Goal: Communication & Community: Answer question/provide support

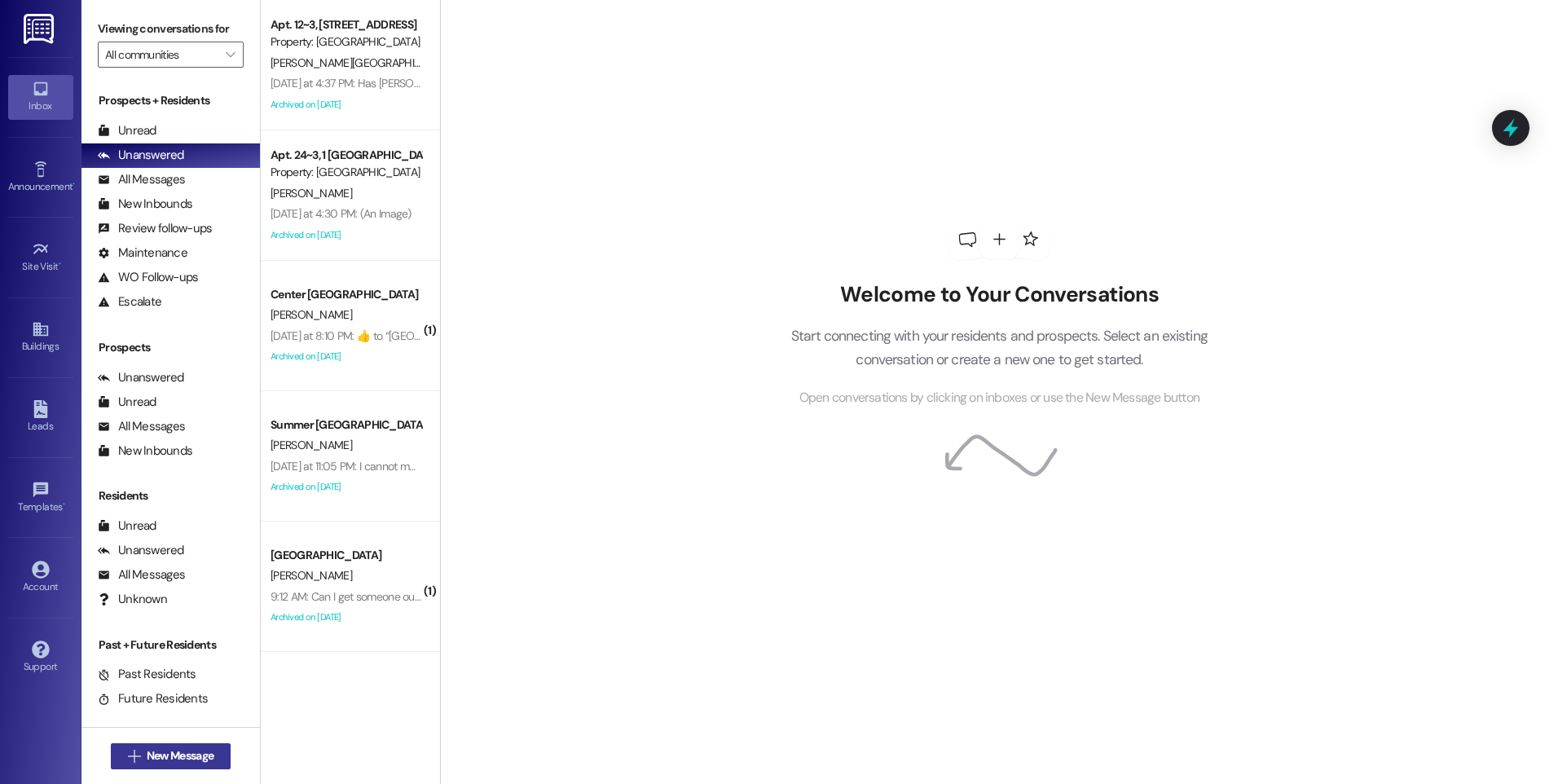
click at [128, 762] on icon "" at bounding box center [134, 757] width 12 height 13
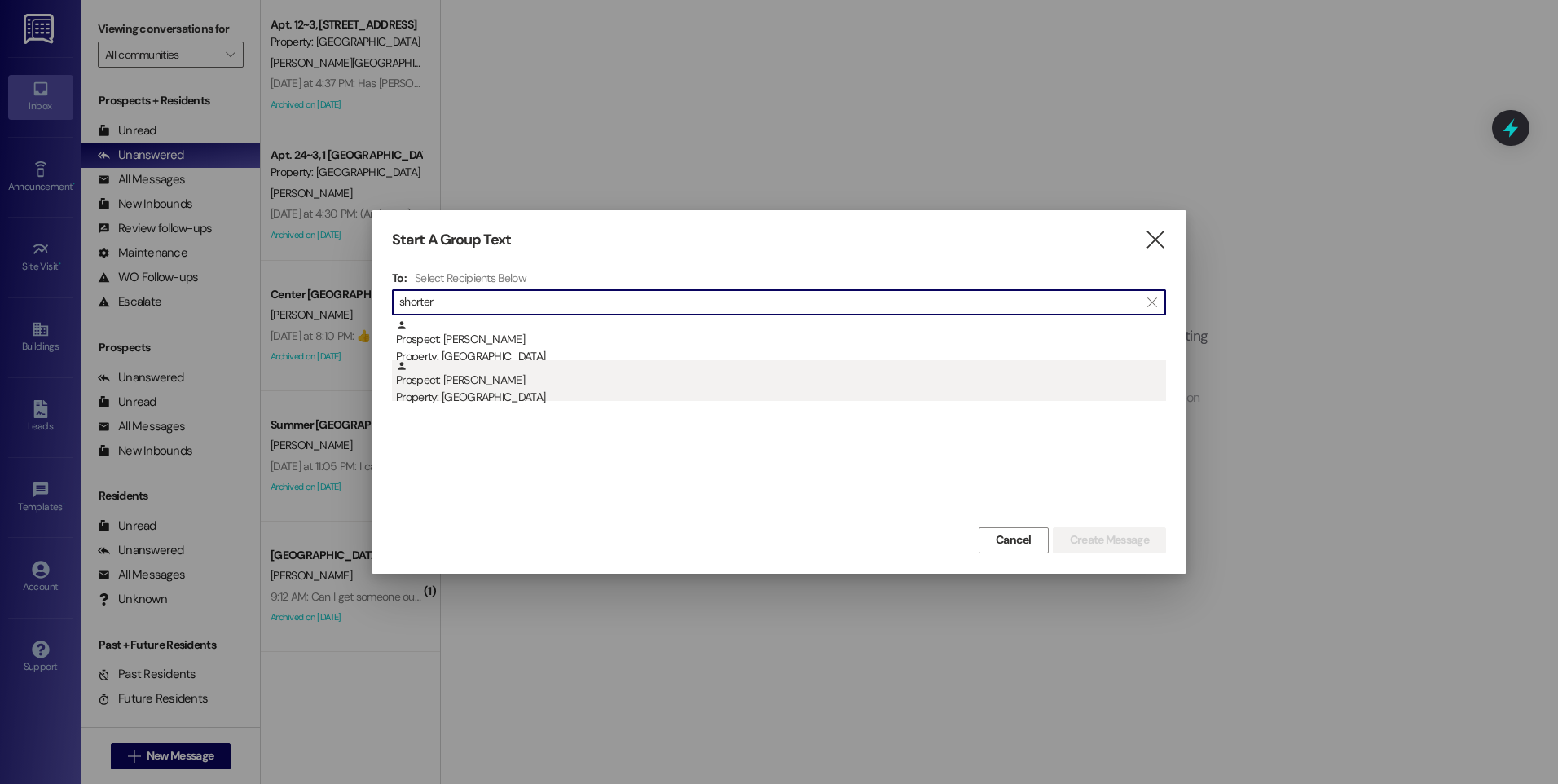
type input "shorter"
click at [496, 374] on div "Prospect: Madison Shorter Property: Campus Way" at bounding box center [781, 383] width 770 height 47
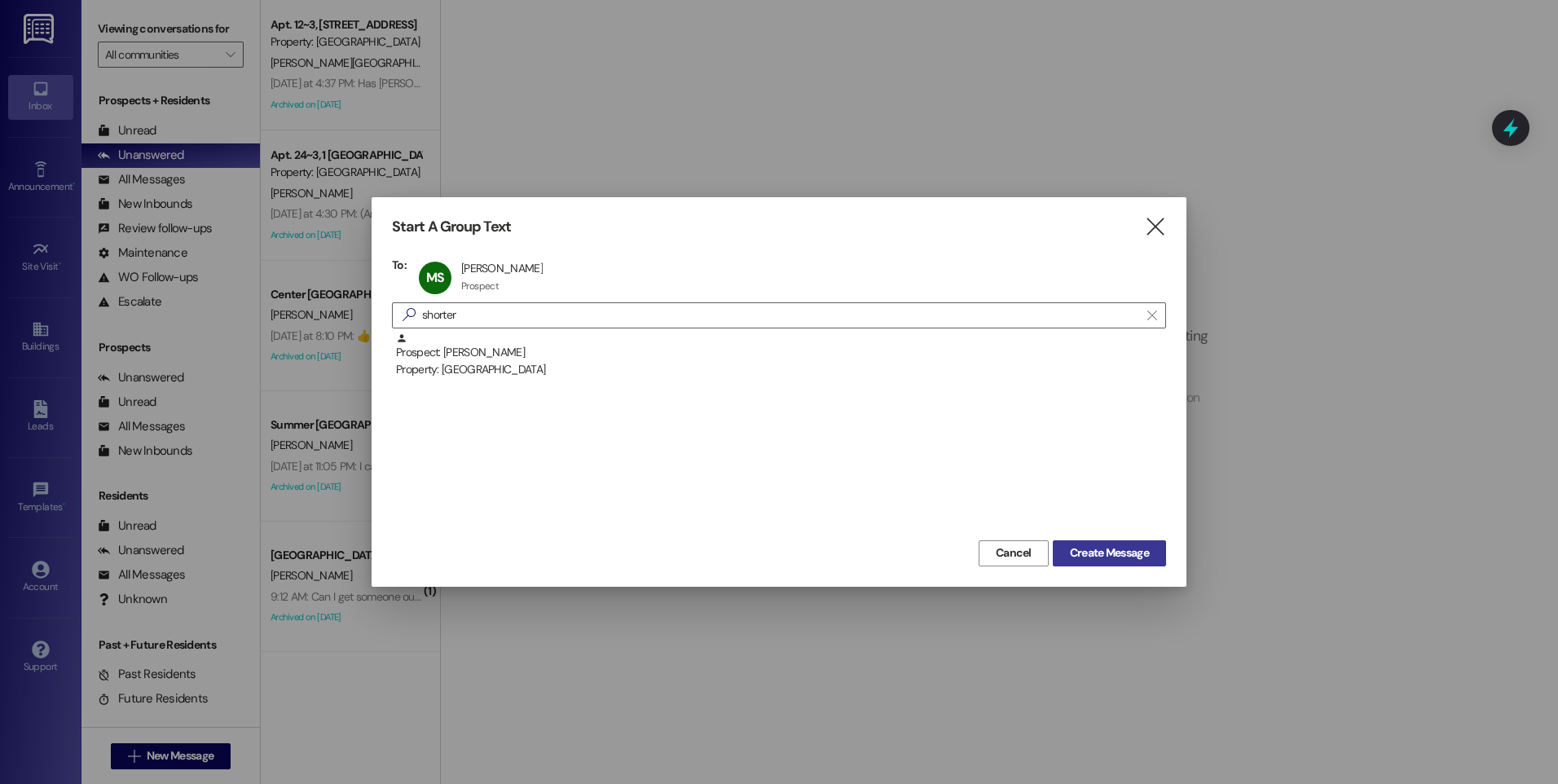
click at [1076, 556] on span "Create Message" at bounding box center [1109, 552] width 79 height 17
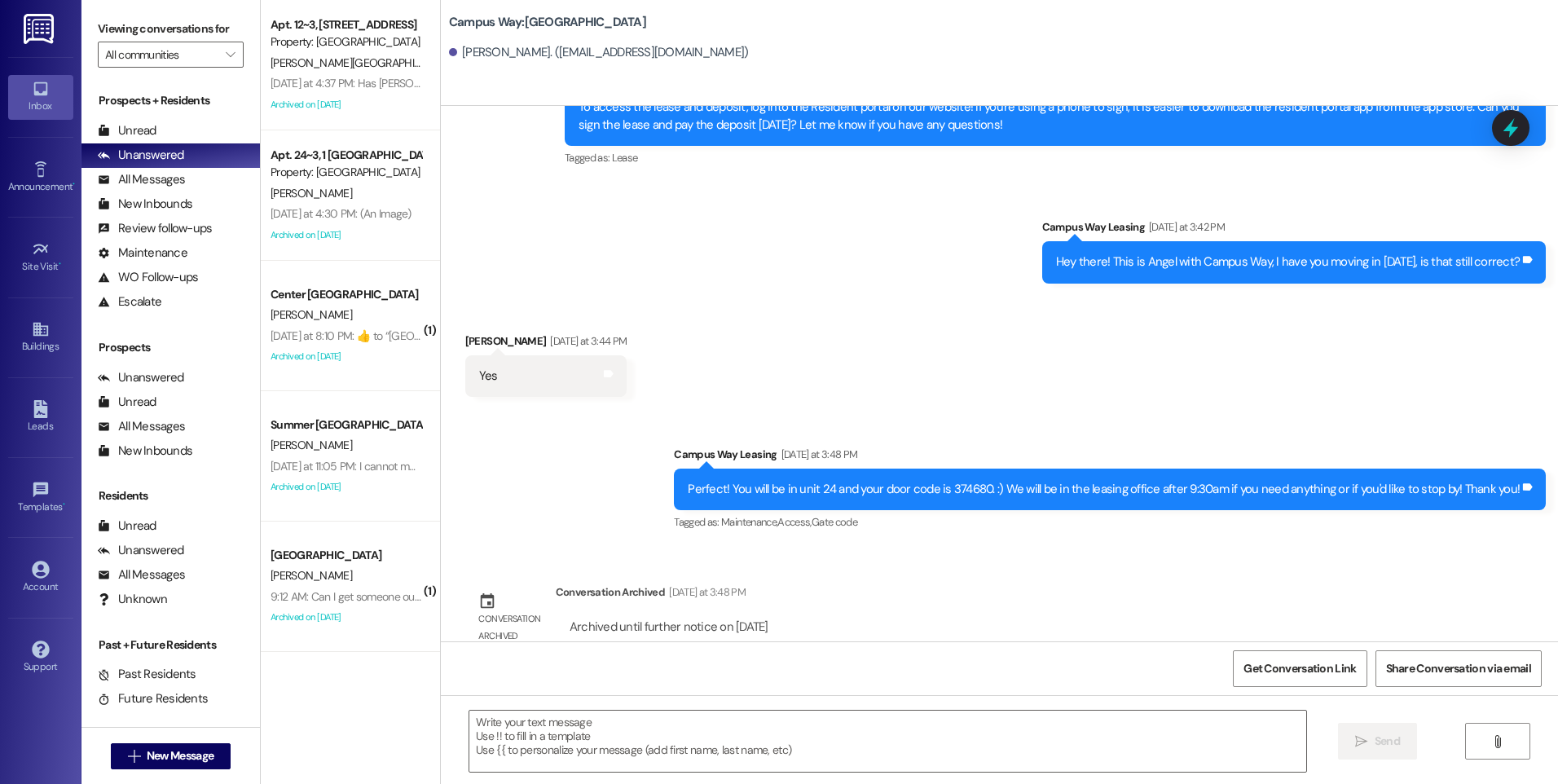
scroll to position [640, 0]
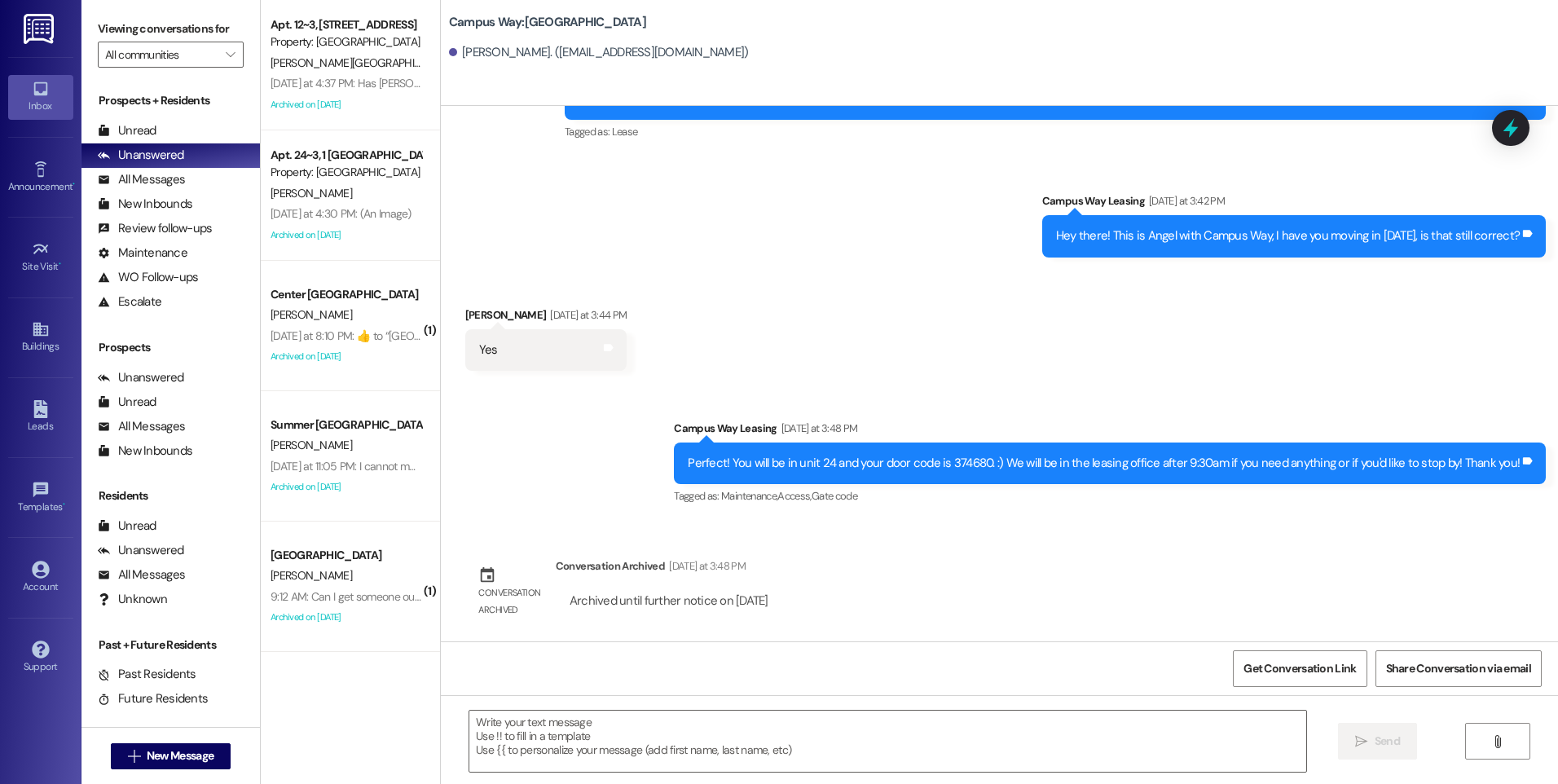
click at [823, 322] on div "Received via SMS Madison Shorter Yesterday at 3:44 PM Yes Tags and notes" at bounding box center [999, 327] width 1117 height 113
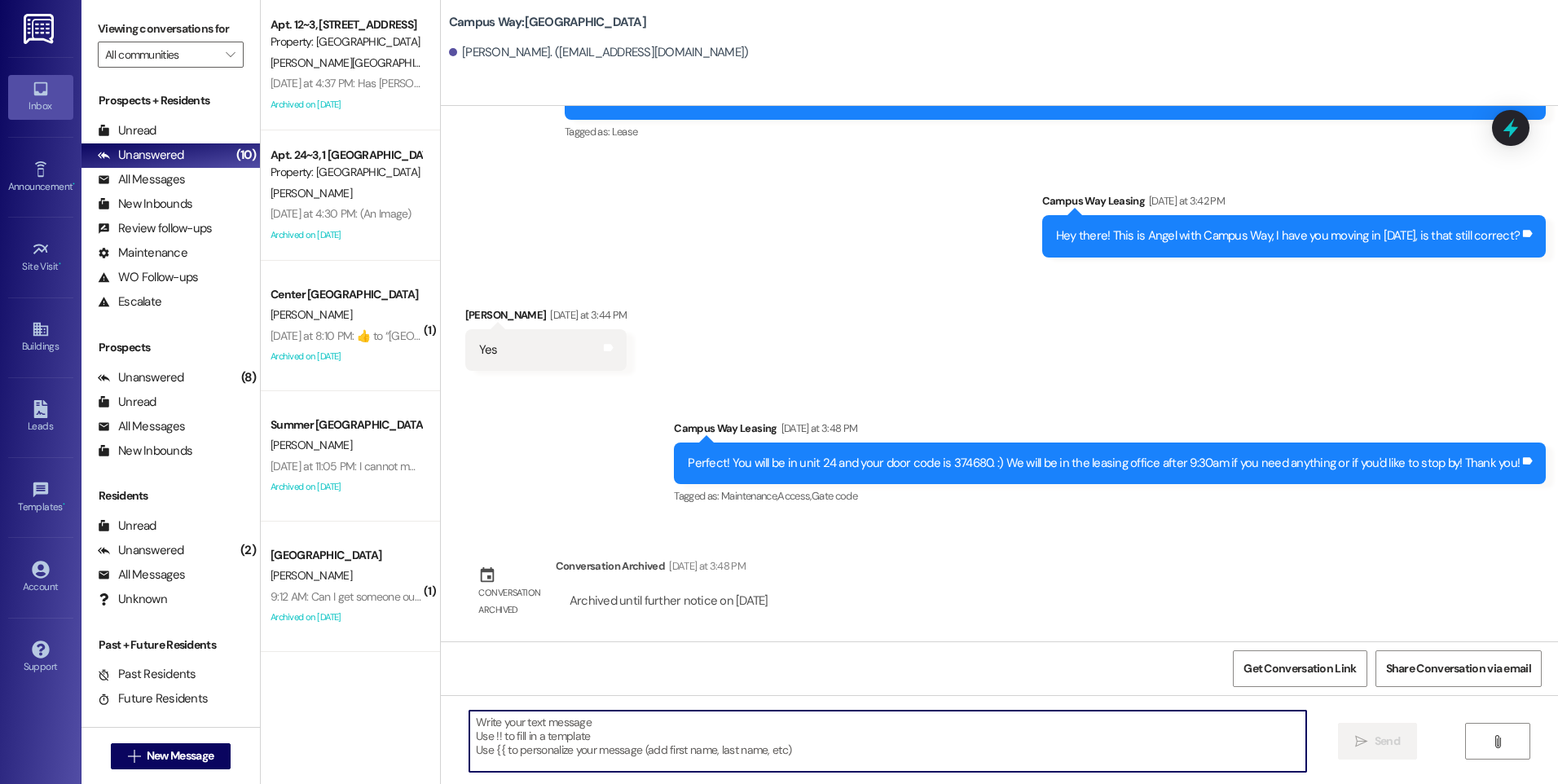
click at [846, 760] on textarea at bounding box center [887, 741] width 836 height 61
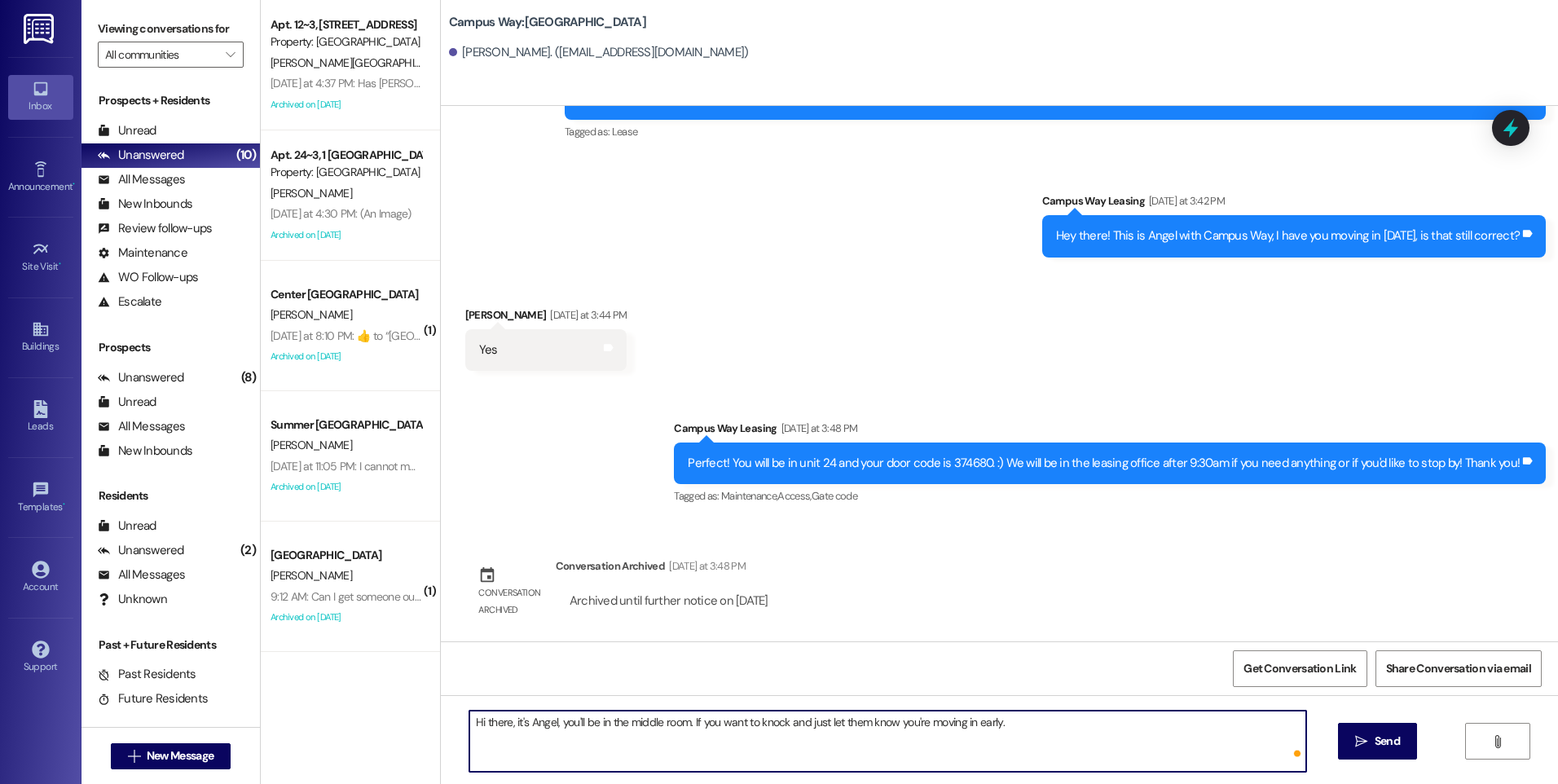
type textarea "Hi there, it's Angel, you'll be in the middle room. If you want to knock and ju…"
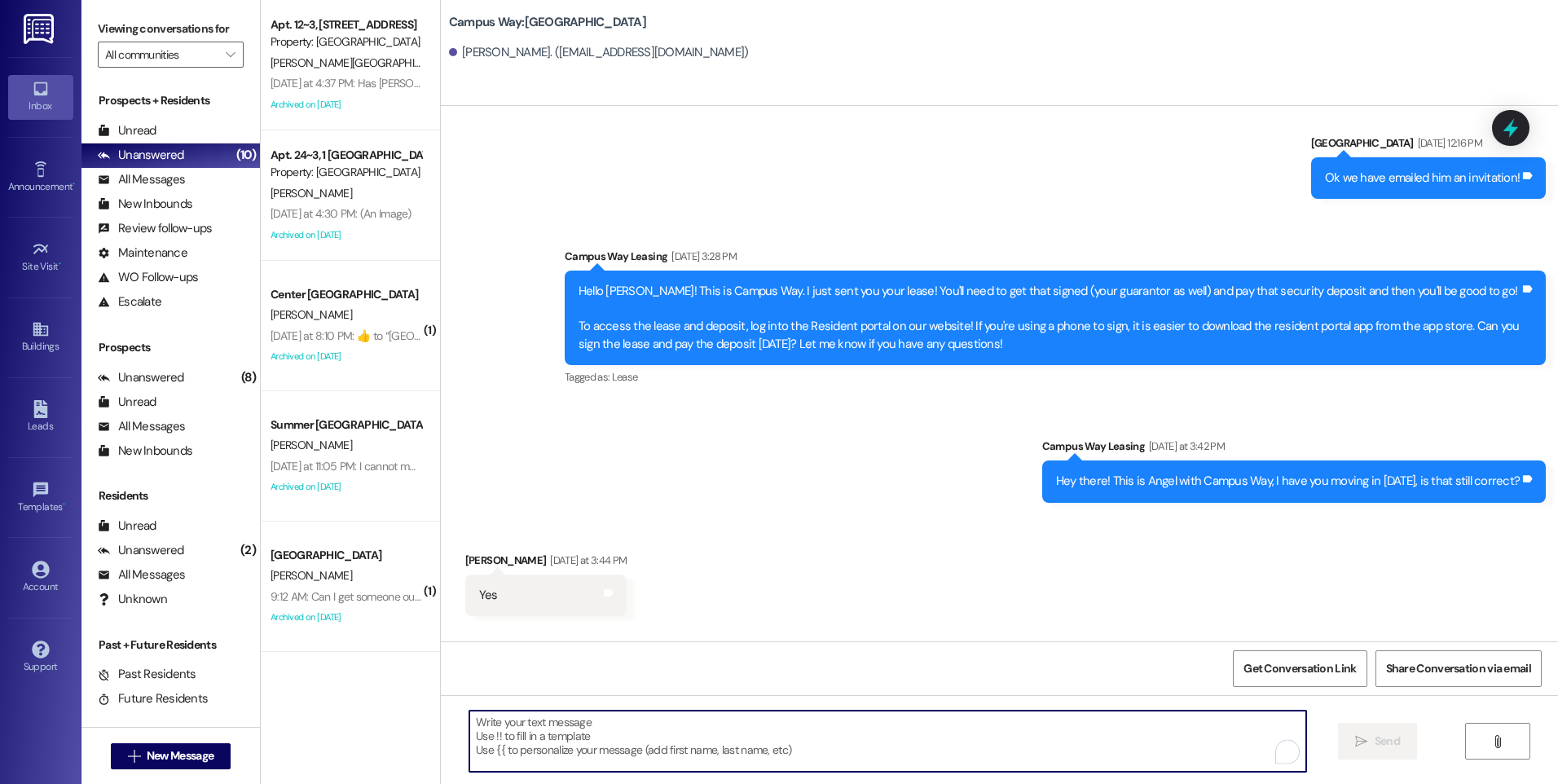
scroll to position [382, 0]
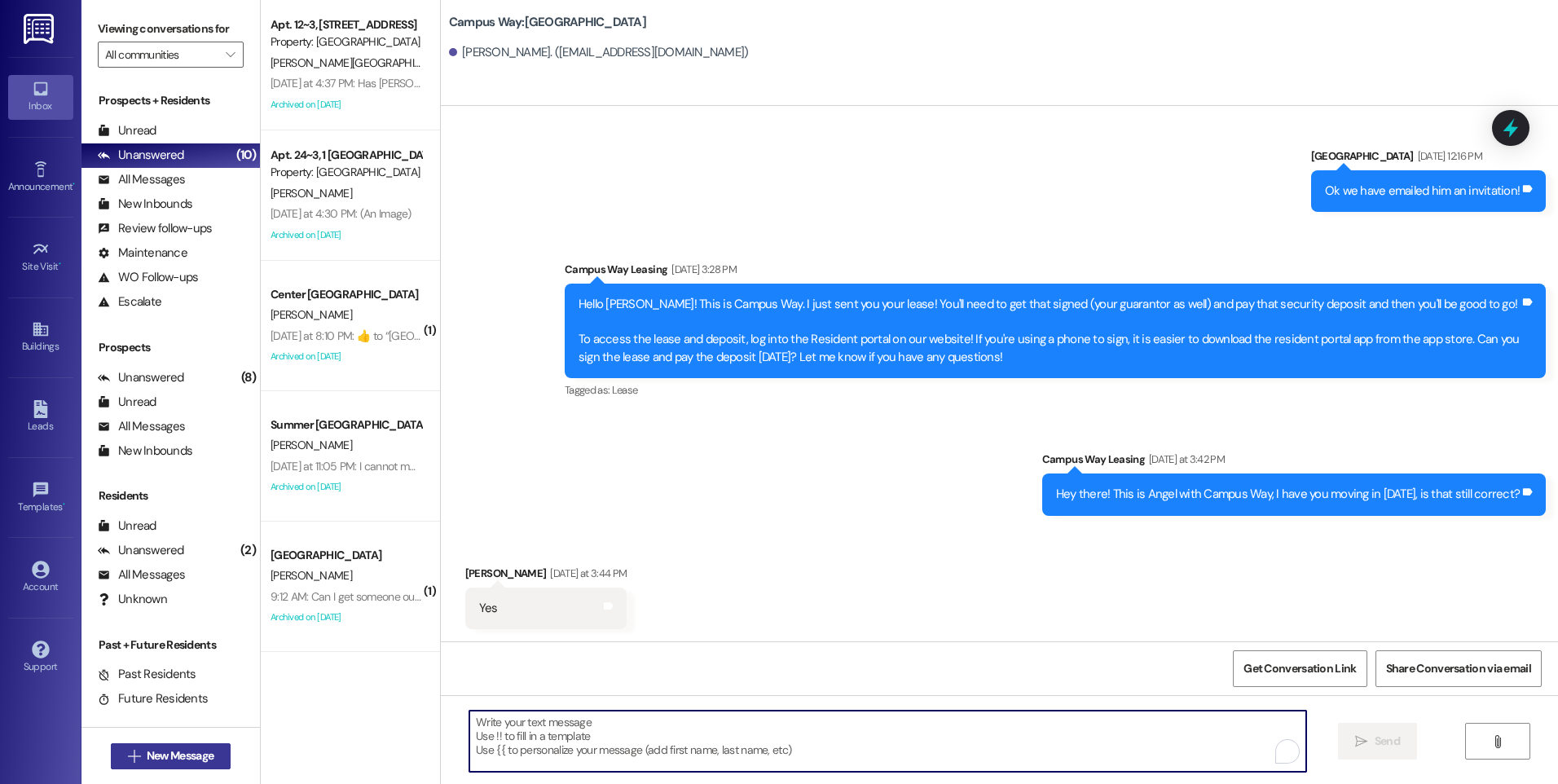
click at [187, 756] on span "New Message" at bounding box center [180, 756] width 67 height 17
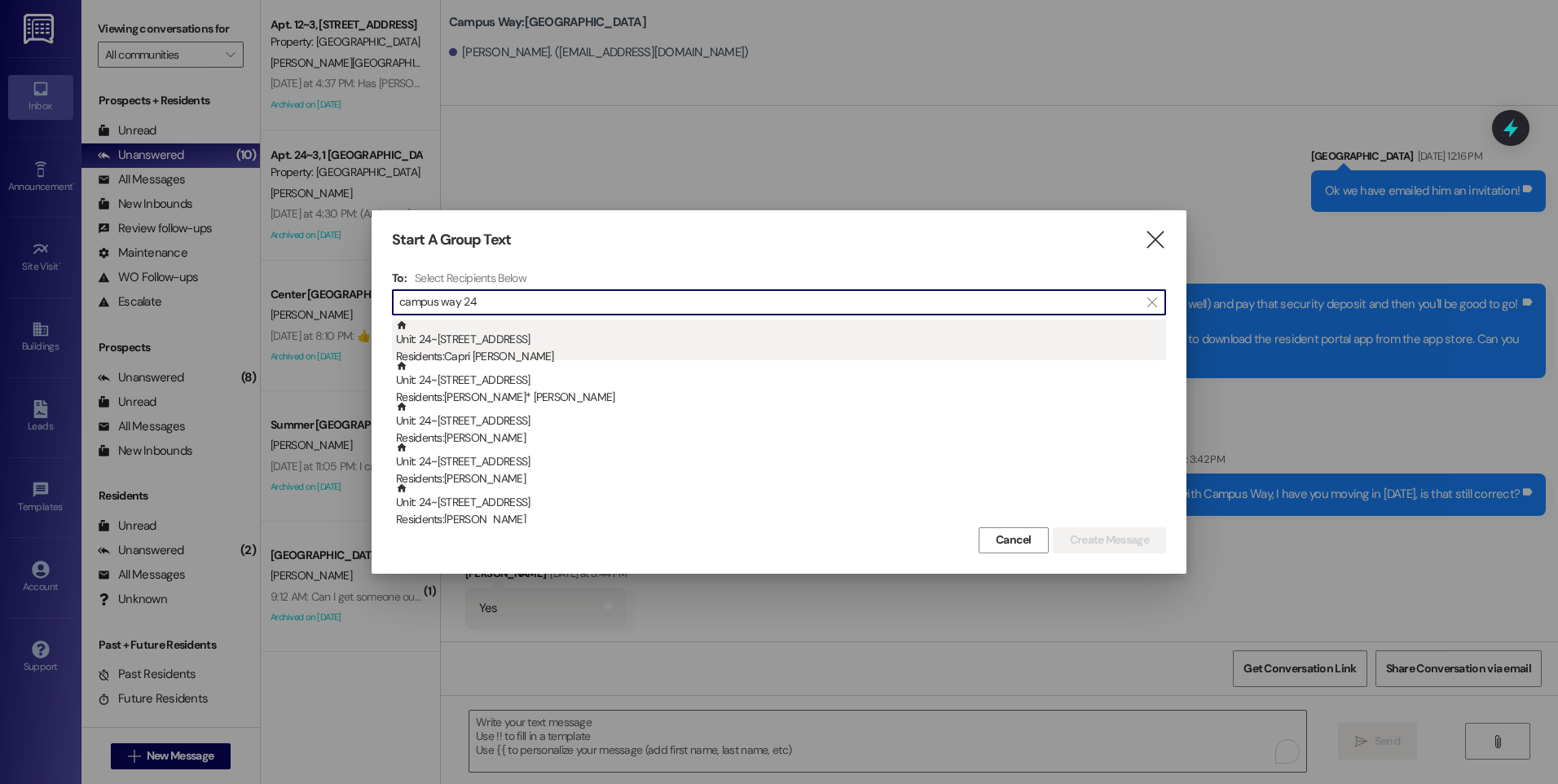
type input "campus way 24"
click at [550, 349] on div "Residents: Capri Runyan" at bounding box center [781, 357] width 770 height 17
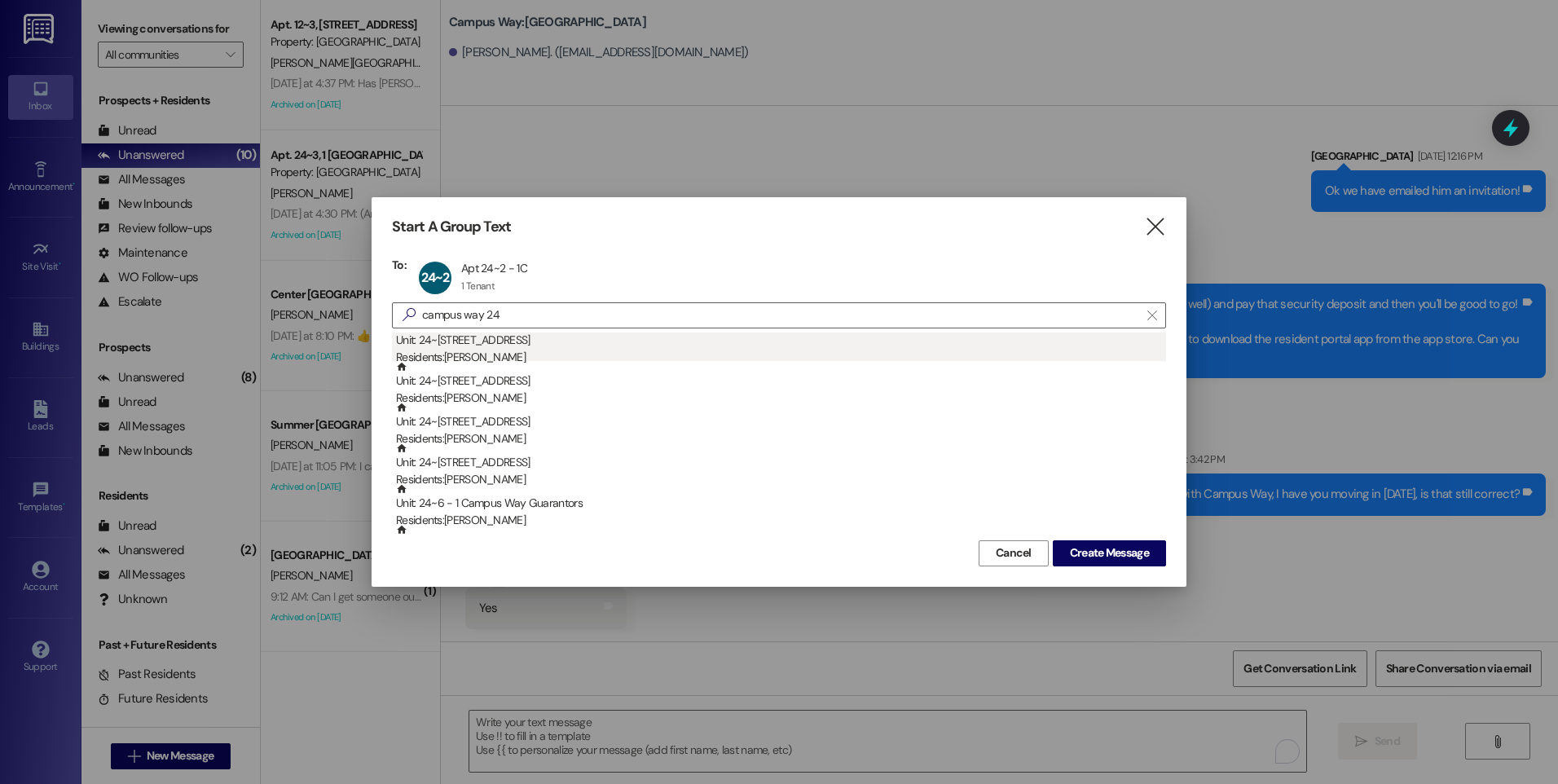
scroll to position [82, 0]
click at [514, 361] on div "Unit: 24~1 - 1 Campus Way Residents: Kamie Norton" at bounding box center [781, 356] width 770 height 47
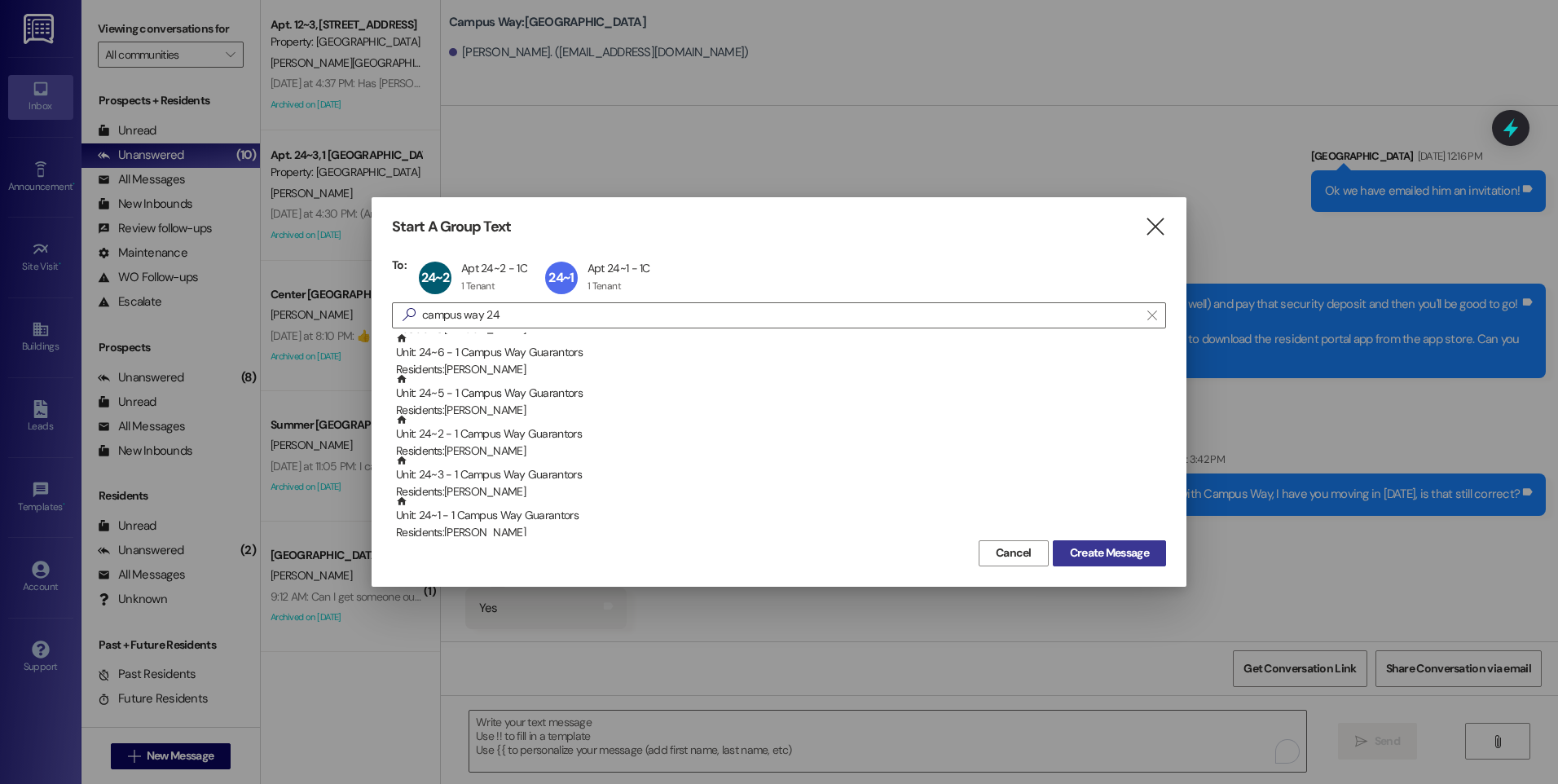
click at [1118, 552] on span "Create Message" at bounding box center [1109, 552] width 79 height 17
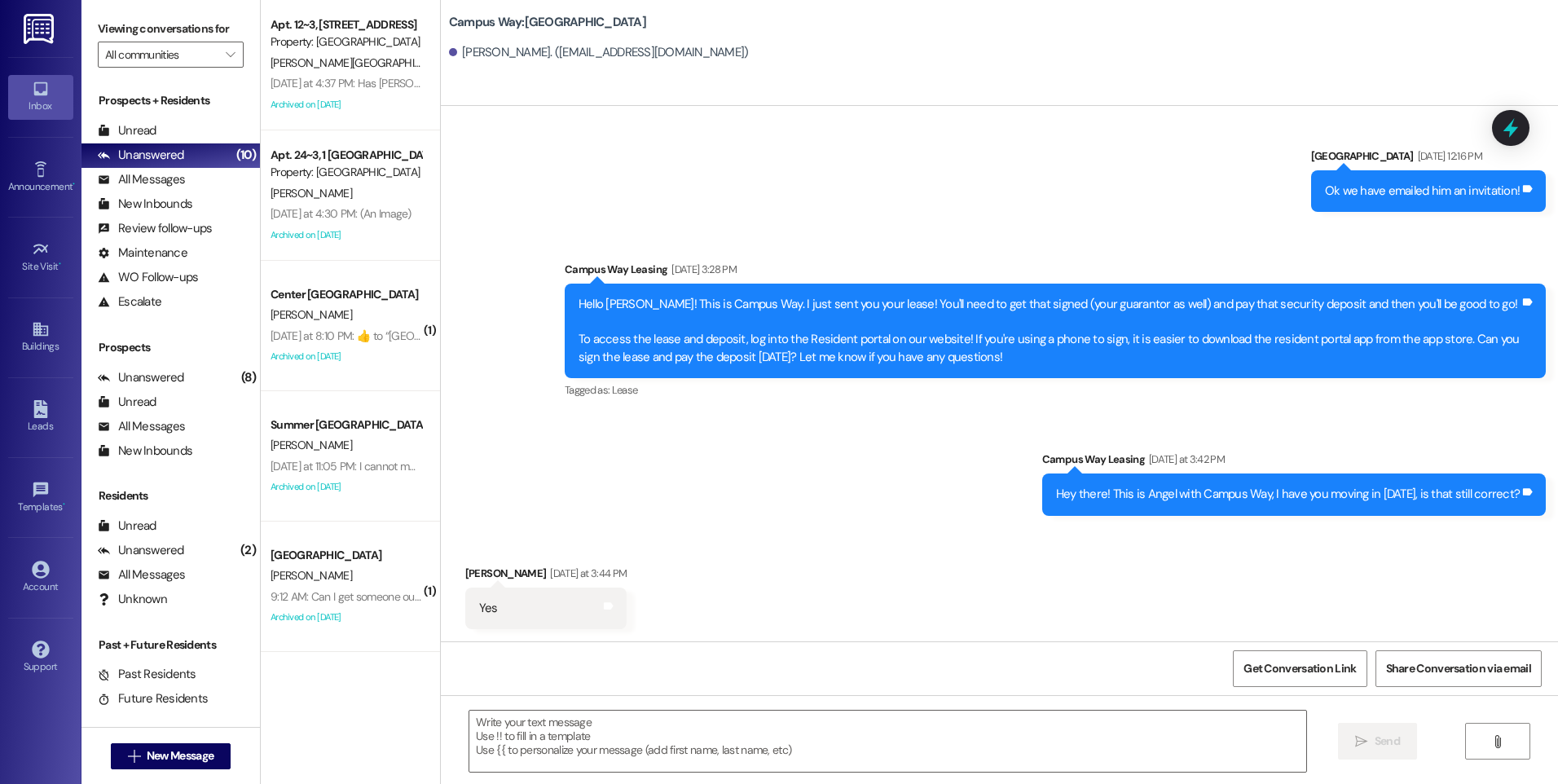
scroll to position [0, 0]
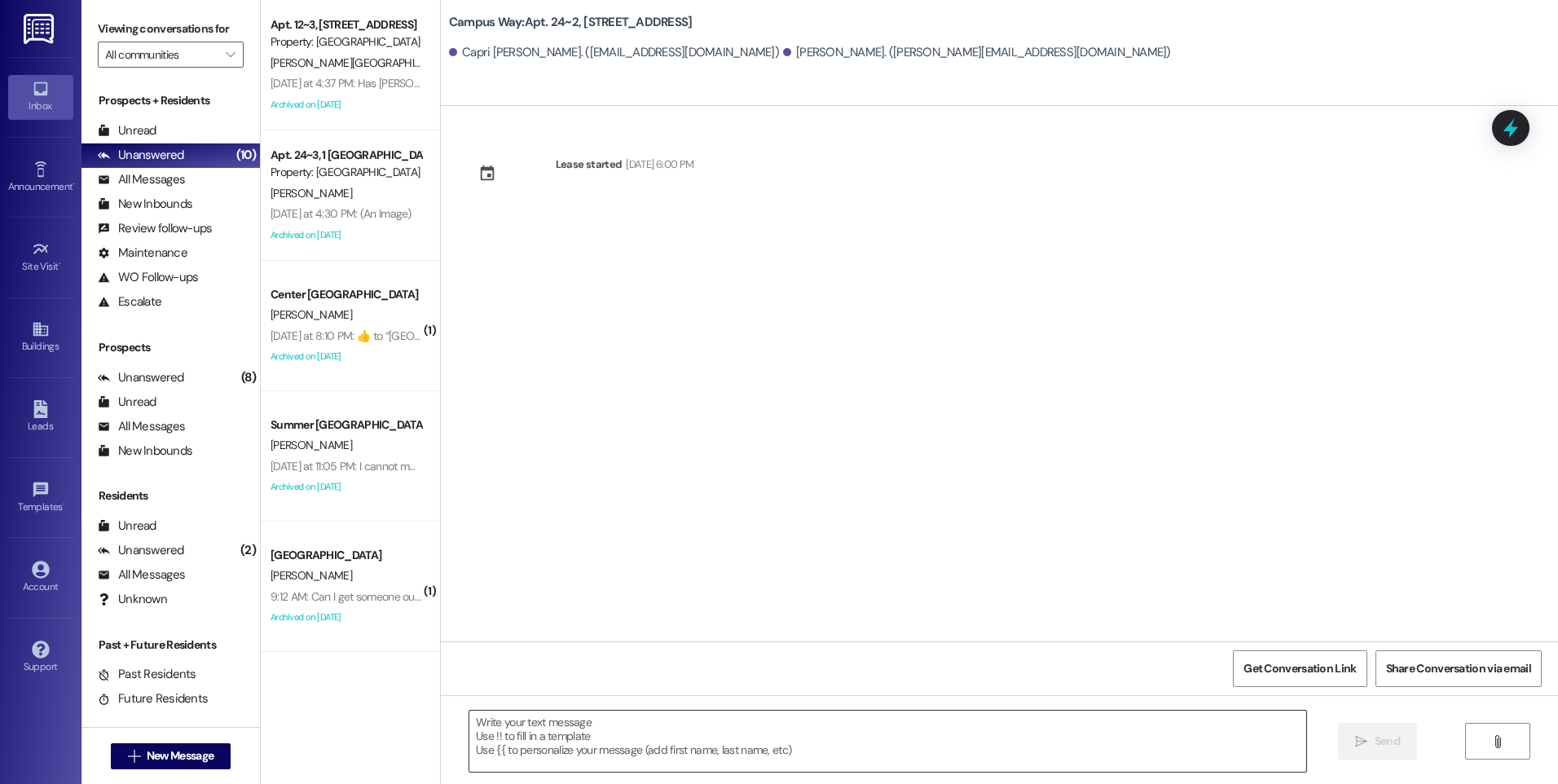
click at [1003, 716] on textarea at bounding box center [887, 741] width 836 height 61
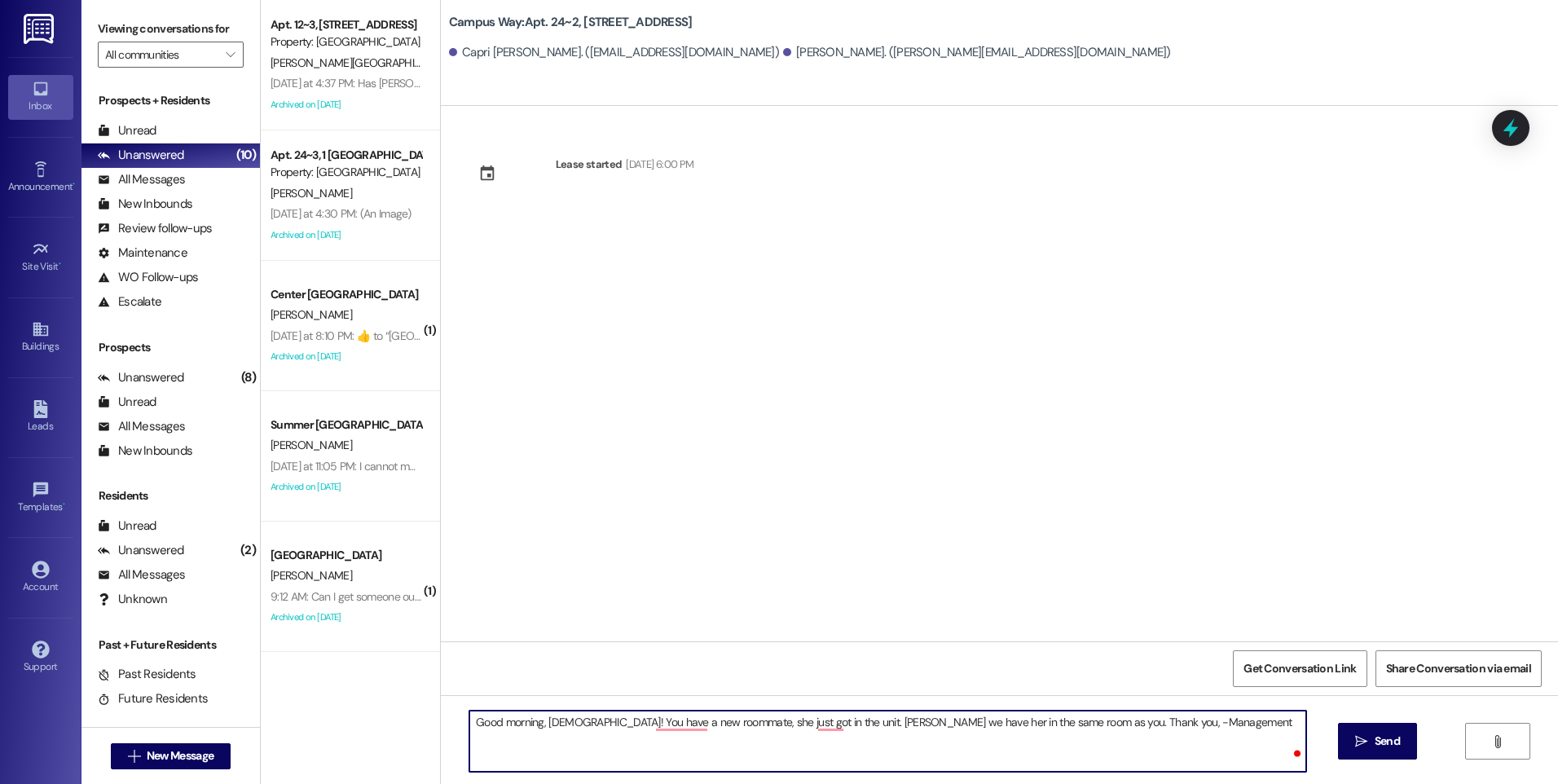
type textarea "Good morning, ladies! You have a new roommate, she just got in the unit. Capri …"
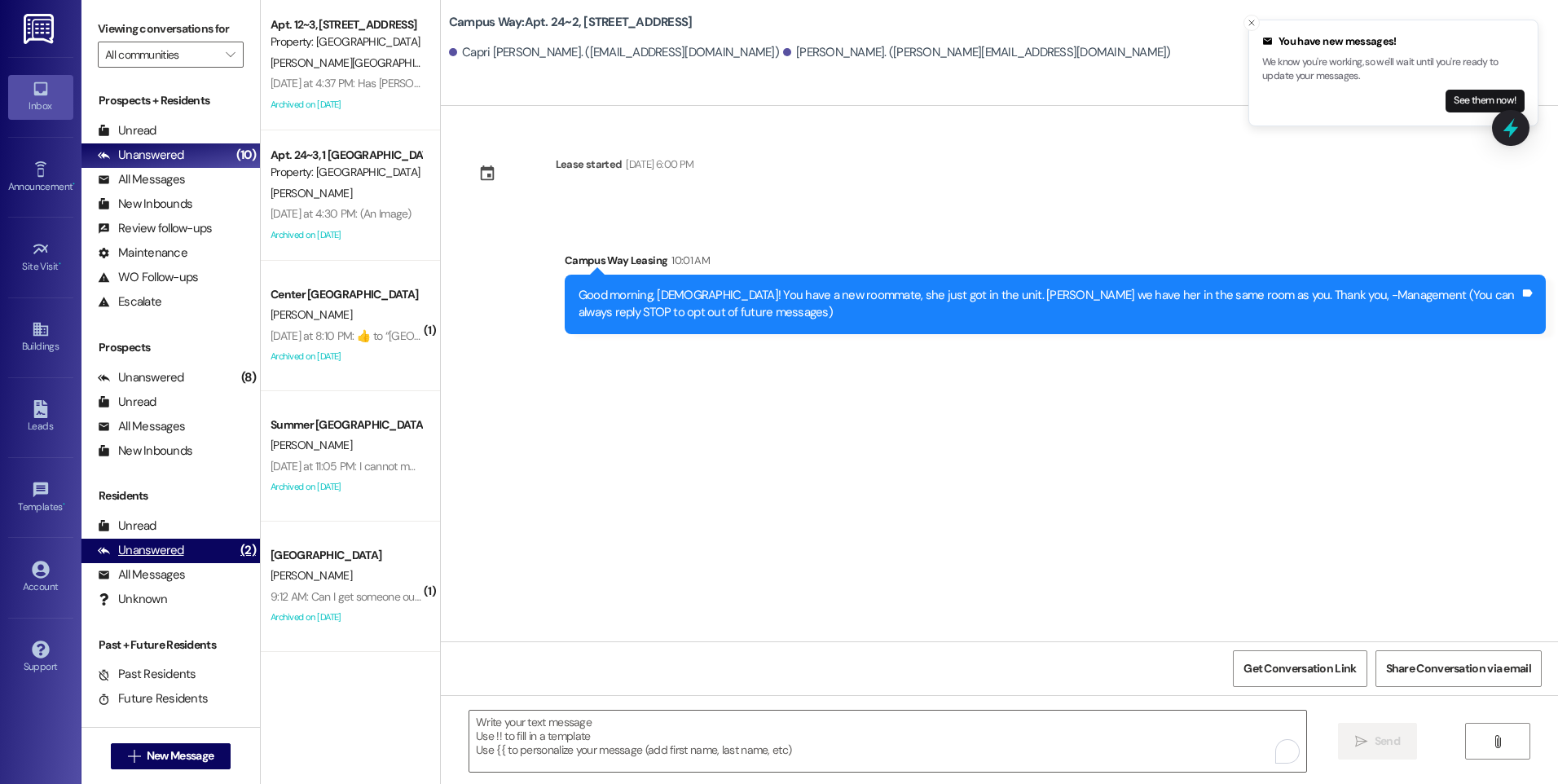
click at [186, 541] on div "Unanswered (2)" at bounding box center [171, 551] width 178 height 24
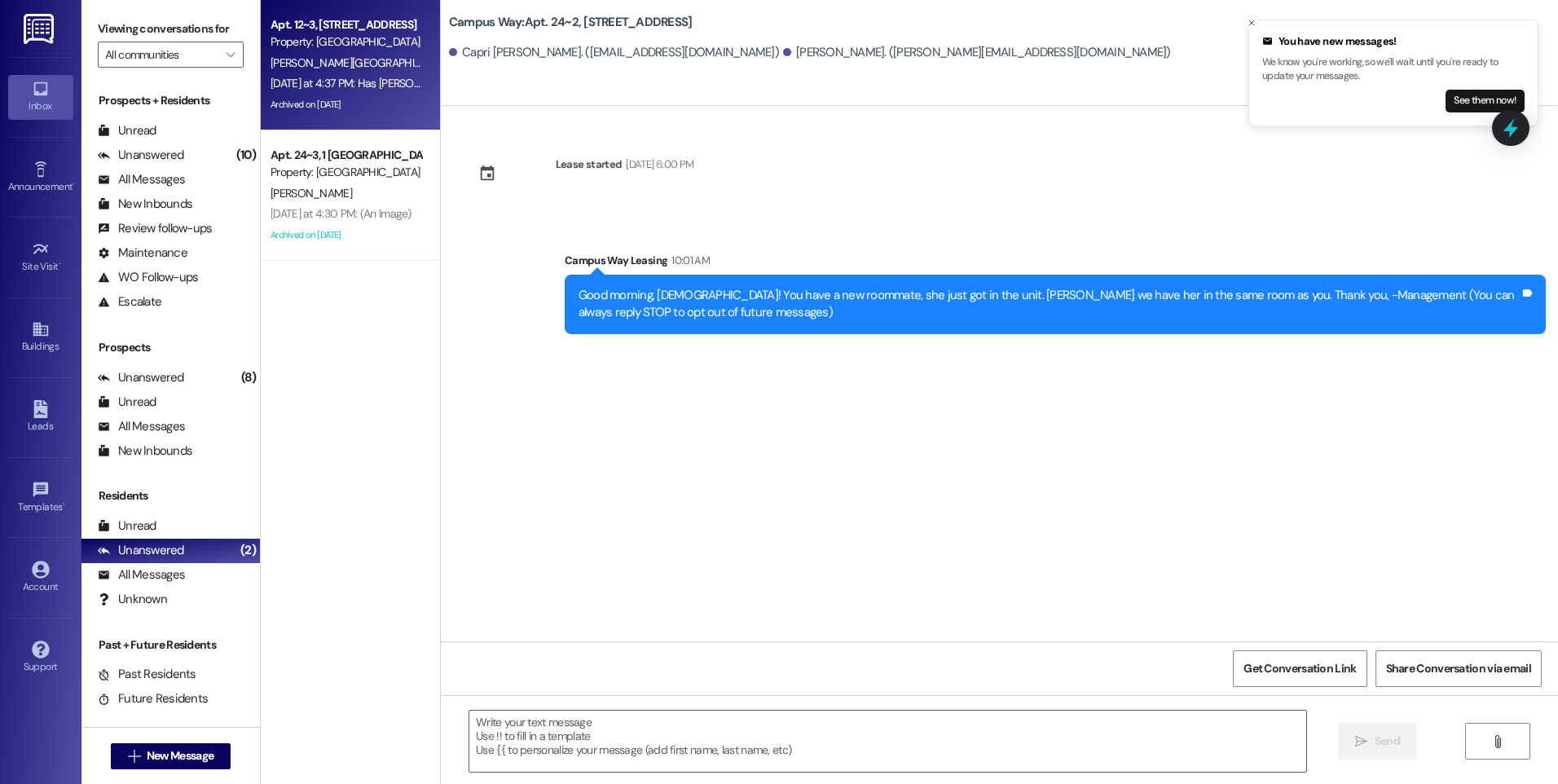
click at [342, 84] on div "Yesterday at 4:37 PM: Has Noah been approved yet? Yesterday at 4:37 PM: Has Noa…" at bounding box center [415, 83] width 289 height 15
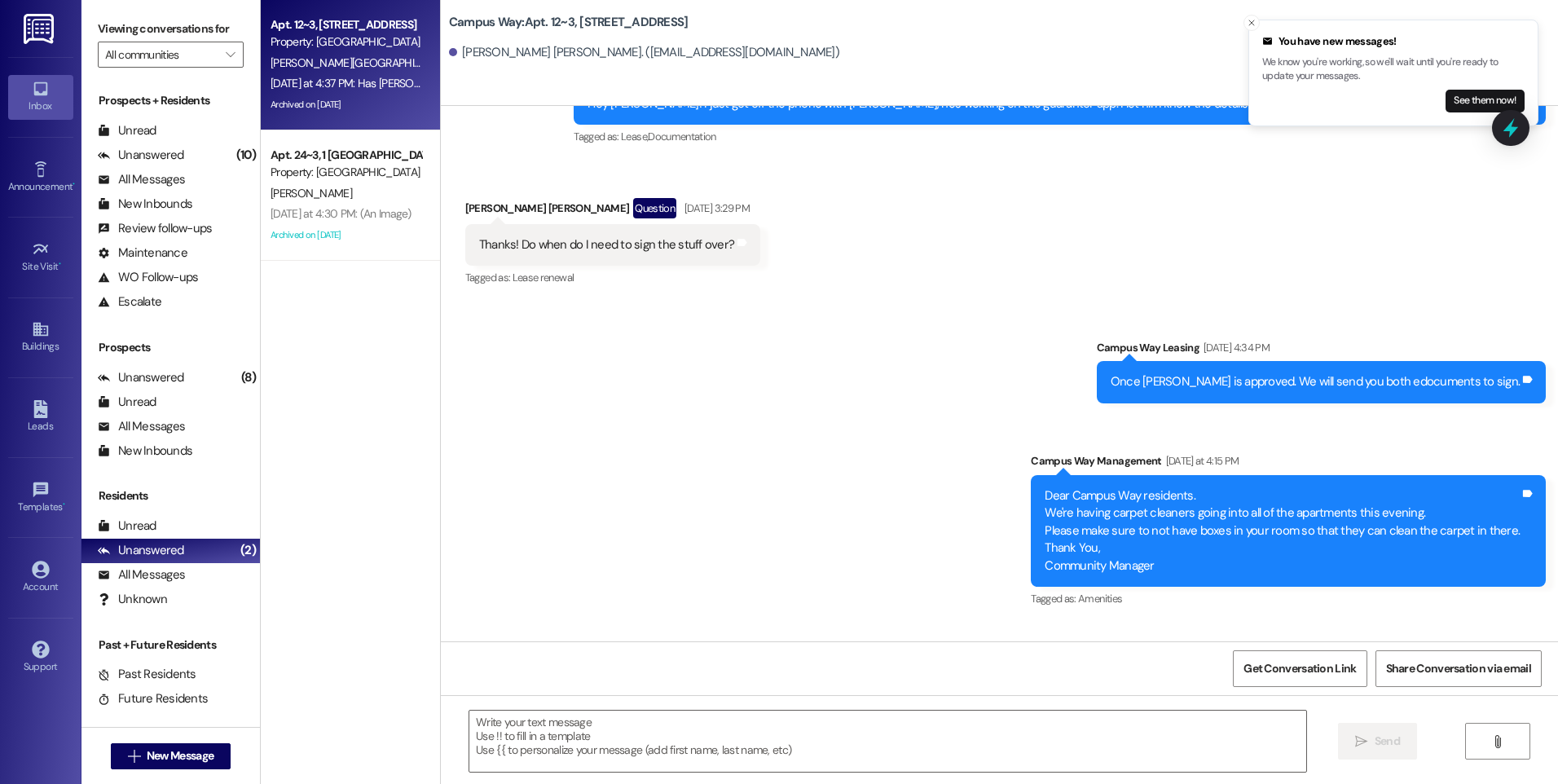
scroll to position [9182, 0]
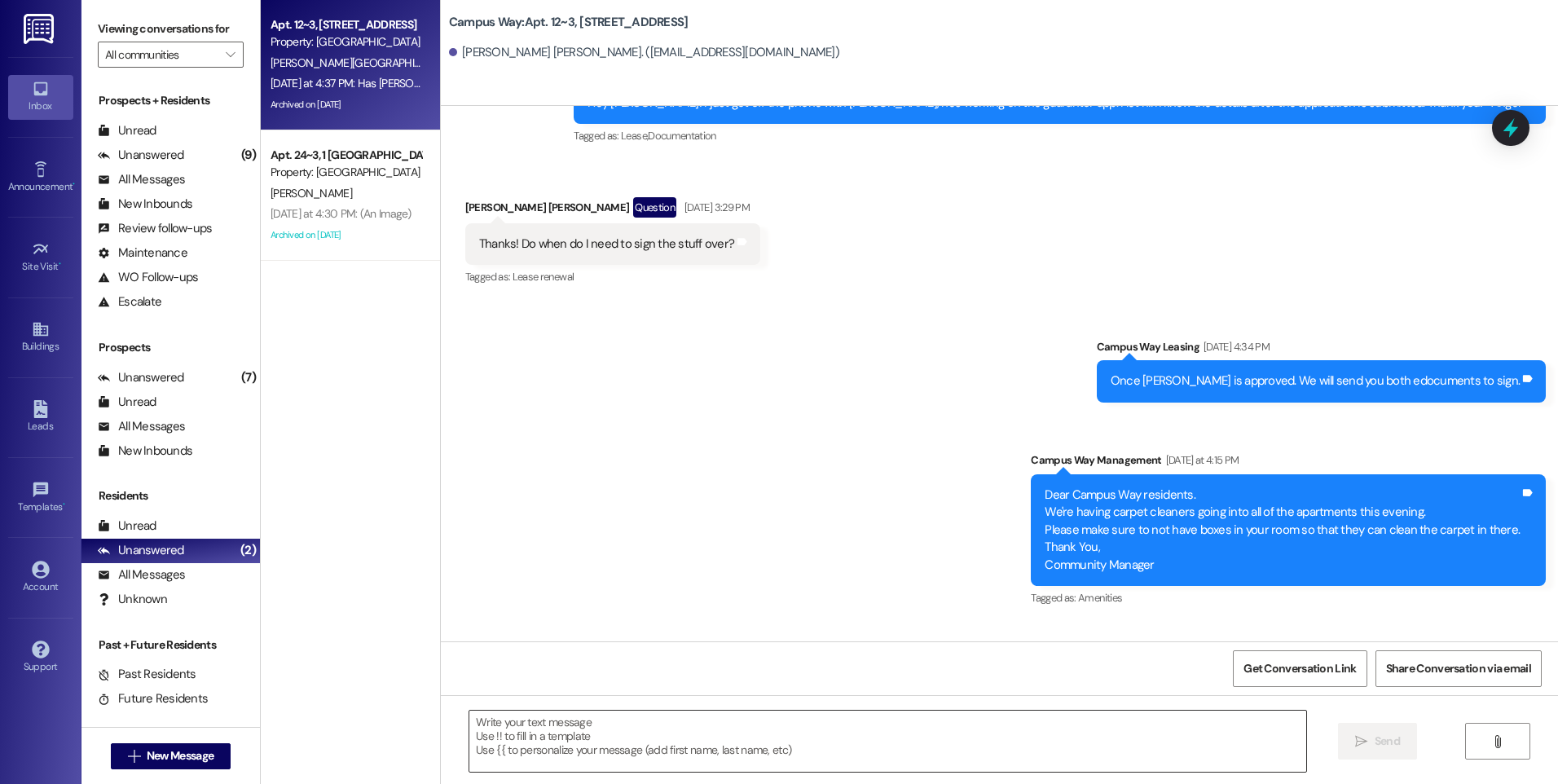
click at [613, 742] on textarea at bounding box center [887, 741] width 836 height 61
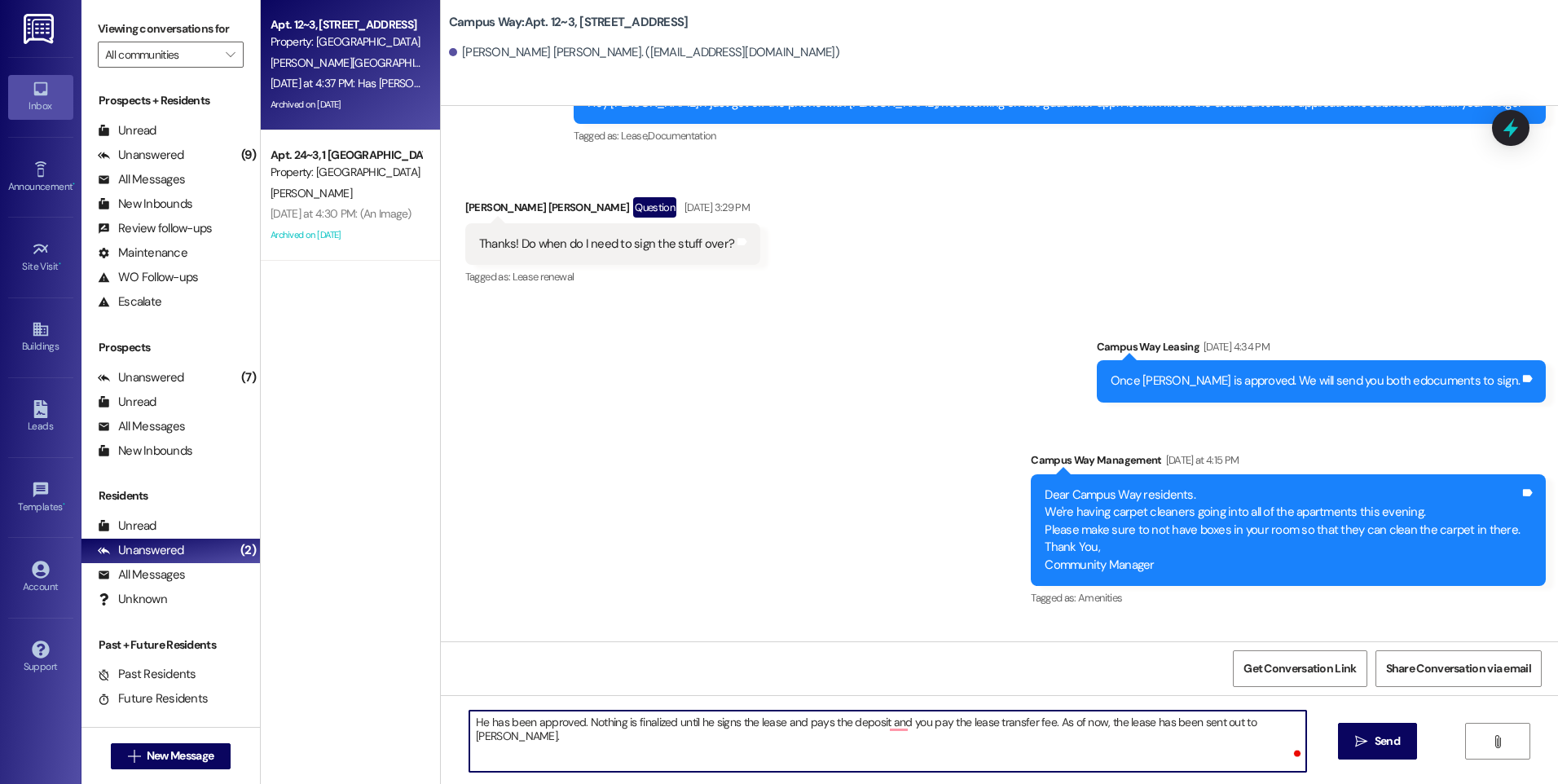
type textarea "He has been approved. Nothing is finalized until he signs the lease and pays th…"
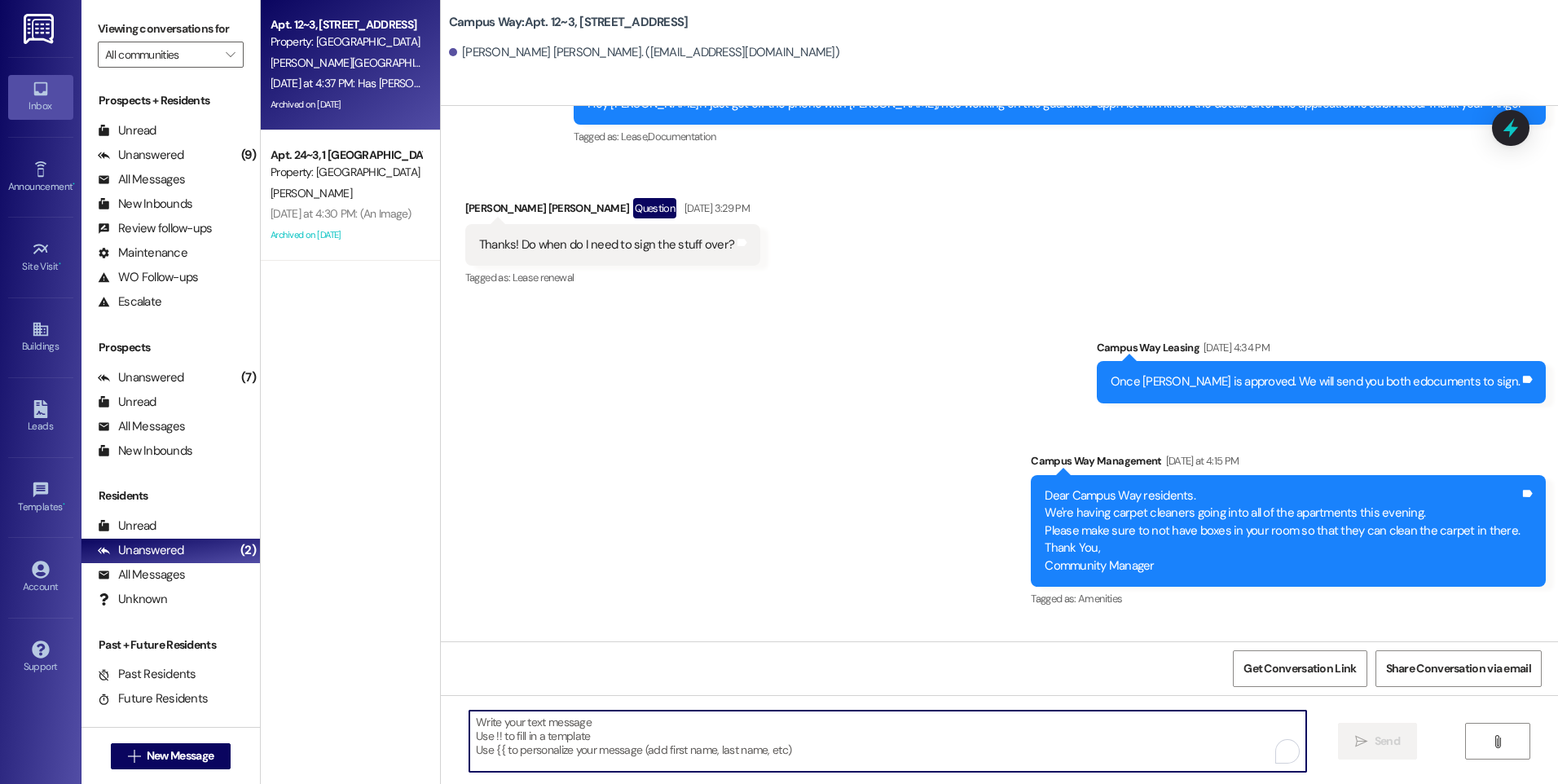
scroll to position [9296, 0]
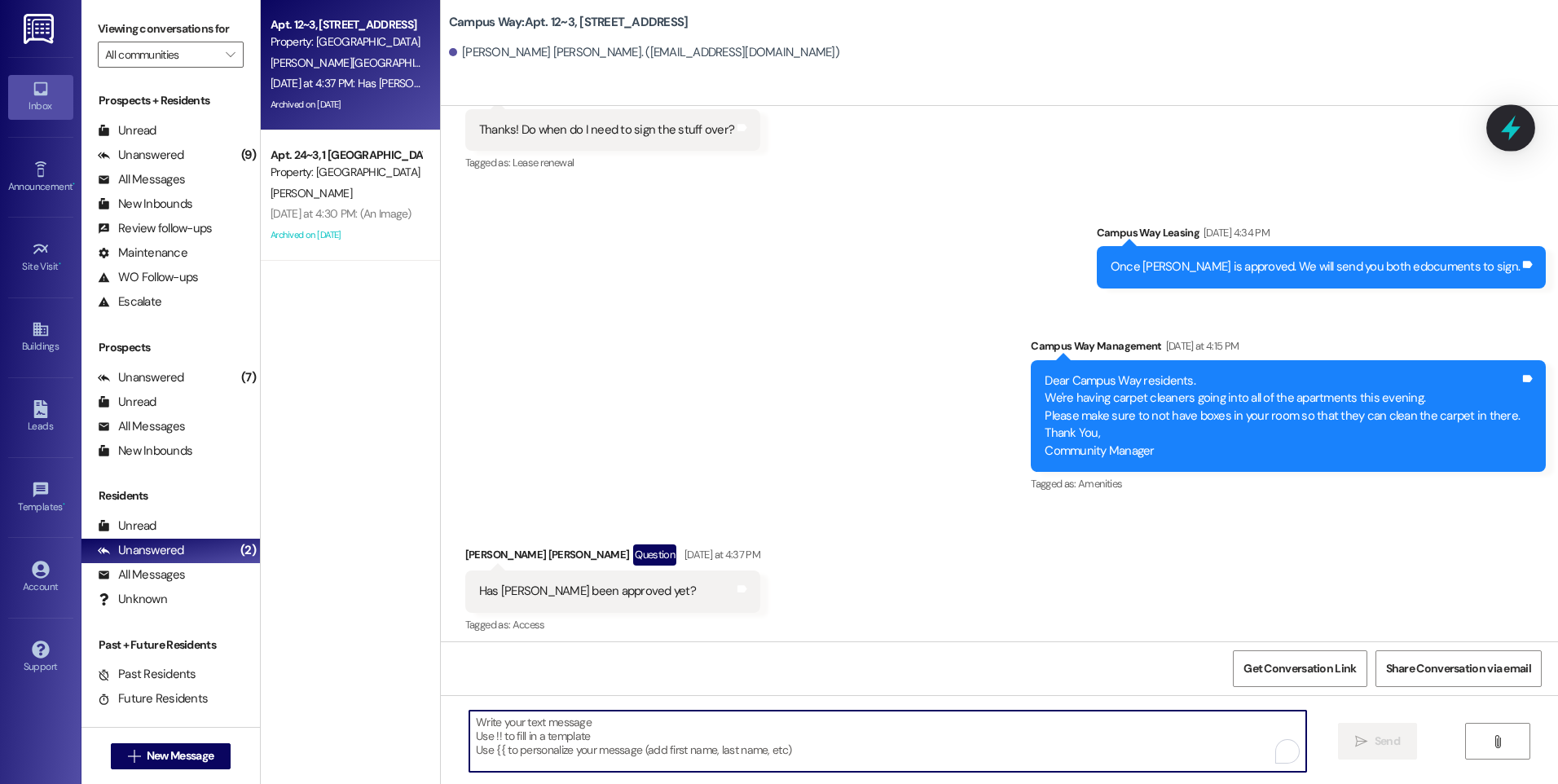
click at [1507, 127] on icon at bounding box center [1511, 128] width 19 height 25
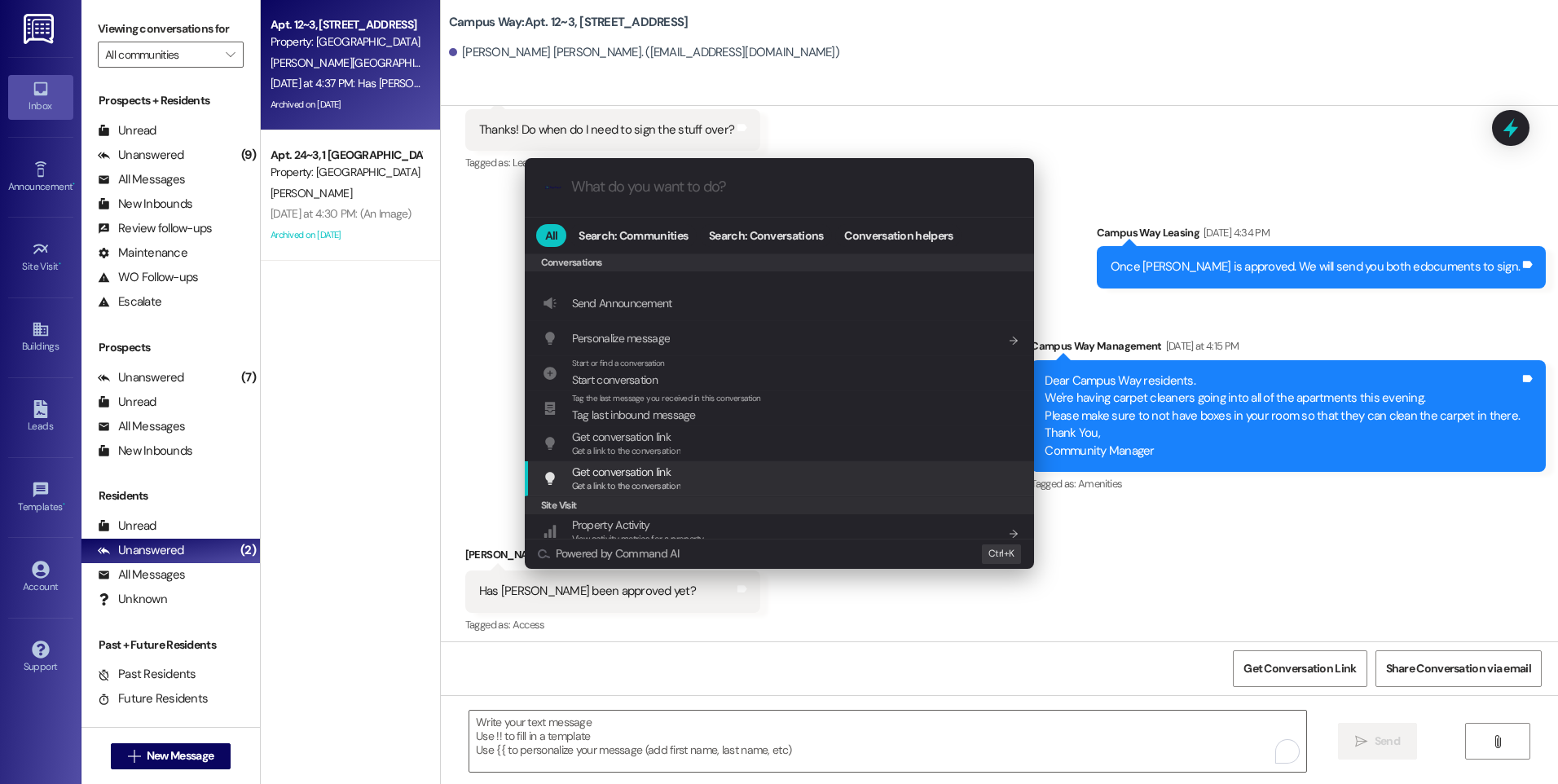
scroll to position [711, 0]
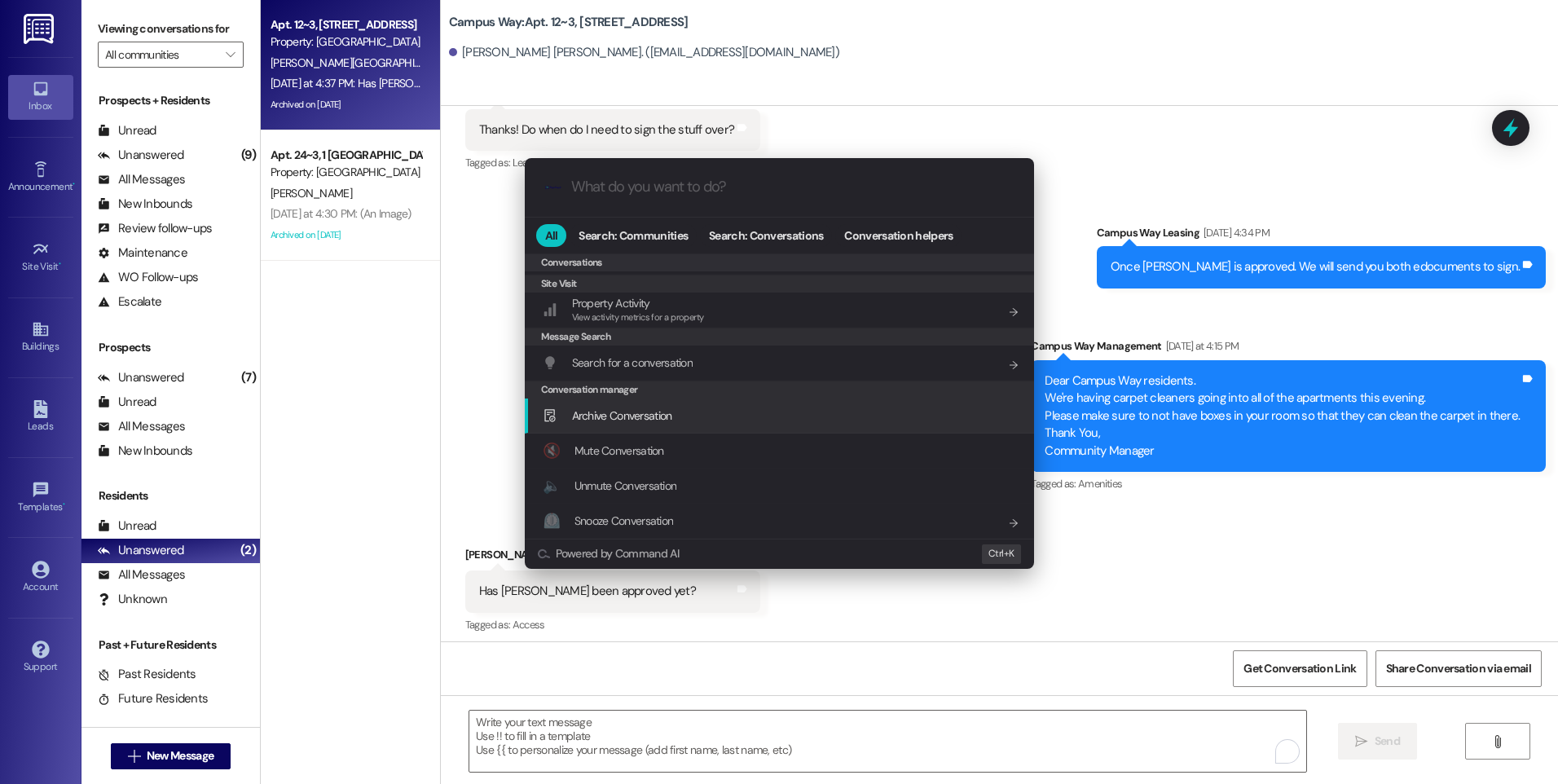
click at [627, 417] on span "Archive Conversation" at bounding box center [622, 416] width 100 height 15
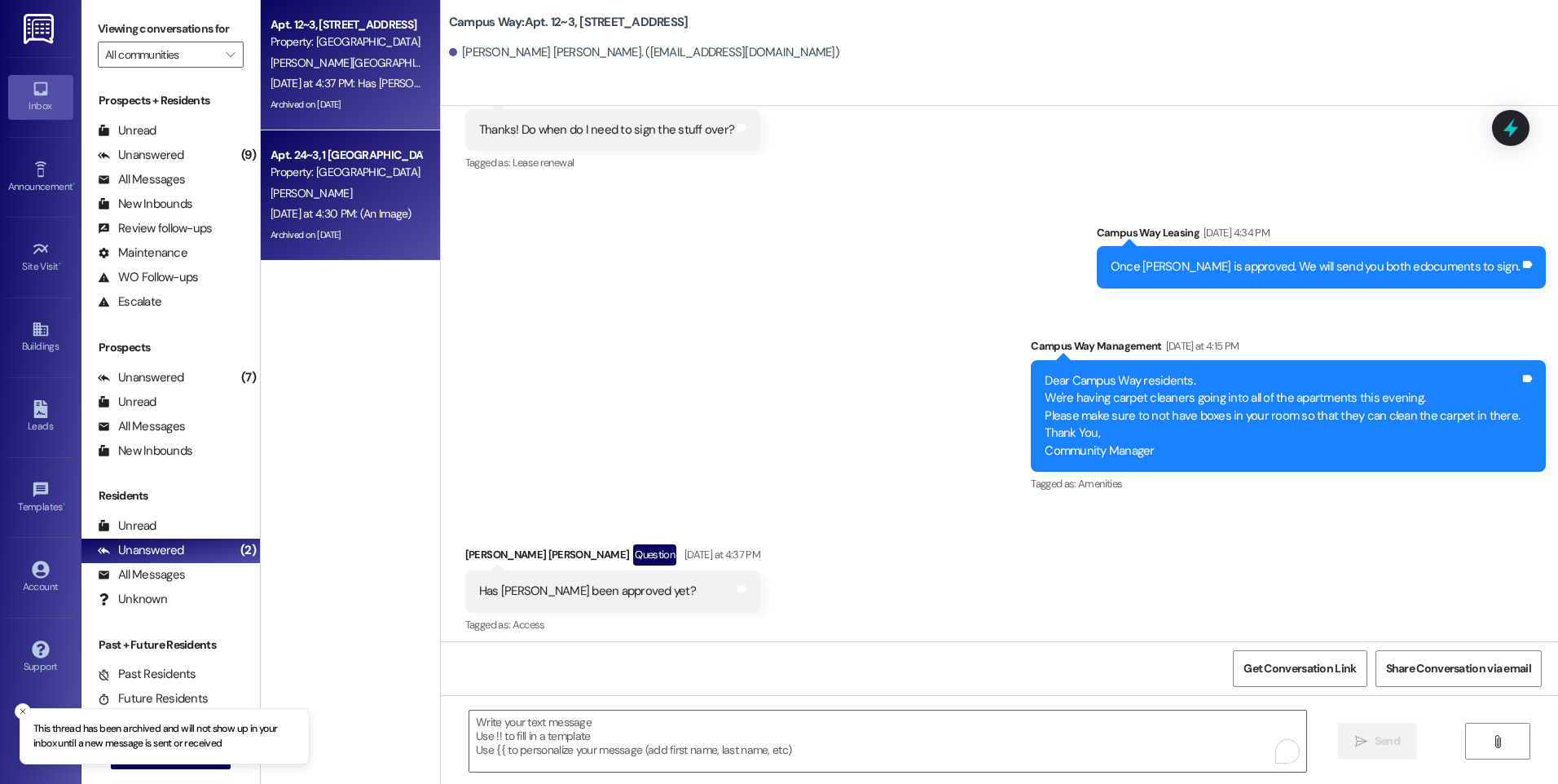
click at [342, 195] on div "C. Watkin" at bounding box center [346, 193] width 154 height 20
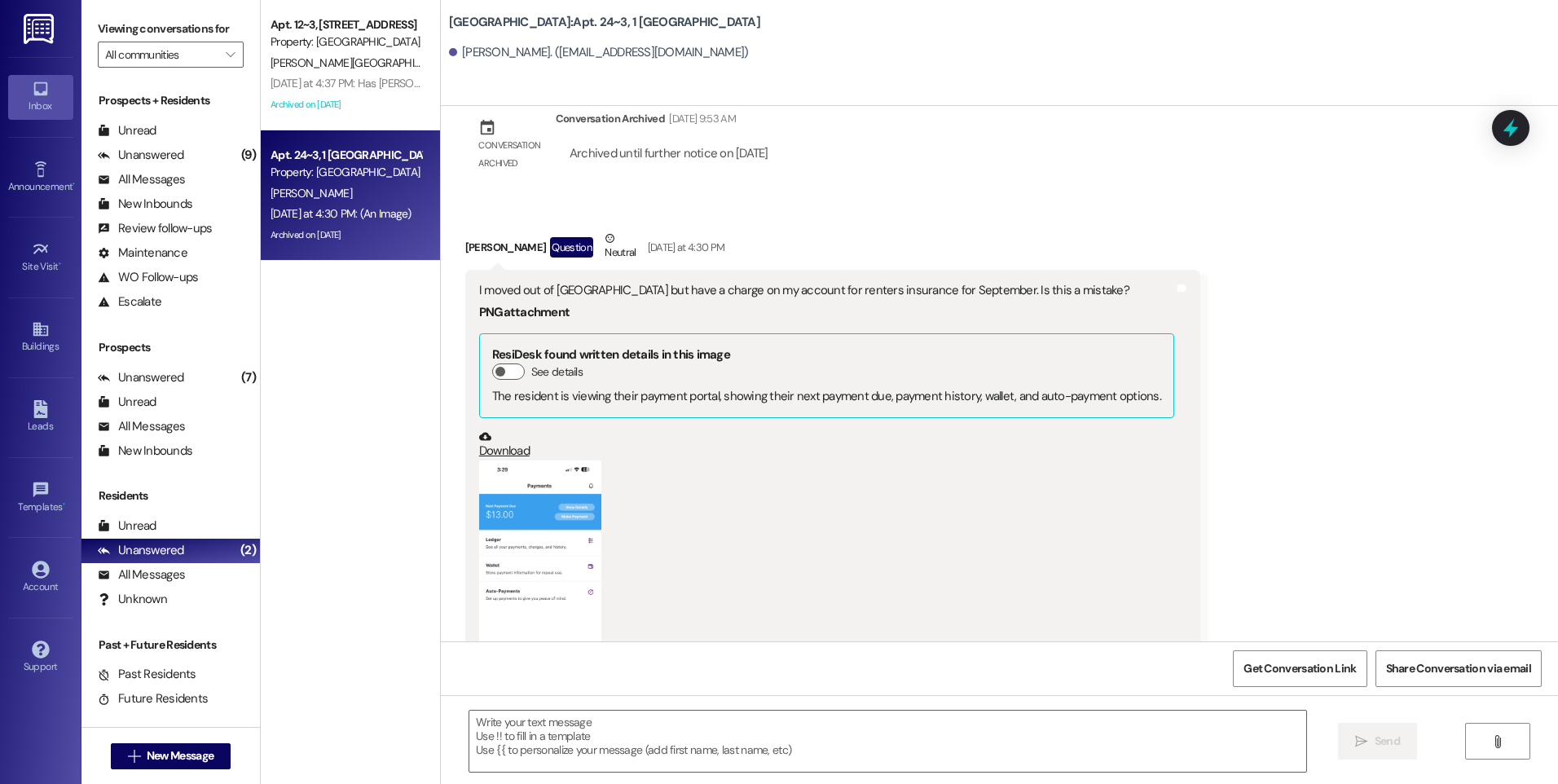
scroll to position [27303, 0]
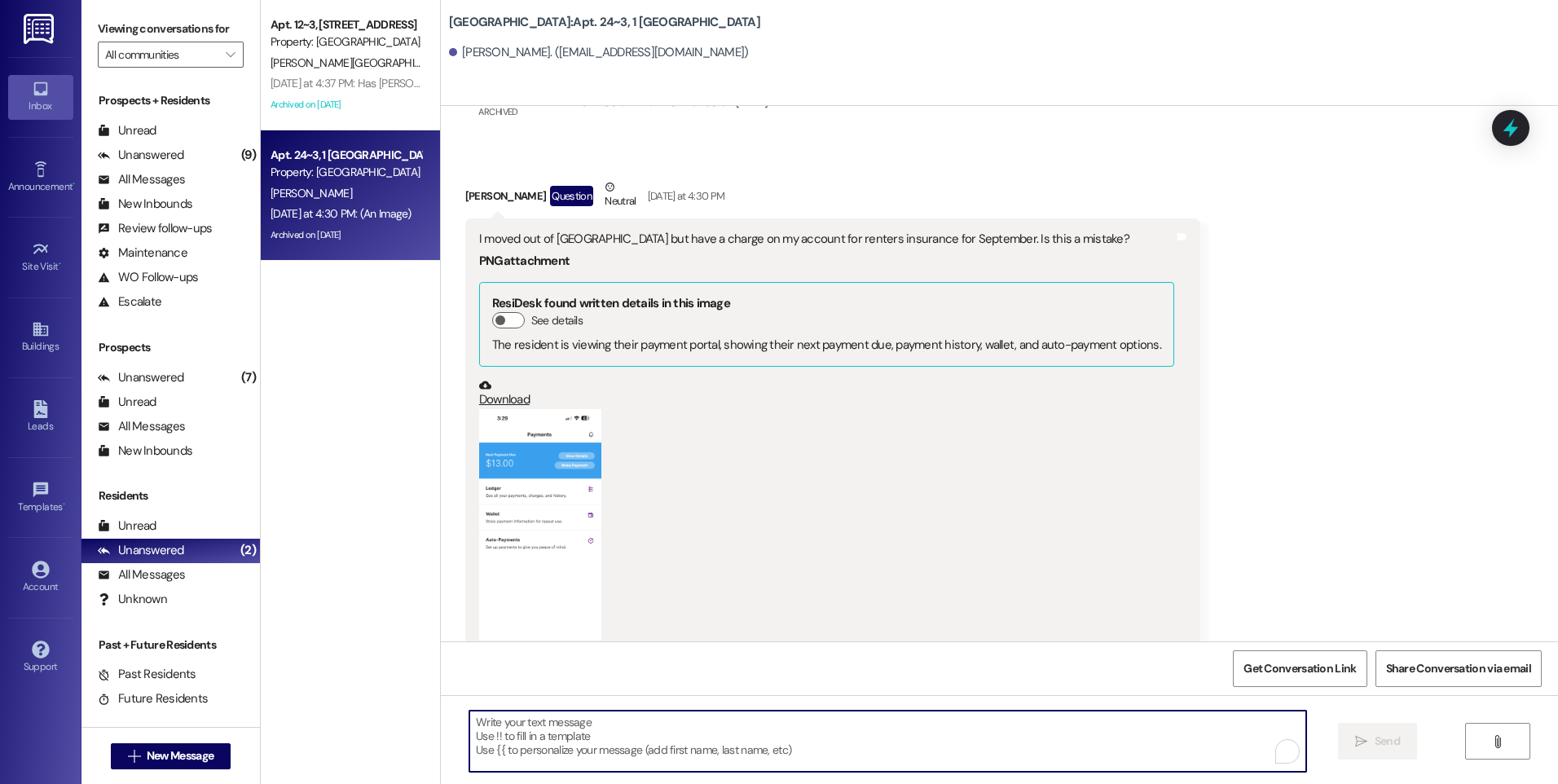
click at [1036, 750] on textarea "To enrich screen reader interactions, please activate Accessibility in Grammarl…" at bounding box center [887, 741] width 836 height 61
type textarea "z"
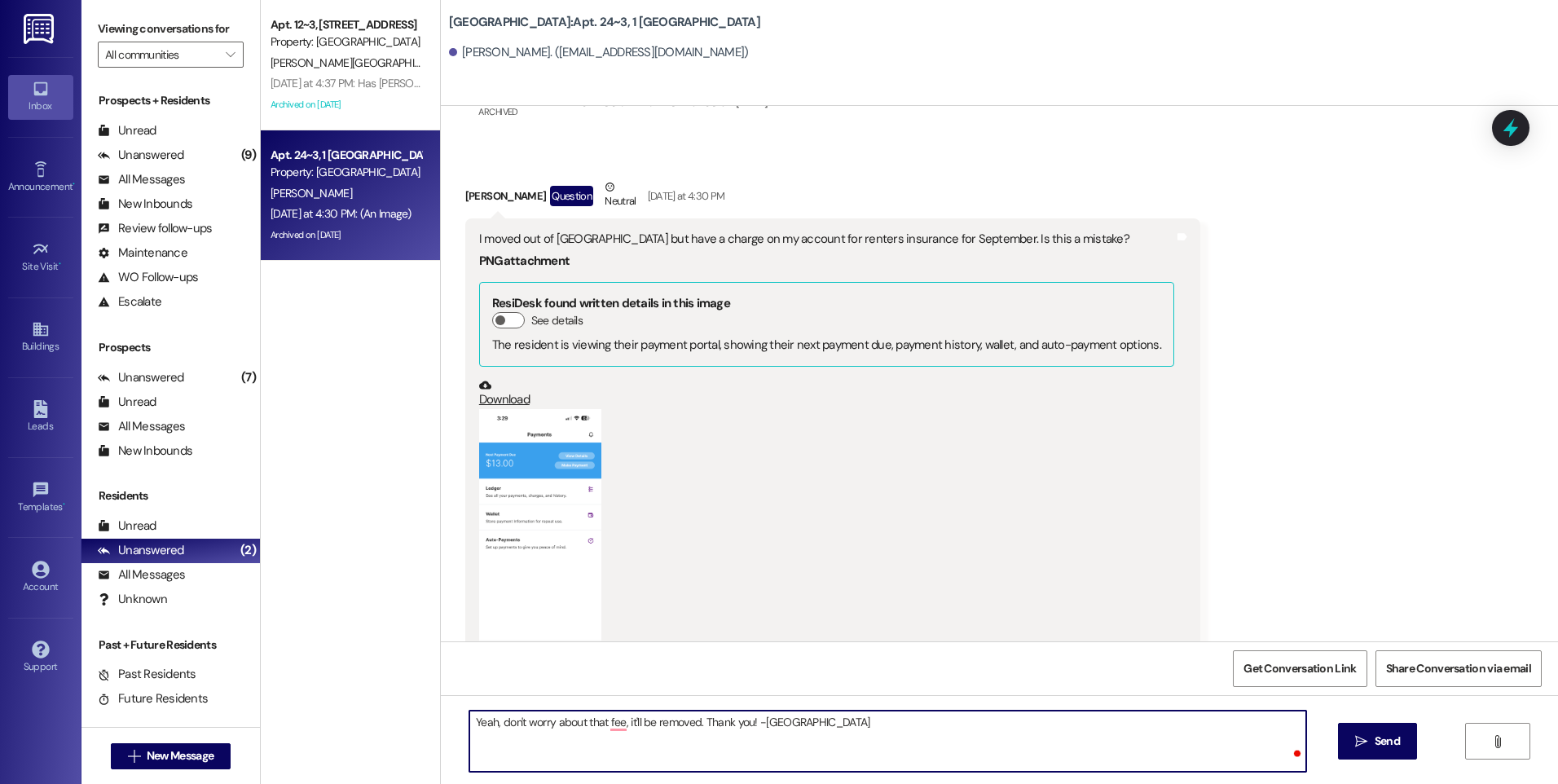
type textarea "Yeah, don't worry about that fee, it'll be removed. Thank you! -East Pointe"
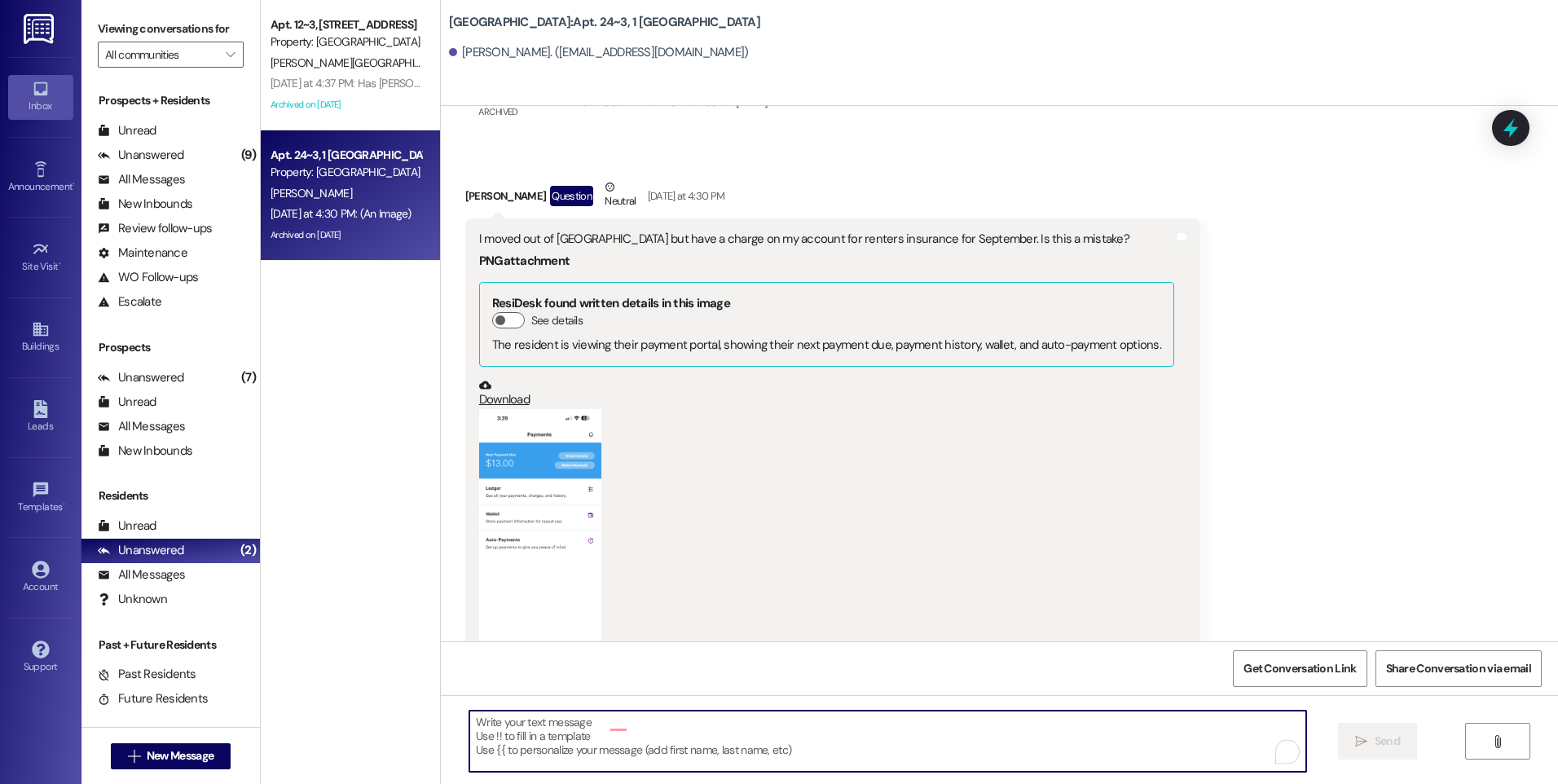
scroll to position [27302, 0]
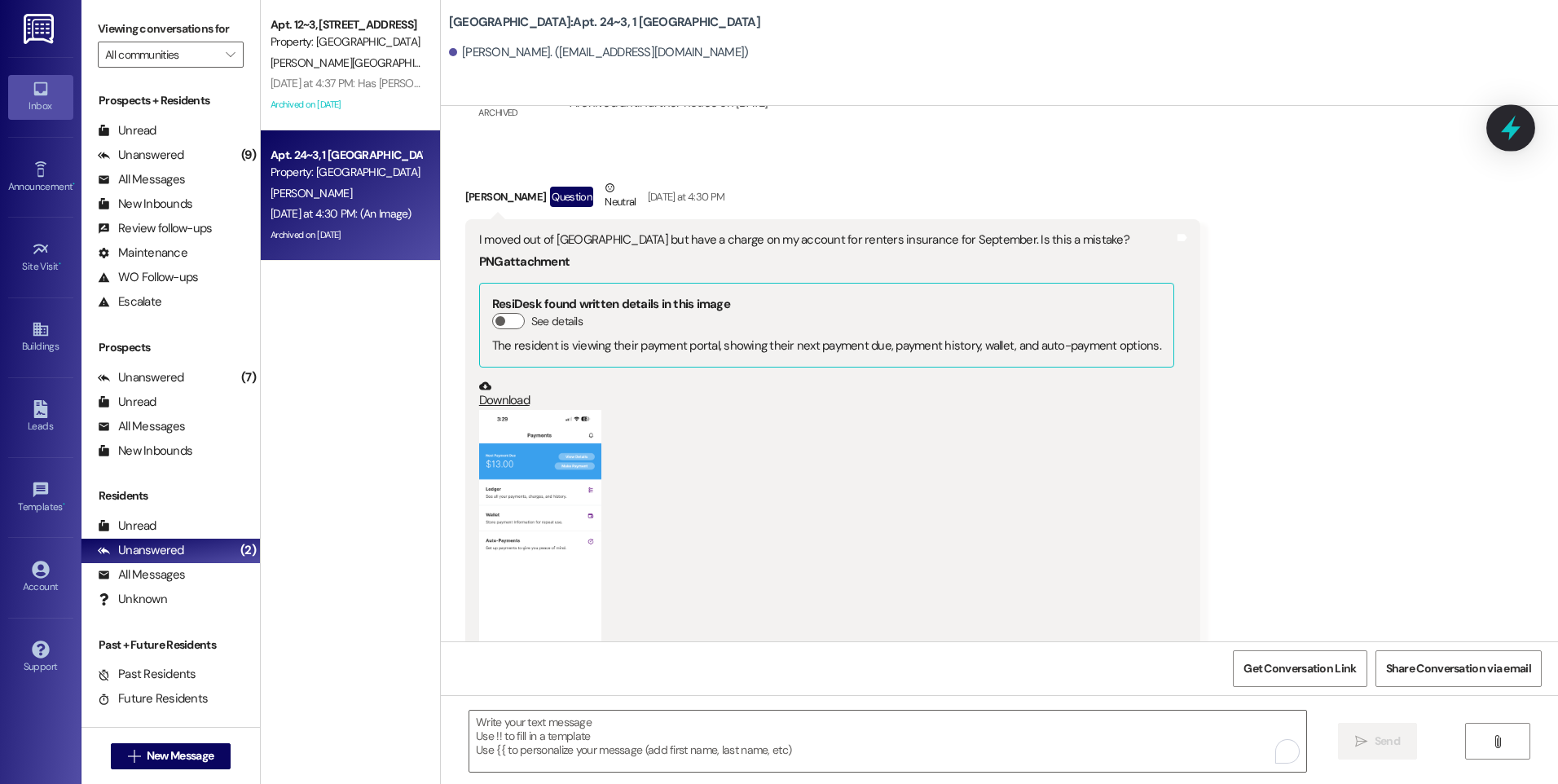
click at [1508, 134] on icon at bounding box center [1511, 127] width 27 height 27
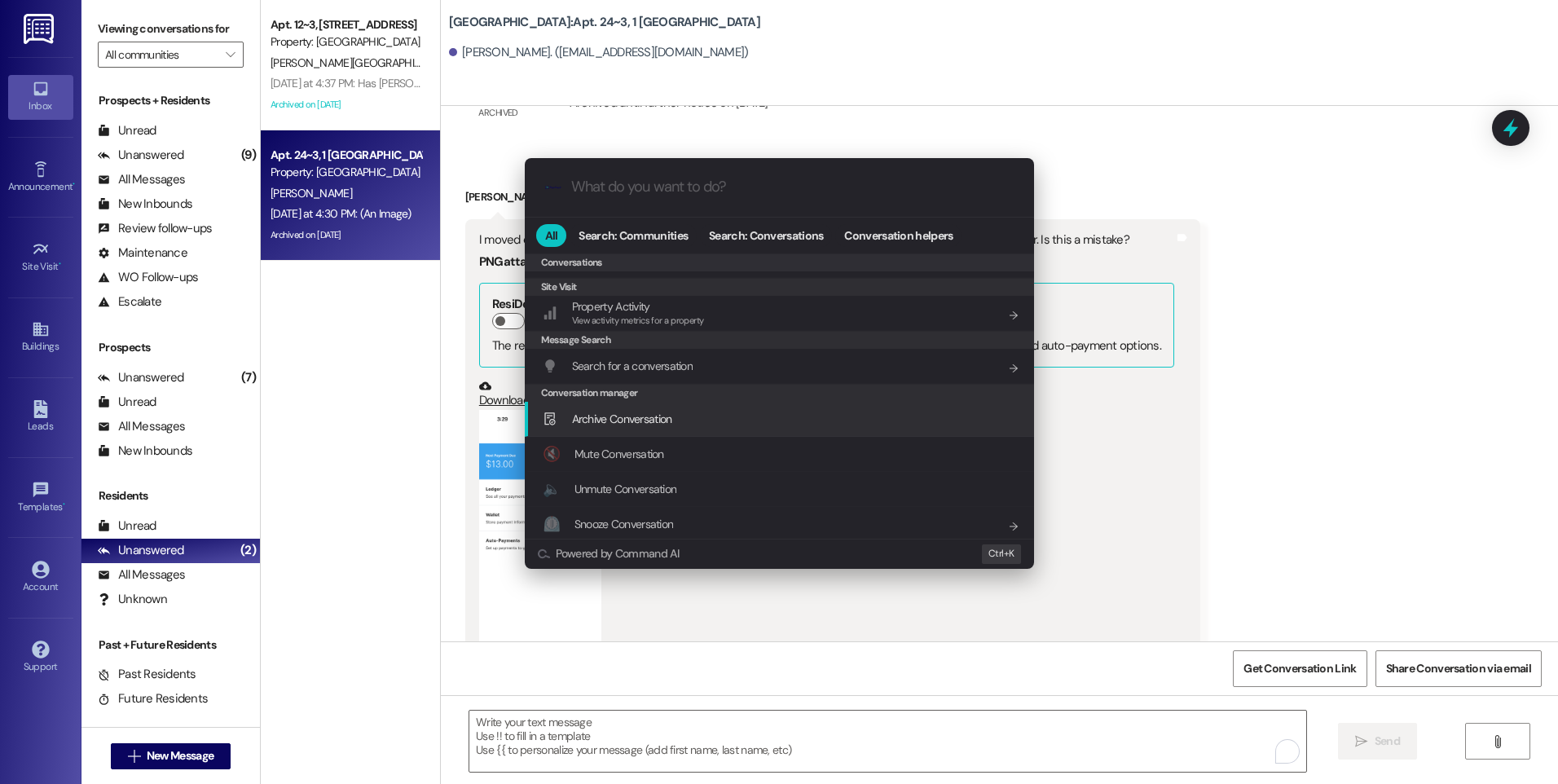
scroll to position [711, 0]
click at [598, 412] on span "Archive Conversation" at bounding box center [622, 416] width 100 height 15
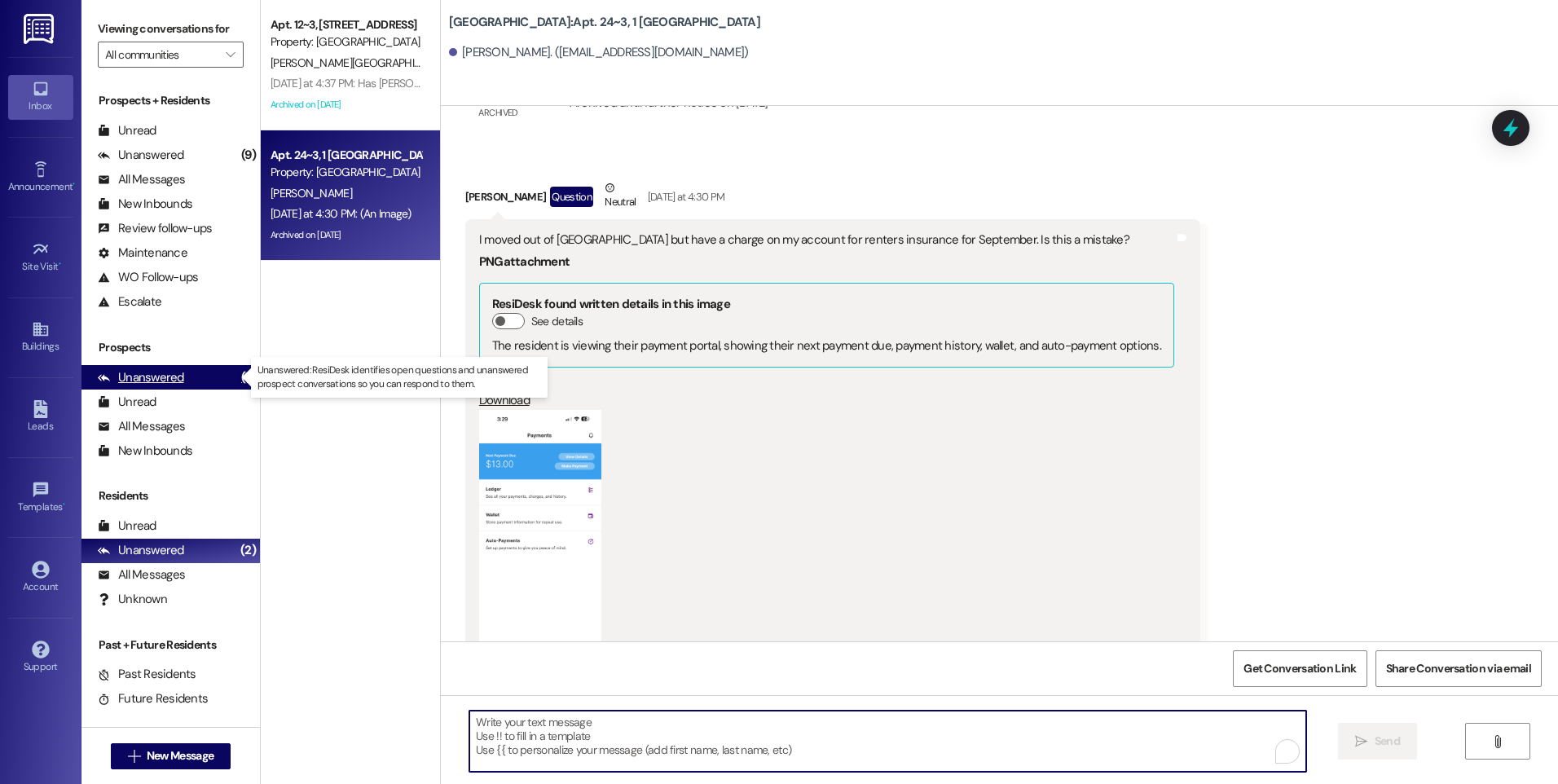
drag, startPoint x: 159, startPoint y: 373, endPoint x: 147, endPoint y: 372, distance: 12.0
click at [159, 373] on div "Unanswered" at bounding box center [141, 377] width 87 height 17
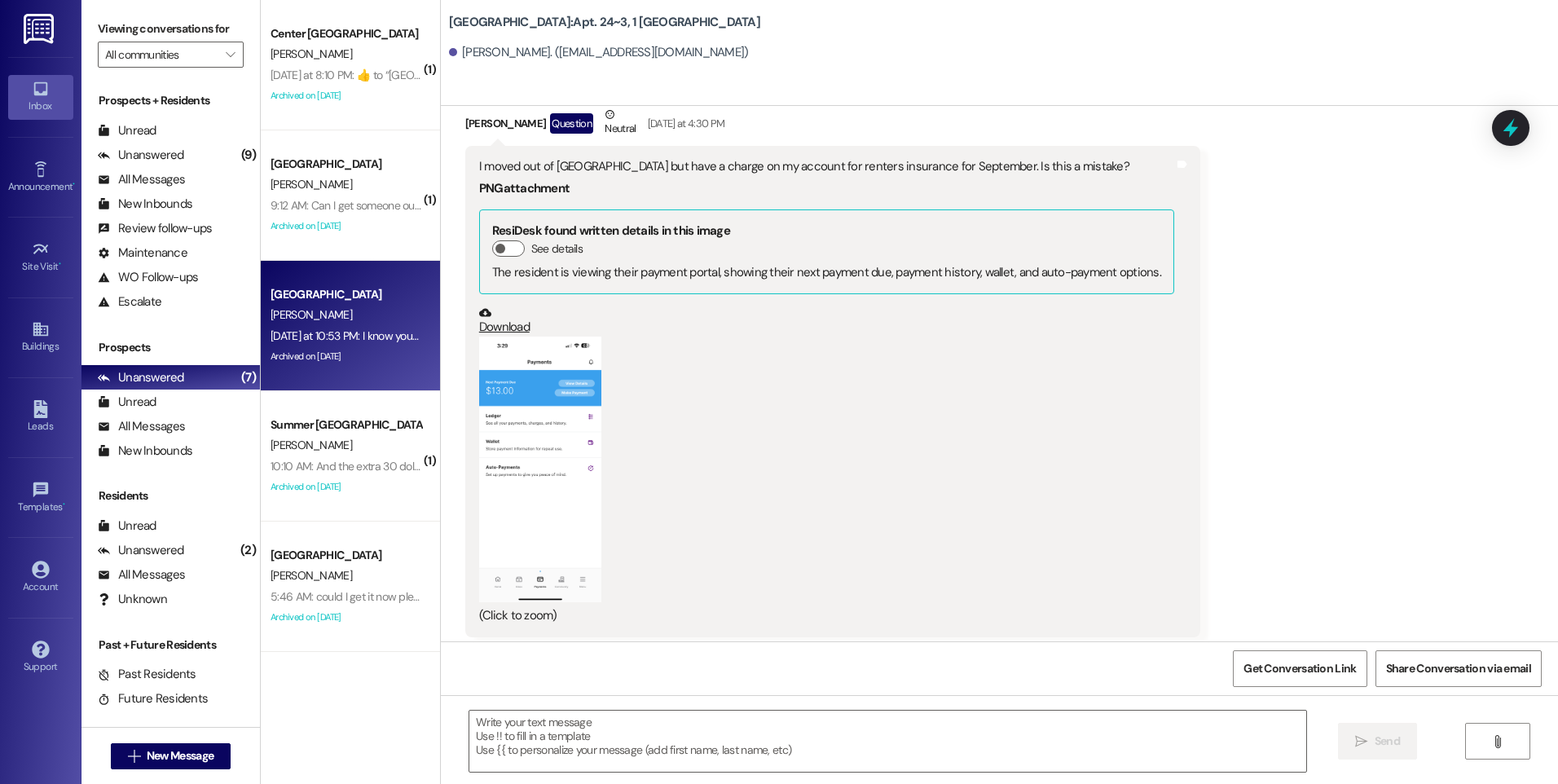
scroll to position [82, 0]
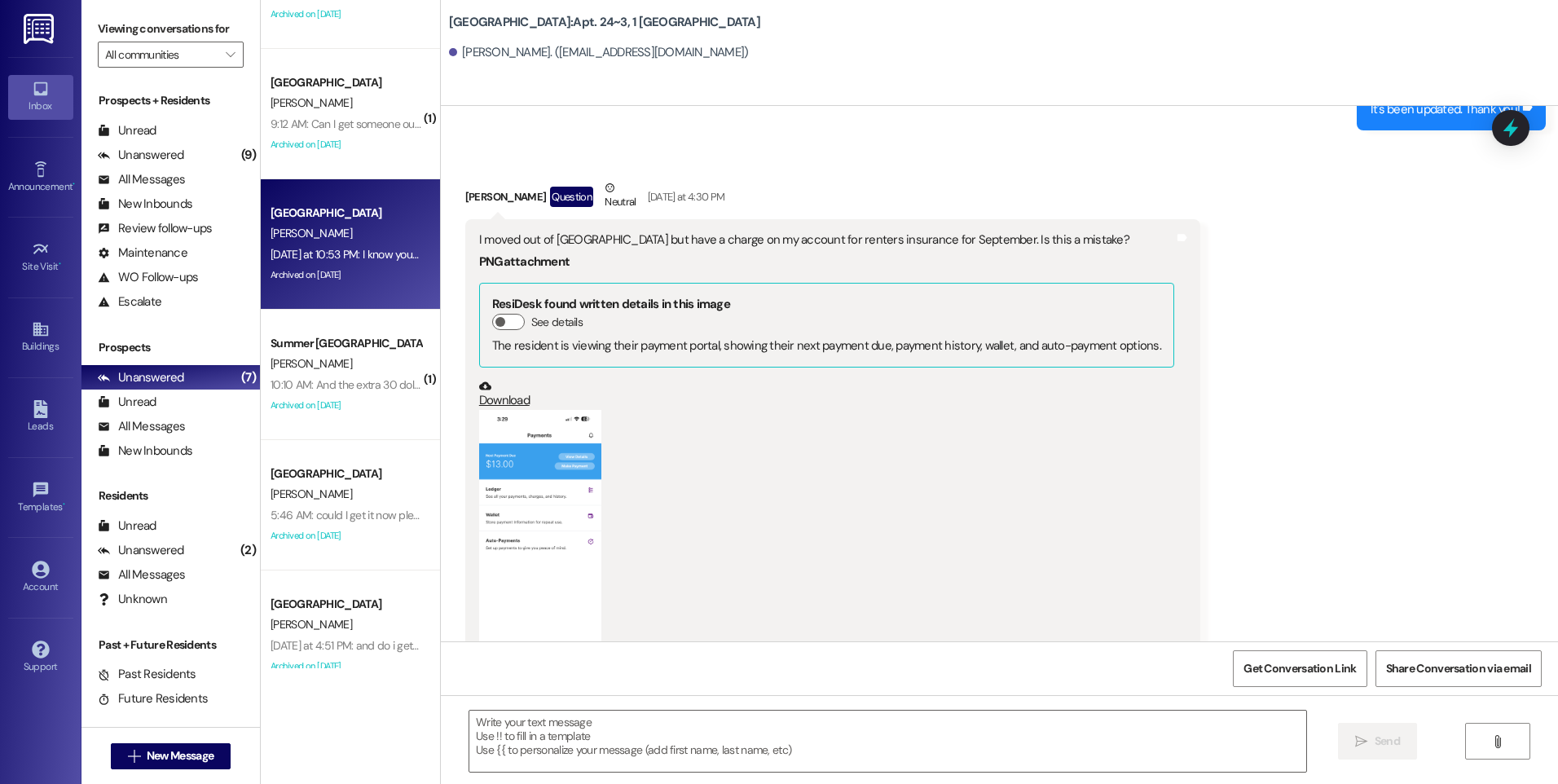
click at [361, 260] on div "Yesterday at 10:53 PM: I know you have a lot of missed calls it worked out Yest…" at bounding box center [433, 254] width 326 height 15
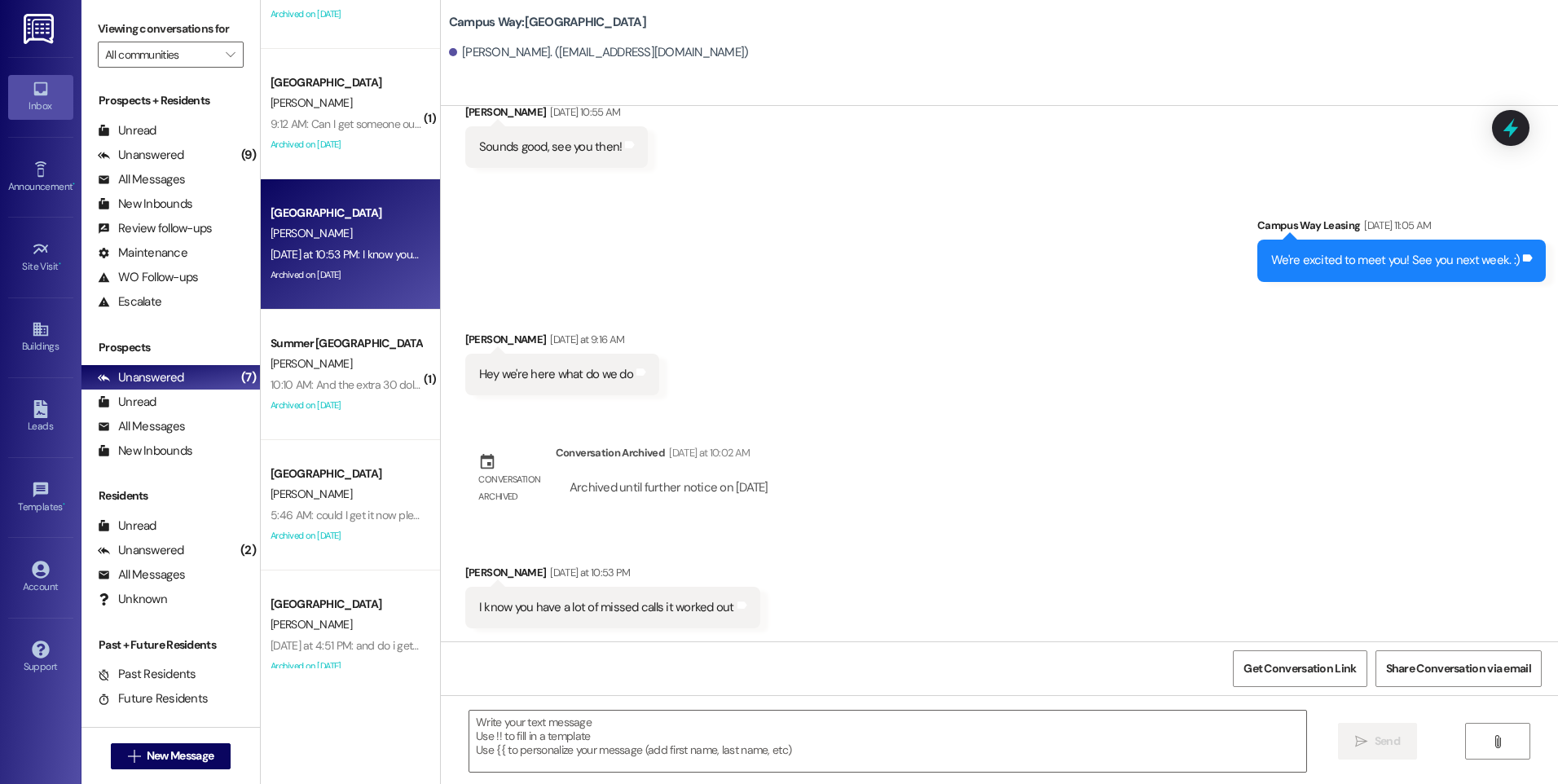
scroll to position [3348, 0]
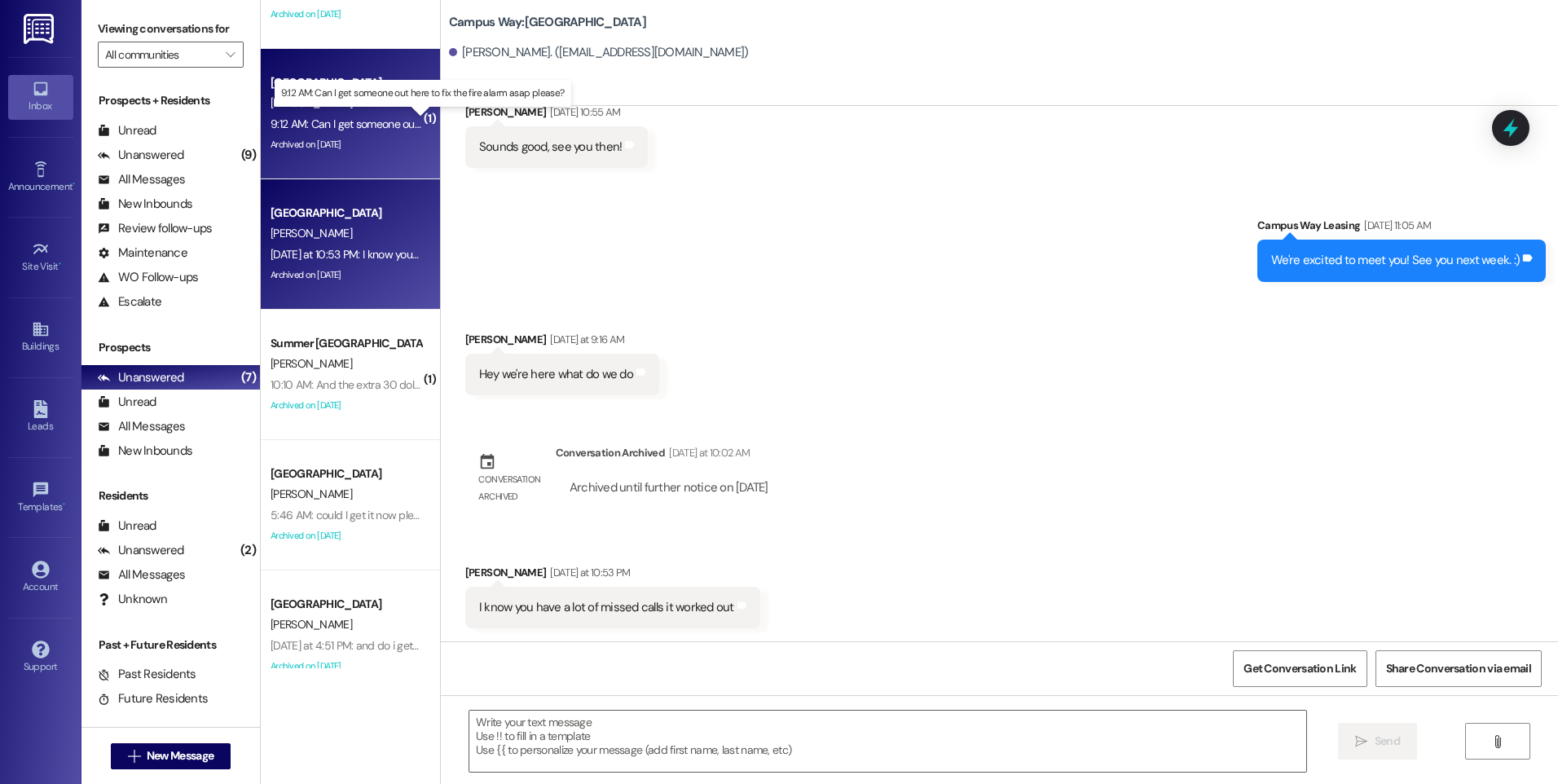
click at [341, 122] on div "9:12 AM: Can I get someone out here to fix the fire alarm asap please? 9:12 AM:…" at bounding box center [434, 124] width 327 height 15
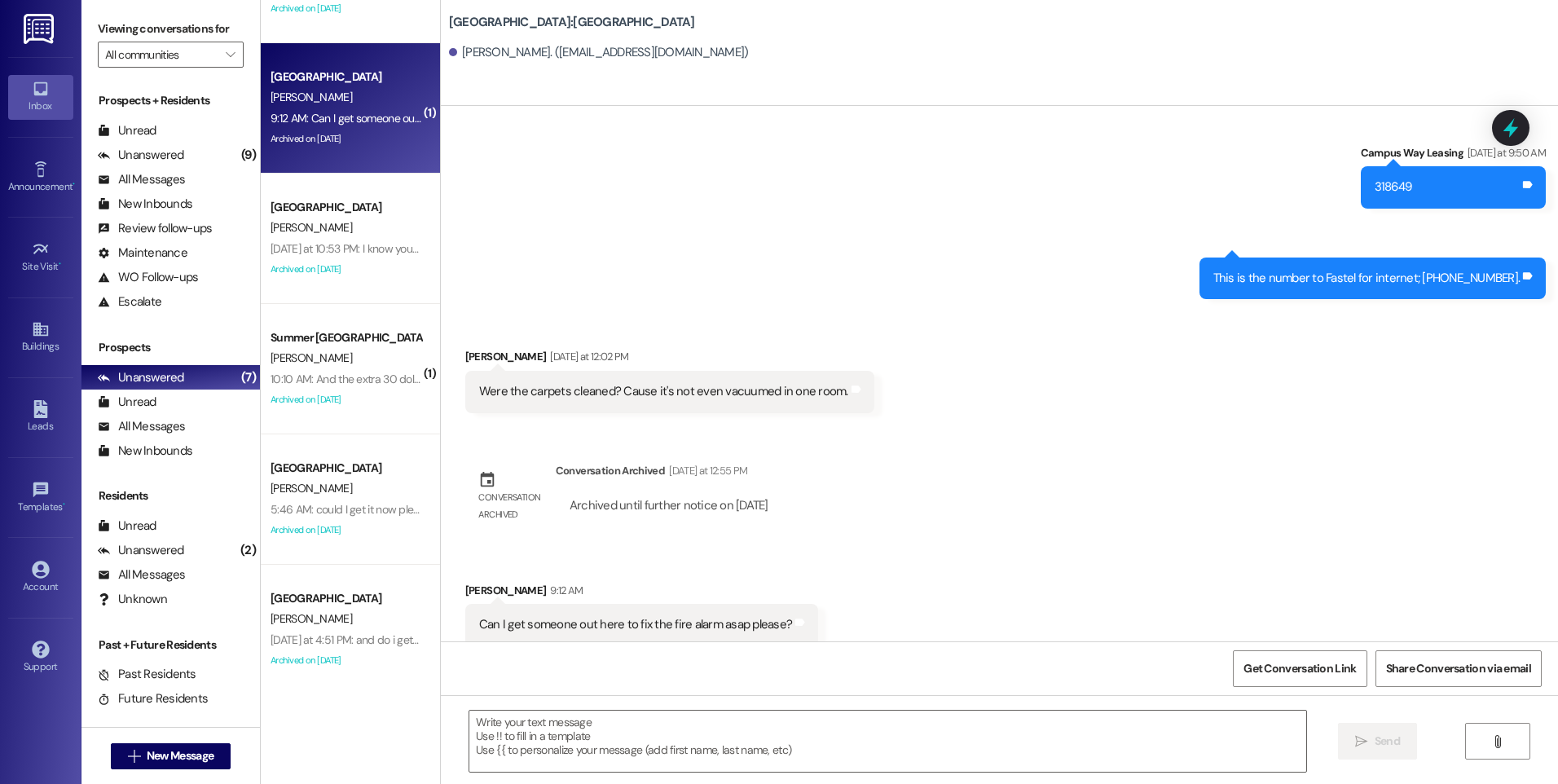
scroll to position [114, 0]
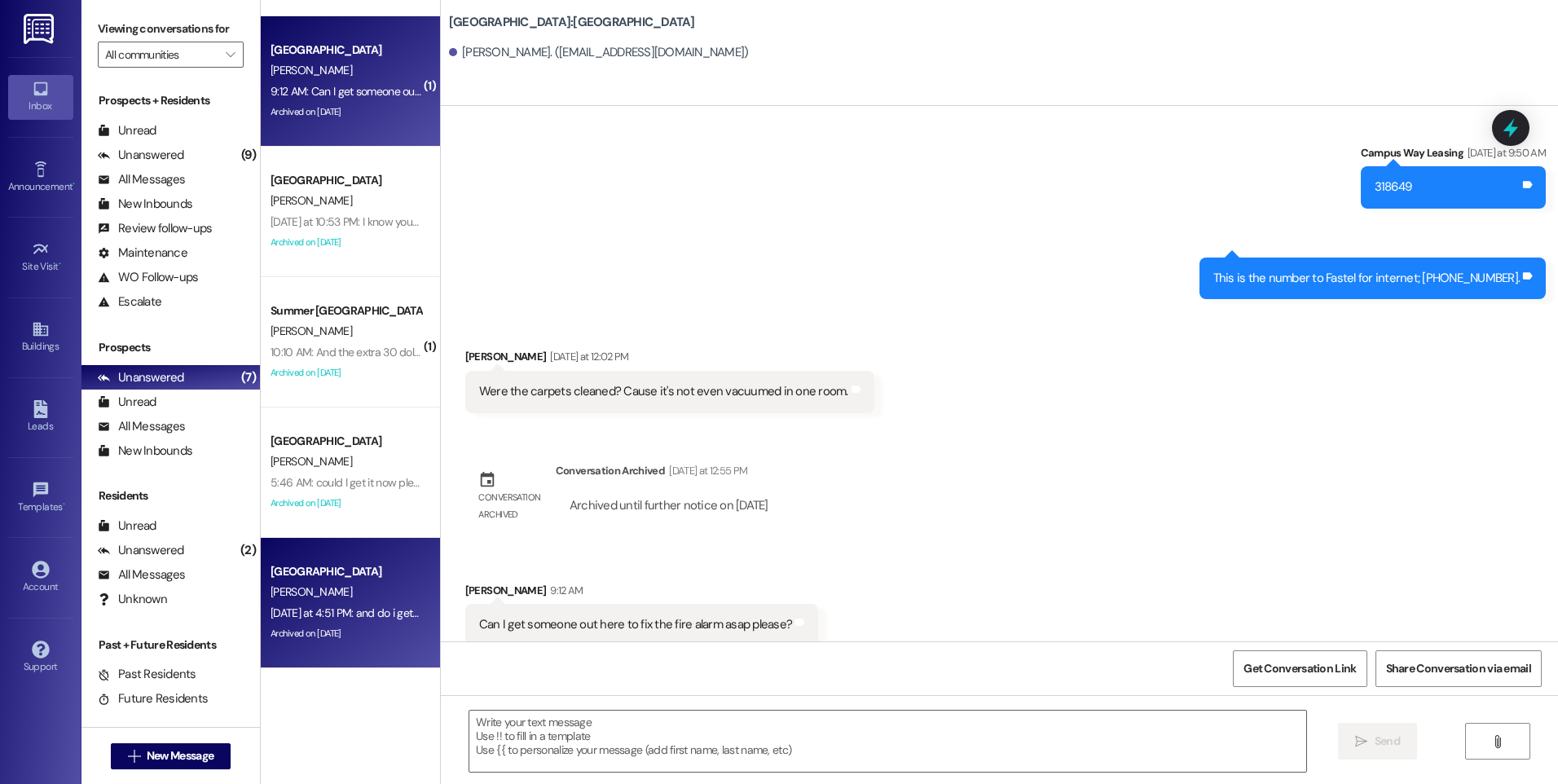
click at [374, 607] on div "Yesterday at 4:51 PM: and do i get the deposit back? Yesterday at 4:51 PM: and …" at bounding box center [386, 613] width 231 height 15
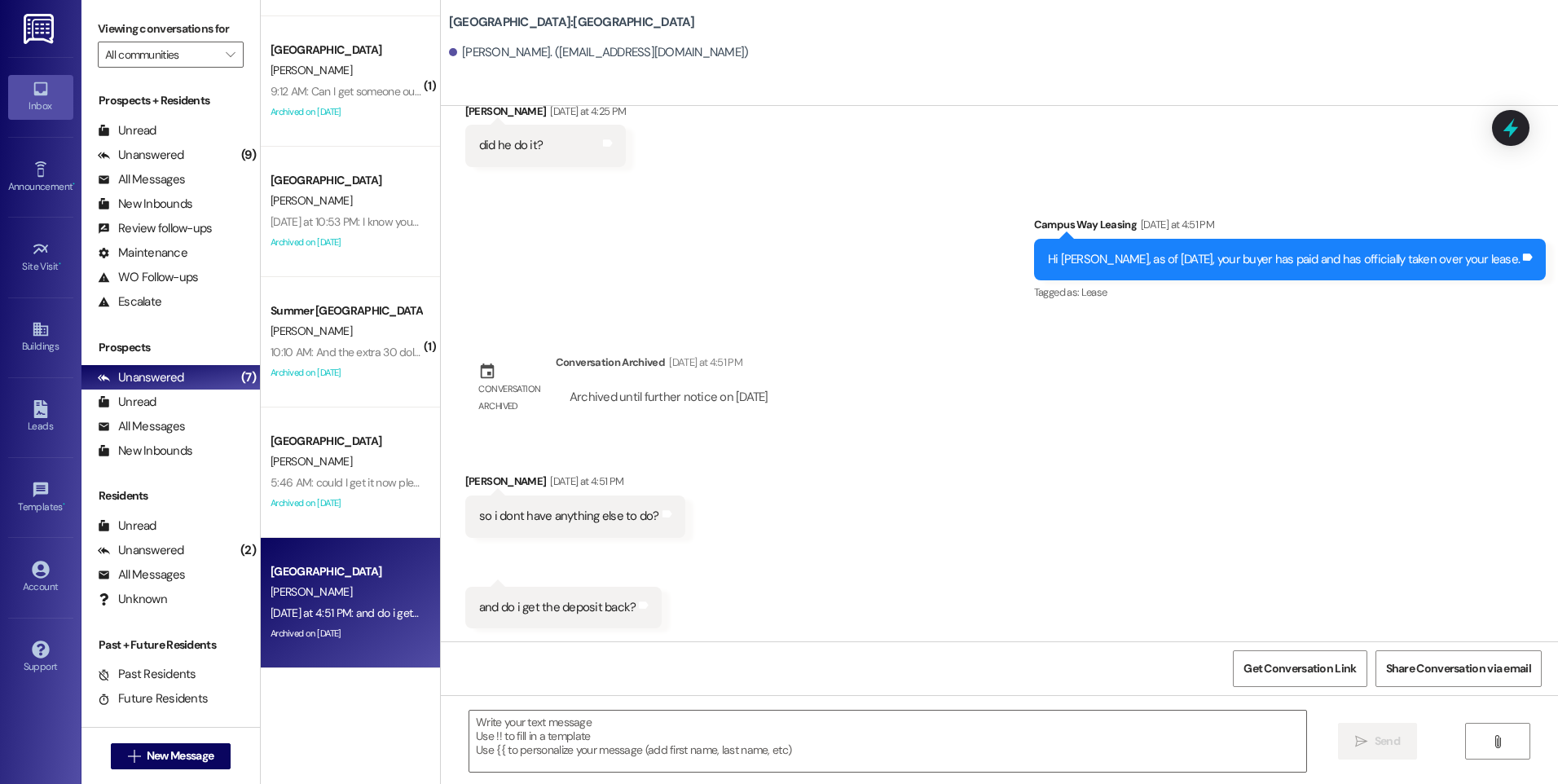
scroll to position [2084, 0]
click at [903, 714] on textarea at bounding box center [887, 741] width 836 height 61
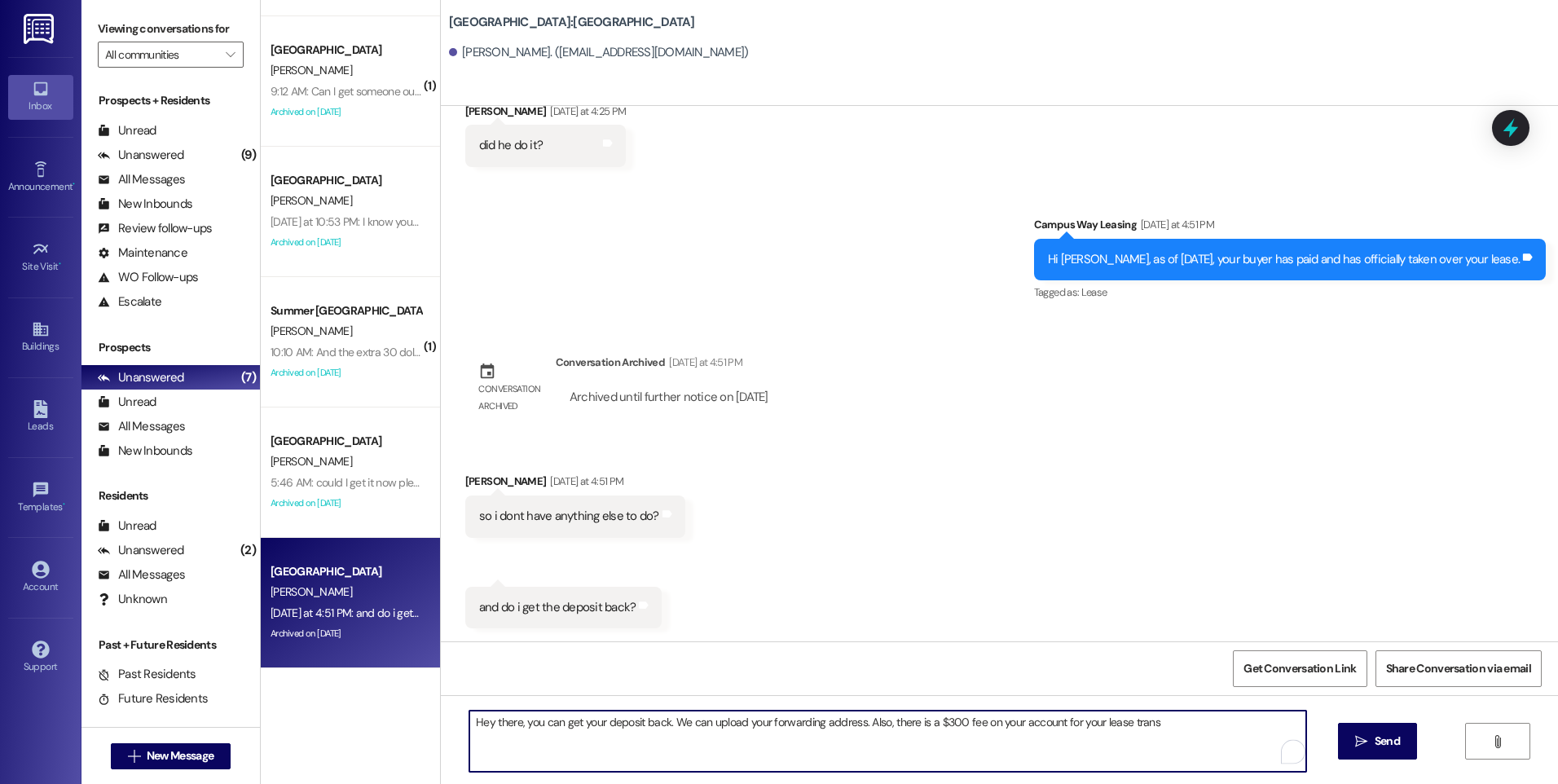
click at [950, 720] on textarea "Hey there, you can get your deposit back. We can upload your forwarding address…" at bounding box center [887, 741] width 836 height 61
drag, startPoint x: 1117, startPoint y: 722, endPoint x: 1210, endPoint y: 736, distance: 94.0
click at [1210, 736] on textarea "Hey there, you can get your deposit back. We can upload your forwarding address…" at bounding box center [887, 741] width 836 height 61
type textarea "Hey there, you can get your deposit back. We can upload your forwarding address…"
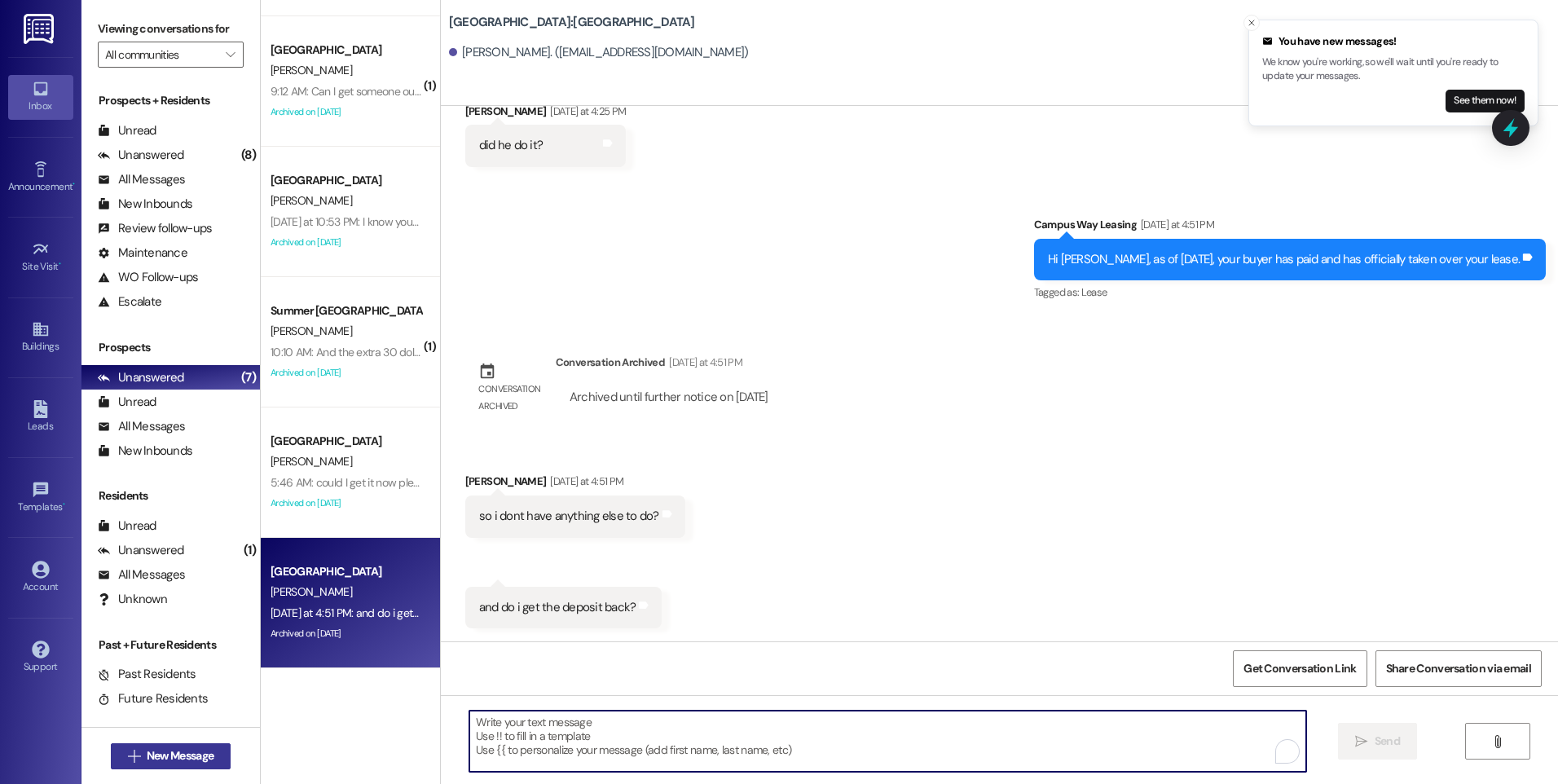
click at [147, 762] on span "New Message" at bounding box center [180, 756] width 67 height 17
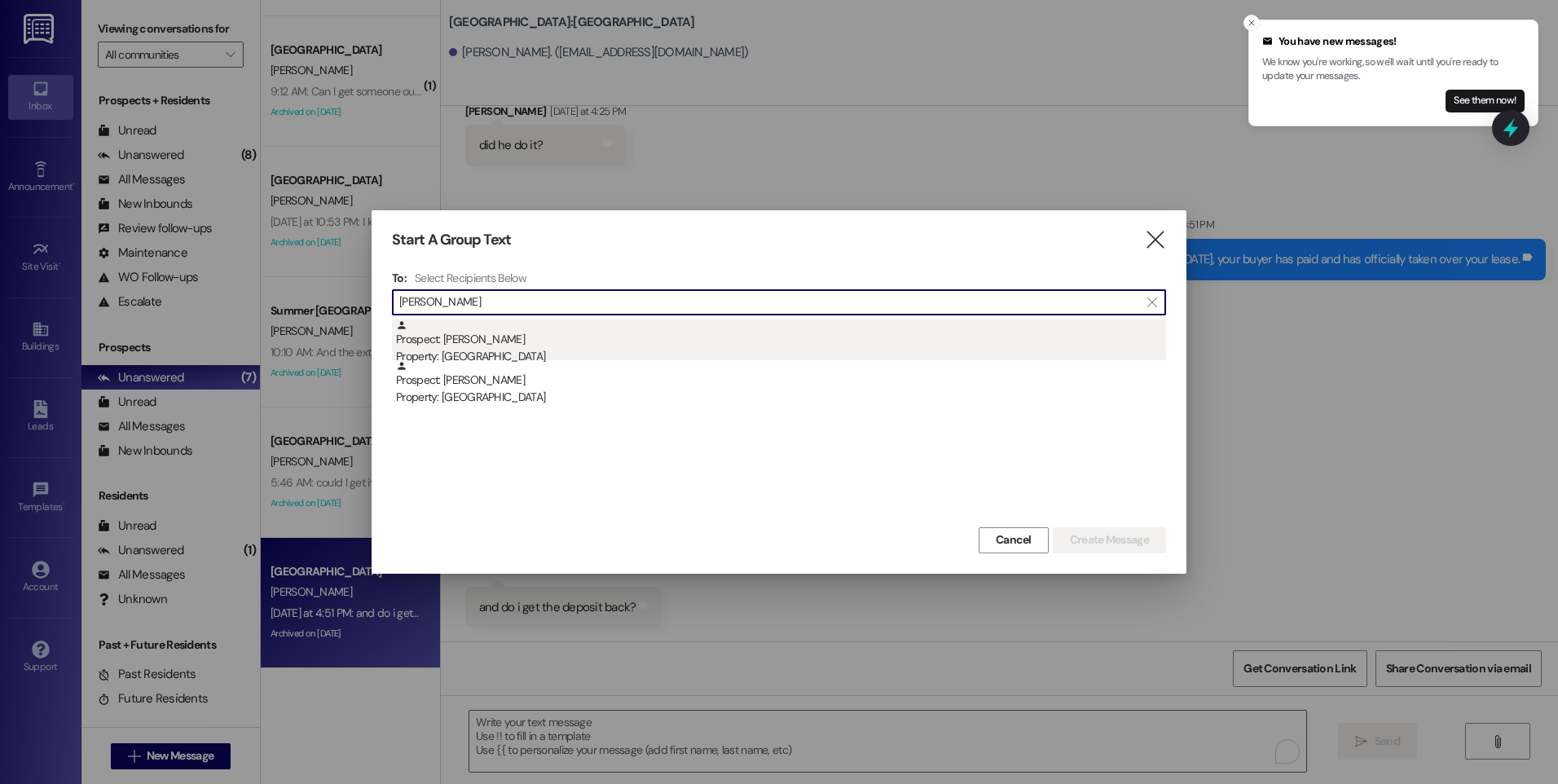
type input "Taylor winter"
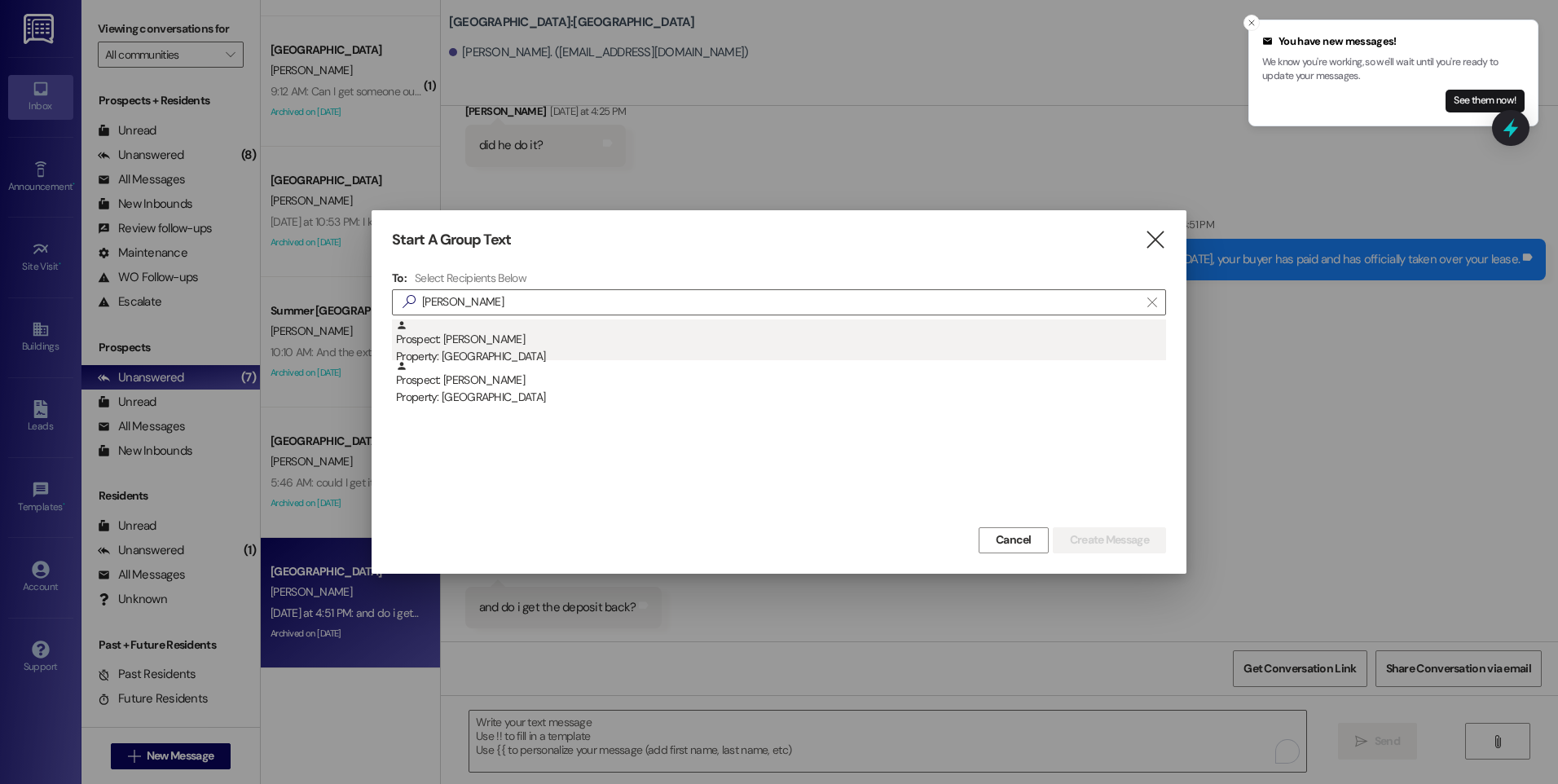
click at [502, 355] on div "Property: [GEOGRAPHIC_DATA]" at bounding box center [781, 357] width 770 height 17
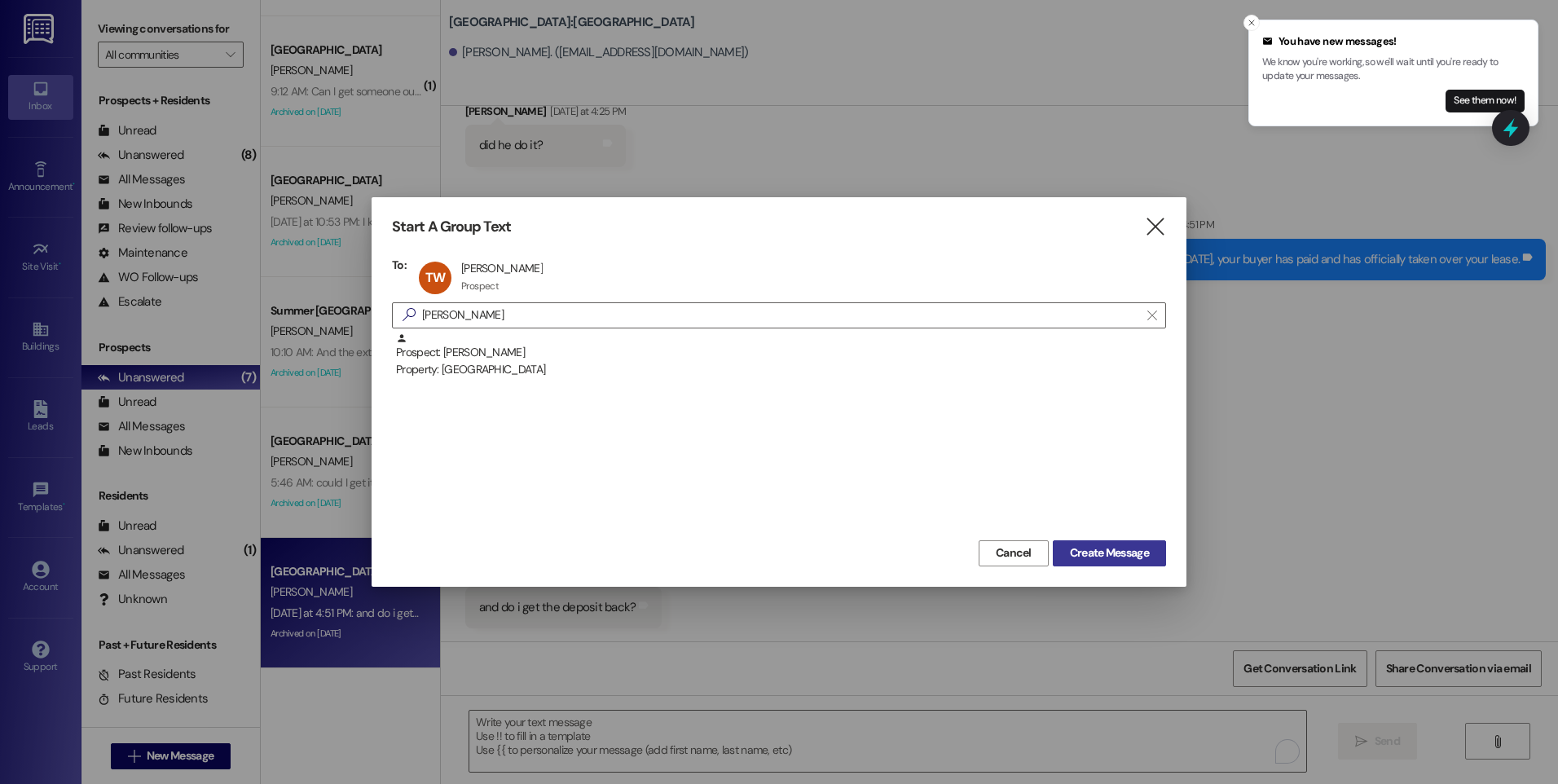
click at [1123, 545] on span "Create Message" at bounding box center [1109, 552] width 79 height 17
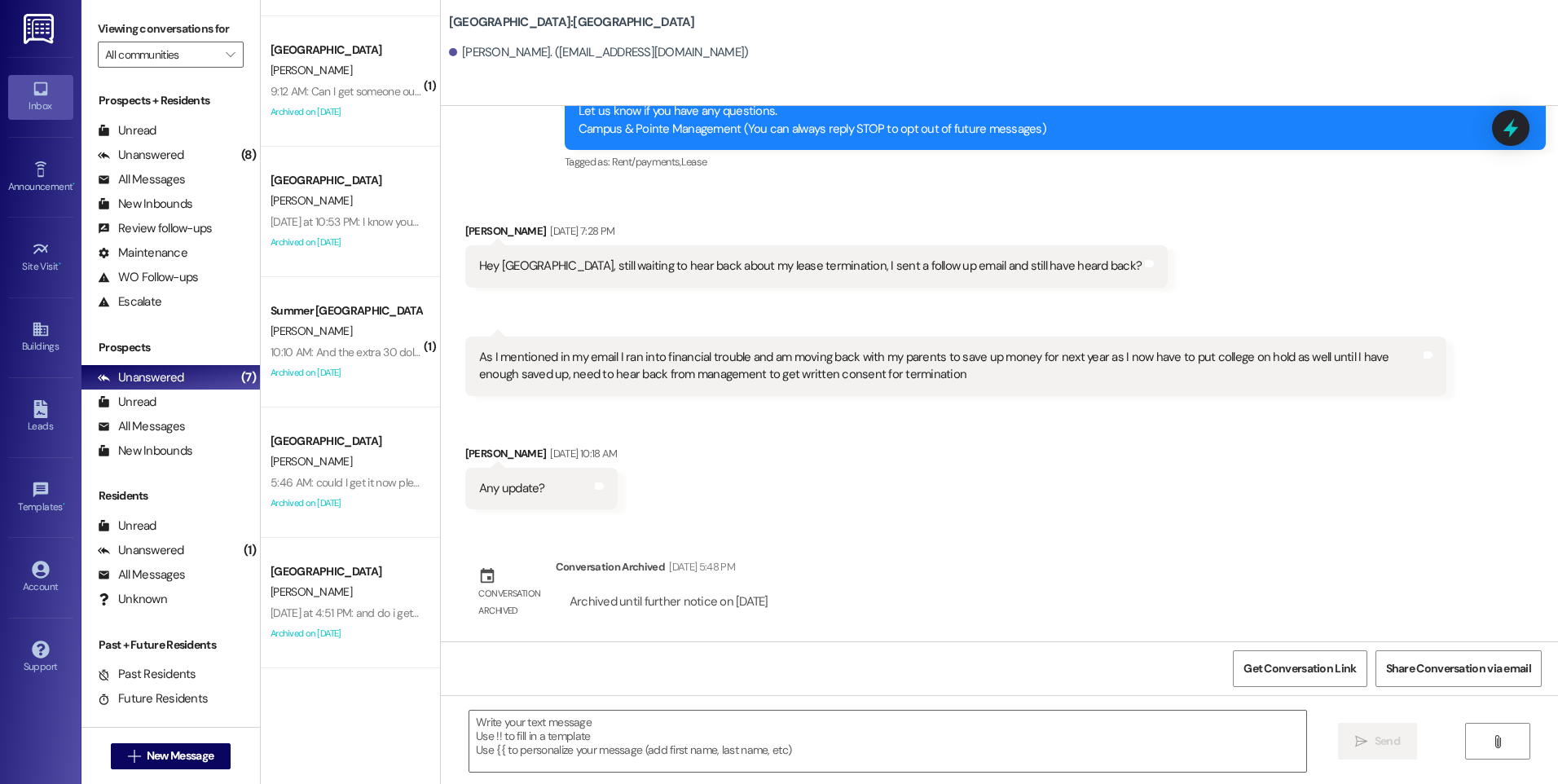
scroll to position [141, 0]
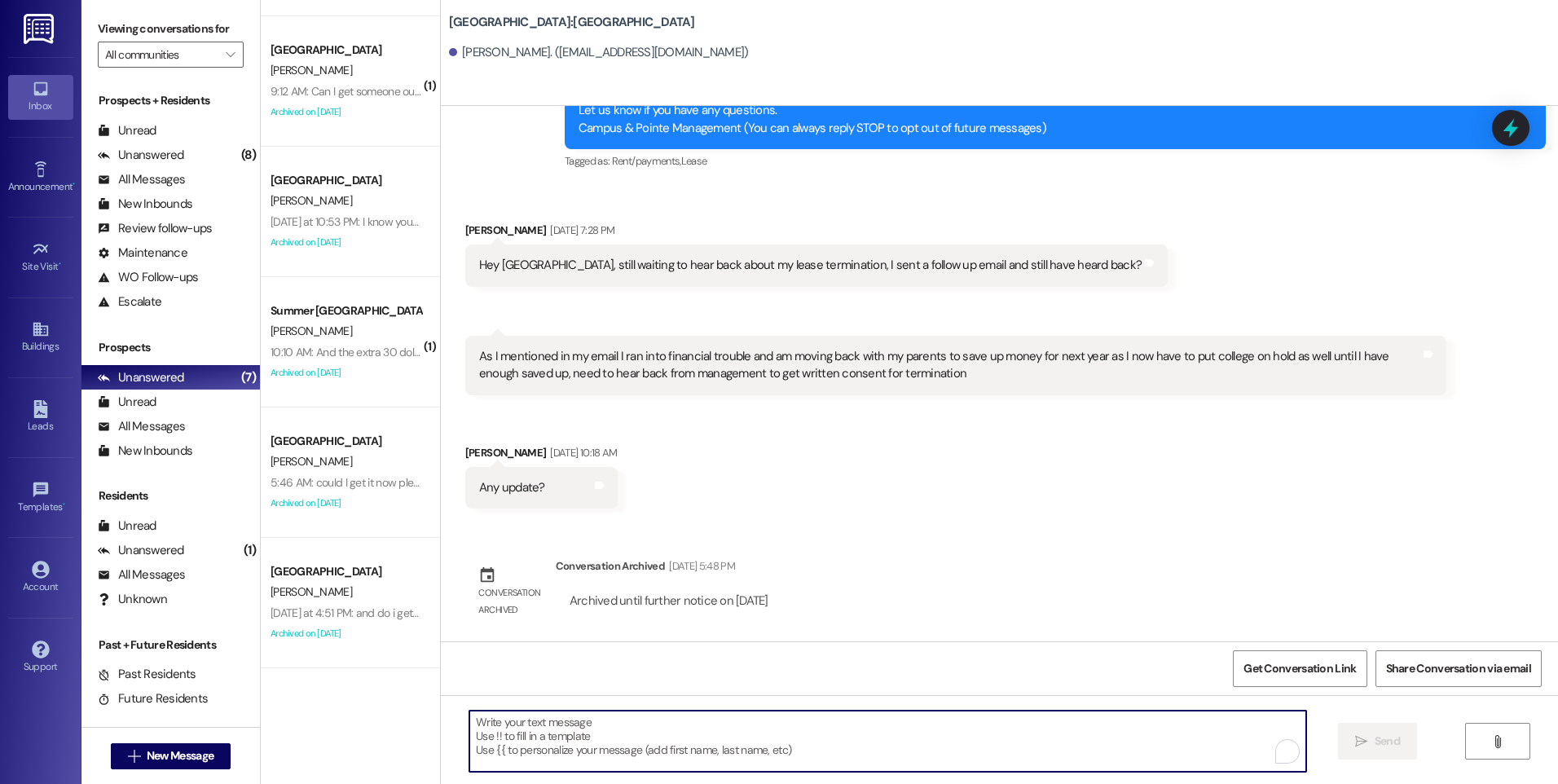
click at [682, 734] on textarea "To enrich screen reader interactions, please activate Accessibility in Grammarl…" at bounding box center [887, 741] width 836 height 61
paste textarea "Hey there, you can get your deposit back. We can upload your forwarding address…"
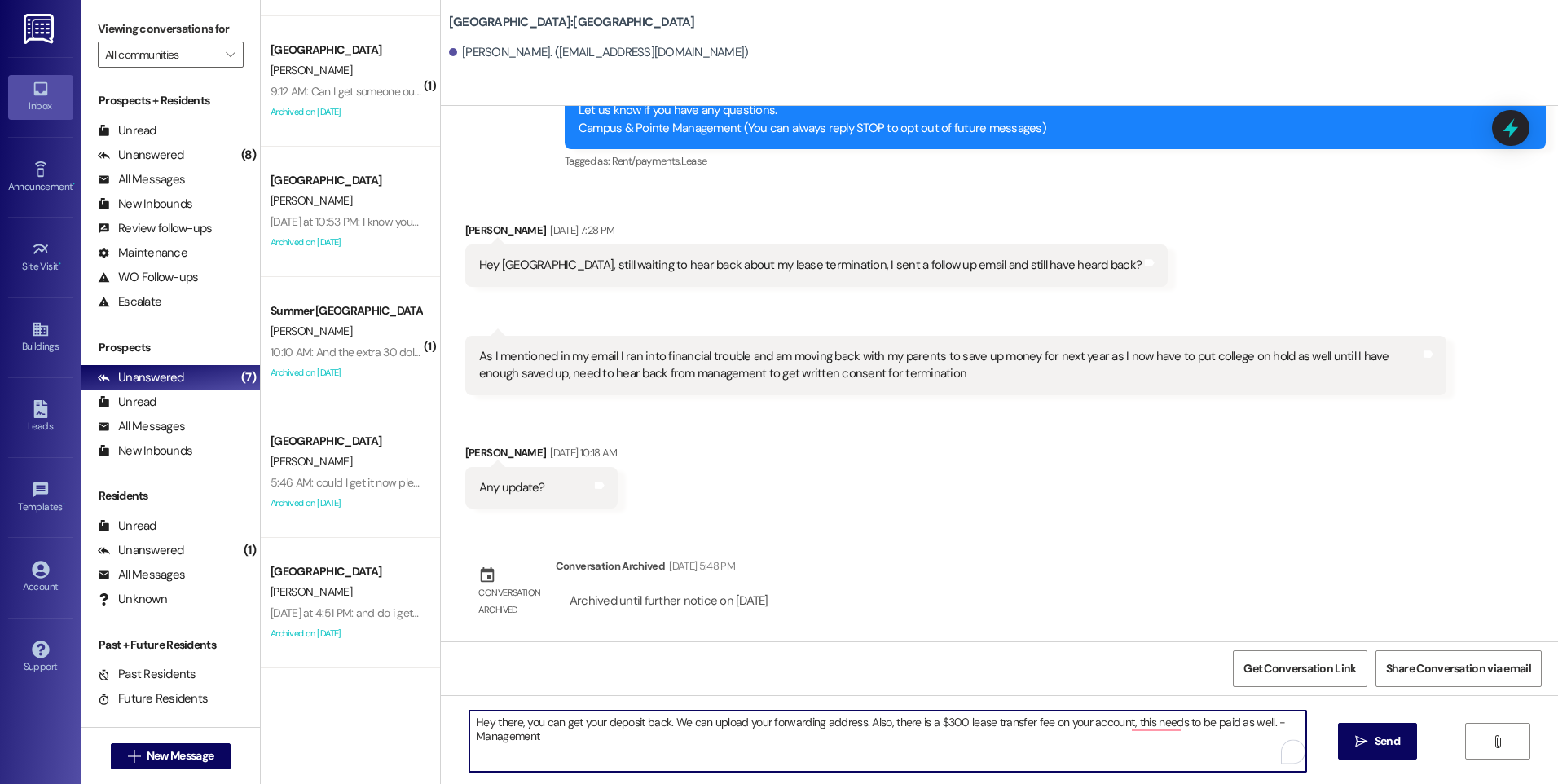
click at [514, 721] on textarea "Hey there, you can get your deposit back. We can upload your forwarding address…" at bounding box center [887, 741] width 836 height 61
drag, startPoint x: 911, startPoint y: 725, endPoint x: 550, endPoint y: 722, distance: 361.0
click at [550, 722] on textarea "Hey there, Taylor, you can get your deposit back. We can upload your forwarding…" at bounding box center [887, 741] width 836 height 61
click at [791, 723] on textarea "Hey there, Taylor, there is a $300 lease transfer fee on your account, this nee…" at bounding box center [887, 741] width 836 height 61
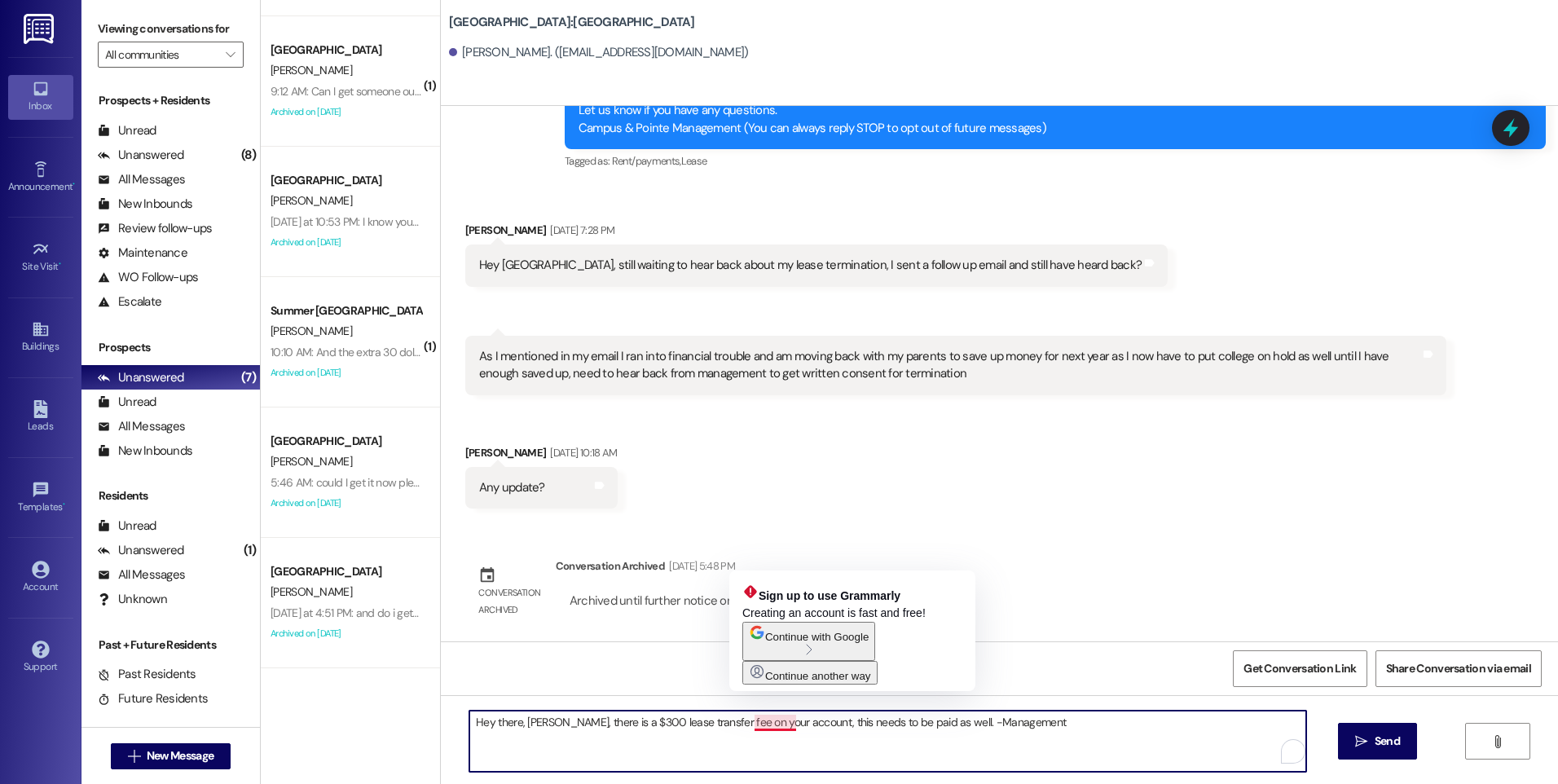
click at [784, 725] on textarea "Hey there, Taylor, there is a $300 lease transfer fee on your account, this nee…" at bounding box center [887, 741] width 836 height 61
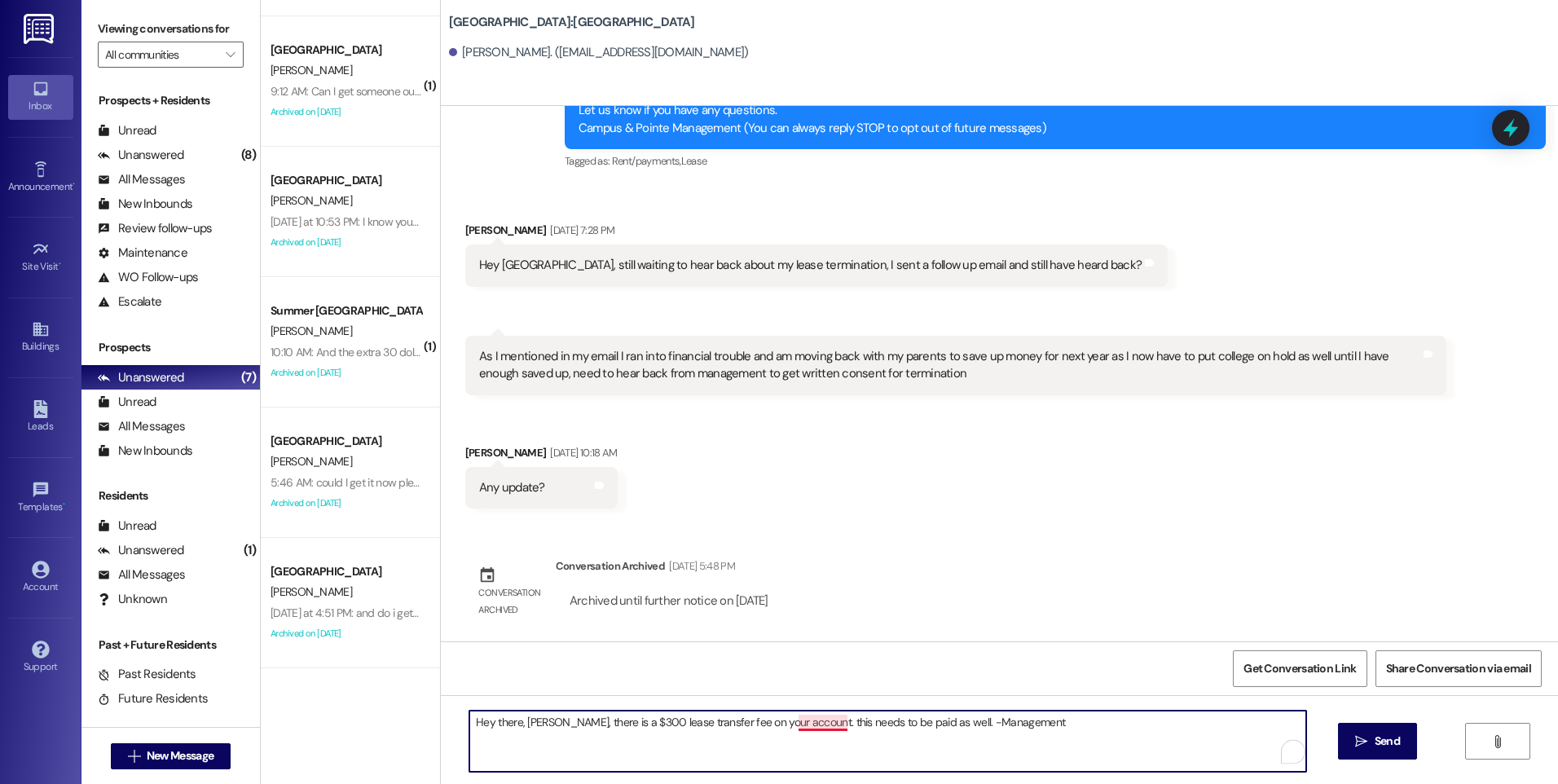
click at [794, 724] on textarea "Hey there, Taylor, there is a $300 lease transfer fee on your account. this nee…" at bounding box center [887, 741] width 836 height 61
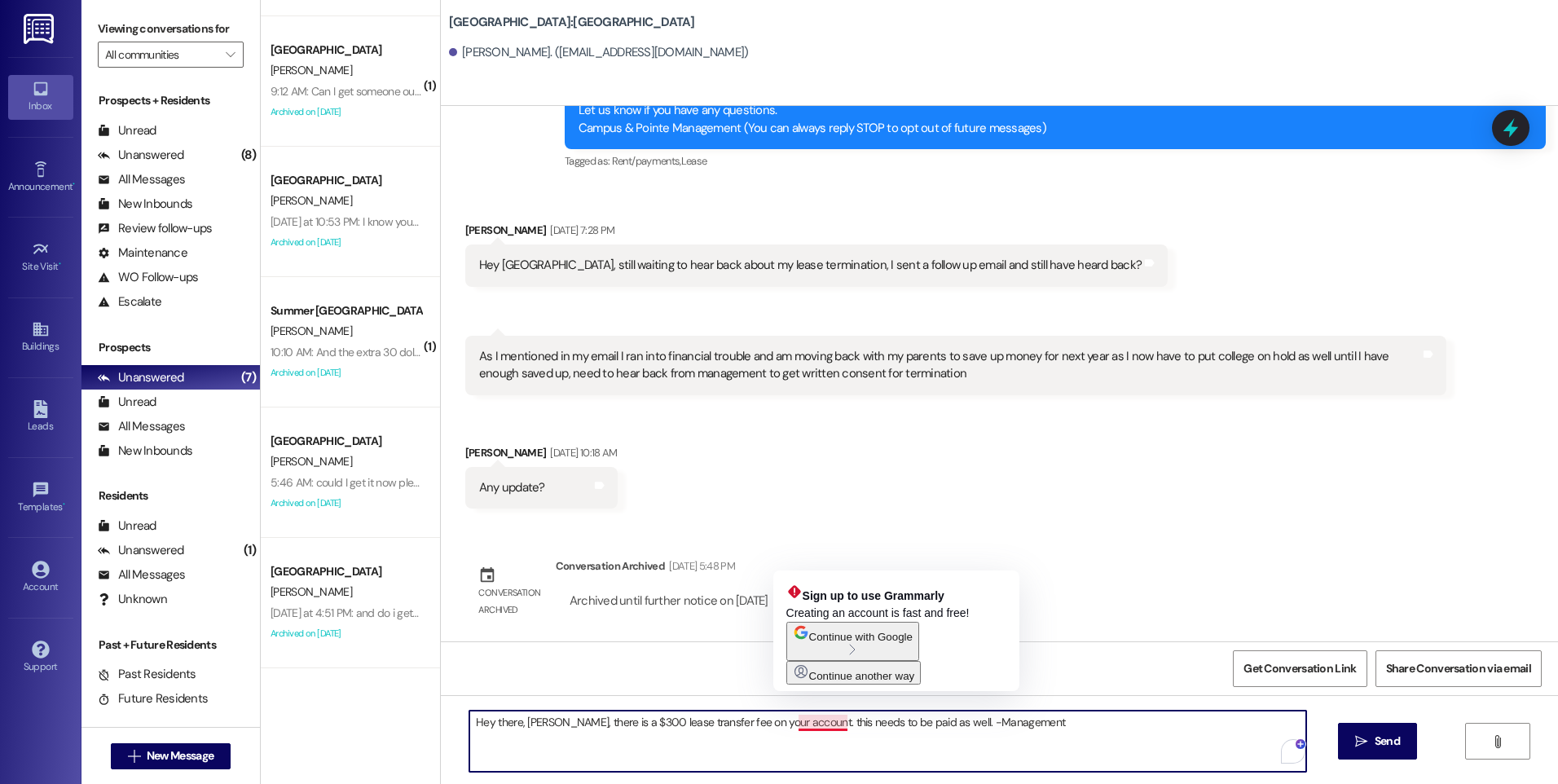
click at [790, 722] on textarea "Hey there, Taylor, there is a $300 lease transfer fee on your account. this nee…" at bounding box center [887, 741] width 836 height 61
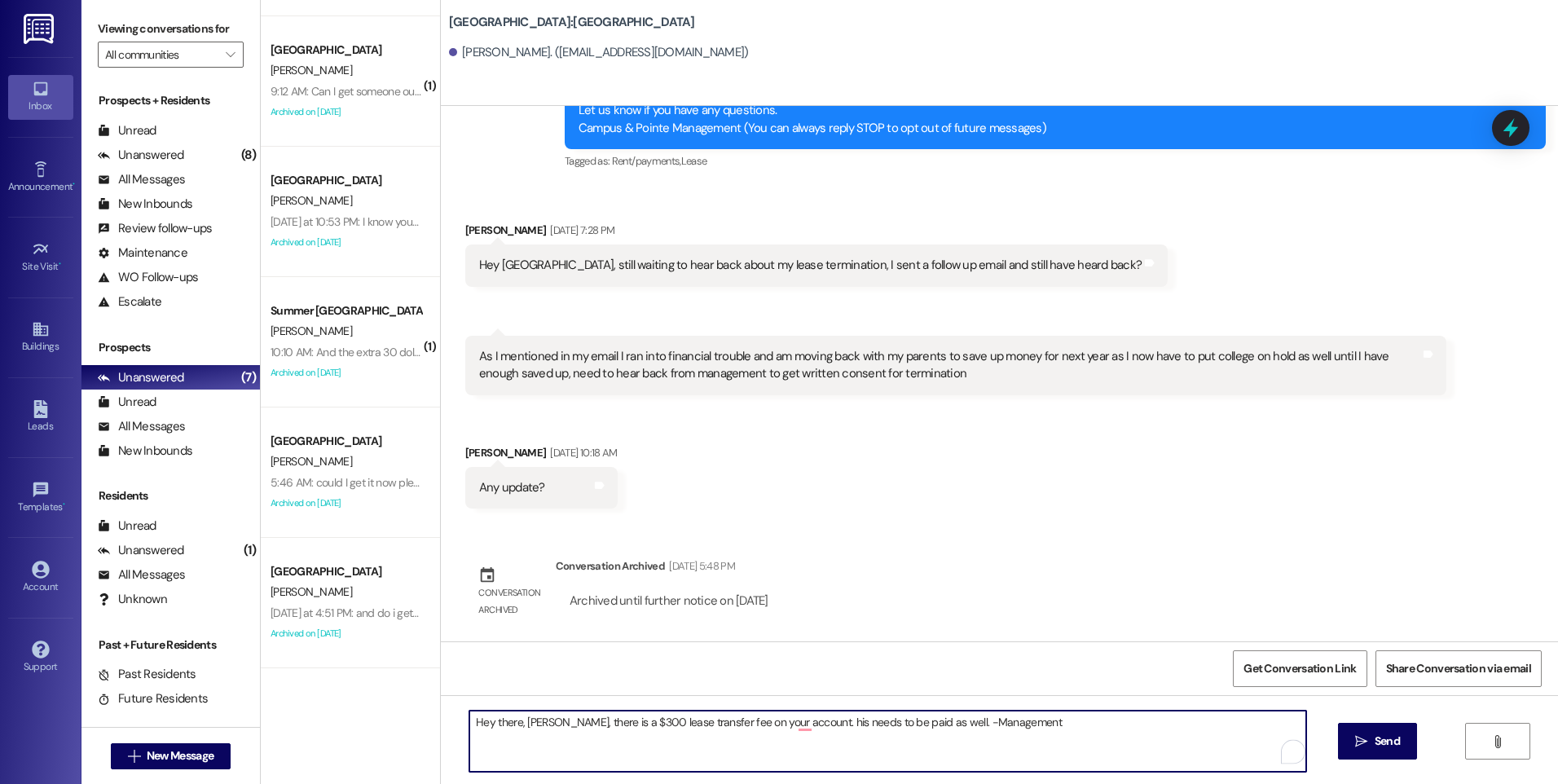
type textarea "Hey there, Taylor, there is a $300 lease transfer fee on your account. This nee…"
click at [1050, 728] on textarea "Hey there, Taylor, there is a $300 lease transfer fee on your account. This nee…" at bounding box center [887, 741] width 836 height 61
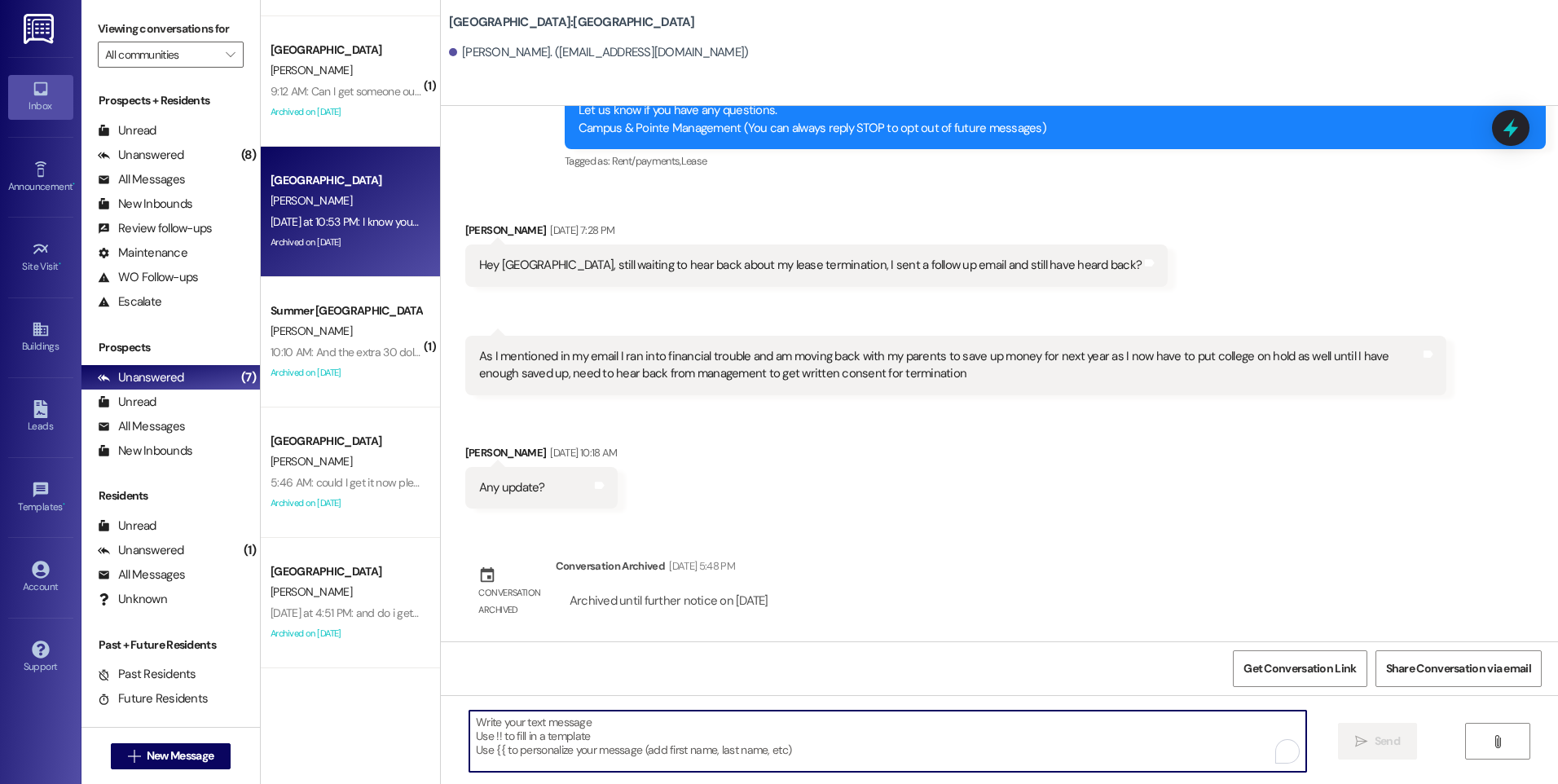
click at [368, 190] on div "[GEOGRAPHIC_DATA]" at bounding box center [346, 180] width 154 height 20
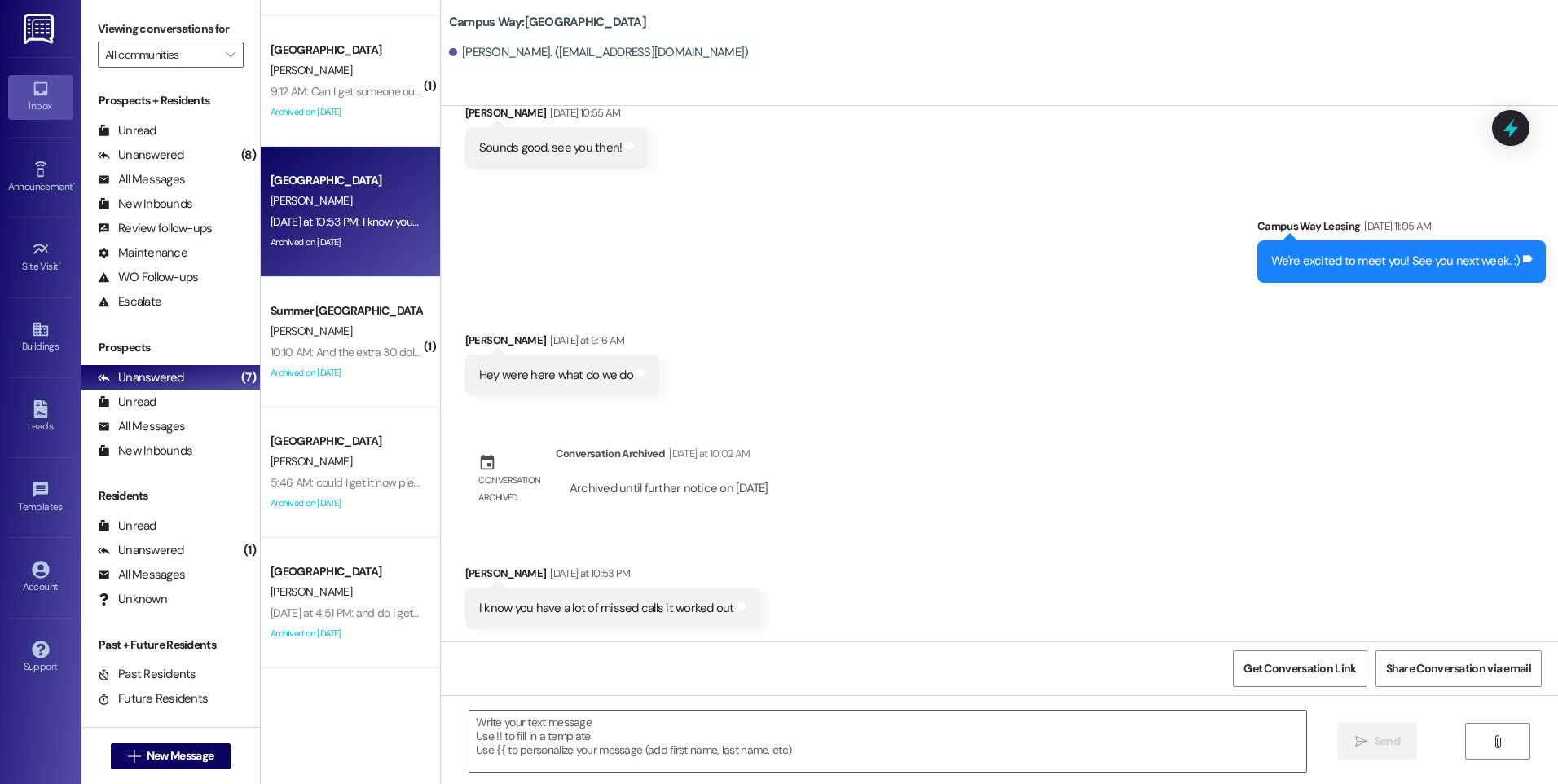
scroll to position [3348, 0]
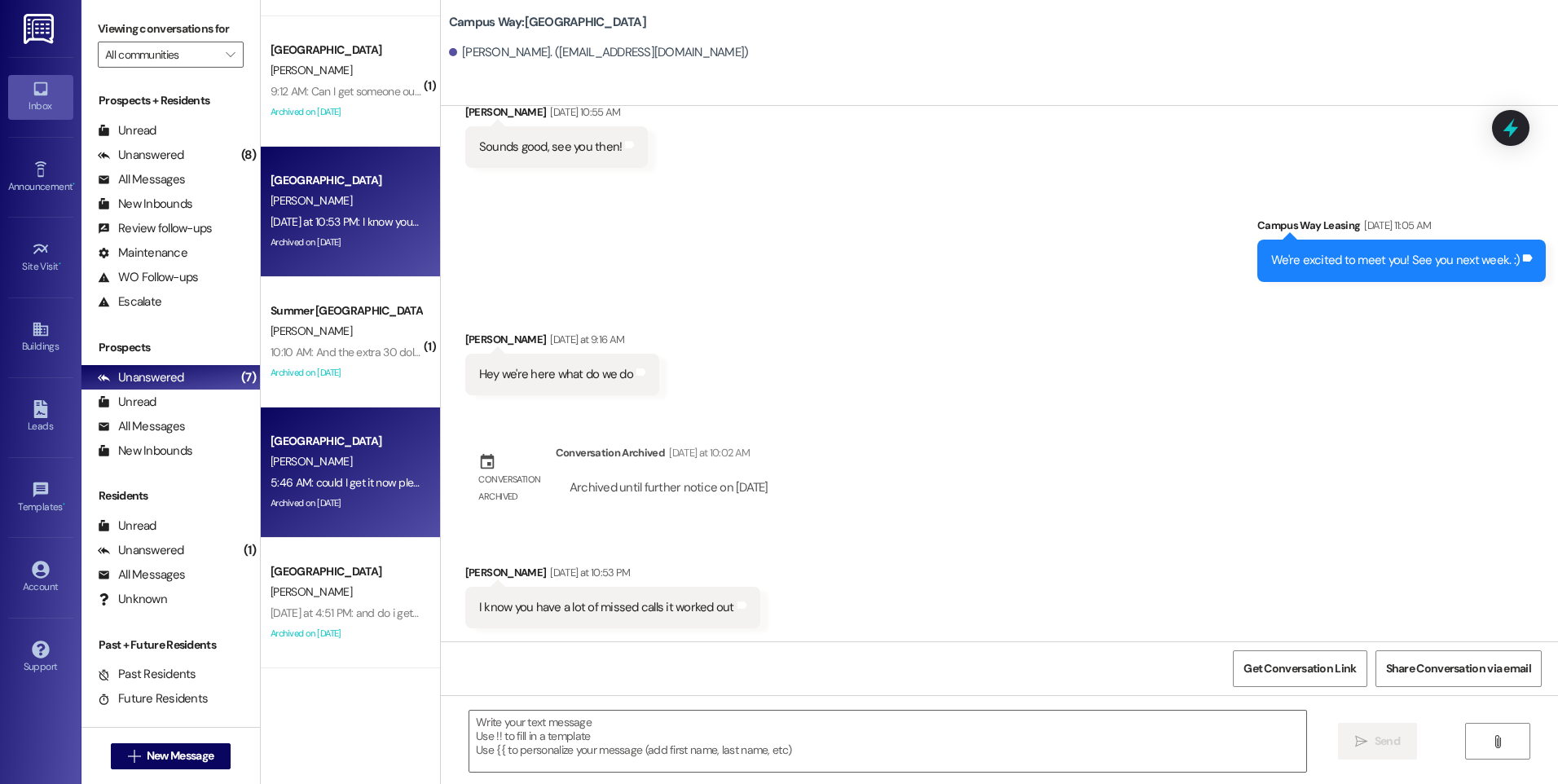
click at [333, 452] on div "L. Carpenter" at bounding box center [346, 462] width 154 height 20
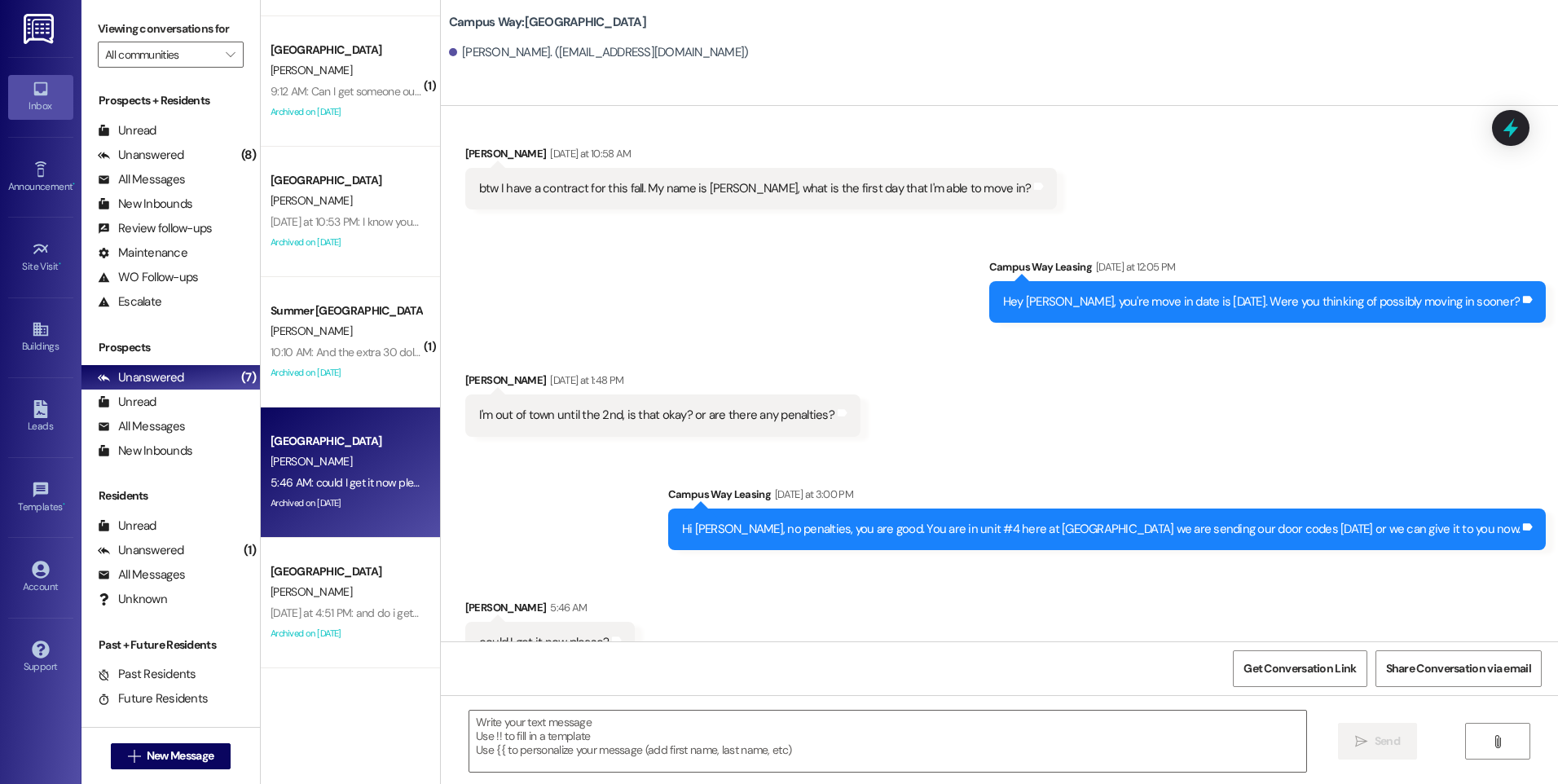
scroll to position [2710, 0]
click at [885, 754] on textarea at bounding box center [887, 741] width 836 height 61
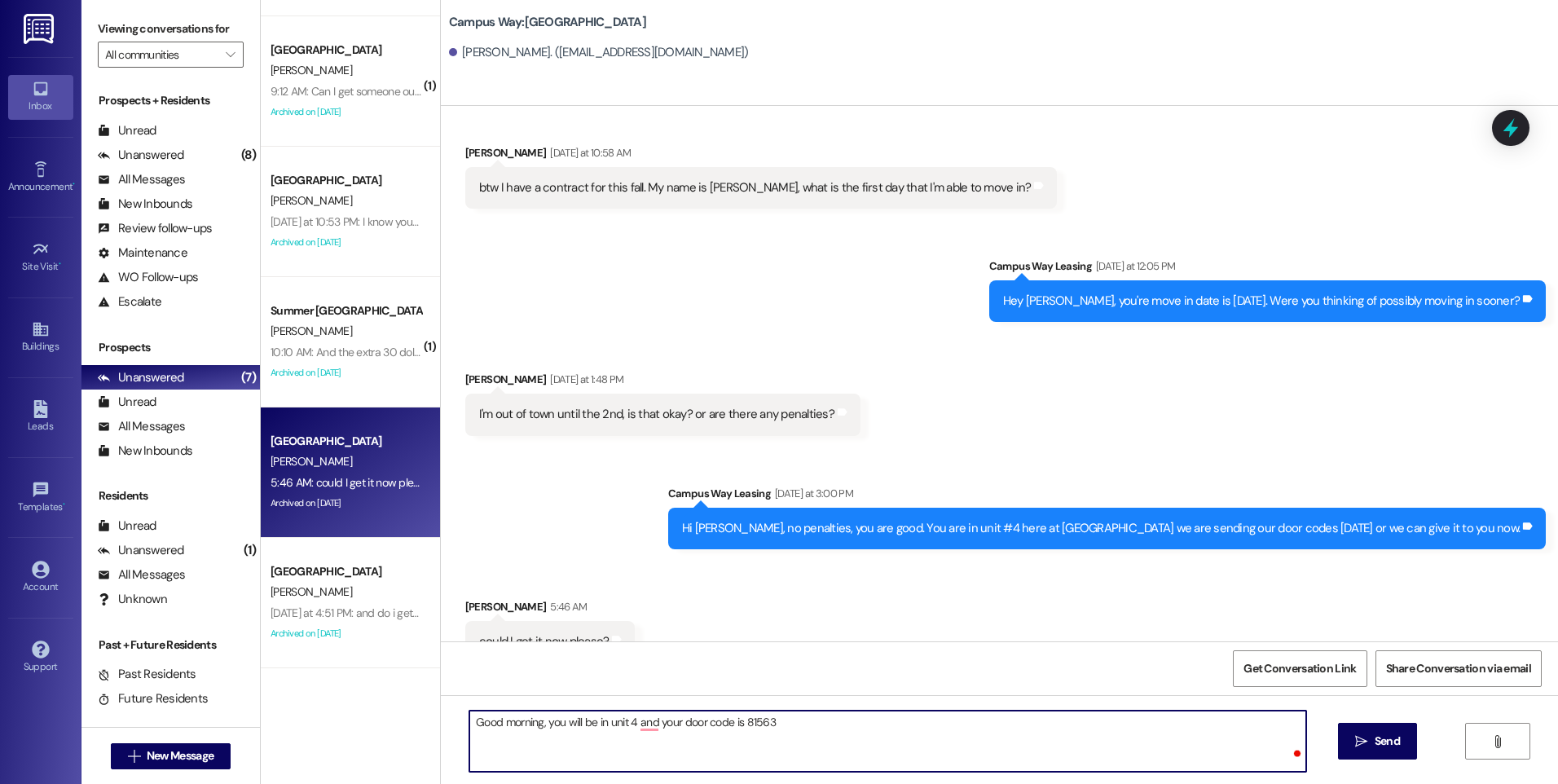
type textarea "Good morning, you will be in unit 4 and your door code is 815634"
drag, startPoint x: 737, startPoint y: 721, endPoint x: 807, endPoint y: 722, distance: 70.0
click at [807, 722] on textarea "Good morning, you will be in unit 4 and your door code is 815634" at bounding box center [887, 741] width 836 height 61
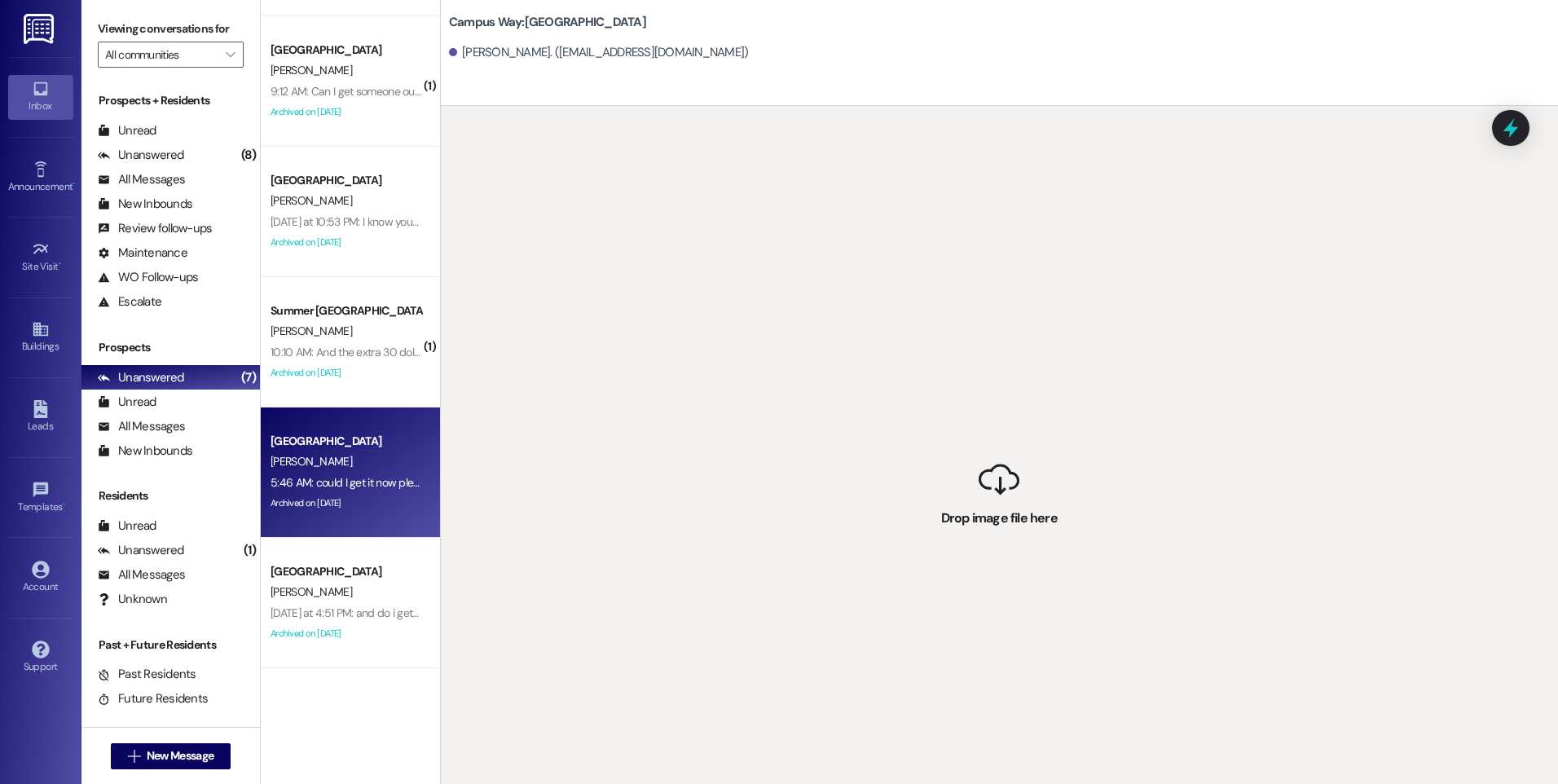
click at [361, 462] on div "L. Carpenter" at bounding box center [346, 462] width 154 height 20
click at [1026, 512] on div " Drop image file here" at bounding box center [999, 497] width 1117 height 784
drag, startPoint x: 1026, startPoint y: 512, endPoint x: 911, endPoint y: 443, distance: 134.1
click at [911, 443] on div " Drop image file here" at bounding box center [999, 497] width 1117 height 784
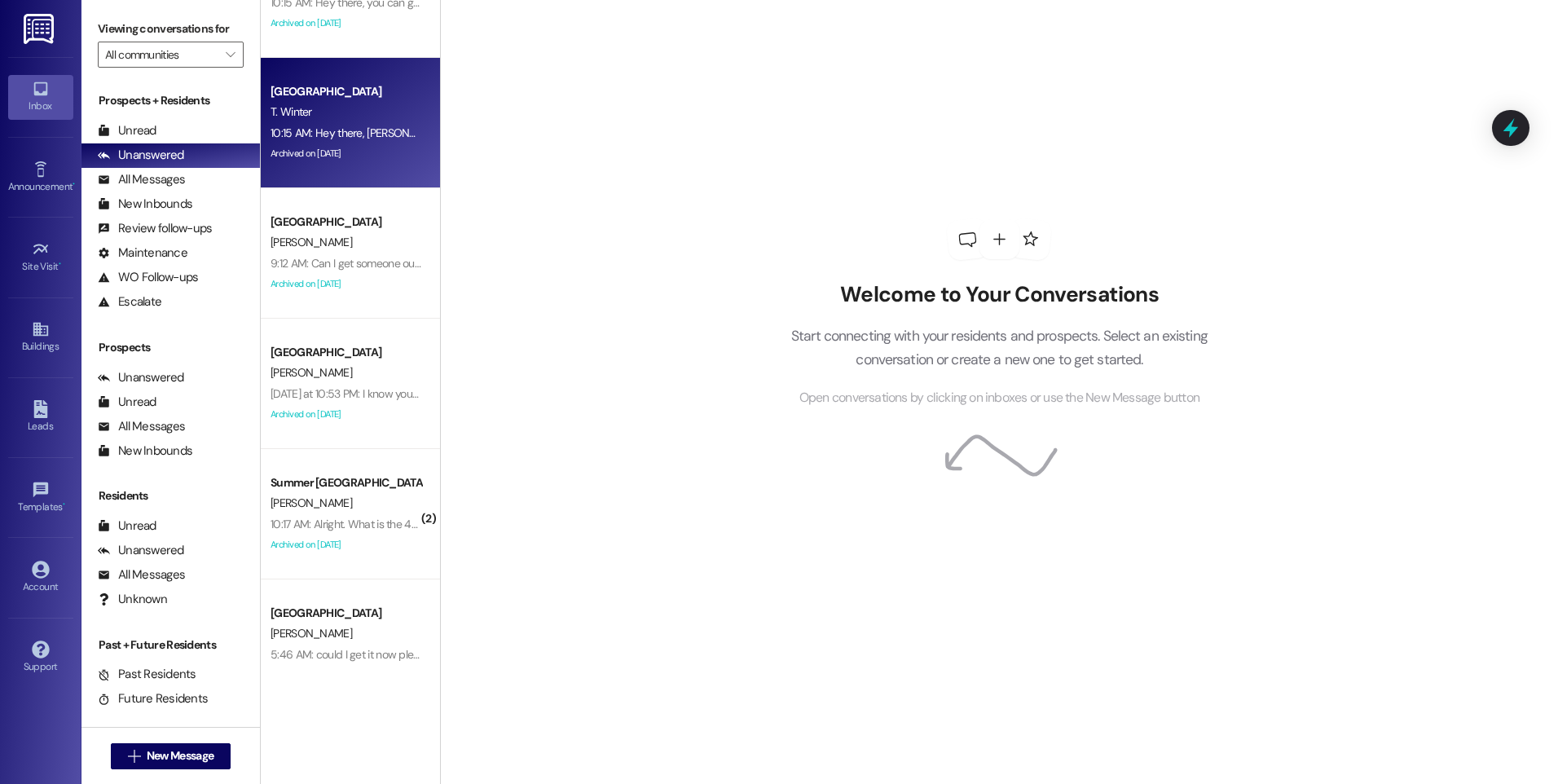
scroll to position [375, 0]
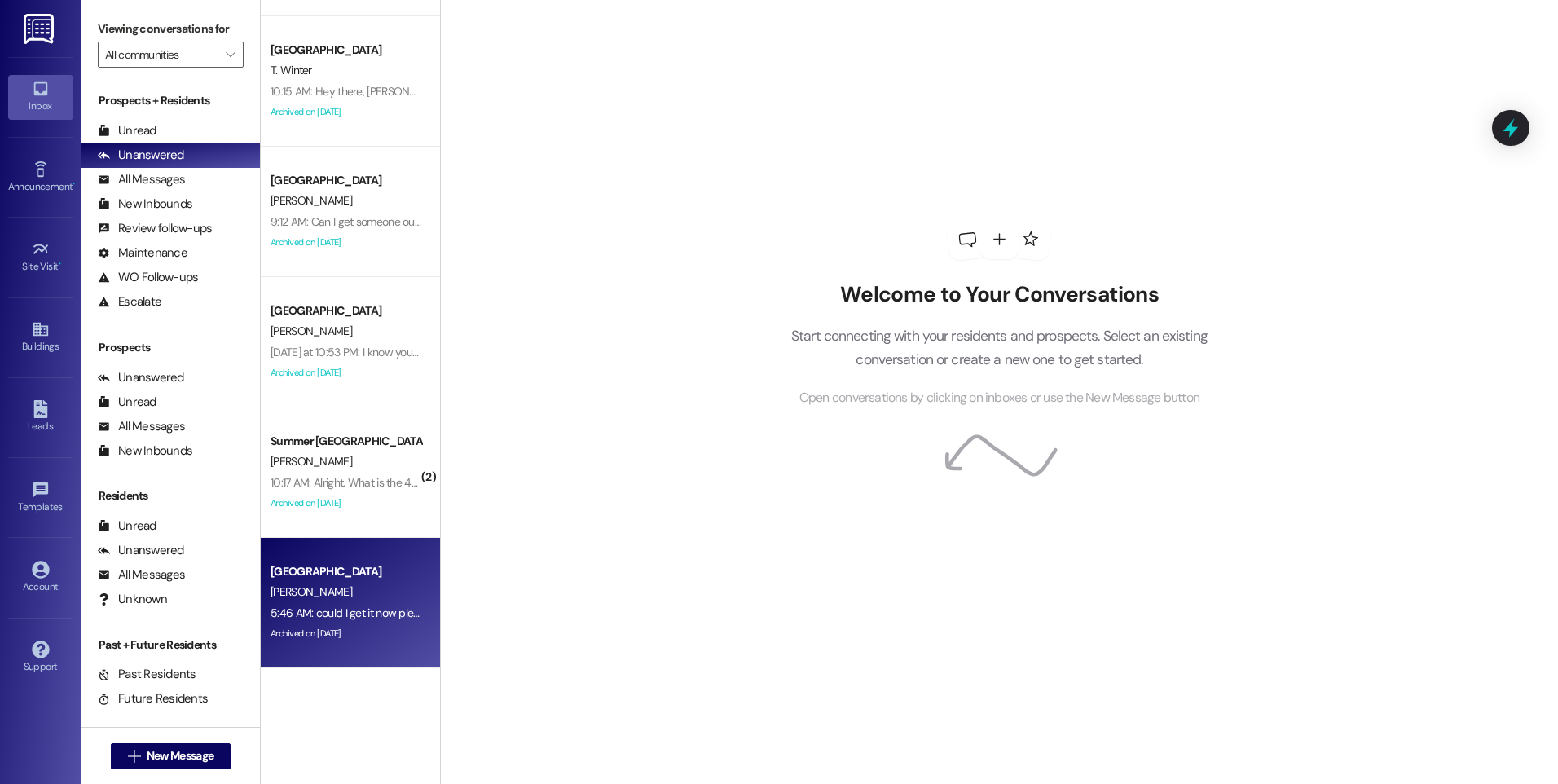
click at [331, 607] on div "5:46 AM: could I get it now please? 5:46 AM: could I get it now please?" at bounding box center [353, 613] width 166 height 15
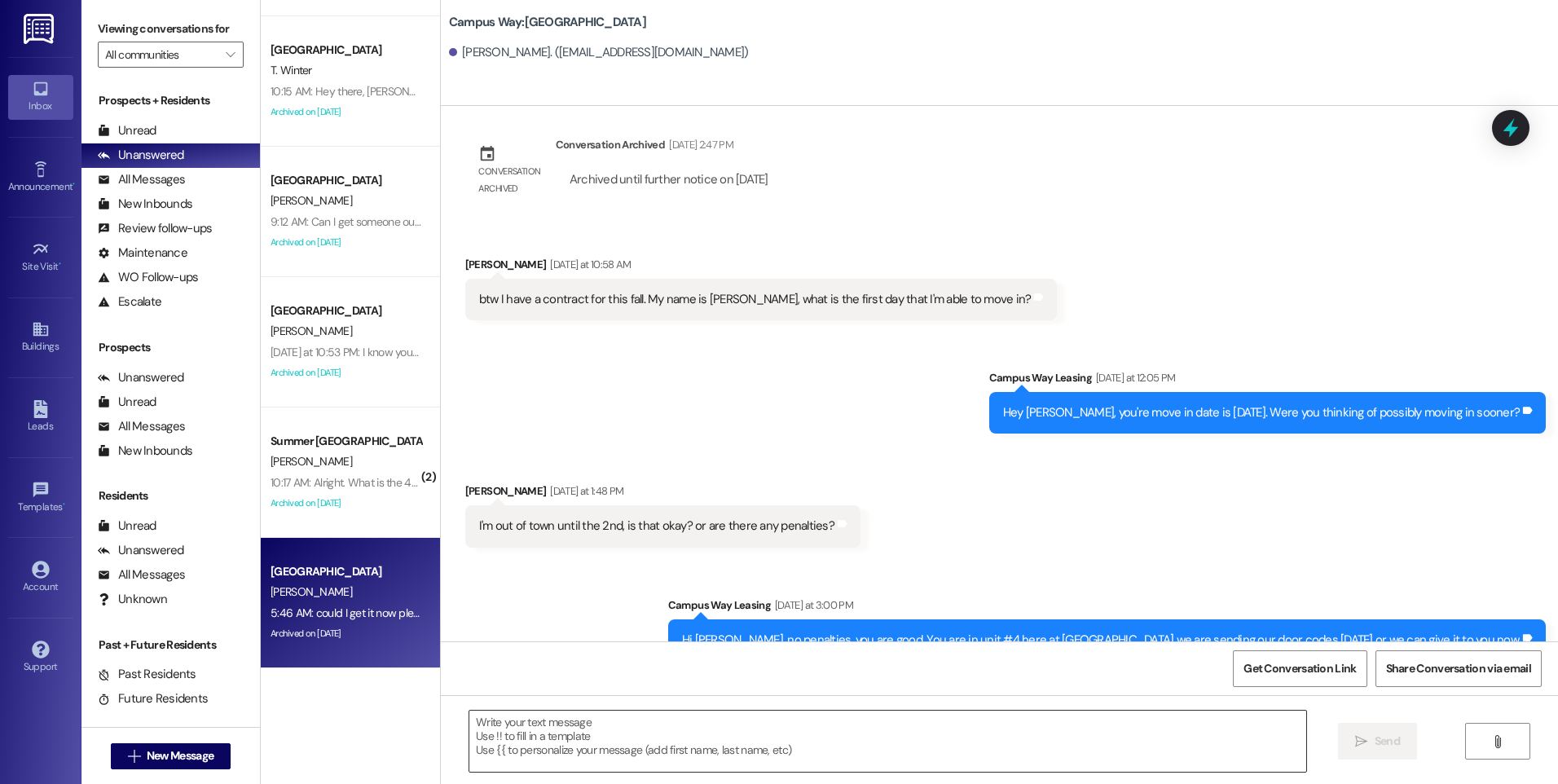
scroll to position [2709, 0]
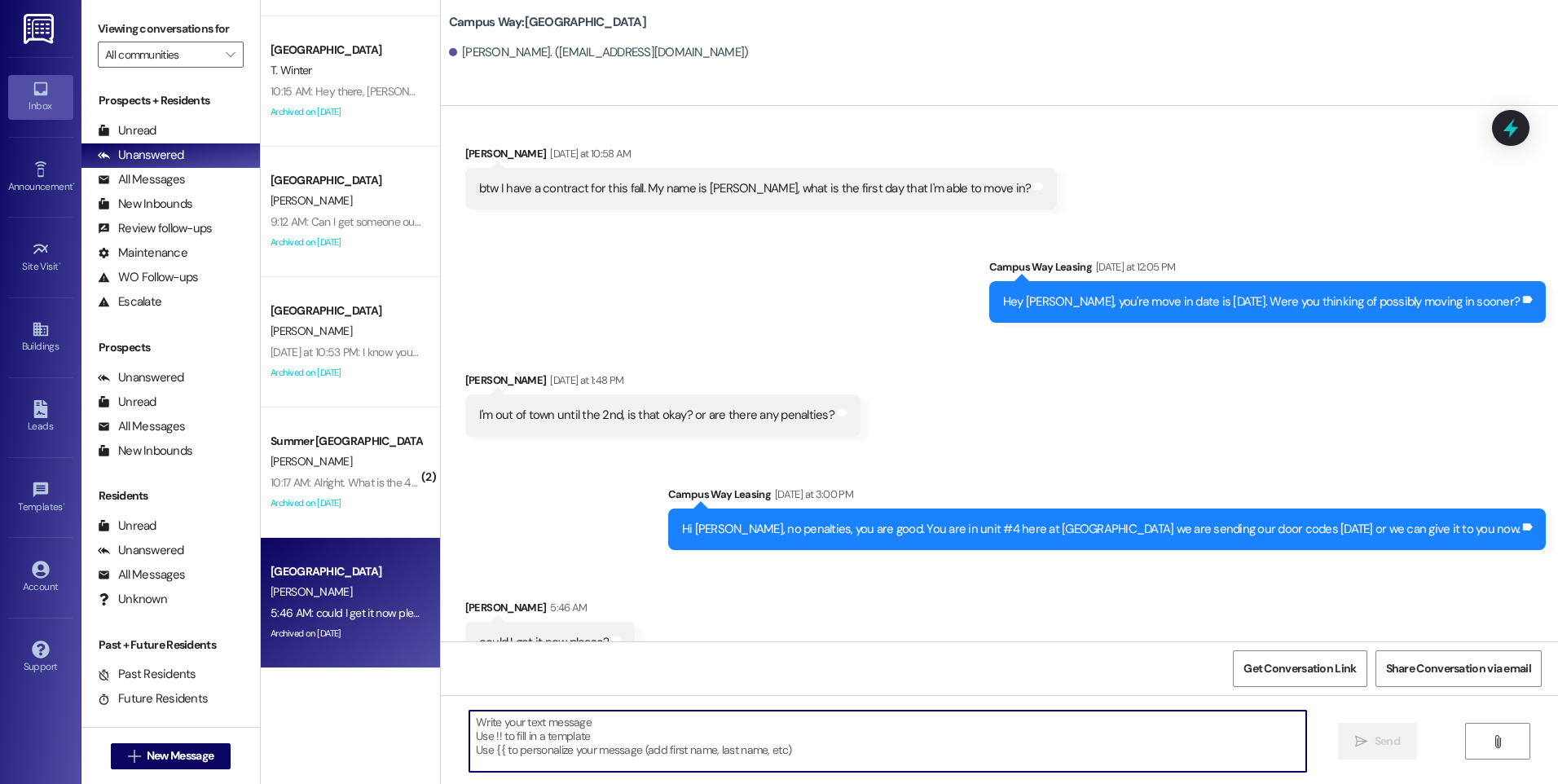
click at [857, 736] on textarea at bounding box center [887, 741] width 836 height 61
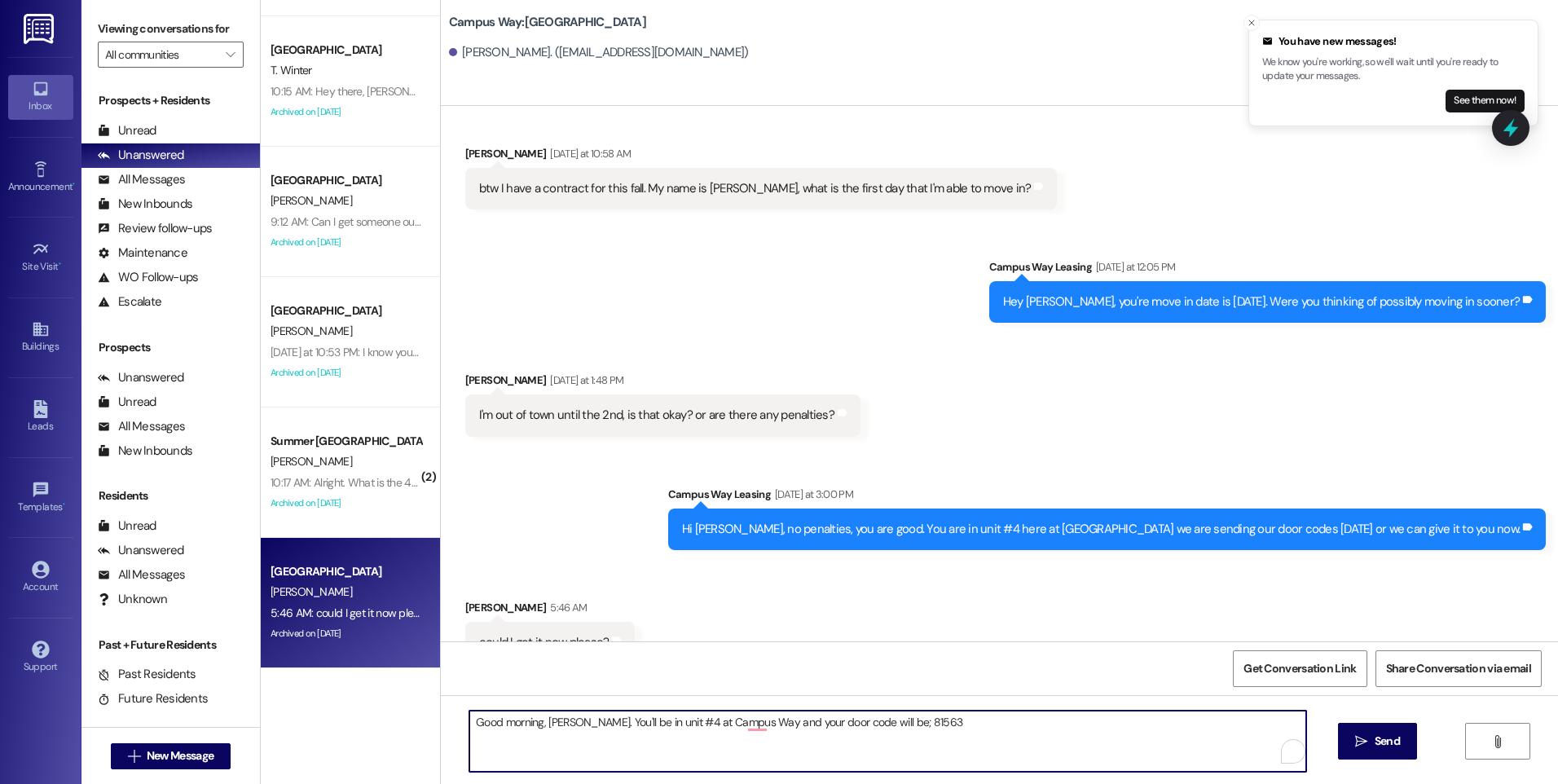
type textarea "Good morning, Logan. You'll be in unit #4 at Campus Way and your door code will…"
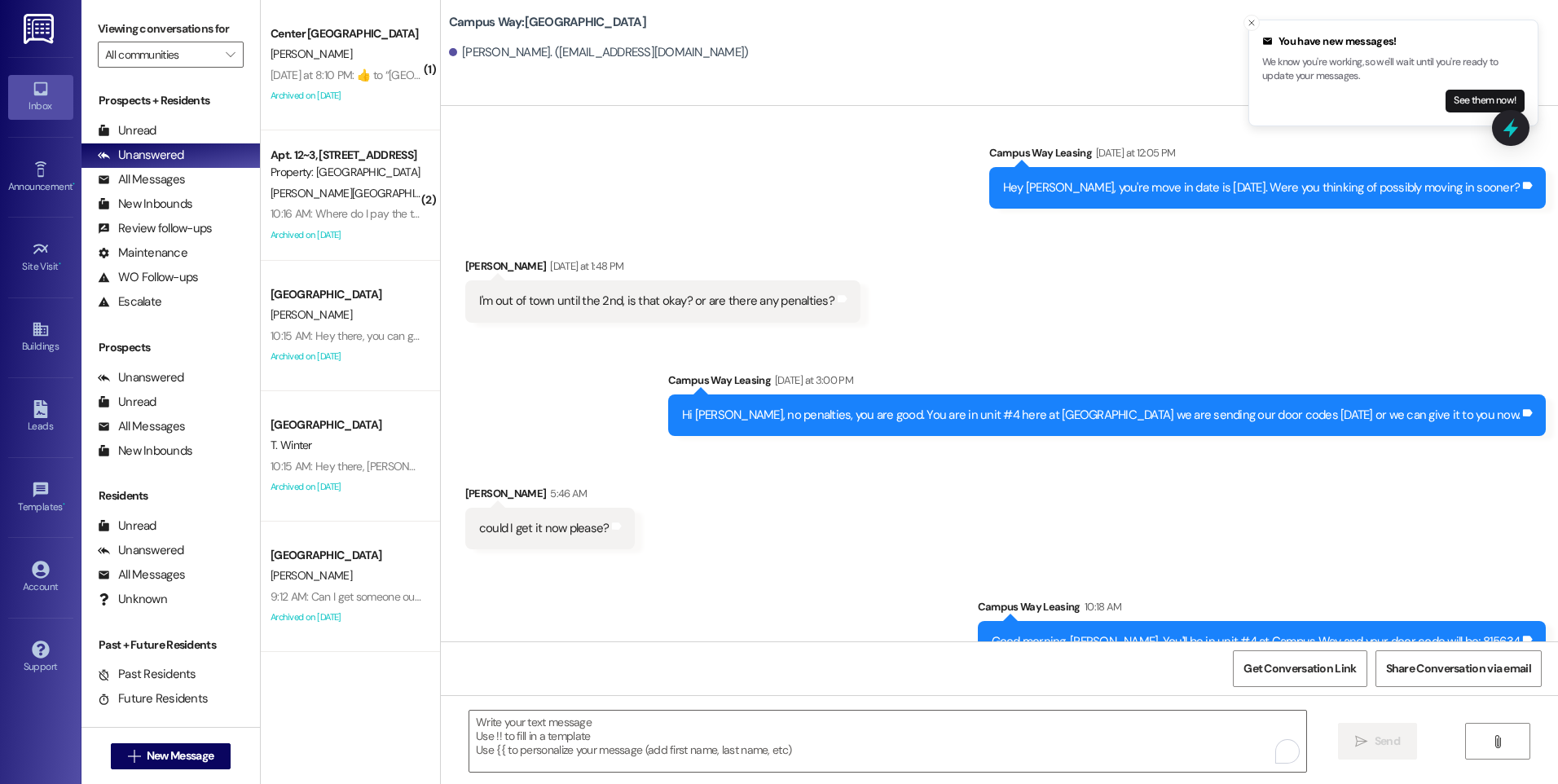
scroll to position [375, 0]
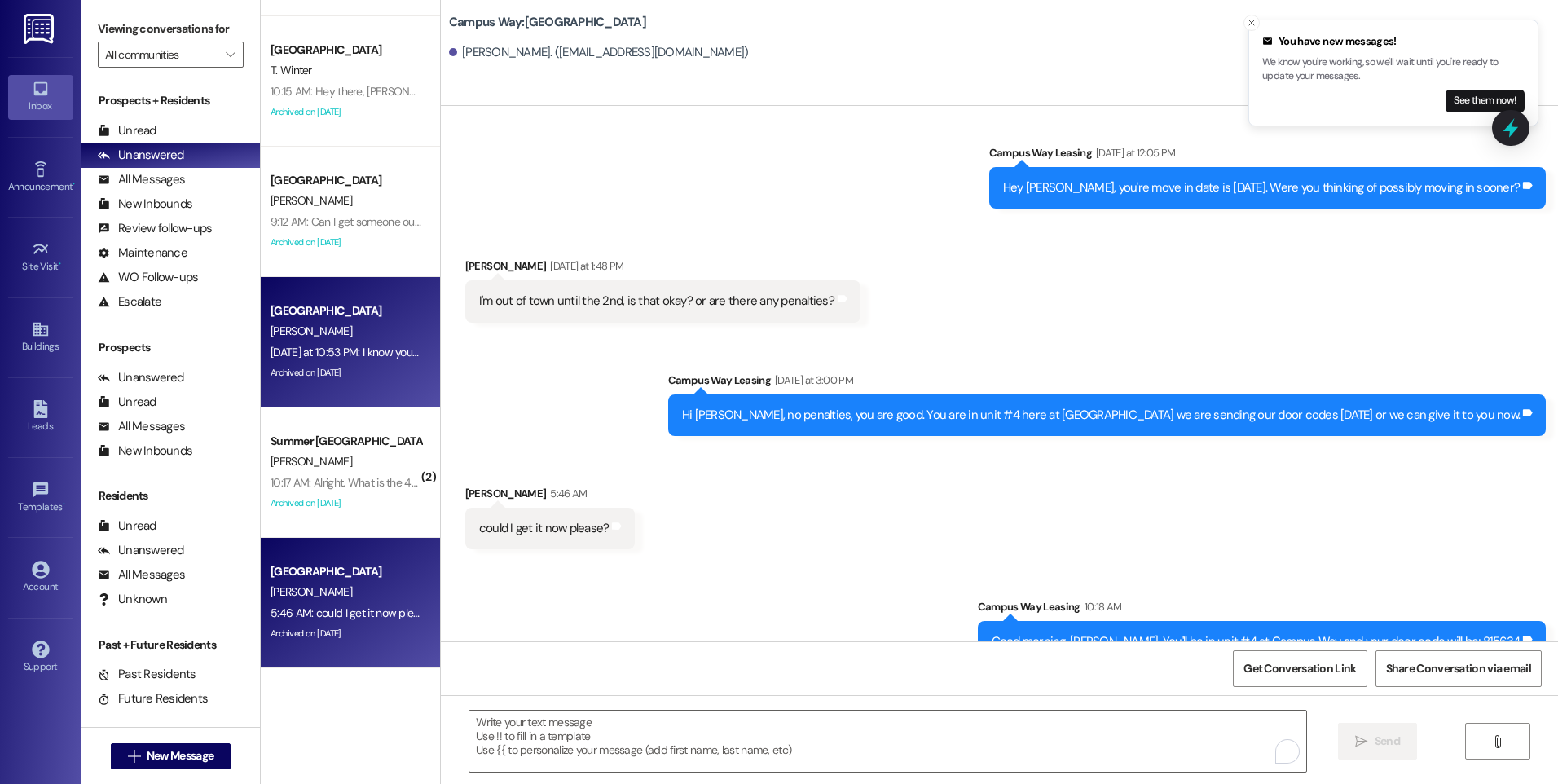
click at [336, 347] on div "Yesterday at 10:53 PM: I know you have a lot of missed calls it worked out Yest…" at bounding box center [433, 352] width 326 height 15
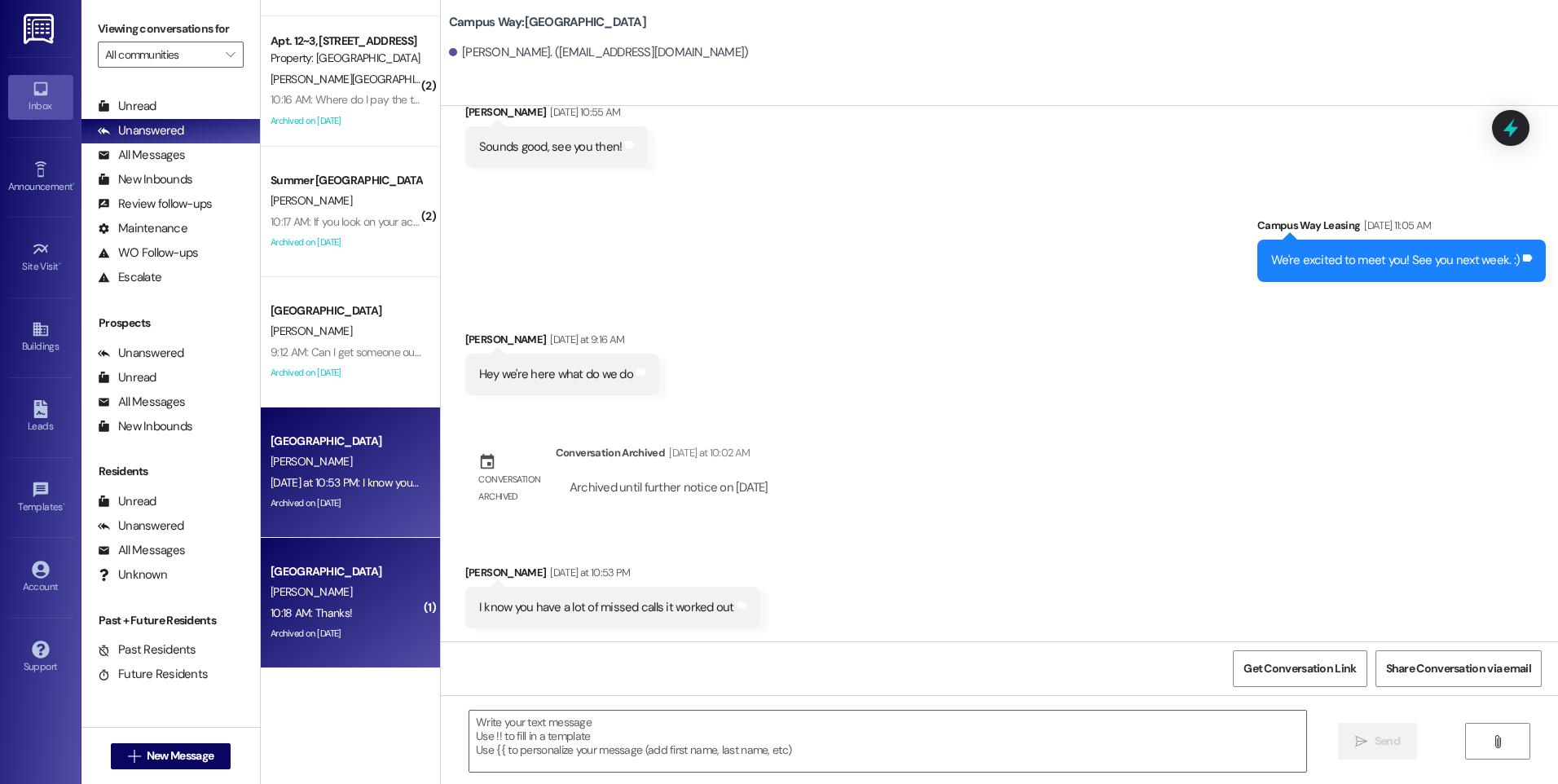
scroll to position [0, 0]
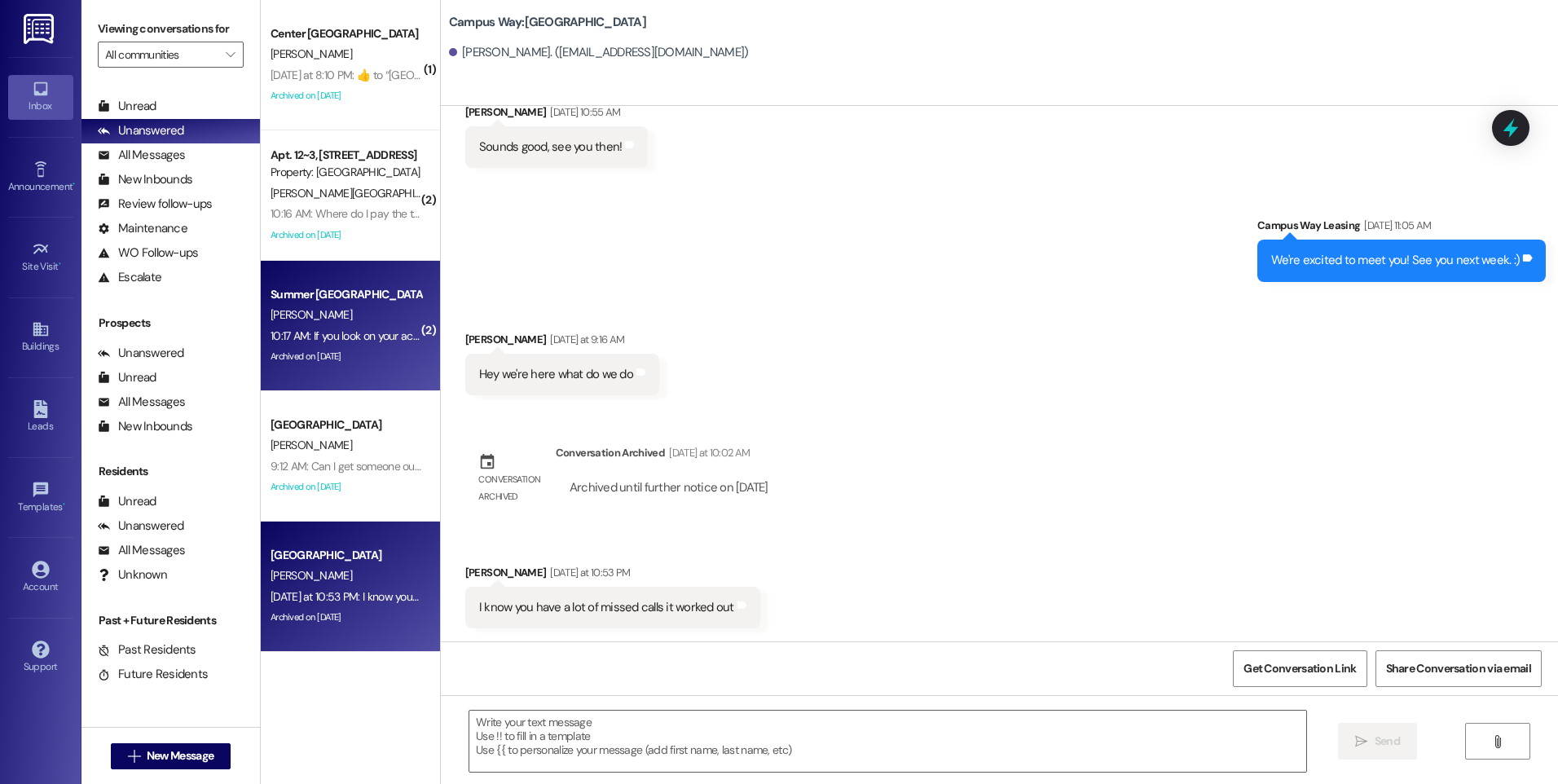
click at [333, 350] on div "Archived on [DATE]" at bounding box center [346, 357] width 154 height 20
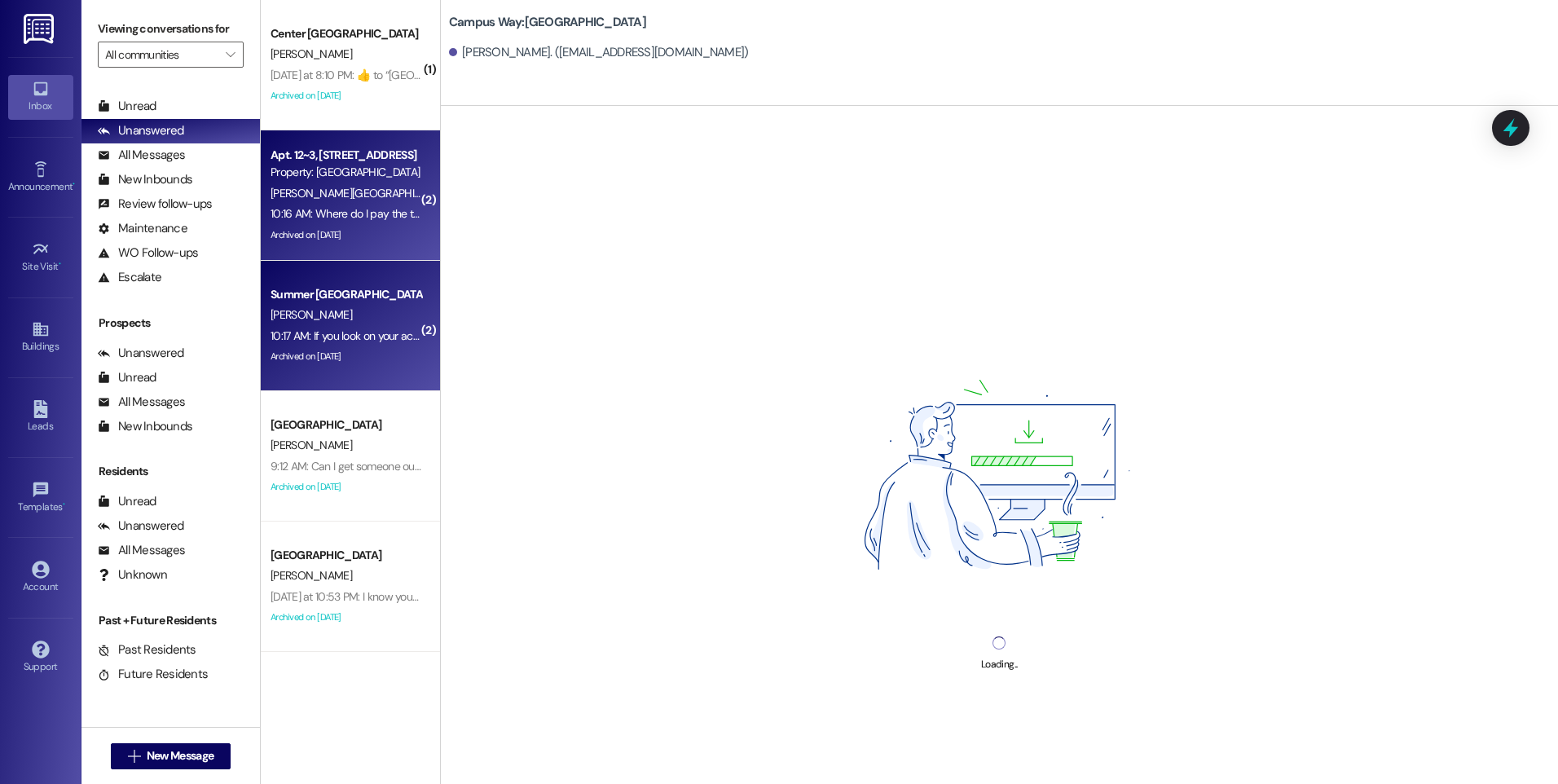
click at [282, 233] on div "Archived on [DATE]" at bounding box center [346, 235] width 154 height 20
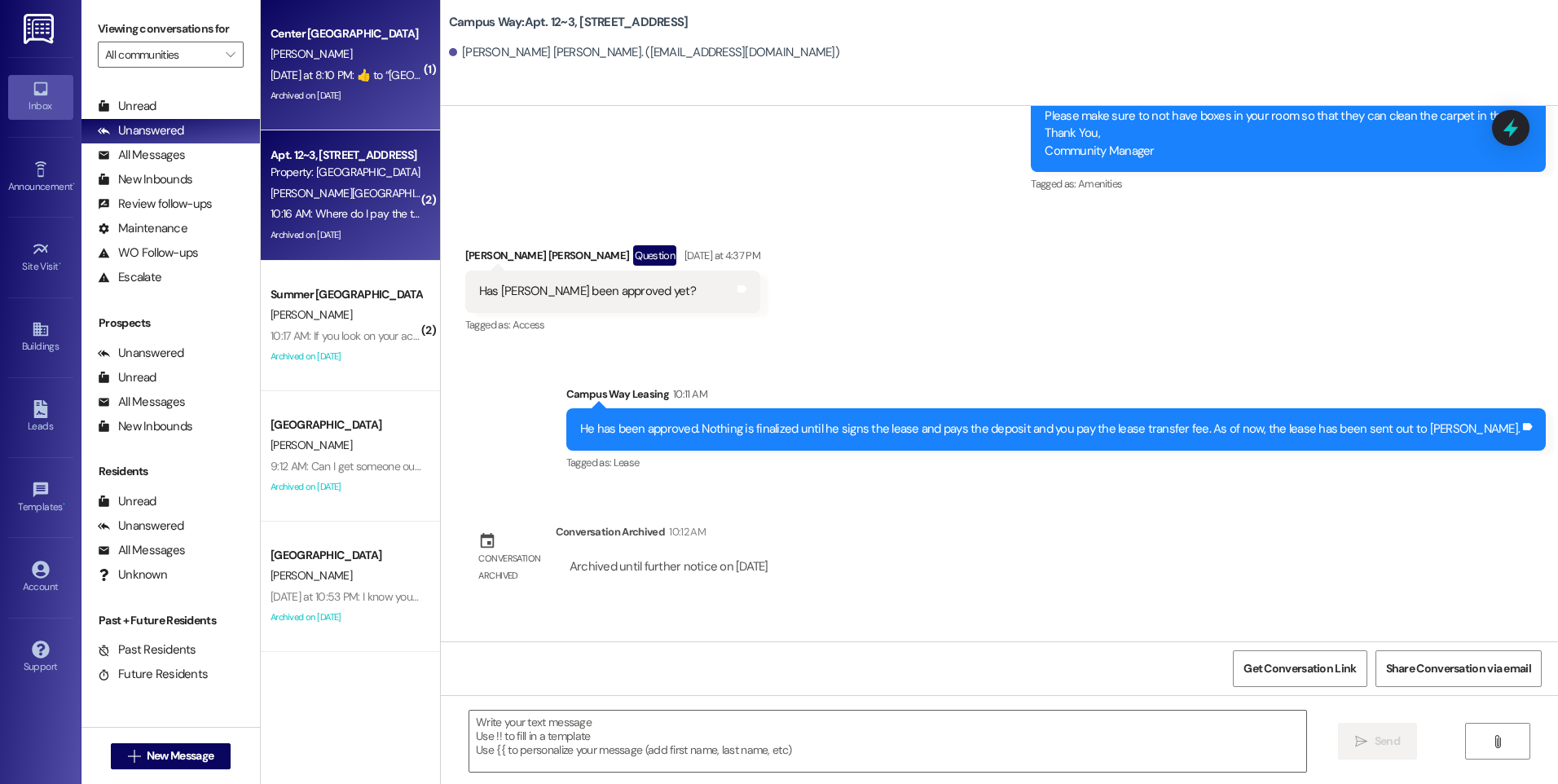
scroll to position [9572, 0]
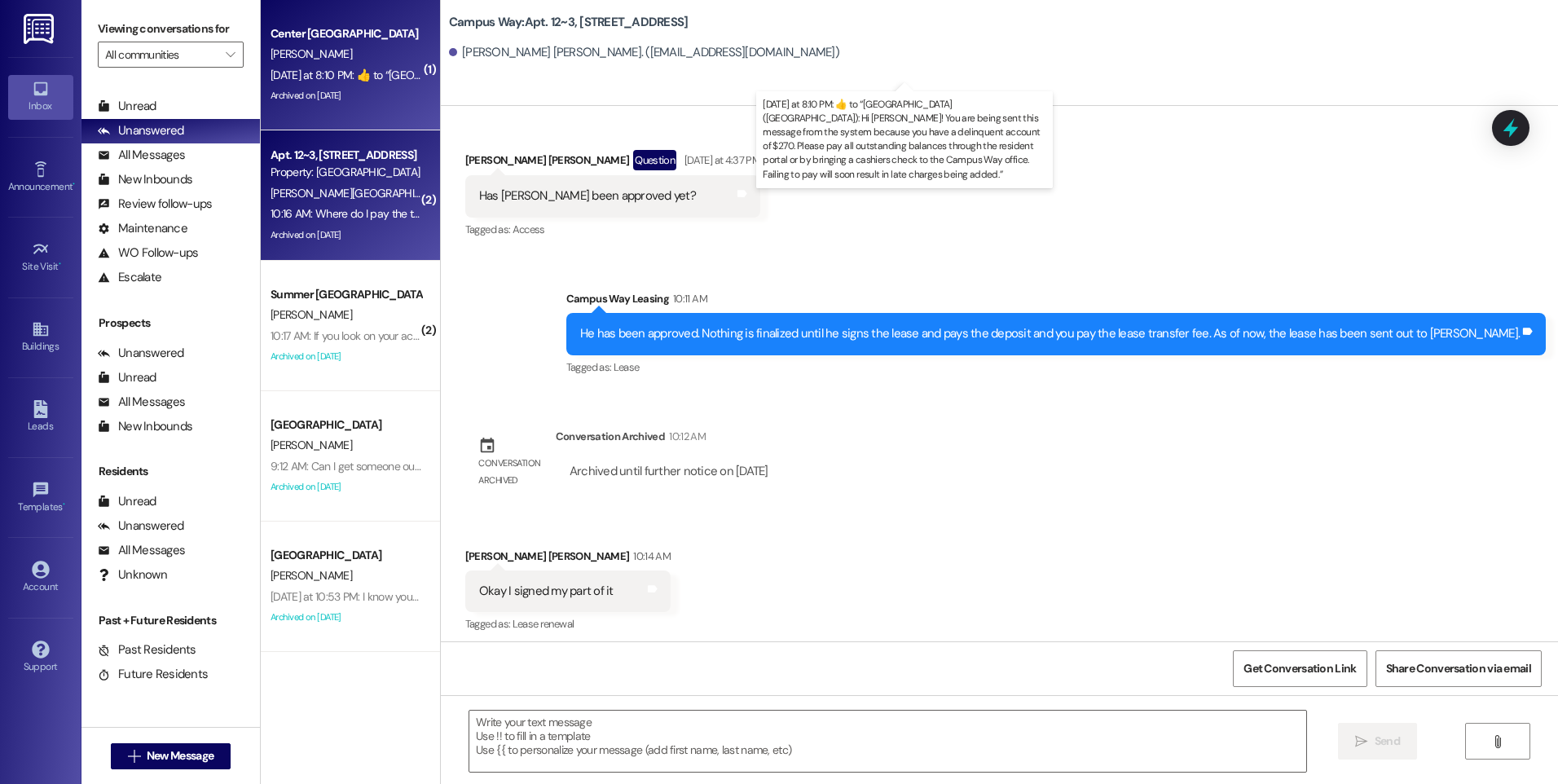
click at [300, 67] on div "Yesterday at 8:10 PM:  ​👍​ to “ Leasing Campus Way (Center Pointe): Hi Bailey! …" at bounding box center [1152, 75] width 1764 height 15
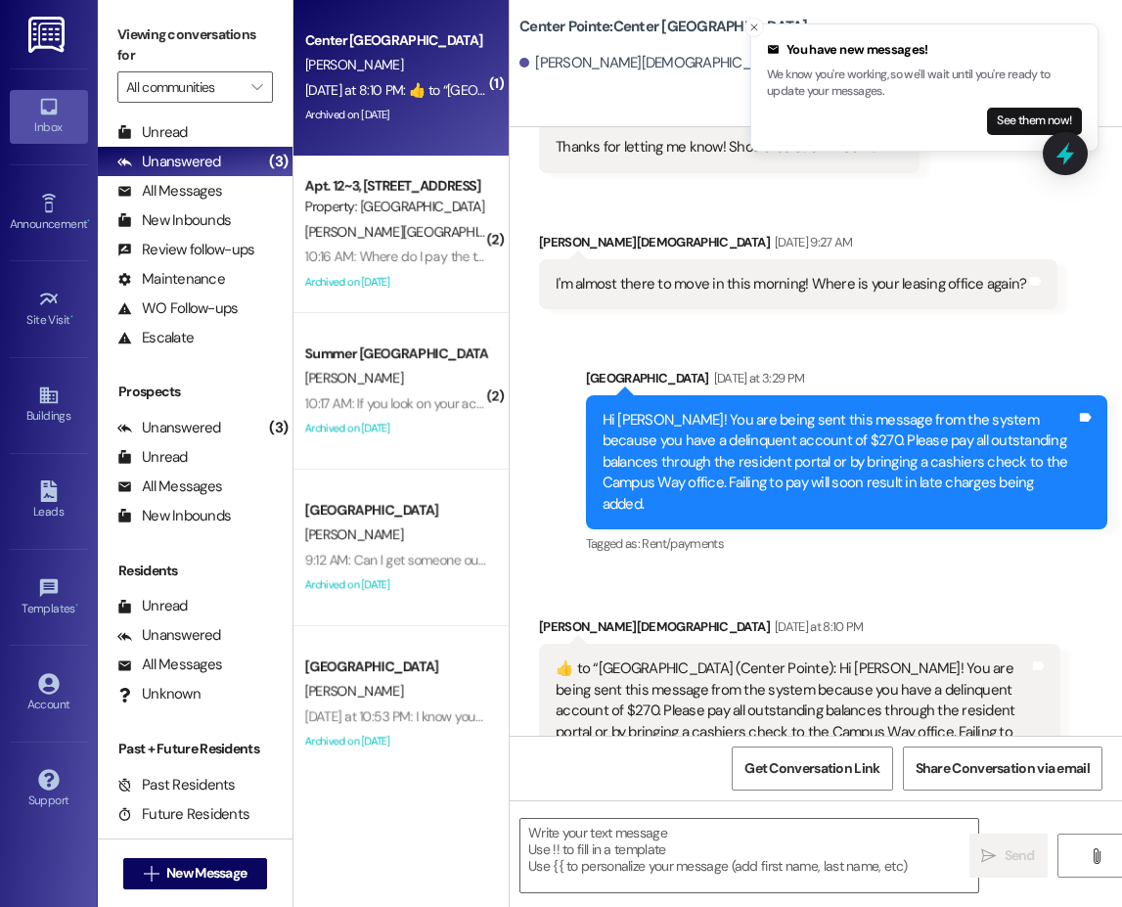
scroll to position [57, 0]
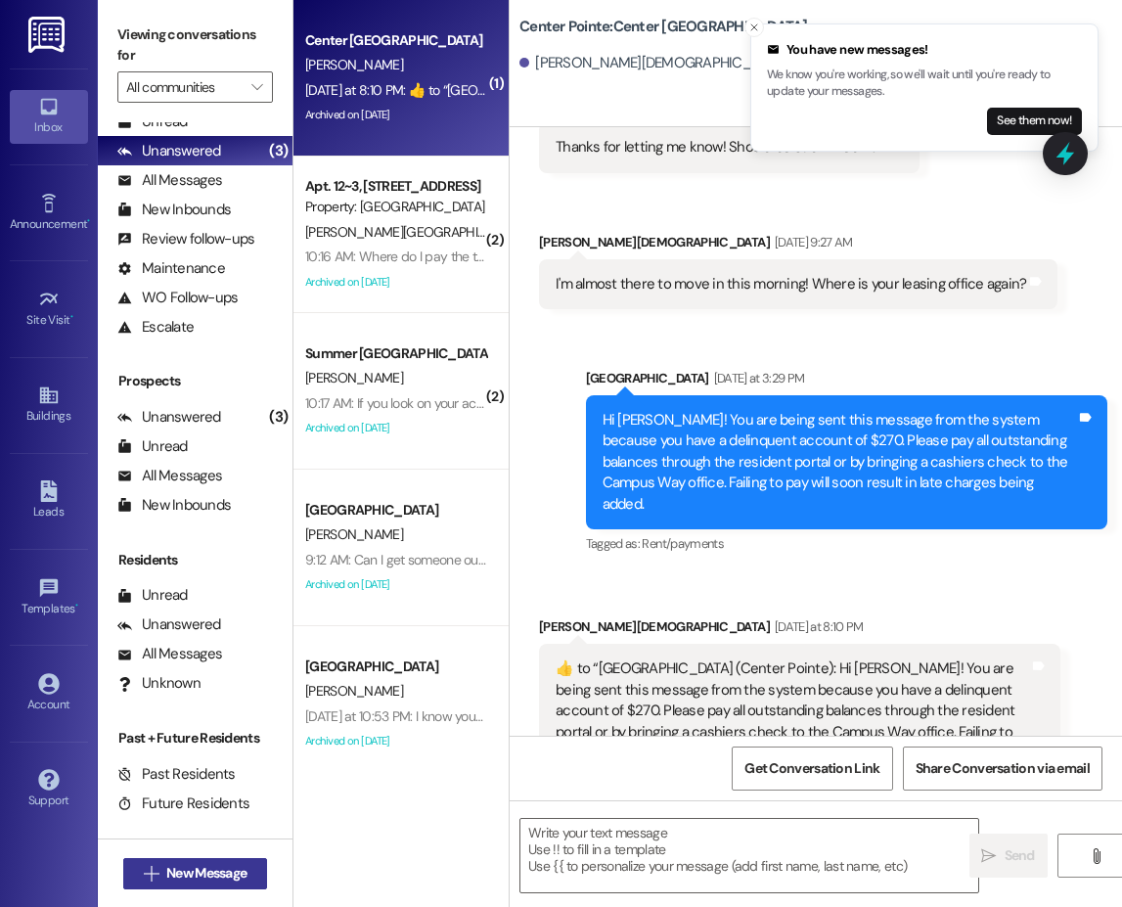
click at [230, 885] on button " New Message" at bounding box center [195, 873] width 145 height 31
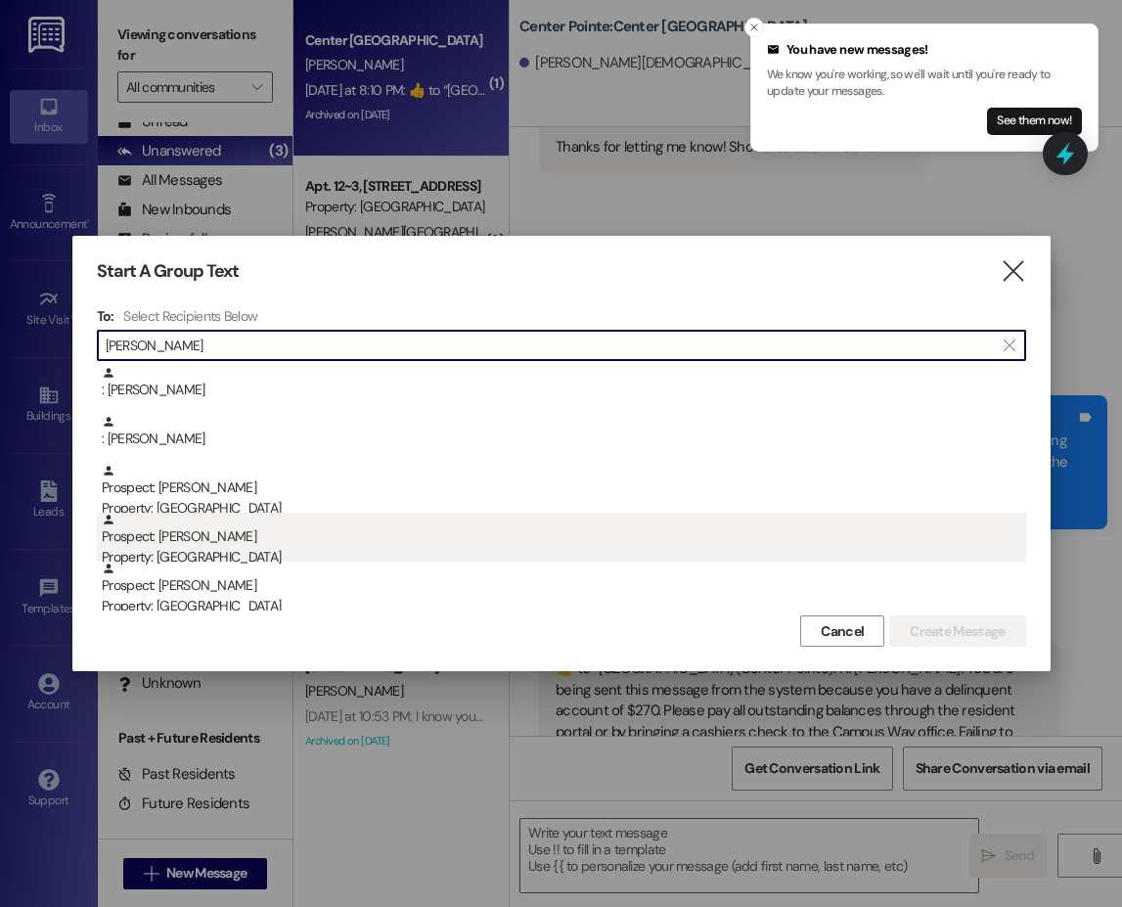
type input "jonathan c"
click at [216, 549] on div "Property: [GEOGRAPHIC_DATA]" at bounding box center [564, 557] width 924 height 21
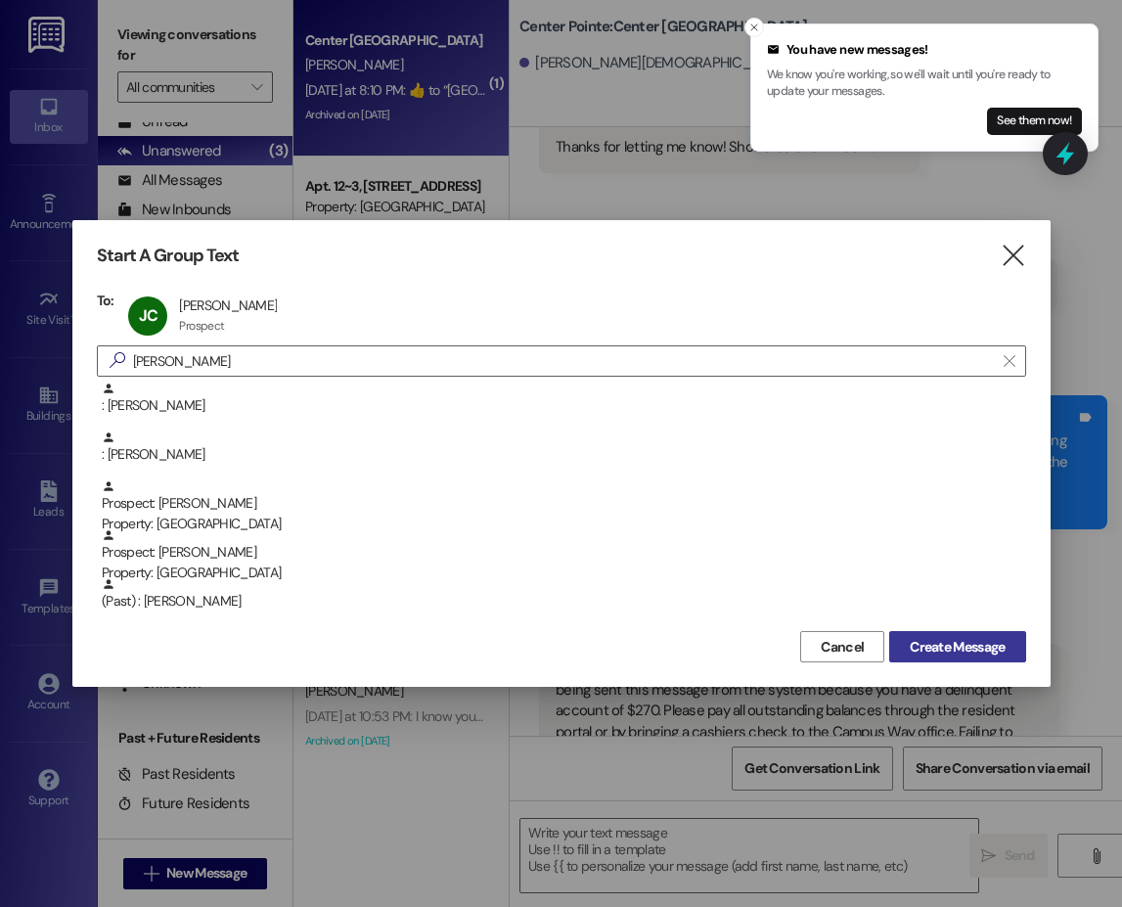
click at [953, 635] on button "Create Message" at bounding box center [957, 646] width 136 height 31
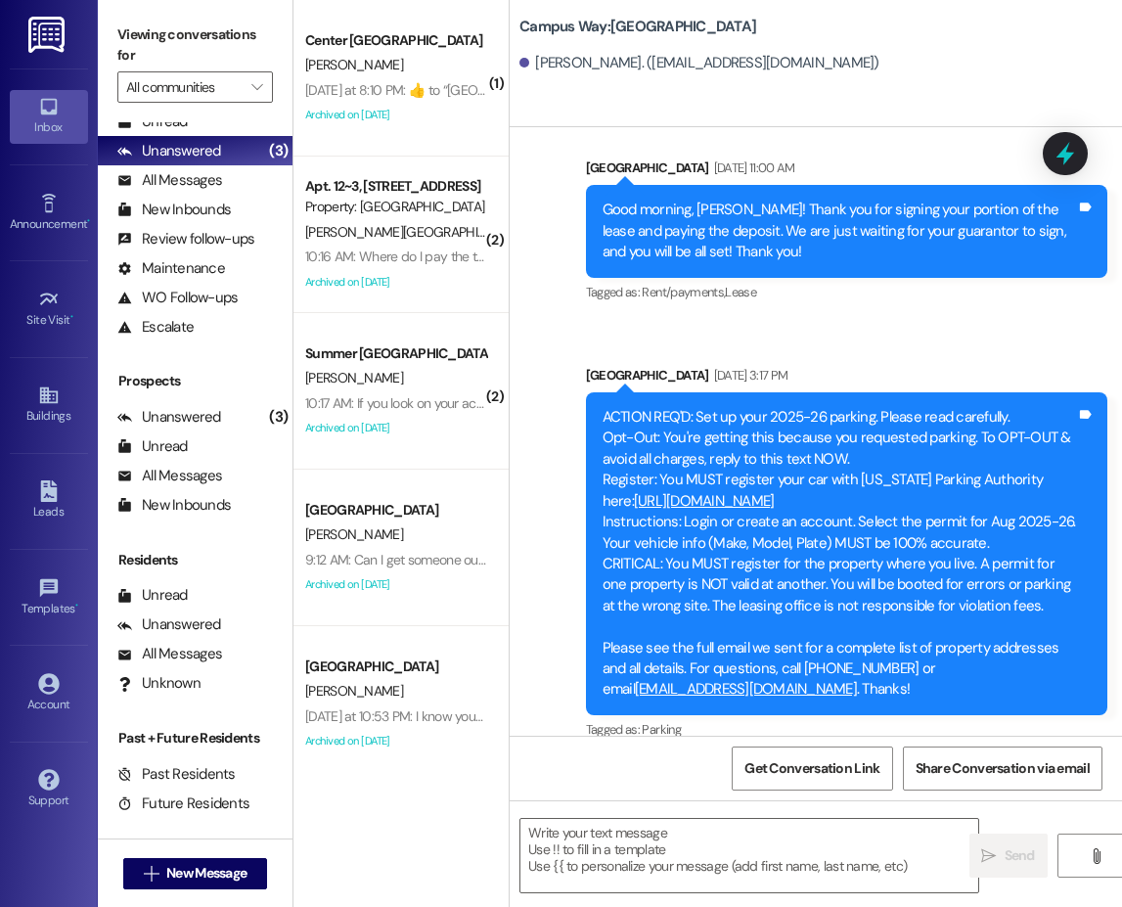
scroll to position [875, 0]
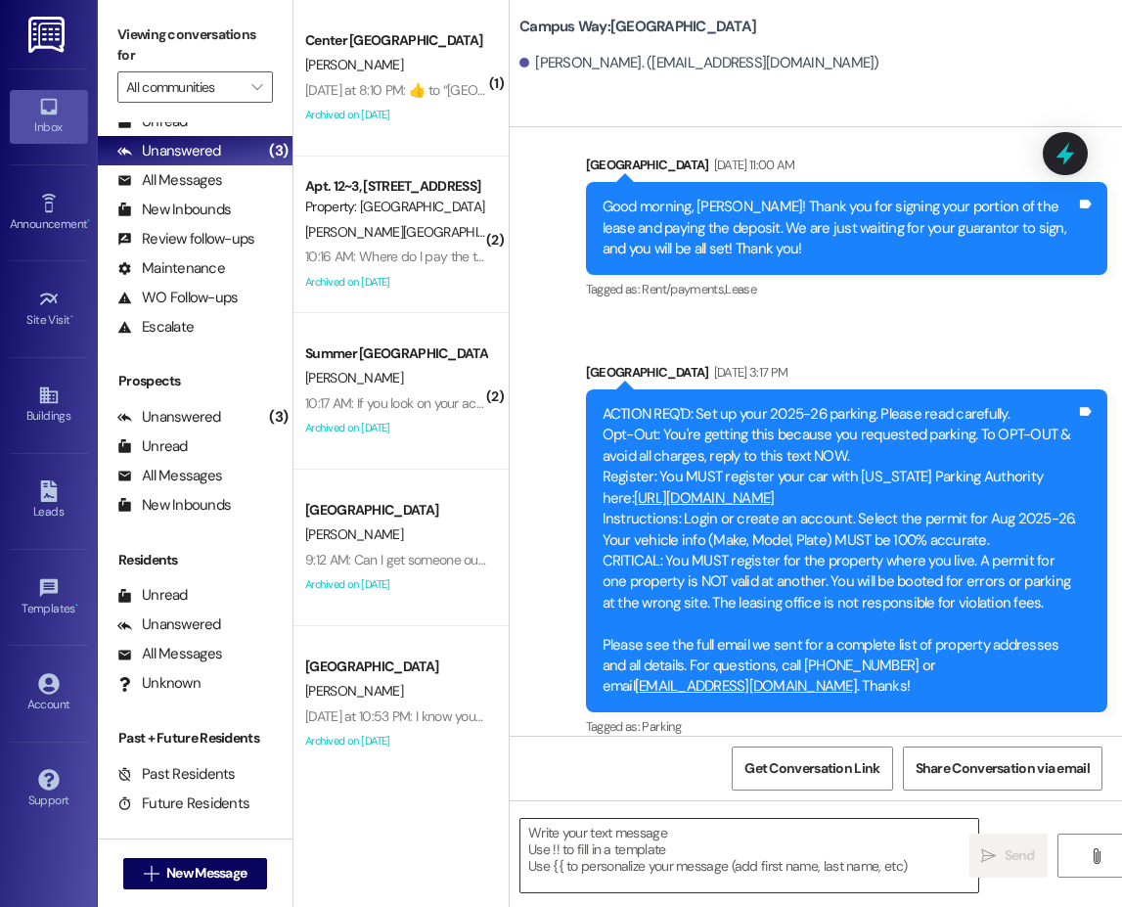
click at [630, 846] on textarea at bounding box center [749, 855] width 458 height 73
click at [630, 846] on textarea "To enrich screen reader interactions, please activate Accessibility in Grammarl…" at bounding box center [749, 855] width 458 height 73
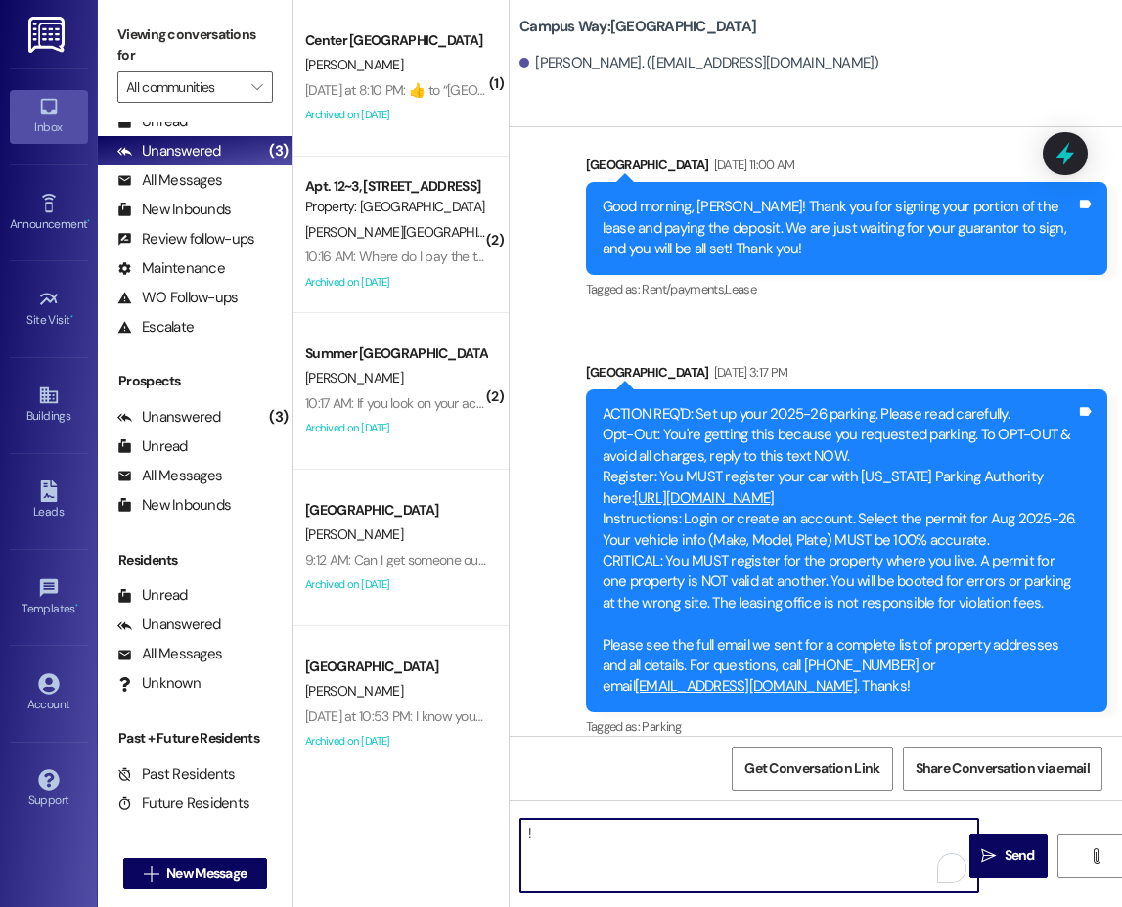
type textarea "!!"
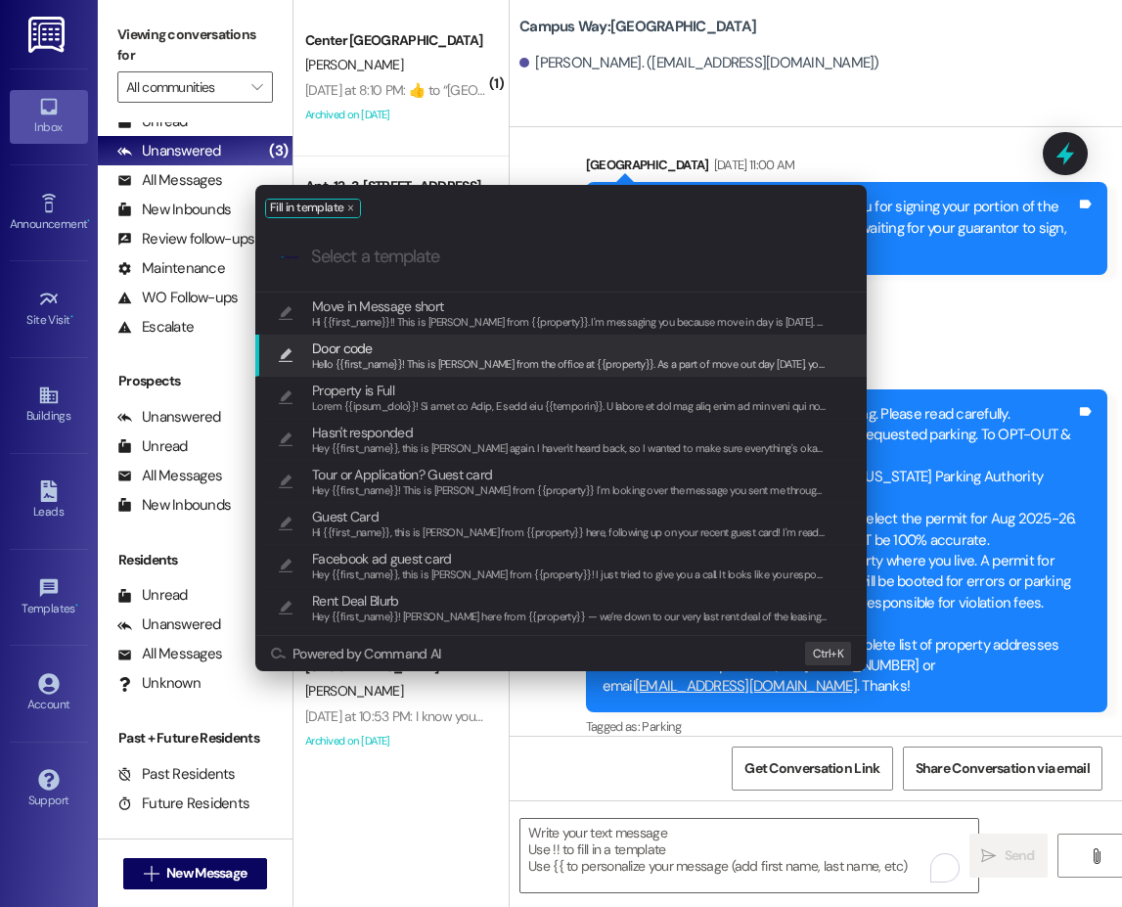
click at [395, 354] on span "Door code" at bounding box center [569, 348] width 515 height 22
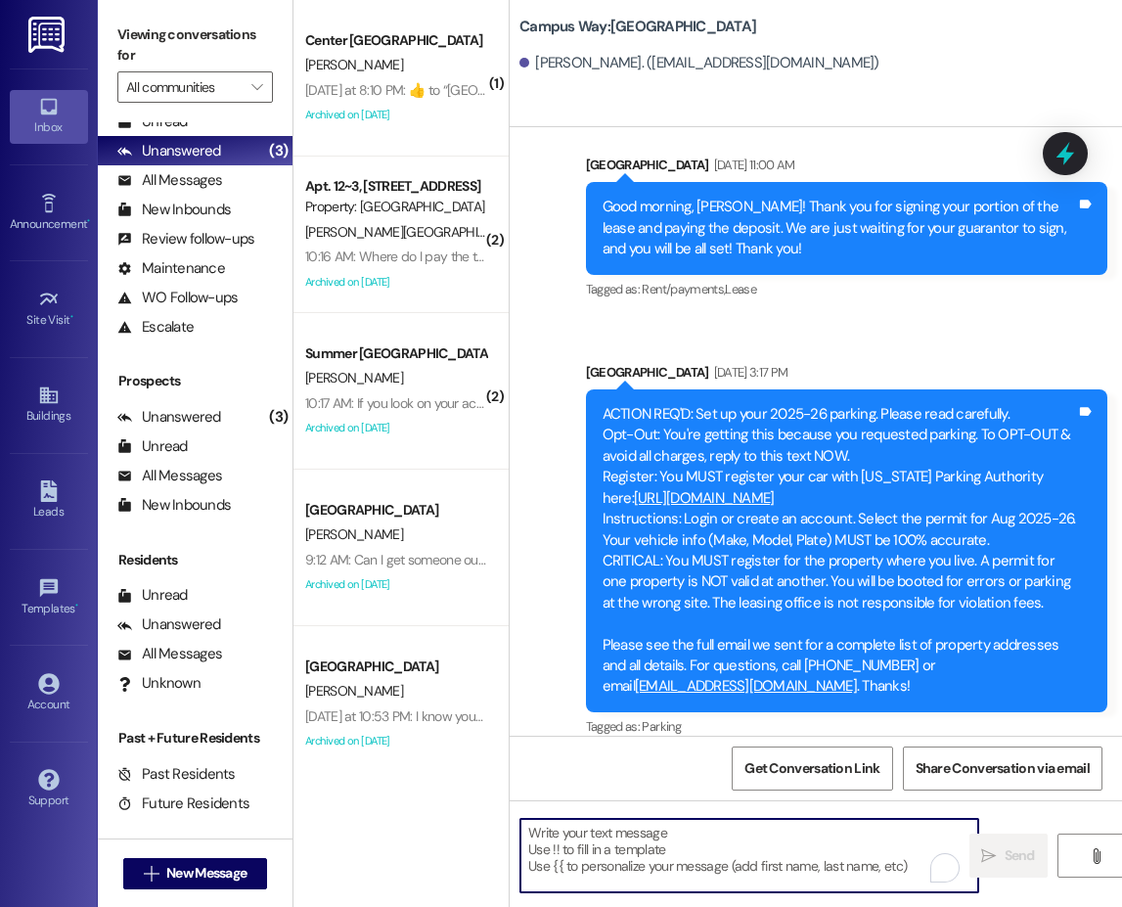
type textarea "Hello {{first_name}}! This is [PERSON_NAME] from the office at {{property}}. As…"
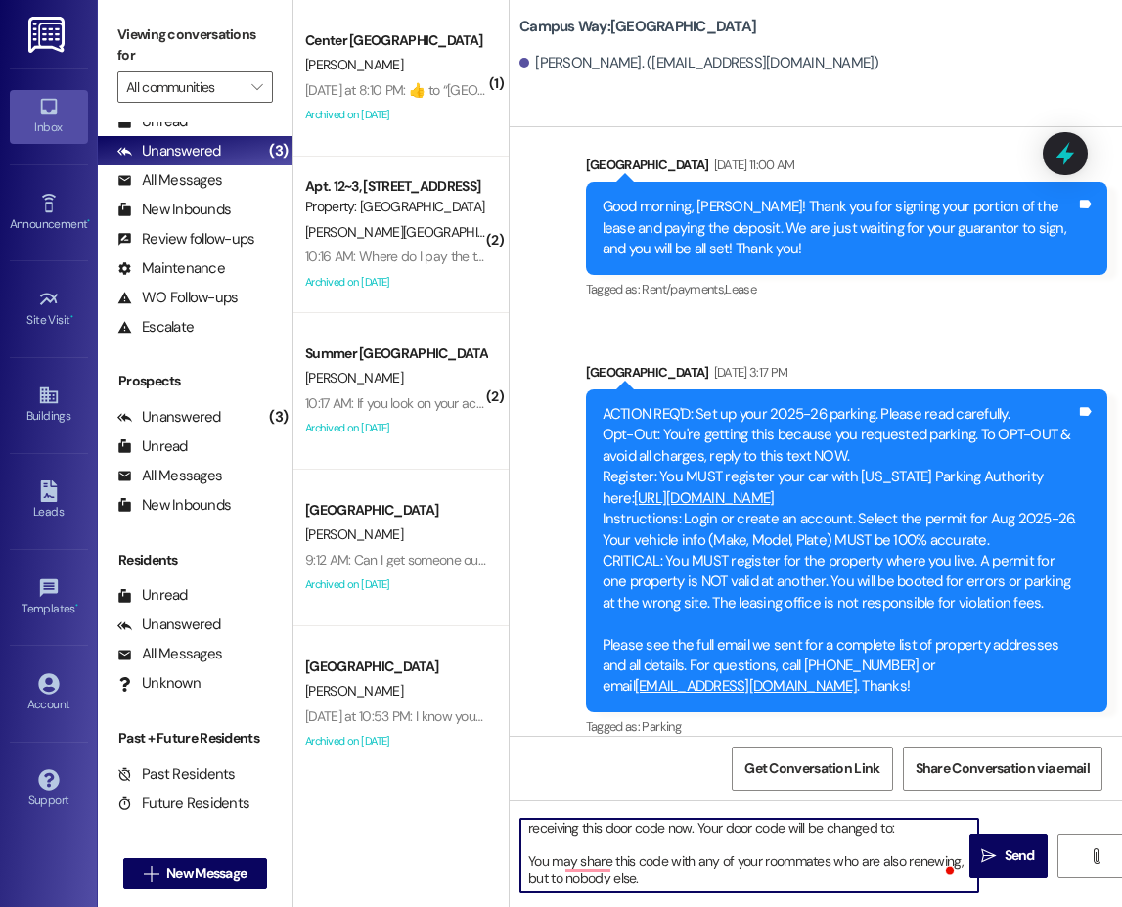
scroll to position [0, 0]
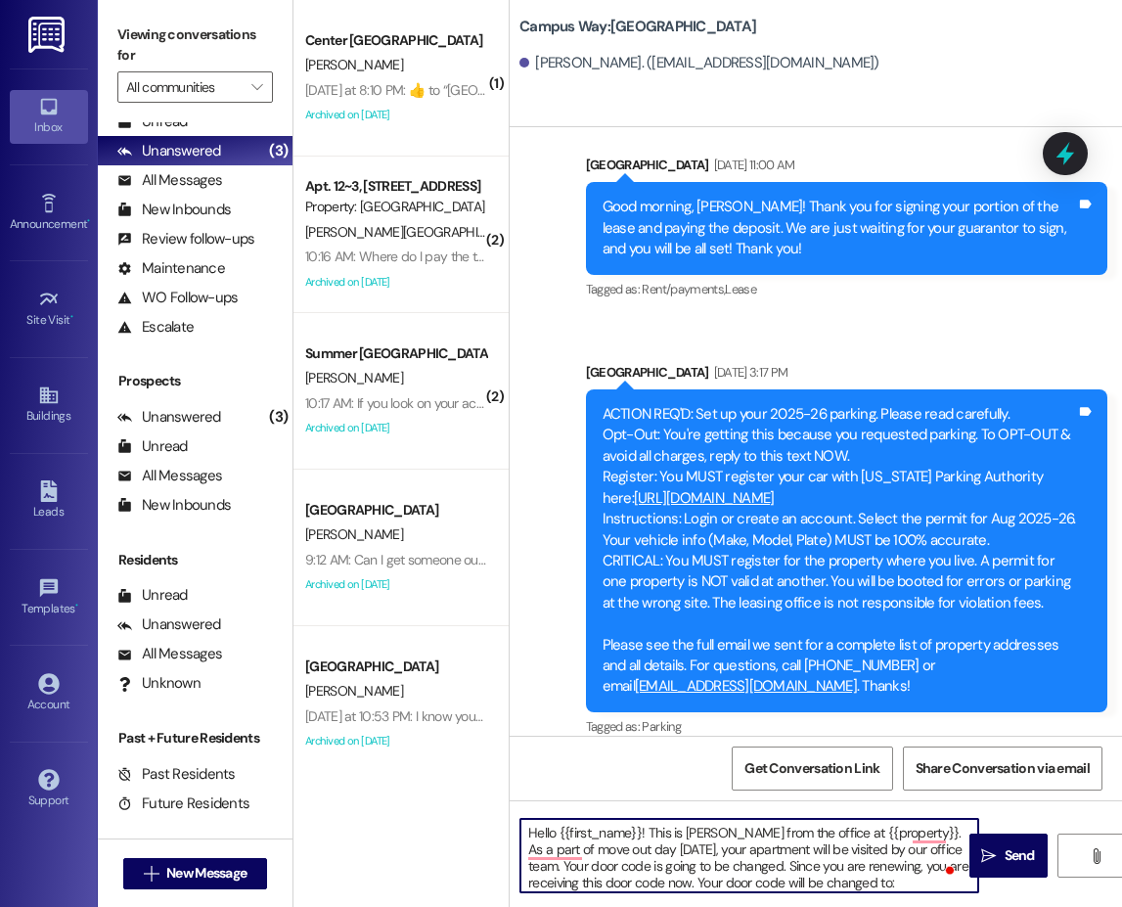
drag, startPoint x: 656, startPoint y: 859, endPoint x: 477, endPoint y: 784, distance: 193.8
click at [477, 784] on div "( 1 ) Center Pointe Prospect B. Christiansen Yesterday at 8:10 PM:  ​👍​ to “ Le…" at bounding box center [707, 453] width 828 height 907
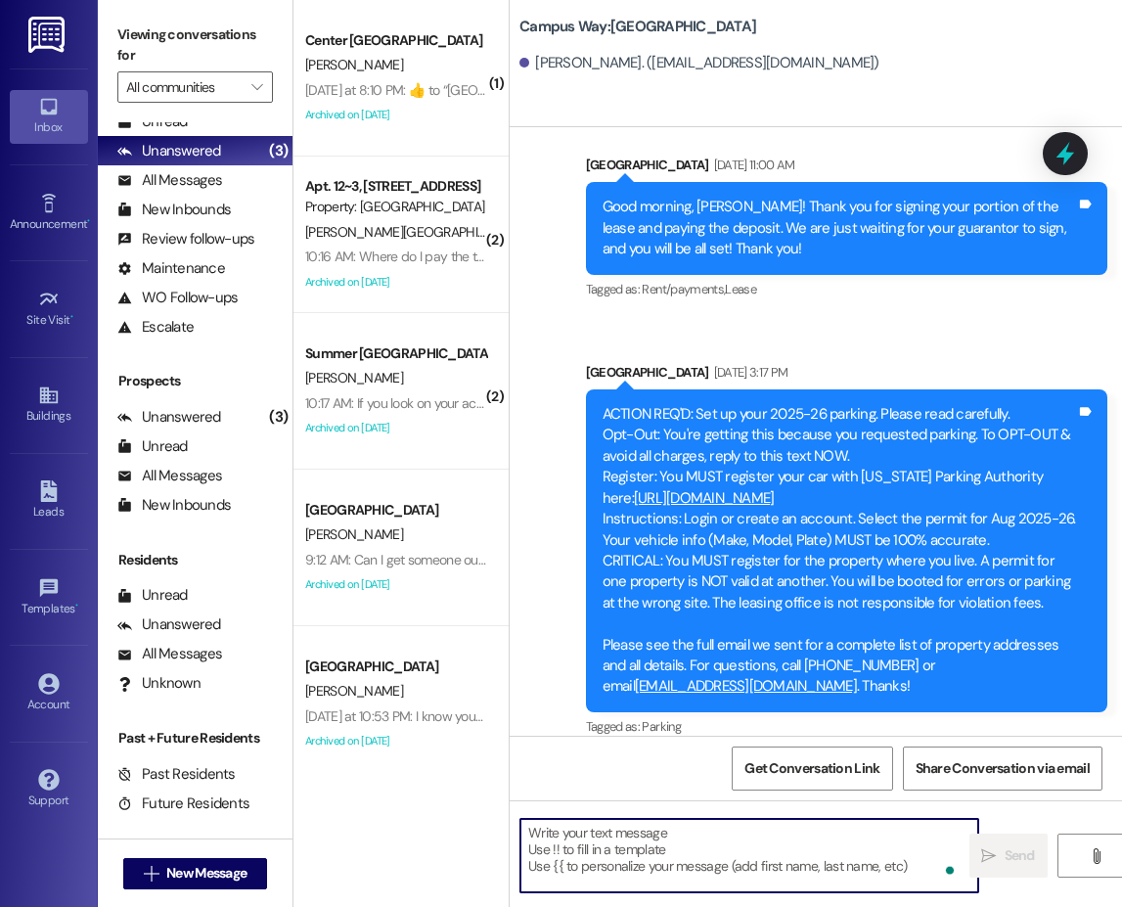
click at [599, 858] on textarea "To enrich screen reader interactions, please activate Accessibility in Grammarl…" at bounding box center [749, 855] width 458 height 73
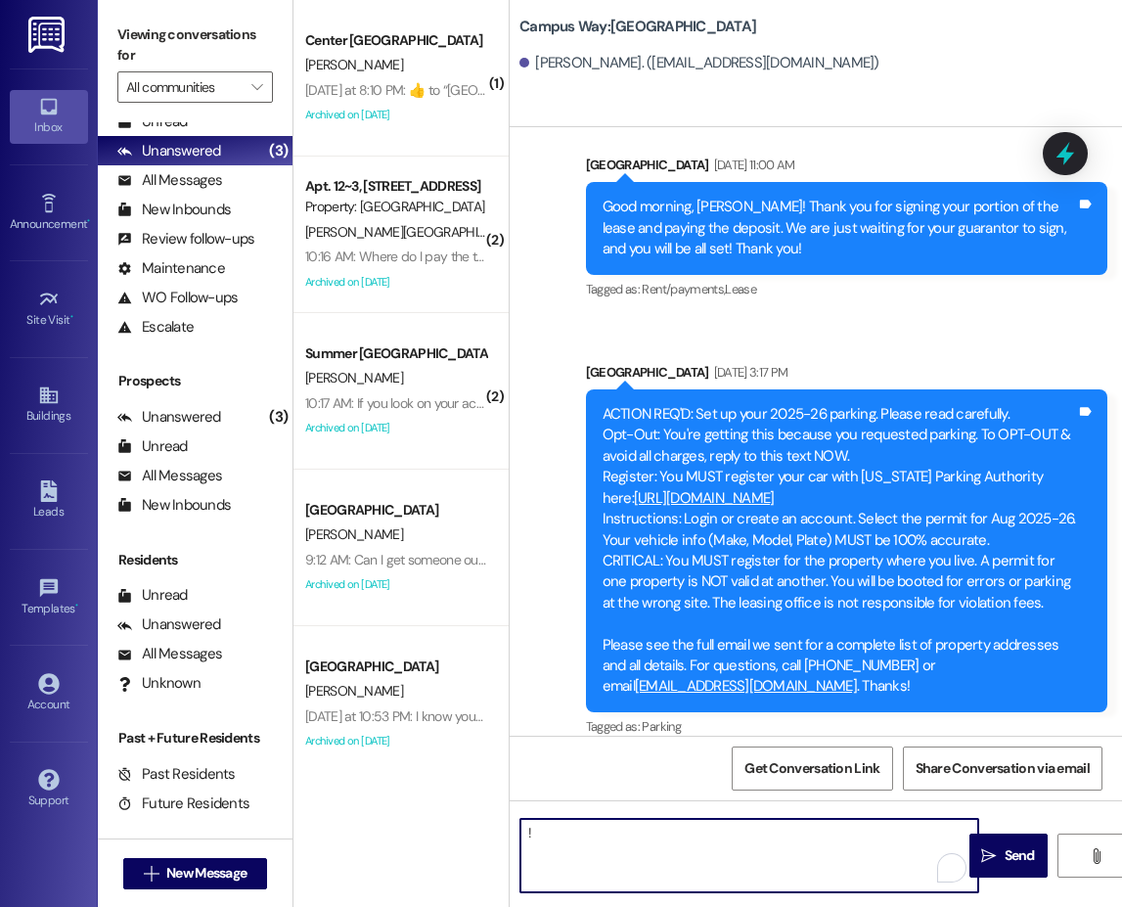
type textarea "!!"
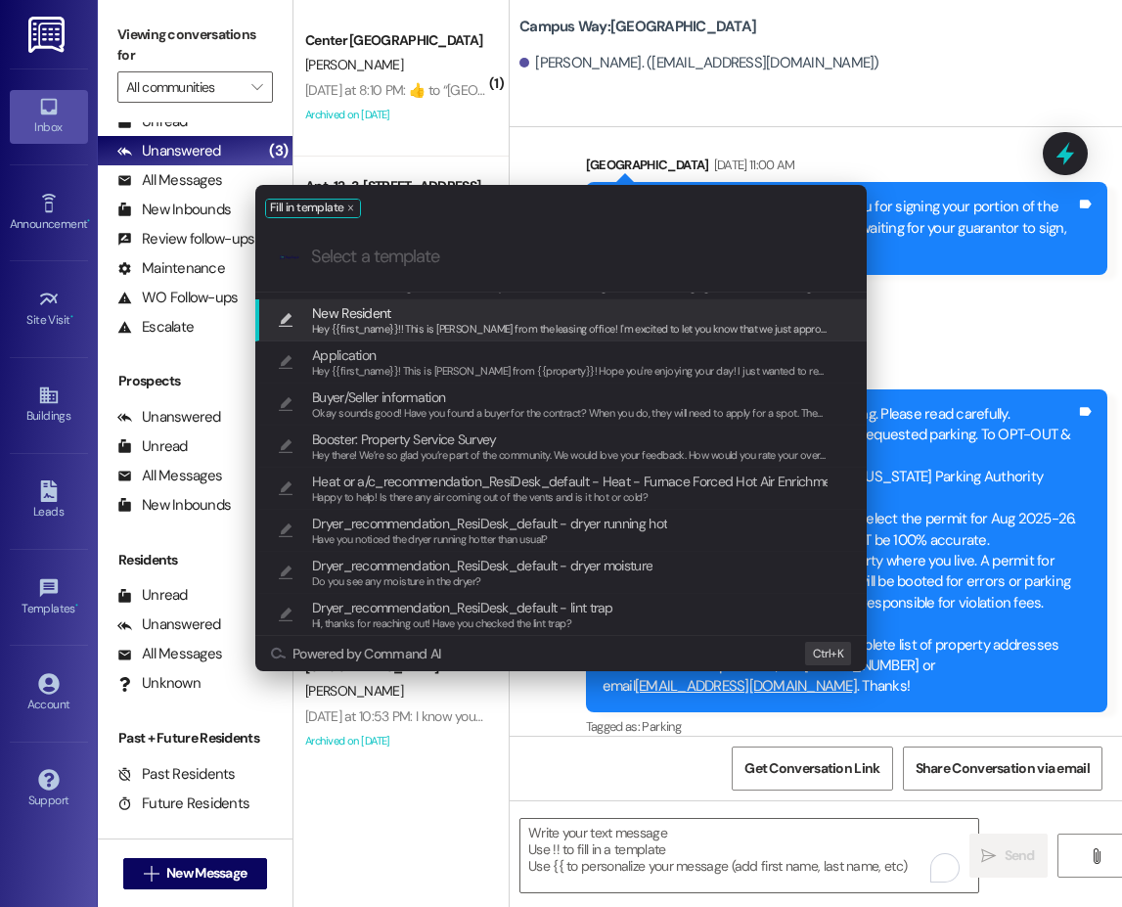
scroll to position [793, 0]
click at [430, 194] on div "Fill in template" at bounding box center [560, 203] width 611 height 37
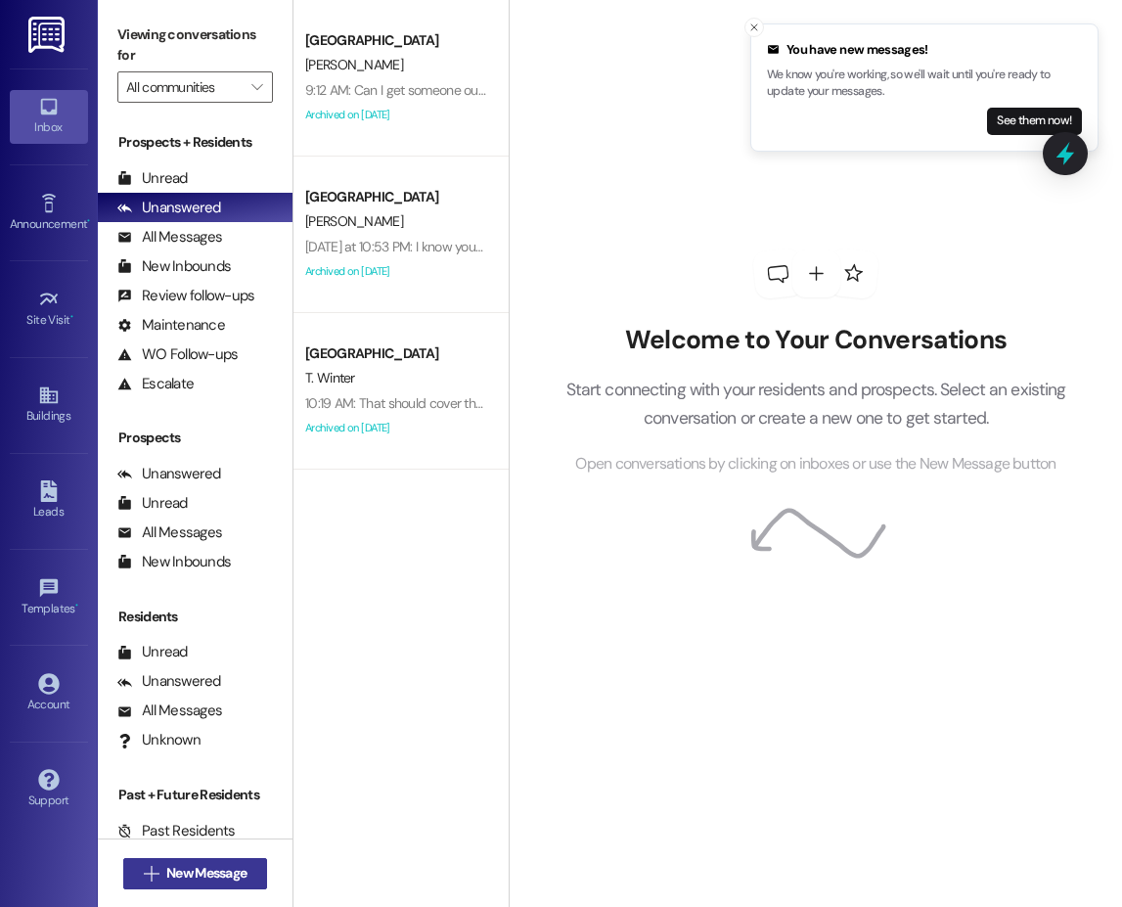
click at [233, 866] on span "New Message" at bounding box center [206, 873] width 80 height 21
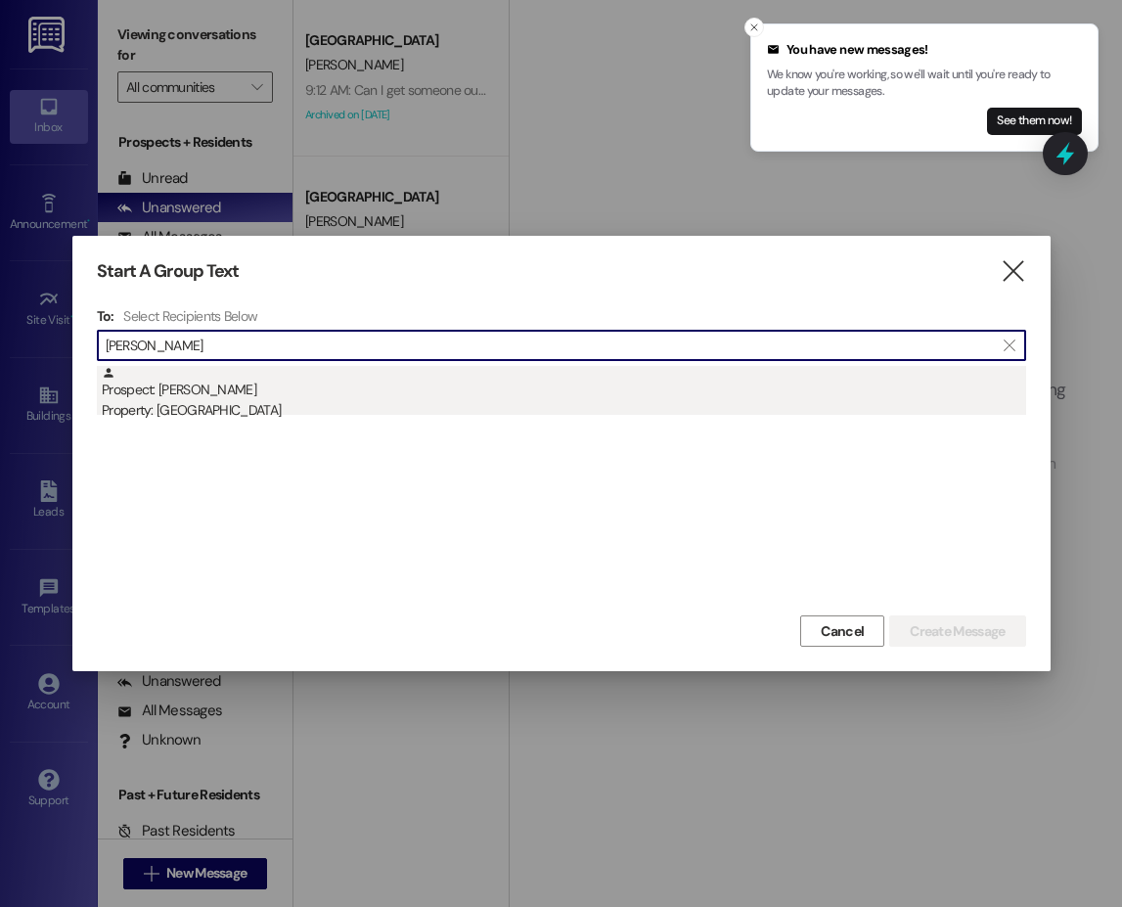
type input "jonathan christe"
click at [227, 401] on div "Property: [GEOGRAPHIC_DATA]" at bounding box center [564, 410] width 924 height 21
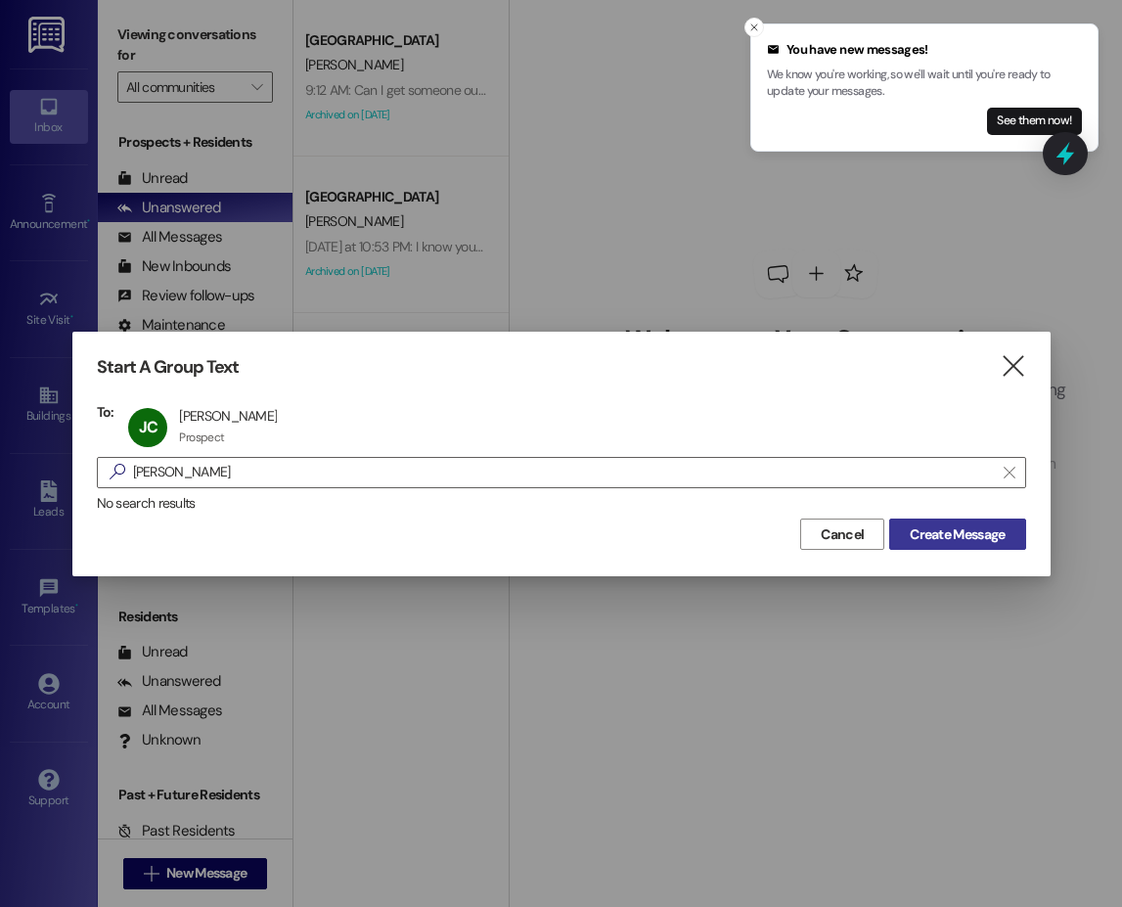
click at [964, 541] on span "Create Message" at bounding box center [957, 534] width 95 height 21
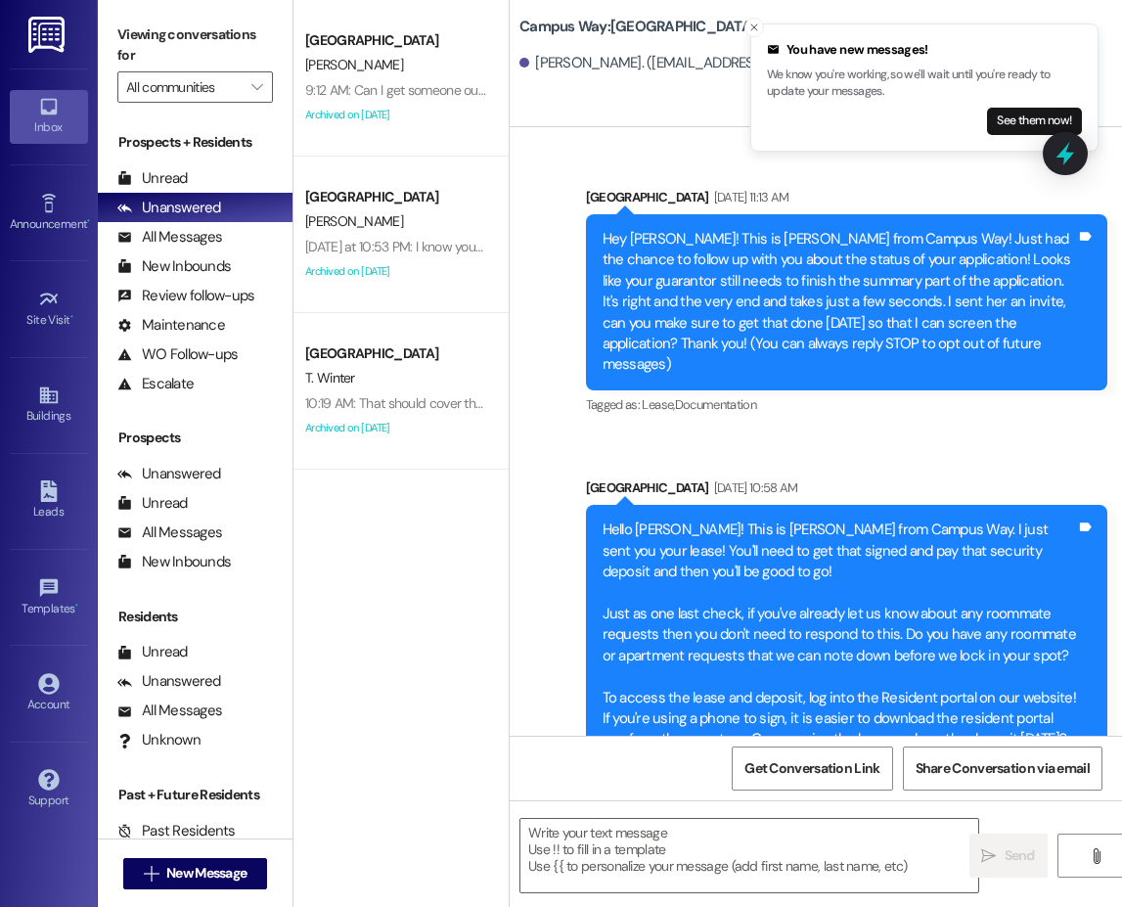
scroll to position [98, 0]
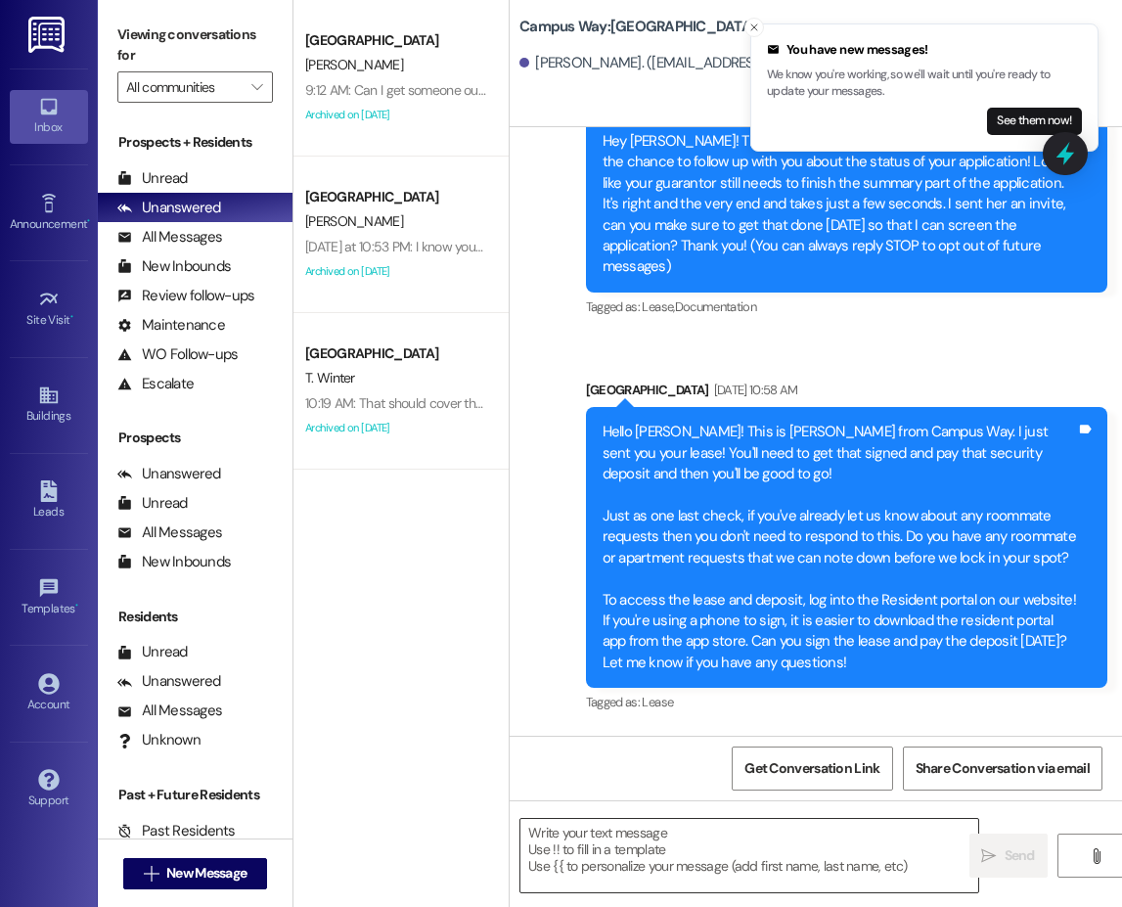
click at [633, 841] on textarea at bounding box center [749, 855] width 458 height 73
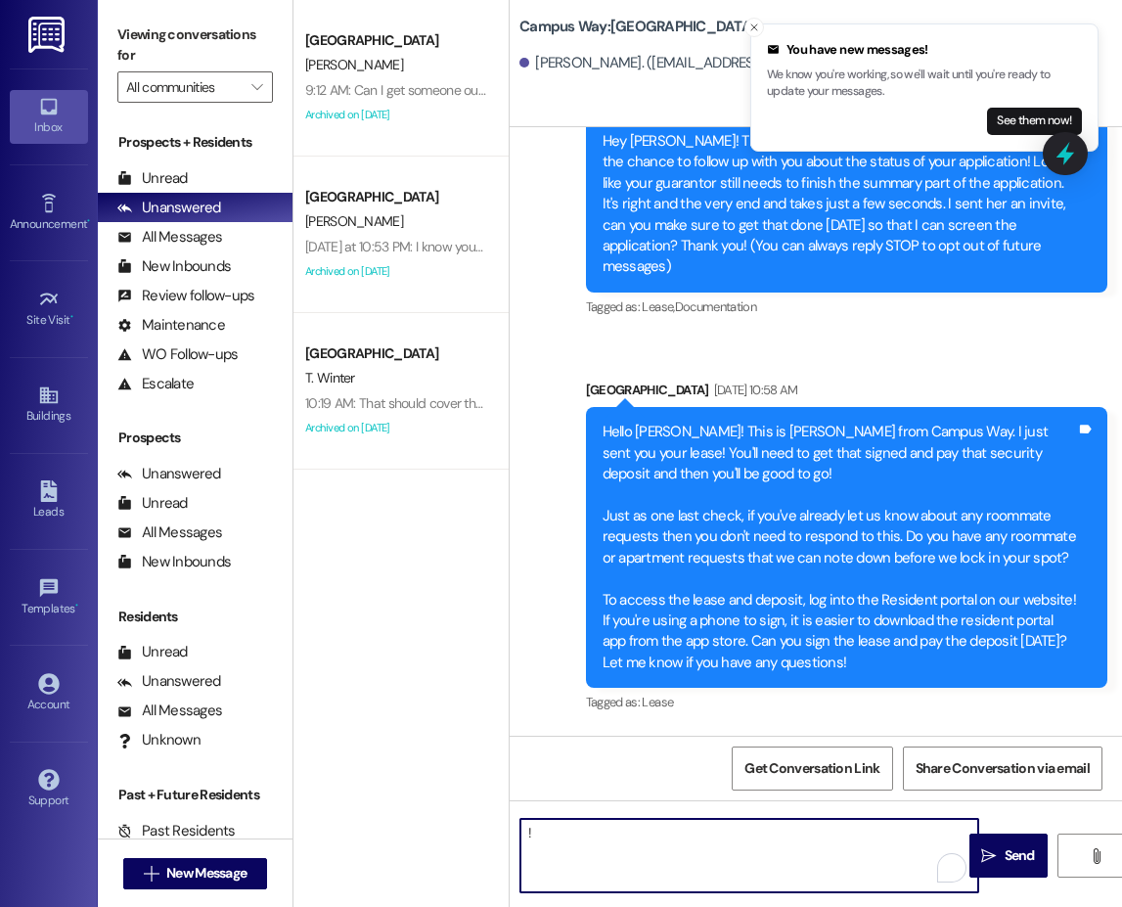
type textarea "!!"
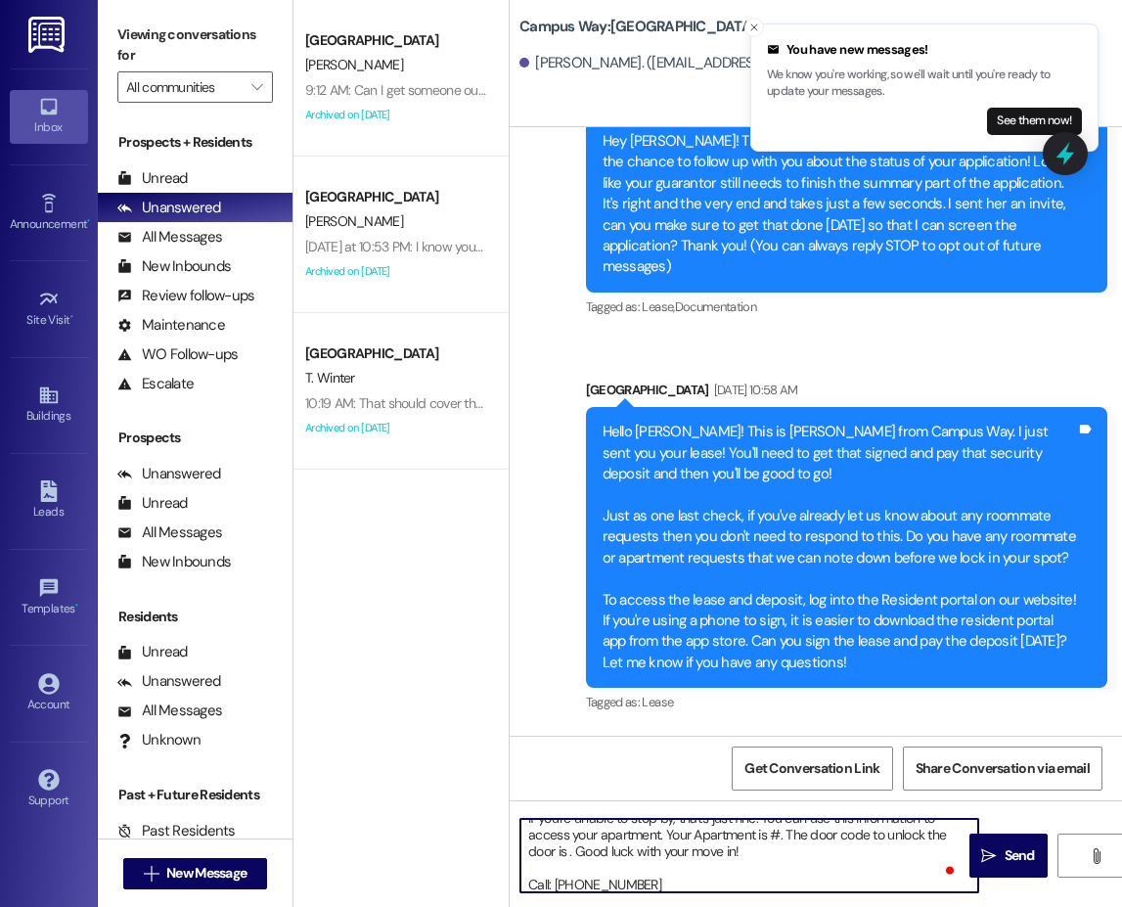
click at [659, 868] on textarea "Hi {{first_name}}!! This is leasing team at from {{property}}. I'm messaging yo…" at bounding box center [749, 855] width 458 height 73
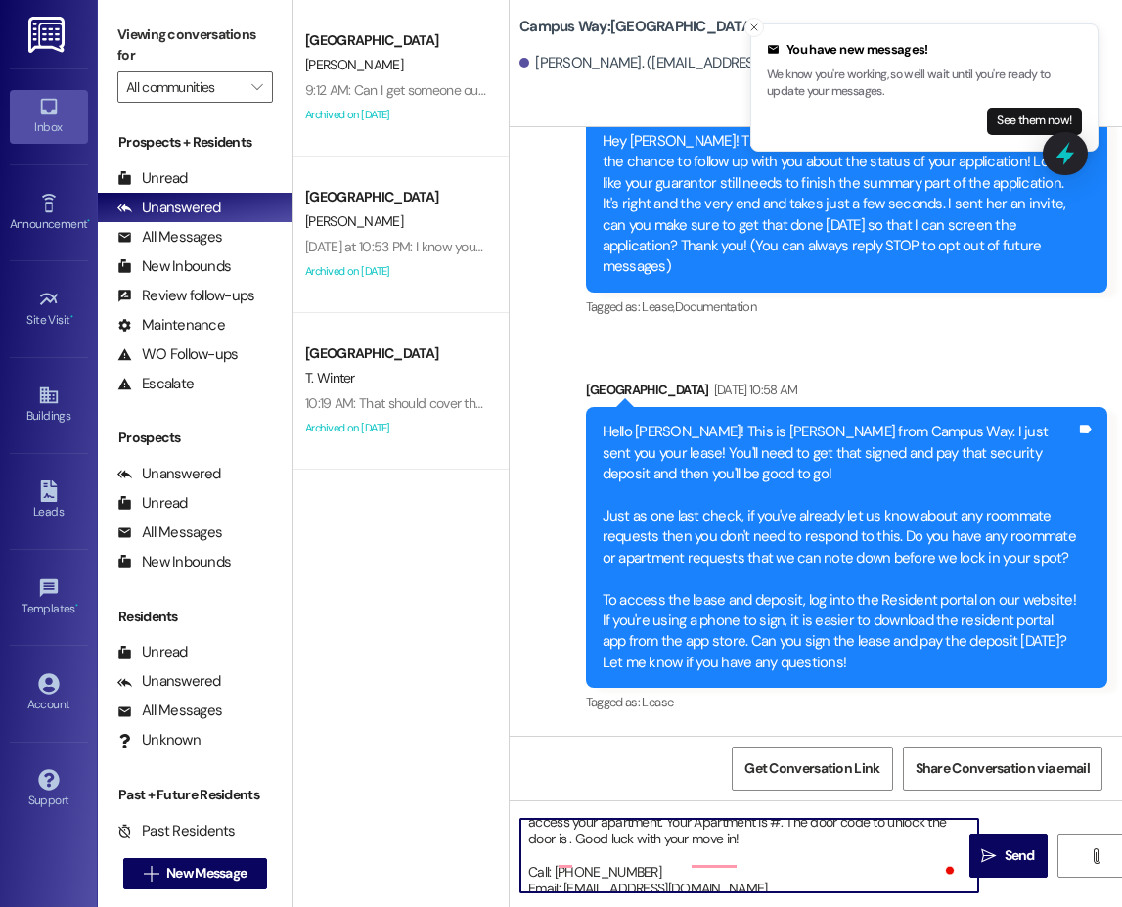
scroll to position [0, 0]
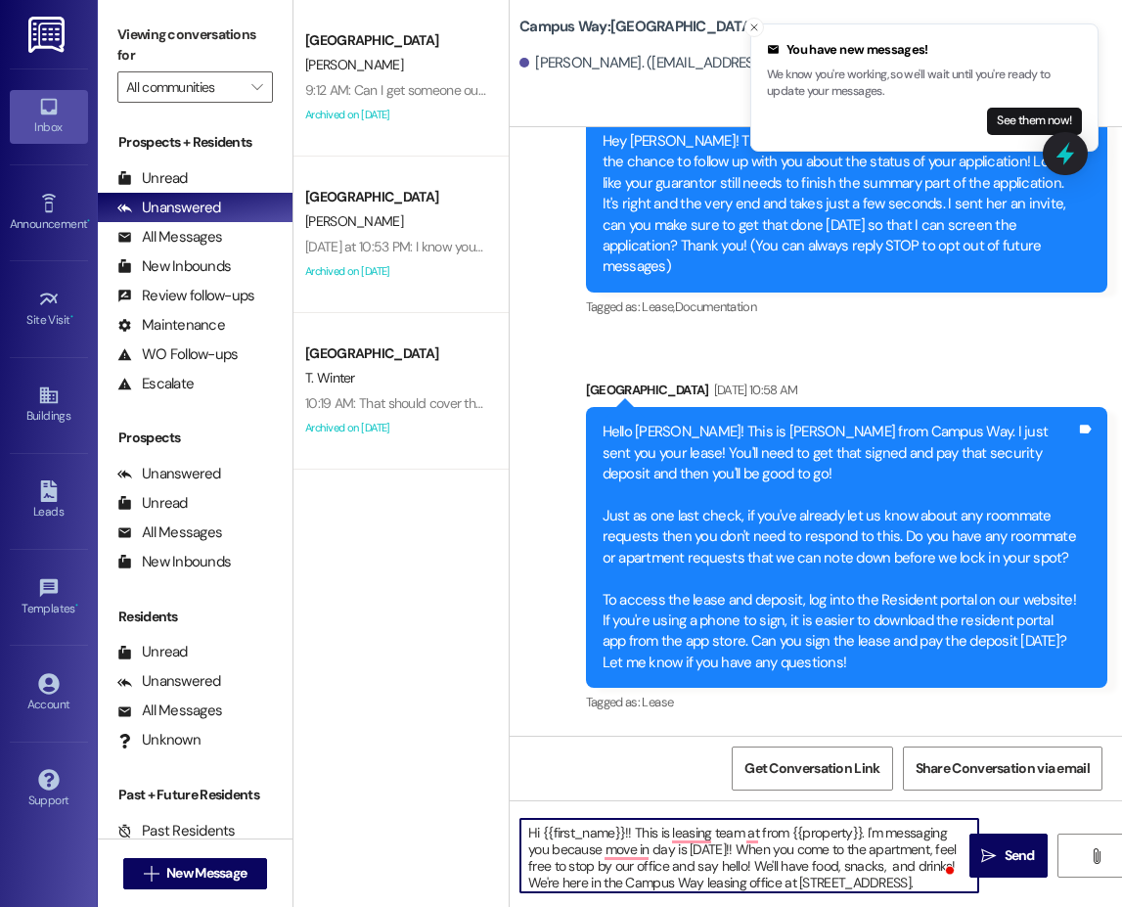
drag, startPoint x: 779, startPoint y: 882, endPoint x: 507, endPoint y: 830, distance: 276.8
click at [507, 830] on div "South Pointe Prospect K. Eichler 9:12 AM: Can I get someone out here to fix the…" at bounding box center [707, 453] width 828 height 907
type textarea "Call: 801-374-5418 Email: campusway@redstoneresidential.com"
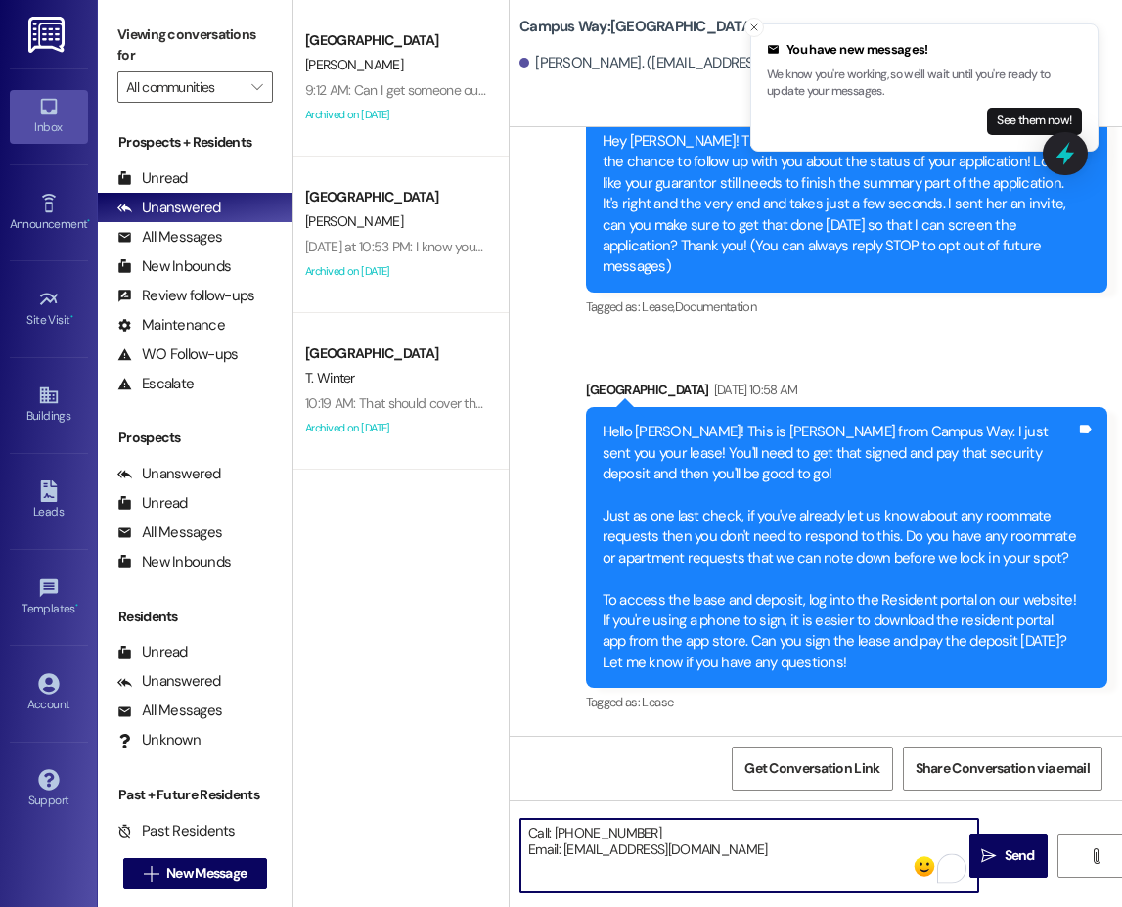
drag, startPoint x: 835, startPoint y: 860, endPoint x: 444, endPoint y: 826, distance: 392.7
click at [444, 826] on div "South Pointe Prospect K. Eichler 9:12 AM: Can I get someone out here to fix the…" at bounding box center [707, 453] width 828 height 907
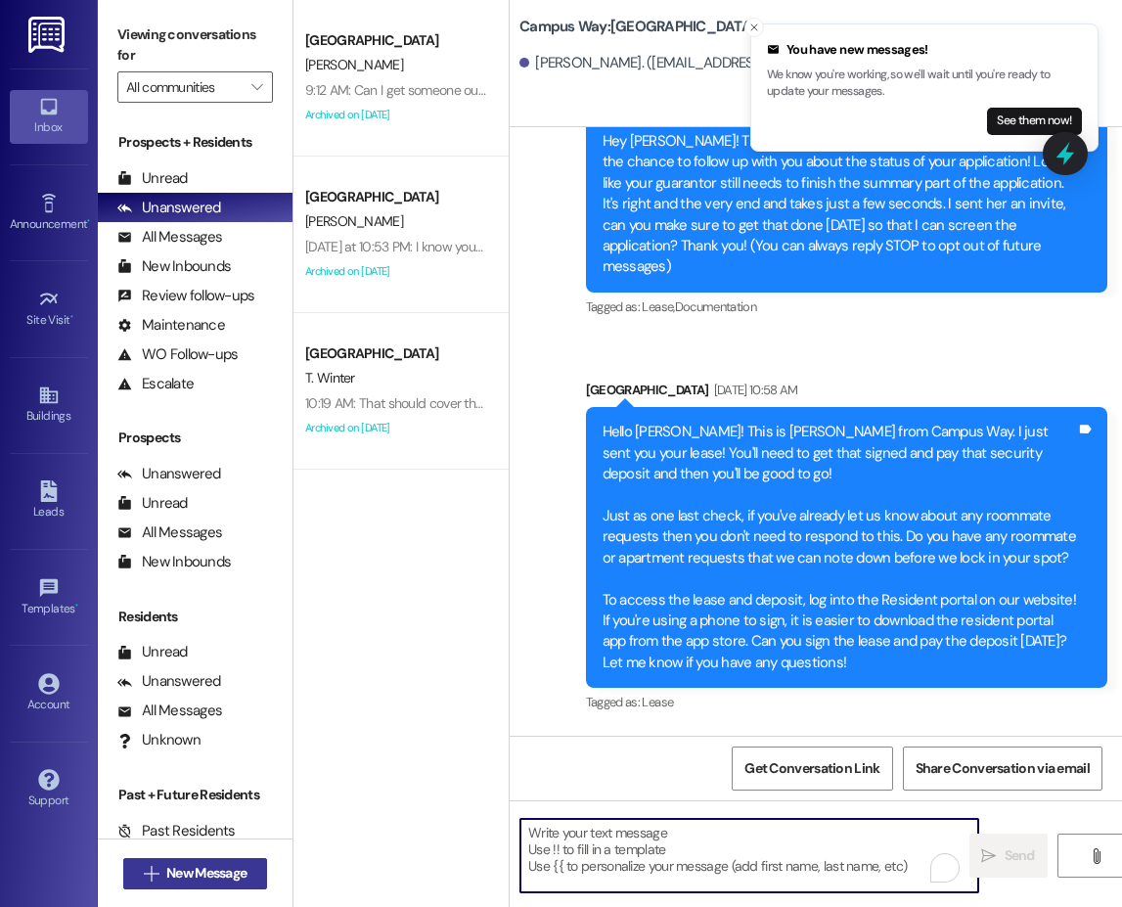
click at [244, 881] on span "New Message" at bounding box center [206, 873] width 80 height 21
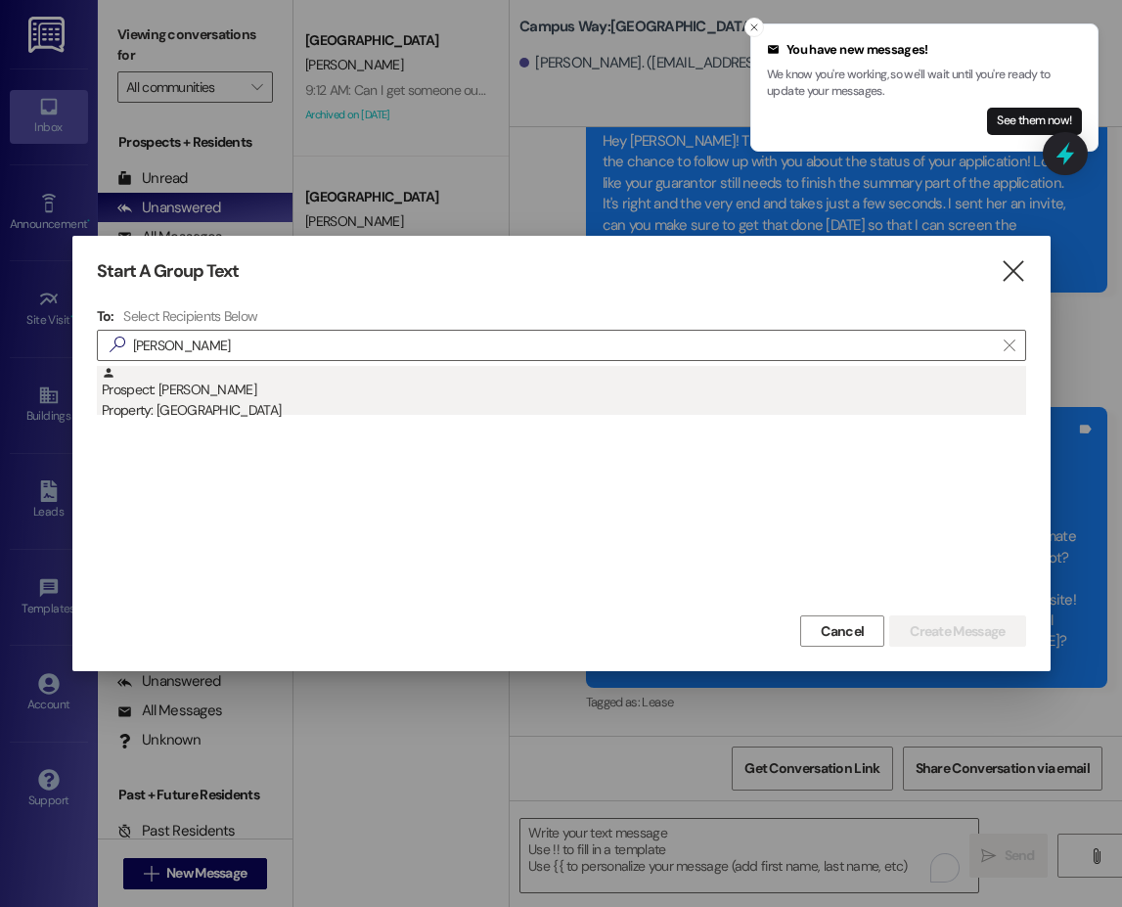
click at [197, 392] on div "Prospect: Jonathan Christensen Property: Campus Way" at bounding box center [564, 394] width 924 height 56
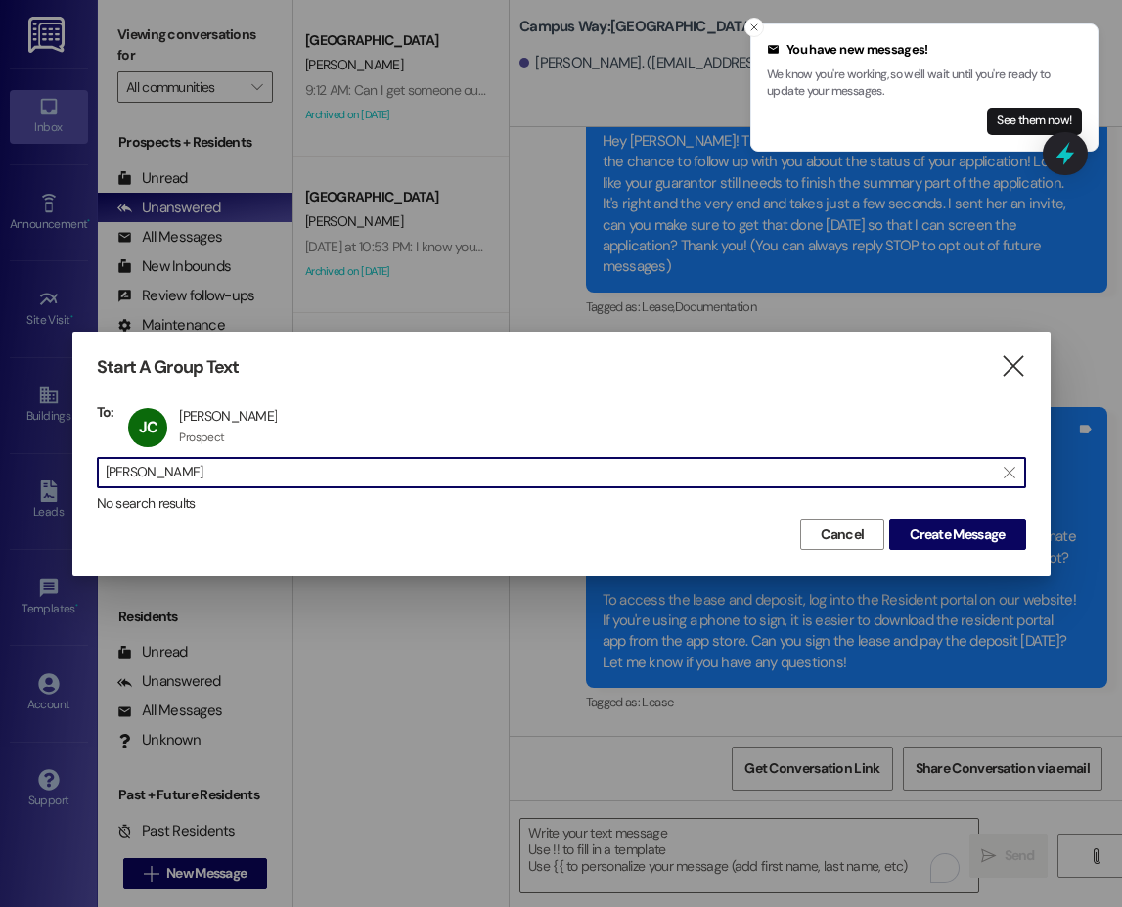
click at [254, 464] on input "jonathan chr" at bounding box center [550, 472] width 888 height 27
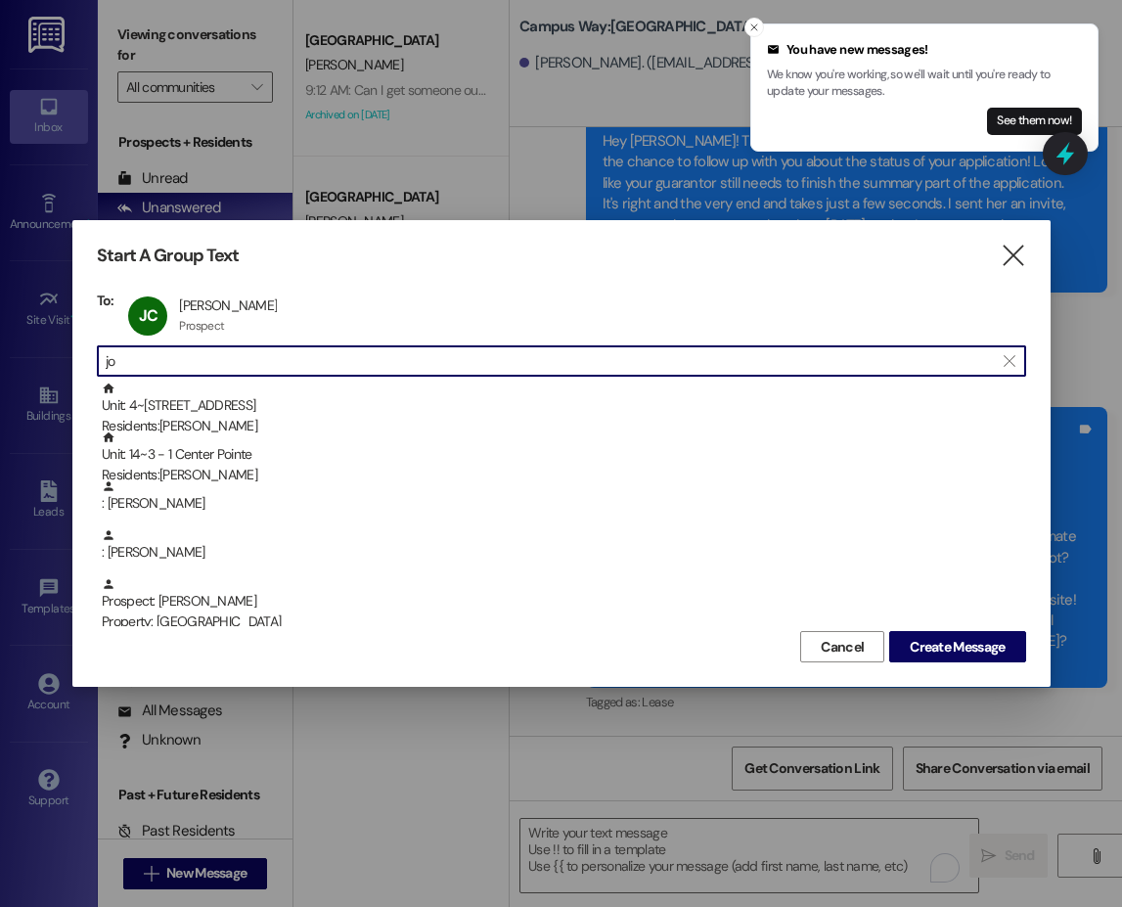
type input "j"
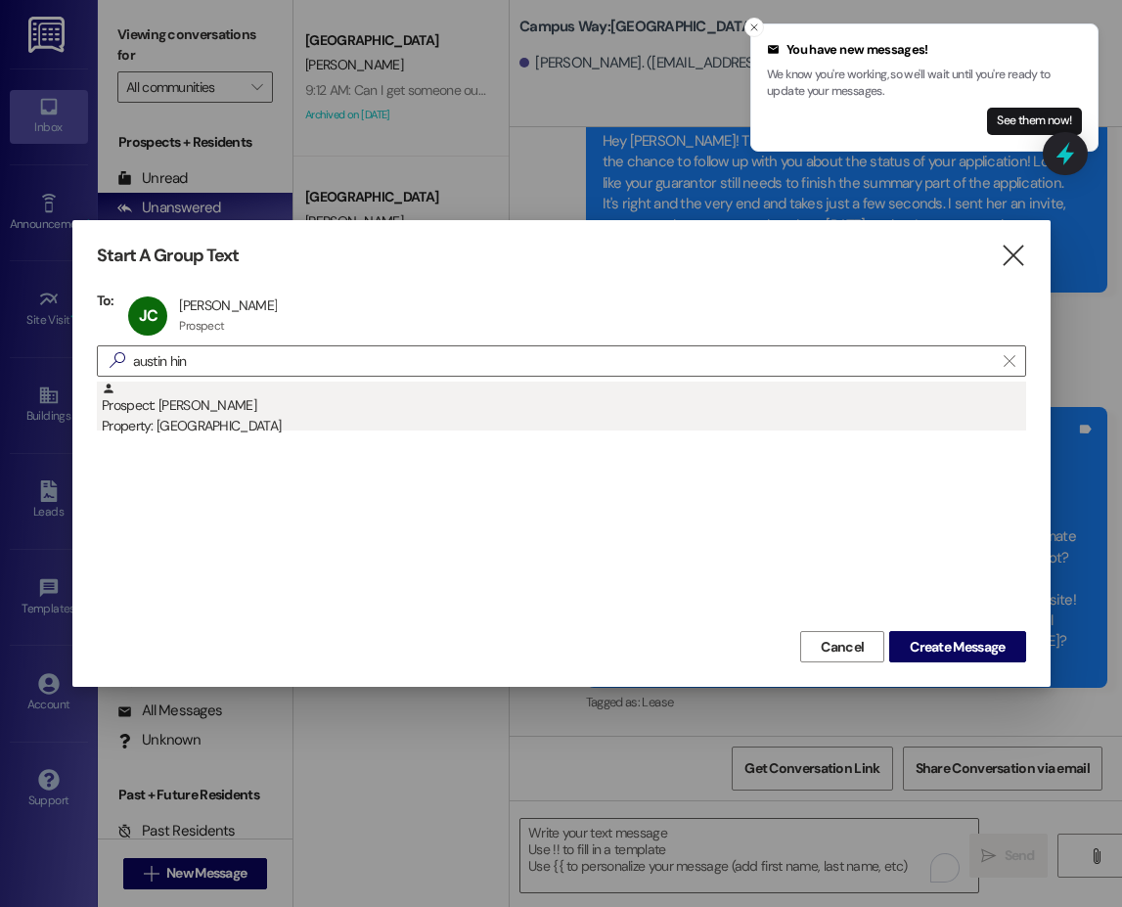
click at [227, 410] on div "Prospect: Austin Hinkley Property: Campus Way" at bounding box center [564, 409] width 924 height 56
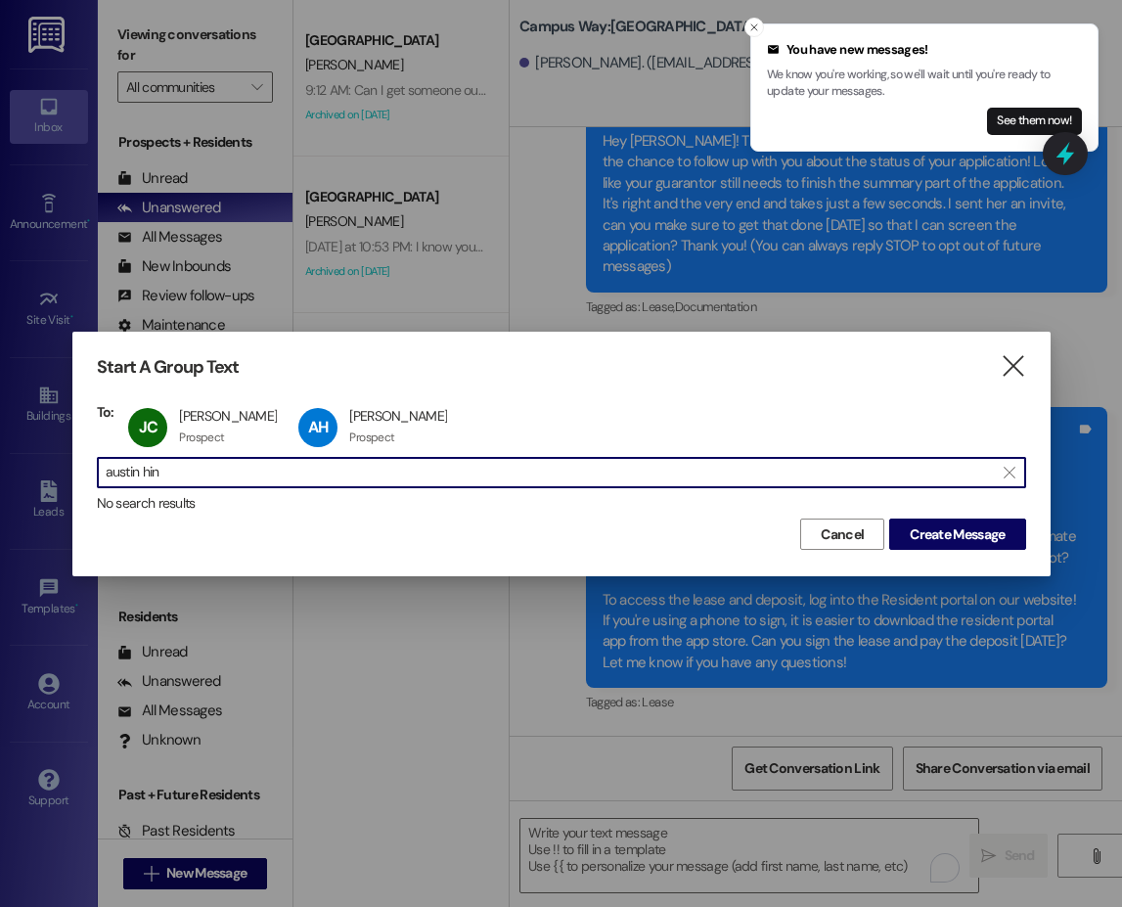
drag, startPoint x: 177, startPoint y: 469, endPoint x: 93, endPoint y: 464, distance: 84.3
click at [93, 464] on div "Start A Group Text  To: JC Jonathan Christensen Jonathan Christensen Prospect …" at bounding box center [561, 454] width 978 height 244
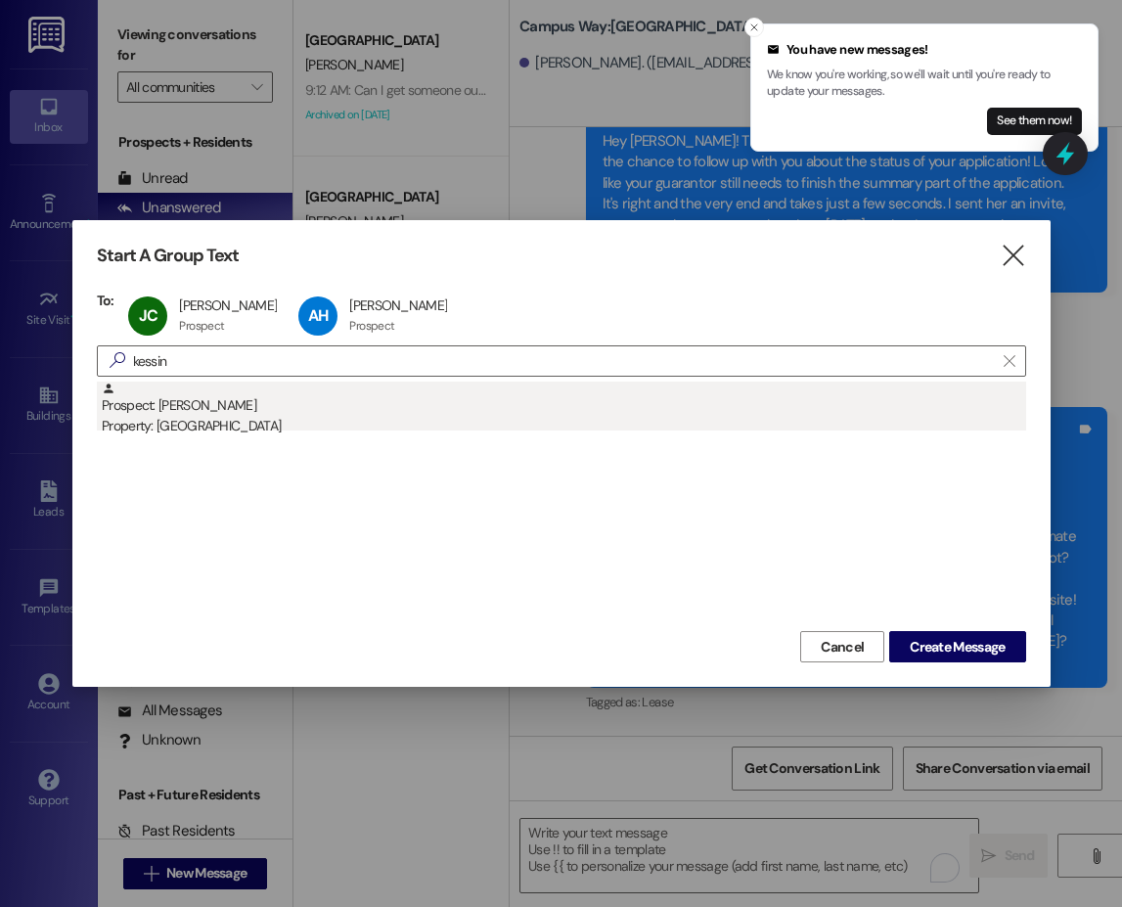
click at [235, 405] on div "Prospect: Zachary Kessinger Property: Campus Way" at bounding box center [564, 409] width 924 height 56
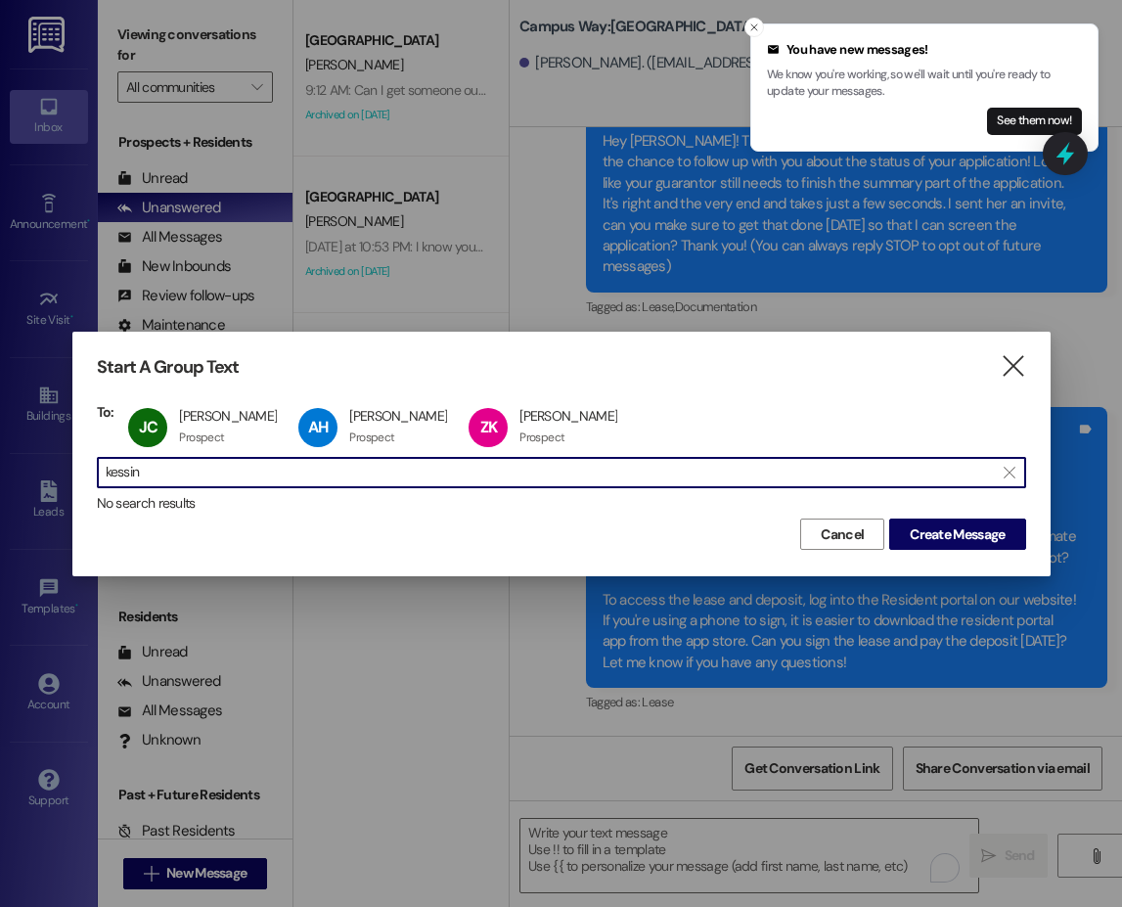
click at [133, 480] on input "kessin" at bounding box center [550, 472] width 888 height 27
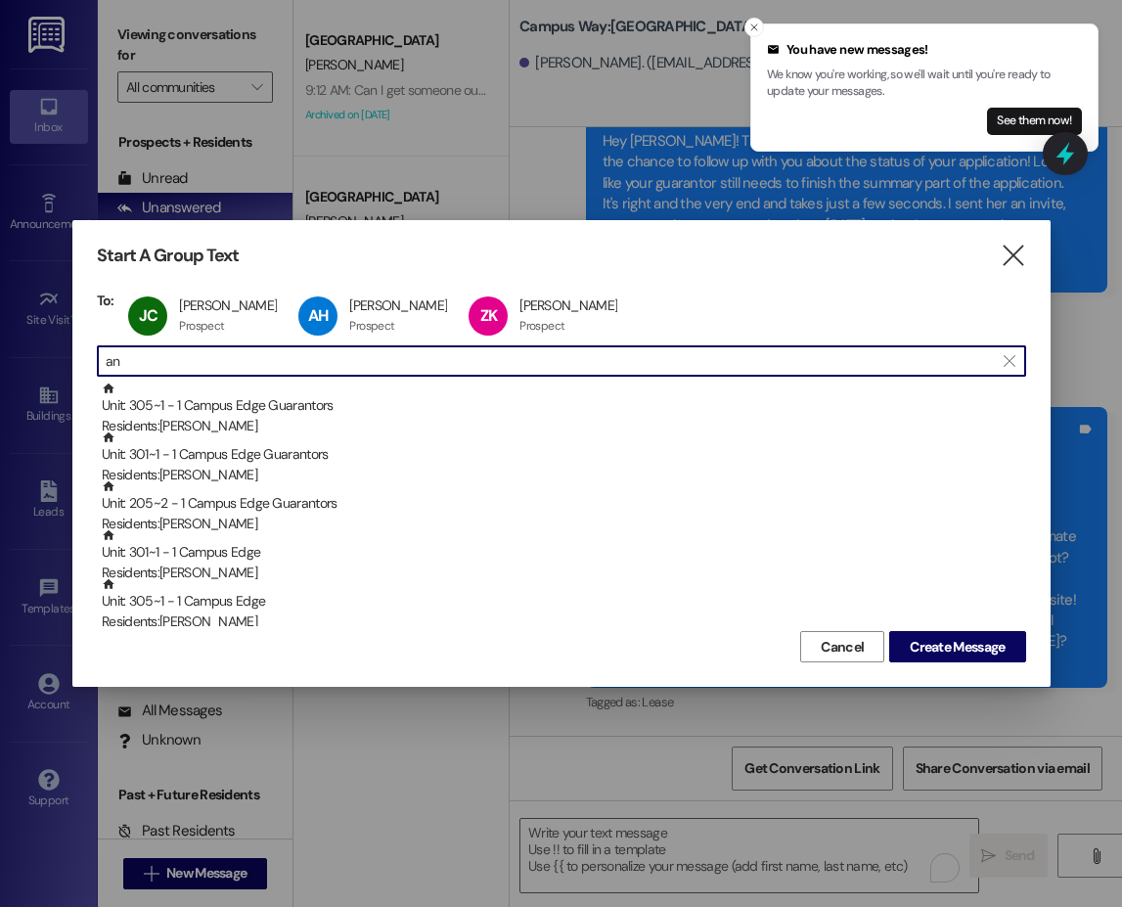
type input "a"
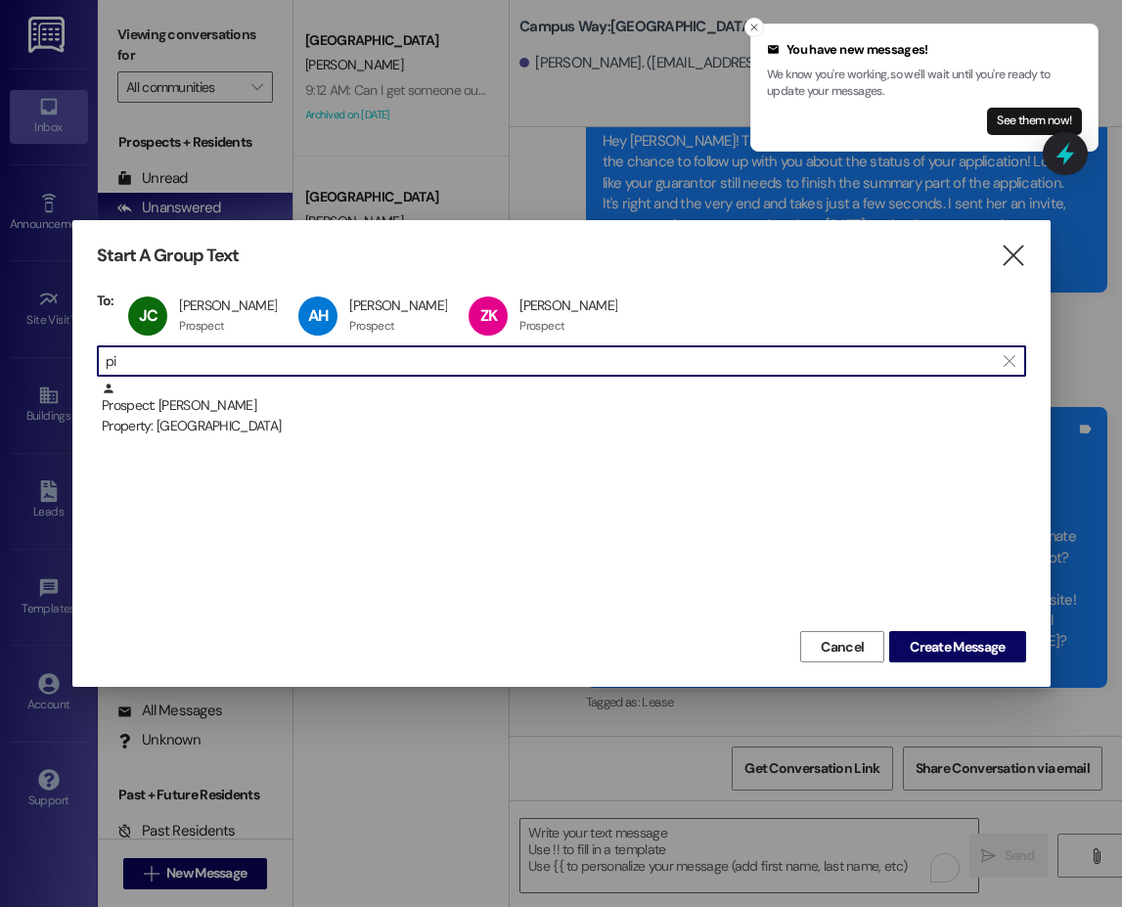
type input "p"
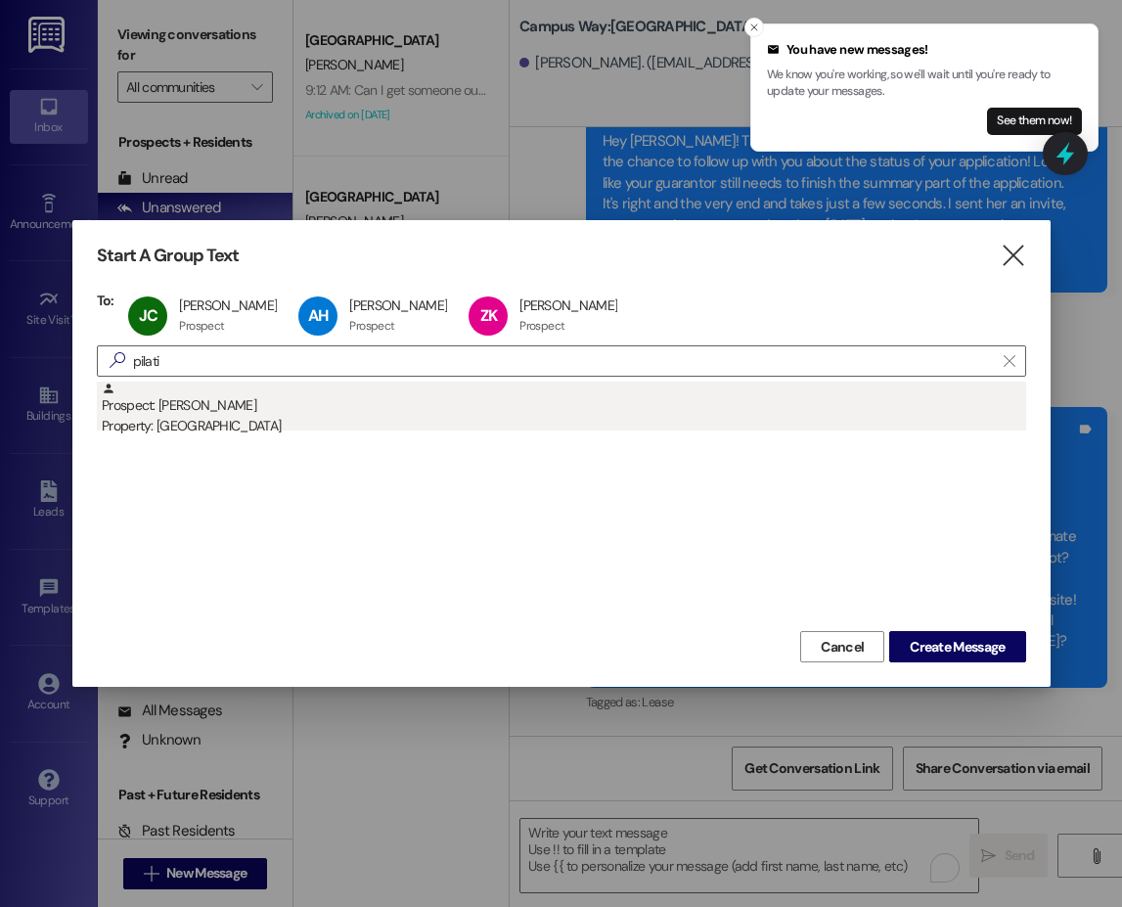
click at [212, 414] on div "Prospect: Ember Pilati Property: Campus Way" at bounding box center [564, 409] width 924 height 56
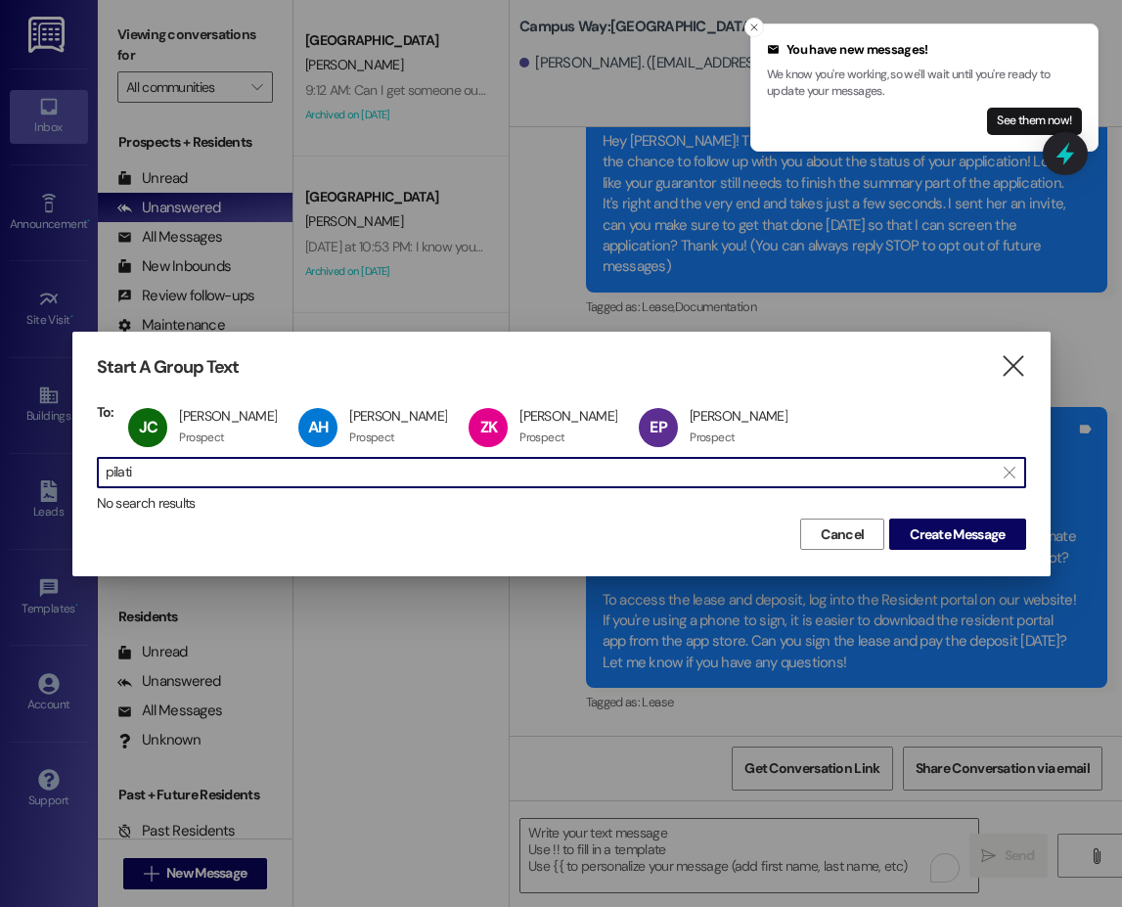
click at [122, 466] on input "pilati" at bounding box center [550, 472] width 888 height 27
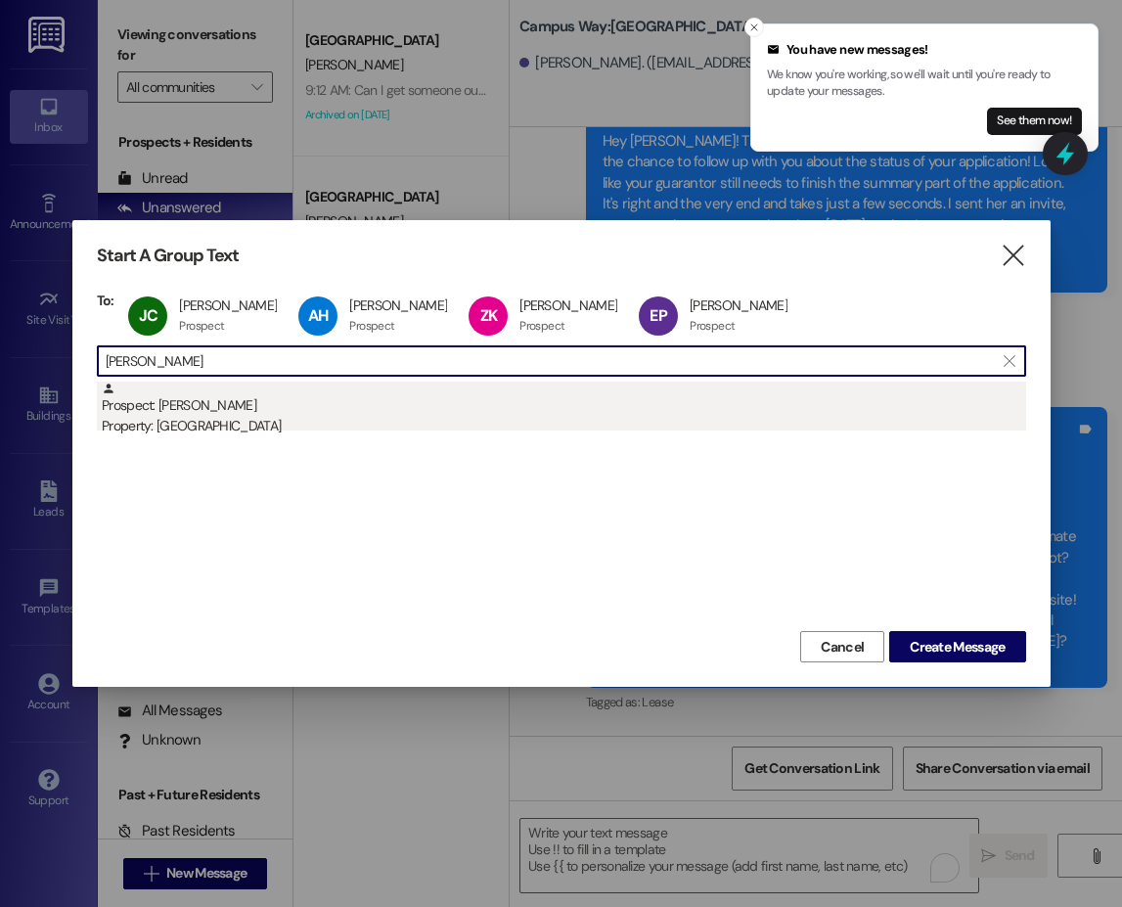
click at [174, 410] on div "Prospect: Ethan Morris Property: Campus Way" at bounding box center [564, 409] width 924 height 56
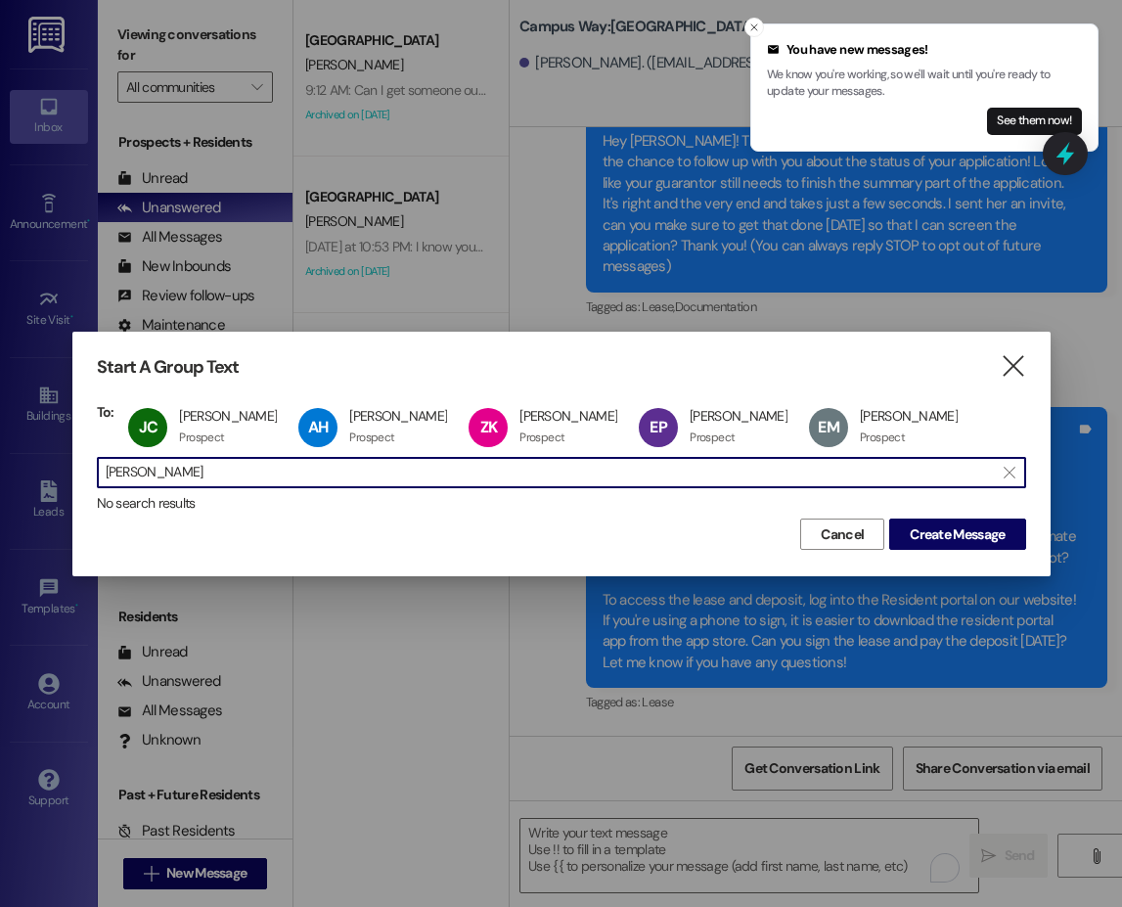
scroll to position [1, 0]
drag, startPoint x: 201, startPoint y: 473, endPoint x: 62, endPoint y: 489, distance: 140.7
click at [62, 489] on div "Start A Group Text  To: JC Jonathan Christensen Jonathan Christensen Prospect …" at bounding box center [561, 453] width 1122 height 907
type input "u"
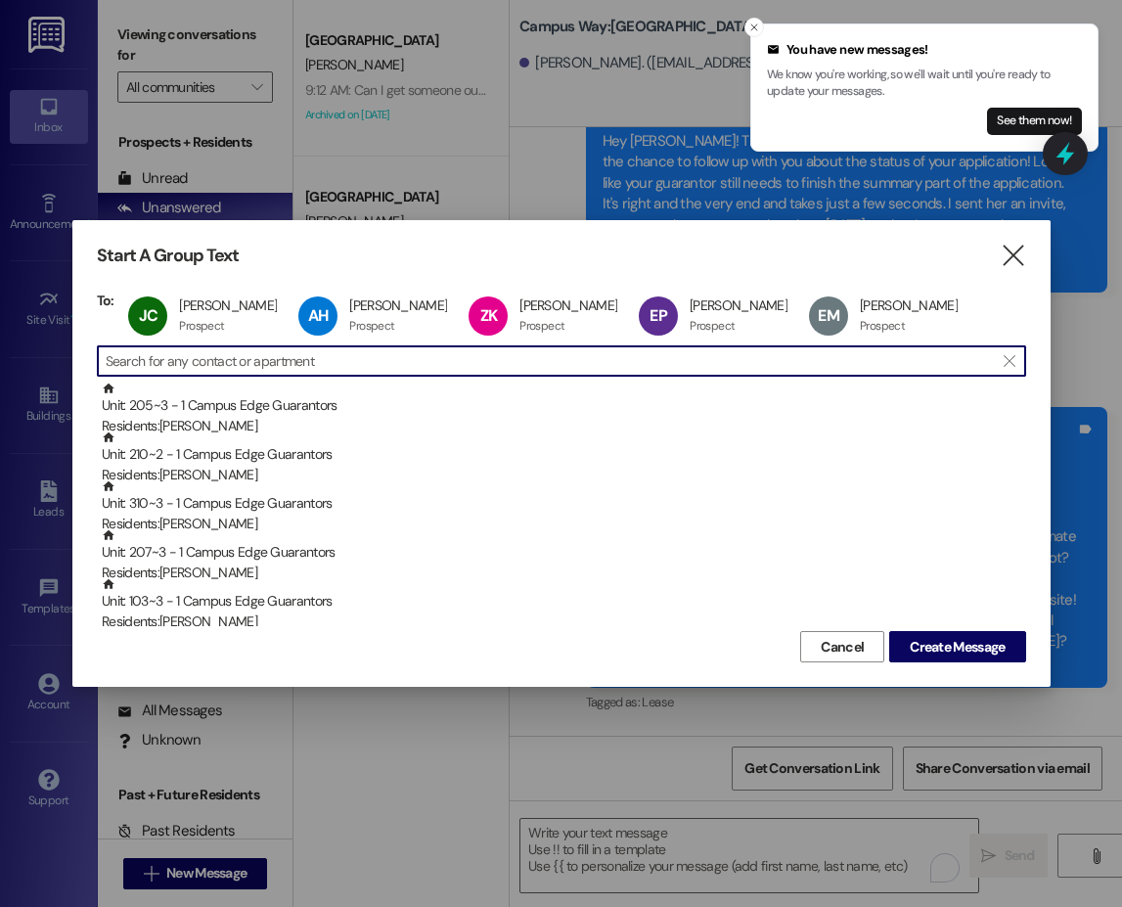
scroll to position [0, 0]
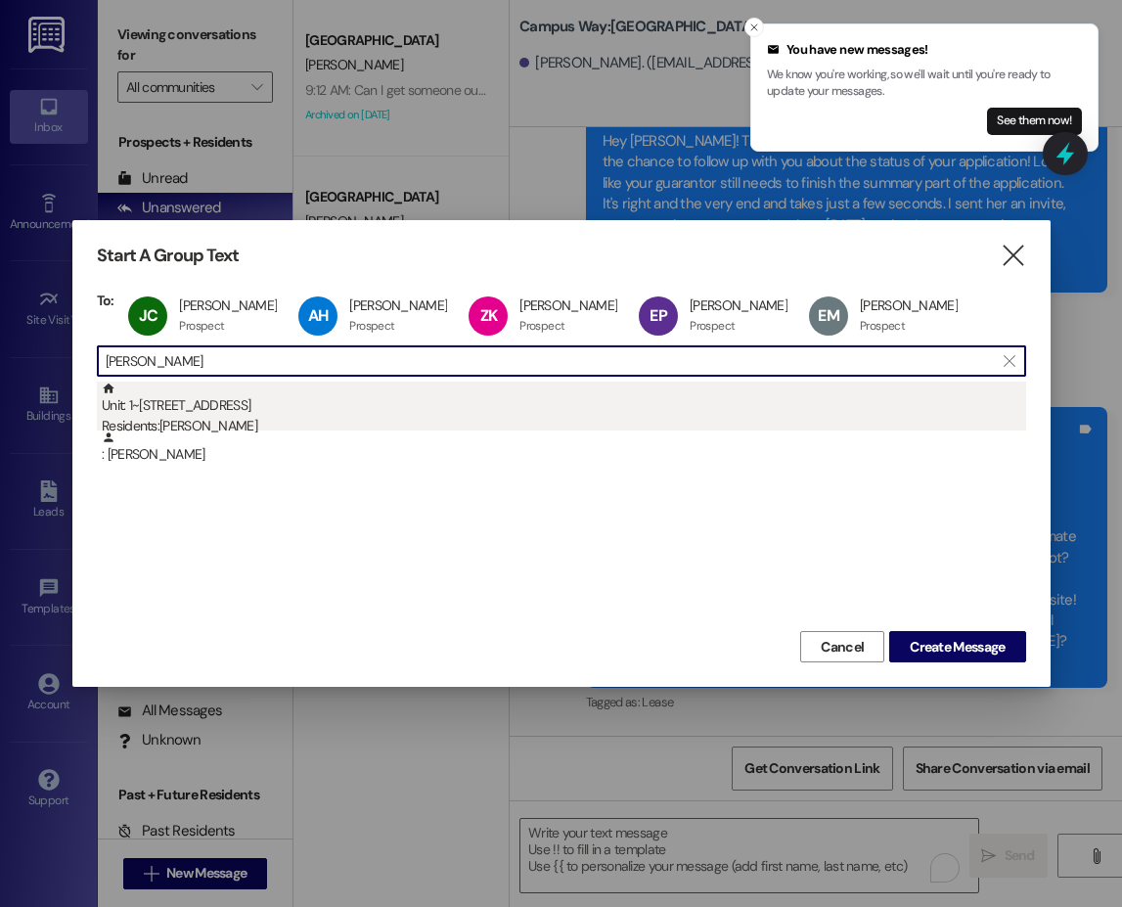
type input "juan cas"
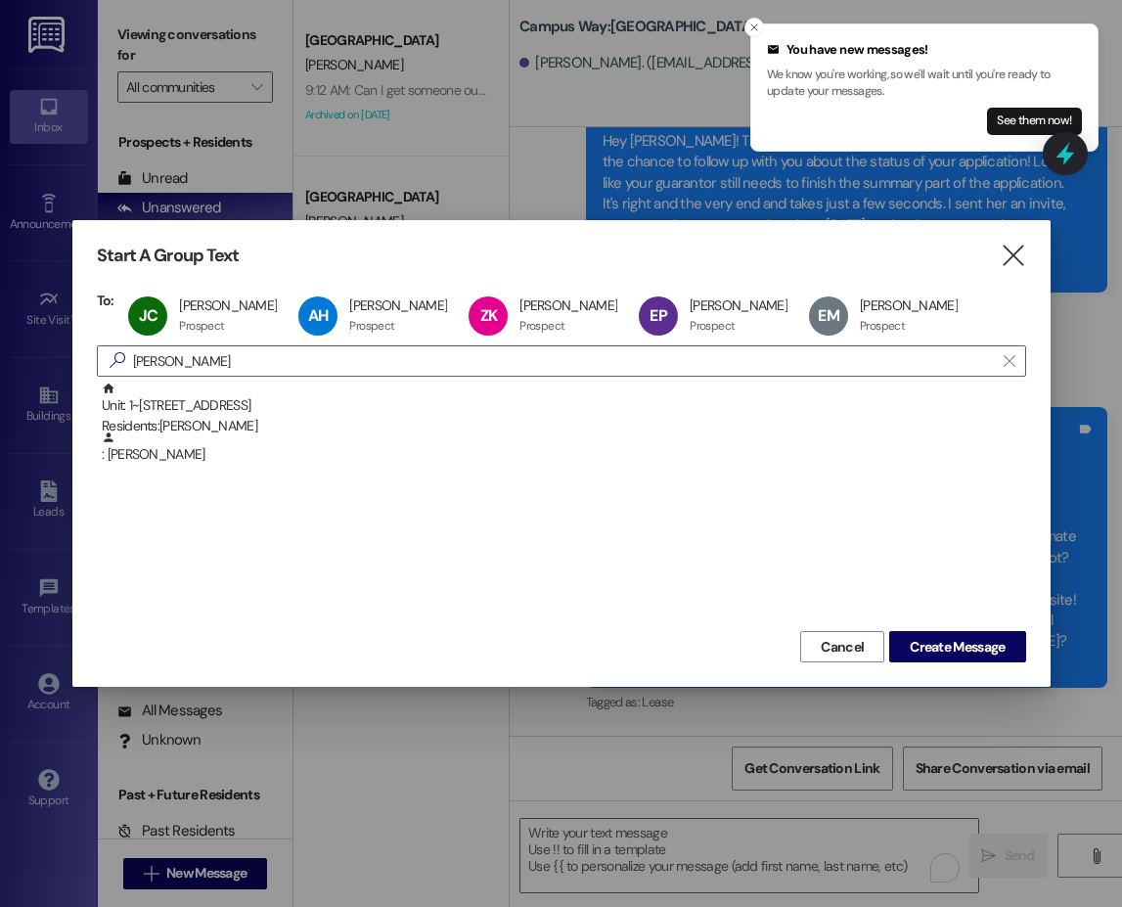
drag, startPoint x: 201, startPoint y: 424, endPoint x: 350, endPoint y: 501, distance: 168.0
click at [201, 424] on div "Residents: Juan Castillo Grande" at bounding box center [564, 426] width 924 height 21
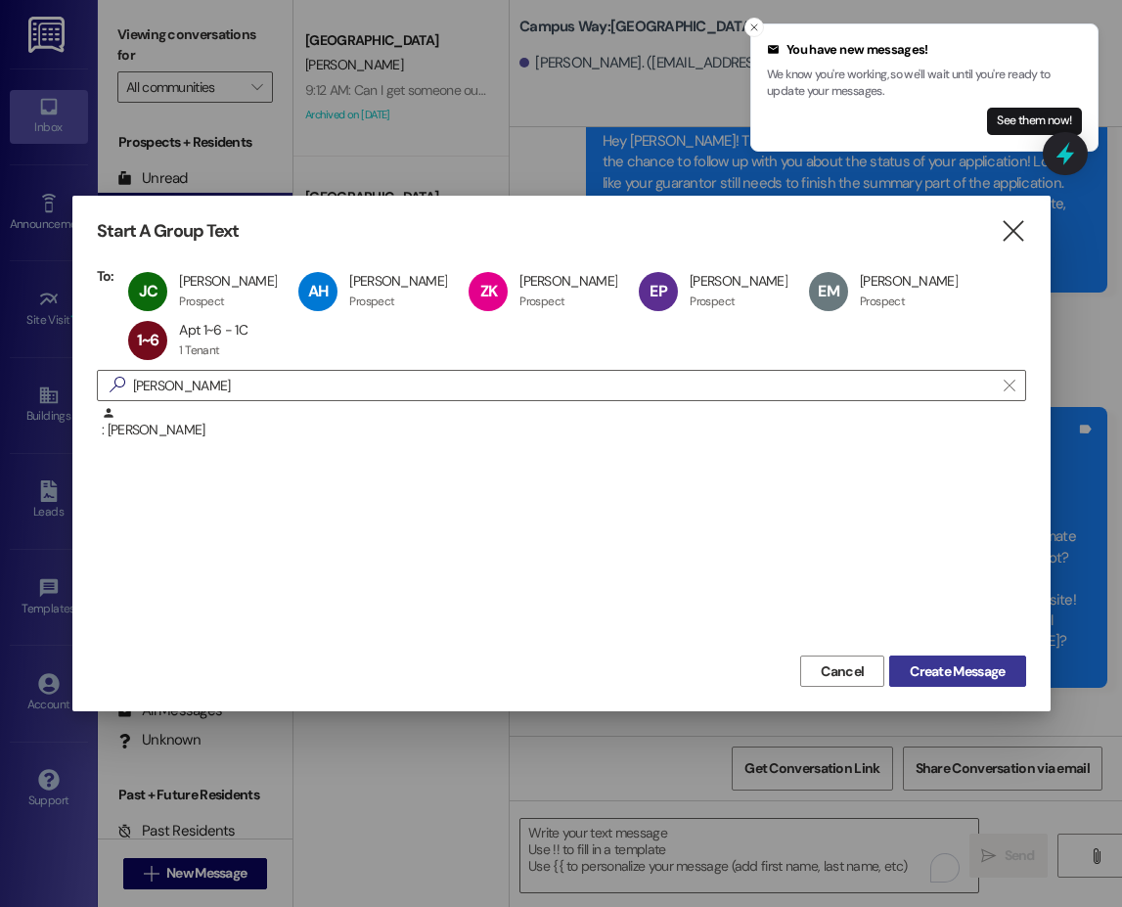
click at [975, 667] on span "Create Message" at bounding box center [957, 671] width 95 height 21
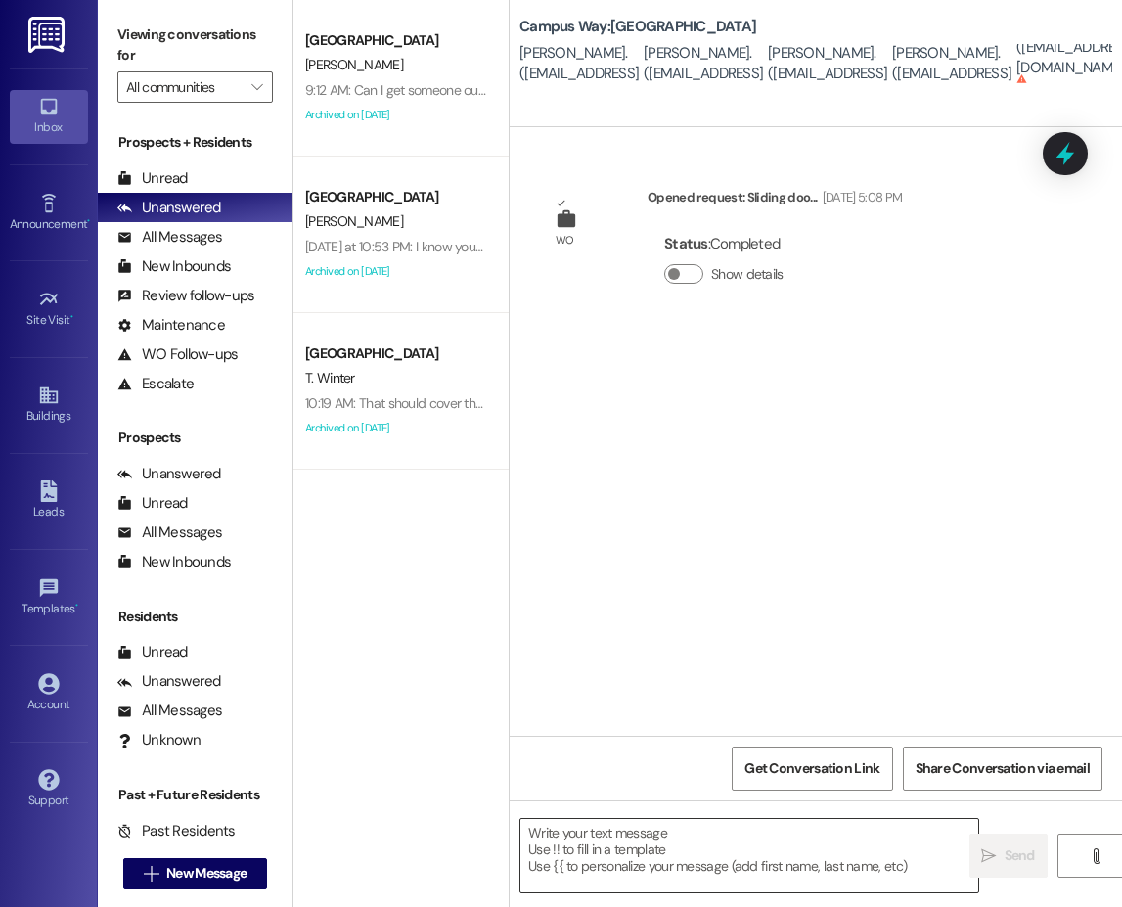
click at [573, 856] on textarea at bounding box center [749, 855] width 458 height 73
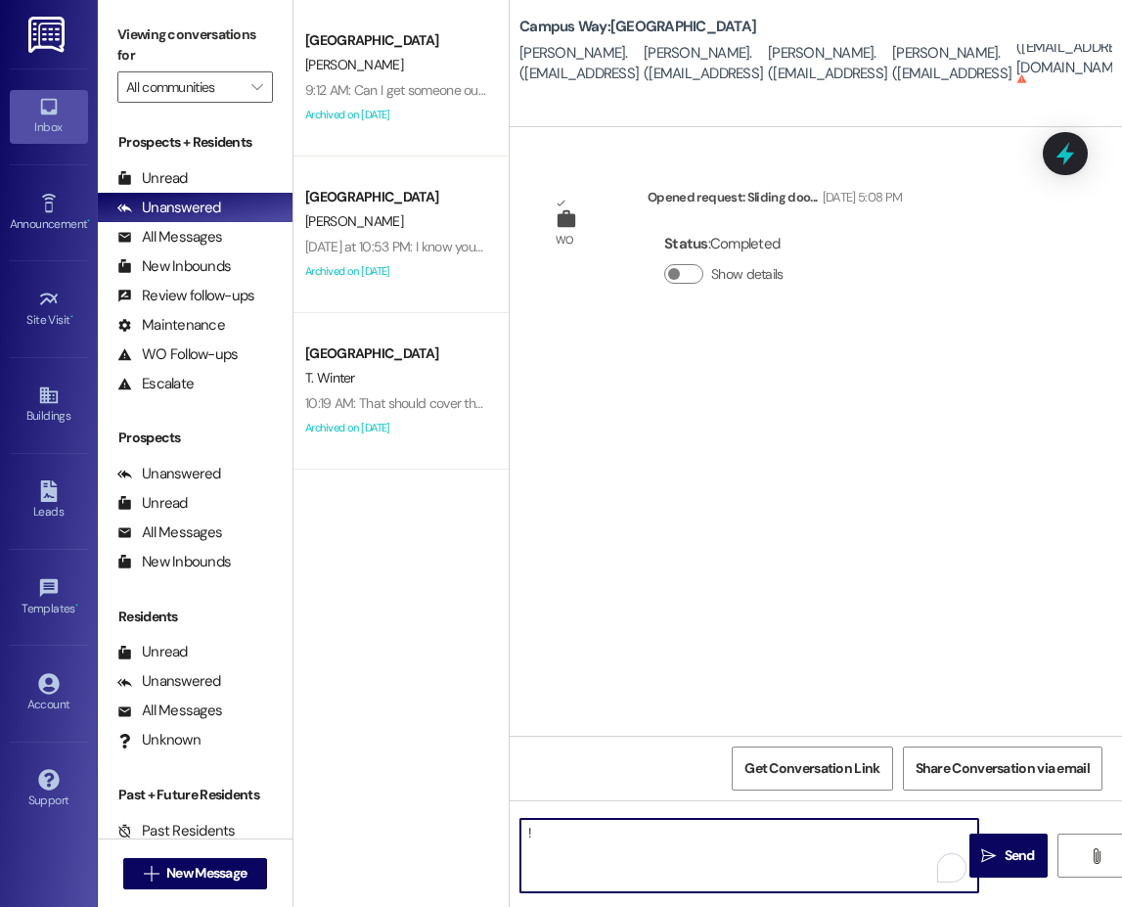
type textarea "!!"
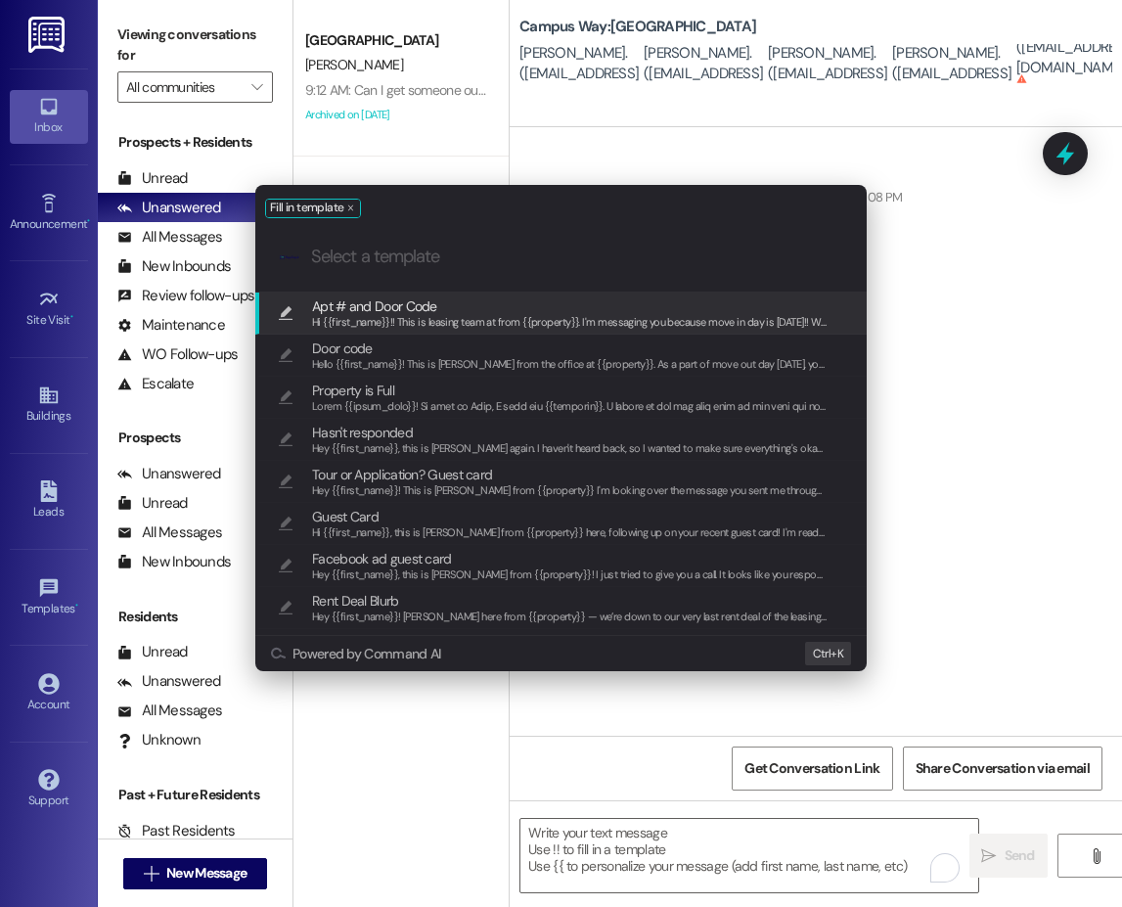
click at [472, 303] on span "Apt # and Door Code" at bounding box center [569, 306] width 515 height 22
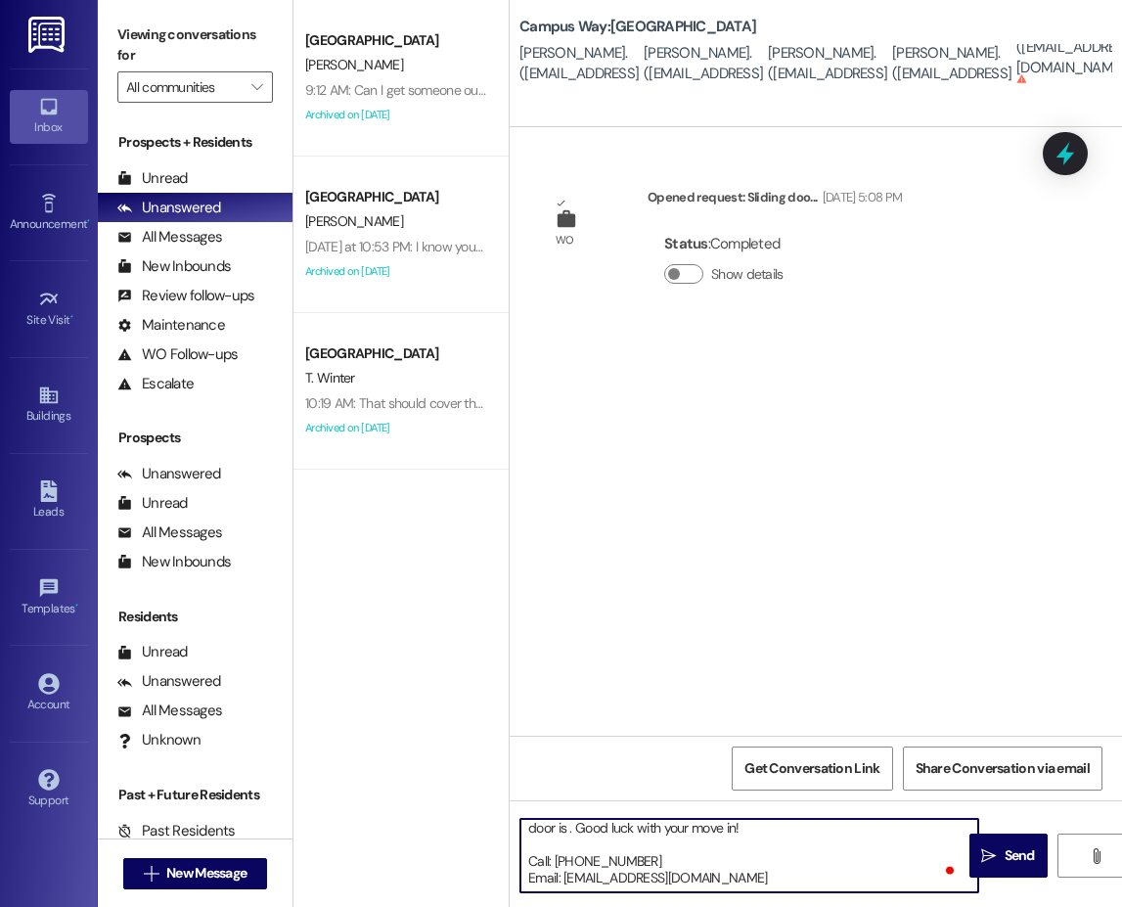
scroll to position [155, 0]
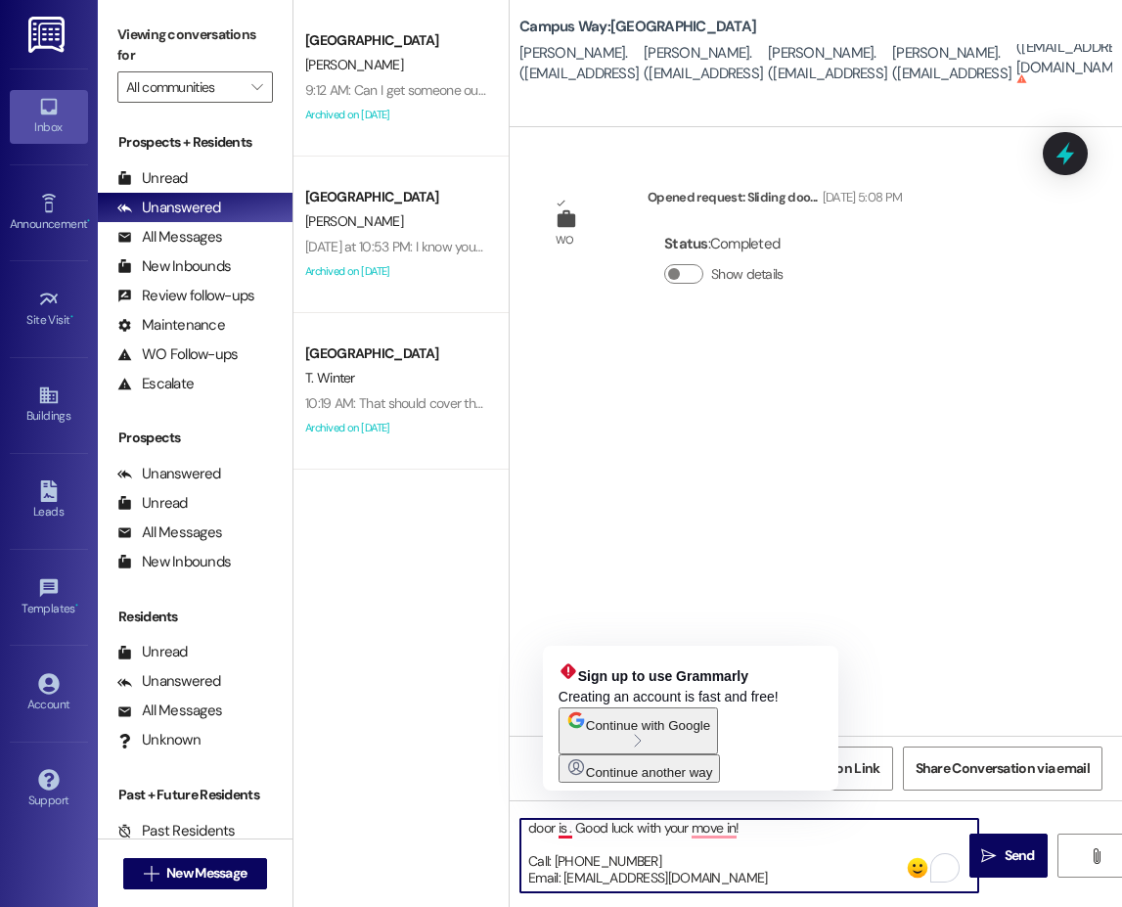
drag, startPoint x: 570, startPoint y: 829, endPoint x: 648, endPoint y: 841, distance: 79.1
click at [570, 829] on textarea "Hi {{first_name}}!! This is leasing team at from {{property}}. I'm messaging yo…" at bounding box center [749, 855] width 458 height 73
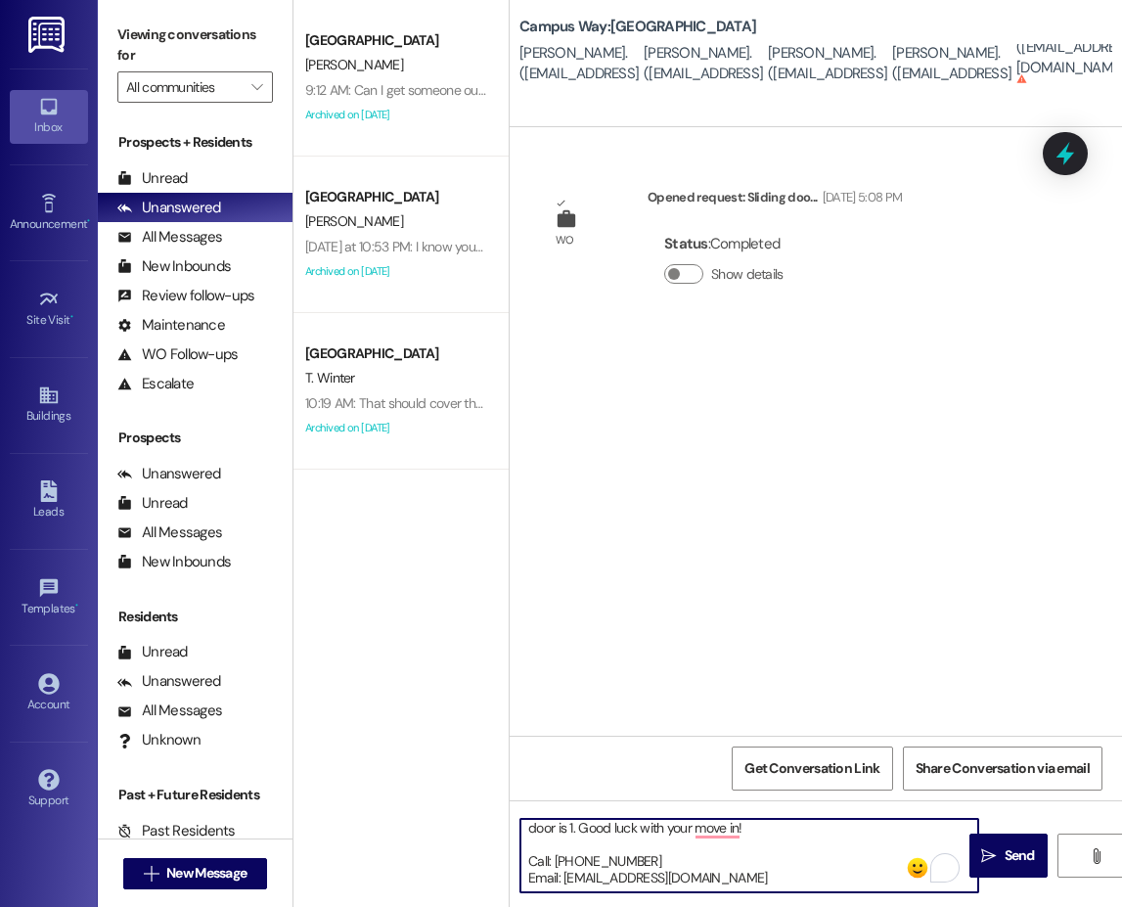
click at [770, 829] on textarea "Hi {{first_name}}!! This is leasing team at from {{property}}. I'm messaging yo…" at bounding box center [749, 855] width 458 height 73
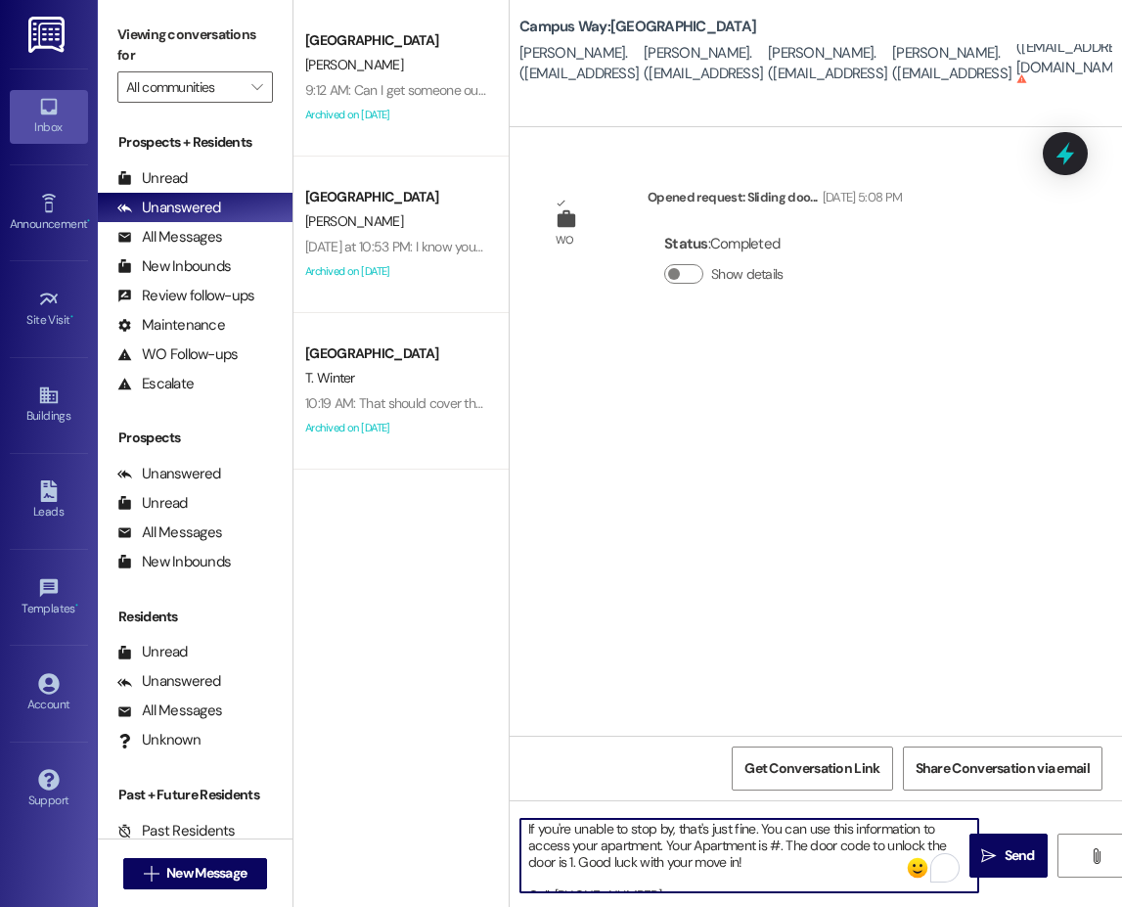
scroll to position [57, 0]
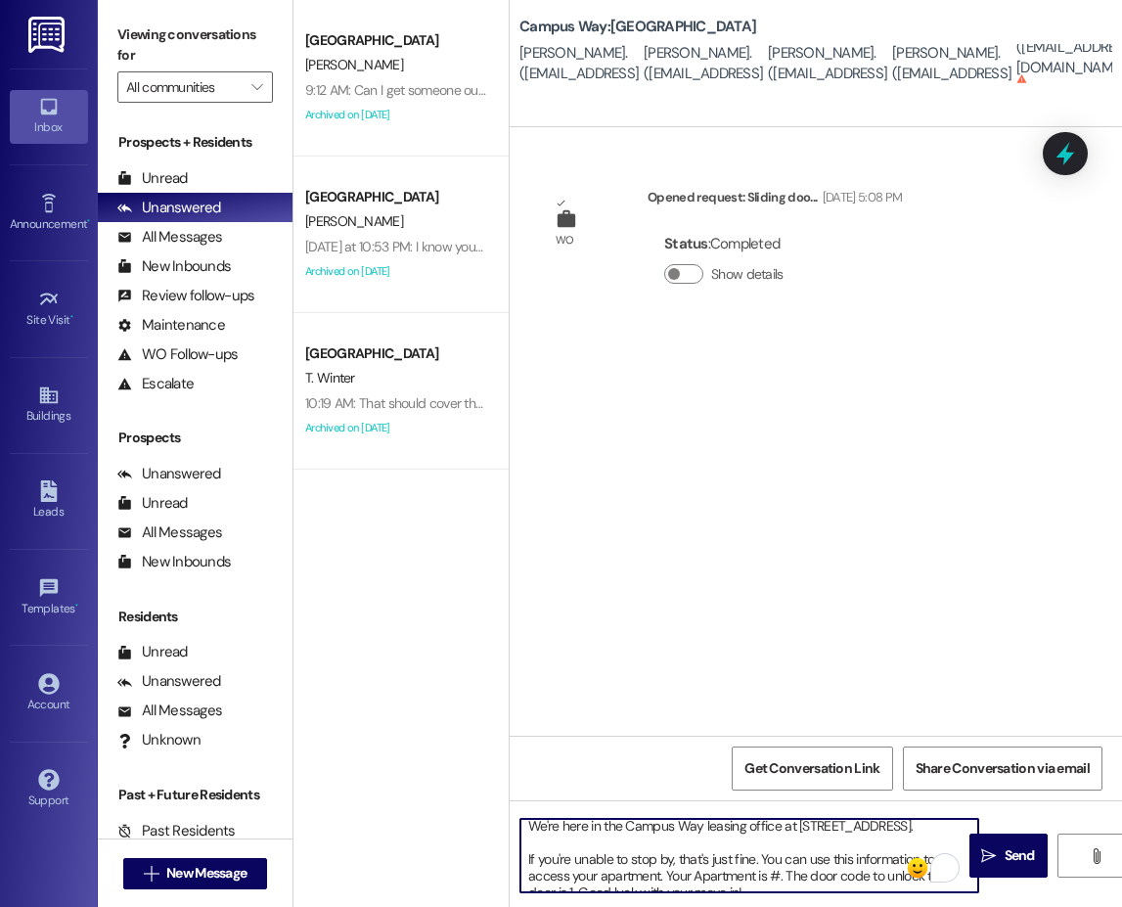
click at [600, 855] on textarea "Hi {{first_name}}!! This is leasing team at from {{property}}. I'm messaging yo…" at bounding box center [749, 855] width 458 height 73
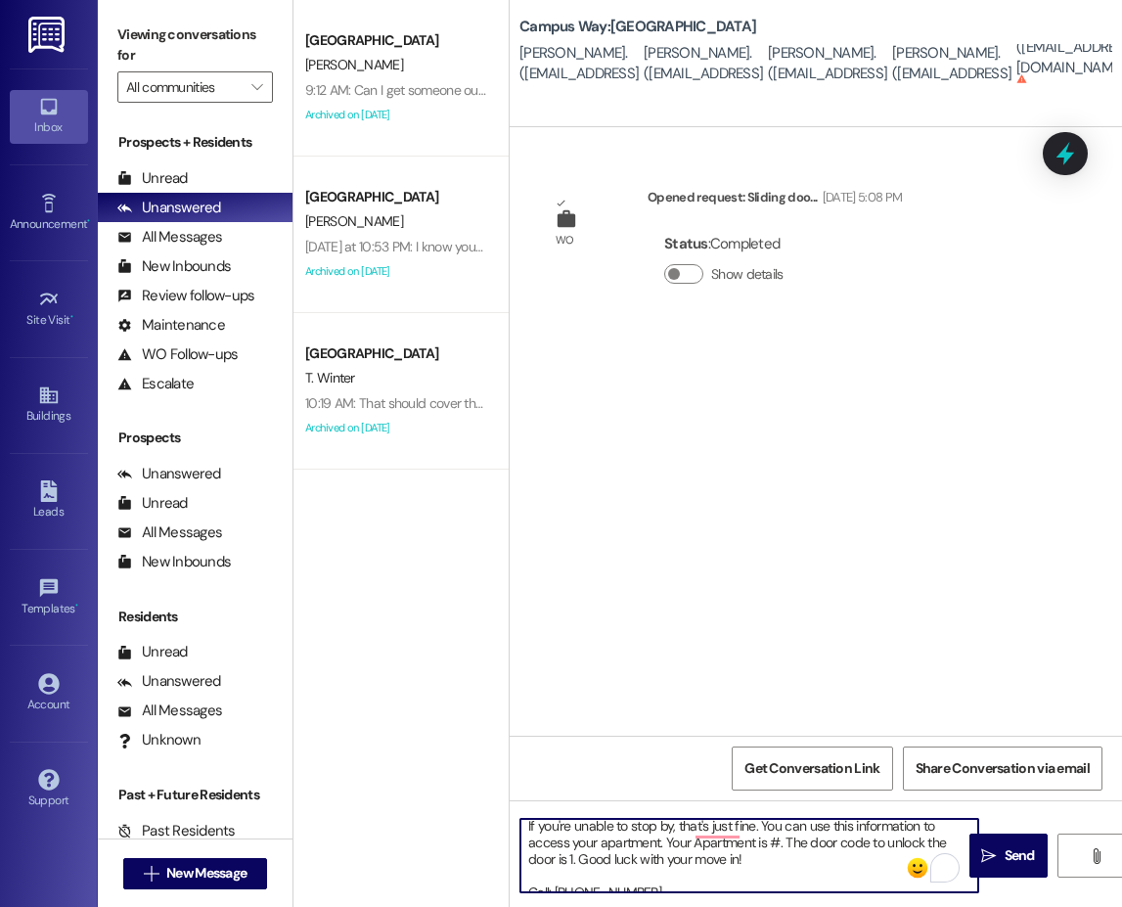
scroll to position [90, 0]
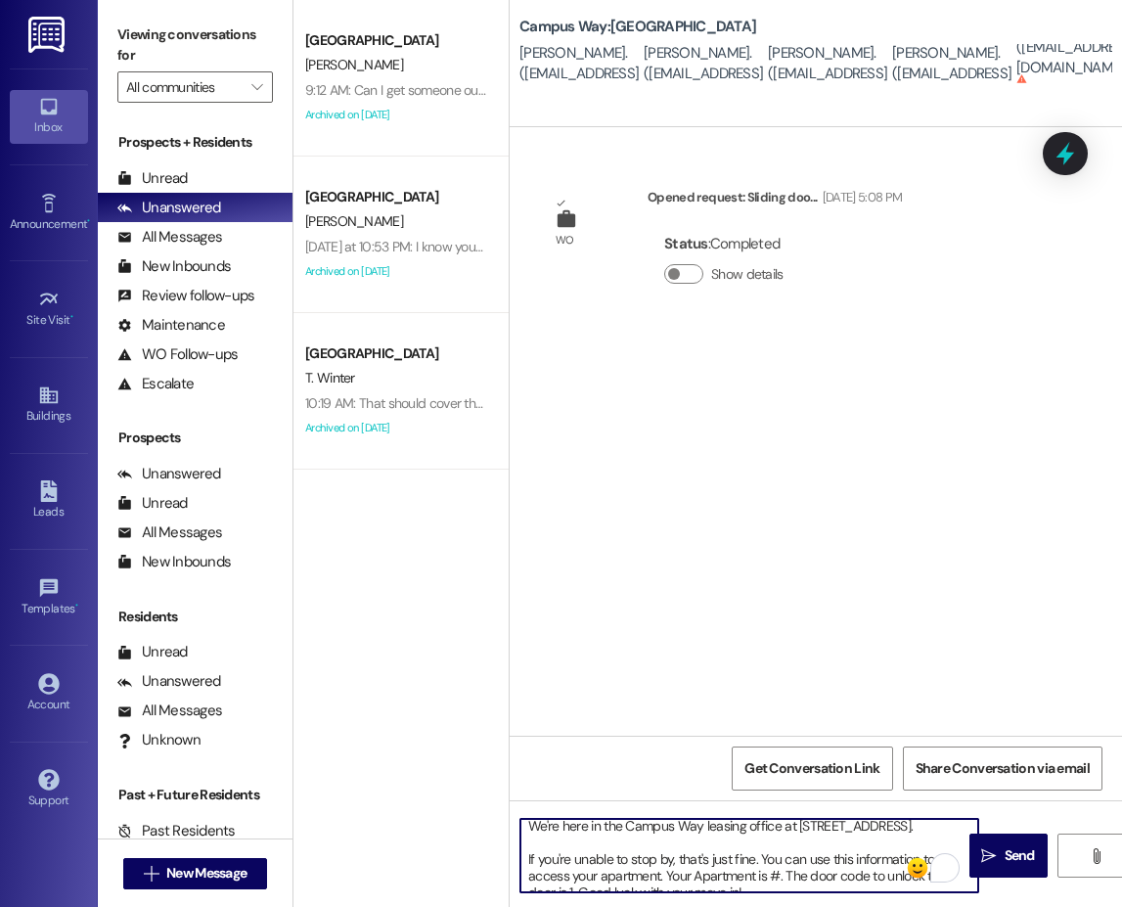
click at [766, 855] on textarea "Hi {{first_name}}!! This is leasing team at from {{property}}. I'm messaging yo…" at bounding box center [749, 855] width 458 height 73
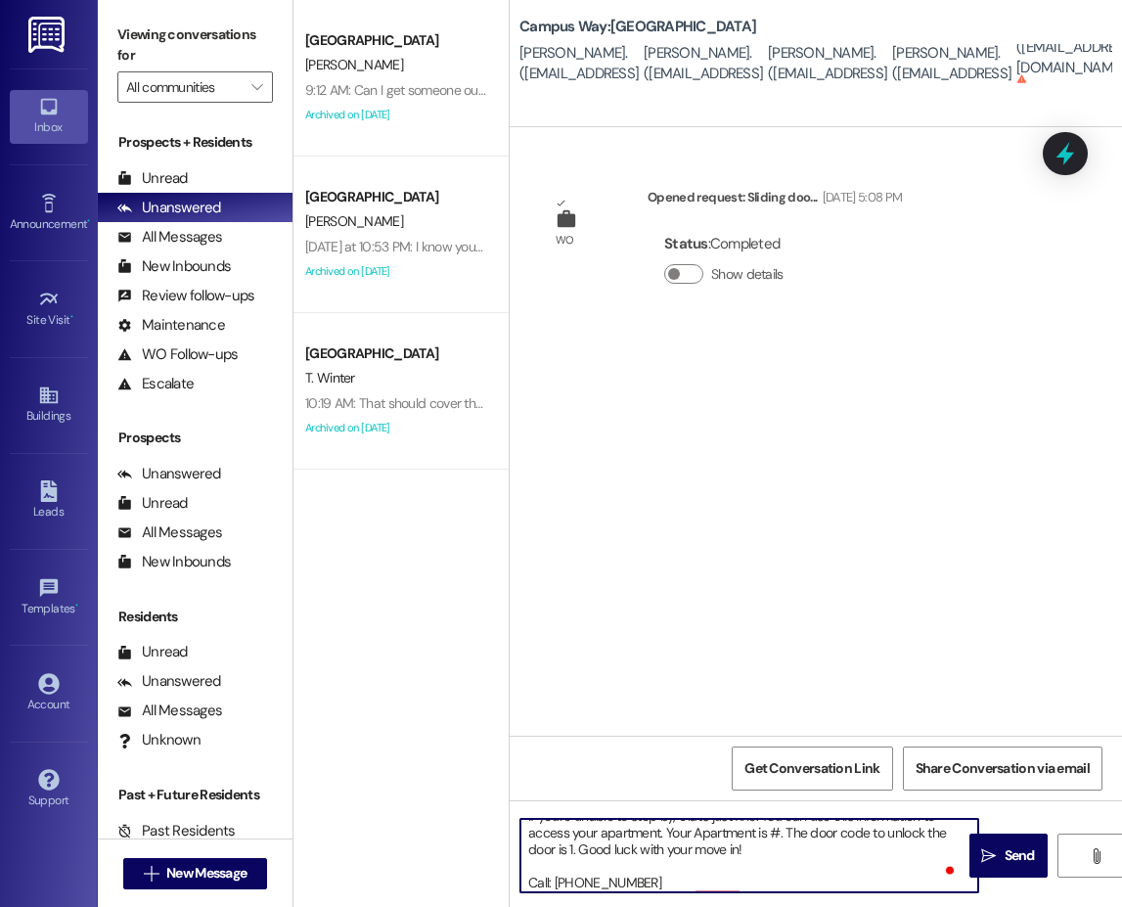
click at [782, 870] on textarea "Hi {{first_name}}!! This is leasing team at from {{property}}. I'm messaging yo…" at bounding box center [749, 855] width 458 height 73
click at [574, 879] on textarea "Hi {{first_name}}!! This is leasing team at from {{property}}. I'm messaging yo…" at bounding box center [749, 855] width 458 height 73
paste textarea "629047"
click at [831, 878] on textarea "Hi {{first_name}}!! This is leasing team at from {{property}}. I'm messaging yo…" at bounding box center [749, 855] width 458 height 73
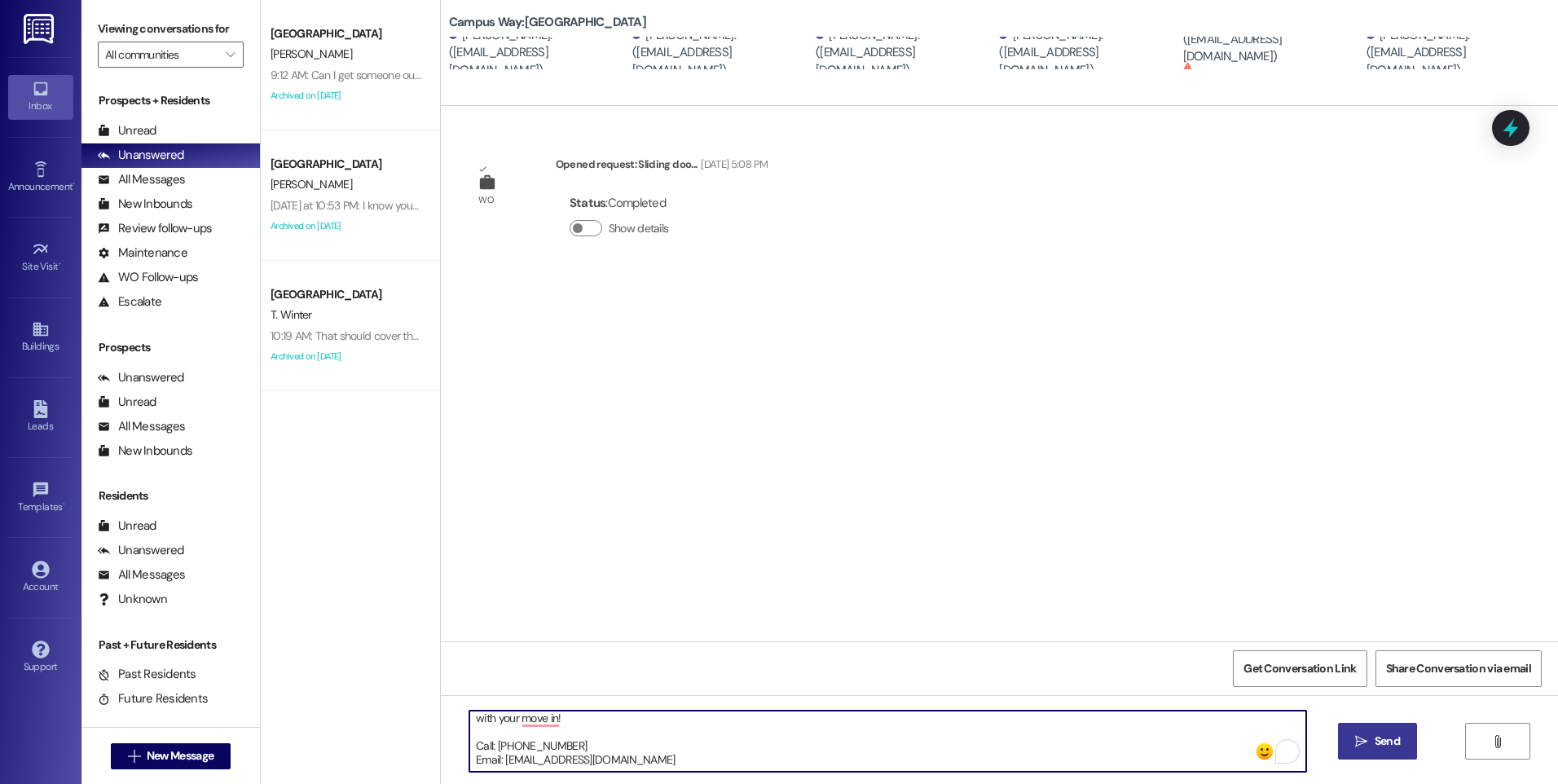
type textarea "Hi {{first_name}}!! This is leasing team at from {{property}}. I'm messaging yo…"
click at [934, 729] on button " Send" at bounding box center [1377, 742] width 79 height 37
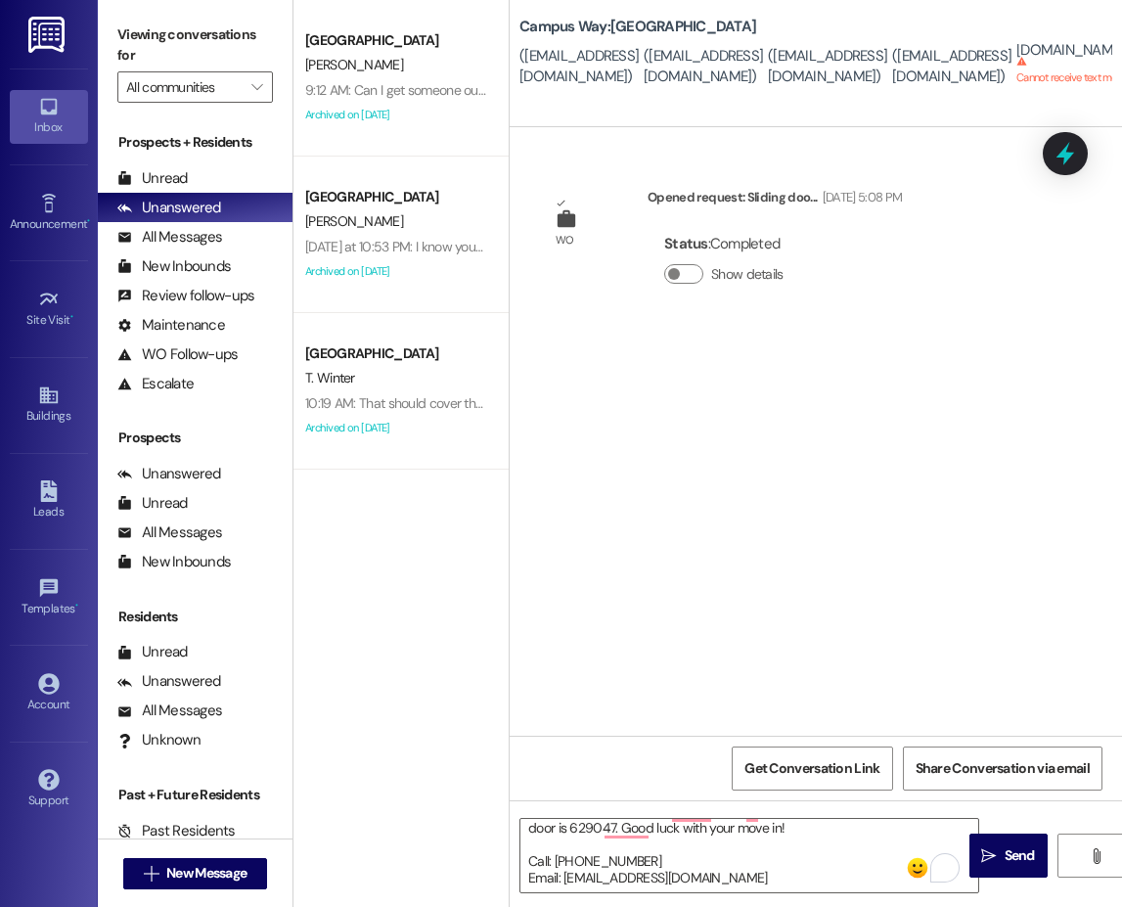
scroll to position [155, 0]
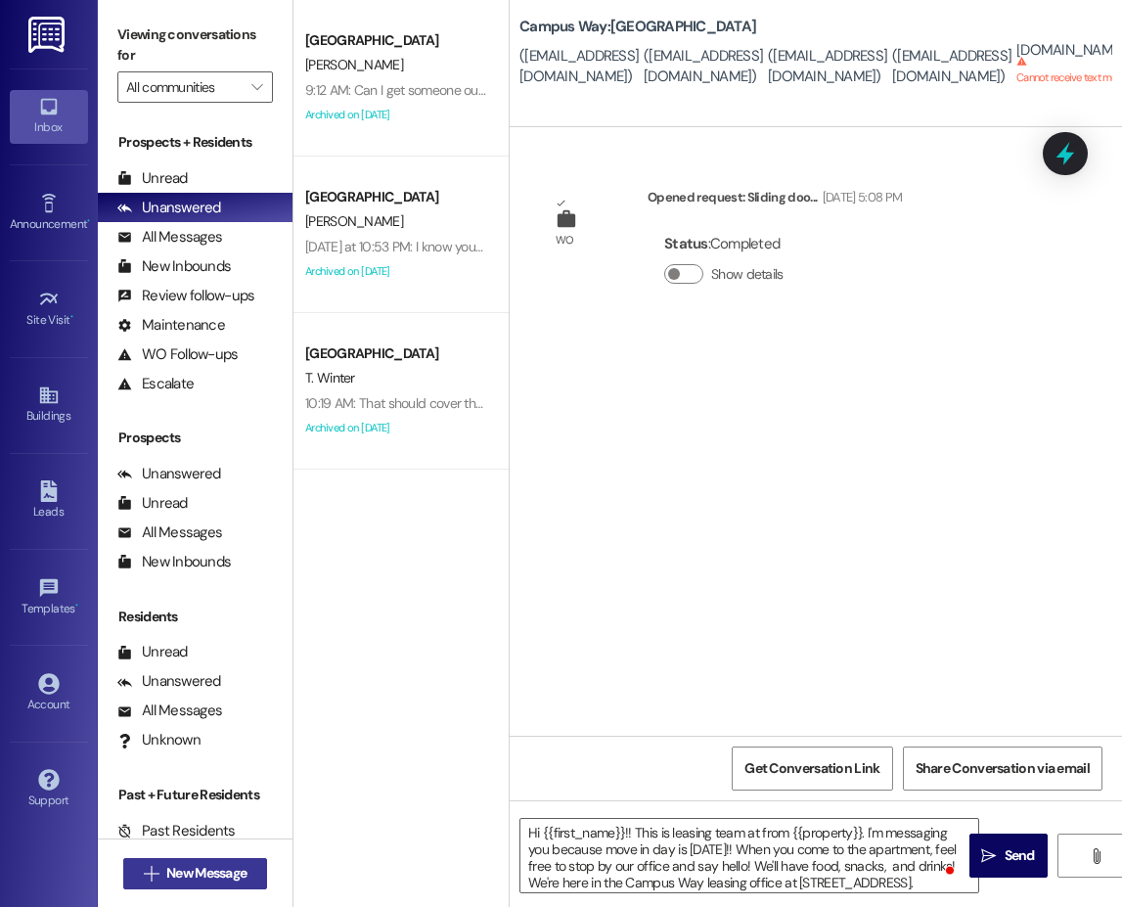
click at [193, 875] on span "New Message" at bounding box center [206, 873] width 80 height 21
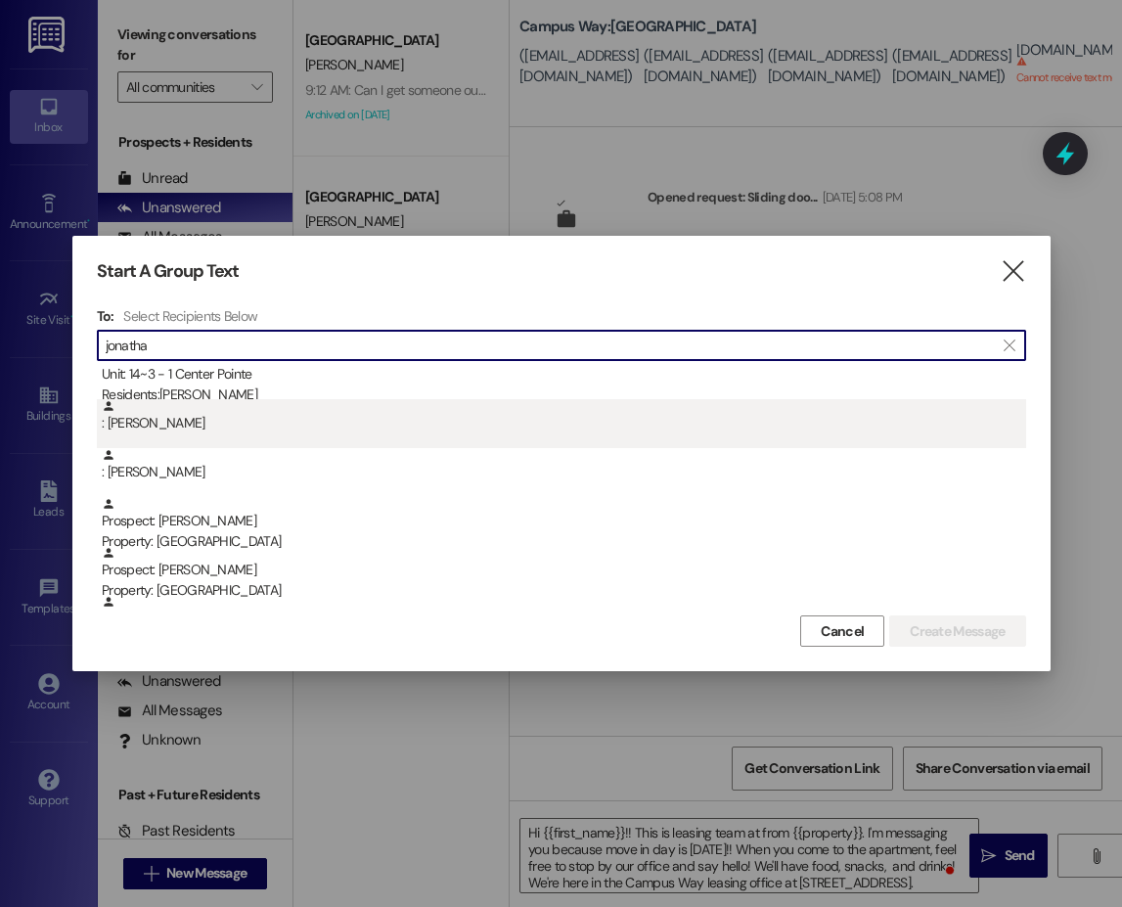
scroll to position [98, 0]
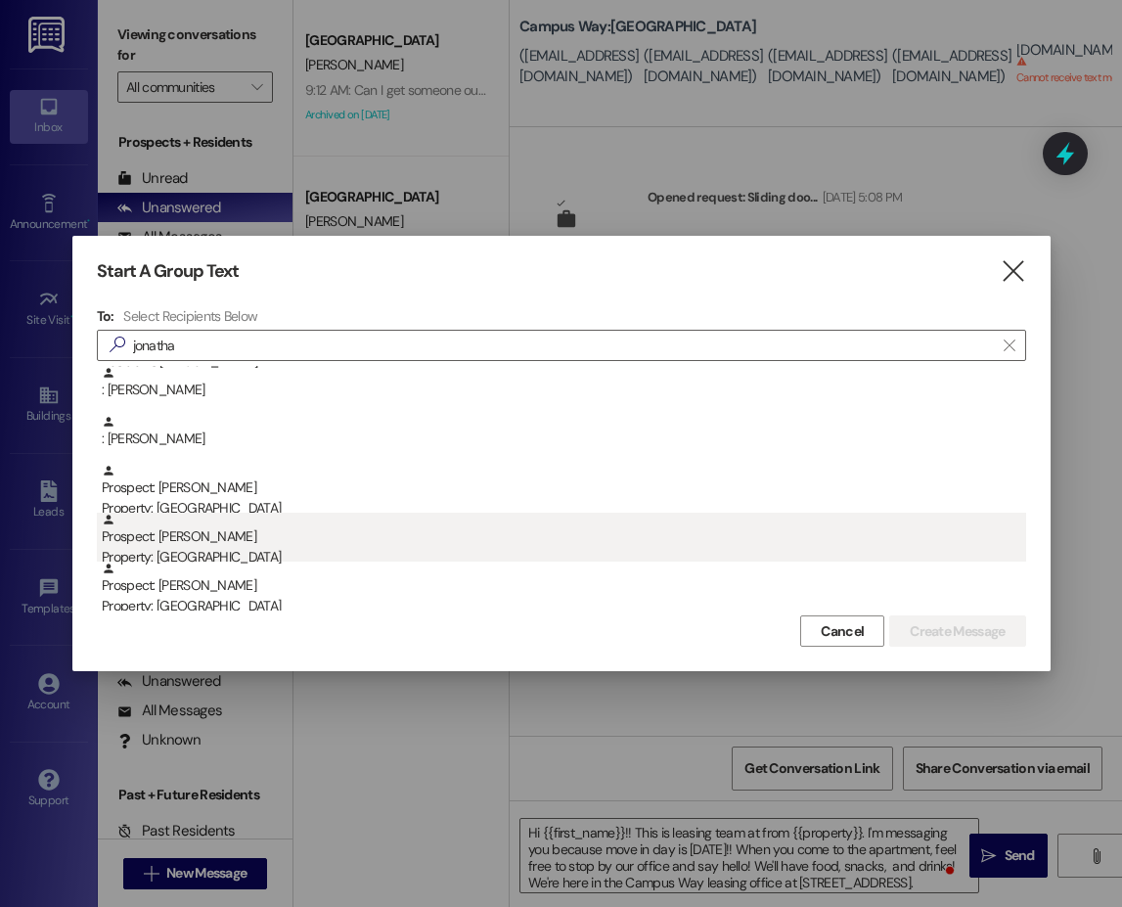
click at [243, 555] on div "Property: [GEOGRAPHIC_DATA]" at bounding box center [564, 557] width 924 height 21
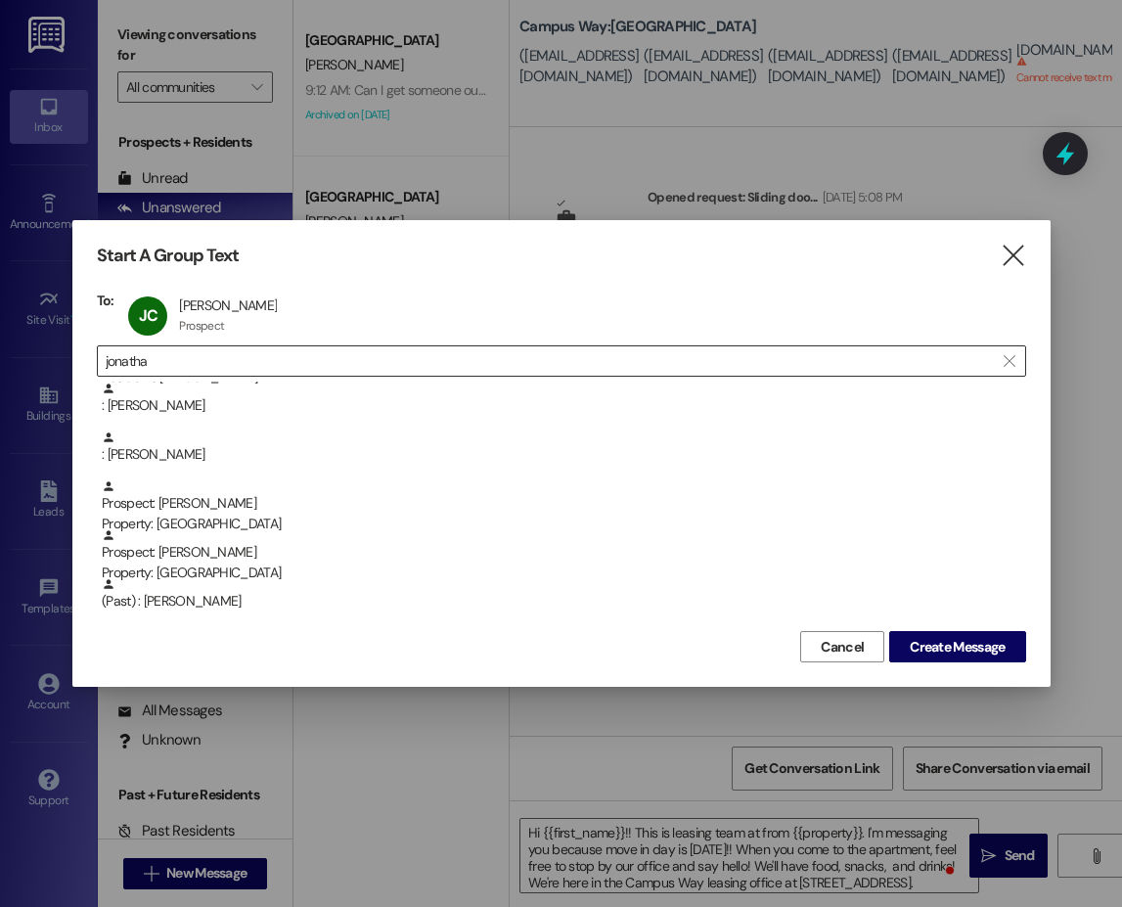
click at [156, 362] on input "jonatha" at bounding box center [550, 360] width 888 height 27
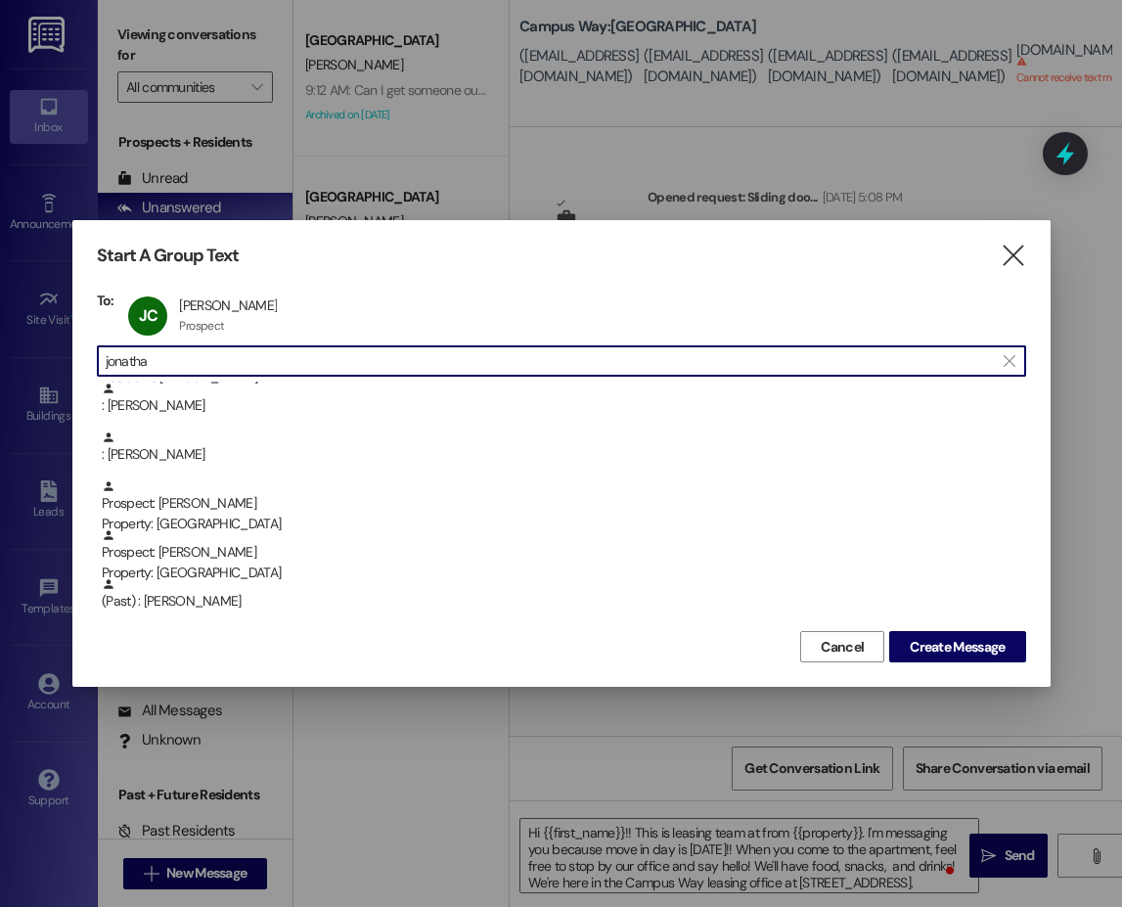
click at [156, 362] on input "jonatha" at bounding box center [550, 360] width 888 height 27
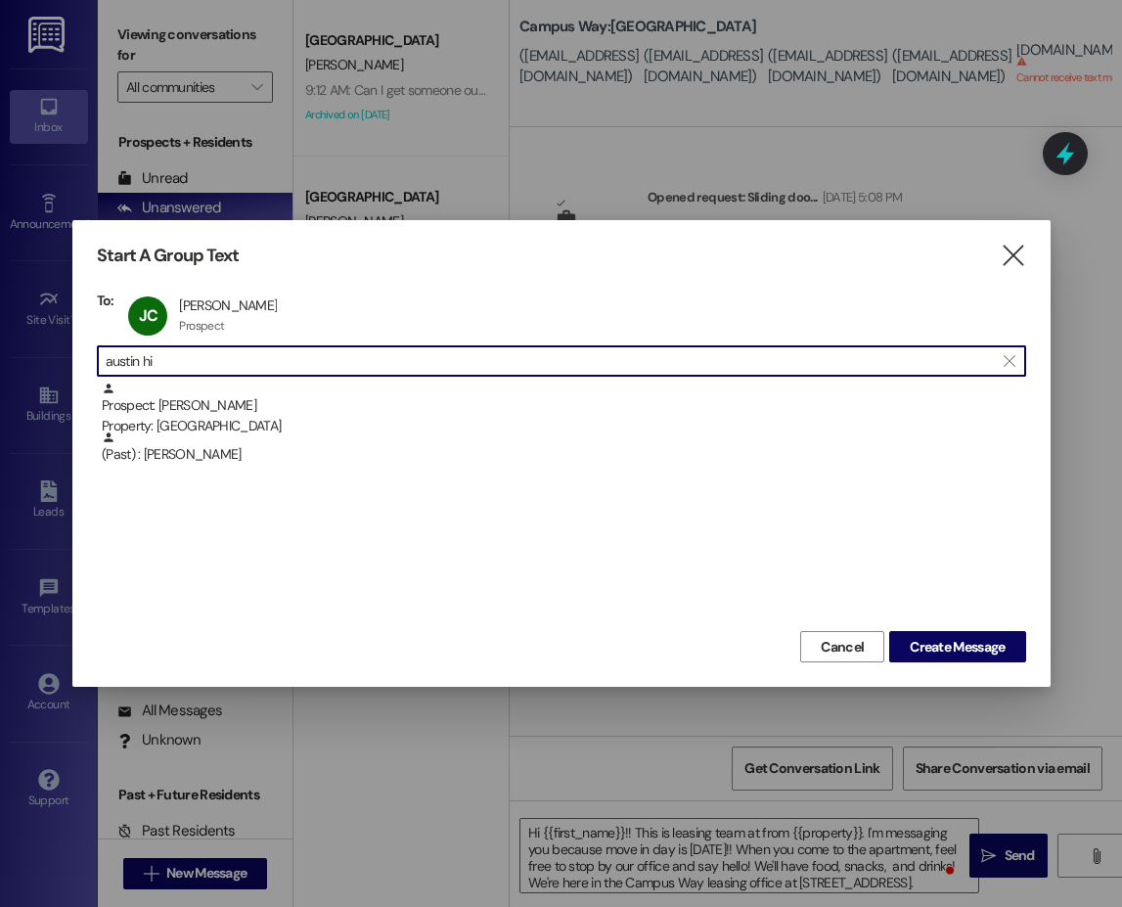
scroll to position [0, 0]
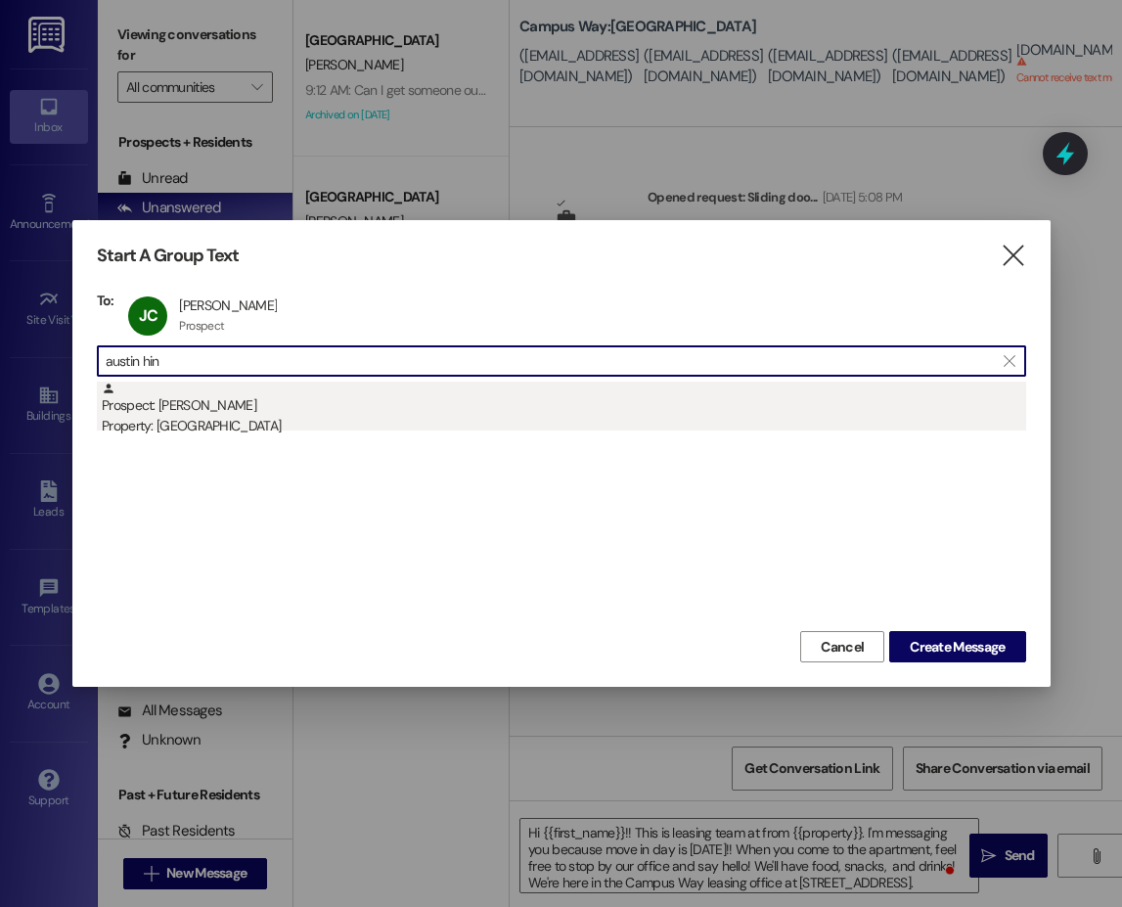
click at [233, 426] on div "Property: [GEOGRAPHIC_DATA]" at bounding box center [564, 426] width 924 height 21
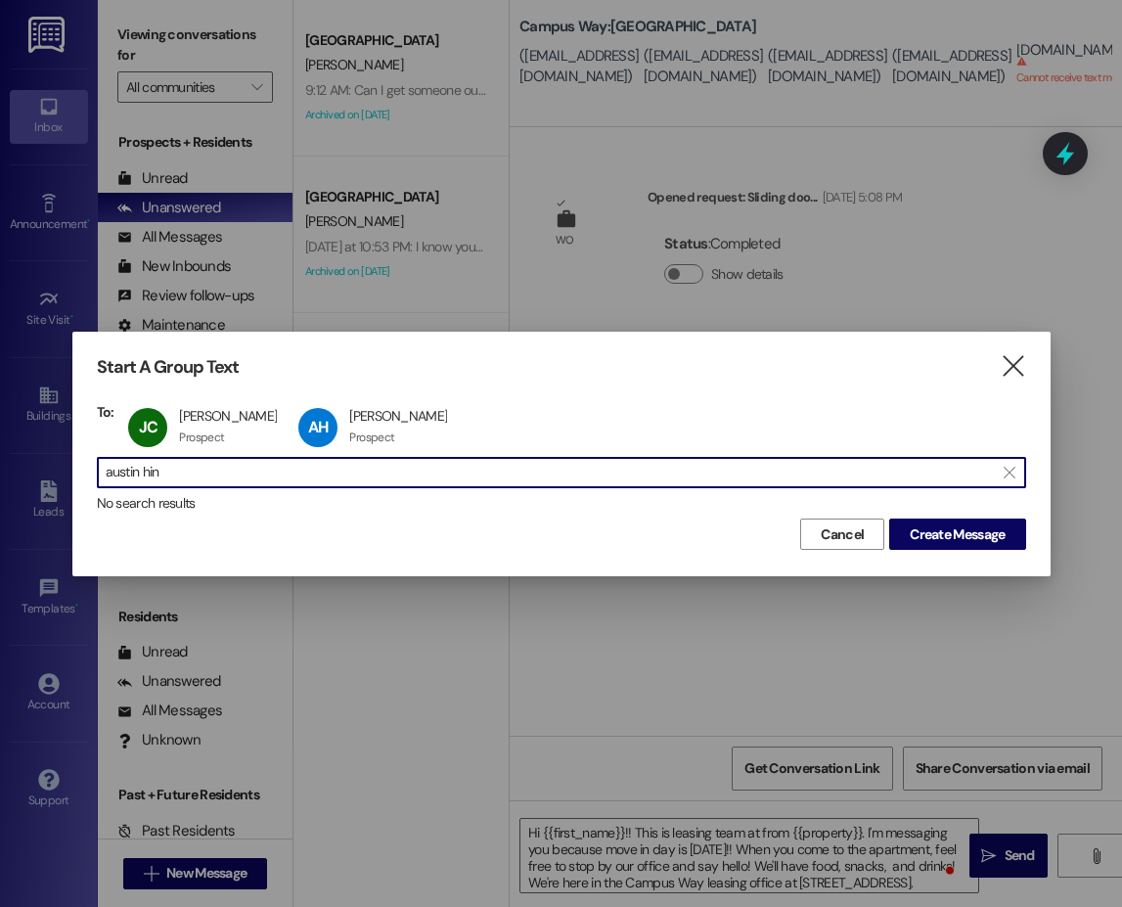
drag, startPoint x: 207, startPoint y: 471, endPoint x: 98, endPoint y: 458, distance: 110.4
click at [98, 458] on div " austin hin " at bounding box center [561, 472] width 929 height 31
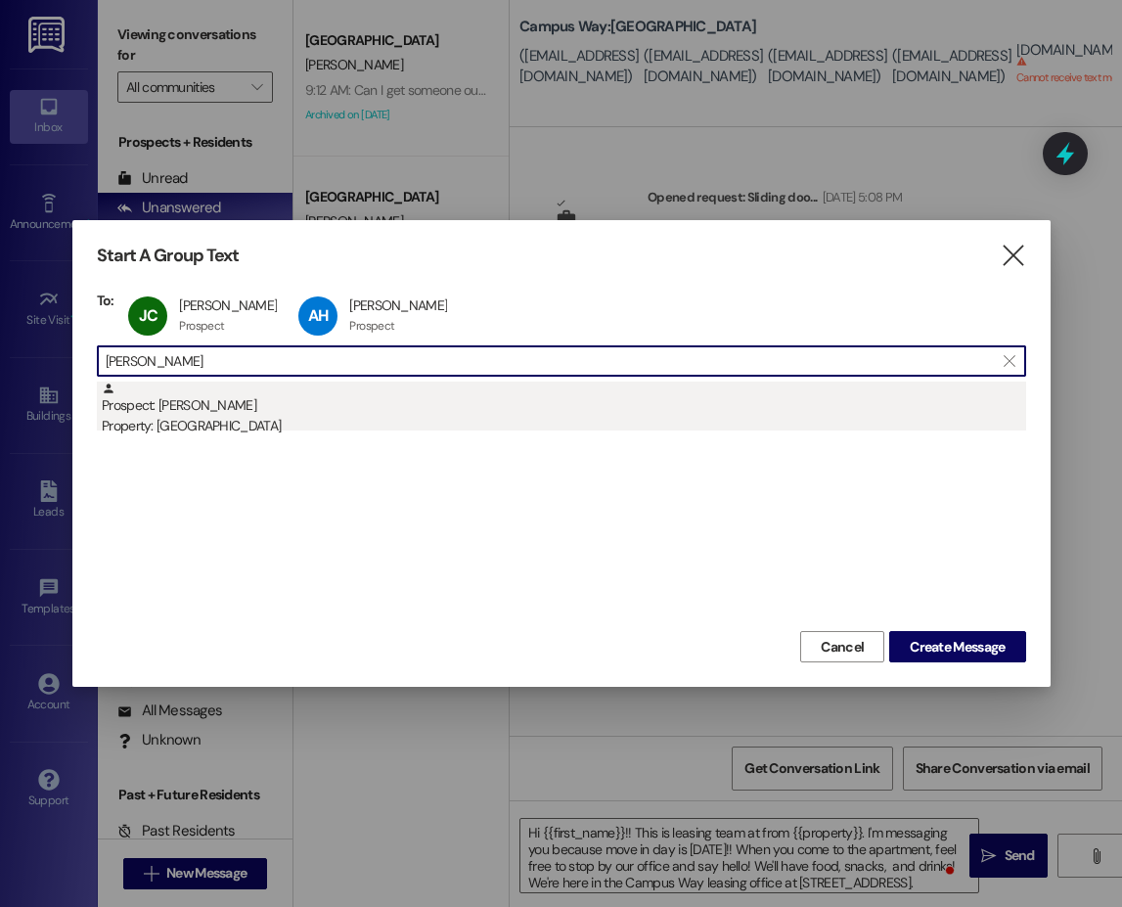
click at [158, 409] on div "Prospect: Zachary Kessinger Property: Campus Way" at bounding box center [564, 409] width 924 height 56
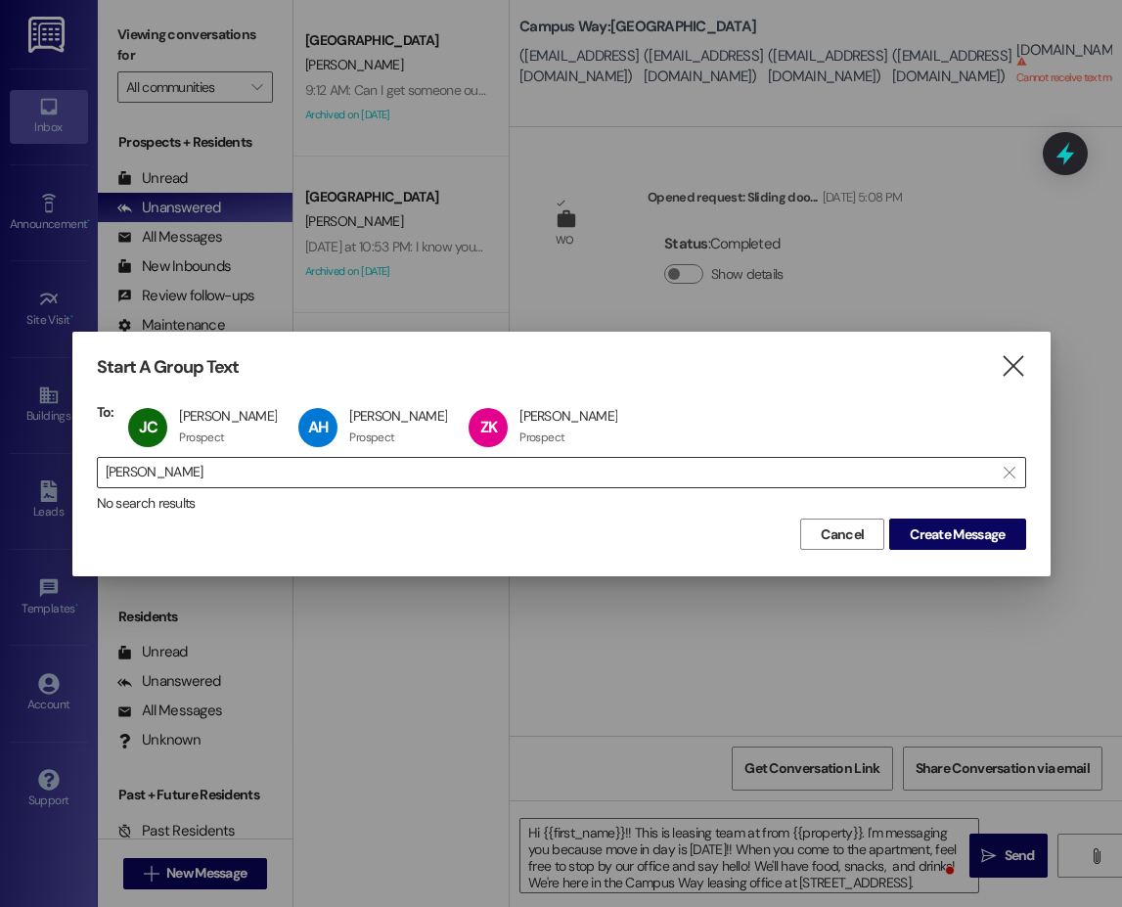
click at [136, 472] on input "kessing" at bounding box center [550, 472] width 888 height 27
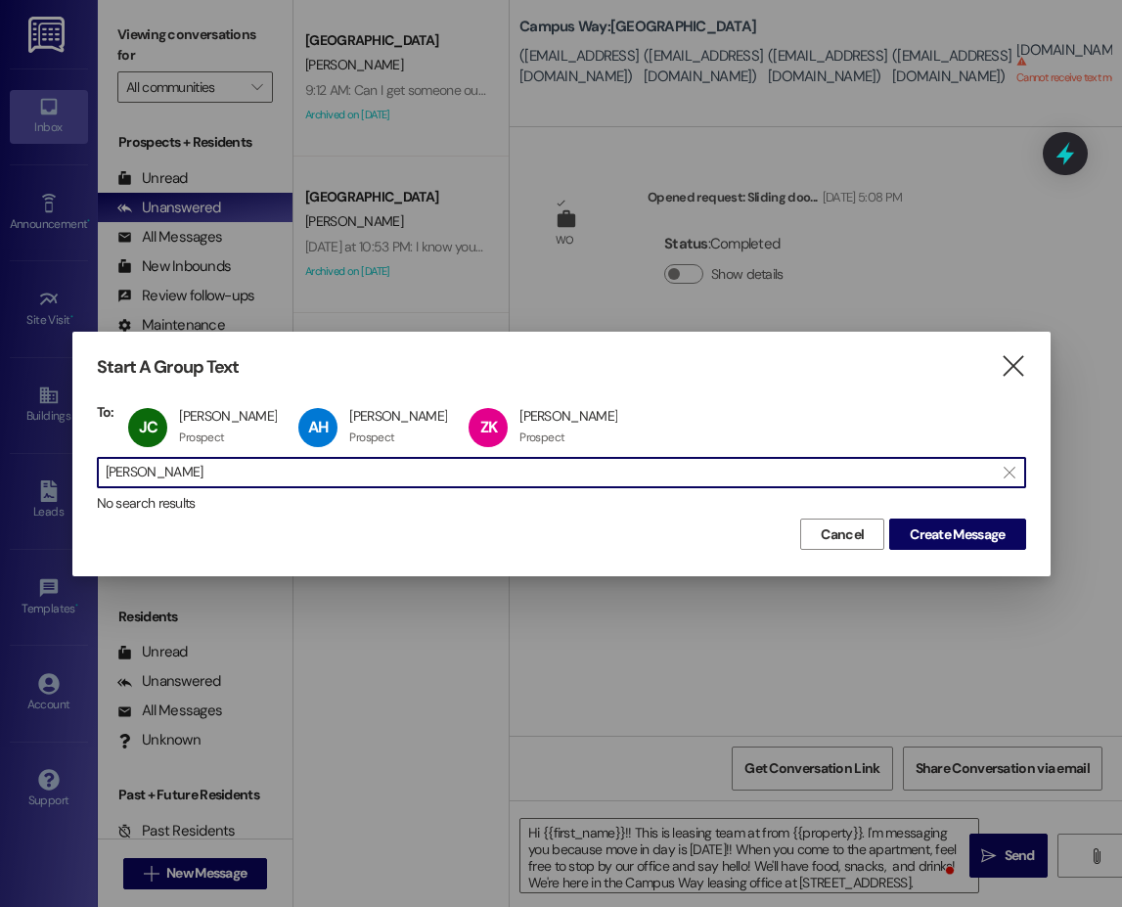
click at [136, 472] on input "kessing" at bounding box center [550, 472] width 888 height 27
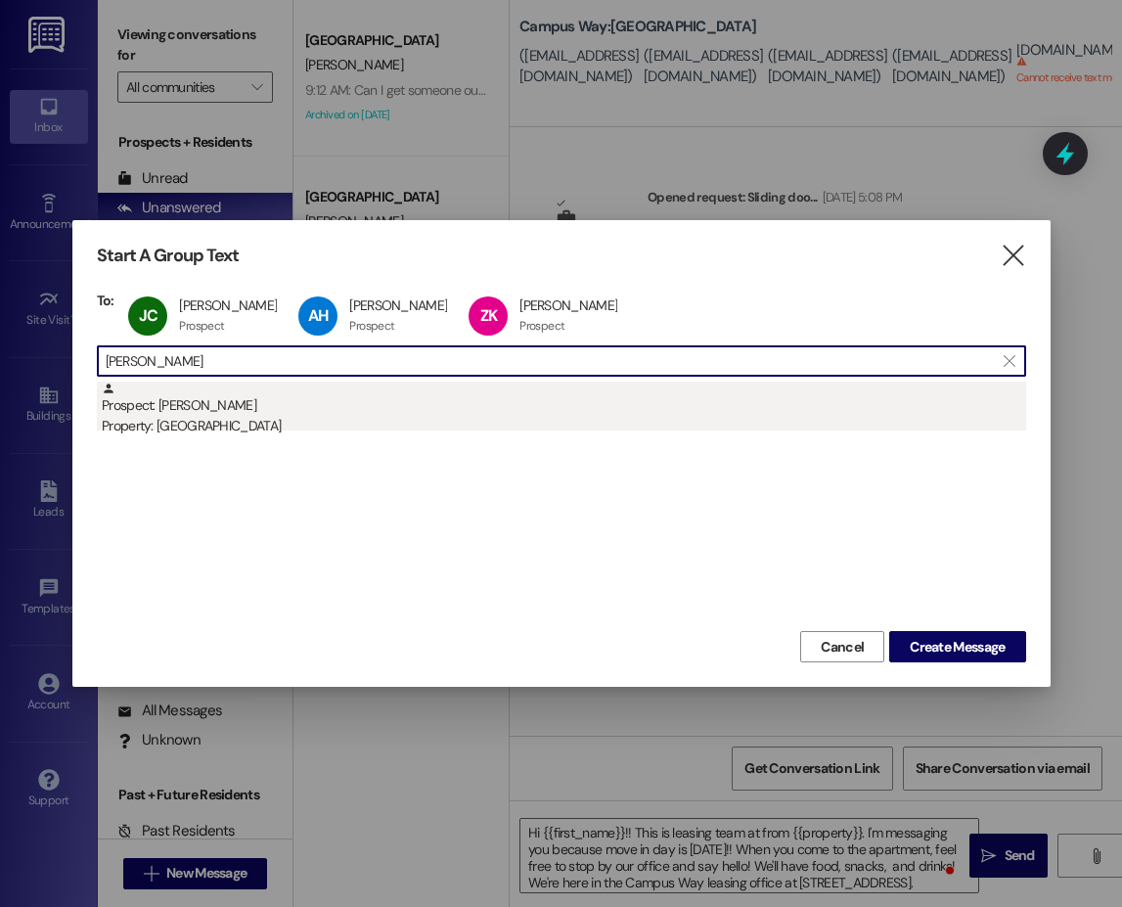
type input "ethan morr"
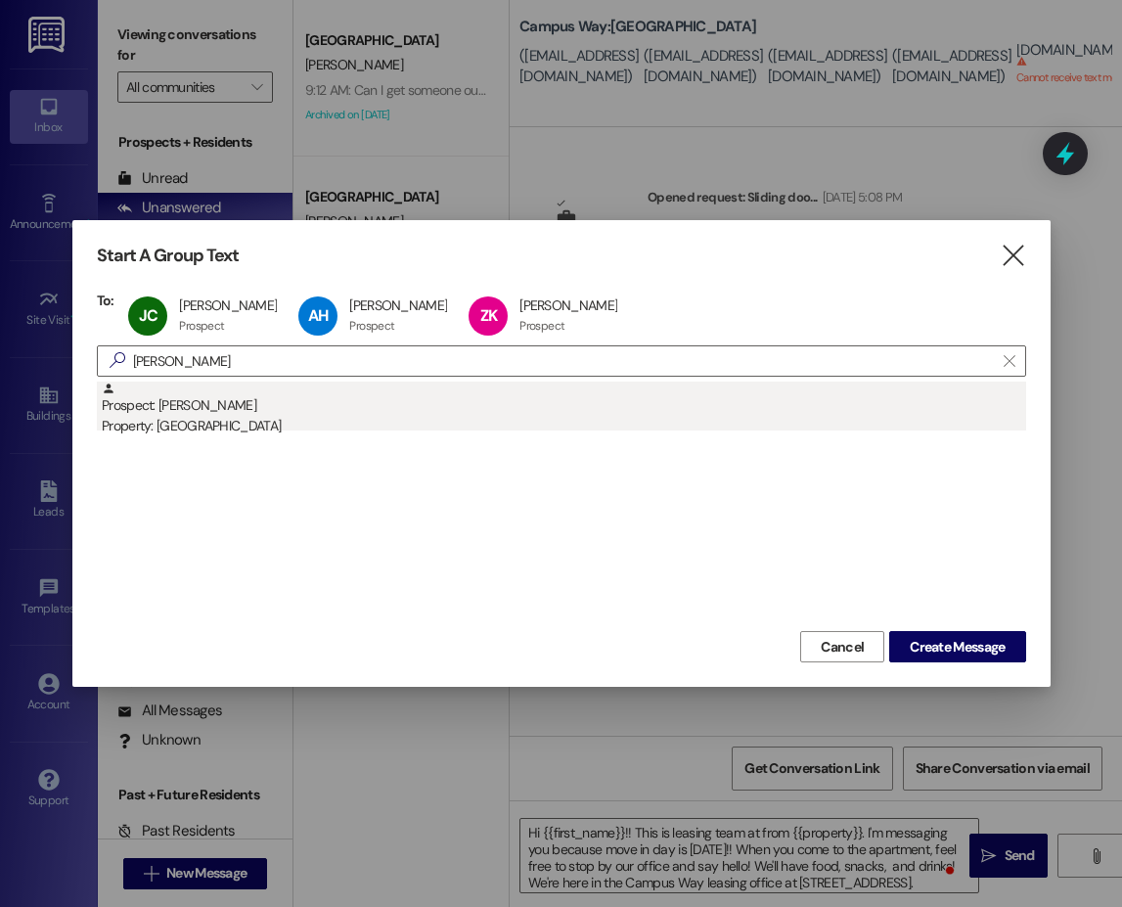
click at [189, 421] on div "Property: [GEOGRAPHIC_DATA]" at bounding box center [564, 426] width 924 height 21
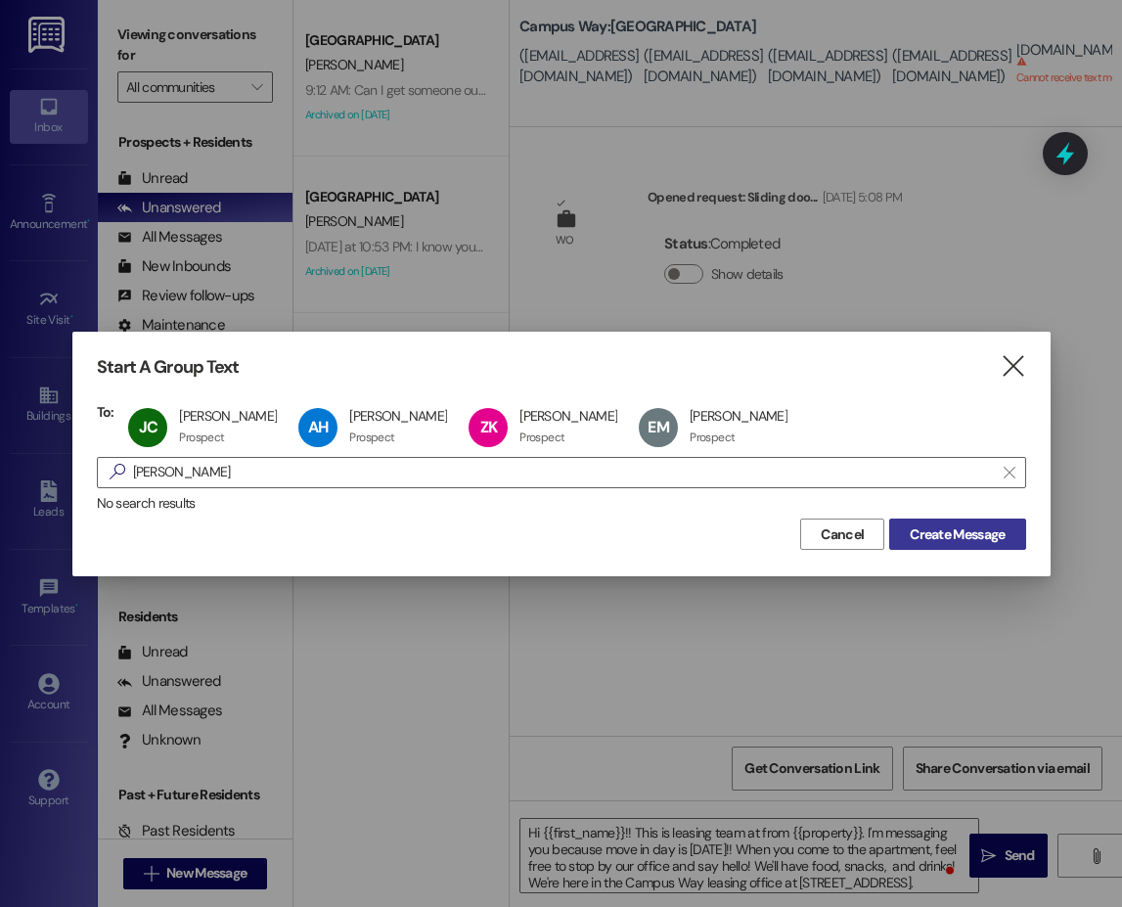
click at [963, 539] on span "Create Message" at bounding box center [957, 534] width 95 height 21
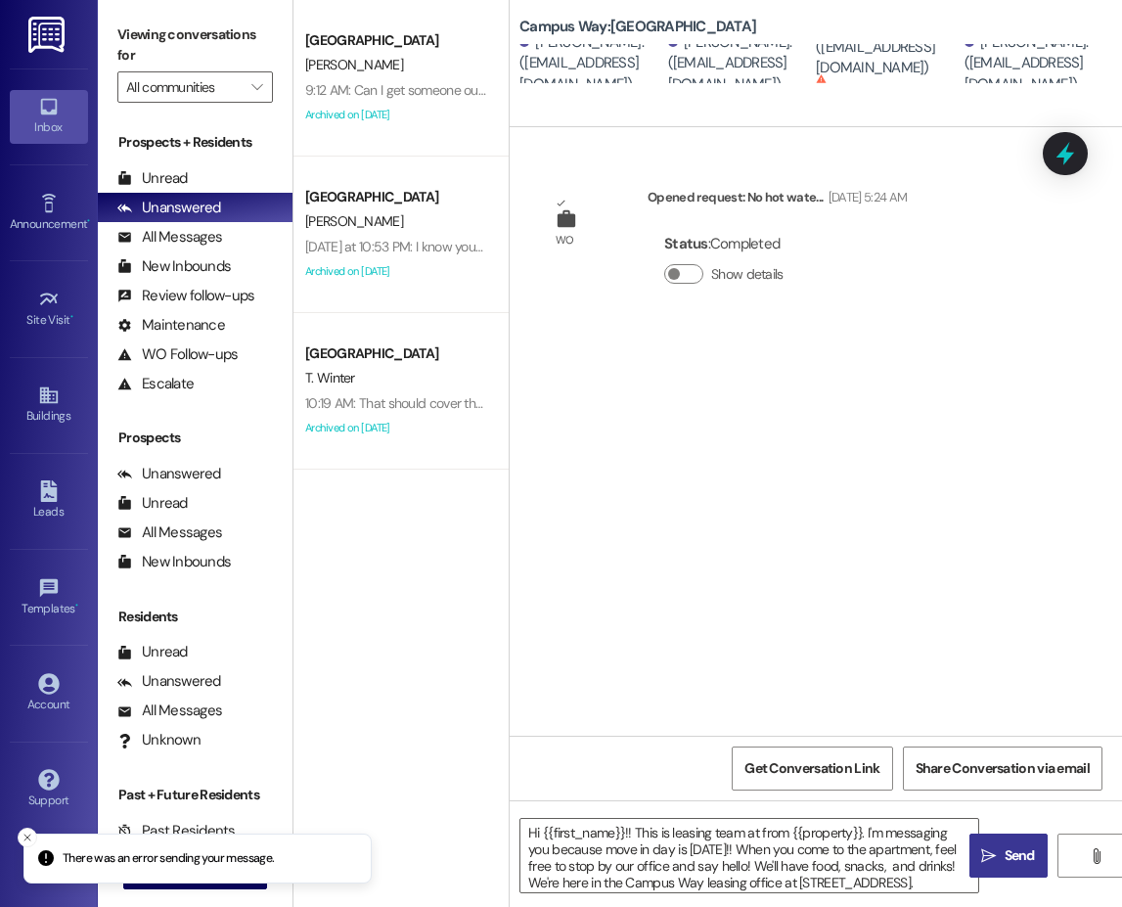
click at [1005, 857] on span "Send" at bounding box center [1020, 855] width 30 height 21
click at [246, 865] on span "New Message" at bounding box center [206, 873] width 80 height 21
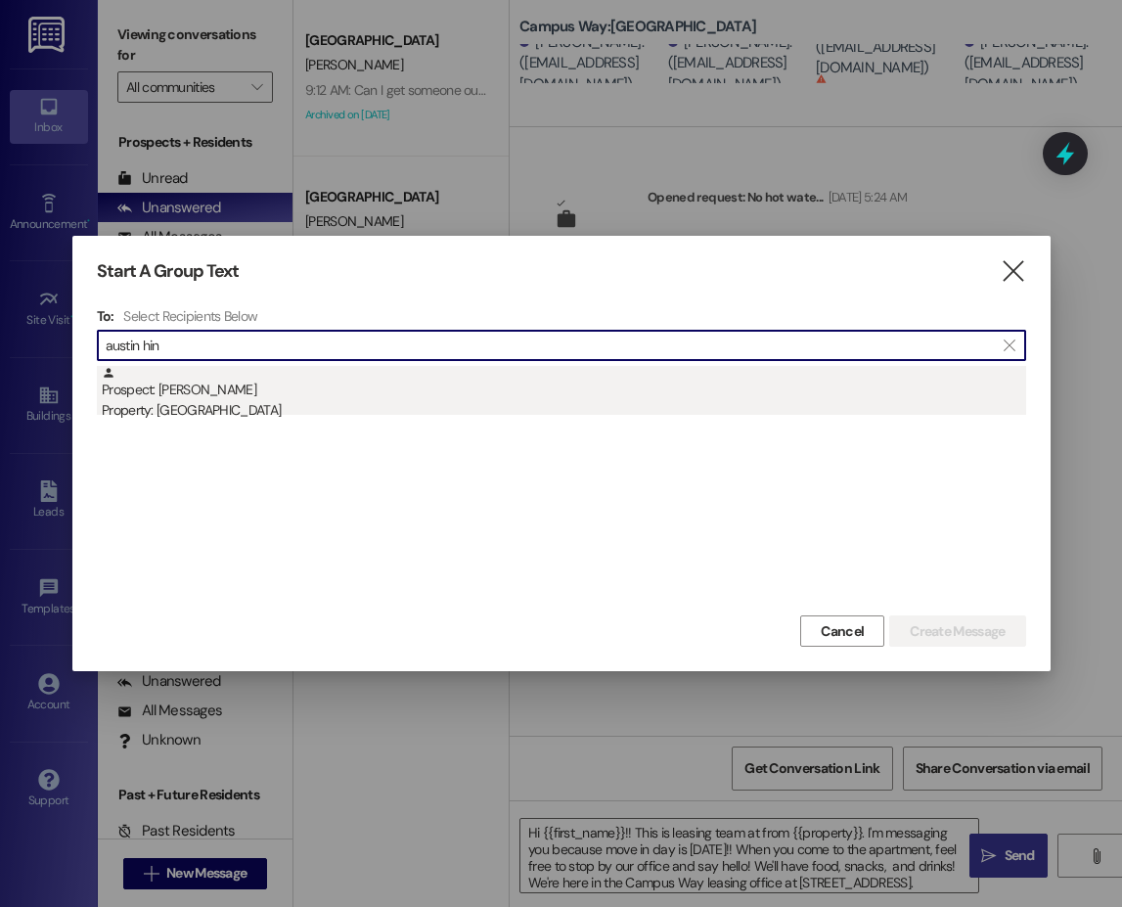
type input "austin hin"
click at [321, 408] on div "Property: [GEOGRAPHIC_DATA]" at bounding box center [564, 410] width 924 height 21
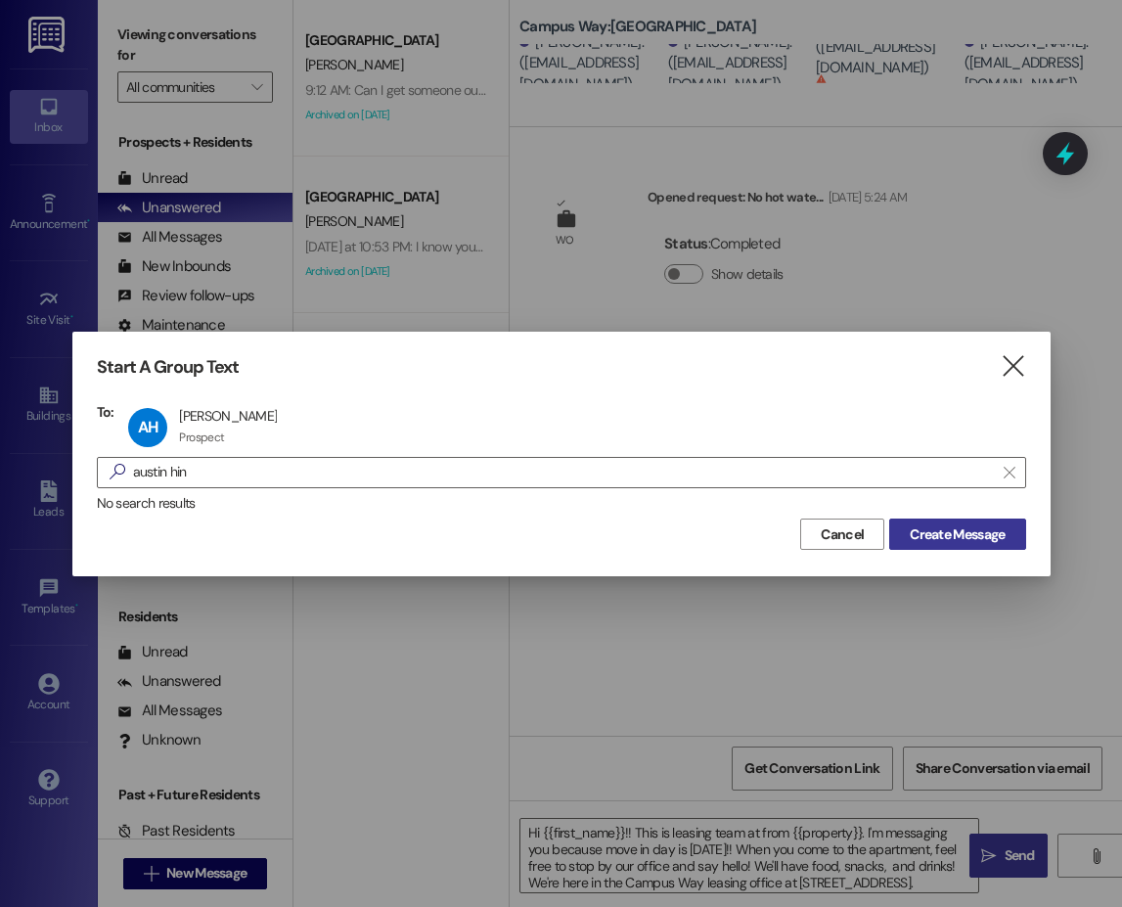
click at [982, 537] on span "Create Message" at bounding box center [957, 534] width 95 height 21
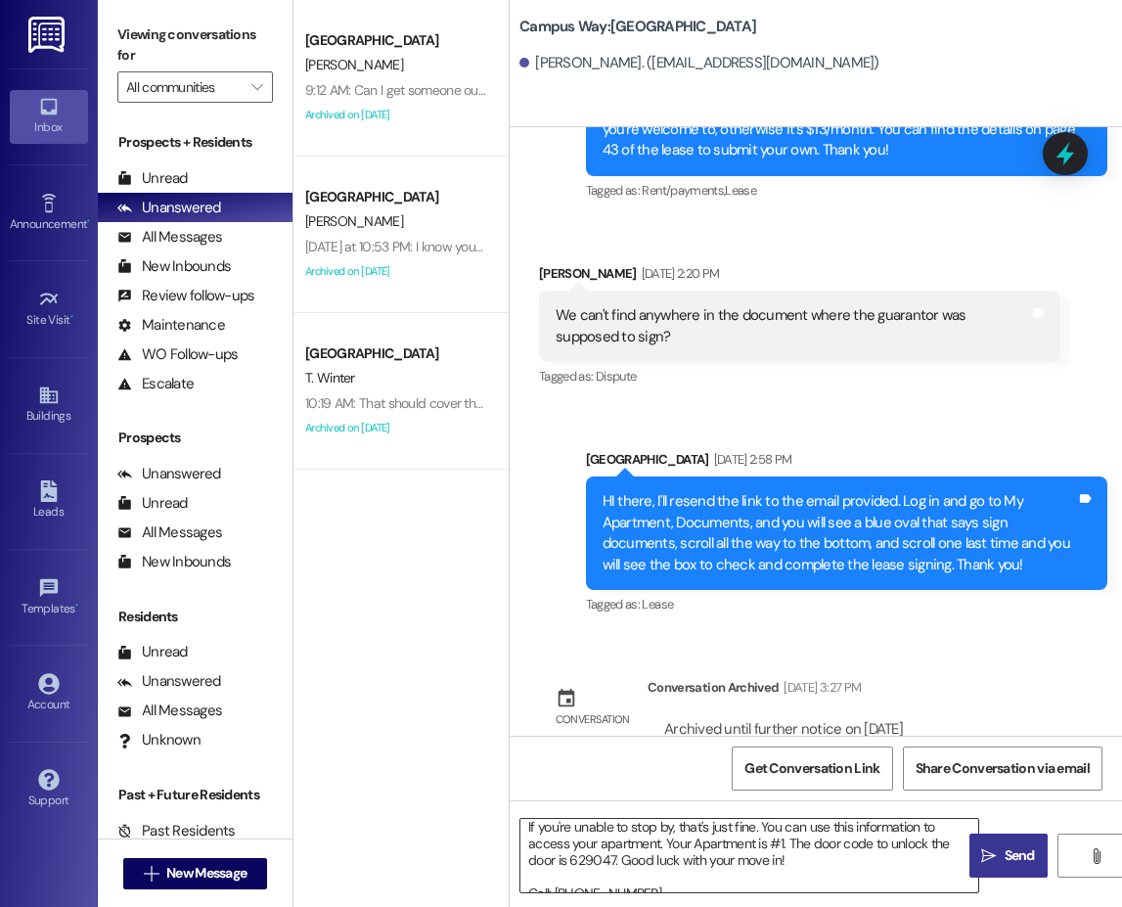
scroll to position [57, 0]
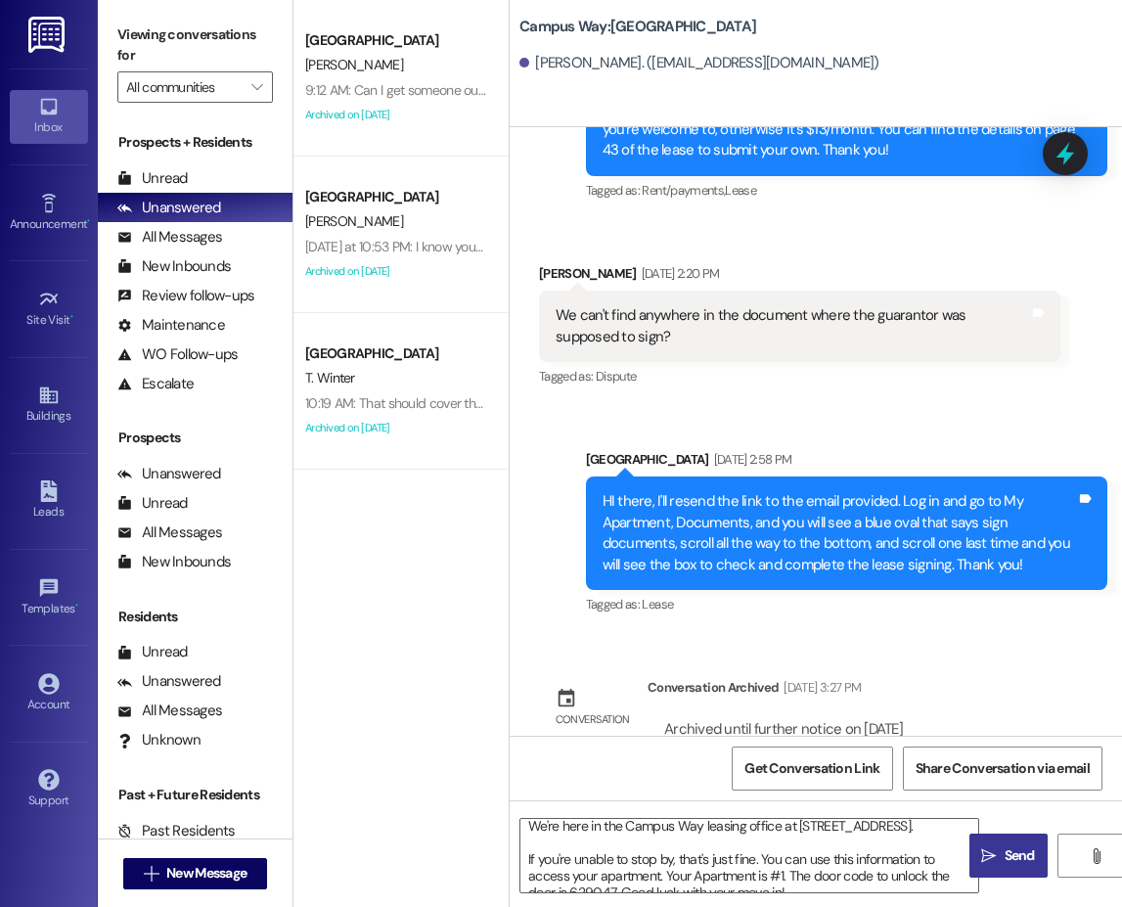
click at [994, 865] on span " Send" at bounding box center [1008, 855] width 62 height 21
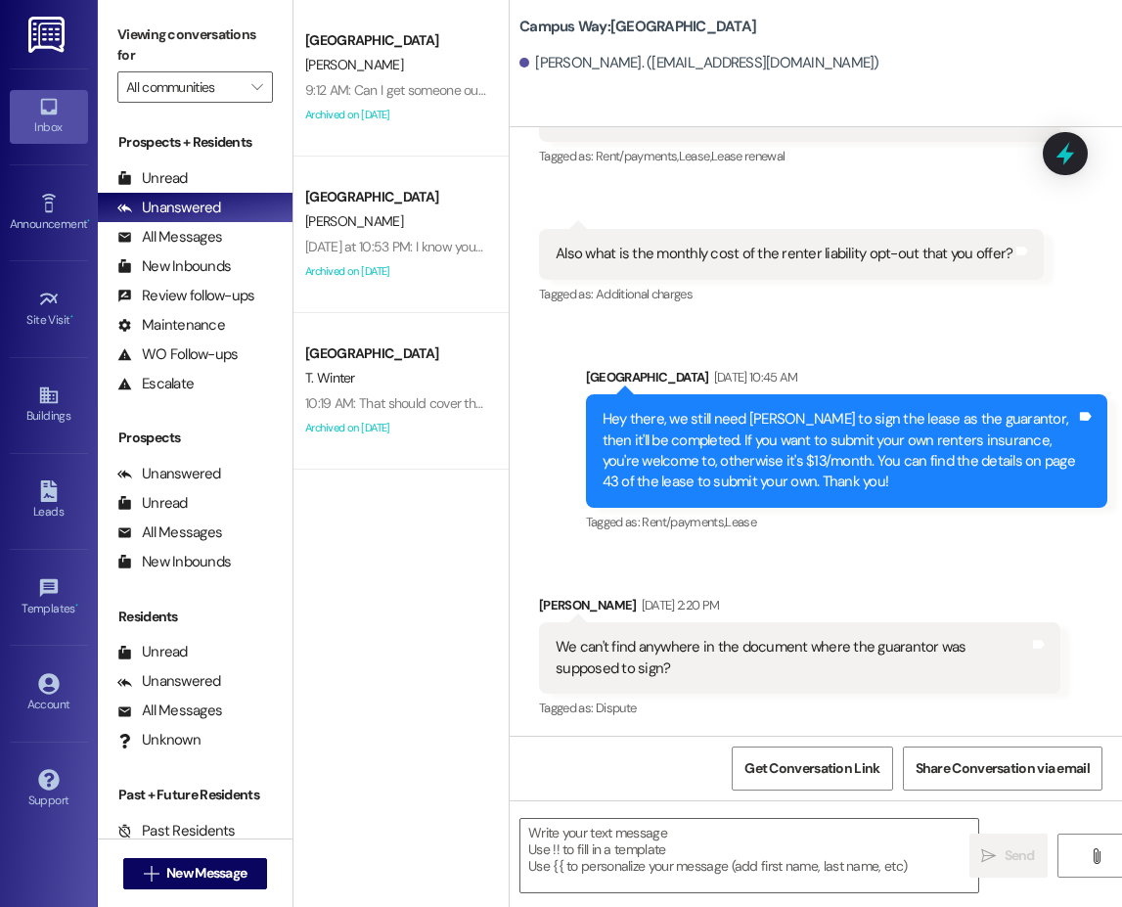
scroll to position [2429, 0]
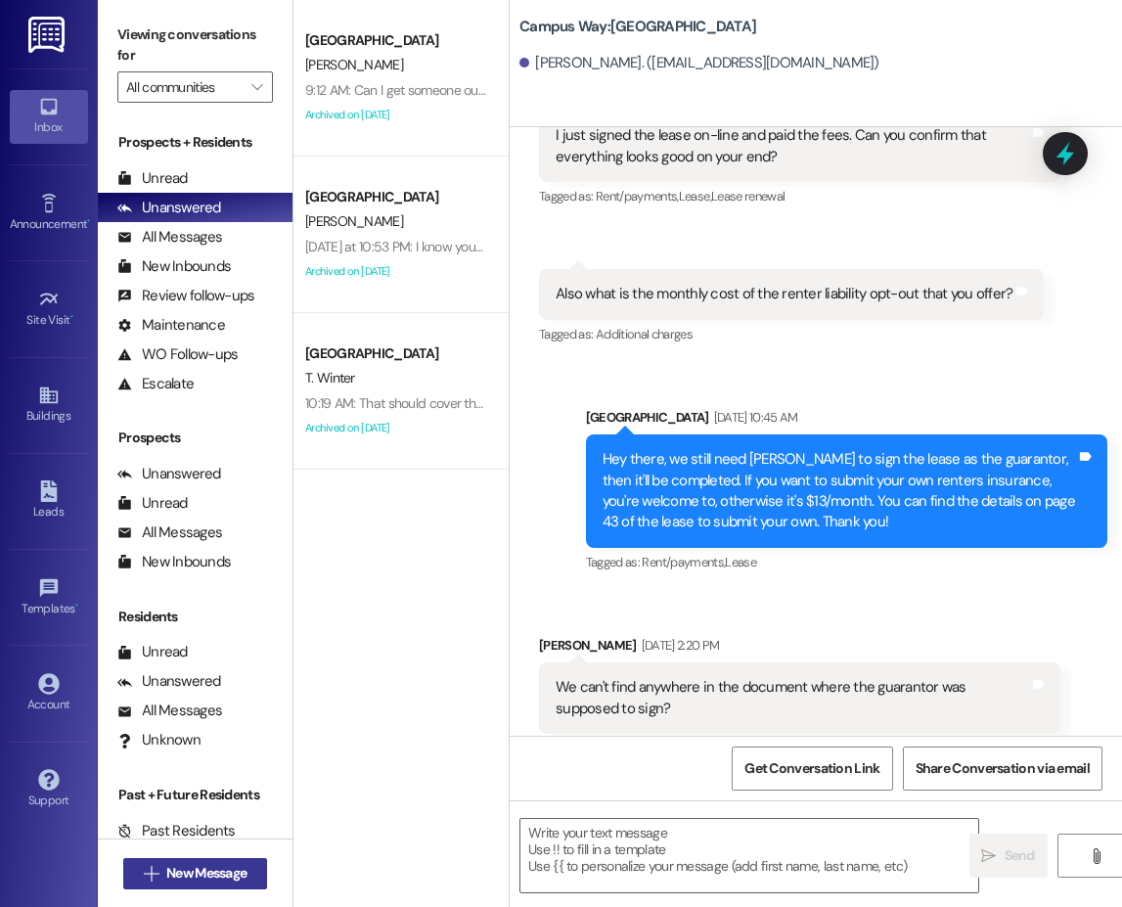
click at [250, 870] on span "New Message" at bounding box center [206, 873] width 88 height 21
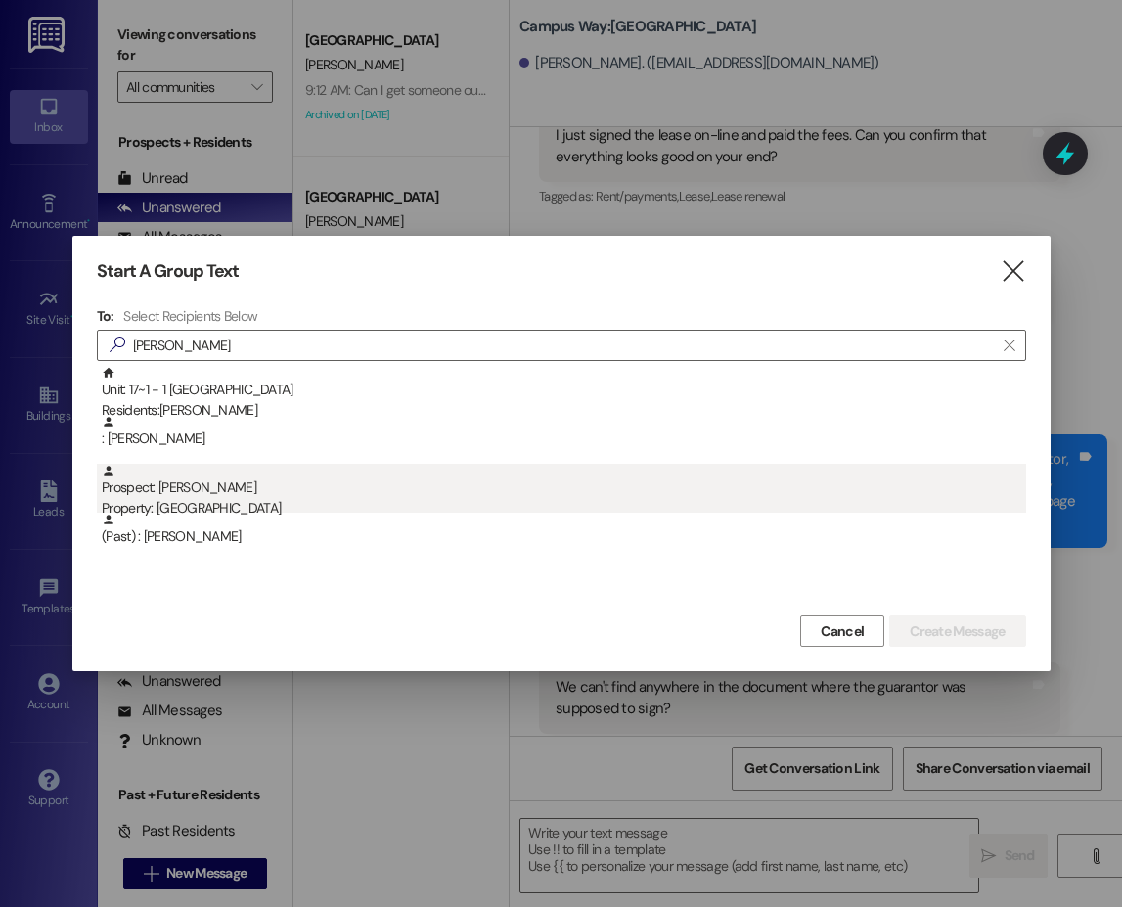
click at [232, 492] on div "Prospect: Joseph Chapman Property: Campus Way" at bounding box center [564, 492] width 924 height 56
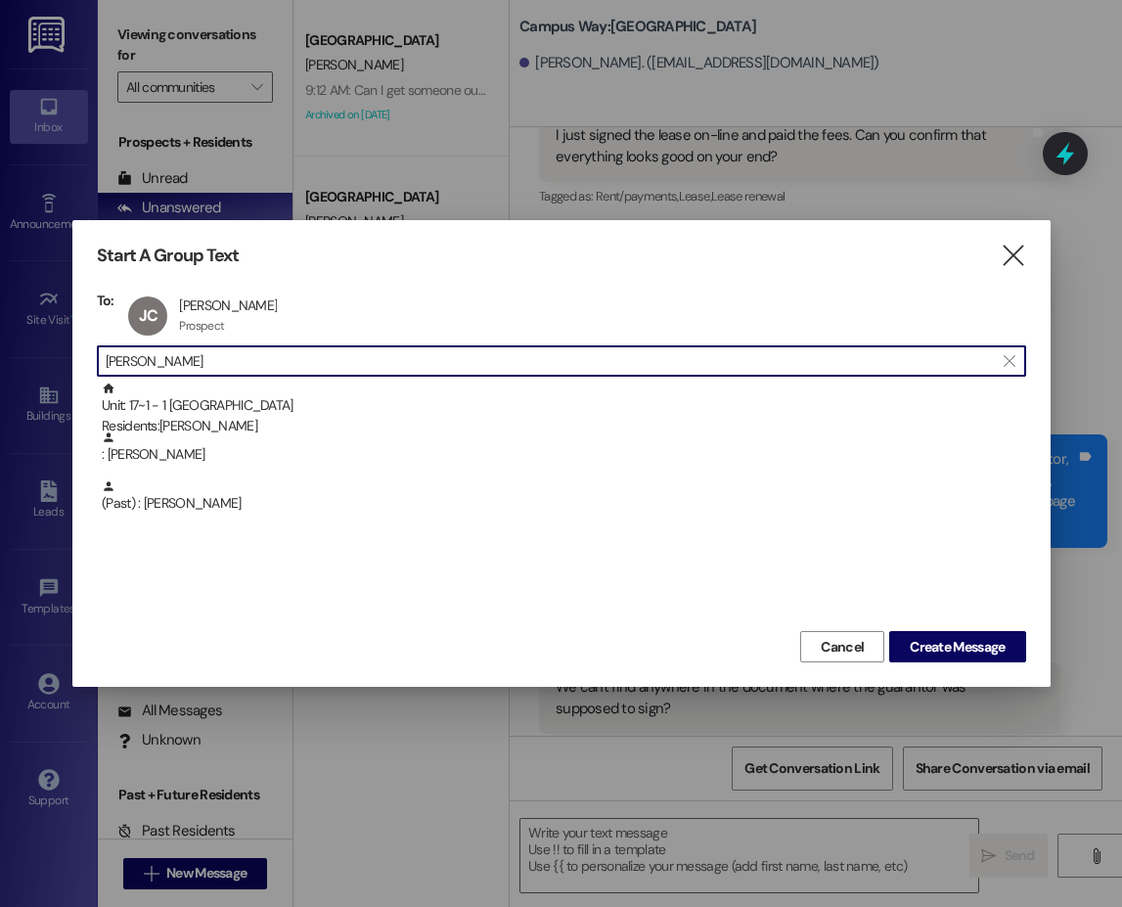
click at [181, 362] on input "chapman" at bounding box center [550, 360] width 888 height 27
click at [646, 226] on div "Start A Group Text  To: JC Joseph Chapman Joseph Chapman Prospect Prospect cli…" at bounding box center [561, 453] width 978 height 467
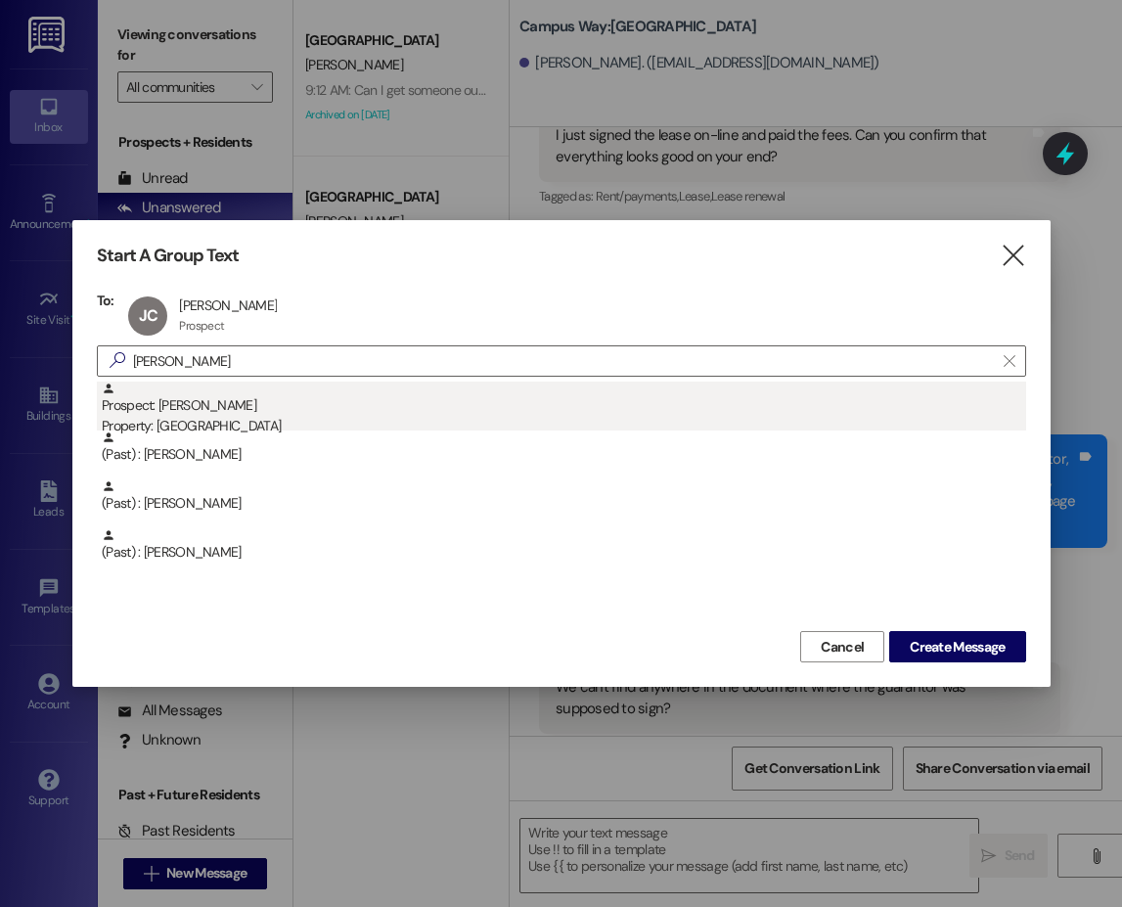
click at [231, 416] on div "Property: [GEOGRAPHIC_DATA]" at bounding box center [564, 426] width 924 height 21
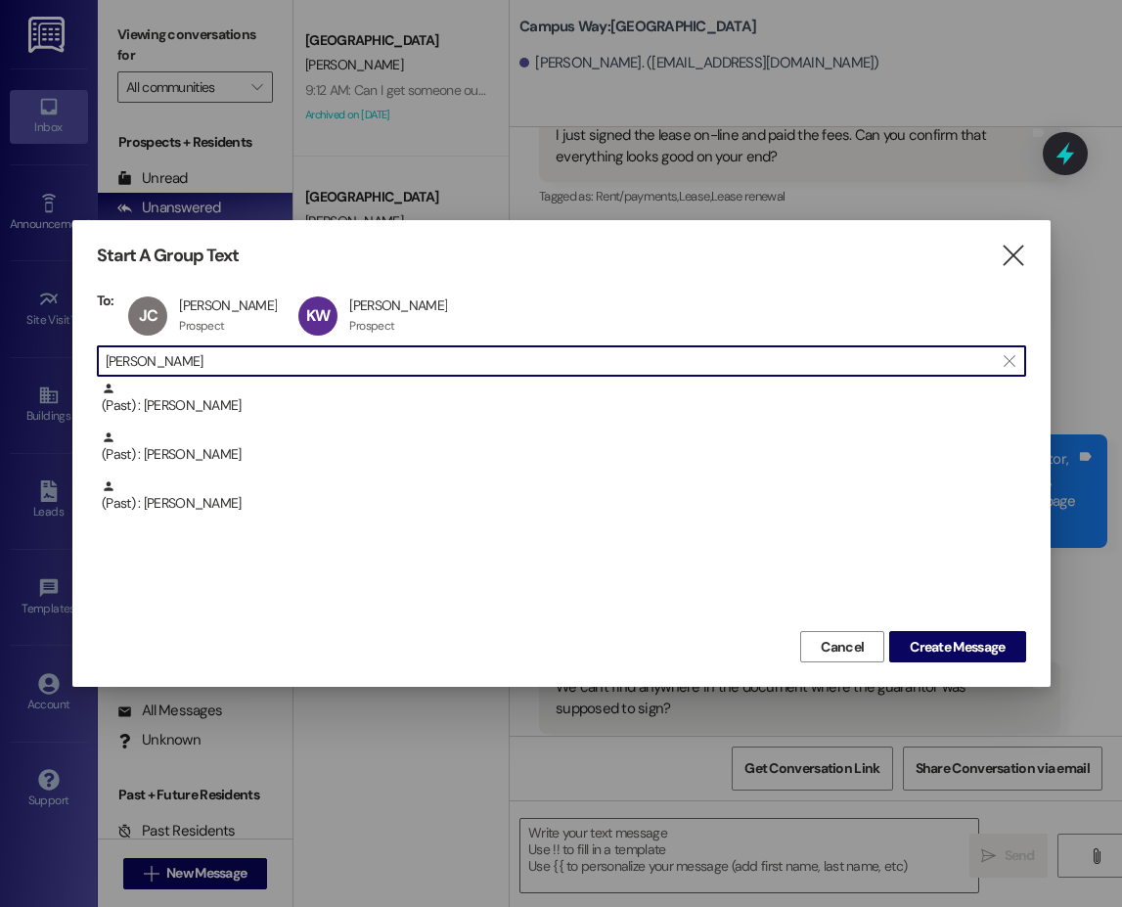
click at [130, 362] on input "kimball" at bounding box center [550, 360] width 888 height 27
type input "samuel peter"
drag, startPoint x: 178, startPoint y: 361, endPoint x: 2, endPoint y: 367, distance: 176.2
click at [2, 367] on div "Start A Group Text  To: JC Joseph Chapman Joseph Chapman Prospect Prospect cli…" at bounding box center [561, 453] width 1122 height 907
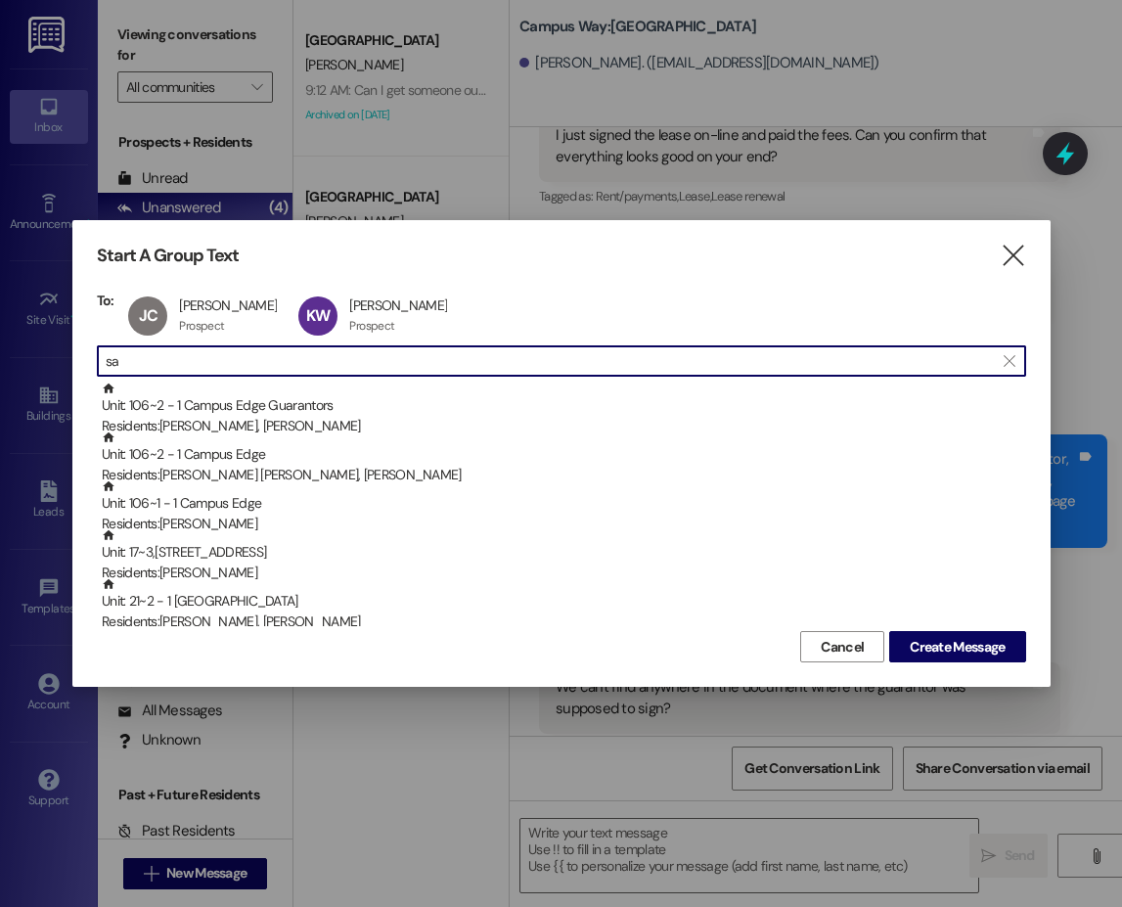
type input "s"
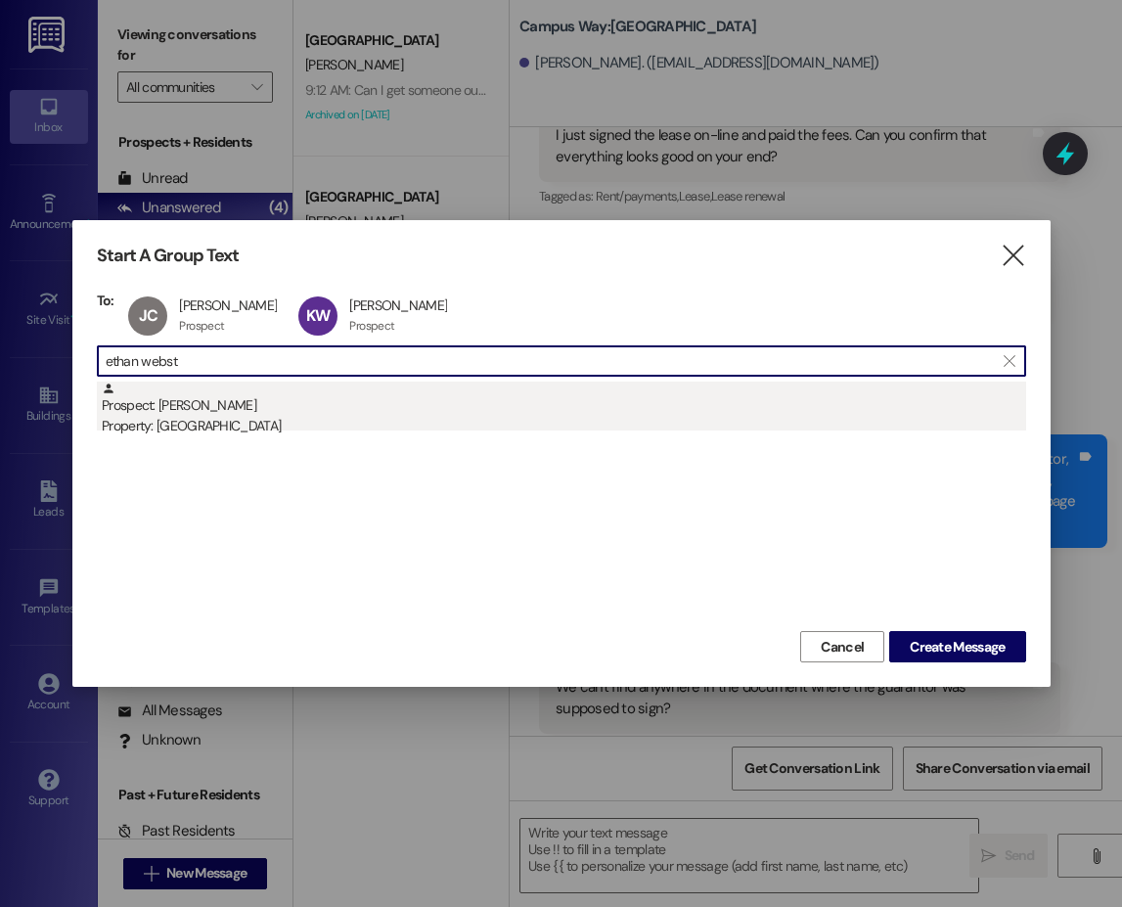
click at [202, 409] on div "Prospect: Ethan Webster Property: Campus Way" at bounding box center [564, 409] width 924 height 56
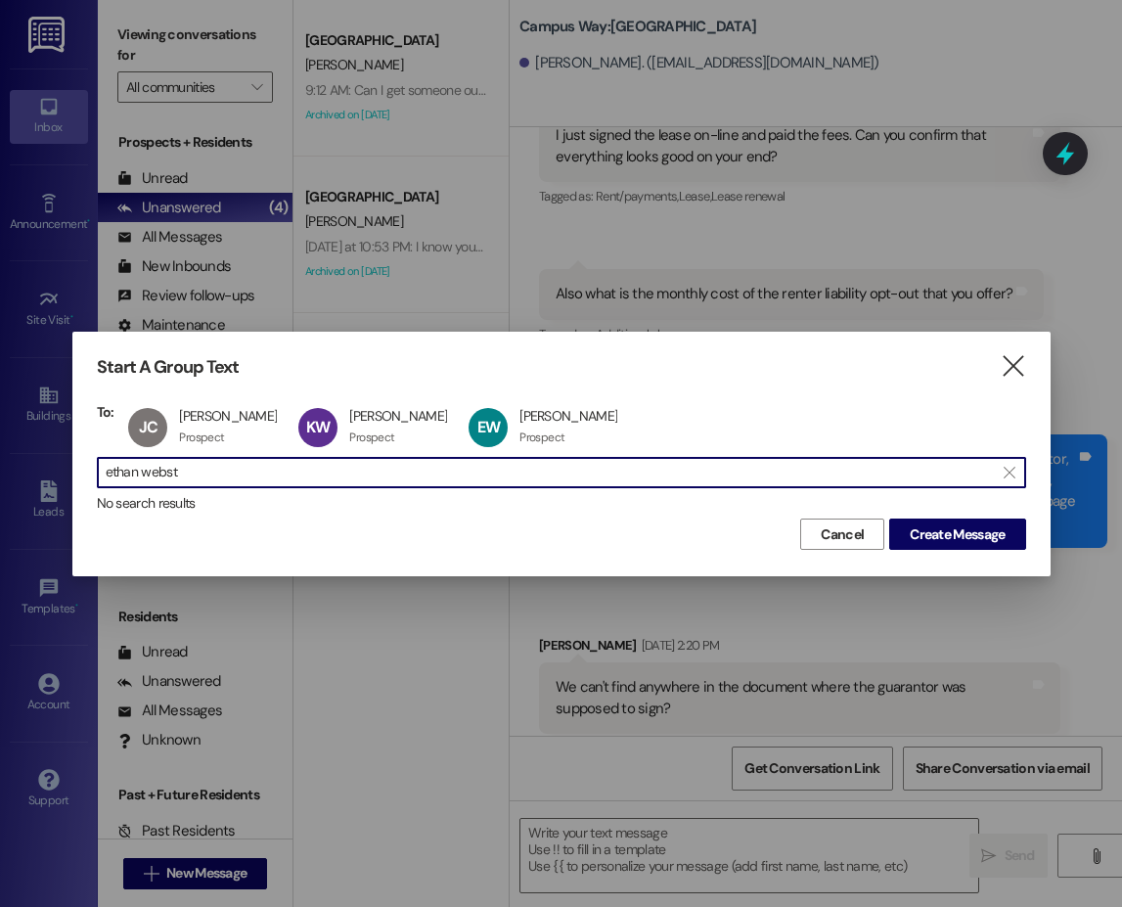
drag, startPoint x: 219, startPoint y: 475, endPoint x: 46, endPoint y: 481, distance: 173.2
click at [46, 481] on div "Start A Group Text  To: JC Joseph Chapman Joseph Chapman Prospect Prospect cli…" at bounding box center [561, 453] width 1122 height 907
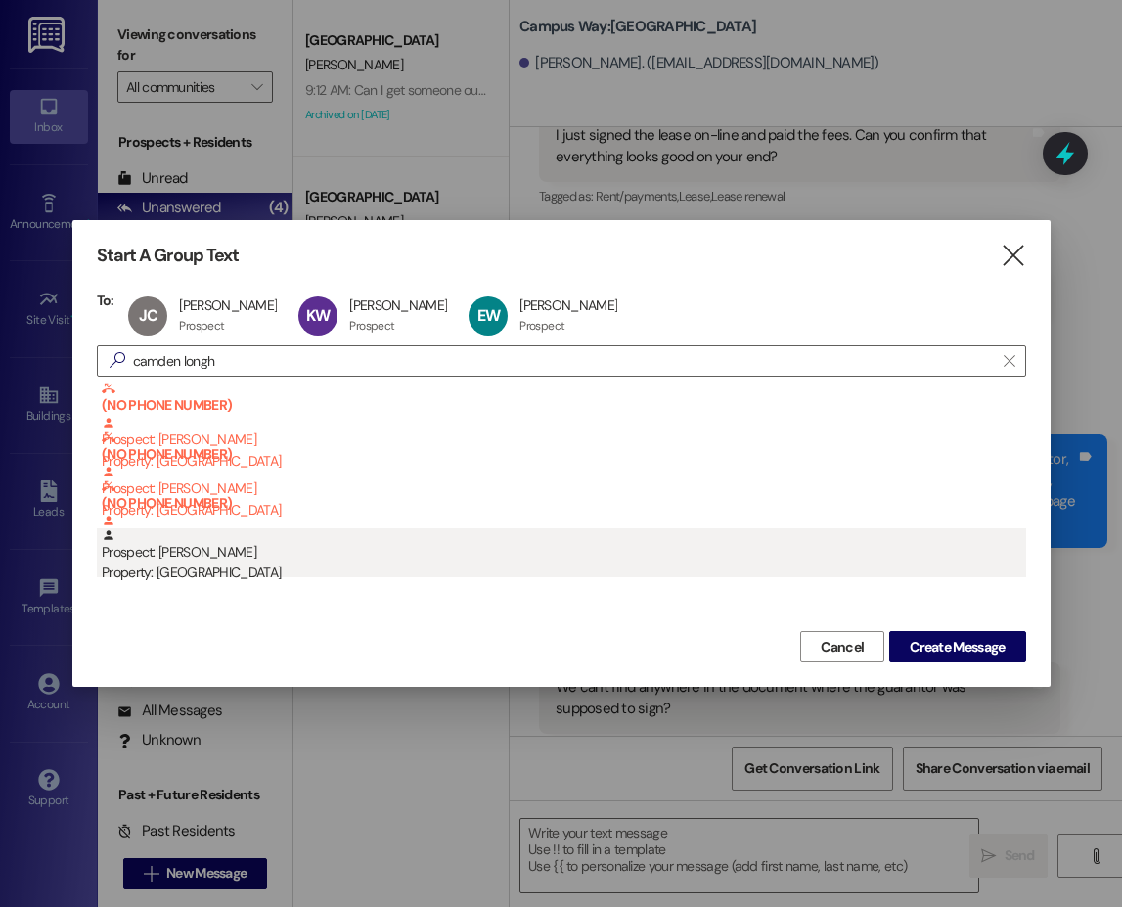
click at [243, 558] on div "Prospect: Camden Longhurst Property: Campus Way" at bounding box center [564, 556] width 924 height 56
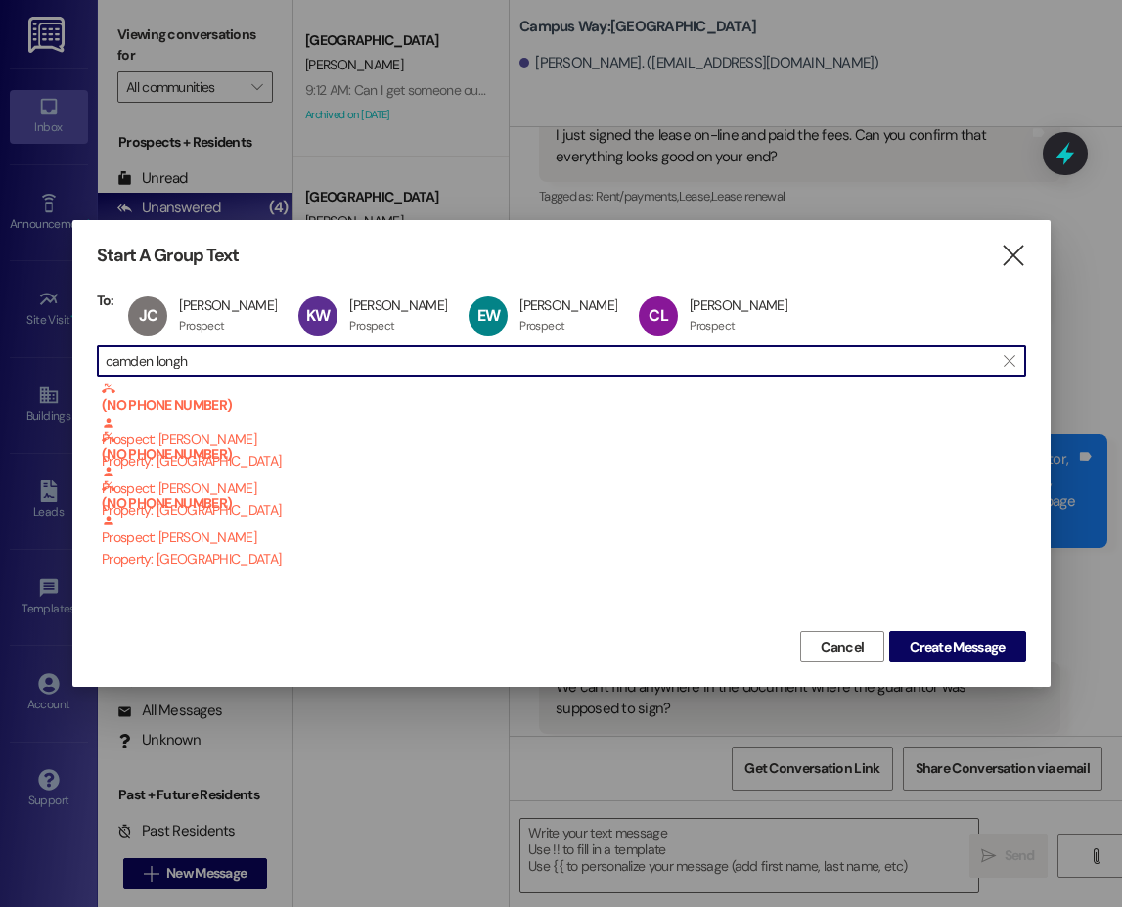
drag, startPoint x: 228, startPoint y: 367, endPoint x: 104, endPoint y: 363, distance: 124.3
click at [104, 363] on div " camden longh " at bounding box center [561, 360] width 929 height 31
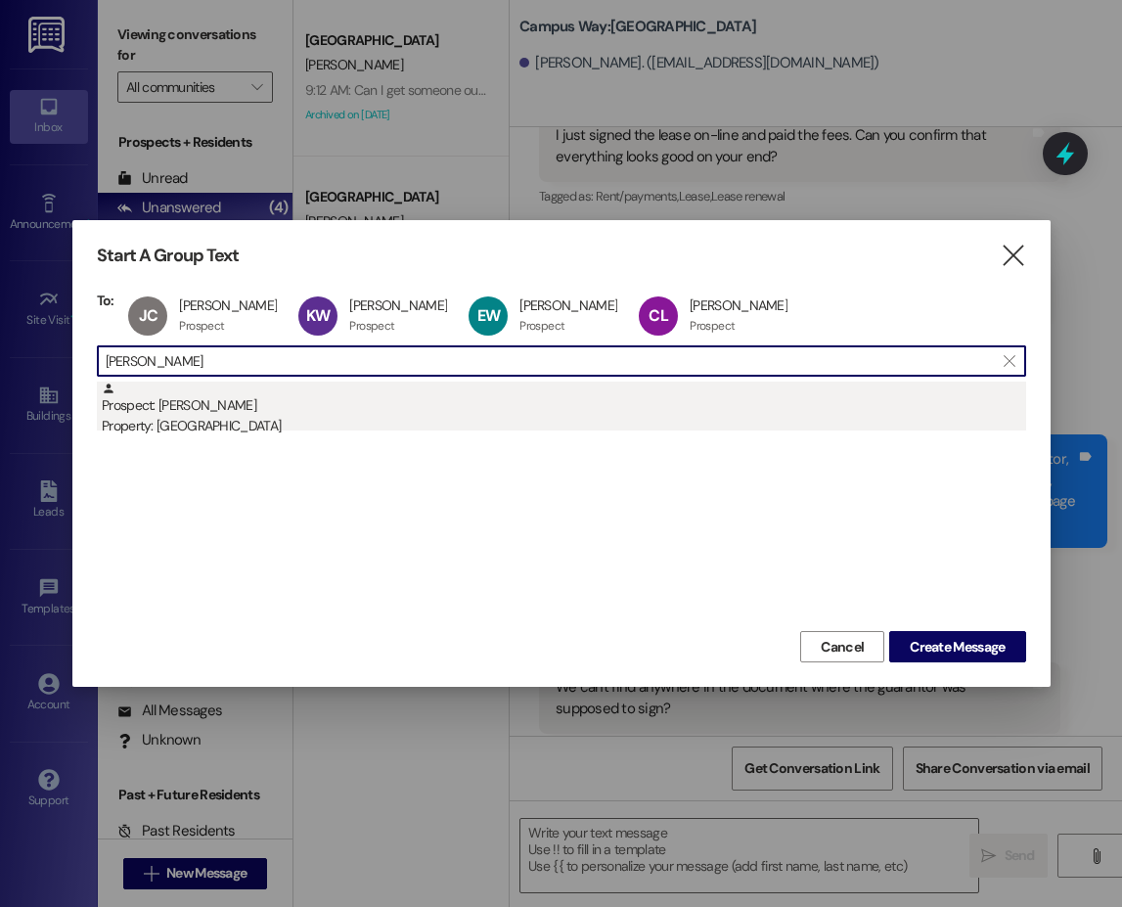
type input "parrish"
click at [212, 428] on div "Property: [GEOGRAPHIC_DATA]" at bounding box center [564, 426] width 924 height 21
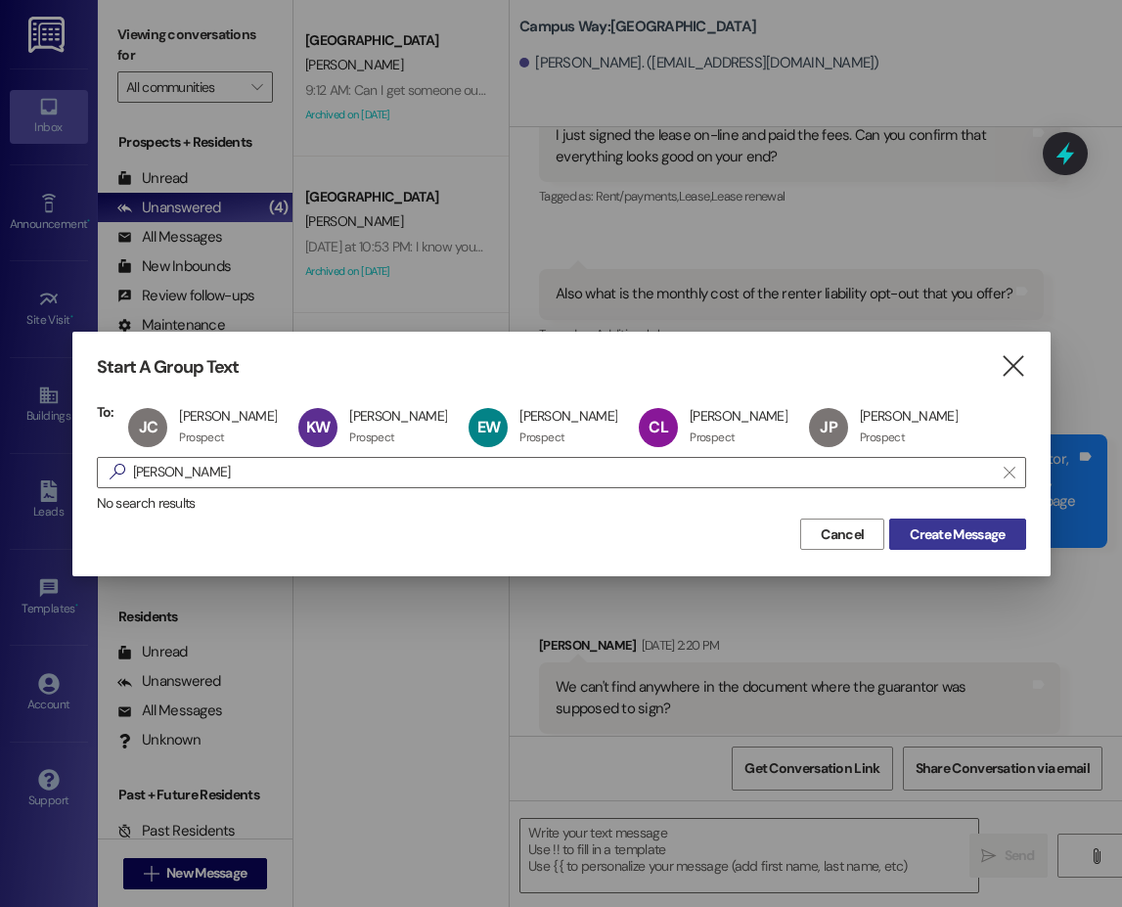
click at [949, 539] on span "Create Message" at bounding box center [957, 534] width 95 height 21
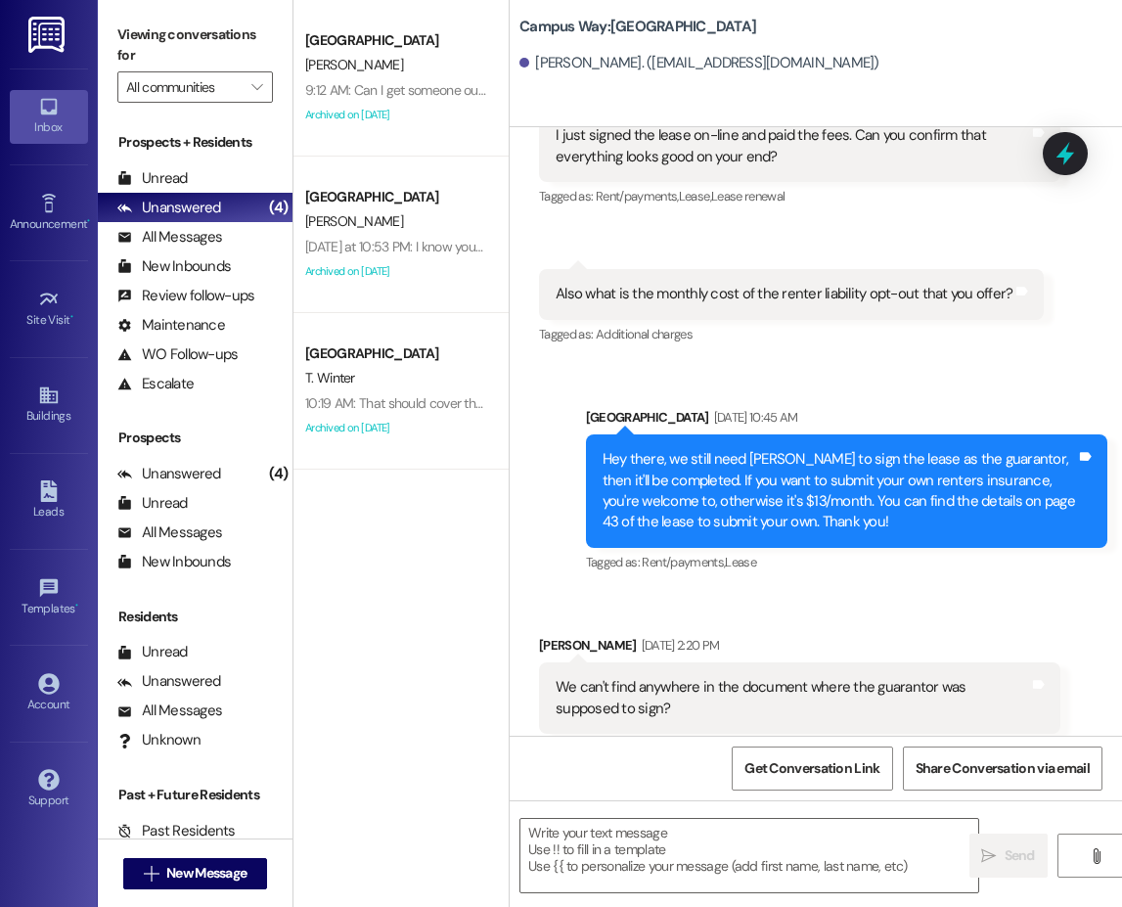
scroll to position [1, 0]
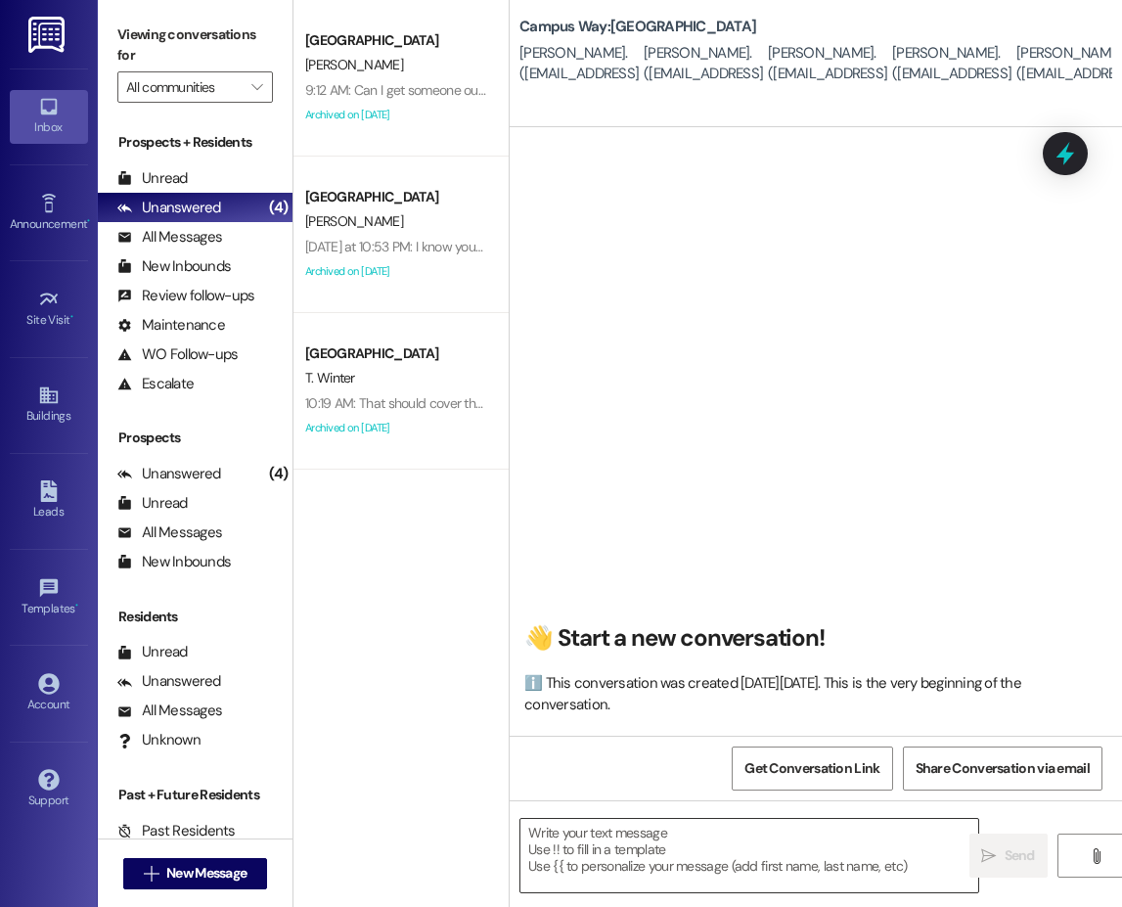
click at [699, 875] on textarea at bounding box center [749, 855] width 458 height 73
paste textarea "Hi {{first_name}}!! This is leasing team at from {{property}}. I'm messaging yo…"
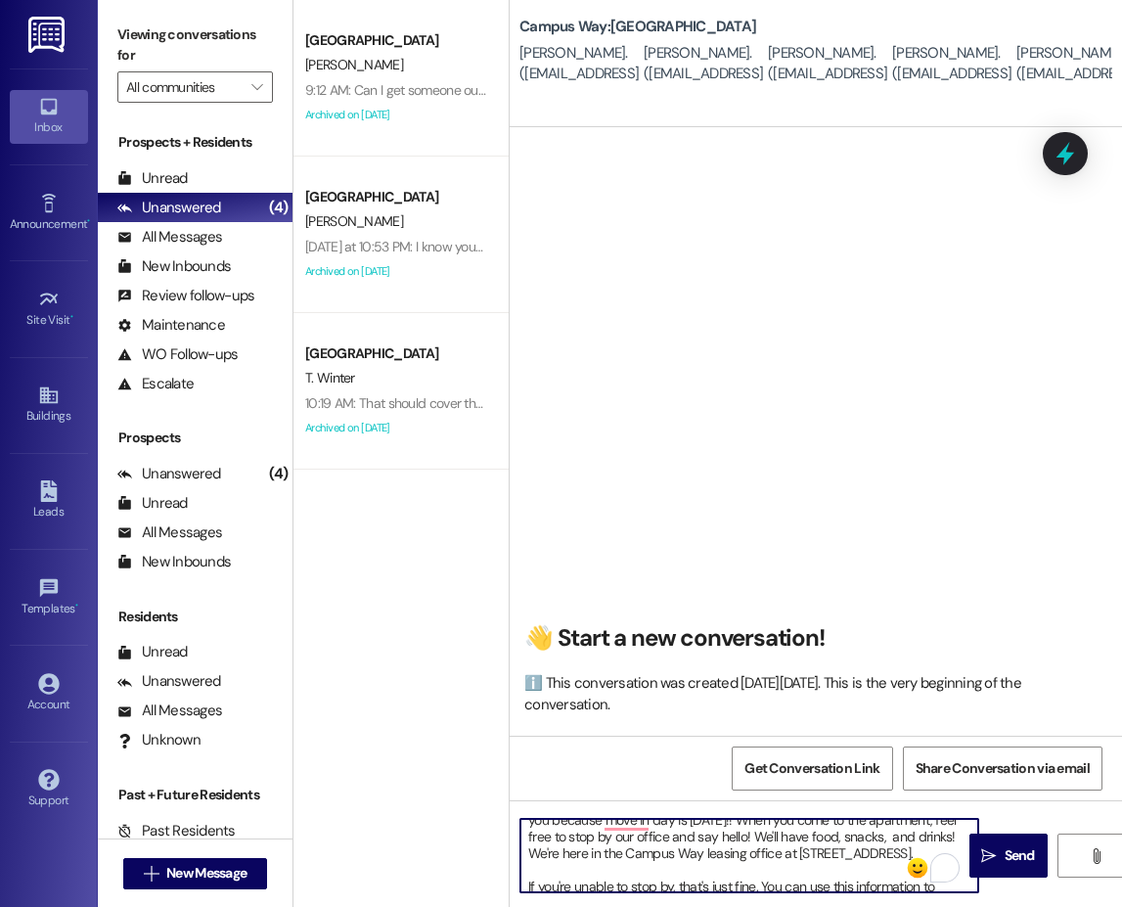
scroll to position [0, 0]
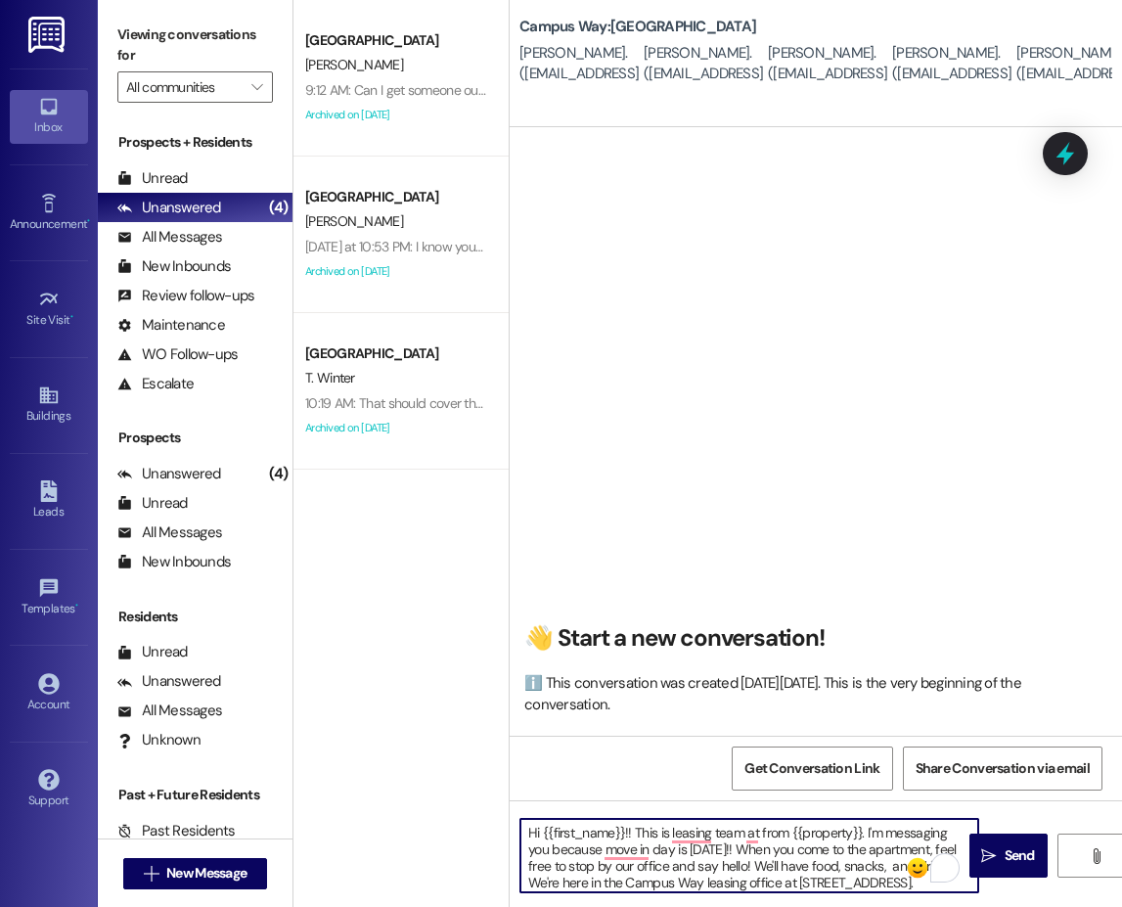
click at [671, 874] on textarea "Hi {{first_name}}!! This is leasing team at from {{property}}. I'm messaging yo…" at bounding box center [749, 855] width 458 height 73
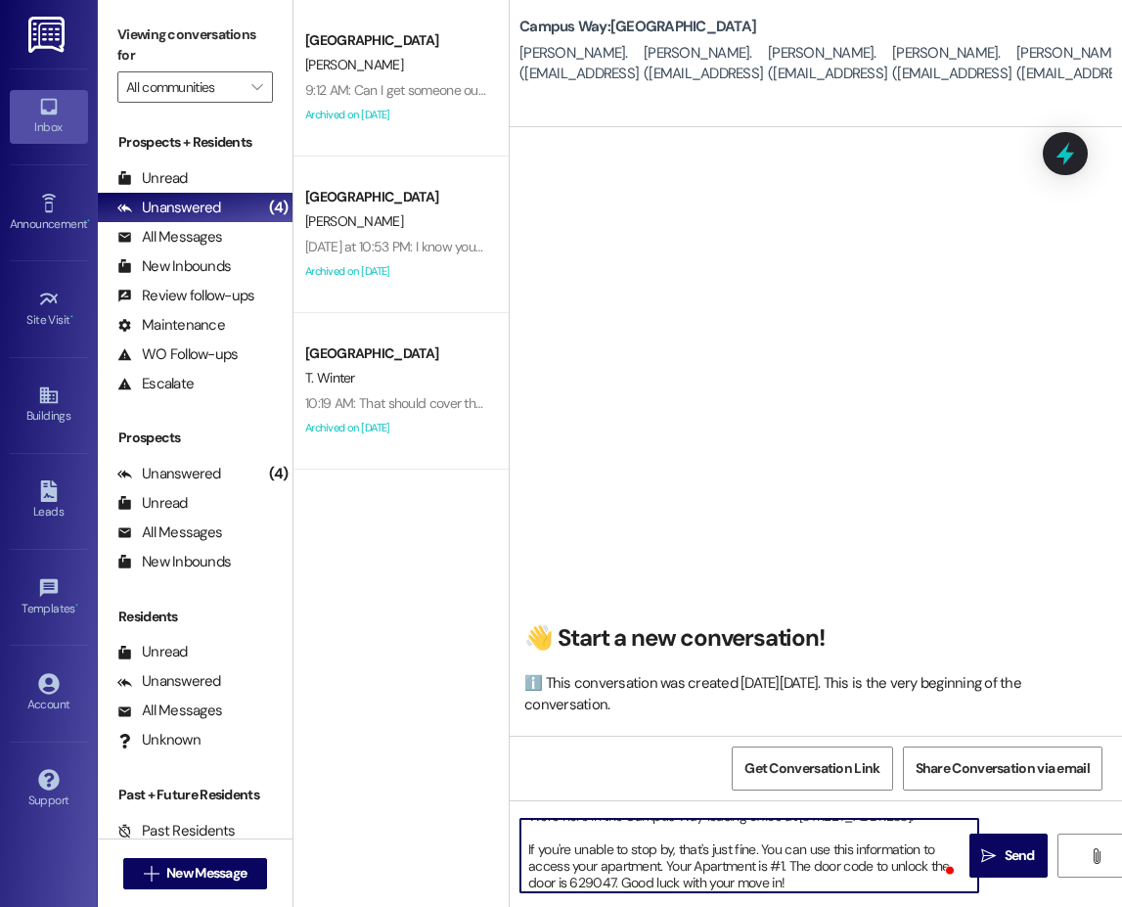
scroll to position [83, 0]
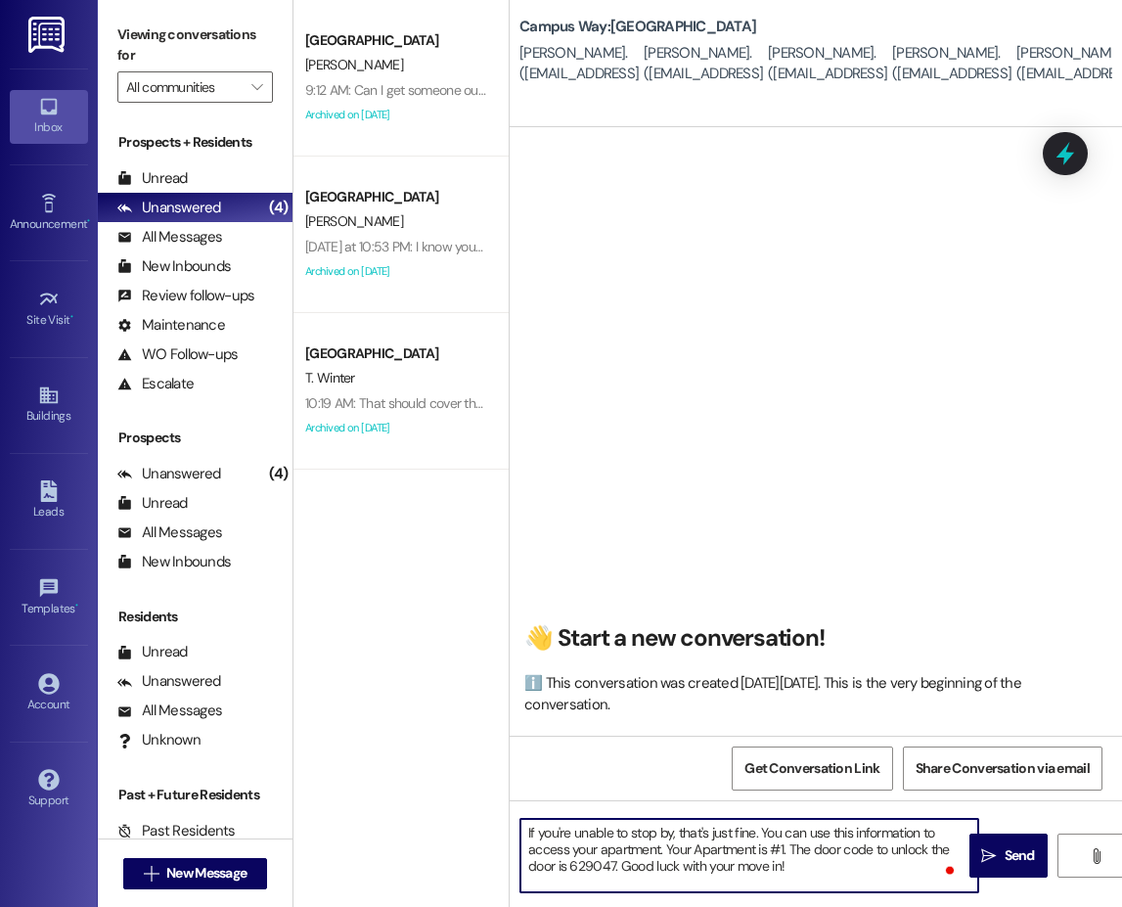
click at [786, 881] on textarea "Hi {{first_name}}!! This is leasing team at from {{property}}. I'm messaging yo…" at bounding box center [749, 855] width 458 height 73
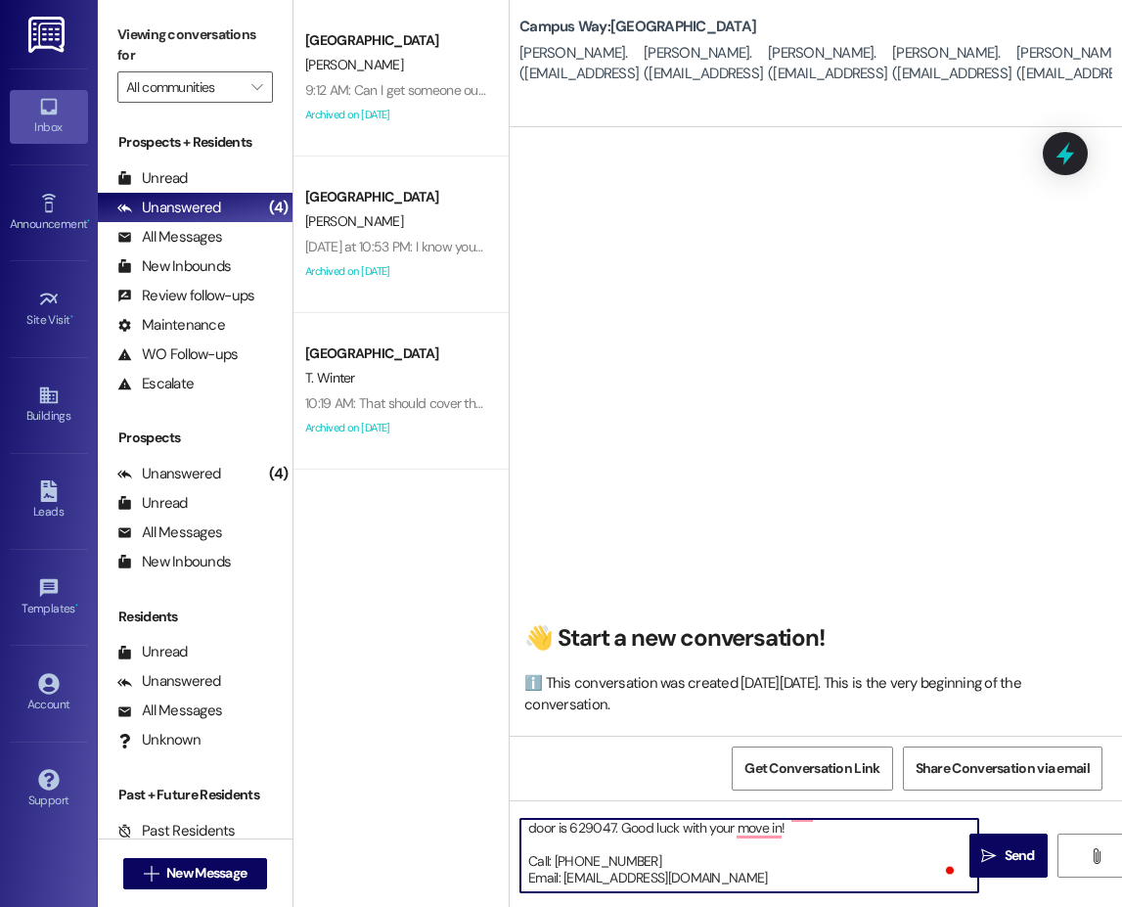
click at [596, 829] on textarea "Hi {{first_name}}!! This is leasing team at from {{property}}. I'm messaging yo…" at bounding box center [749, 855] width 458 height 73
type textarea "Hi {{first_name}}!! This is leasing team at from {{property}}. I'm messaging yo…"
click at [814, 874] on textarea "Hi {{first_name}}!! This is leasing team at from {{property}}. I'm messaging yo…" at bounding box center [749, 855] width 458 height 73
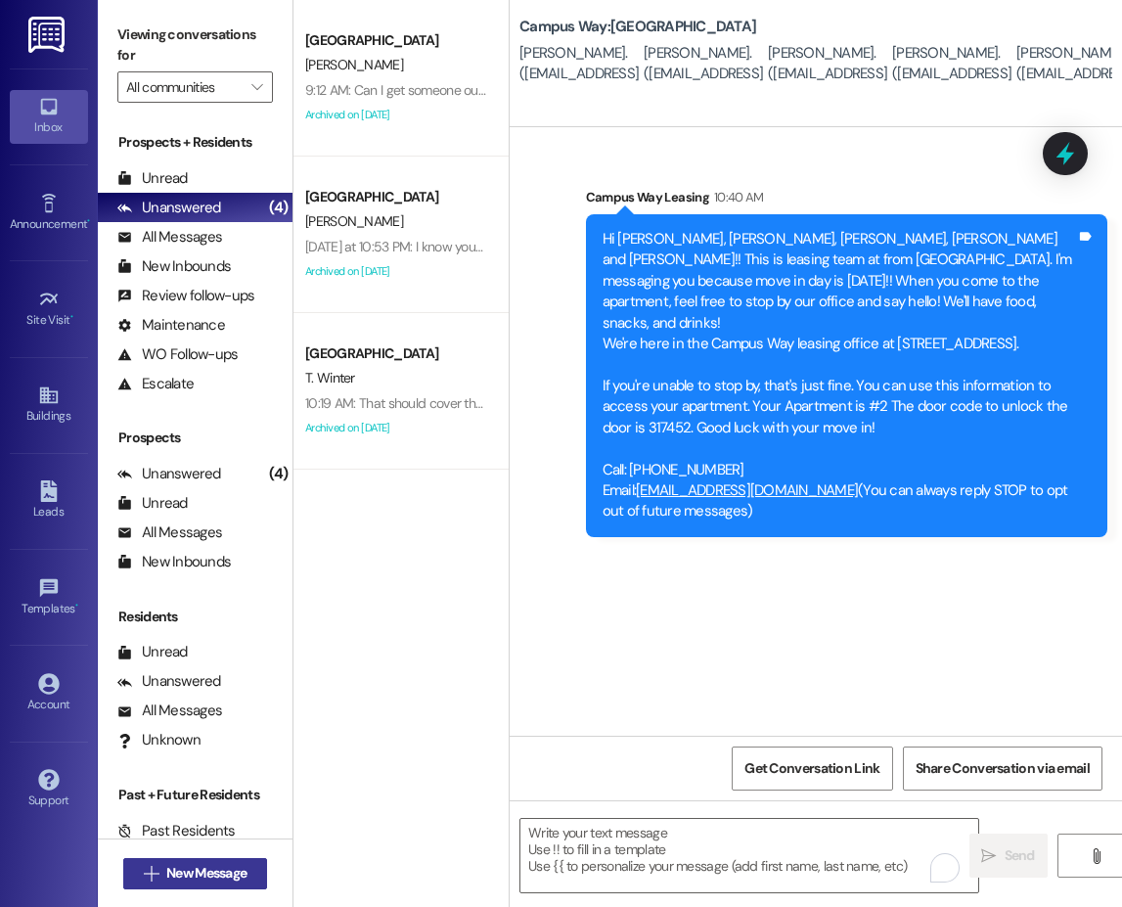
click at [211, 870] on span "New Message" at bounding box center [206, 873] width 80 height 21
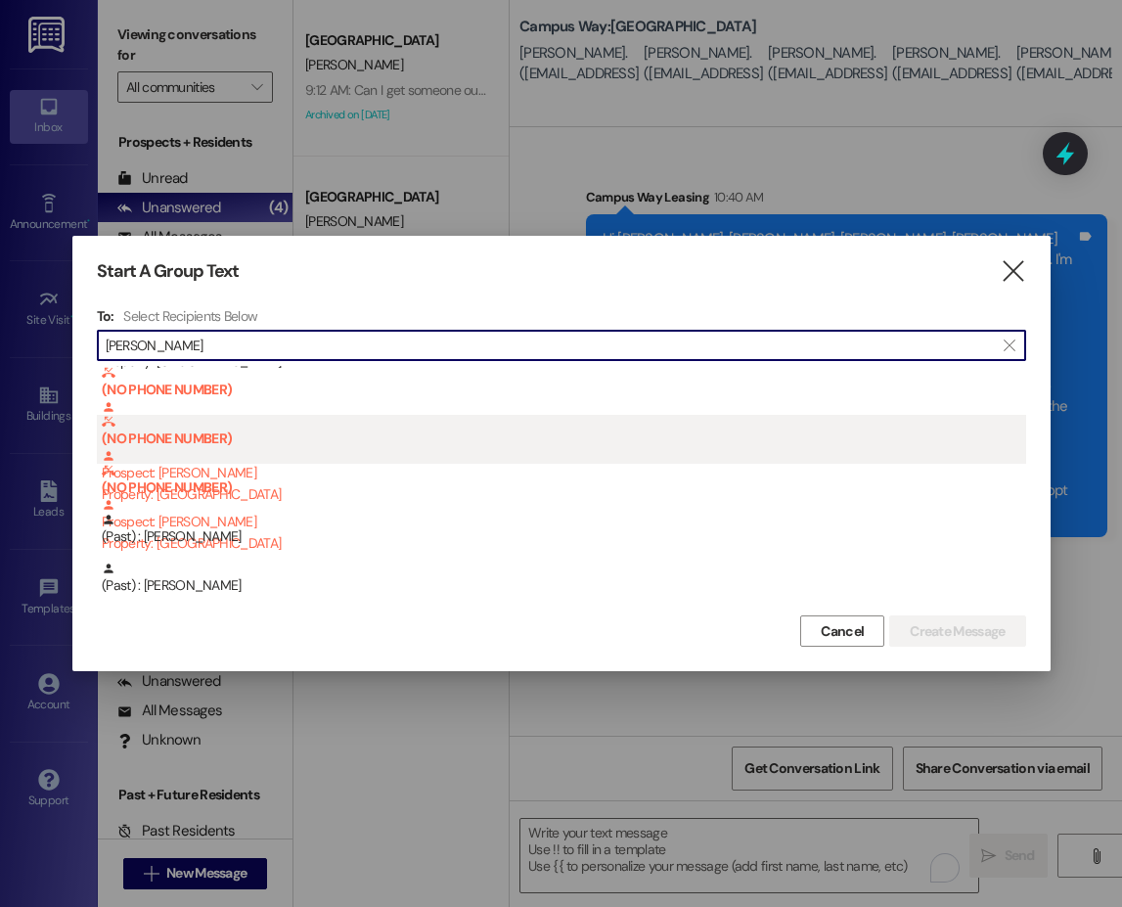
scroll to position [0, 0]
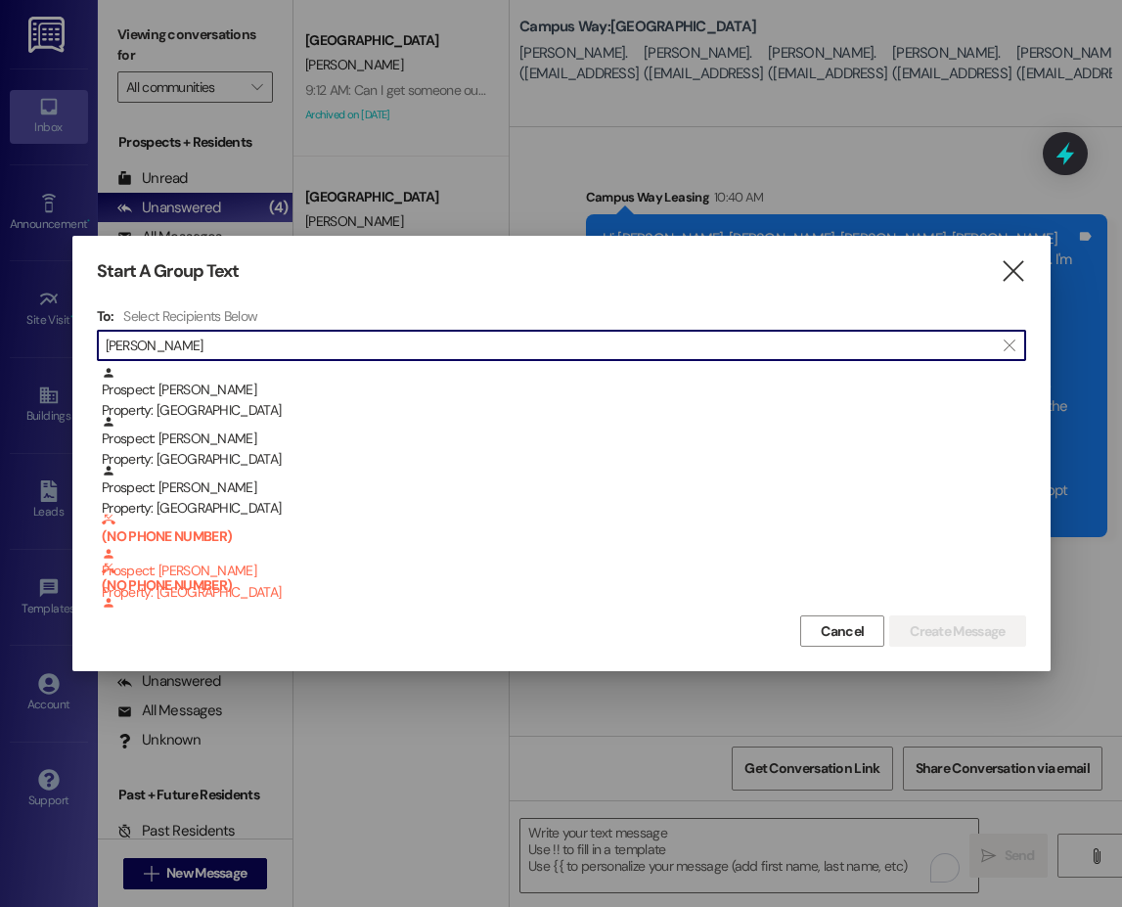
click at [112, 344] on input "curtis" at bounding box center [550, 345] width 888 height 27
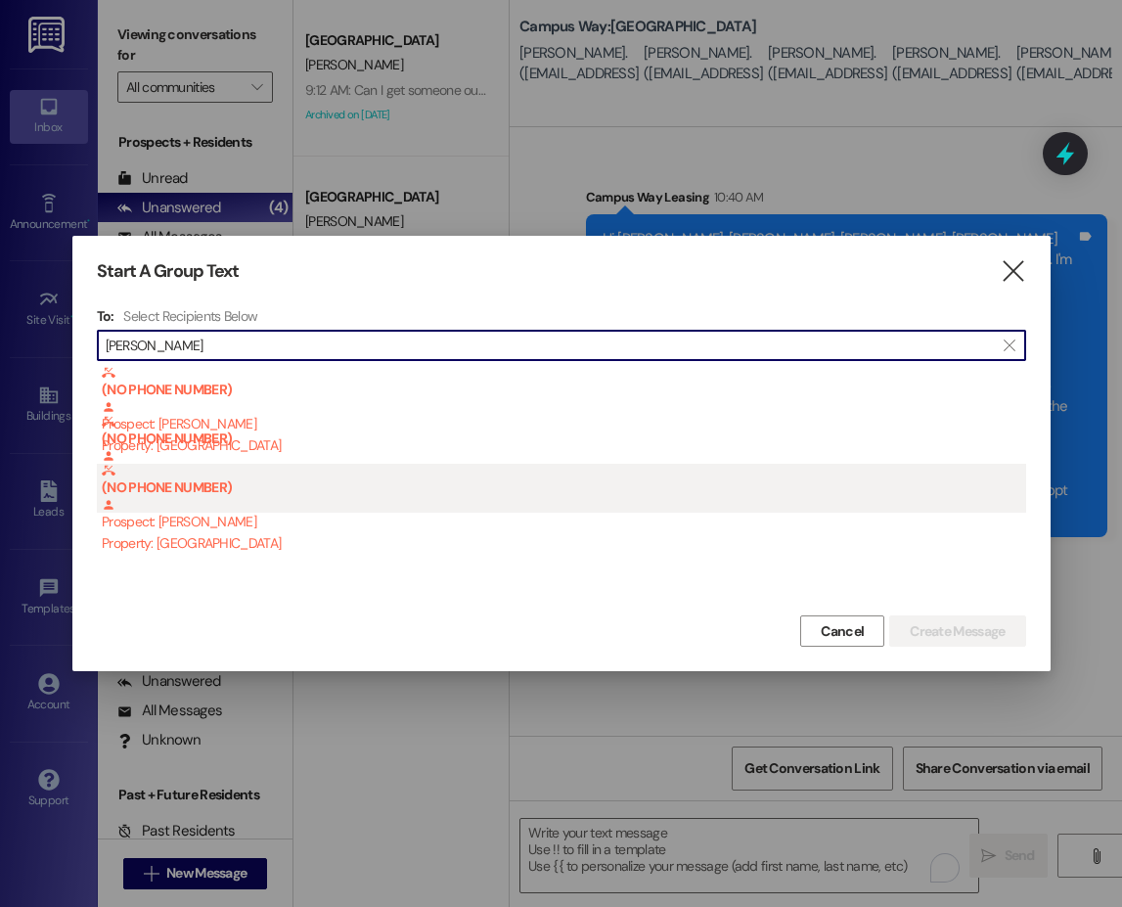
type input "steven curtis"
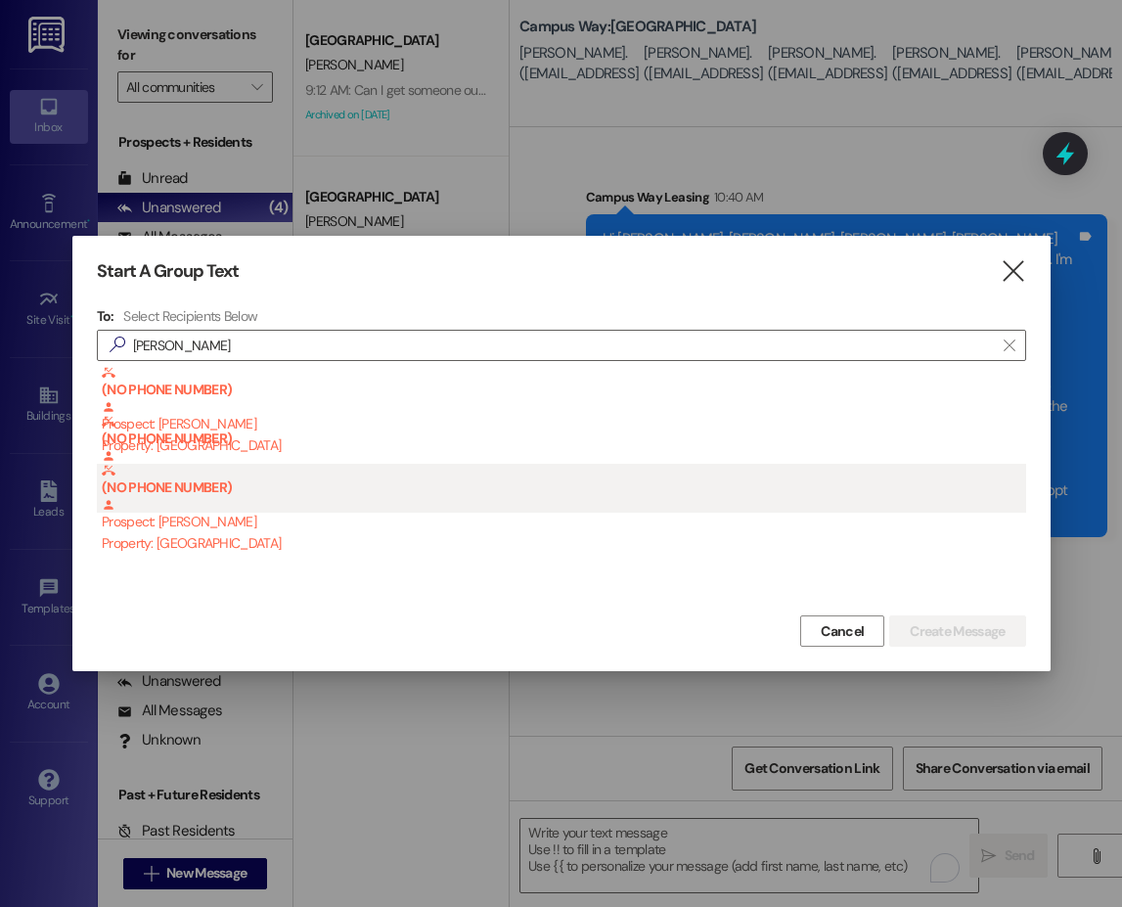
click at [197, 540] on div "Property: [GEOGRAPHIC_DATA]" at bounding box center [564, 543] width 924 height 21
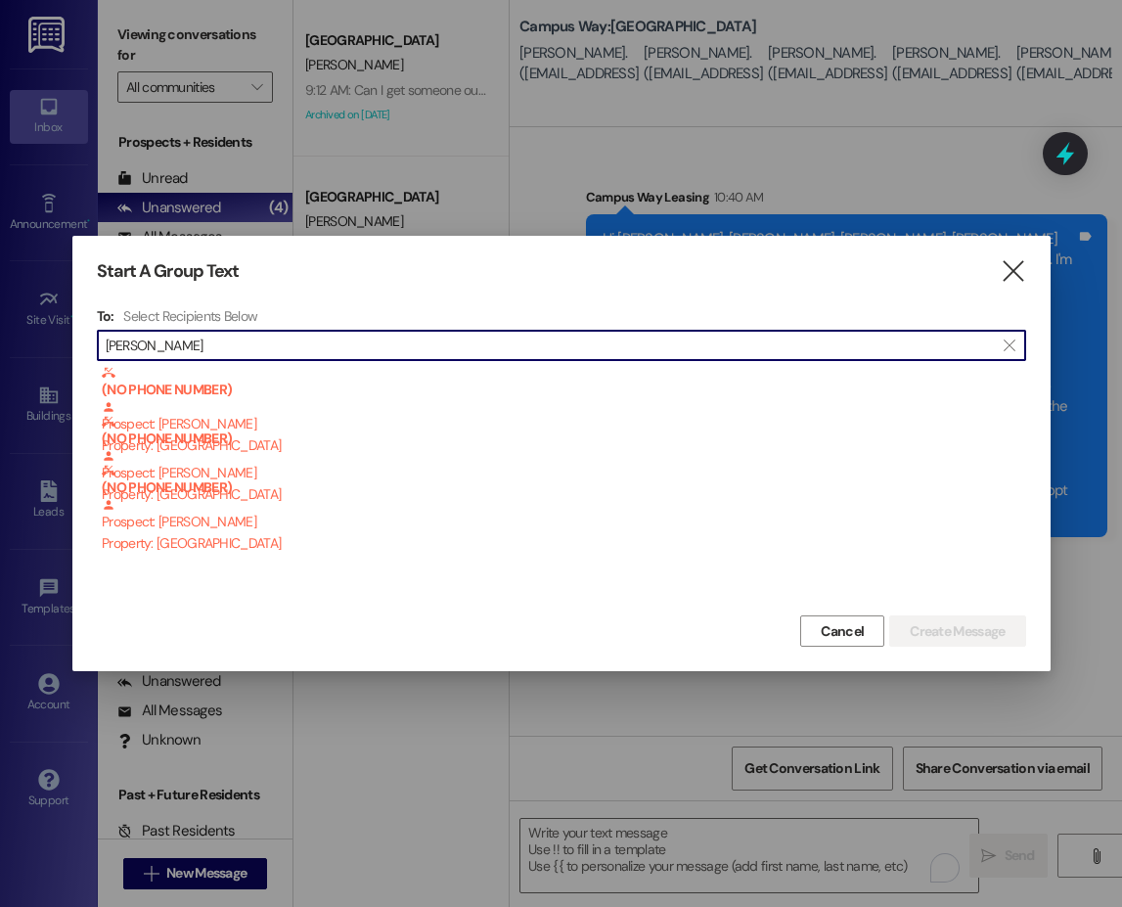
drag, startPoint x: 204, startPoint y: 345, endPoint x: 77, endPoint y: 347, distance: 127.2
click at [77, 347] on div "Start A Group Text  To: Select Recipients Below  steven curtis  (NO PHONE NU…" at bounding box center [561, 453] width 978 height 435
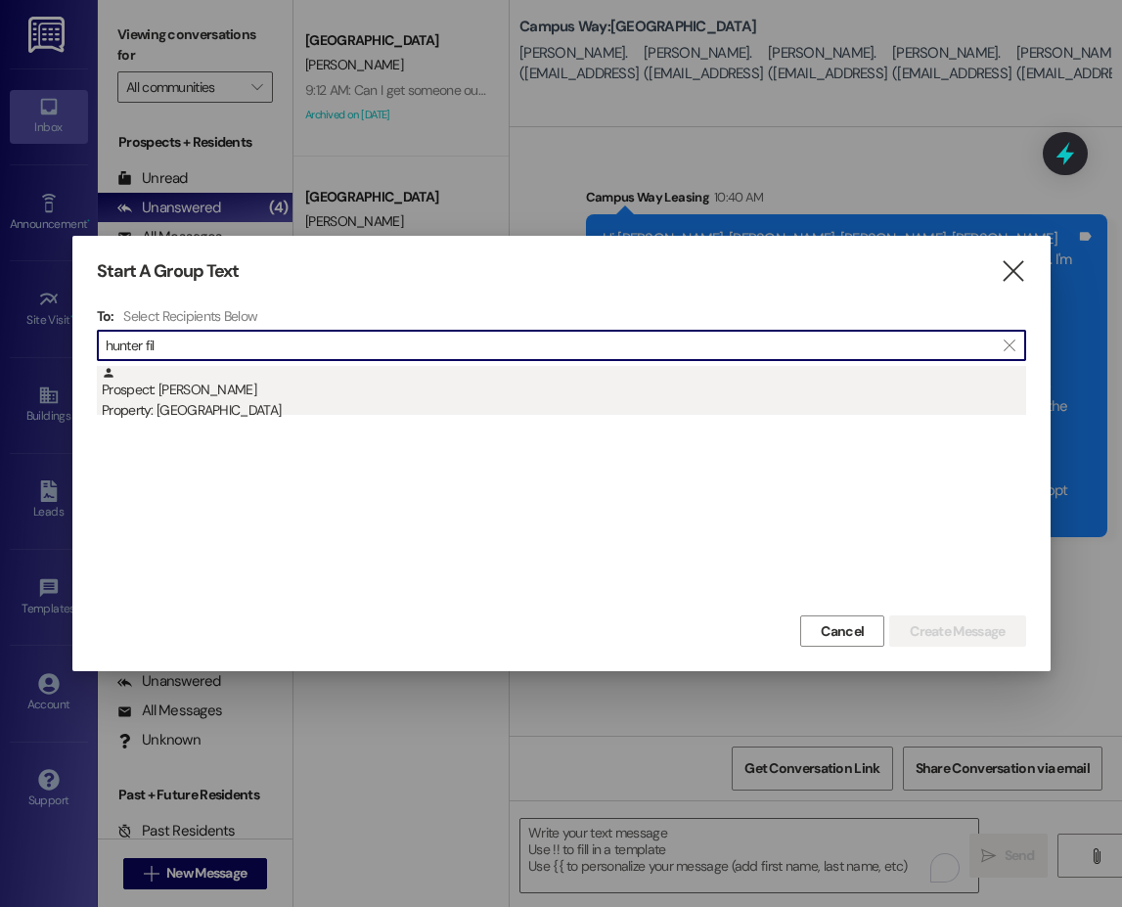
type input "hunter fil"
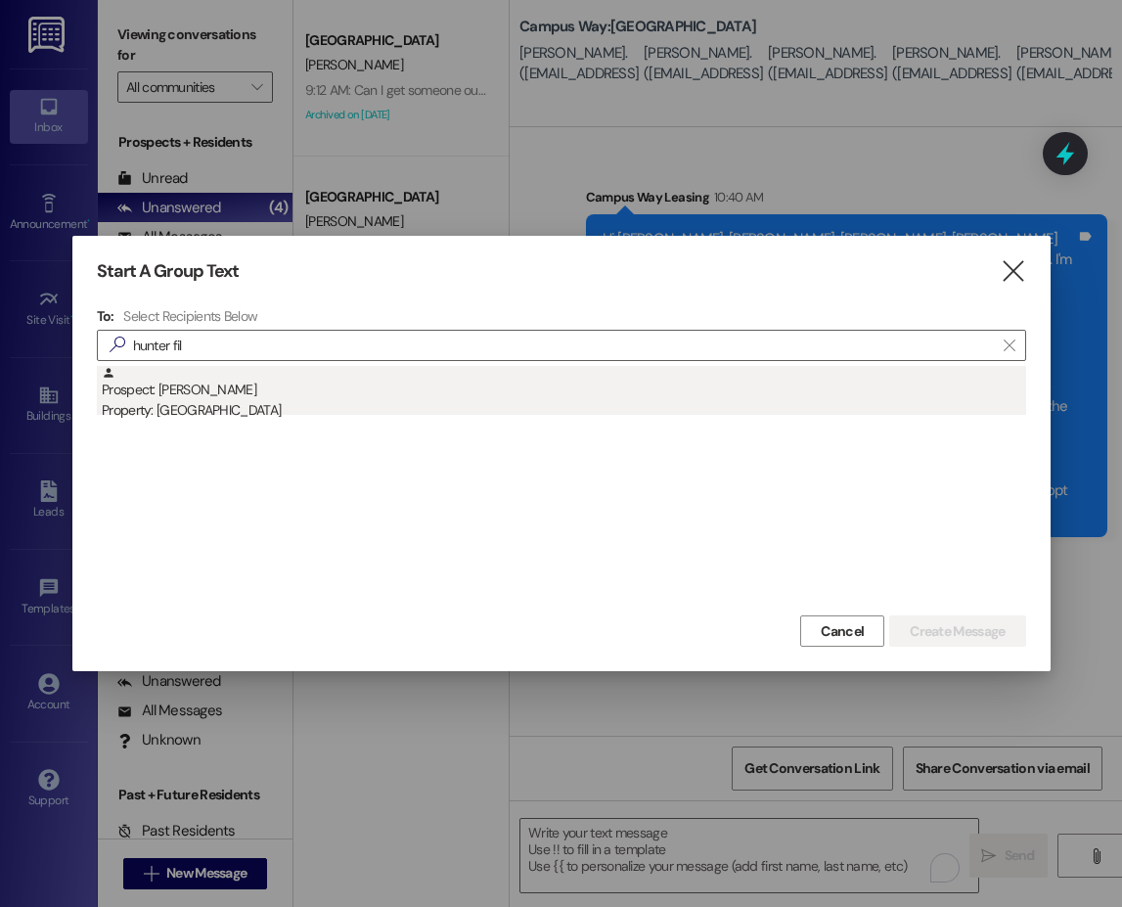
click at [220, 401] on div "Property: [GEOGRAPHIC_DATA]" at bounding box center [564, 410] width 924 height 21
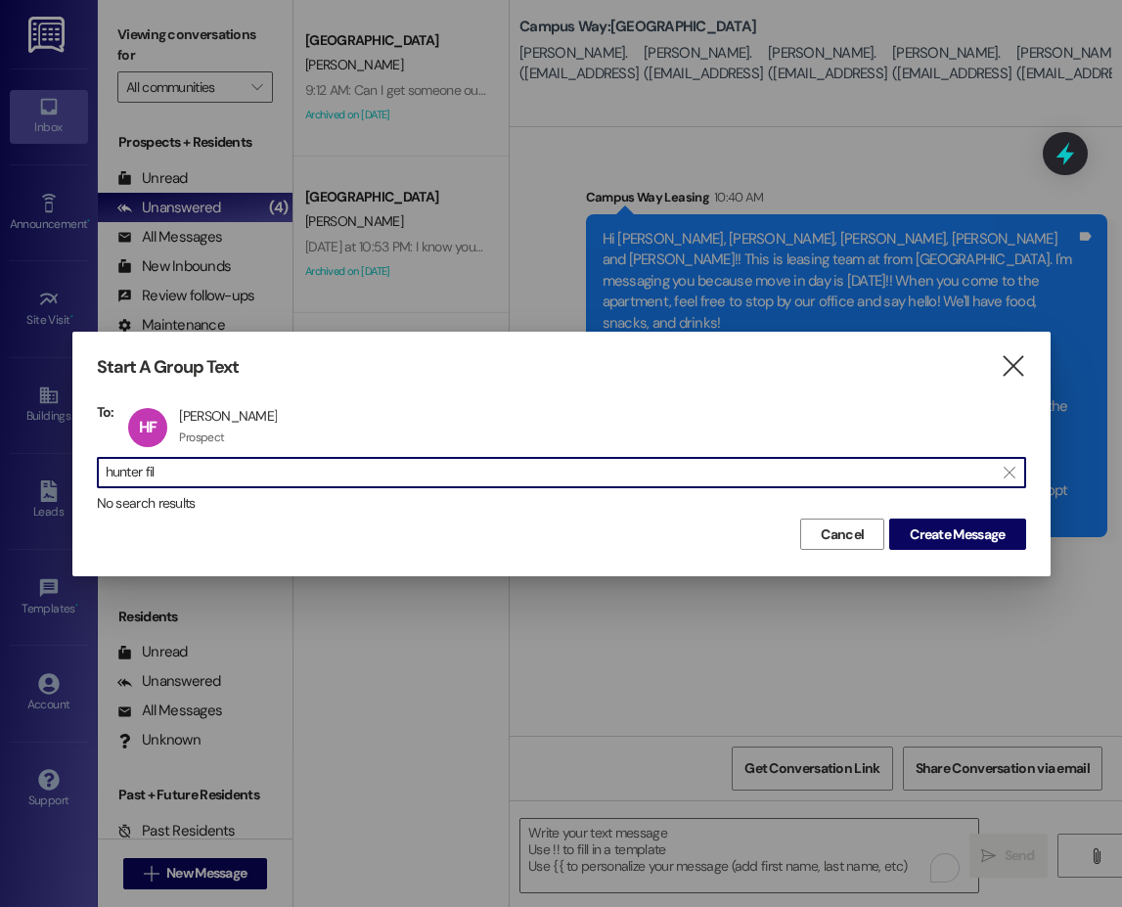
drag, startPoint x: 221, startPoint y: 462, endPoint x: 23, endPoint y: 476, distance: 198.1
click at [23, 476] on div "Start A Group Text  To: HF Hunter Fillerup Hunter Fillerup Prospect Prospect c…" at bounding box center [561, 453] width 1122 height 907
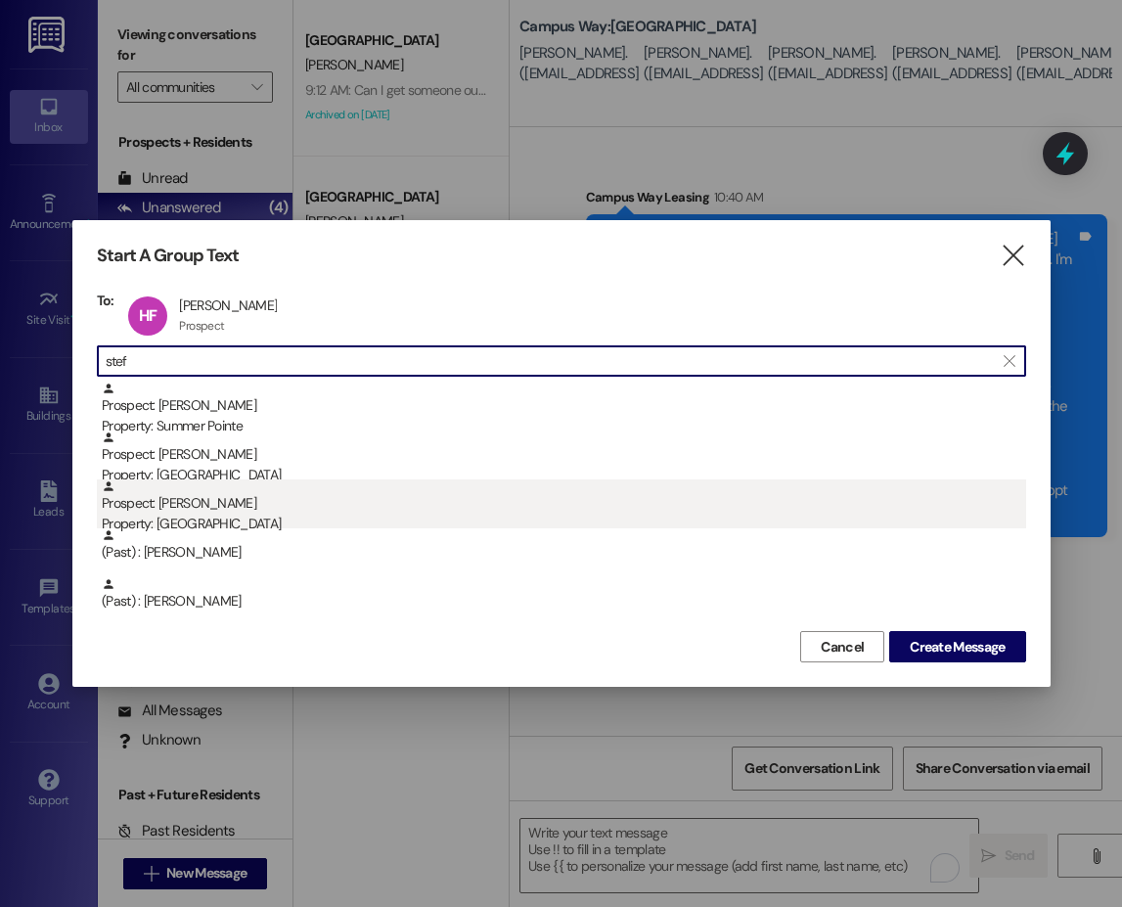
click at [216, 506] on div "Prospect: Stefan Vergara Property: Campus Way" at bounding box center [564, 507] width 924 height 56
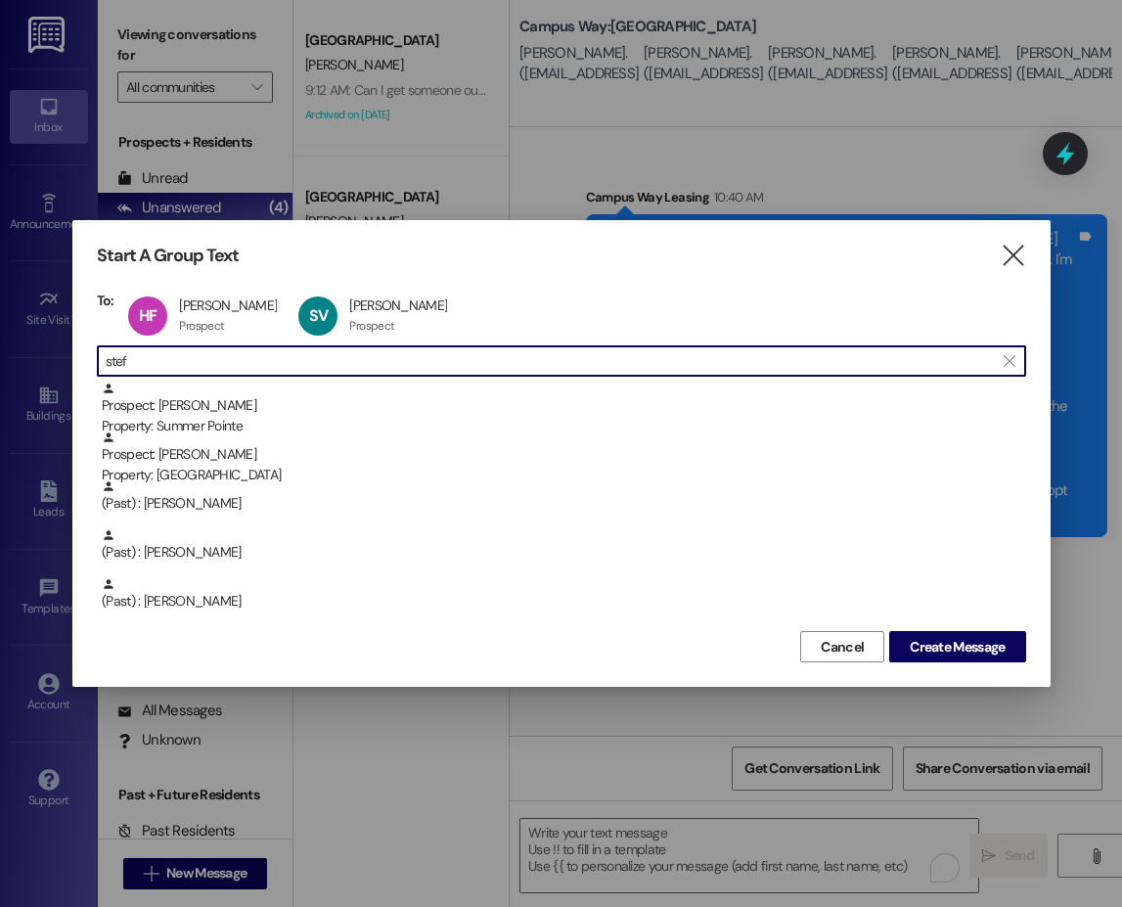
click at [133, 360] on input "stef" at bounding box center [550, 360] width 888 height 27
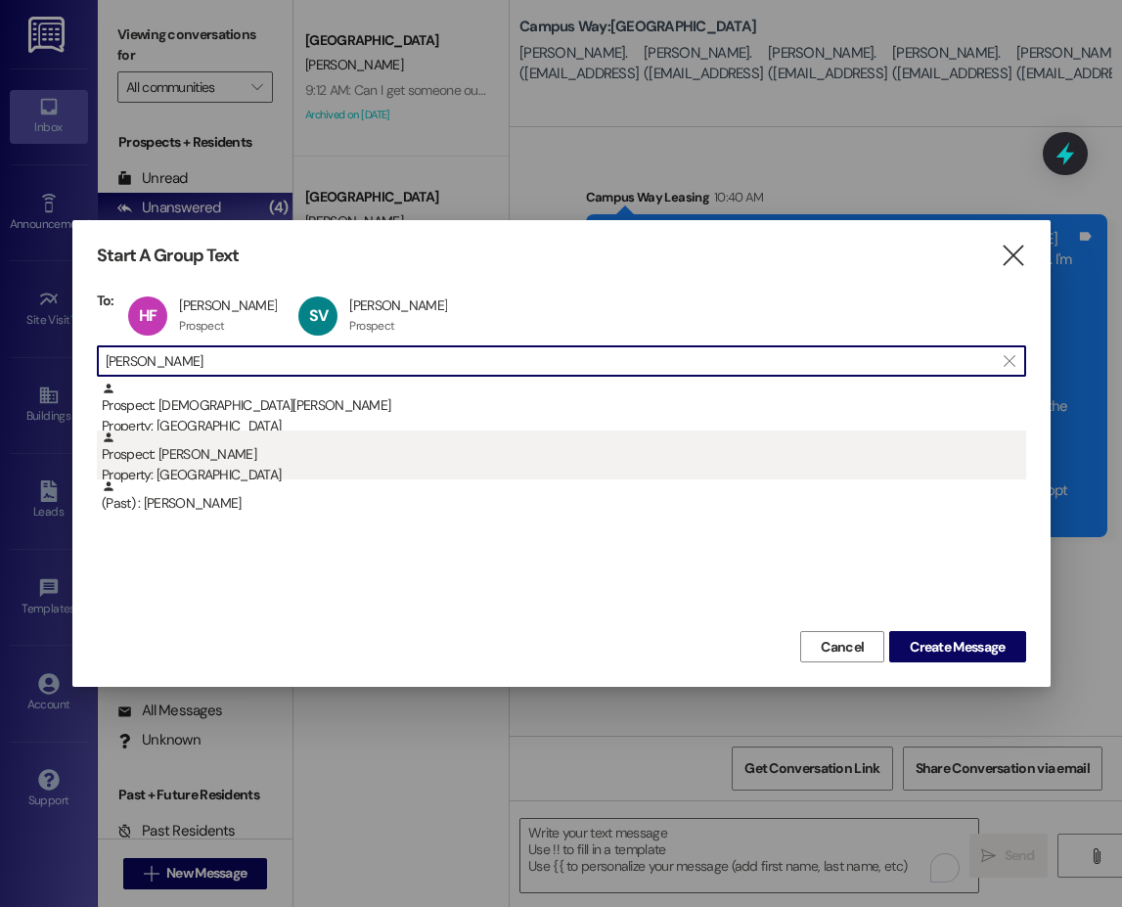
type input "godfrey"
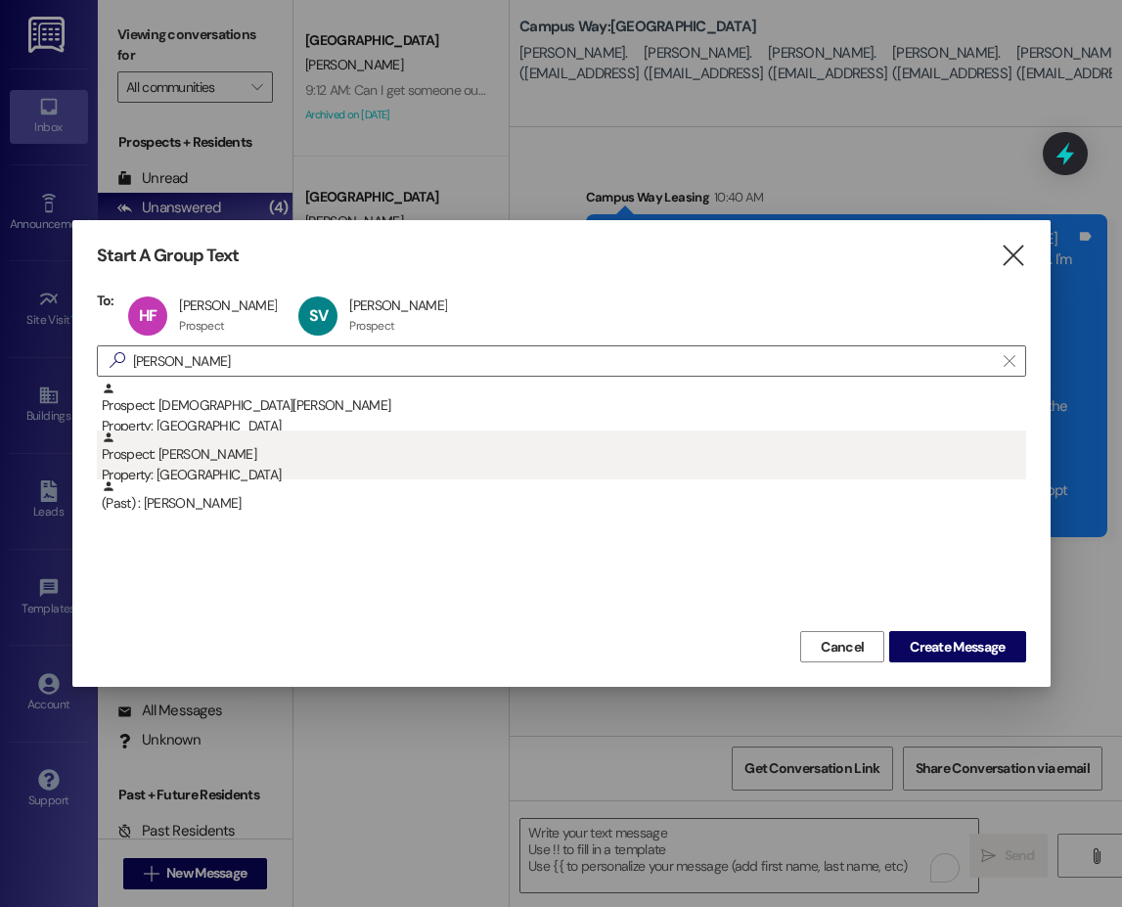
click at [185, 469] on div "Property: [GEOGRAPHIC_DATA]" at bounding box center [564, 475] width 924 height 21
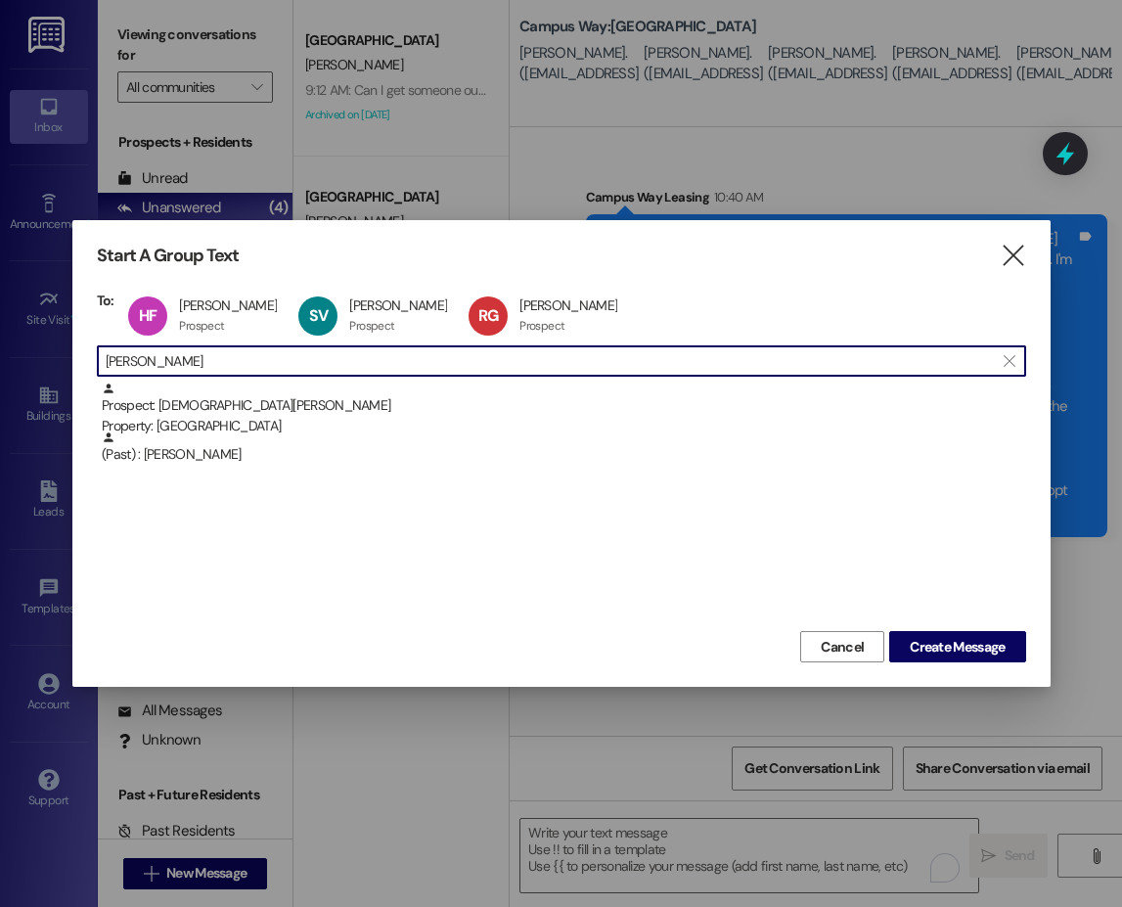
click at [132, 365] on input "godfrey" at bounding box center [550, 360] width 888 height 27
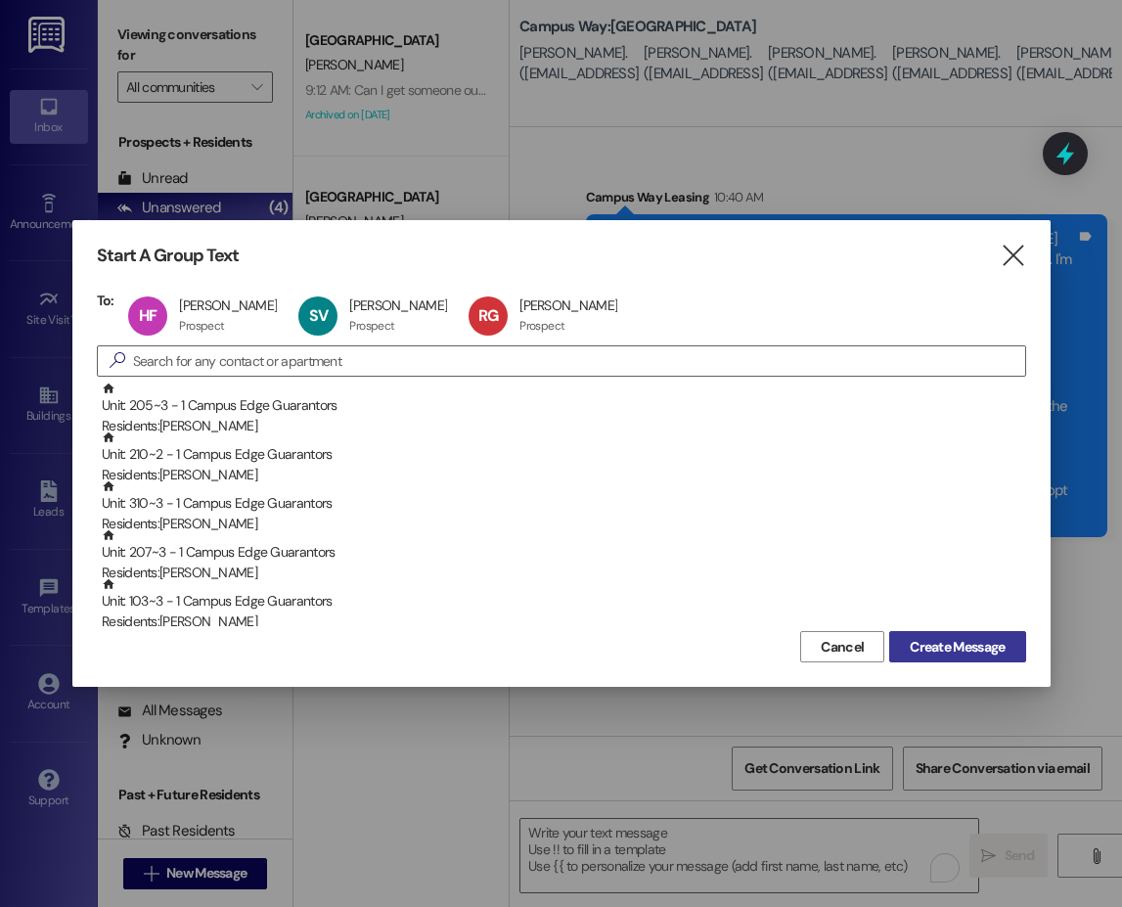
click at [960, 646] on span "Create Message" at bounding box center [957, 647] width 95 height 21
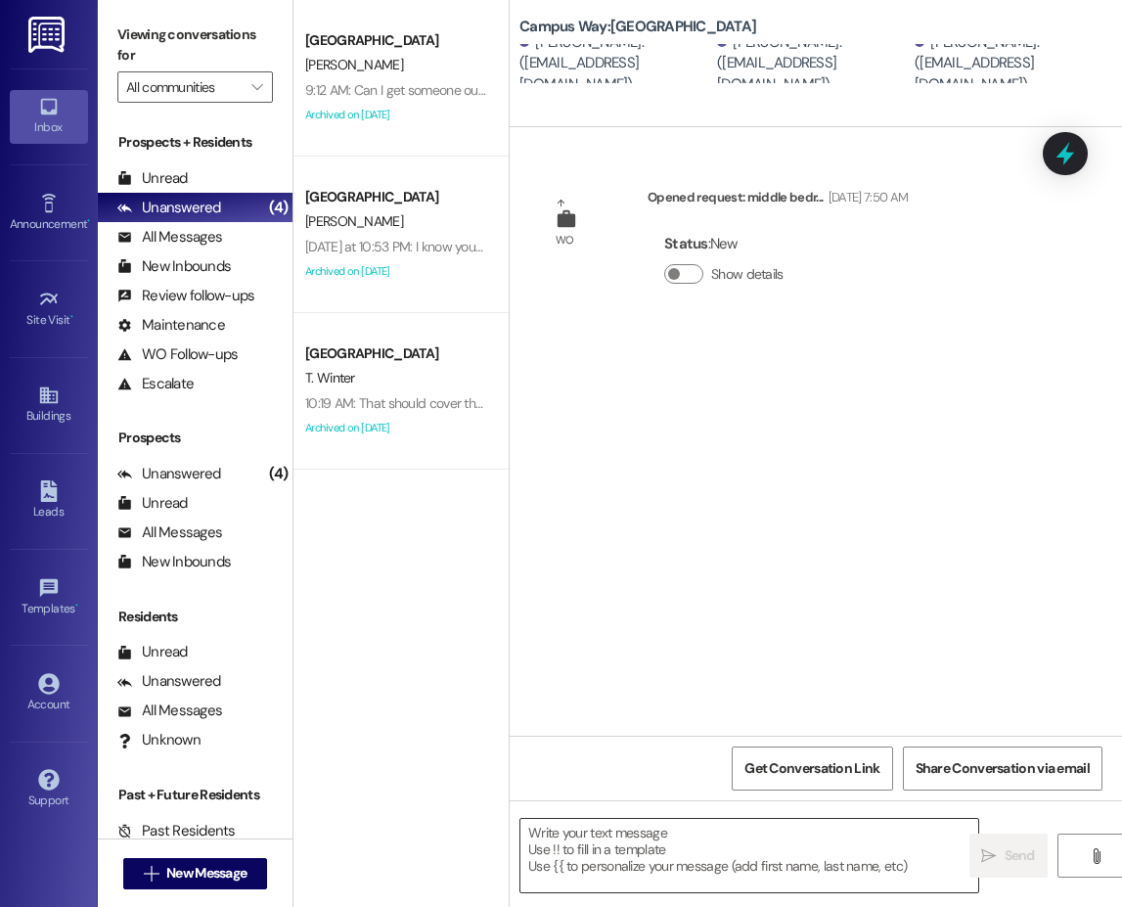
click at [724, 840] on textarea at bounding box center [749, 855] width 458 height 73
paste textarea "Hi {{first_name}}!! This is leasing team at from {{property}}. I'm messaging yo…"
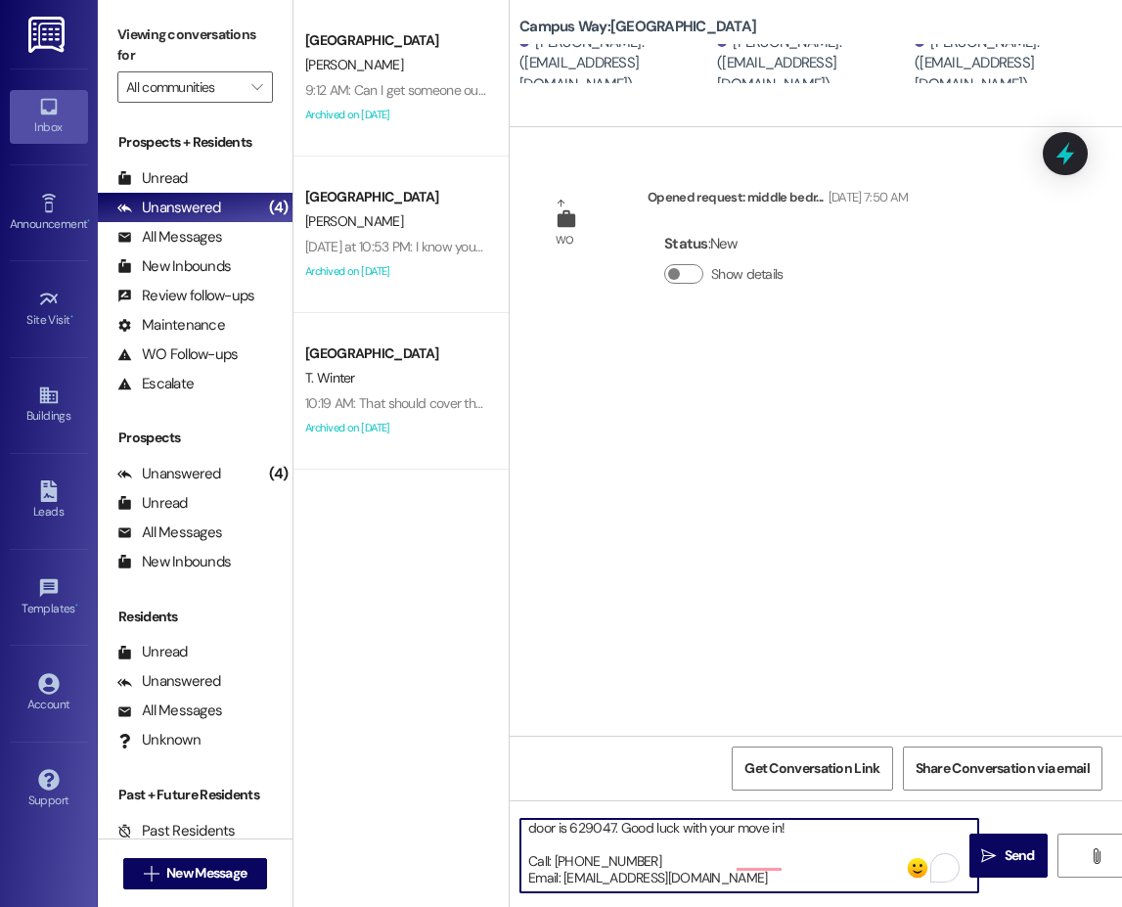
scroll to position [155, 0]
click at [581, 831] on textarea "Hi {{first_name}}!! This is leasing team at from {{property}}. I'm messaging yo…" at bounding box center [749, 855] width 458 height 73
type textarea "Hi {{first_name}}!! This is leasing team at from {{property}}. I'm messaging yo…"
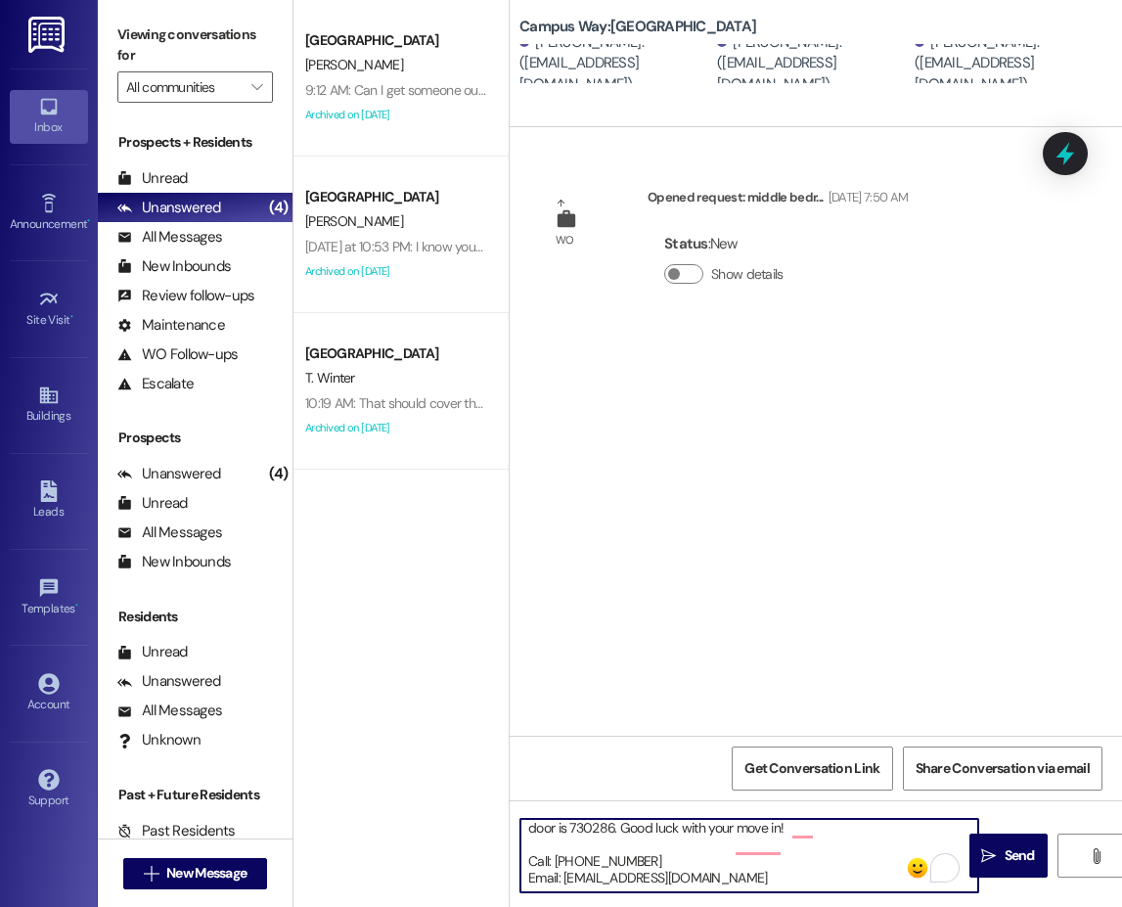
click at [646, 871] on textarea "Hi {{first_name}}!! This is leasing team at from {{property}}. I'm messaging yo…" at bounding box center [749, 855] width 458 height 73
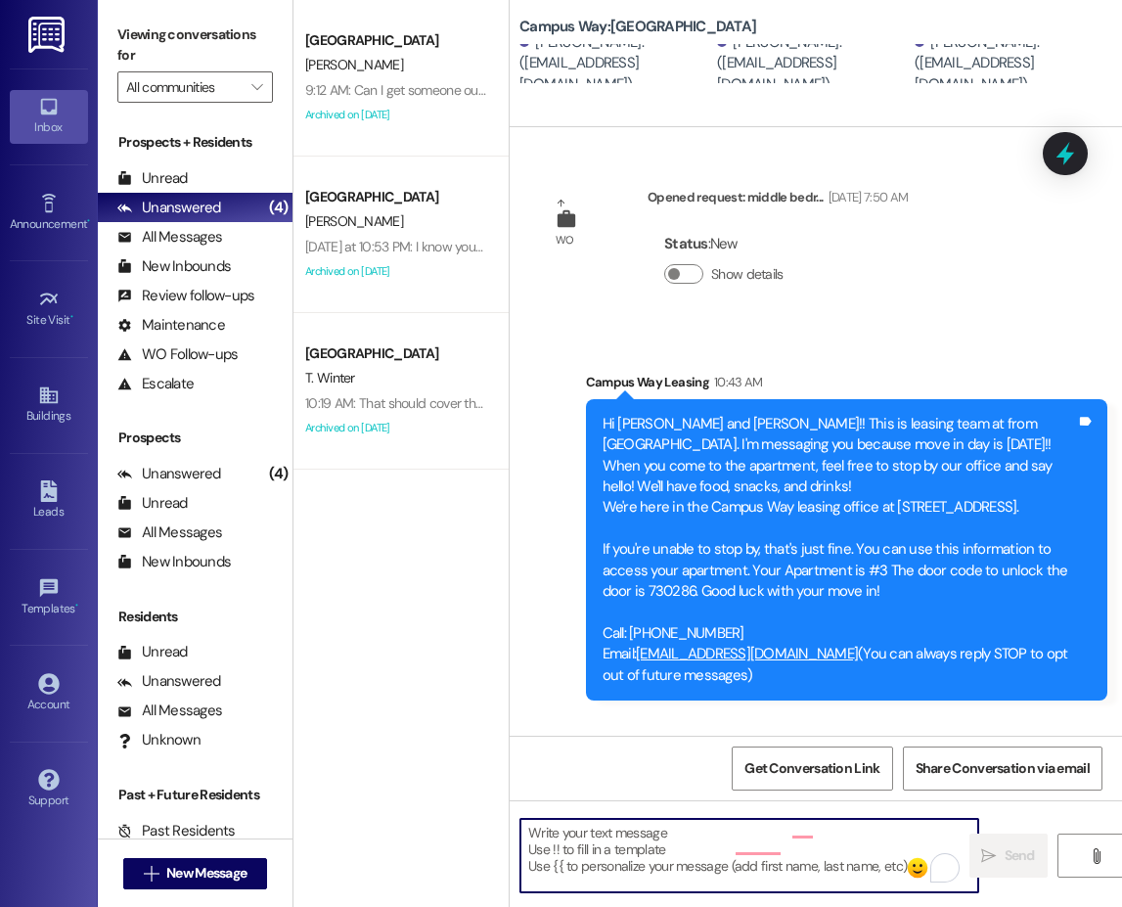
scroll to position [9, 0]
click at [706, 852] on textarea "To enrich screen reader interactions, please activate Accessibility in Grammarl…" at bounding box center [749, 855] width 458 height 73
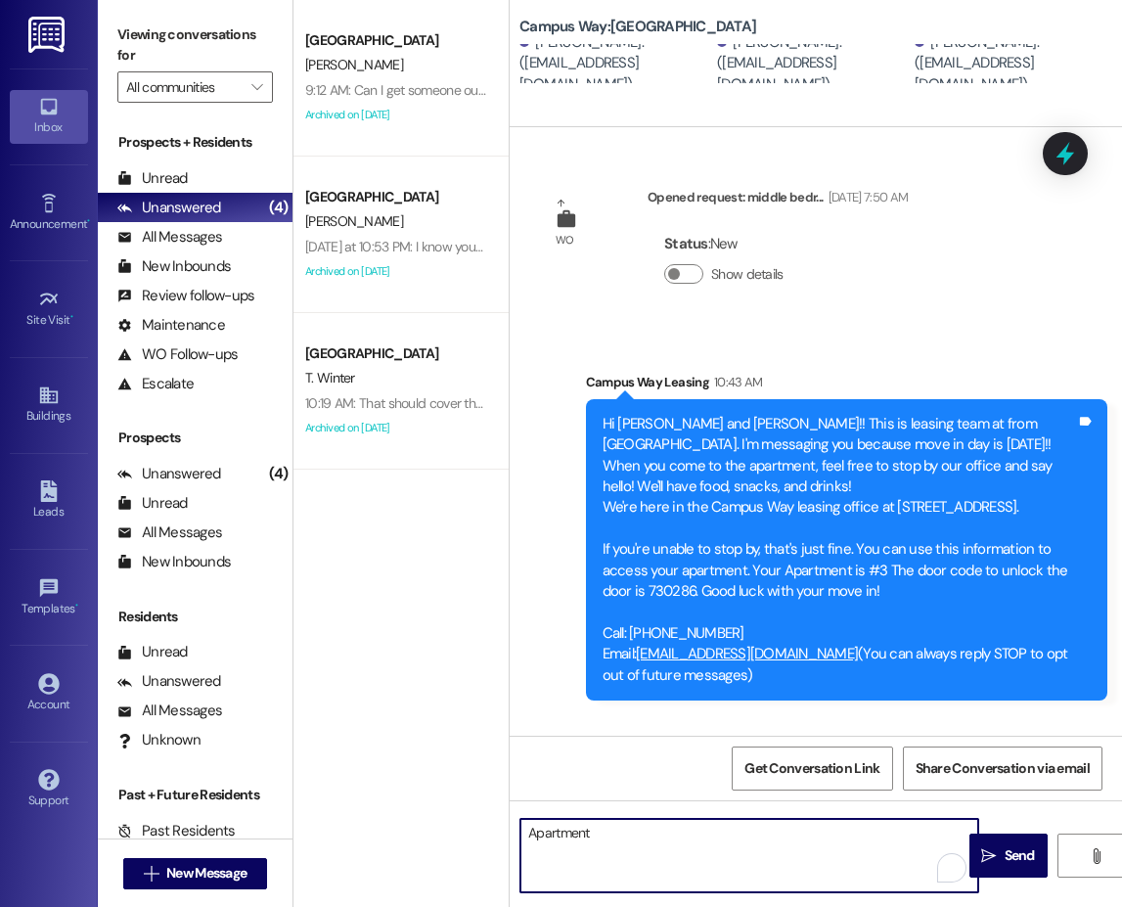
drag, startPoint x: 636, startPoint y: 863, endPoint x: 501, endPoint y: 831, distance: 138.6
click at [501, 831] on div "South Pointe Prospect K. Eichler 9:12 AM: Can I get someone out here to fix the…" at bounding box center [707, 453] width 828 height 907
click at [612, 831] on textarea "Our apologies, that message is incorrect. Your new code has been reset to unit …" at bounding box center [749, 855] width 458 height 73
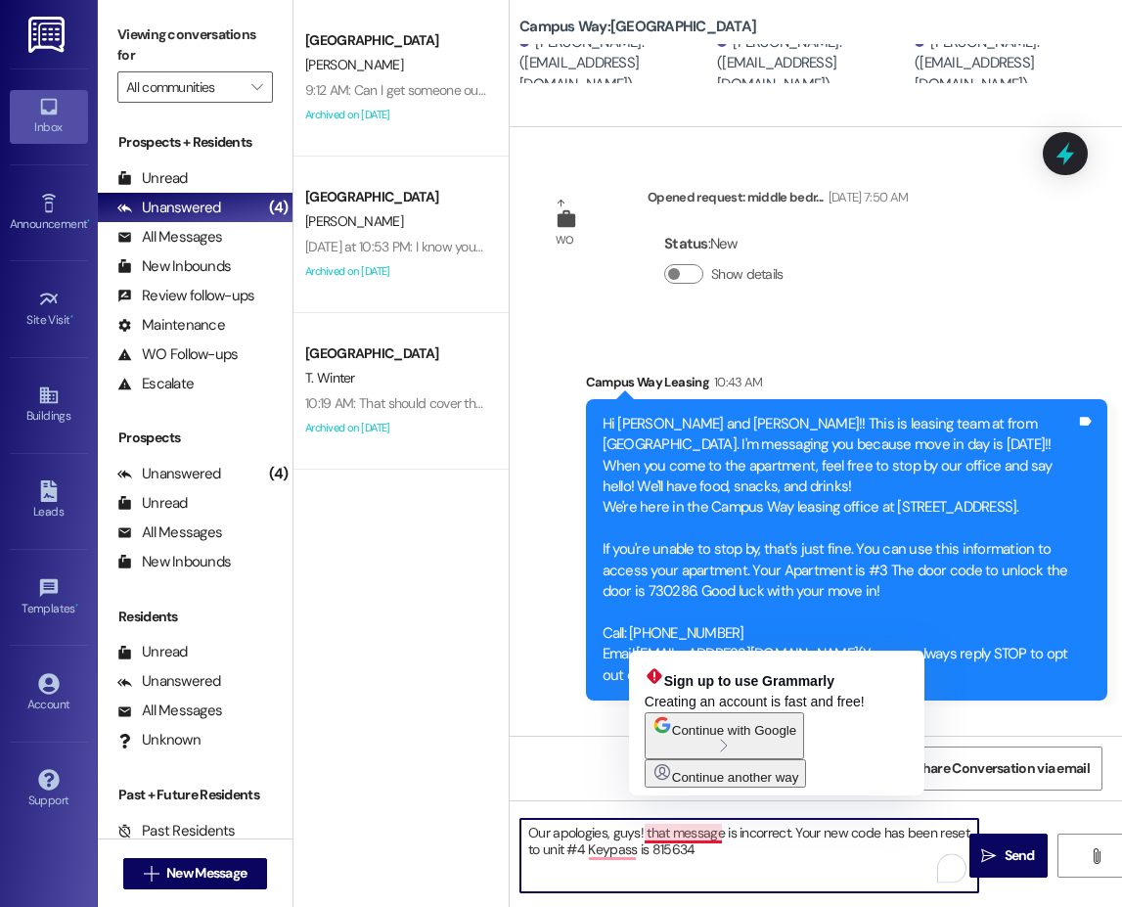
click at [674, 834] on textarea "Our apologies, guys! that message is incorrect. Your new code has been reset to…" at bounding box center [749, 855] width 458 height 73
click at [623, 858] on textarea "Our apologies, guys! that message is incorrect. Your new code has been reset to…" at bounding box center [749, 855] width 458 height 73
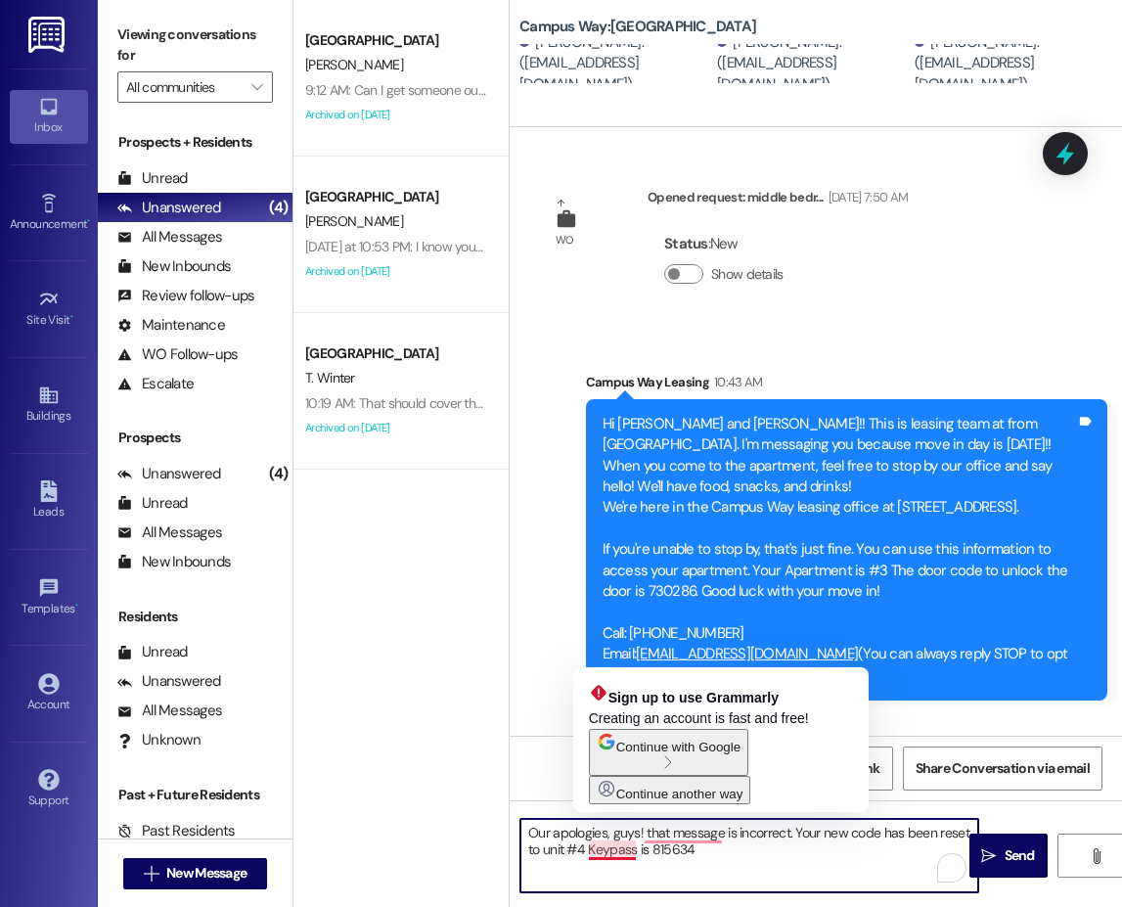
click at [623, 858] on textarea "Our apologies, guys! that message is incorrect. Your new code has been reset to…" at bounding box center [749, 855] width 458 height 73
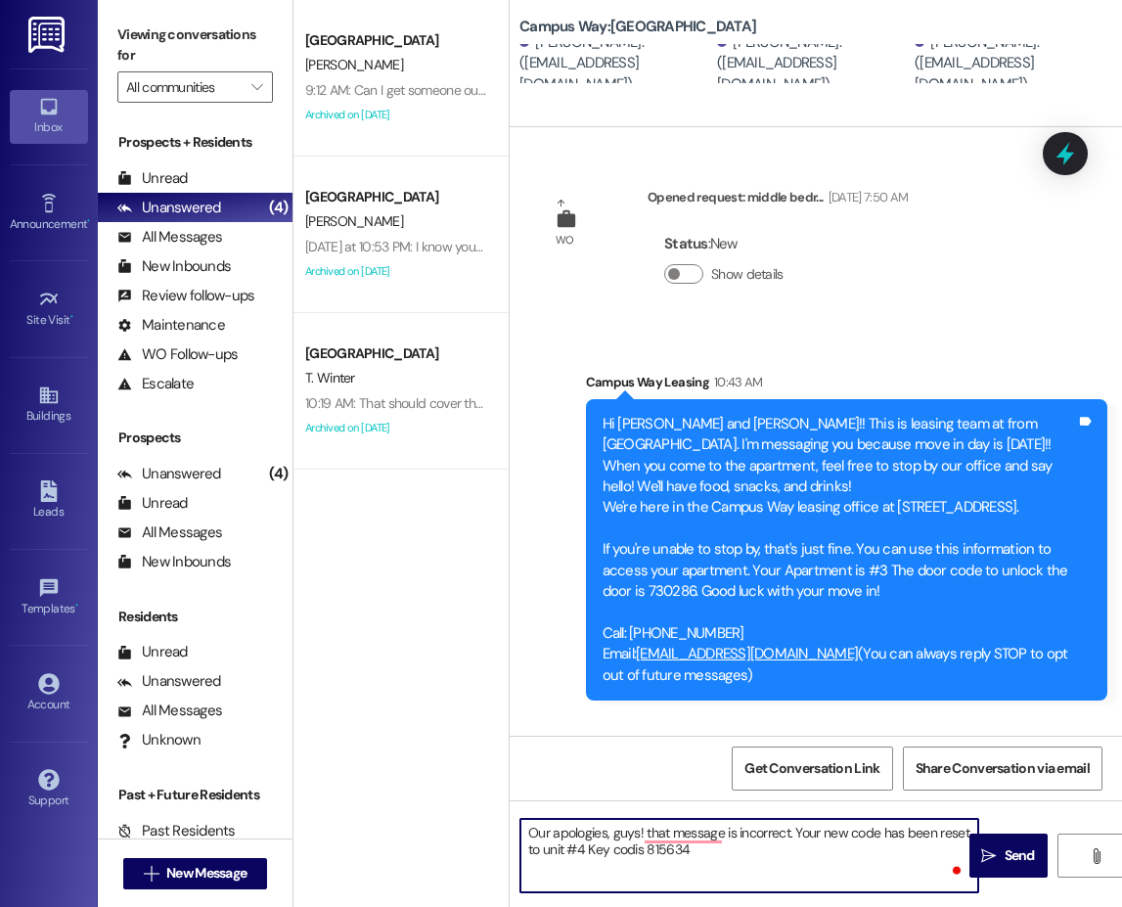
type textarea "Our apologies, guys! that message is incorrect. Your new code has been reset to…"
click at [773, 857] on textarea "Our apologies, guys! that message is incorrect. Your new code has been reset to…" at bounding box center [749, 855] width 458 height 73
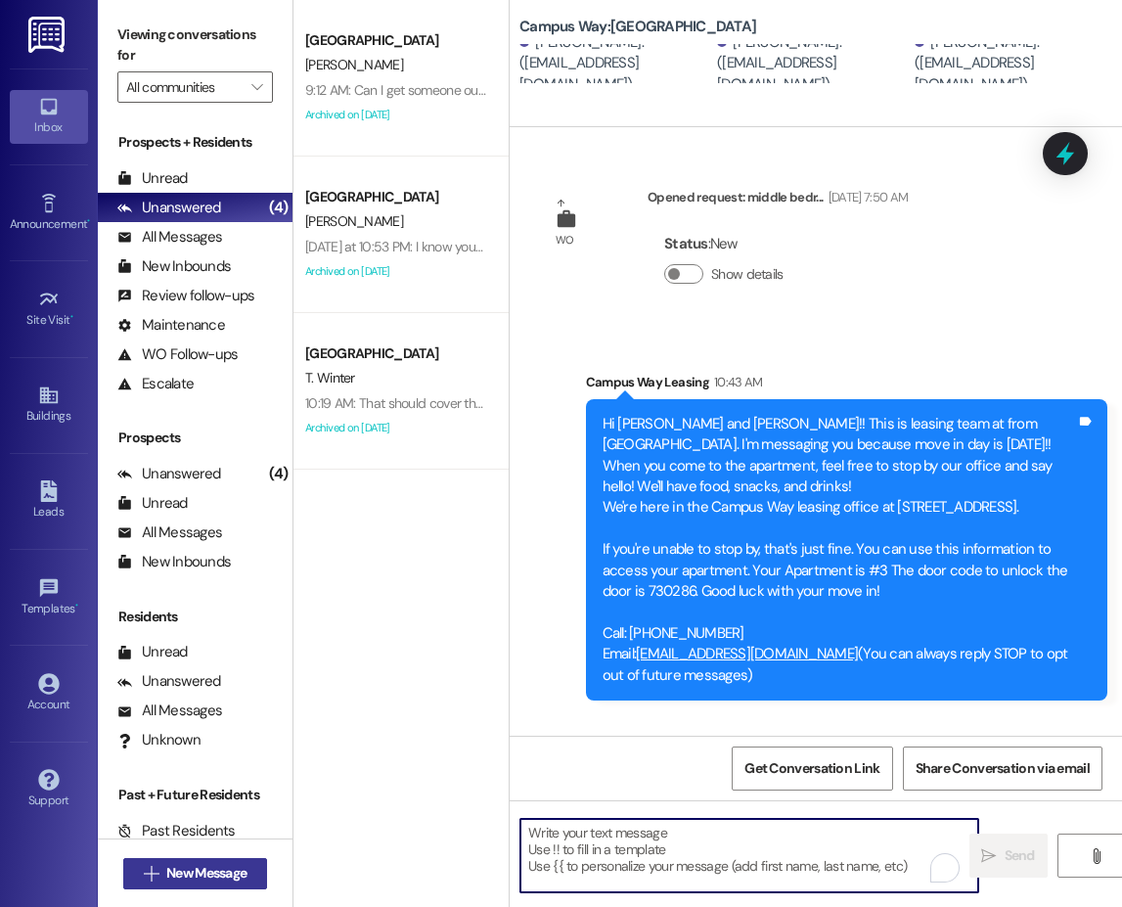
click at [158, 863] on span " New Message" at bounding box center [196, 873] width 112 height 21
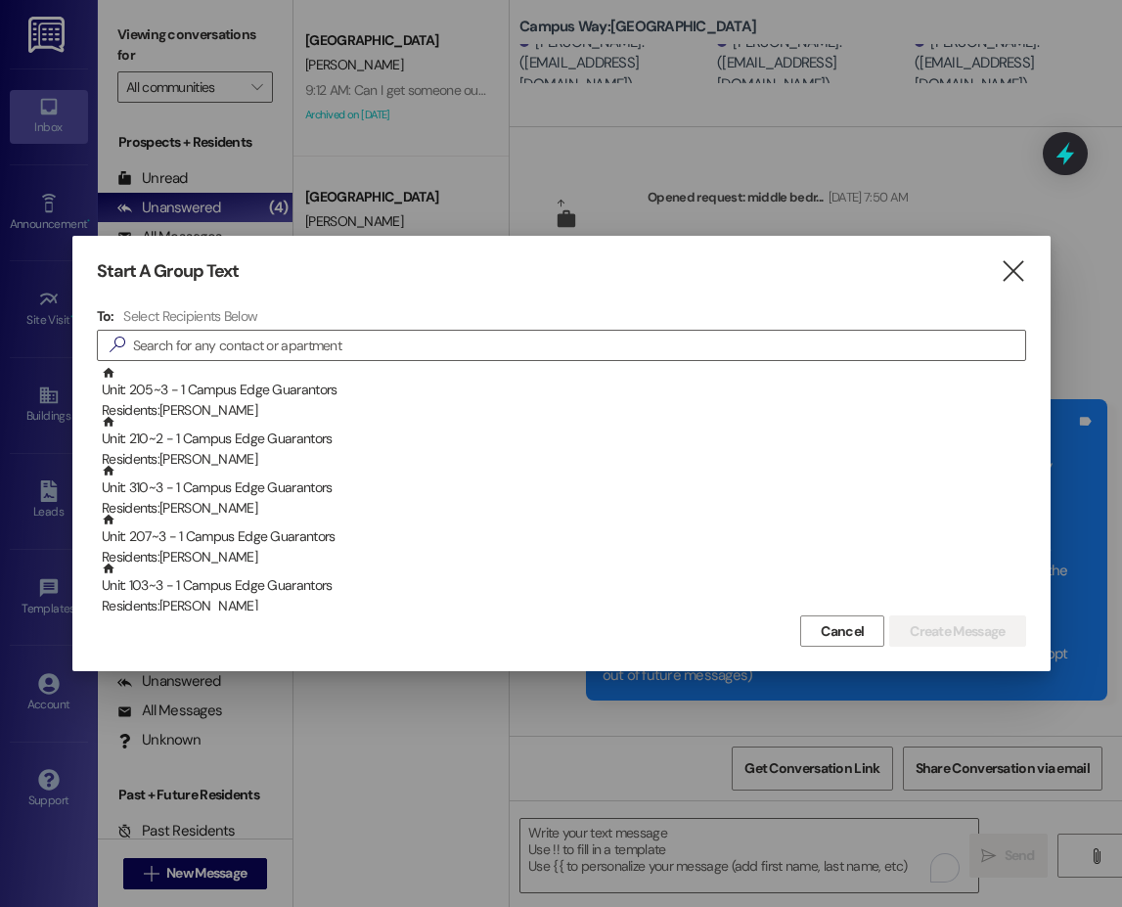
click at [415, 306] on div "Start A Group Text  To: Select Recipients Below  Unit: 205~3 - 1 Campus Edge …" at bounding box center [561, 453] width 978 height 435
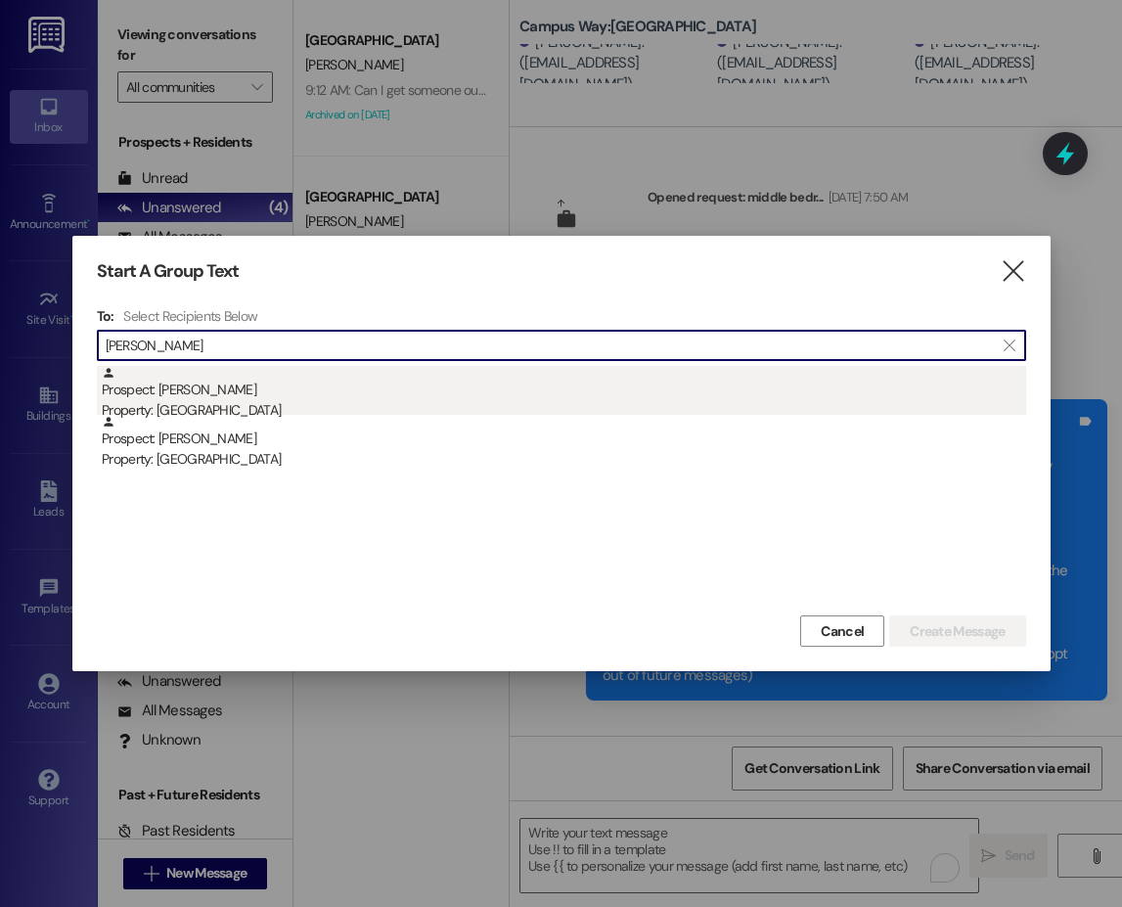
click at [203, 400] on div "Property: [GEOGRAPHIC_DATA]" at bounding box center [564, 410] width 924 height 21
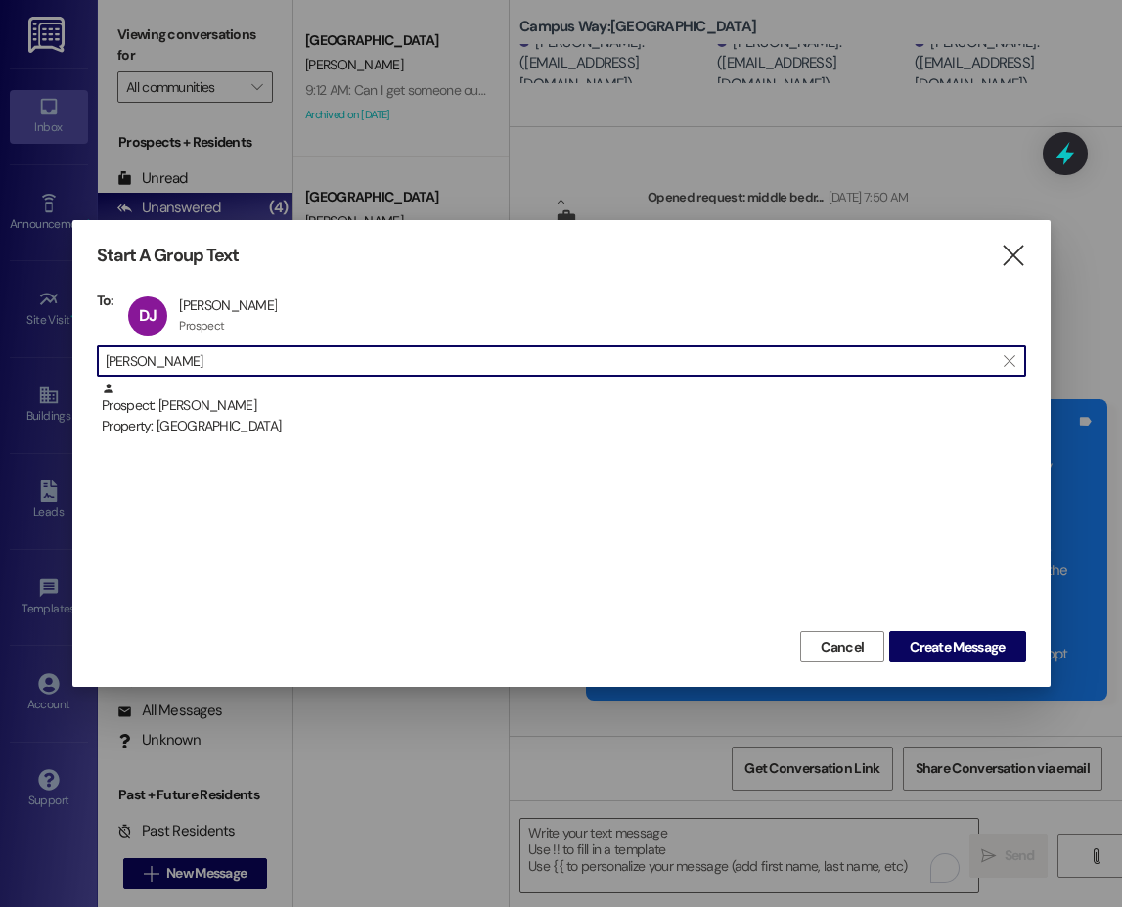
drag, startPoint x: 210, startPoint y: 357, endPoint x: 103, endPoint y: 356, distance: 107.6
click at [103, 356] on div " daniela juare " at bounding box center [561, 360] width 929 height 31
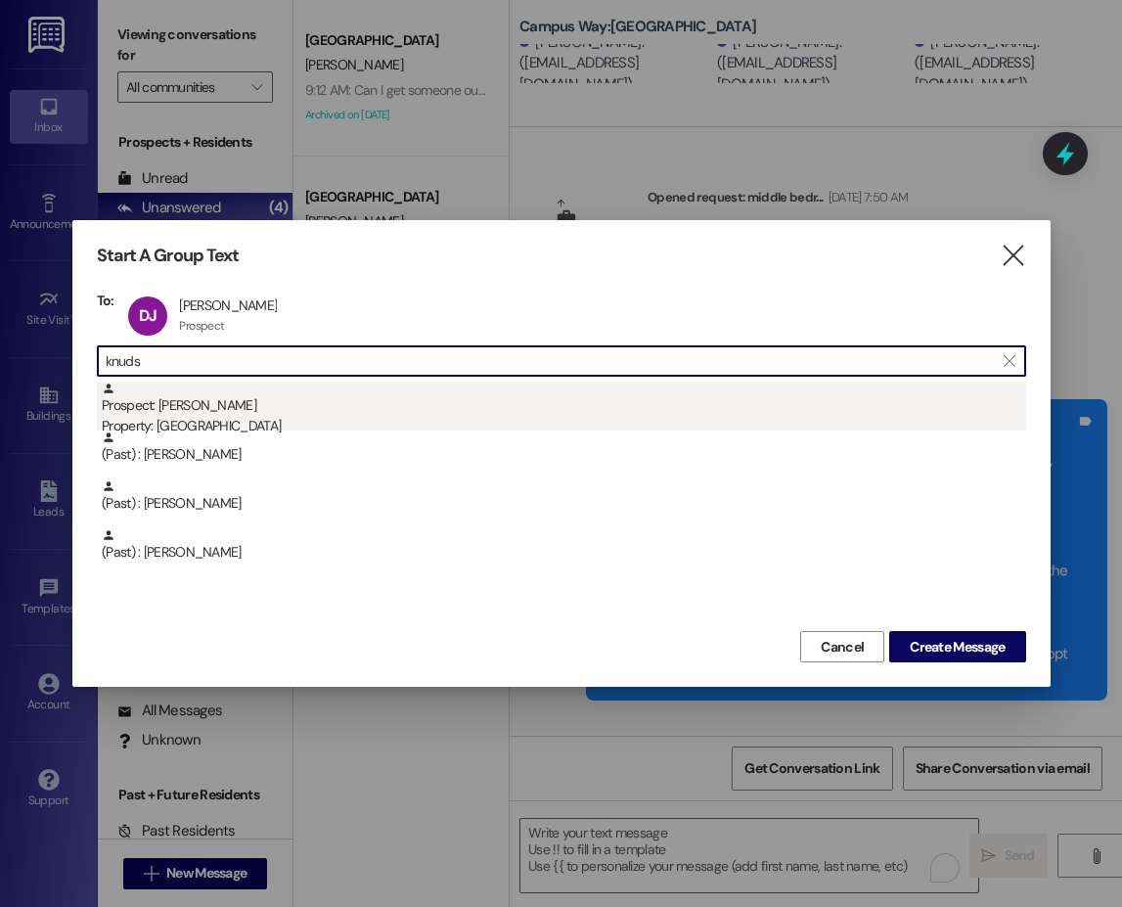
click at [216, 413] on div "Prospect: Isabella Knudsen Property: Campus Way" at bounding box center [564, 409] width 924 height 56
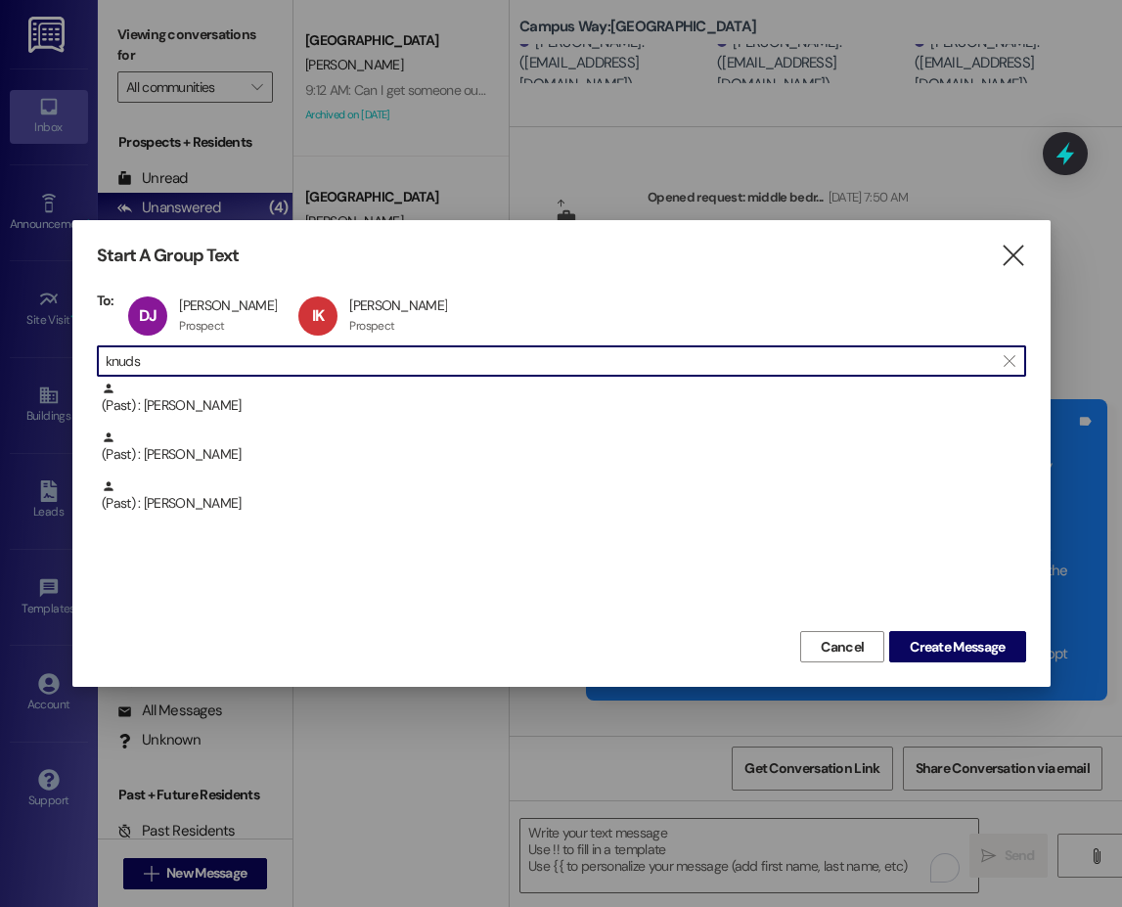
click at [126, 365] on input "knuds" at bounding box center [550, 360] width 888 height 27
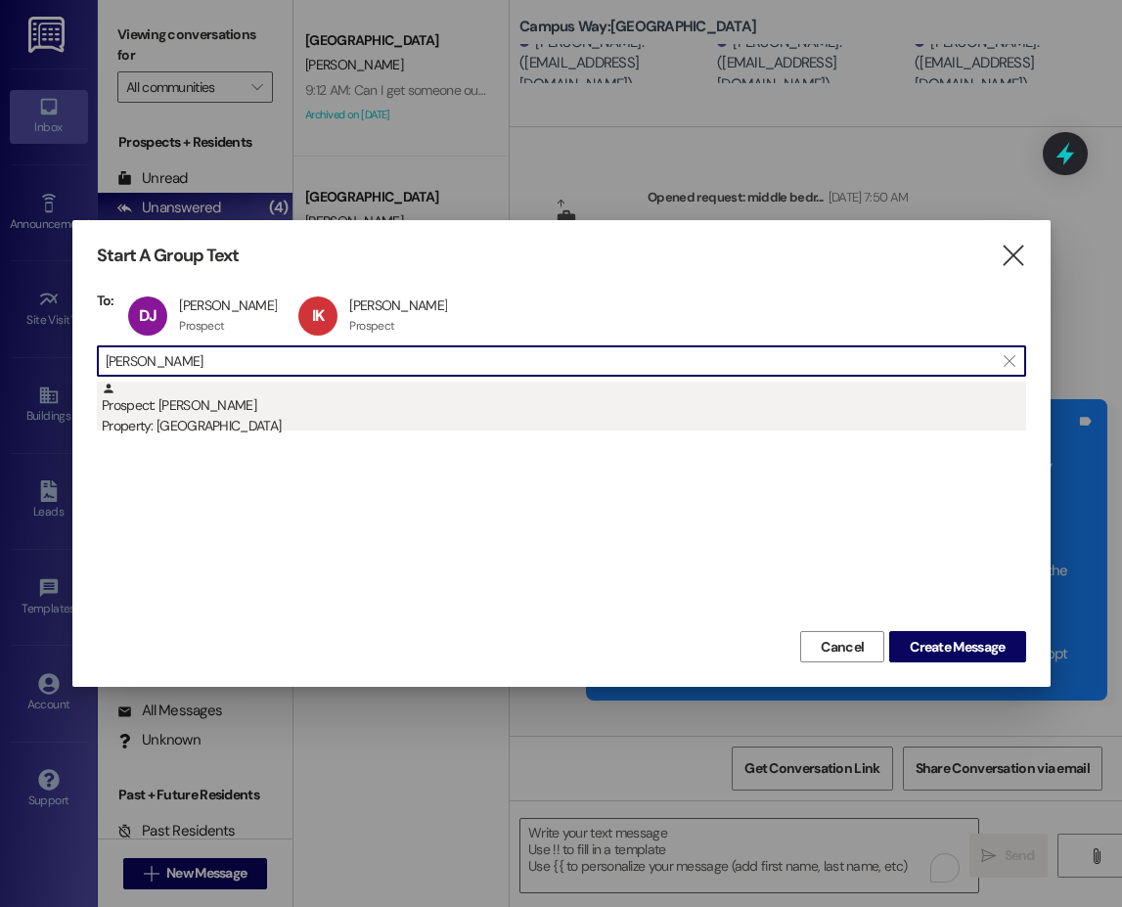
type input "riley mor"
click at [255, 405] on div "Prospect: Riley Mortensen Property: Campus Way" at bounding box center [564, 409] width 924 height 56
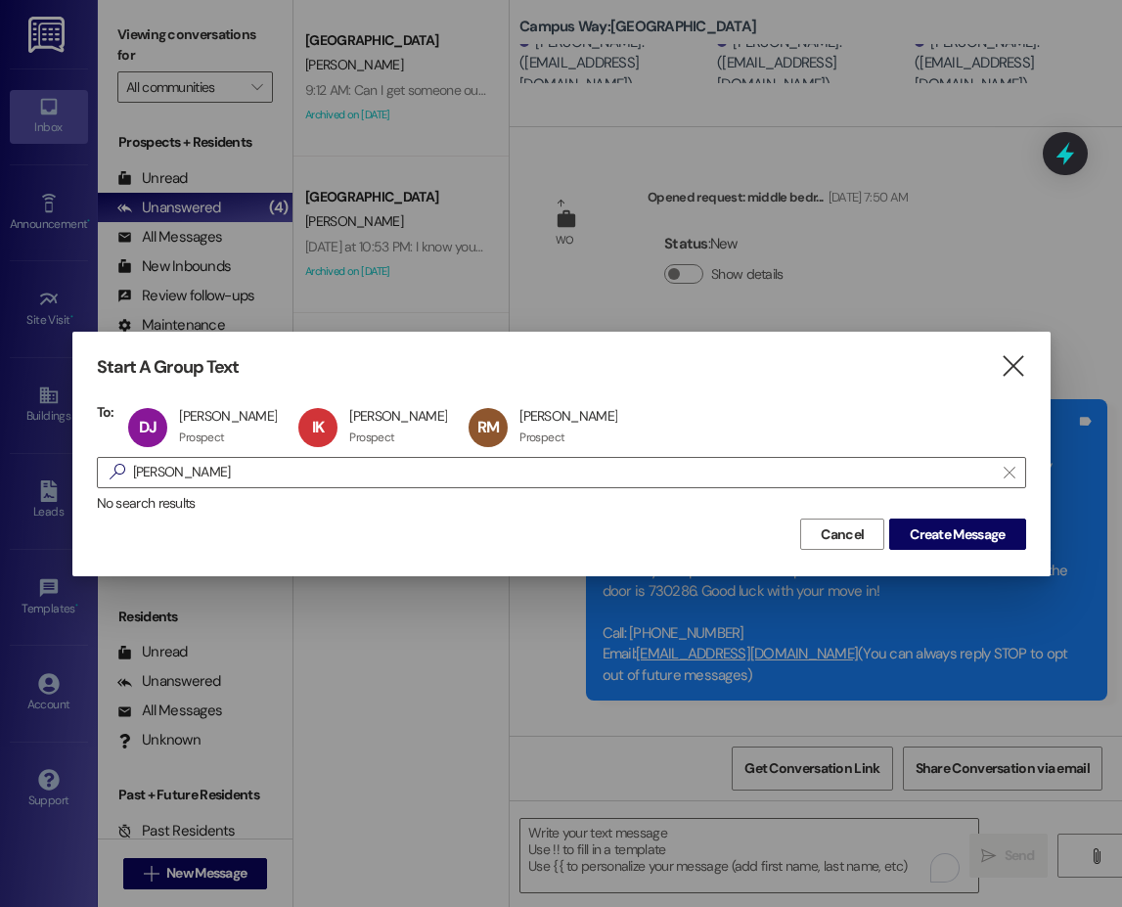
click at [641, 381] on div "Start A Group Text  To: DJ Daniela Juarez Daniela Juarez Prospect Prospect cli…" at bounding box center [561, 454] width 978 height 244
click at [951, 536] on span "Create Message" at bounding box center [957, 534] width 95 height 21
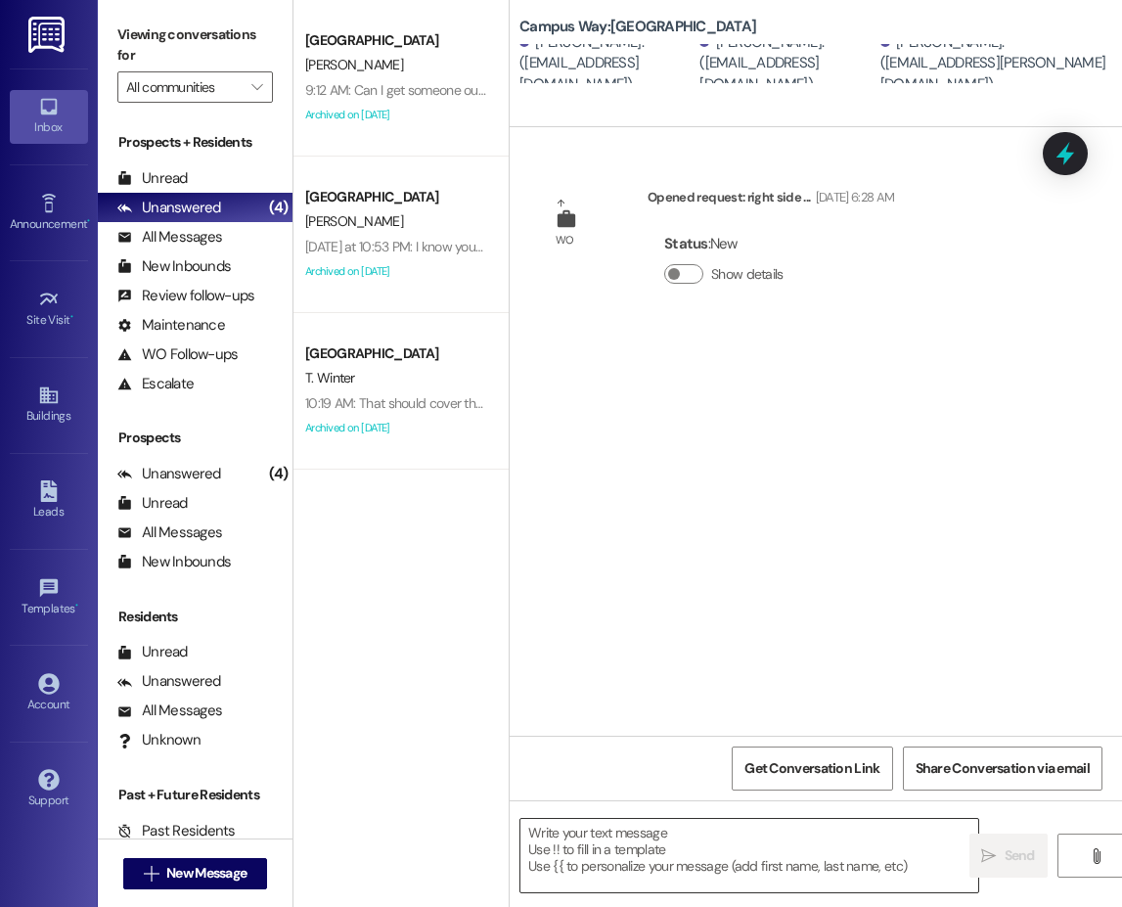
click at [667, 829] on textarea at bounding box center [749, 855] width 458 height 73
paste textarea "Hi {{first_name}}!! This is leasing team at from {{property}}. I'm messaging yo…"
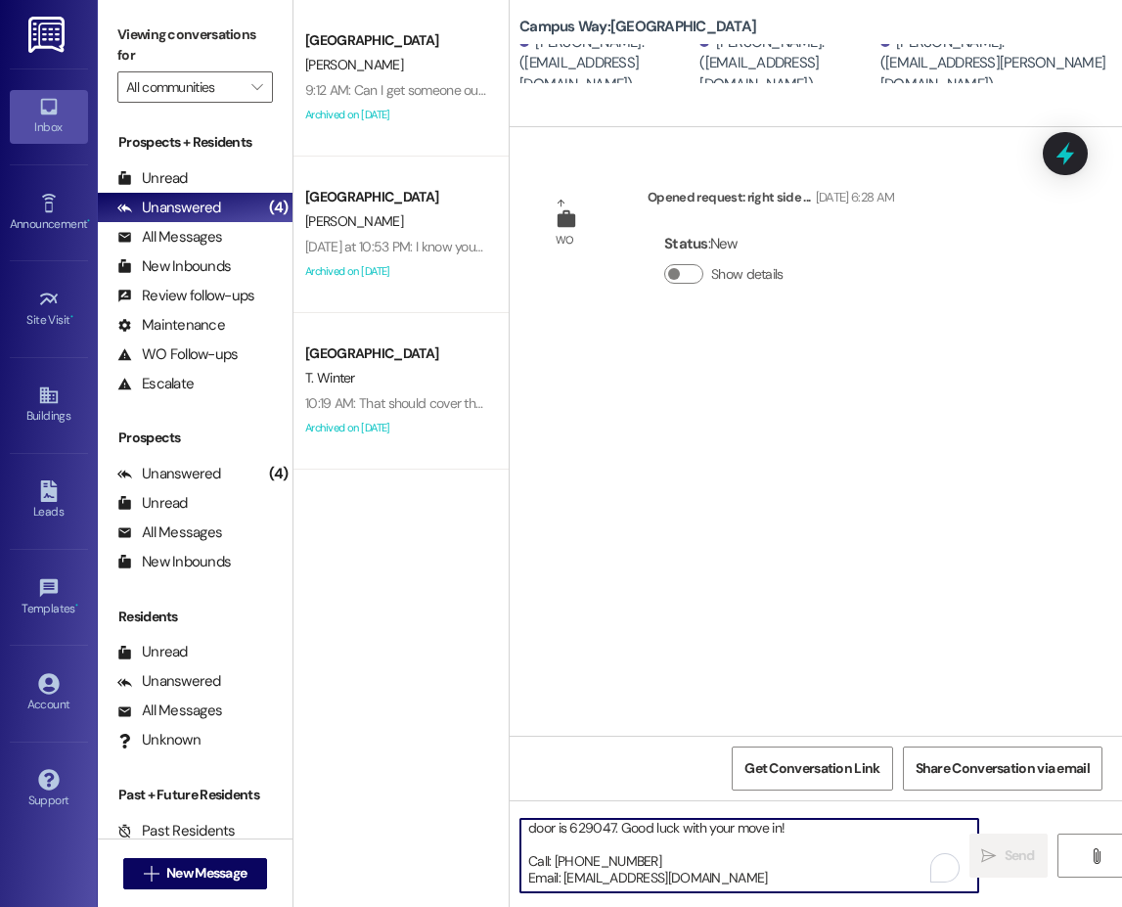
scroll to position [150, 0]
click at [592, 842] on textarea "Hi {{first_name}}!! This is leasing team at from {{property}}. I'm messaging yo…" at bounding box center [749, 855] width 458 height 73
click at [590, 829] on textarea "Hi {{first_name}}!! This is leasing team at from {{property}}. I'm messaging yo…" at bounding box center [749, 855] width 458 height 73
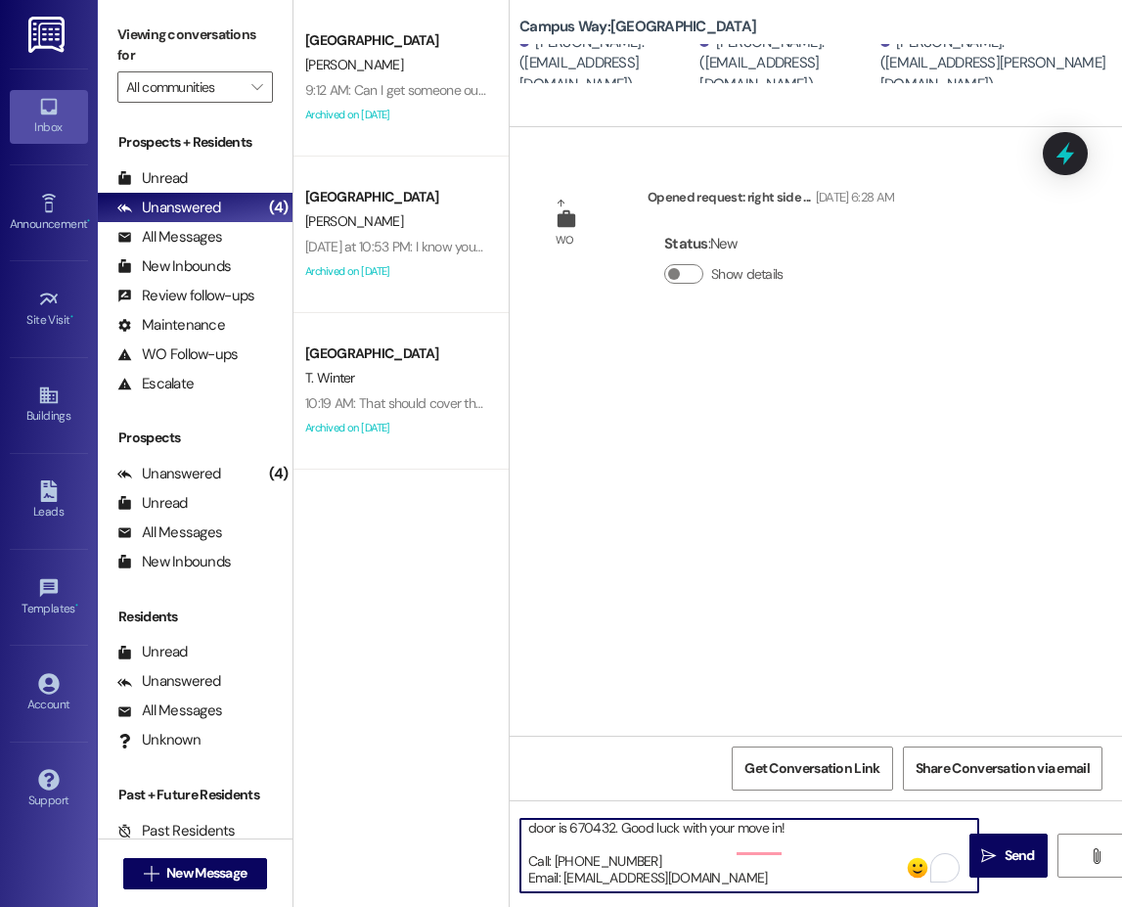
scroll to position [121, 0]
type textarea "Hi {{first_name}}!! This is leasing team at from {{property}}. I'm messaging yo…"
click at [599, 863] on textarea "Hi {{first_name}}!! This is leasing team at from {{property}}. I'm messaging yo…" at bounding box center [749, 855] width 458 height 73
click at [641, 852] on textarea "Hi {{first_name}}!! This is leasing team at from {{property}}. I'm messaging yo…" at bounding box center [749, 855] width 458 height 73
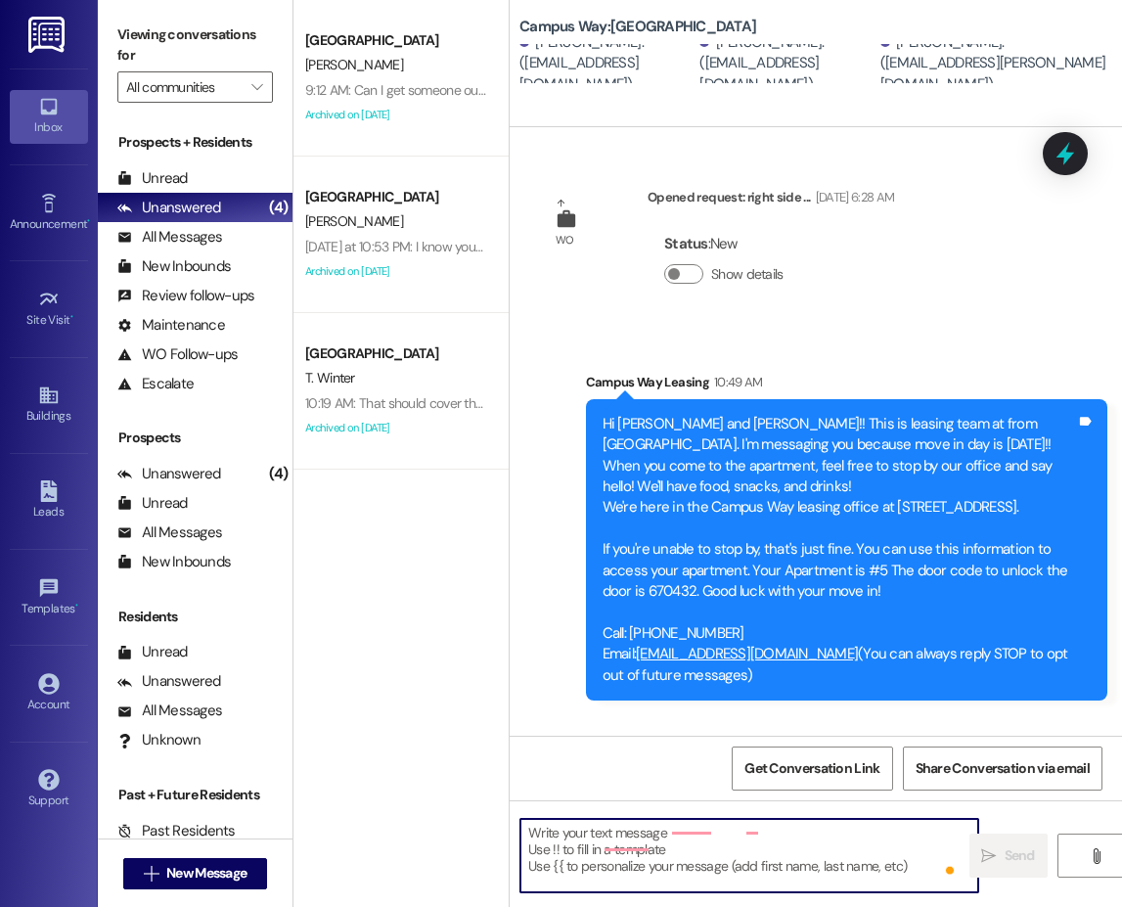
scroll to position [9, 0]
click at [228, 872] on span "New Message" at bounding box center [206, 873] width 80 height 21
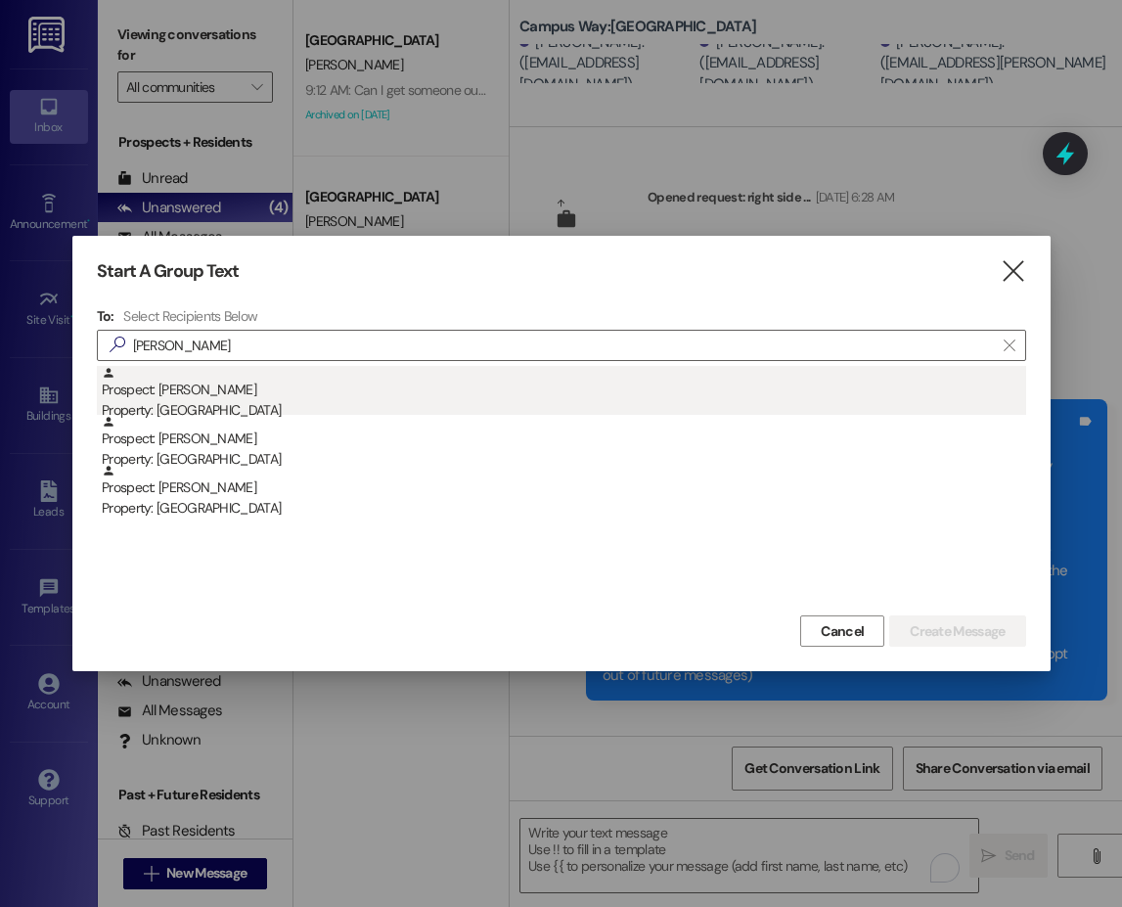
click at [159, 405] on div "Property: [GEOGRAPHIC_DATA]" at bounding box center [564, 410] width 924 height 21
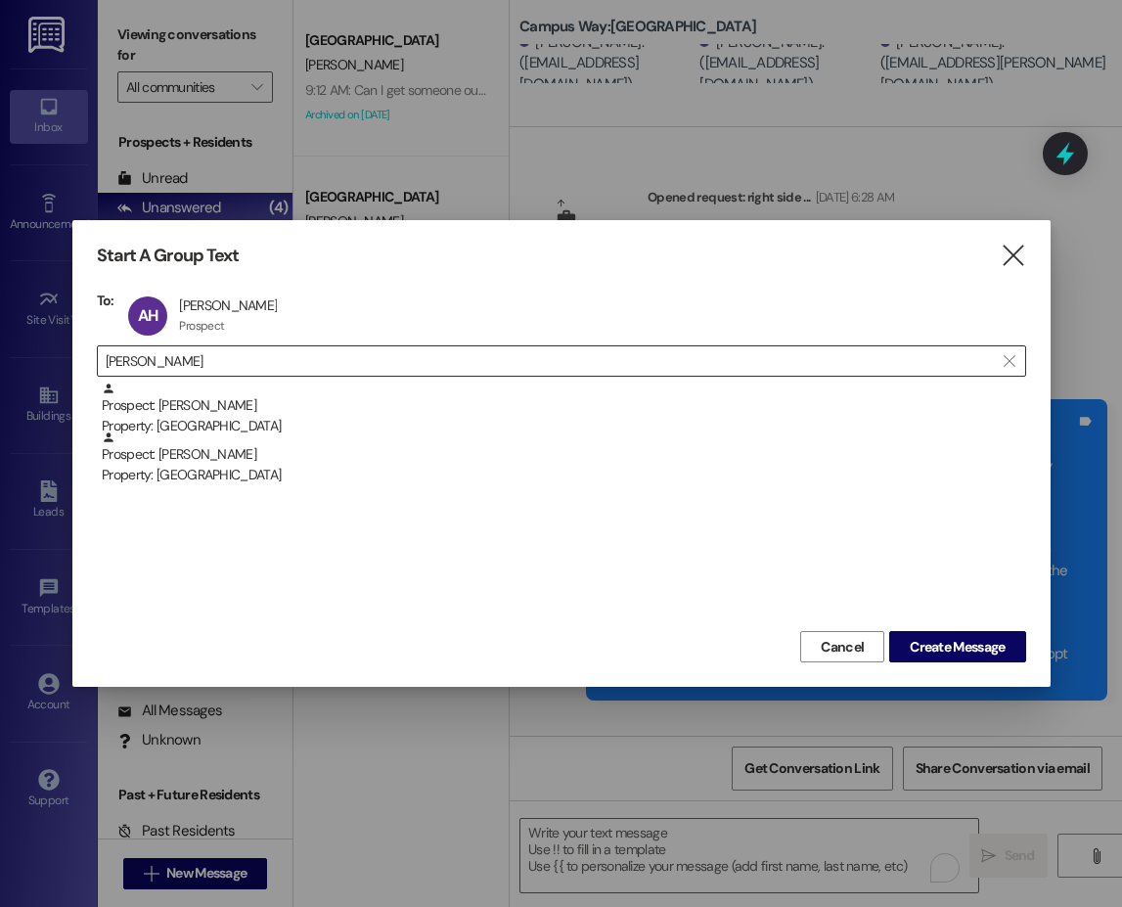
click at [148, 358] on input "hendrick" at bounding box center [550, 360] width 888 height 27
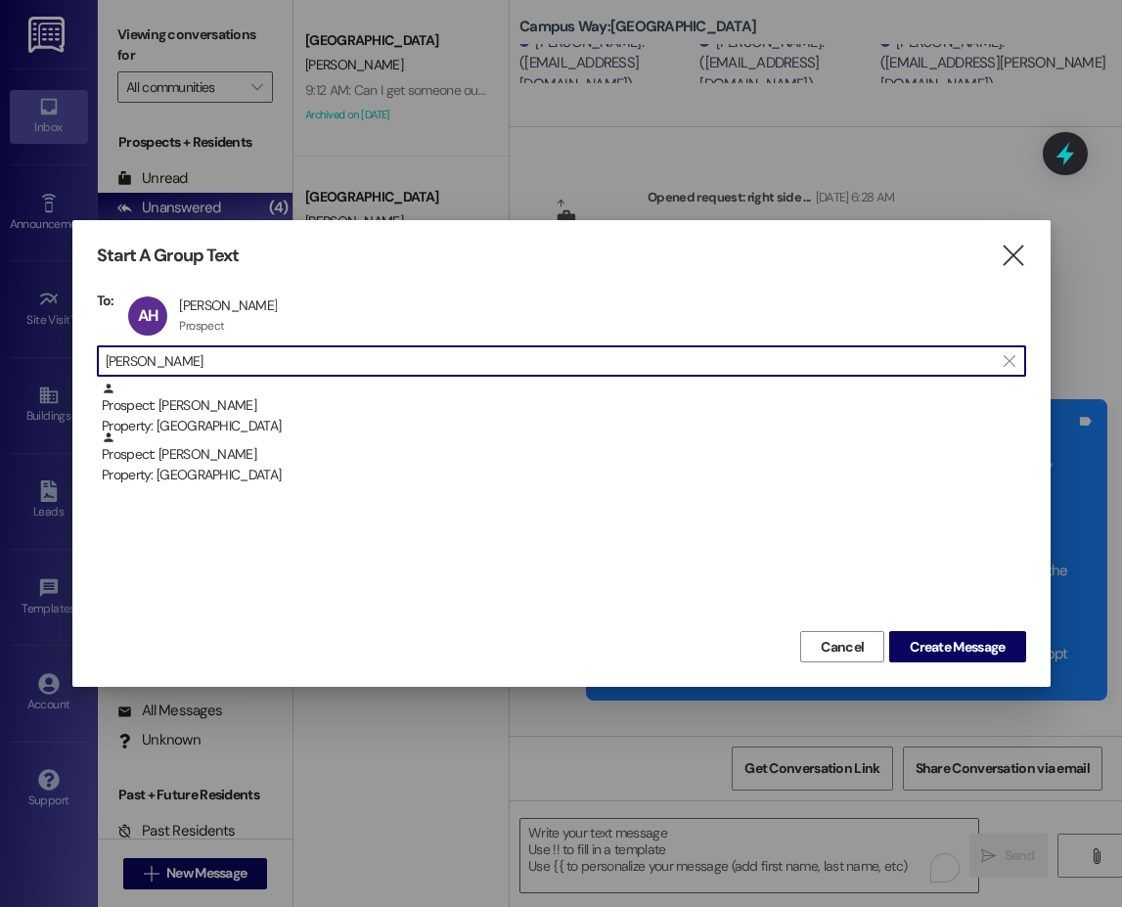
click at [148, 358] on input "hendrick" at bounding box center [550, 360] width 888 height 27
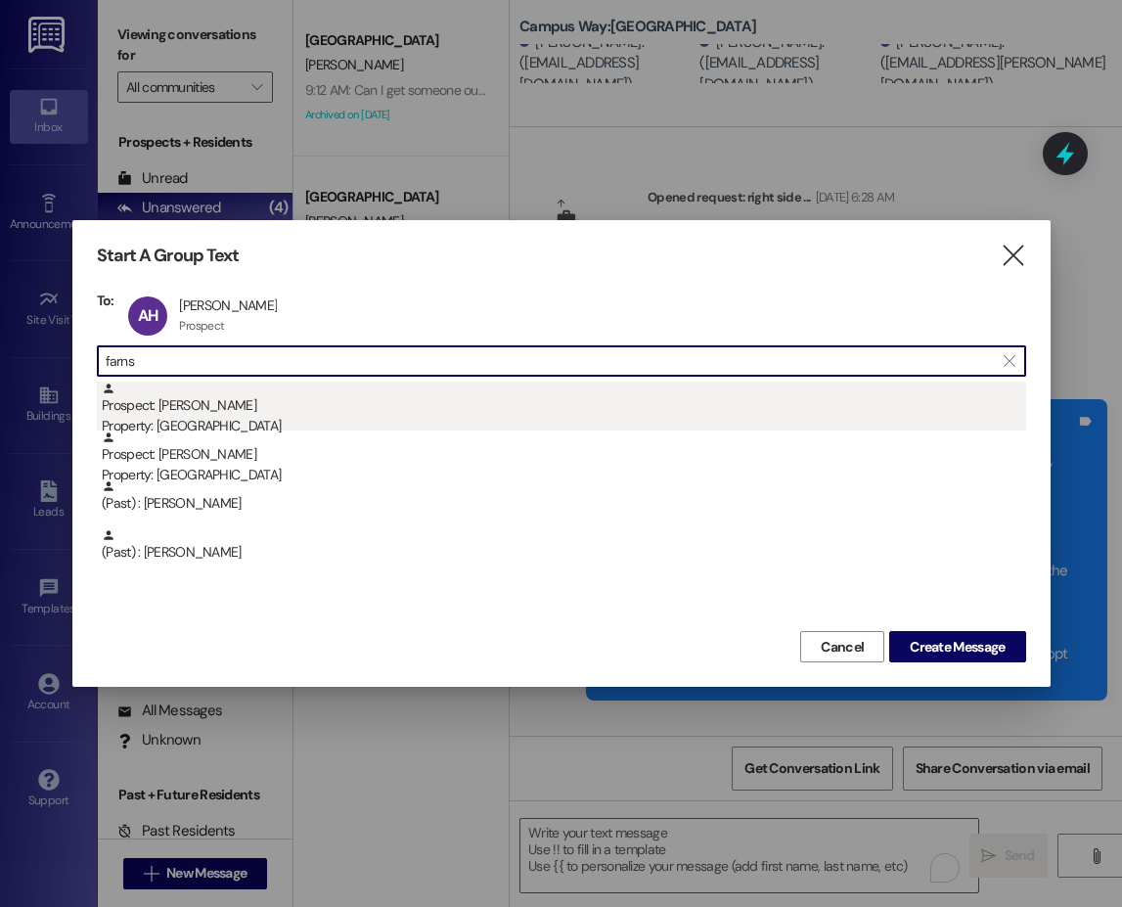
click at [167, 416] on div "Property: [GEOGRAPHIC_DATA]" at bounding box center [564, 426] width 924 height 21
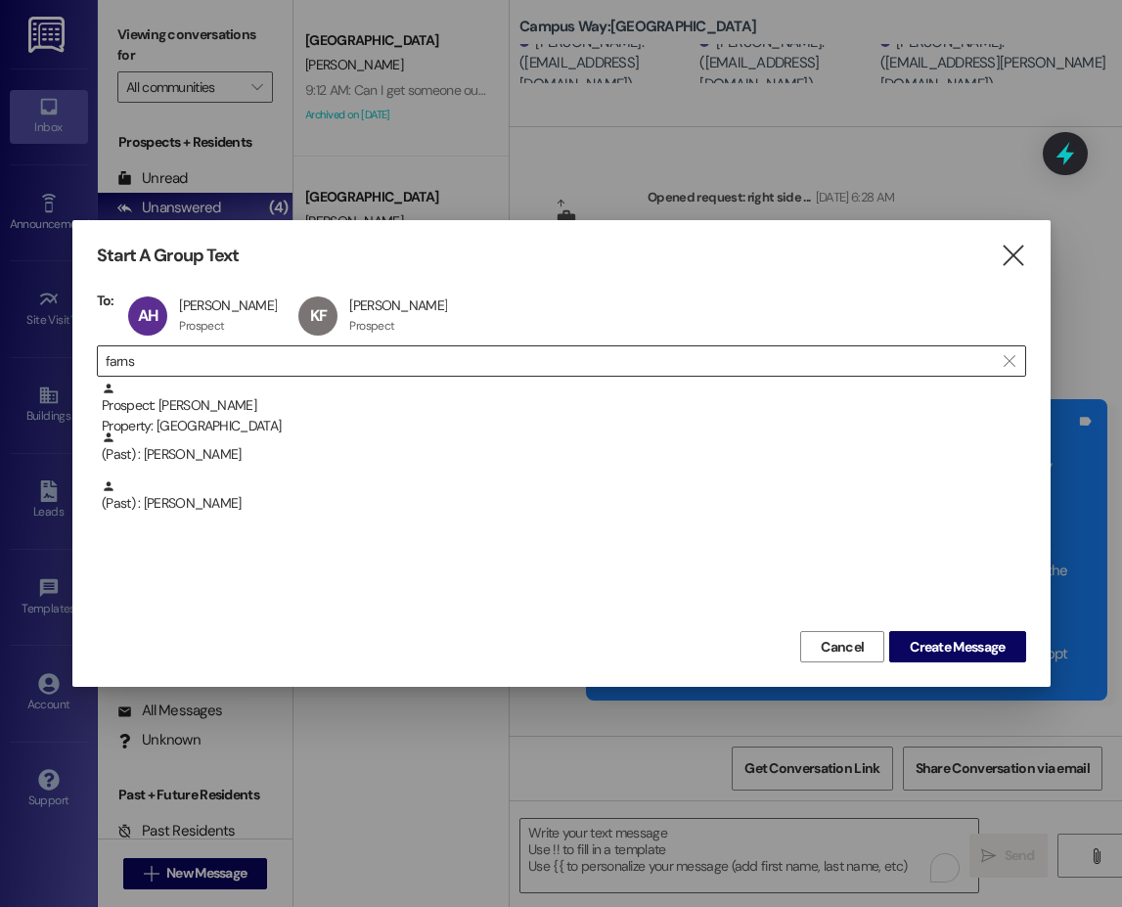
click at [126, 362] on input "farns" at bounding box center [550, 360] width 888 height 27
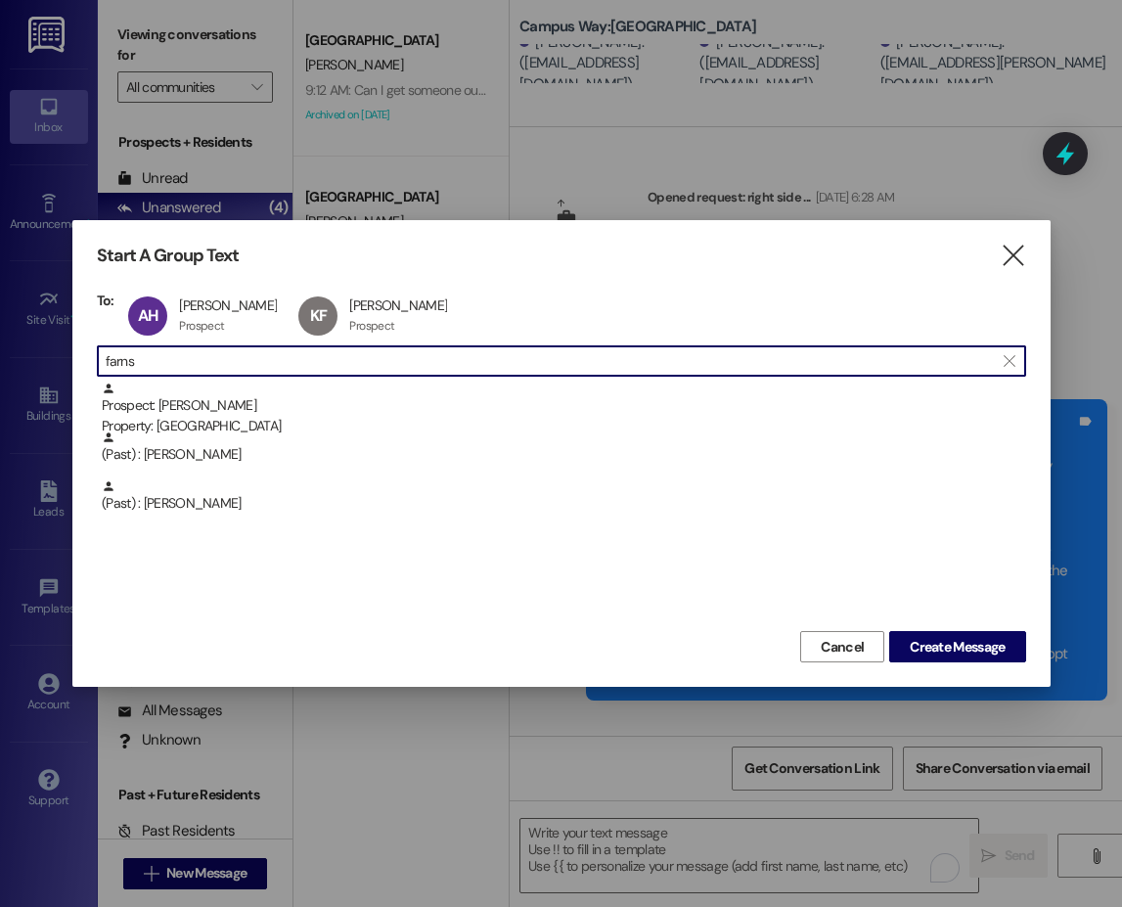
click at [126, 362] on input "farns" at bounding box center [550, 360] width 888 height 27
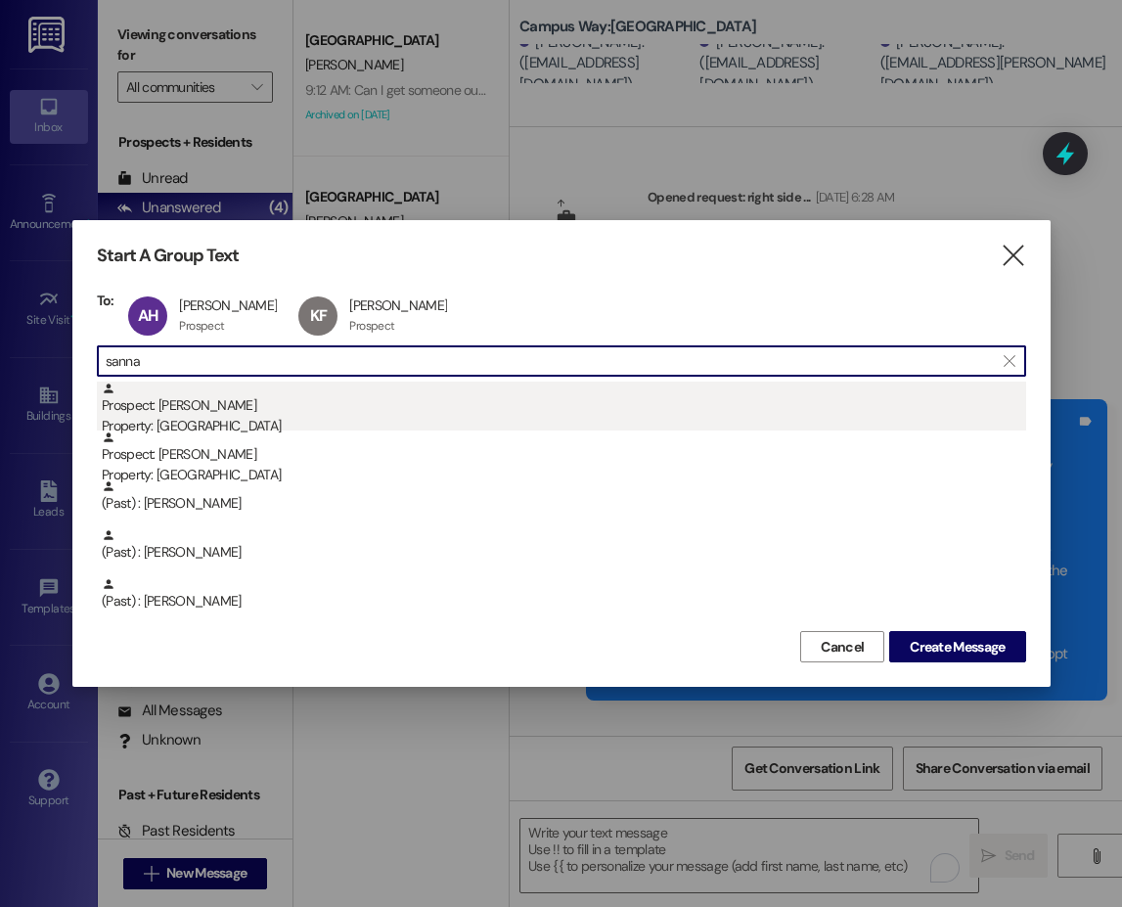
click at [222, 424] on div "Property: [GEOGRAPHIC_DATA]" at bounding box center [564, 426] width 924 height 21
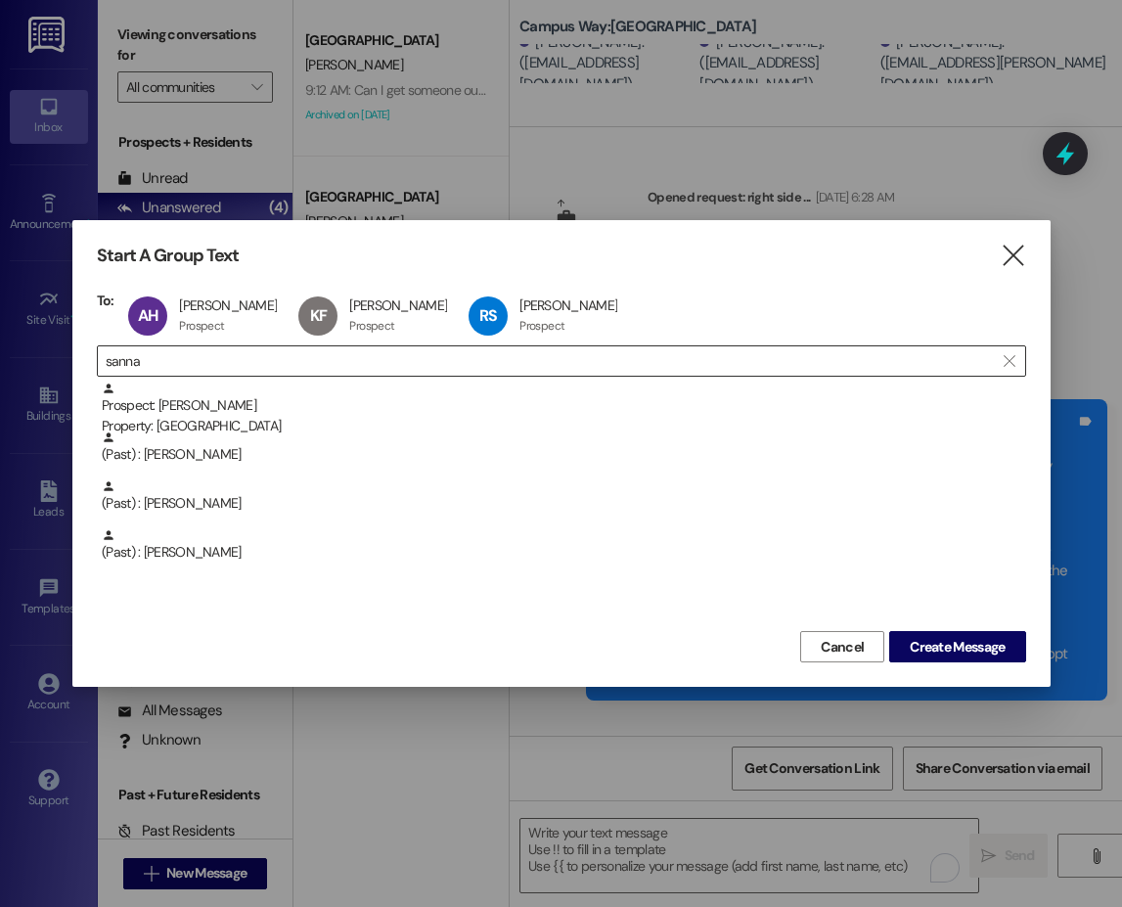
click at [128, 363] on input "sanna" at bounding box center [550, 360] width 888 height 27
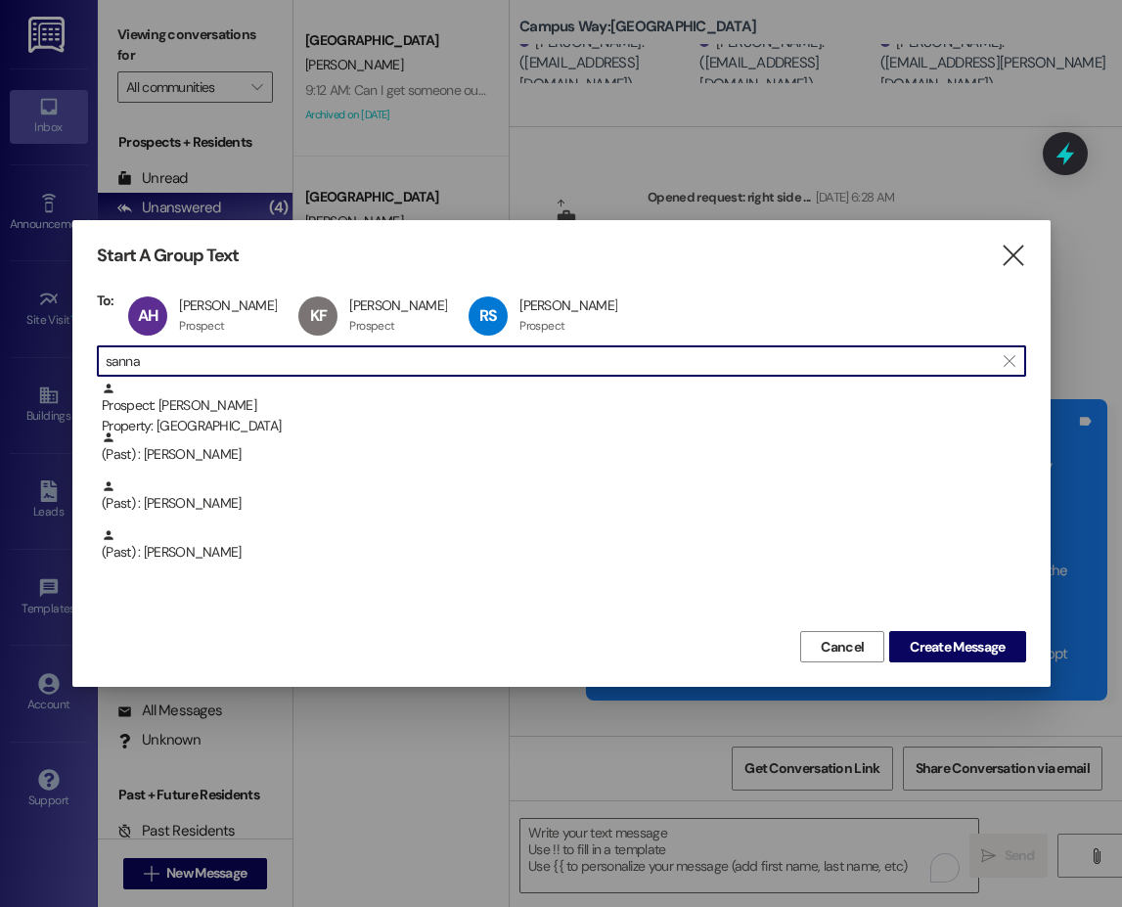
click at [128, 363] on input "sanna" at bounding box center [550, 360] width 888 height 27
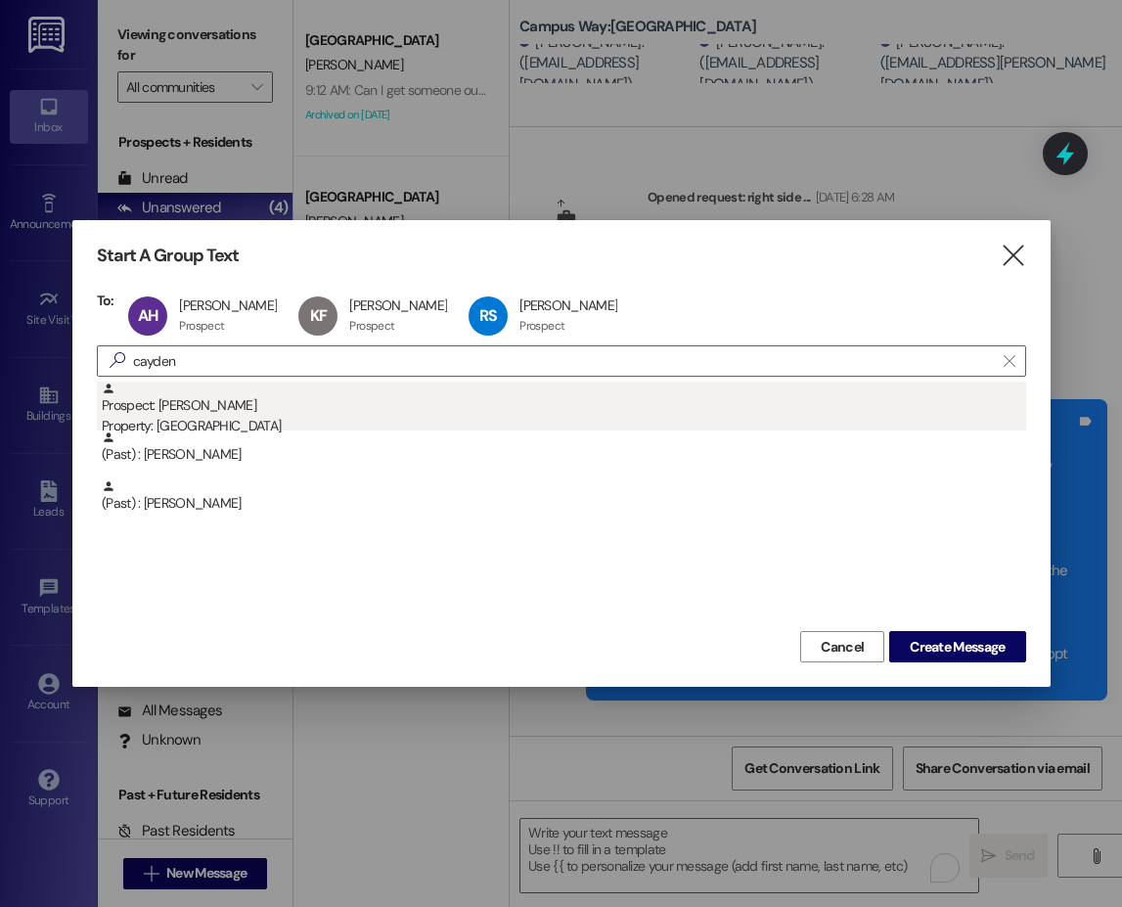
click at [185, 421] on div "Property: [GEOGRAPHIC_DATA]" at bounding box center [564, 426] width 924 height 21
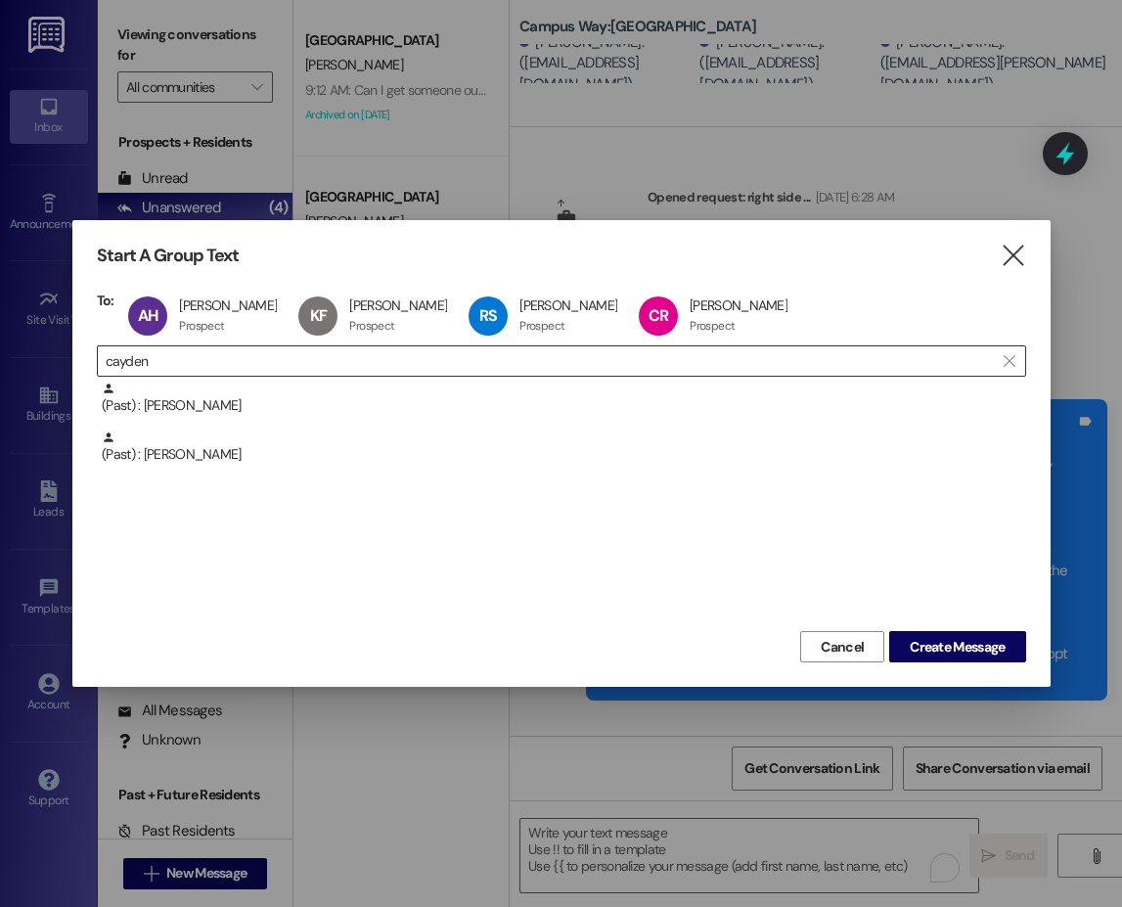
click at [148, 361] on input "cayden" at bounding box center [550, 360] width 888 height 27
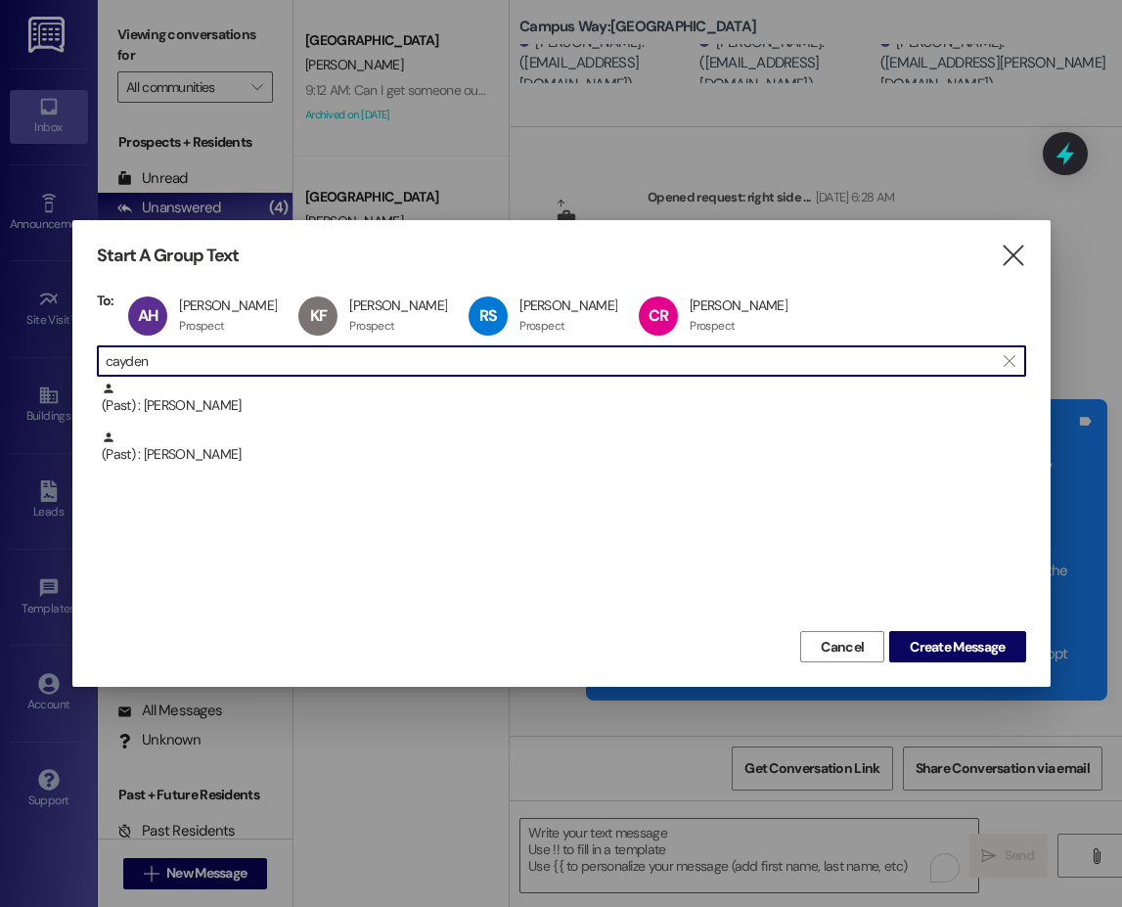
click at [148, 361] on input "cayden" at bounding box center [550, 360] width 888 height 27
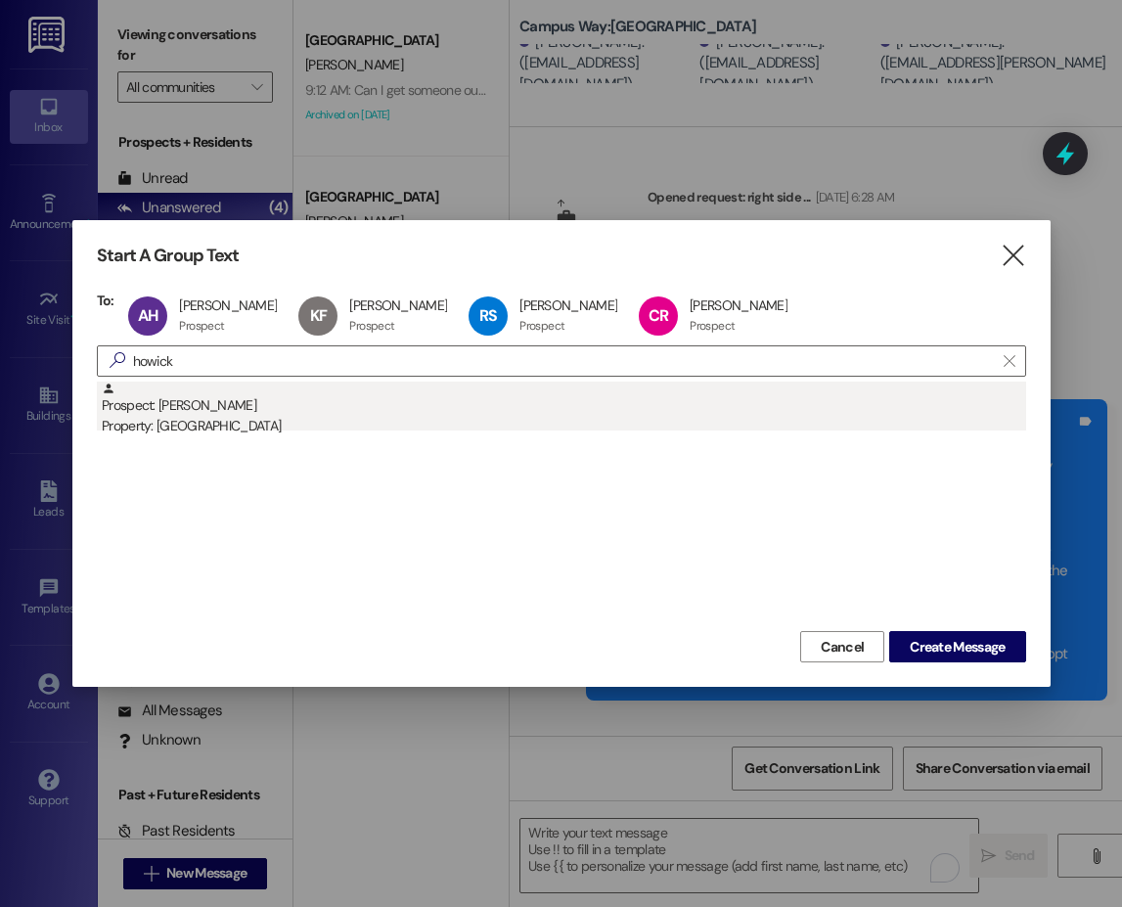
click at [205, 420] on div "Property: [GEOGRAPHIC_DATA]" at bounding box center [564, 426] width 924 height 21
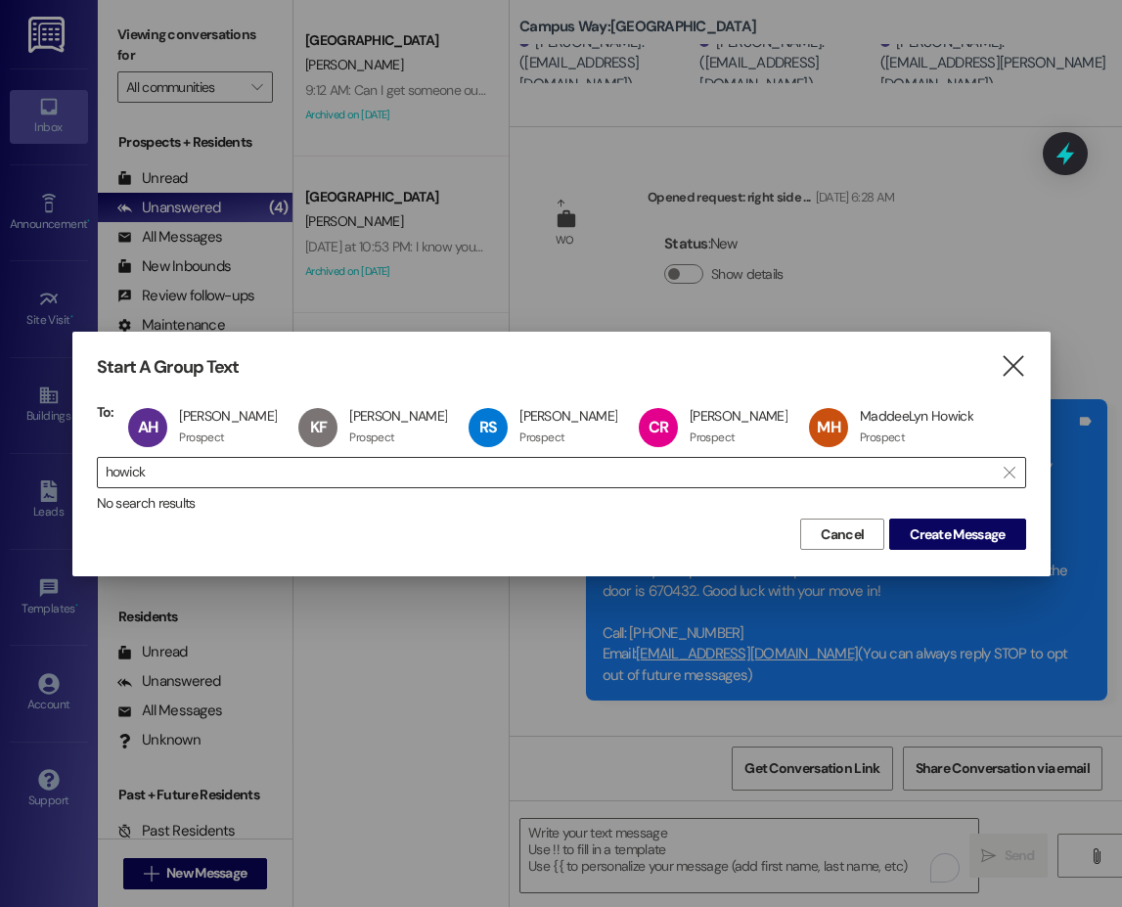
click at [140, 474] on input "howick" at bounding box center [550, 472] width 888 height 27
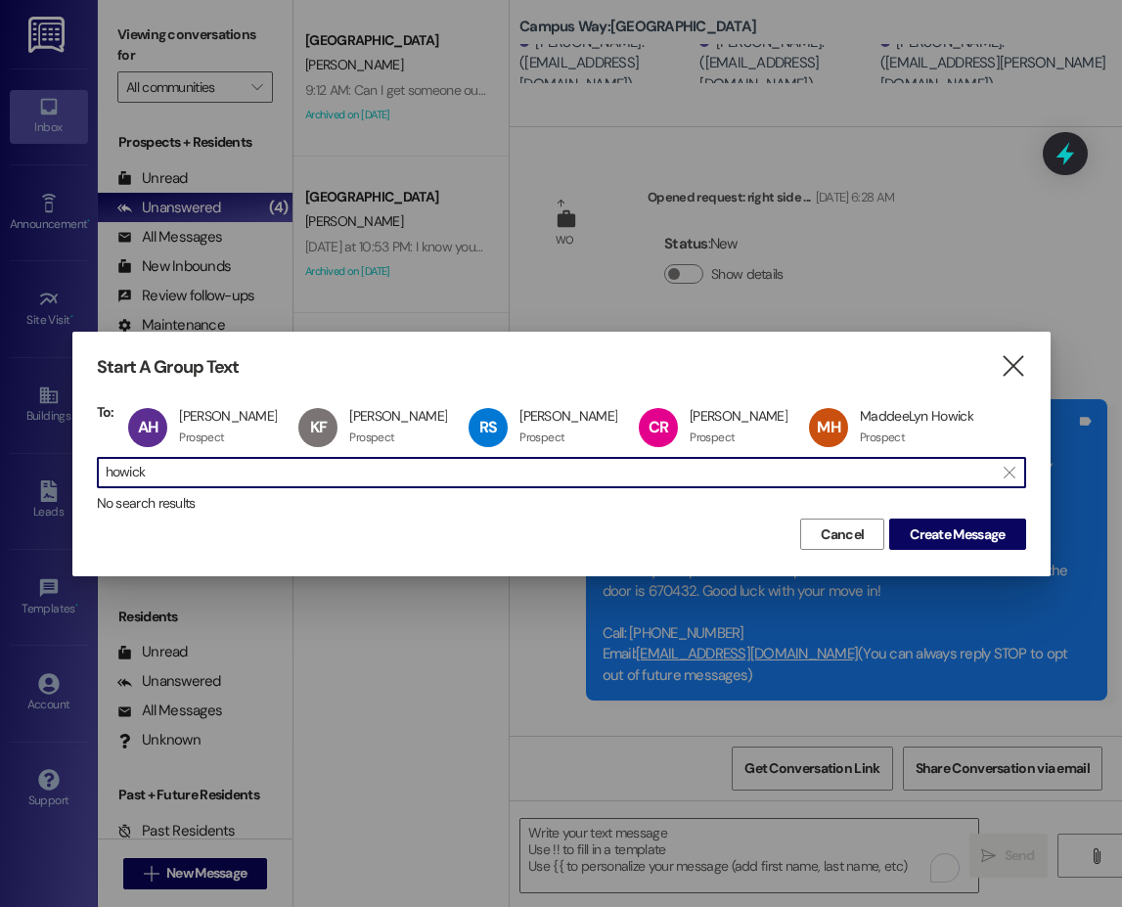
click at [140, 474] on input "howick" at bounding box center [550, 472] width 888 height 27
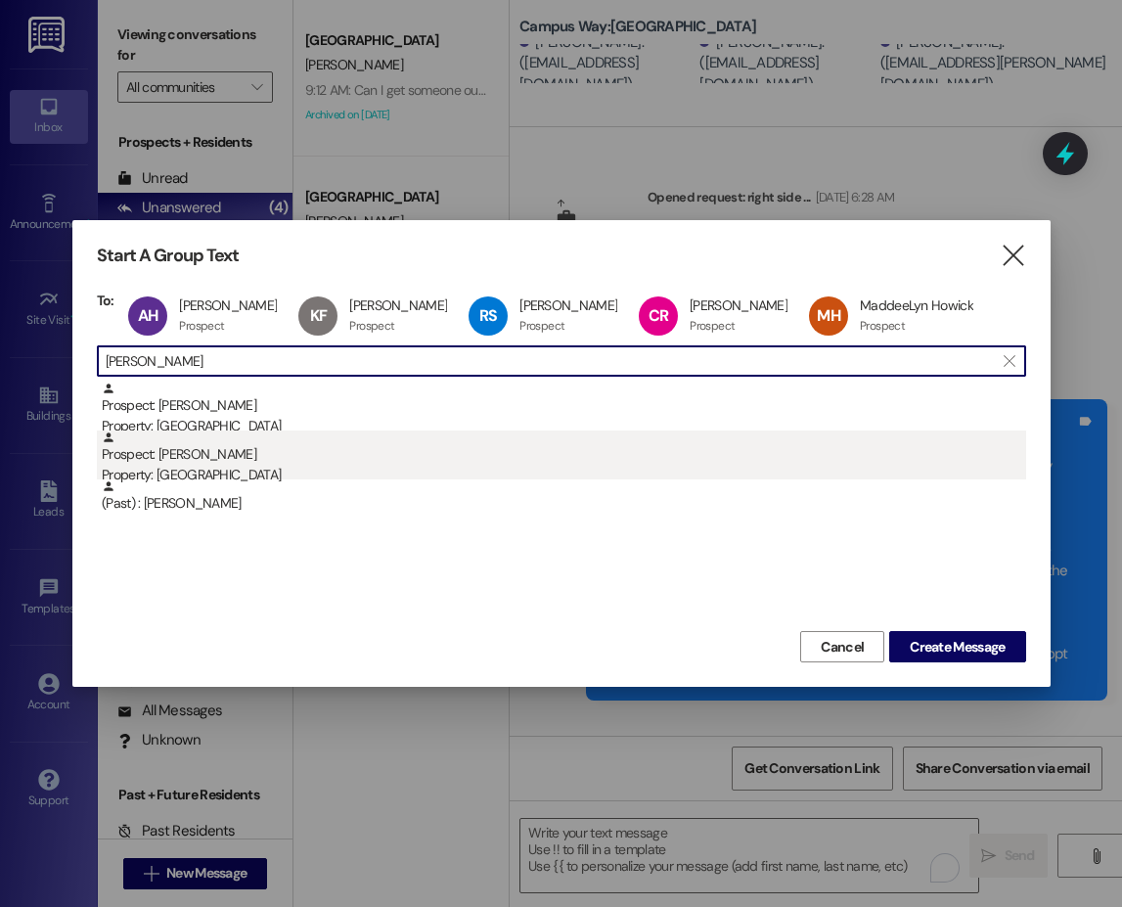
type input "andrews"
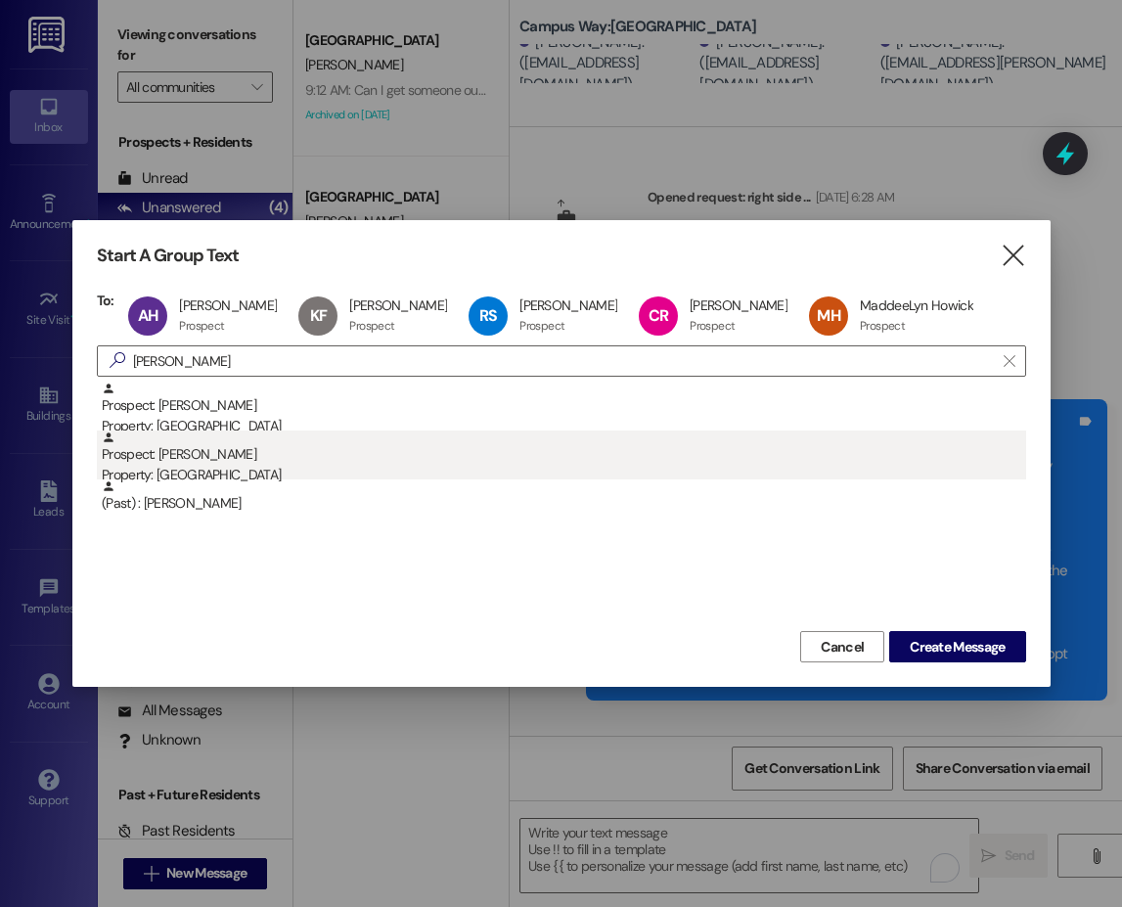
click at [262, 472] on div "Property: [GEOGRAPHIC_DATA]" at bounding box center [564, 475] width 924 height 21
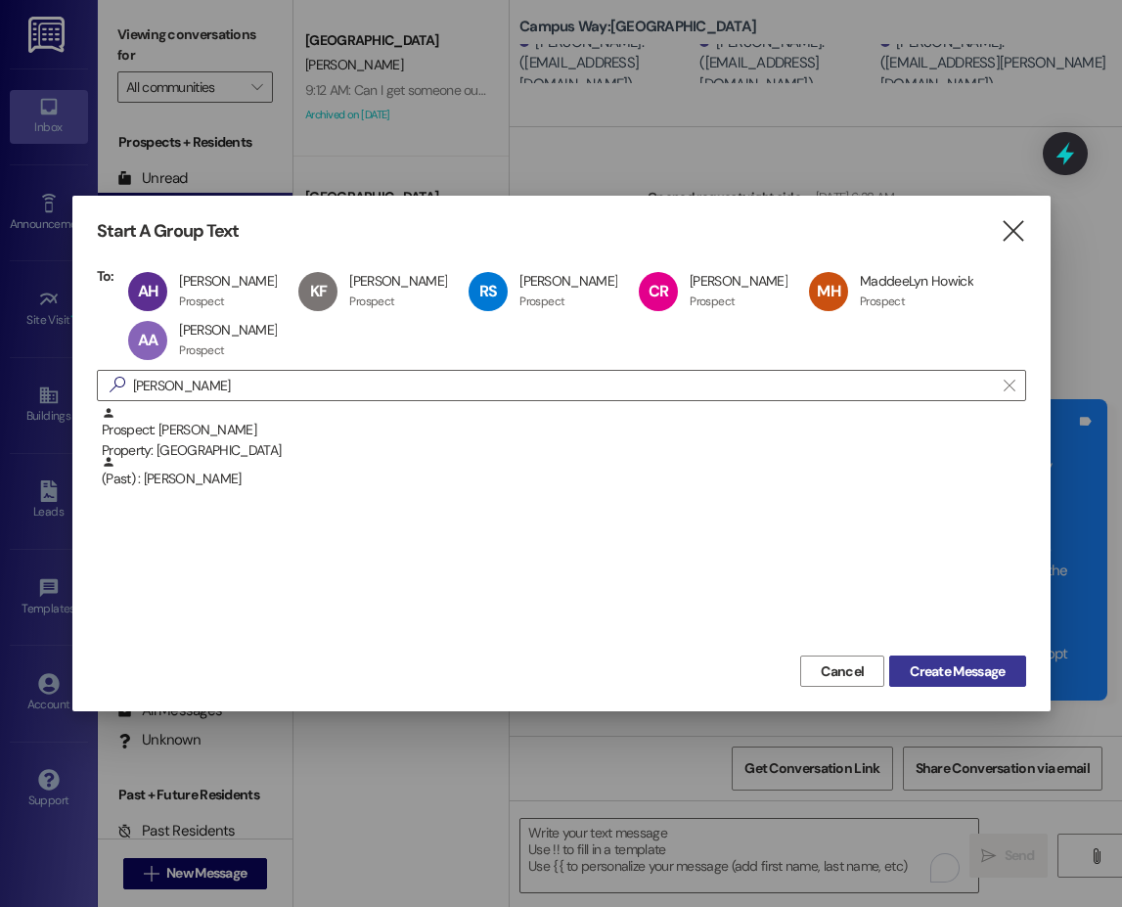
click at [986, 670] on span "Create Message" at bounding box center [957, 671] width 95 height 21
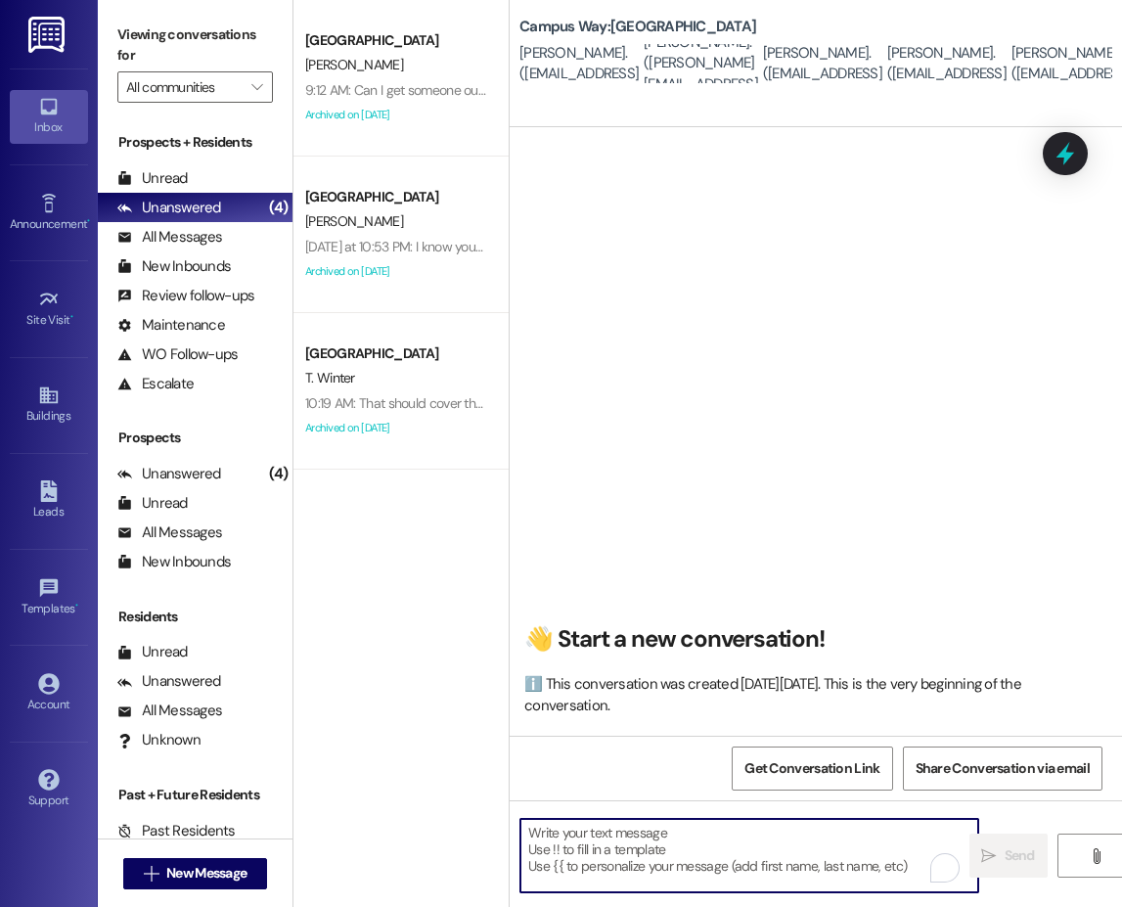
click at [678, 839] on textarea "To enrich screen reader interactions, please activate Accessibility in Grammarl…" at bounding box center [749, 855] width 458 height 73
paste textarea "Hi {{first_name}}!! This is leasing team at from {{property}}. I'm messaging yo…"
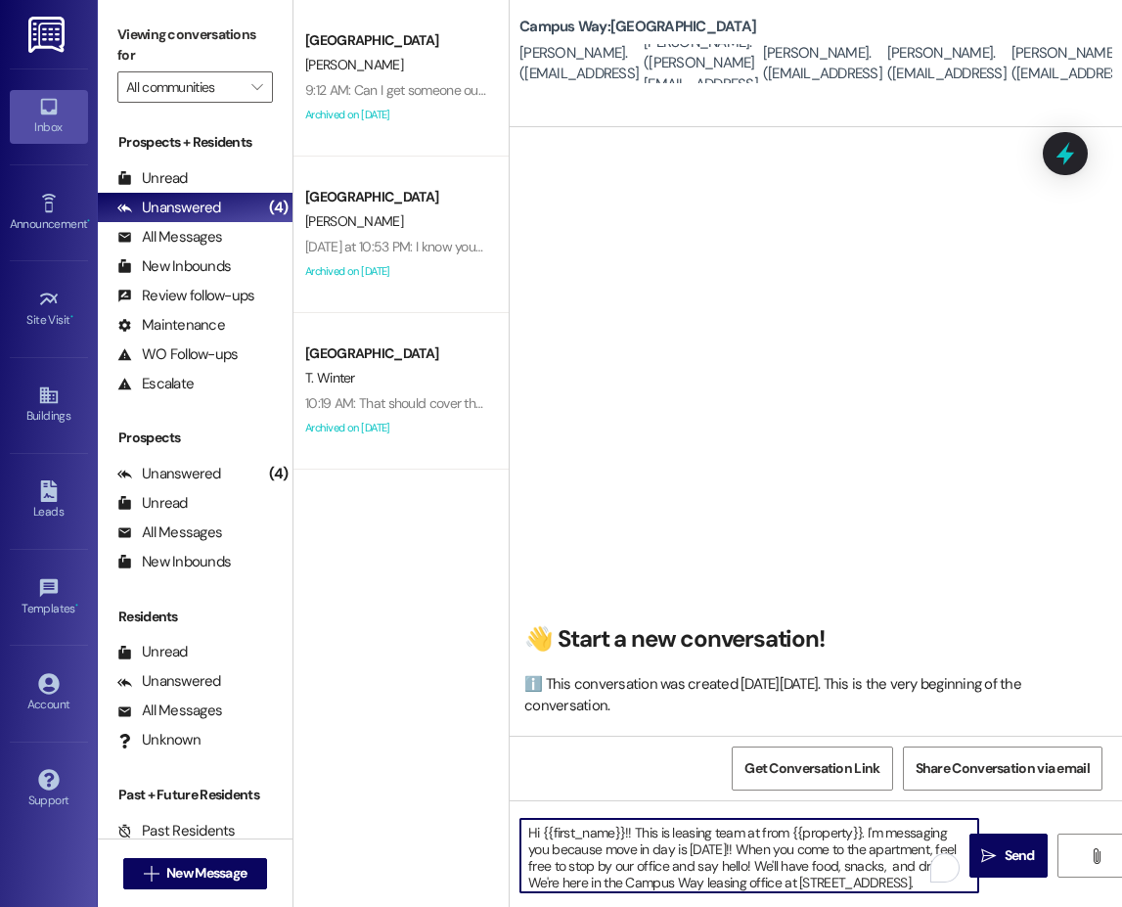
scroll to position [150, 0]
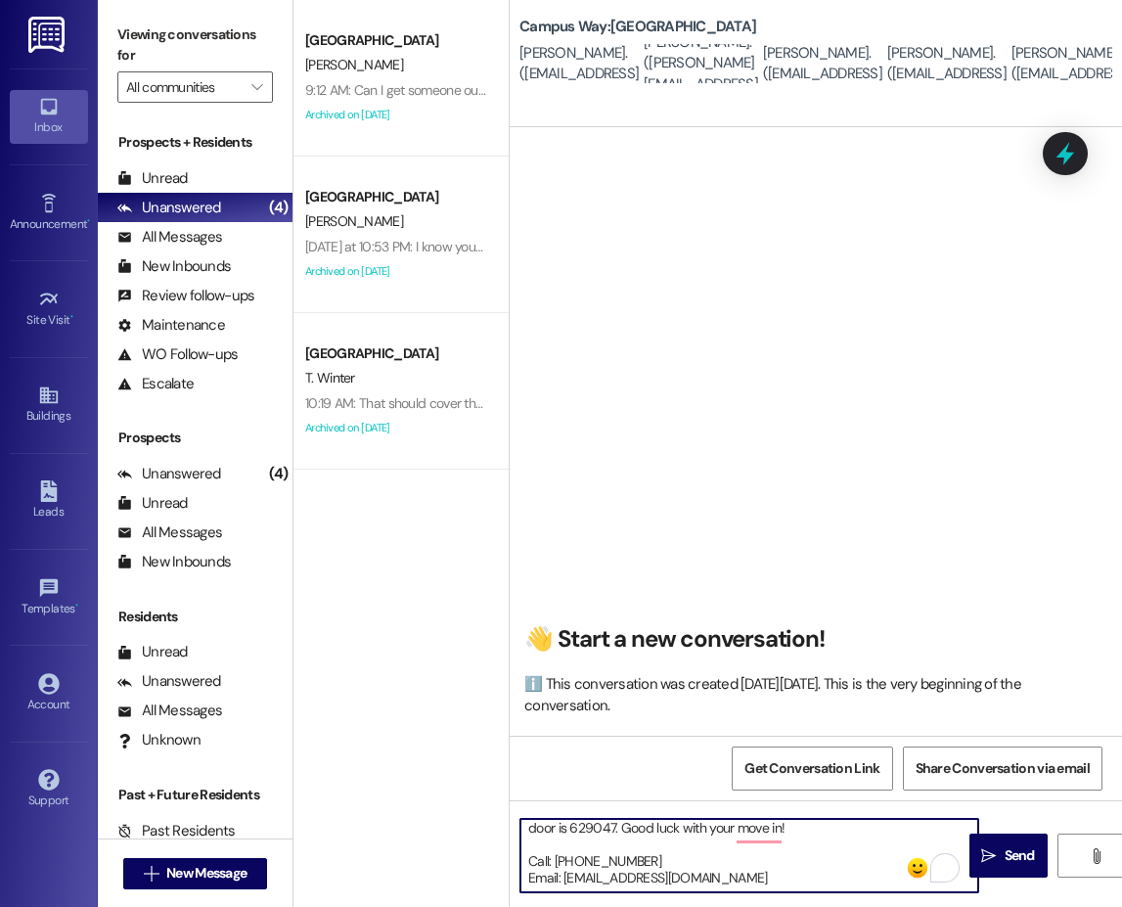
click at [595, 833] on textarea "Hi {{first_name}}!! This is leasing team at from {{property}}. I'm messaging yo…" at bounding box center [749, 855] width 458 height 73
type textarea "Hi {{first_name}}!! This is leasing team at from {{property}}. I'm messaging yo…"
click at [639, 852] on textarea "Hi {{first_name}}!! This is leasing team at from {{property}}. I'm messaging yo…" at bounding box center [749, 855] width 458 height 73
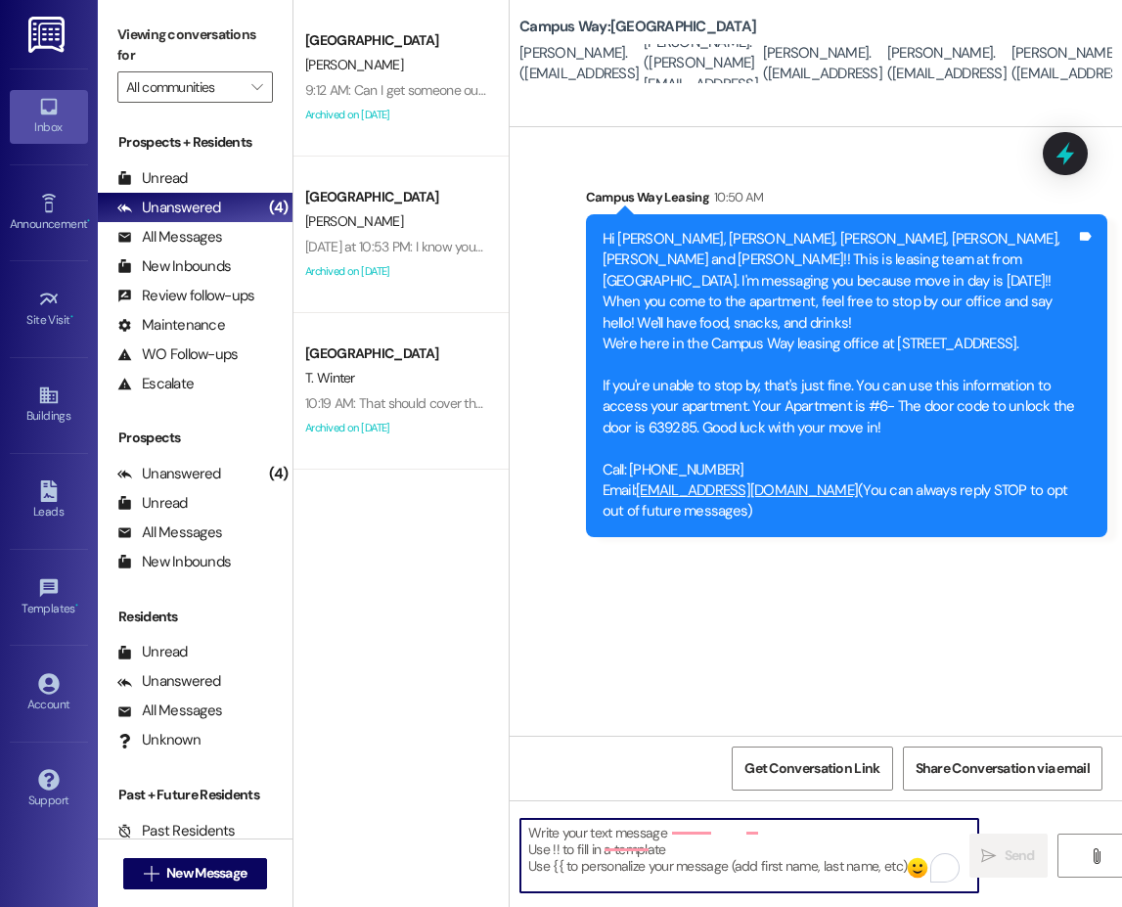
scroll to position [9, 0]
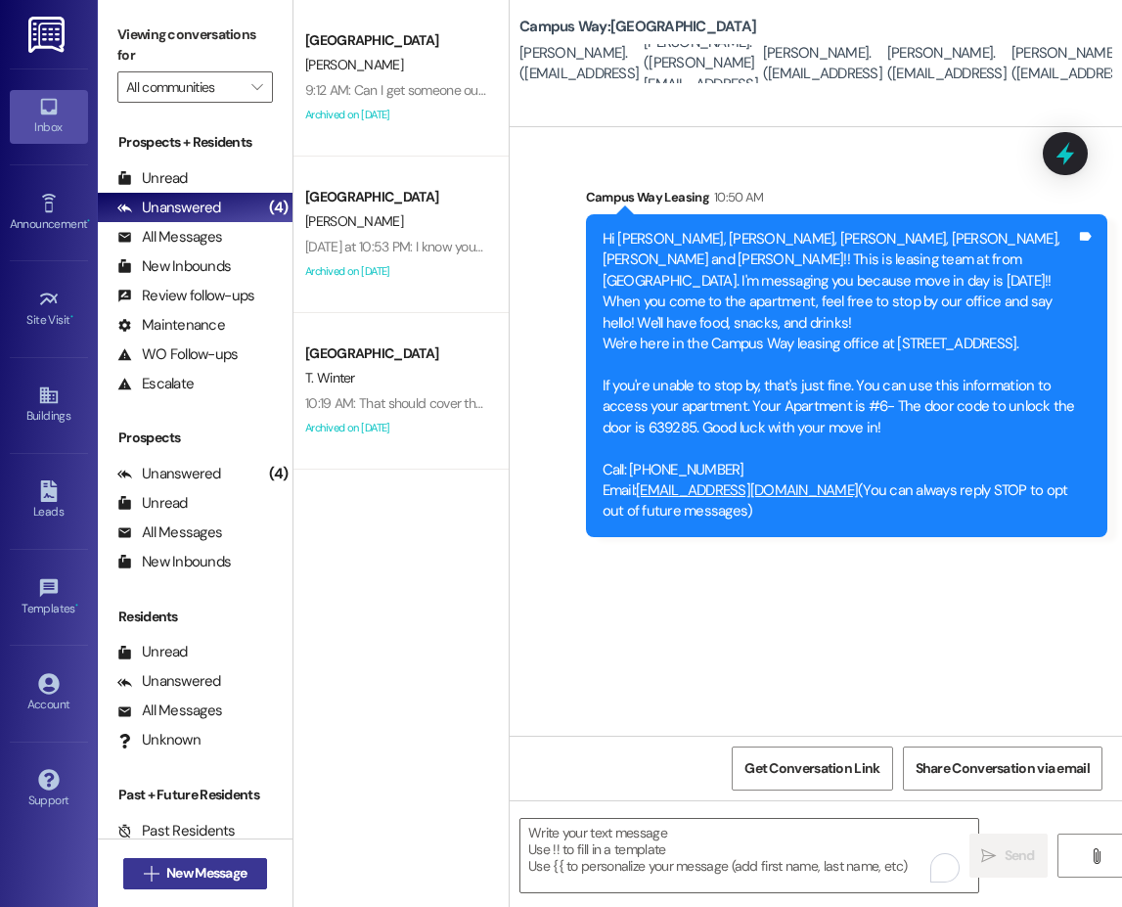
click at [237, 867] on span "New Message" at bounding box center [206, 873] width 80 height 21
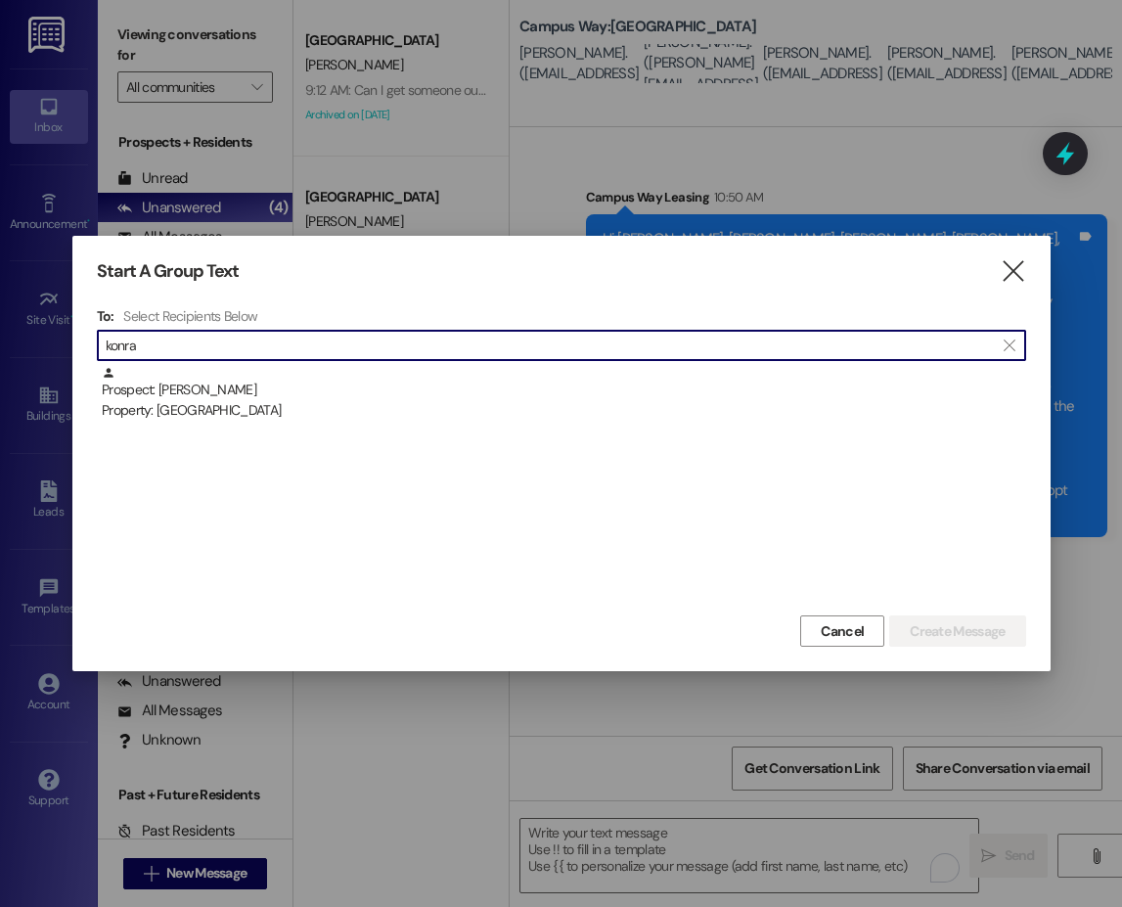
type input "konra"
click at [233, 435] on div "Prospect: Konrad Anderson Property: Campus Way" at bounding box center [561, 488] width 929 height 245
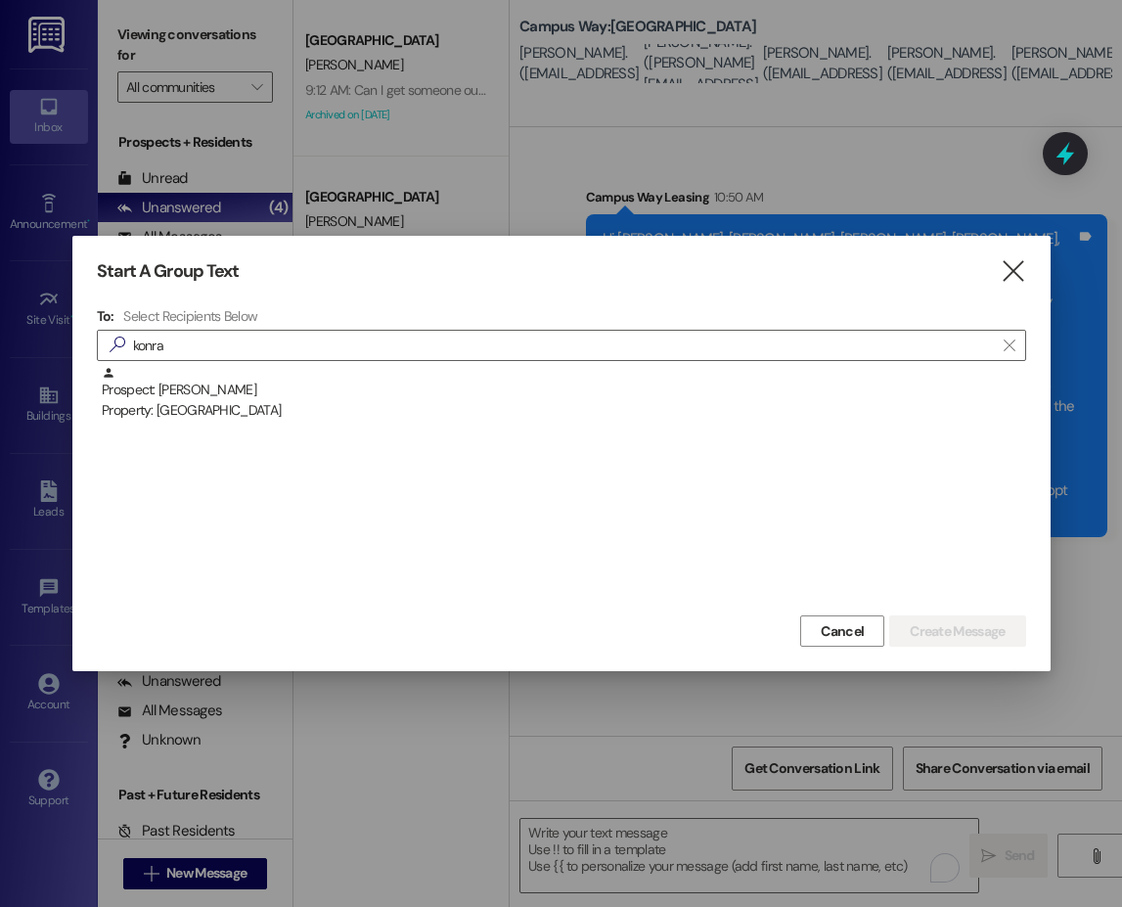
click at [231, 428] on div "Prospect: Konrad Anderson Property: Campus Way" at bounding box center [561, 488] width 929 height 245
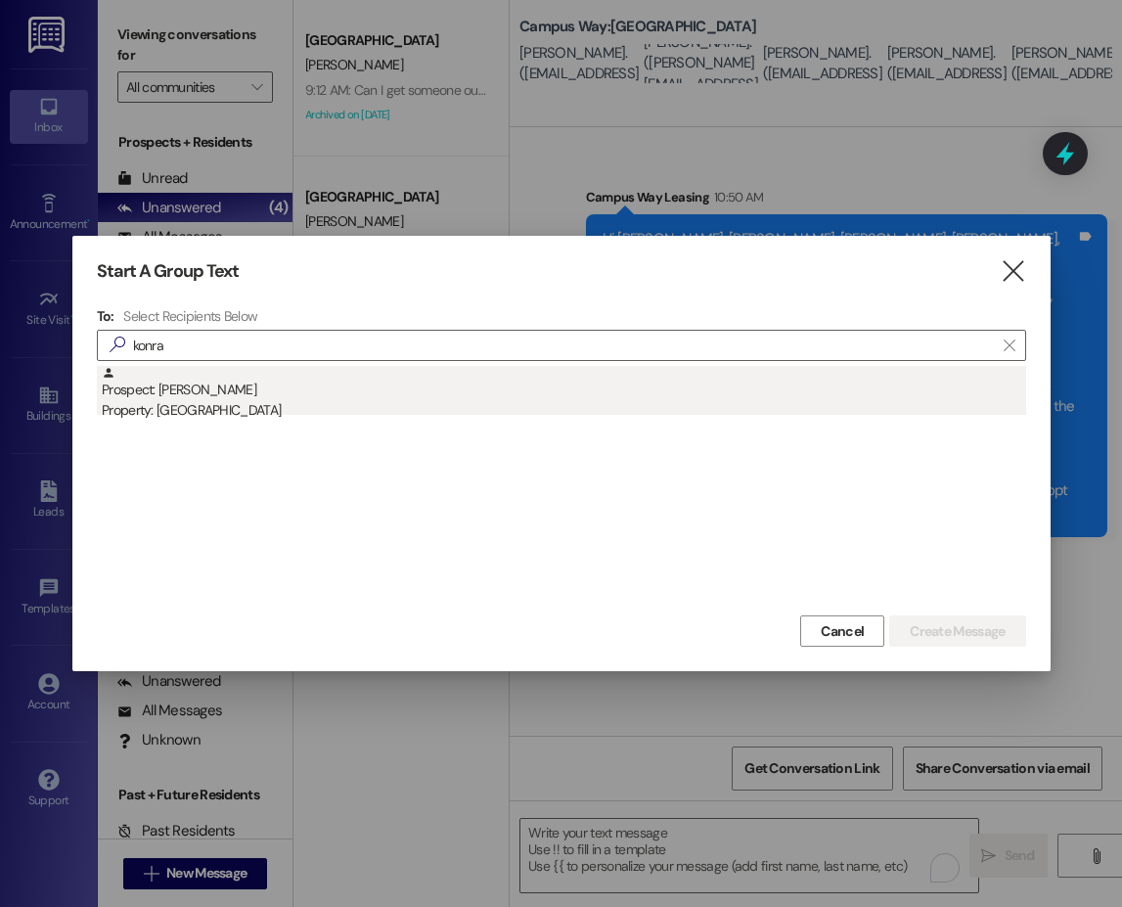
click at [217, 404] on div "Property: [GEOGRAPHIC_DATA]" at bounding box center [564, 410] width 924 height 21
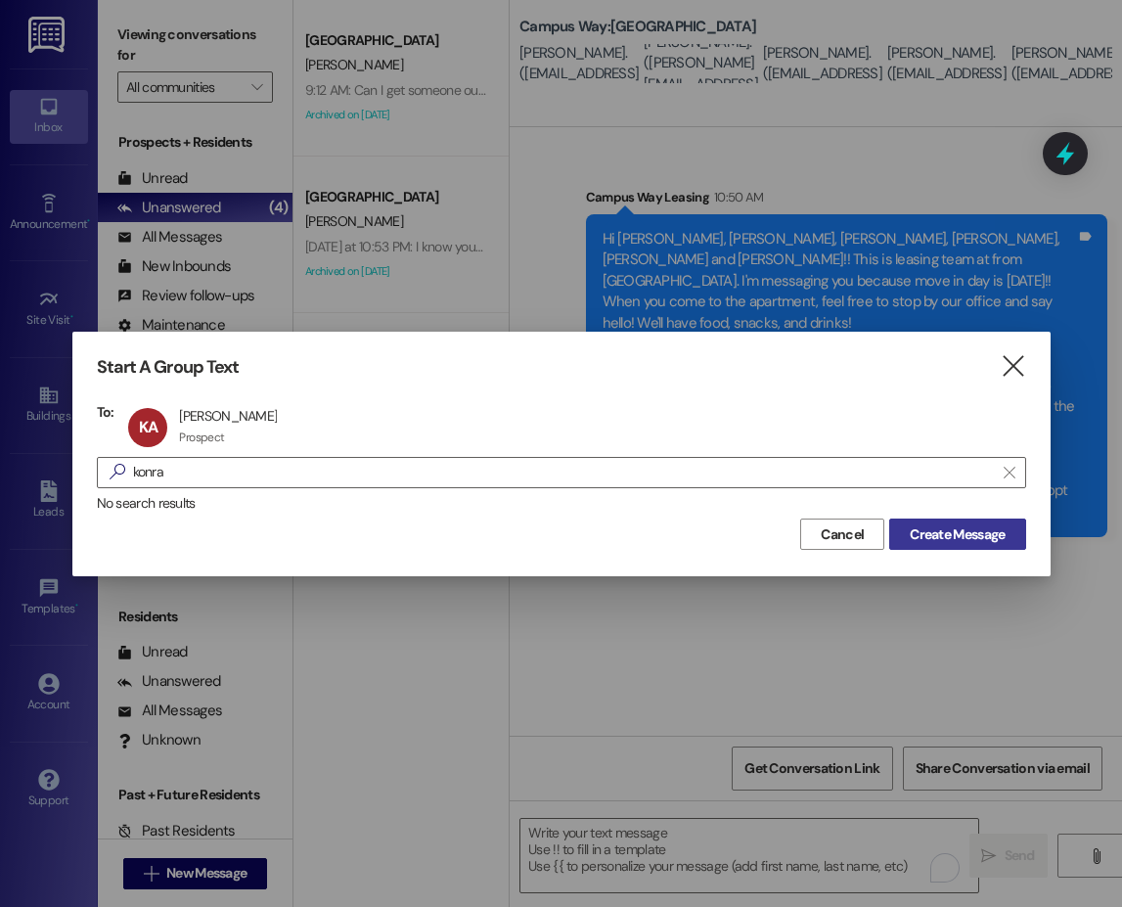
click at [988, 529] on span "Create Message" at bounding box center [957, 534] width 95 height 21
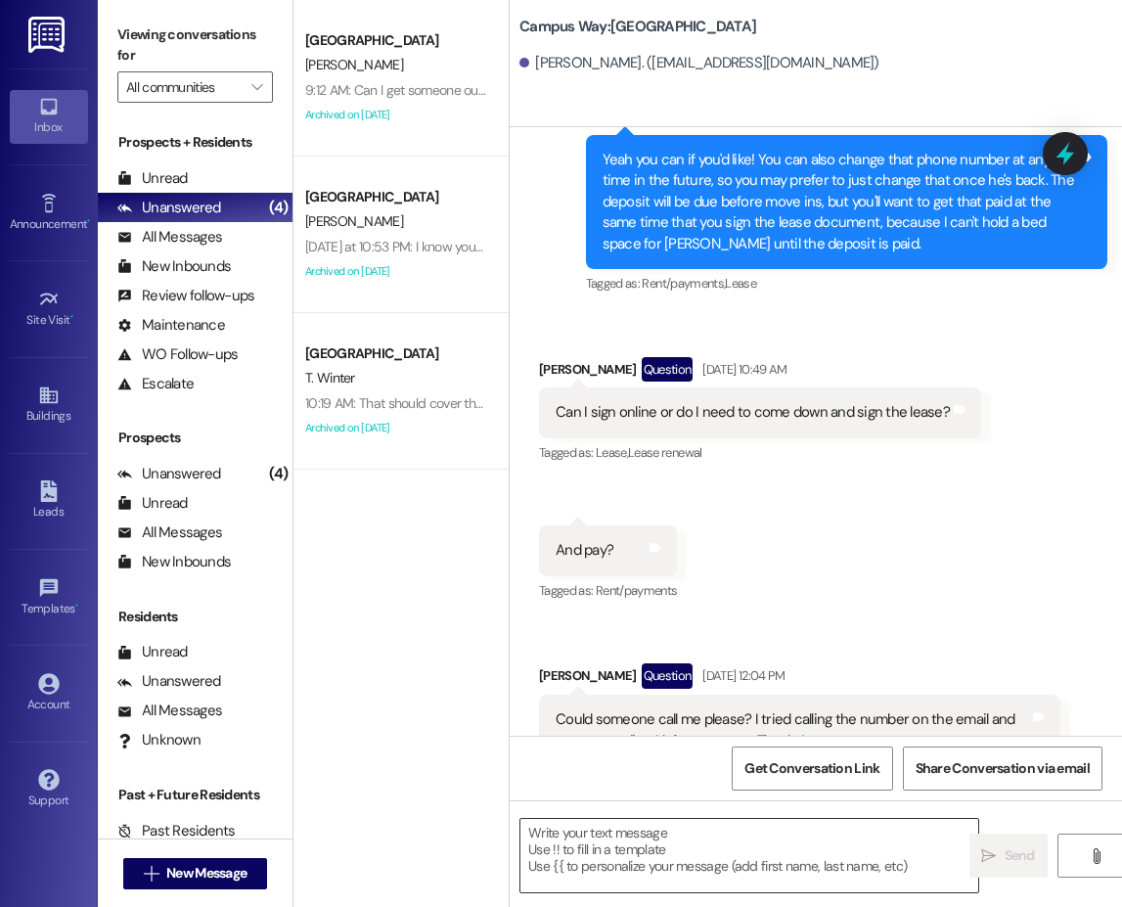
click at [722, 844] on textarea at bounding box center [749, 855] width 458 height 73
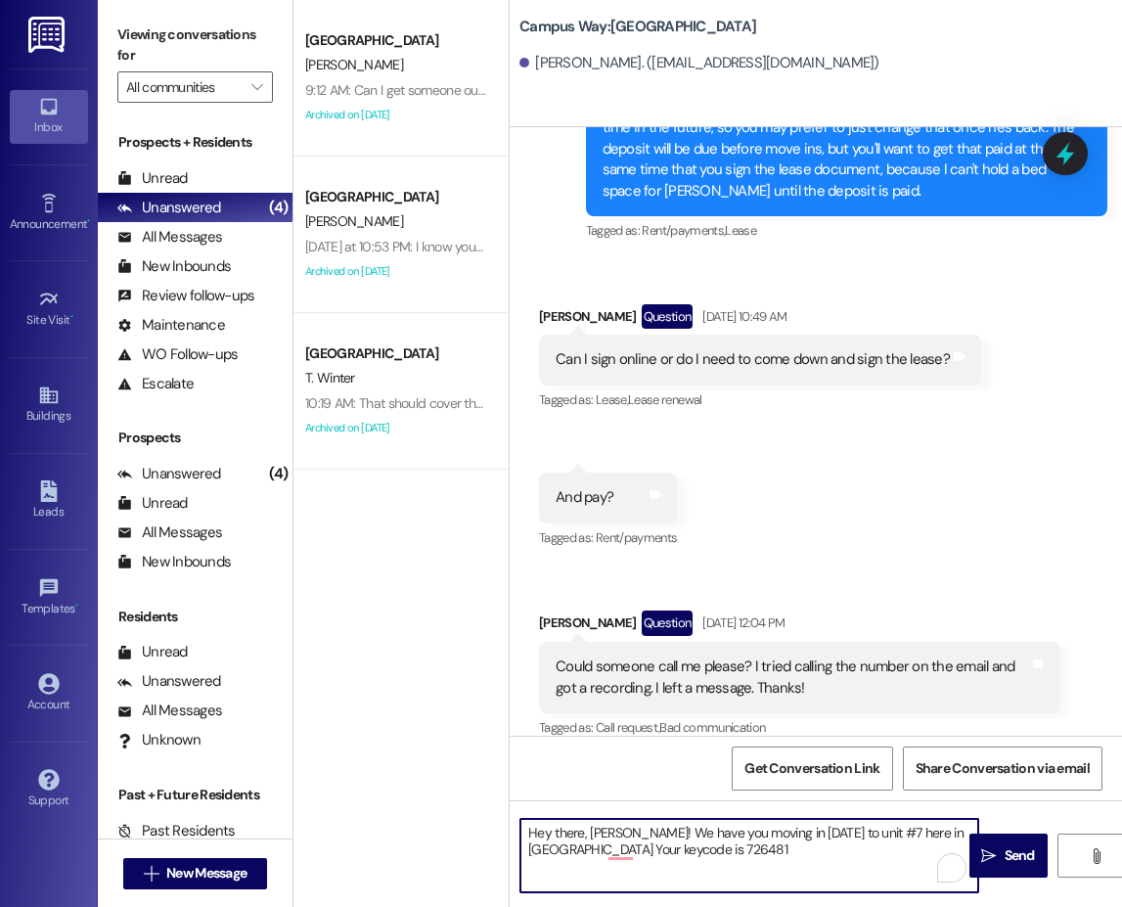
type textarea "Hey there, Konrad! We have you moving in tomorrow to unit #7 here in Campus Way…"
drag, startPoint x: 780, startPoint y: 851, endPoint x: 530, endPoint y: 827, distance: 250.5
click at [530, 827] on textarea "Hey there, Konrad! We have you moving in tomorrow to unit #7 here in Campus Way…" at bounding box center [749, 855] width 458 height 73
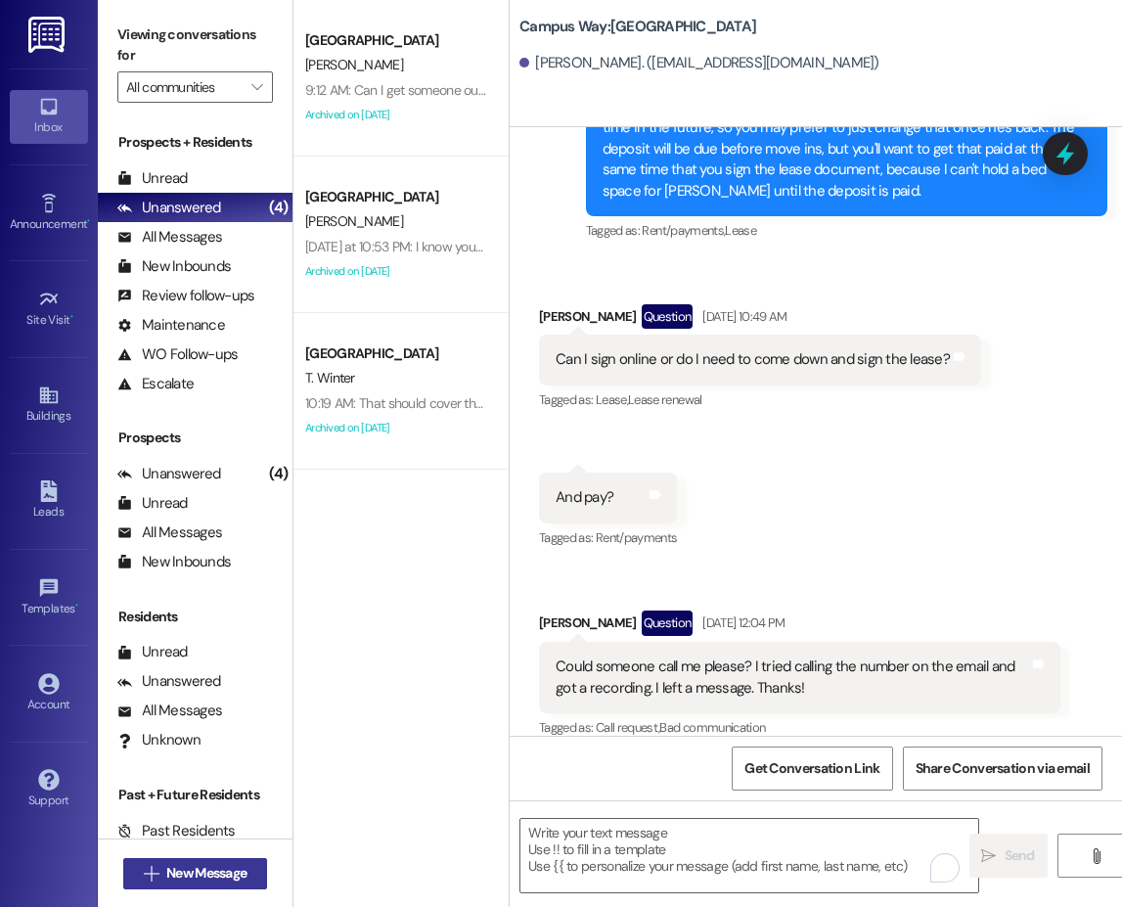
click at [246, 861] on button " New Message" at bounding box center [195, 873] width 145 height 31
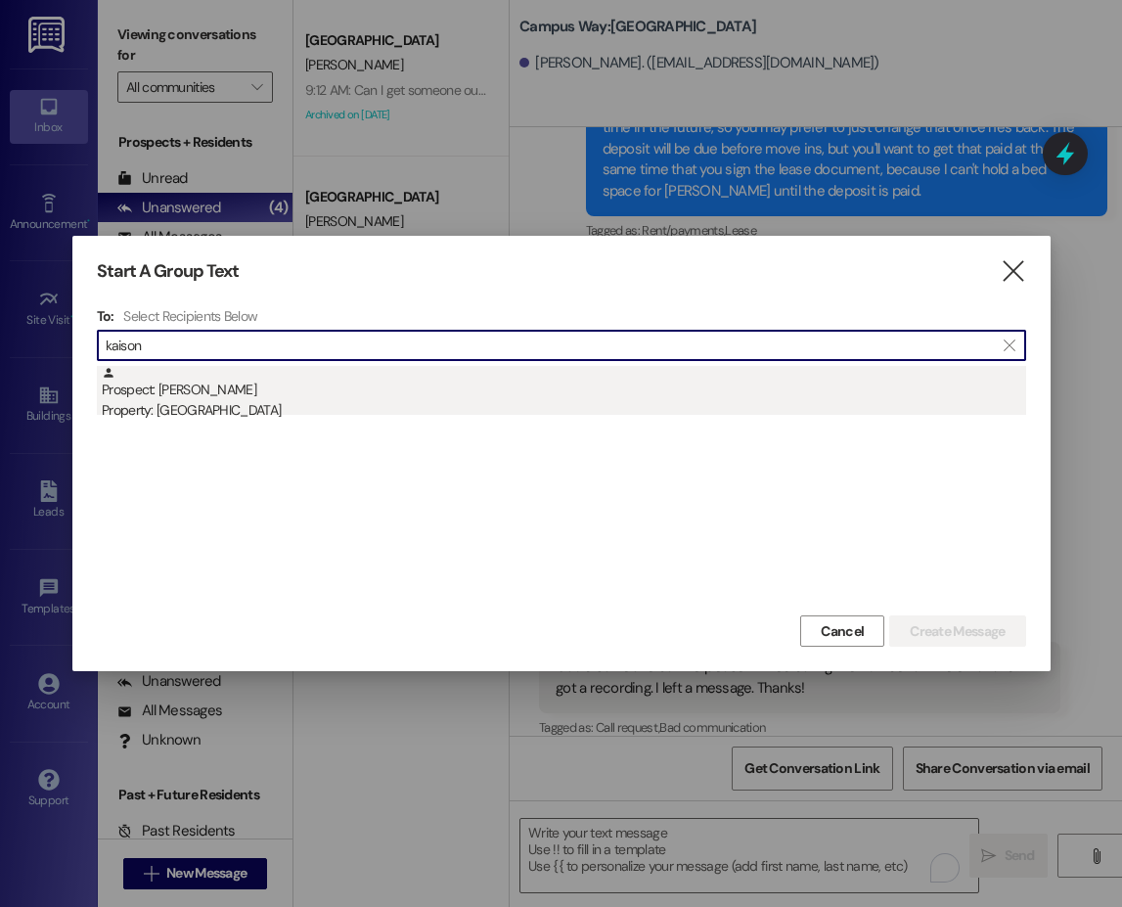
type input "kaison"
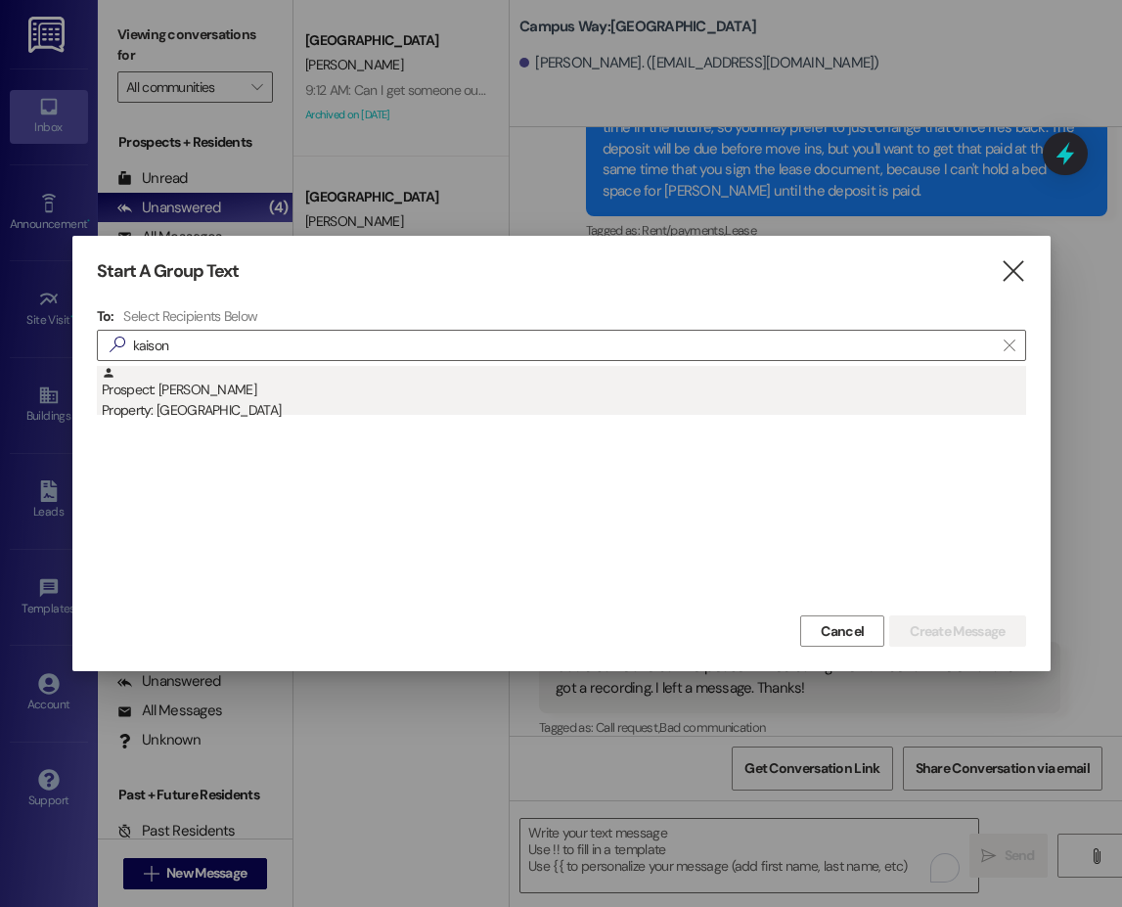
click at [201, 393] on div "Prospect: Kaison Stegelmeier Property: Campus Way" at bounding box center [564, 394] width 924 height 56
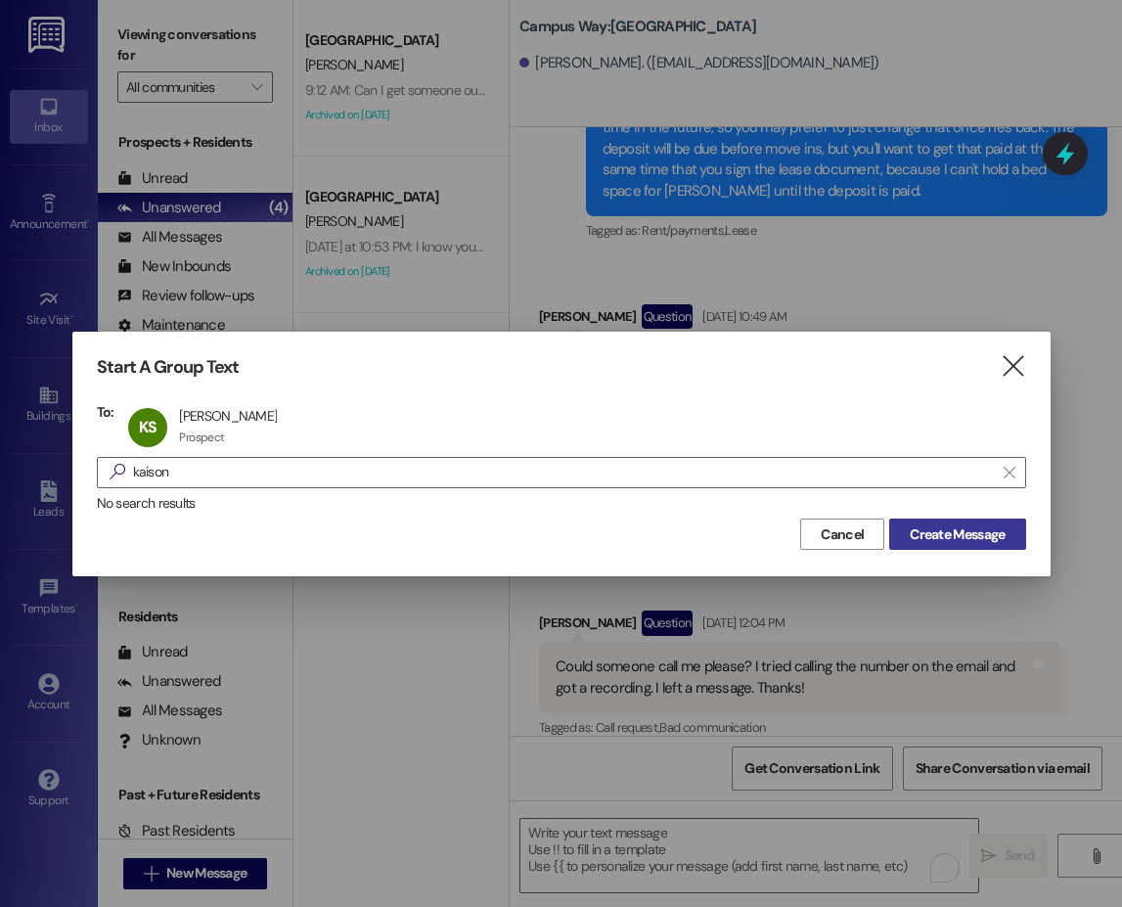
click at [926, 526] on span "Create Message" at bounding box center [957, 534] width 95 height 21
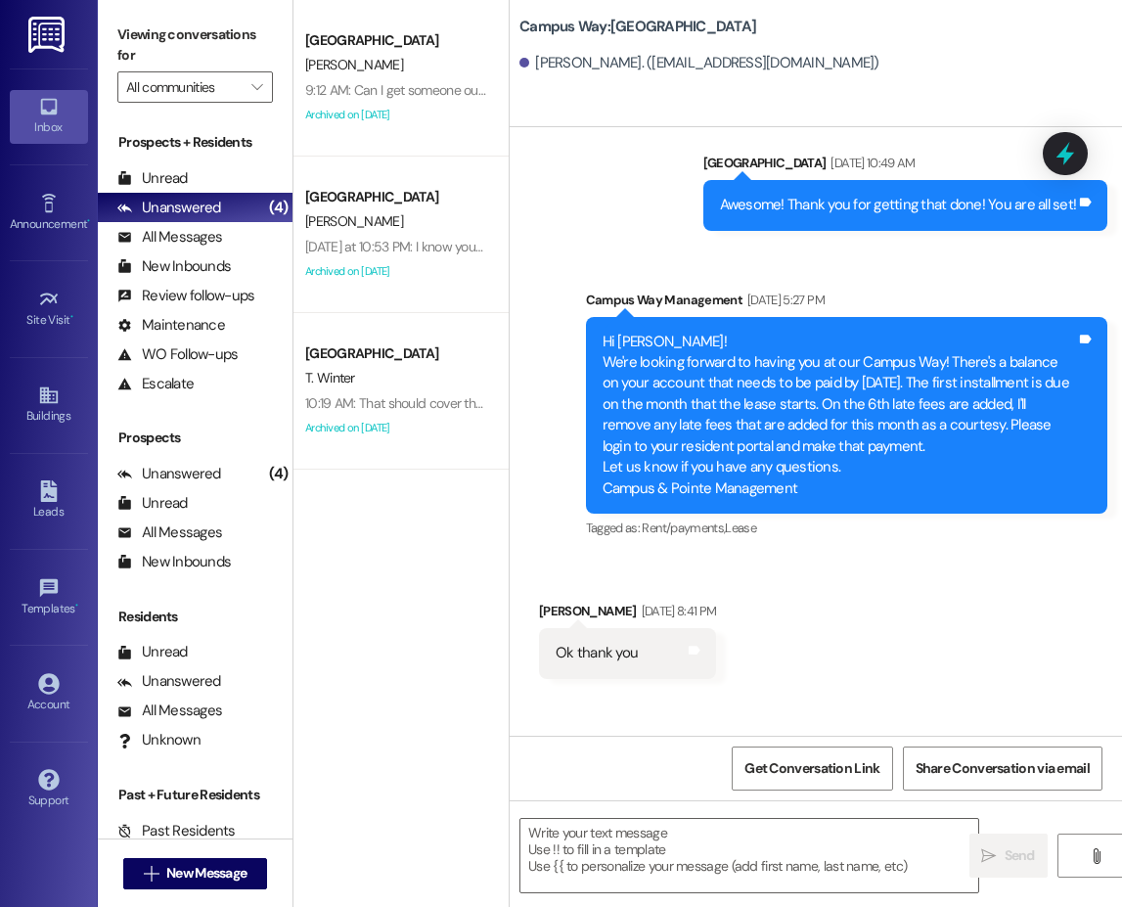
scroll to position [2531, 0]
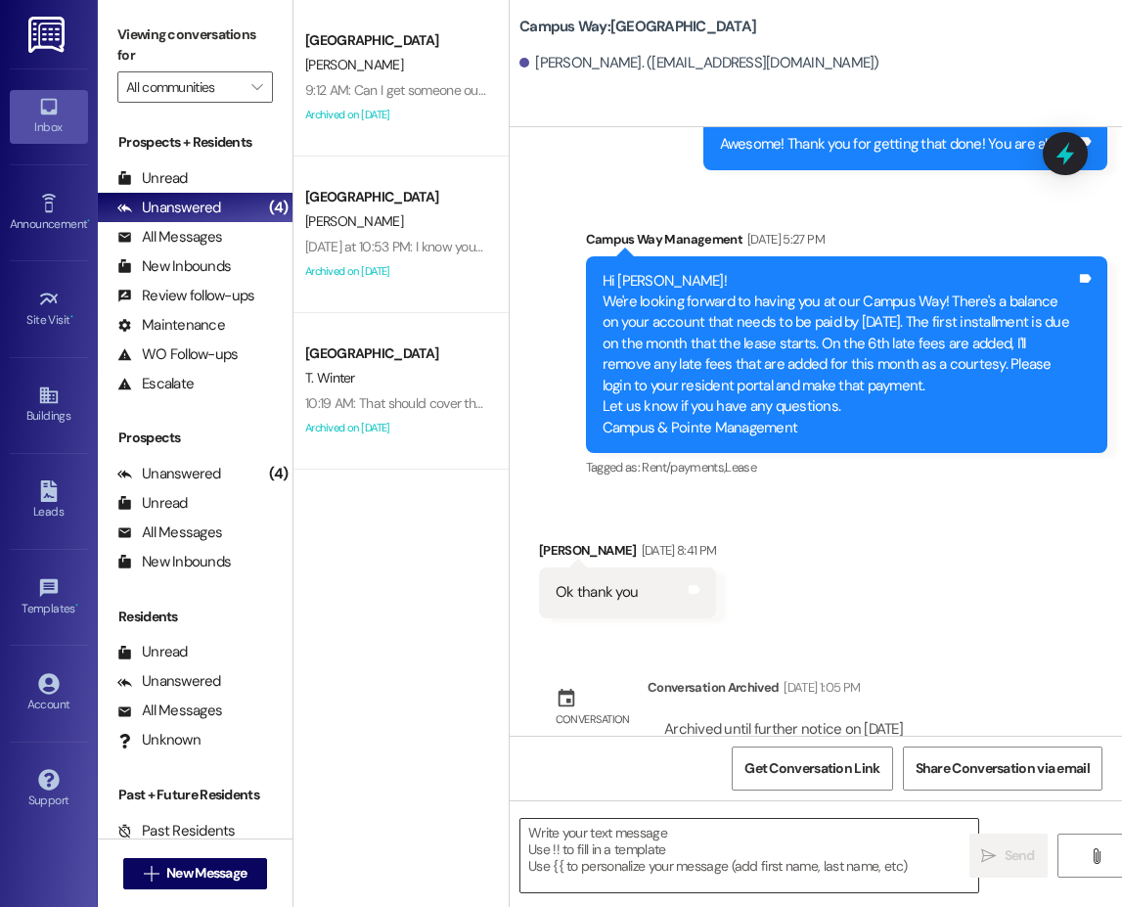
click at [598, 835] on textarea at bounding box center [749, 855] width 458 height 73
paste textarea "Hey there, Konrad! We have you moving in tomorrow to unit #7 here in Campus Way…"
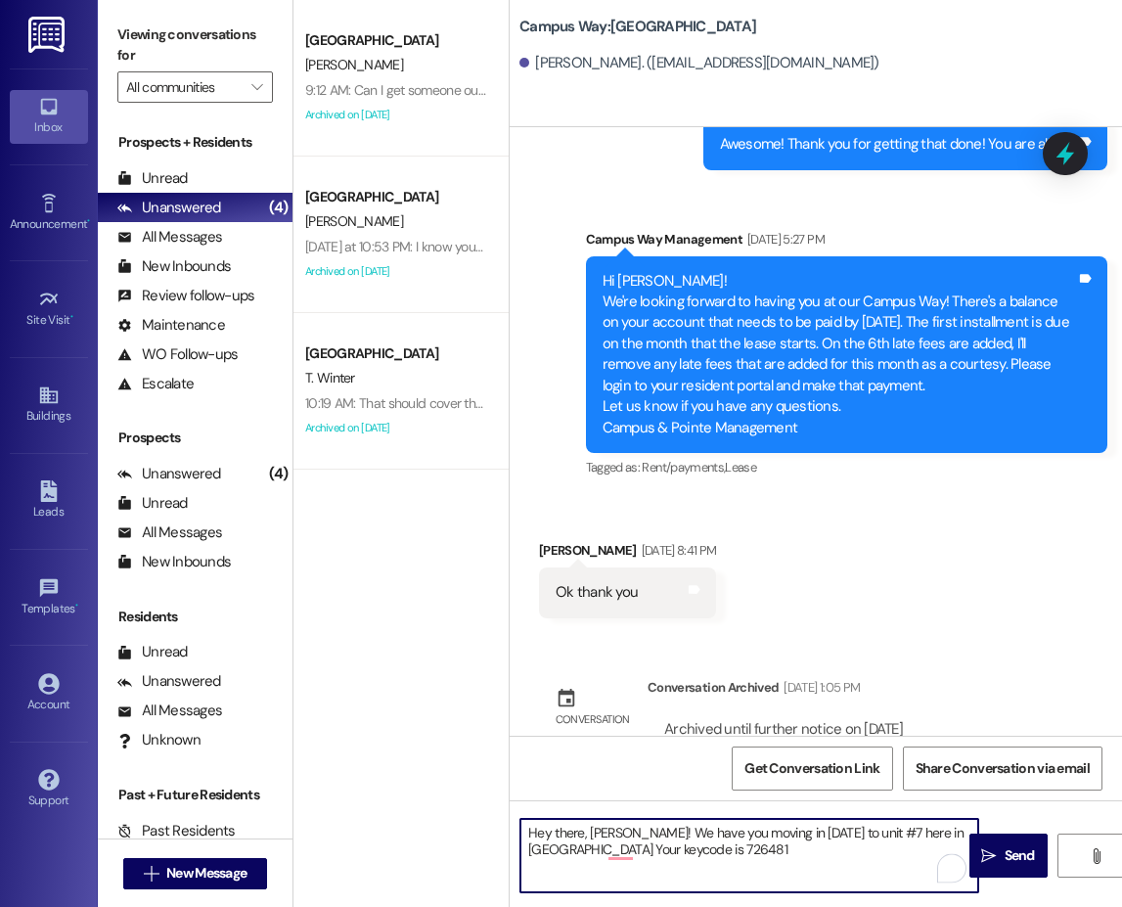
click at [605, 832] on textarea "Hey there, Konrad! We have you moving in tomorrow to unit #7 here in Campus Way…" at bounding box center [749, 855] width 458 height 73
type textarea "Hey there, Kaison! We have you moving in tomorrow to unit #7 here in Campus Way…"
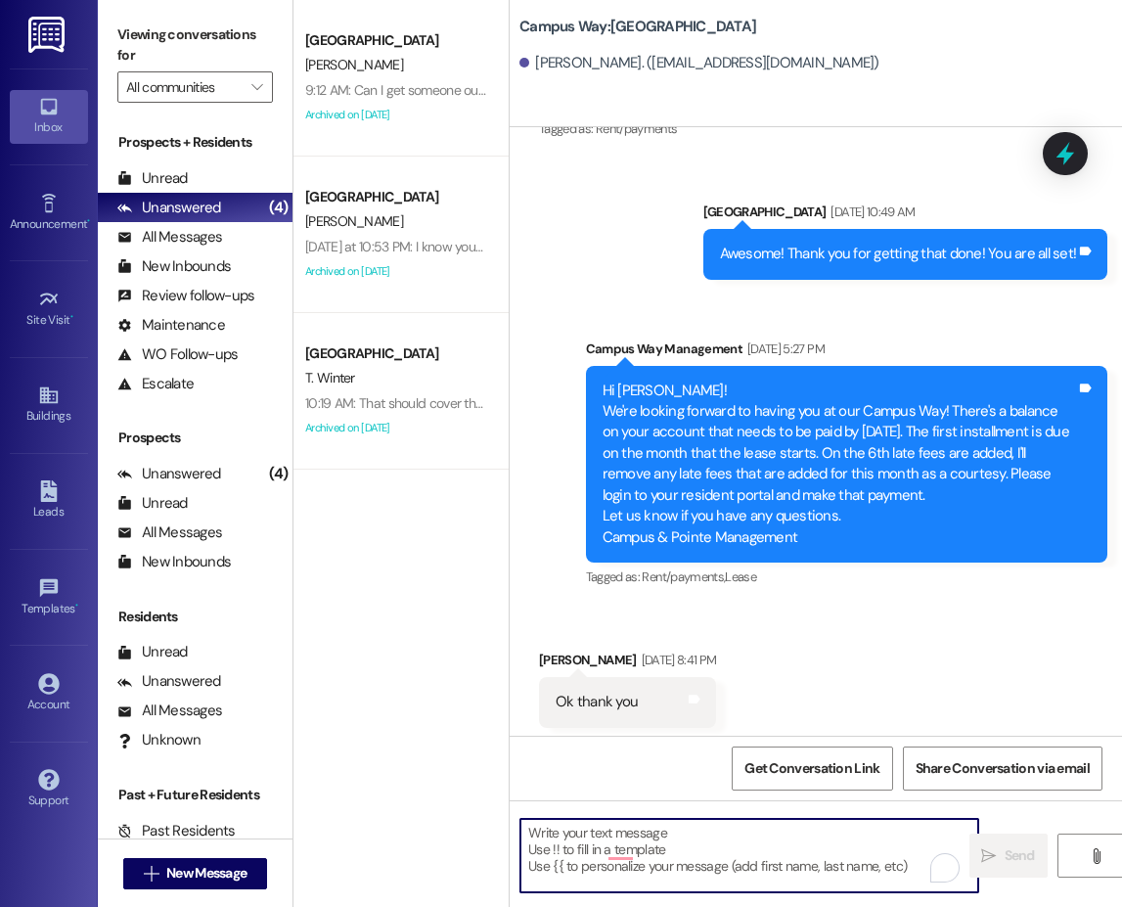
scroll to position [2387, 0]
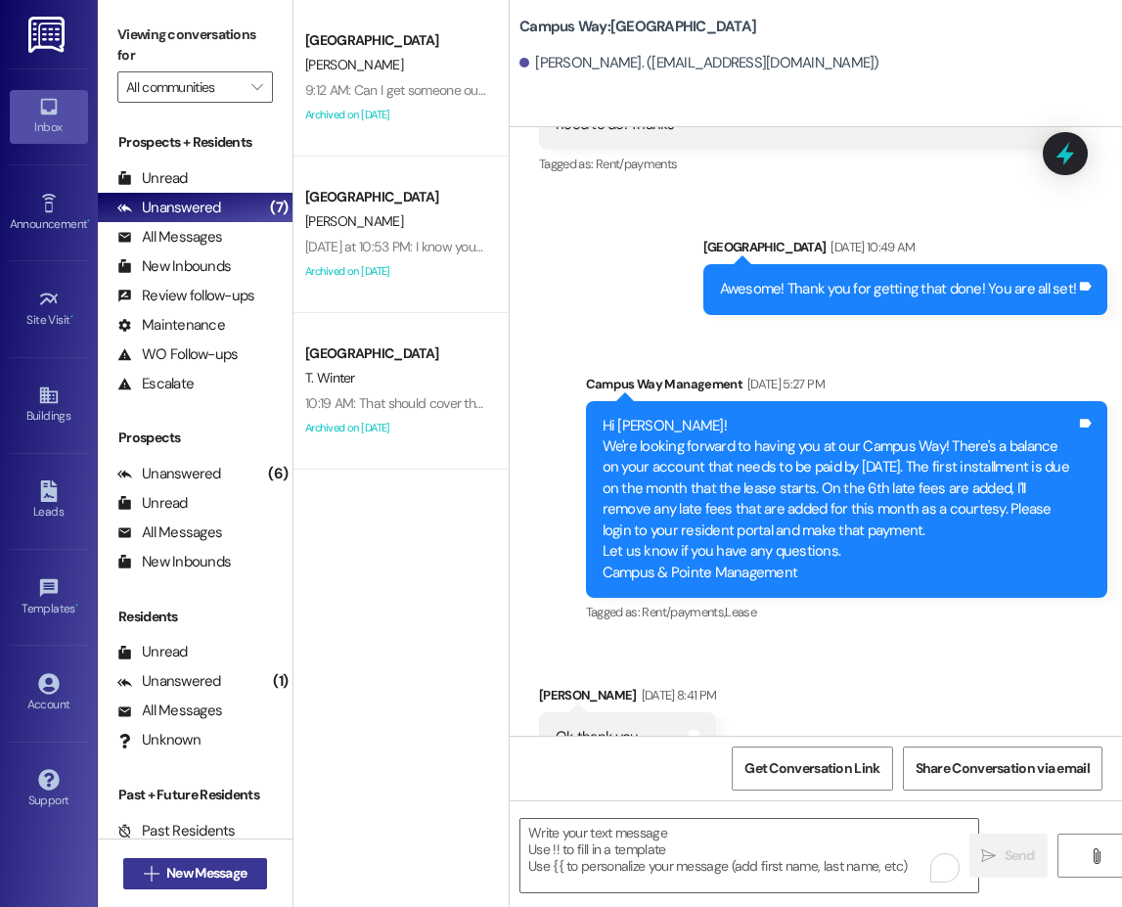
click at [157, 864] on span " New Message" at bounding box center [196, 873] width 112 height 21
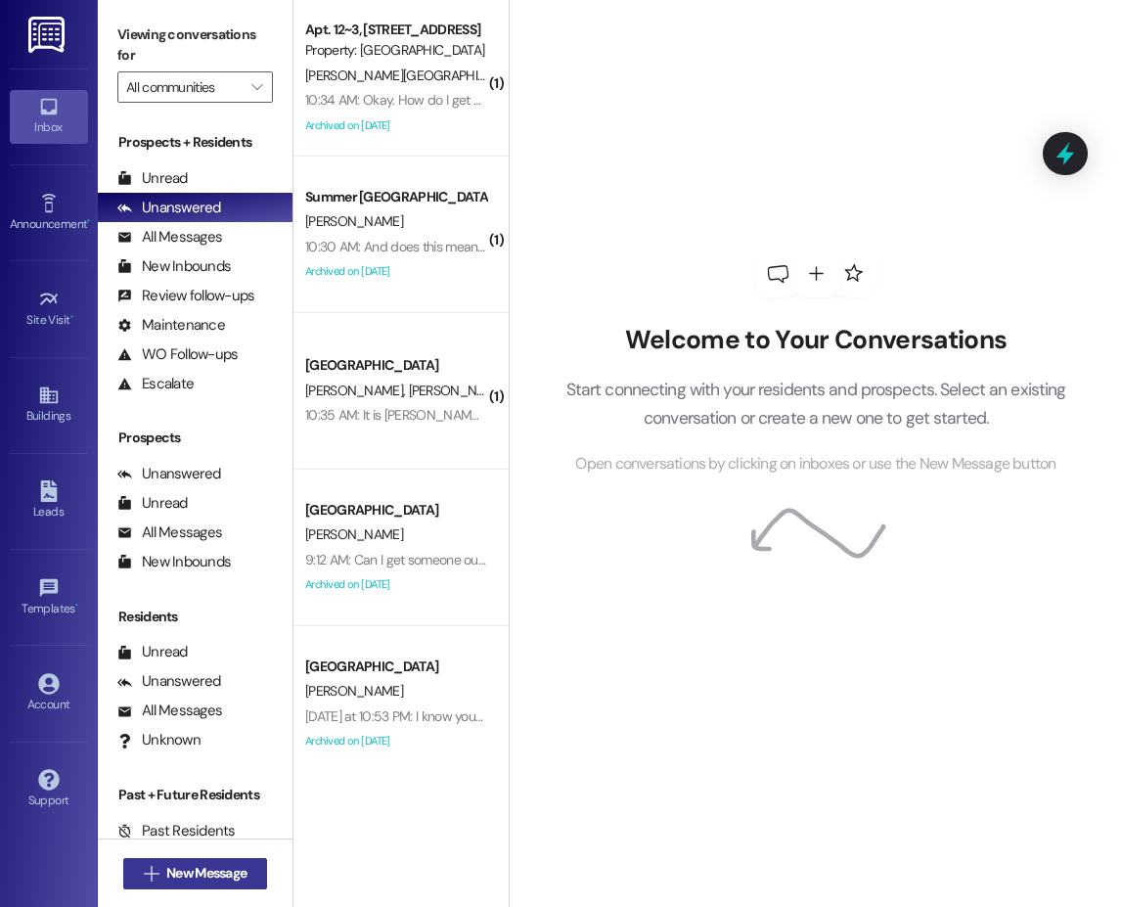
click at [235, 870] on span "New Message" at bounding box center [206, 873] width 80 height 21
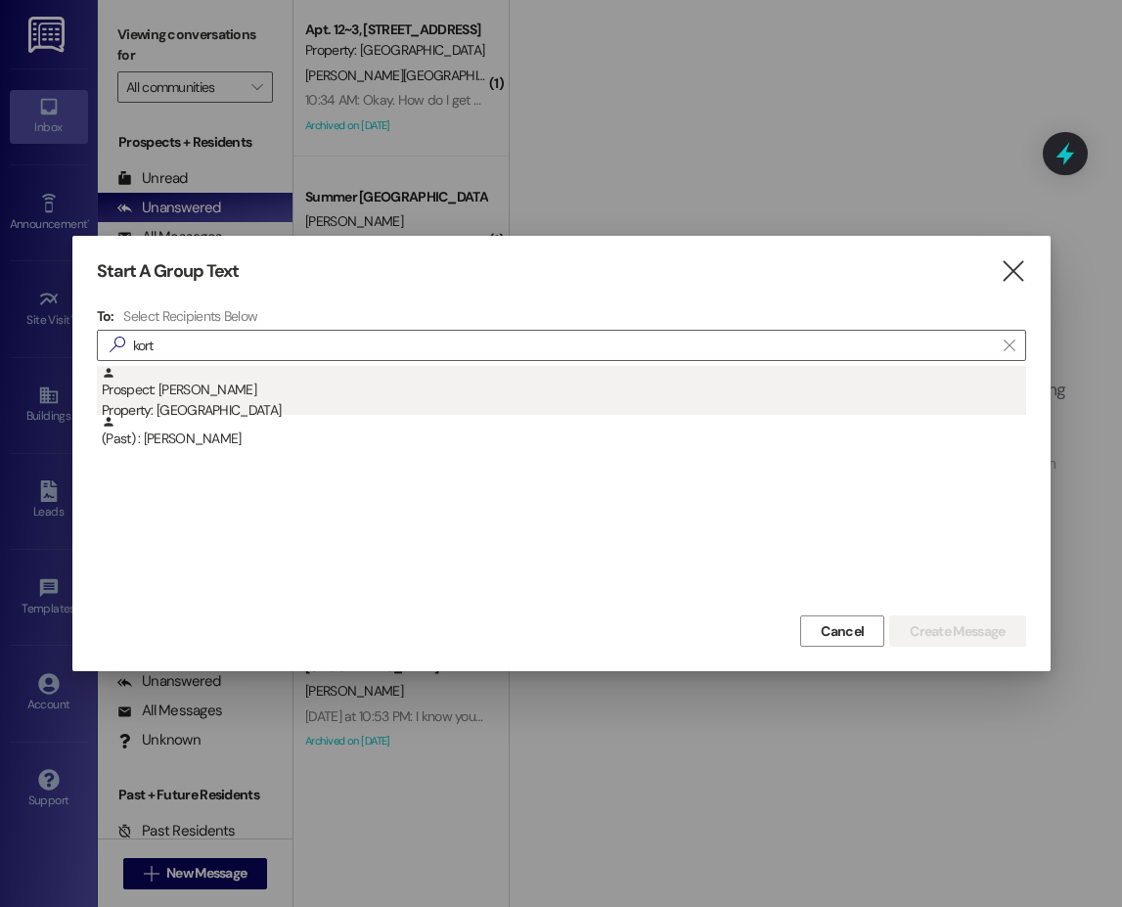
click at [144, 397] on div "Prospect: [PERSON_NAME] Property: [GEOGRAPHIC_DATA]" at bounding box center [564, 394] width 924 height 56
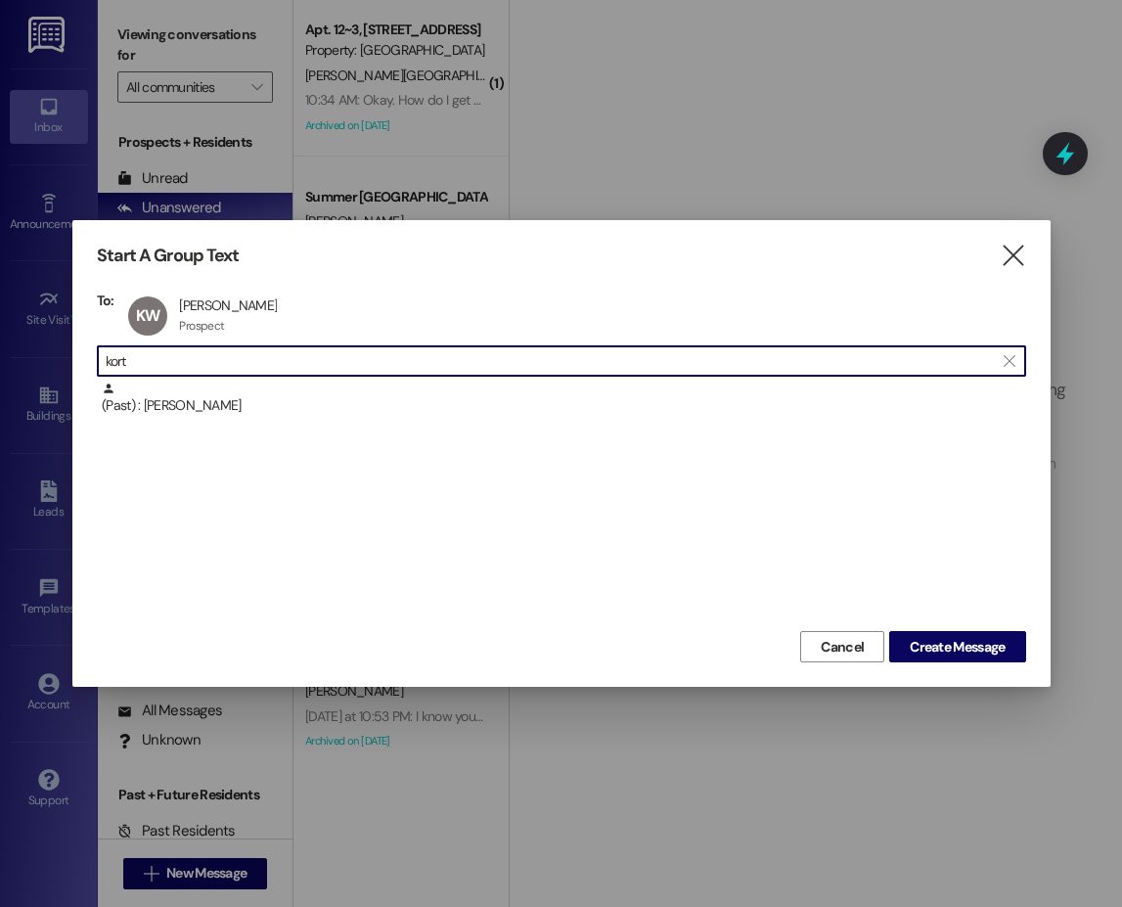
click at [141, 360] on input "kort" at bounding box center [550, 360] width 888 height 27
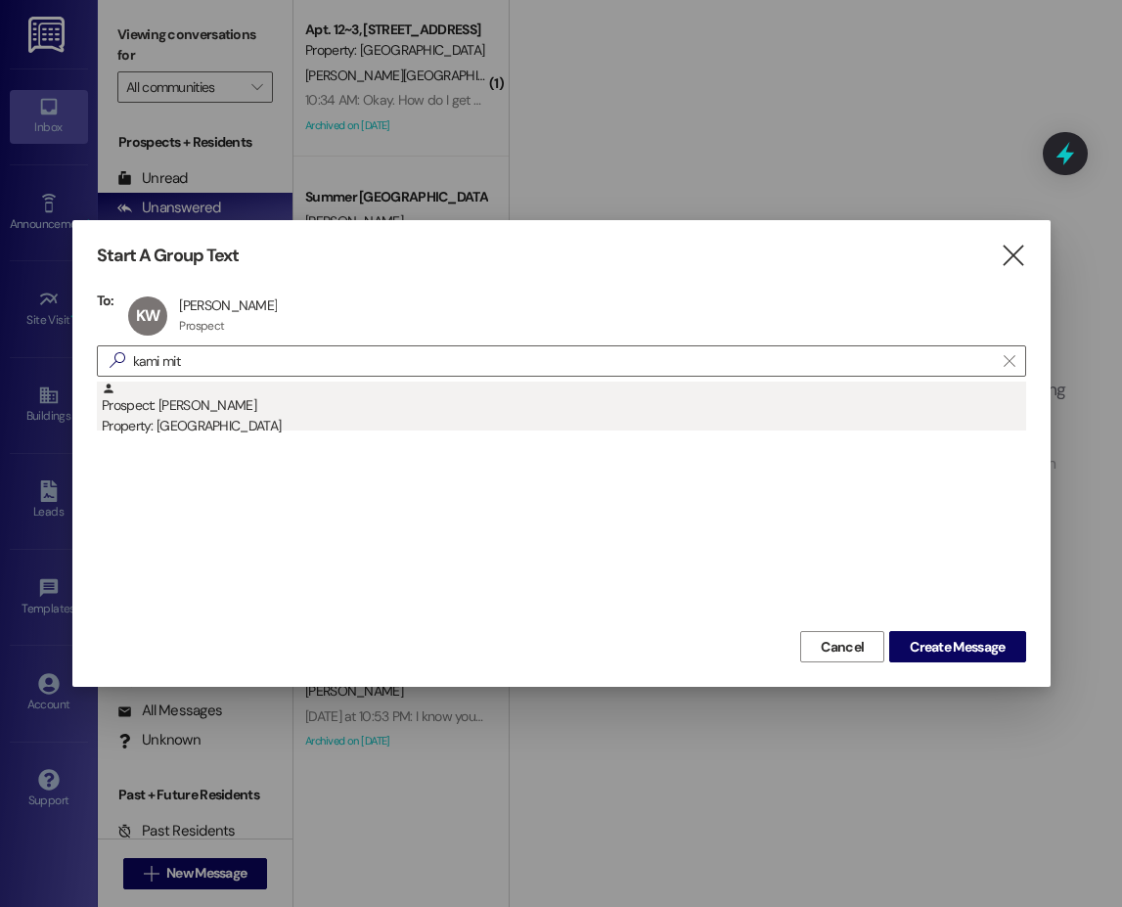
click at [194, 413] on div "Prospect: [PERSON_NAME] Property: [GEOGRAPHIC_DATA]" at bounding box center [564, 409] width 924 height 56
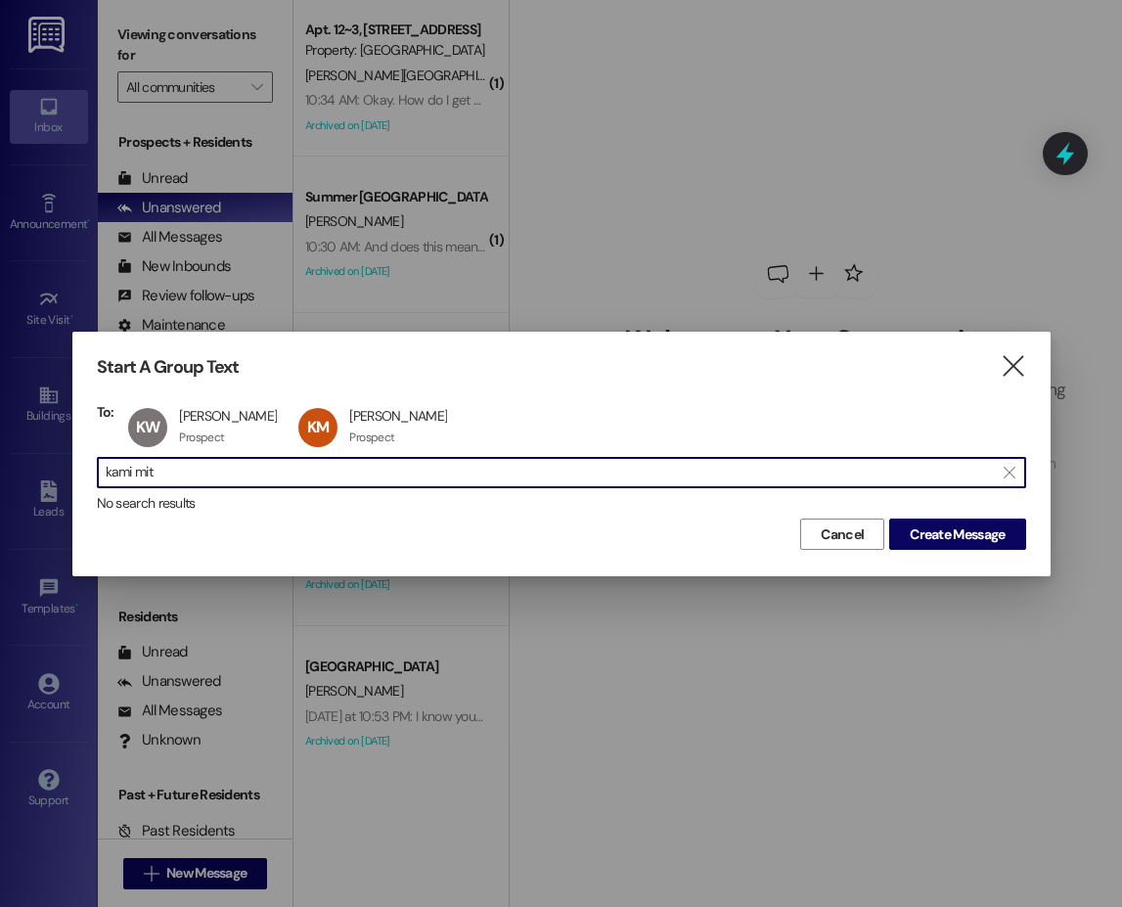
drag, startPoint x: 175, startPoint y: 480, endPoint x: 14, endPoint y: 482, distance: 161.4
click at [14, 482] on div "Start A Group Text  To: KW [PERSON_NAME] [PERSON_NAME] Prospect Prospect click…" at bounding box center [561, 453] width 1122 height 907
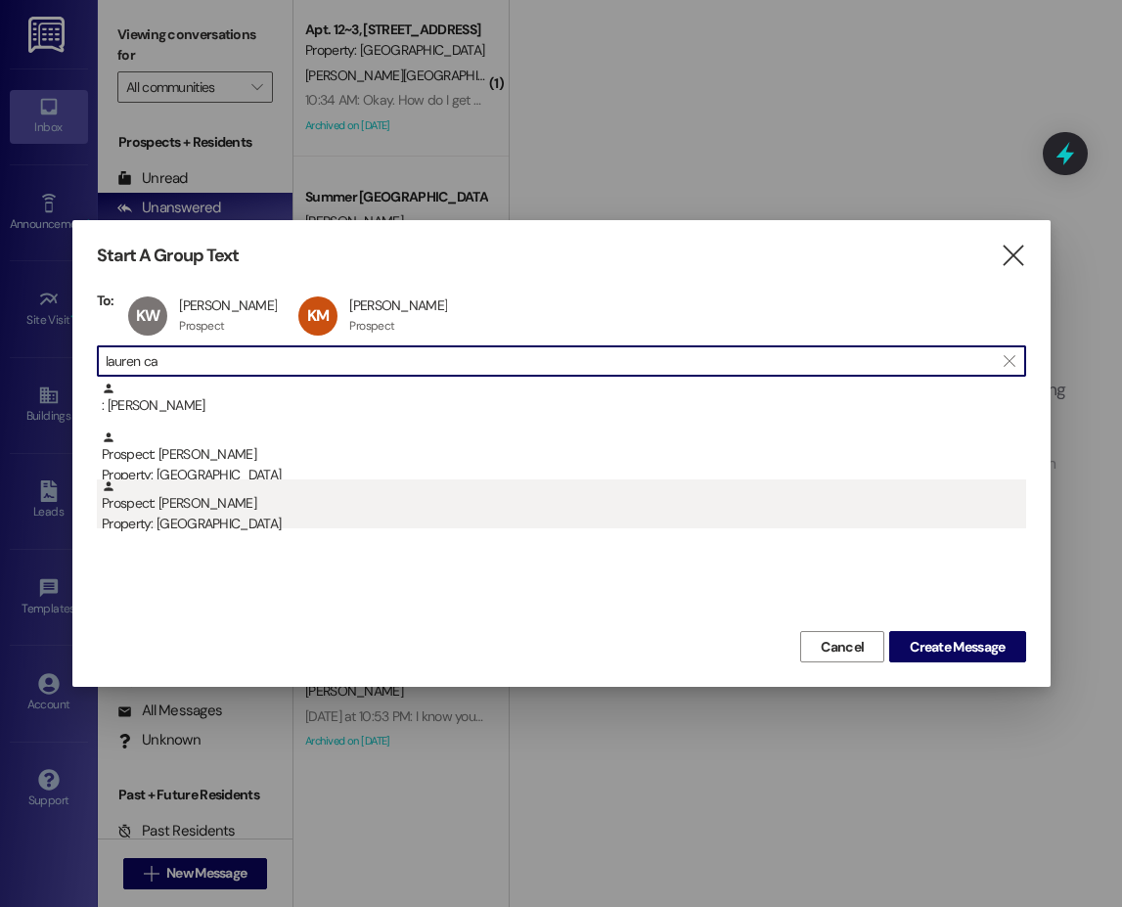
click at [177, 518] on div "Property: [GEOGRAPHIC_DATA]" at bounding box center [564, 524] width 924 height 21
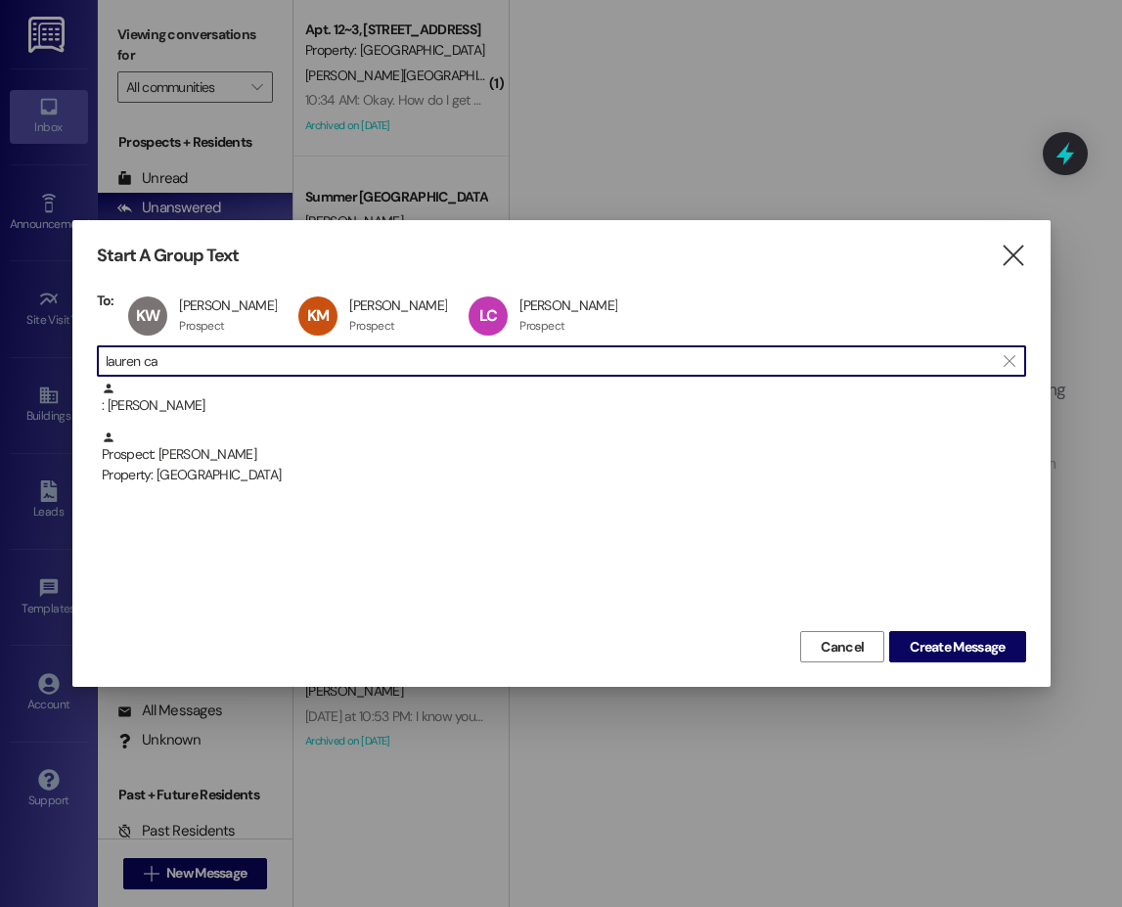
drag, startPoint x: 199, startPoint y: 364, endPoint x: 99, endPoint y: 366, distance: 99.8
click at [99, 366] on div " lauren ca " at bounding box center [561, 360] width 929 height 31
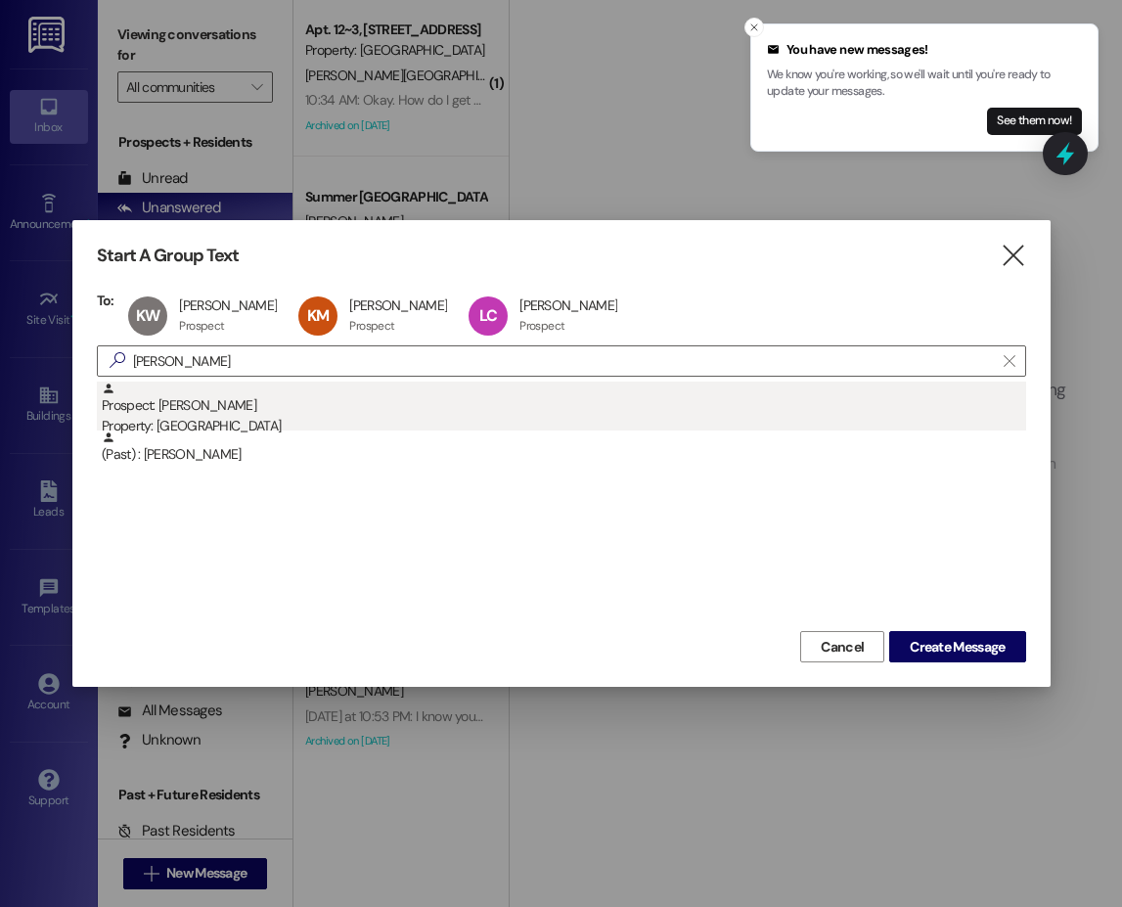
click at [215, 425] on div "Property: [GEOGRAPHIC_DATA]" at bounding box center [564, 426] width 924 height 21
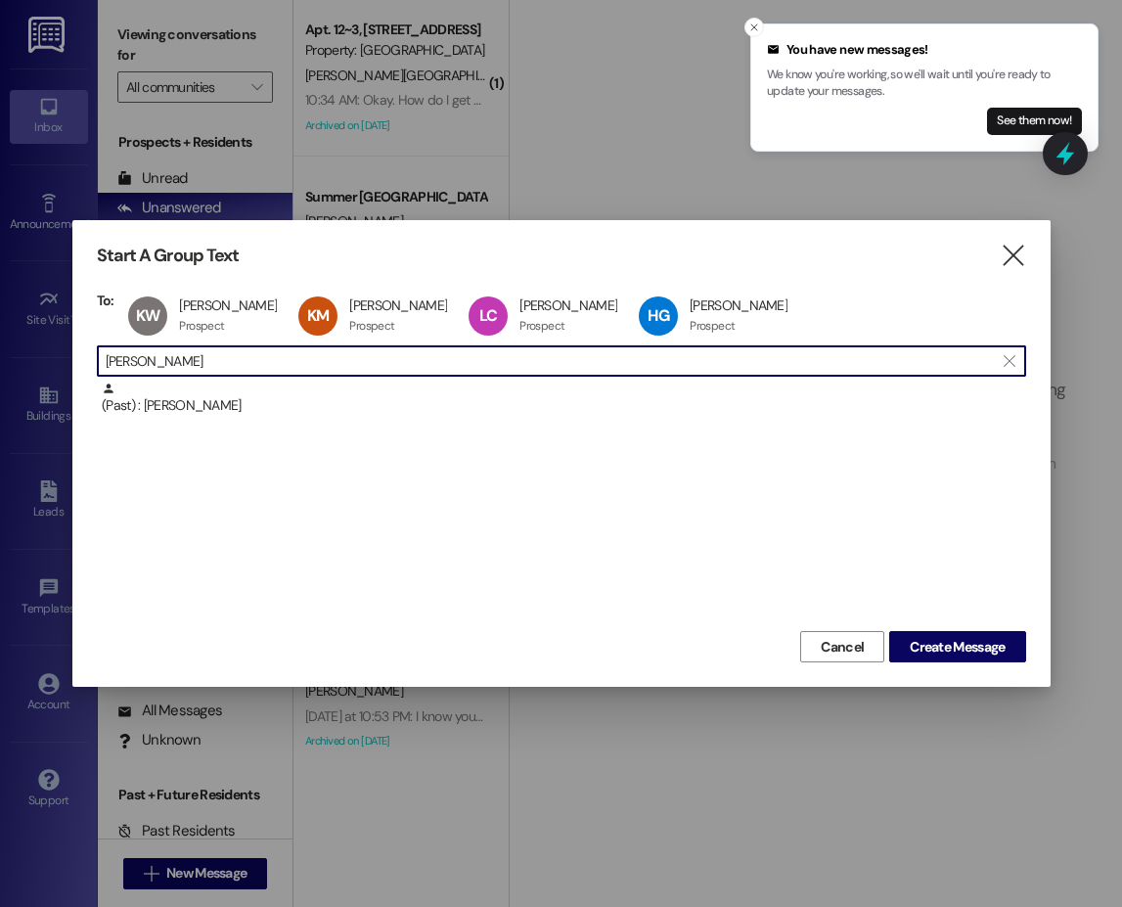
drag, startPoint x: 215, startPoint y: 358, endPoint x: 85, endPoint y: 360, distance: 130.1
click at [85, 360] on div "Start A Group Text  To: KW [PERSON_NAME] [PERSON_NAME] Prospect Prospect click…" at bounding box center [561, 453] width 978 height 467
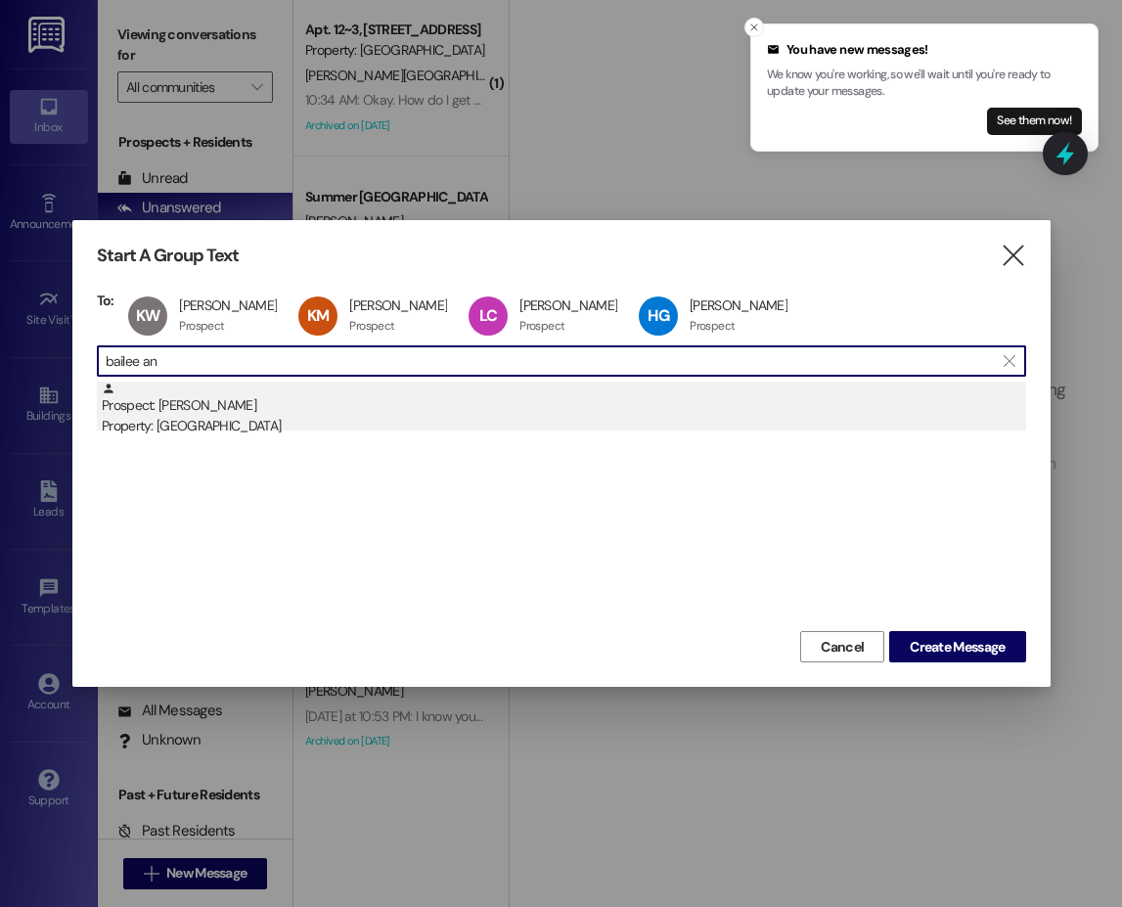
type input "bailee an"
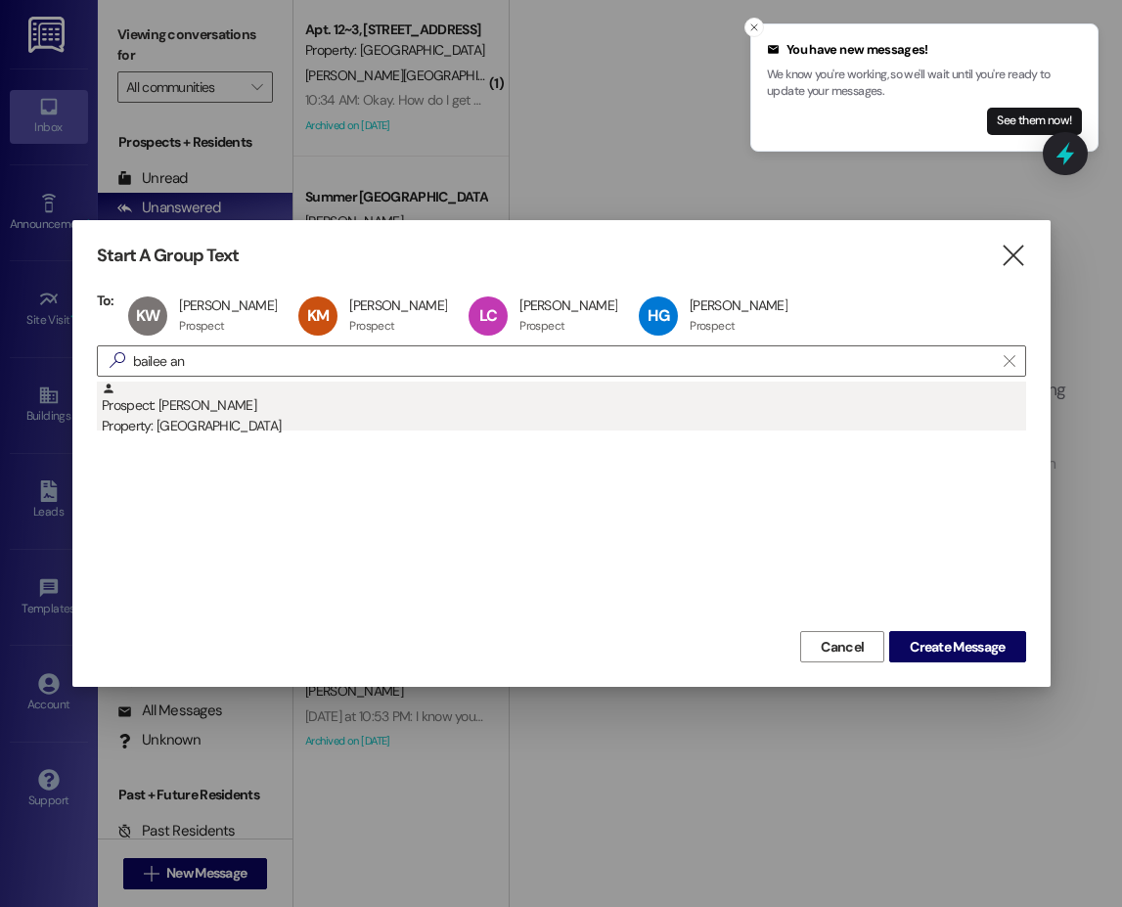
click at [162, 408] on div "Prospect: [PERSON_NAME] Property: [GEOGRAPHIC_DATA]" at bounding box center [564, 409] width 924 height 56
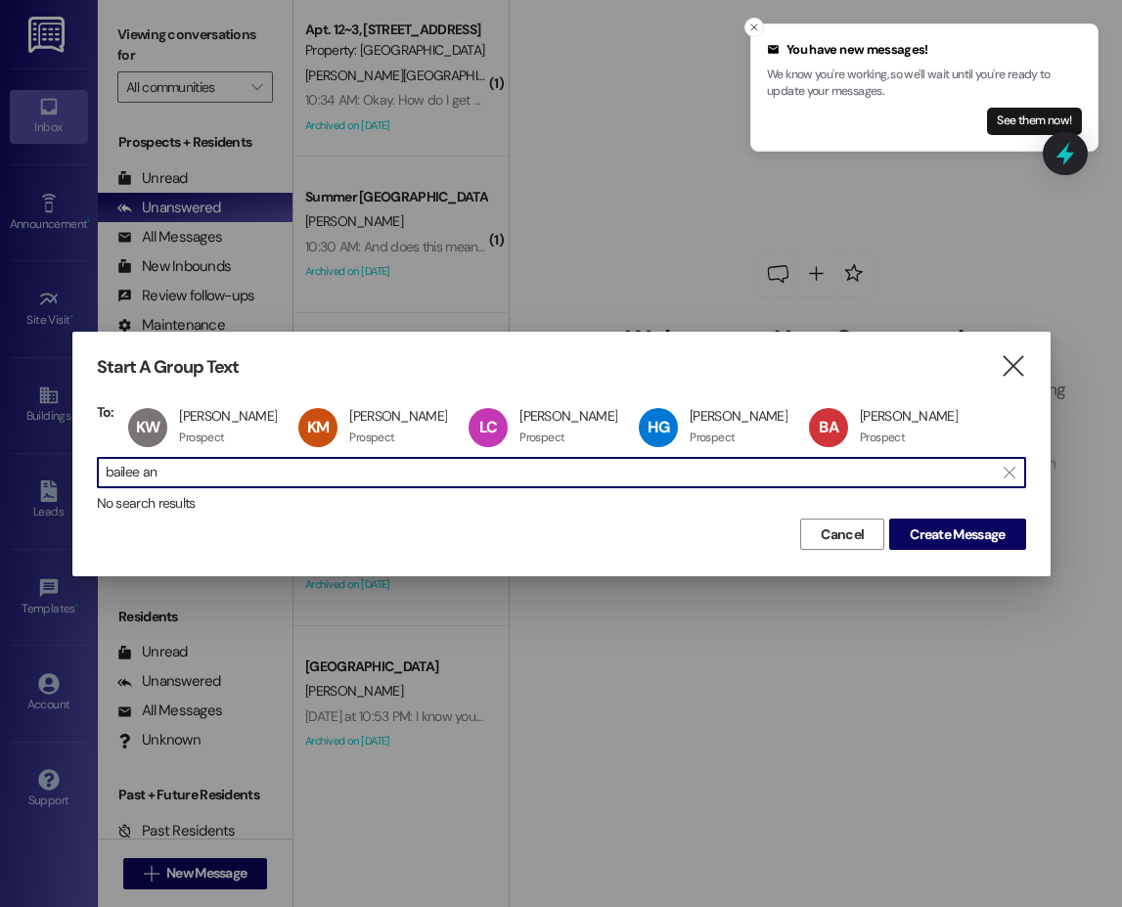
drag, startPoint x: 181, startPoint y: 480, endPoint x: 49, endPoint y: 475, distance: 132.1
click at [49, 475] on div "Start A Group Text  To: KW [PERSON_NAME] [PERSON_NAME] Prospect Prospect click…" at bounding box center [561, 453] width 1122 height 907
click at [971, 532] on span "Create Message" at bounding box center [957, 534] width 95 height 21
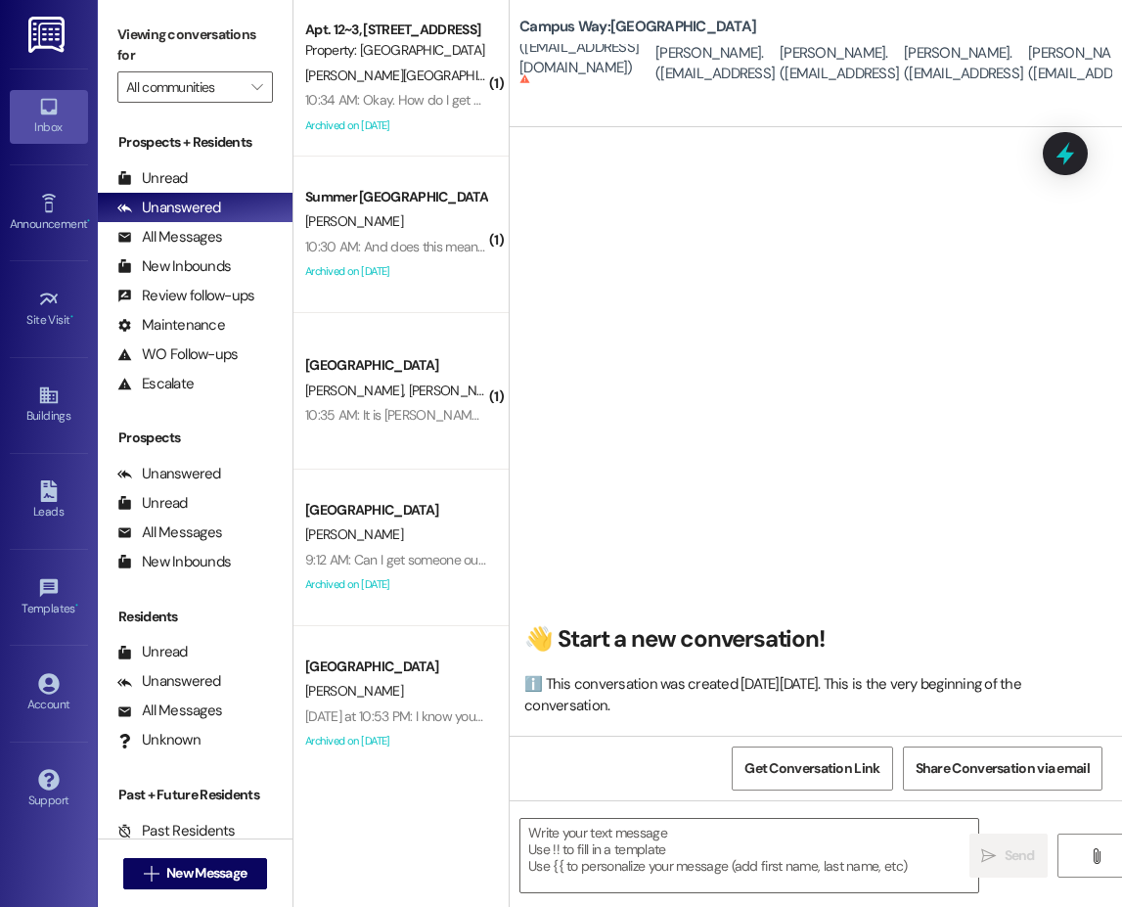
scroll to position [1, 0]
click at [611, 838] on textarea at bounding box center [749, 855] width 458 height 73
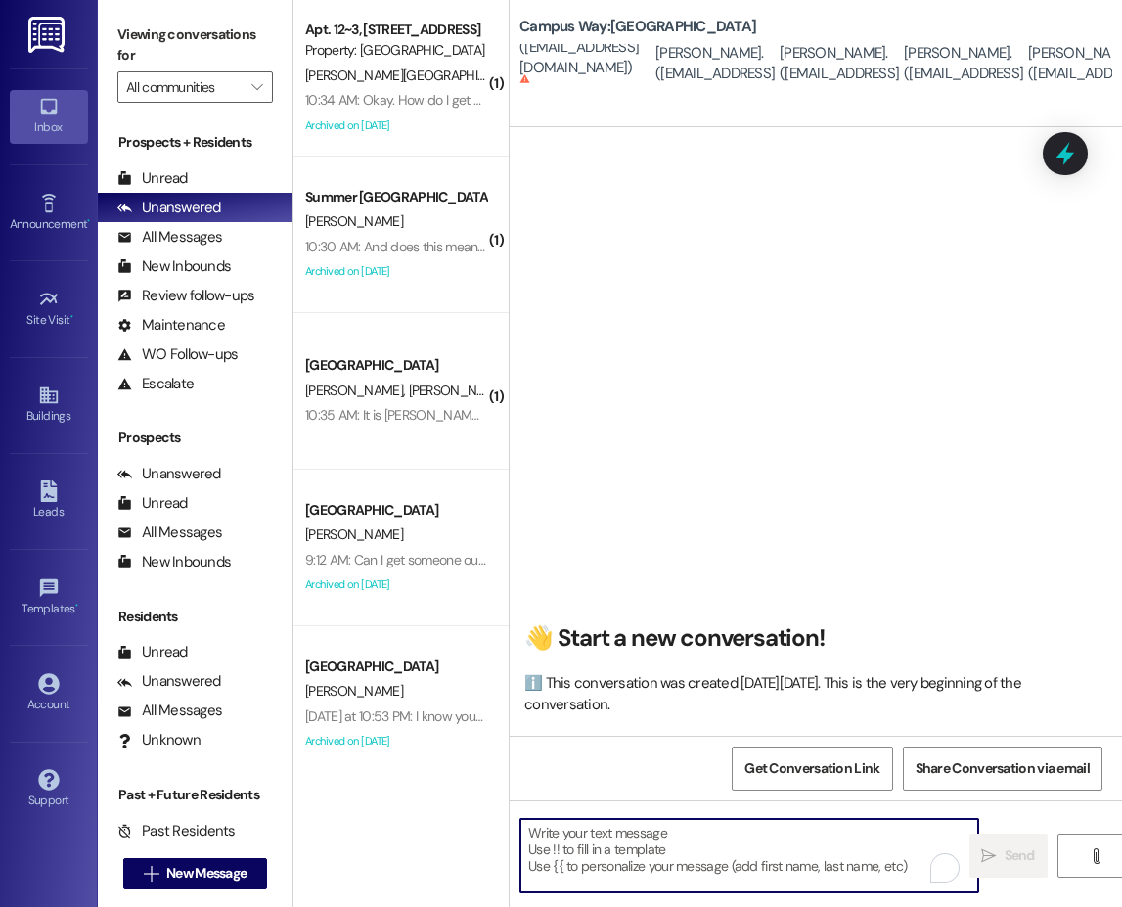
paste textarea "Hey there, [PERSON_NAME]! We have you moving in [DATE] to unit #7 here in [GEOG…"
type textarea "Hey there, [PERSON_NAME]! We have you moving in [DATE] to unit #7 here in [GEOG…"
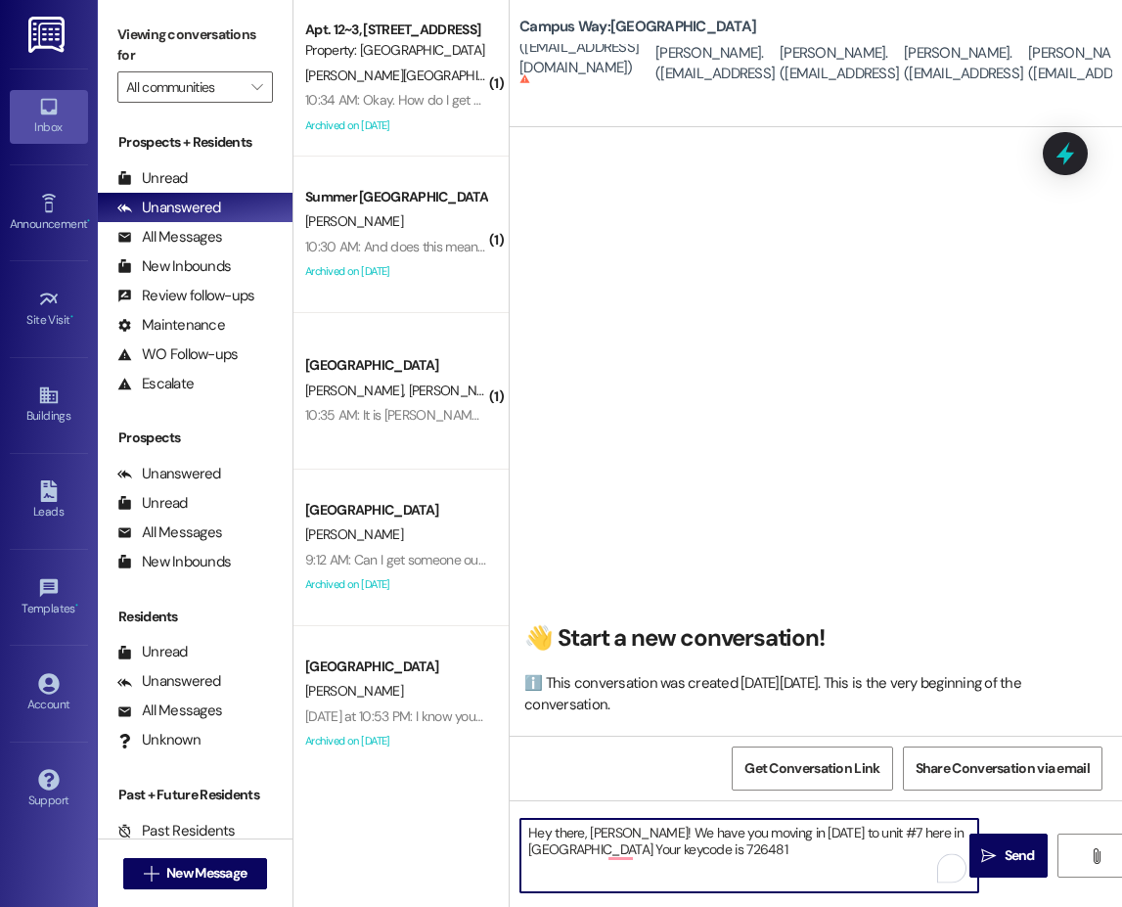
drag, startPoint x: 750, startPoint y: 850, endPoint x: 502, endPoint y: 833, distance: 249.0
click at [502, 833] on div "( 1 ) Apt. 12~3, 1 Campus Way Property: [GEOGRAPHIC_DATA][PERSON_NAME] 10:34 AM…" at bounding box center [707, 453] width 828 height 907
type textarea "!!"
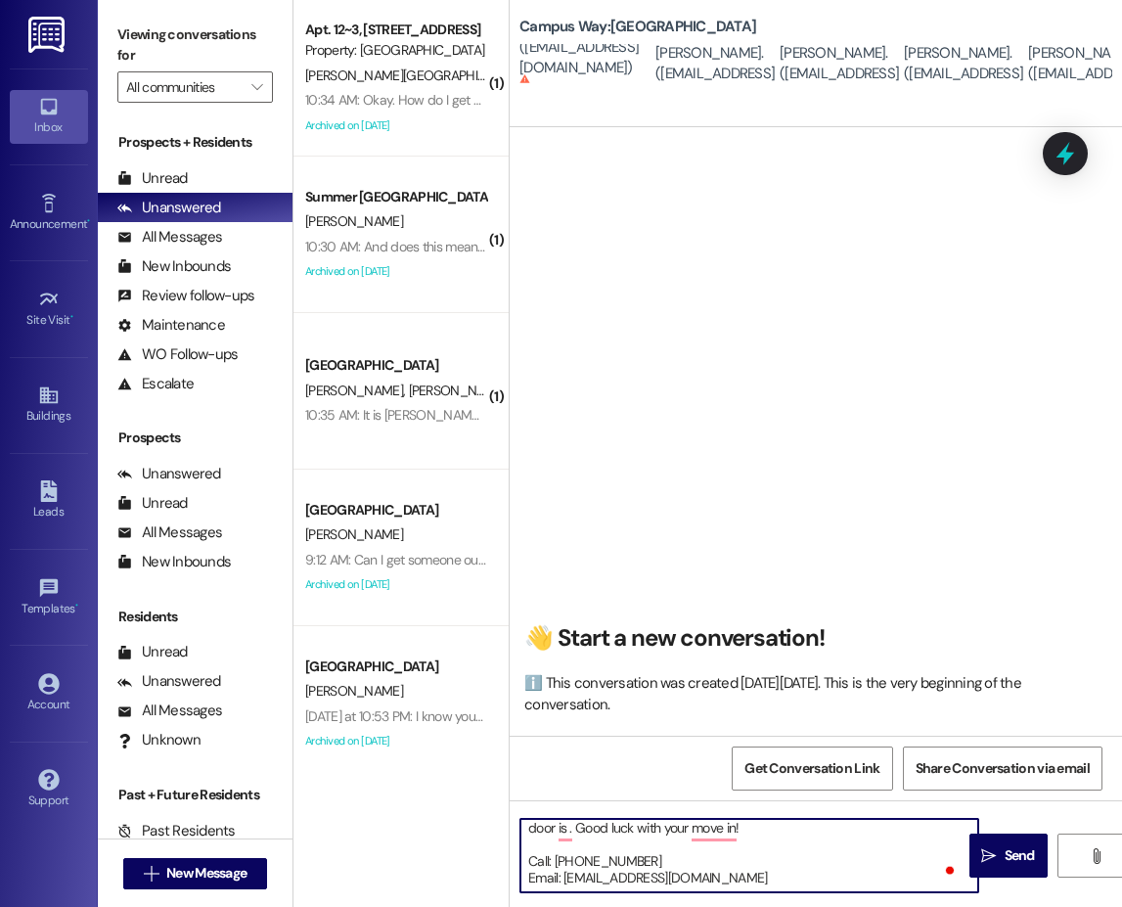
scroll to position [138, 0]
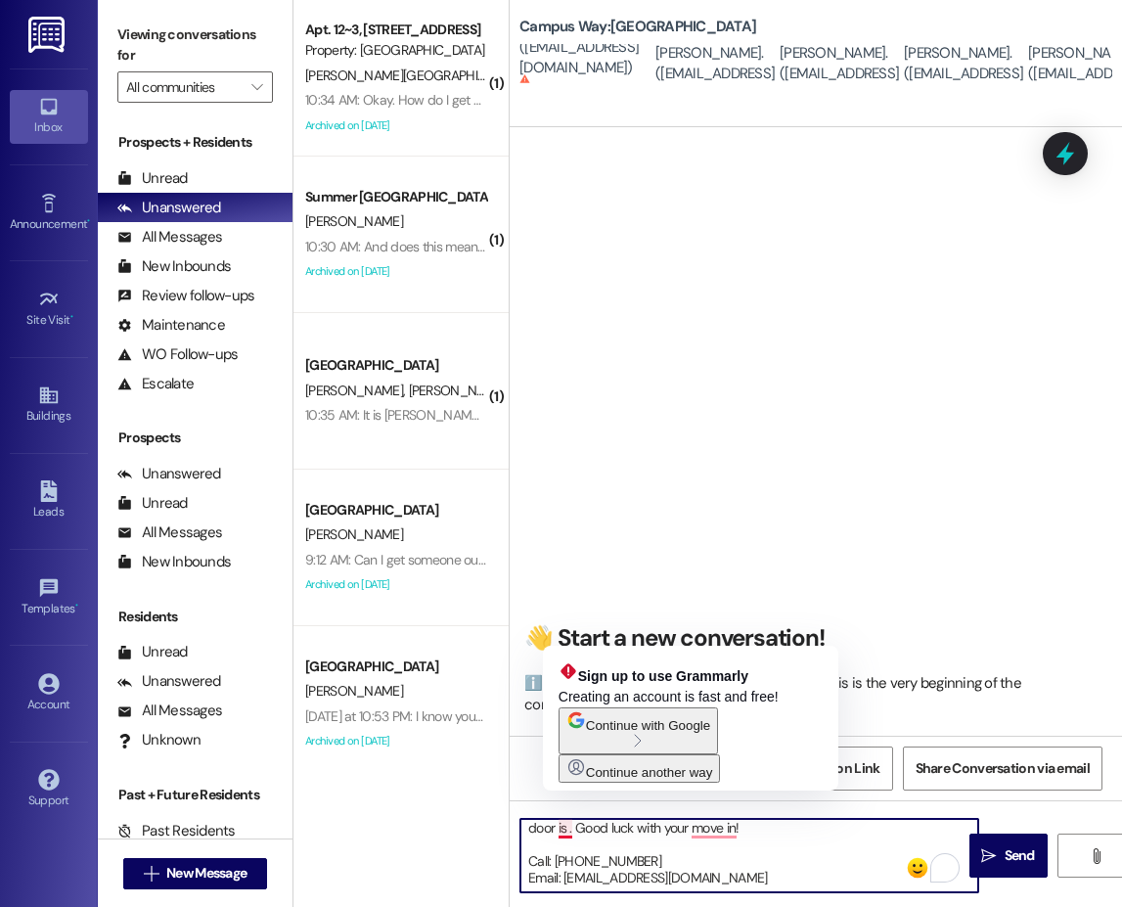
click at [571, 829] on textarea "Hi {{first_name}}!! This is the leasing team at {{property}}. I'm messaging you…" at bounding box center [749, 855] width 458 height 73
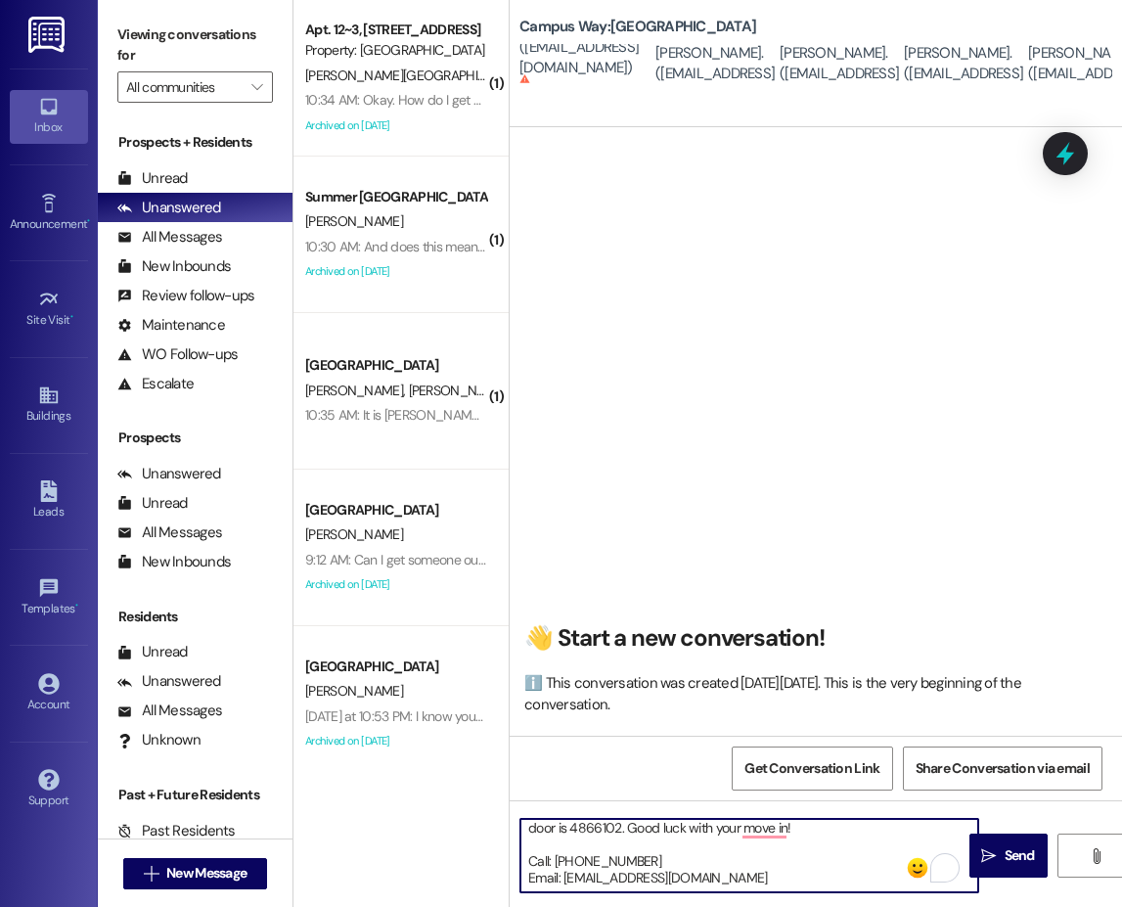
click at [597, 828] on textarea "Hi {{first_name}}!! This is the leasing team at {{property}}. I'm messaging you…" at bounding box center [749, 855] width 458 height 73
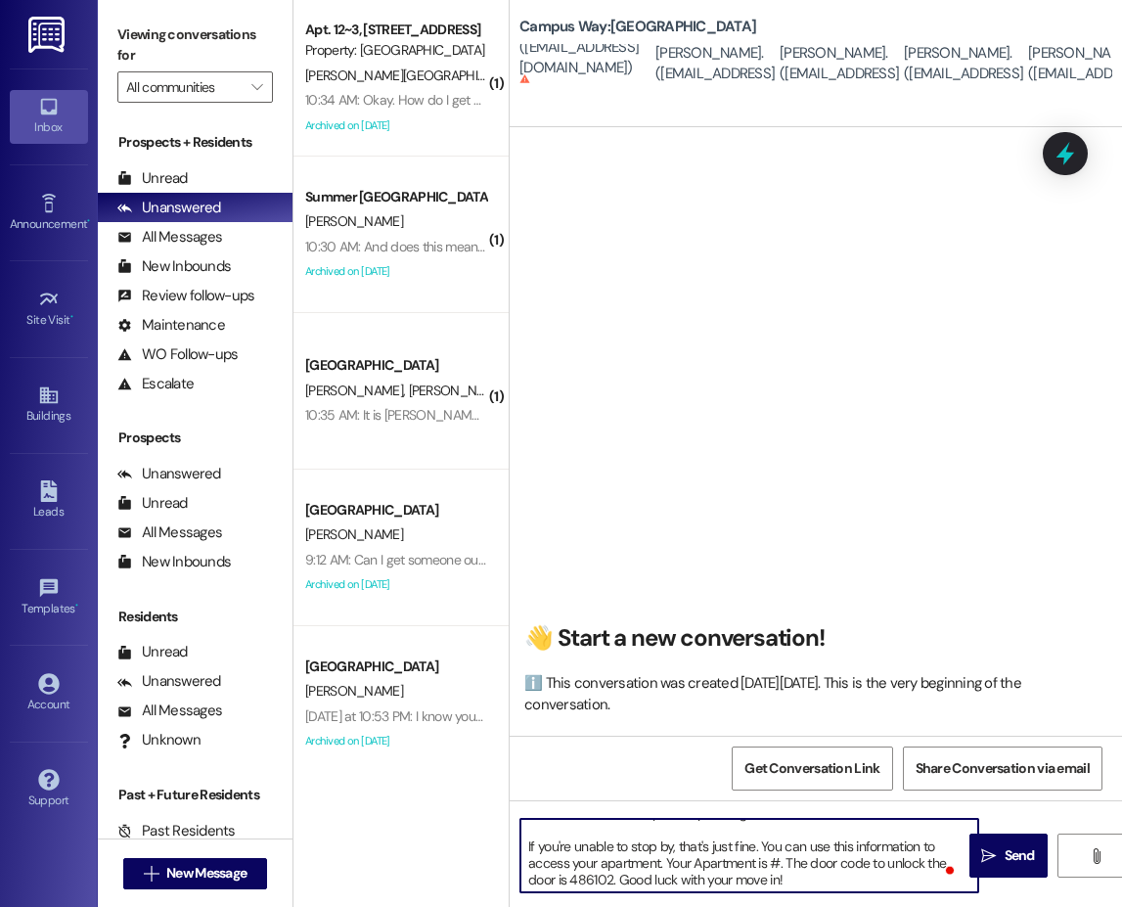
scroll to position [98, 0]
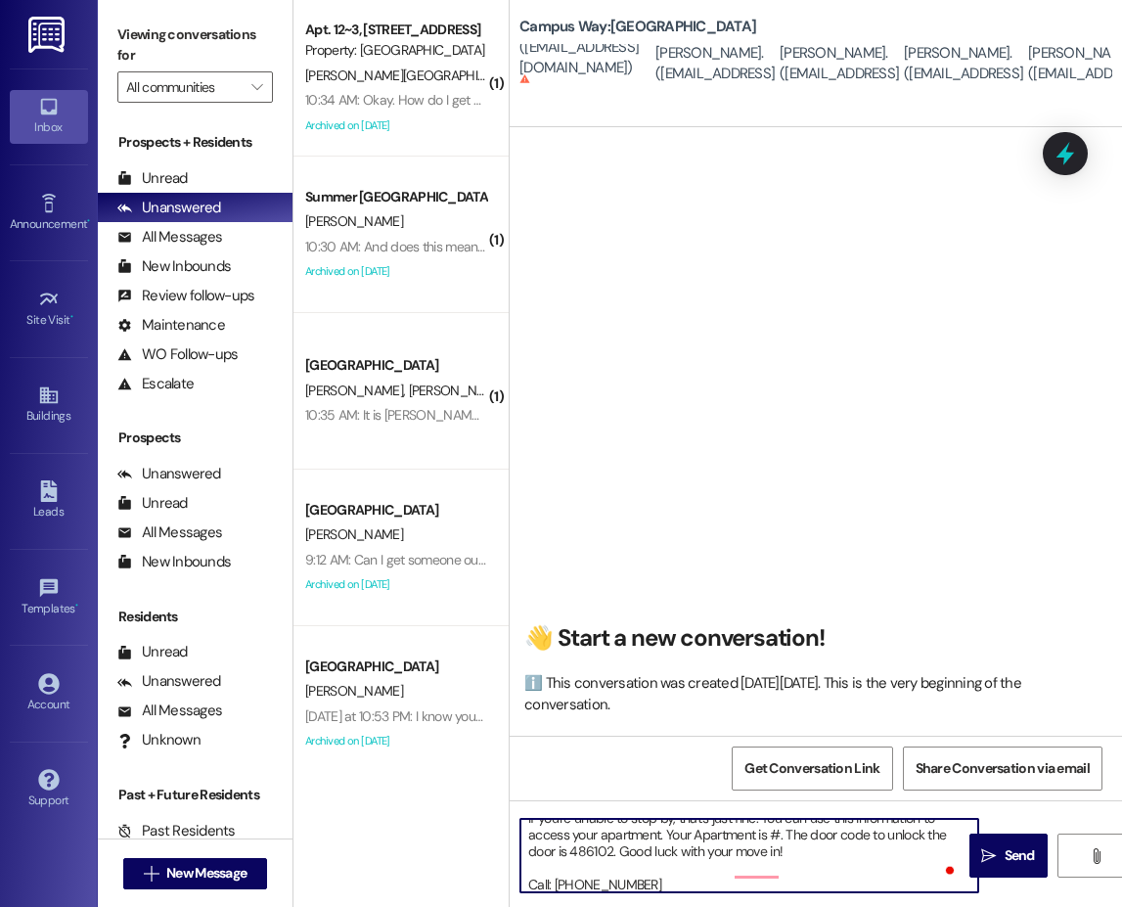
click at [778, 849] on textarea "Hi {{first_name}}!! This is the leasing team at {{property}}. I'm messaging you…" at bounding box center [749, 855] width 458 height 73
type textarea "Hi {{first_name}}!! This is the leasing team at {{property}}. I'm messaging you…"
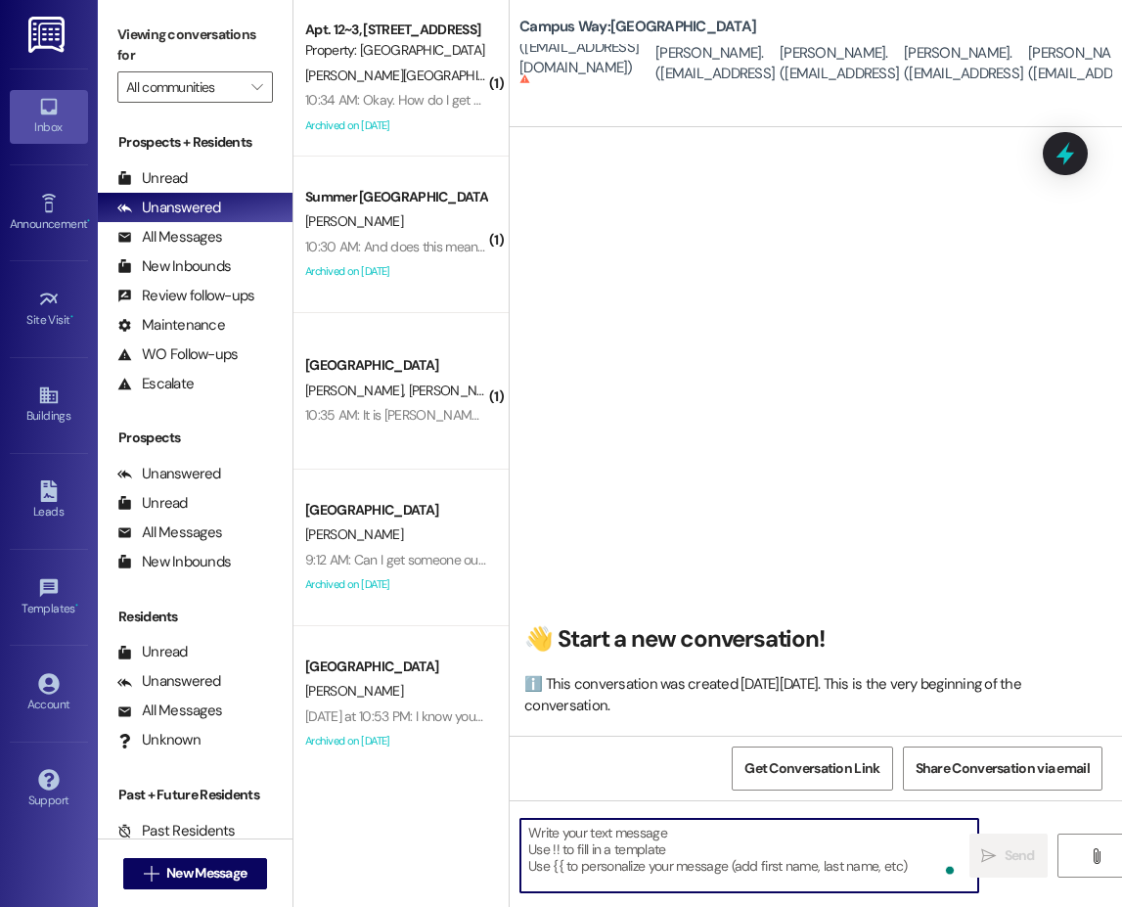
scroll to position [0, 0]
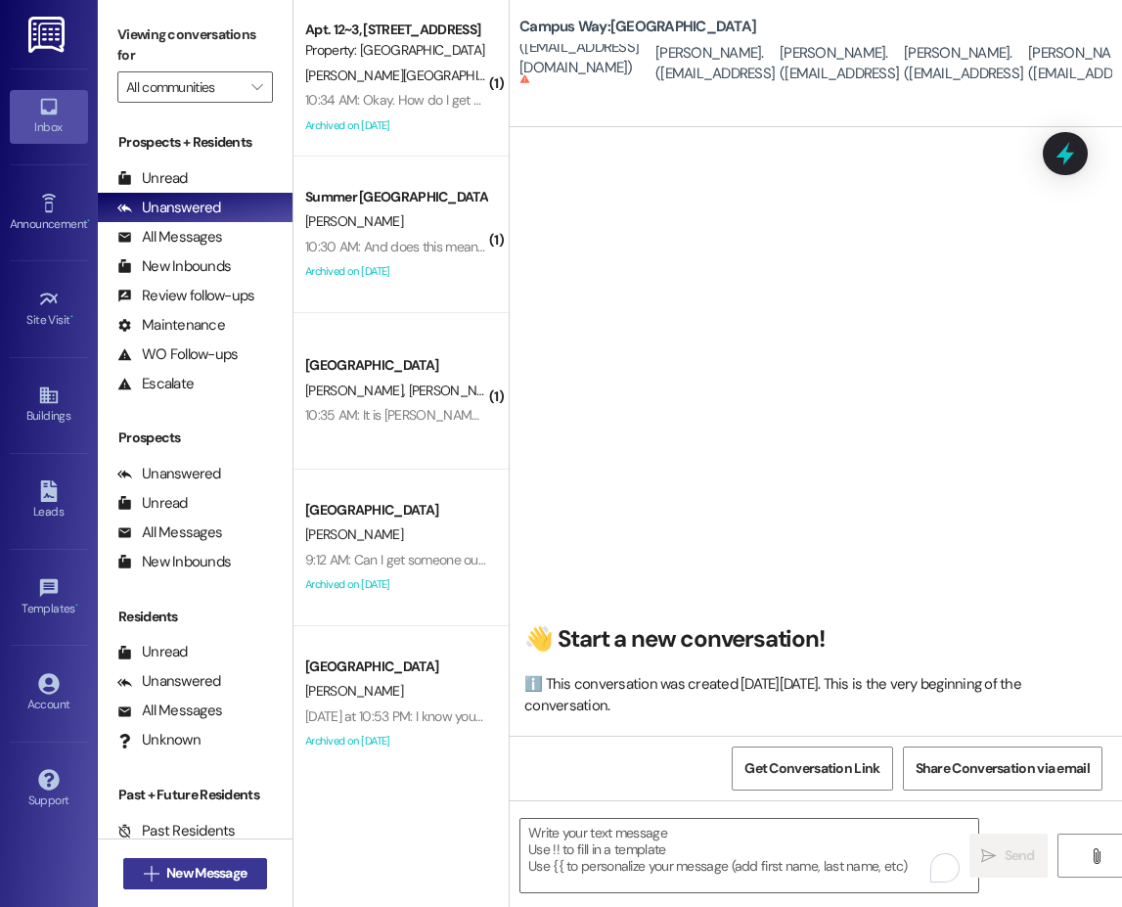
click at [255, 869] on button " New Message" at bounding box center [195, 873] width 145 height 31
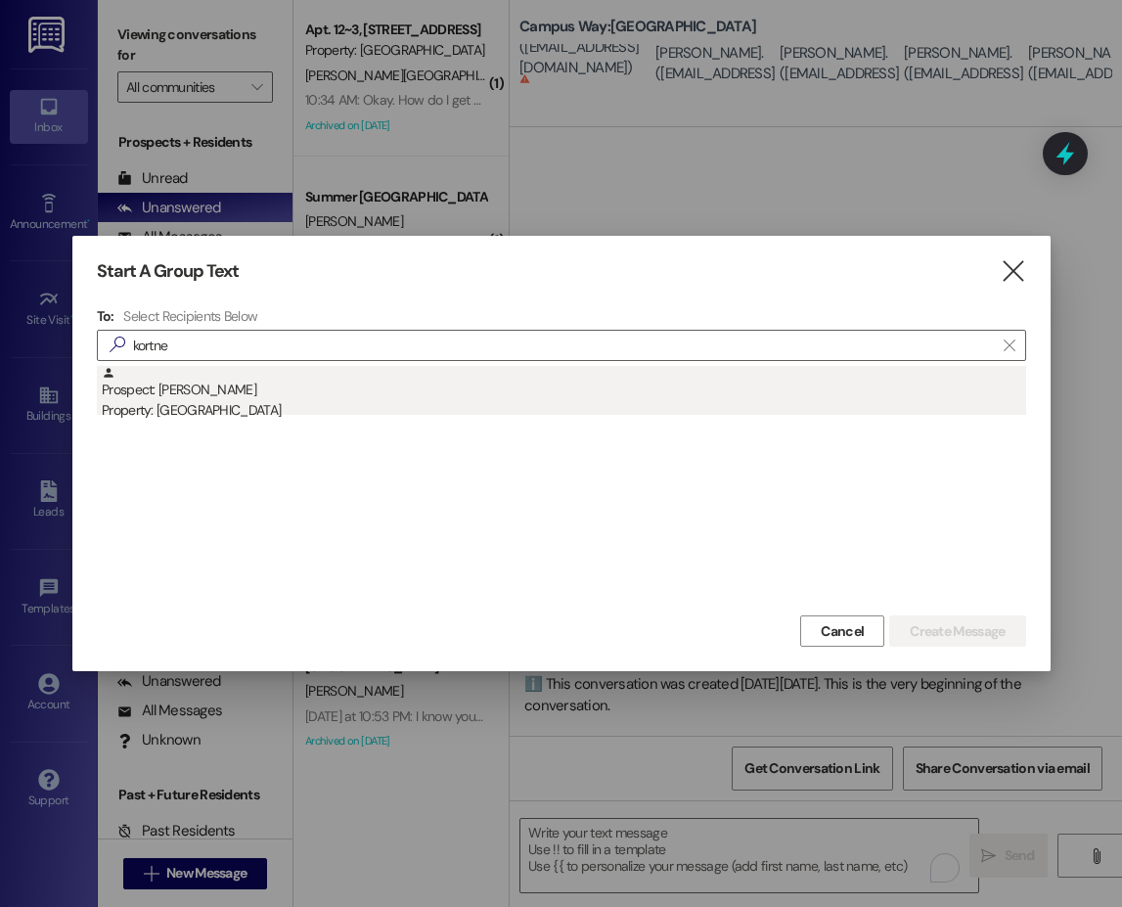
click at [195, 401] on div "Property: [GEOGRAPHIC_DATA]" at bounding box center [564, 410] width 924 height 21
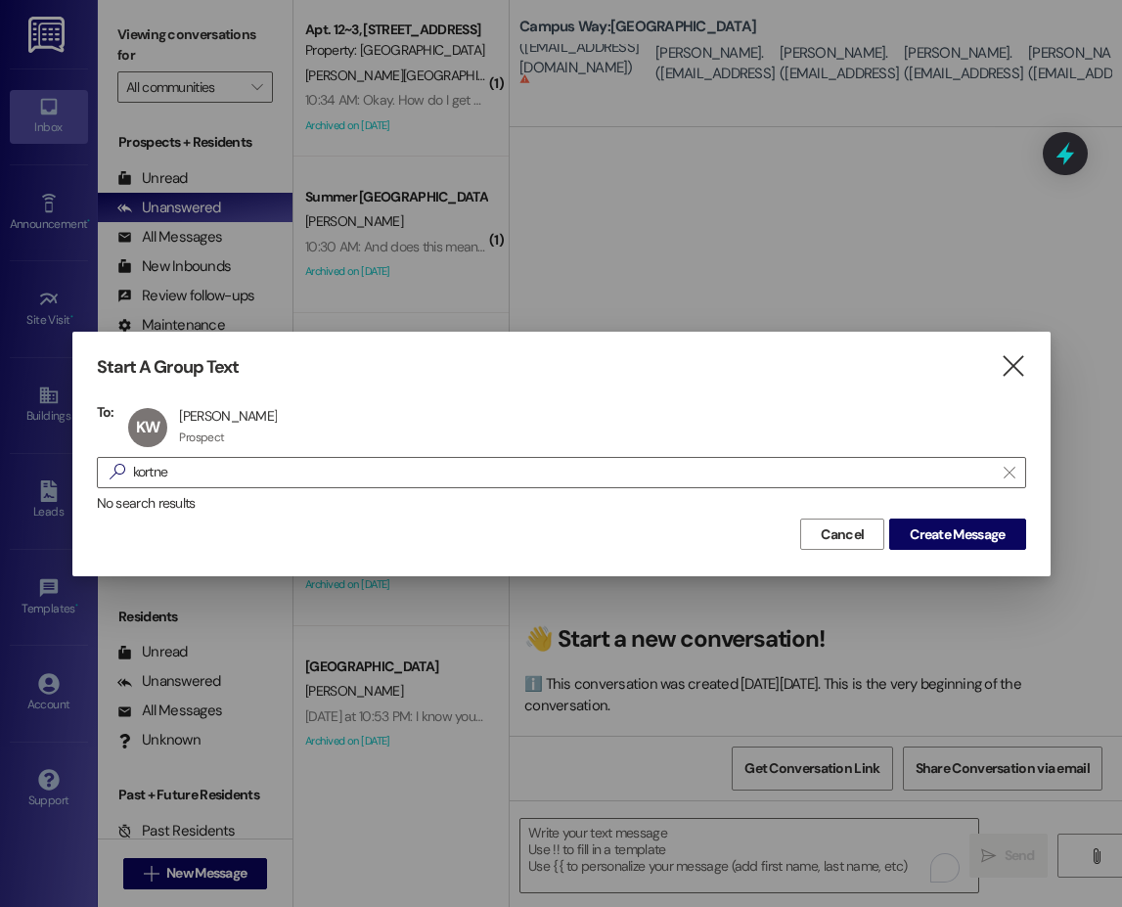
click at [124, 454] on div "To: KW [PERSON_NAME] [PERSON_NAME] Prospect Prospect click to remove  kortne …" at bounding box center [561, 458] width 929 height 111
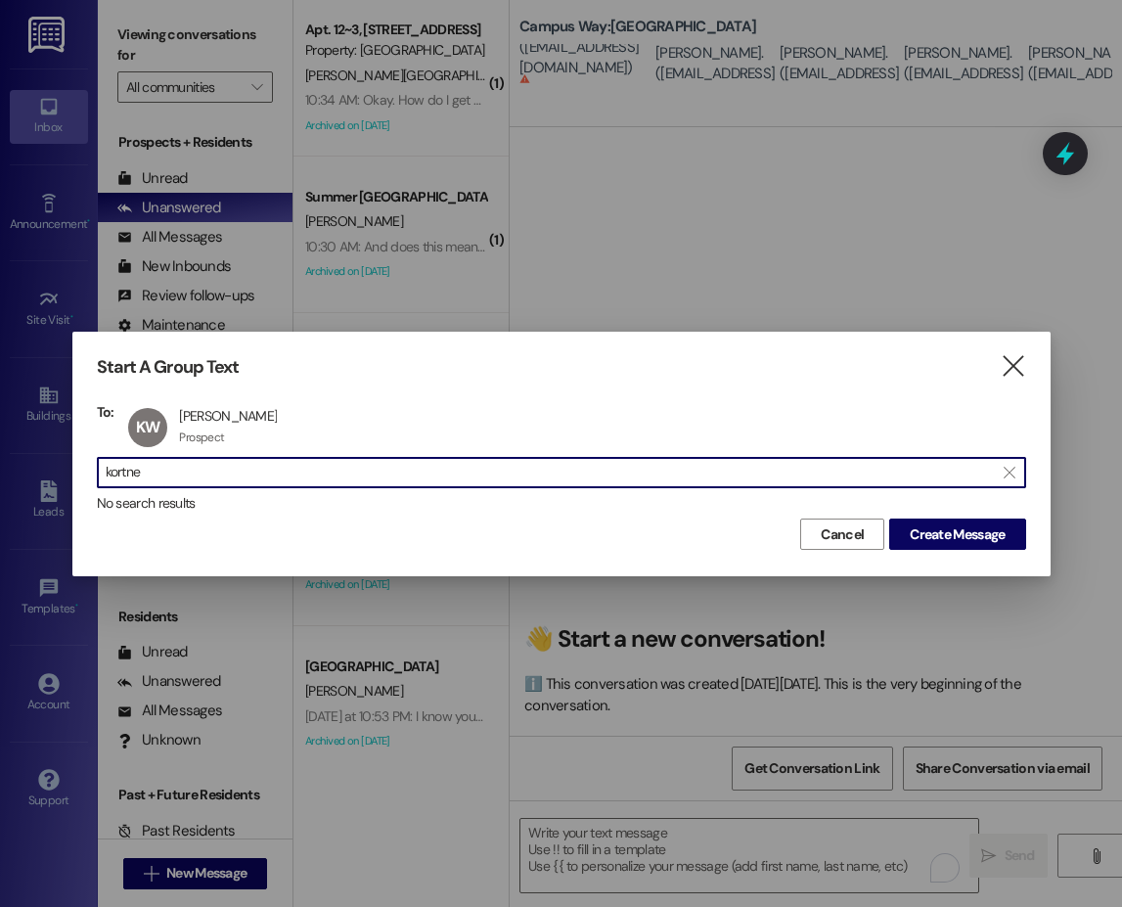
click at [145, 460] on input "kortne" at bounding box center [550, 472] width 888 height 27
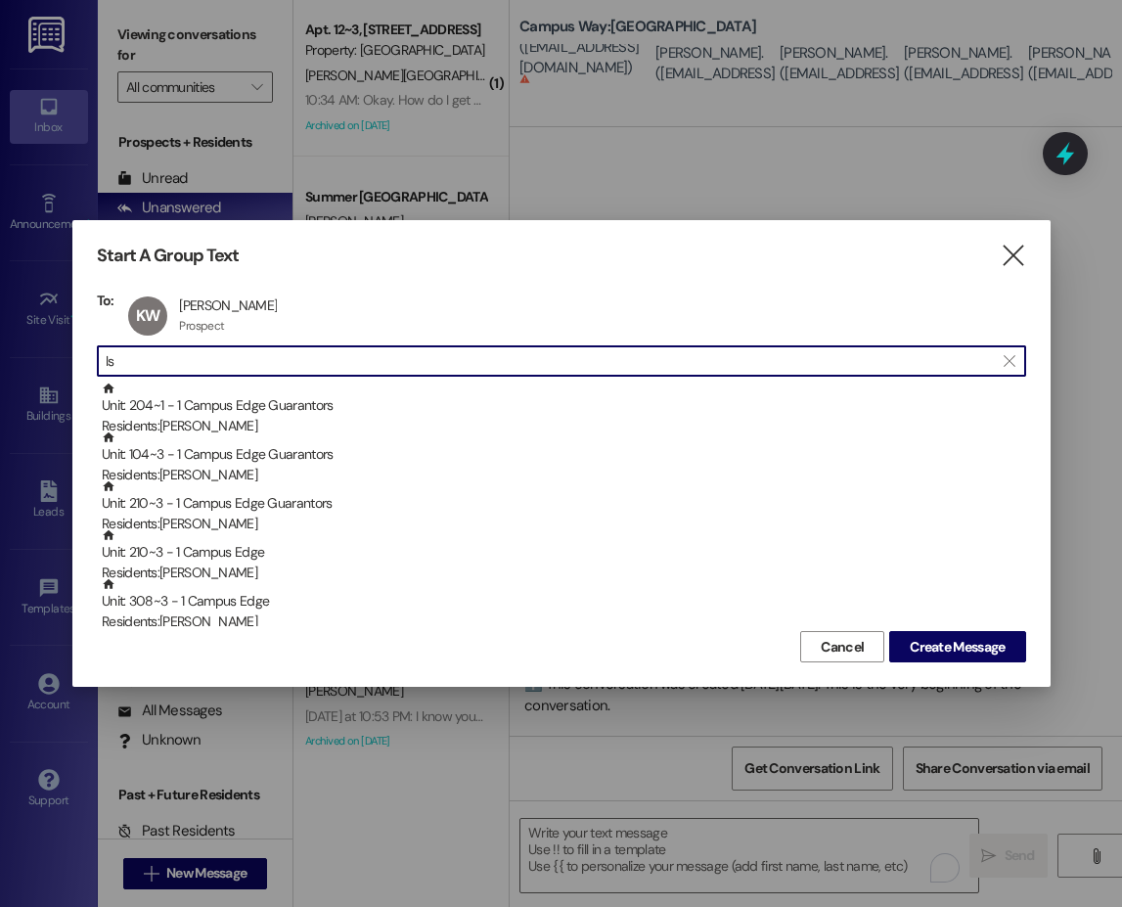
type input "l"
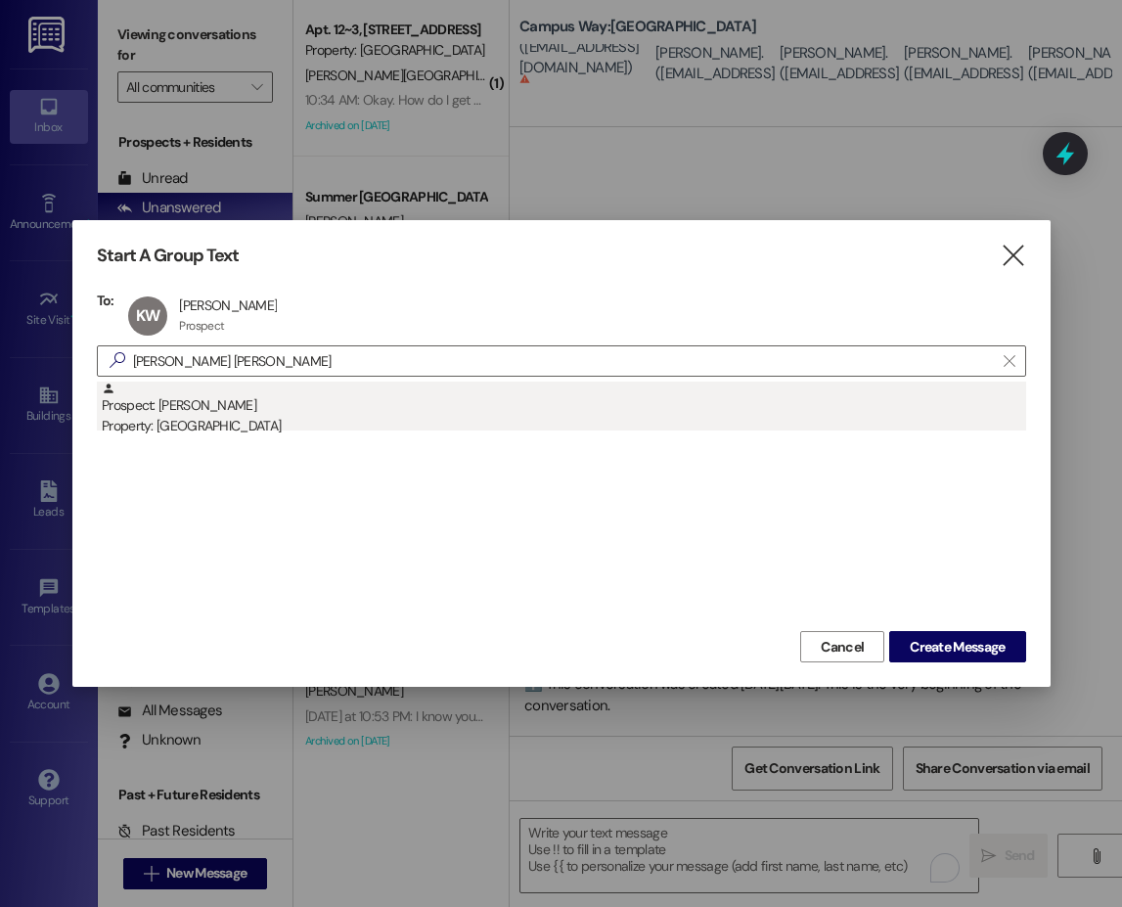
click at [160, 409] on div "Prospect: [PERSON_NAME] Property: [GEOGRAPHIC_DATA]" at bounding box center [564, 409] width 924 height 56
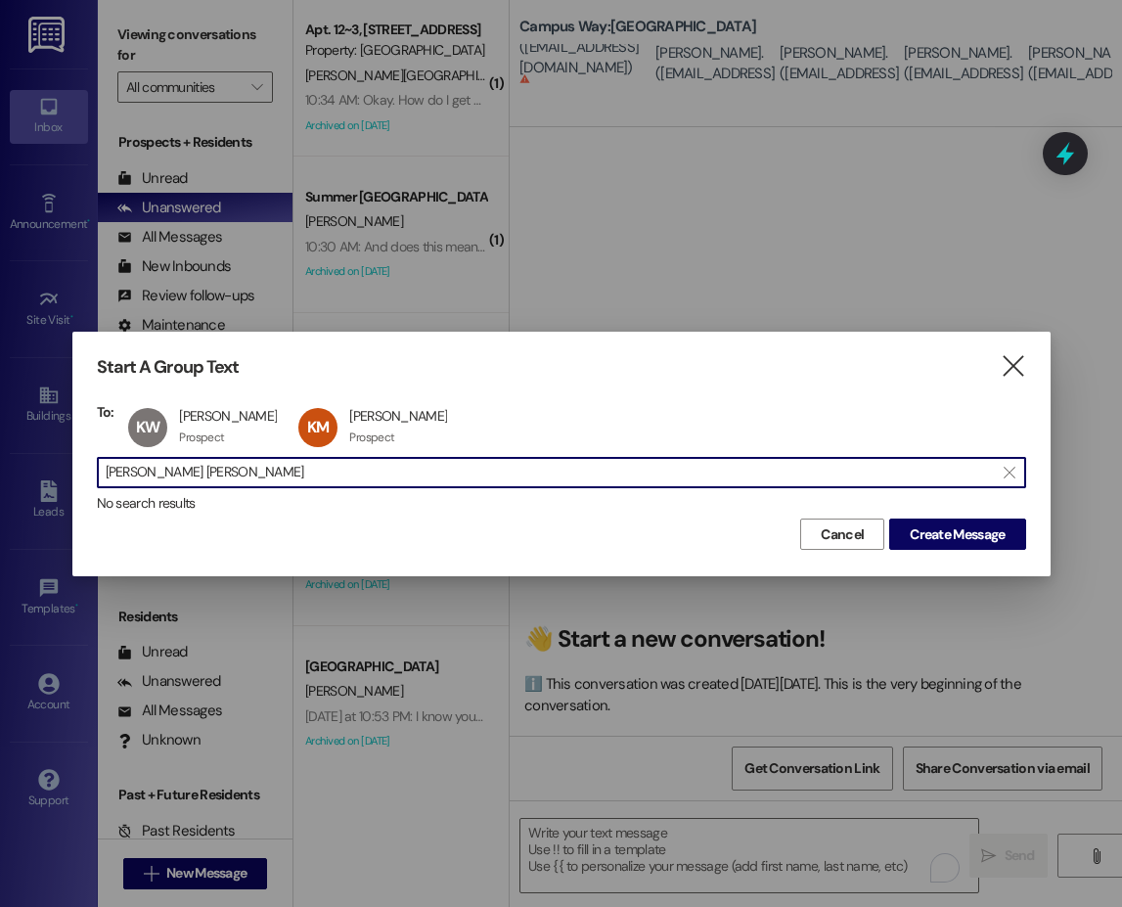
drag, startPoint x: 233, startPoint y: 473, endPoint x: 43, endPoint y: 456, distance: 190.6
click at [43, 456] on div "Start A Group Text  To: KW [PERSON_NAME] [PERSON_NAME] Prospect Prospect click…" at bounding box center [561, 453] width 1122 height 907
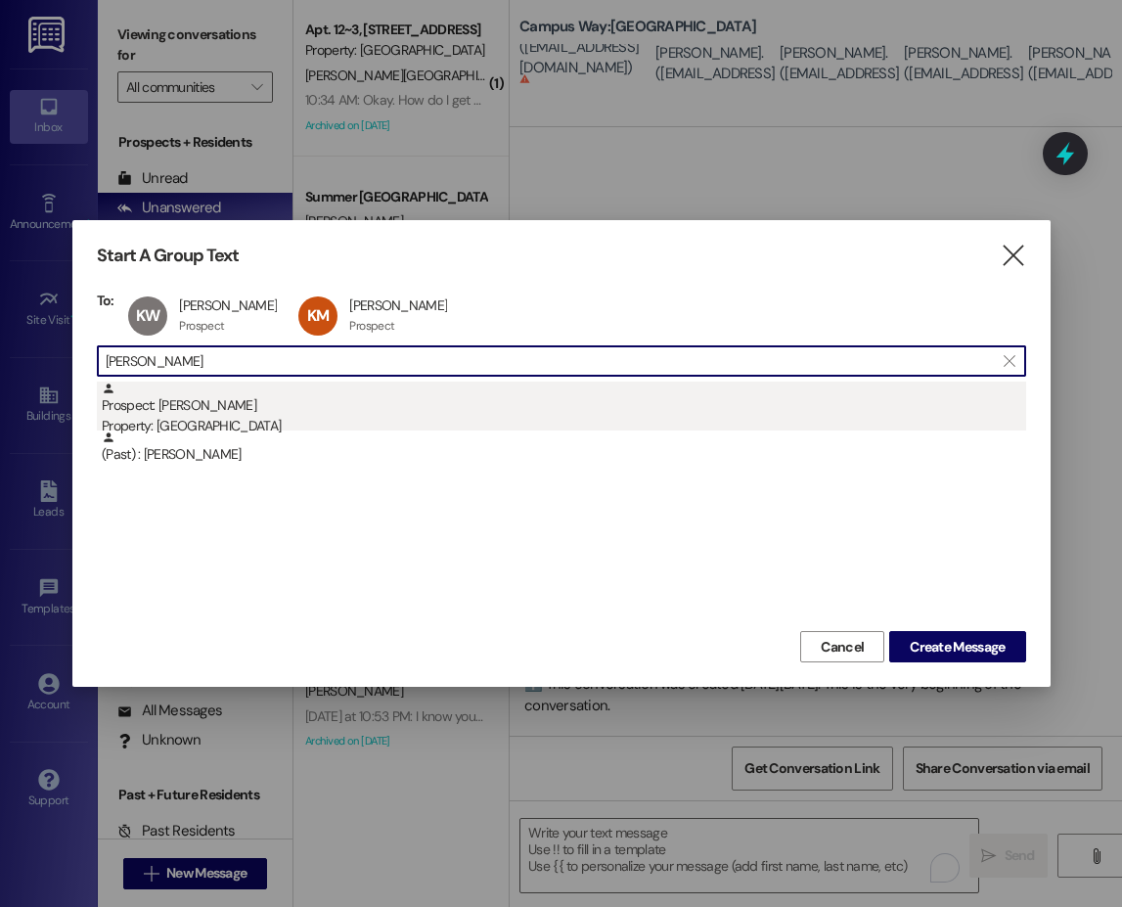
click at [196, 403] on div "Prospect: [PERSON_NAME] Property: [GEOGRAPHIC_DATA]" at bounding box center [564, 409] width 924 height 56
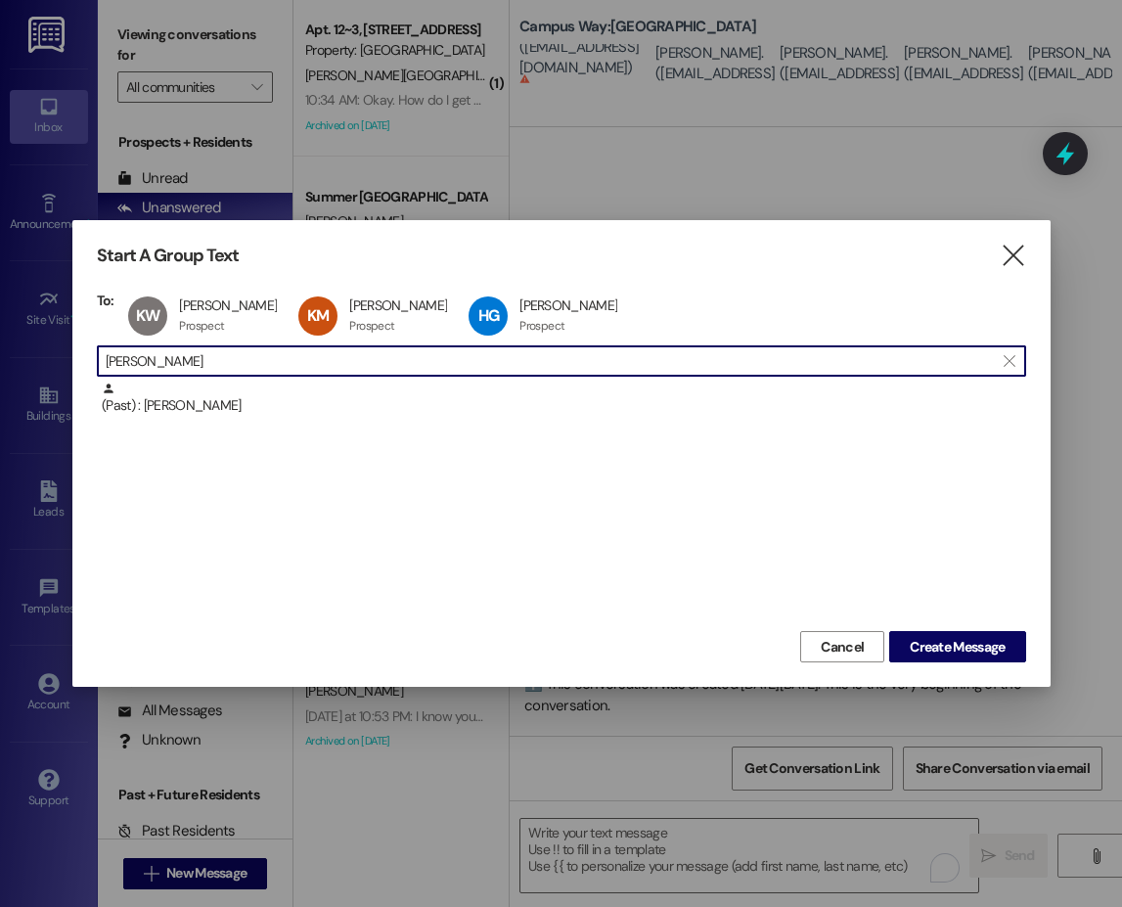
drag, startPoint x: 223, startPoint y: 363, endPoint x: 67, endPoint y: 354, distance: 156.7
click at [67, 354] on div "Start A Group Text  To: KW [PERSON_NAME] [PERSON_NAME] Prospect Prospect click…" at bounding box center [561, 453] width 1122 height 907
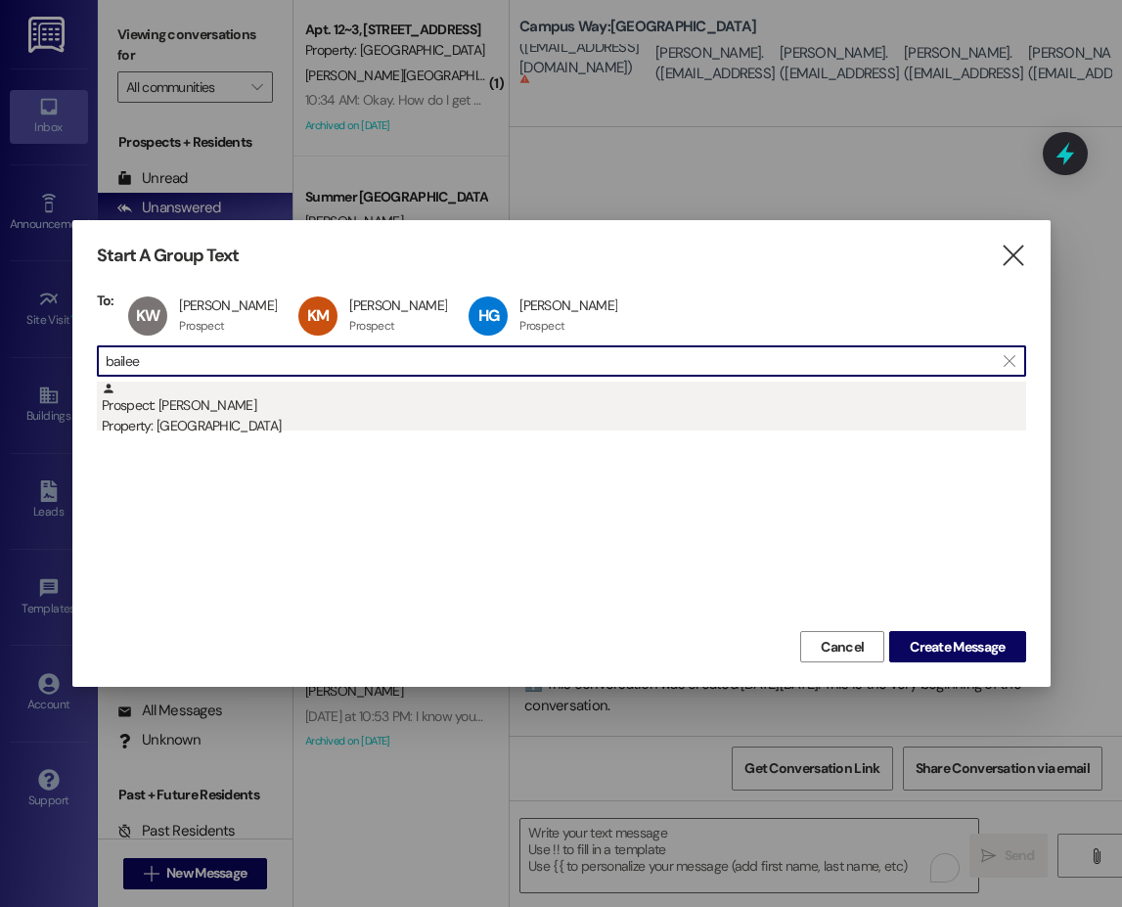
type input "bailee"
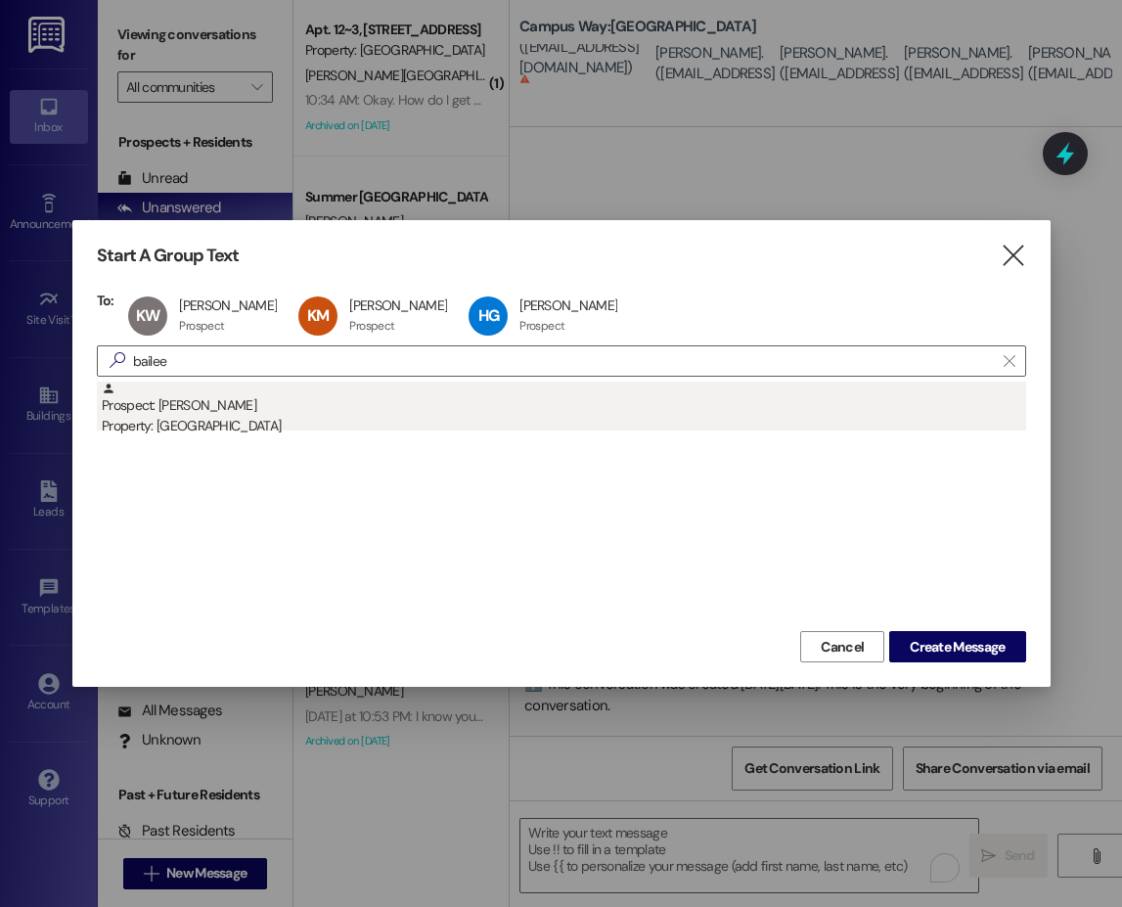
click at [181, 410] on div "Prospect: [PERSON_NAME] Property: [GEOGRAPHIC_DATA]" at bounding box center [564, 409] width 924 height 56
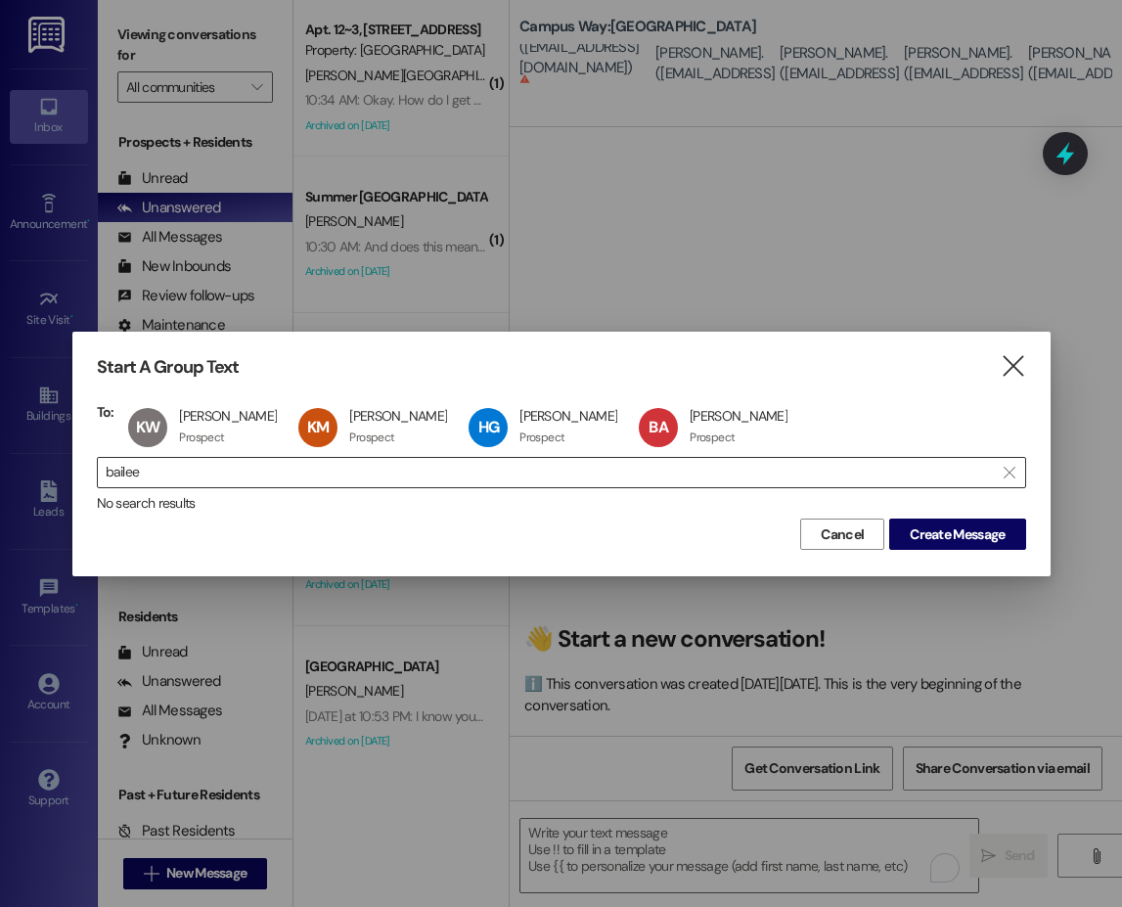
click at [100, 471] on div " bailee " at bounding box center [561, 472] width 929 height 31
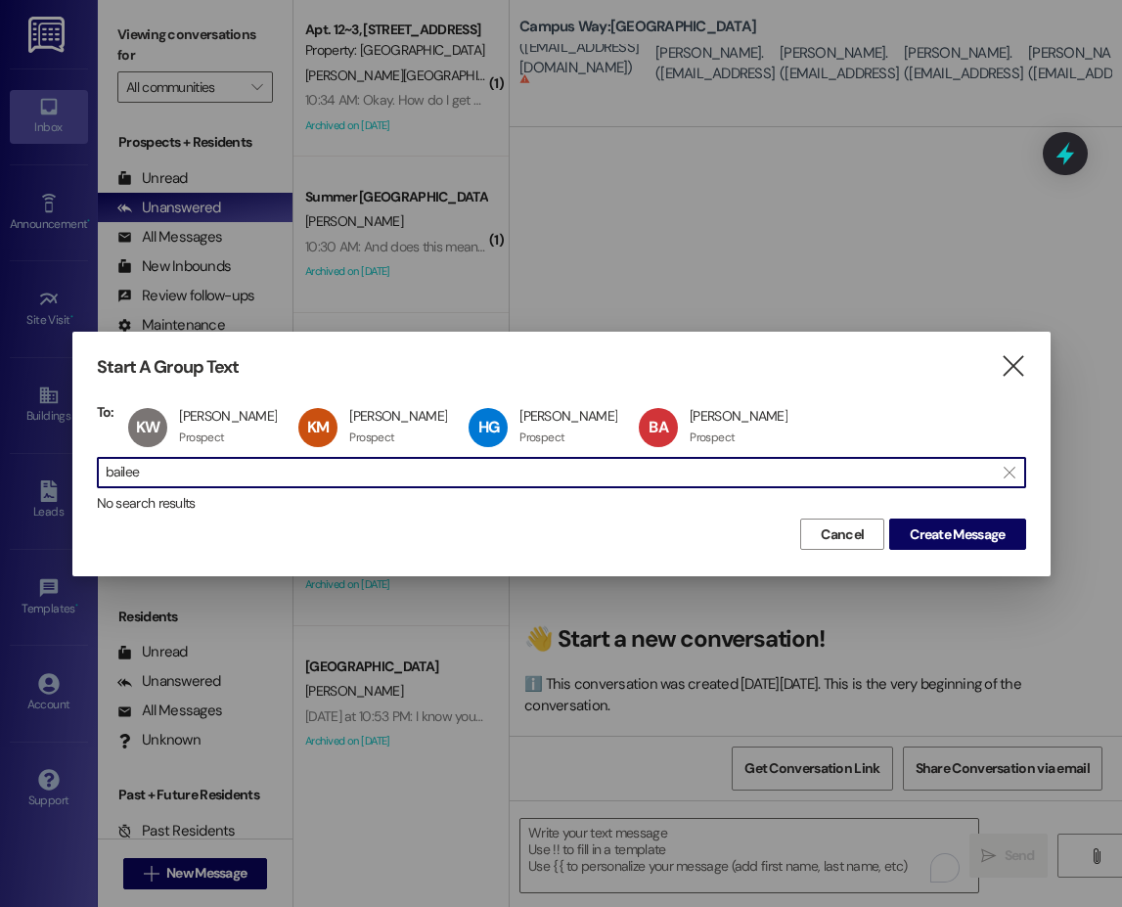
click at [154, 476] on input "bailee" at bounding box center [550, 472] width 888 height 27
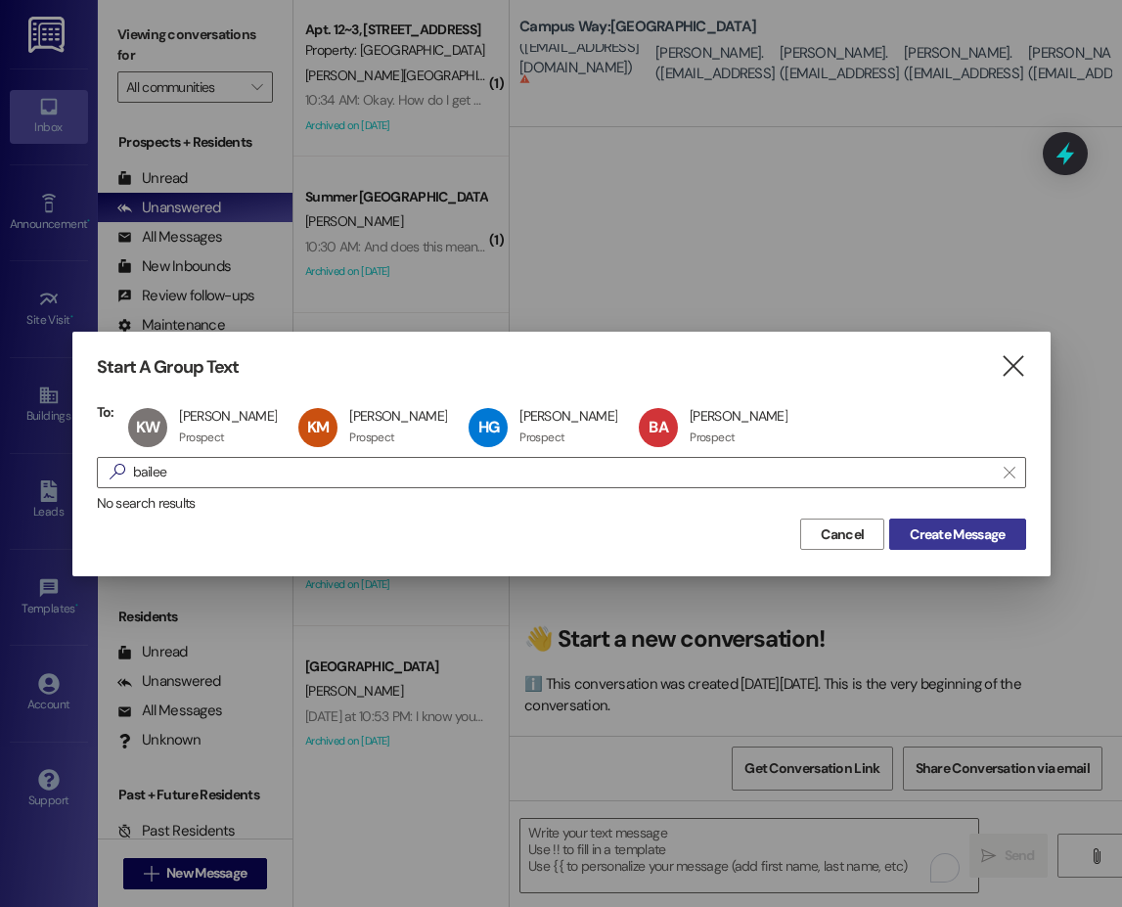
click at [986, 528] on span "Create Message" at bounding box center [957, 534] width 95 height 21
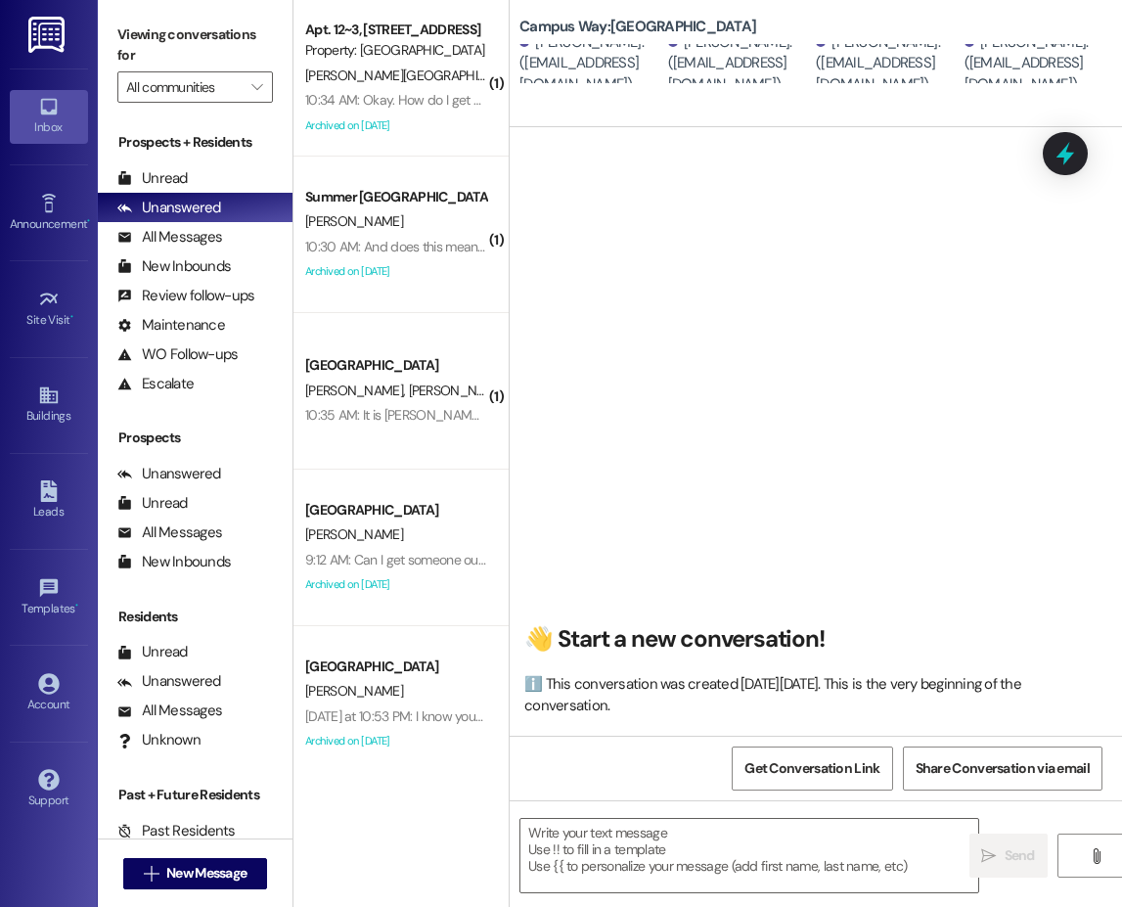
scroll to position [1, 0]
click at [694, 845] on textarea at bounding box center [749, 855] width 458 height 73
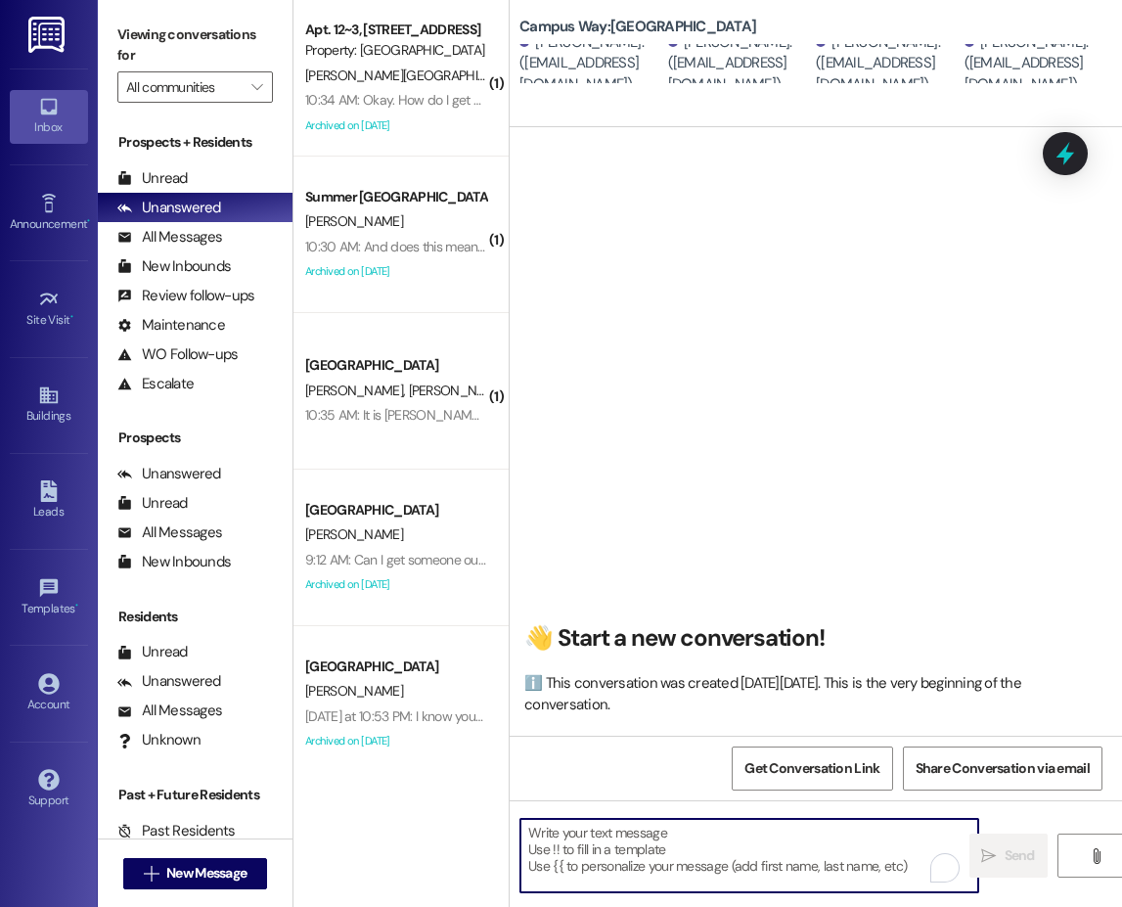
paste textarea "Hi {{first_name}}!! This is the leasing team at {{property}}. I'm messaging you…"
type textarea "Hi {{first_name}}!! This is the leasing team at {{property}}. I'm messaging you…"
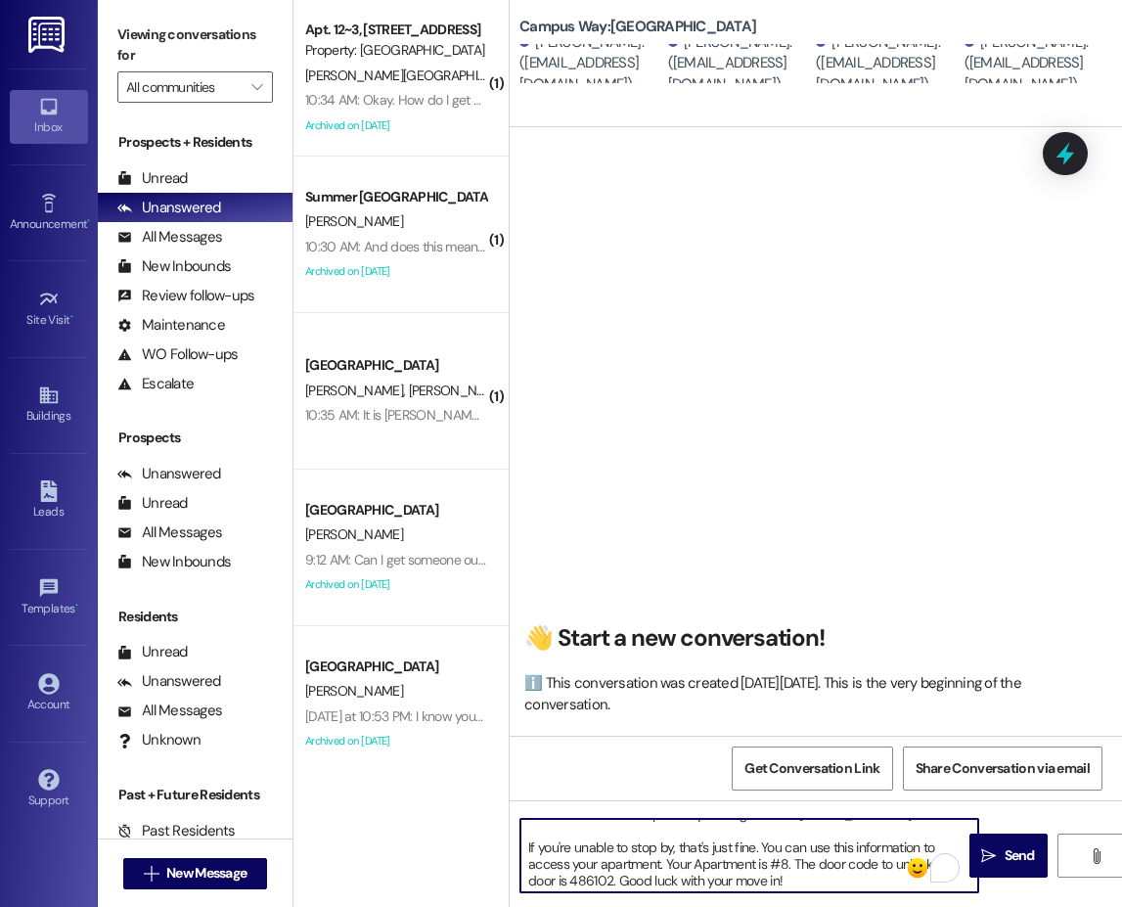
scroll to position [0, 0]
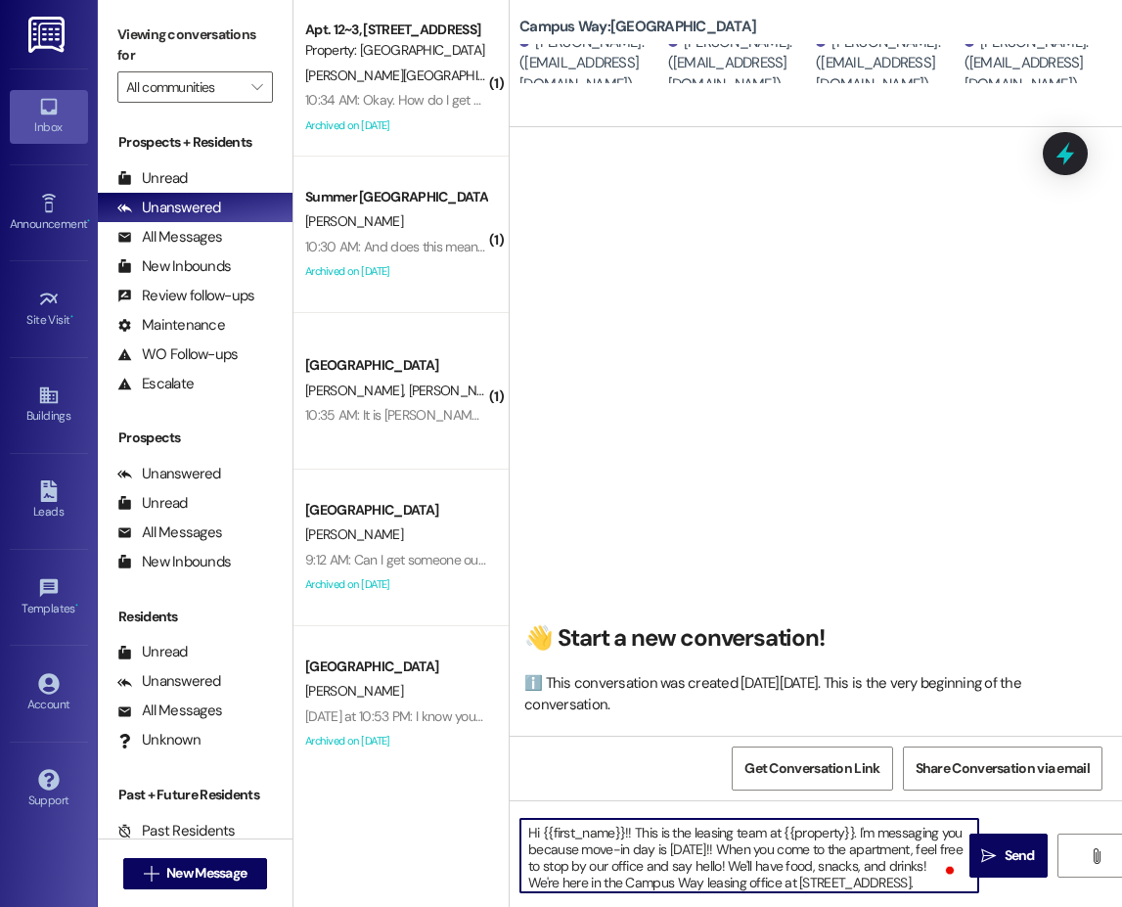
click at [715, 852] on textarea "Hi {{first_name}}!! This is the leasing team at {{property}}. I'm messaging you…" at bounding box center [749, 855] width 458 height 73
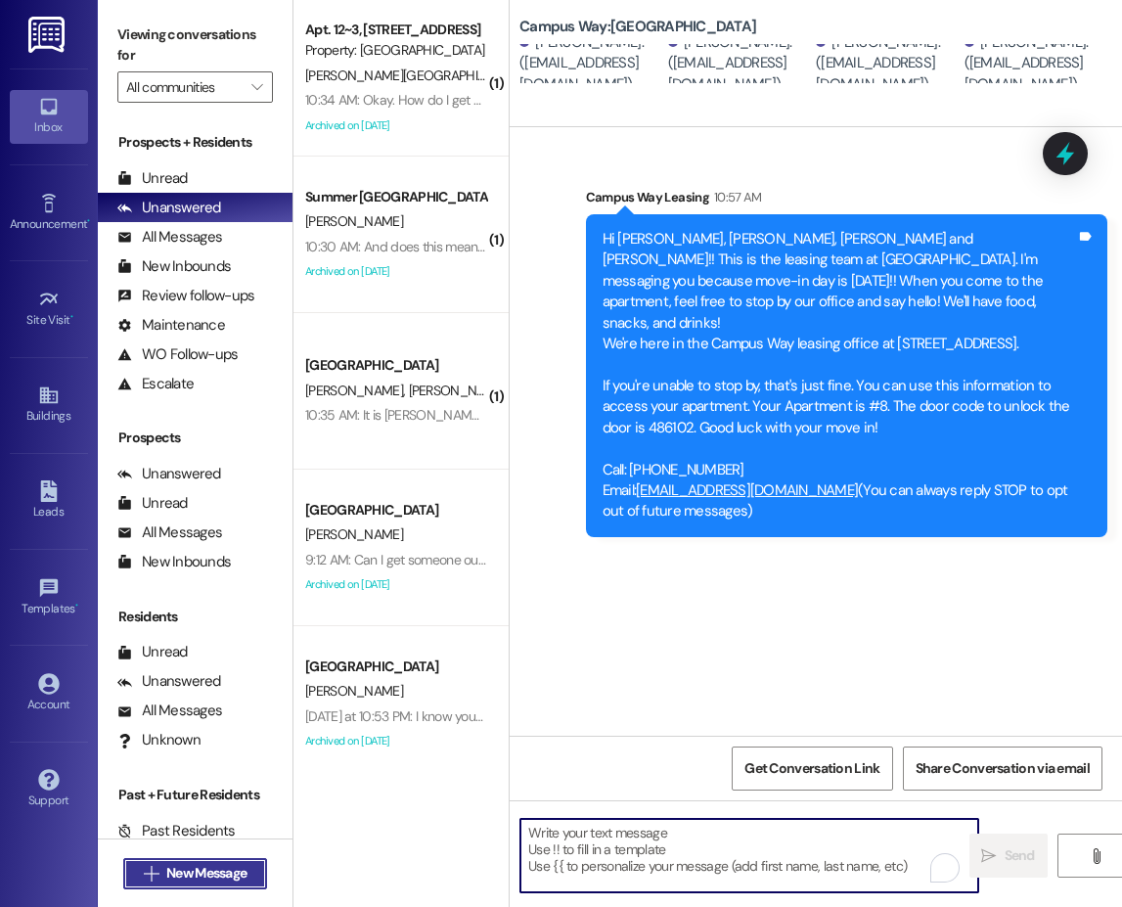
click at [211, 867] on span "New Message" at bounding box center [206, 873] width 80 height 21
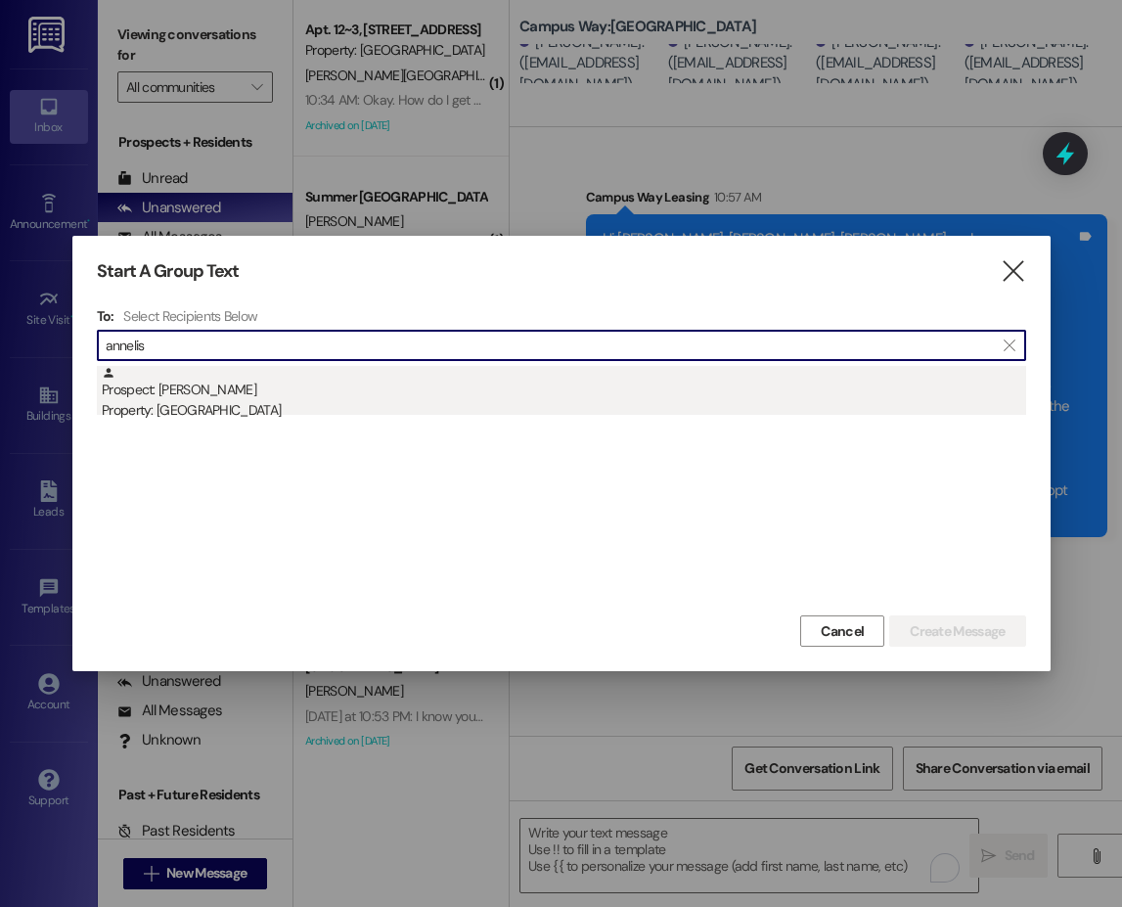
click at [204, 404] on div "Property: [GEOGRAPHIC_DATA]" at bounding box center [564, 410] width 924 height 21
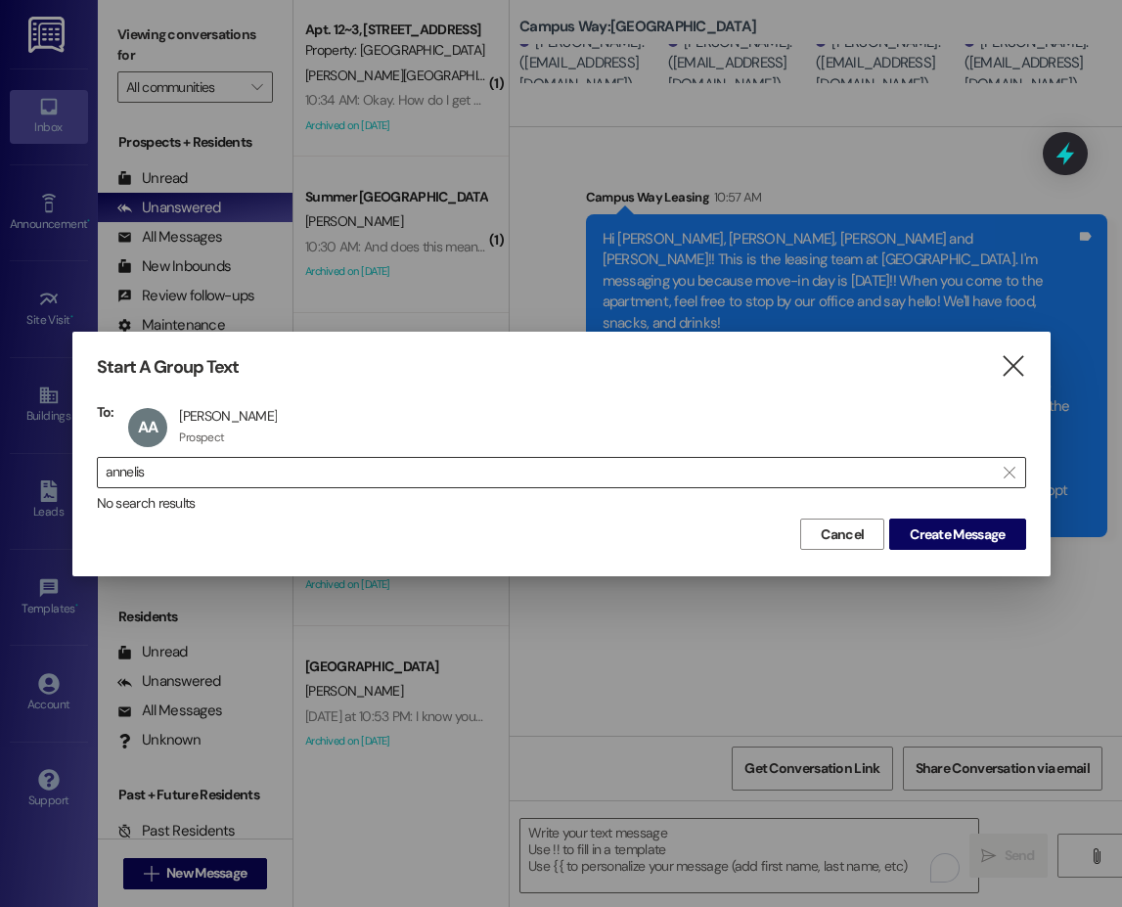
click at [139, 475] on input "annelis" at bounding box center [550, 472] width 888 height 27
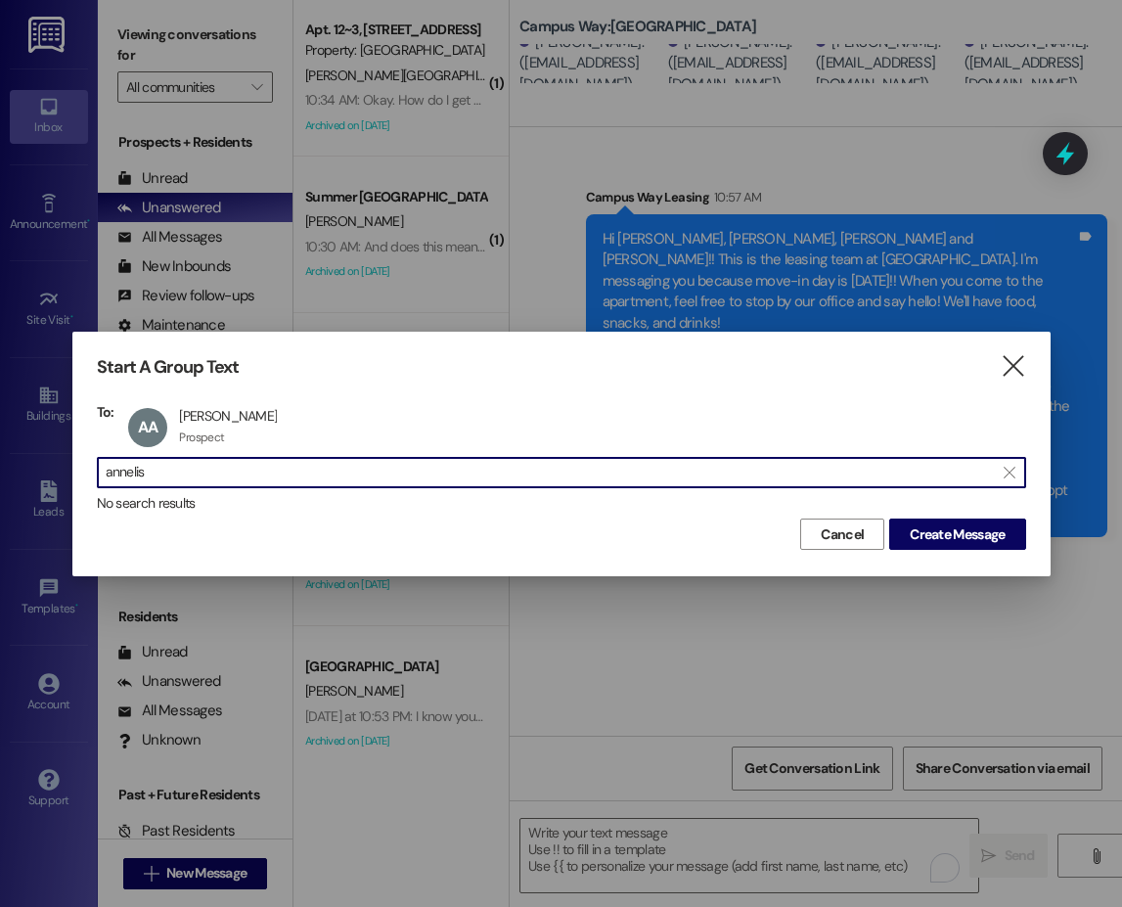
click at [139, 475] on input "annelis" at bounding box center [550, 472] width 888 height 27
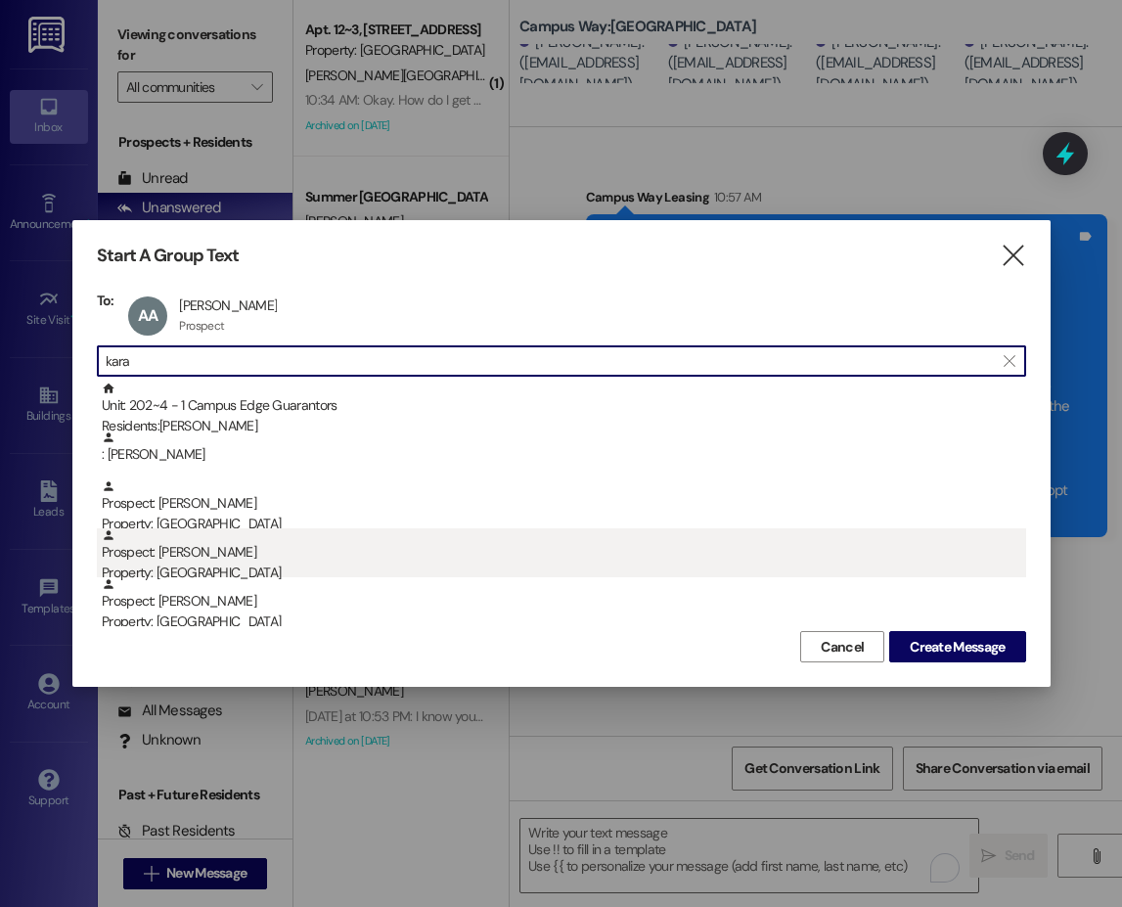
click at [217, 558] on div "Prospect: Kara Lamoreaux Property: Campus Way" at bounding box center [564, 556] width 924 height 56
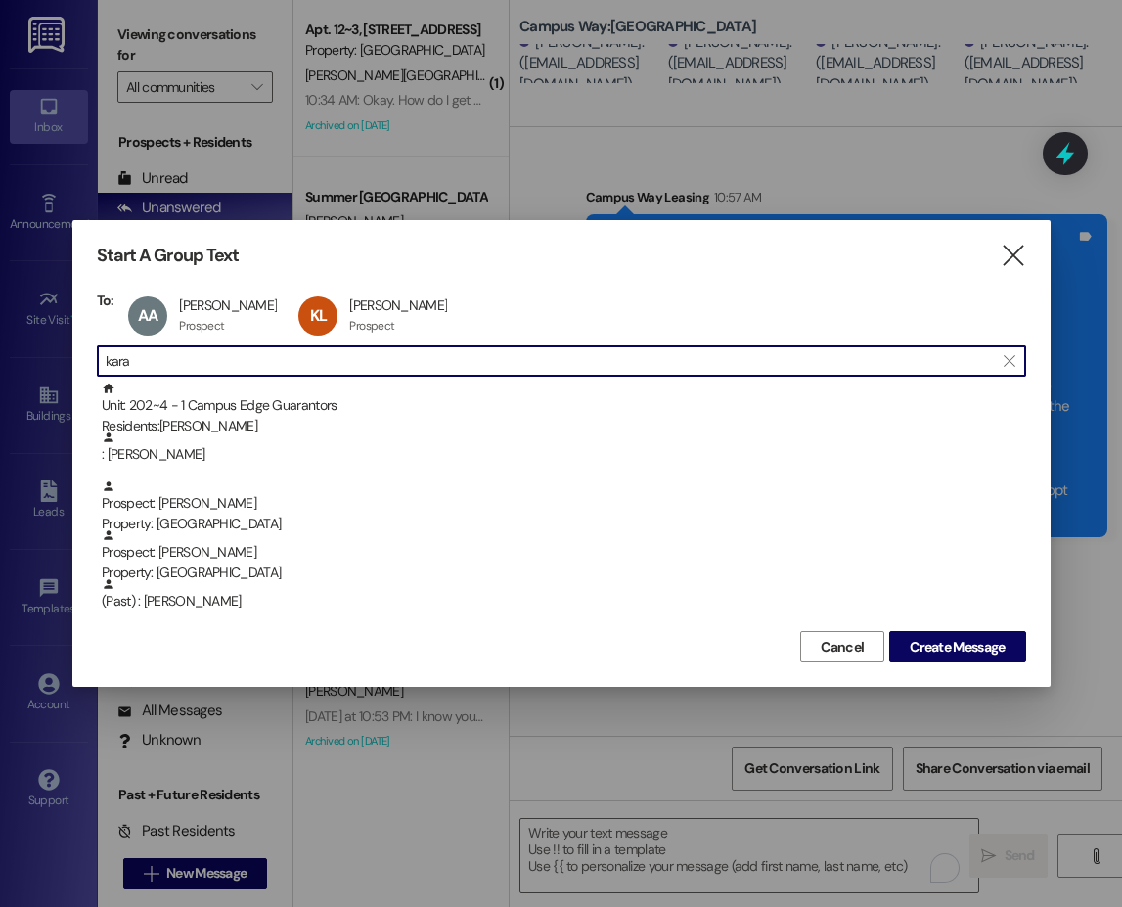
click at [130, 361] on input "kara" at bounding box center [550, 360] width 888 height 27
type input "l"
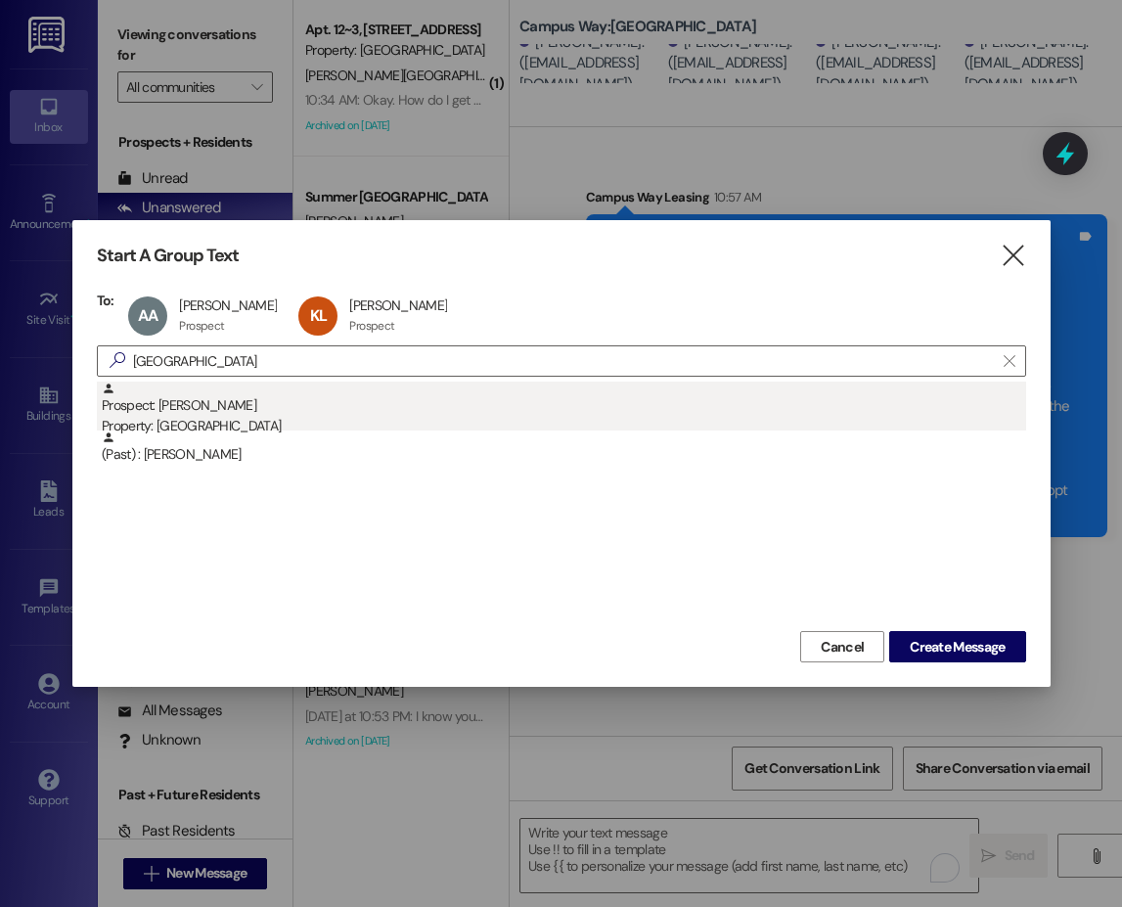
click at [197, 409] on div "Prospect: Emily Alger Property: Campus Way" at bounding box center [564, 409] width 924 height 56
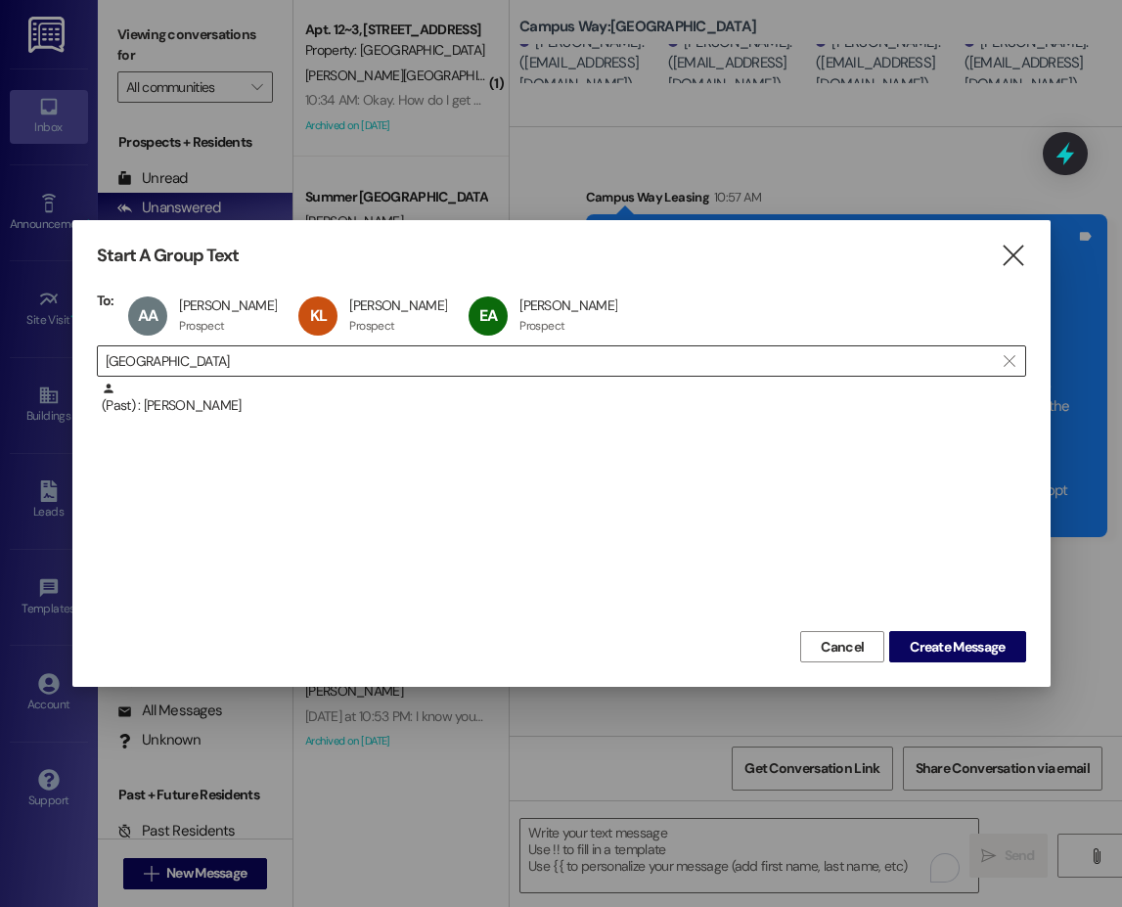
click at [152, 354] on input "alger" at bounding box center [550, 360] width 888 height 27
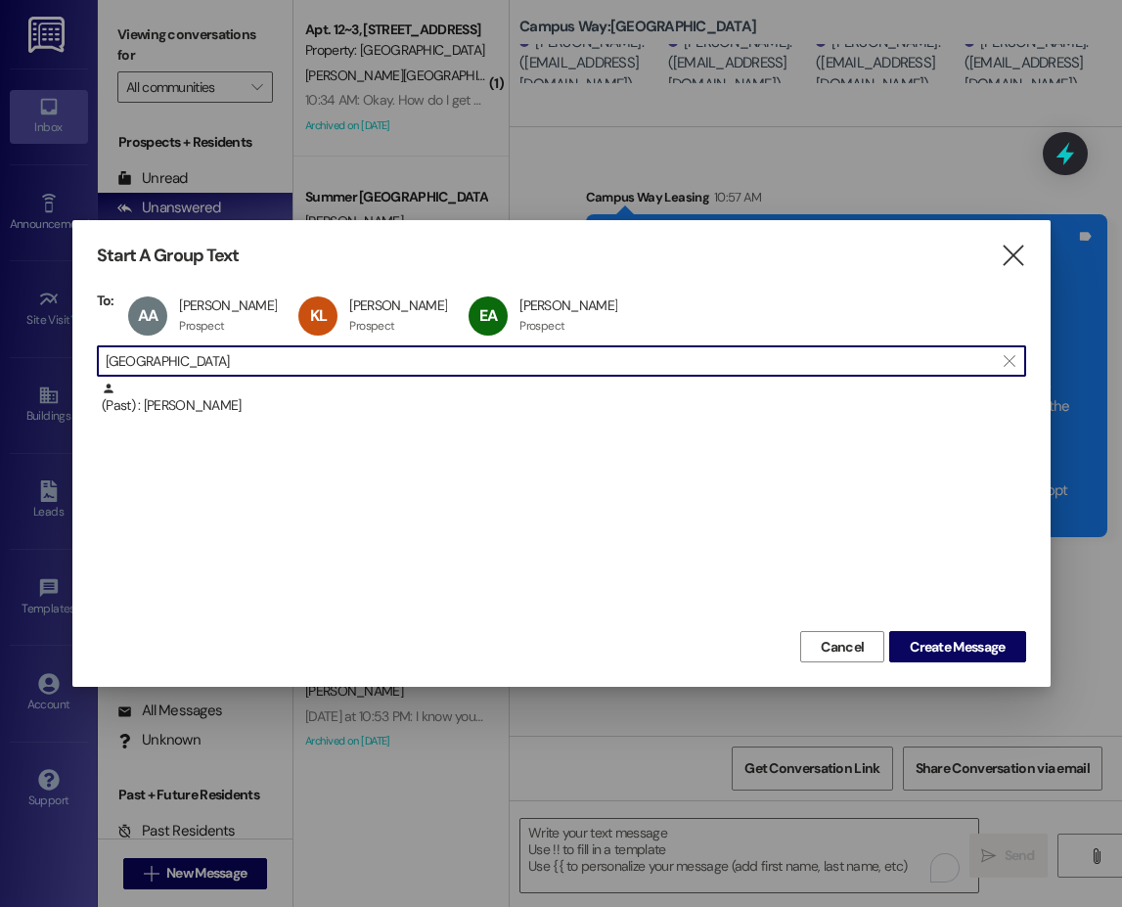
click at [152, 354] on input "alger" at bounding box center [550, 360] width 888 height 27
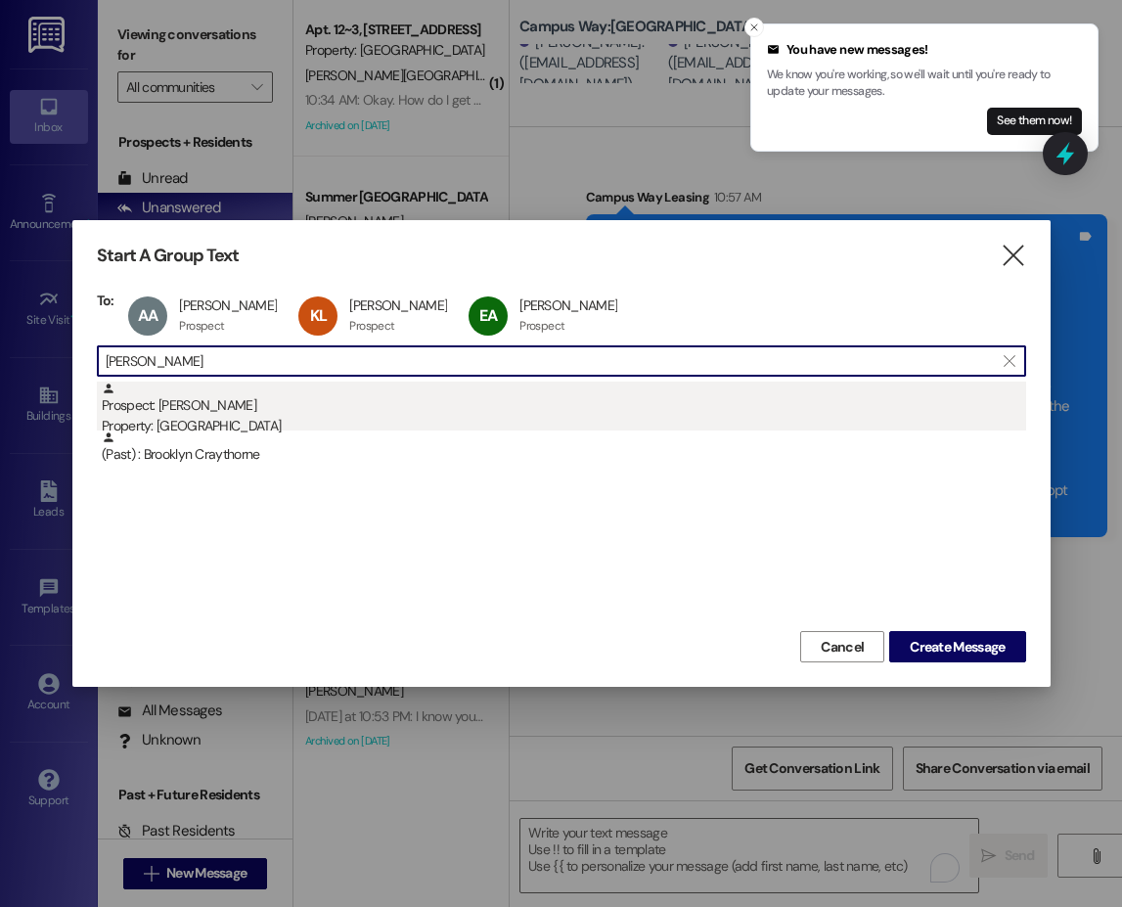
click at [219, 416] on div "Property: [GEOGRAPHIC_DATA]" at bounding box center [564, 426] width 924 height 21
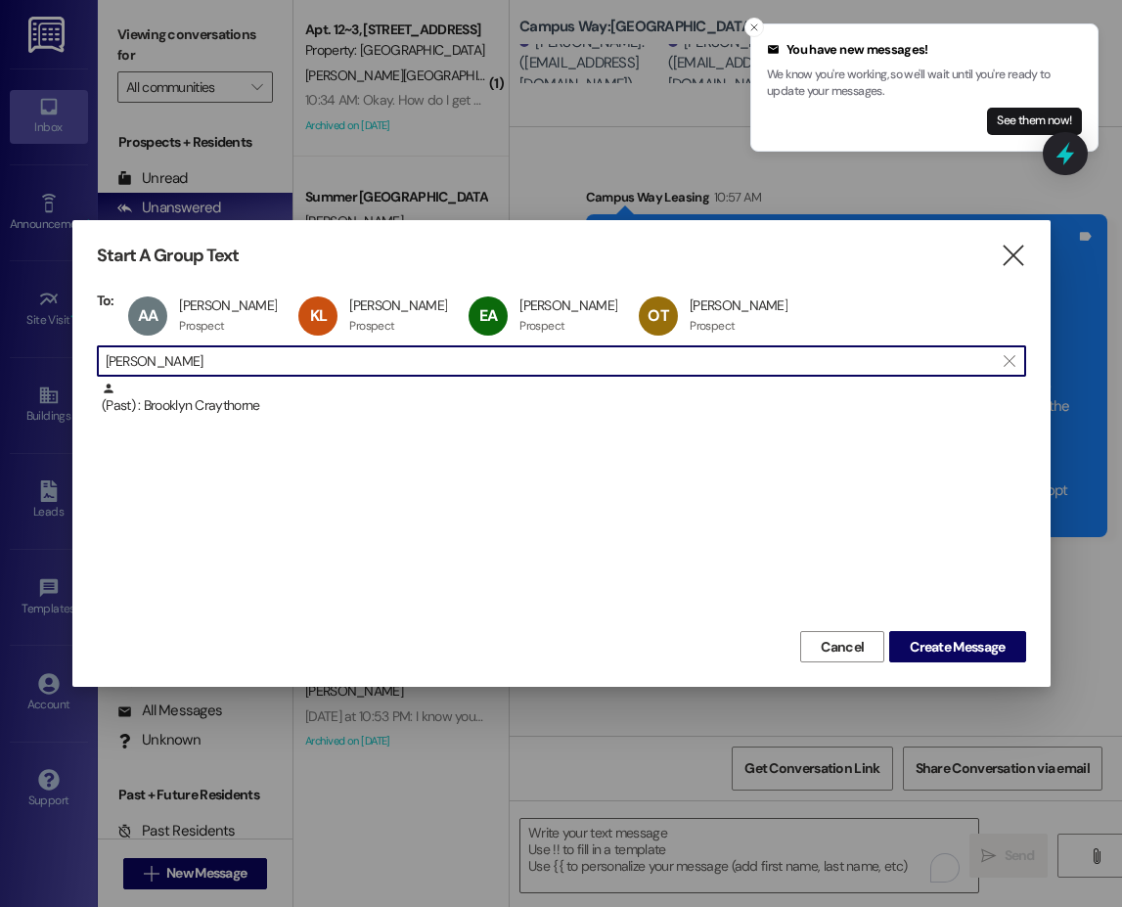
click at [142, 367] on input "thorne" at bounding box center [550, 360] width 888 height 27
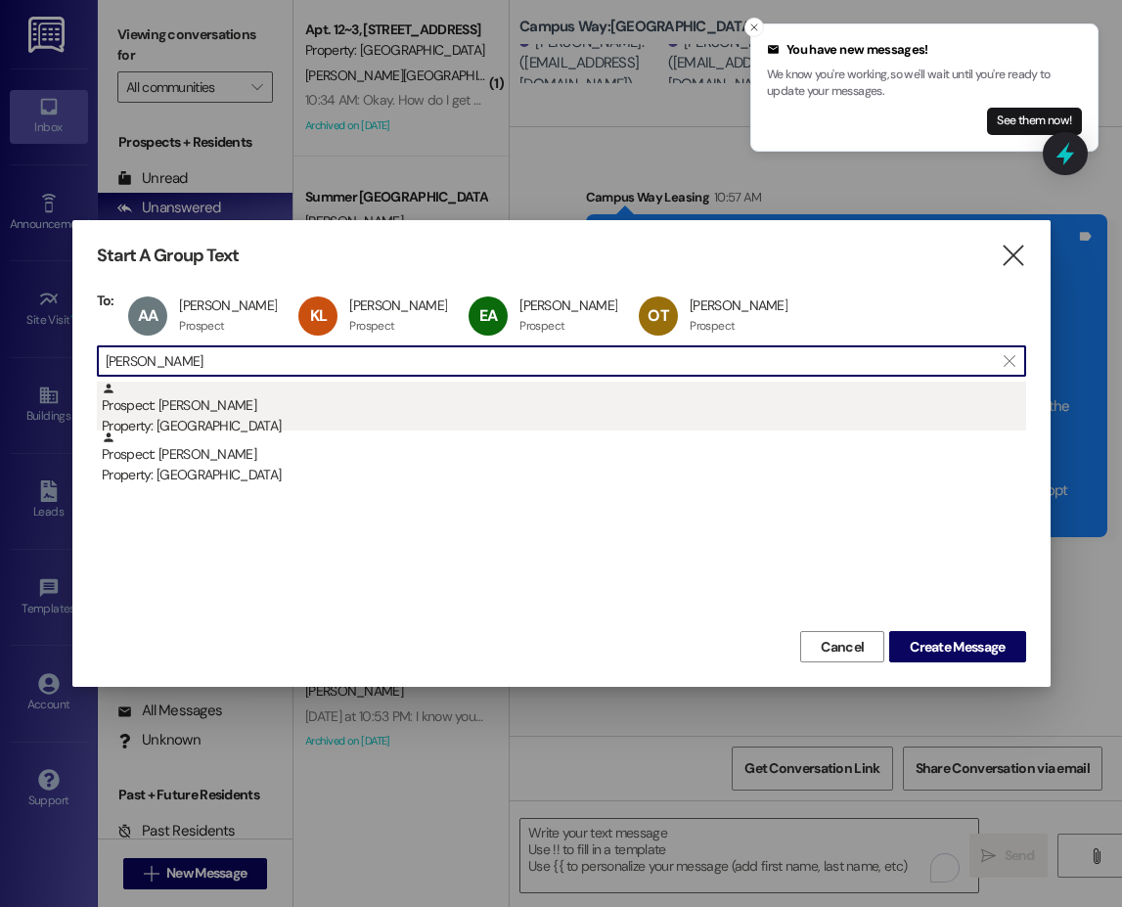
type input "hamaker"
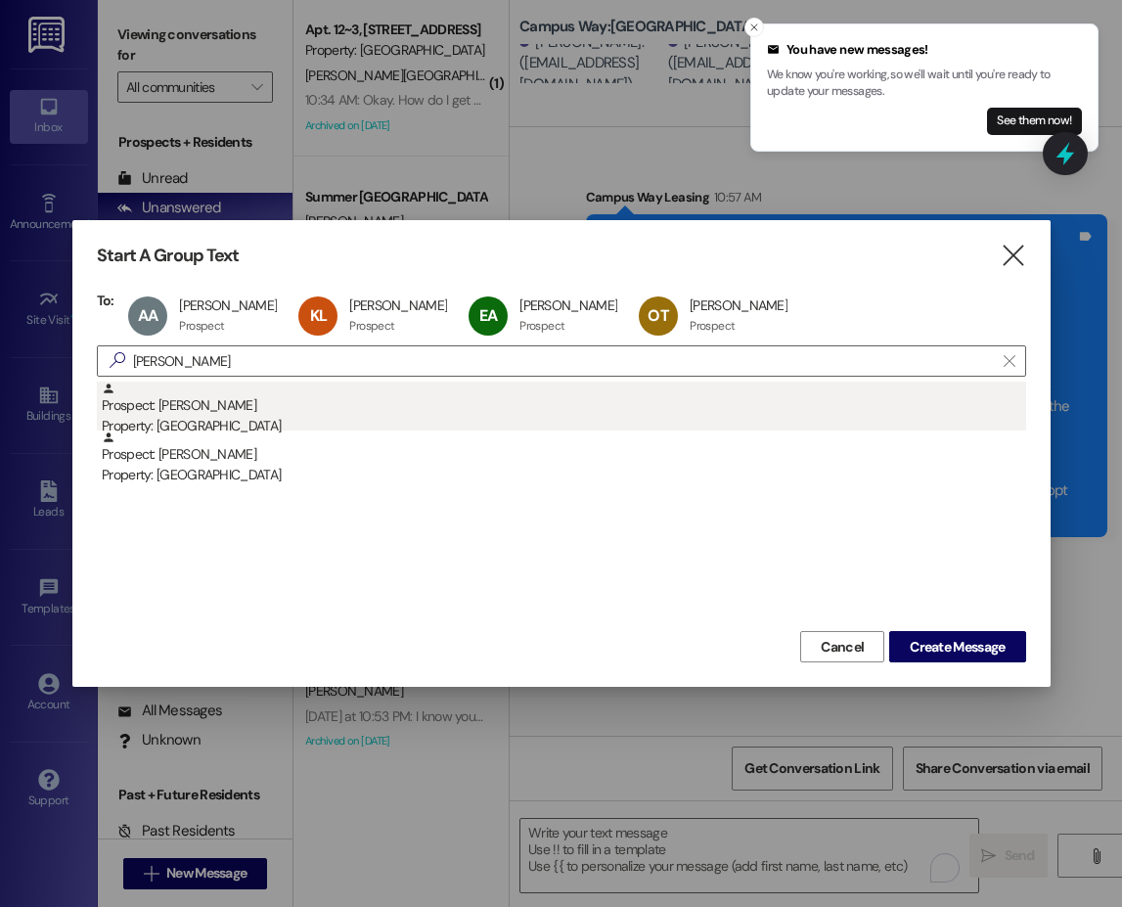
click at [175, 401] on div "Prospect: Berkeley Hamaker Property: Campus Way" at bounding box center [564, 409] width 924 height 56
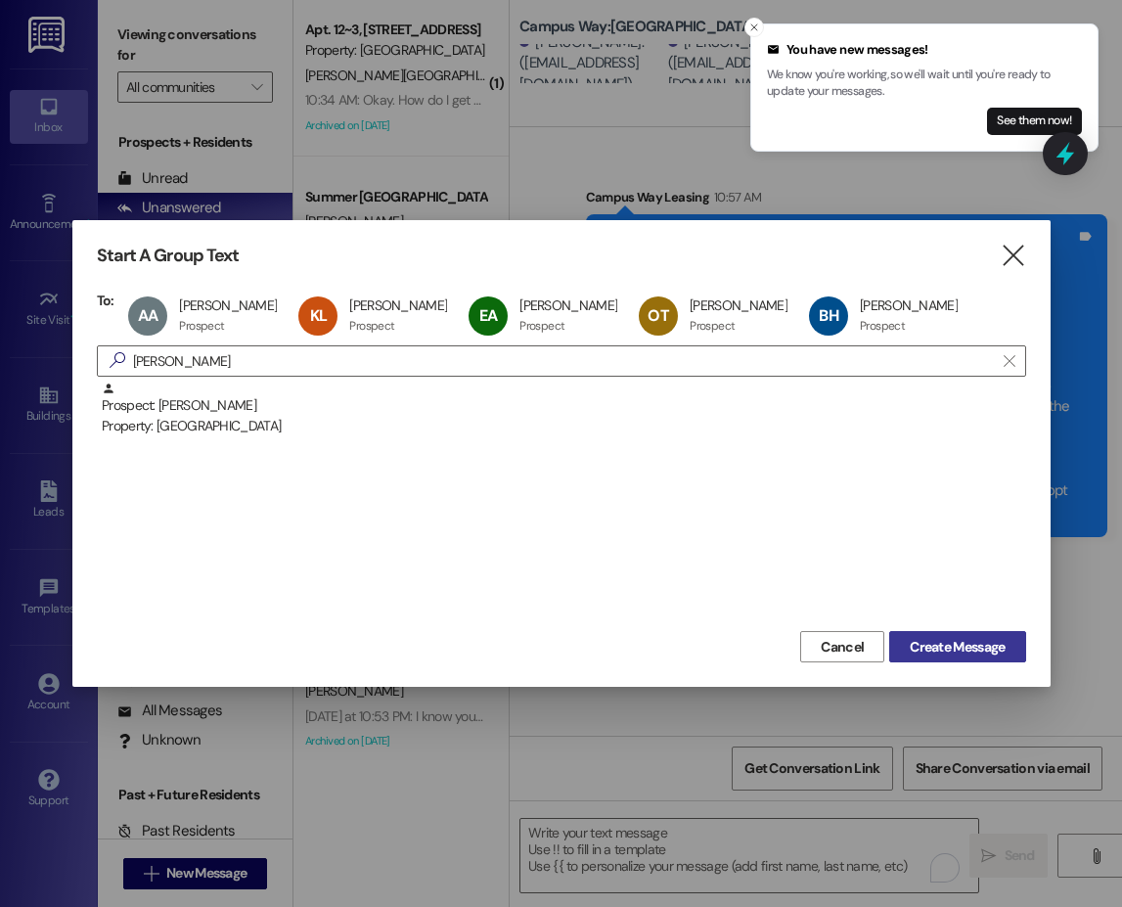
click at [992, 653] on span "Create Message" at bounding box center [957, 647] width 95 height 21
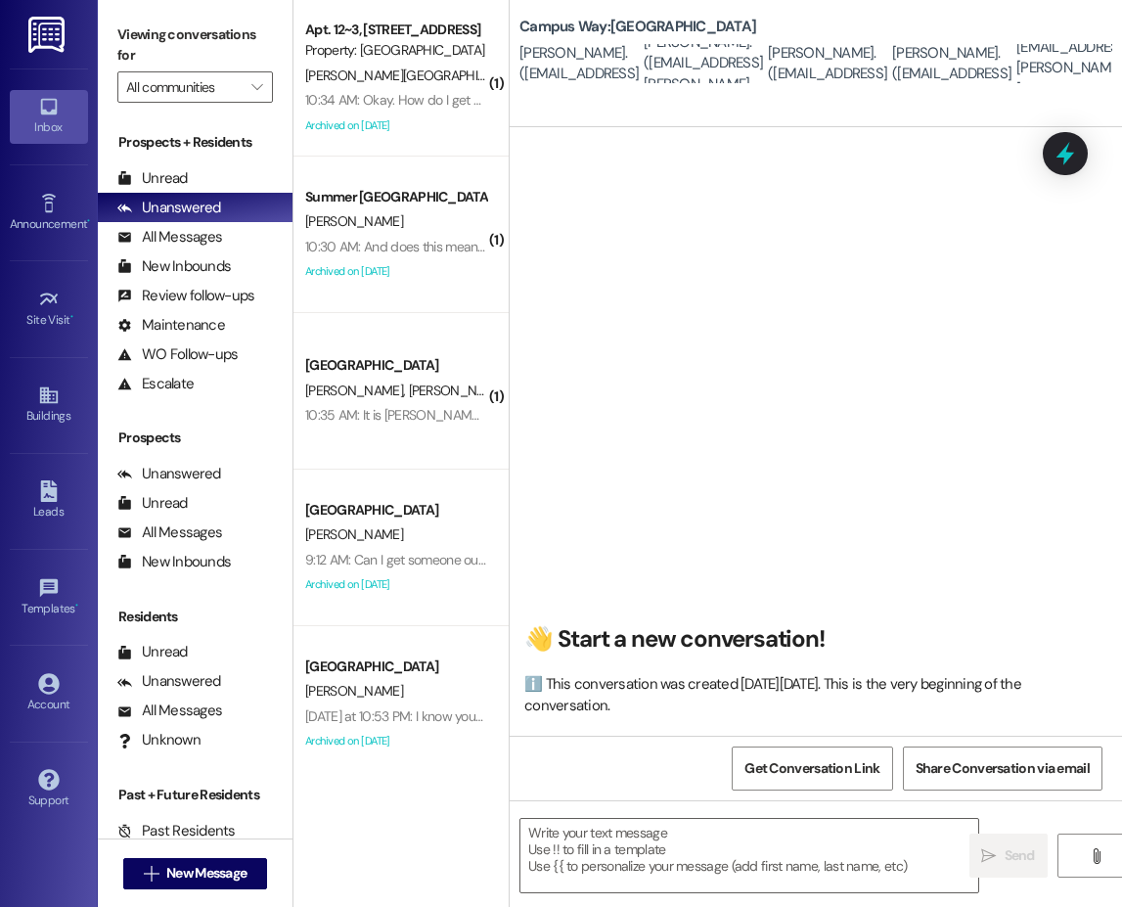
scroll to position [1, 0]
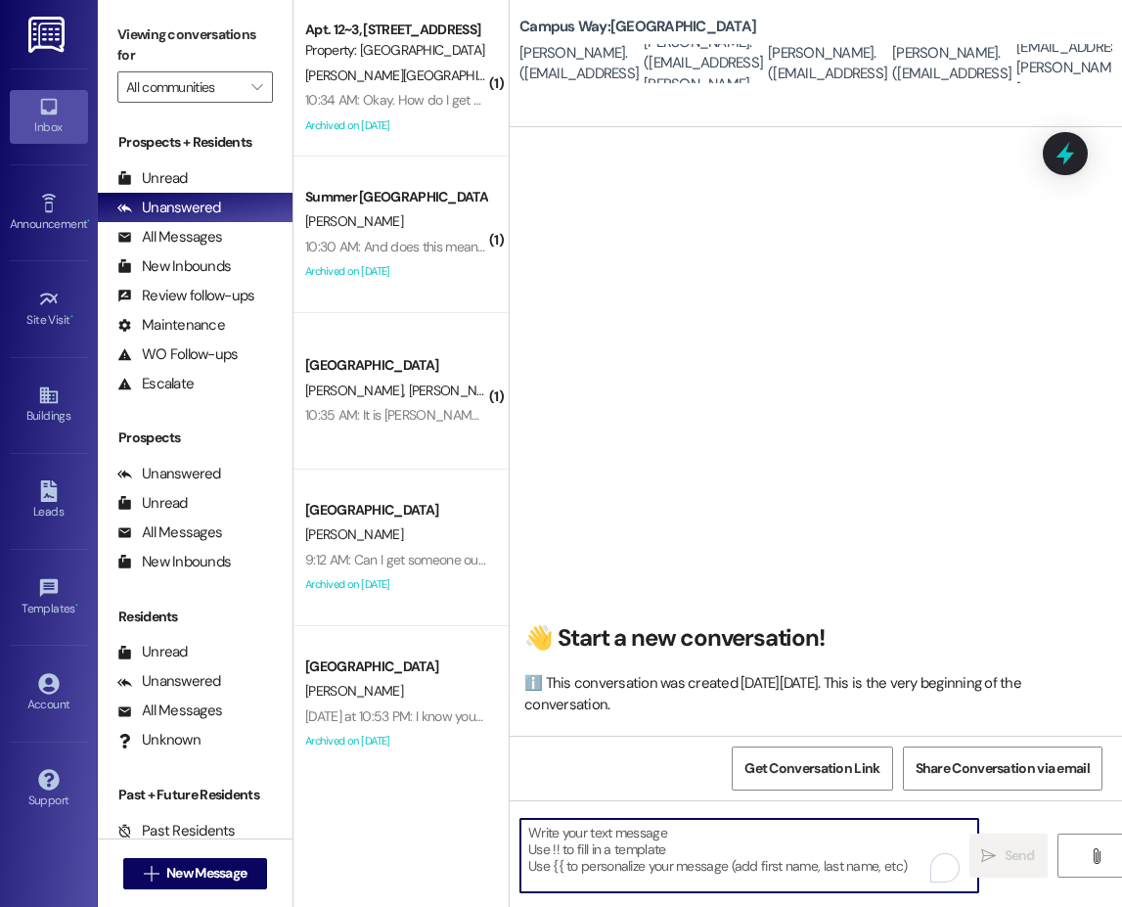
click at [648, 839] on textarea "To enrich screen reader interactions, please activate Accessibility in Grammarl…" at bounding box center [749, 855] width 458 height 73
paste textarea "Hi Lauren! This is the leasing team at Campus Way. I'm messaging you because mo…"
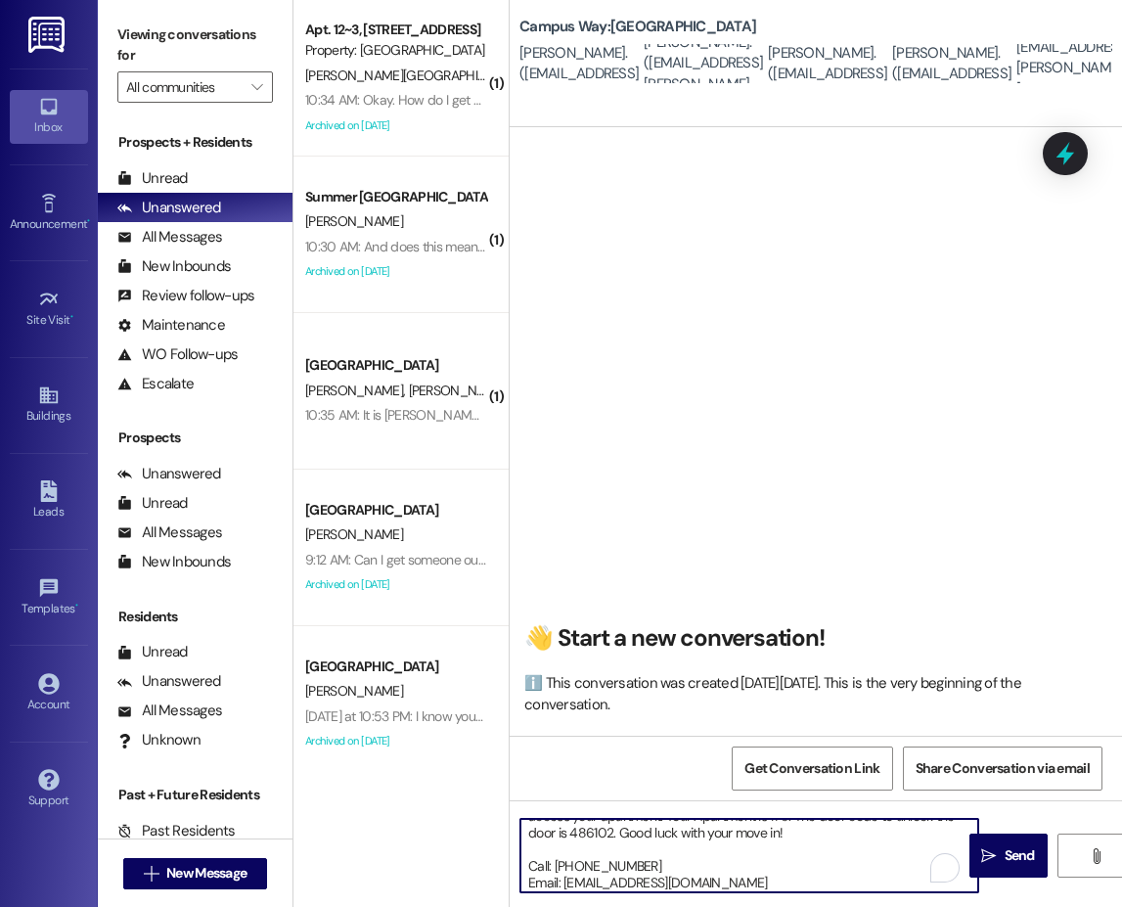
scroll to position [133, 0]
click at [592, 832] on textarea "Hi Lauren! This is the leasing team at Campus Way. I'm messaging you because mo…" at bounding box center [749, 855] width 458 height 73
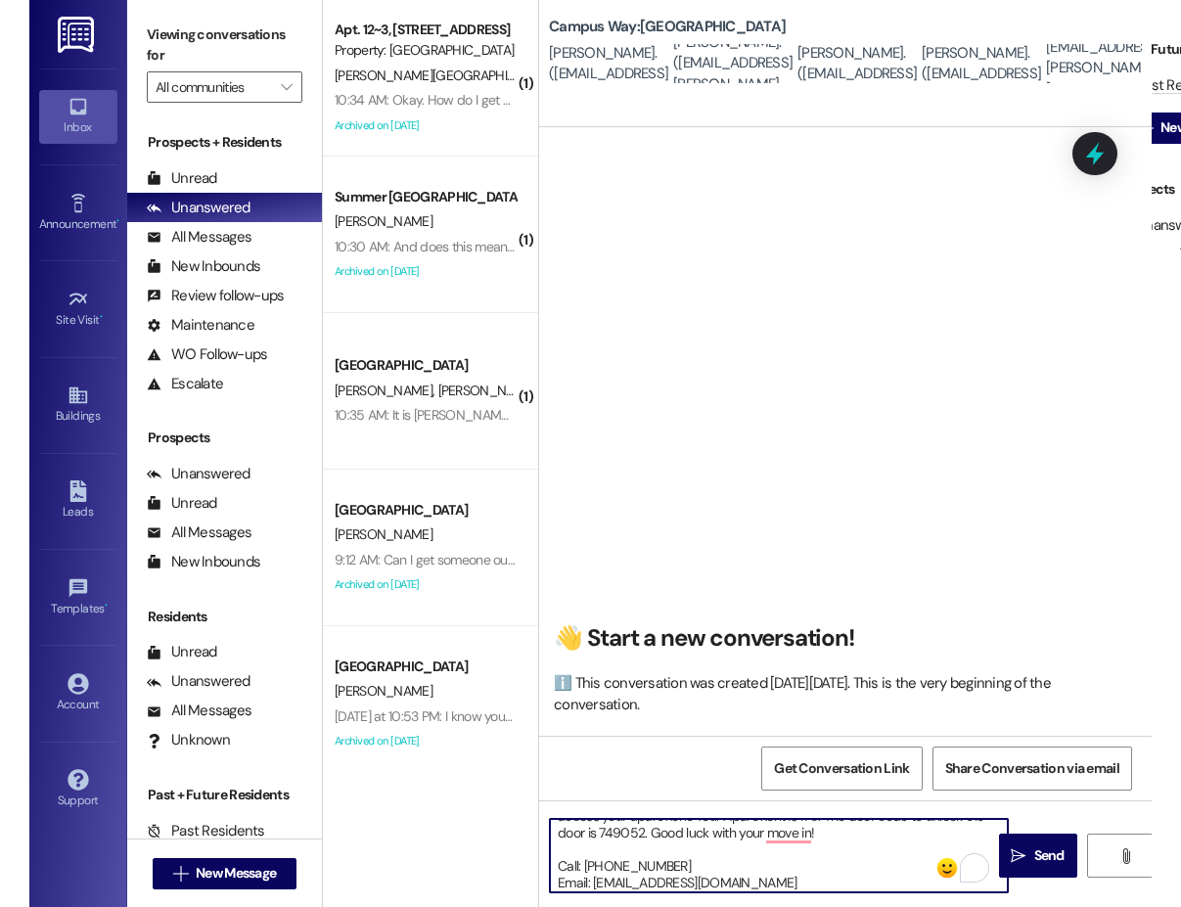
scroll to position [121, 0]
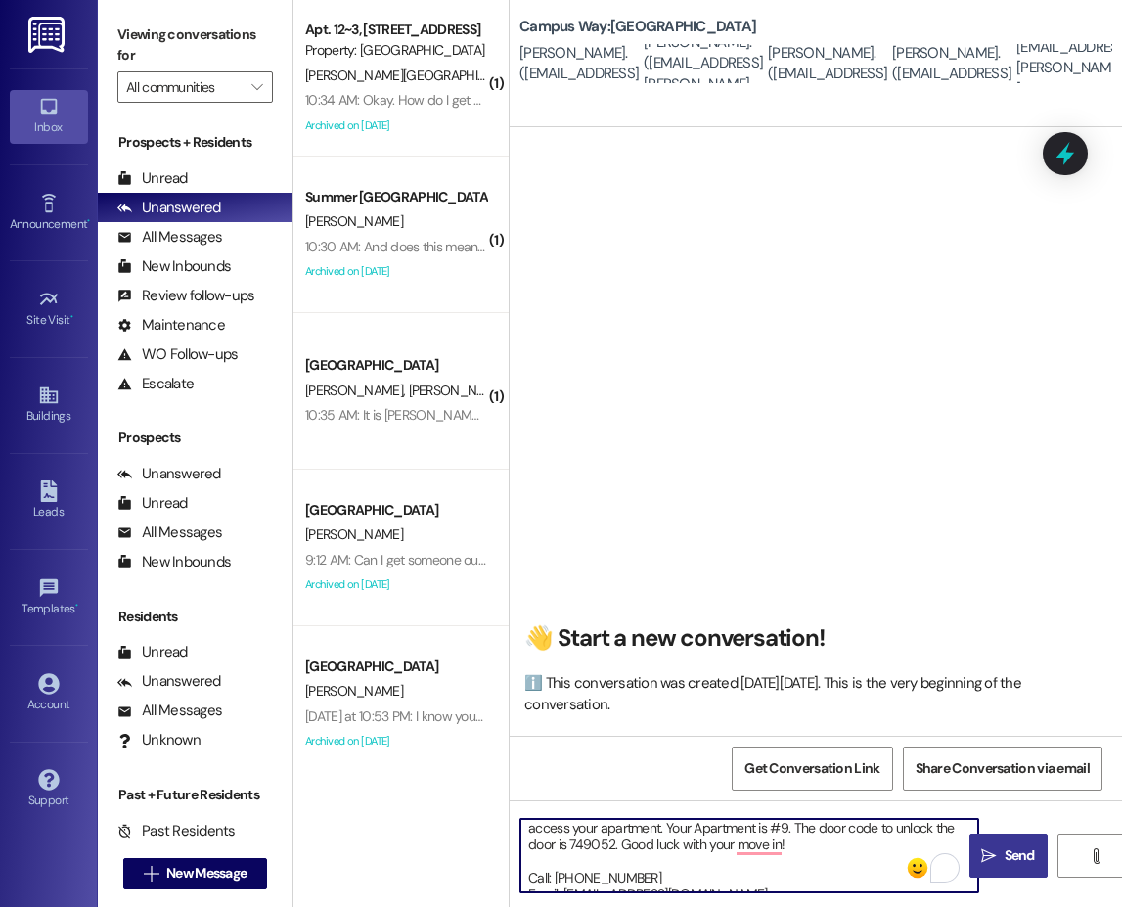
type textarea "Hi Lauren! This is the leasing team at Campus Way. I'm messaging you because mo…"
click at [1007, 841] on button " Send" at bounding box center [1008, 855] width 78 height 44
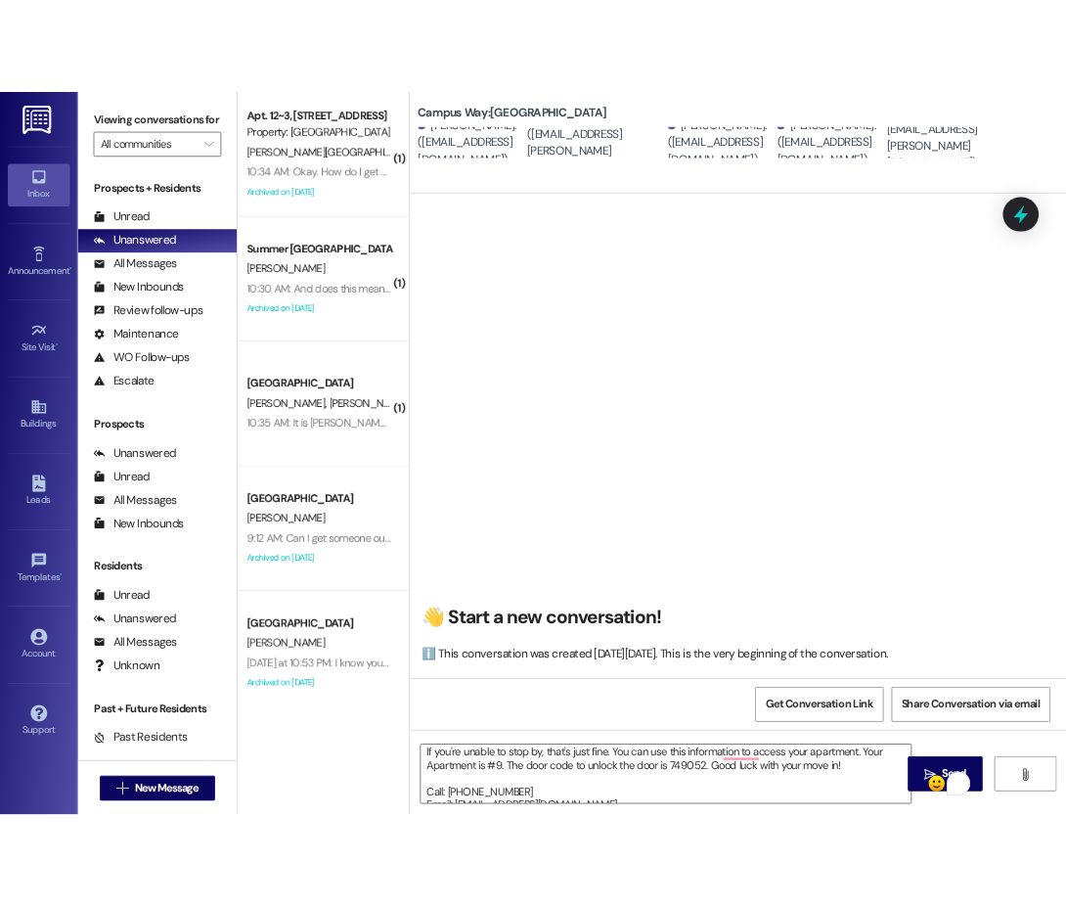
scroll to position [105, 0]
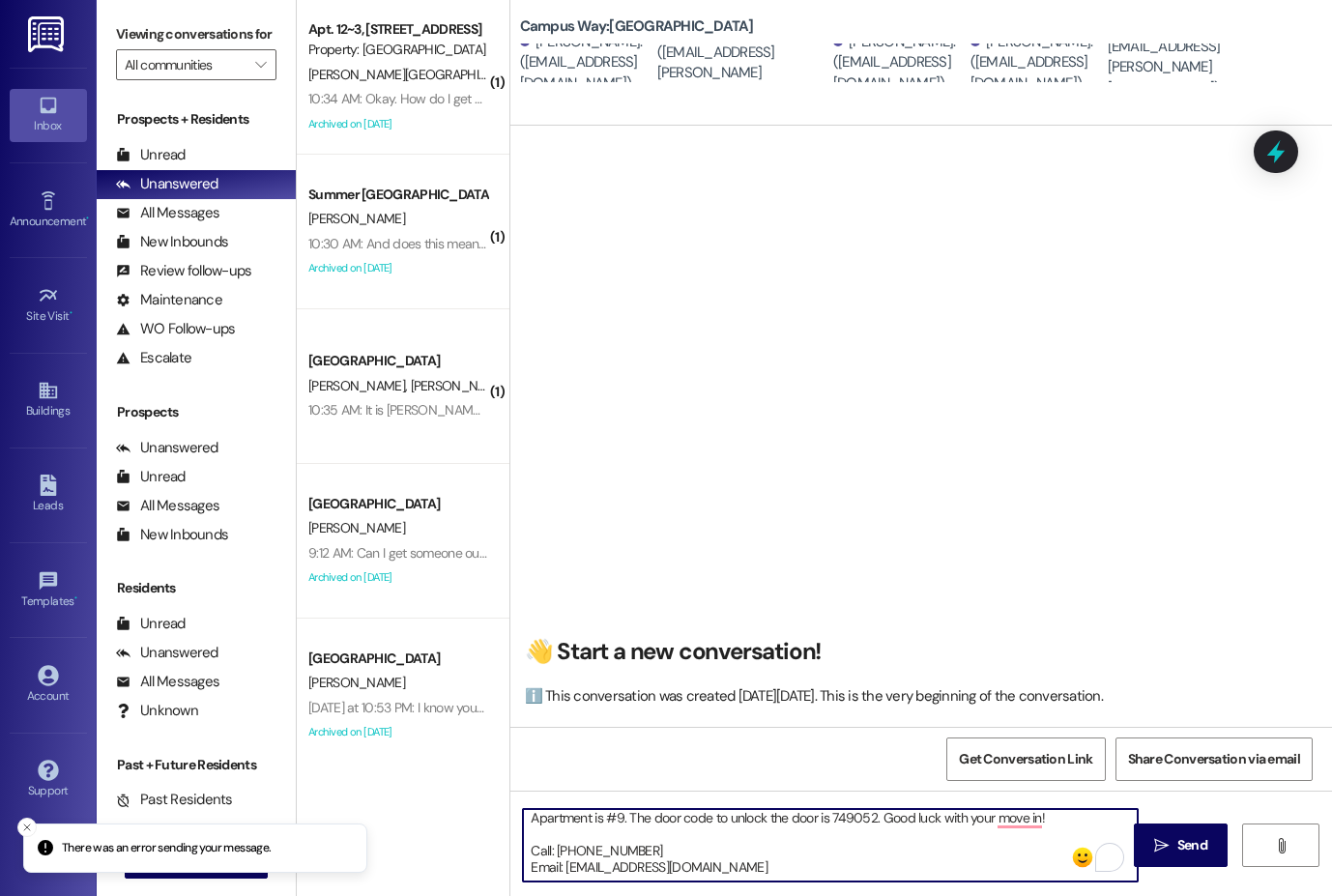
click at [696, 849] on textarea "Hi Lauren! This is the leasing team at Campus Way. I'm messaging you because mo…" at bounding box center [830, 845] width 615 height 72
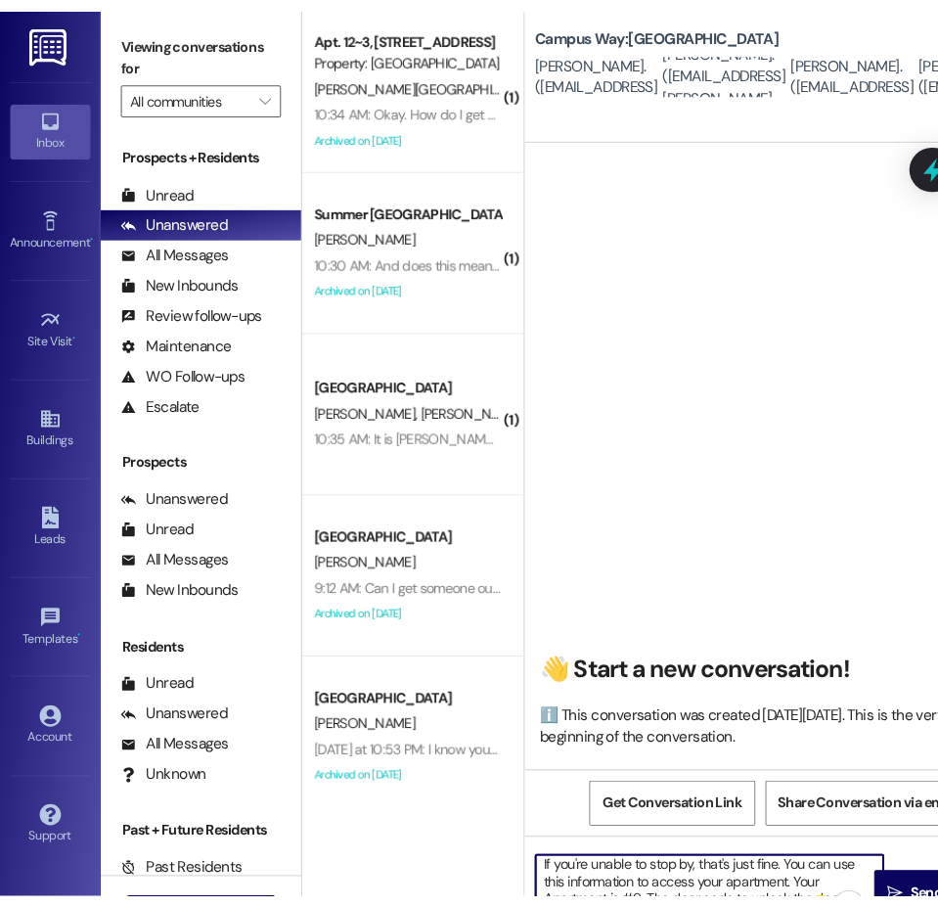
scroll to position [155, 0]
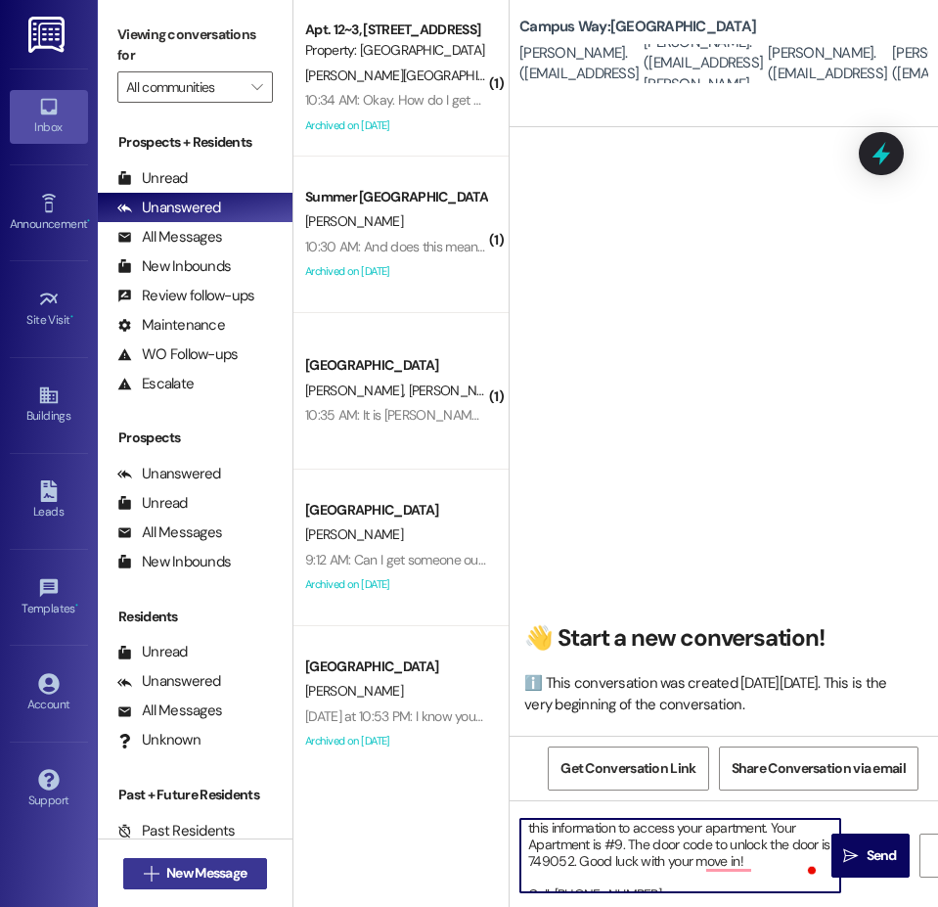
click at [230, 869] on div "Inbox Go to Inbox Announcement • Send A Text Announcement Site Visit • Go to Si…" at bounding box center [469, 453] width 938 height 907
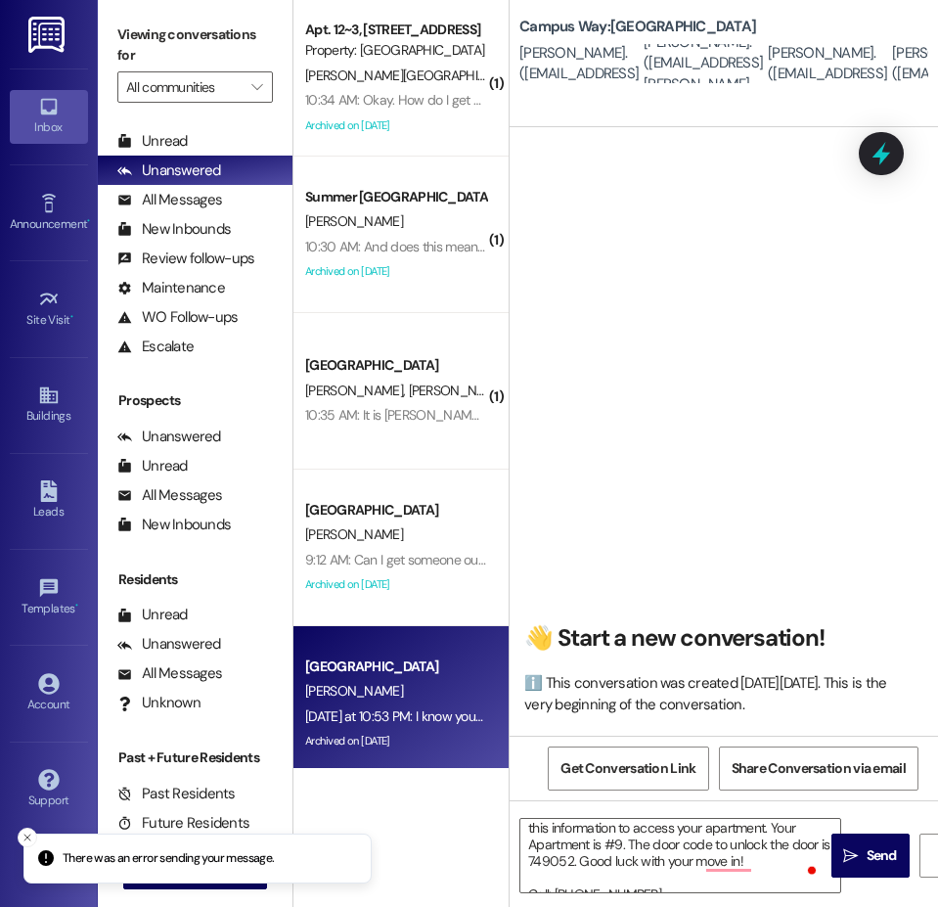
scroll to position [57, 0]
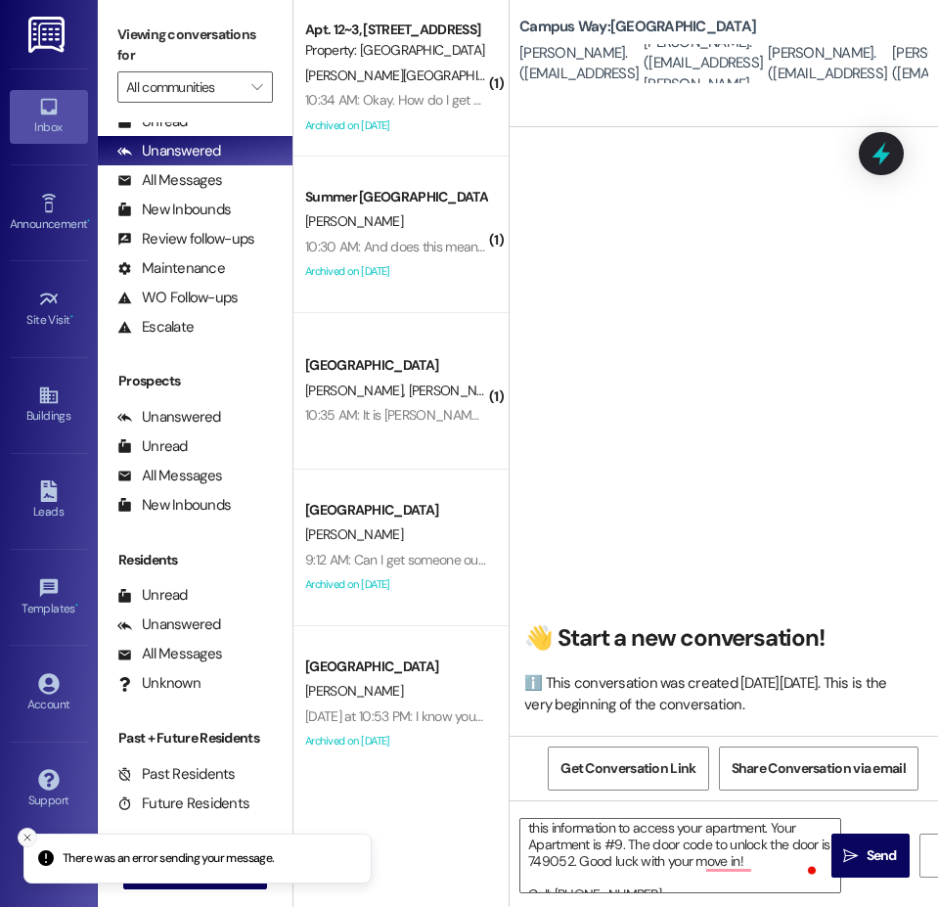
click at [19, 833] on button "Close toast" at bounding box center [28, 837] width 20 height 20
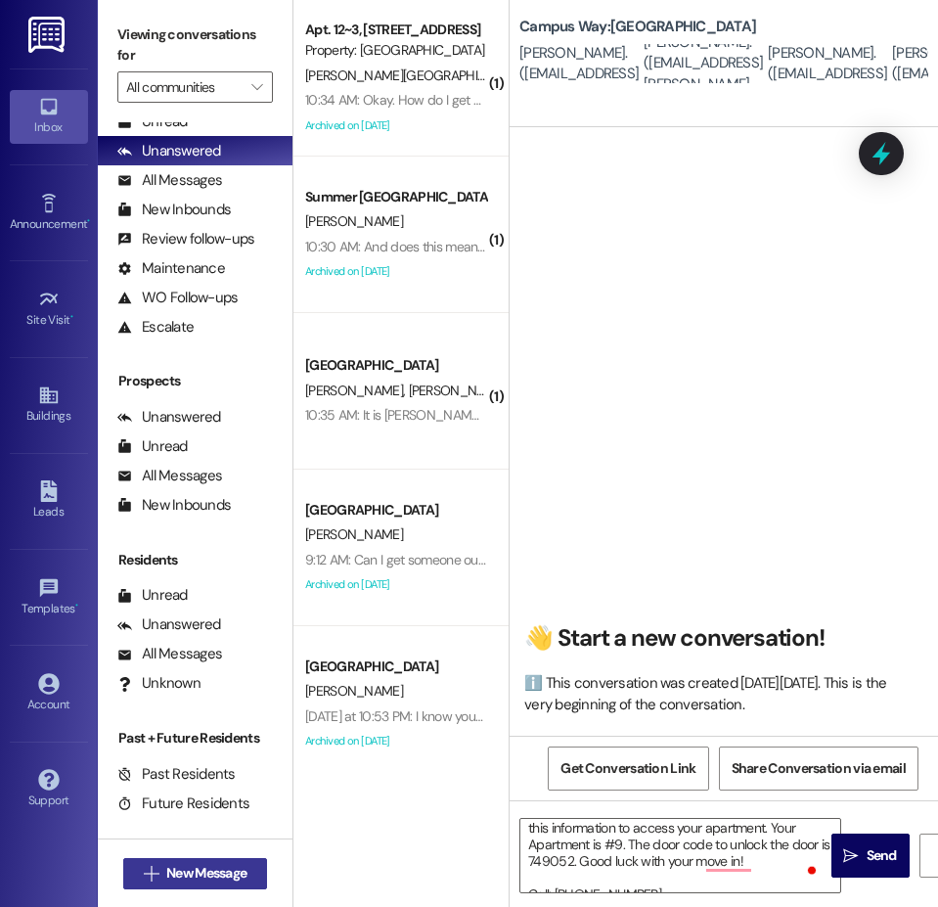
click at [186, 870] on span "New Message" at bounding box center [206, 873] width 80 height 21
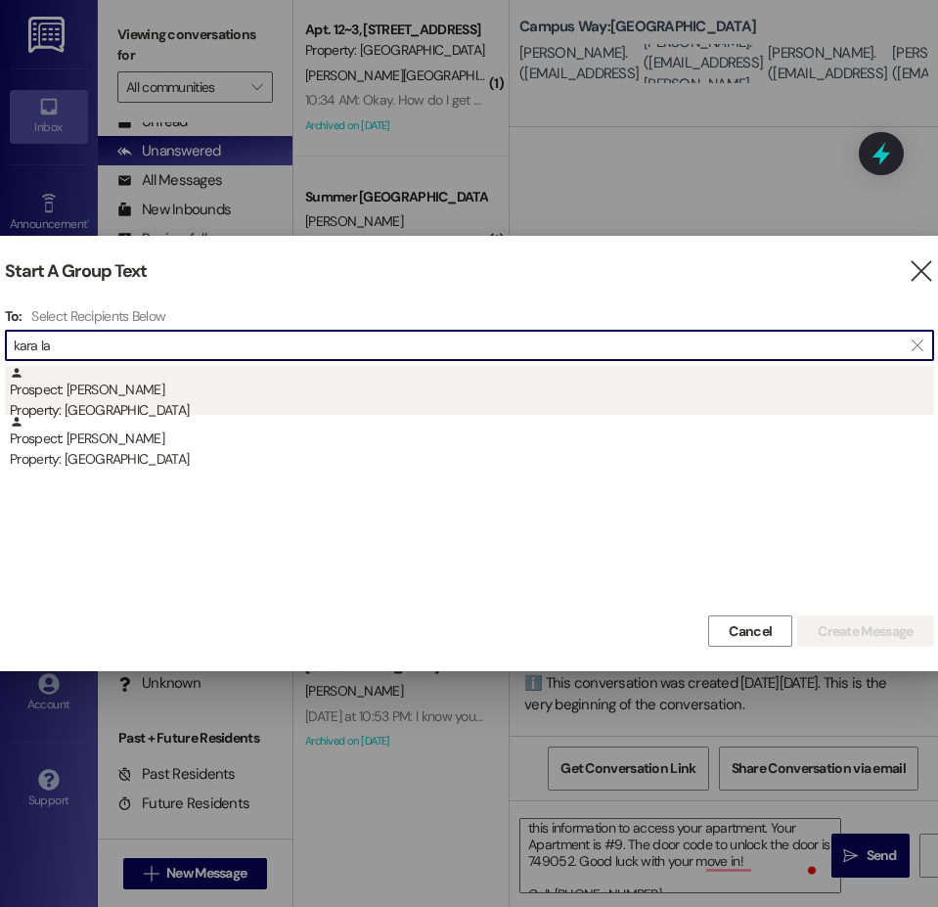
click at [125, 392] on div "Prospect: Kara Lamoreaux Property: Campus Way" at bounding box center [472, 394] width 924 height 56
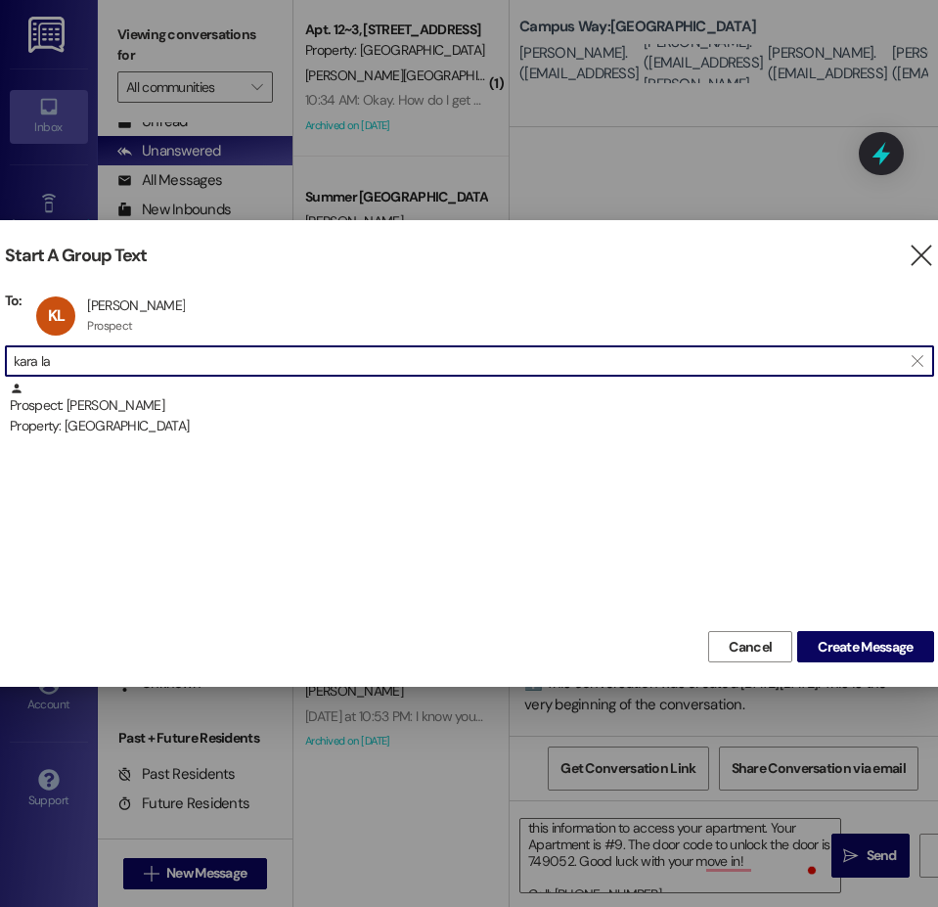
drag, startPoint x: 95, startPoint y: 358, endPoint x: 12, endPoint y: 358, distance: 83.1
click at [12, 358] on div " kara la " at bounding box center [469, 360] width 929 height 31
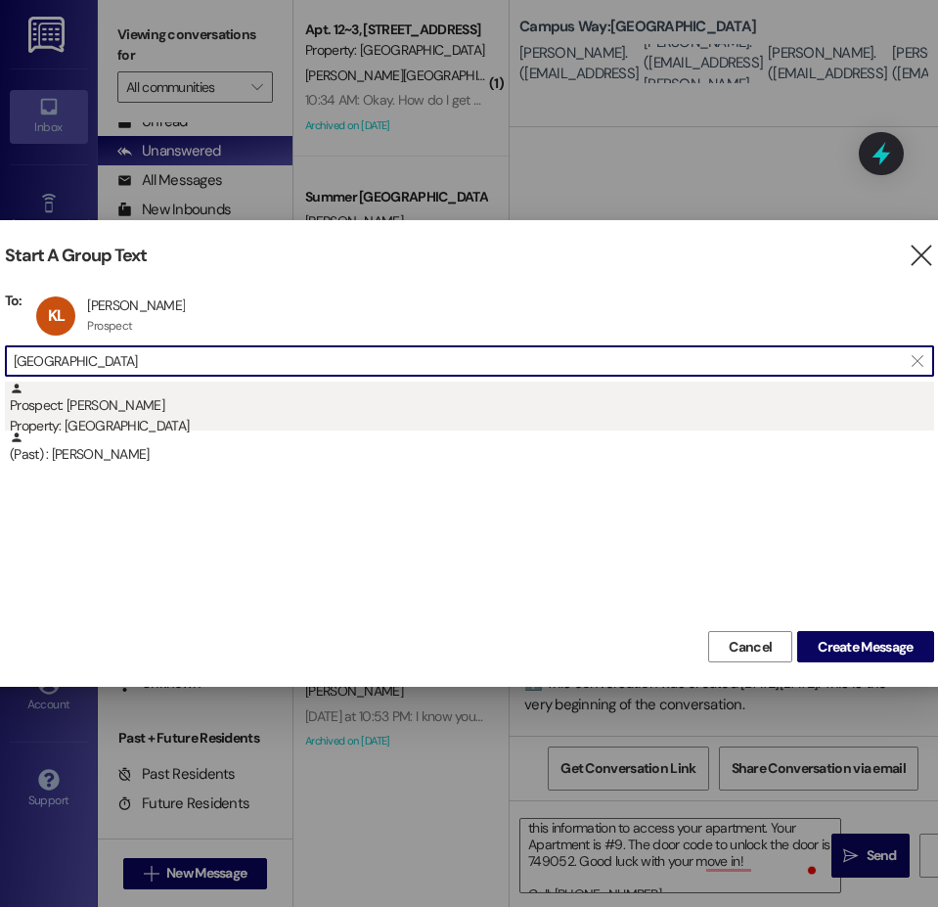
click at [90, 412] on div "Prospect: Emily Alger Property: Campus Way" at bounding box center [472, 409] width 924 height 56
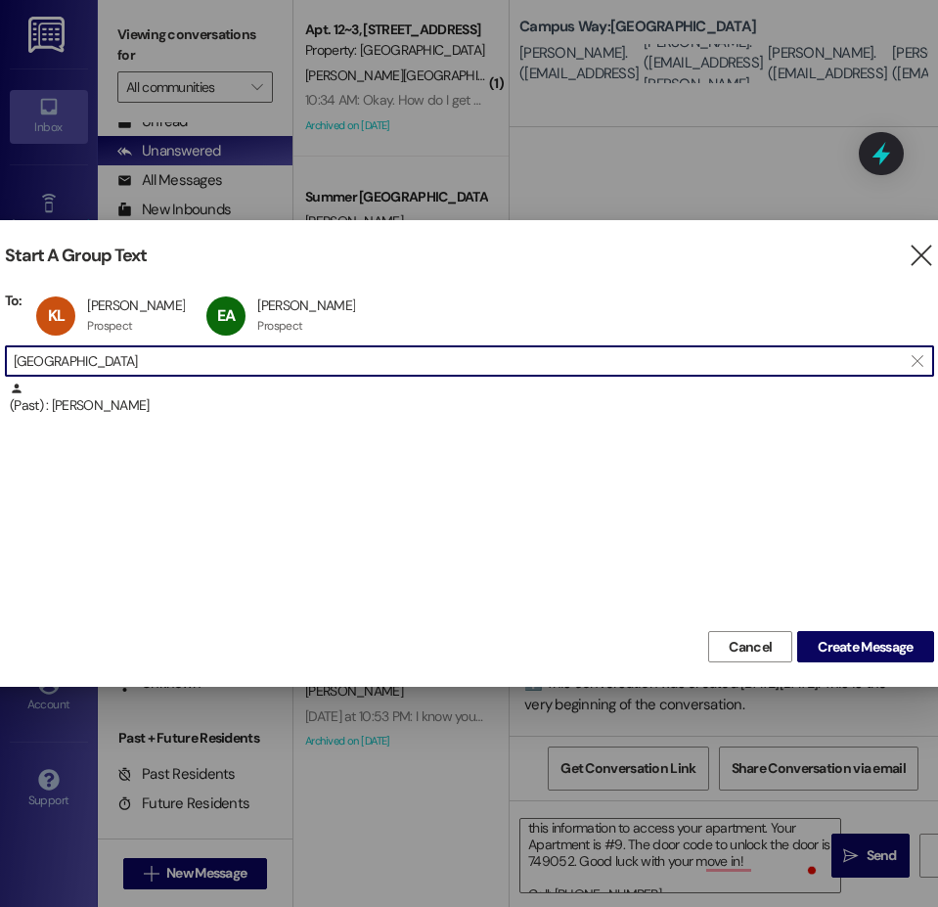
click at [49, 363] on input "alger" at bounding box center [458, 360] width 888 height 27
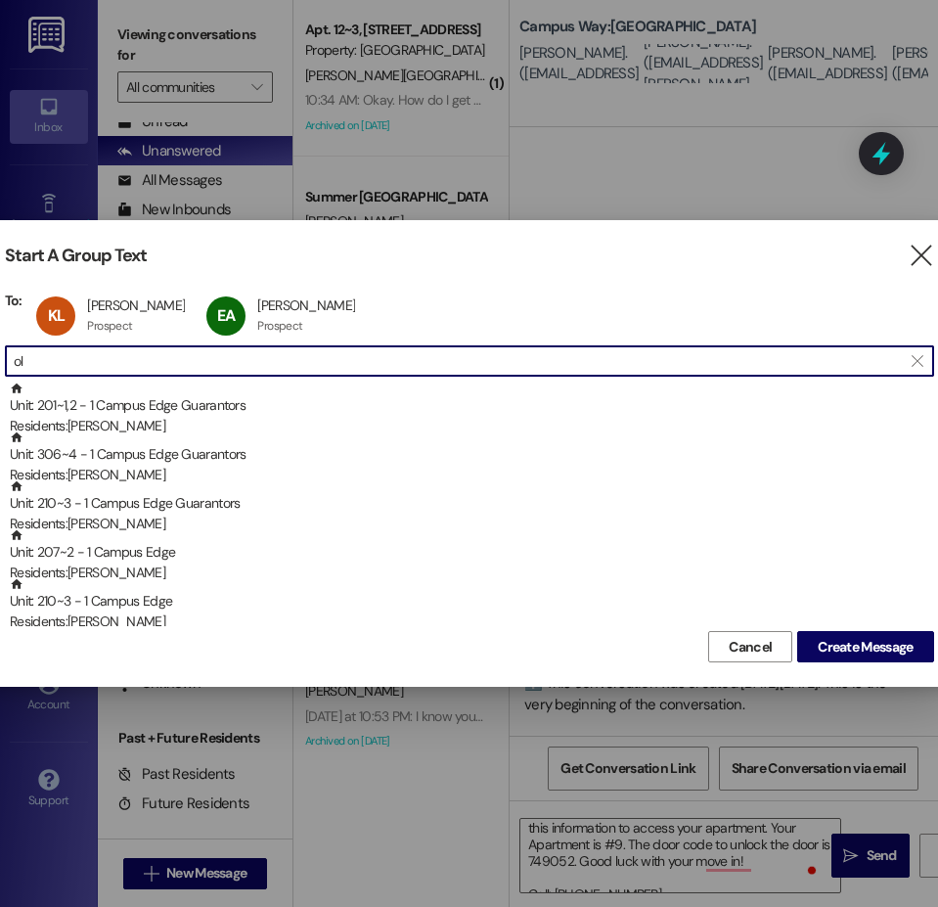
type input "o"
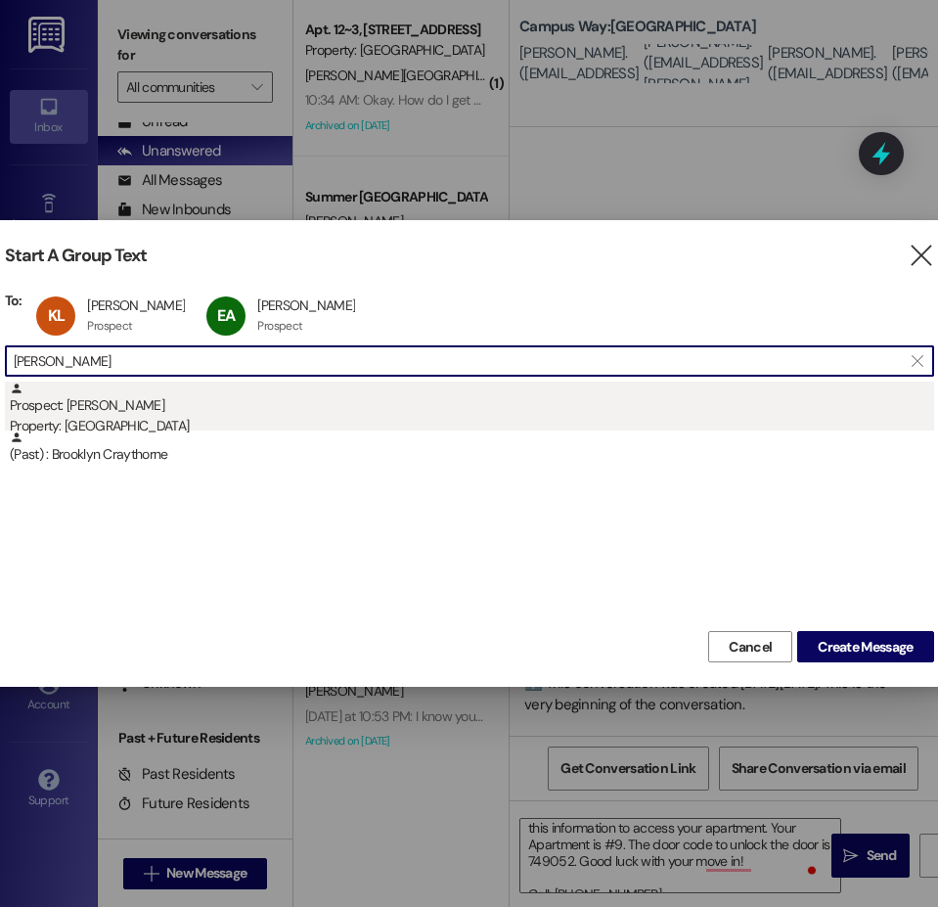
click at [115, 413] on div "Prospect: Olivia Thorne Property: Campus Way" at bounding box center [472, 409] width 924 height 56
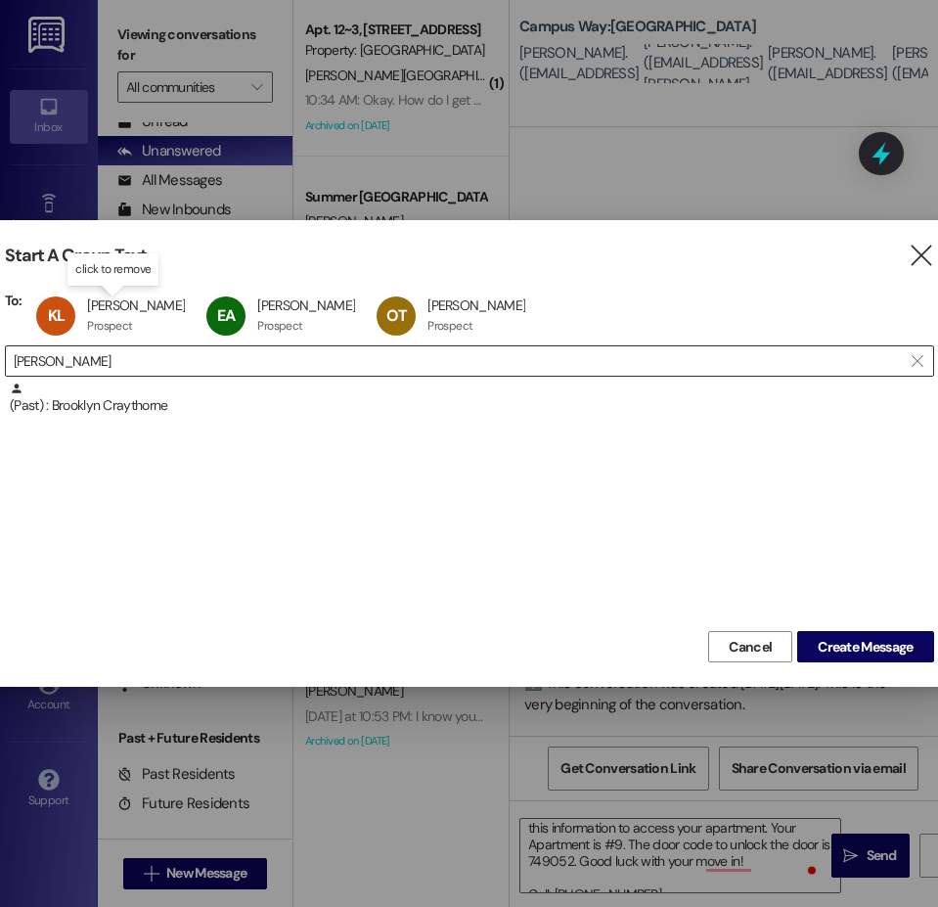
click at [68, 363] on input "thorne" at bounding box center [458, 360] width 888 height 27
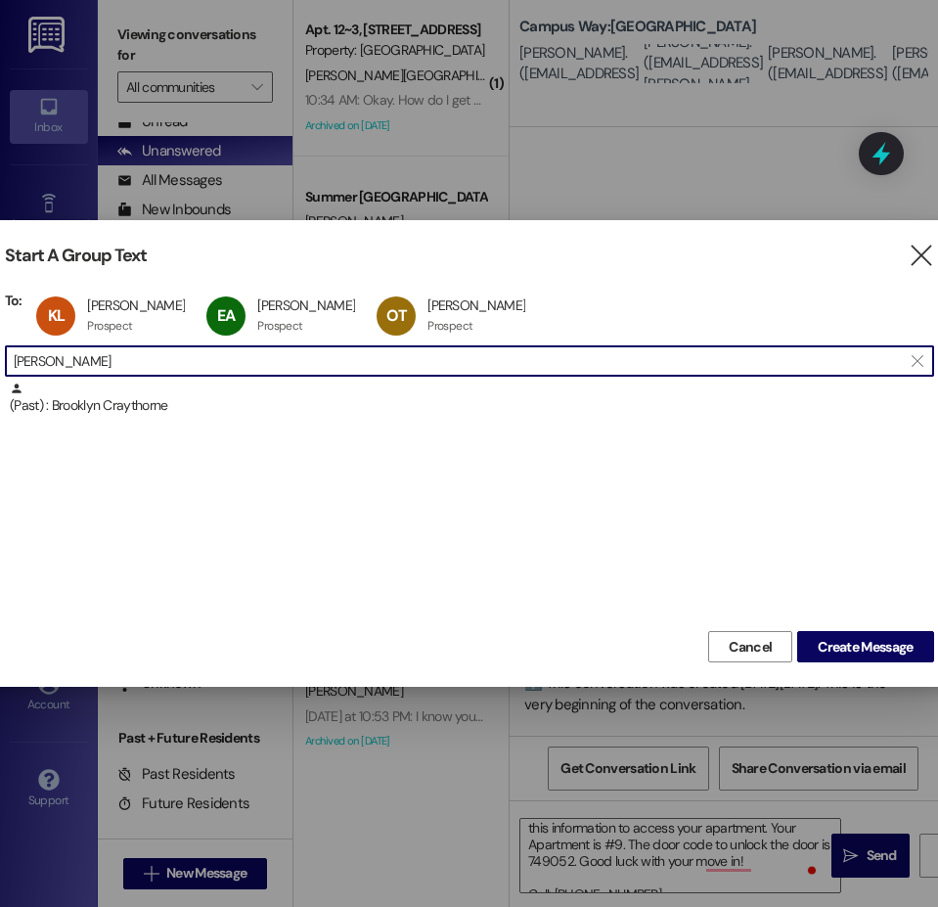
click at [68, 363] on input "thorne" at bounding box center [458, 360] width 888 height 27
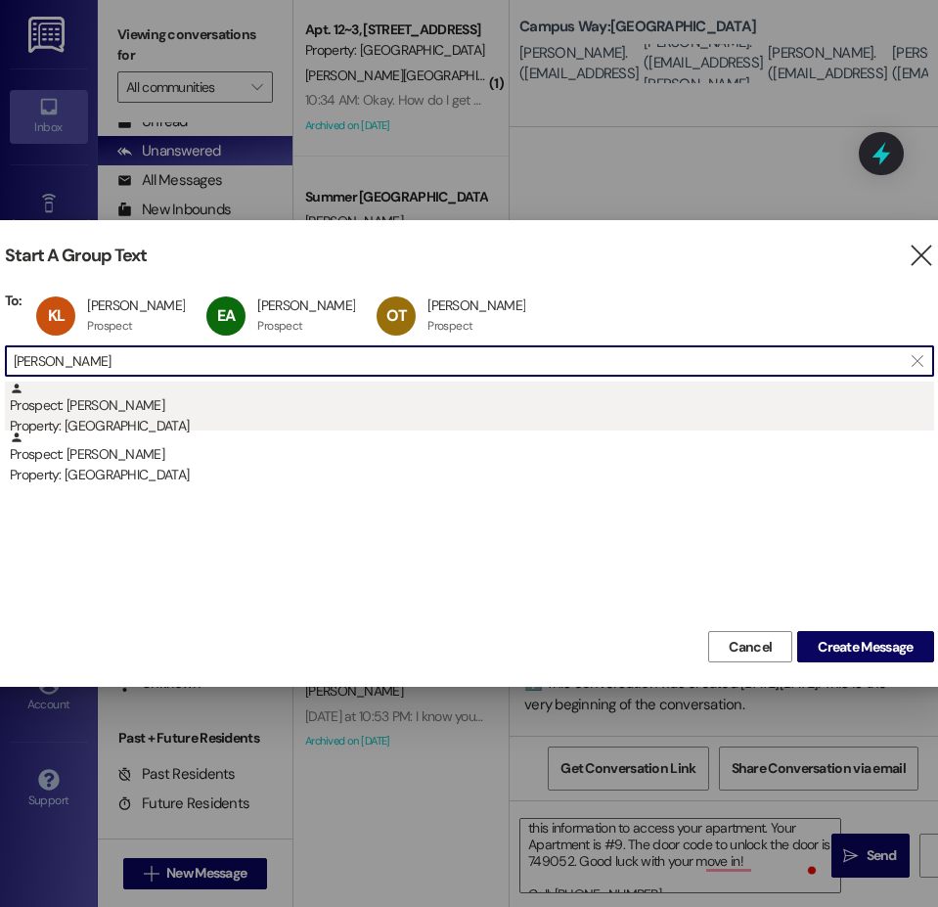
type input "hamaker"
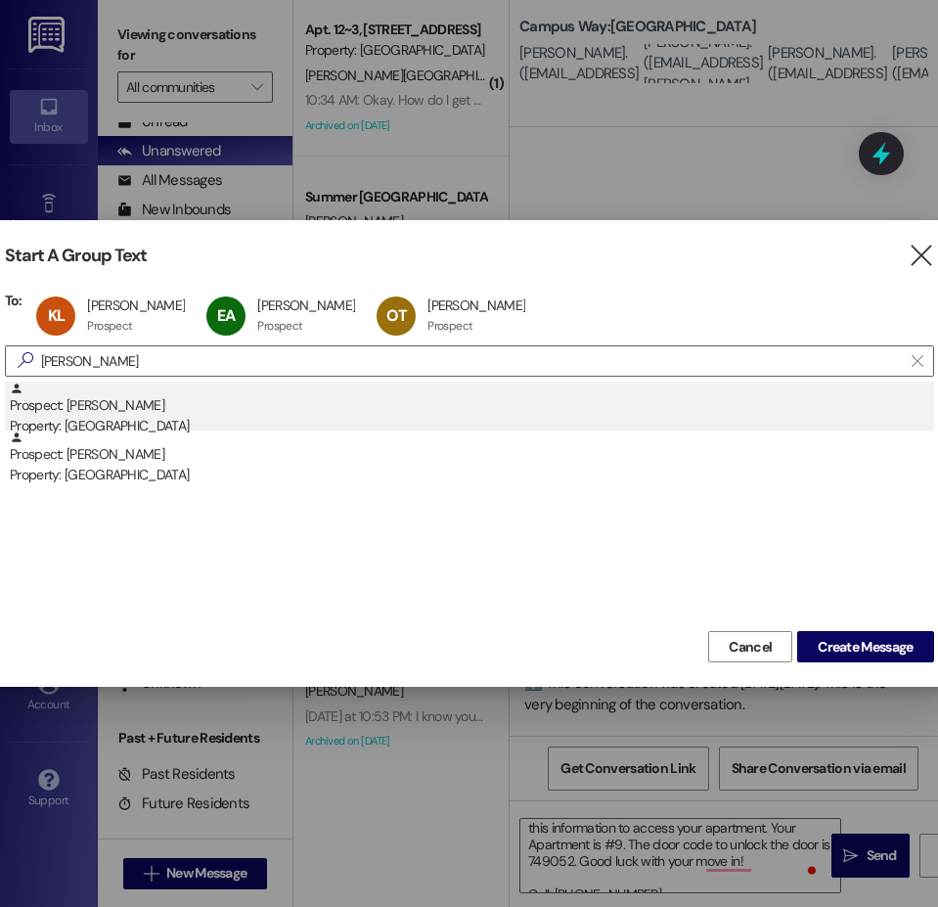
click at [85, 406] on div "Prospect: Berkeley Hamaker Property: Campus Way" at bounding box center [472, 409] width 924 height 56
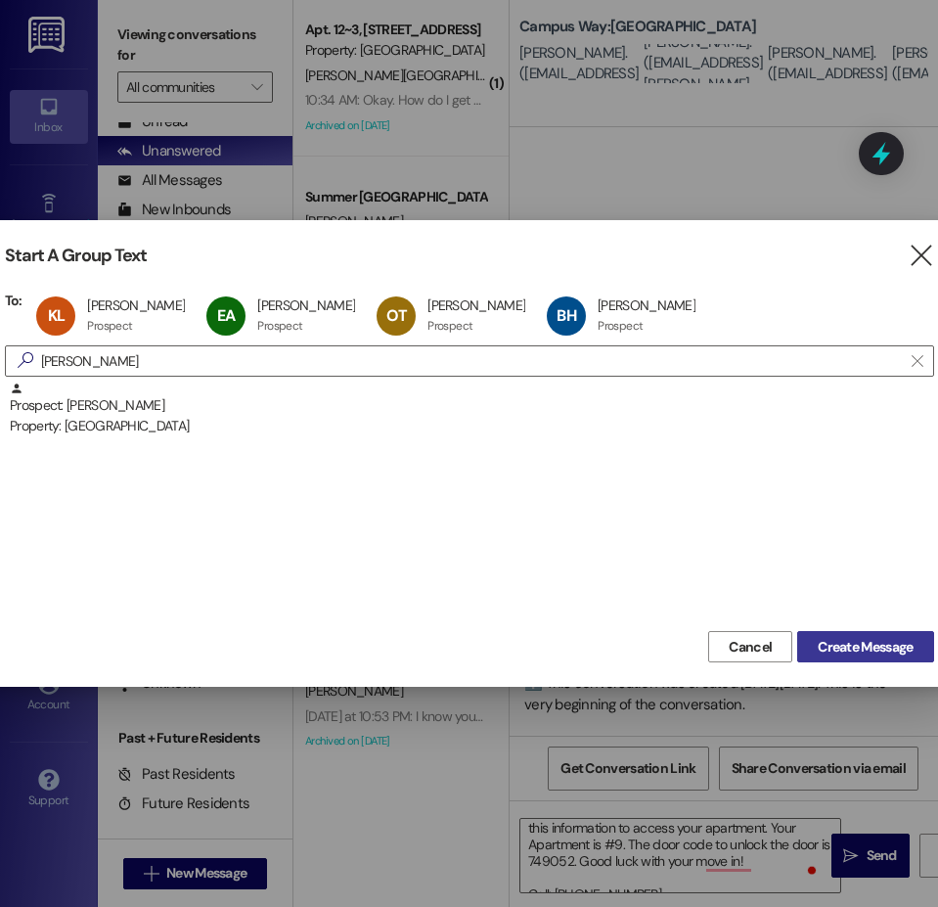
click at [861, 635] on button "Create Message" at bounding box center [865, 646] width 136 height 31
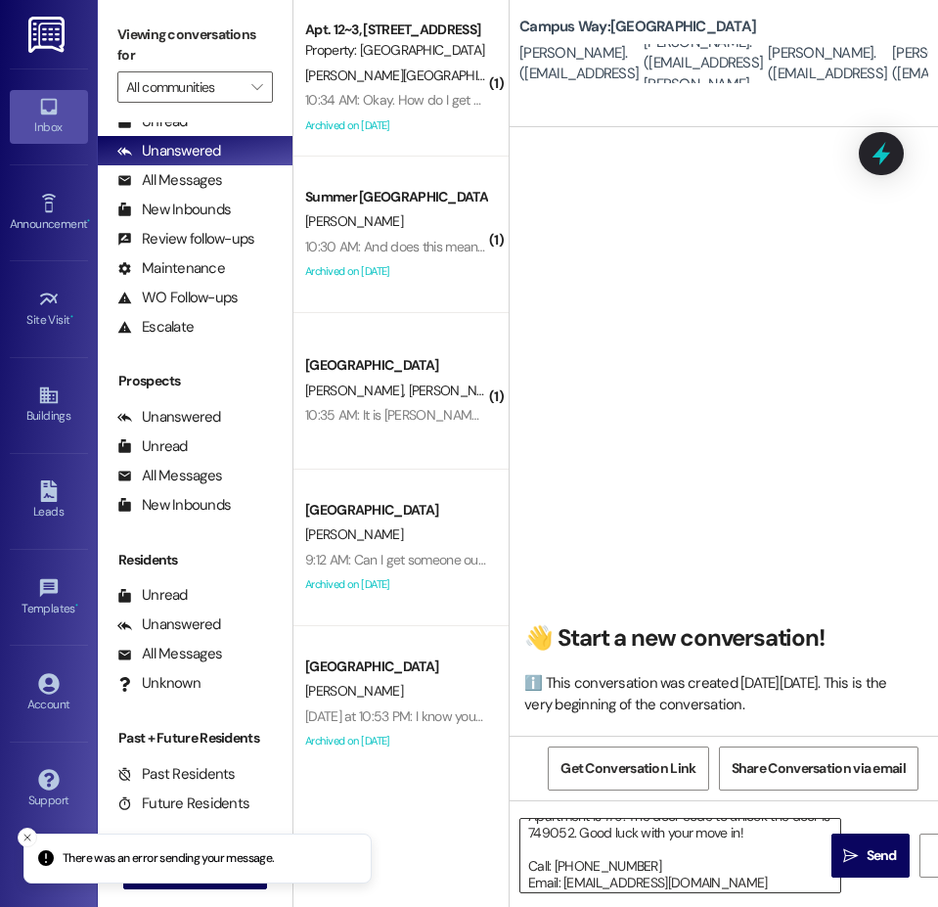
scroll to position [188, 0]
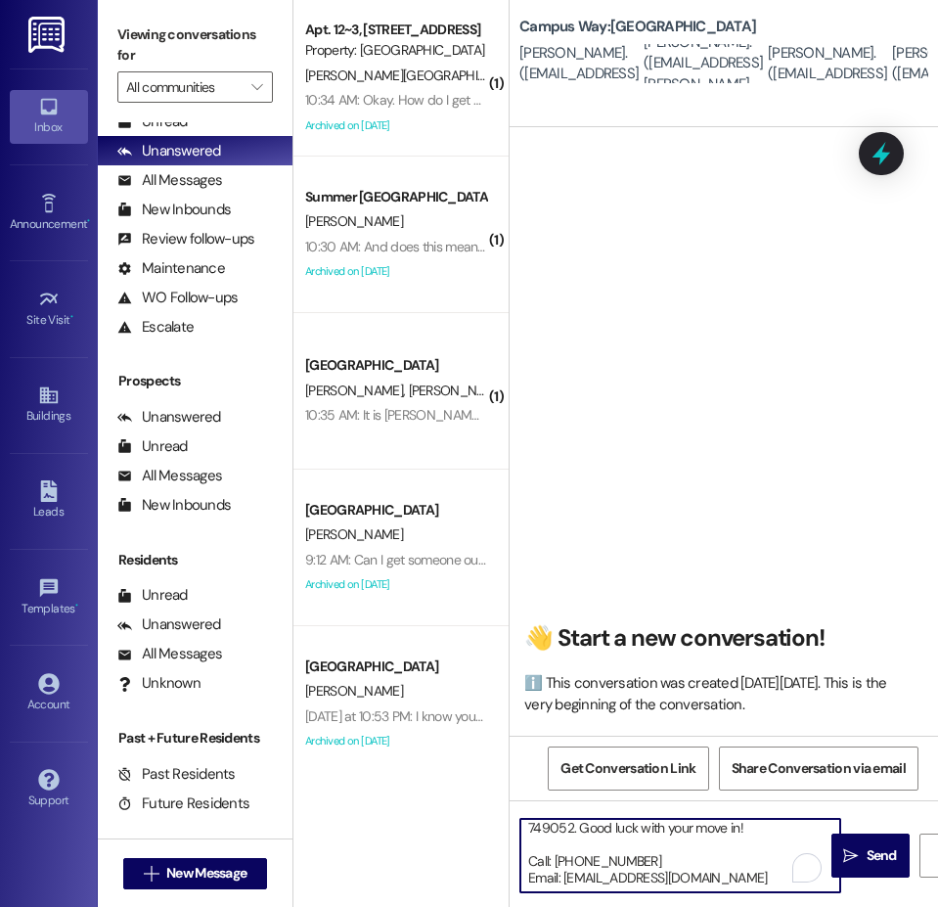
click at [669, 849] on textarea "Hi Lauren! This is the leasing team at Campus Way. I'm messaging you because mo…" at bounding box center [680, 855] width 320 height 73
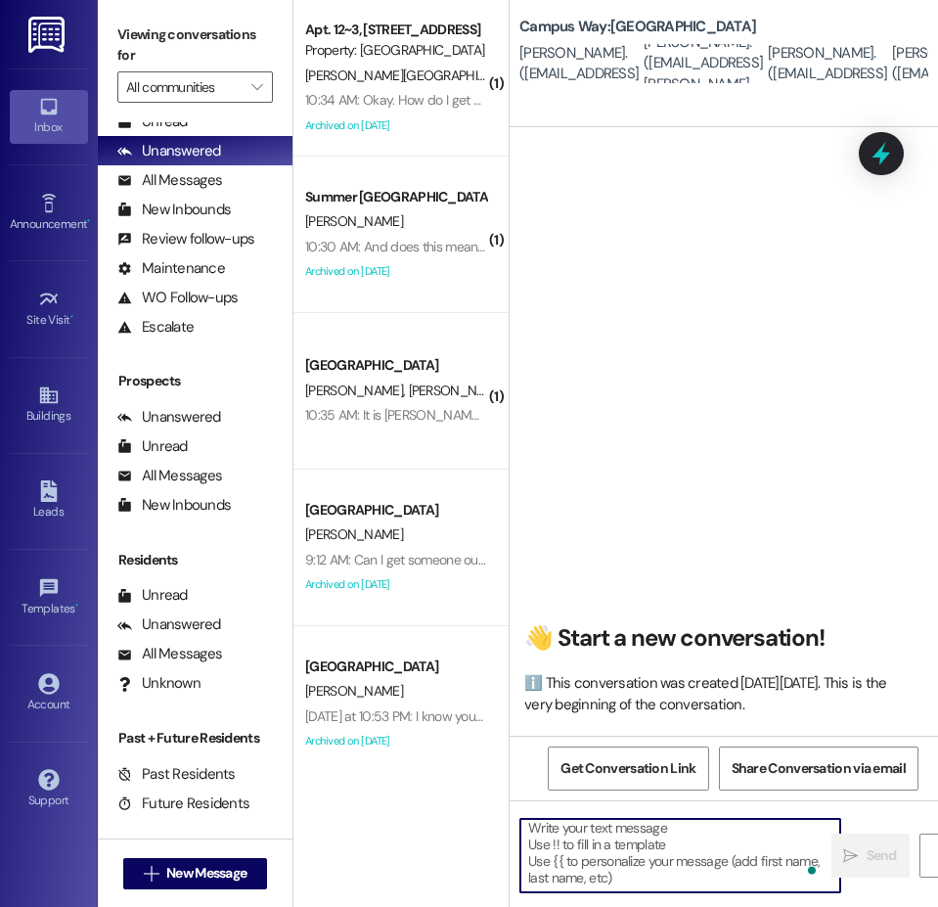
scroll to position [0, 0]
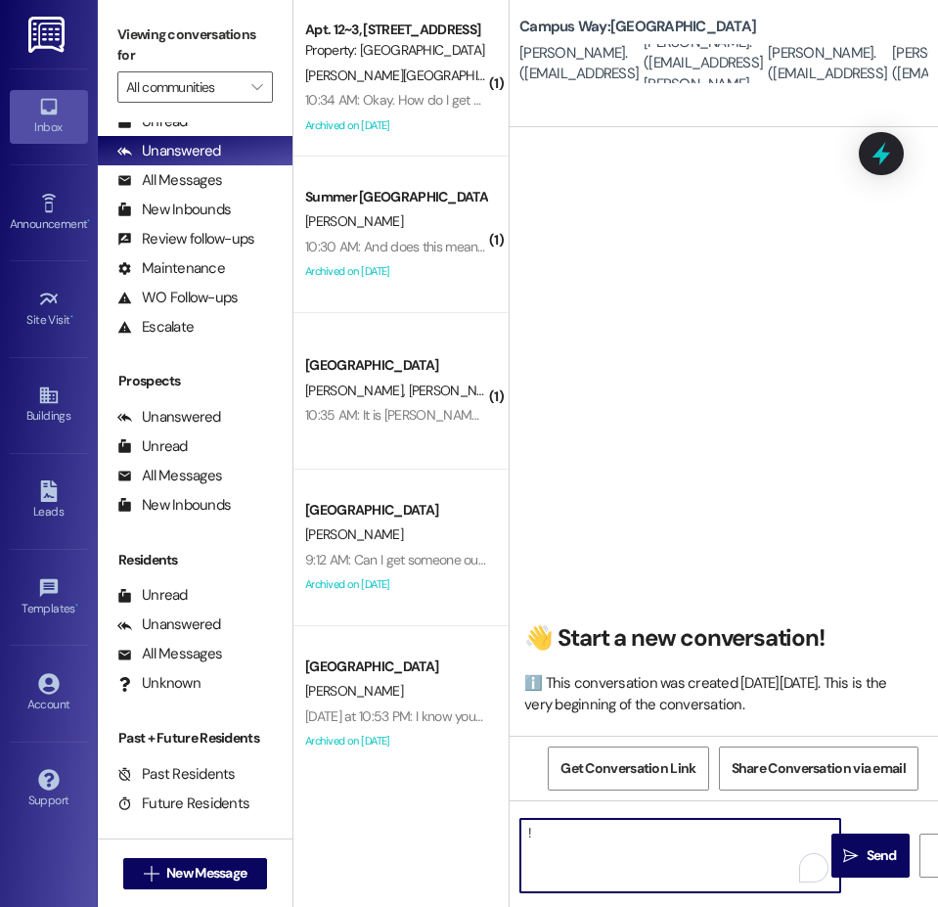
type textarea "!!"
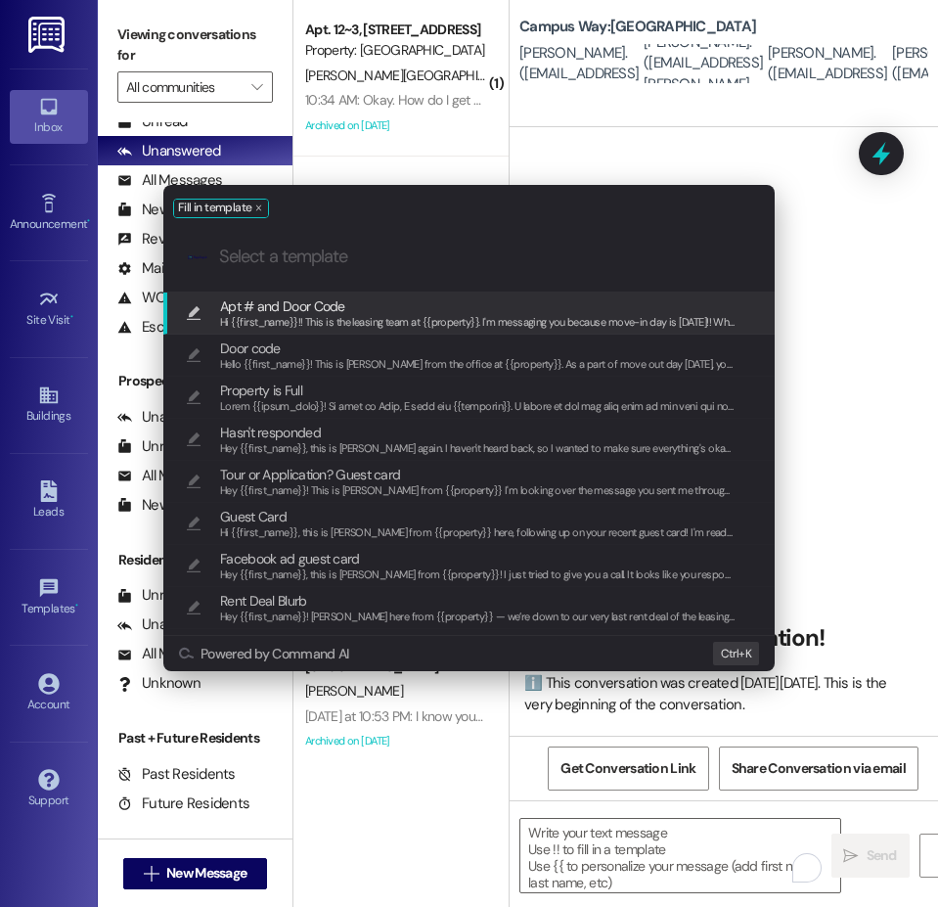
click at [330, 302] on span "Apt # and Door Code" at bounding box center [282, 306] width 125 height 22
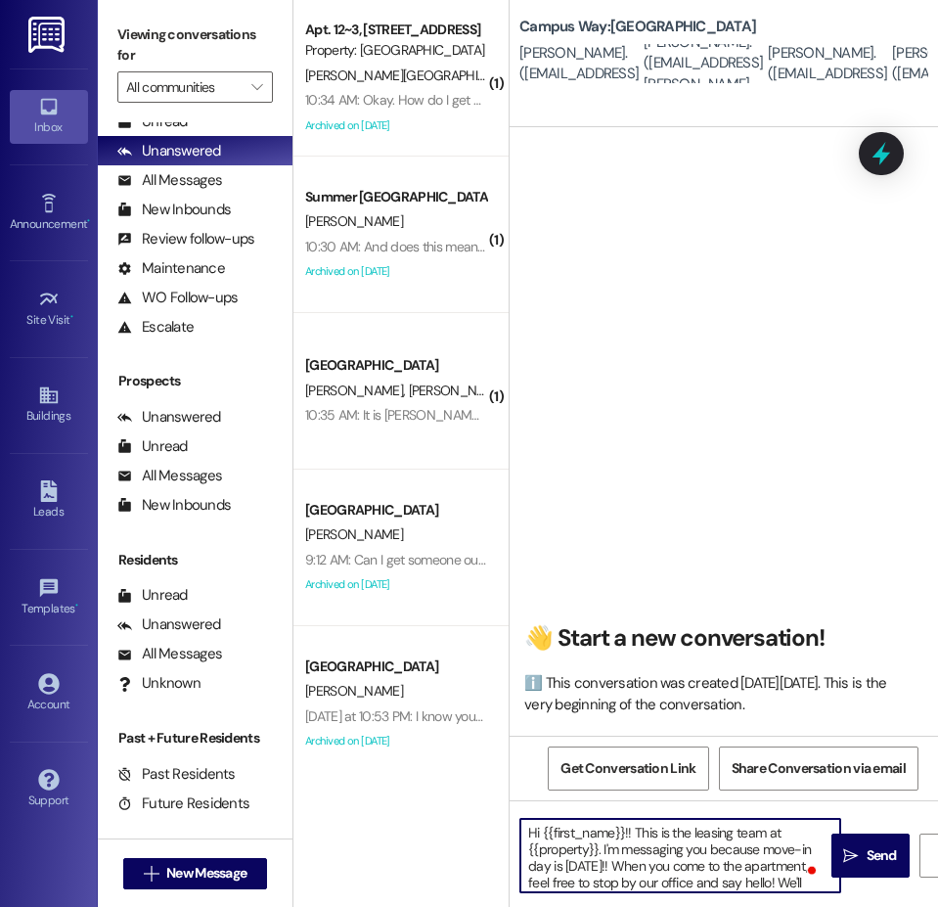
click at [664, 855] on textarea "Hi {{first_name}}!! This is the leasing team at {{property}}. I'm messaging you…" at bounding box center [680, 855] width 320 height 73
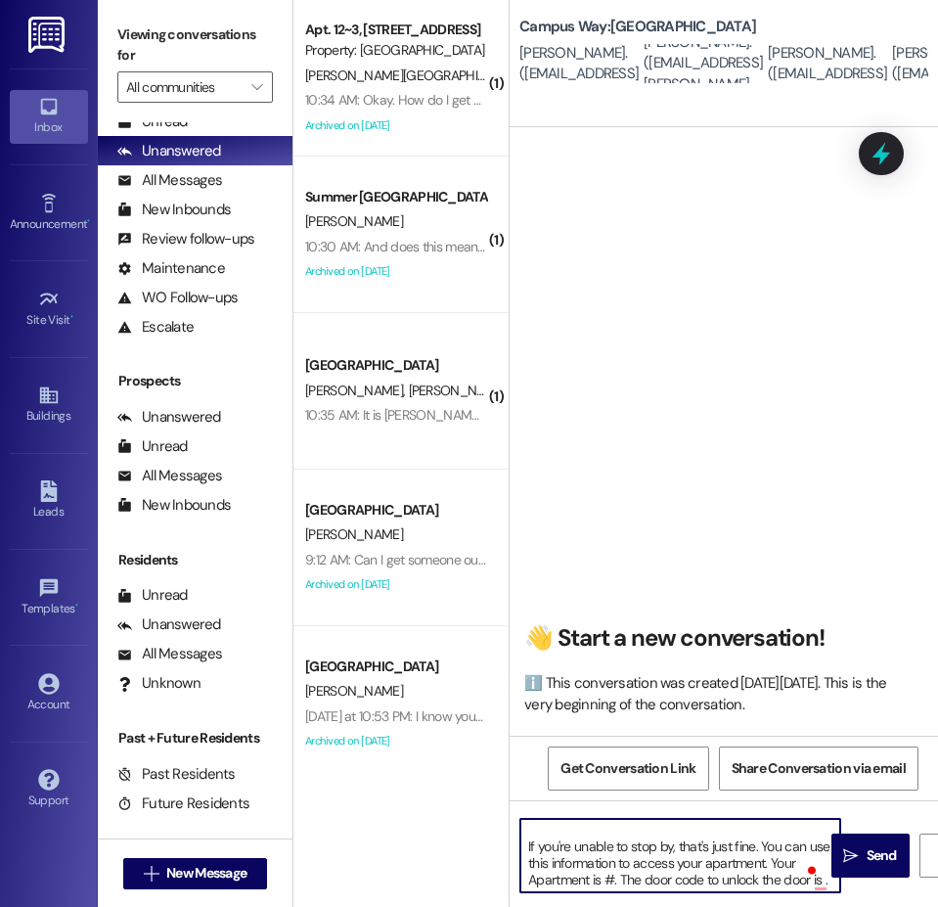
scroll to position [90, 0]
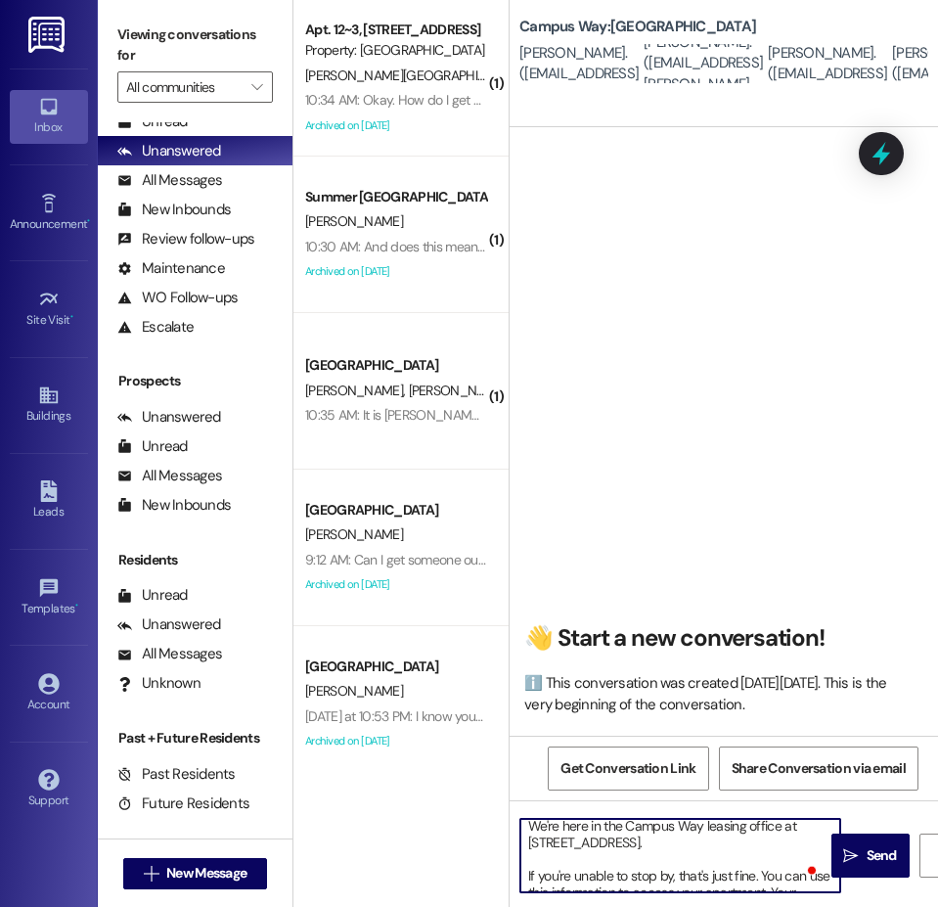
click at [770, 868] on textarea "Hi {{first_name}}!! This is the leasing team at {{property}}. I'm messaging you…" at bounding box center [680, 855] width 320 height 73
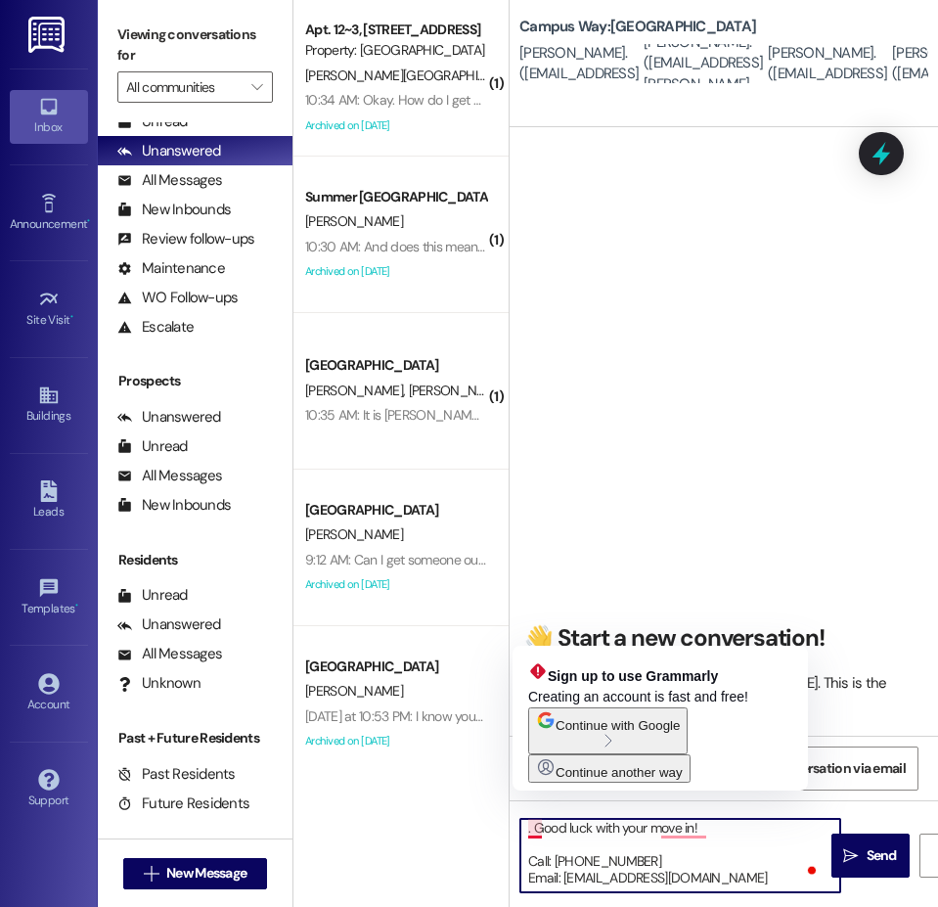
click at [535, 834] on textarea "Hi {{first_name}}!! This is the leasing team at {{property}}. I'm messaging you…" at bounding box center [680, 855] width 320 height 73
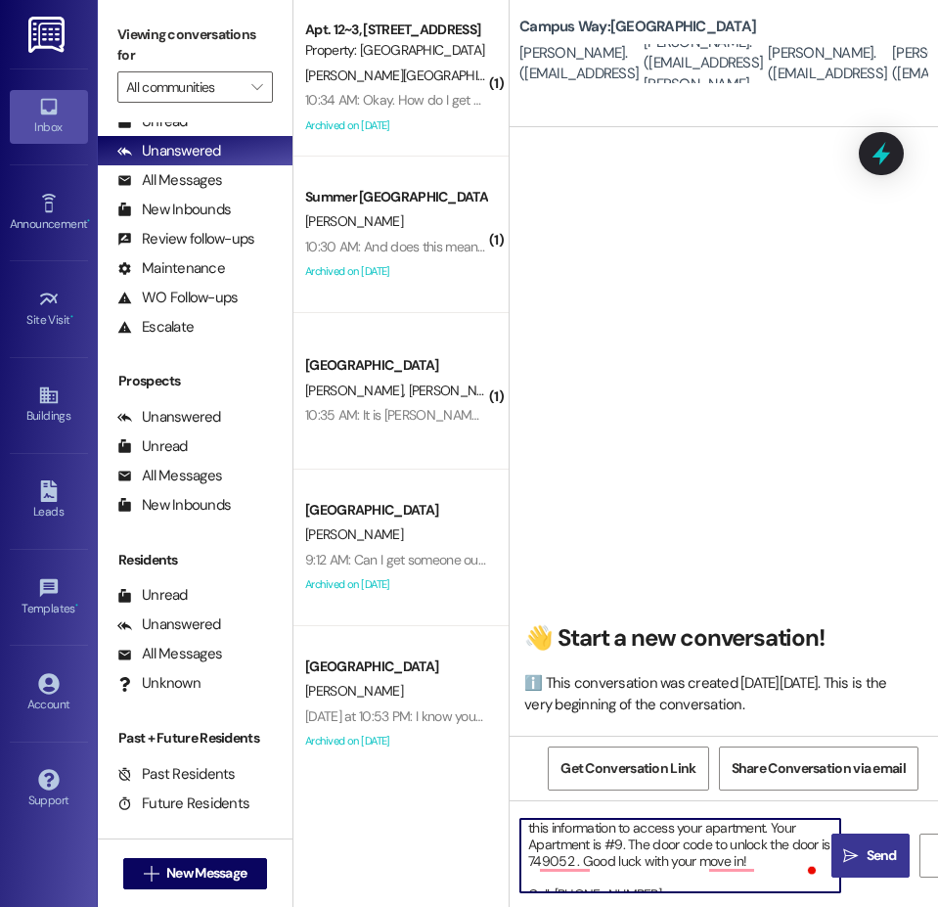
type textarea "Hi {{first_name}}!! This is the leasing team at {{property}}. I'm messaging you…"
click at [859, 859] on span " Send" at bounding box center [870, 855] width 62 height 21
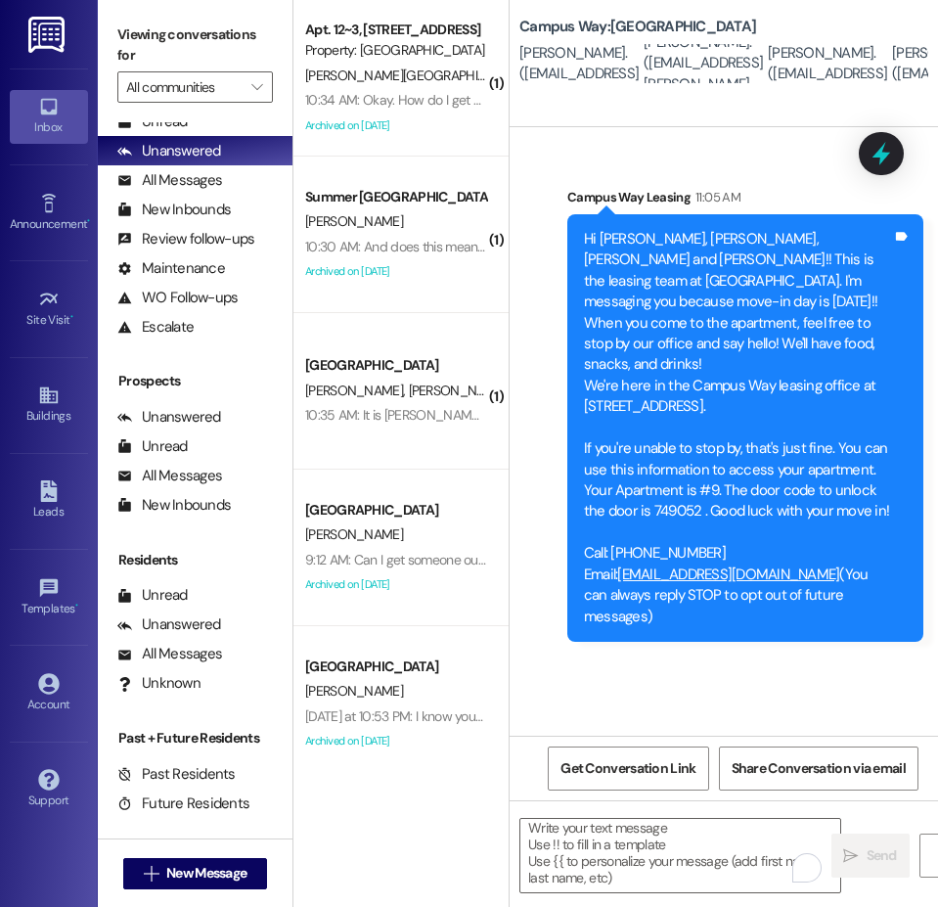
drag, startPoint x: 712, startPoint y: 599, endPoint x: 566, endPoint y: 235, distance: 392.0
click at [567, 235] on div "Hi Olivia, Berkeley, Emily and Kara!! This is the leasing team at Campus Way. I…" at bounding box center [745, 427] width 356 height 427
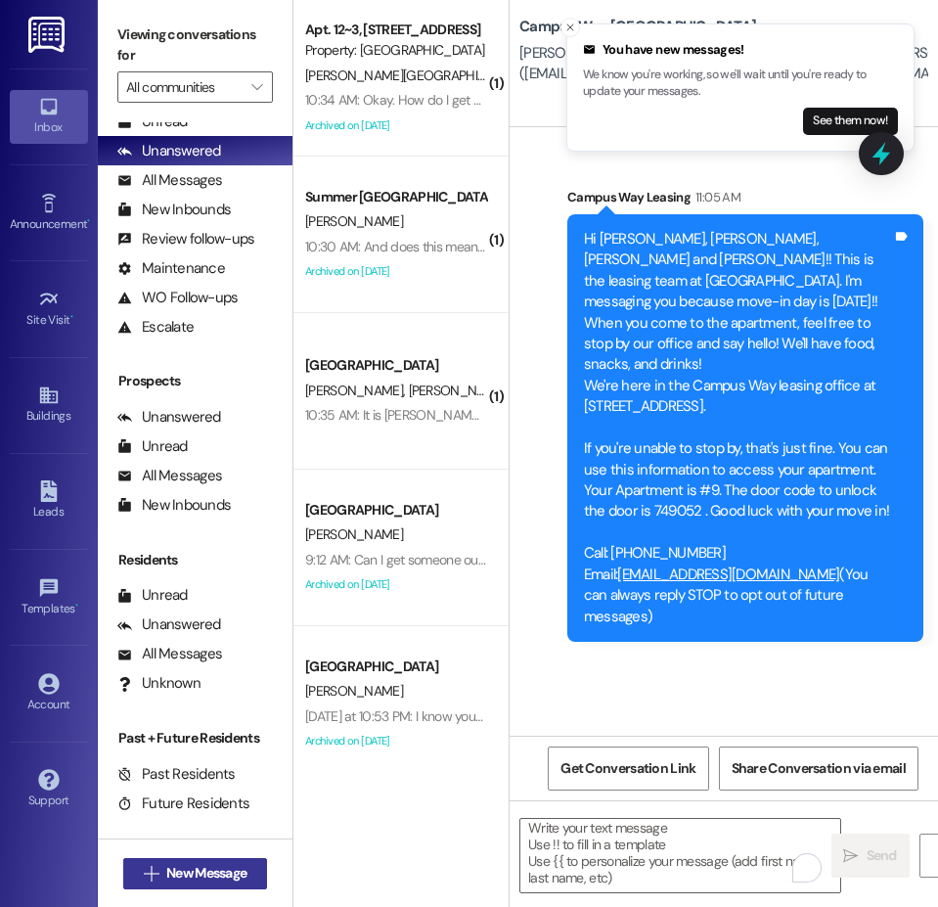
click at [206, 872] on span "New Message" at bounding box center [206, 873] width 80 height 21
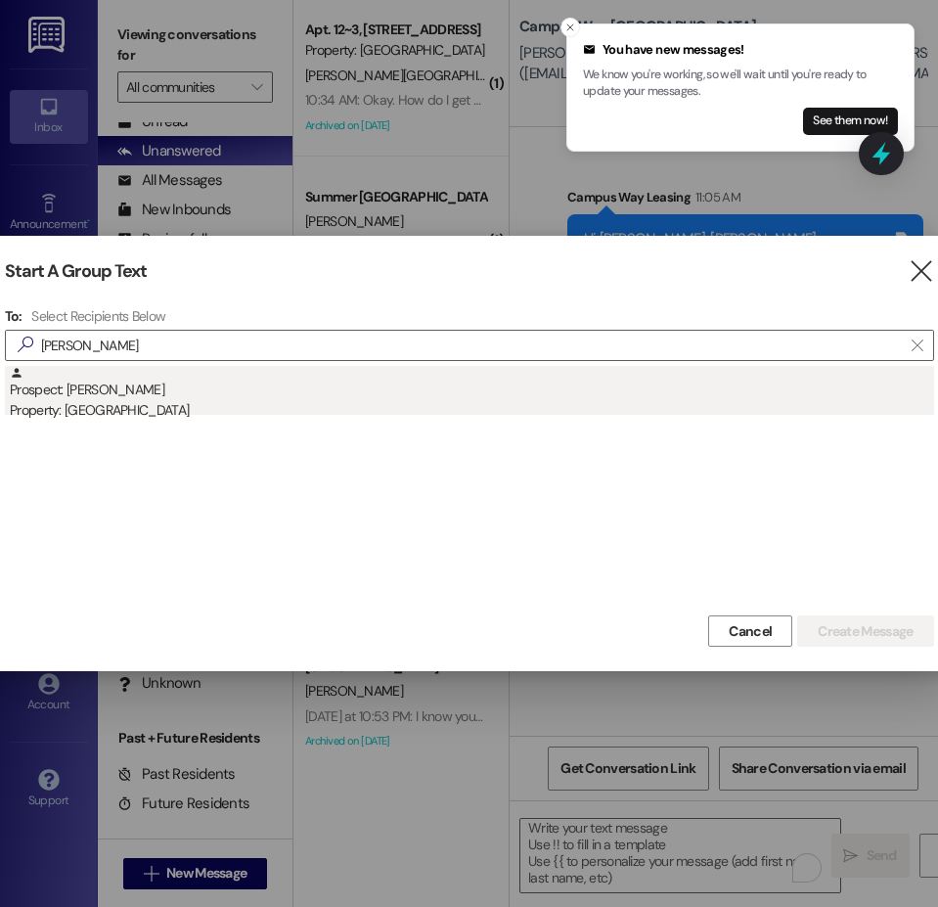
click at [206, 392] on div "Prospect: Janie Roden Property: Campus Way" at bounding box center [472, 394] width 924 height 56
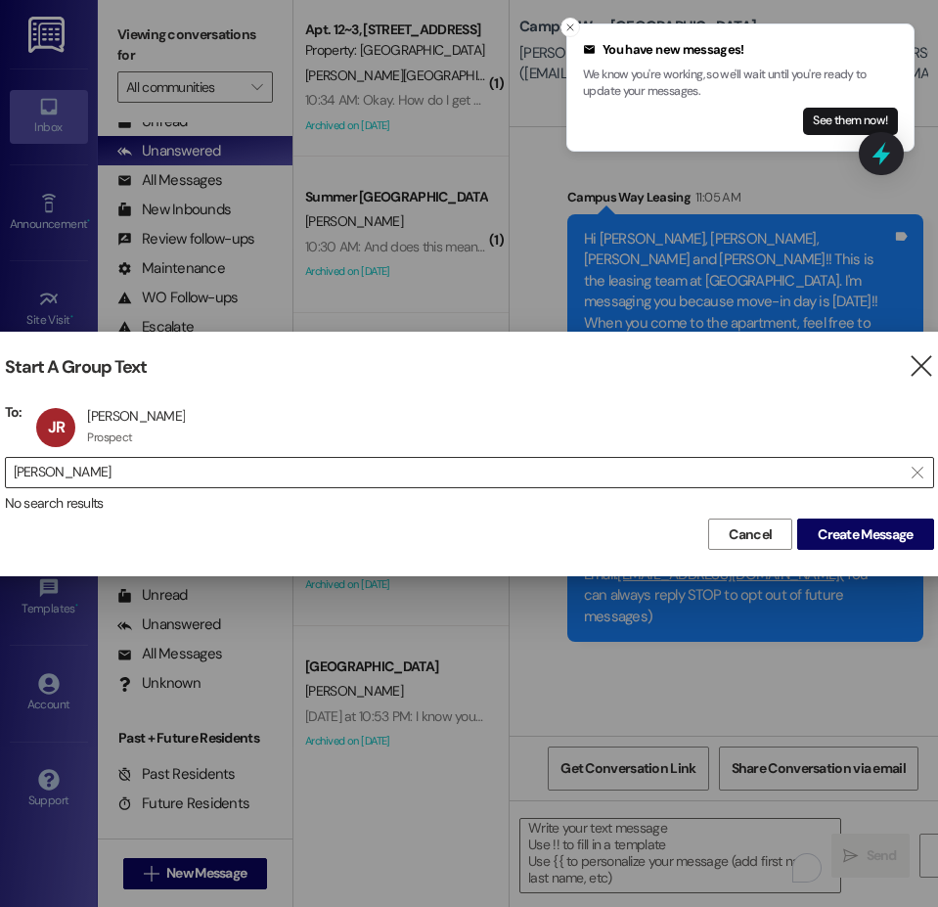
click at [67, 469] on input "janie" at bounding box center [458, 472] width 888 height 27
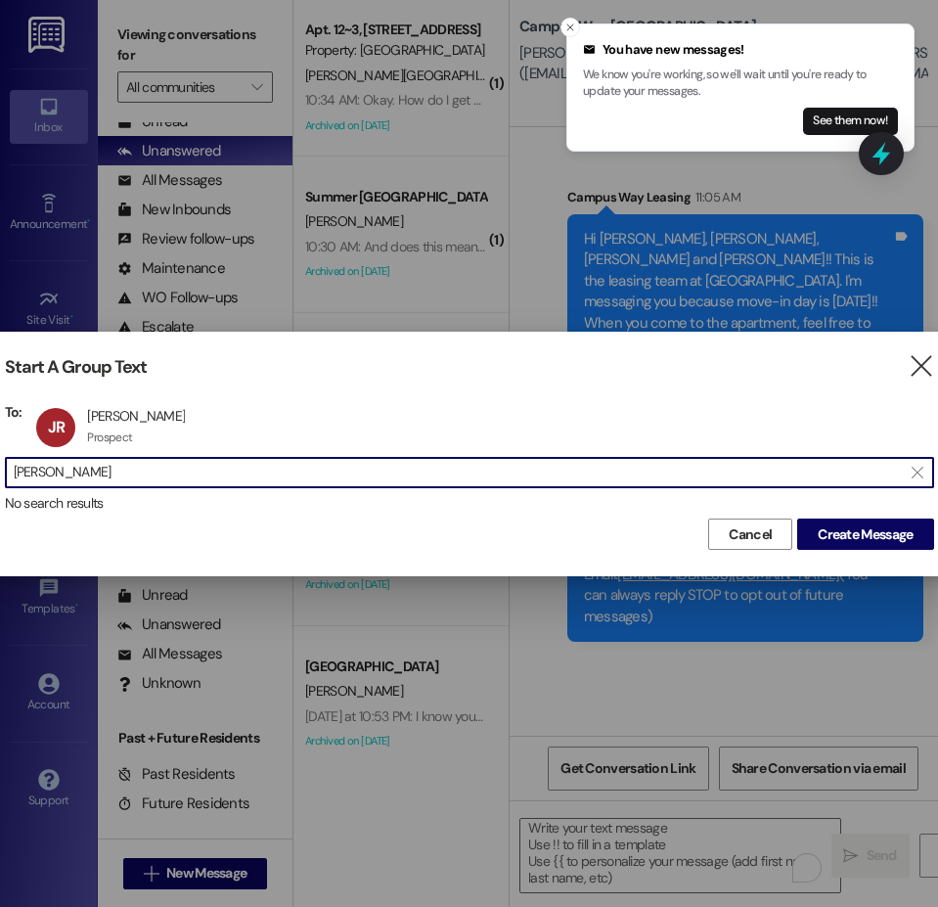
click at [67, 469] on input "janie" at bounding box center [458, 472] width 888 height 27
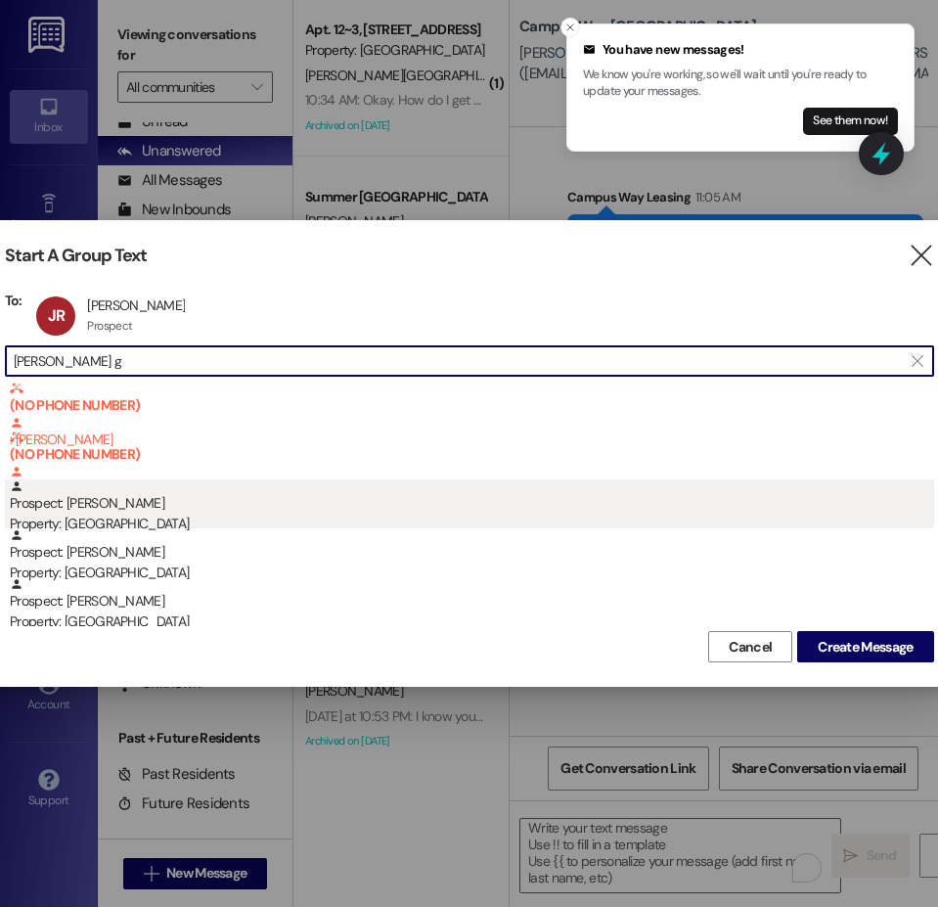
type input "samanth g"
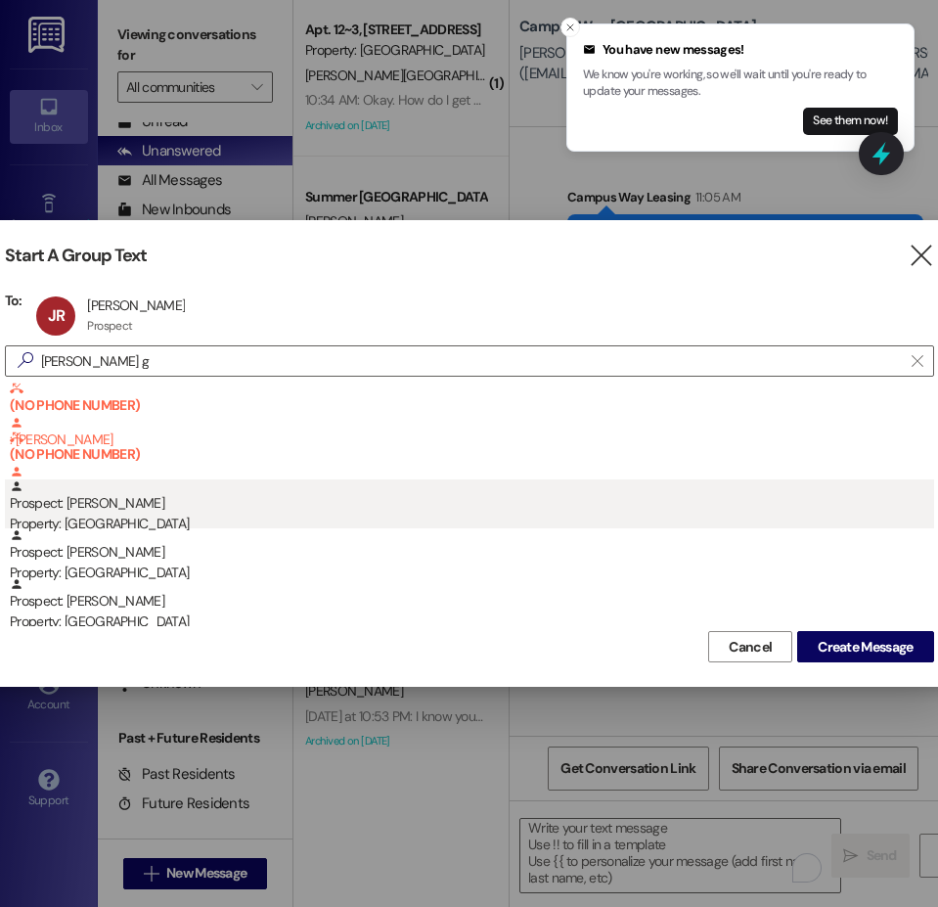
click at [96, 519] on div "Property: [GEOGRAPHIC_DATA]" at bounding box center [472, 524] width 924 height 21
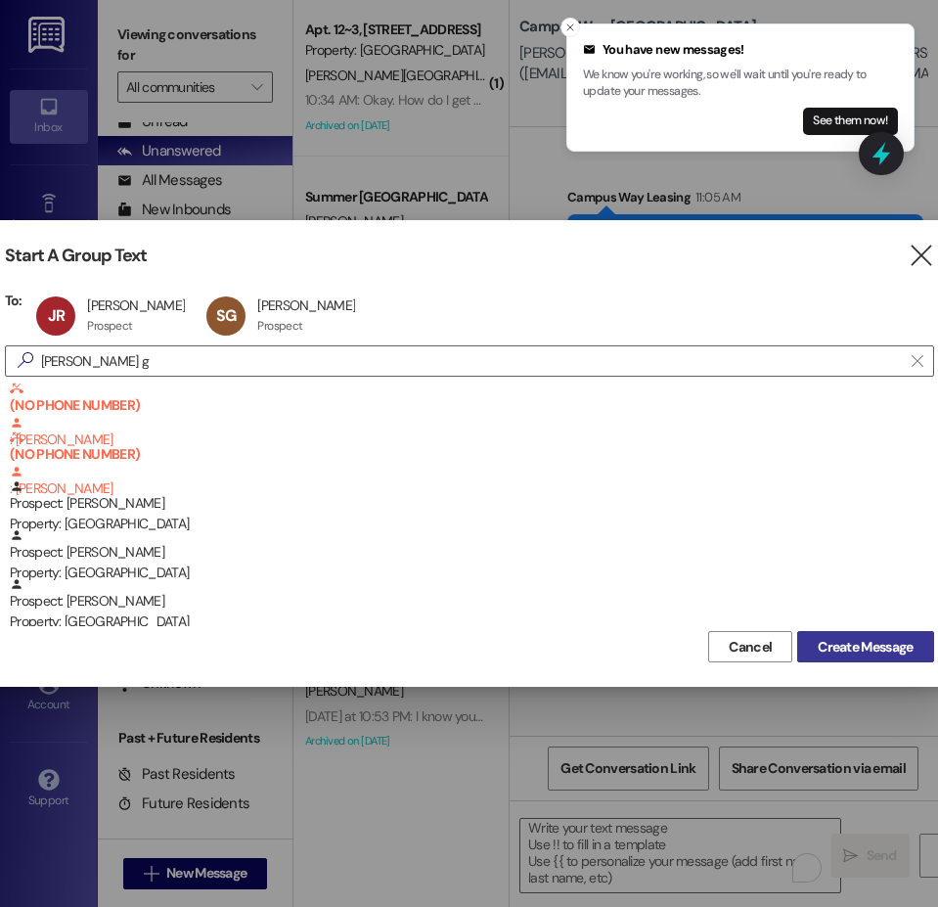
click at [899, 654] on span "Create Message" at bounding box center [865, 647] width 95 height 21
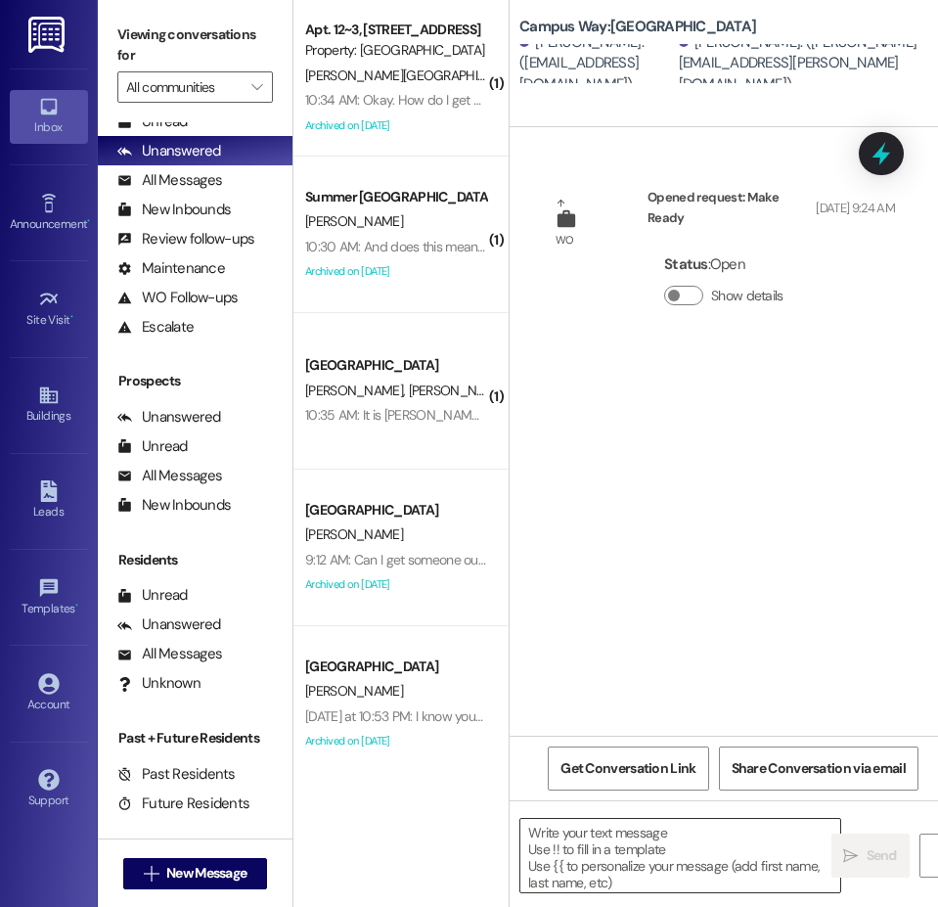
click at [570, 846] on textarea at bounding box center [680, 855] width 320 height 73
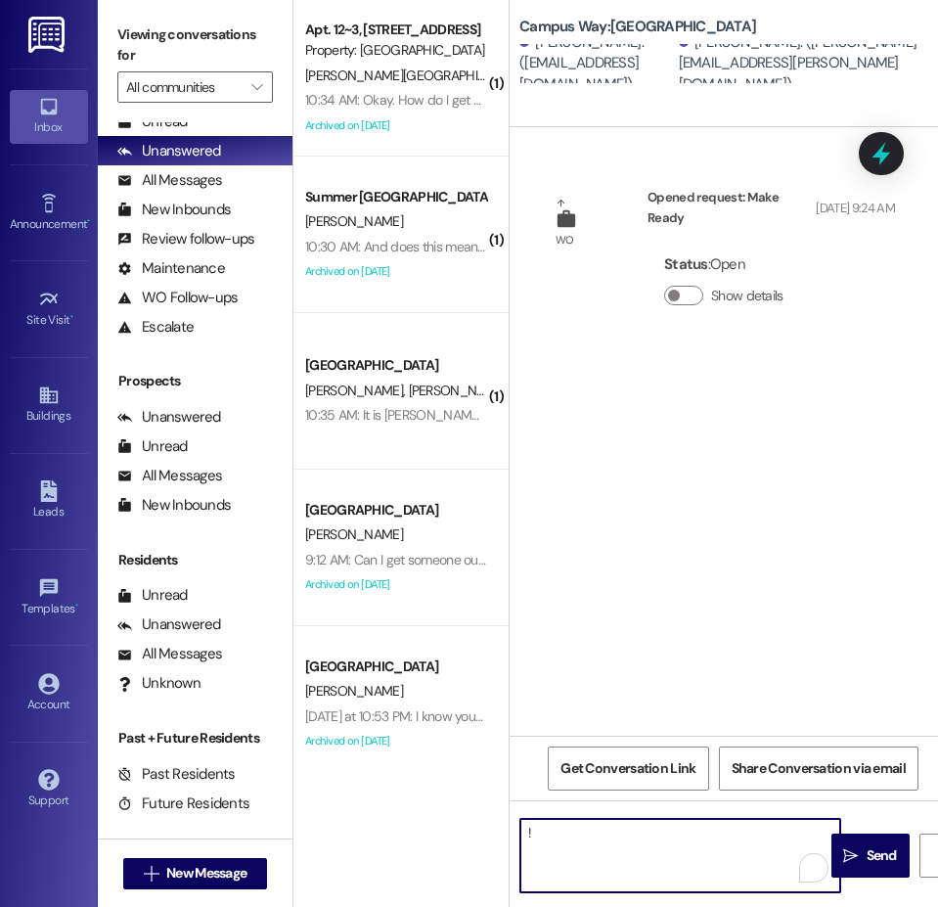
type textarea "!!"
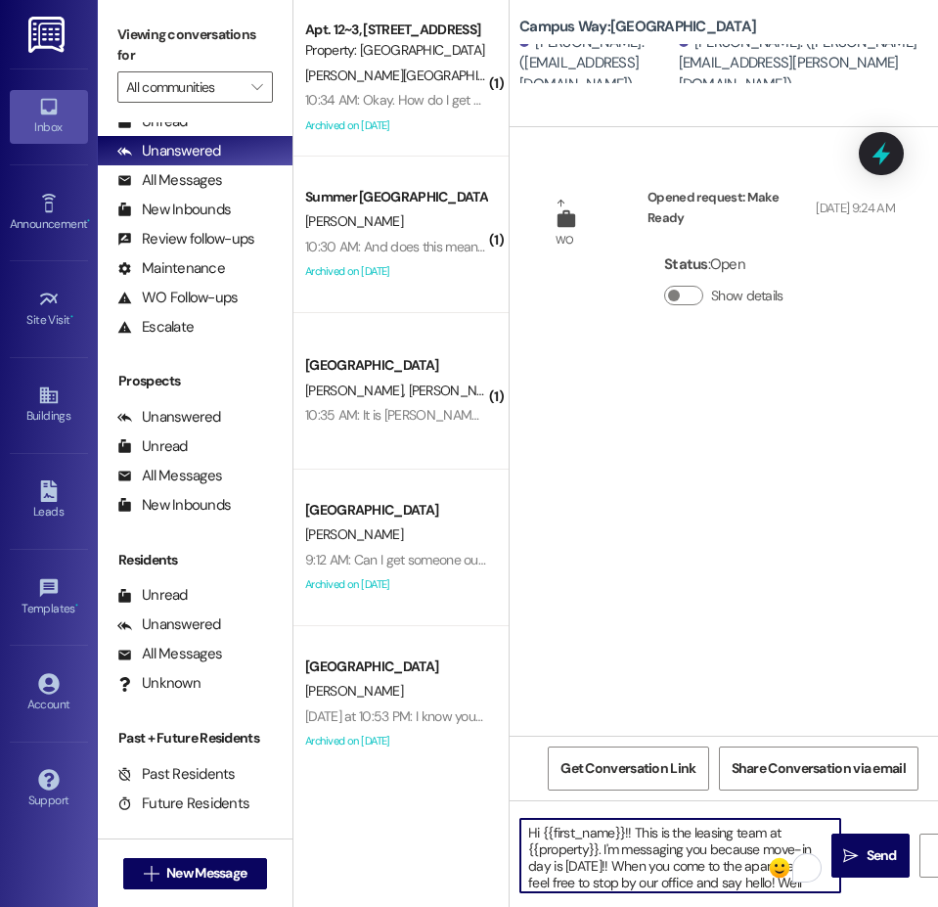
click at [693, 849] on textarea "Hi {{first_name}}!! This is the leasing team at {{property}}. I'm messaging you…" at bounding box center [680, 855] width 320 height 73
click at [615, 867] on textarea "Hi {{first_name}}!! This is the leasing team at {{property}}. I'm messaging you…" at bounding box center [680, 855] width 320 height 73
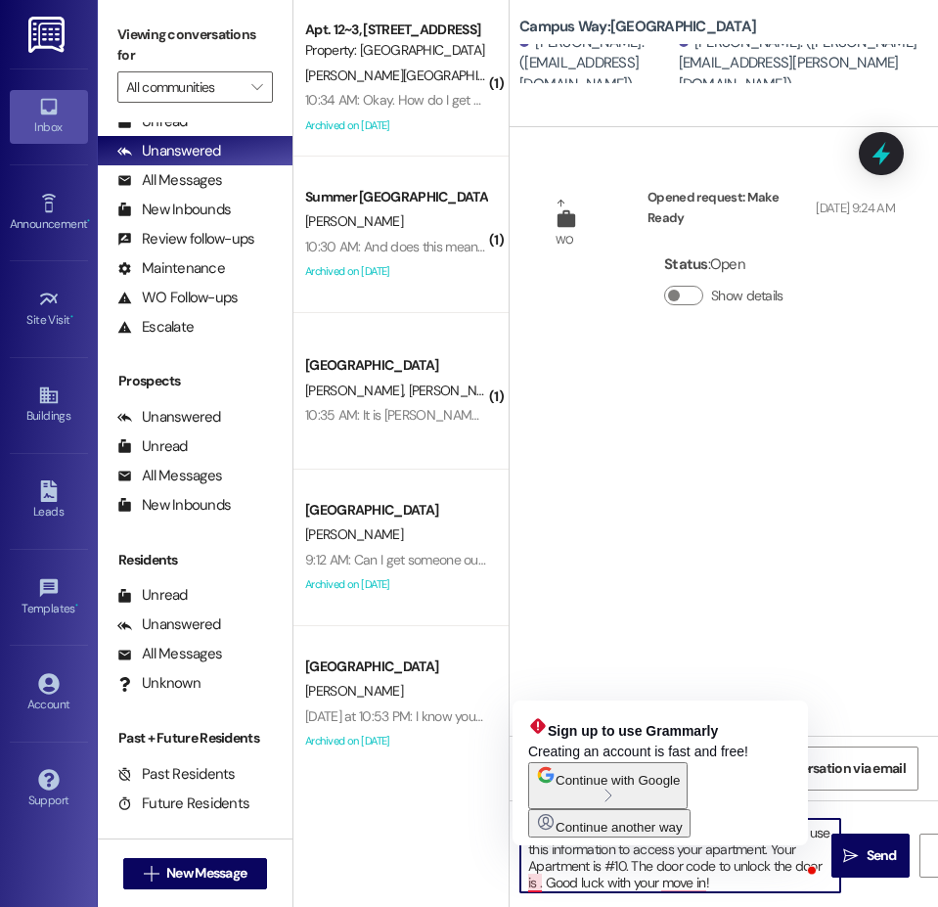
click at [532, 881] on textarea "Hi {{first_name}}!! This is the leasing team at {{property}}. I'm messaging you…" at bounding box center [680, 855] width 320 height 73
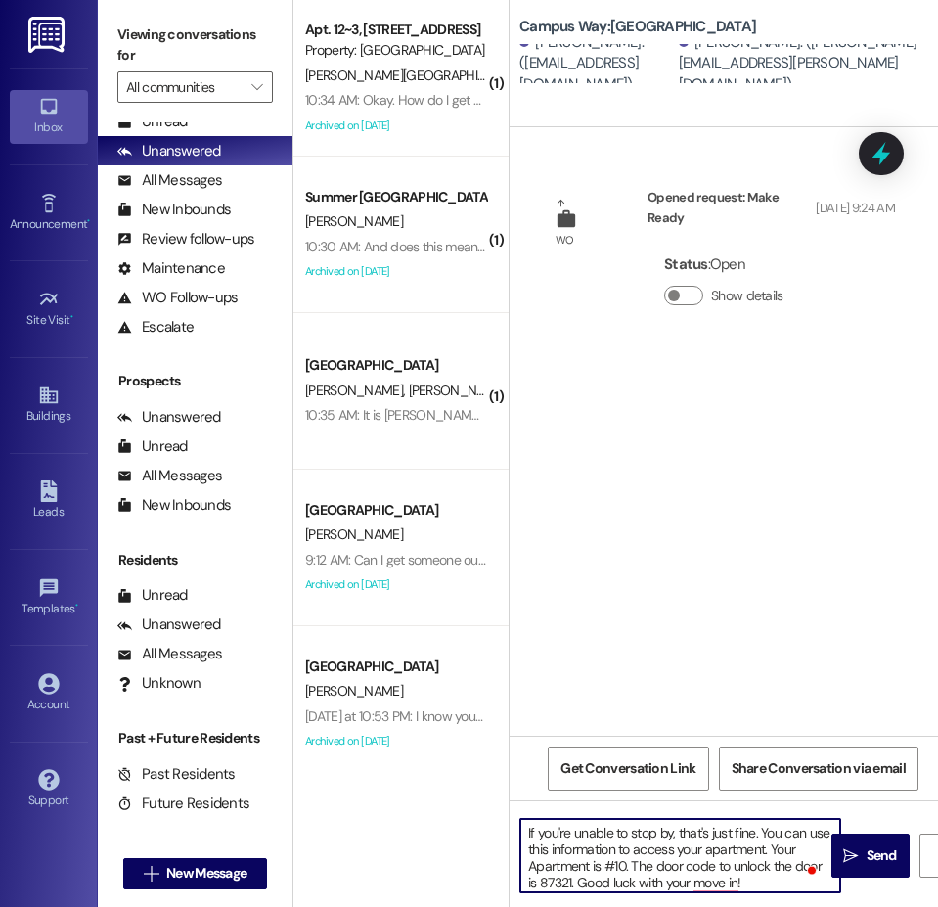
type textarea "Hi {{first_name}}!! This is the leasing team at {{property}}. I'm messaging you…"
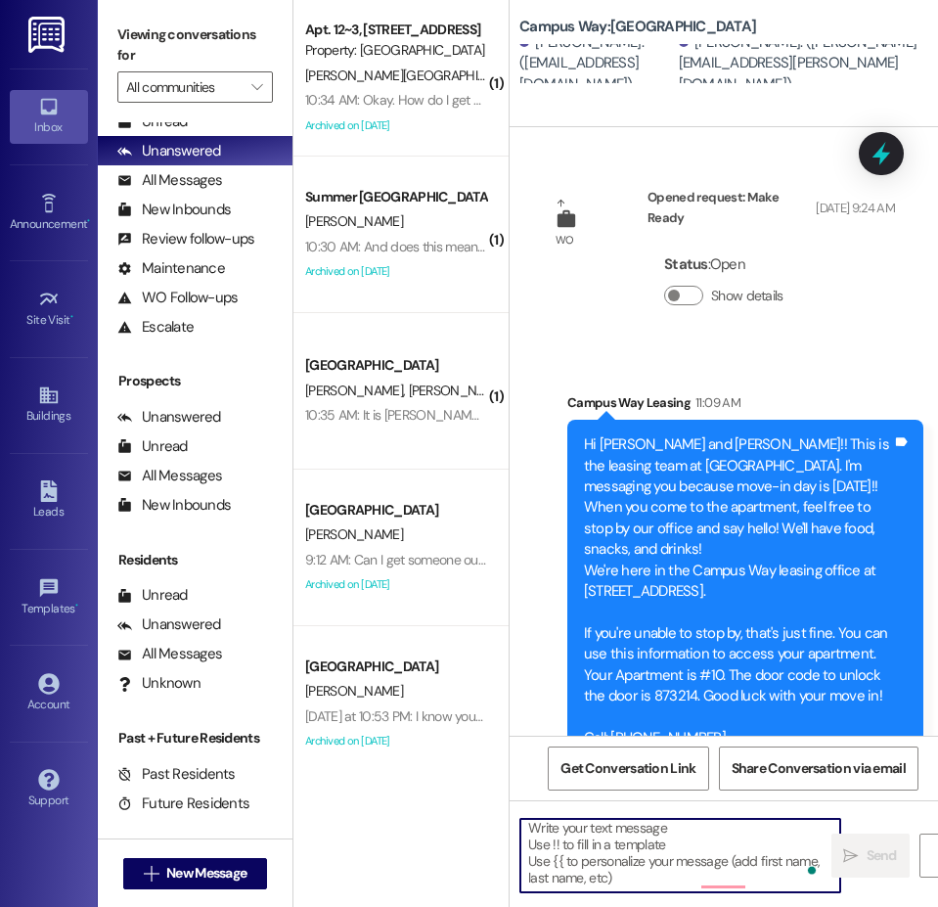
scroll to position [32, 0]
click at [214, 876] on span "New Message" at bounding box center [206, 873] width 80 height 21
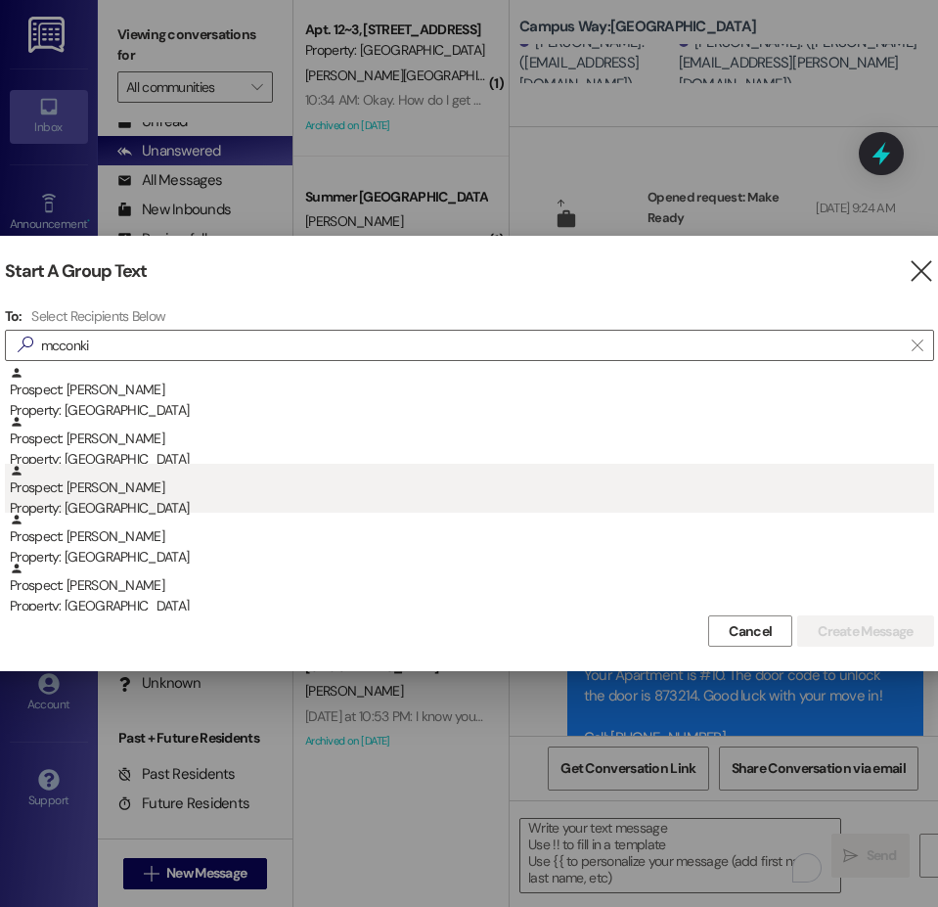
click at [119, 496] on div "Prospect: Samuel McConkie Property: Campus Way" at bounding box center [472, 492] width 924 height 56
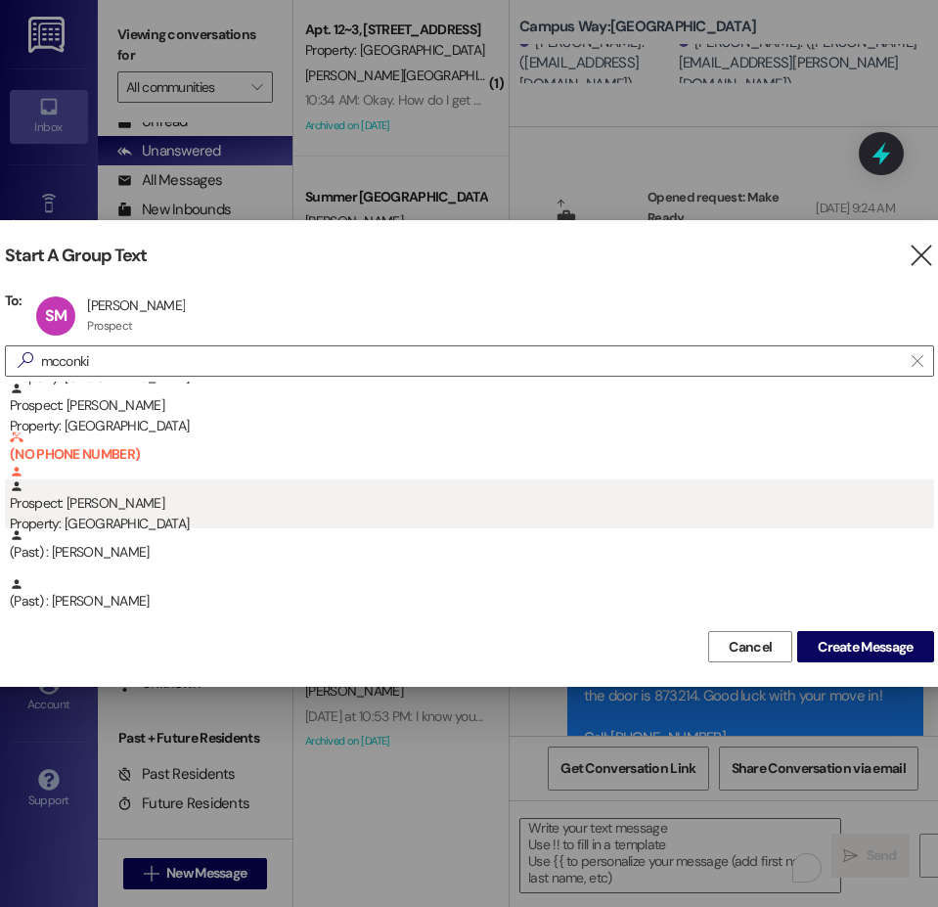
scroll to position [49, 0]
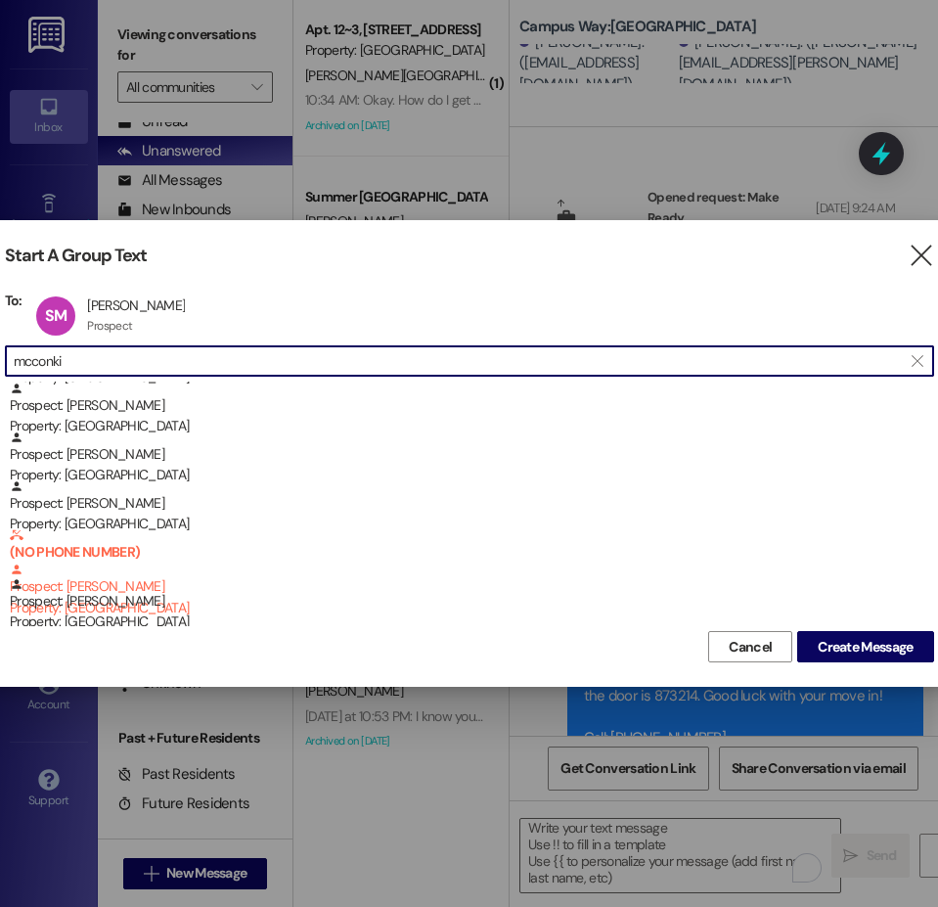
click at [78, 358] on input "mcconki" at bounding box center [458, 360] width 888 height 27
drag, startPoint x: 76, startPoint y: 361, endPoint x: 1, endPoint y: 361, distance: 75.3
click at [1, 361] on div "Start A Group Text  To: SM Samuel McConkie Samuel McConkie Prospect Prospect c…" at bounding box center [469, 453] width 978 height 467
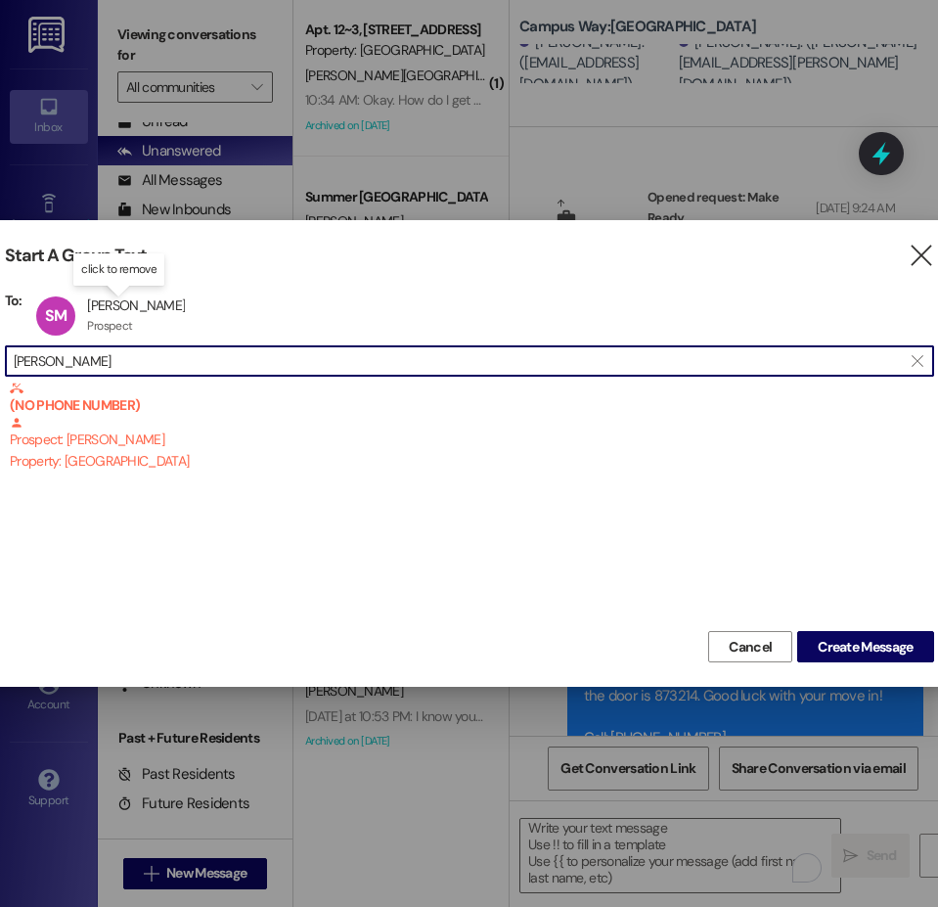
scroll to position [1, 0]
drag, startPoint x: 162, startPoint y: 357, endPoint x: -83, endPoint y: 378, distance: 246.4
click at [0, 378] on html "Inbox Go to Inbox Announcement • Send A Text Announcement Site Visit • Go to Si…" at bounding box center [469, 453] width 938 height 907
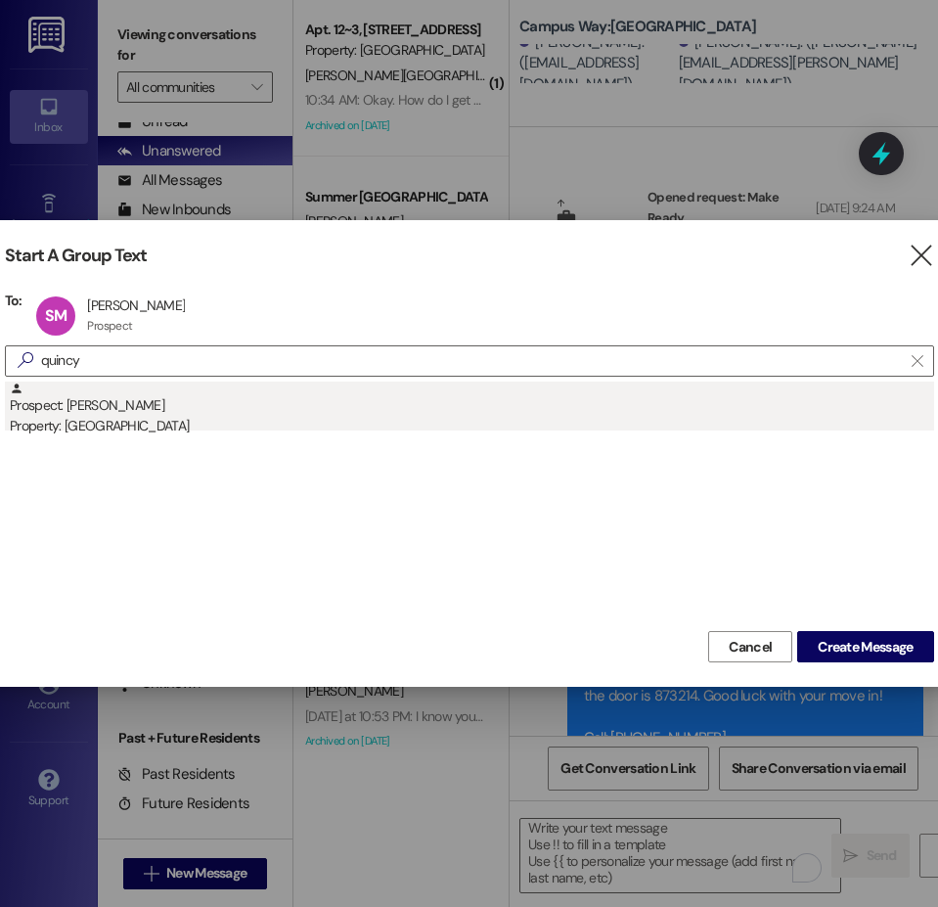
click at [84, 424] on div "Property: [GEOGRAPHIC_DATA]" at bounding box center [472, 426] width 924 height 21
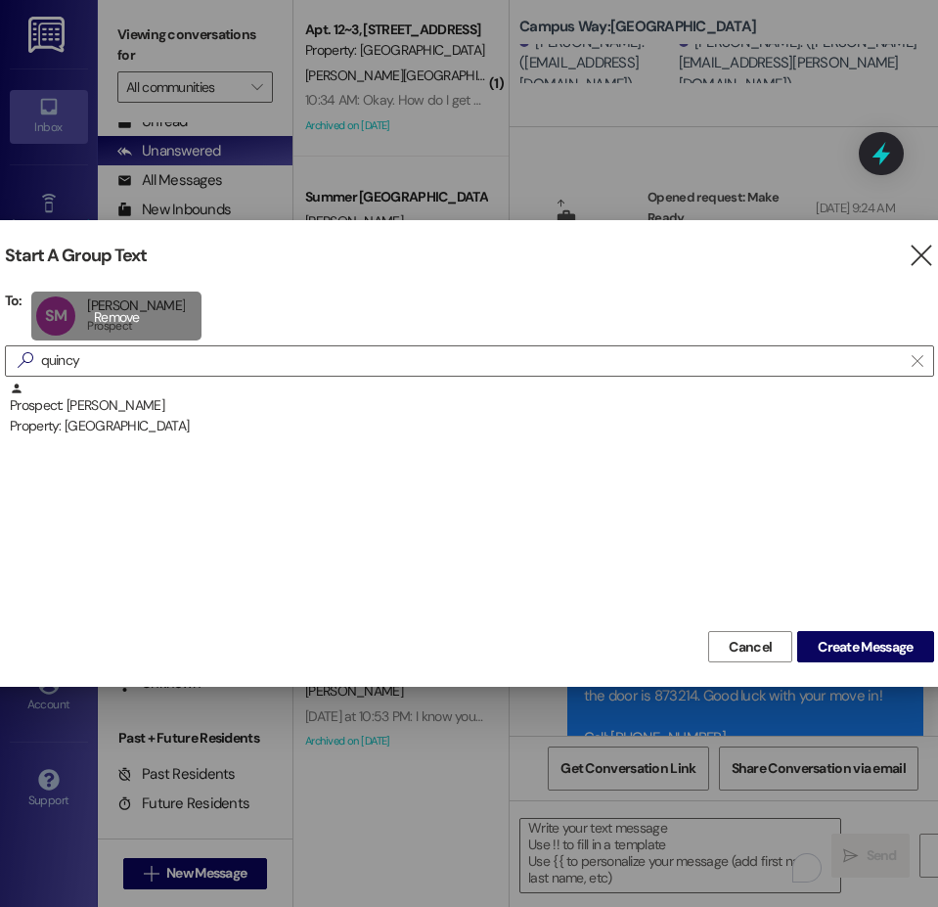
scroll to position [0, 0]
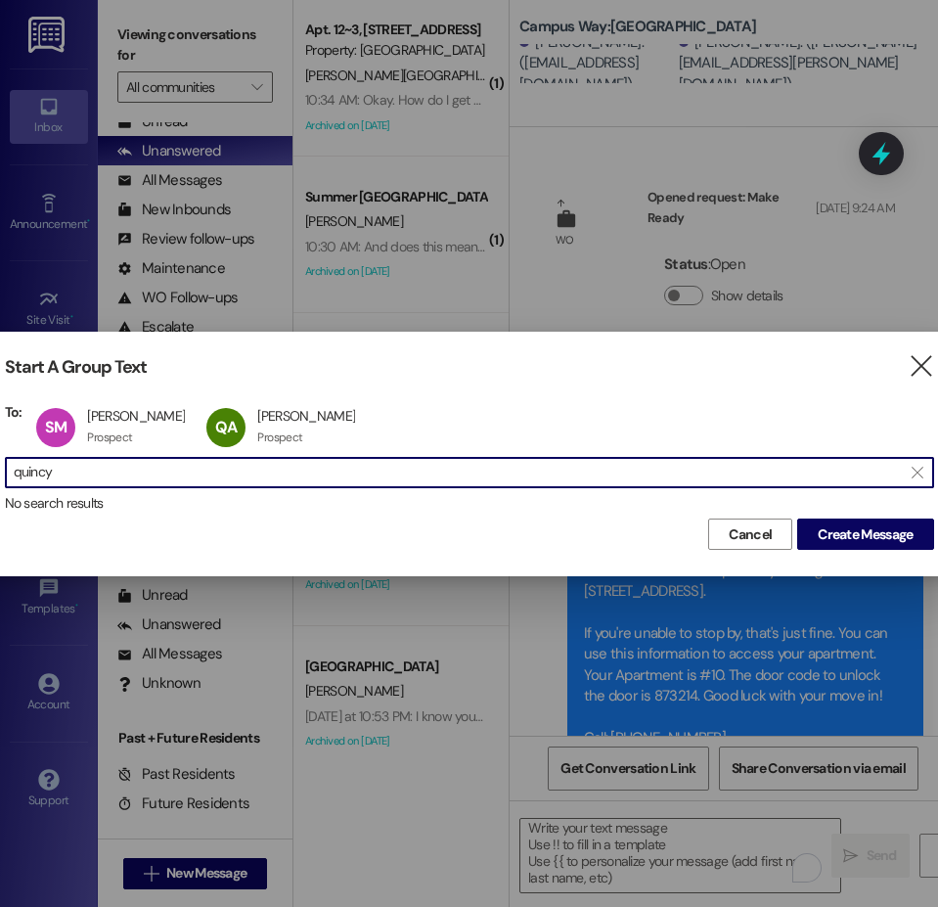
click at [28, 476] on input "quincy" at bounding box center [458, 472] width 888 height 27
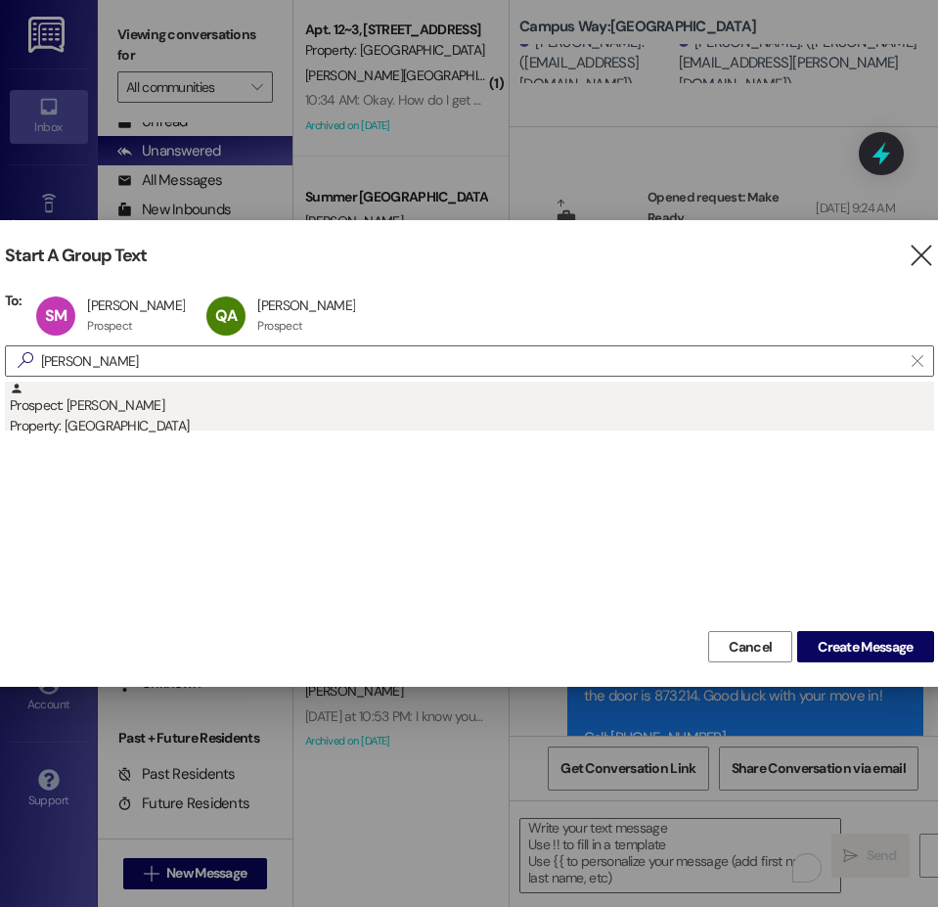
click at [59, 417] on div "Property: [GEOGRAPHIC_DATA]" at bounding box center [472, 426] width 924 height 21
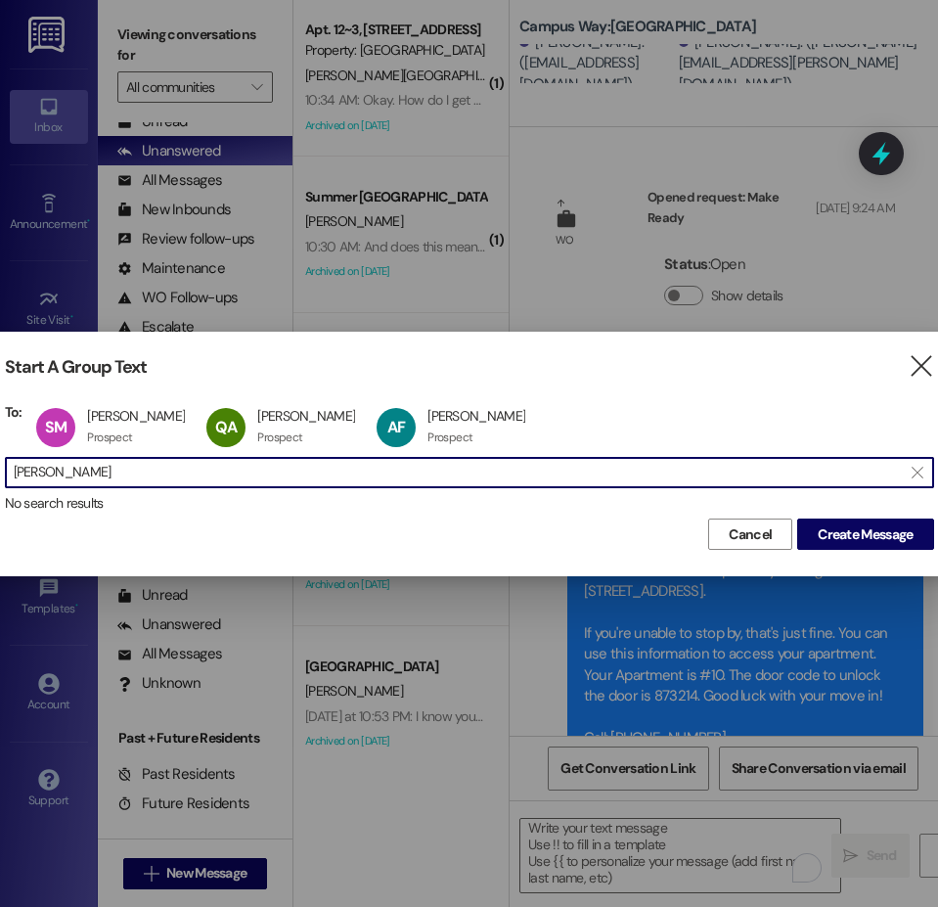
click at [41, 473] on input "floria" at bounding box center [458, 472] width 888 height 27
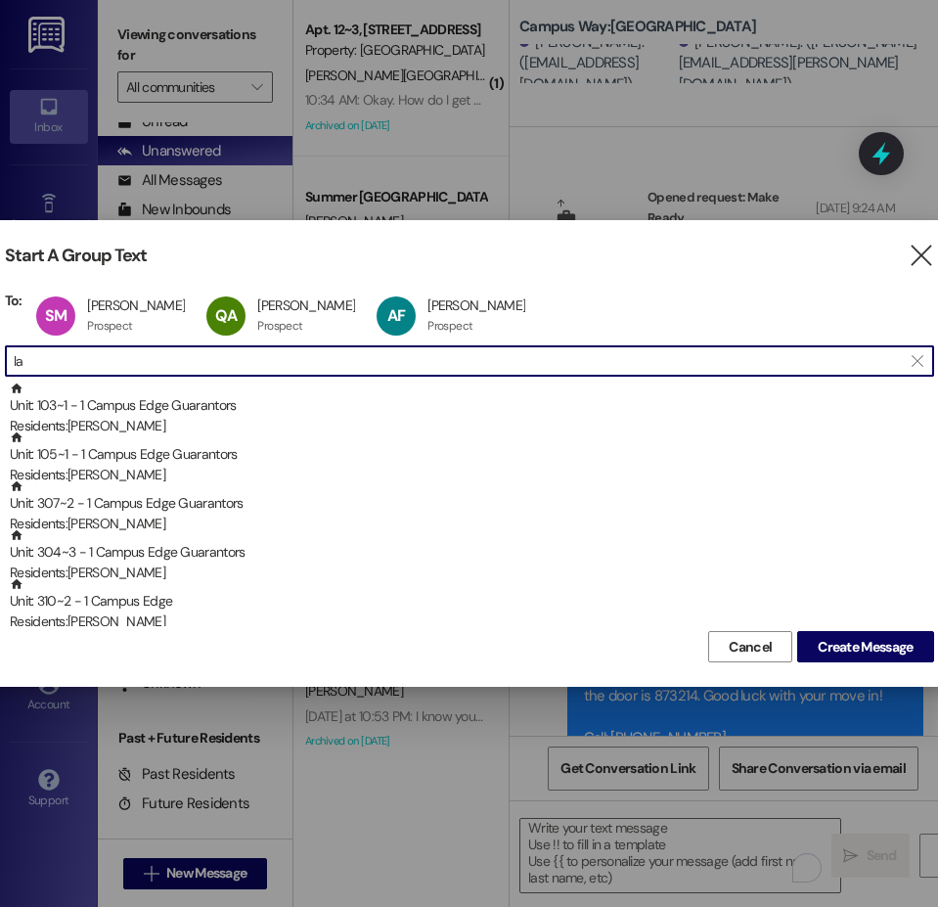
type input "l"
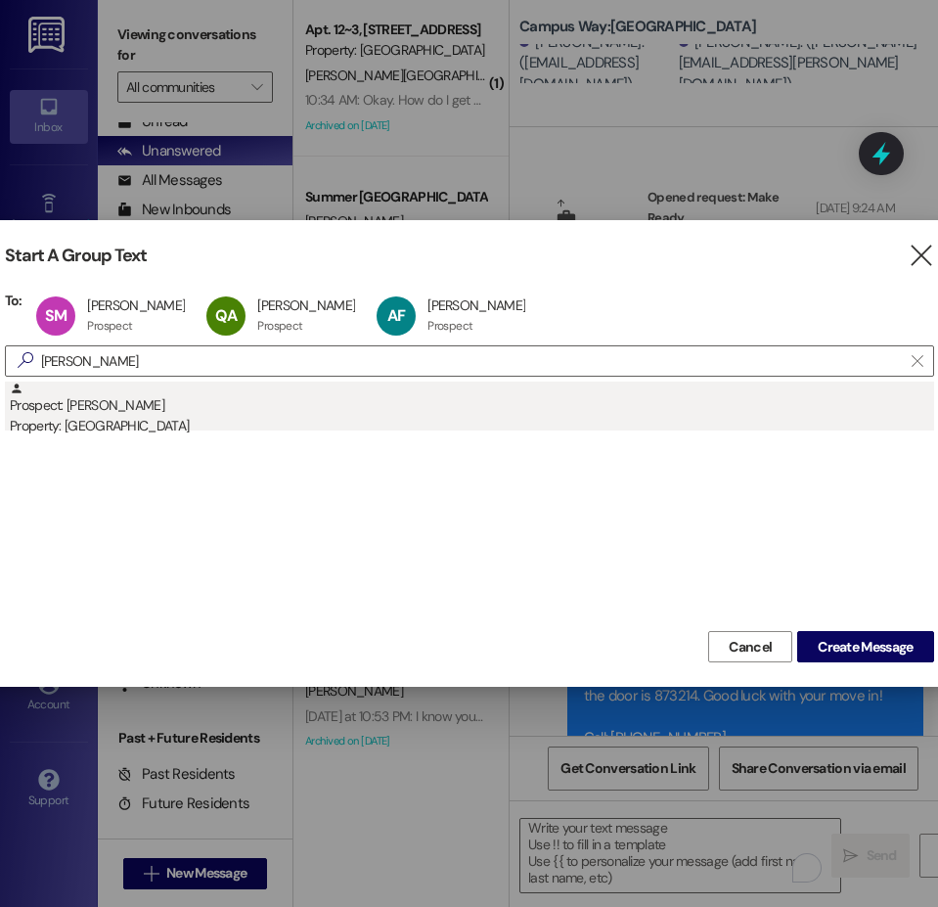
click at [92, 431] on div "Property: [GEOGRAPHIC_DATA]" at bounding box center [472, 426] width 924 height 21
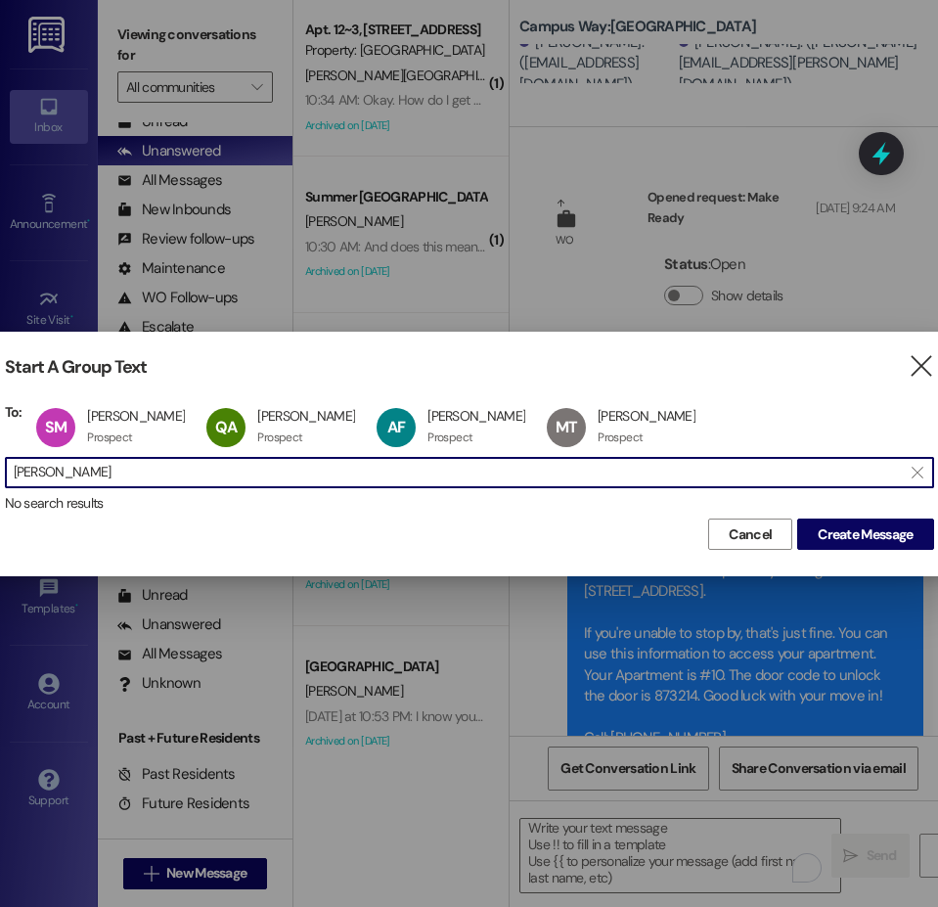
drag, startPoint x: 108, startPoint y: 477, endPoint x: -19, endPoint y: 475, distance: 126.2
click at [0, 475] on html "Inbox Go to Inbox Announcement • Send A Text Announcement Site Visit • Go to Si…" at bounding box center [469, 453] width 938 height 907
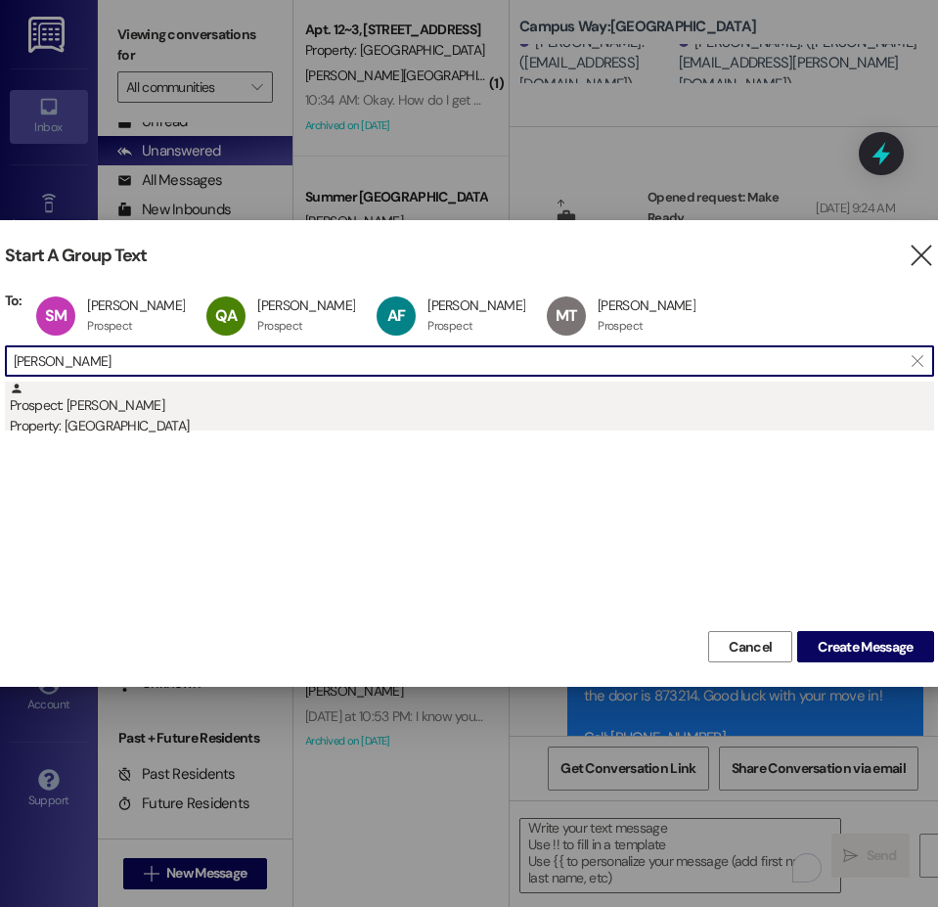
type input "isaac lay"
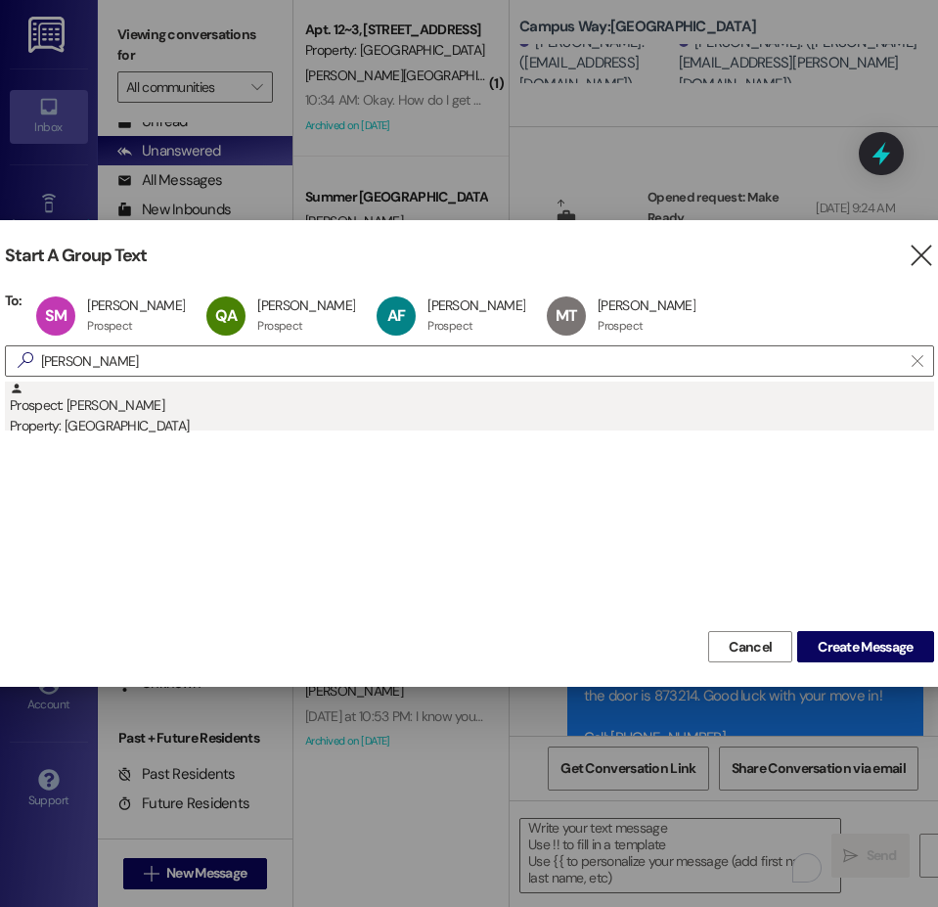
click at [94, 424] on div "Property: [GEOGRAPHIC_DATA]" at bounding box center [472, 426] width 924 height 21
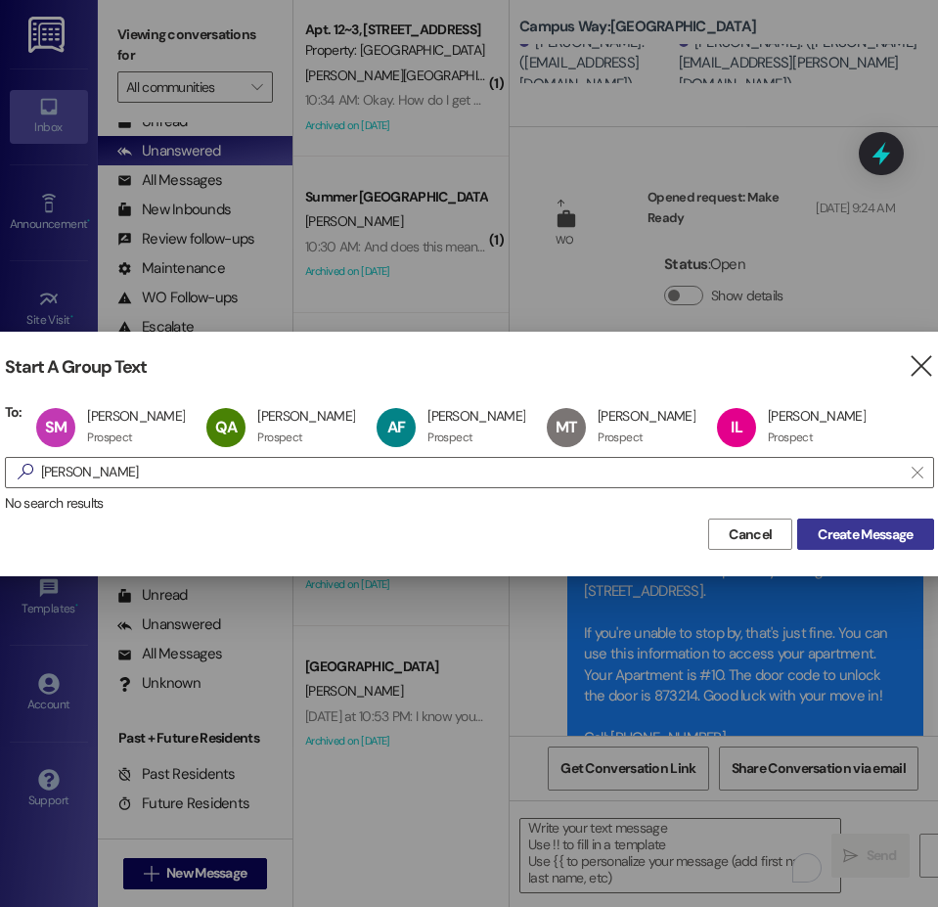
click at [880, 540] on span "Create Message" at bounding box center [865, 534] width 95 height 21
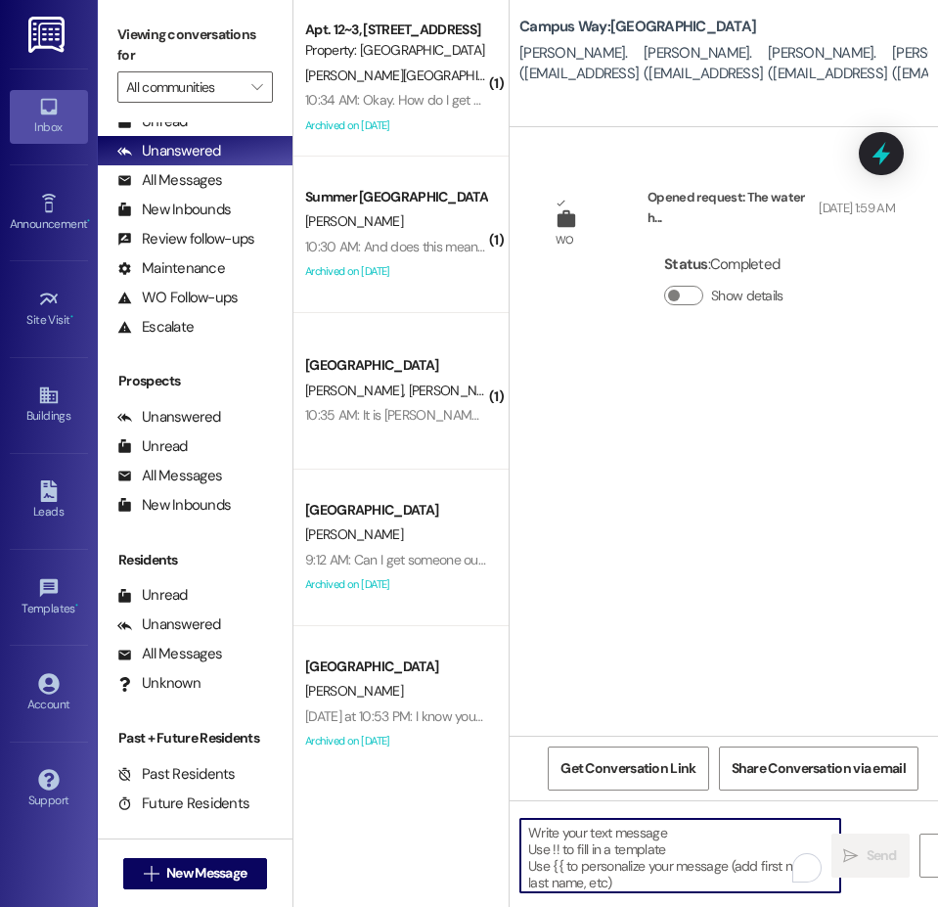
click at [648, 834] on textarea "To enrich screen reader interactions, please activate Accessibility in Grammarl…" at bounding box center [680, 855] width 320 height 73
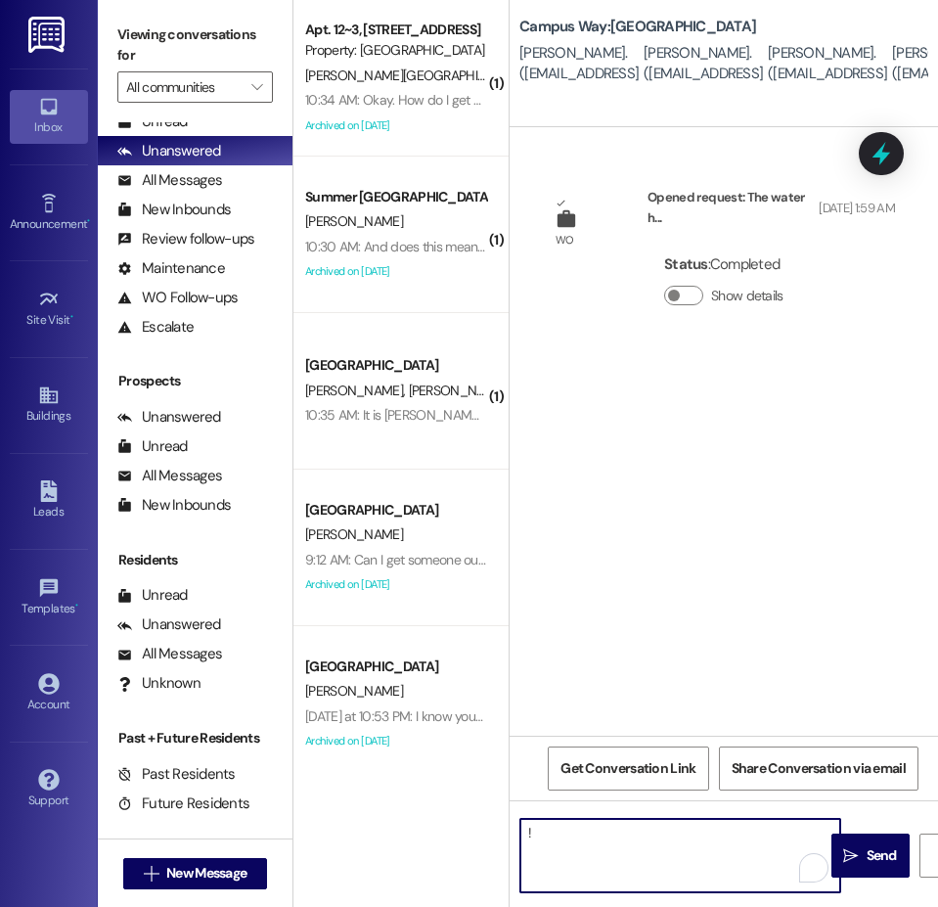
type textarea "!!"
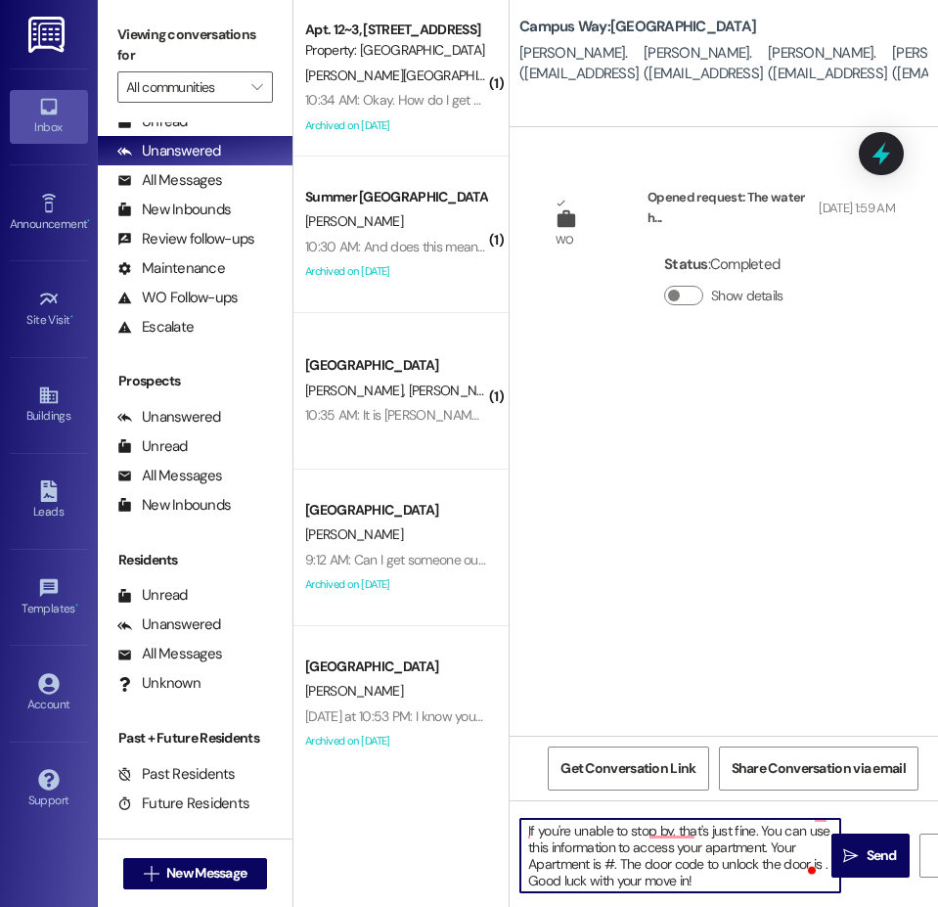
scroll to position [90, 0]
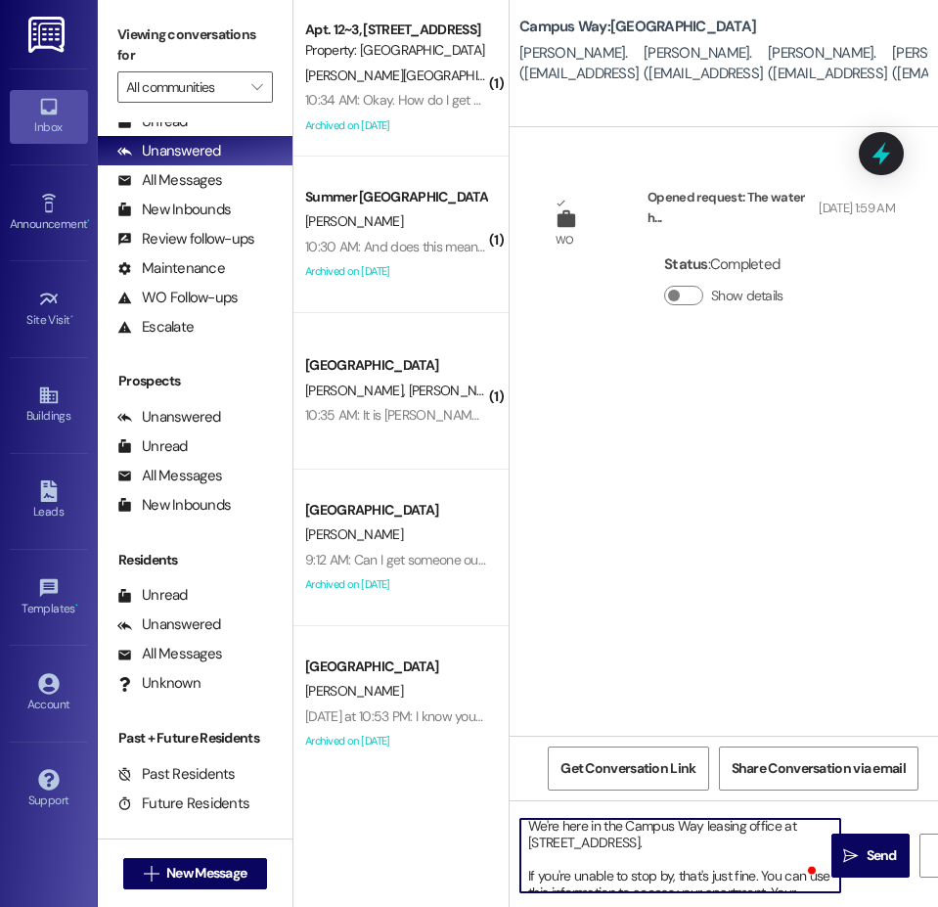
click at [664, 854] on textarea "Hi {{first_name}}!! This is the leasing team at {{property}}. I'm messaging you…" at bounding box center [680, 855] width 320 height 73
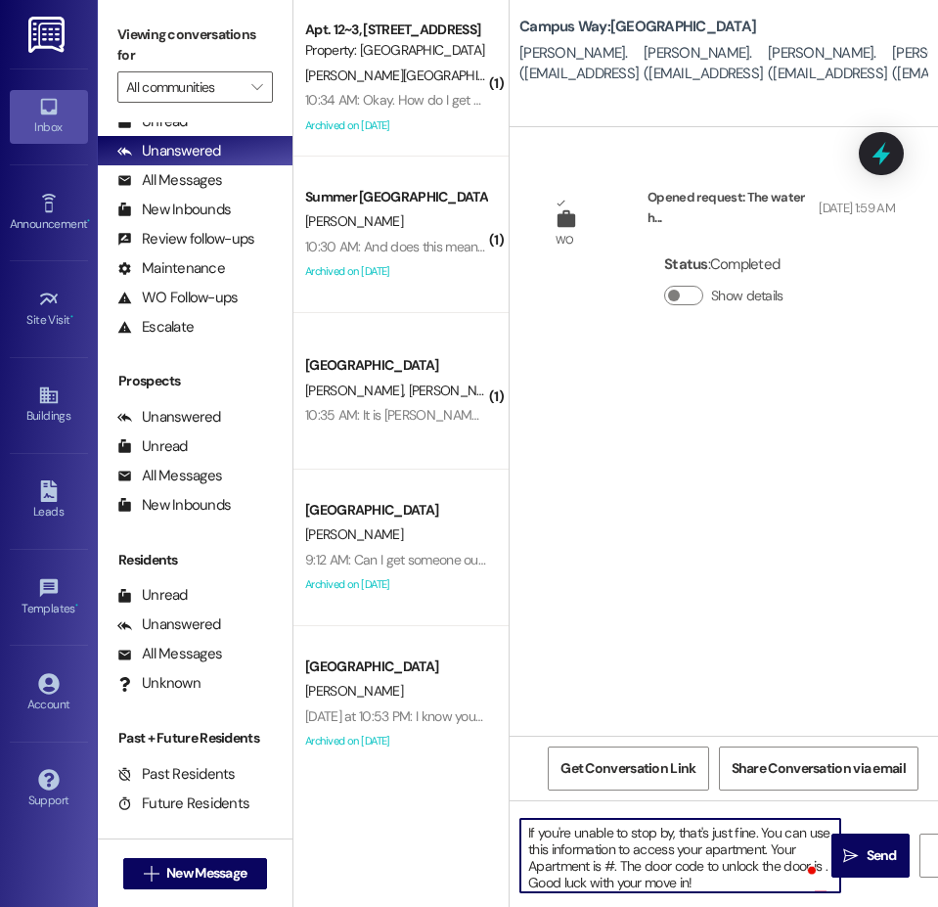
scroll to position [133, 0]
type textarea "Hi {{first_name}}!! This is the leasing team at {{property}}. I'm messaging you…"
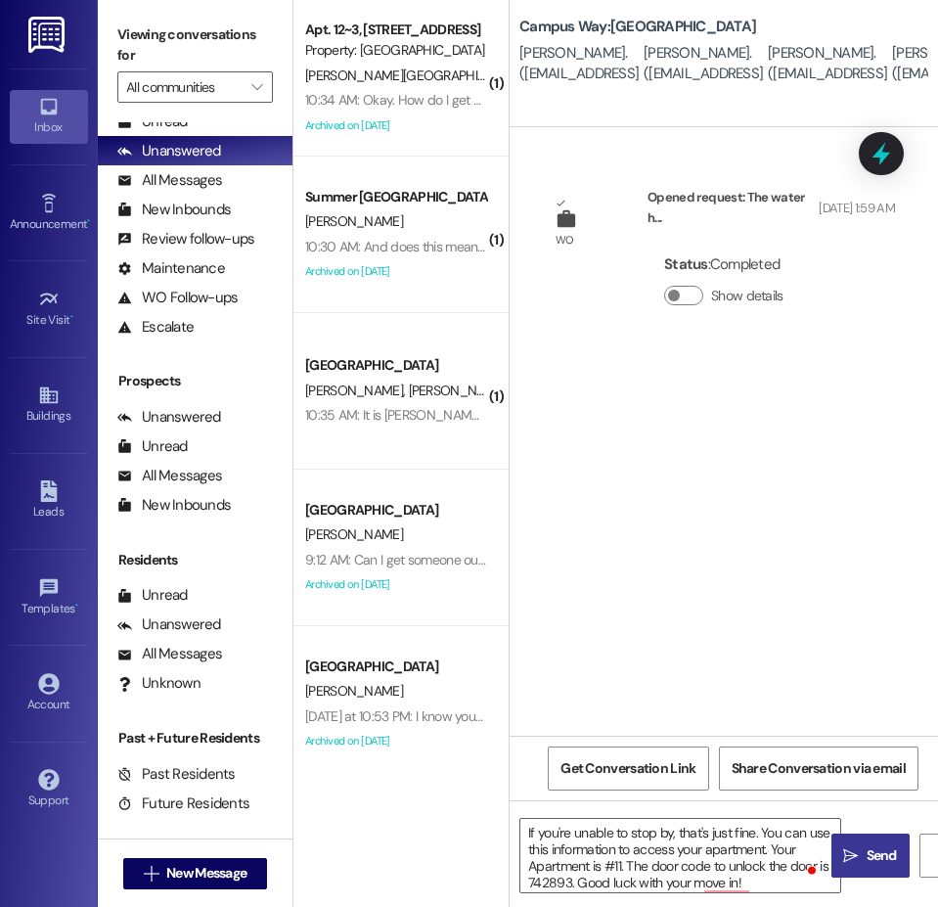
click at [857, 837] on button " Send" at bounding box center [870, 855] width 78 height 44
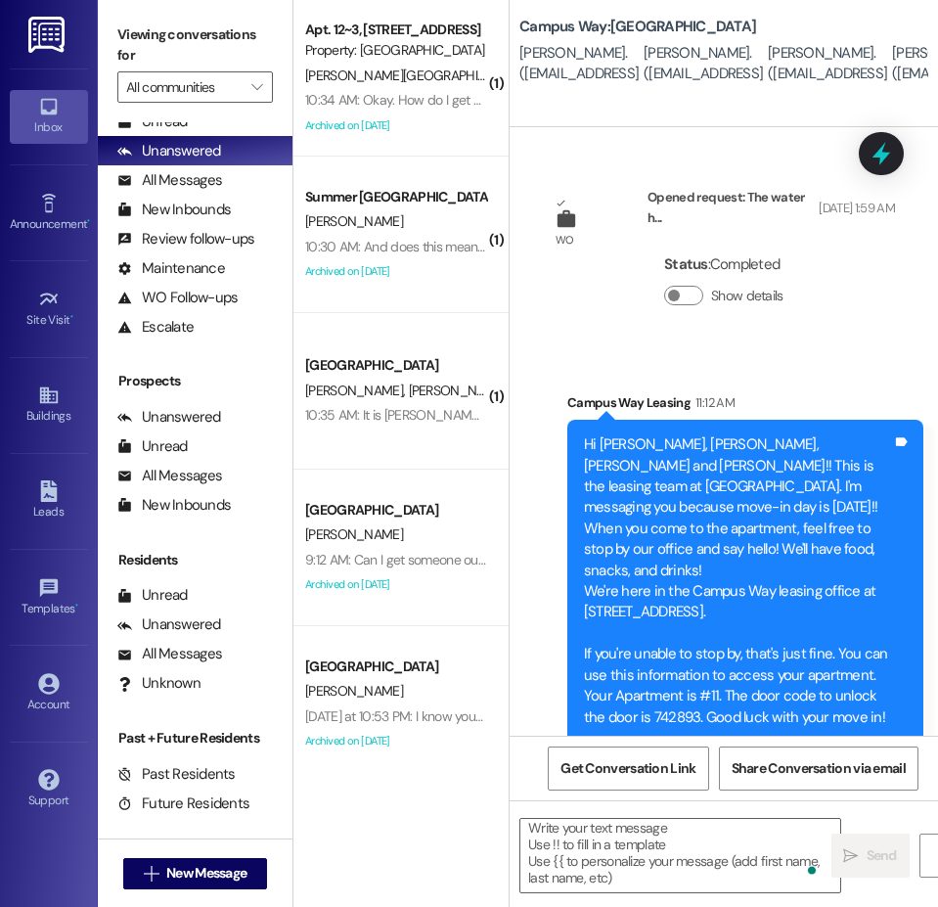
scroll to position [0, 0]
click at [222, 859] on button " New Message" at bounding box center [195, 873] width 145 height 31
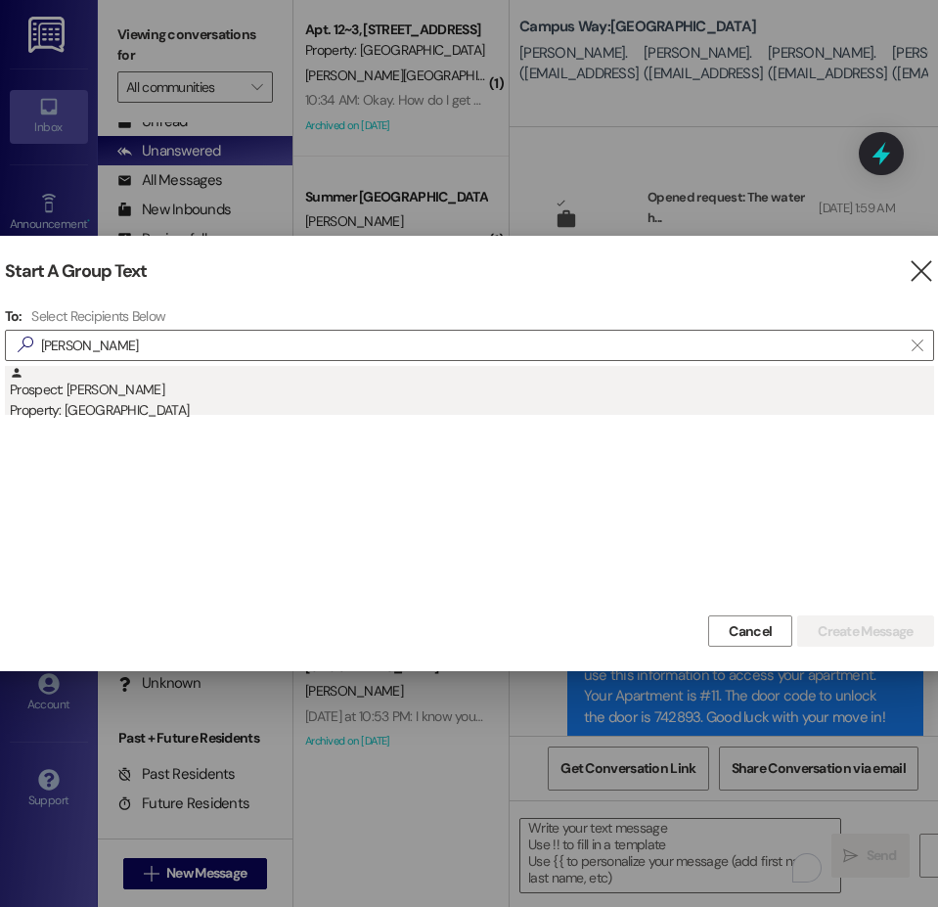
click at [105, 404] on div "Property: [GEOGRAPHIC_DATA]" at bounding box center [472, 410] width 924 height 21
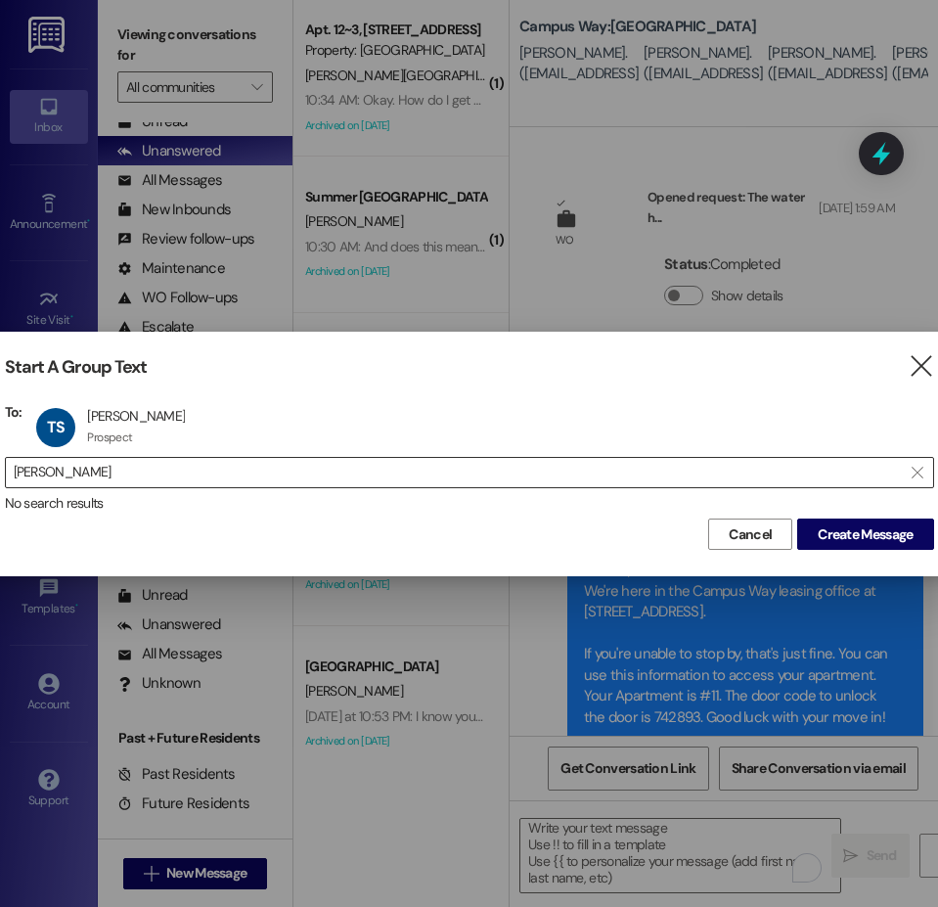
click at [69, 479] on input "sathre" at bounding box center [458, 472] width 888 height 27
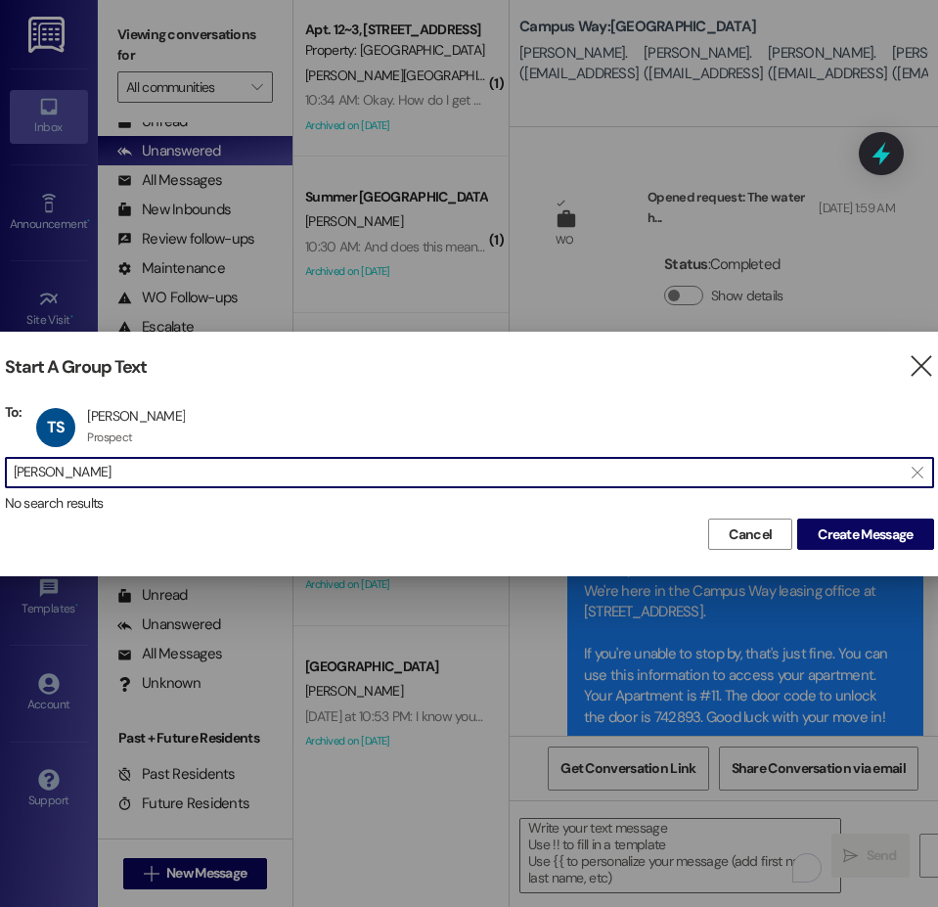
click at [69, 479] on input "sathre" at bounding box center [458, 472] width 888 height 27
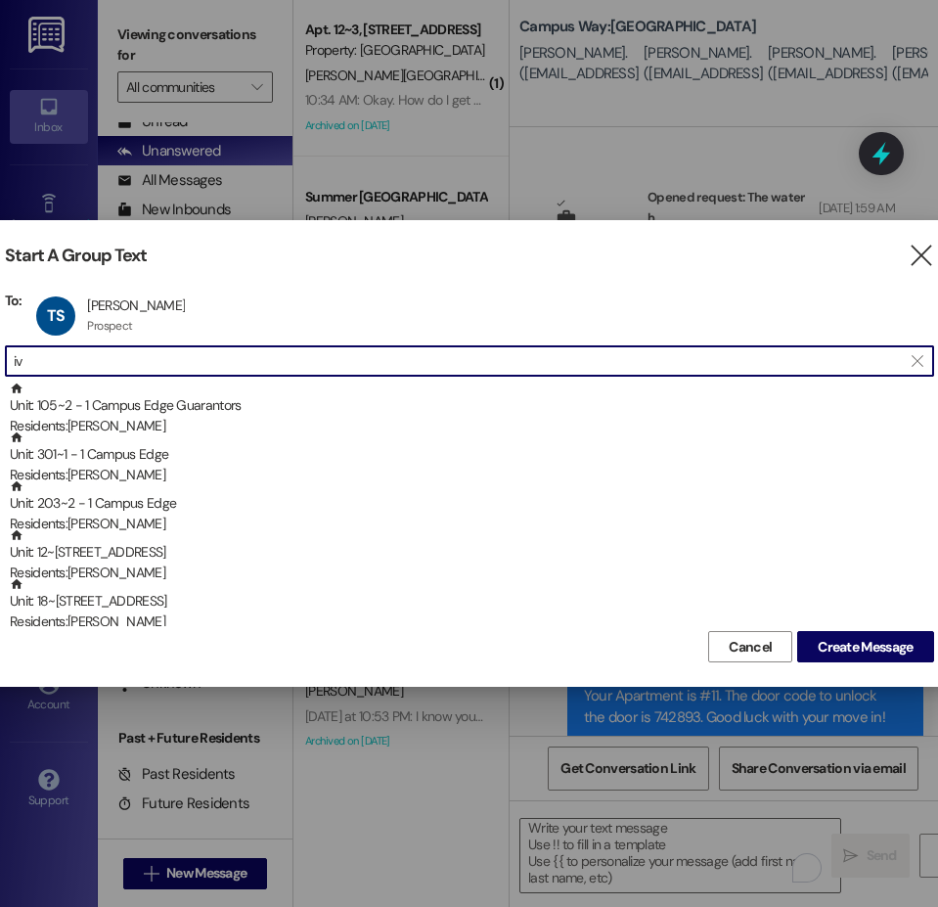
type input "i"
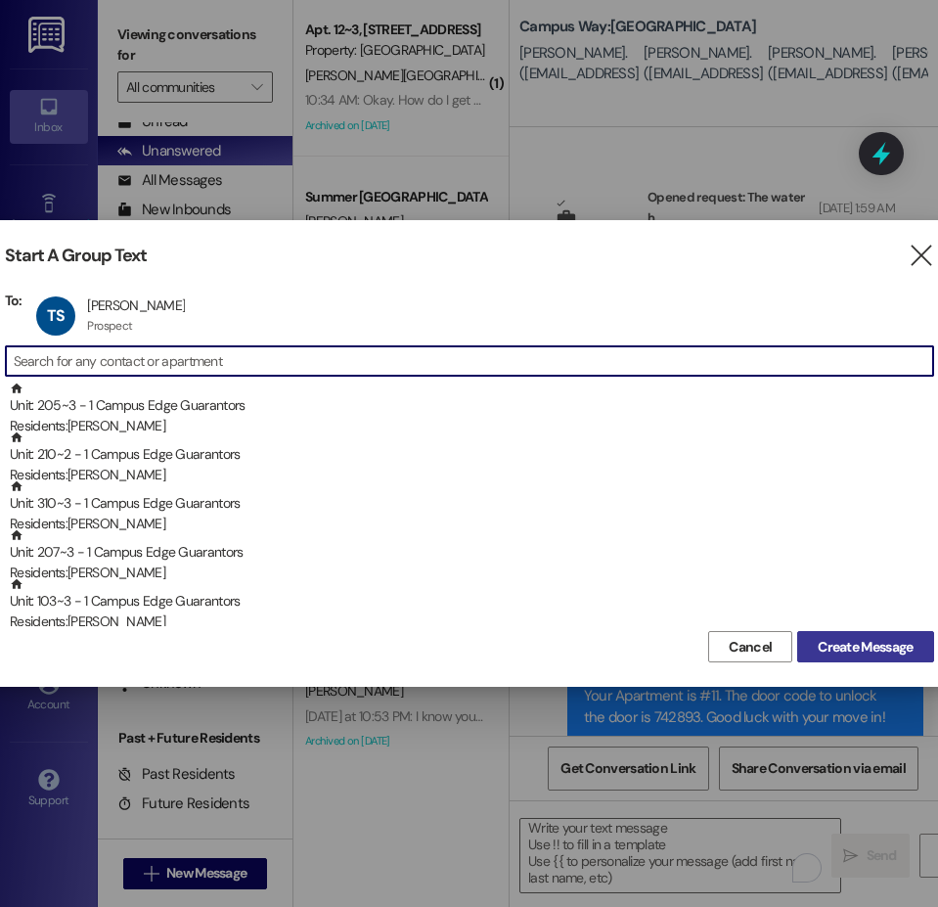
click at [851, 643] on span "Create Message" at bounding box center [865, 647] width 95 height 21
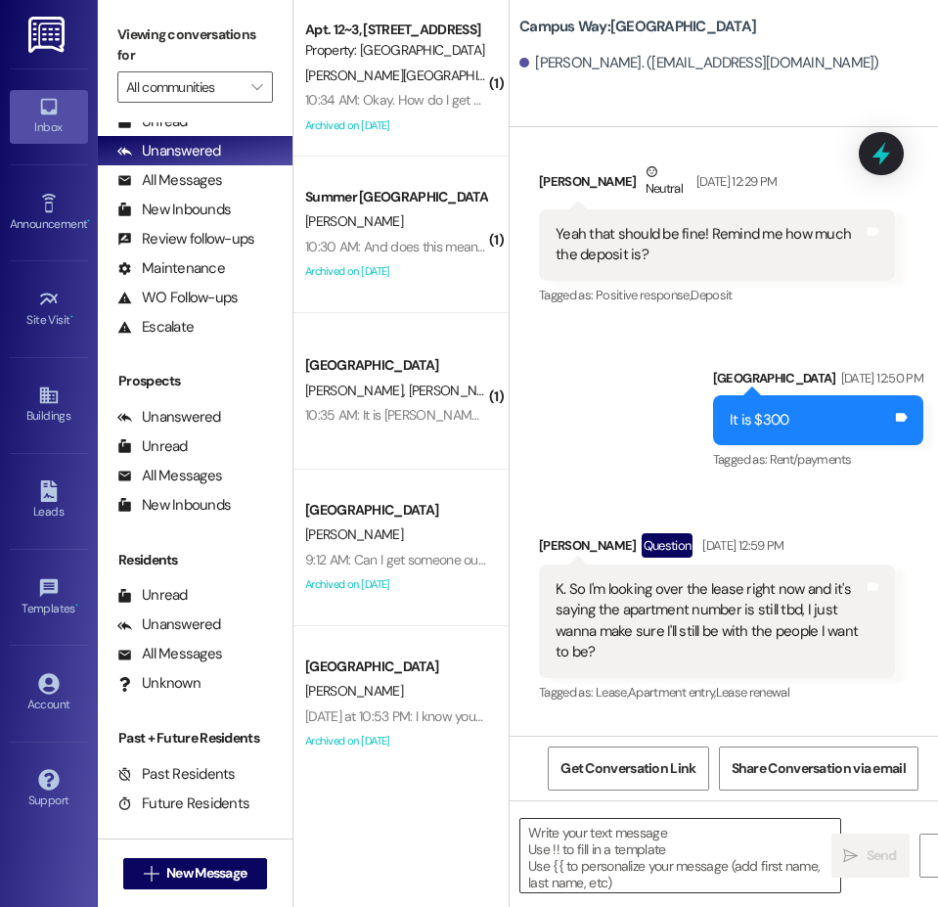
scroll to position [3540, 0]
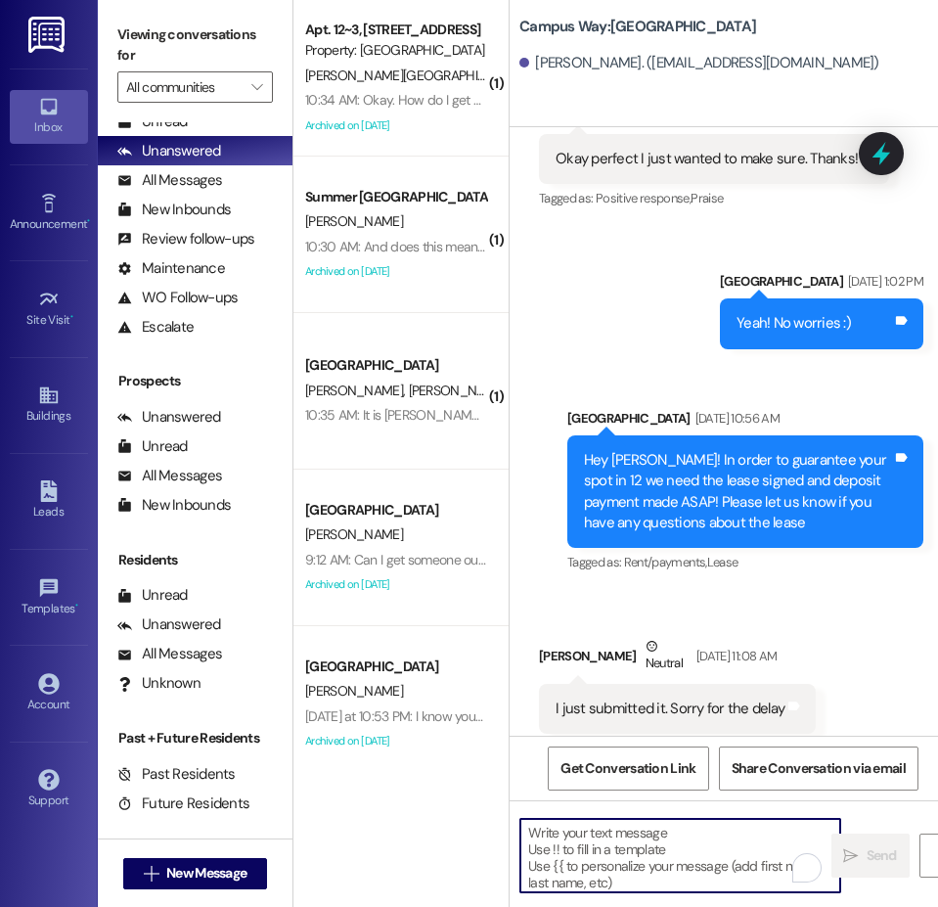
click at [621, 849] on textarea "To enrich screen reader interactions, please activate Accessibility in Grammarl…" at bounding box center [680, 855] width 320 height 73
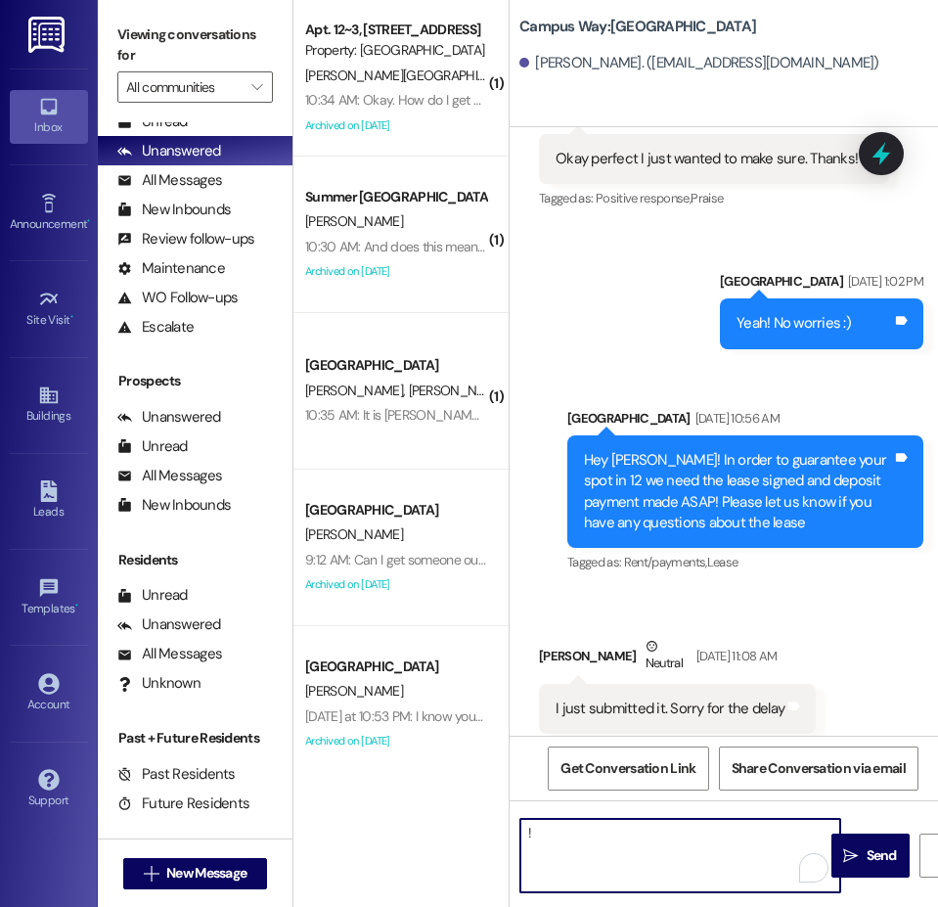
type textarea "!!"
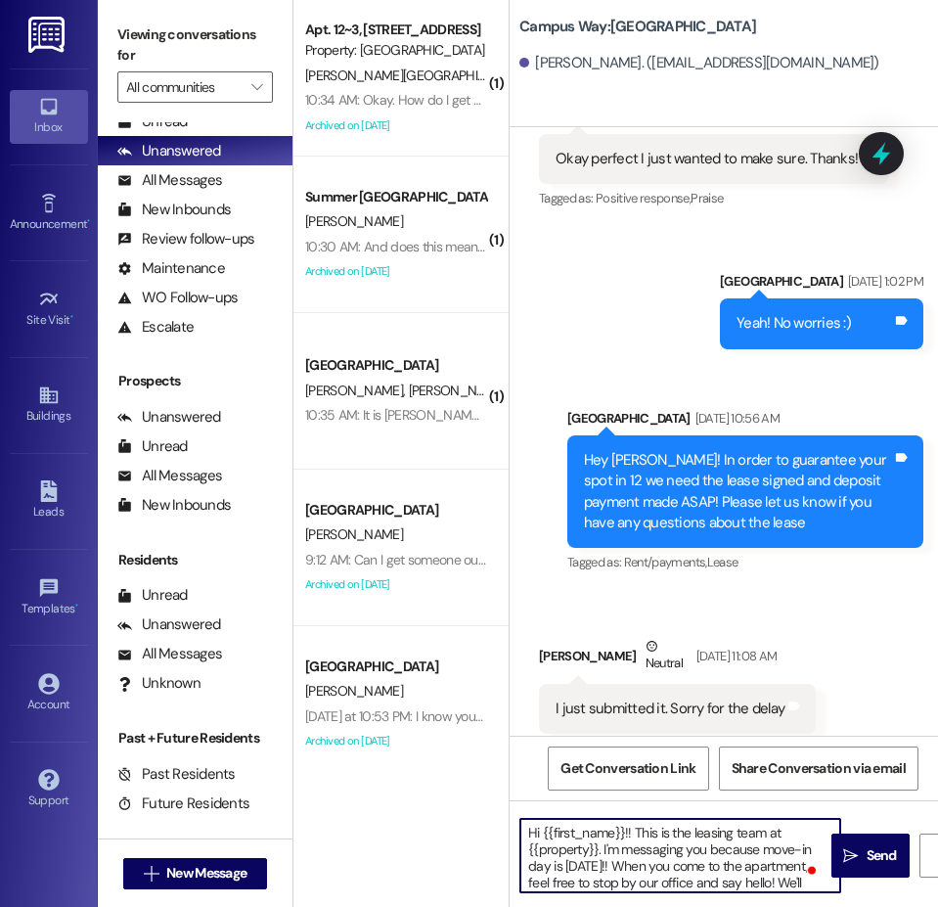
click at [751, 866] on textarea "Hi {{first_name}}!! This is the leasing team at {{property}}. I'm messaging you…" at bounding box center [680, 855] width 320 height 73
click at [617, 879] on textarea "Hi {{first_name}}!! This is the leasing team at {{property}}. I'm messaging you…" at bounding box center [680, 855] width 320 height 73
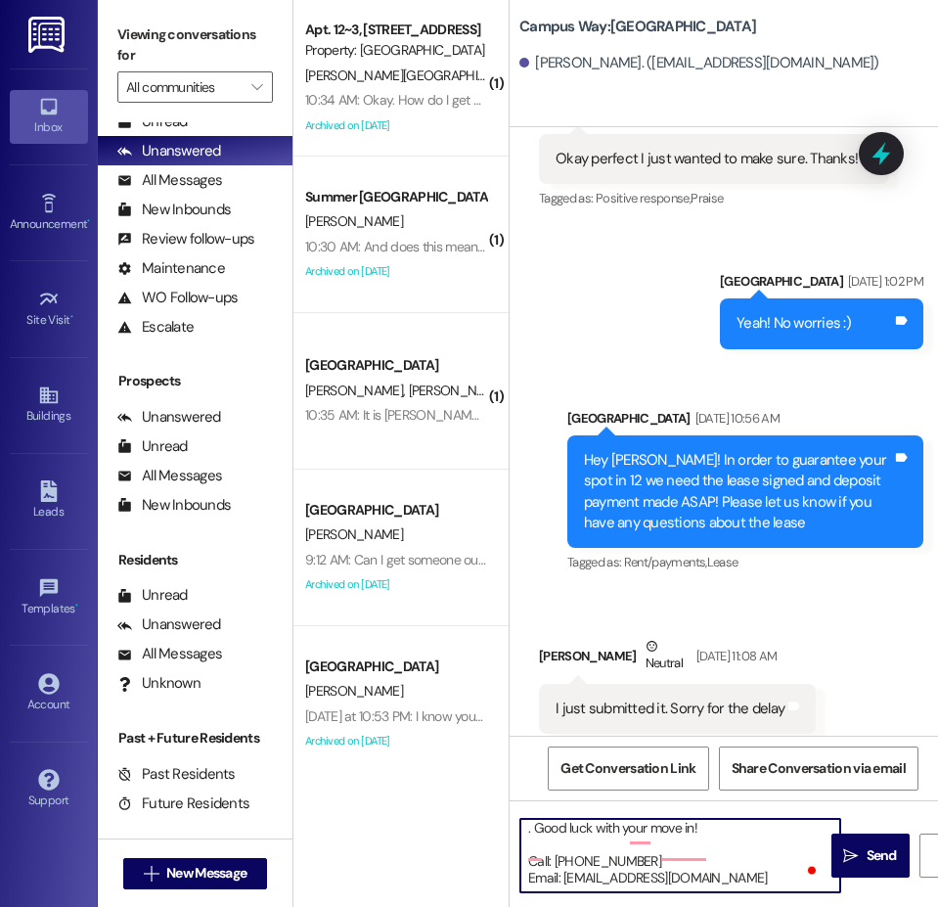
scroll to position [188, 0]
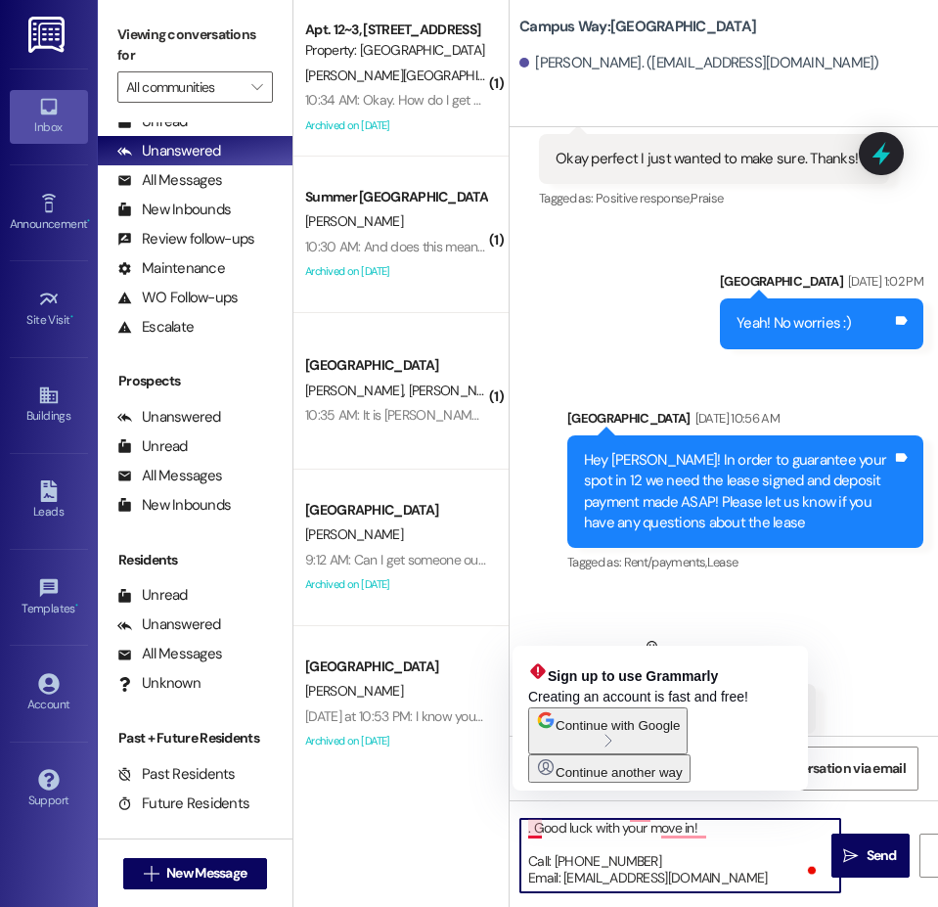
click at [537, 828] on textarea "Hi {{first_name}}!! This is the leasing team at {{property}}. I'm messaging you…" at bounding box center [680, 855] width 320 height 73
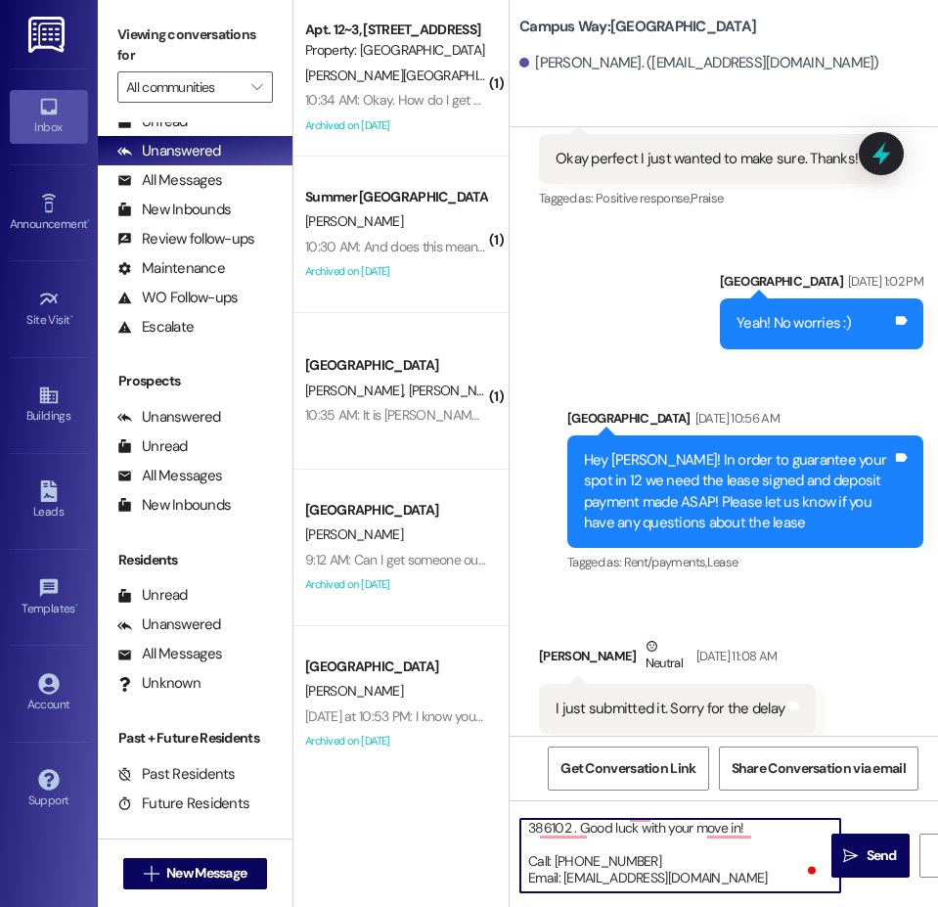
scroll to position [101, 0]
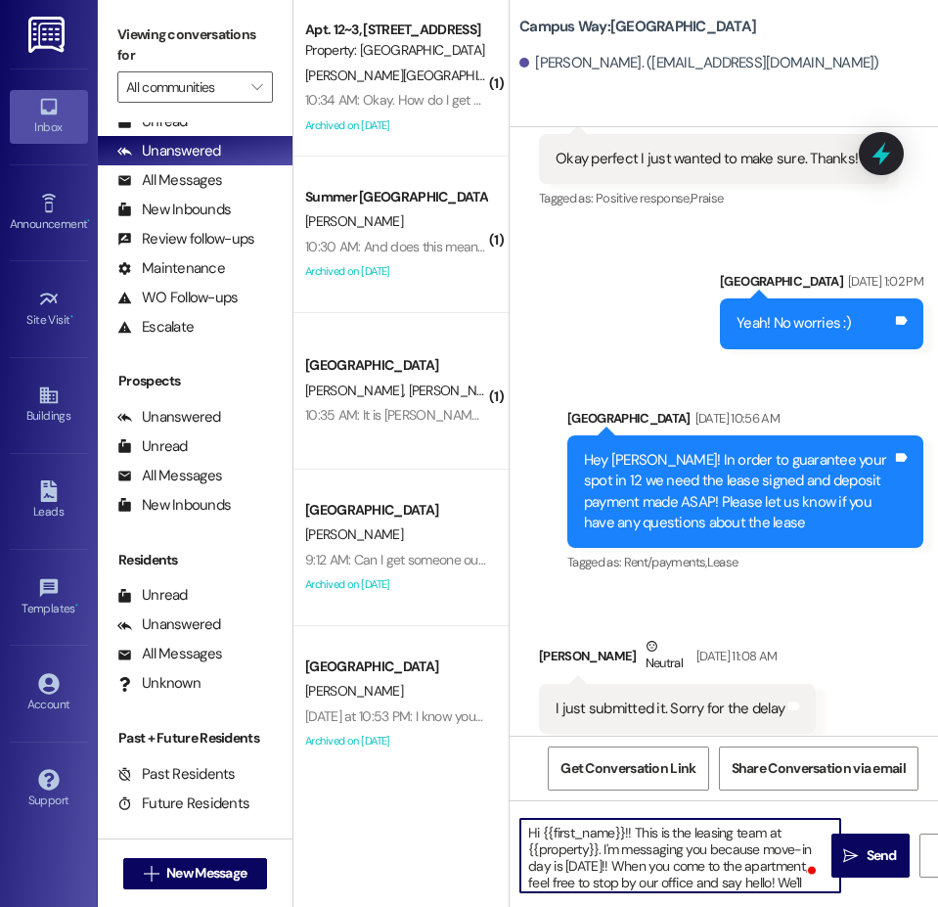
drag, startPoint x: 540, startPoint y: 826, endPoint x: 552, endPoint y: 826, distance: 11.8
click at [552, 826] on textarea "Hi {{first_name}}!! This is the leasing team at {{property}}. I'm messaging you…" at bounding box center [680, 855] width 320 height 73
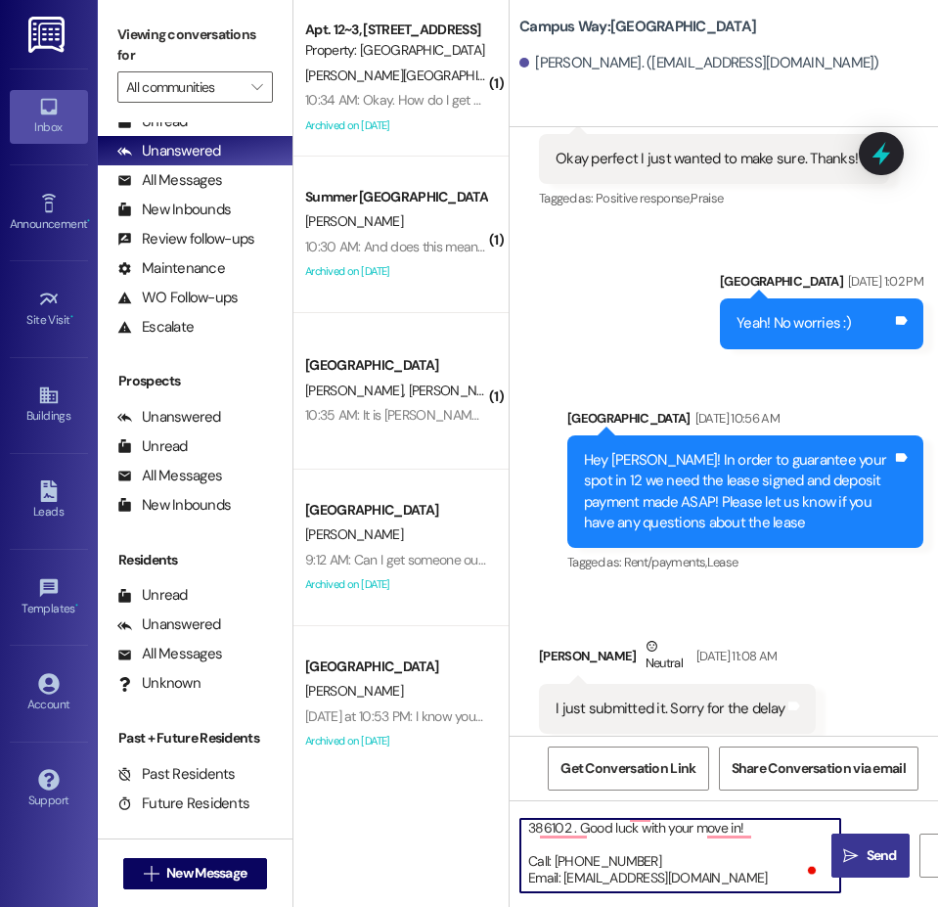
type textarea "Hi {{first_name}}!! This is the leasing team at {{property}}. I'm messaging you…"
click at [868, 864] on span "Send" at bounding box center [882, 855] width 30 height 21
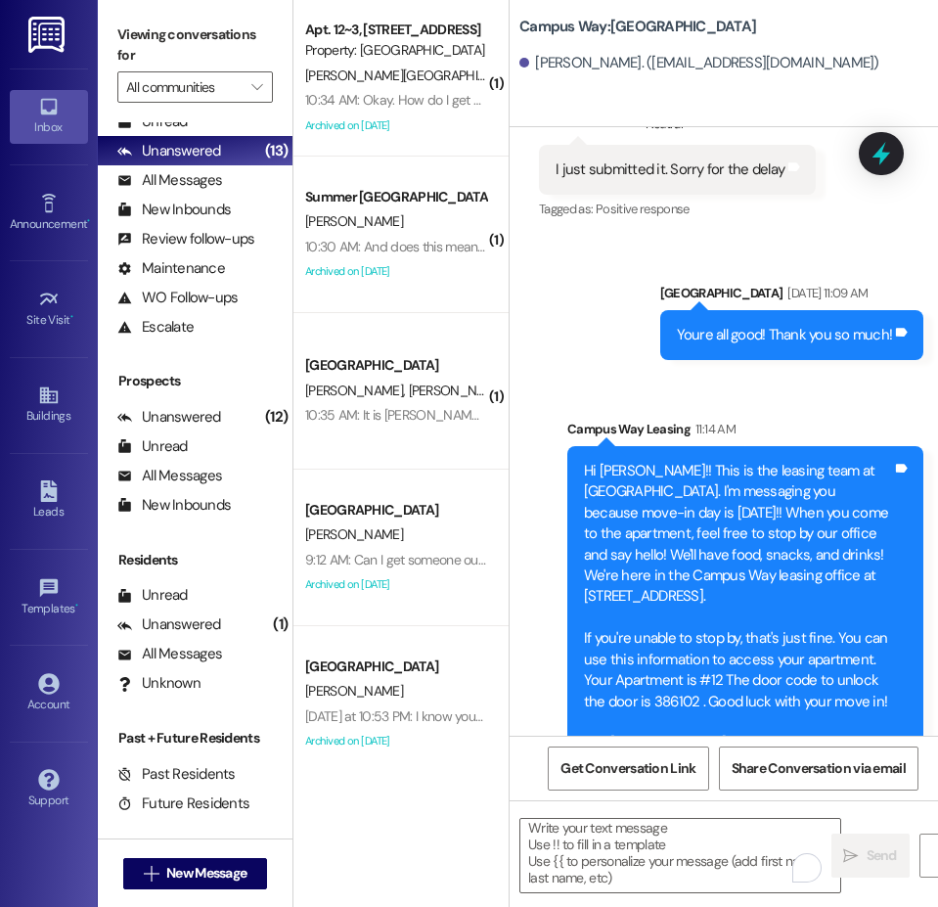
scroll to position [4106, 0]
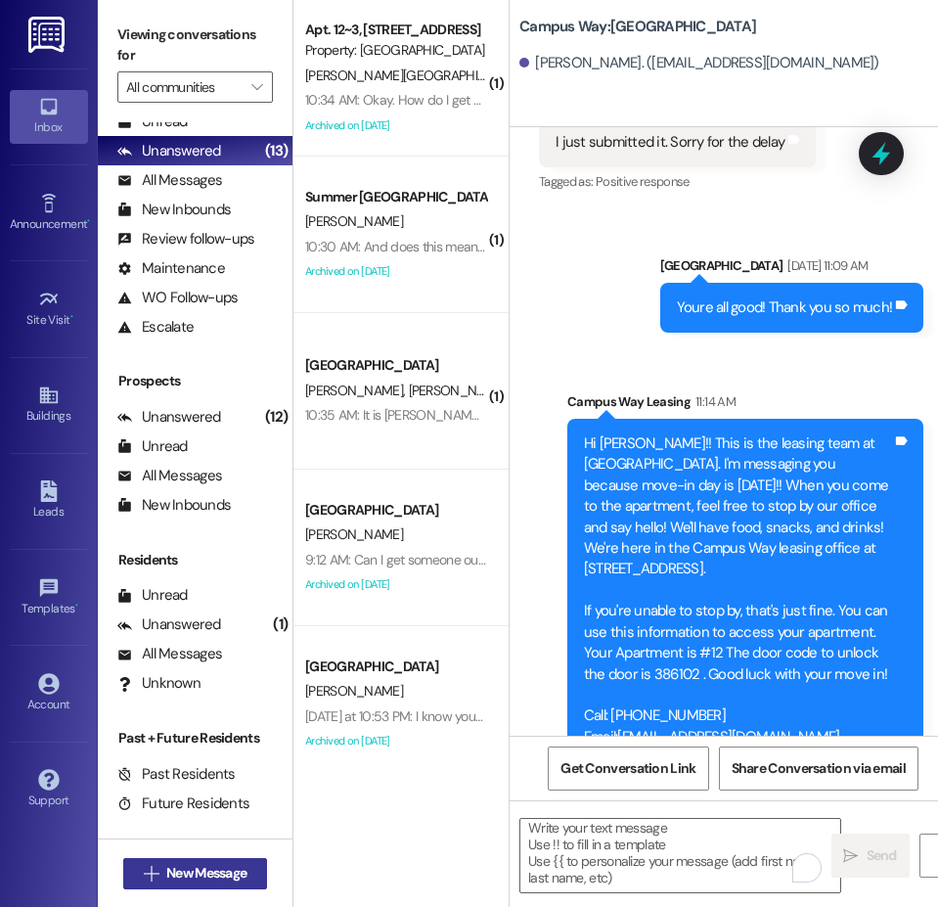
click at [218, 873] on span "New Message" at bounding box center [206, 873] width 80 height 21
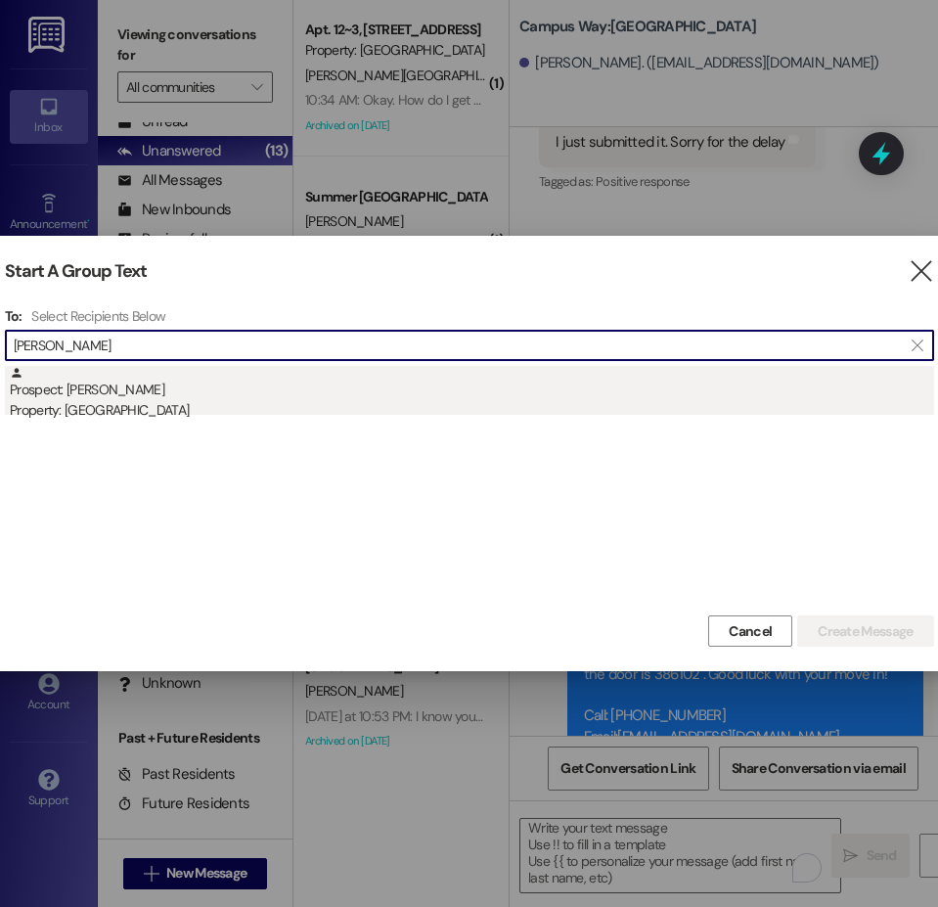
click at [72, 386] on div "Prospect: Lia Gibbons Property: Campus Way" at bounding box center [472, 394] width 924 height 56
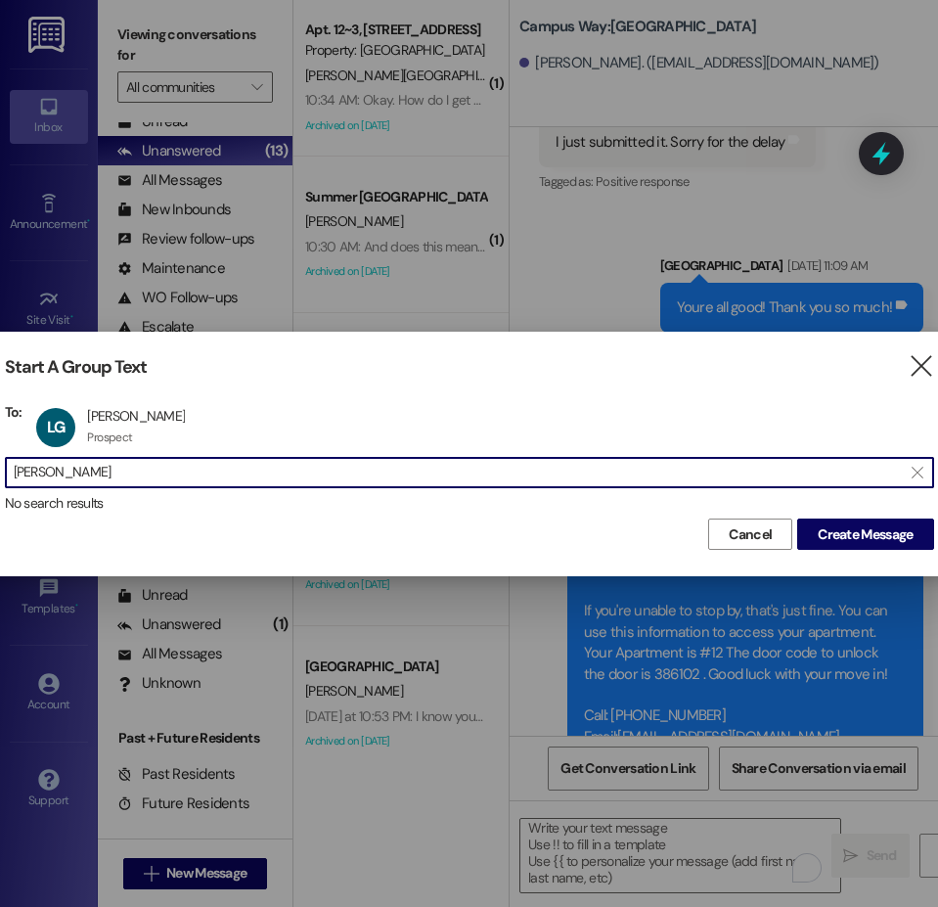
click at [74, 475] on input "lia gibbon" at bounding box center [458, 472] width 888 height 27
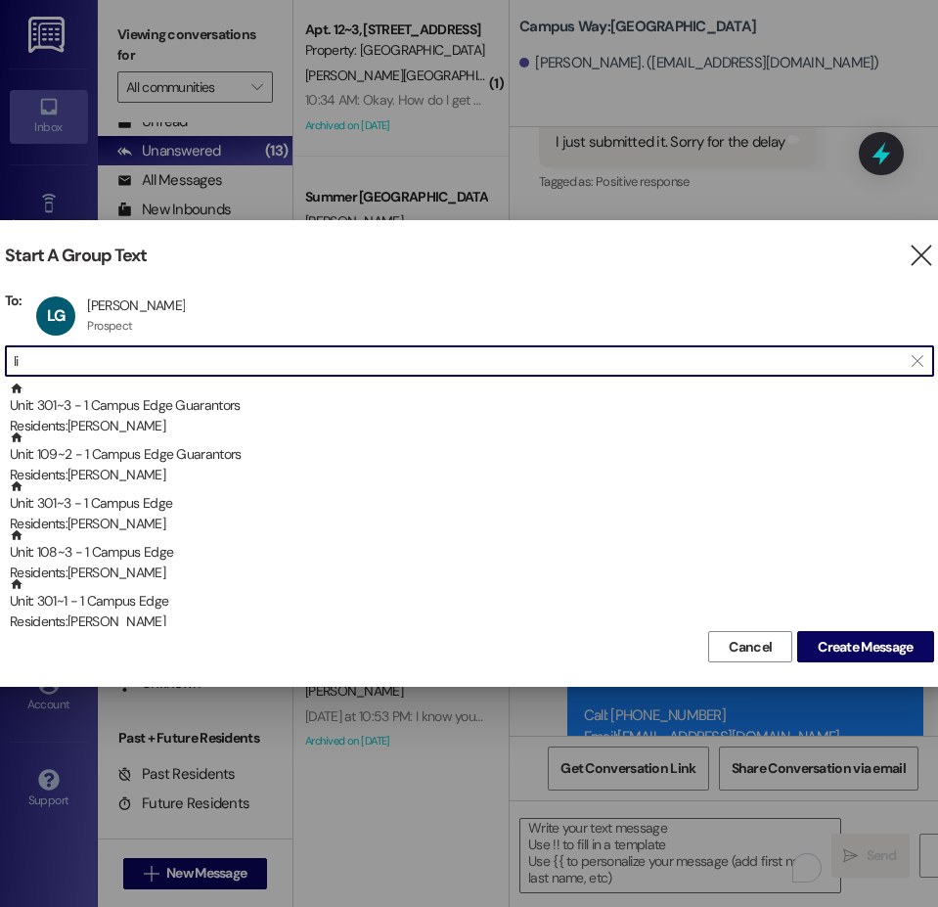
type input "l"
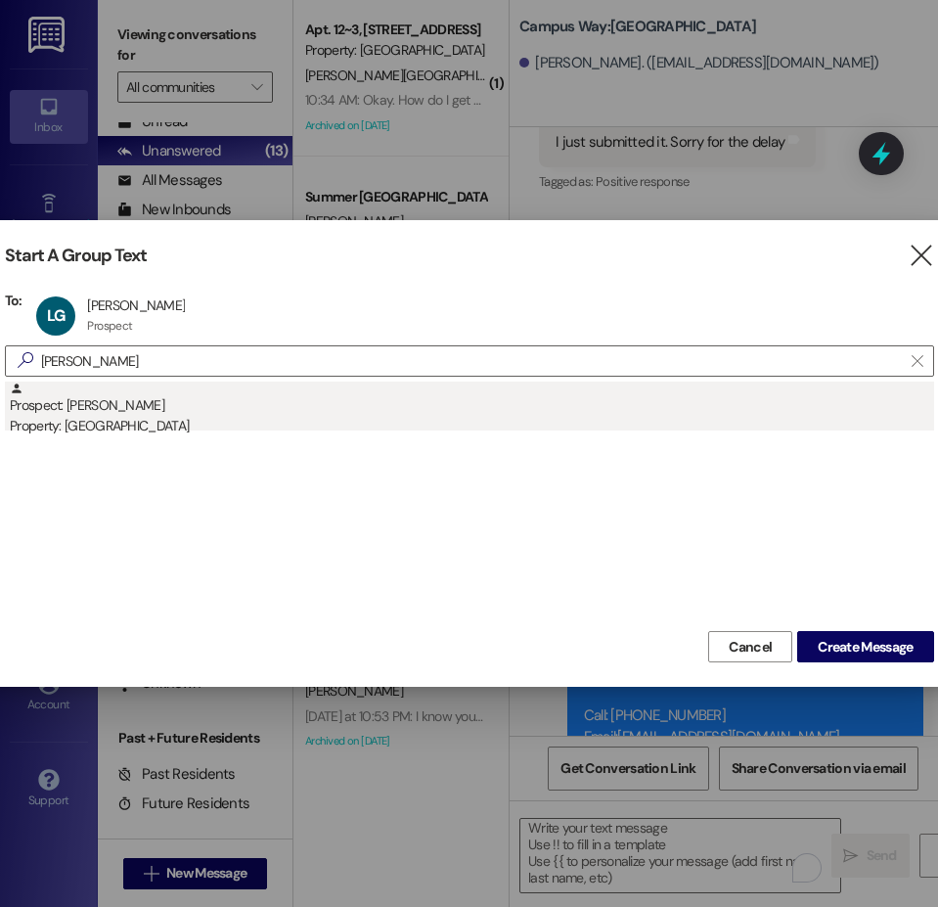
click at [100, 420] on div "Property: [GEOGRAPHIC_DATA]" at bounding box center [472, 426] width 924 height 21
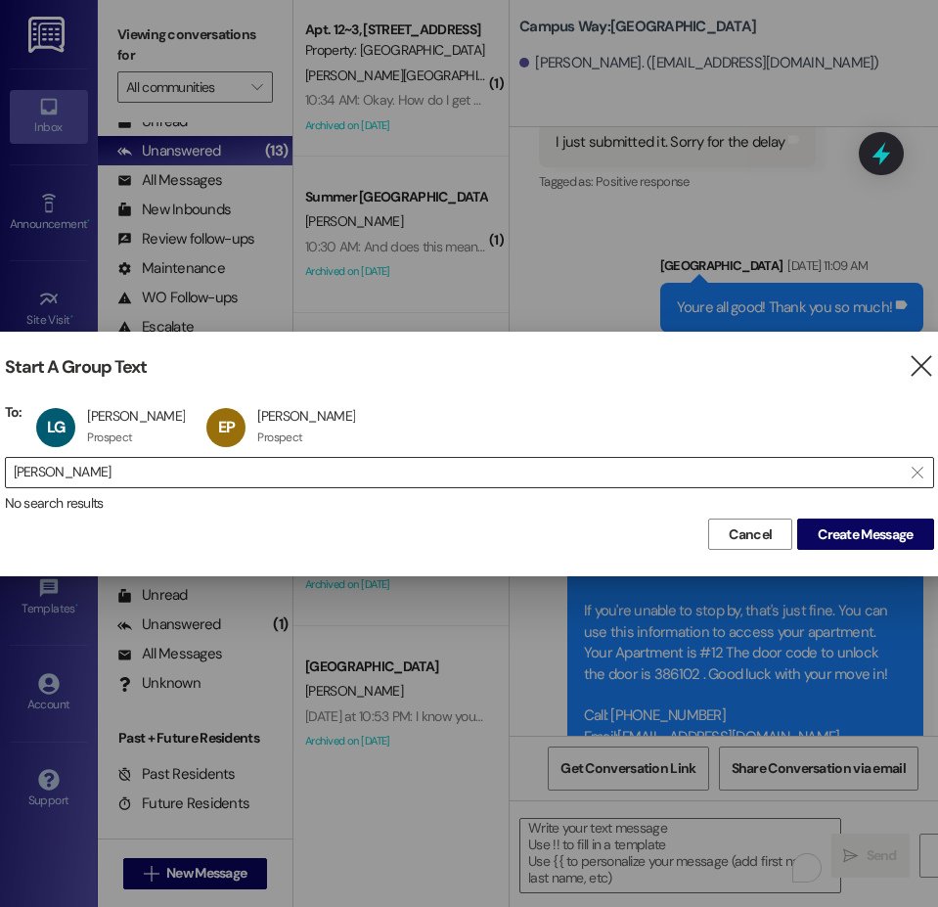
click at [75, 478] on input "eliza powe" at bounding box center [458, 472] width 888 height 27
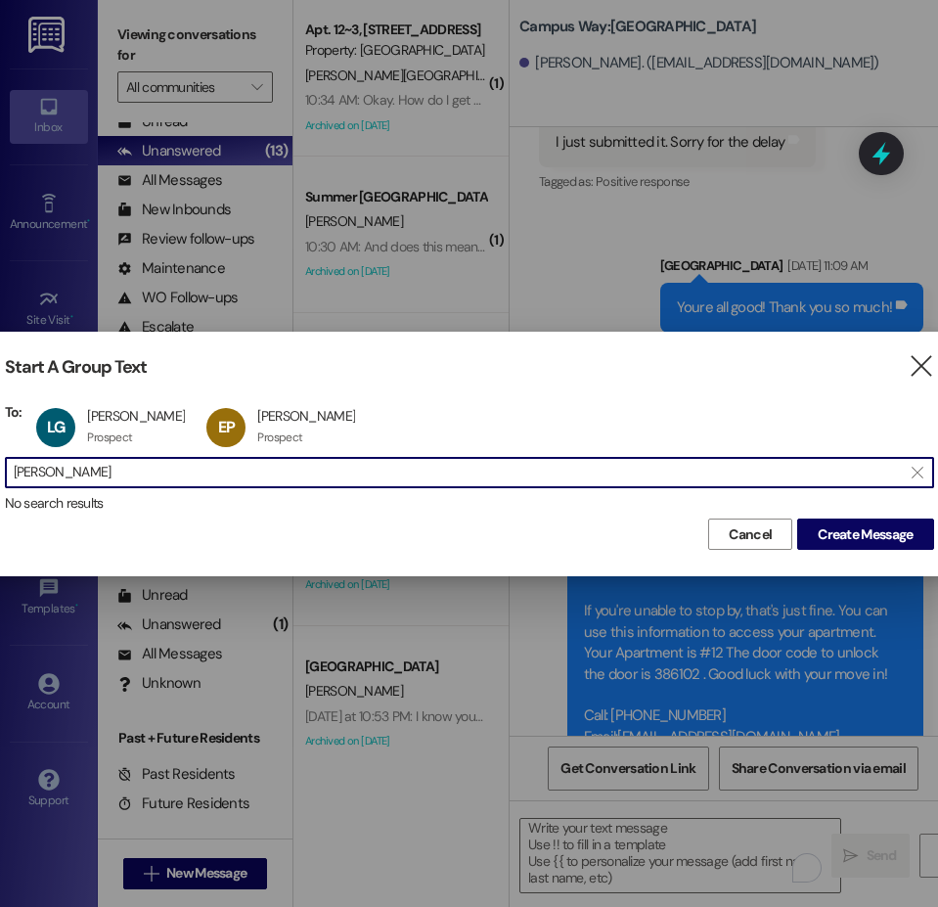
click at [75, 478] on input "eliza powe" at bounding box center [458, 472] width 888 height 27
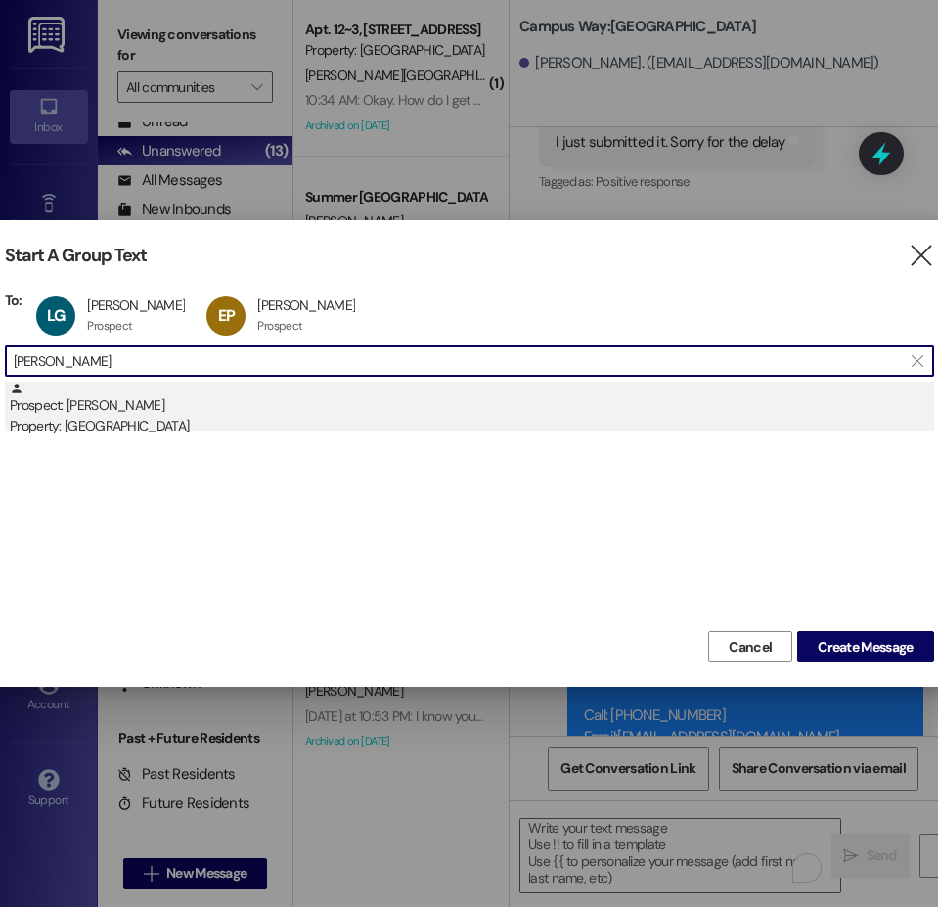
type input "georgeson"
click at [110, 417] on div "Property: [GEOGRAPHIC_DATA]" at bounding box center [472, 426] width 924 height 21
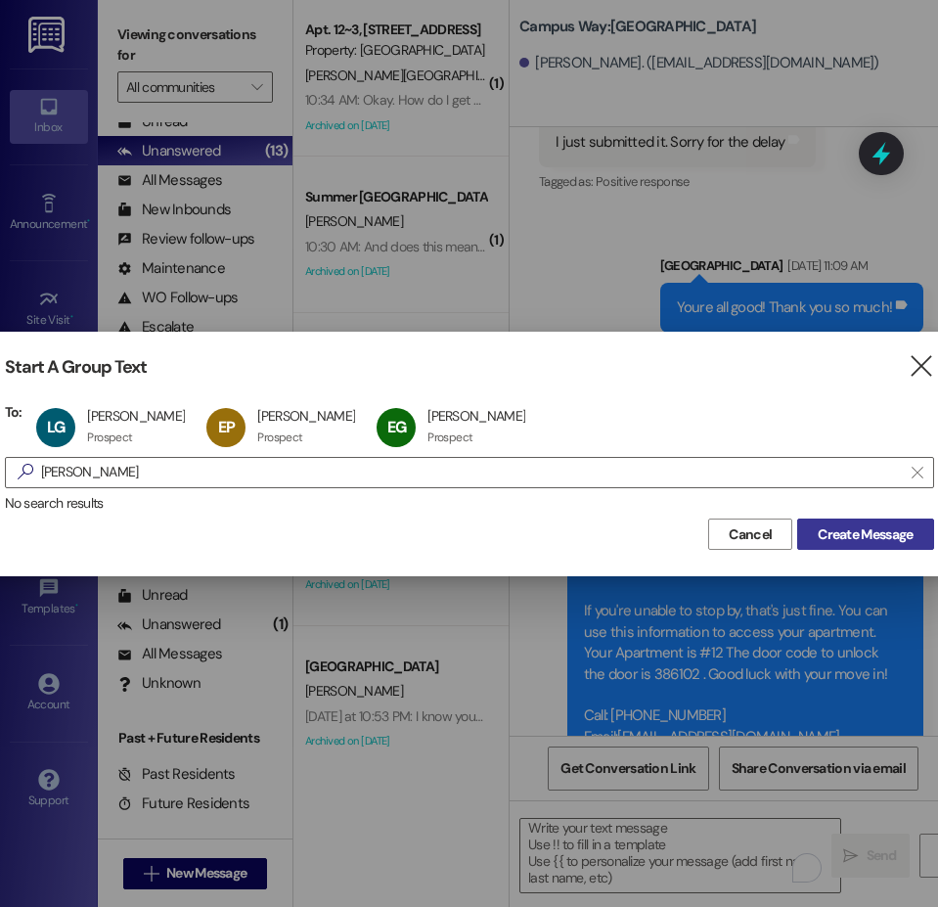
click at [836, 536] on span "Create Message" at bounding box center [865, 534] width 95 height 21
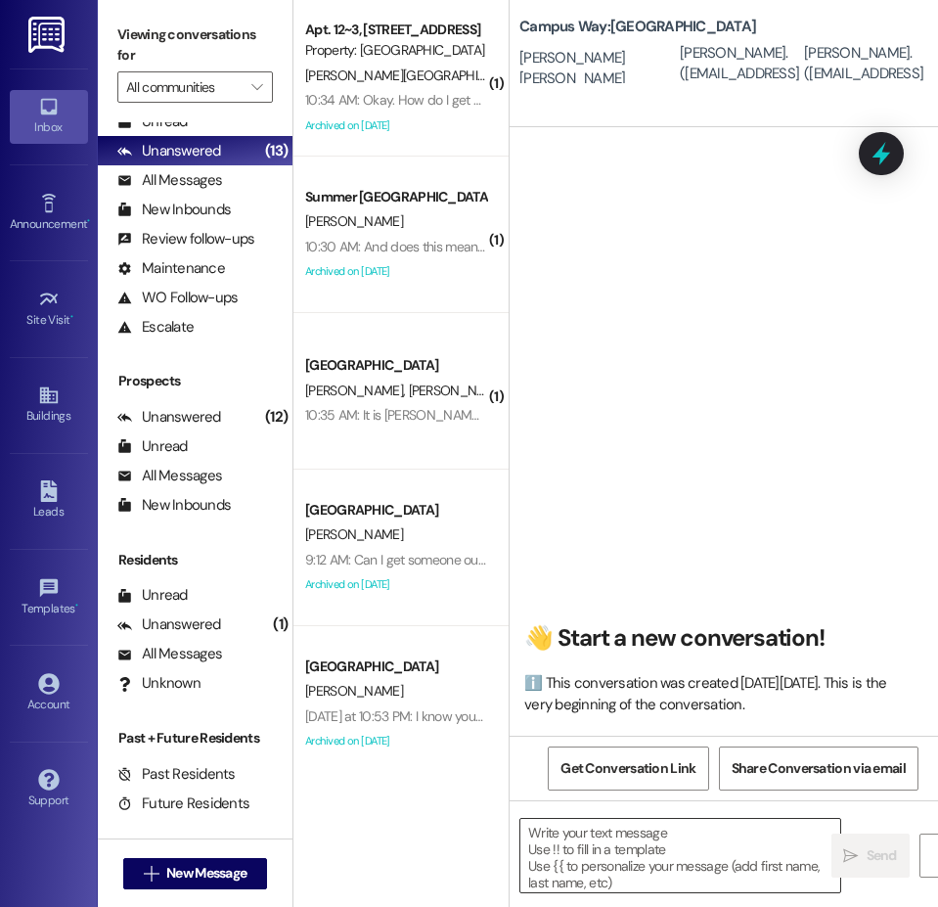
scroll to position [1, 0]
click at [581, 866] on textarea "To enrich screen reader interactions, please activate Accessibility in Grammarl…" at bounding box center [680, 855] width 320 height 73
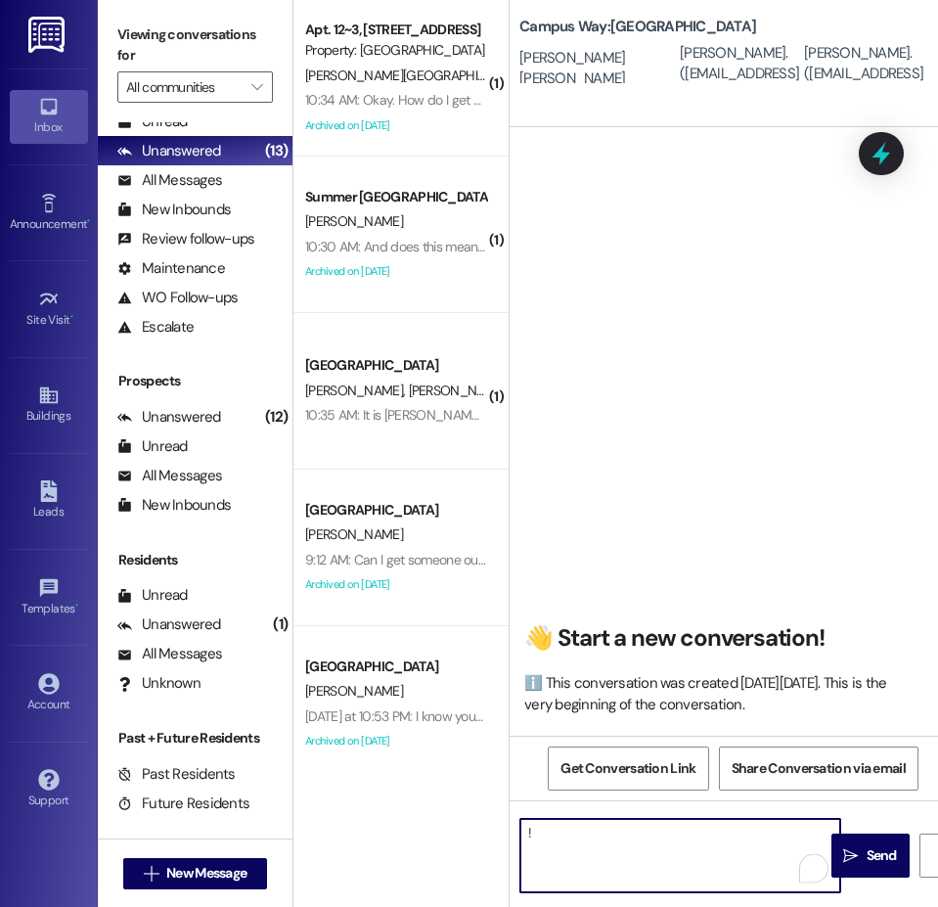
type textarea "!!"
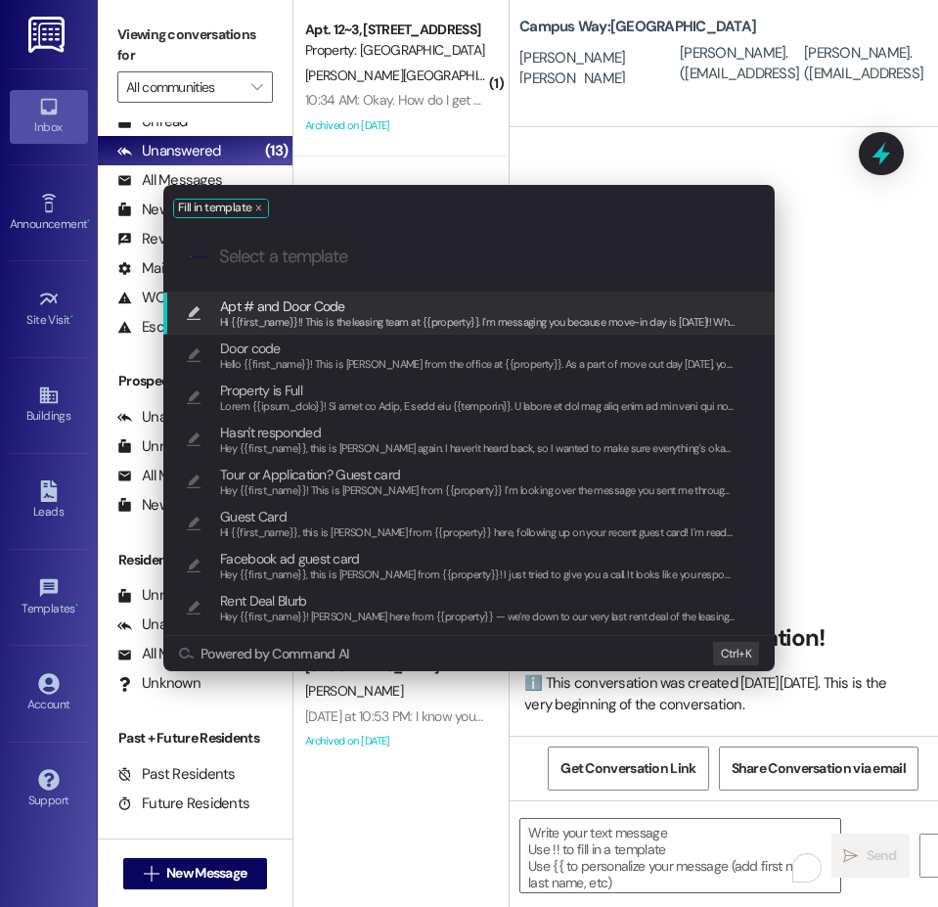
type textarea "Hi {{first_name}}!! This is the leasing team at {{property}}. I'm messaging you…"
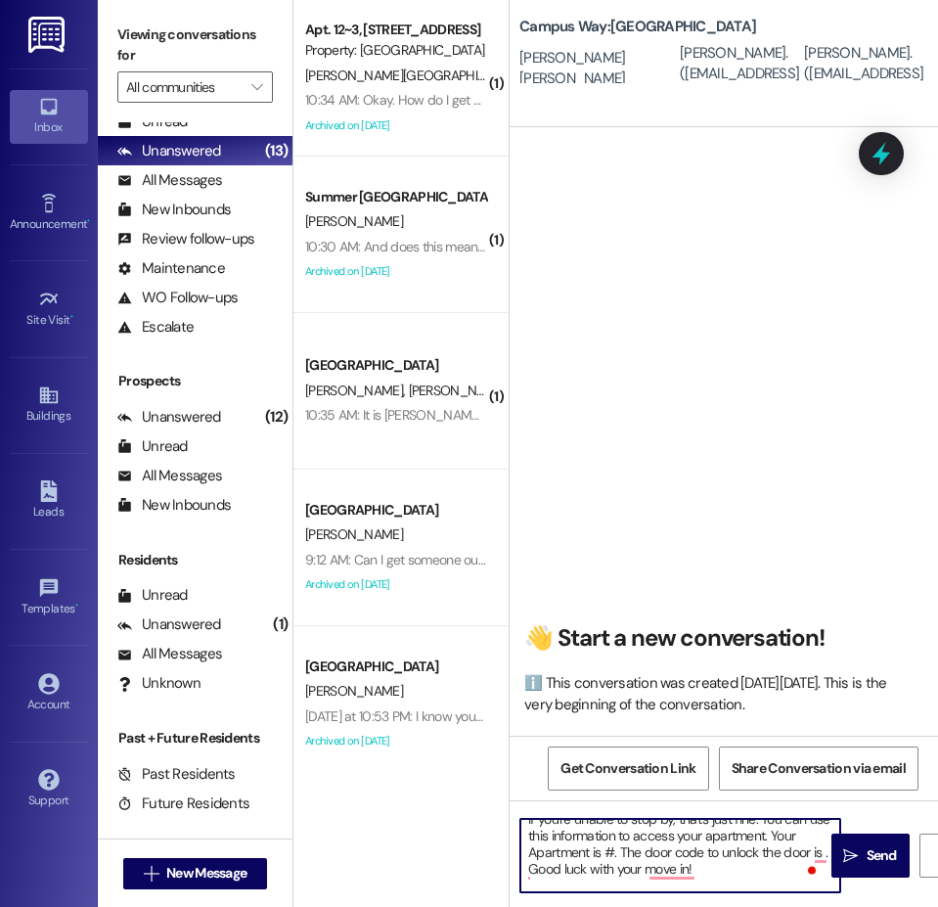
scroll to position [188, 0]
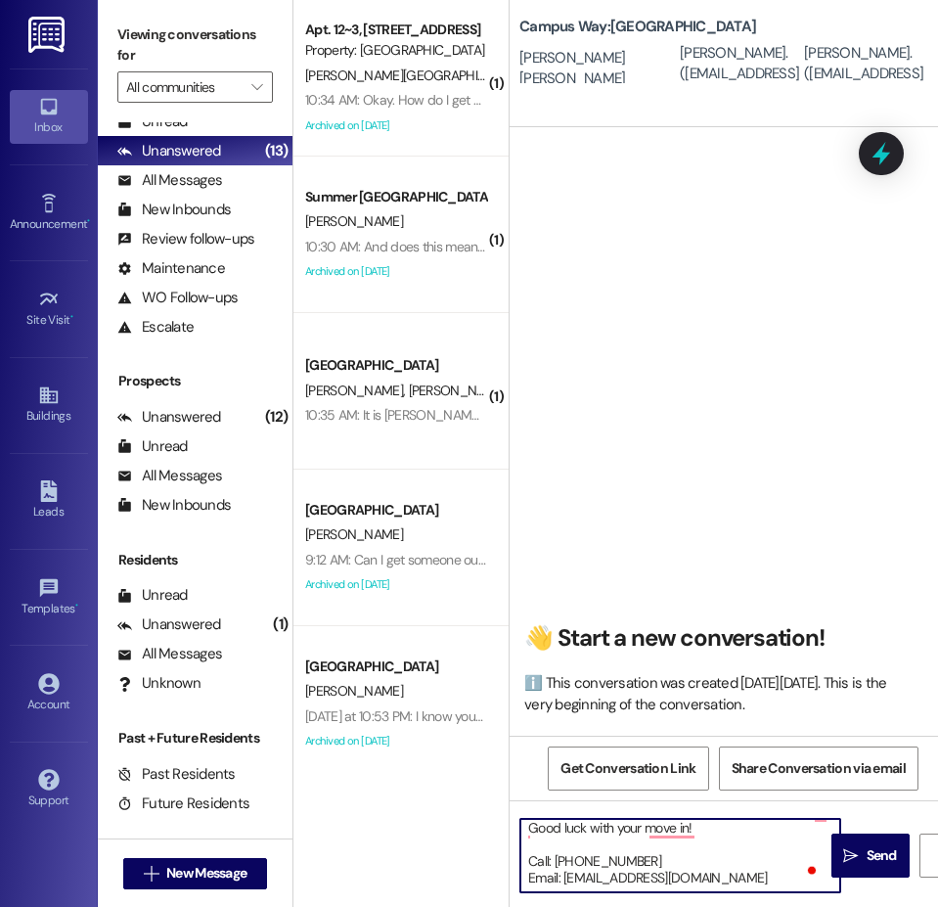
click at [640, 844] on textarea "Hi {{first_name}}!! This is the leasing team at {{property}}. I'm messaging you…" at bounding box center [680, 855] width 320 height 73
click at [635, 847] on textarea "Hi {{first_name}}!! This is the leasing team at {{property}}. I'm messaging you…" at bounding box center [680, 855] width 320 height 73
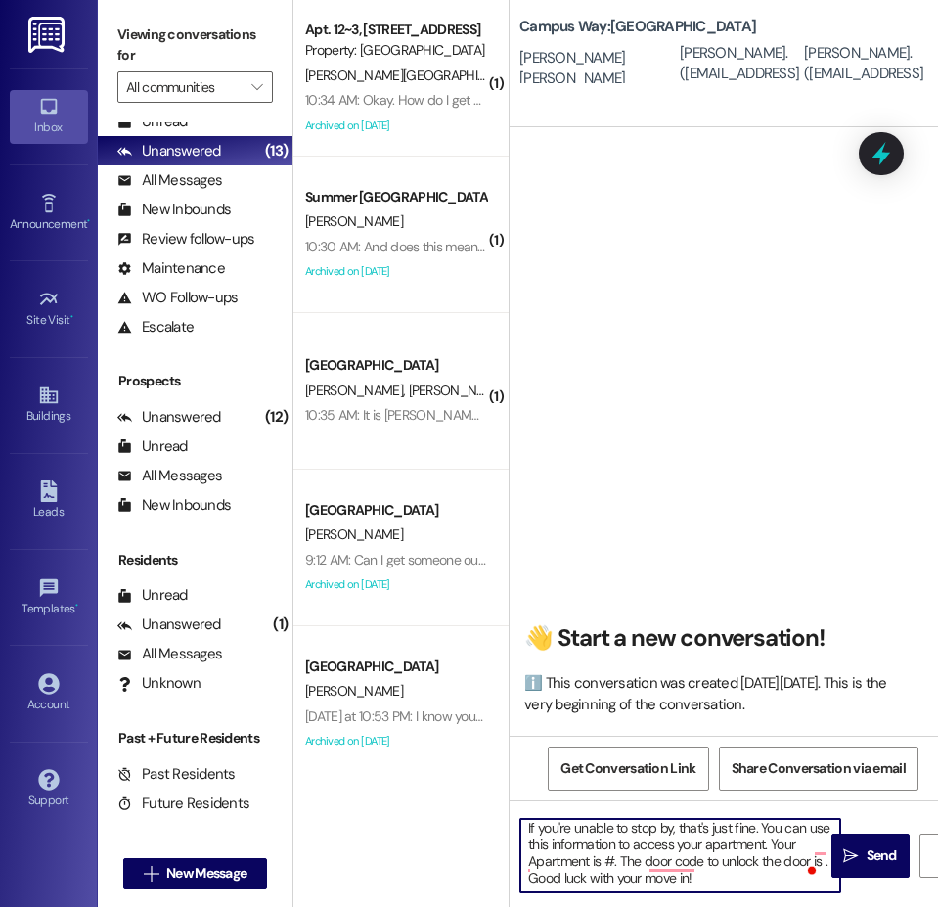
scroll to position [138, 0]
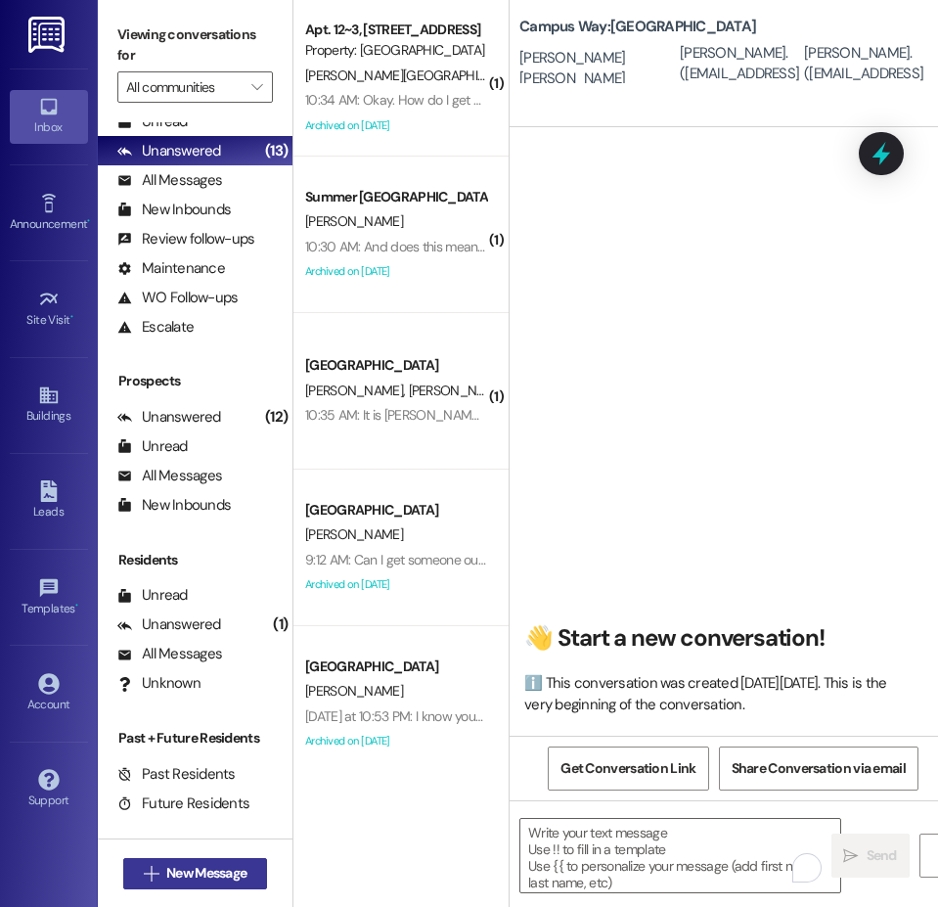
click at [178, 861] on button " New Message" at bounding box center [195, 873] width 145 height 31
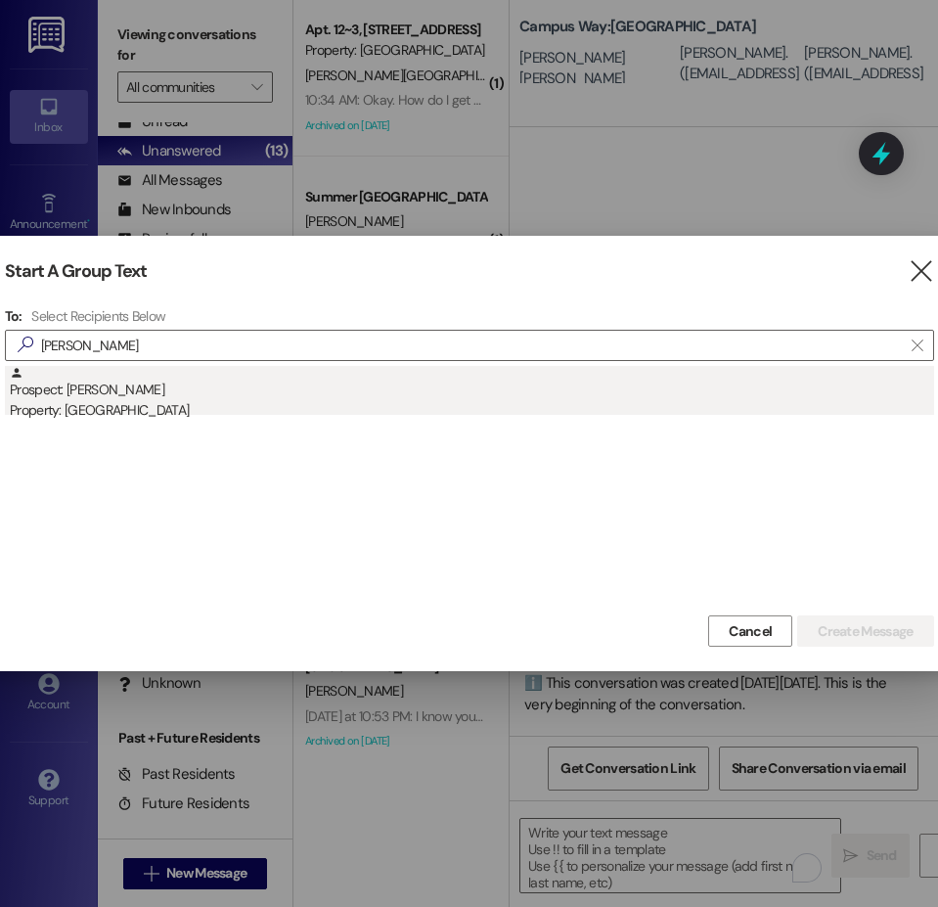
click at [113, 404] on div "Property: [GEOGRAPHIC_DATA]" at bounding box center [472, 410] width 924 height 21
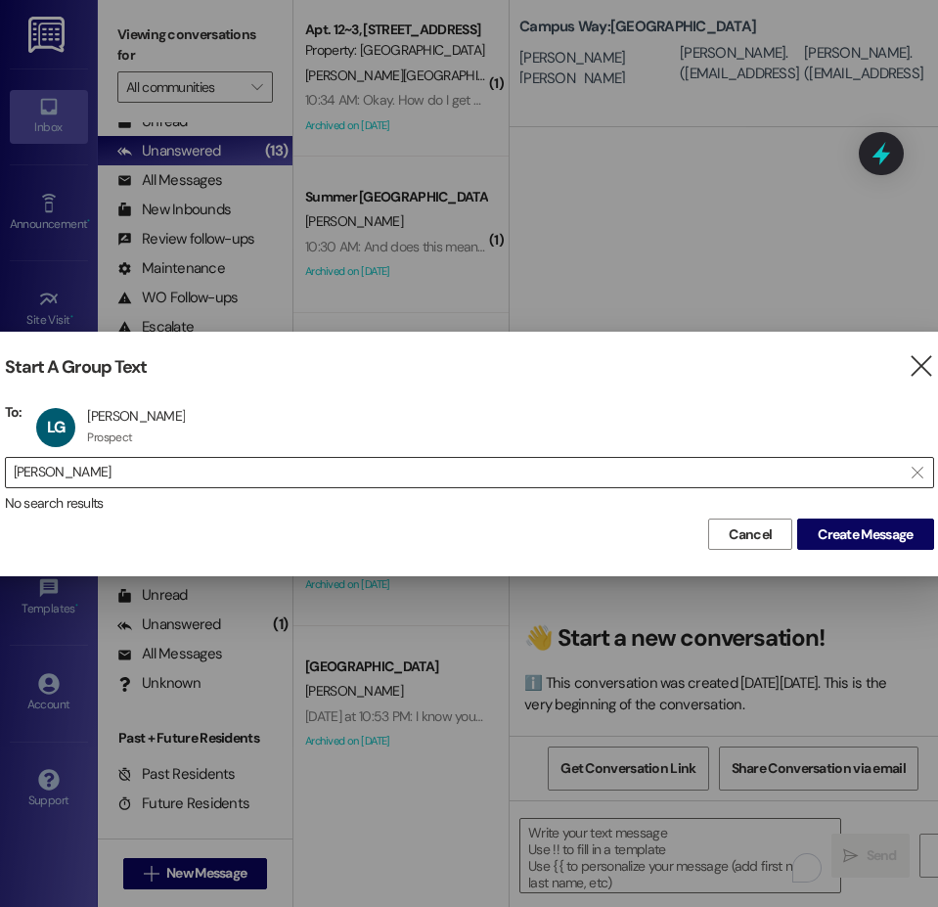
click at [36, 465] on input "lia gibbon" at bounding box center [458, 472] width 888 height 27
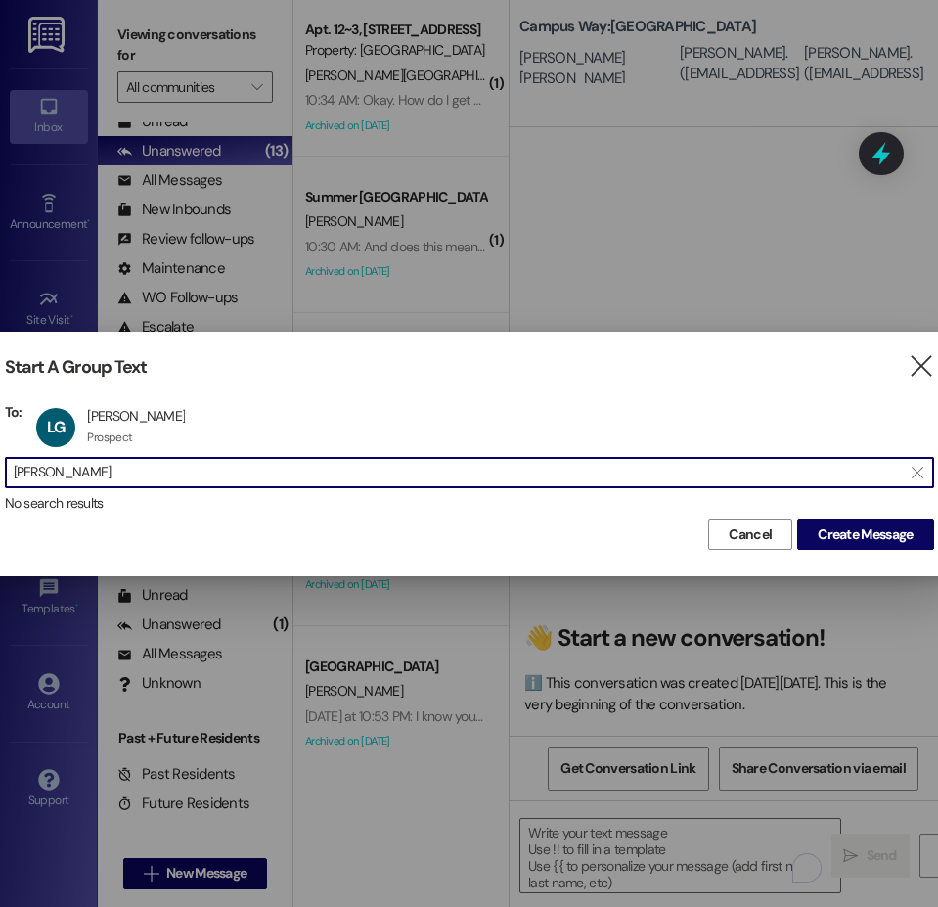
click at [36, 465] on input "lia gibbon" at bounding box center [458, 472] width 888 height 27
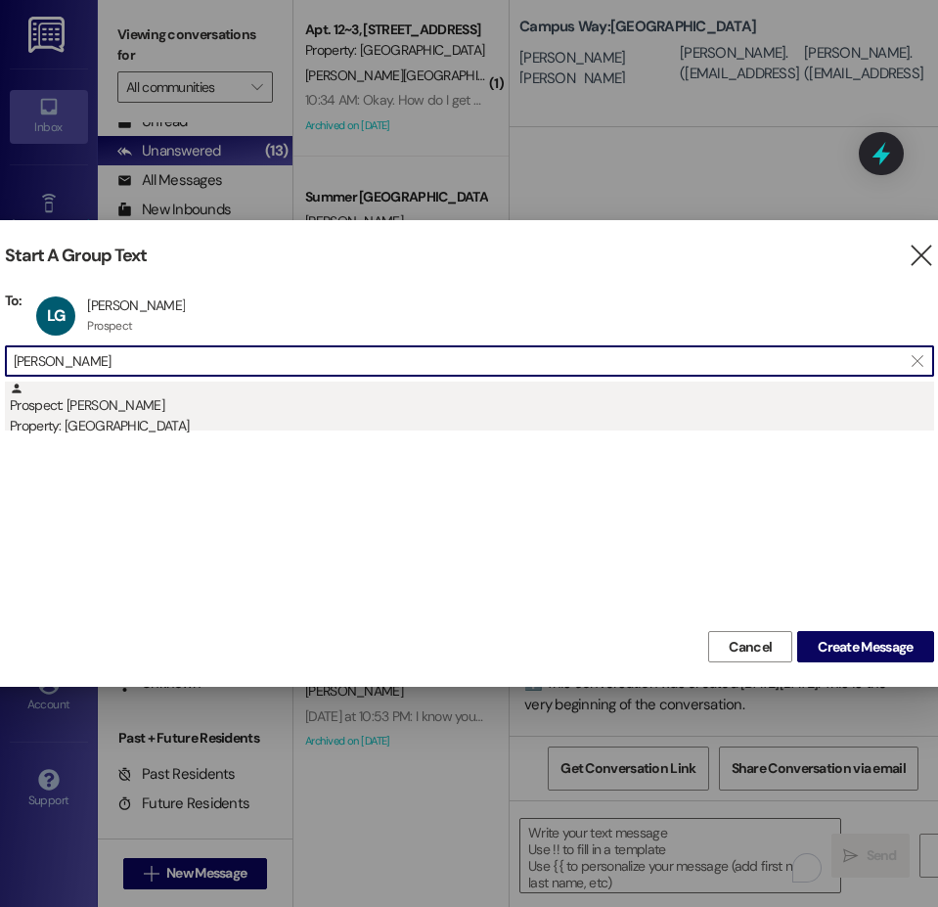
type input "georgeson"
click at [116, 418] on div "Property: [GEOGRAPHIC_DATA]" at bounding box center [472, 426] width 924 height 21
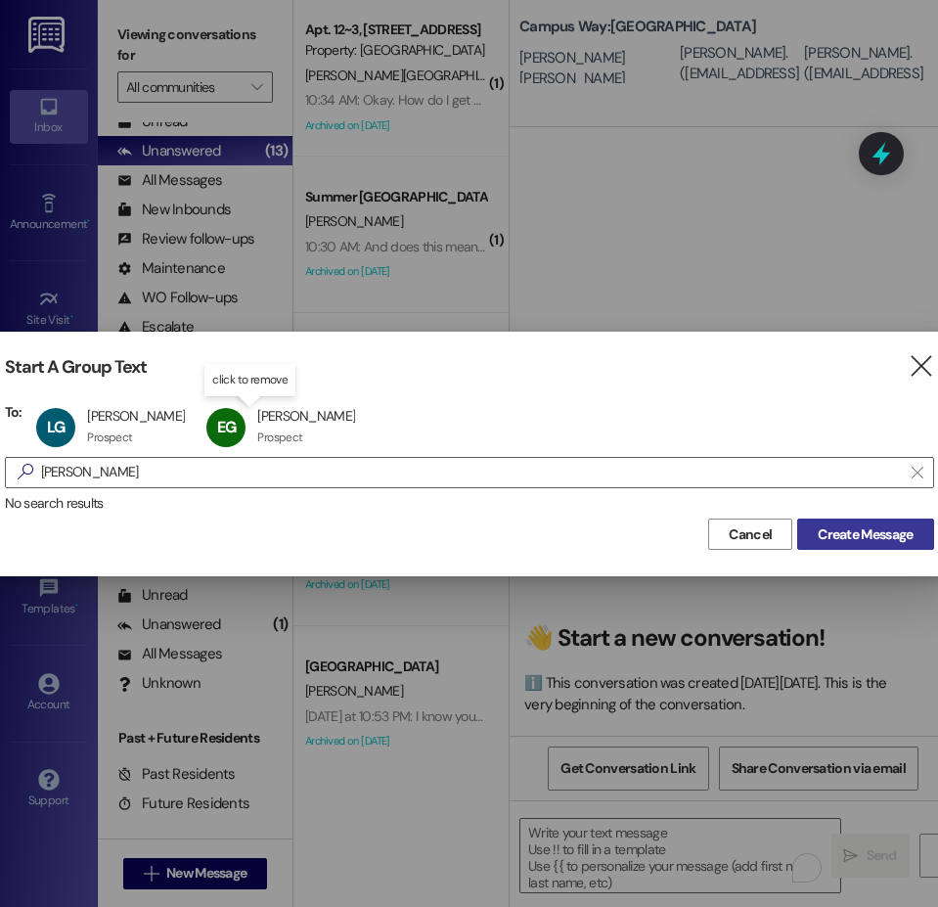
click at [862, 544] on span "Create Message" at bounding box center [865, 534] width 95 height 21
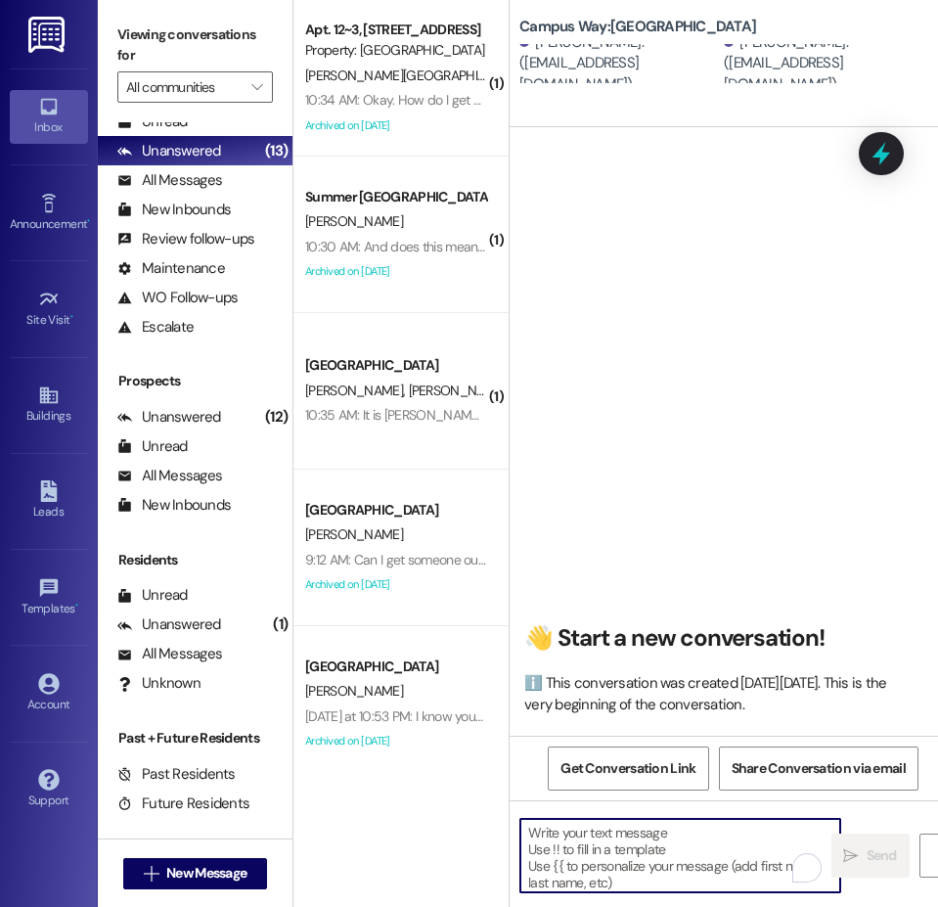
click at [580, 831] on textarea "To enrich screen reader interactions, please activate Accessibility in Grammarl…" at bounding box center [680, 855] width 320 height 73
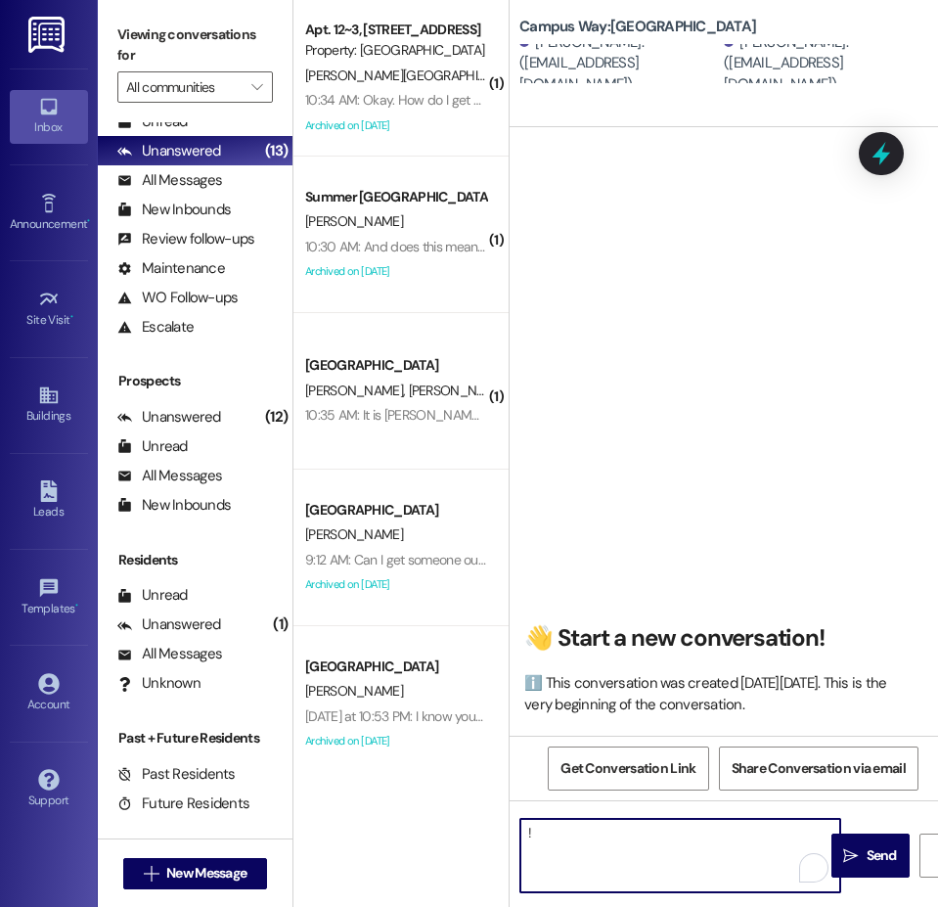
type textarea "!!"
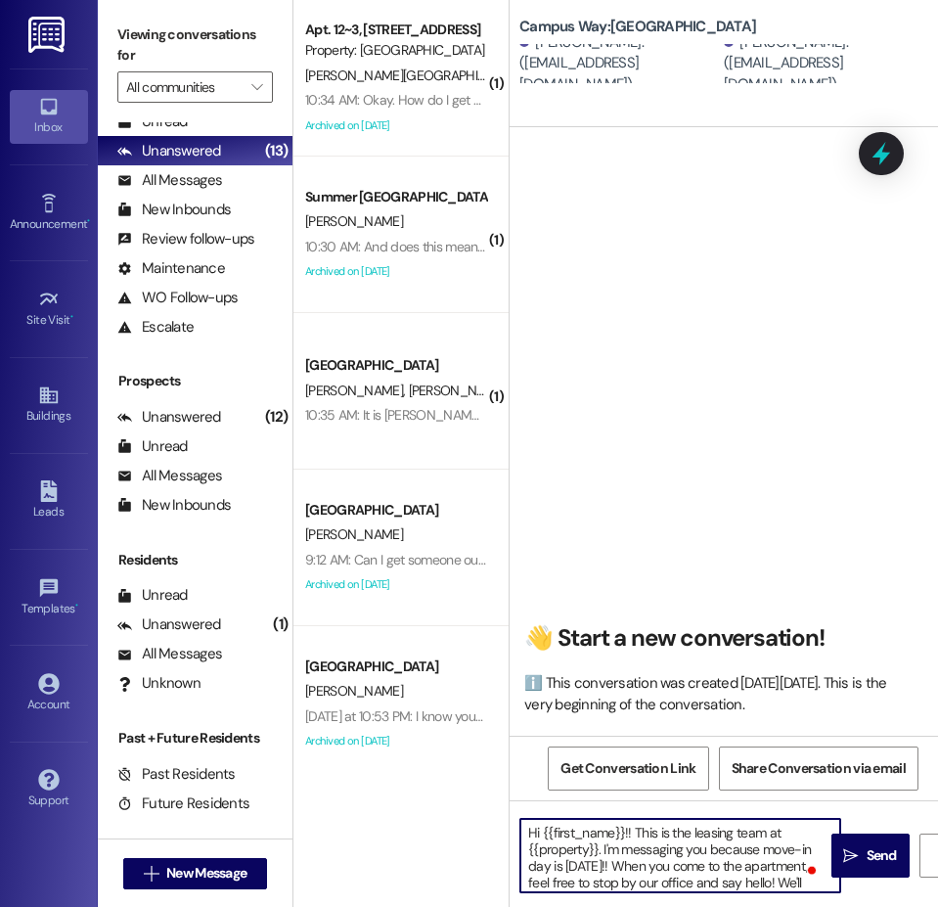
click at [717, 863] on textarea "Hi {{first_name}}!! This is the leasing team at {{property}}. I'm messaging you…" at bounding box center [680, 855] width 320 height 73
click at [613, 866] on textarea "Hi {{first_name}}!! This is the leasing team at {{property}}. I'm messaging you…" at bounding box center [680, 855] width 320 height 73
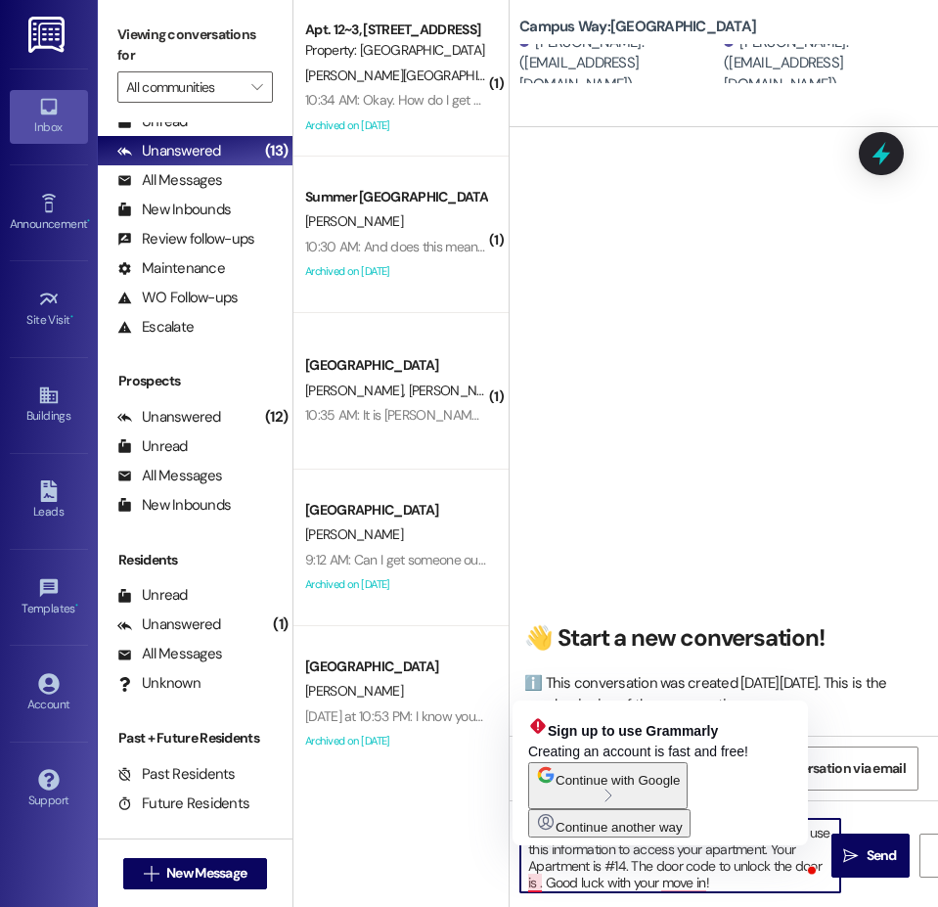
click at [540, 883] on textarea "Hi {{first_name}}!! This is the leasing team at {{property}}. I'm messaging you…" at bounding box center [680, 855] width 320 height 73
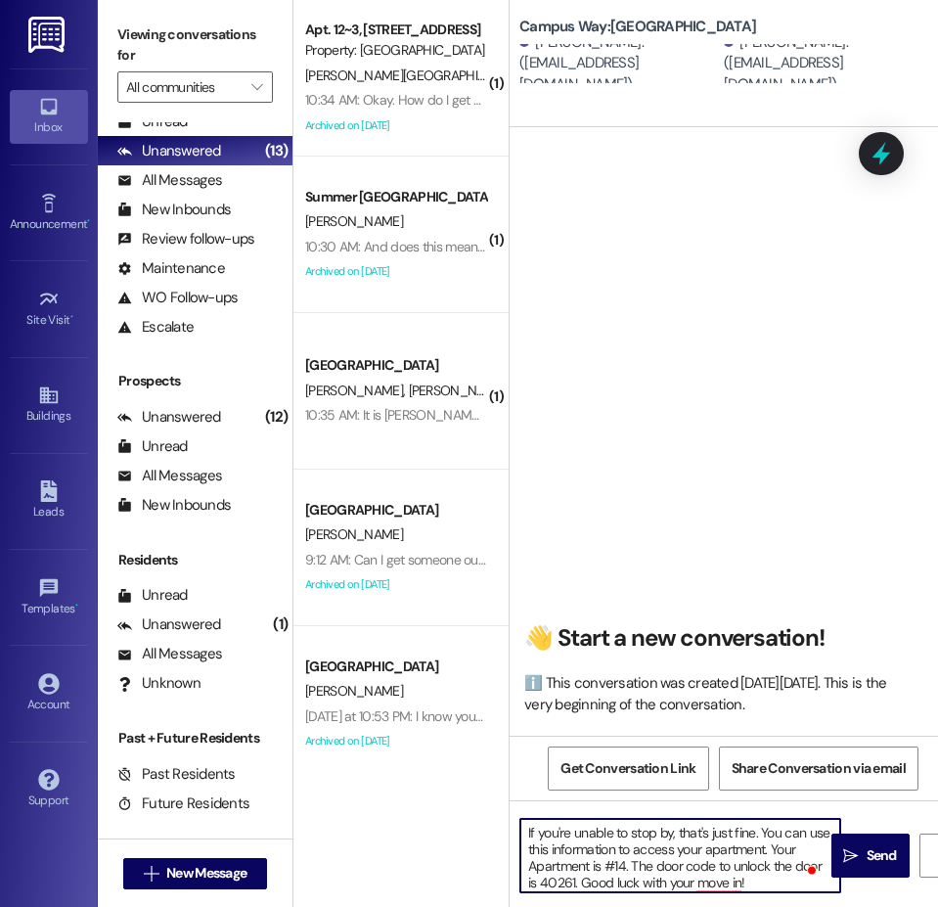
type textarea "Hi {{first_name}}!! This is the leasing team at {{property}}. I'm messaging you…"
click at [771, 881] on textarea "Hi {{first_name}}!! This is the leasing team at {{property}}. I'm messaging you…" at bounding box center [680, 855] width 320 height 73
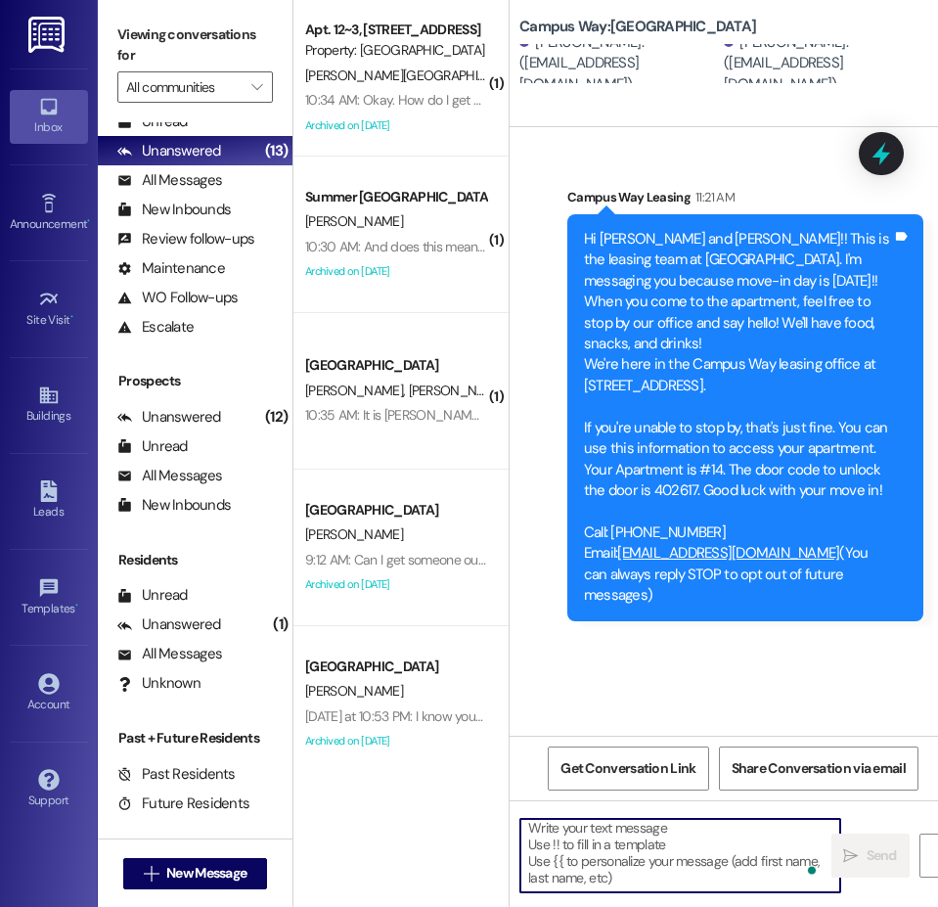
scroll to position [0, 0]
click at [620, 697] on div "Sent via SMS Campus Way Leasing 11:21 AM Hi Lia and Ella!! This is the leasing …" at bounding box center [724, 431] width 428 height 608
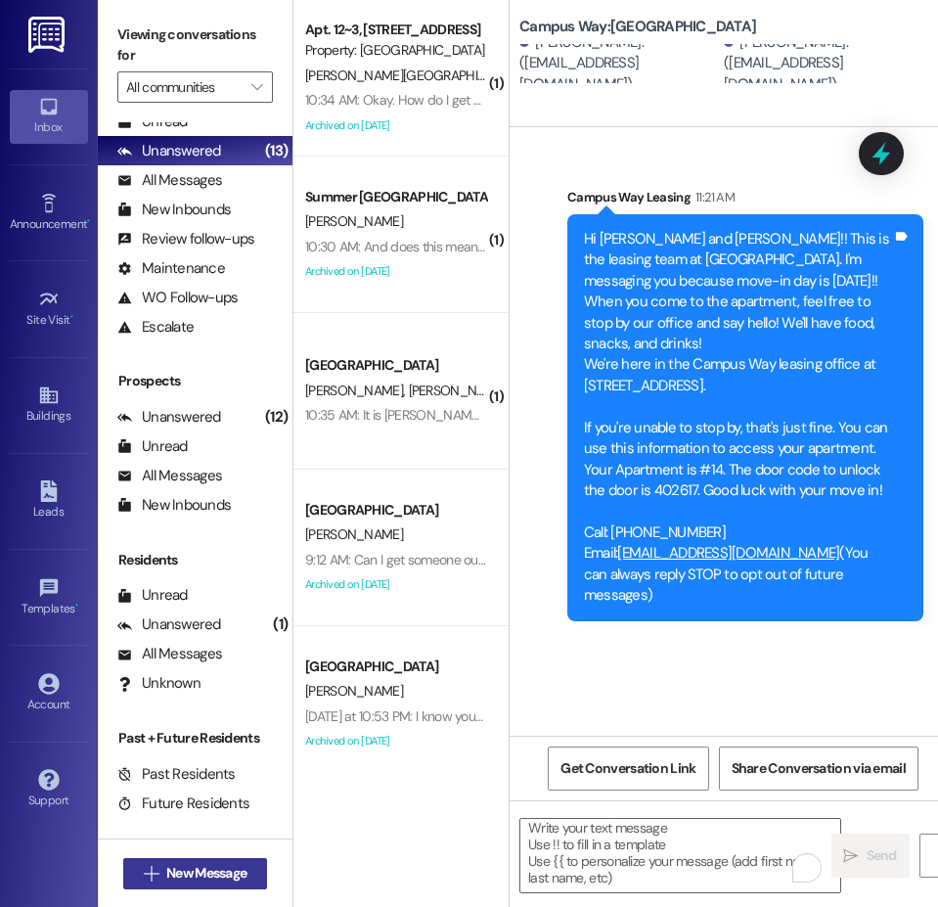
click at [249, 871] on span "New Message" at bounding box center [206, 873] width 88 height 21
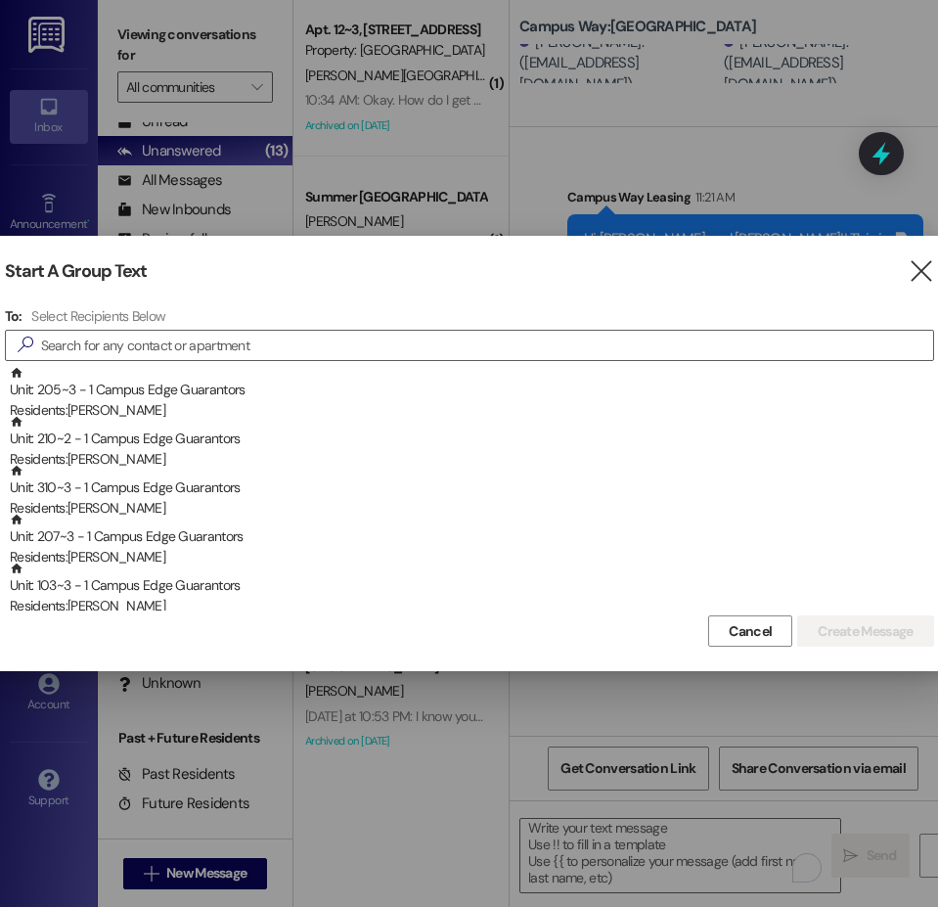
drag, startPoint x: 580, startPoint y: 263, endPoint x: 560, endPoint y: 312, distance: 52.7
click at [580, 263] on div "Start A Group Text" at bounding box center [440, 271] width 871 height 22
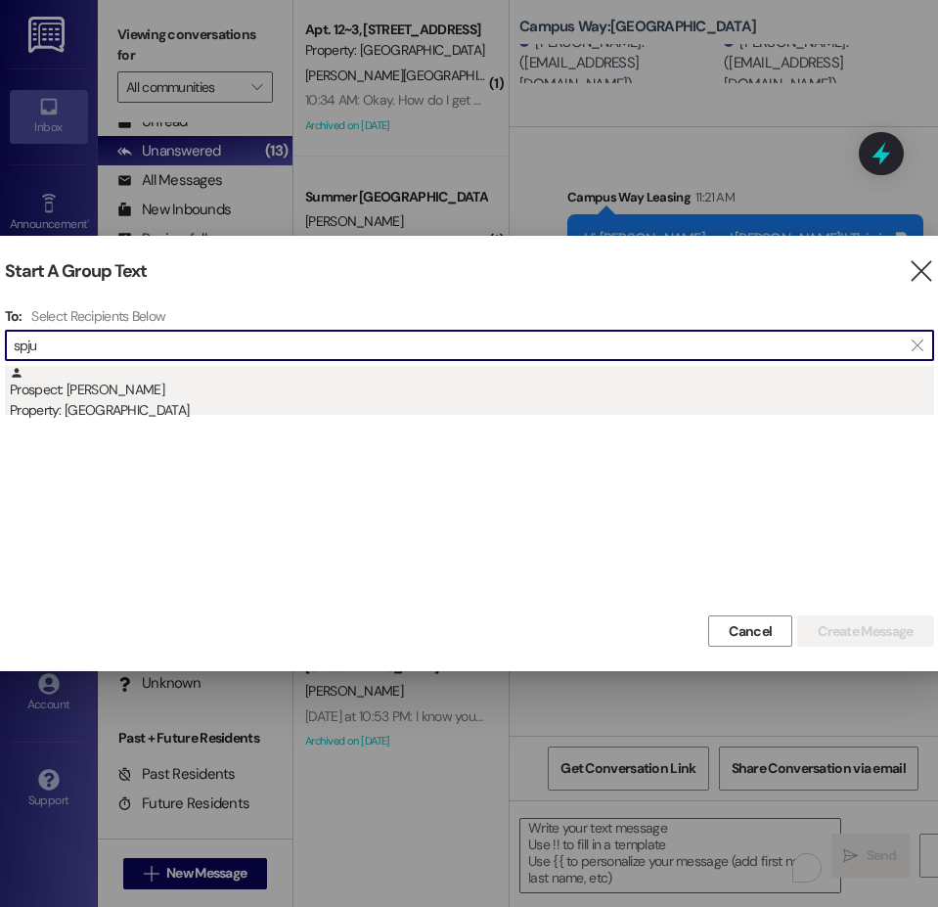
type input "spju"
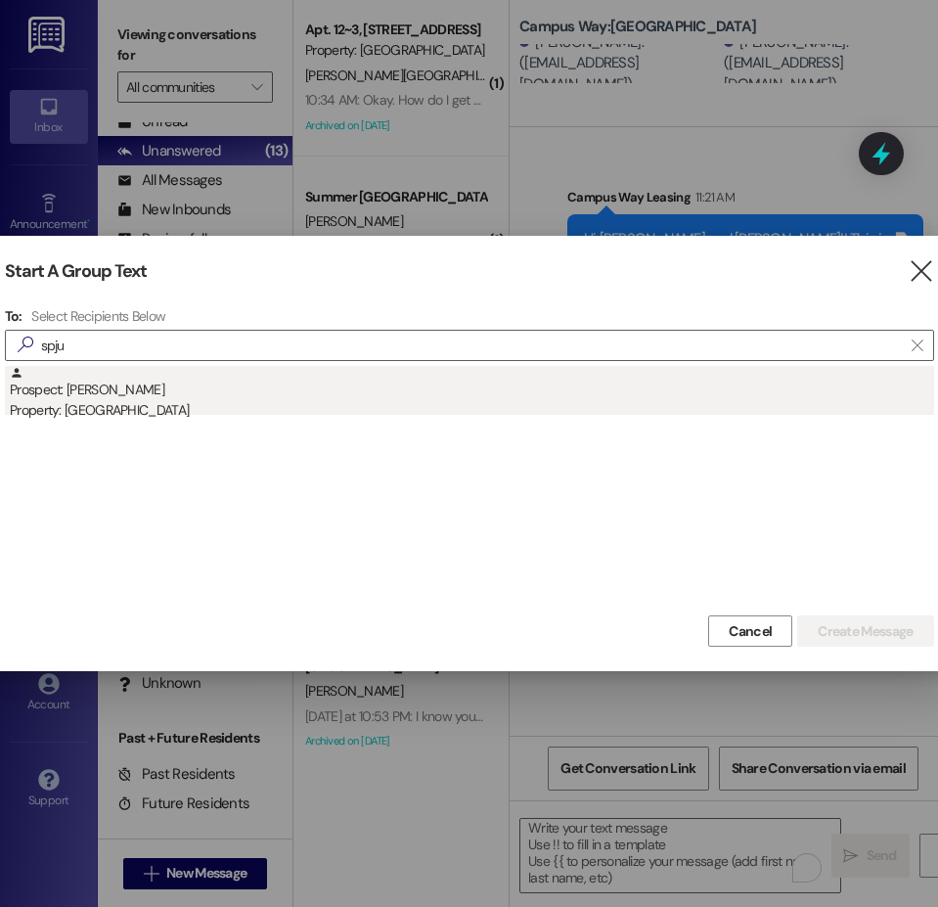
click at [90, 401] on div "Property: [GEOGRAPHIC_DATA]" at bounding box center [472, 410] width 924 height 21
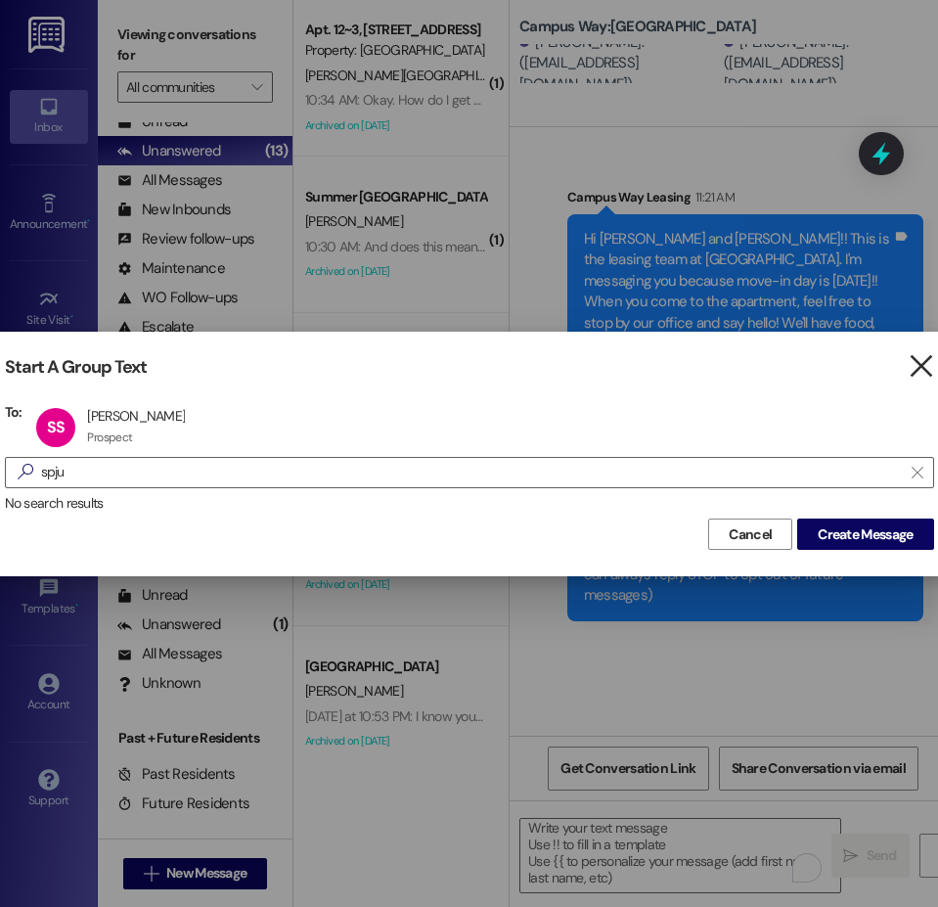
click at [917, 368] on icon "" at bounding box center [921, 366] width 26 height 21
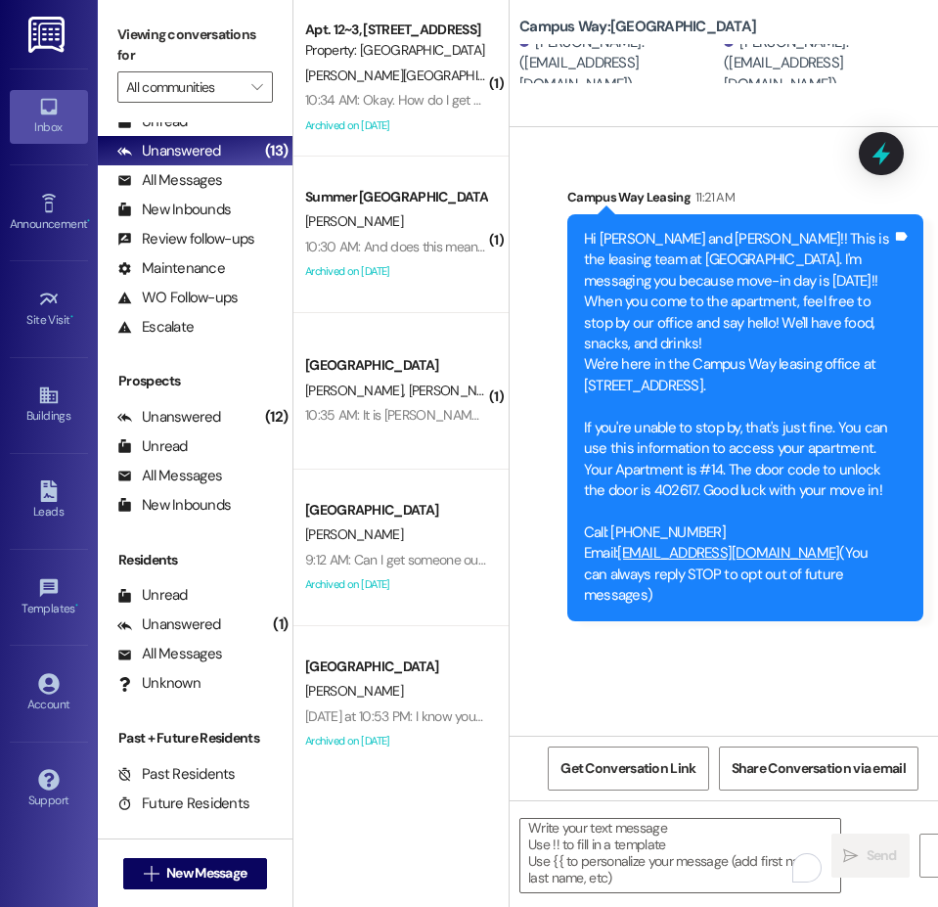
click at [644, 692] on div "Sent via SMS Campus Way Leasing 11:21 AM Hi Lia and Ella!! This is the leasing …" at bounding box center [724, 431] width 428 height 608
click at [216, 861] on button " New Message" at bounding box center [195, 873] width 145 height 31
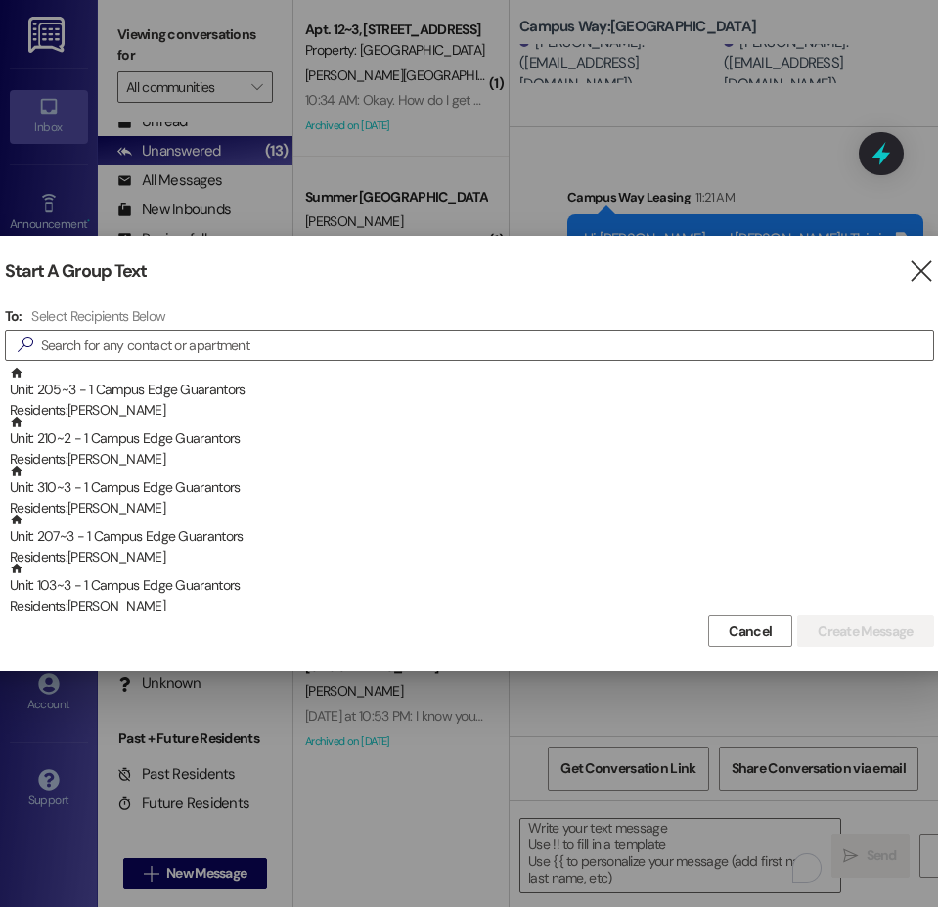
click at [826, 265] on div "Start A Group Text" at bounding box center [440, 271] width 871 height 22
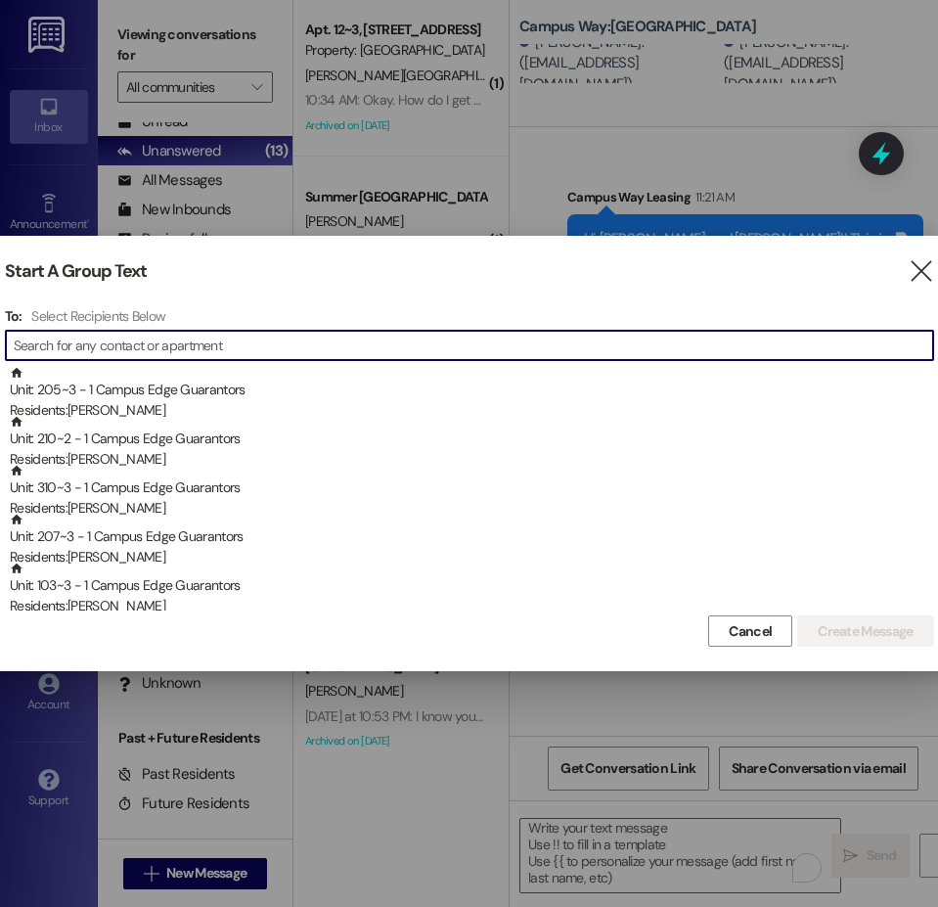
click at [205, 353] on input at bounding box center [473, 345] width 919 height 27
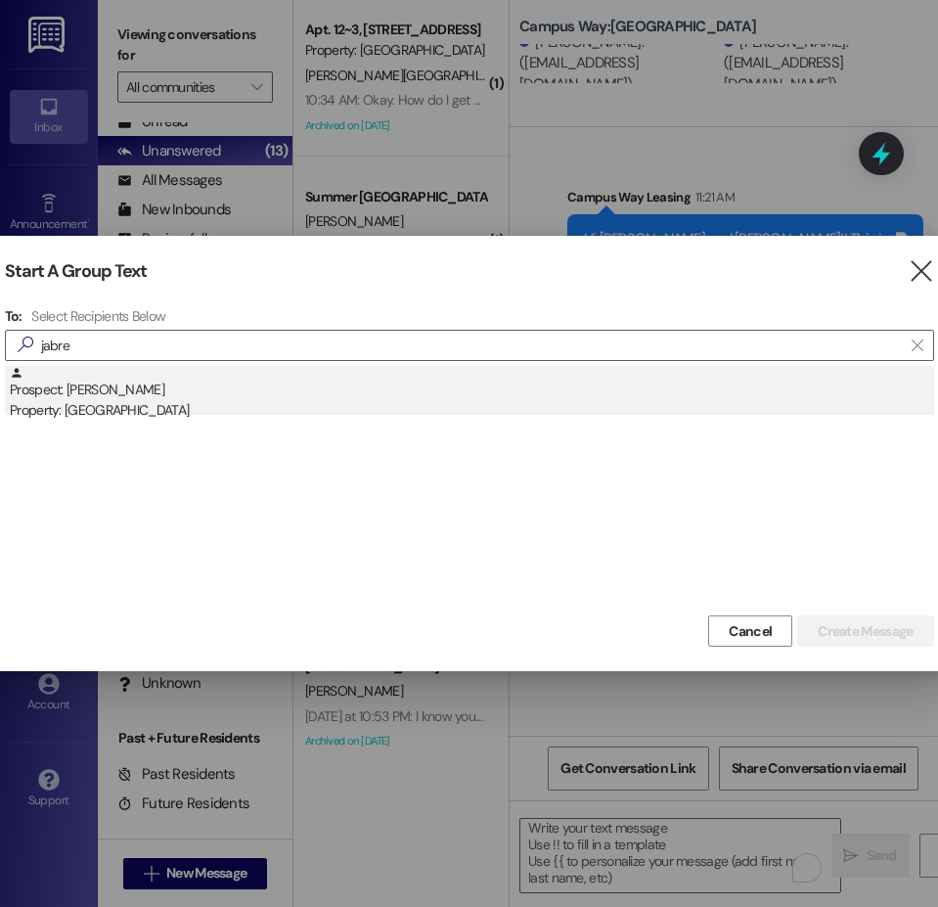
click at [108, 406] on div "Property: [GEOGRAPHIC_DATA]" at bounding box center [472, 410] width 924 height 21
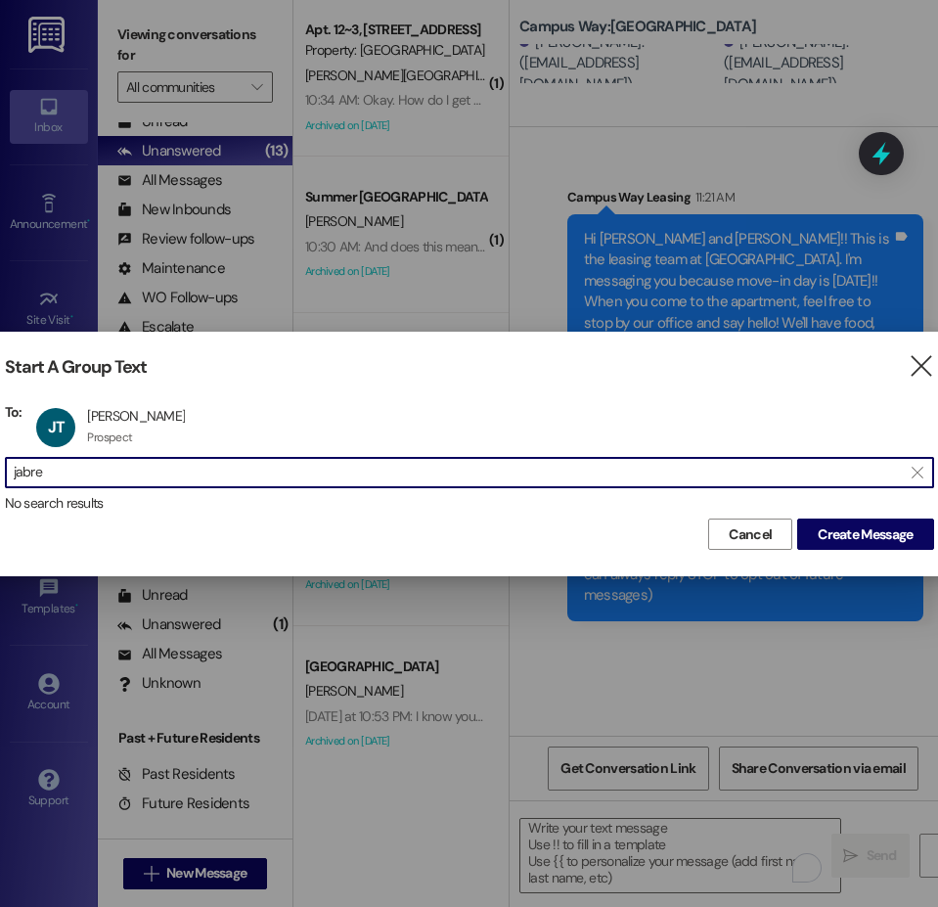
click at [47, 473] on input "jabre" at bounding box center [458, 472] width 888 height 27
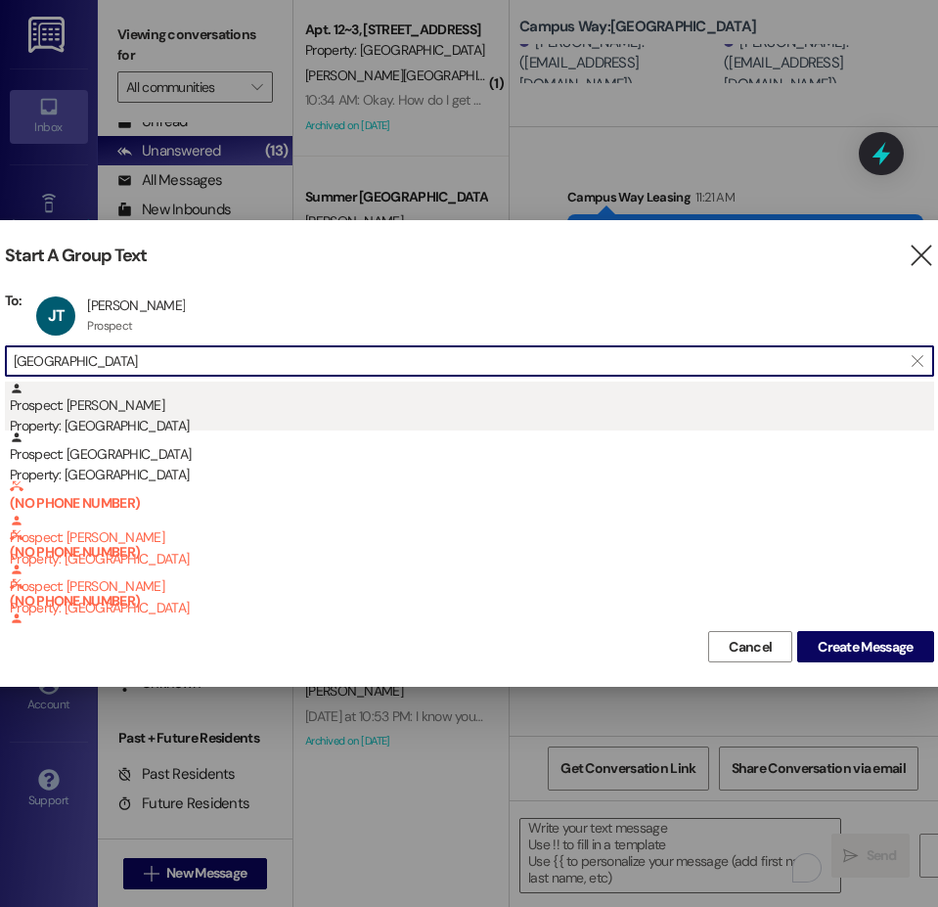
type input "camden"
click at [124, 414] on div "Prospect: Camden Chamberlin Property: Campus Edge" at bounding box center [472, 409] width 924 height 56
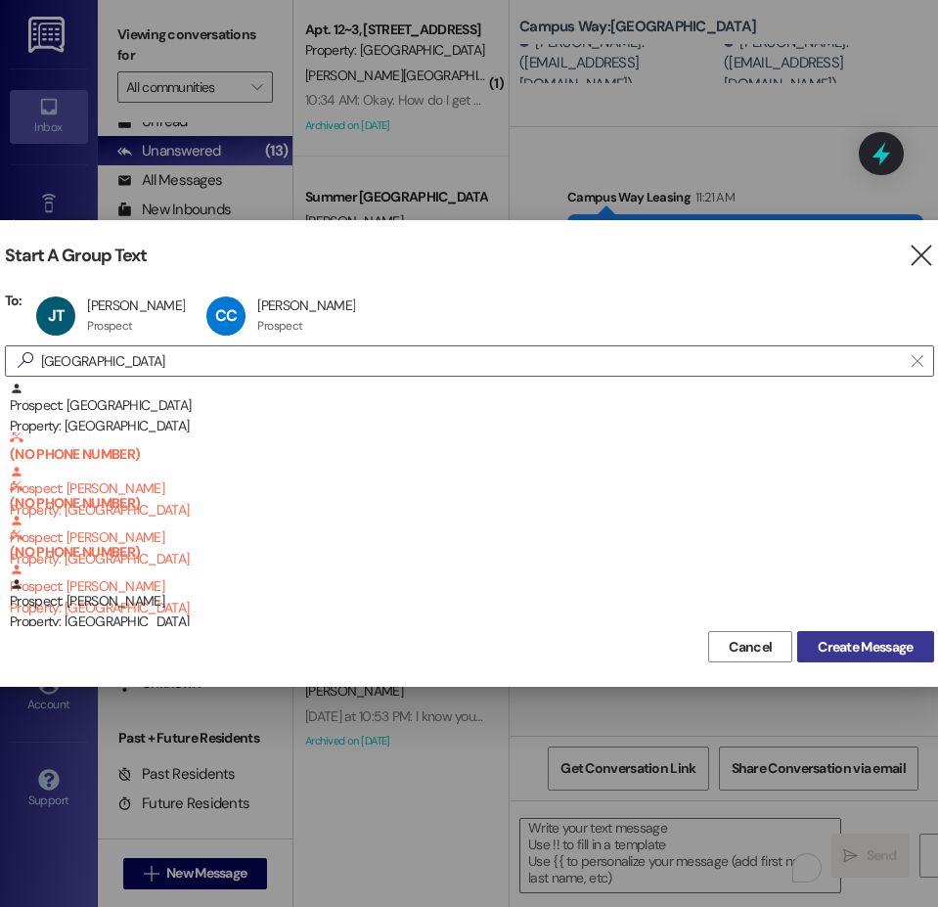
click at [828, 648] on span "Create Message" at bounding box center [865, 647] width 95 height 21
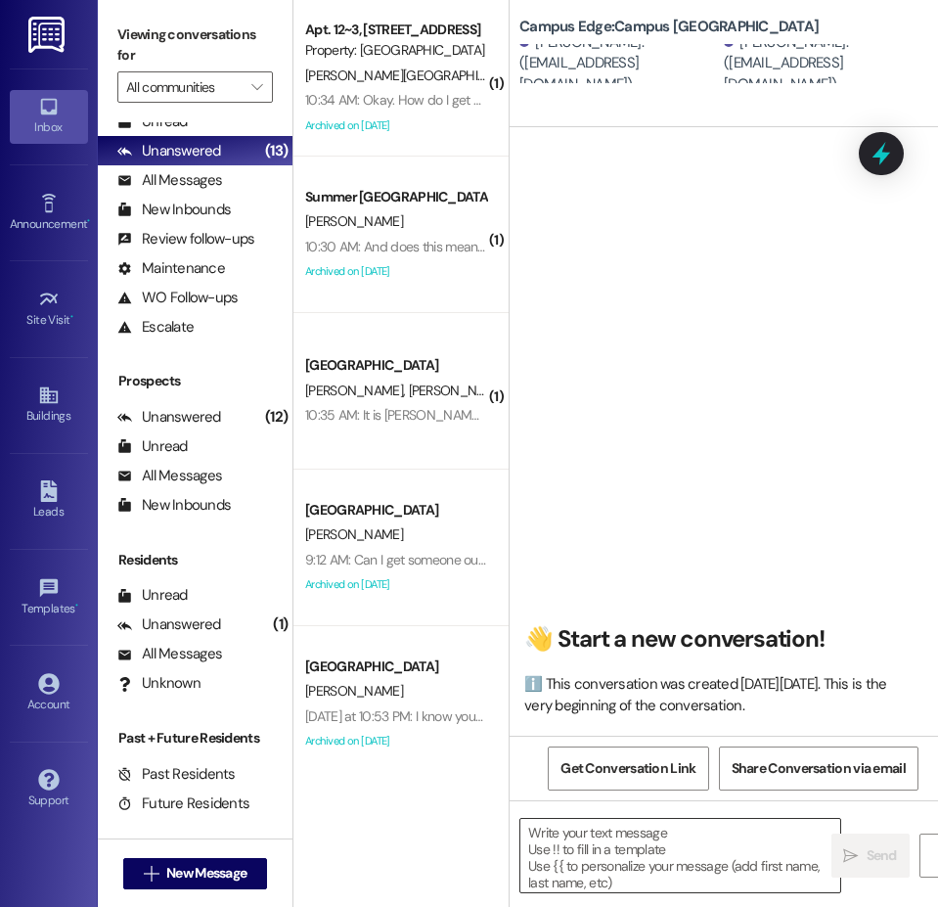
click at [685, 834] on textarea at bounding box center [680, 855] width 320 height 73
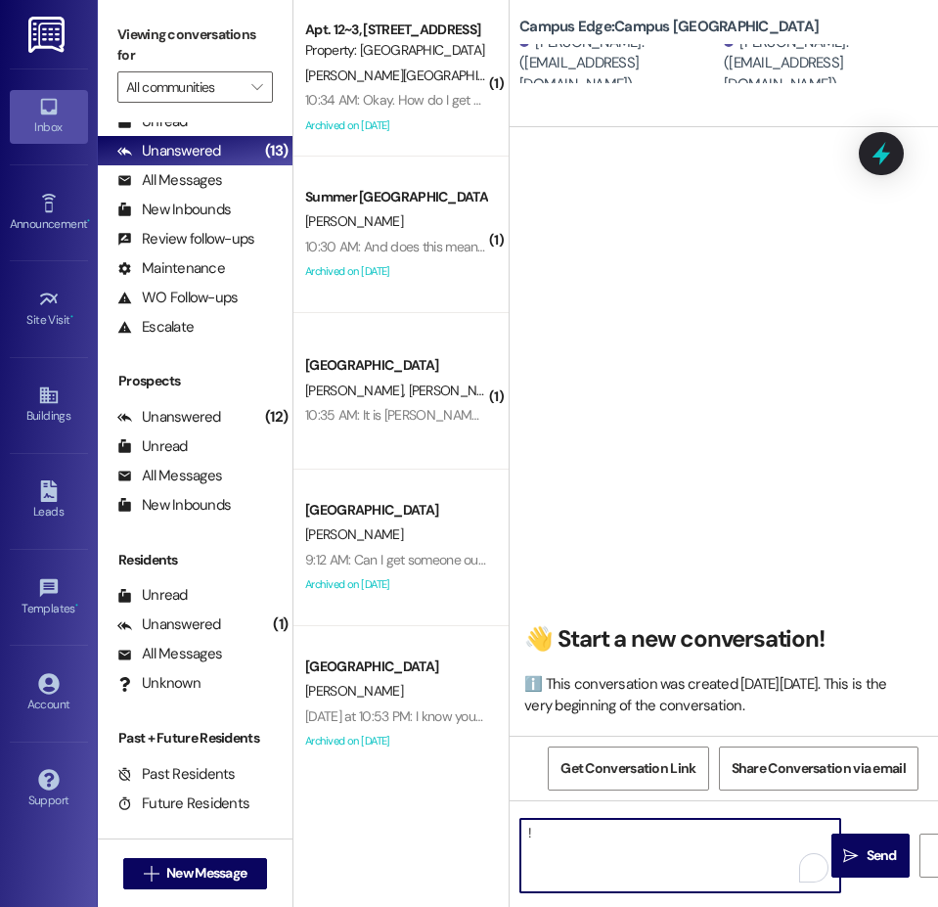
type textarea "!!"
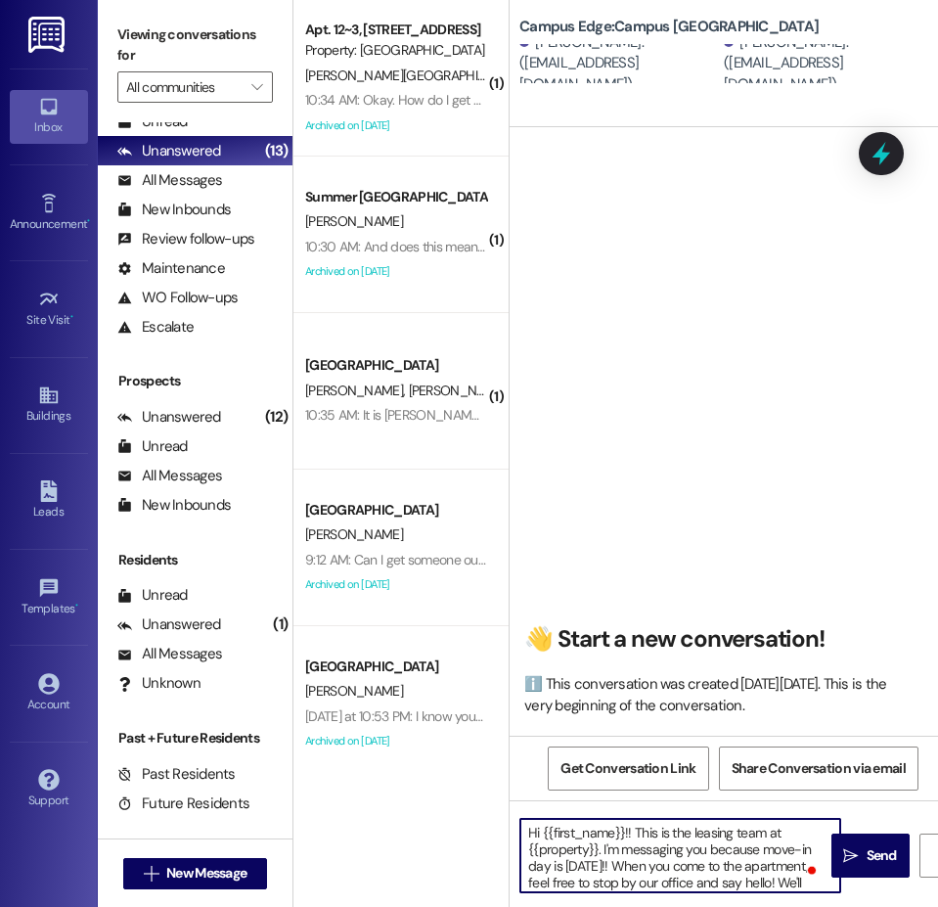
click at [733, 857] on textarea "Hi {{first_name}}!! This is the leasing team at {{property}}. I'm messaging you…" at bounding box center [680, 855] width 320 height 73
type textarea "Hi {{first_name}}!! This is the leasing team at {{property}}. I'm messaging you…"
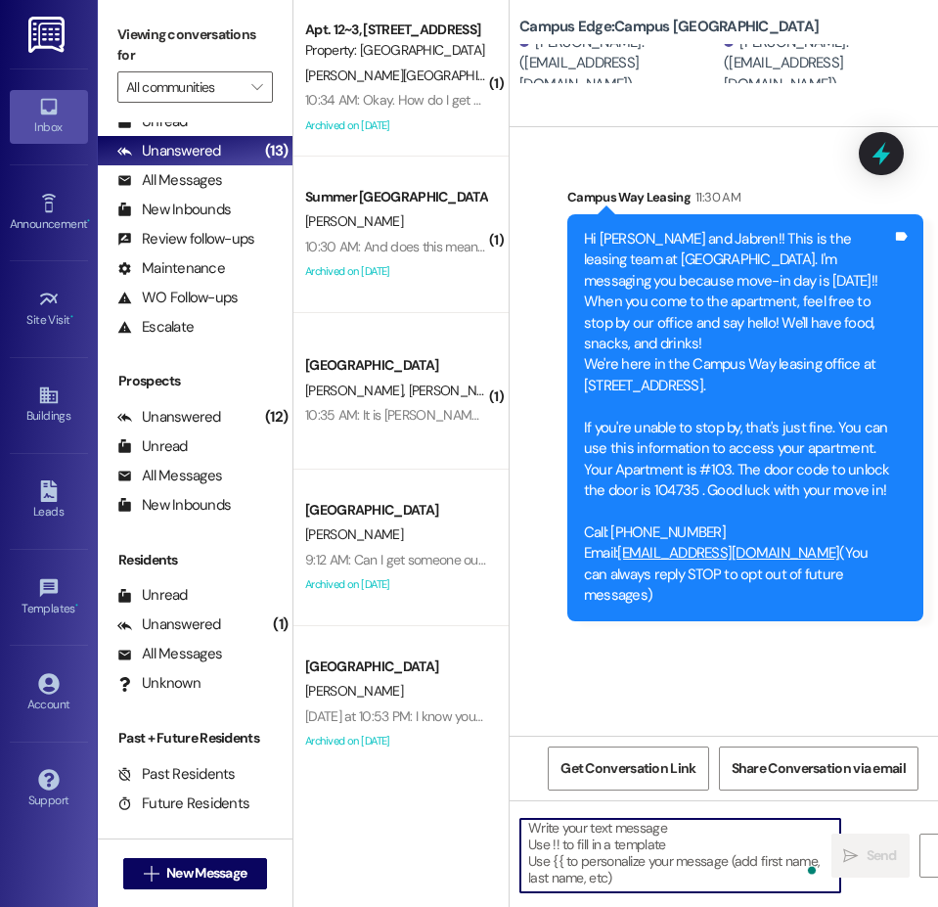
scroll to position [0, 0]
click at [228, 876] on span "New Message" at bounding box center [206, 873] width 80 height 21
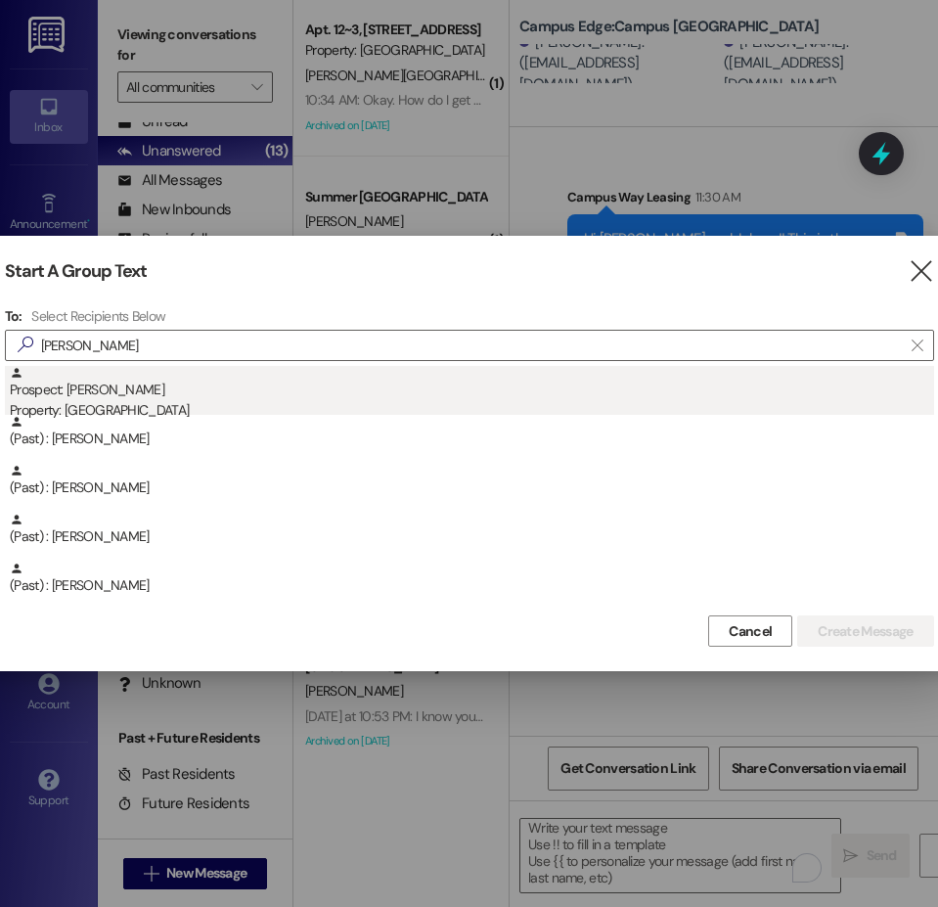
click at [155, 409] on div "Property: [GEOGRAPHIC_DATA]" at bounding box center [472, 410] width 924 height 21
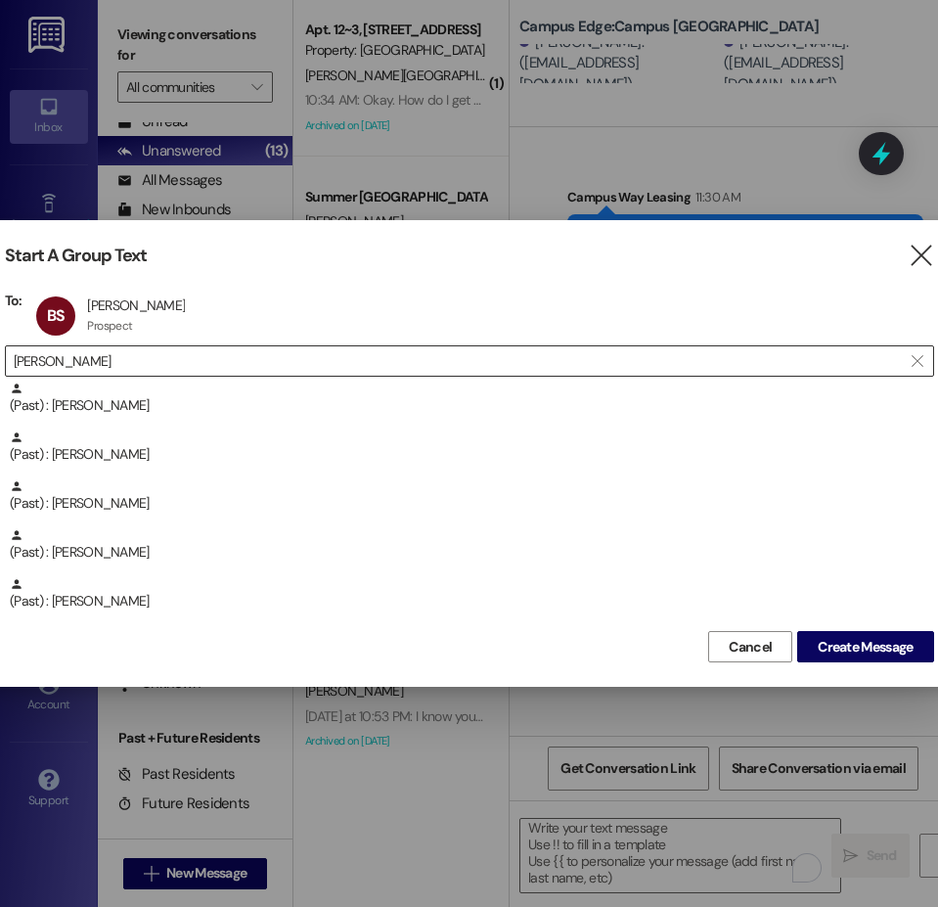
click at [52, 363] on input "benson" at bounding box center [458, 360] width 888 height 27
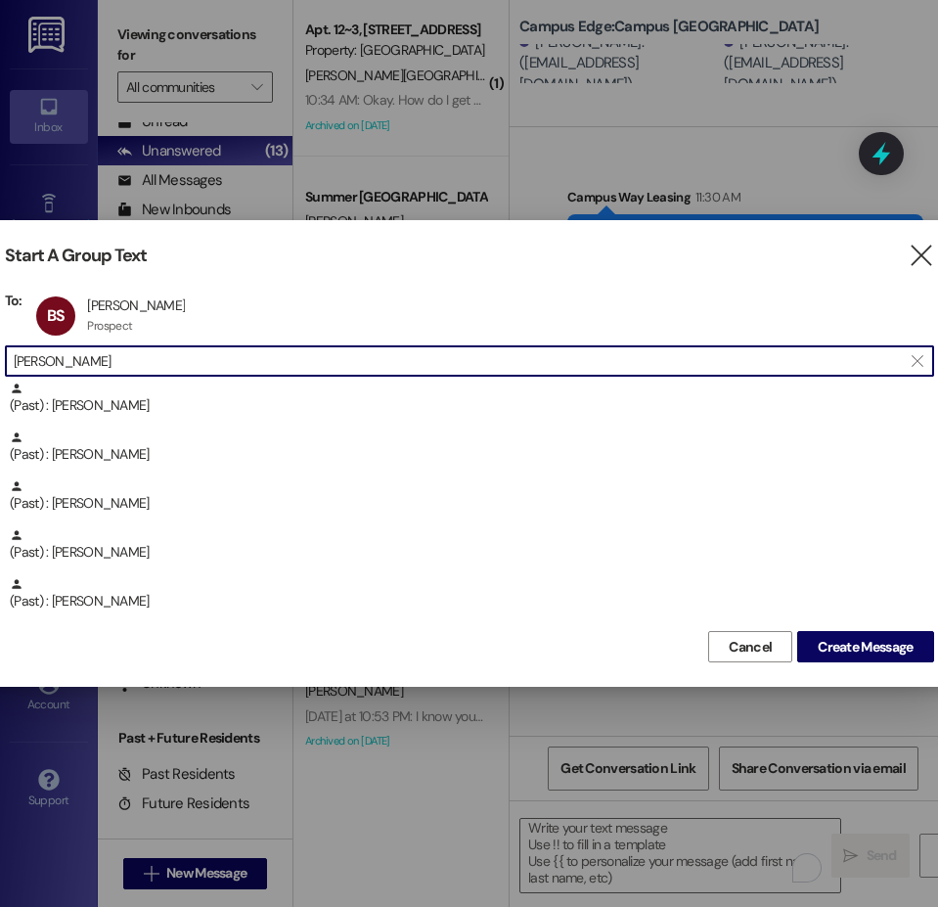
click at [52, 363] on input "benson" at bounding box center [458, 360] width 888 height 27
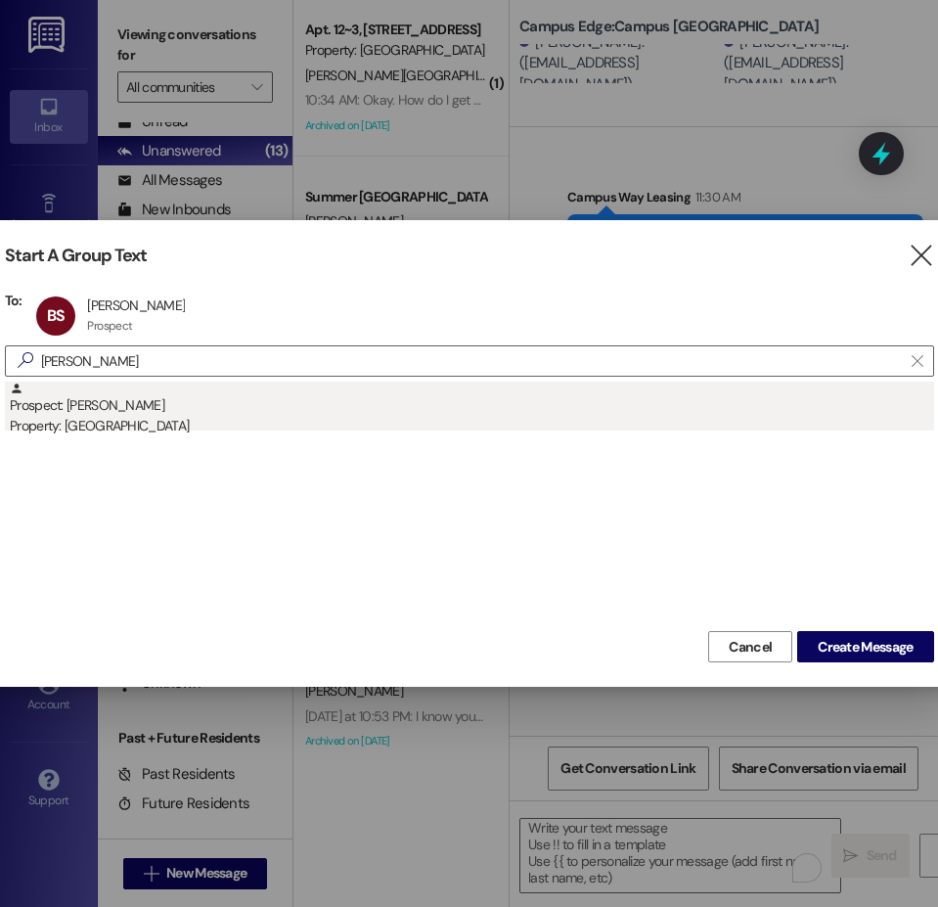
click at [126, 429] on div "Property: [GEOGRAPHIC_DATA]" at bounding box center [472, 426] width 924 height 21
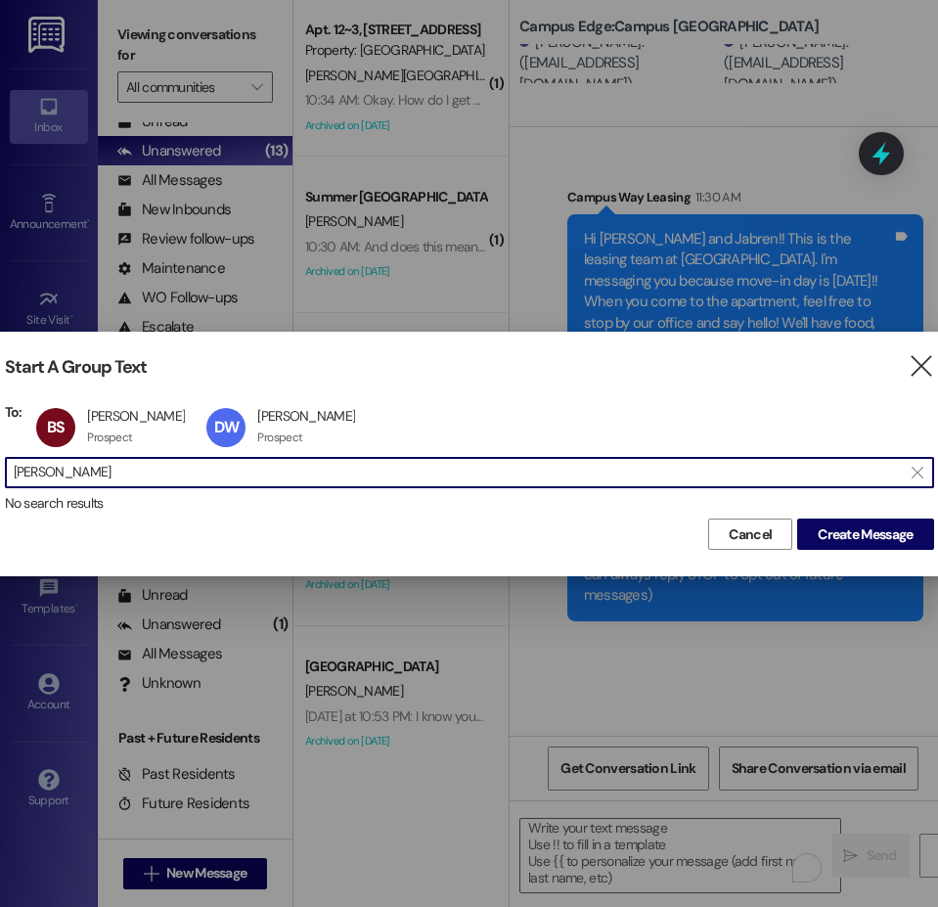
click at [69, 472] on input "david welch" at bounding box center [458, 472] width 888 height 27
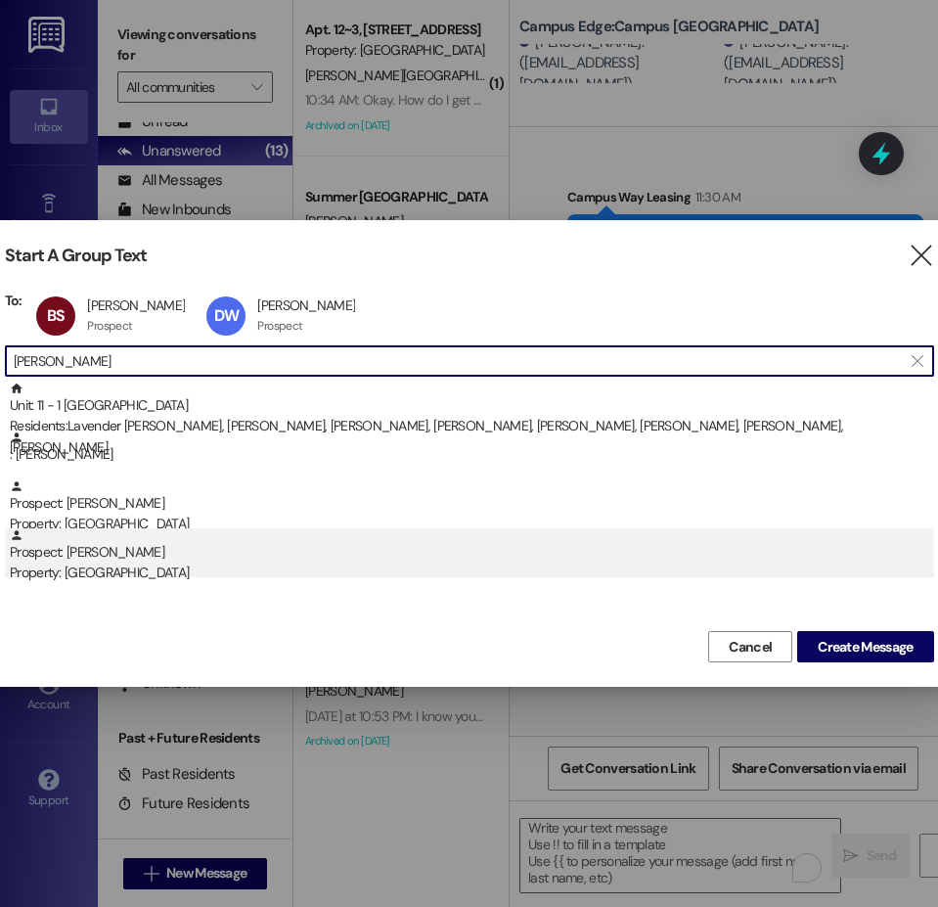
type input "derrick"
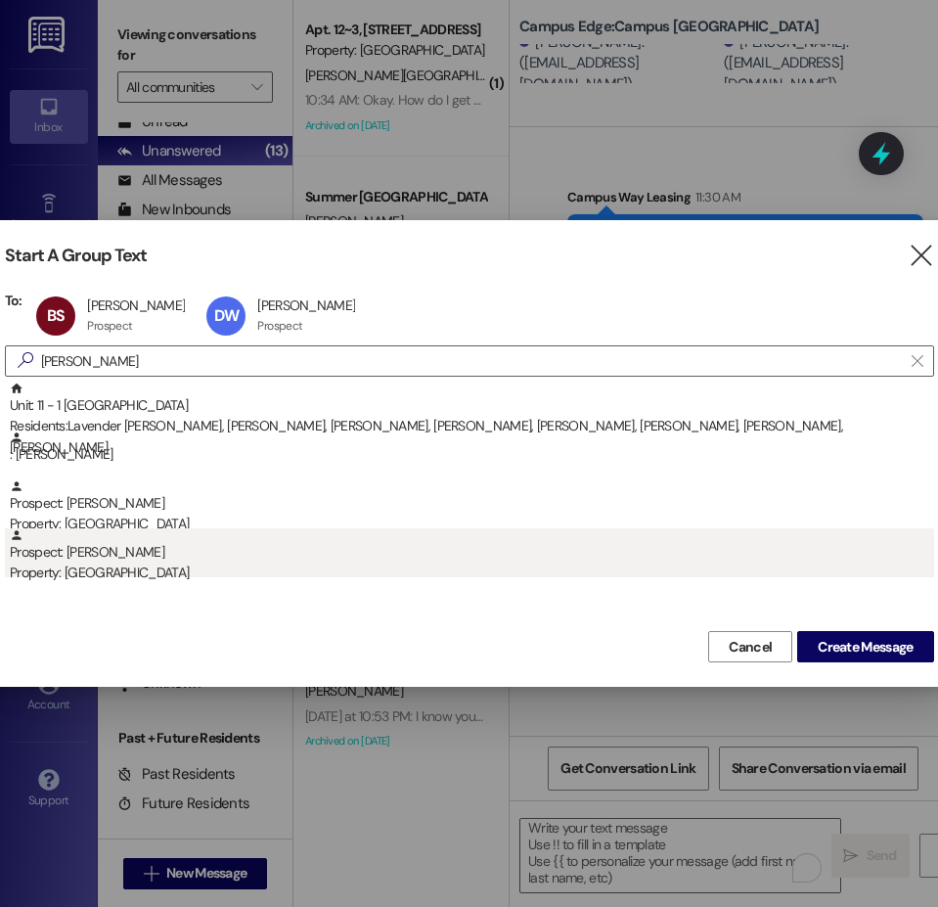
click at [115, 569] on div "Property: [GEOGRAPHIC_DATA]" at bounding box center [472, 572] width 924 height 21
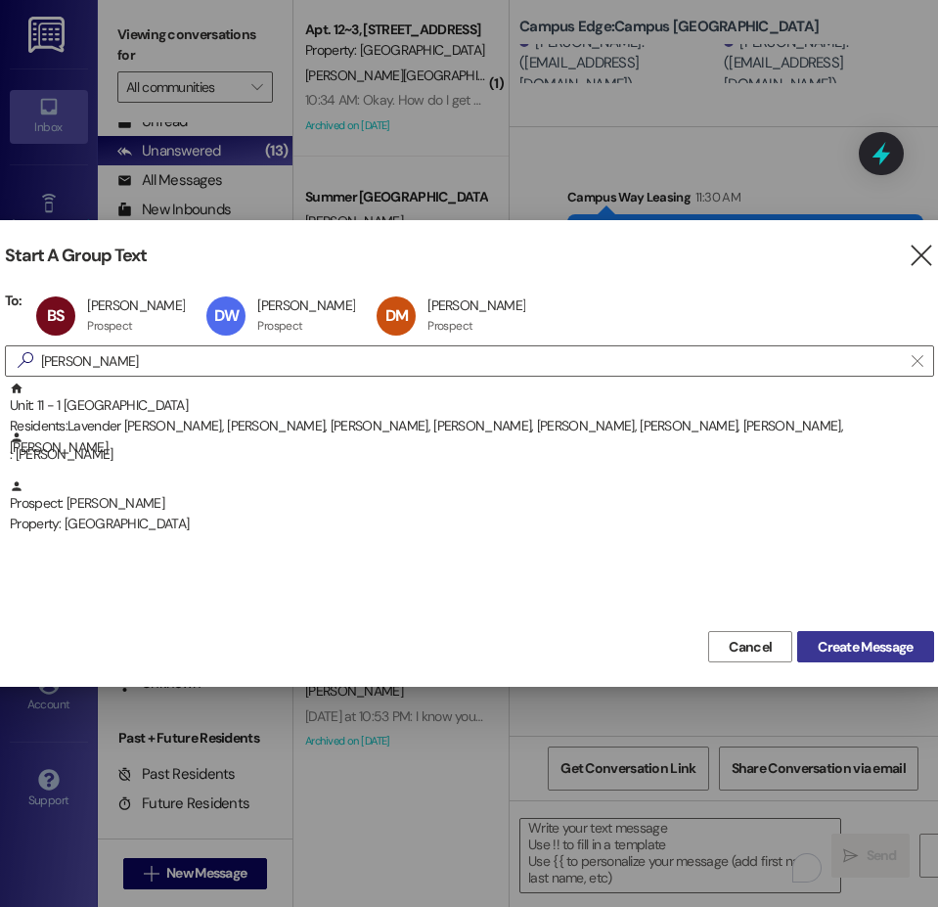
click at [897, 648] on span "Create Message" at bounding box center [865, 647] width 95 height 21
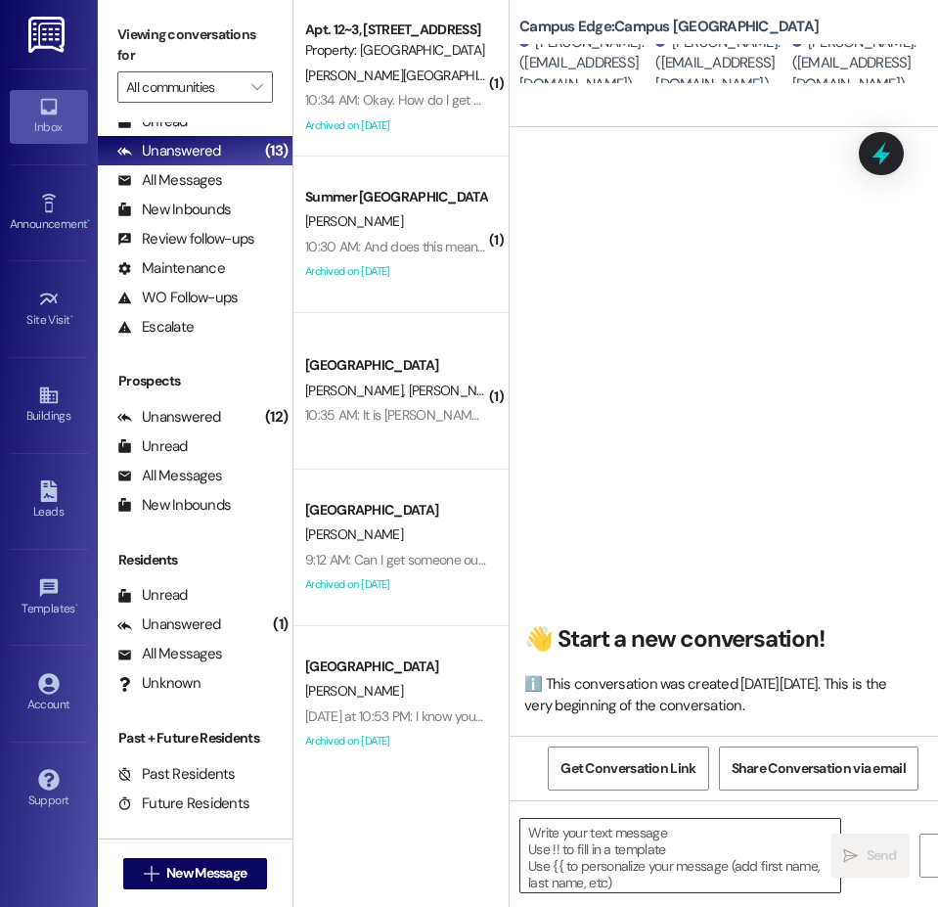
click at [586, 852] on textarea at bounding box center [680, 855] width 320 height 73
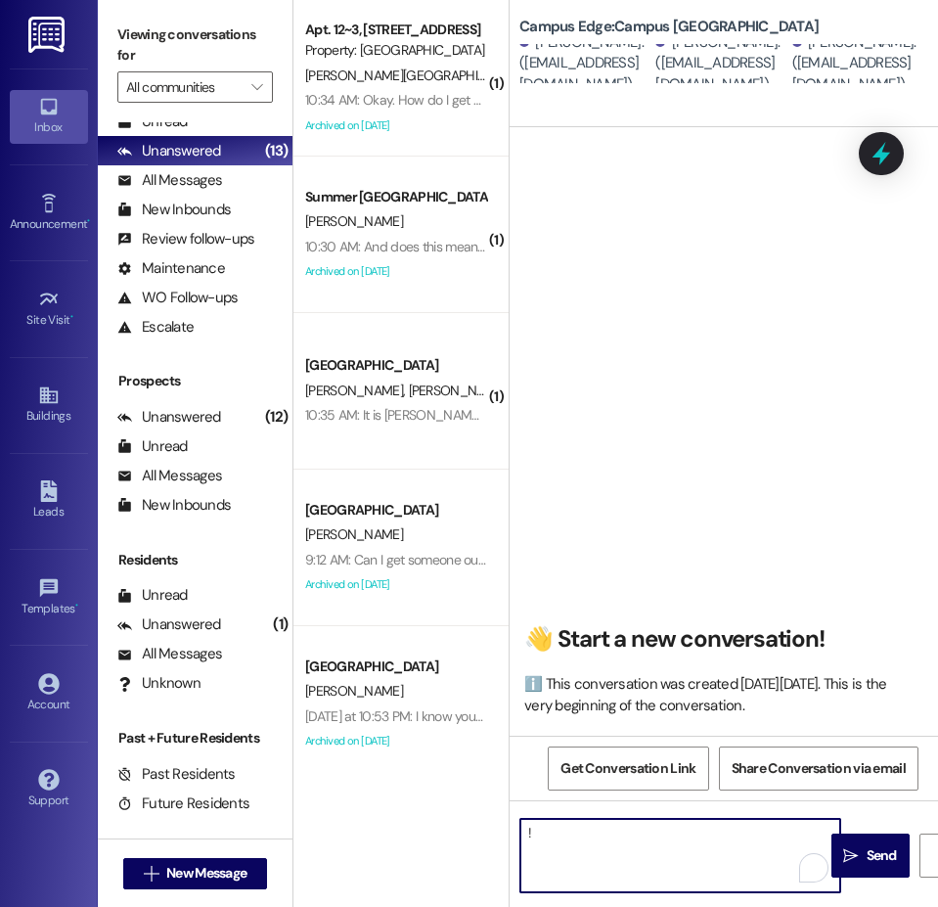
type textarea "!!"
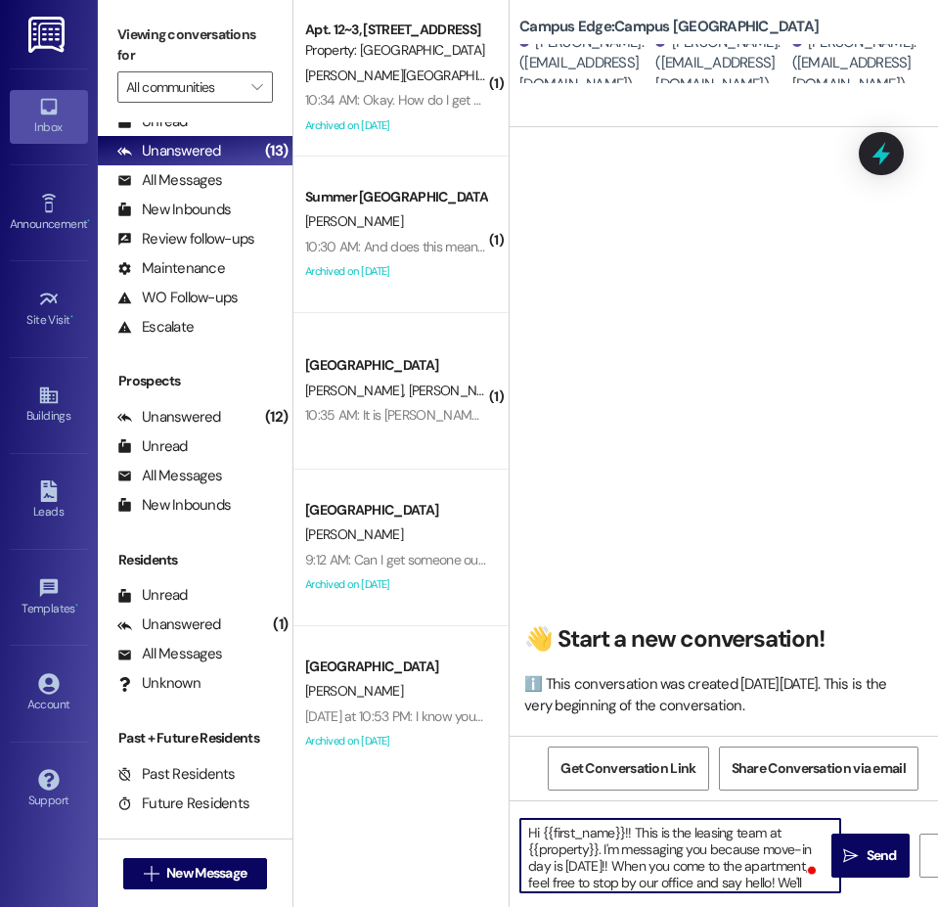
click at [691, 869] on textarea "Hi {{first_name}}!! This is the leasing team at {{property}}. I'm messaging you…" at bounding box center [680, 855] width 320 height 73
click at [613, 848] on textarea "Hi {{first_name}}!! This is the leasing team at {{property}}. I'm messaging you…" at bounding box center [680, 855] width 320 height 73
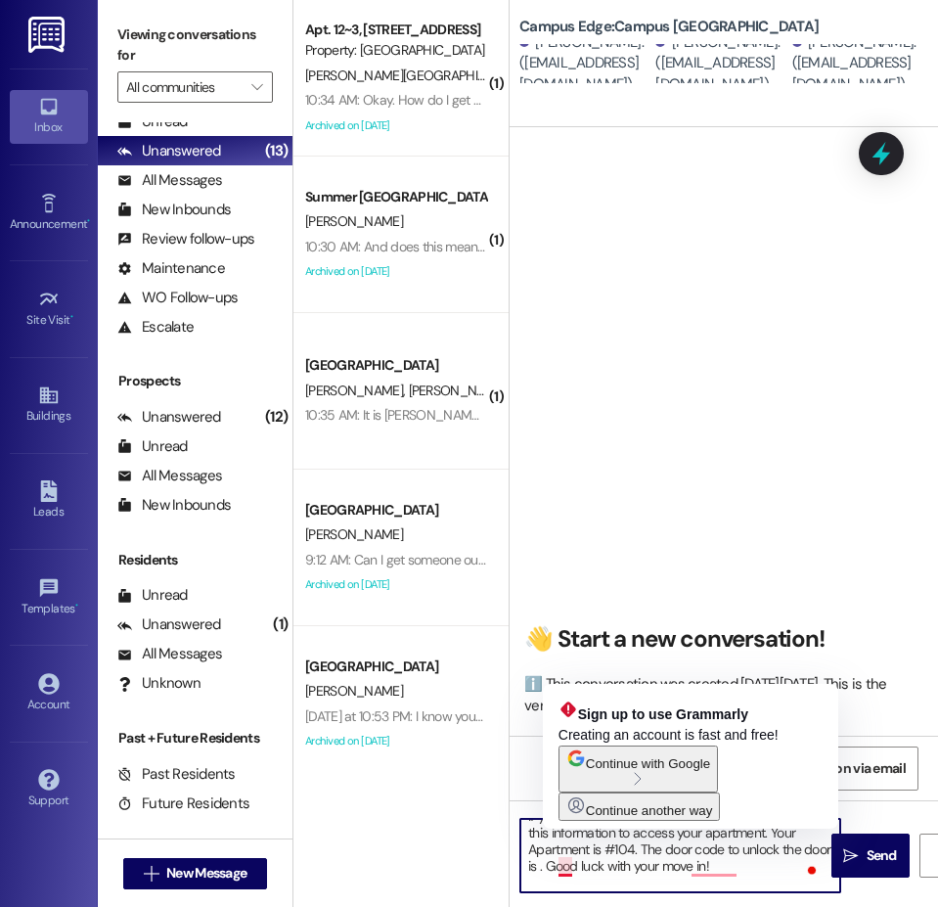
click at [567, 869] on textarea "Hi {{first_name}}!! This is the leasing team at {{property}}. I'm messaging you…" at bounding box center [680, 855] width 320 height 73
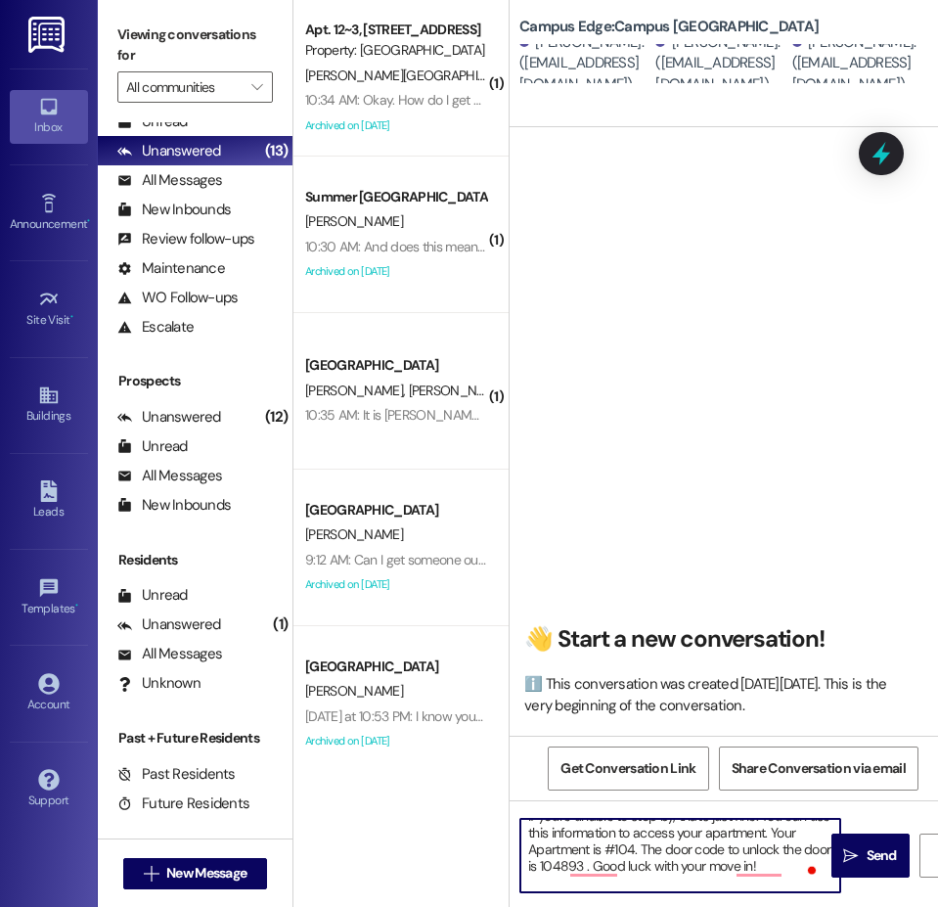
type textarea "Hi {{first_name}}!! This is the leasing team at {{property}}. I'm messaging you…"
click at [855, 854] on icon "" at bounding box center [850, 856] width 15 height 16
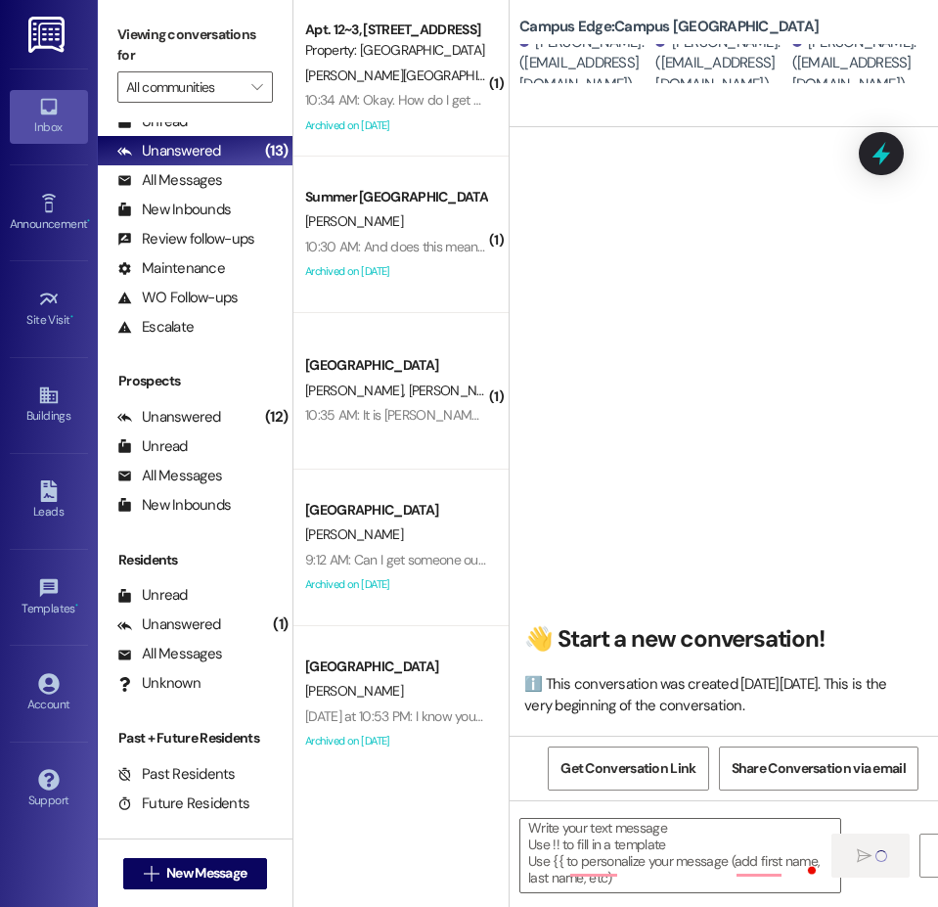
scroll to position [32, 0]
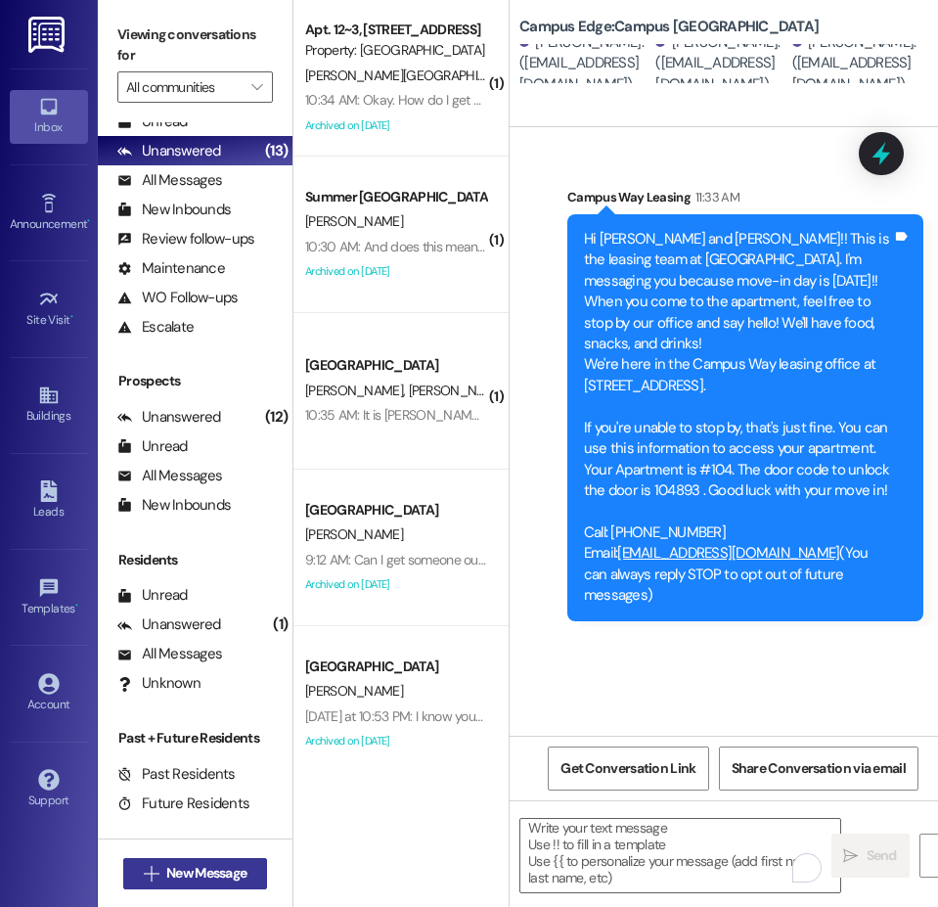
click at [235, 880] on span "New Message" at bounding box center [206, 873] width 80 height 21
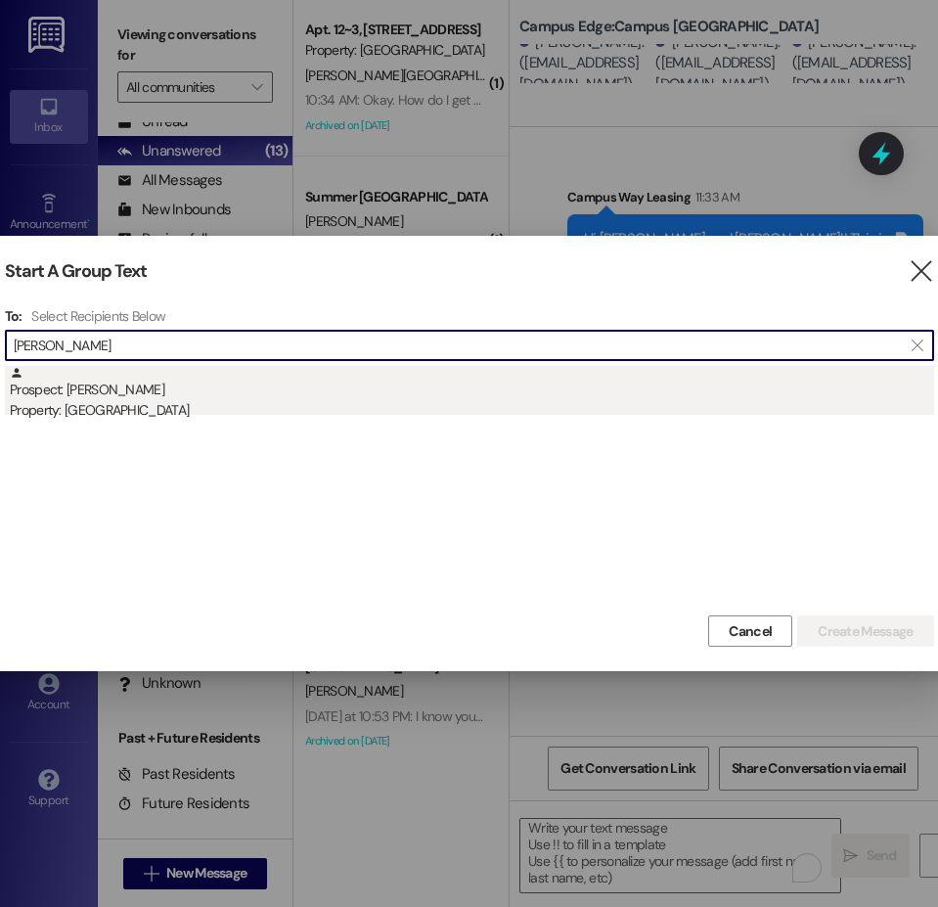
type input "kellerby"
click at [147, 396] on div "Prospect: Brayden Kellerby Property: Campus Edge" at bounding box center [472, 394] width 924 height 56
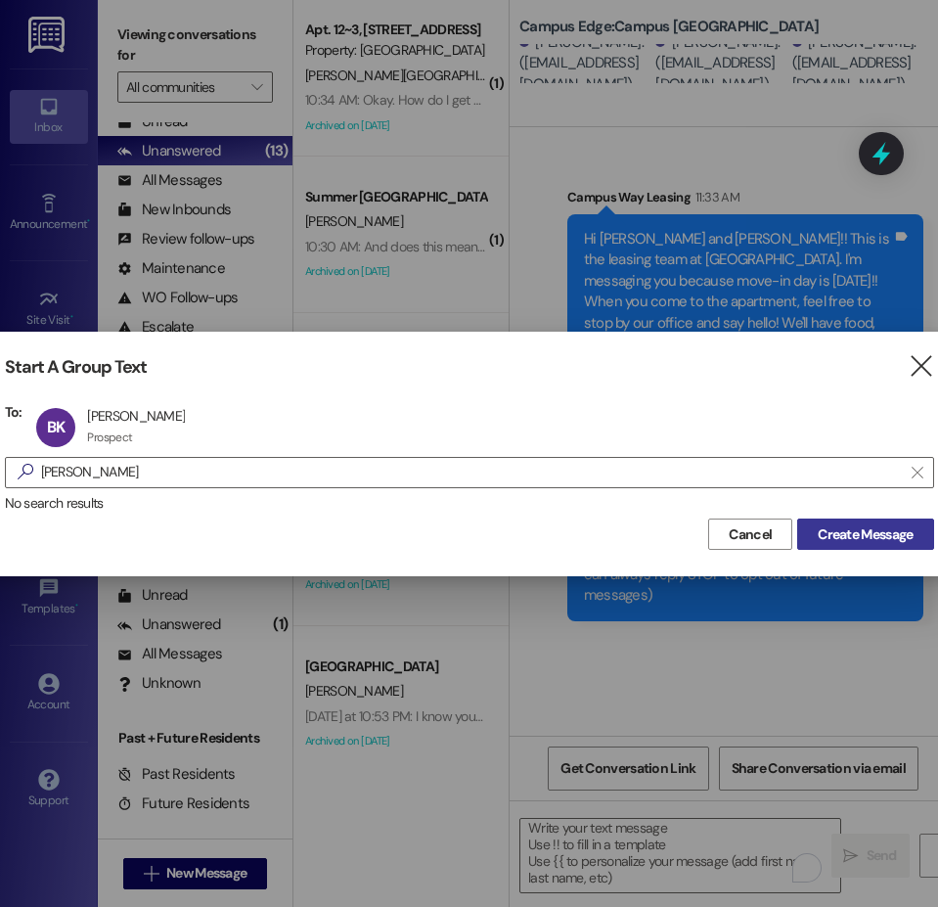
click at [848, 531] on span "Create Message" at bounding box center [865, 534] width 95 height 21
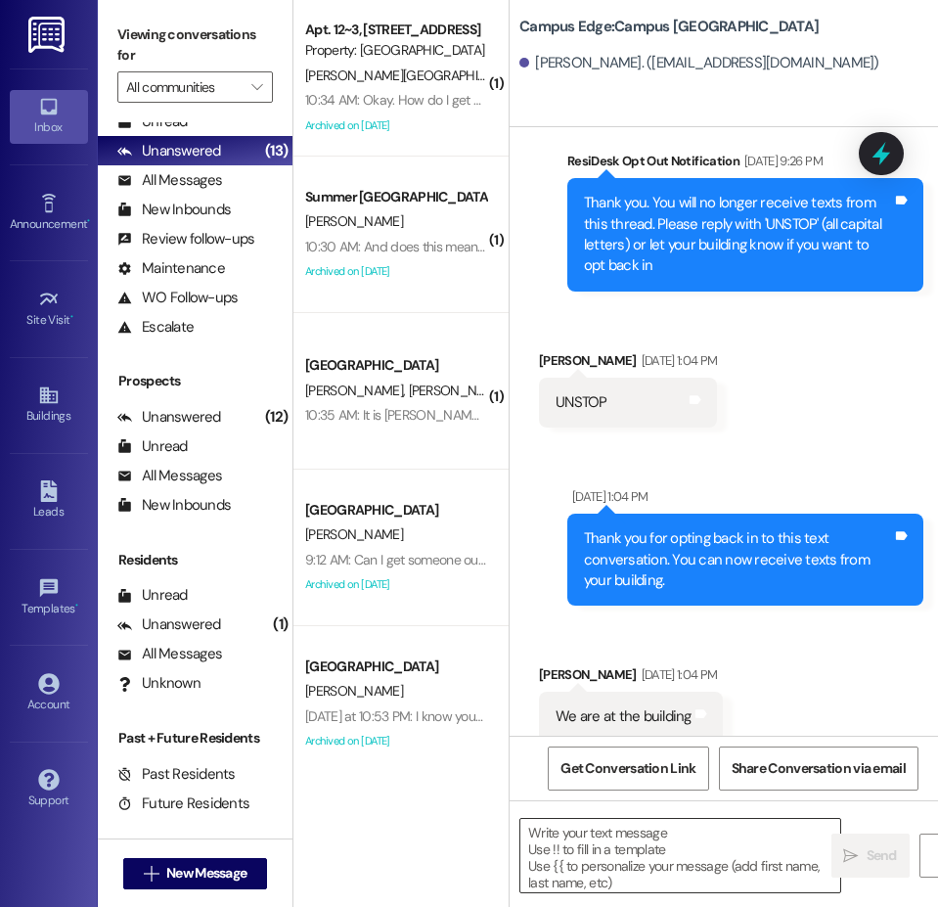
click at [594, 864] on textarea at bounding box center [680, 855] width 320 height 73
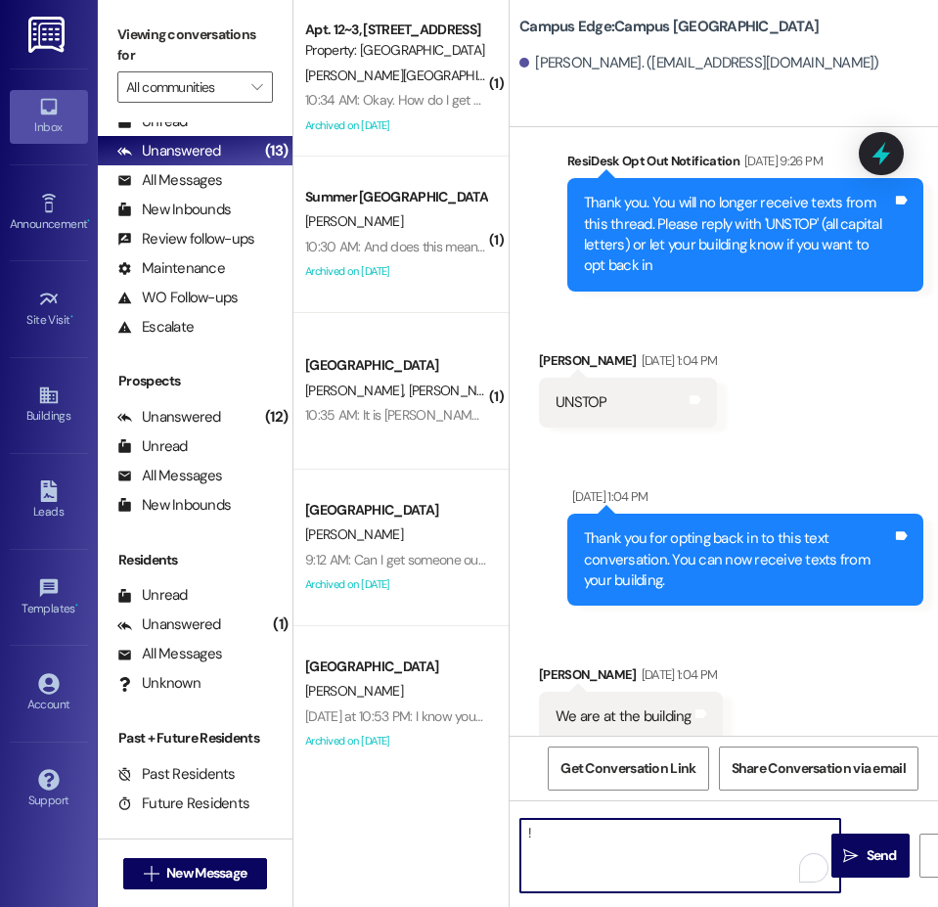
type textarea "!!"
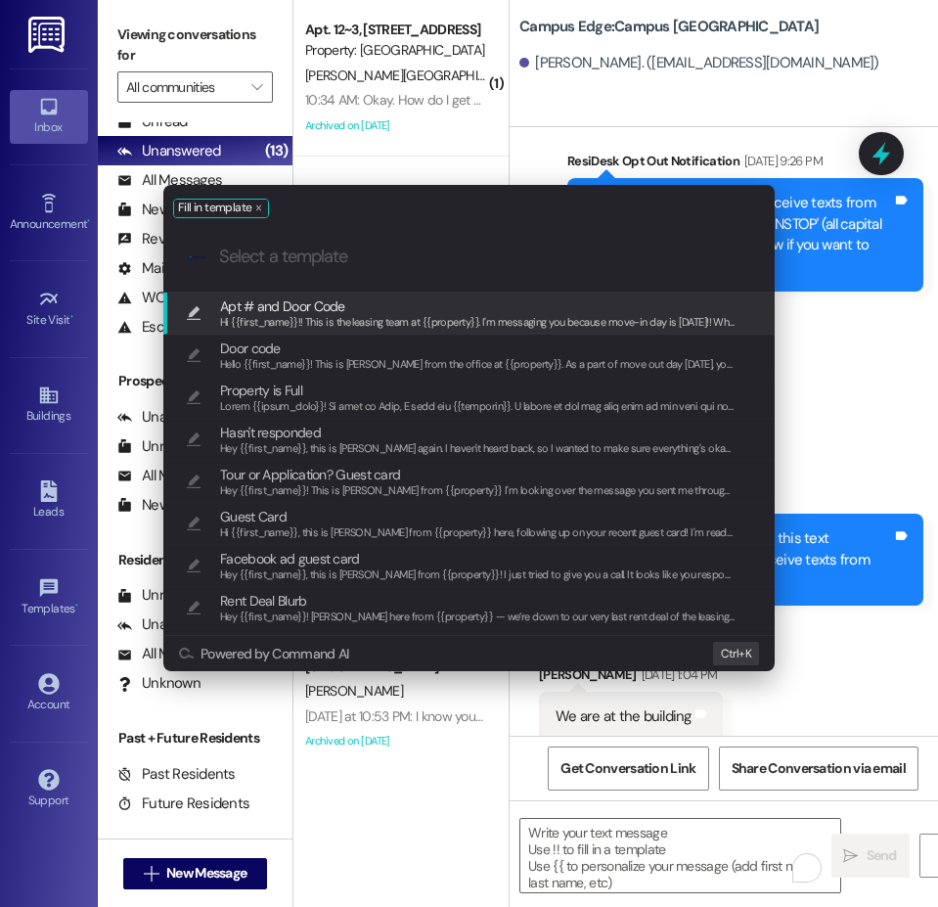
click at [434, 303] on span "Apt # and Door Code" at bounding box center [477, 306] width 515 height 22
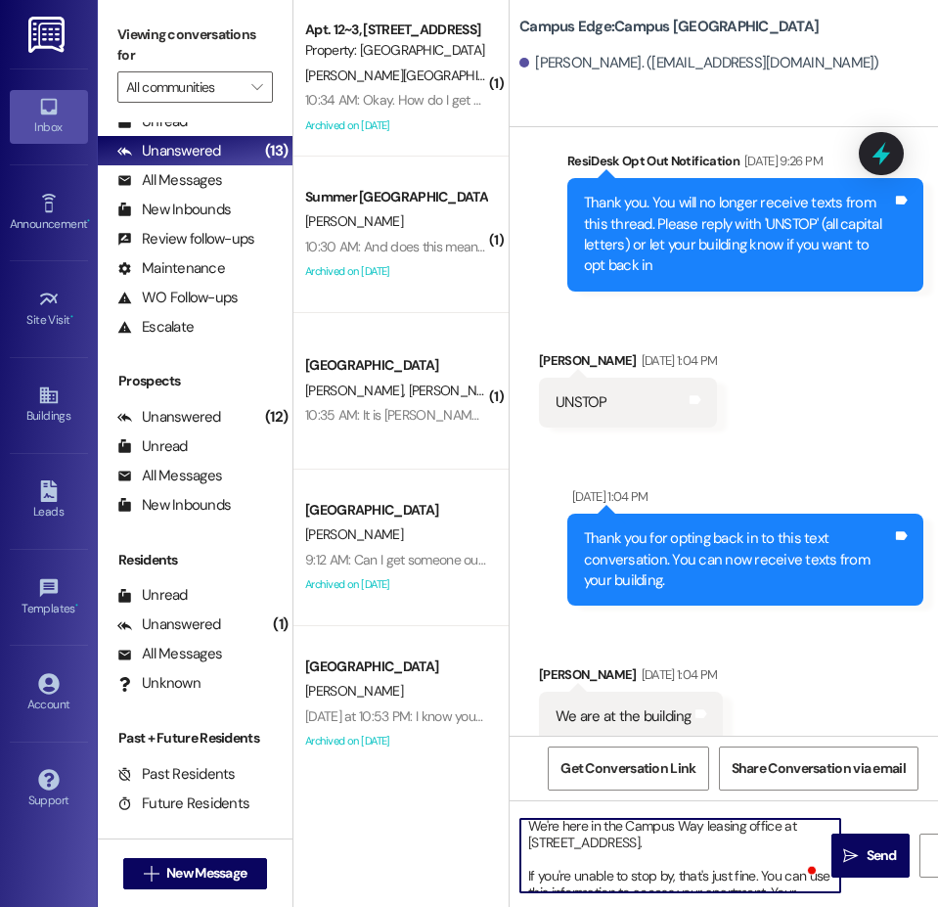
click at [705, 864] on textarea "Hi {{first_name}}!! This is the leasing team at {{property}}. I'm messaging you…" at bounding box center [680, 855] width 320 height 73
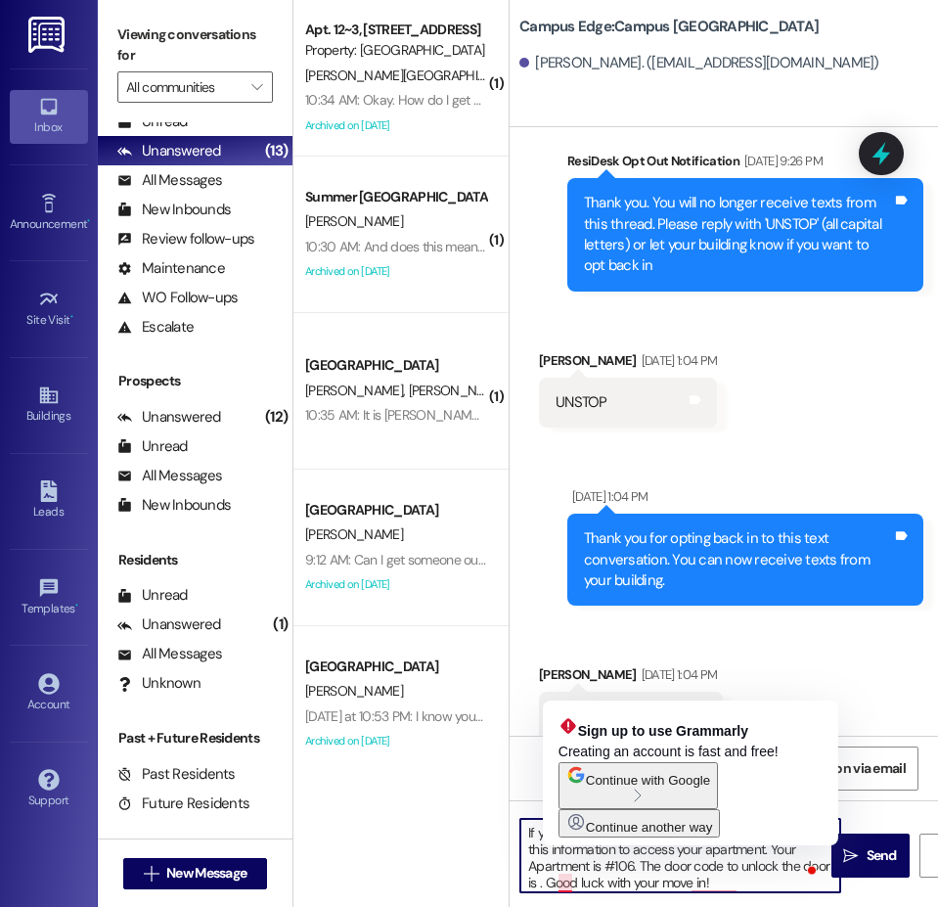
click at [566, 886] on textarea "Hi {{first_name}}!! This is the leasing team at {{property}}. I'm messaging you…" at bounding box center [680, 855] width 320 height 73
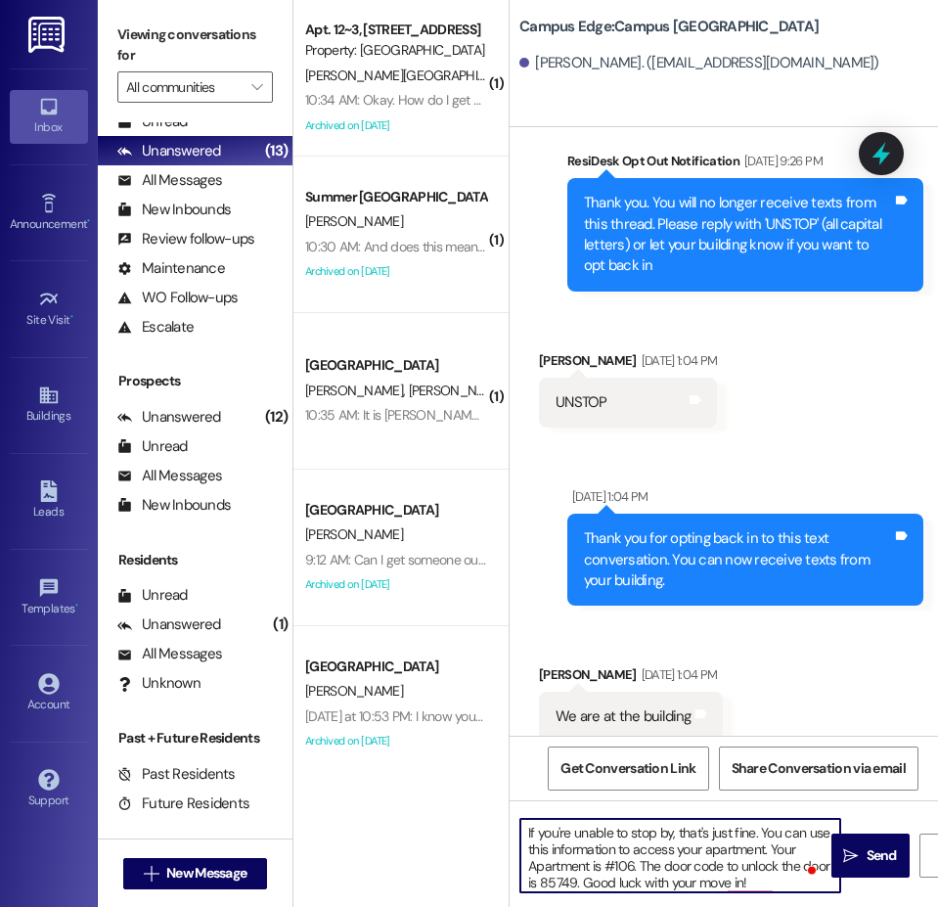
type textarea "Hi {{first_name}}!! This is the leasing team at {{property}}. I'm messaging you…"
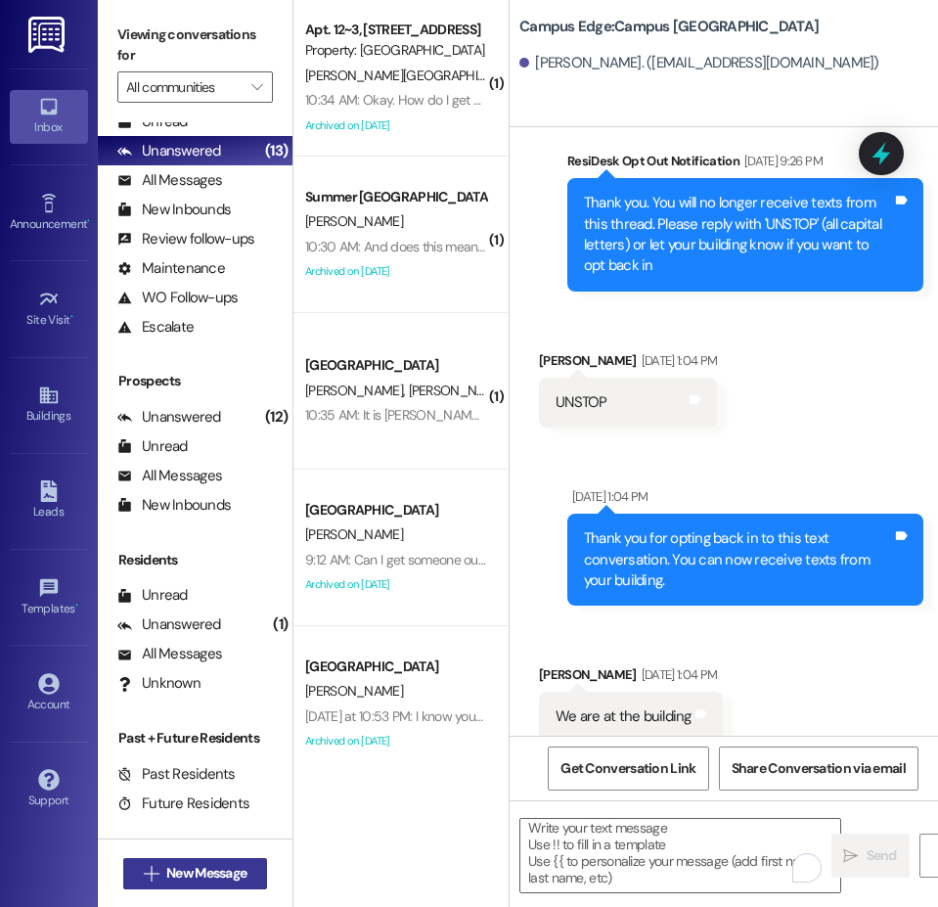
click at [184, 877] on span "New Message" at bounding box center [206, 873] width 80 height 21
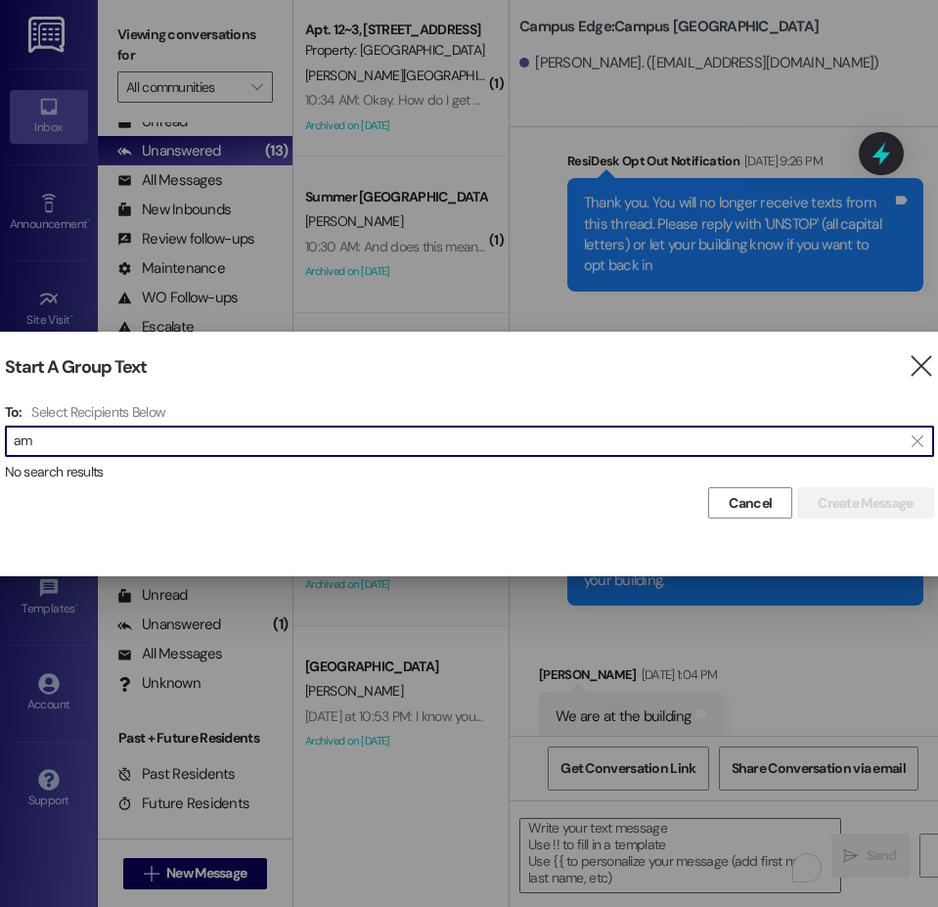
type input "a"
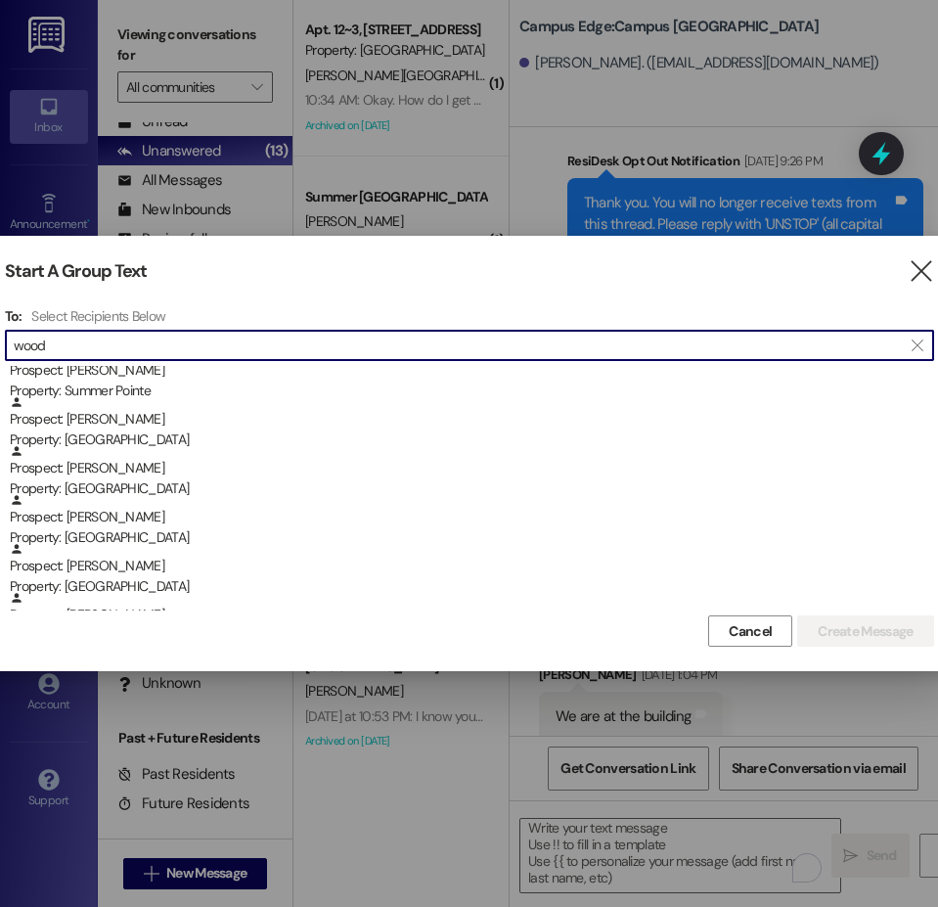
scroll to position [489, 0]
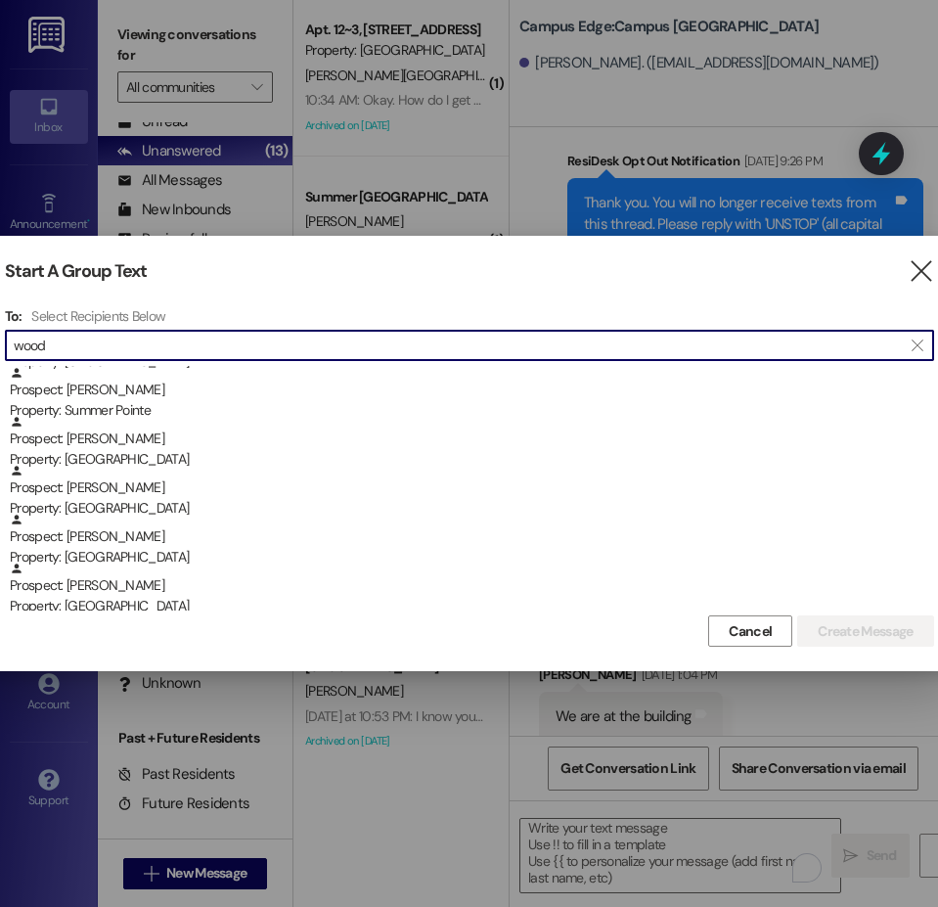
click at [41, 347] on input "wood" at bounding box center [458, 345] width 888 height 27
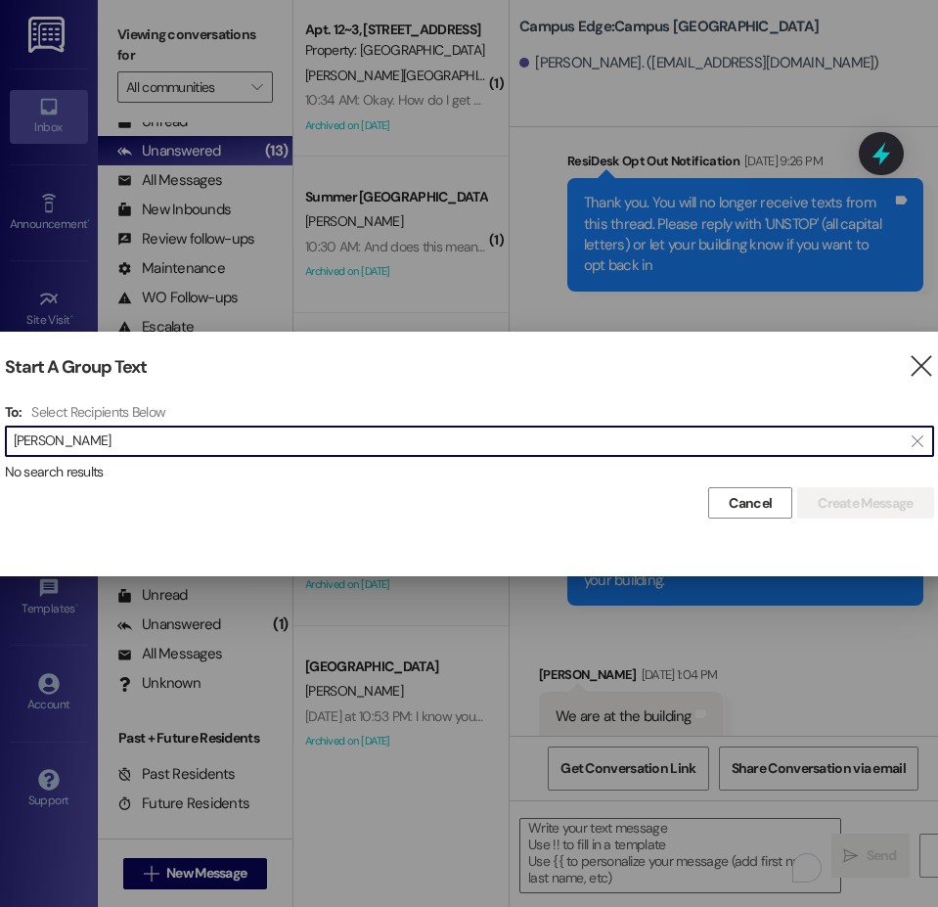
scroll to position [1, 0]
drag, startPoint x: 74, startPoint y: 450, endPoint x: 7, endPoint y: 460, distance: 68.2
click at [7, 460] on div "To: Select Recipients Below  amelia wood  No search results" at bounding box center [469, 442] width 929 height 79
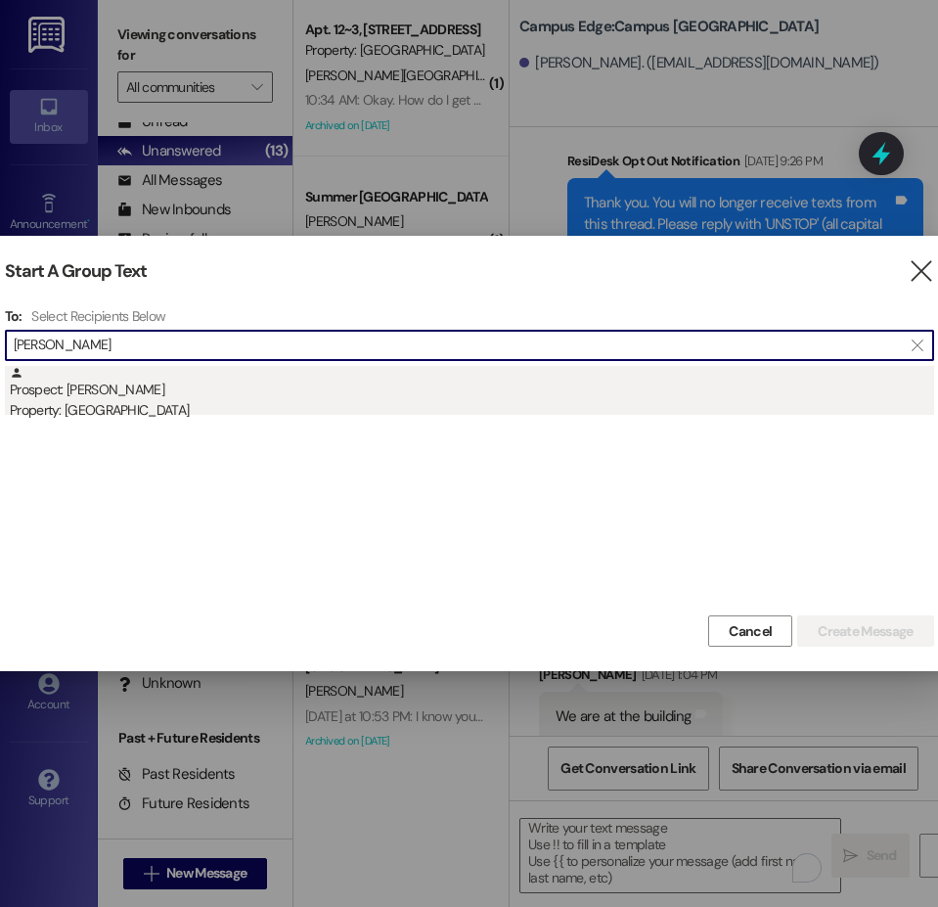
type input "Katie elgan"
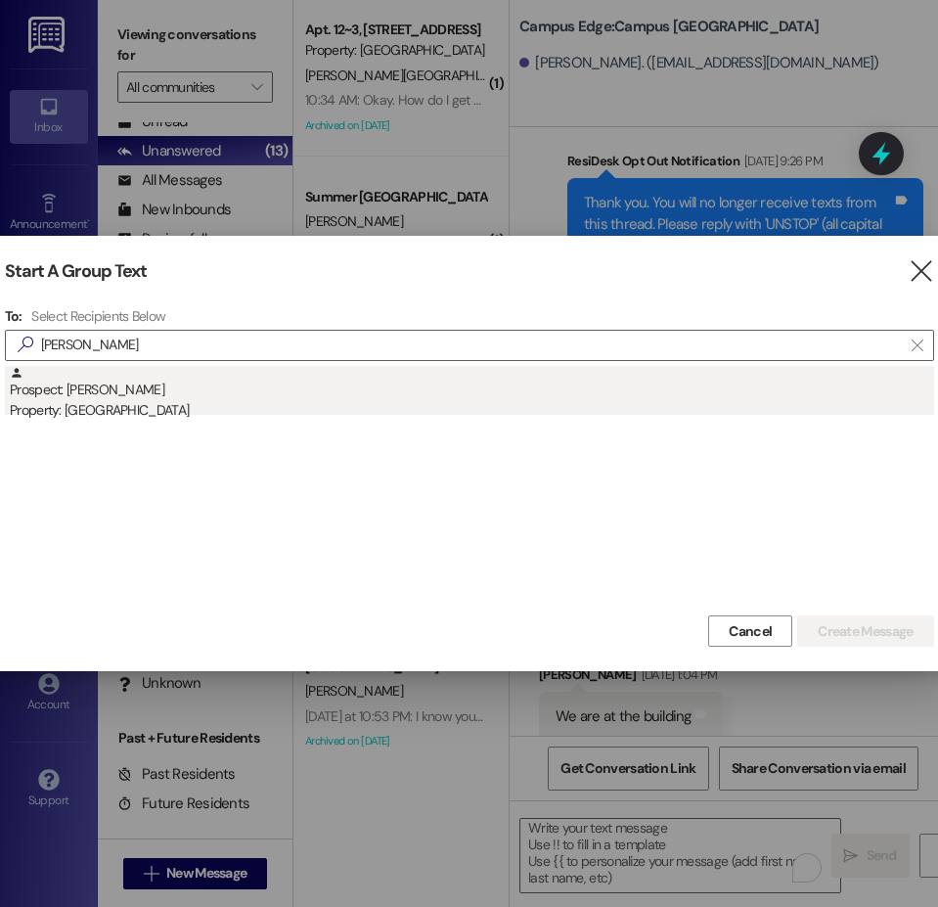
scroll to position [0, 0]
click at [118, 400] on div "Property: [GEOGRAPHIC_DATA]" at bounding box center [472, 410] width 924 height 21
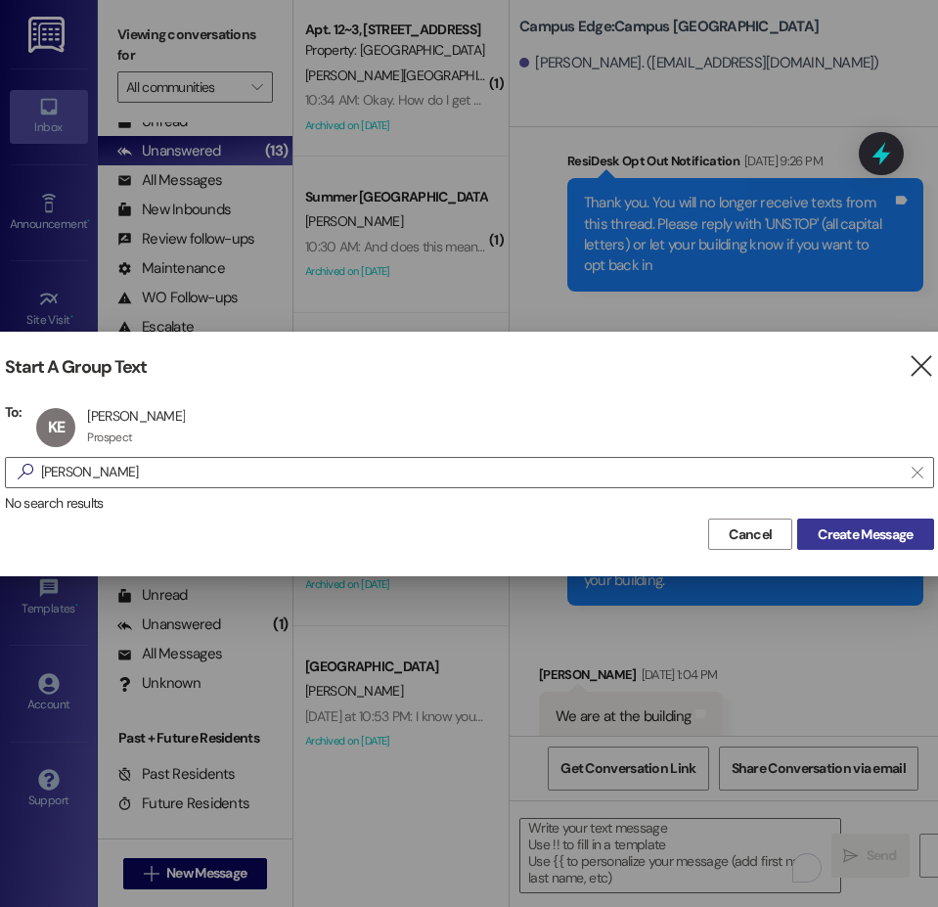
click at [834, 534] on span "Create Message" at bounding box center [865, 534] width 95 height 21
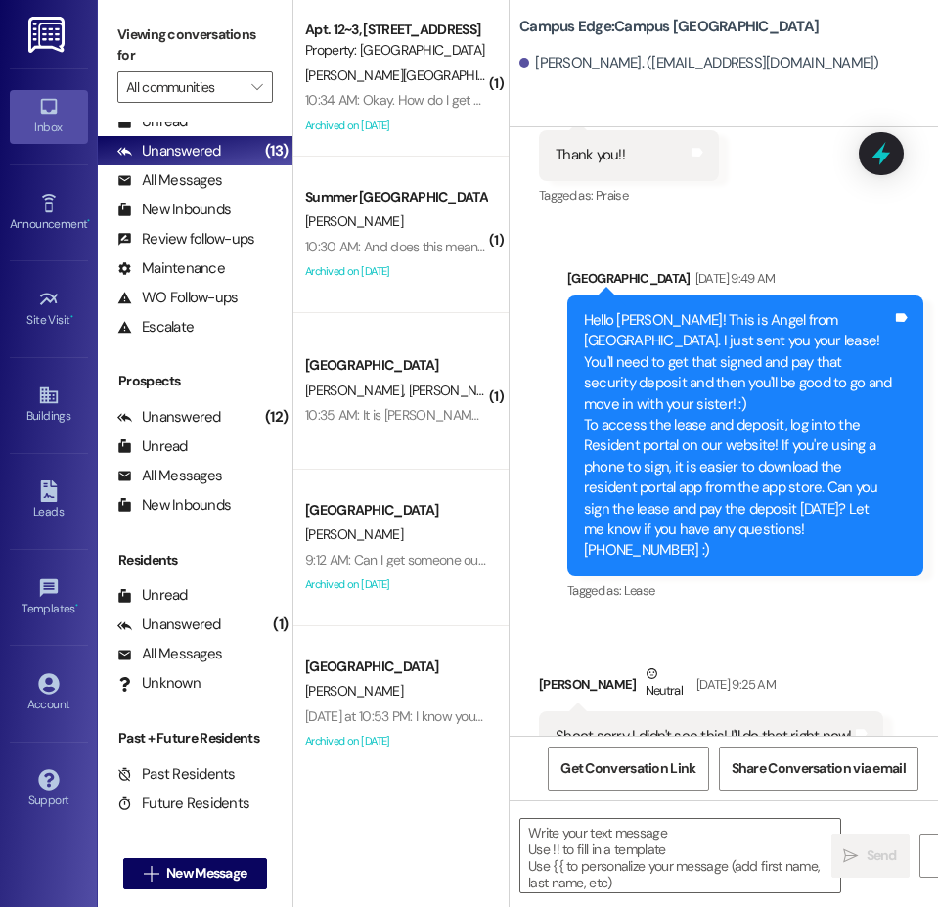
scroll to position [1216, 0]
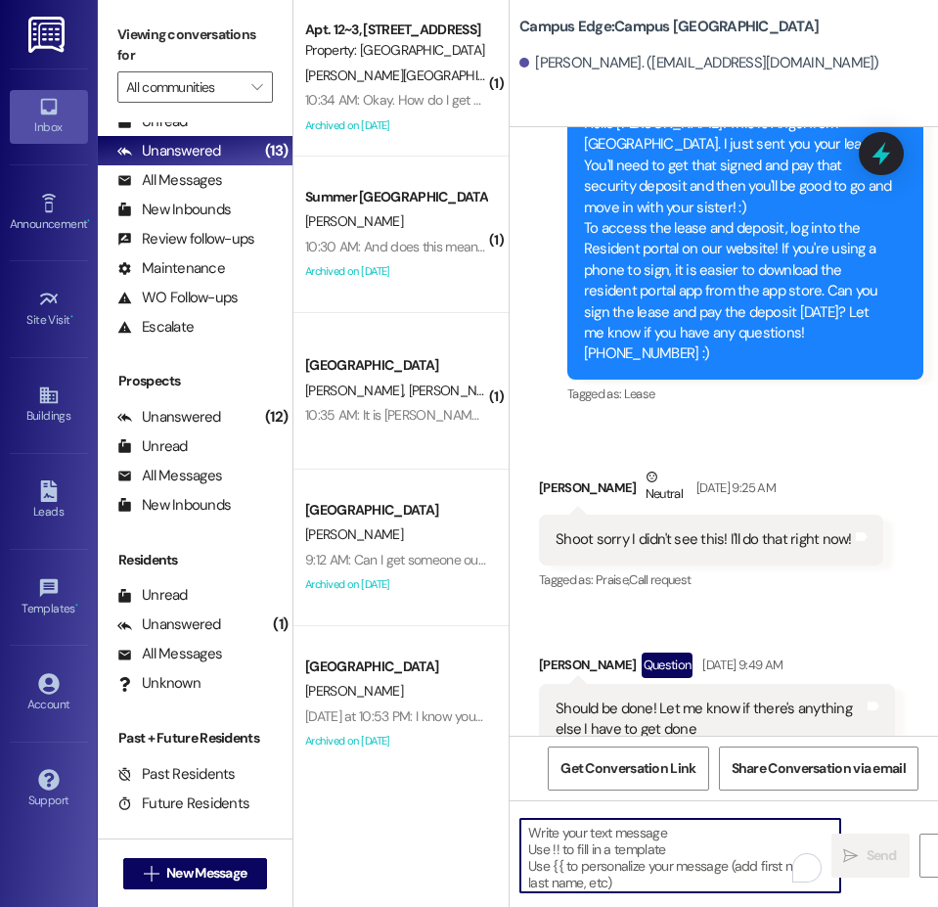
click at [558, 859] on textarea "To enrich screen reader interactions, please activate Accessibility in Grammarl…" at bounding box center [680, 855] width 320 height 73
click at [692, 835] on textarea "To enrich screen reader interactions, please activate Accessibility in Grammarl…" at bounding box center [680, 855] width 320 height 73
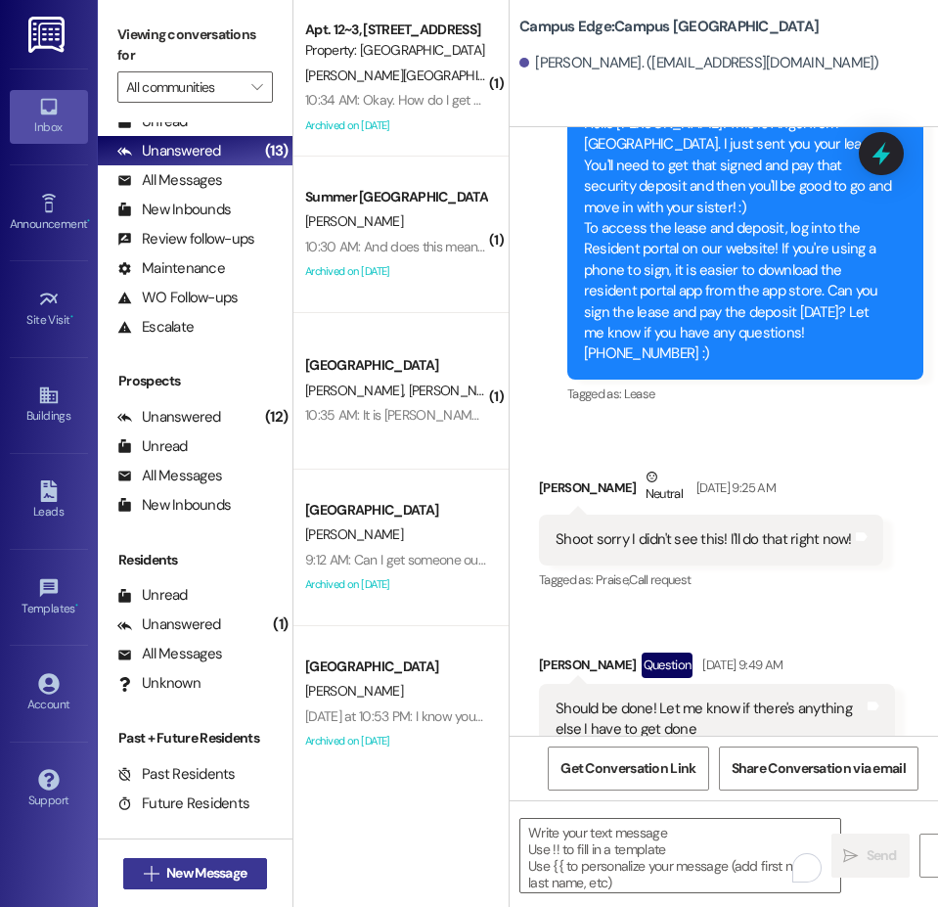
click at [247, 888] on button " New Message" at bounding box center [195, 873] width 145 height 31
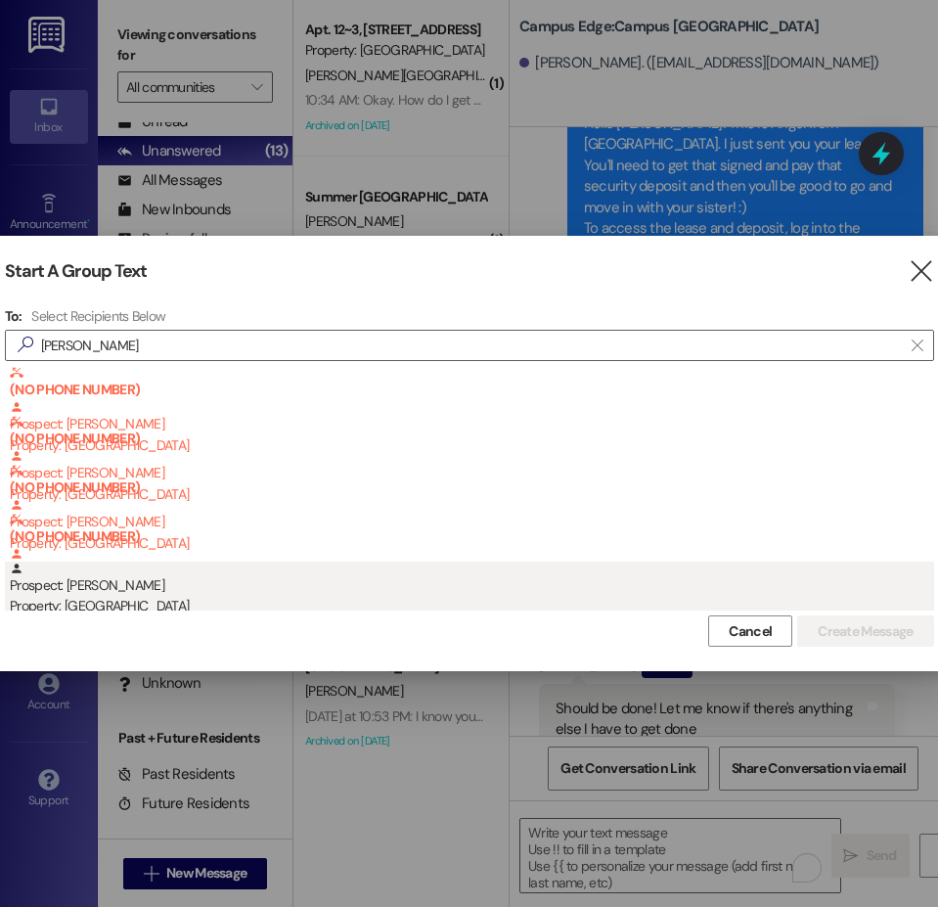
click at [125, 601] on div "Property: [GEOGRAPHIC_DATA]" at bounding box center [472, 606] width 924 height 21
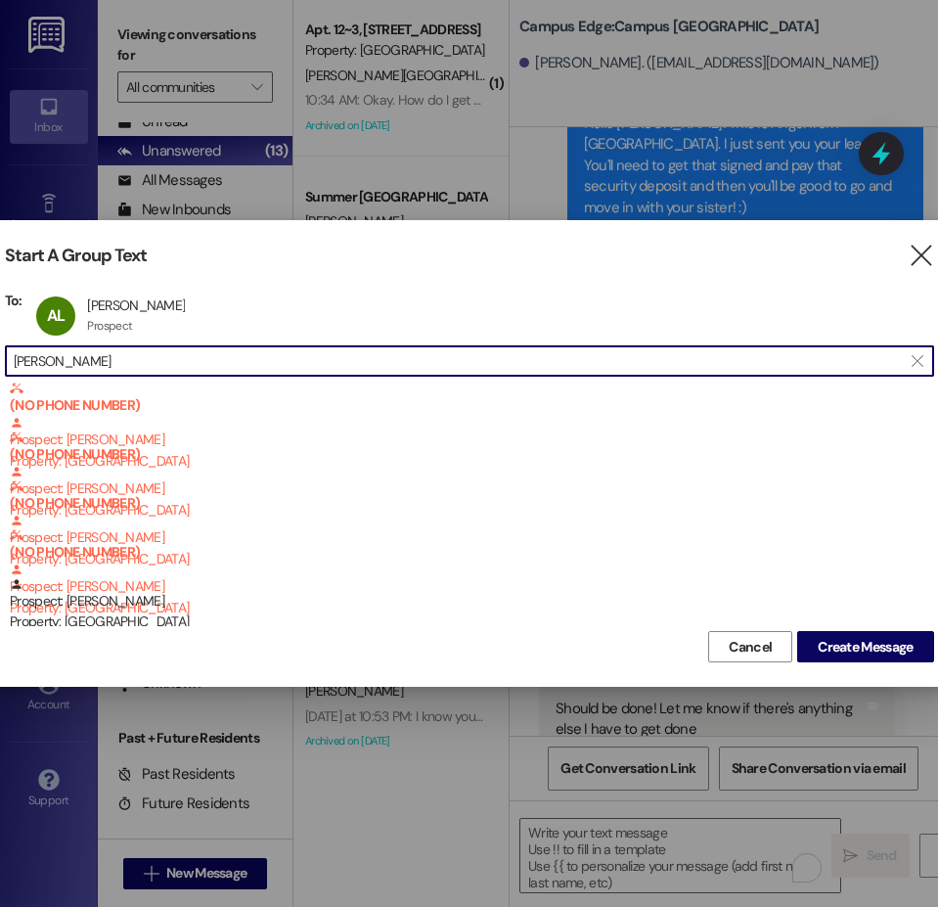
drag, startPoint x: 128, startPoint y: 356, endPoint x: 4, endPoint y: 353, distance: 124.3
click at [5, 353] on div " asha lam " at bounding box center [469, 360] width 929 height 31
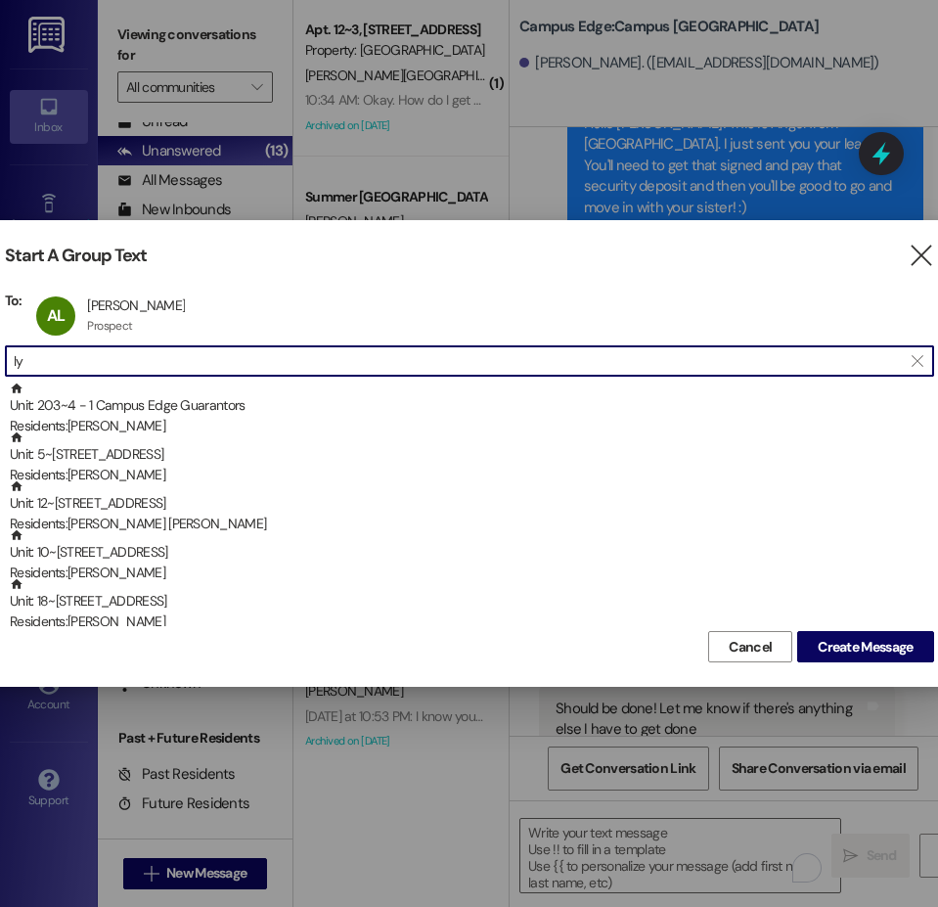
type input "l"
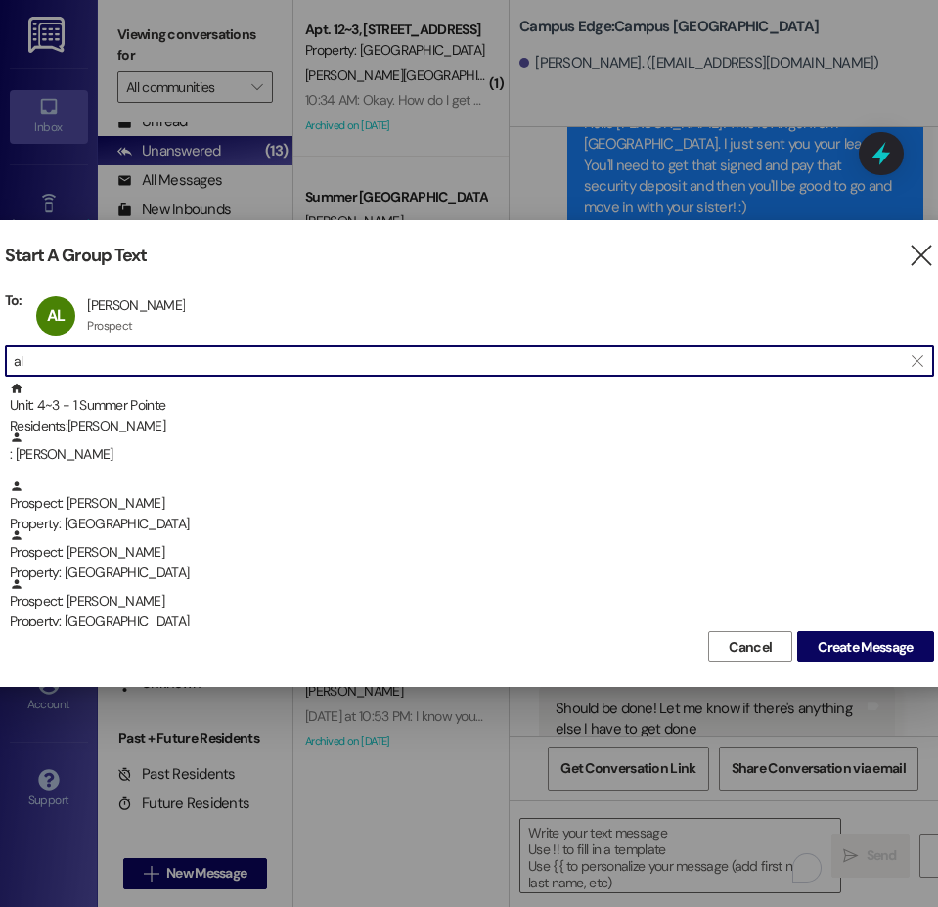
type input "a"
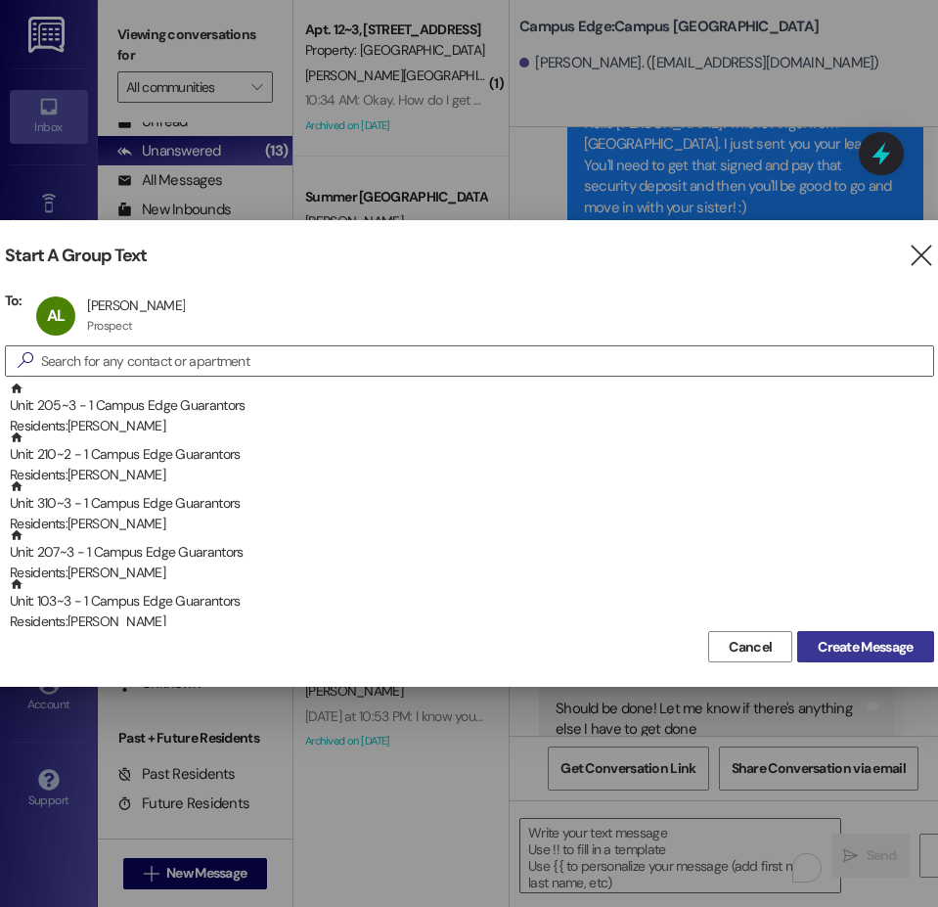
click at [897, 651] on span "Create Message" at bounding box center [865, 647] width 95 height 21
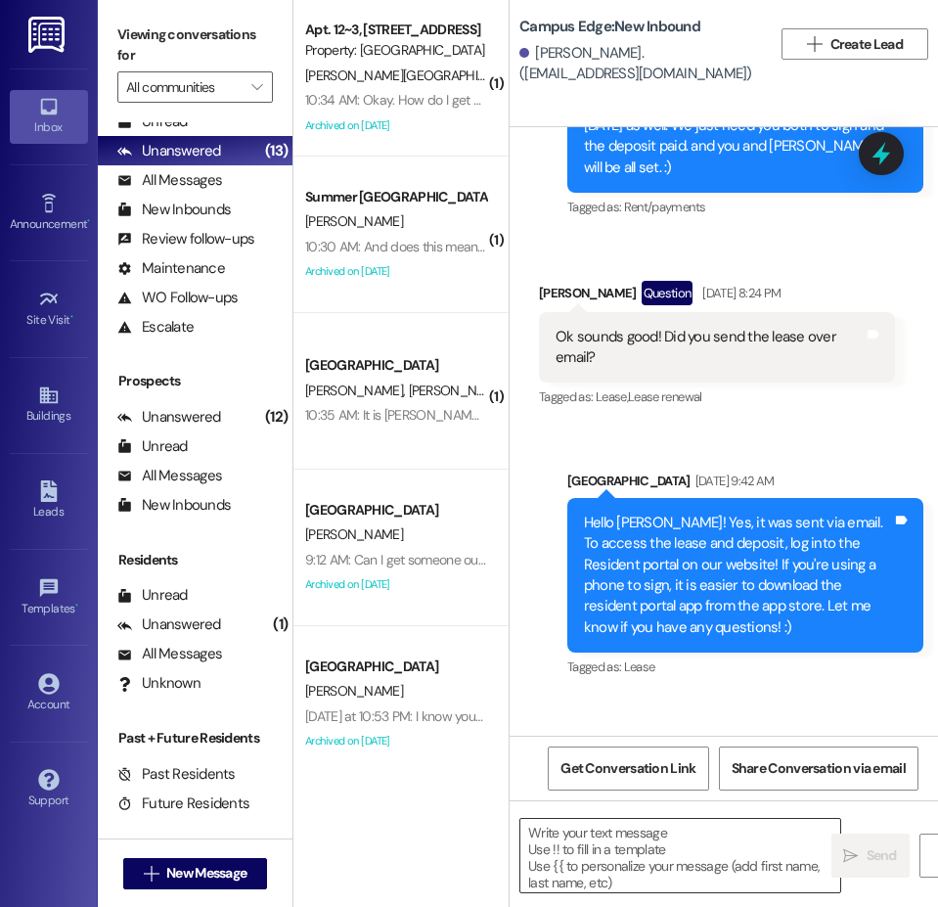
scroll to position [3489, 0]
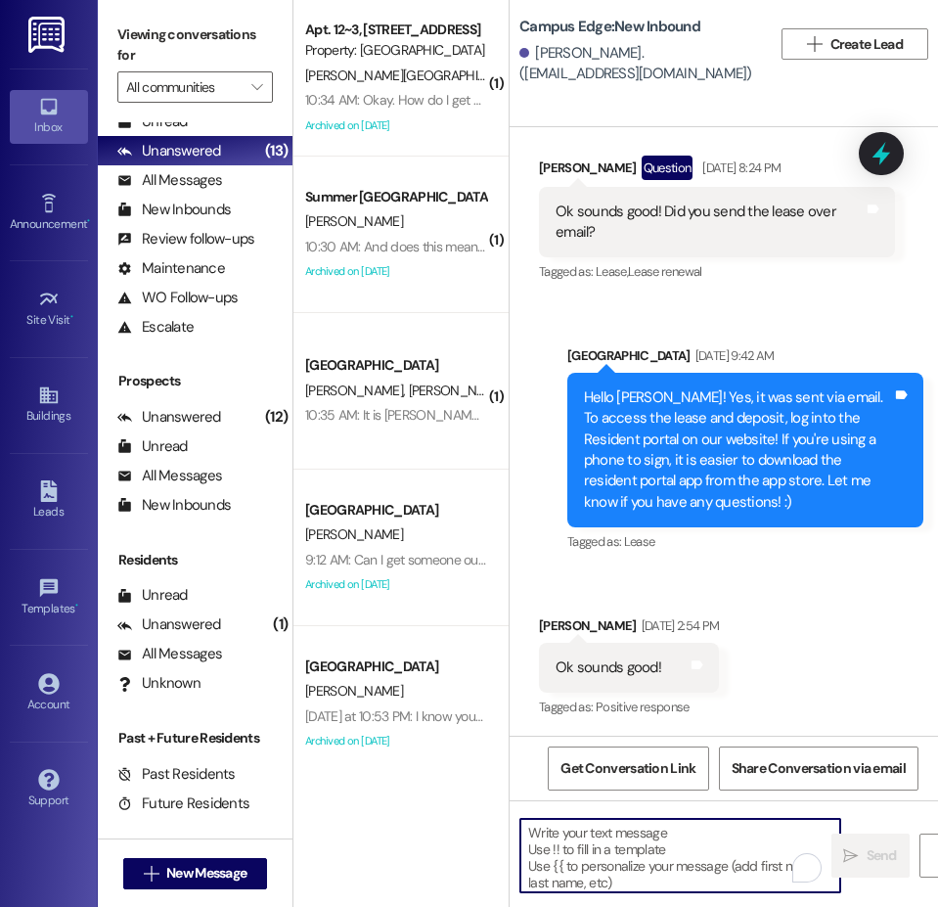
click at [656, 828] on textarea "To enrich screen reader interactions, please activate Accessibility in Grammarl…" at bounding box center [680, 855] width 320 height 73
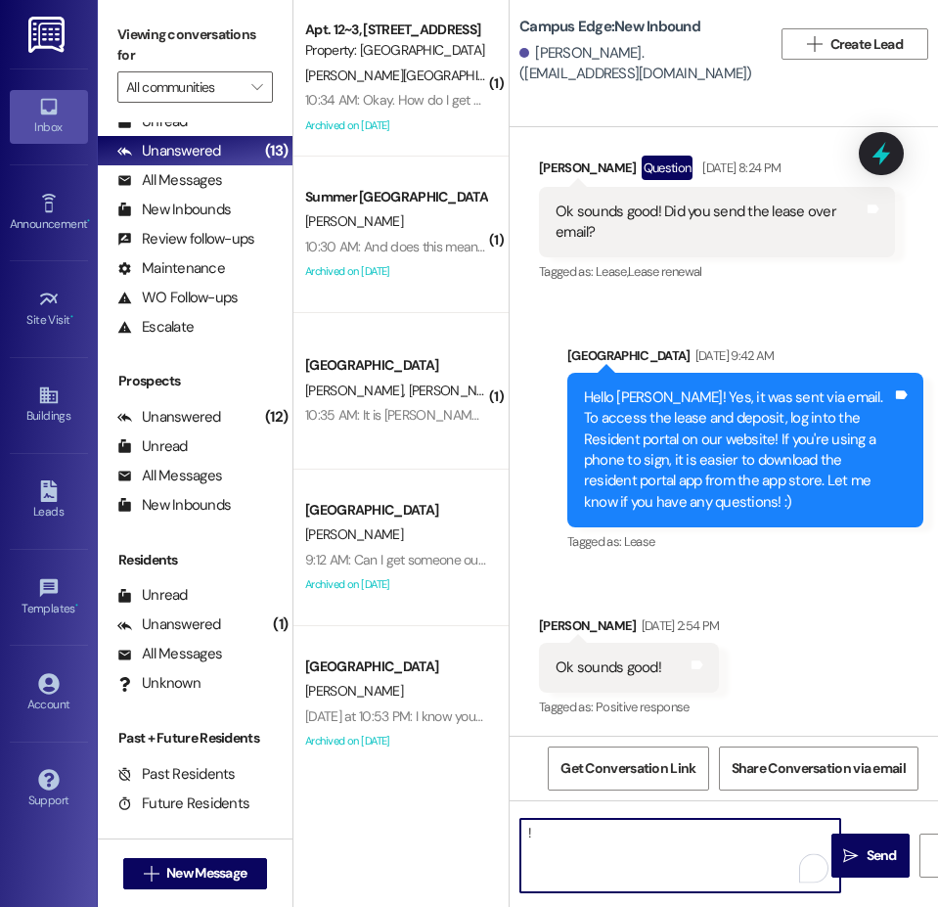
type textarea "!!"
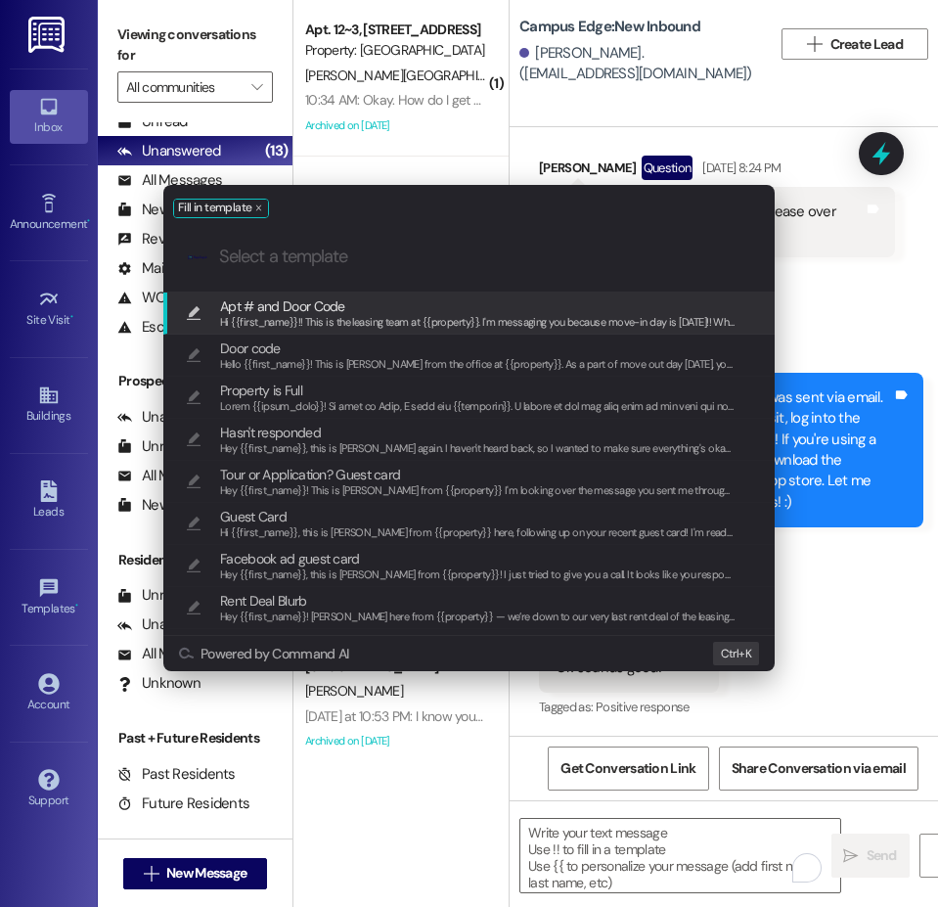
click at [477, 307] on span "Apt # and Door Code" at bounding box center [477, 306] width 515 height 22
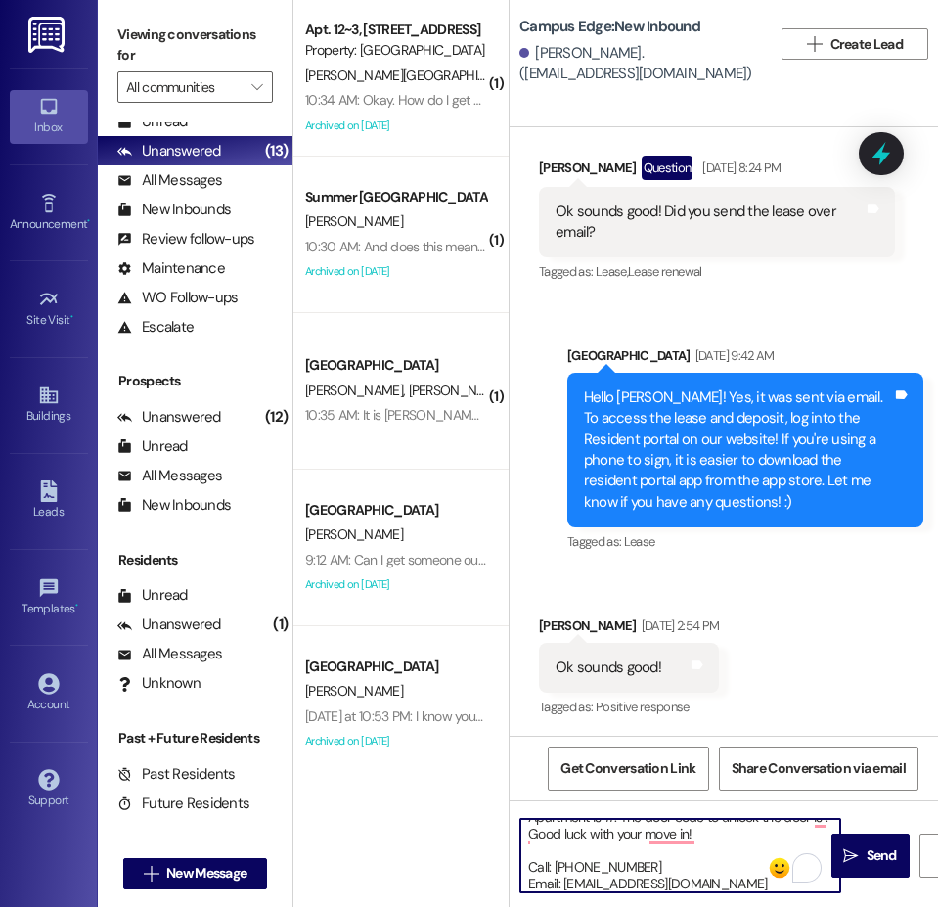
scroll to position [188, 0]
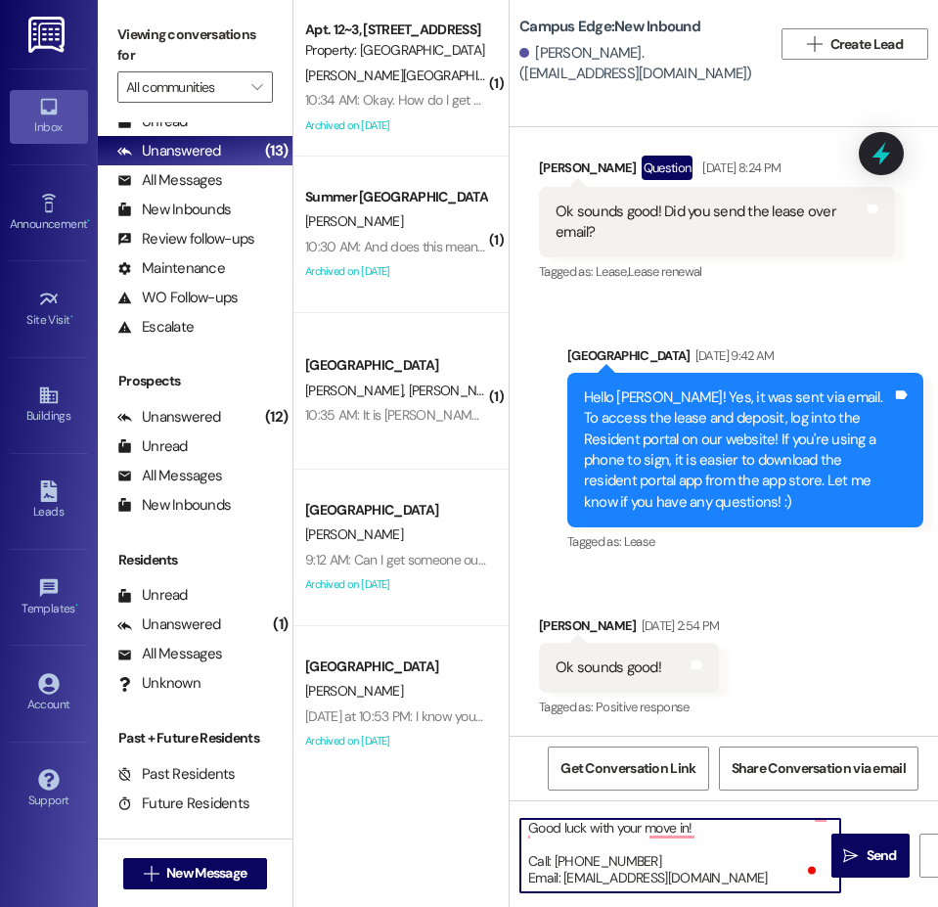
click at [638, 860] on textarea "Hi {{first_name}}!! This is the leasing team at {{property}}. I'm messaging you…" at bounding box center [680, 855] width 320 height 73
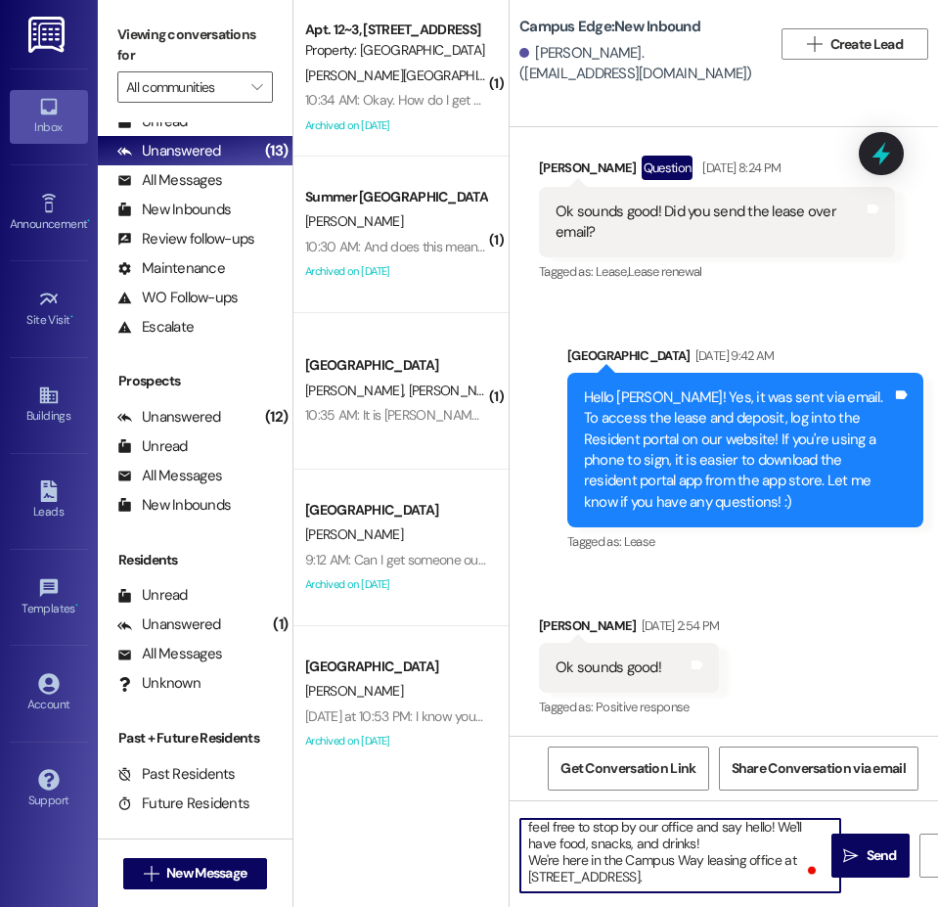
scroll to position [56, 0]
click at [700, 844] on textarea "Hi {{first_name}}!! This is the leasing team at {{property}}. I'm messaging you…" at bounding box center [680, 855] width 320 height 73
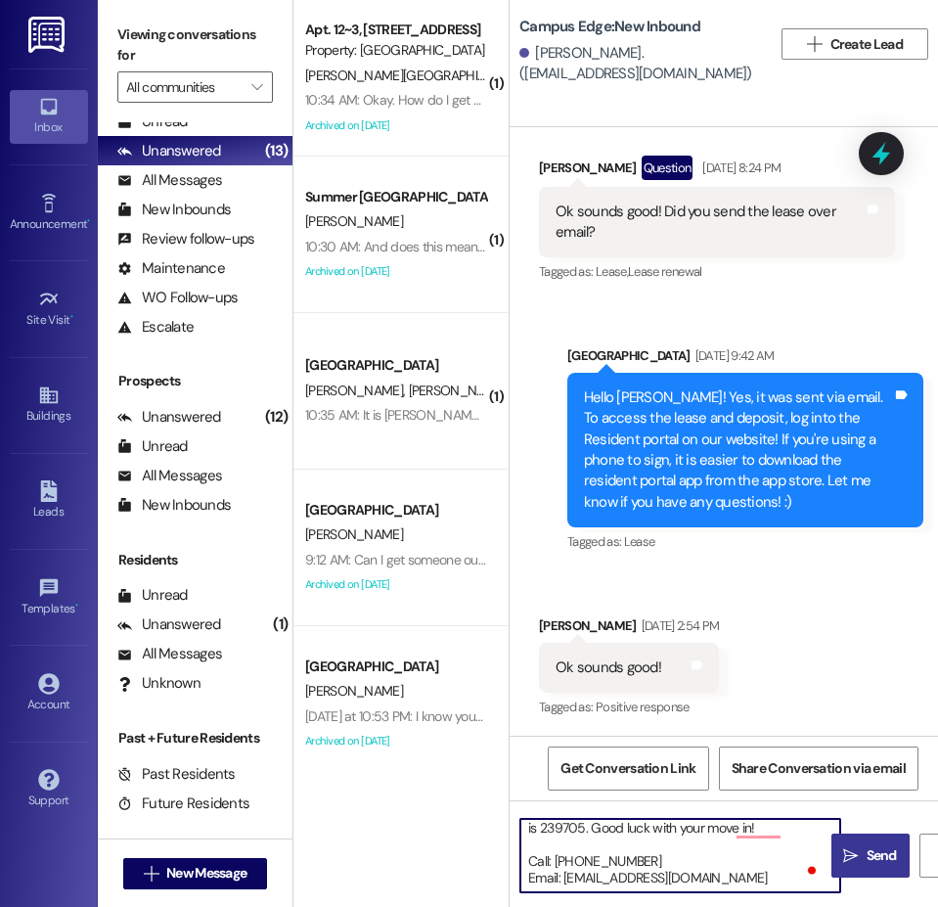
type textarea "Hi {{first_name}}!! This is the leasing team at {{property}}. I'm messaging you…"
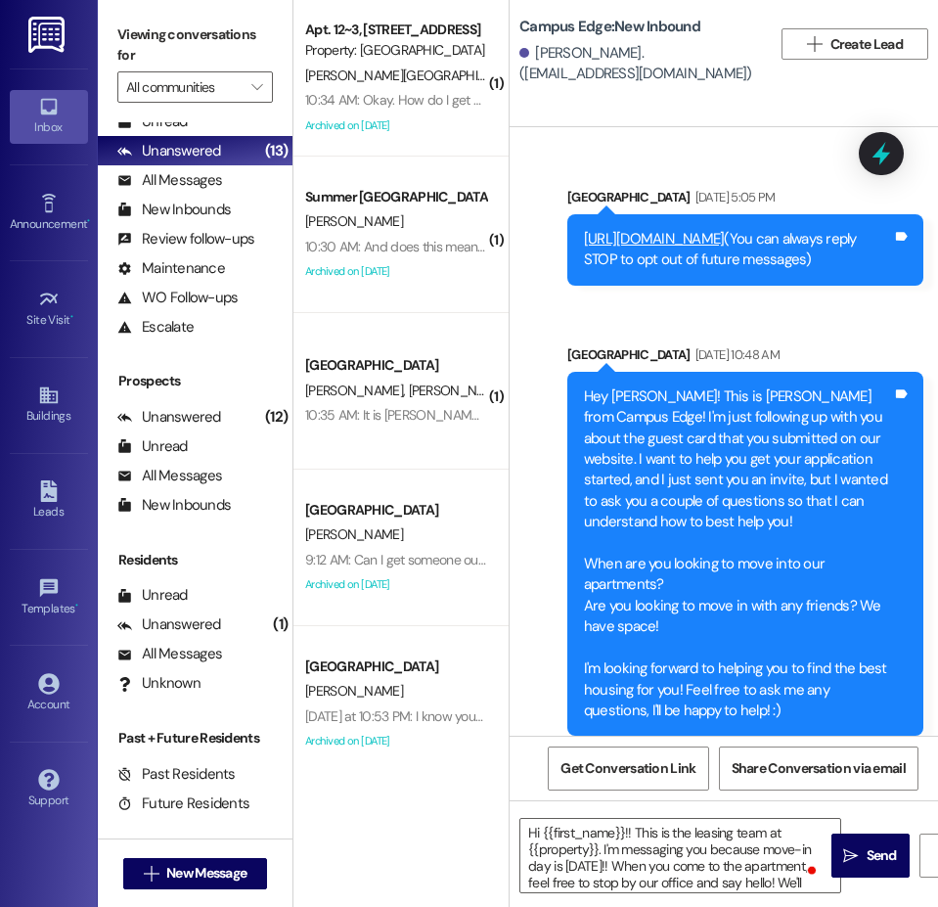
scroll to position [188, 0]
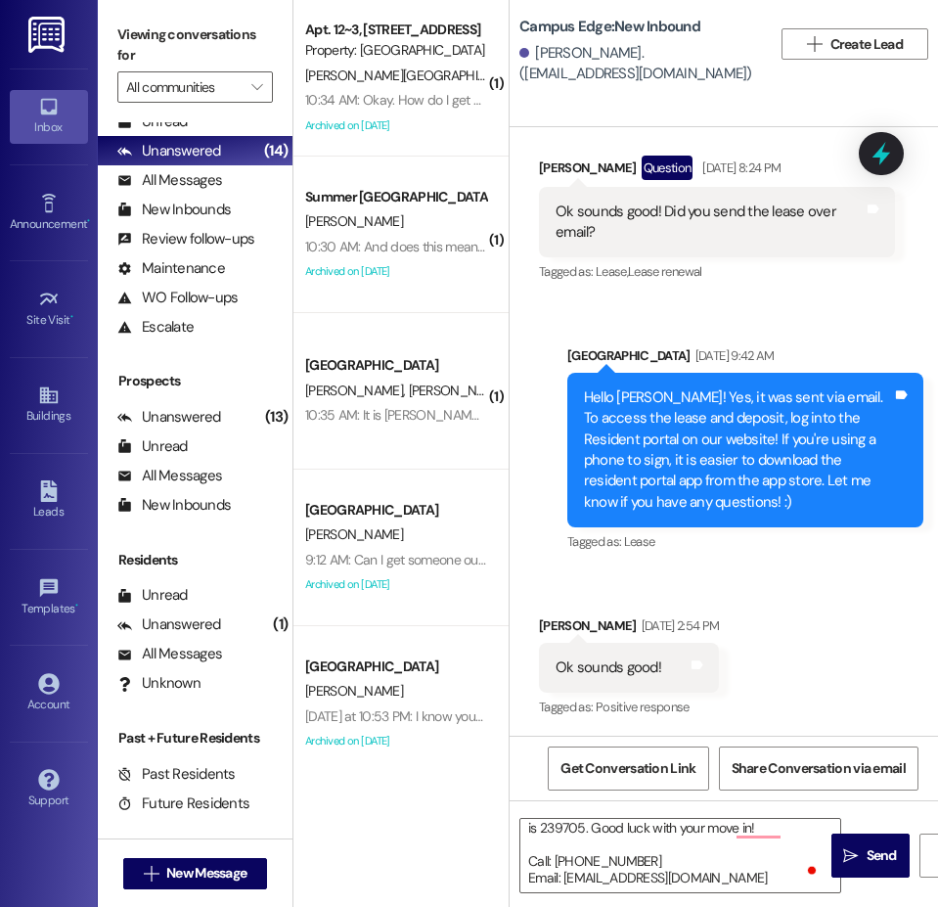
click at [855, 861] on icon "" at bounding box center [850, 856] width 15 height 16
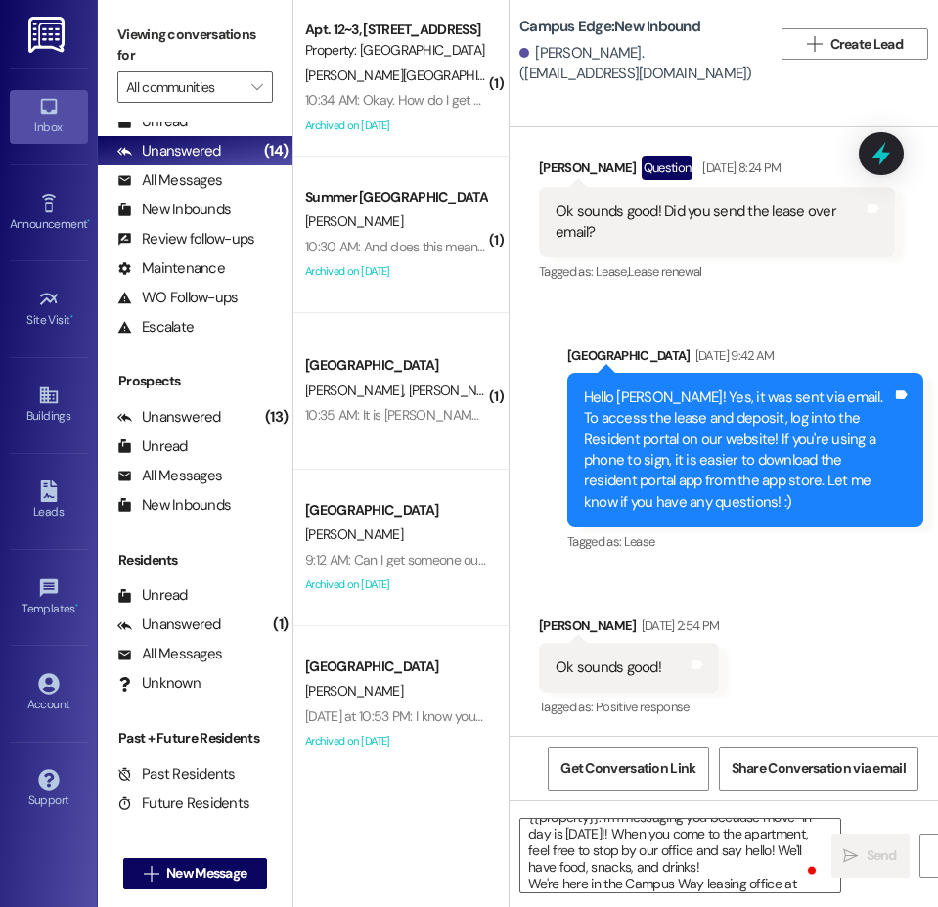
scroll to position [0, 0]
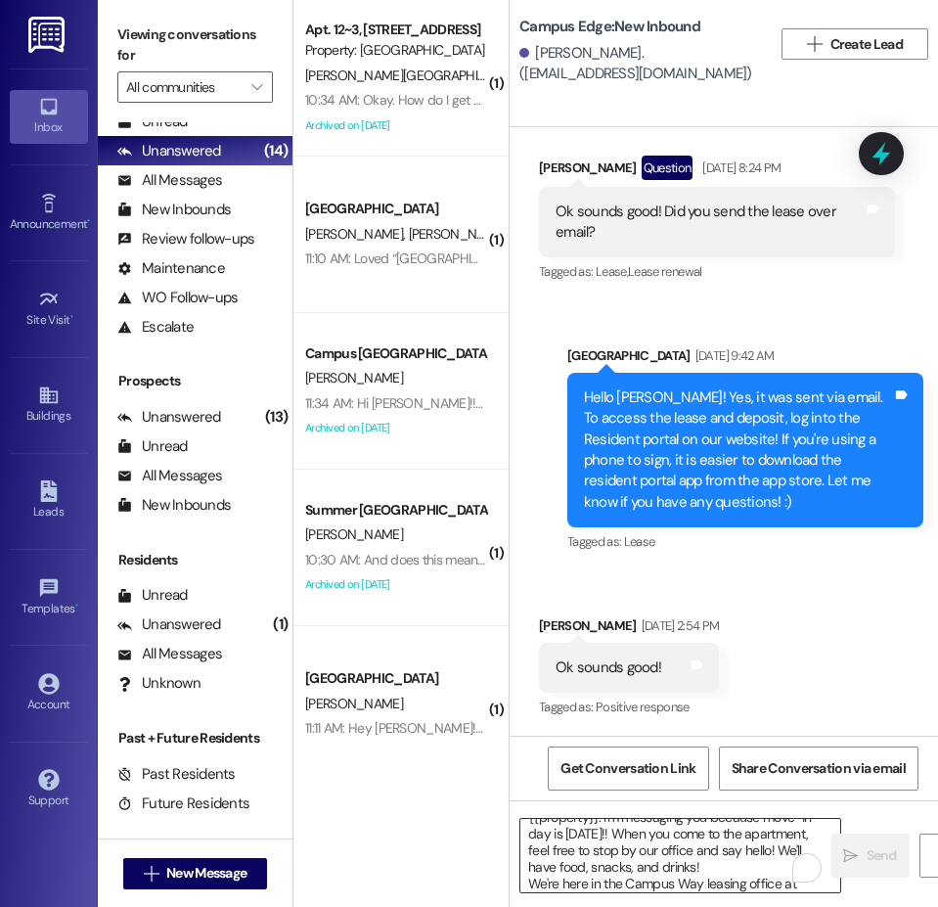
click at [601, 873] on textarea "Hi {{first_name}}!! This is the leasing team at {{property}}. I'm messaging you…" at bounding box center [680, 855] width 320 height 73
click at [249, 873] on span "New Message" at bounding box center [206, 873] width 88 height 21
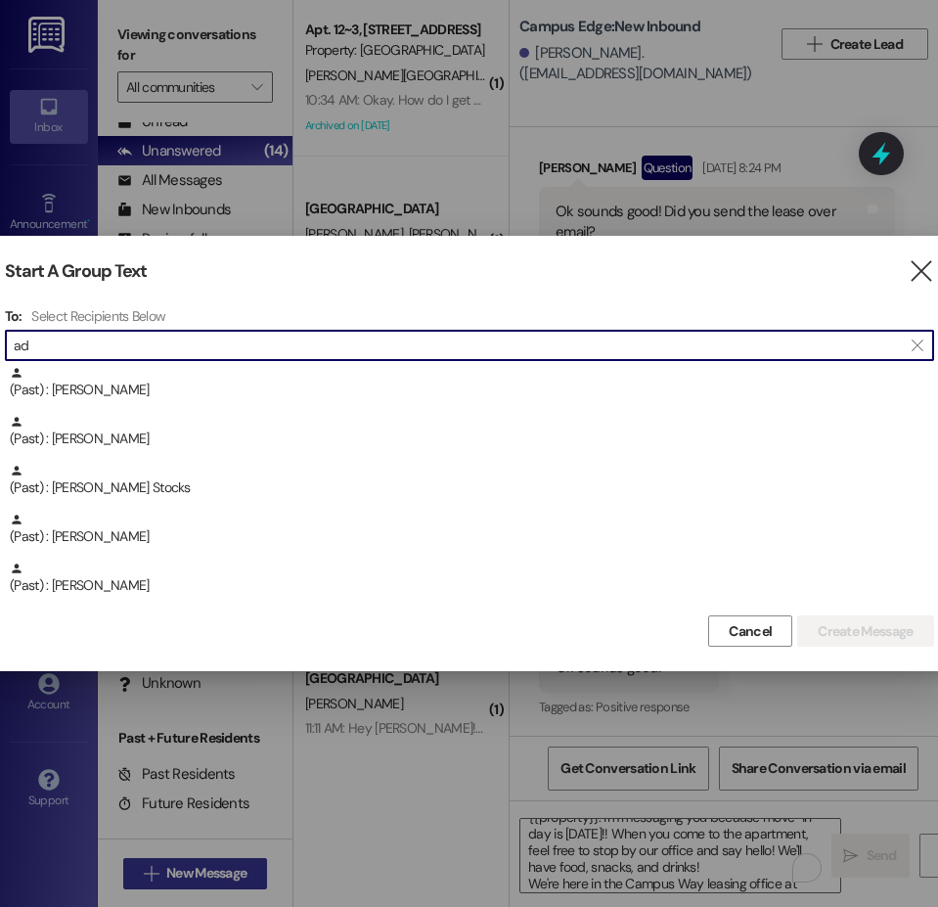
type input "a"
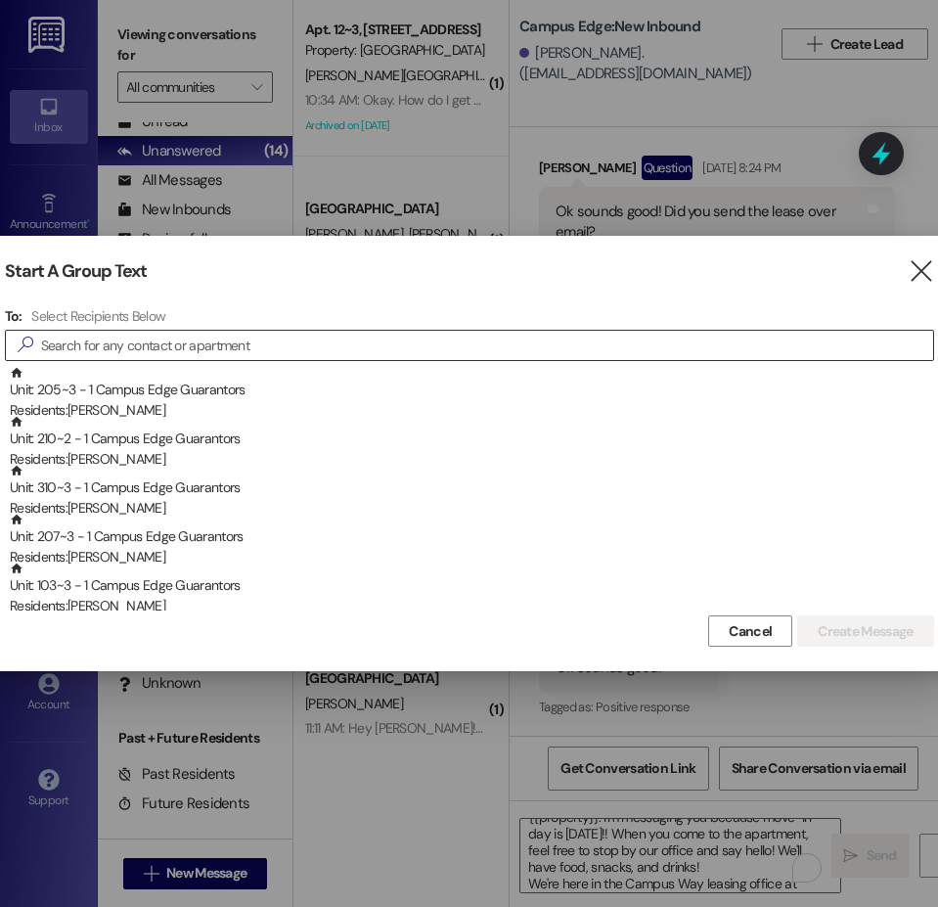
click at [647, 368] on div "Unit: 205~3 - 1 Campus Edge Guarantors Residents: [PERSON_NAME]" at bounding box center [472, 394] width 924 height 56
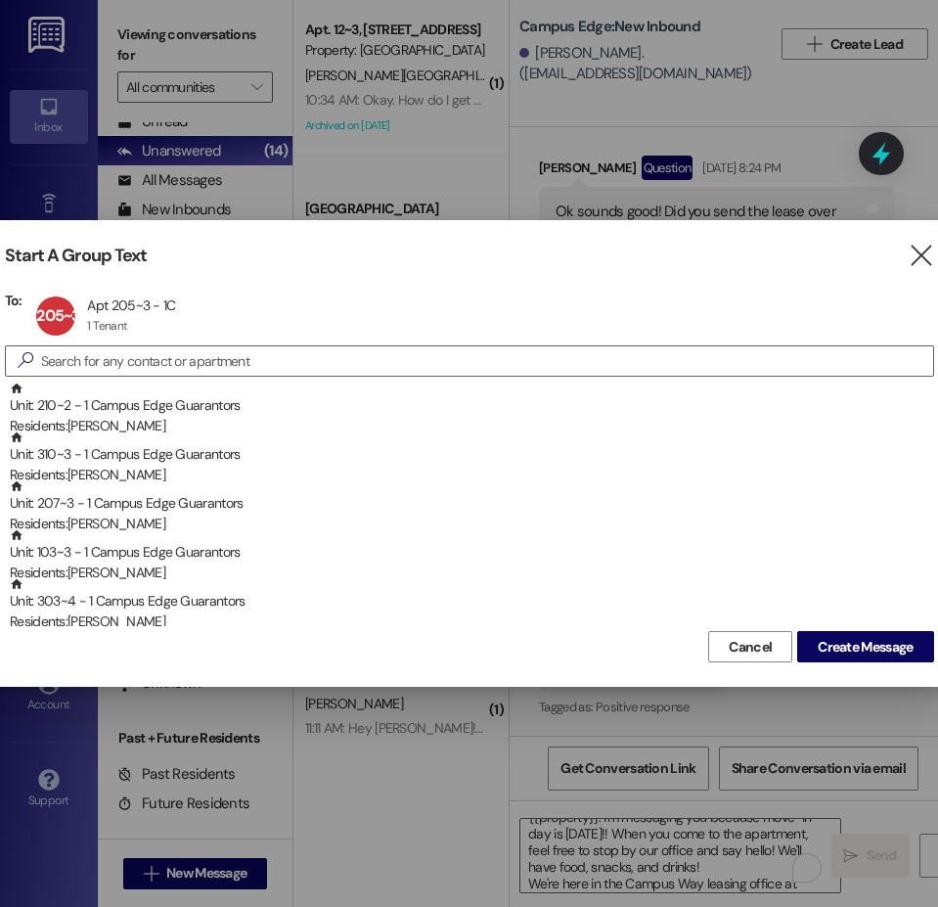
click at [906, 255] on div "Start A Group Text " at bounding box center [469, 256] width 929 height 22
click at [924, 261] on icon "" at bounding box center [921, 256] width 26 height 21
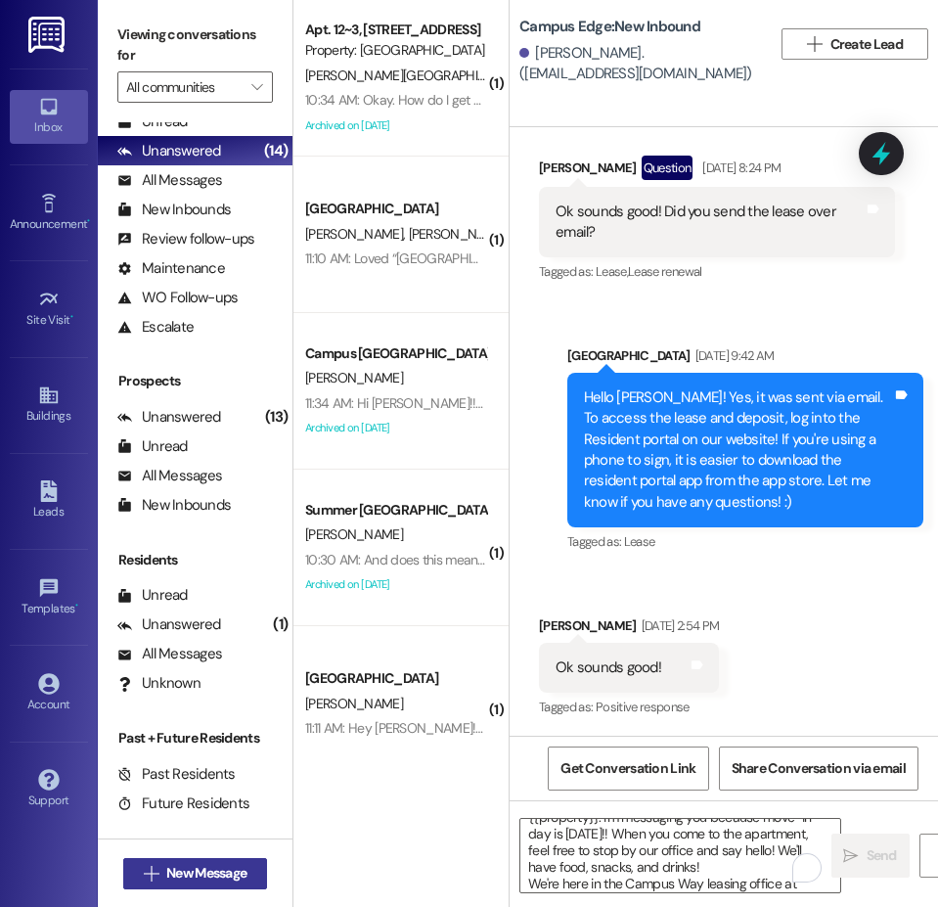
click at [201, 863] on span "New Message" at bounding box center [206, 873] width 80 height 21
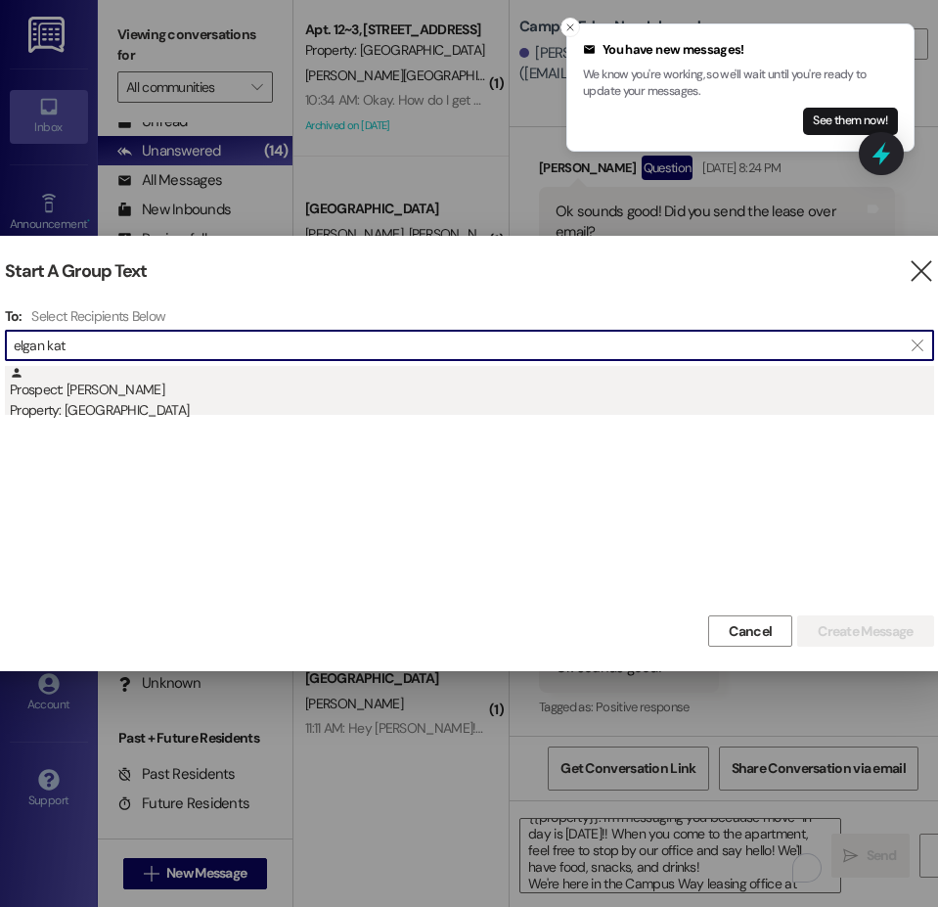
type input "elgan kat"
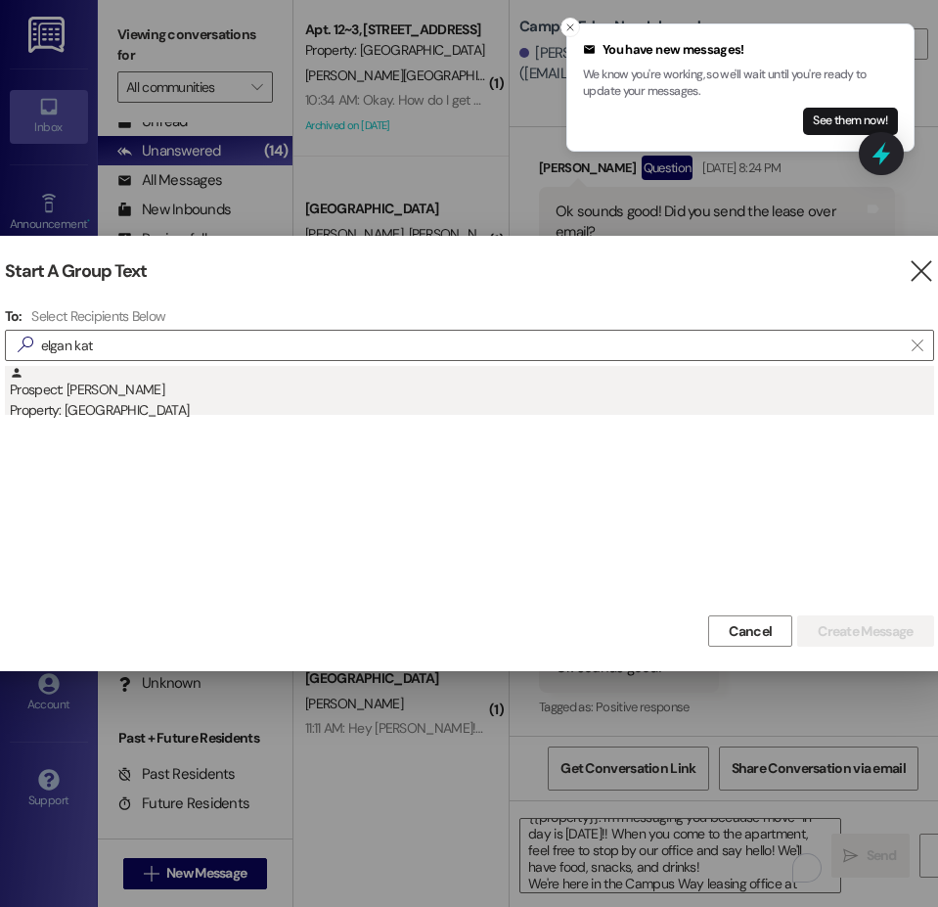
click at [81, 386] on div "Prospect: [PERSON_NAME] Property: Campus Edge" at bounding box center [472, 394] width 924 height 56
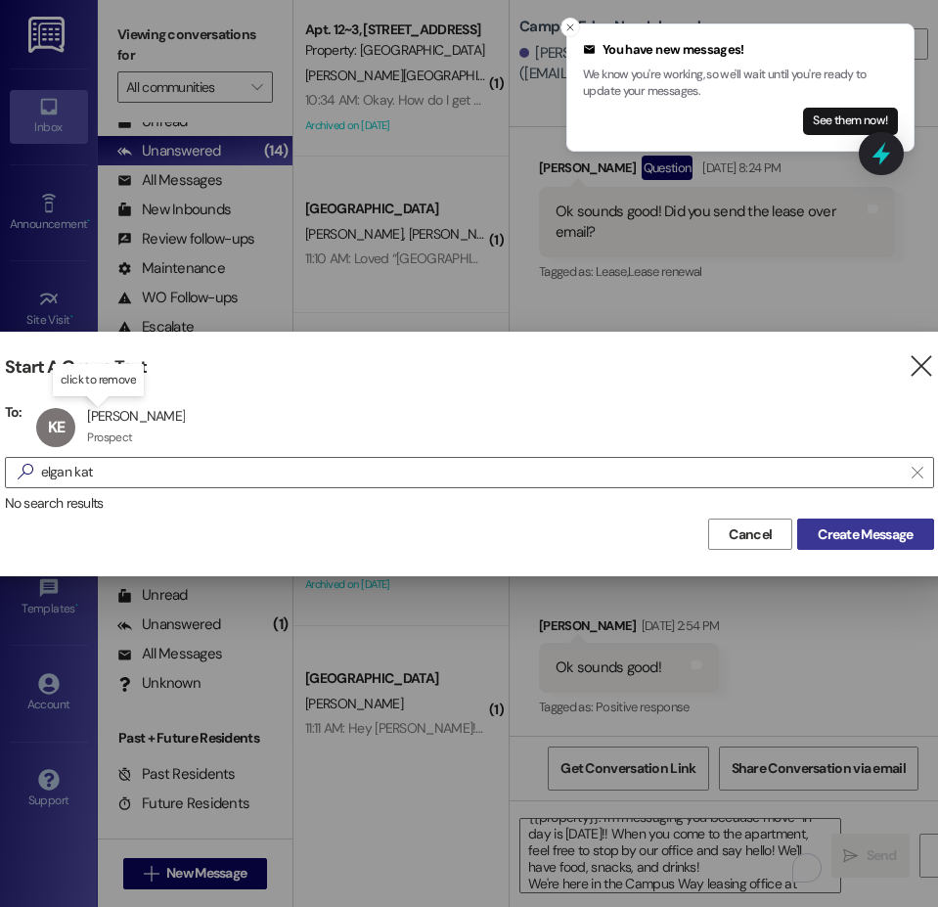
click at [818, 534] on span "Create Message" at bounding box center [865, 534] width 95 height 21
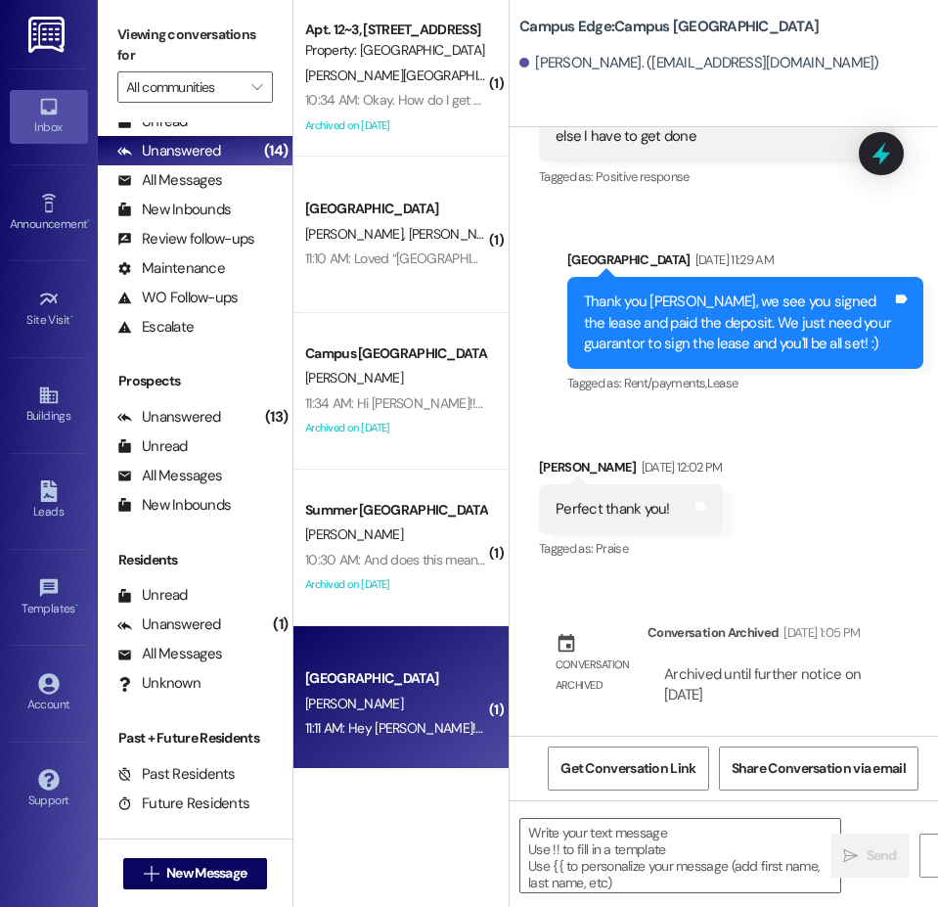
scroll to position [1746, 0]
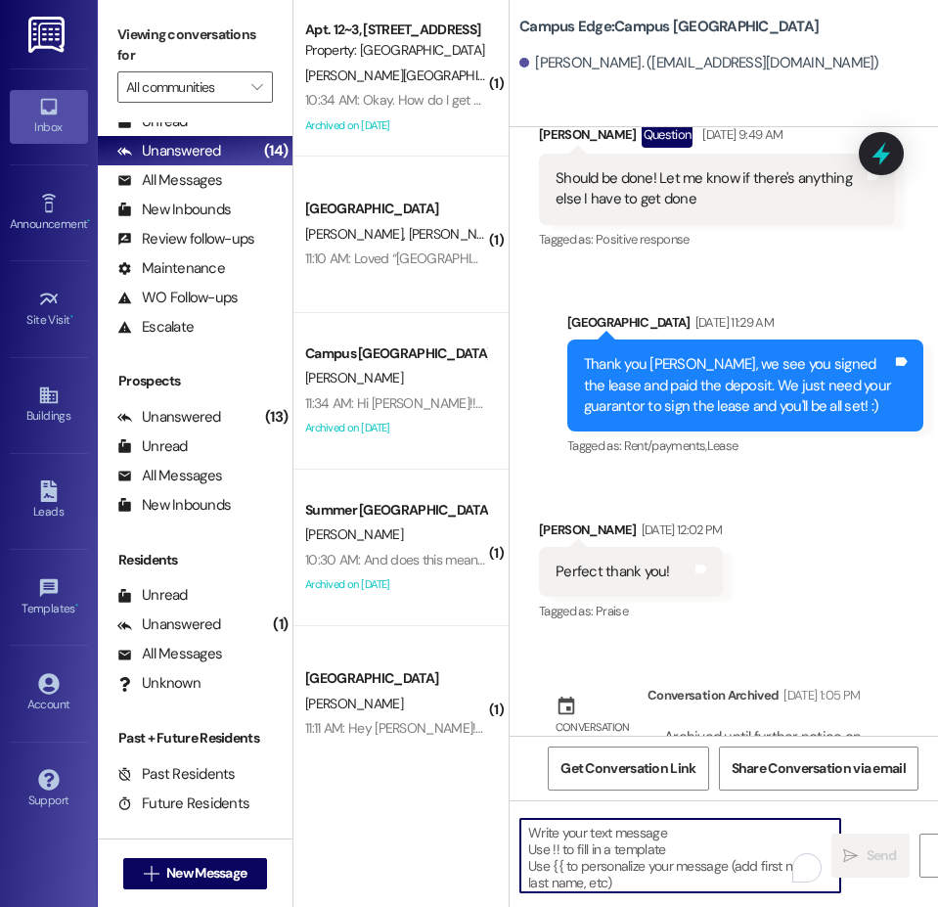
click at [625, 853] on textarea "To enrich screen reader interactions, please activate Accessibility in Grammarl…" at bounding box center [680, 855] width 320 height 73
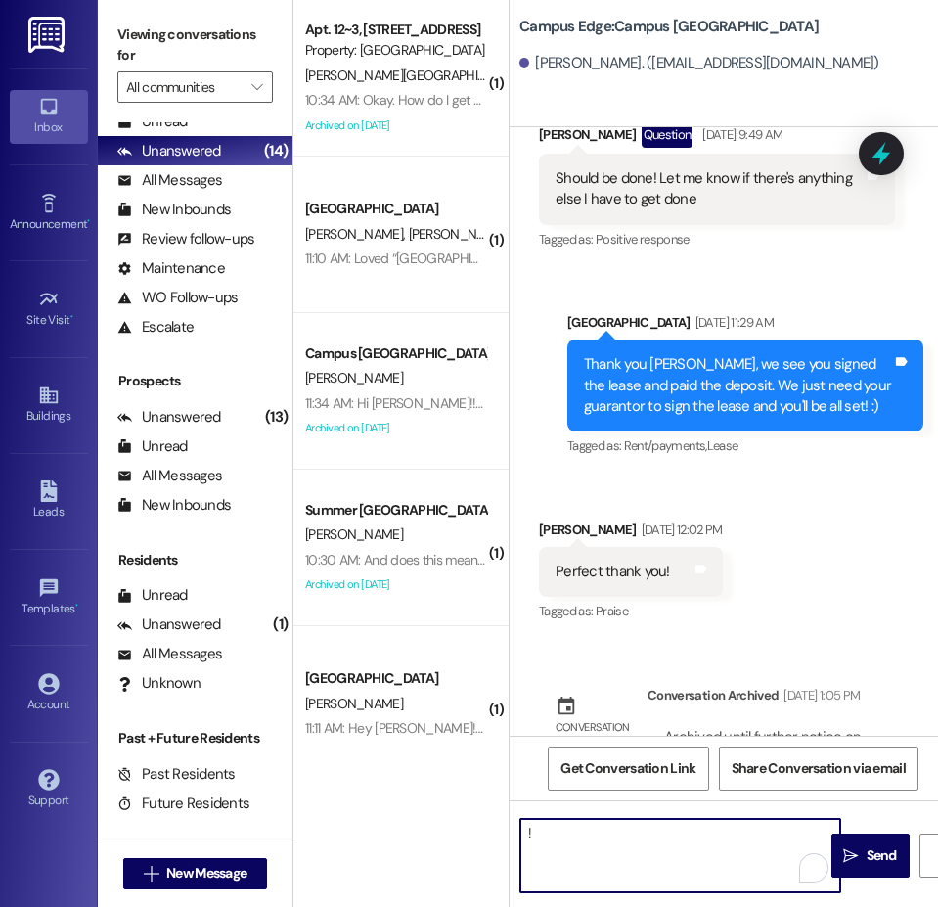
type textarea "!!"
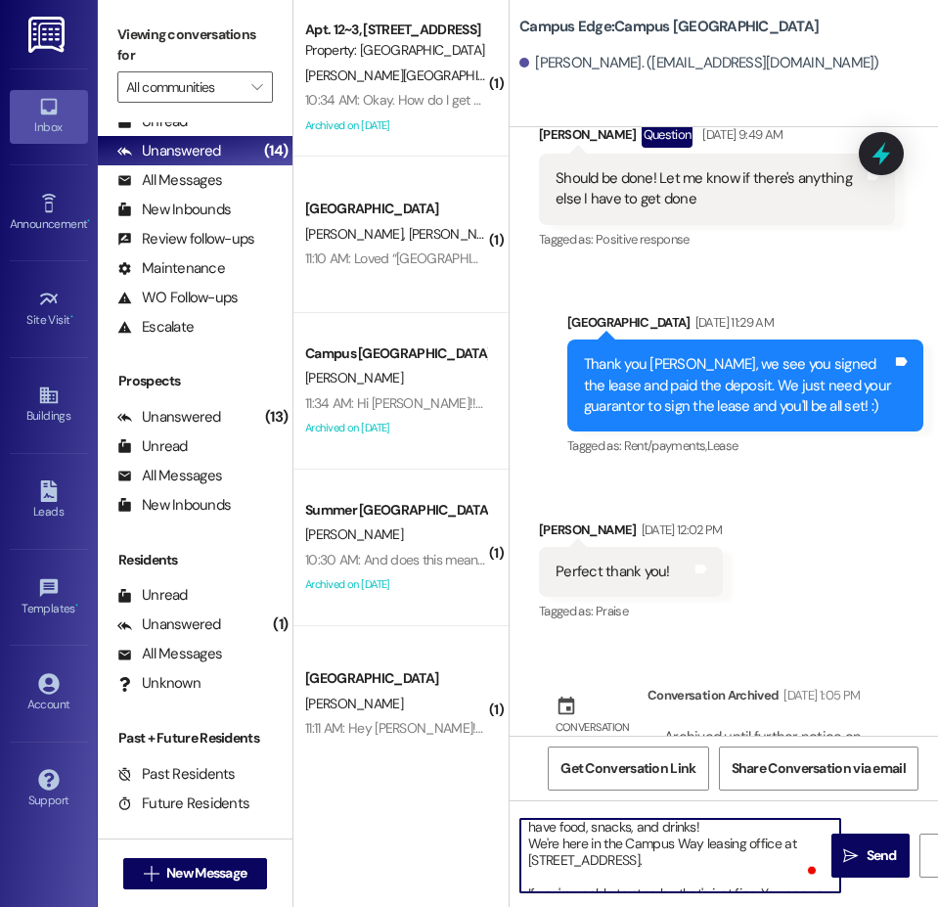
scroll to position [98, 0]
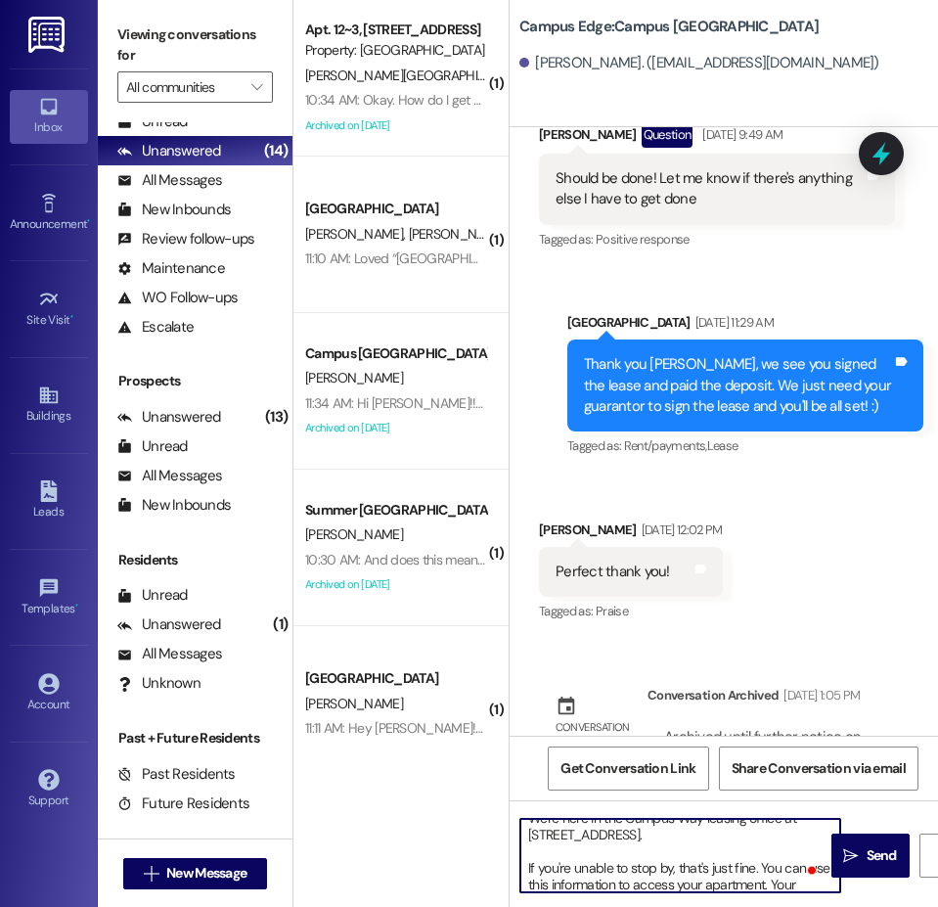
click at [663, 869] on textarea "Hi {{first_name}}!! This is the leasing team at {{property}}. I'm messaging you…" at bounding box center [680, 855] width 320 height 73
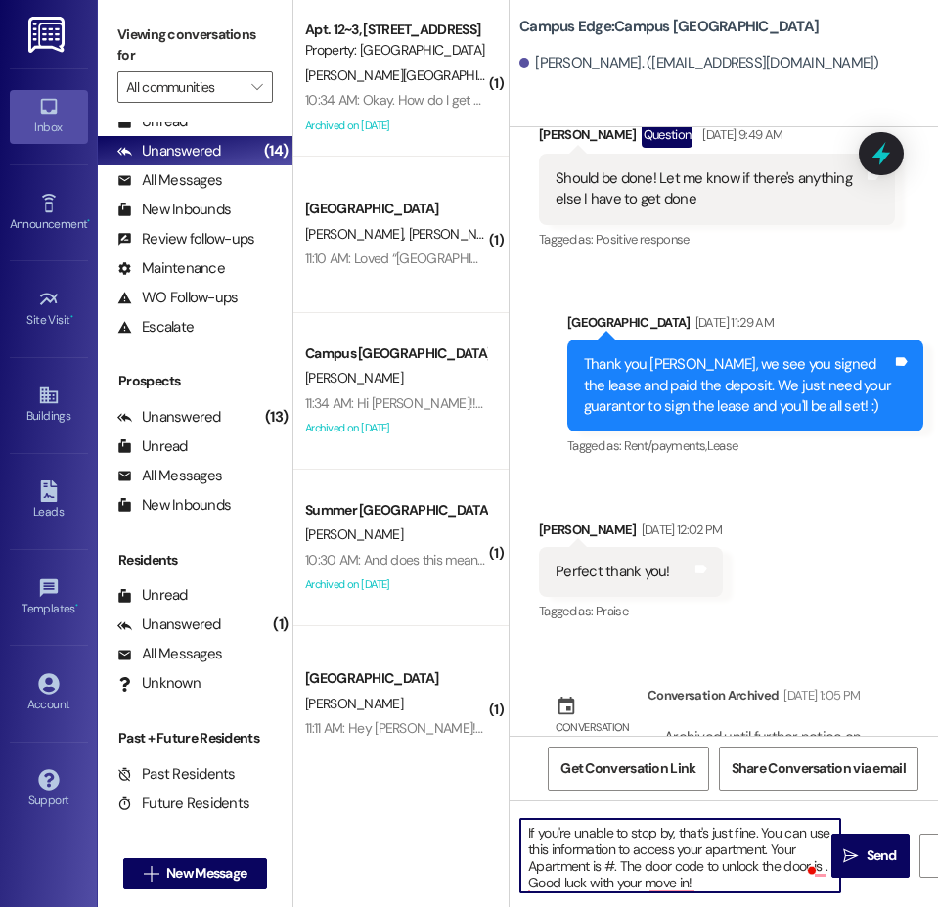
scroll to position [0, 0]
click at [613, 830] on textarea "Hi {{first_name}}!! This is the leasing team at {{property}}. I'm messaging you…" at bounding box center [680, 855] width 320 height 73
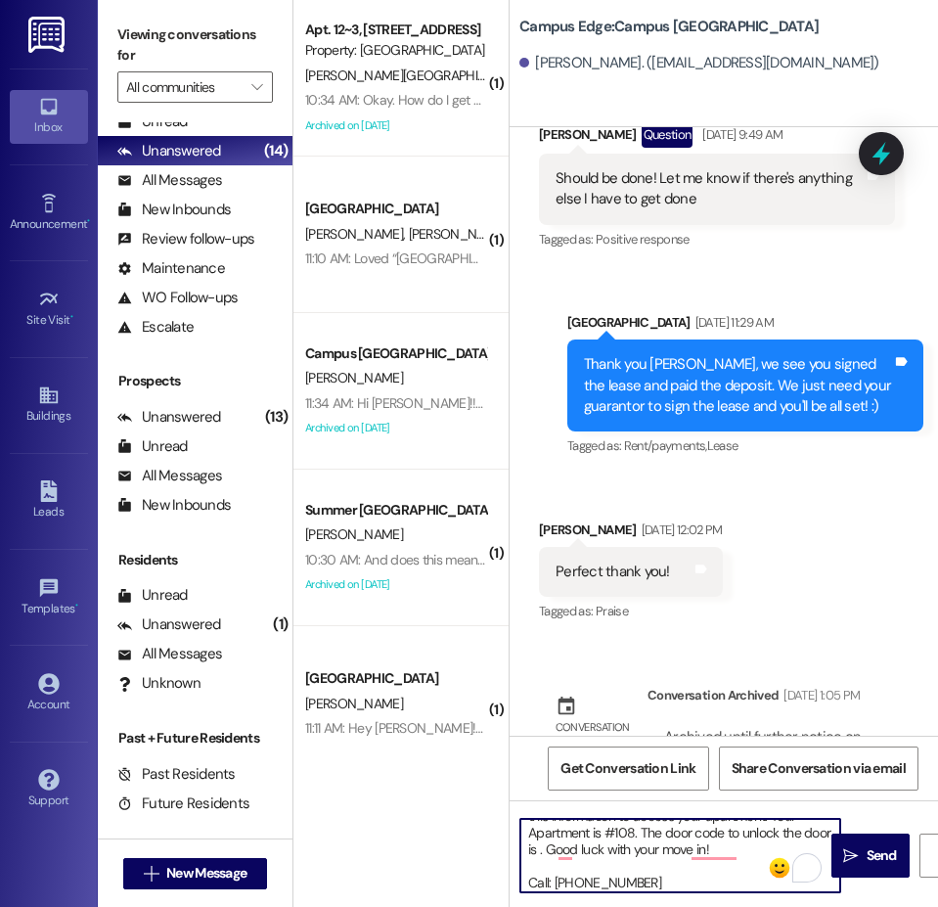
click at [572, 848] on textarea "Hi {{first_name}}!! This is the leasing team at {{property}}. I'm messaging you…" at bounding box center [680, 855] width 320 height 73
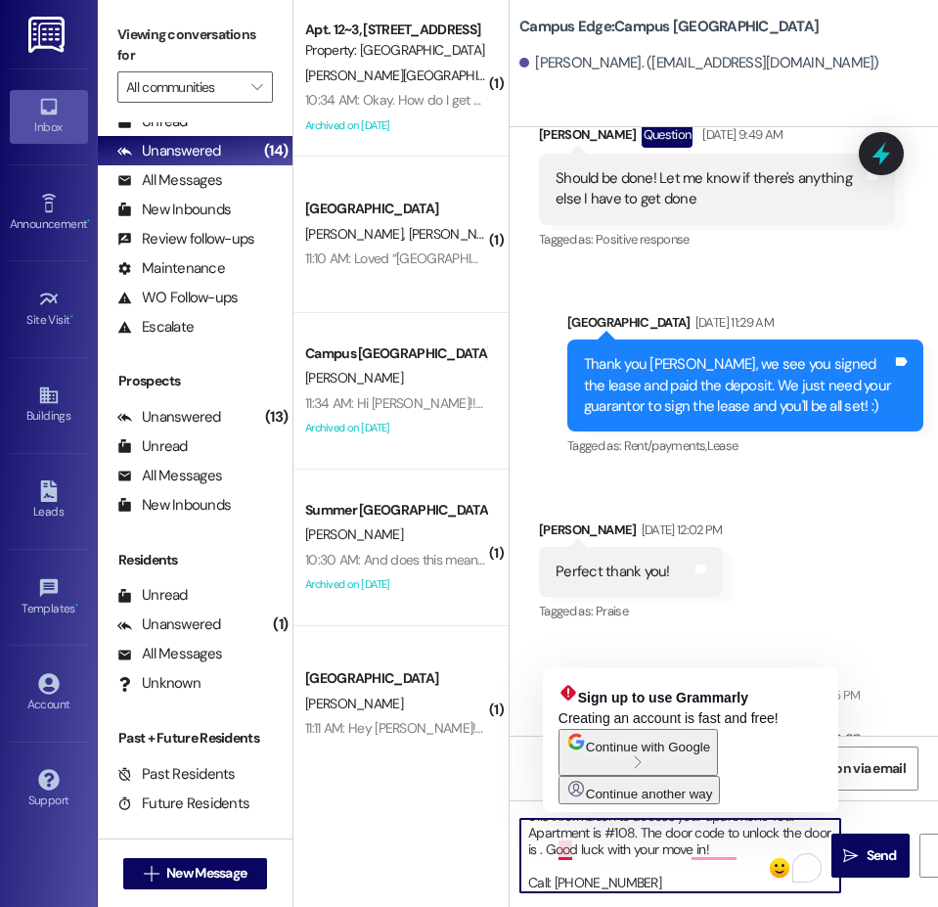
click at [565, 851] on textarea "Hi {{first_name}}!! This is the leasing team at {{property}}. I'm messaging you…" at bounding box center [680, 855] width 320 height 73
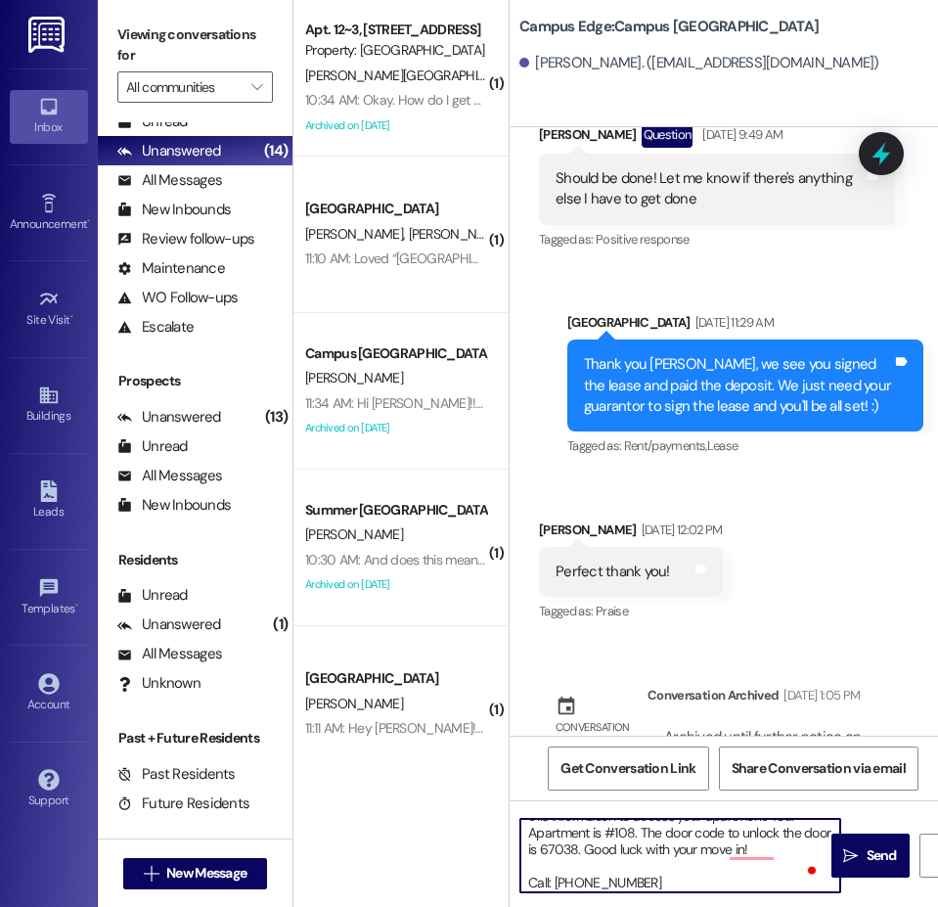
type textarea "Hi {{first_name}}!! This is the leasing team at {{property}}. I'm messaging you…"
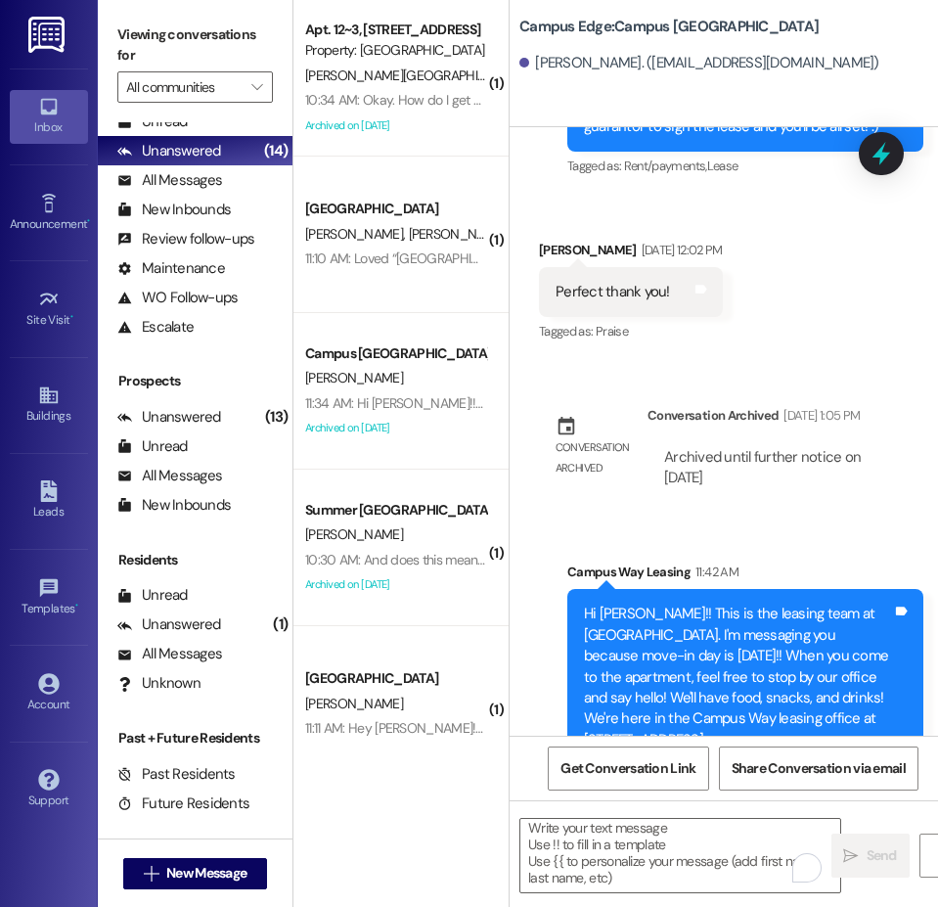
scroll to position [2175, 0]
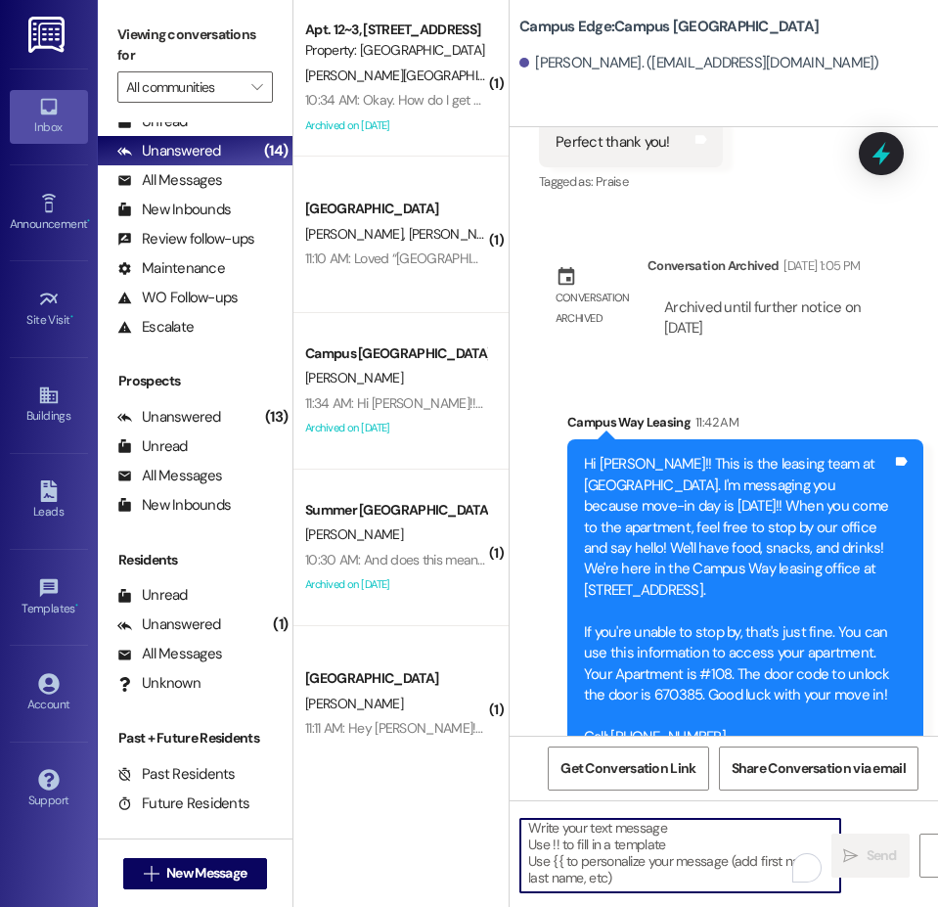
click at [645, 857] on textarea "To enrich screen reader interactions, please activate Accessibility in Grammarl…" at bounding box center [680, 855] width 320 height 73
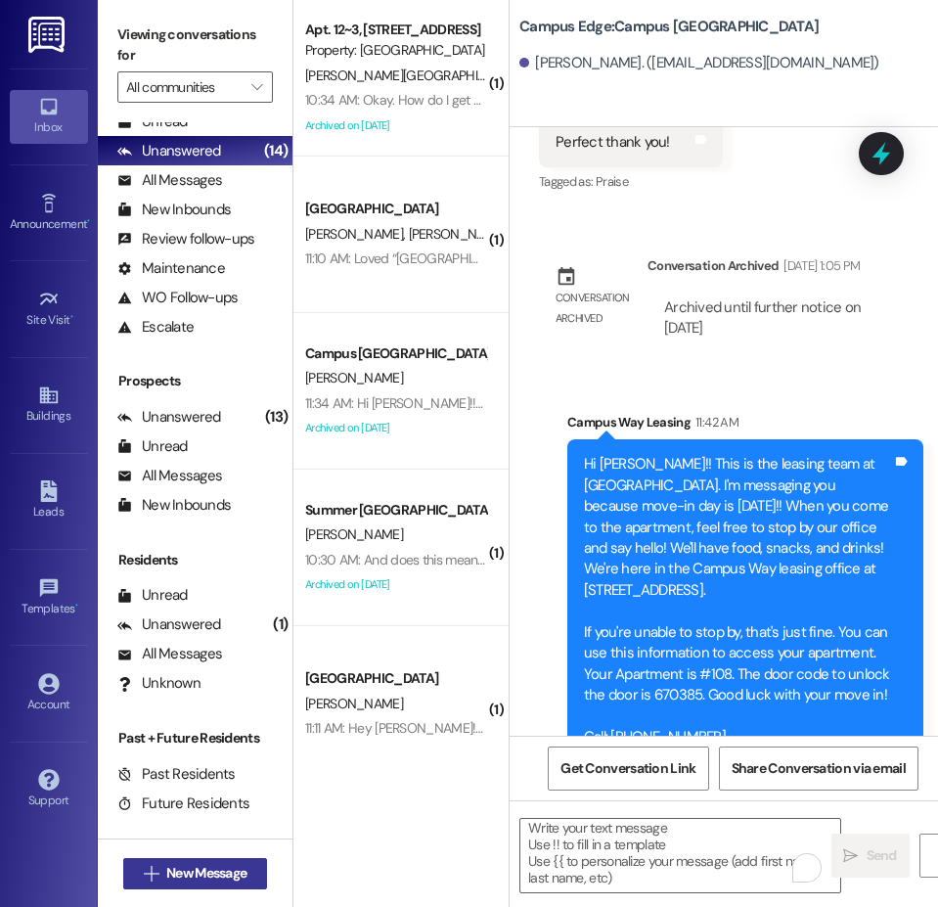
click at [215, 881] on span "New Message" at bounding box center [206, 873] width 80 height 21
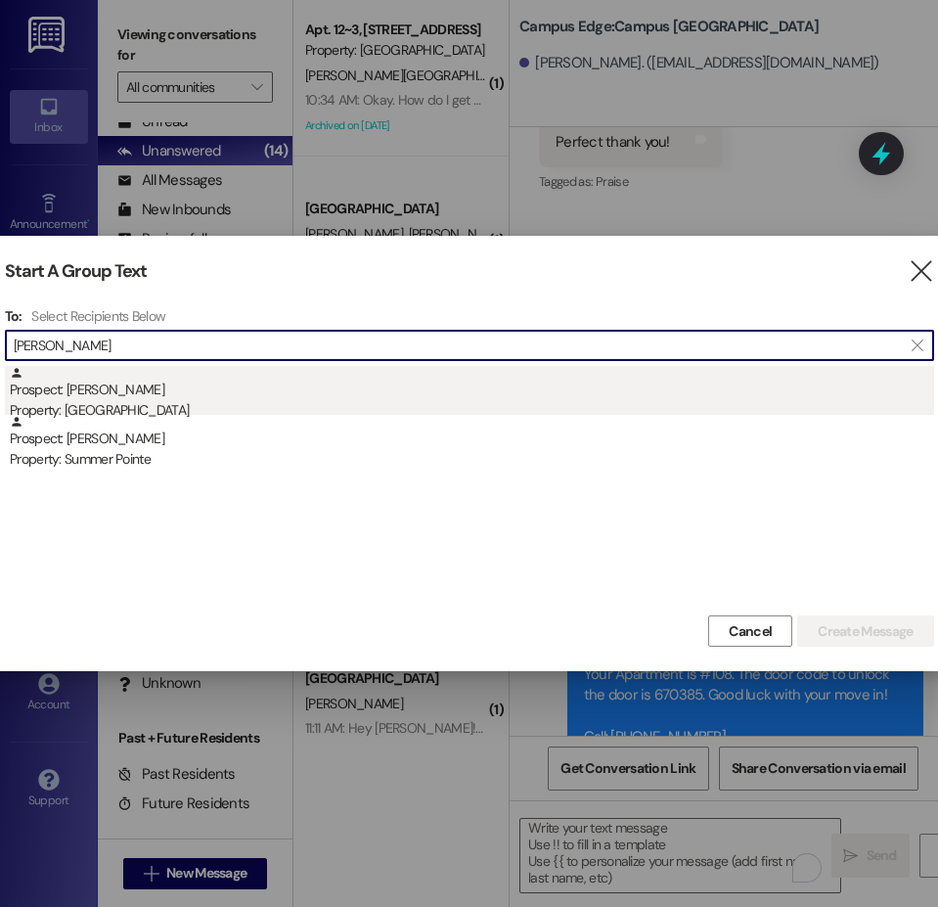
click at [120, 400] on div "Property: [GEOGRAPHIC_DATA]" at bounding box center [472, 410] width 924 height 21
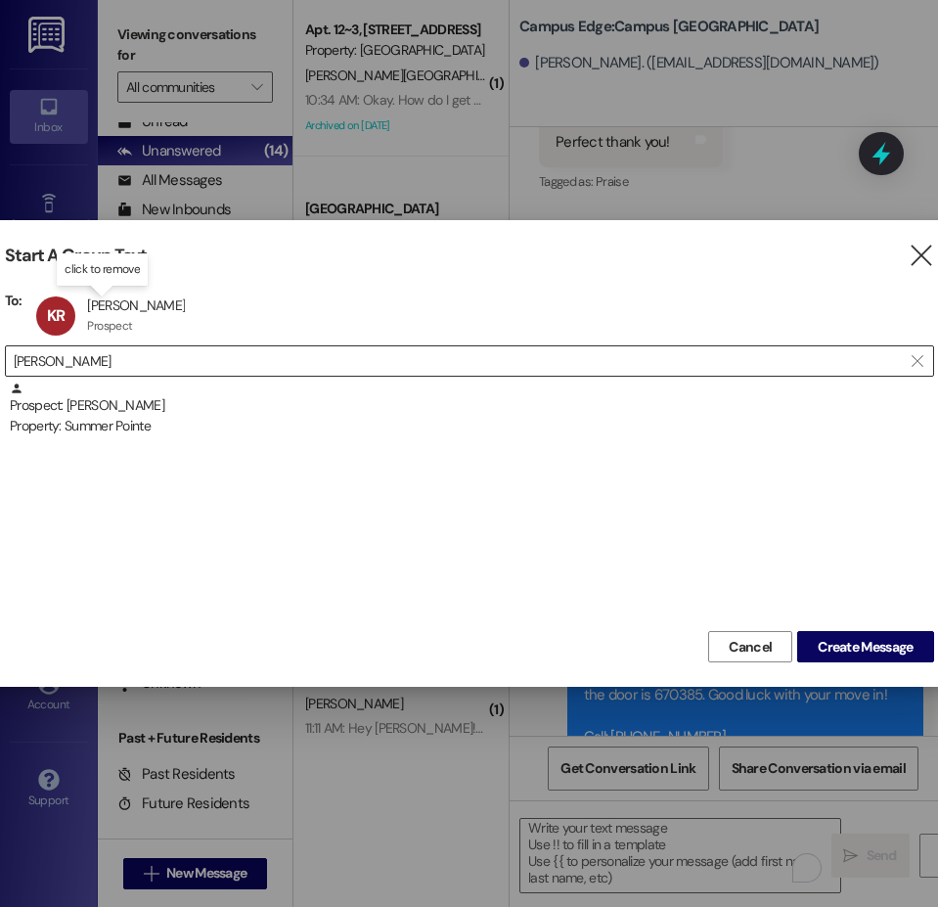
click at [43, 360] on input "[PERSON_NAME]" at bounding box center [458, 360] width 888 height 27
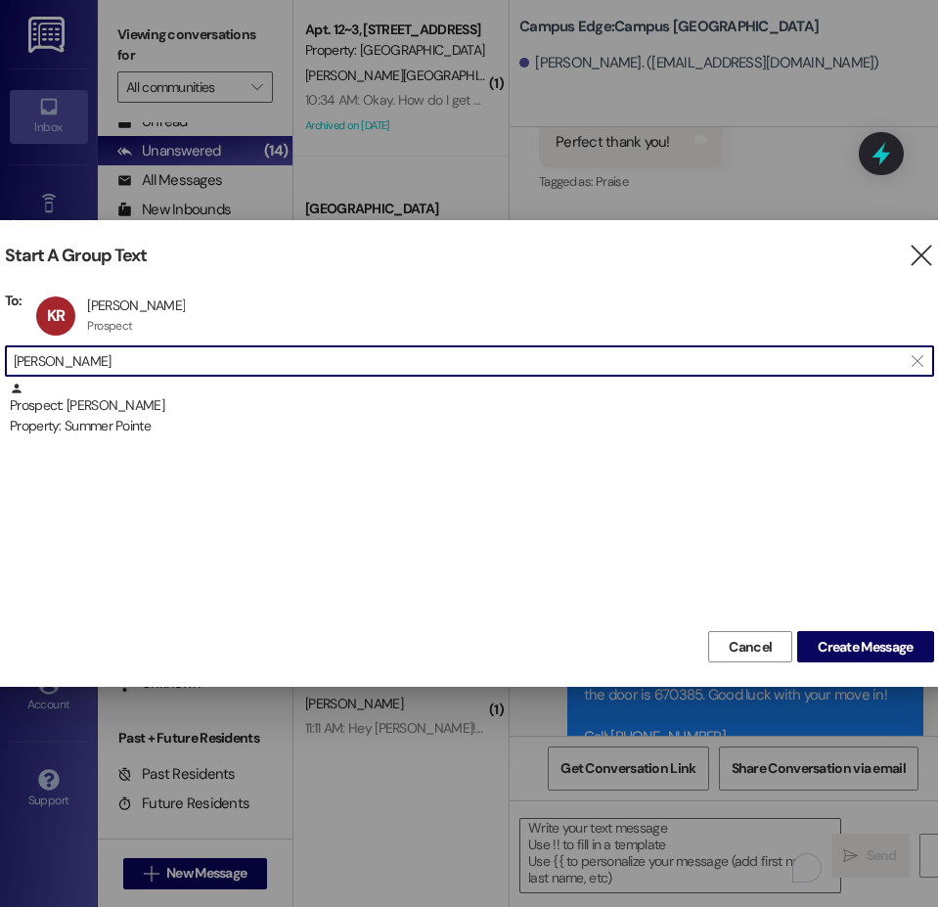
click at [43, 360] on input "[PERSON_NAME]" at bounding box center [458, 360] width 888 height 27
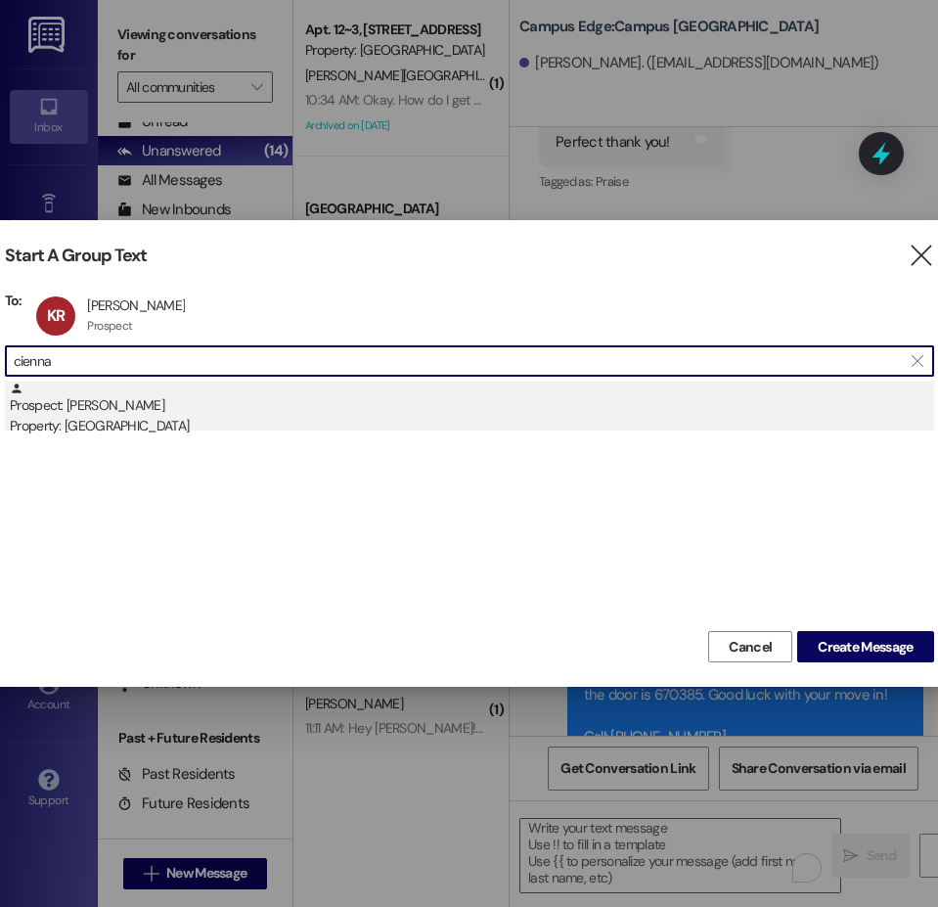
type input "cienna"
click at [124, 423] on div "Property: [GEOGRAPHIC_DATA]" at bounding box center [472, 426] width 924 height 21
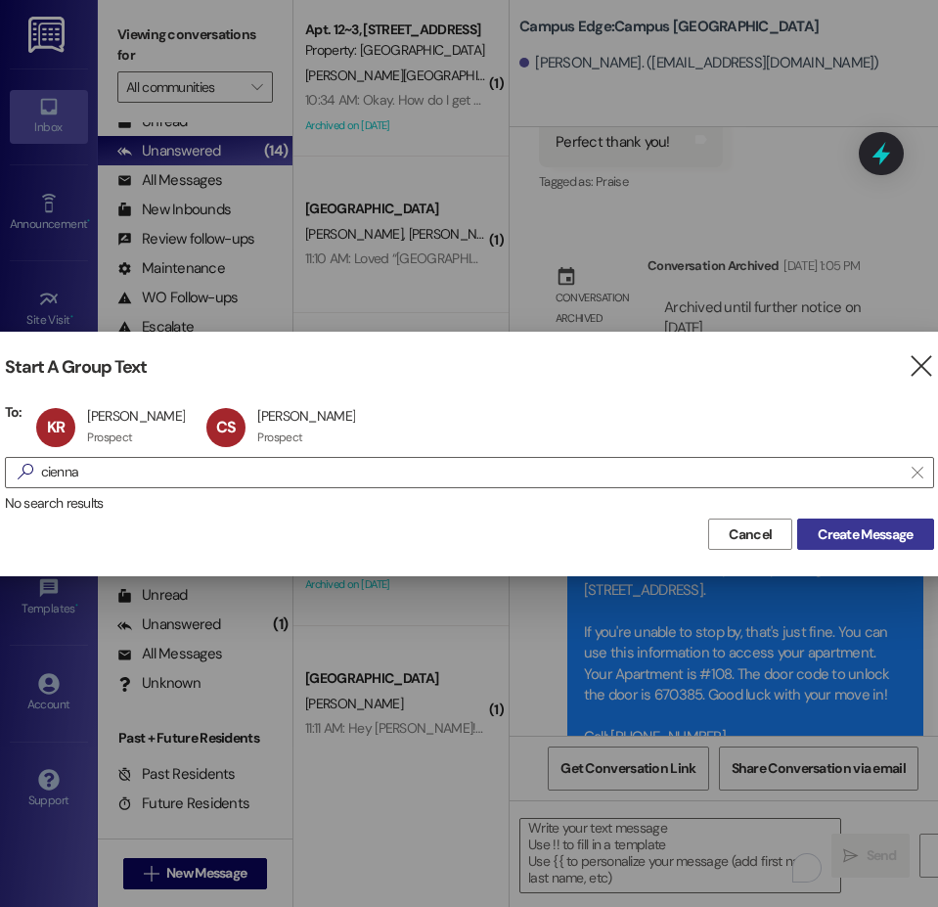
click at [861, 530] on span "Create Message" at bounding box center [865, 534] width 95 height 21
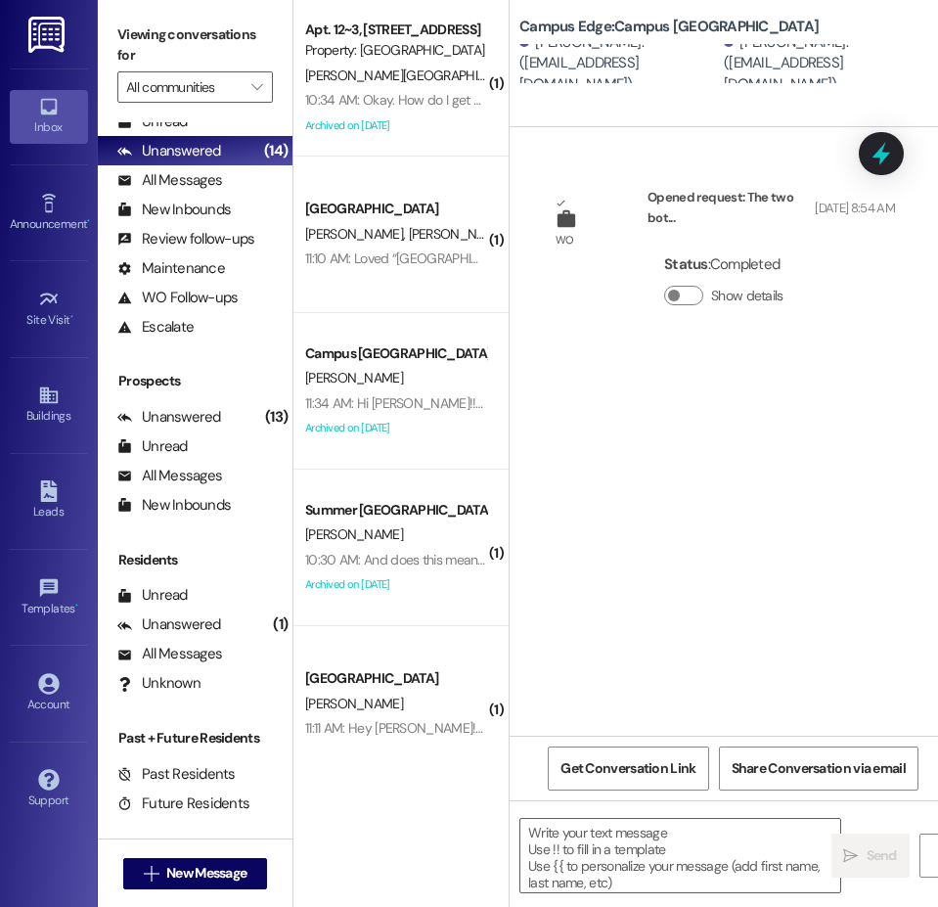
scroll to position [0, 0]
click at [650, 833] on textarea at bounding box center [680, 855] width 320 height 73
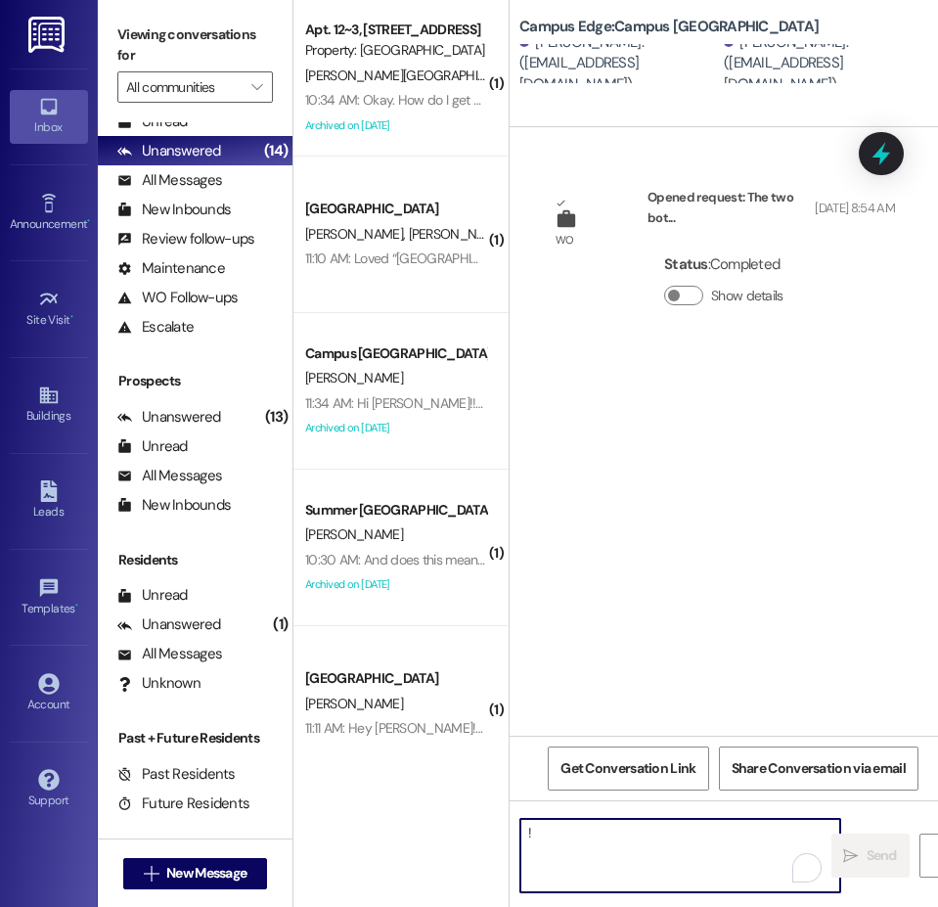
type textarea "!!"
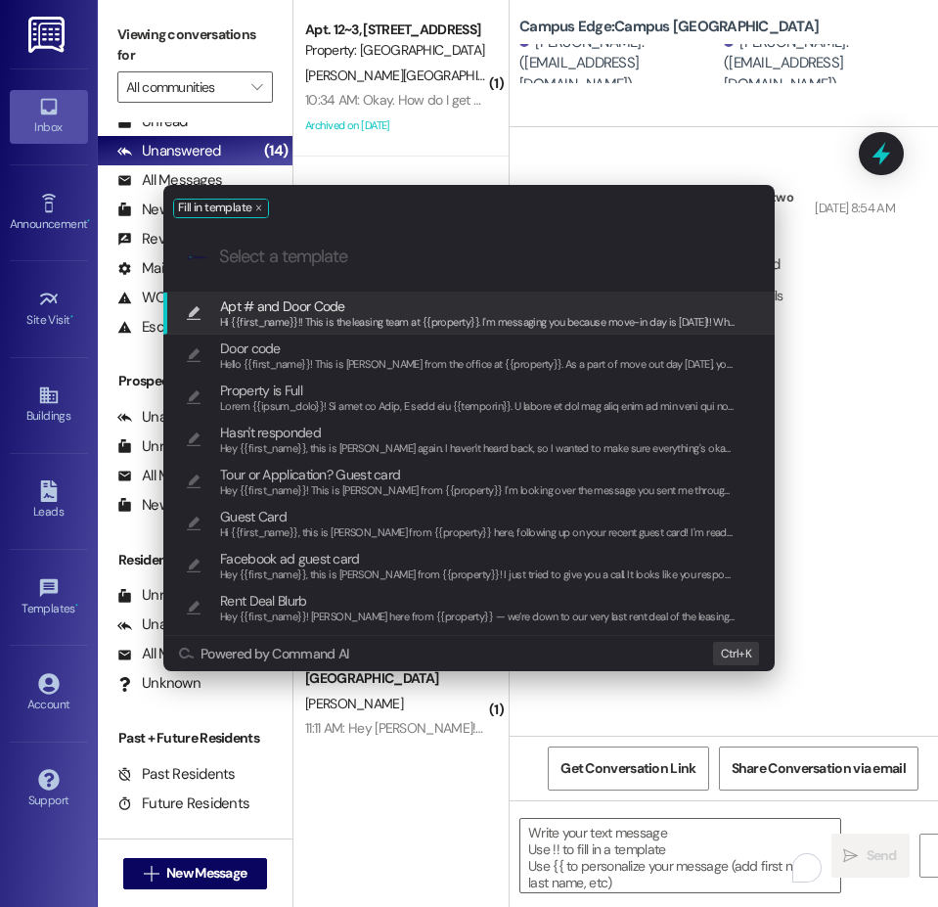
click at [315, 307] on span "Apt # and Door Code" at bounding box center [282, 306] width 125 height 22
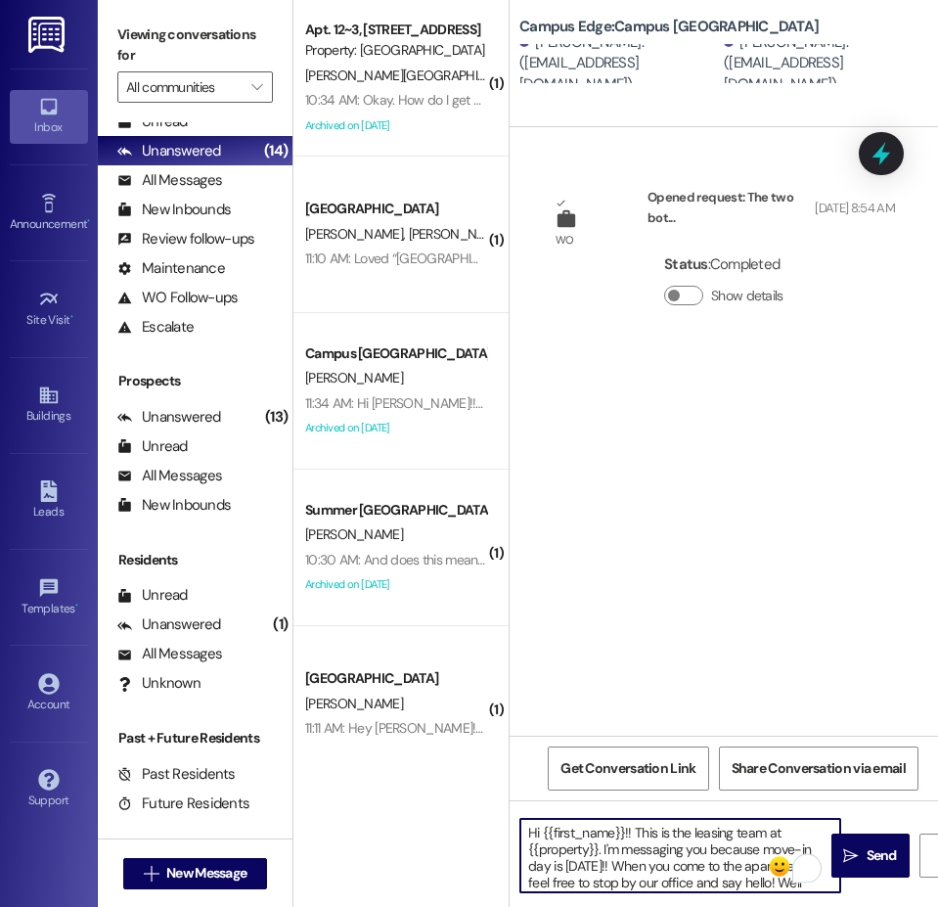
click at [742, 856] on textarea "Hi {{first_name}}!! This is the leasing team at {{property}}. I'm messaging you…" at bounding box center [680, 855] width 320 height 73
click at [611, 889] on textarea "Hi {{first_name}}!! This is the leasing team at {{property}}. I'm messaging you…" at bounding box center [680, 855] width 320 height 73
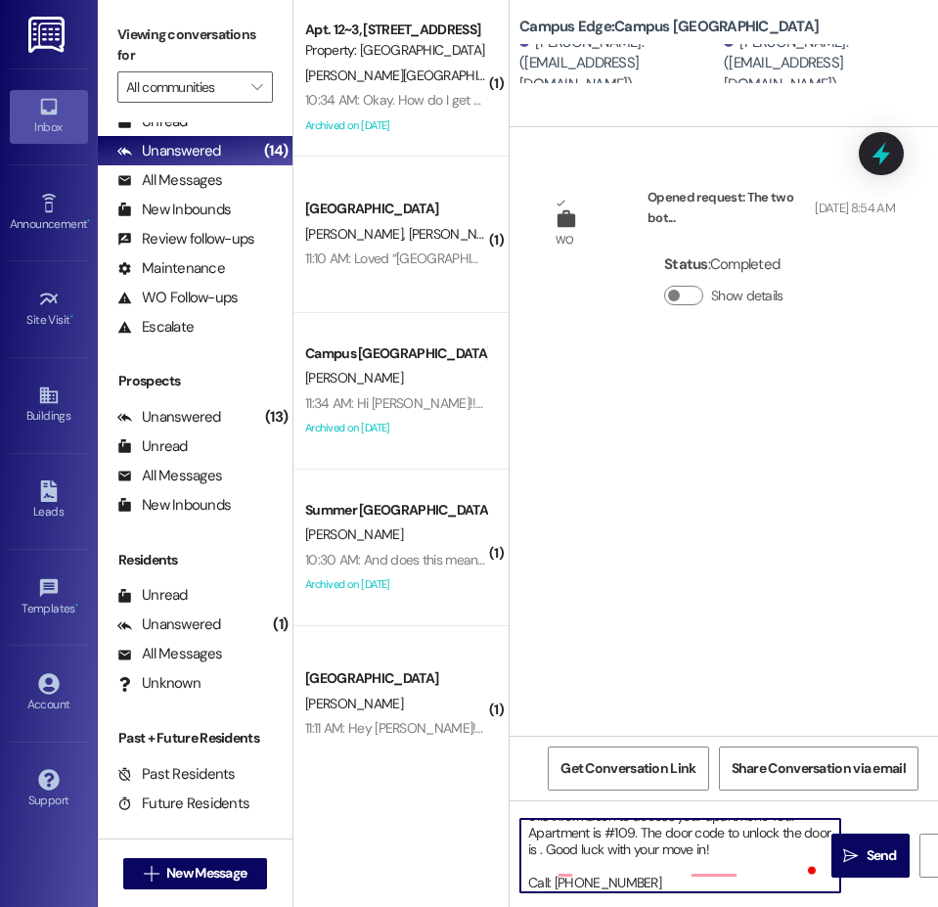
scroll to position [166, 0]
type textarea "Hi {{first_name}}!! This is the leasing team at {{property}}. I'm messaging you…"
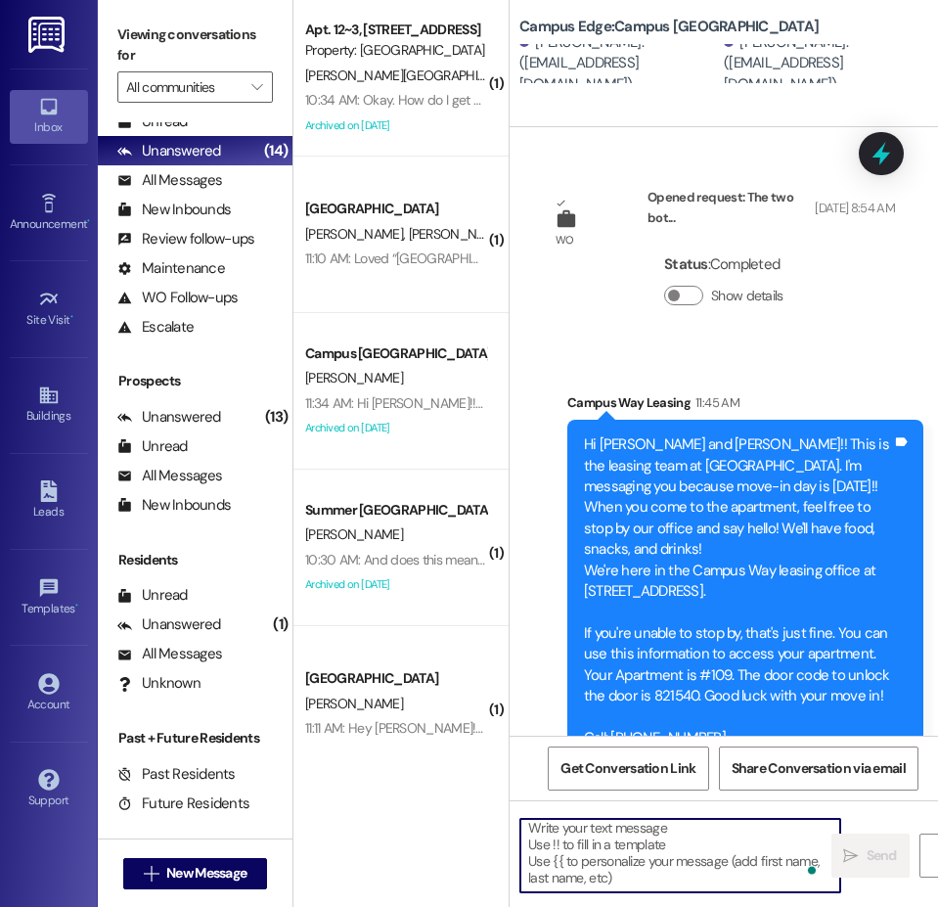
scroll to position [32, 0]
click at [226, 879] on span "New Message" at bounding box center [206, 873] width 80 height 21
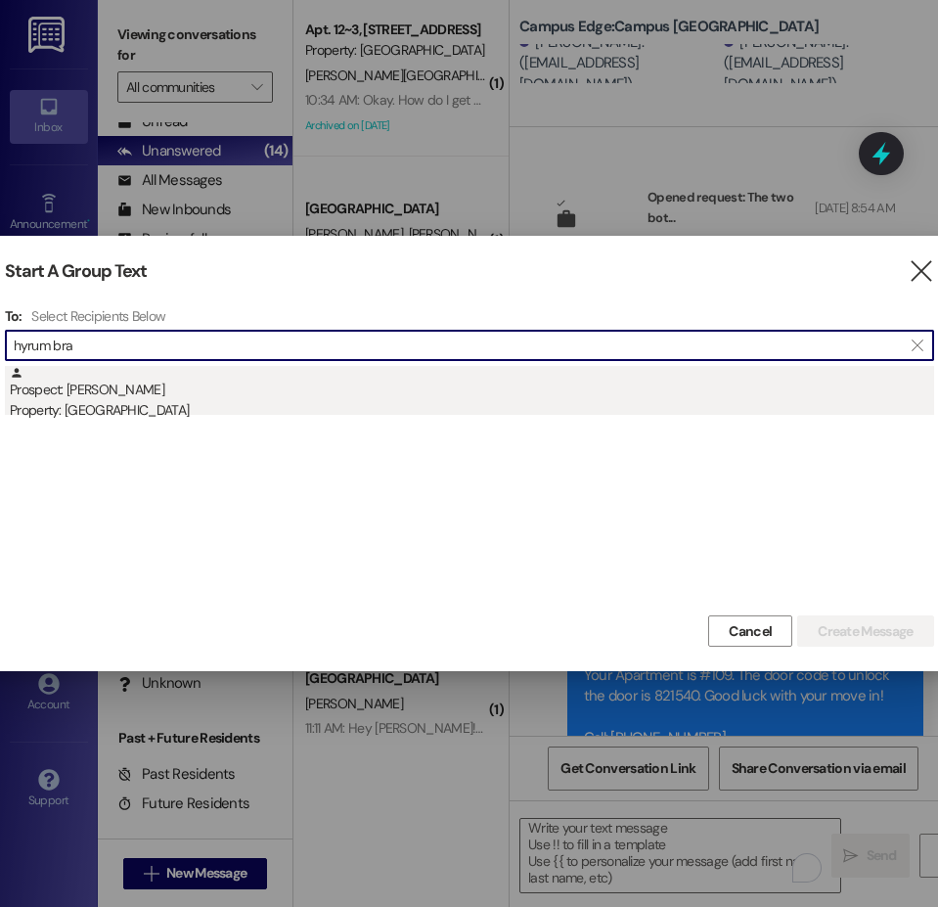
click at [121, 408] on div "Property: [GEOGRAPHIC_DATA]" at bounding box center [472, 410] width 924 height 21
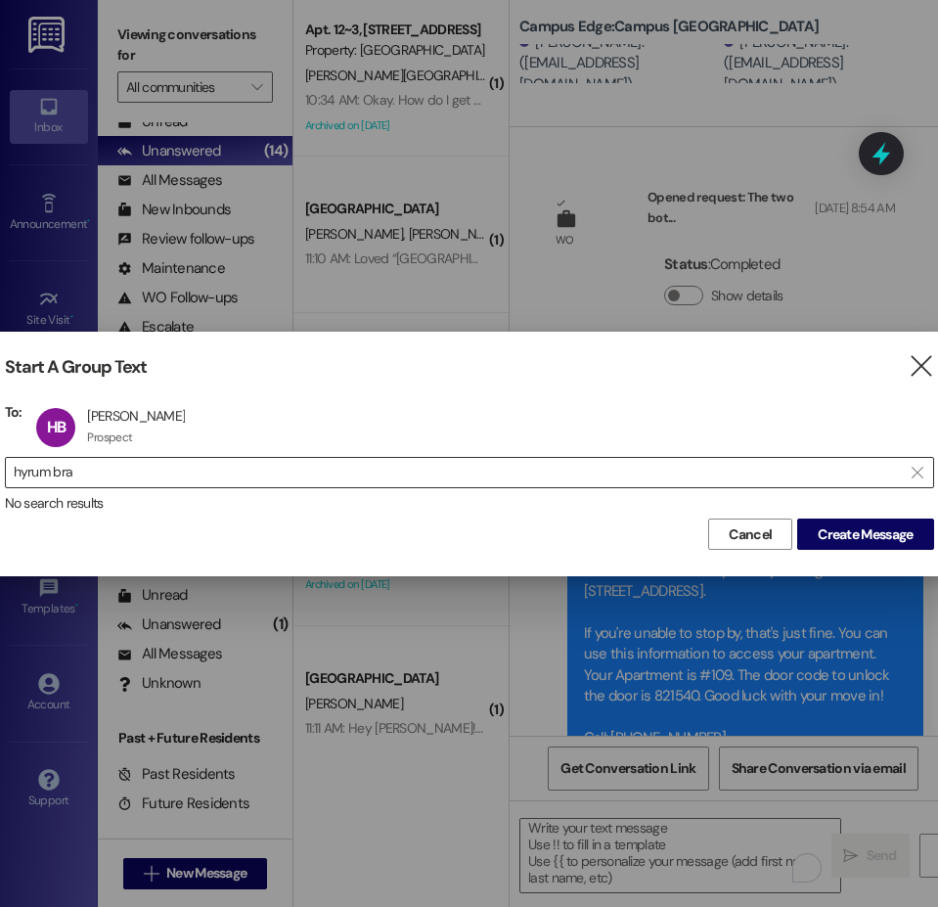
click at [63, 466] on input "hyrum bra" at bounding box center [458, 472] width 888 height 27
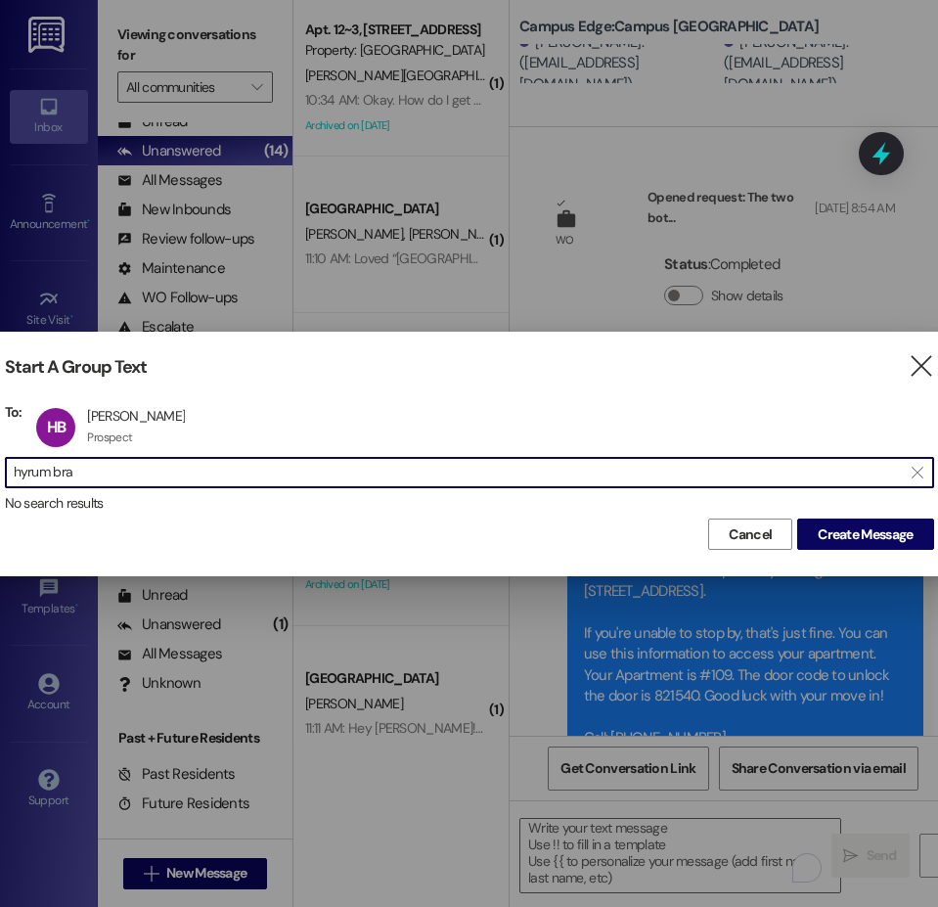
click at [63, 466] on input "hyrum bra" at bounding box center [458, 472] width 888 height 27
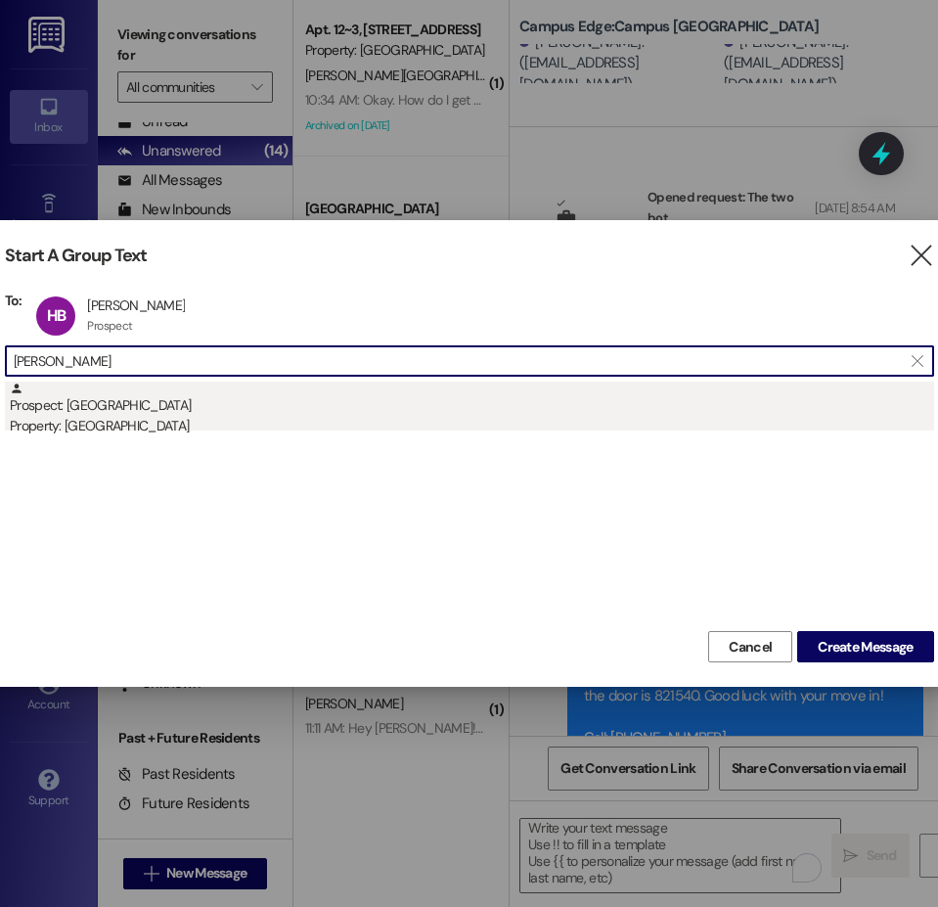
click at [96, 426] on div "Property: [GEOGRAPHIC_DATA]" at bounding box center [472, 426] width 924 height 21
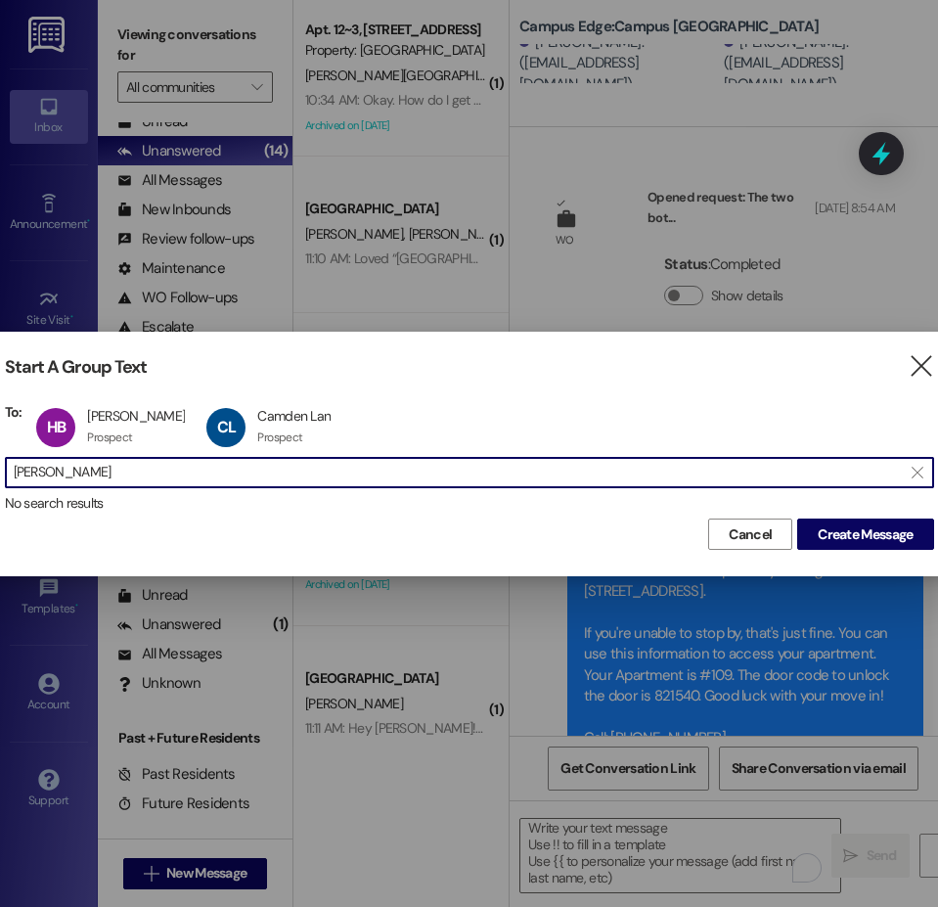
drag, startPoint x: 130, startPoint y: 474, endPoint x: -31, endPoint y: 470, distance: 161.4
click at [0, 470] on html "Inbox Go to Inbox Announcement • Send A Text Announcement Site Visit • Go to Si…" at bounding box center [469, 453] width 938 height 907
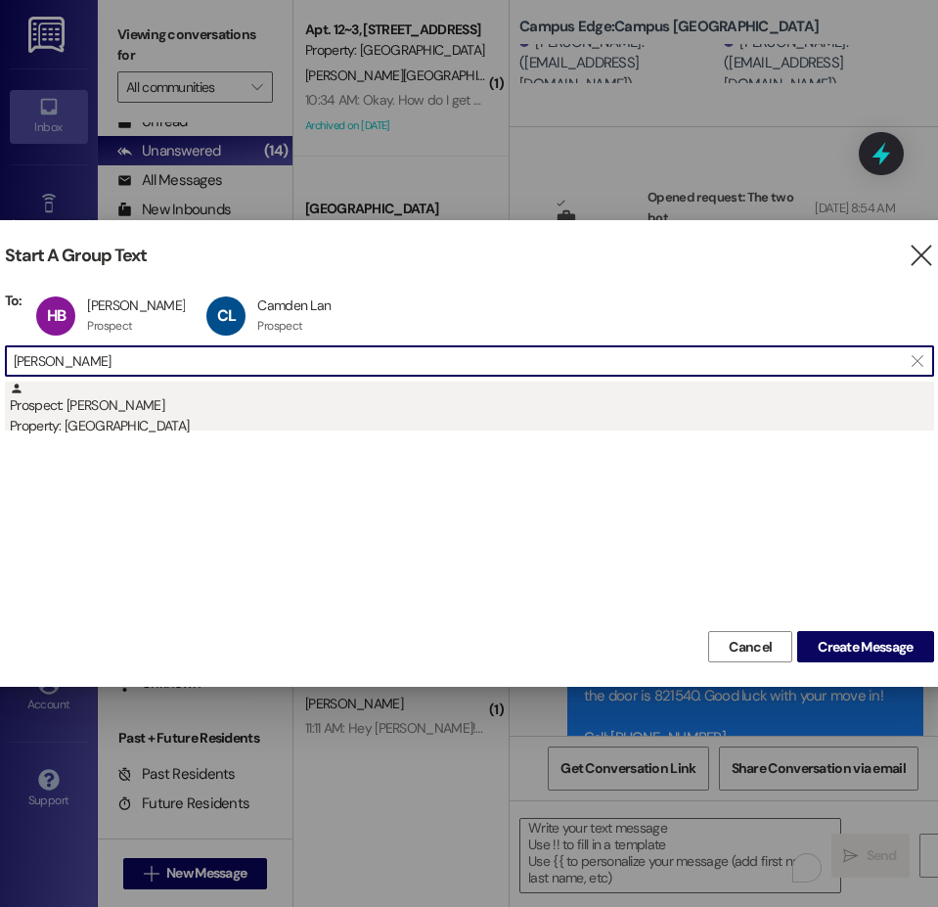
click at [100, 422] on div "Property: [GEOGRAPHIC_DATA]" at bounding box center [472, 426] width 924 height 21
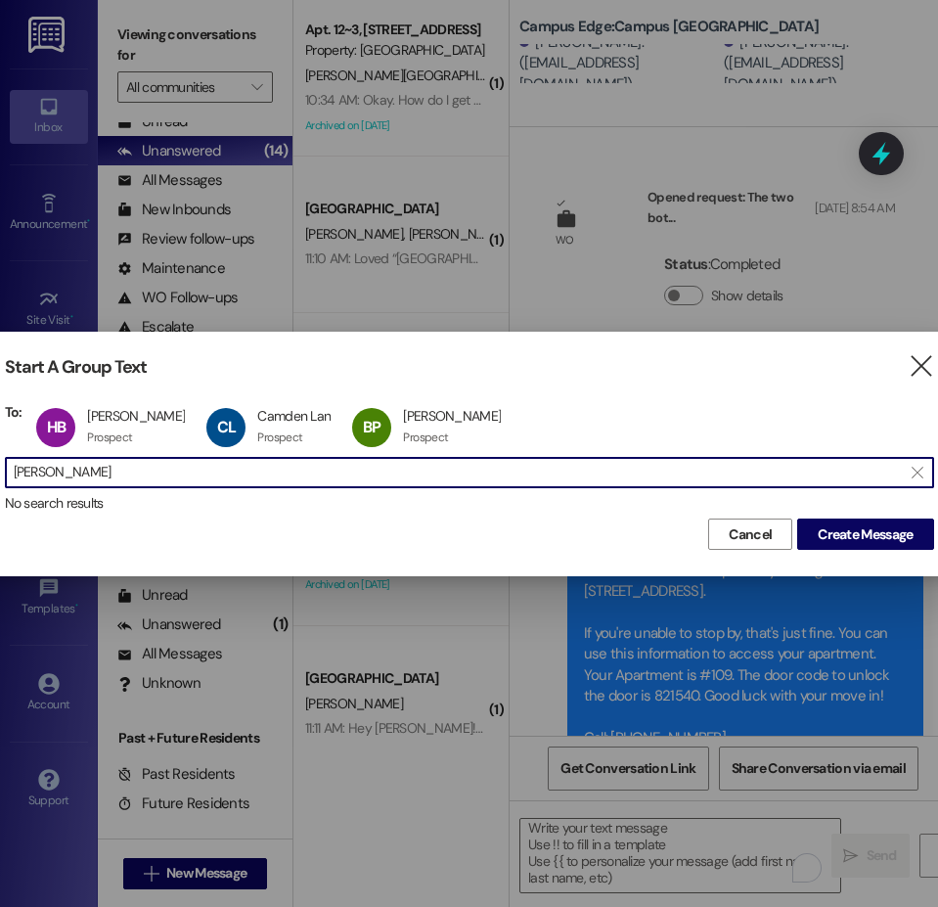
drag, startPoint x: 83, startPoint y: 471, endPoint x: -19, endPoint y: 467, distance: 101.8
click at [0, 467] on html "Inbox Go to Inbox Announcement • Send A Text Announcement Site Visit • Go to Si…" at bounding box center [469, 453] width 938 height 907
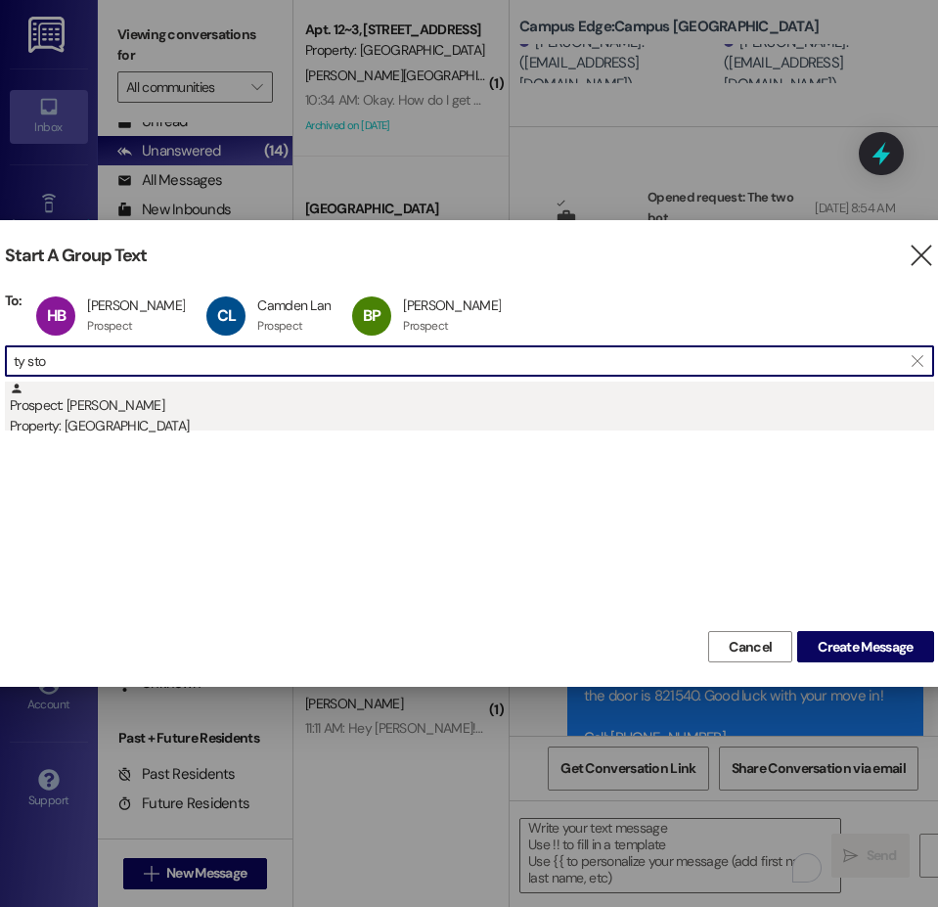
type input "ty sto"
click at [55, 417] on div "Property: [GEOGRAPHIC_DATA]" at bounding box center [472, 426] width 924 height 21
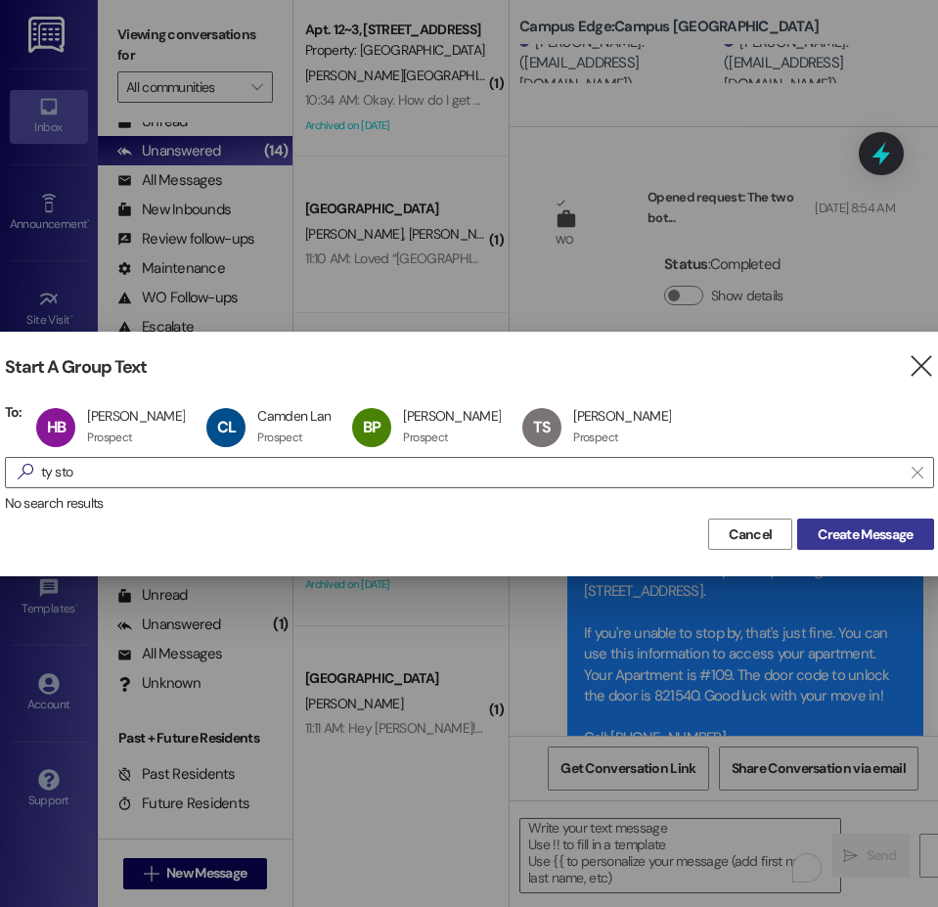
click at [877, 524] on span "Create Message" at bounding box center [865, 534] width 95 height 21
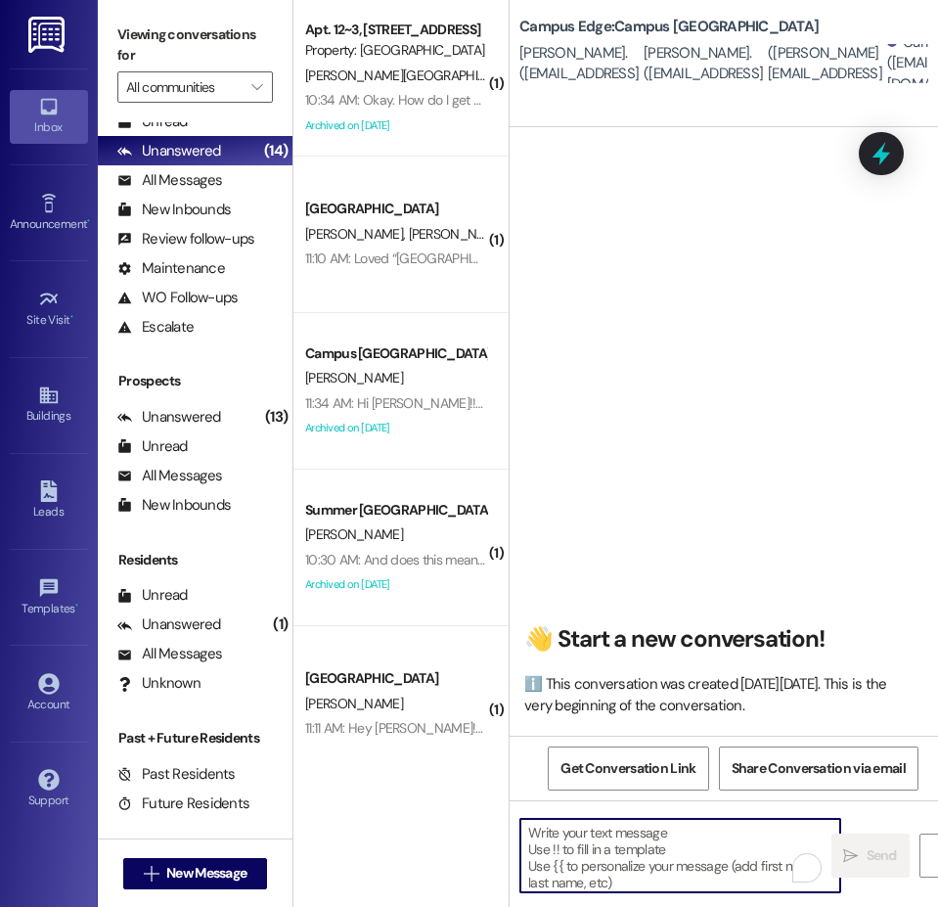
click at [622, 834] on textarea "To enrich screen reader interactions, please activate Accessibility in Grammarl…" at bounding box center [680, 855] width 320 height 73
type textarea "!!"
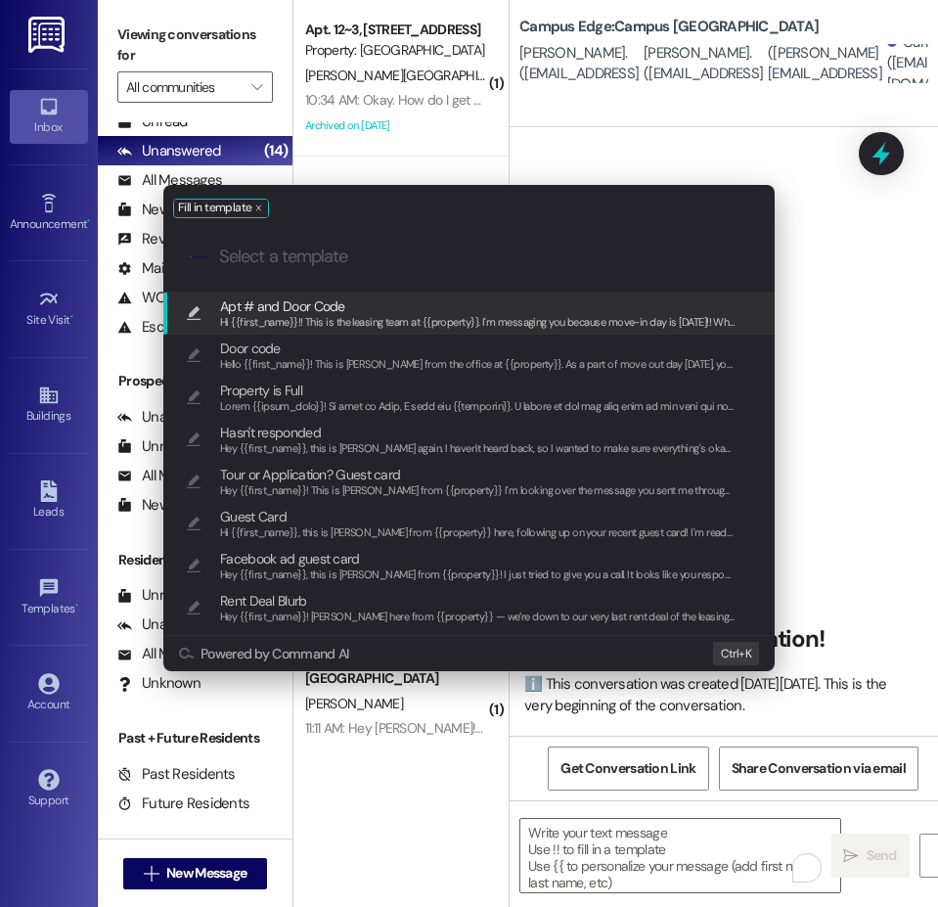
click at [335, 301] on span "Apt # and Door Code" at bounding box center [282, 306] width 125 height 22
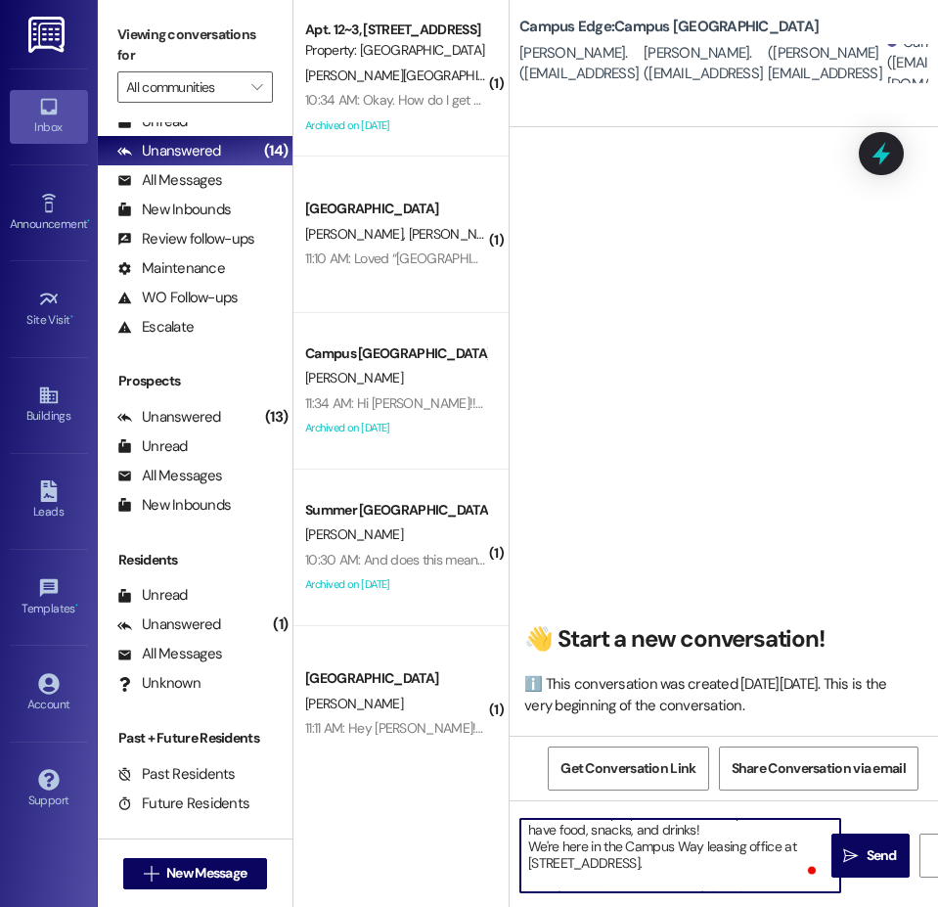
scroll to position [98, 0]
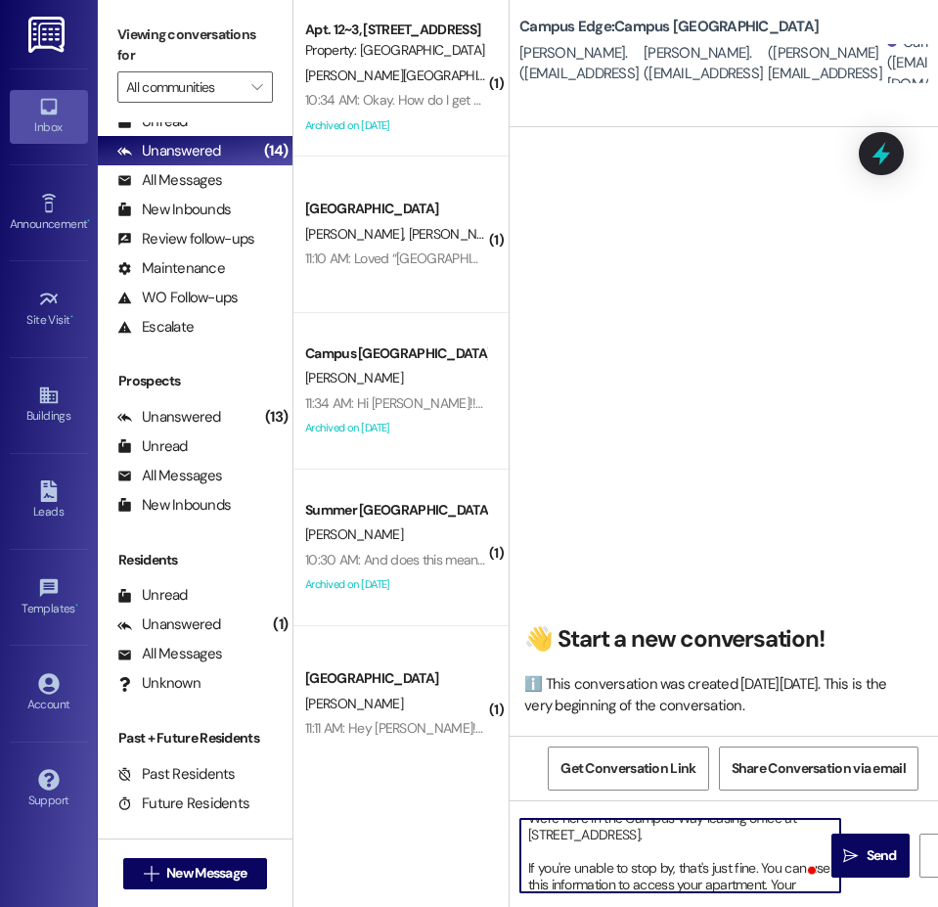
click at [680, 876] on textarea "Hi {{first_name}}!! This is the leasing team at {{property}}. I'm messaging you…" at bounding box center [680, 855] width 320 height 73
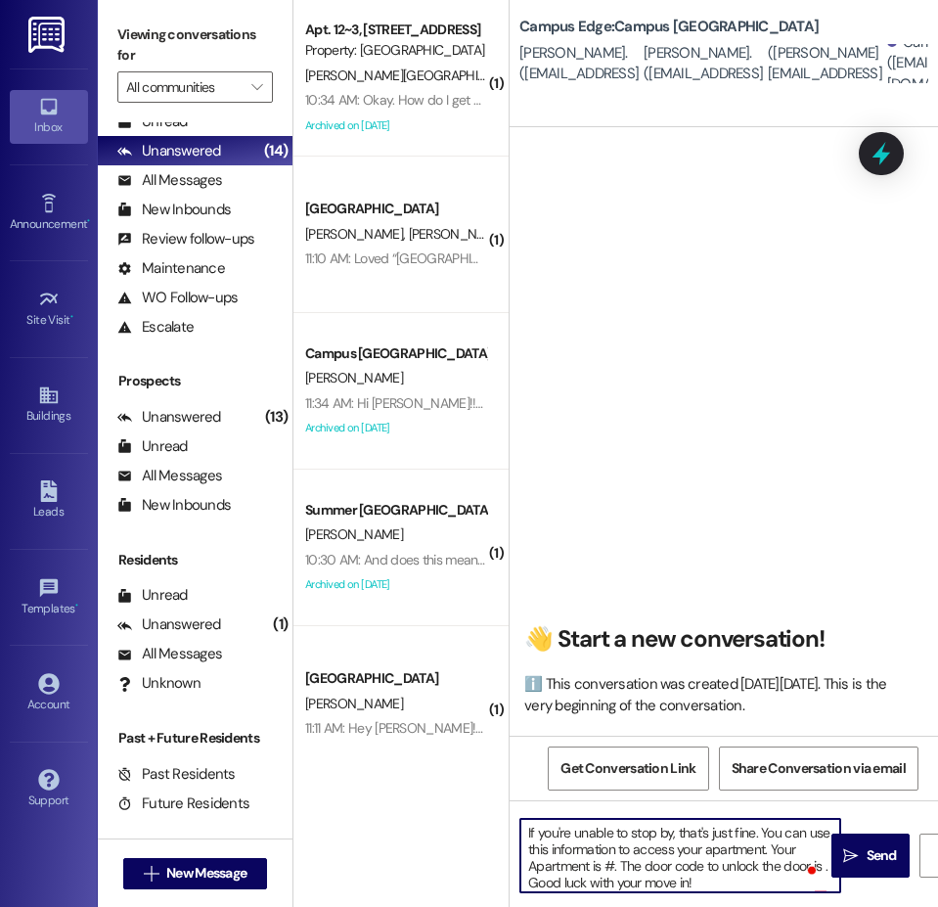
scroll to position [133, 0]
click at [616, 861] on textarea "Hi {{first_name}}!! This is the leasing team at {{property}}. I'm messaging you…" at bounding box center [680, 855] width 320 height 73
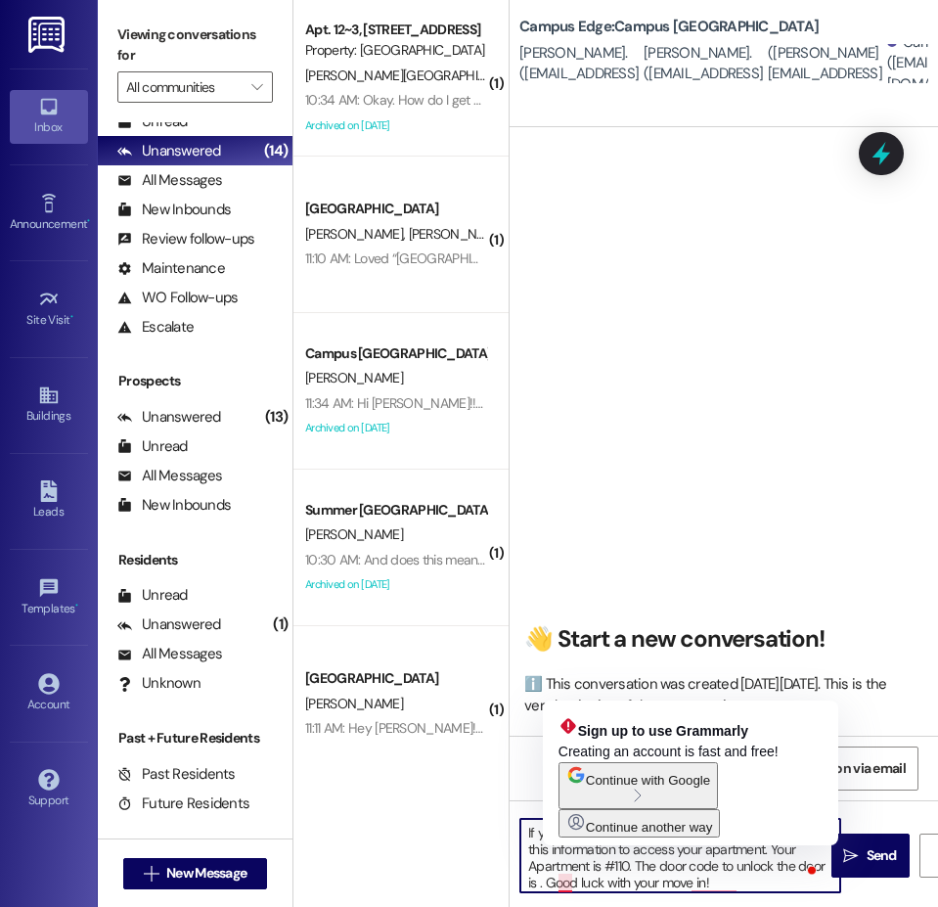
click at [566, 875] on textarea "Hi {{first_name}}!! This is the leasing team at {{property}}. I'm messaging you…" at bounding box center [680, 855] width 320 height 73
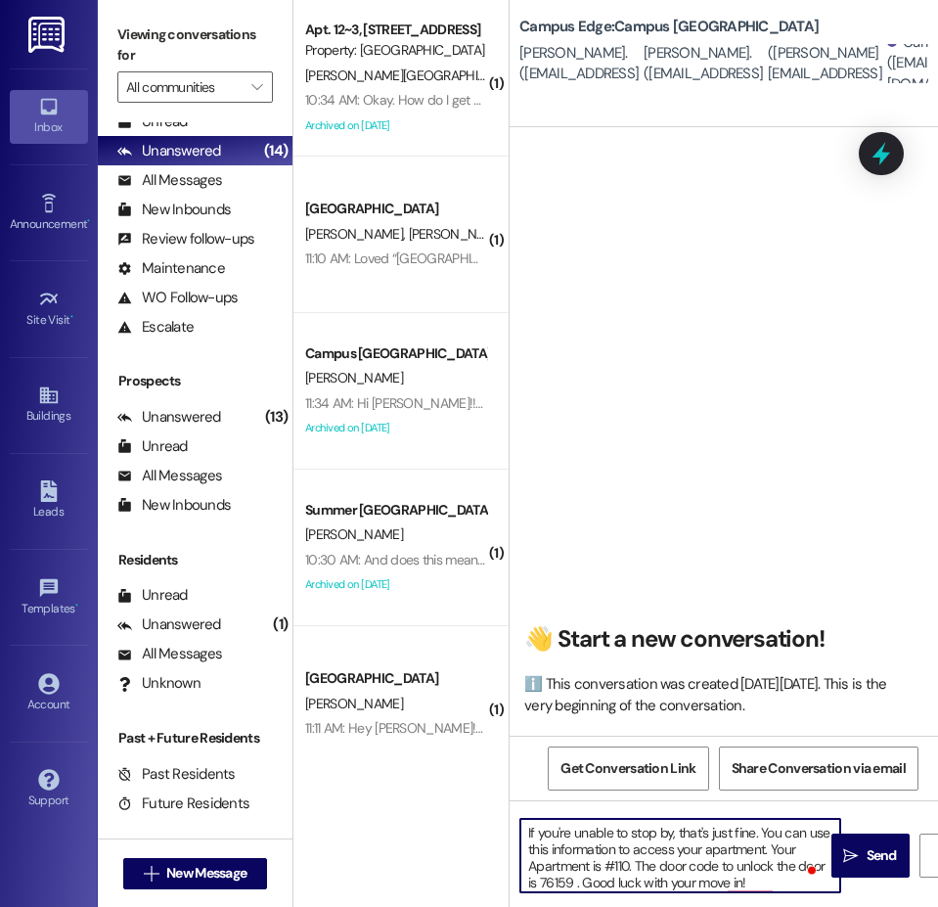
type textarea "Hi {{first_name}}!! This is the leasing team at {{property}}. I'm messaging you…"
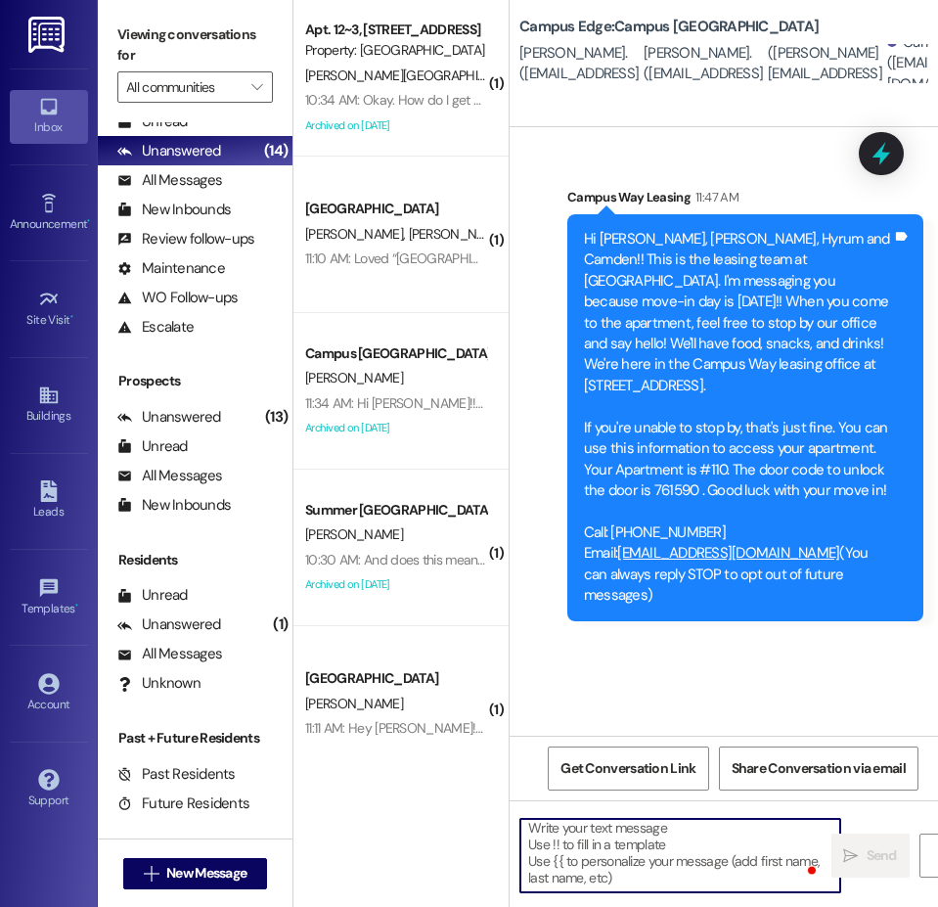
scroll to position [0, 0]
click at [168, 873] on span "New Message" at bounding box center [206, 873] width 80 height 21
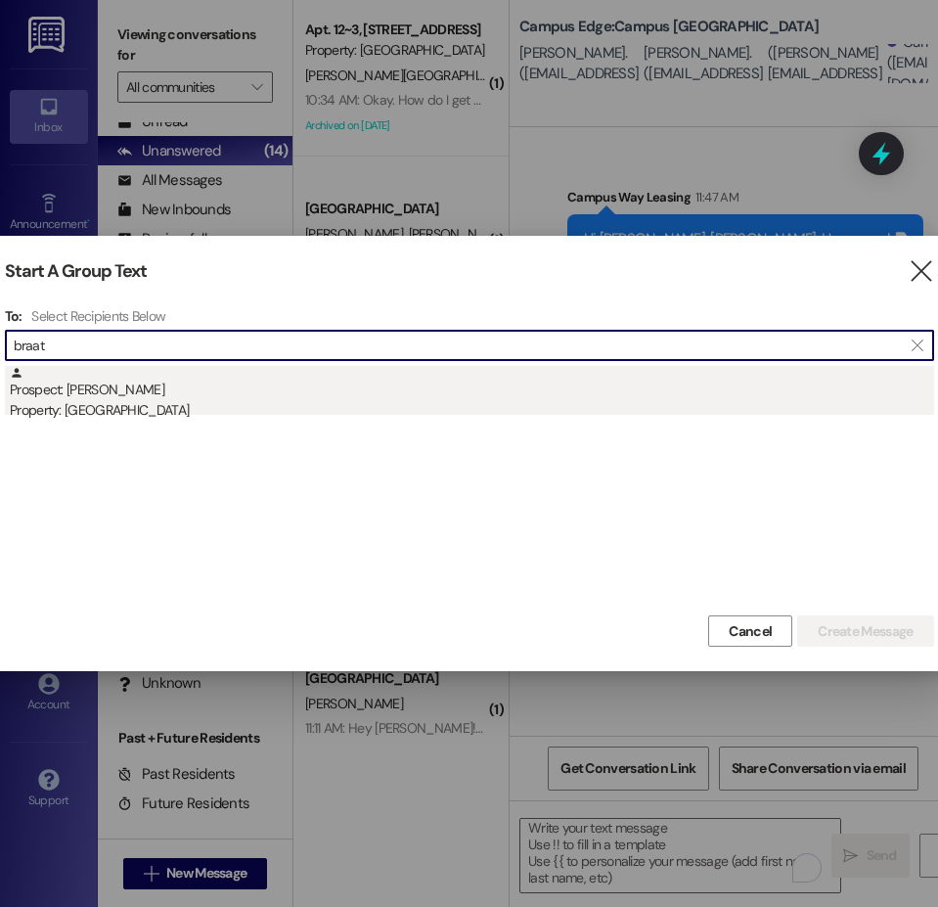
click at [160, 391] on div "Prospect: Ryan Braatz Property: Campus Edge" at bounding box center [472, 394] width 924 height 56
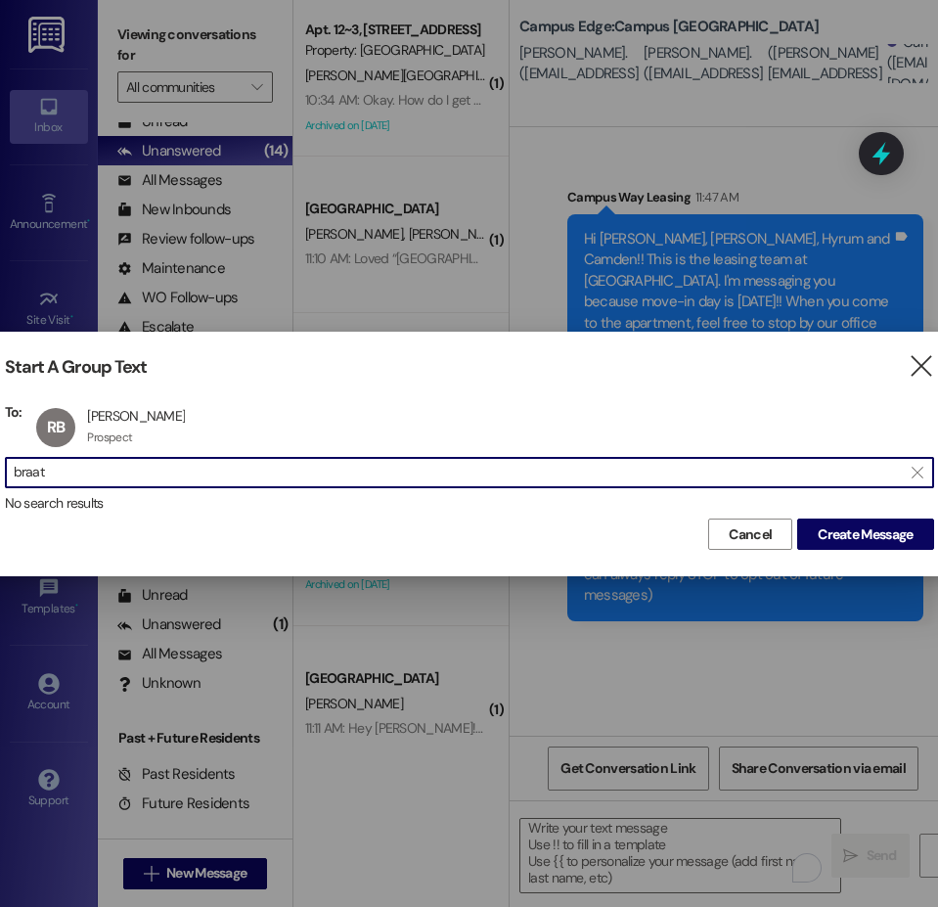
click at [35, 471] on input "braat" at bounding box center [458, 472] width 888 height 27
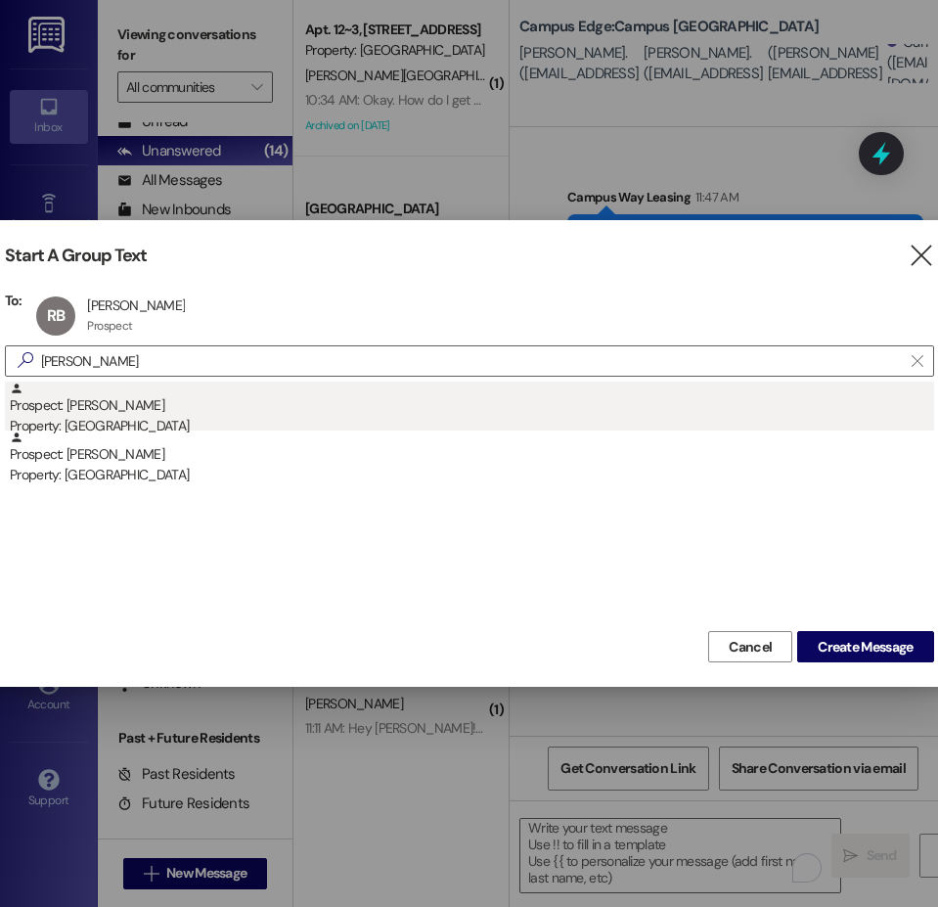
click at [109, 410] on div "Prospect: Carter Sanders Property: Campus Edge" at bounding box center [472, 409] width 924 height 56
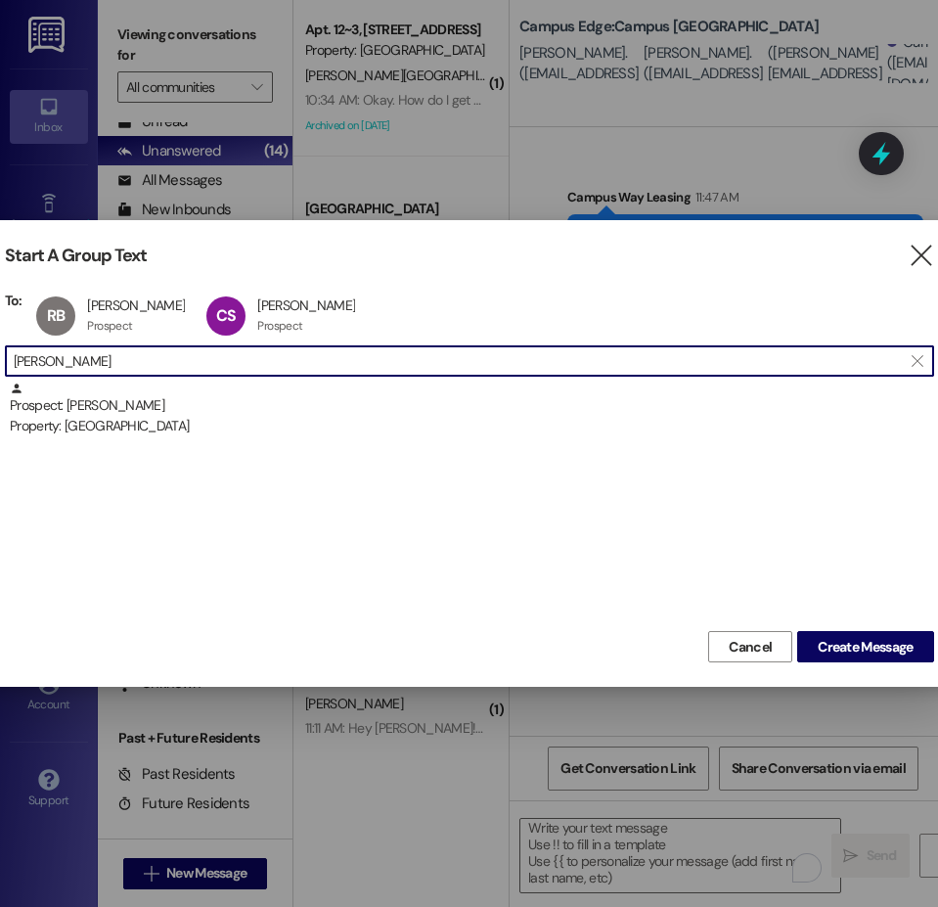
drag, startPoint x: 132, startPoint y: 367, endPoint x: 16, endPoint y: 380, distance: 117.1
click at [16, 380] on div "To: RB Ryan Braatz Ryan Braatz Prospect Prospect click to remove CS Carter Sand…" at bounding box center [469, 458] width 929 height 335
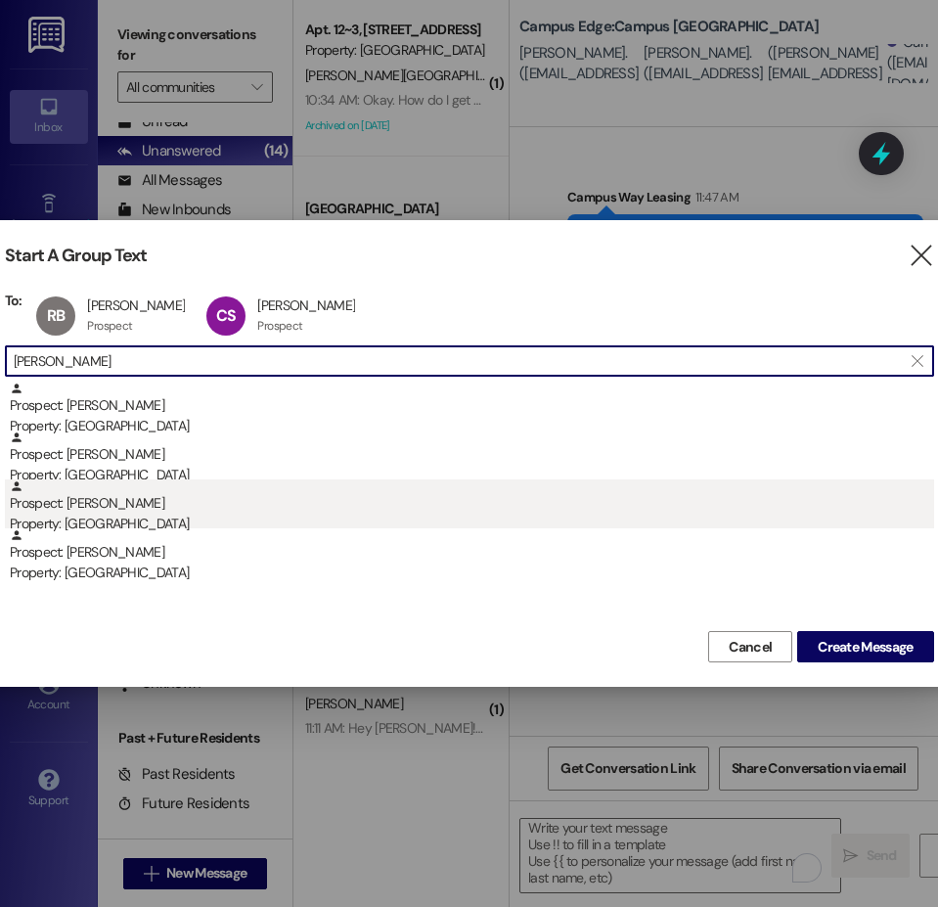
click at [170, 499] on div "Prospect: Nathaniel Leishman Property: Campus Edge" at bounding box center [472, 507] width 924 height 56
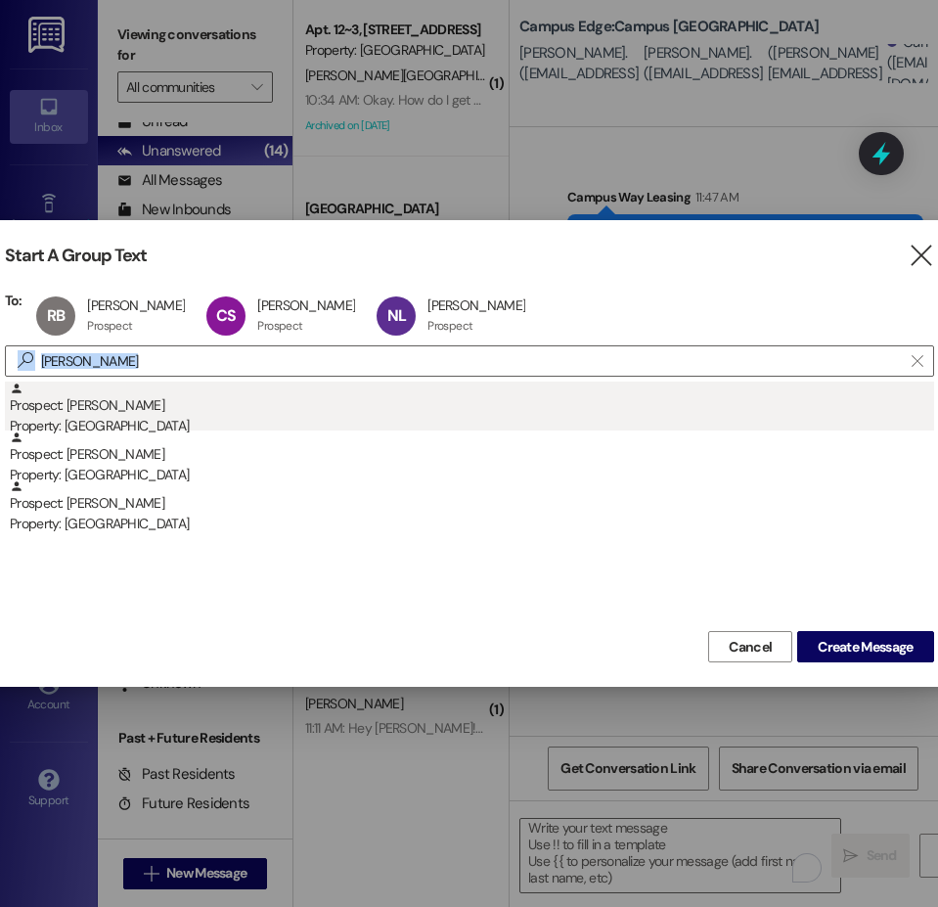
drag, startPoint x: 111, startPoint y: 345, endPoint x: 14, endPoint y: 387, distance: 105.6
click at [14, 387] on div "To: RB Ryan Braatz Ryan Braatz Prospect Prospect click to remove CS Carter Sand…" at bounding box center [469, 458] width 929 height 335
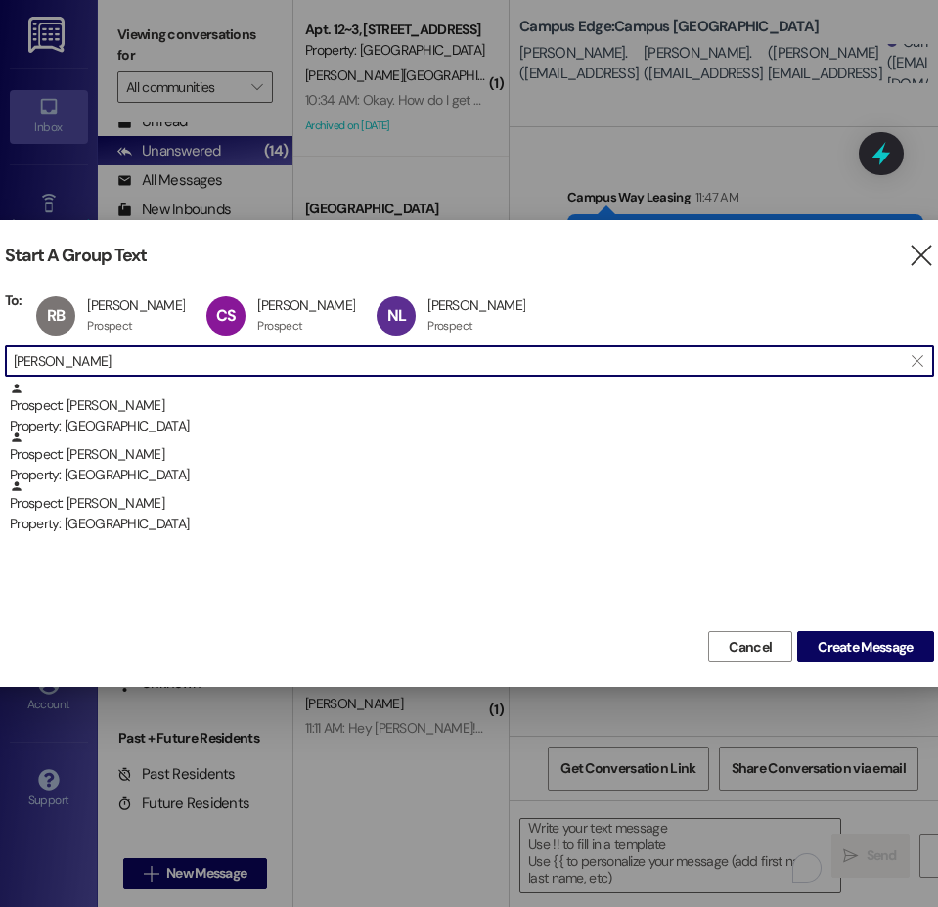
click at [54, 364] on input "leishman" at bounding box center [458, 360] width 888 height 27
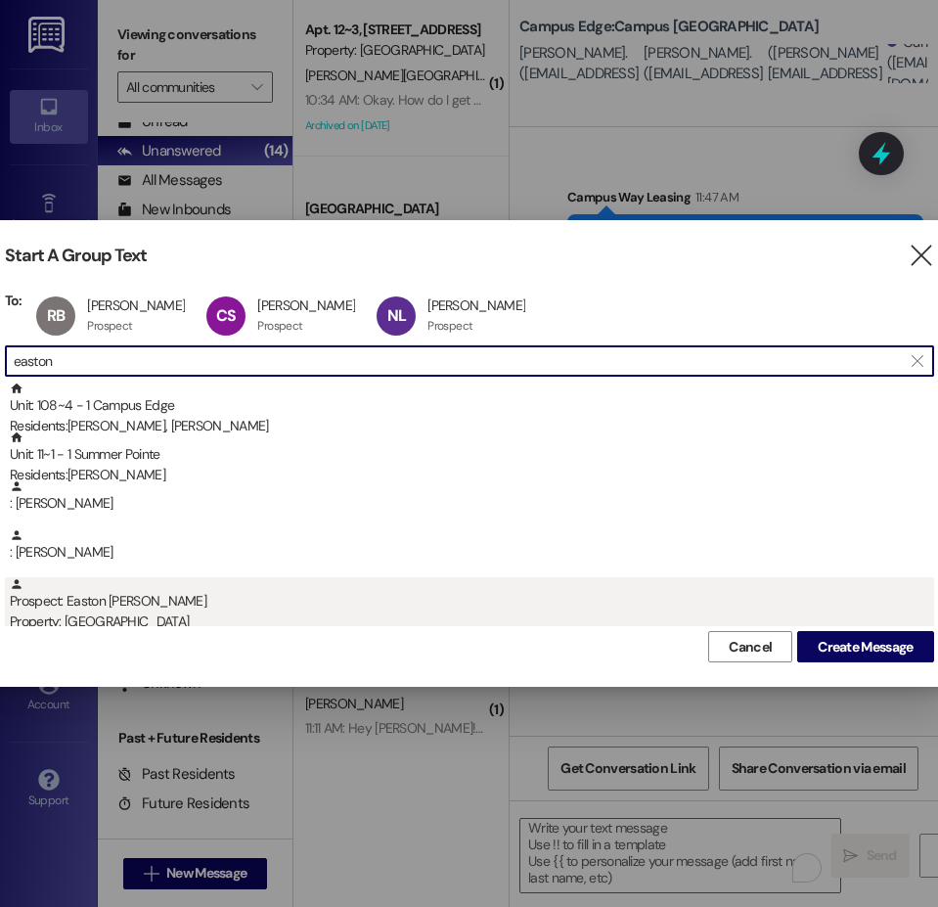
type input "easton"
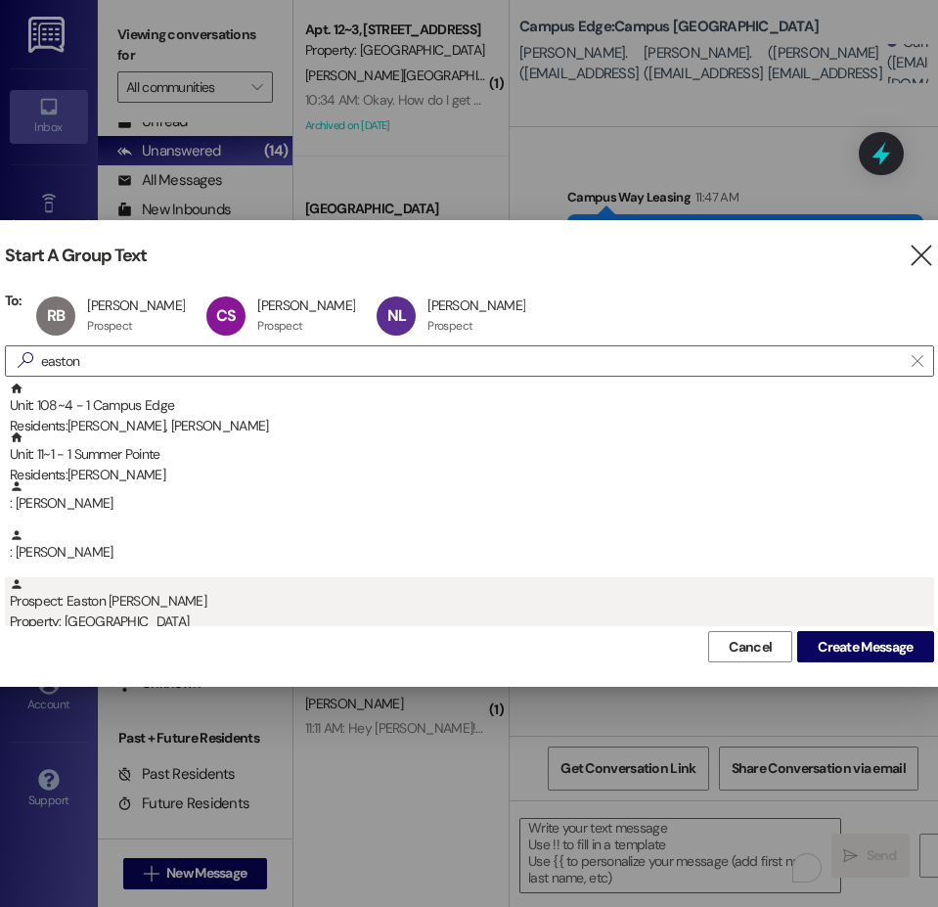
click at [141, 610] on div "Prospect: Easton Christiansen Property: Campus Edge" at bounding box center [472, 605] width 924 height 56
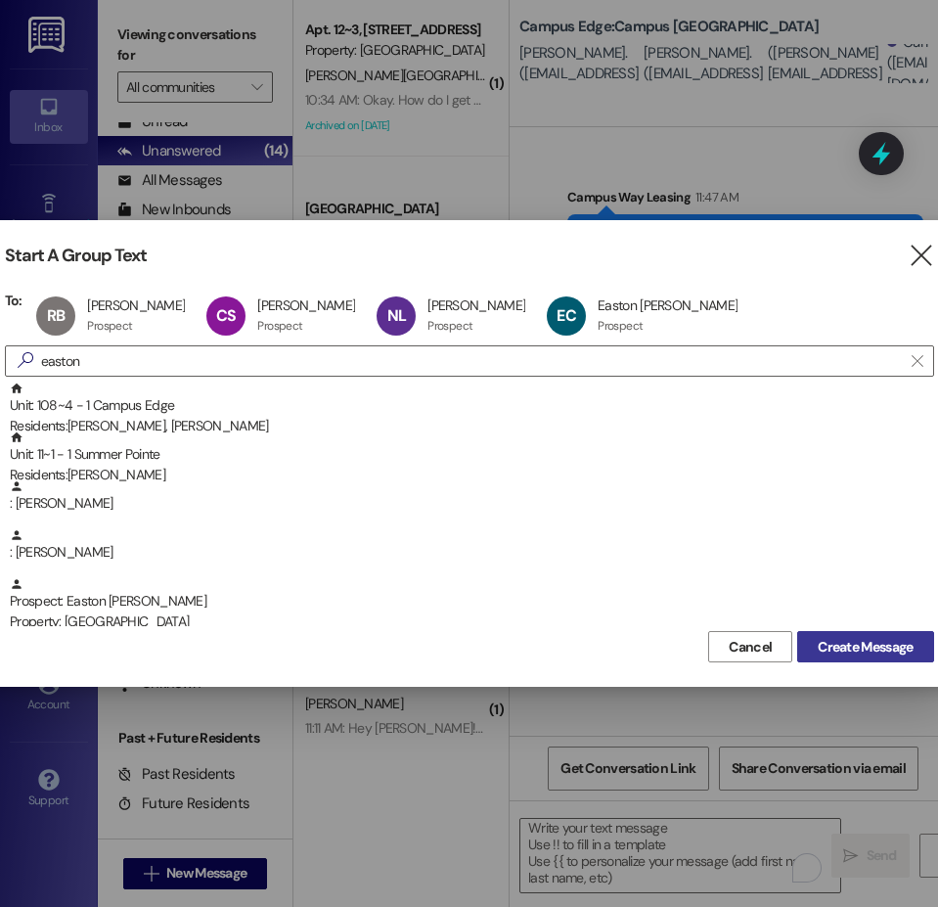
click at [869, 656] on span "Create Message" at bounding box center [865, 647] width 95 height 21
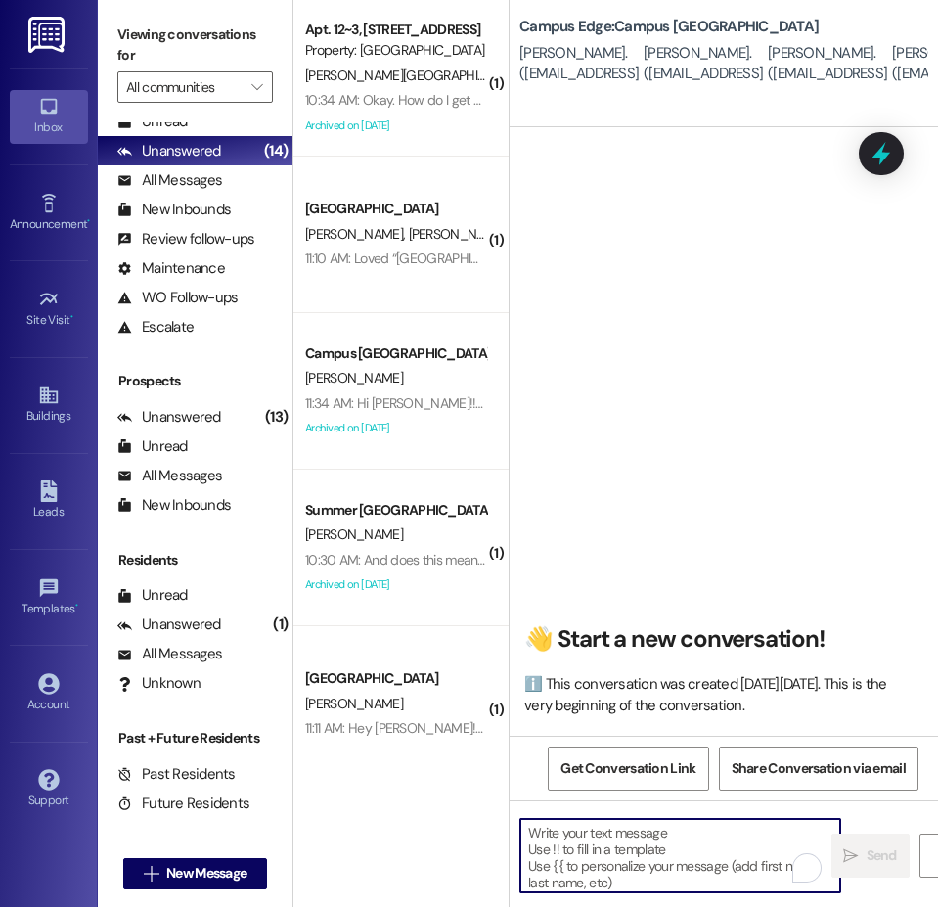
click at [719, 837] on textarea "To enrich screen reader interactions, please activate Accessibility in Grammarl…" at bounding box center [680, 855] width 320 height 73
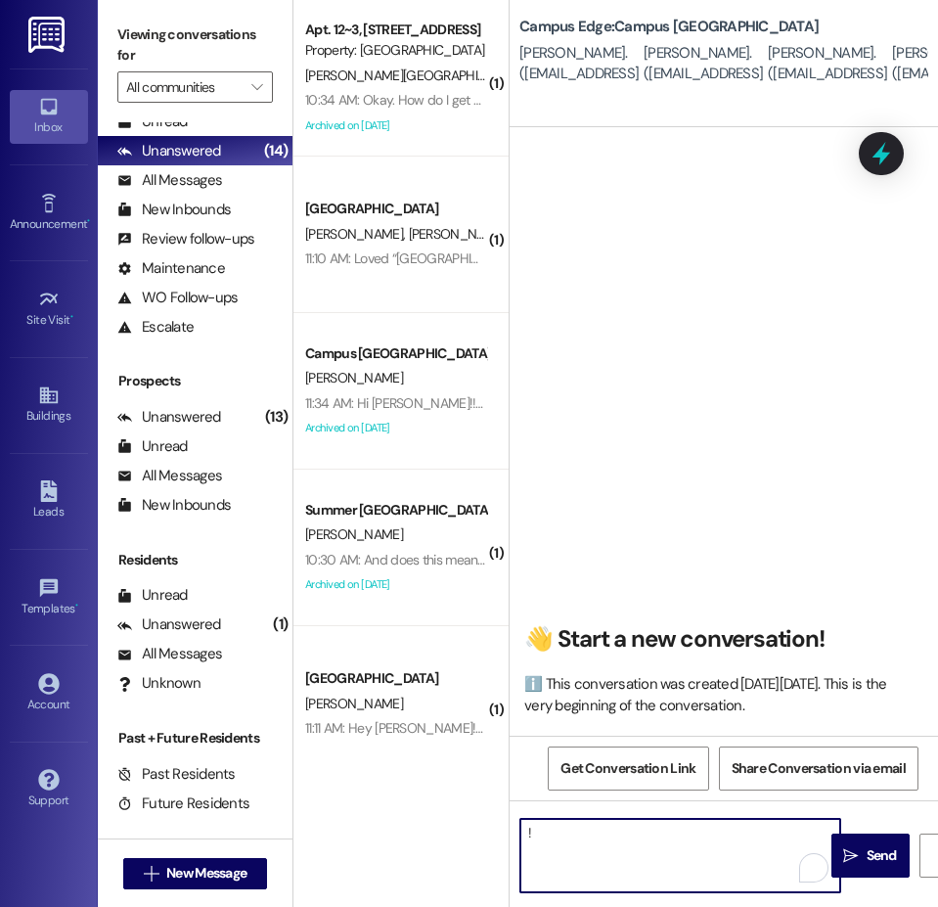
type textarea "!!"
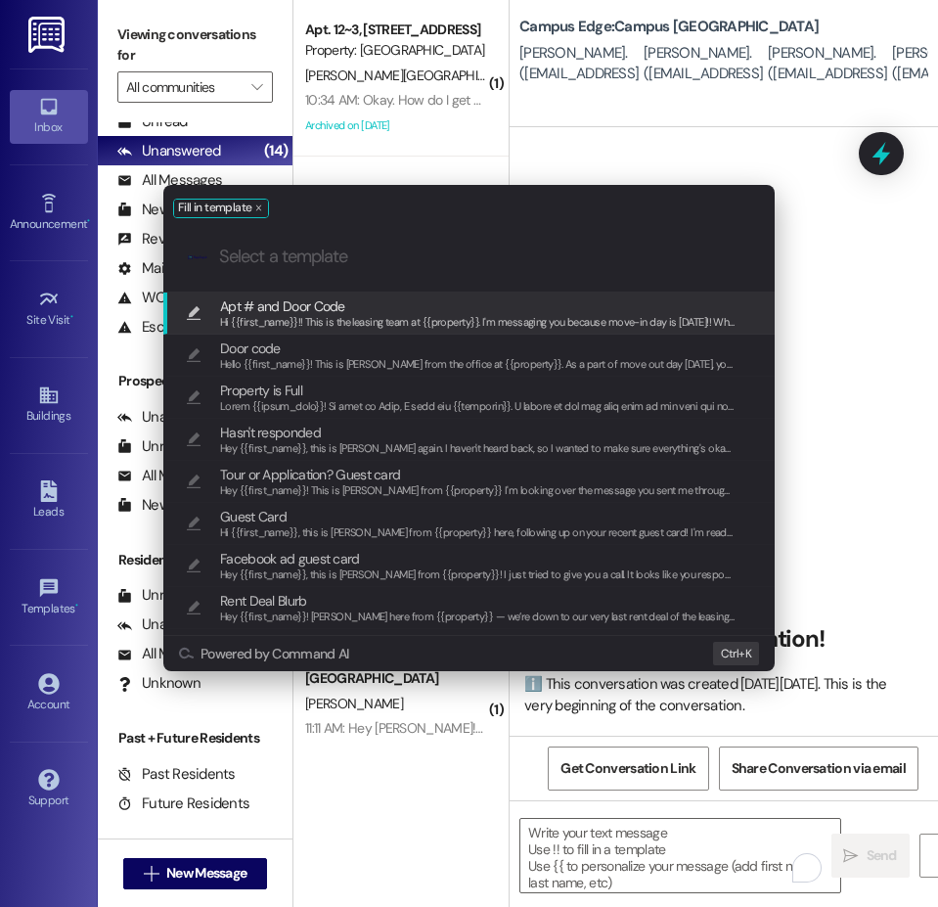
click at [447, 312] on span "Apt # and Door Code" at bounding box center [477, 306] width 515 height 22
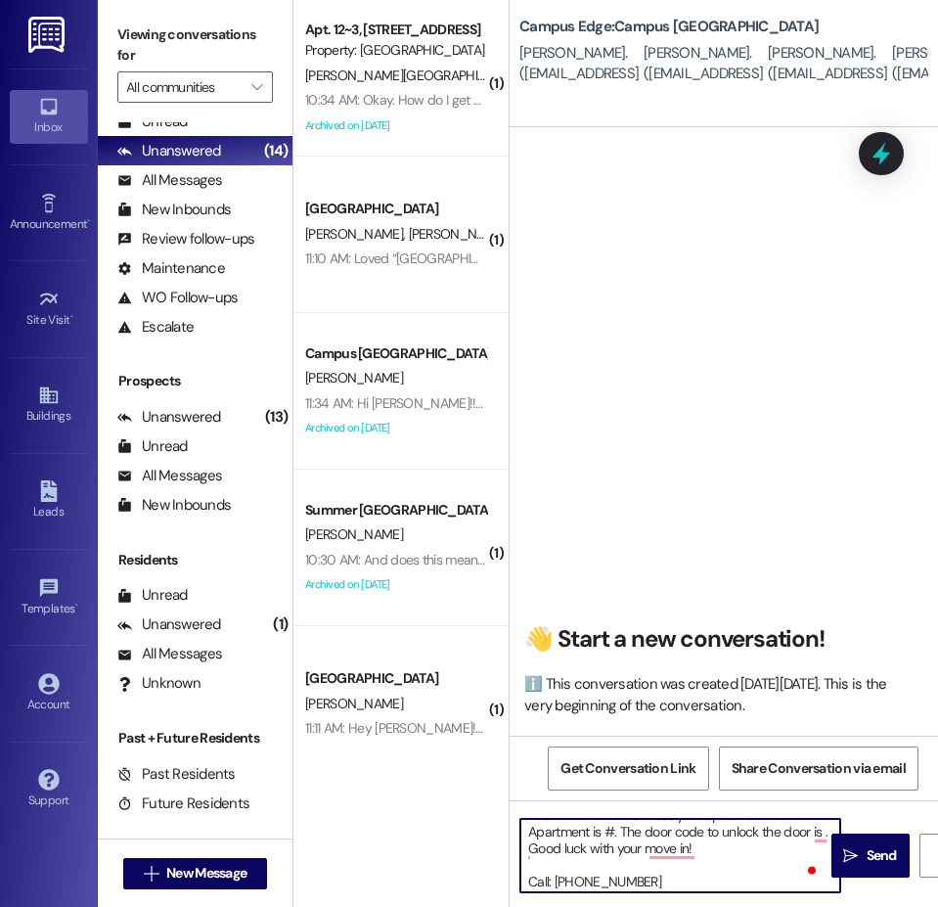
scroll to position [188, 0]
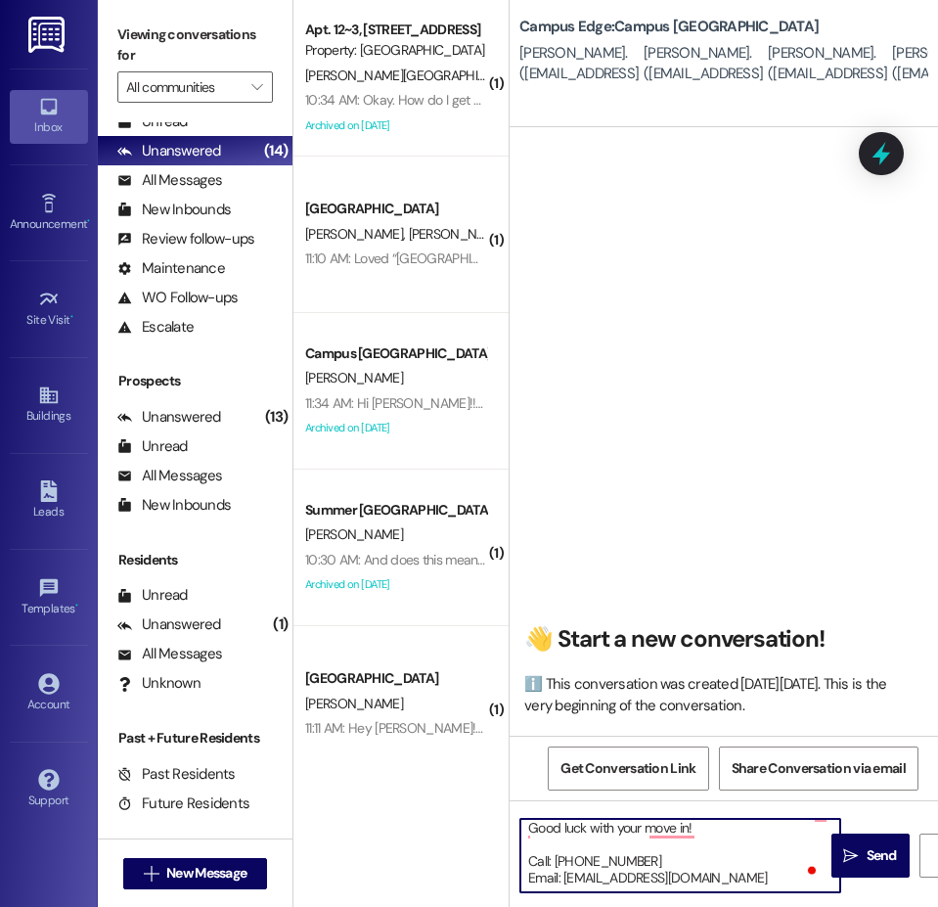
click at [649, 854] on textarea "Hi {{first_name}}!! This is the leasing team at {{property}}. I'm messaging you…" at bounding box center [680, 855] width 320 height 73
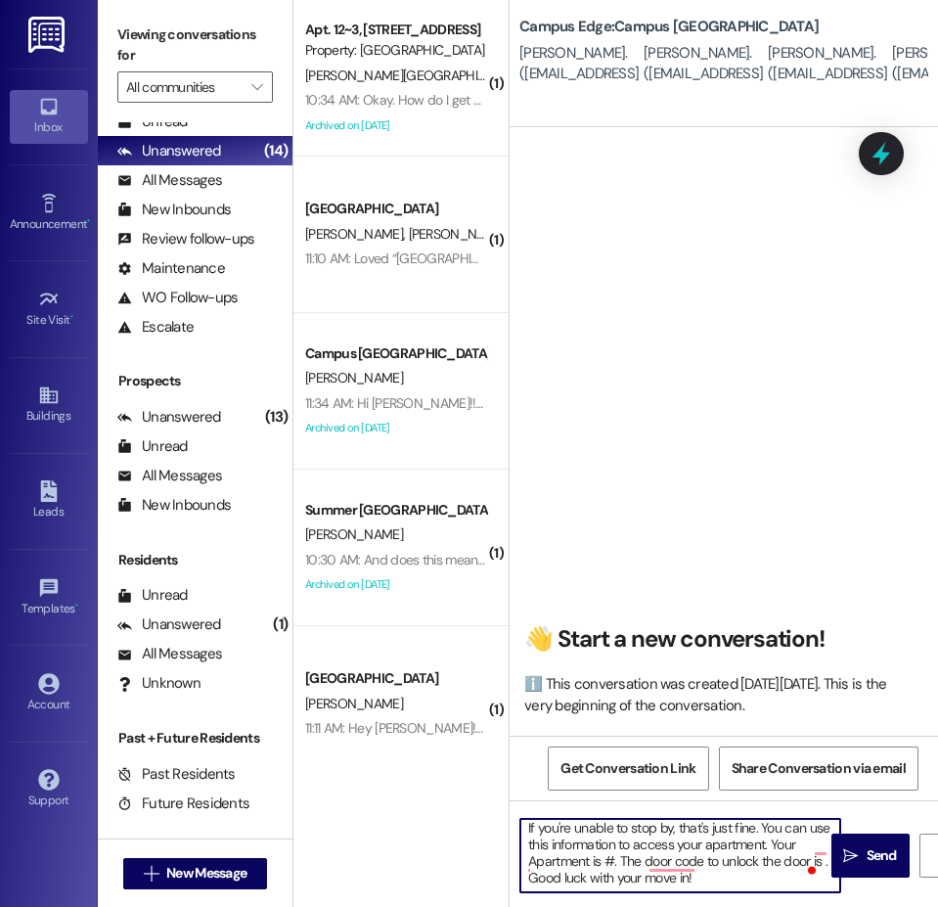
scroll to position [138, 0]
click at [569, 886] on textarea "Hi {{first_name}}!! This is the leasing team at {{property}}. I'm messaging you…" at bounding box center [680, 855] width 320 height 73
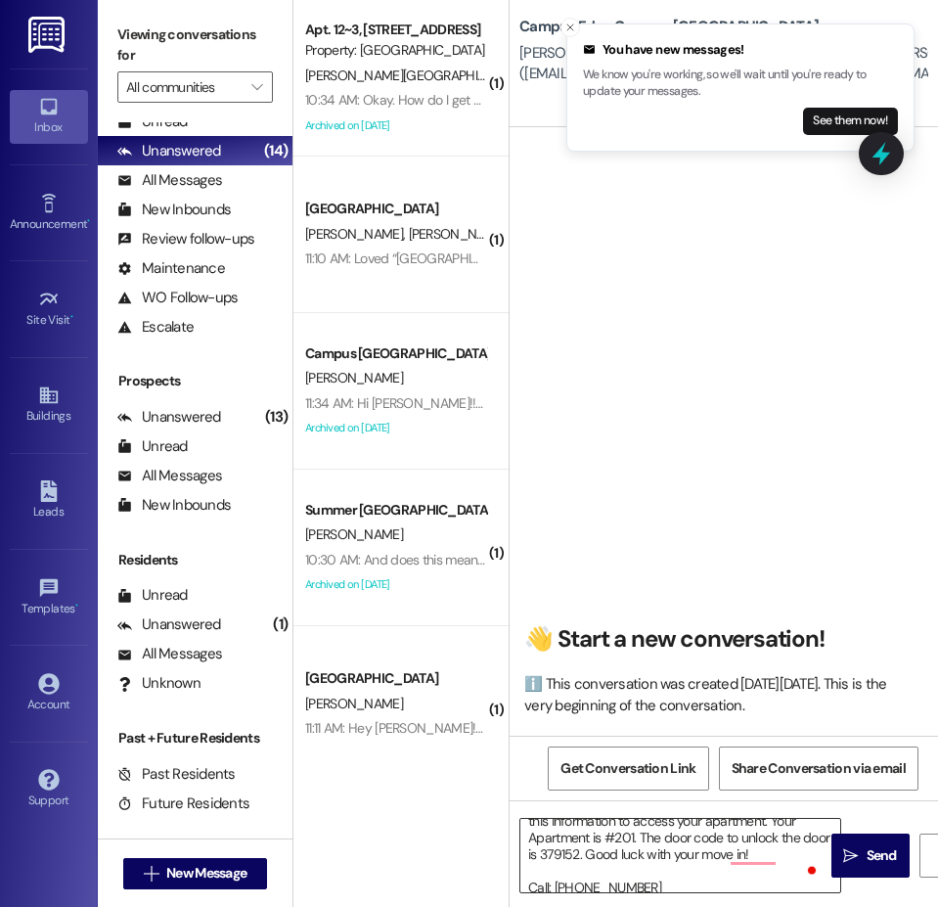
scroll to position [188, 0]
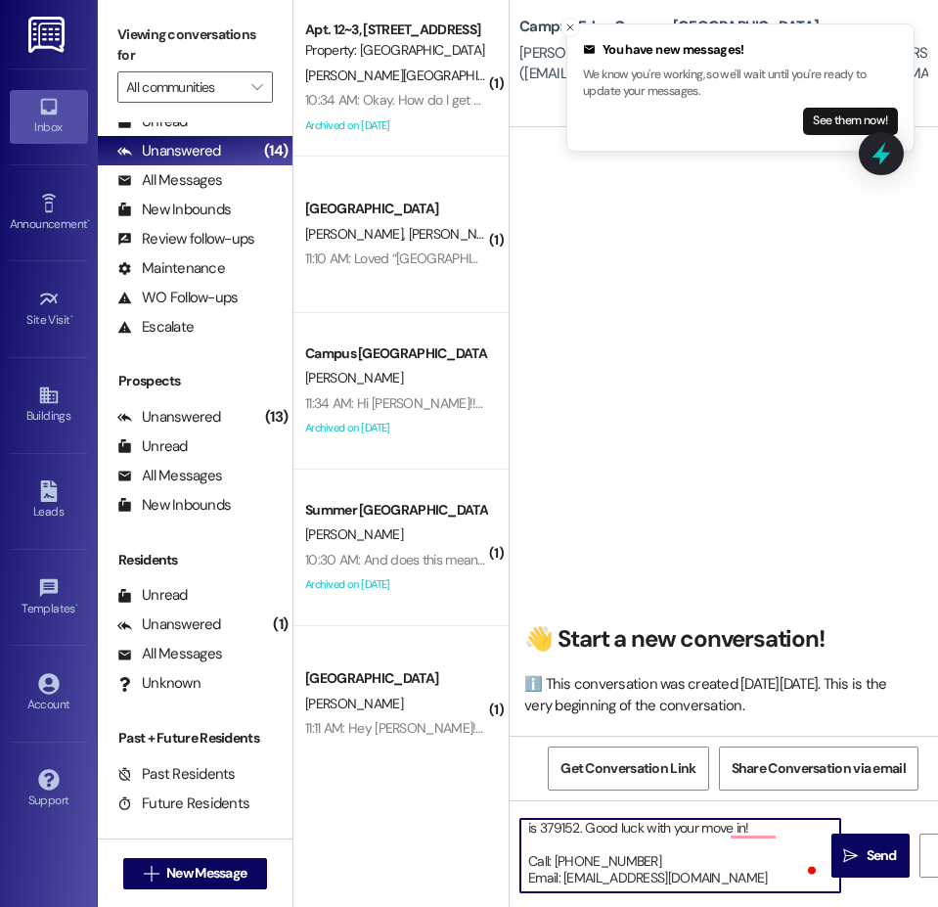
click at [637, 855] on textarea "Hi {{first_name}}!! This is the leasing team at {{property}}. I'm messaging you…" at bounding box center [680, 855] width 320 height 73
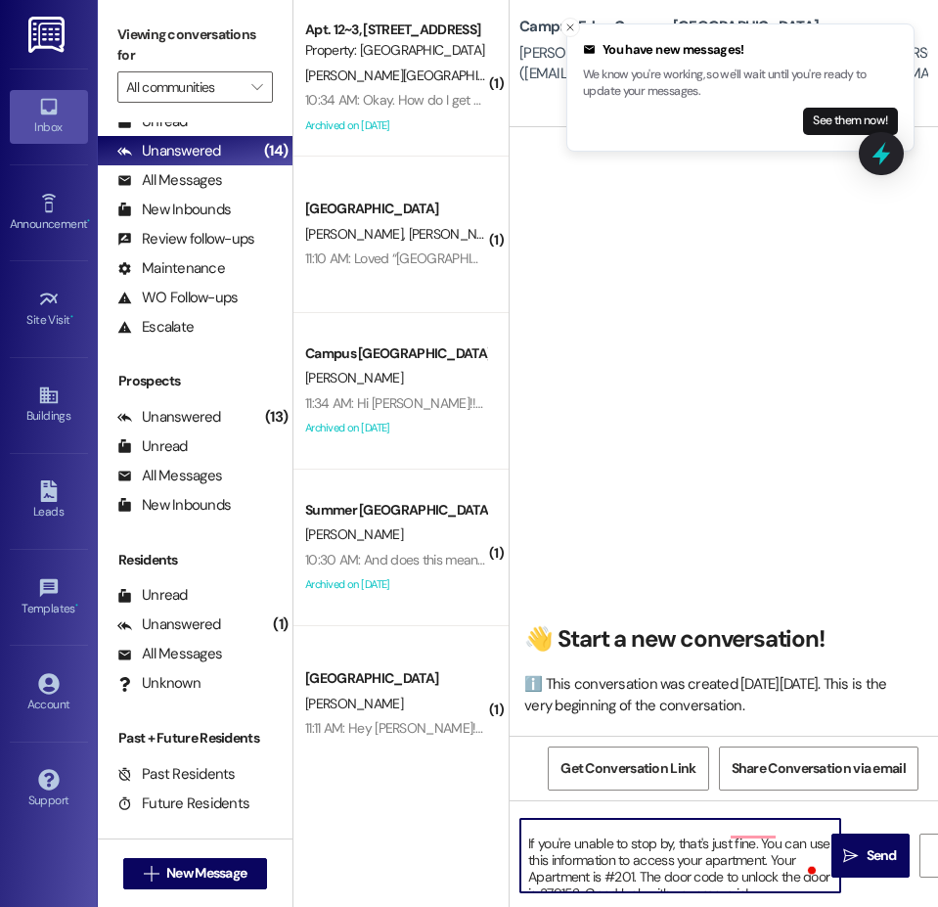
scroll to position [90, 0]
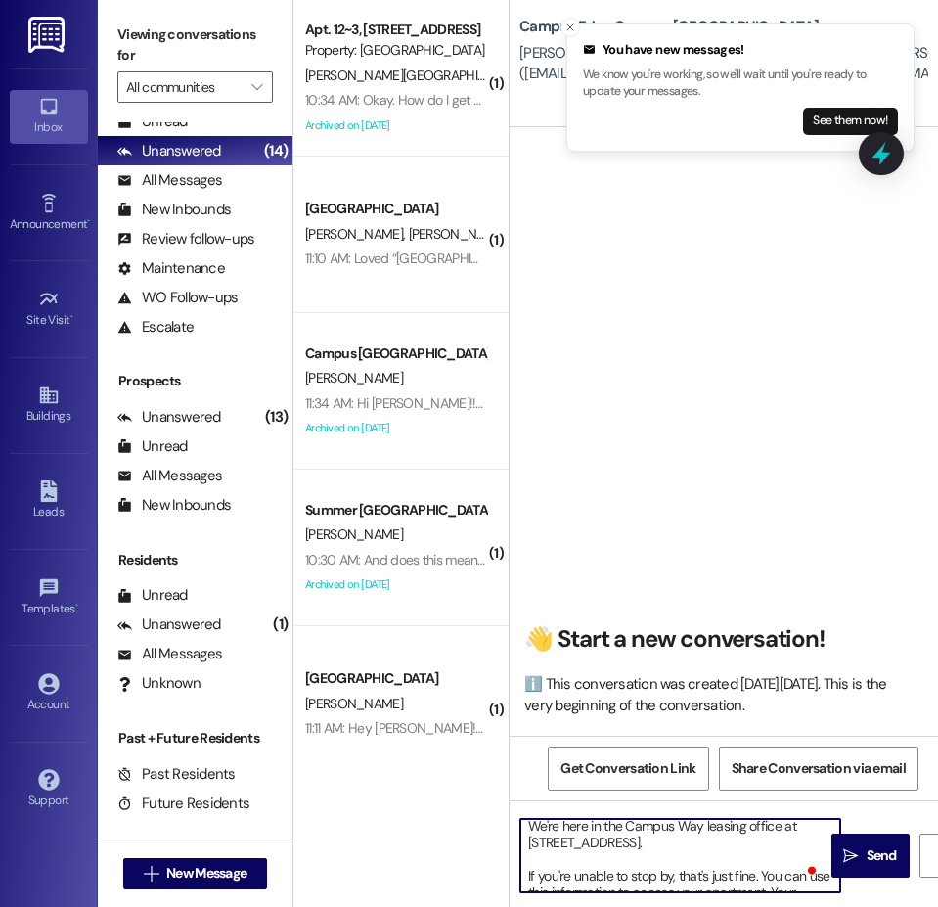
click at [670, 860] on textarea "Hi {{first_name}}!! This is the leasing team at {{property}}. I'm messaging you…" at bounding box center [680, 855] width 320 height 73
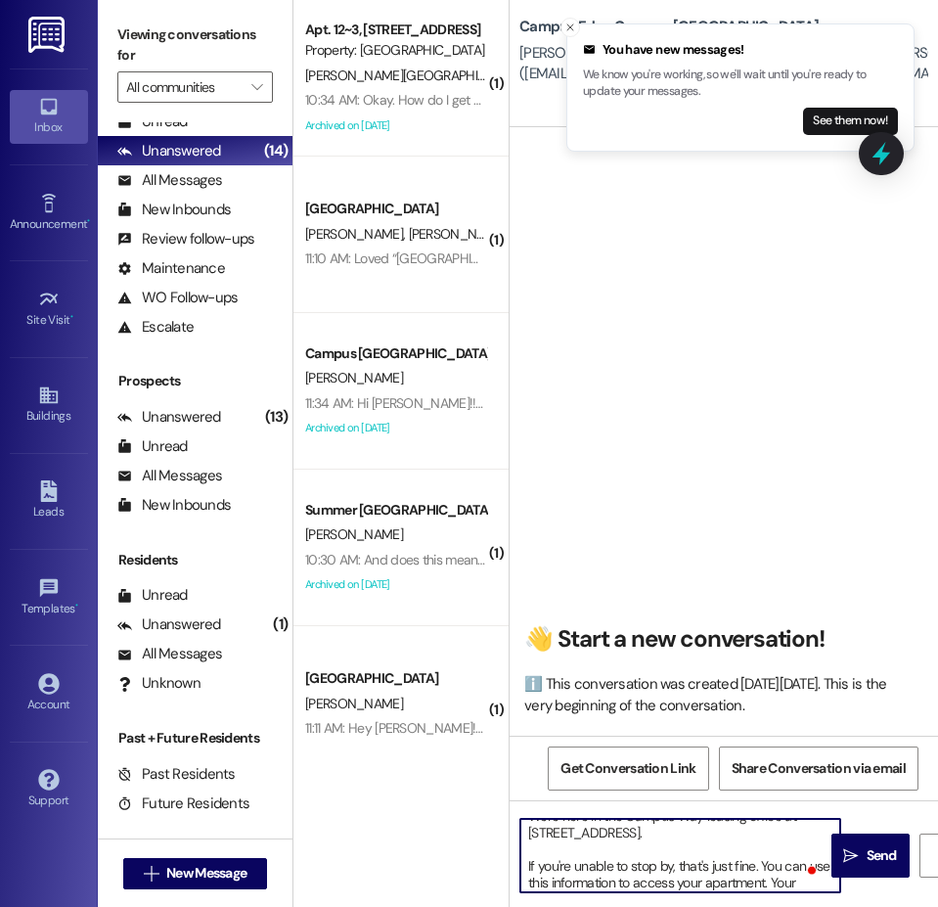
scroll to position [100, 0]
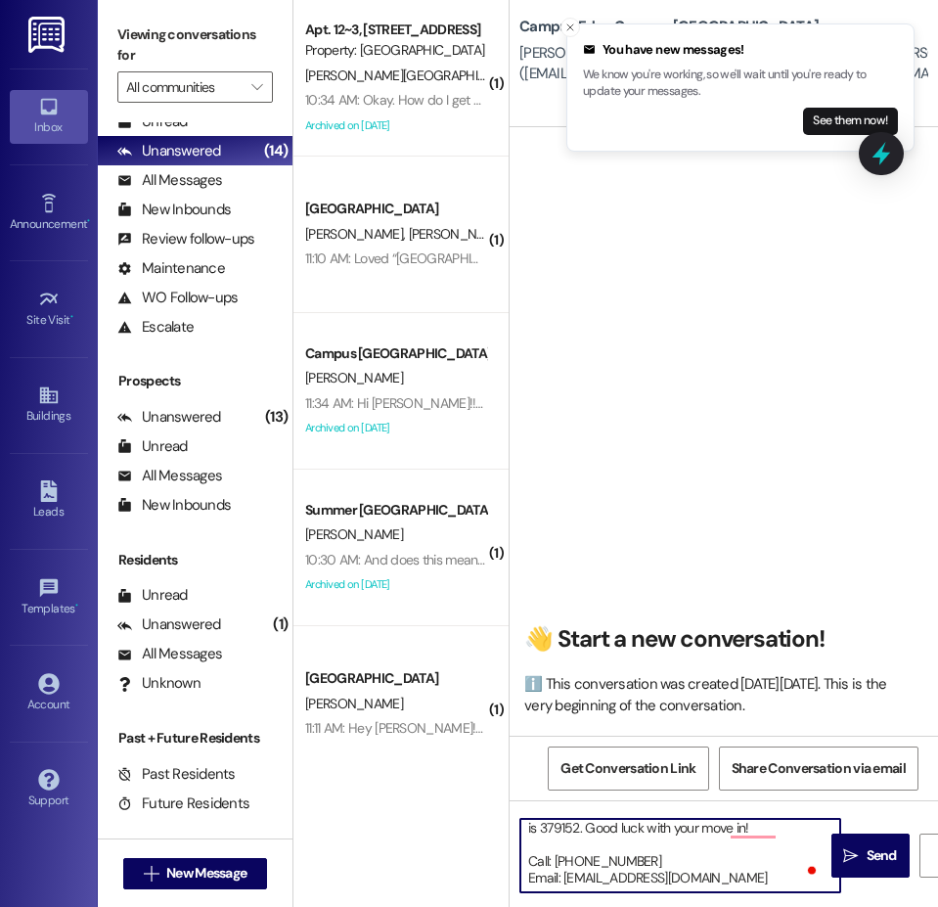
drag, startPoint x: 658, startPoint y: 857, endPoint x: 458, endPoint y: 869, distance: 200.9
click at [458, 869] on div "( 1 ) Apt. 12~3, 1 Campus Way Property: [GEOGRAPHIC_DATA][PERSON_NAME] 10:34 AM…" at bounding box center [615, 453] width 645 height 907
type textarea "Hi {{first_name}}!! This is the leasing team at {{property}}. I'm messaging you…"
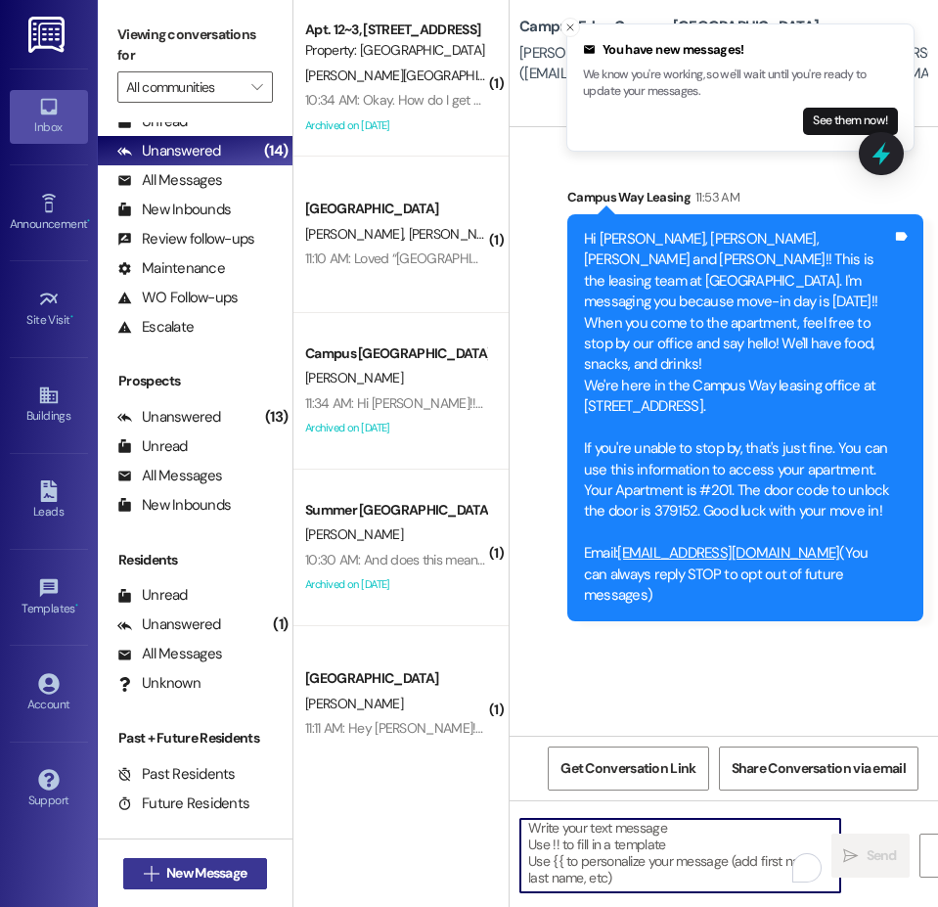
click at [212, 874] on span "New Message" at bounding box center [206, 873] width 80 height 21
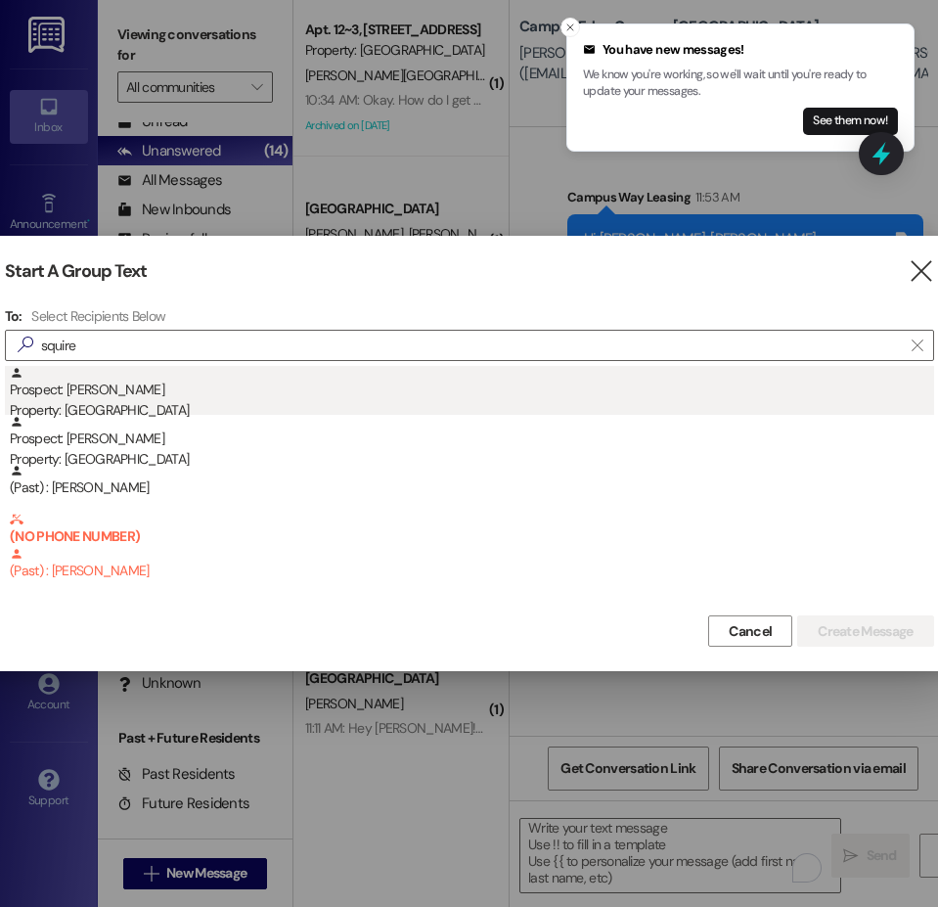
click at [102, 398] on div "Prospect: Seth Squires Property: Campus Edge" at bounding box center [472, 394] width 924 height 56
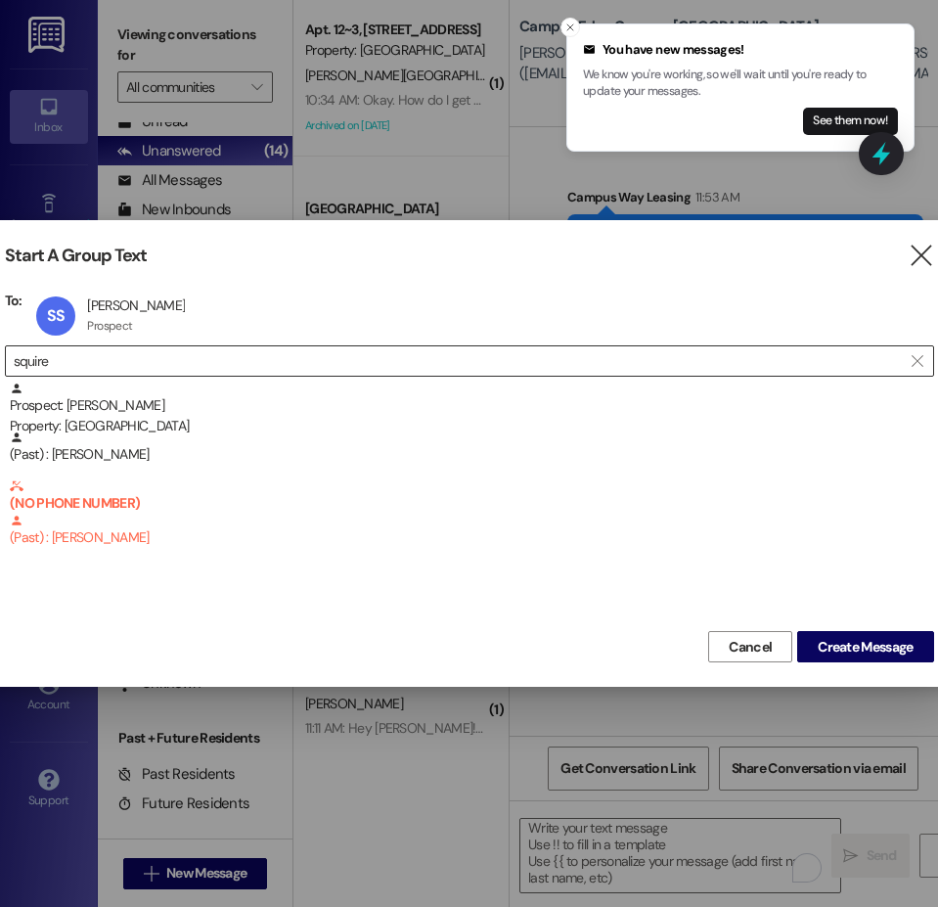
click at [68, 369] on input "squire" at bounding box center [458, 360] width 888 height 27
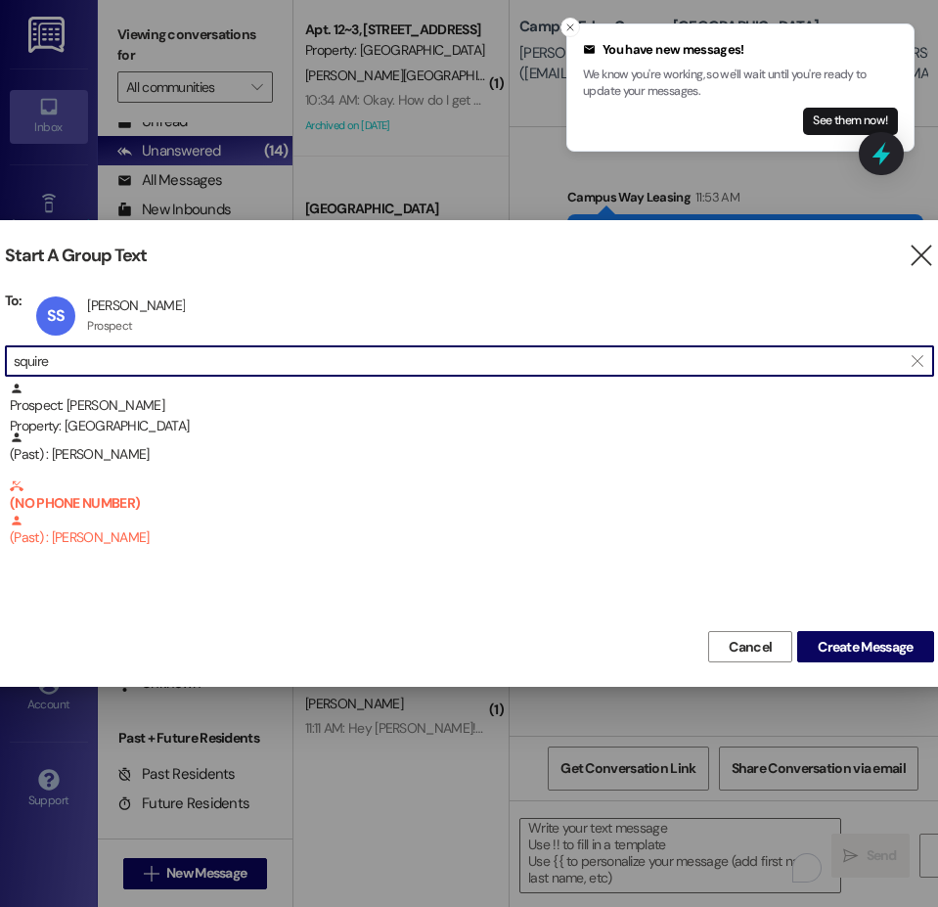
click at [68, 369] on input "squire" at bounding box center [458, 360] width 888 height 27
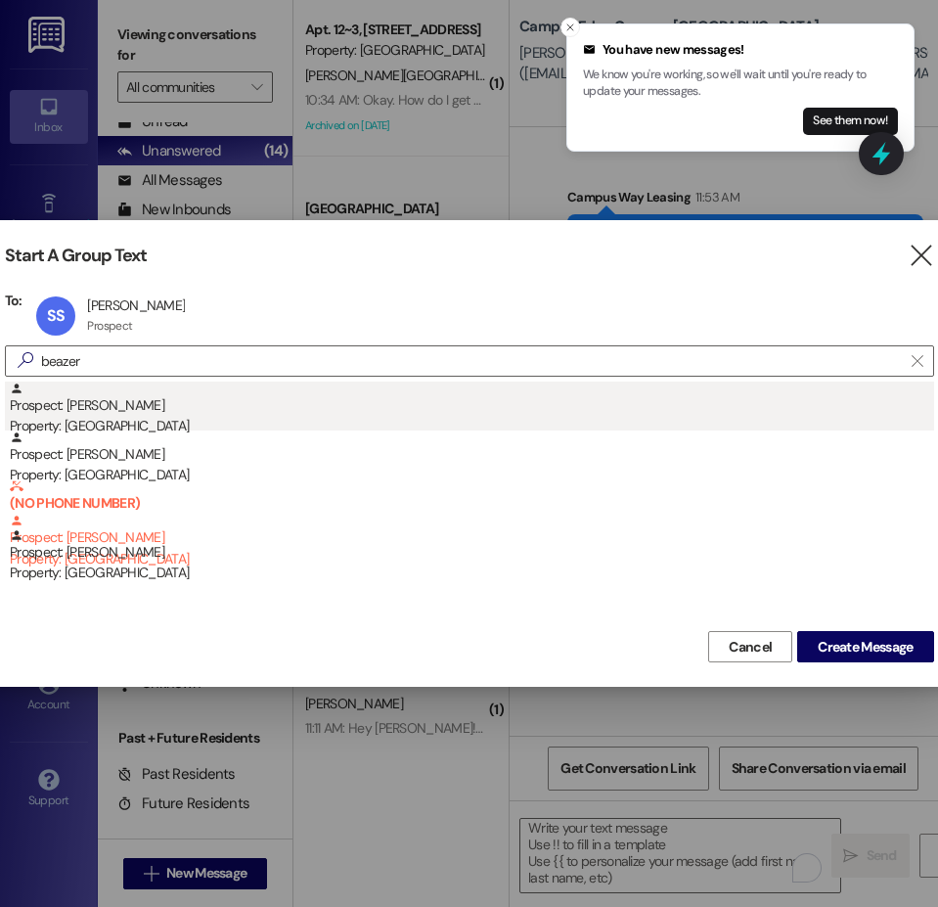
click at [118, 420] on div "Property: [GEOGRAPHIC_DATA]" at bounding box center [472, 426] width 924 height 21
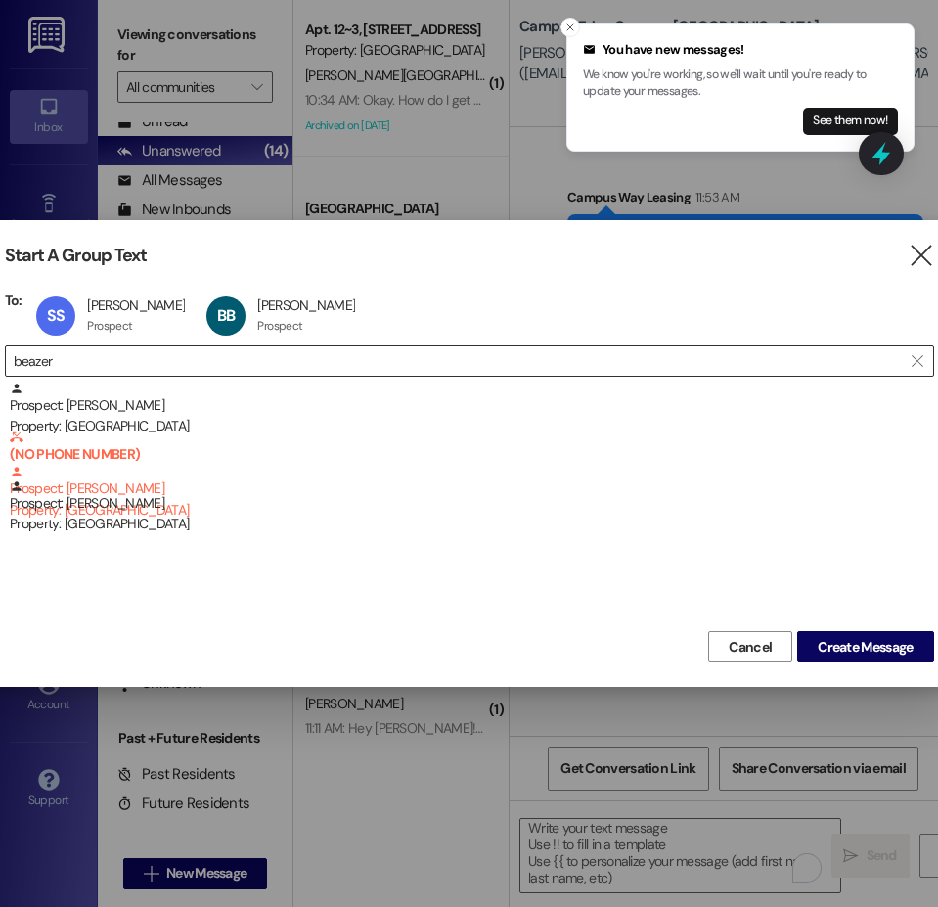
click at [104, 367] on input "beazer" at bounding box center [458, 360] width 888 height 27
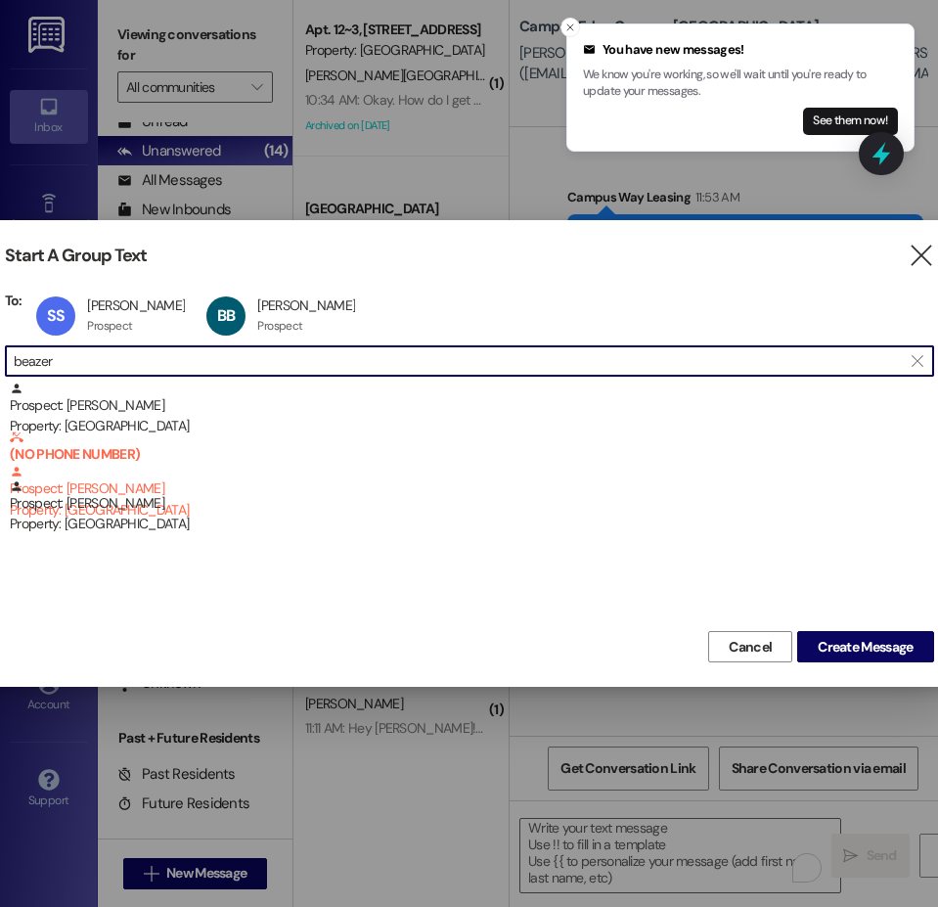
click at [104, 367] on input "beazer" at bounding box center [458, 360] width 888 height 27
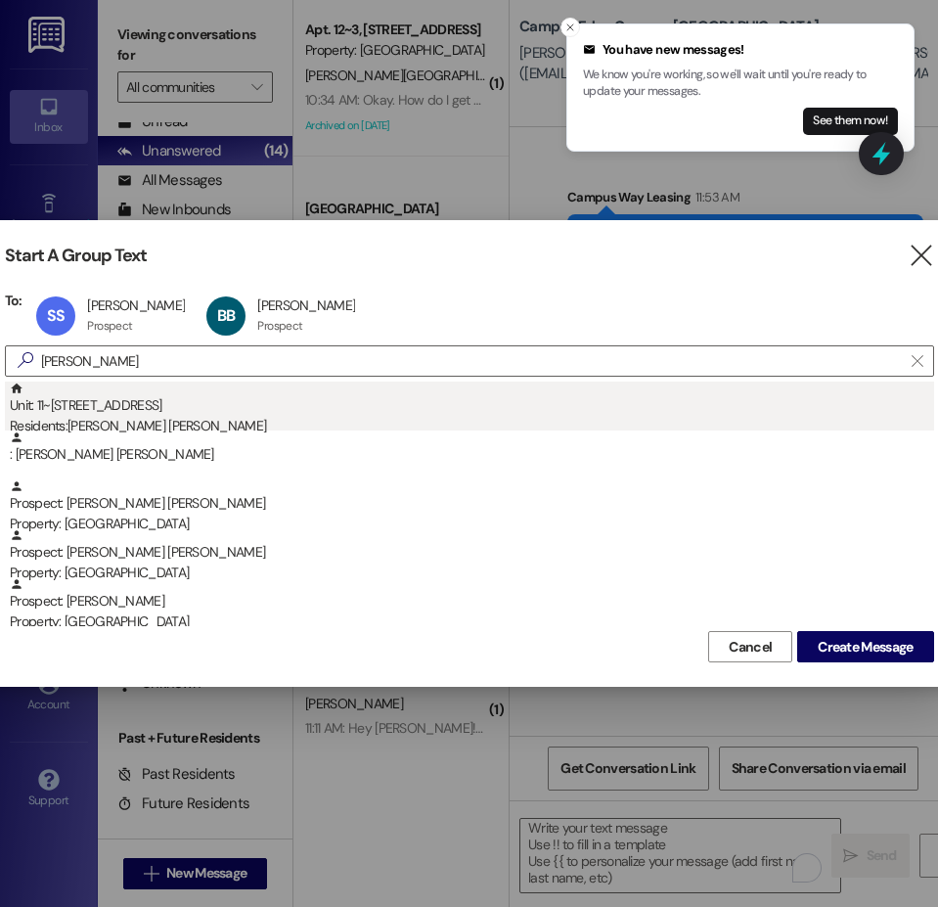
click at [132, 404] on div "Unit: 11~3 - 1 Campus Way Residents: Mckay Crossley" at bounding box center [472, 409] width 924 height 56
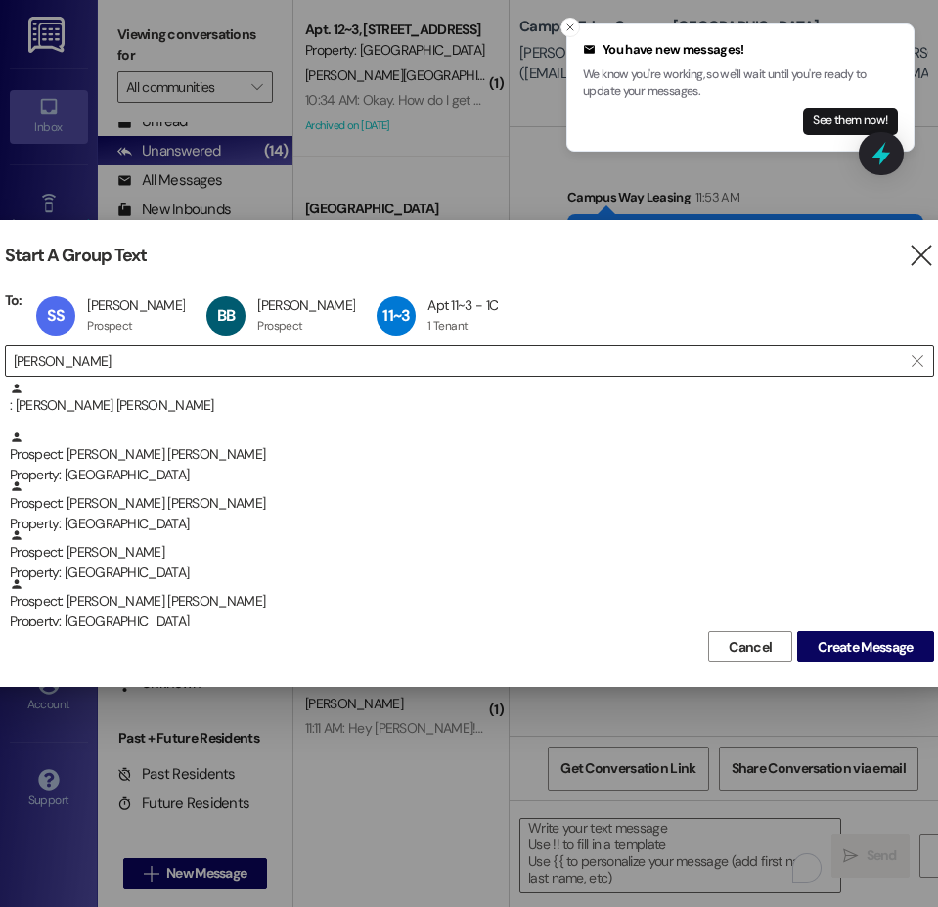
click at [50, 361] on input "mckay" at bounding box center [458, 360] width 888 height 27
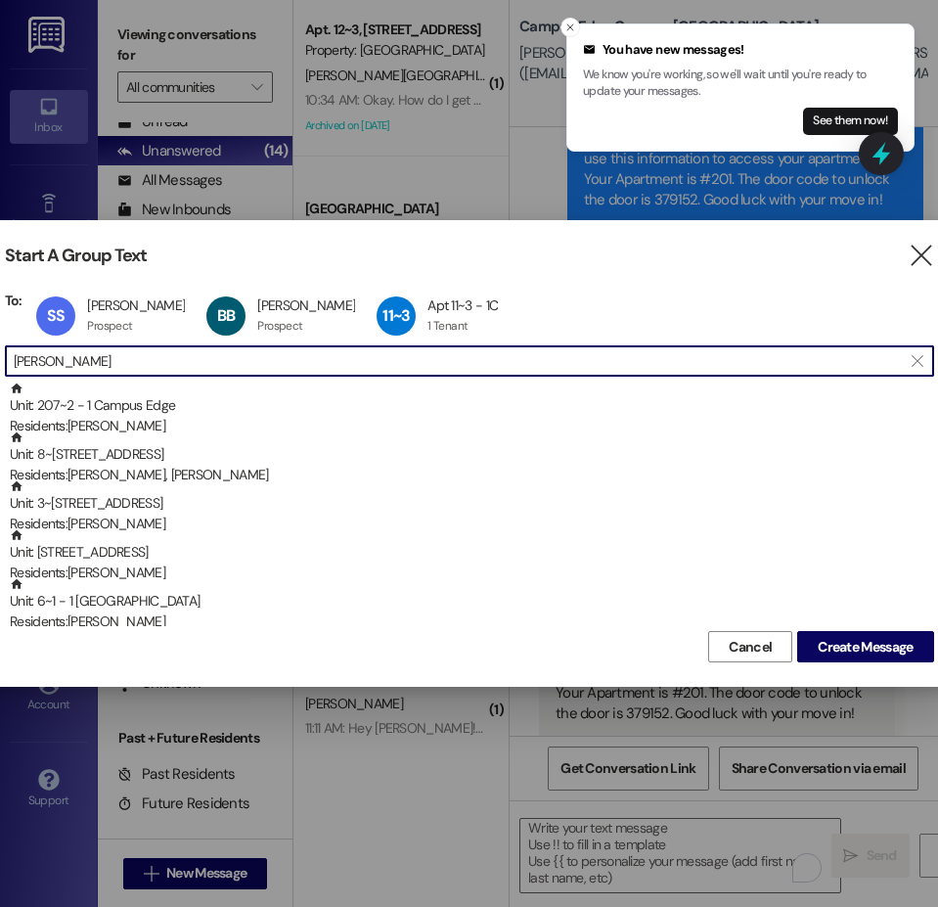
scroll to position [372, 0]
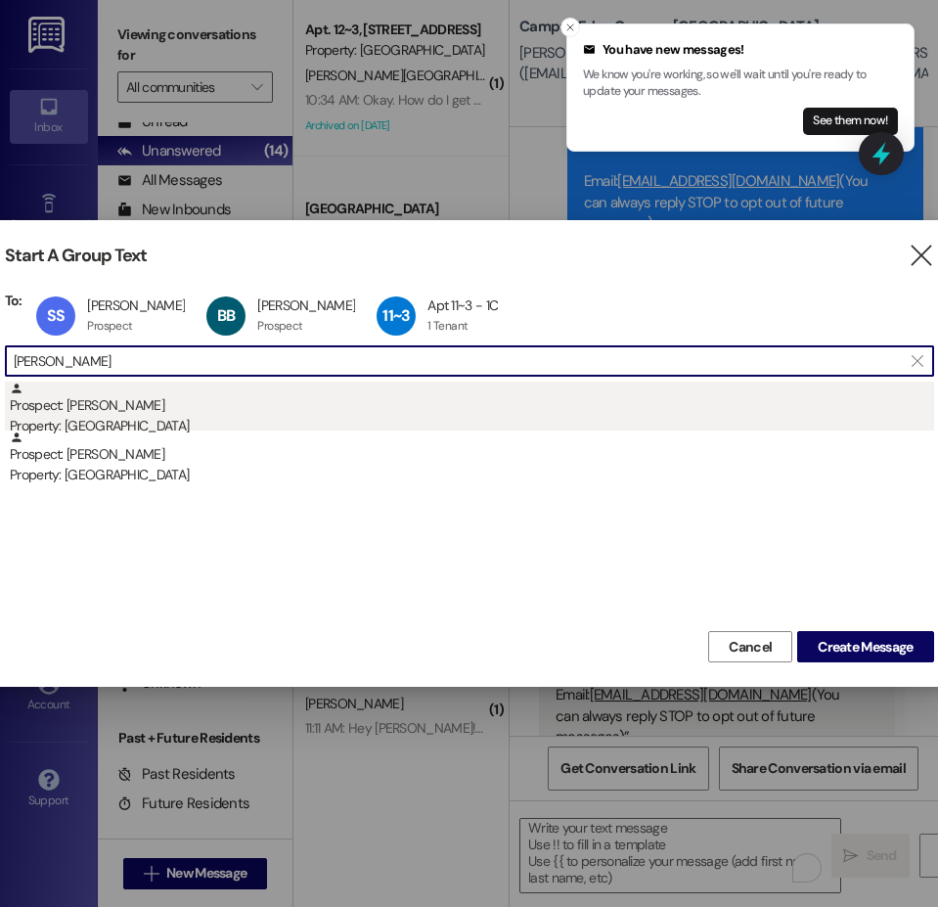
type input "benjamin parker"
click at [127, 423] on div "Property: [GEOGRAPHIC_DATA]" at bounding box center [472, 426] width 924 height 21
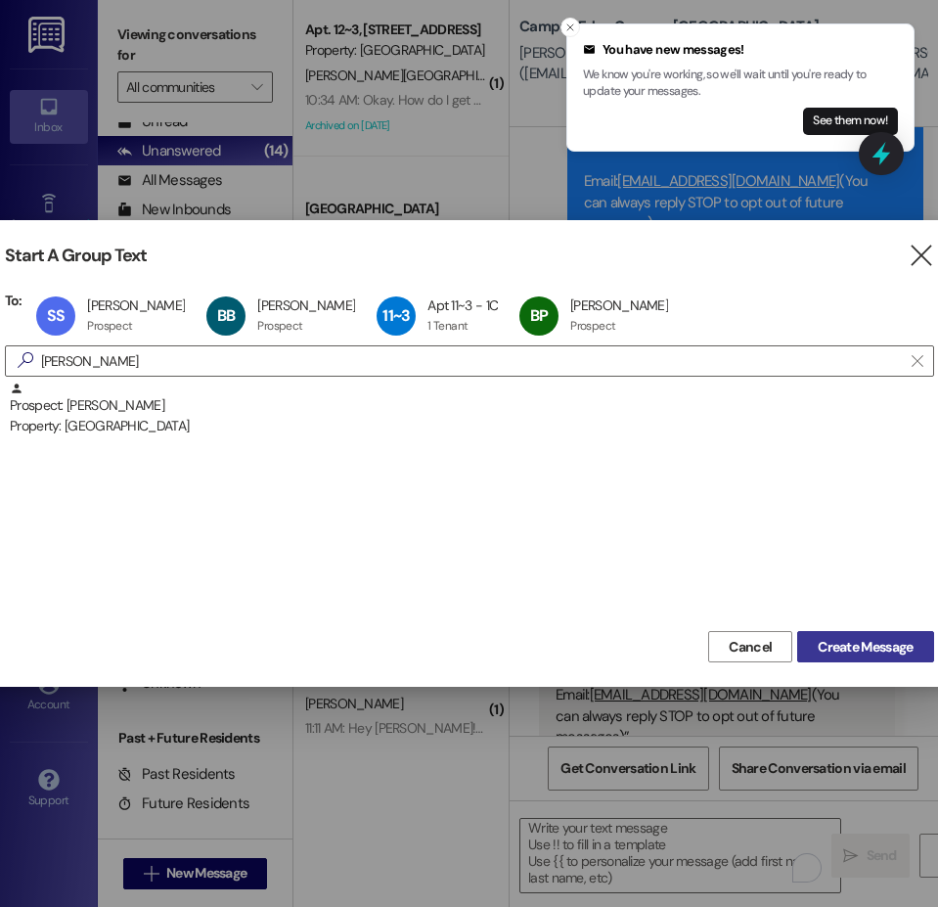
click at [857, 645] on span "Create Message" at bounding box center [865, 647] width 95 height 21
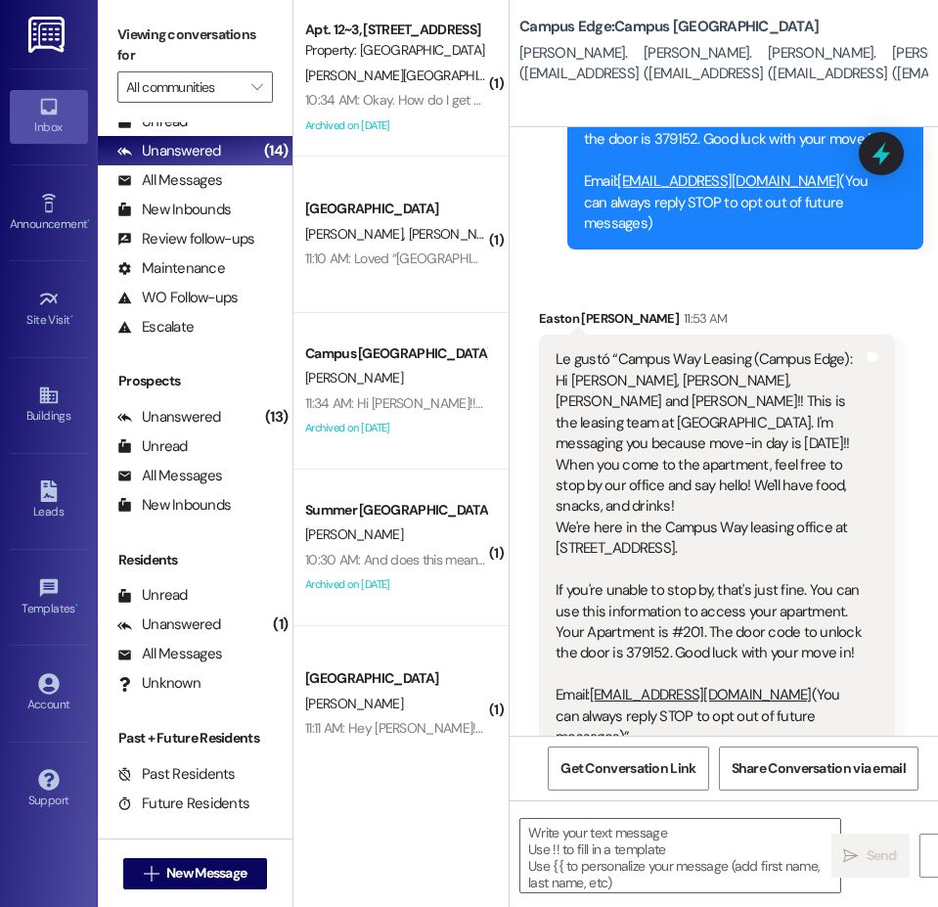
scroll to position [1, 0]
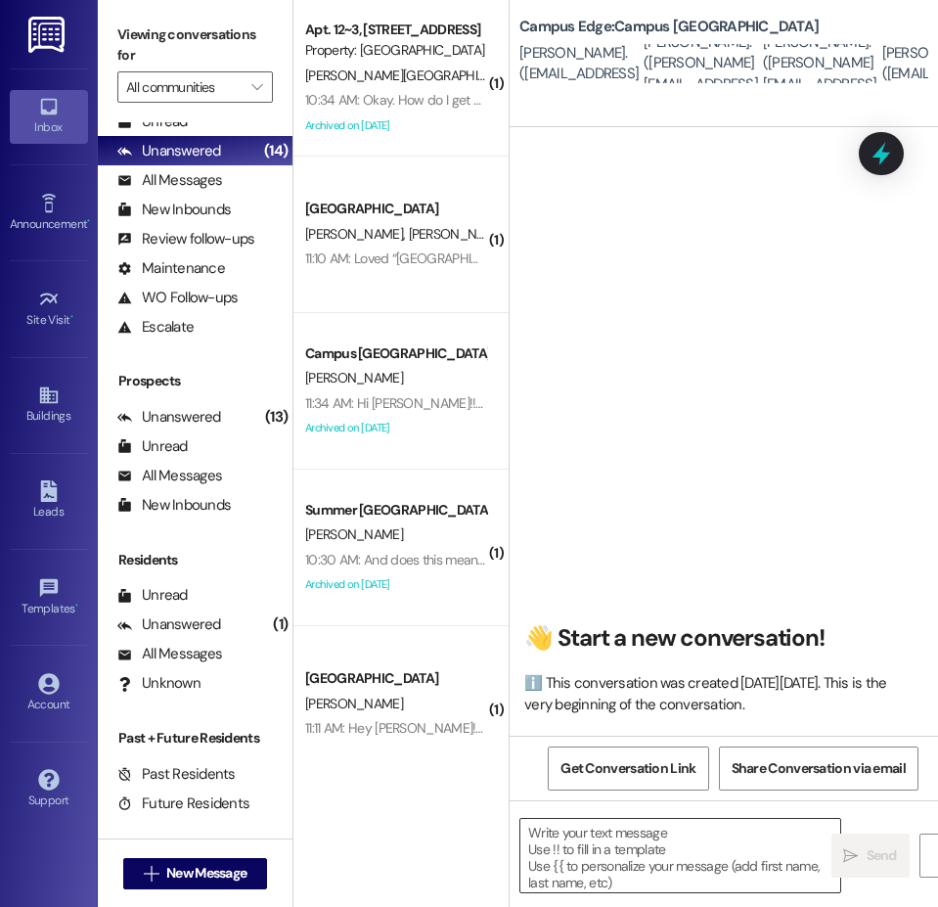
click at [620, 845] on textarea at bounding box center [680, 855] width 320 height 73
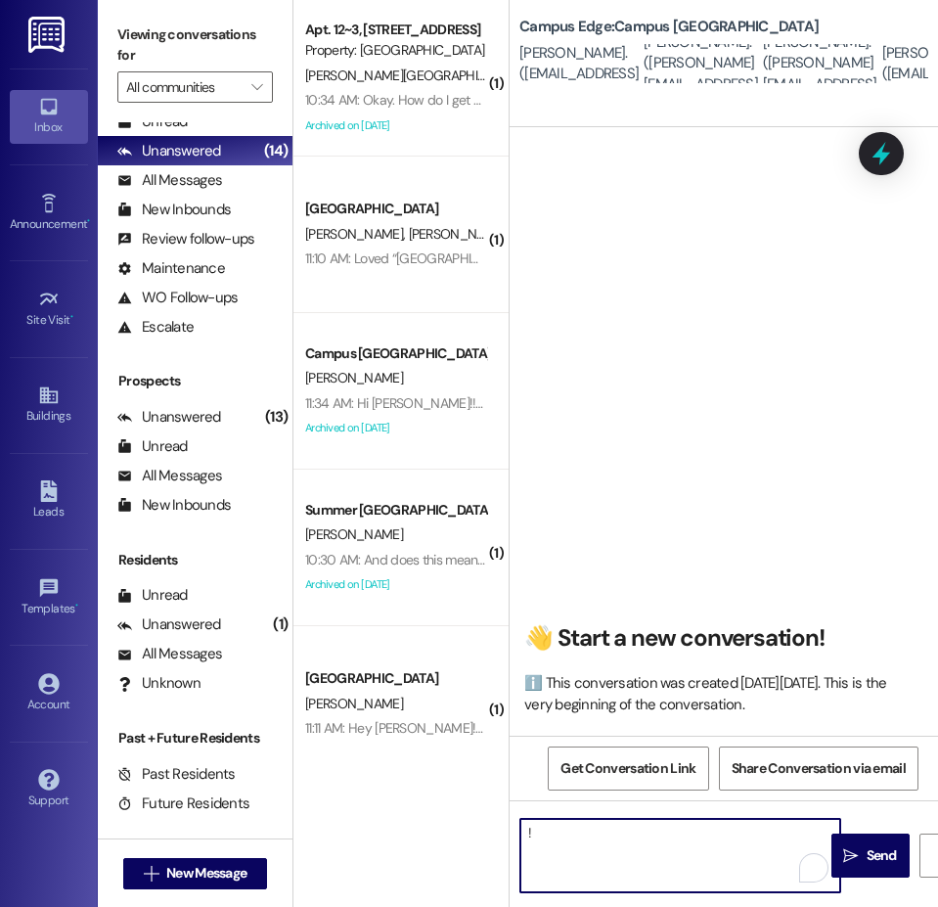
type textarea "!!"
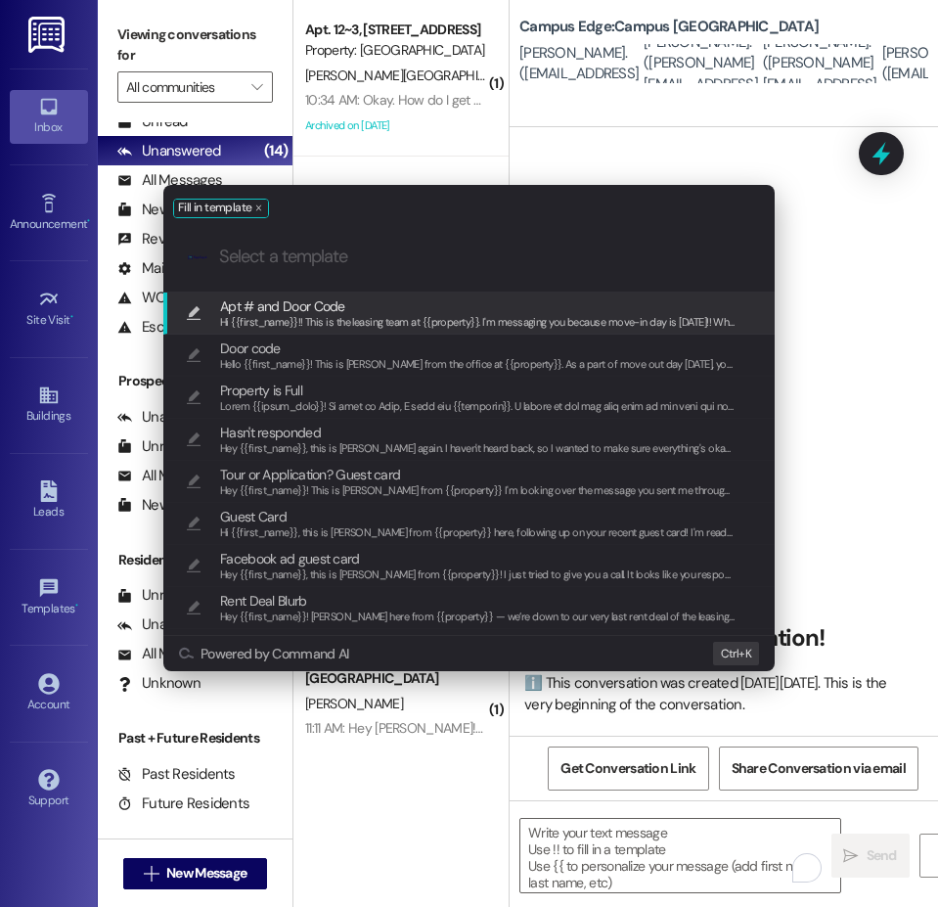
click at [398, 314] on div "Hi {{first_name}}!! This is the leasing team at {{property}}. I'm messaging you…" at bounding box center [477, 323] width 515 height 18
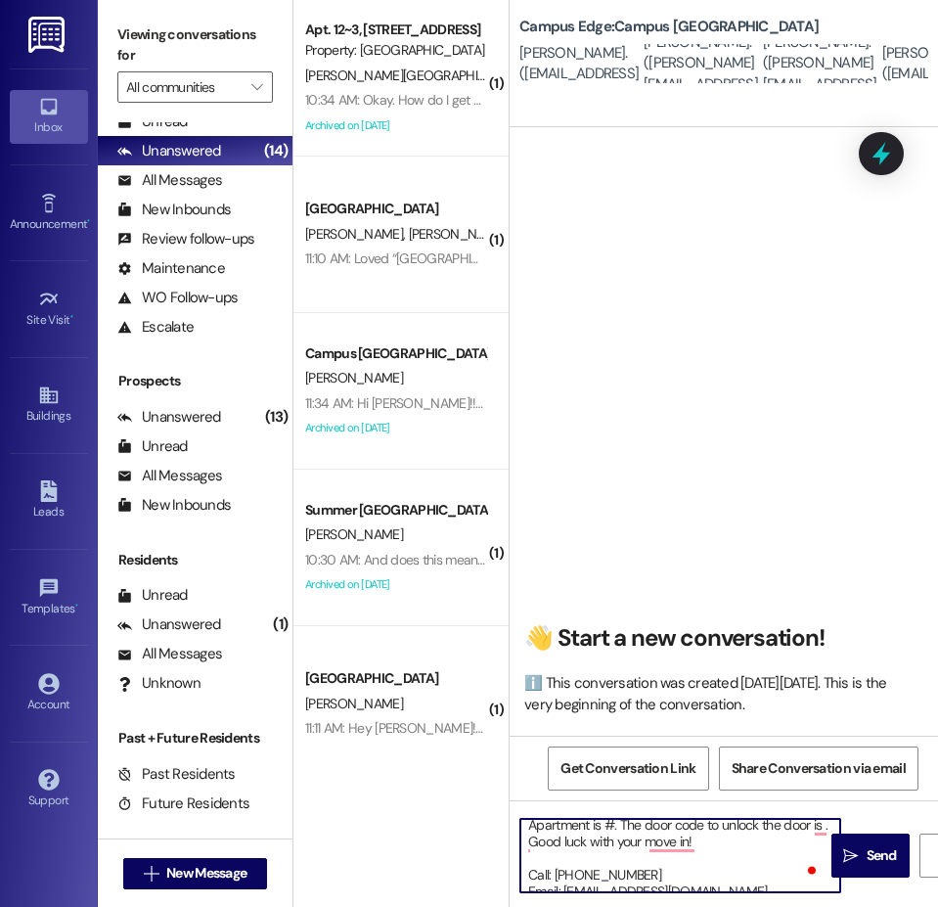
scroll to position [188, 0]
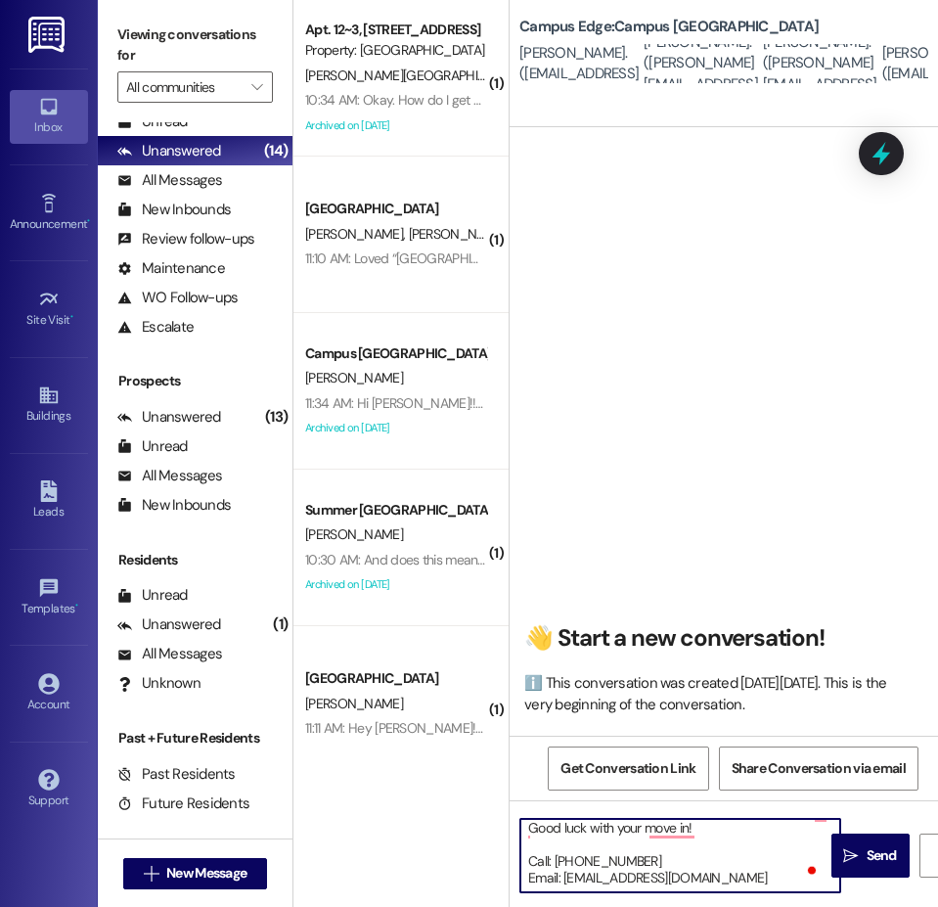
drag, startPoint x: 637, startPoint y: 860, endPoint x: 527, endPoint y: 853, distance: 109.8
click at [527, 853] on textarea "Hi {{first_name}}!! This is the leasing team at {{property}}. I'm messaging you…" at bounding box center [680, 855] width 320 height 73
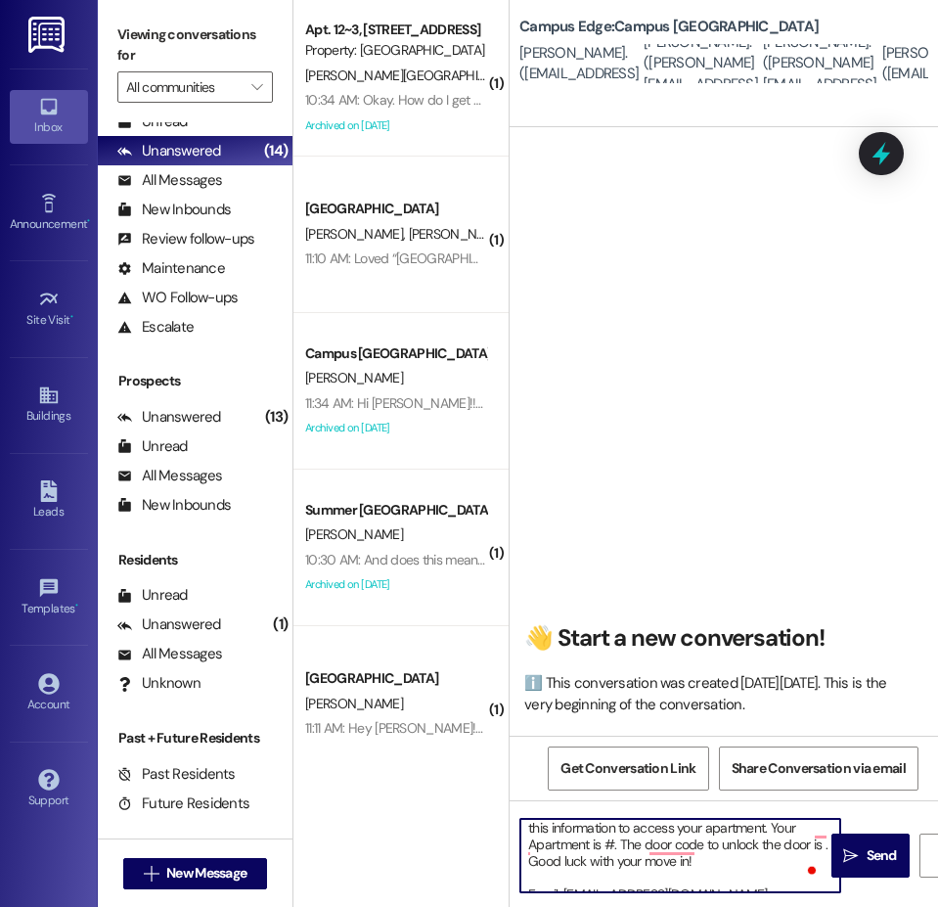
scroll to position [155, 0]
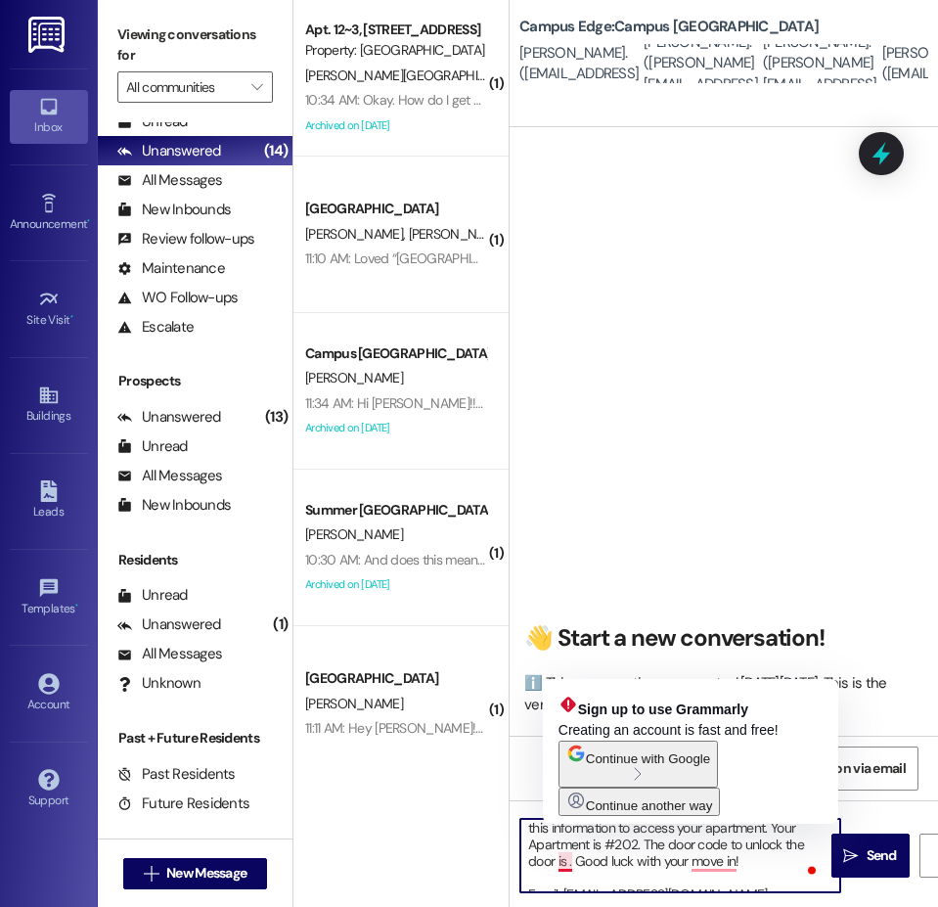
click at [567, 858] on textarea "Hi {{first_name}}!! This is the leasing team at {{property}}. I'm messaging you…" at bounding box center [680, 855] width 320 height 73
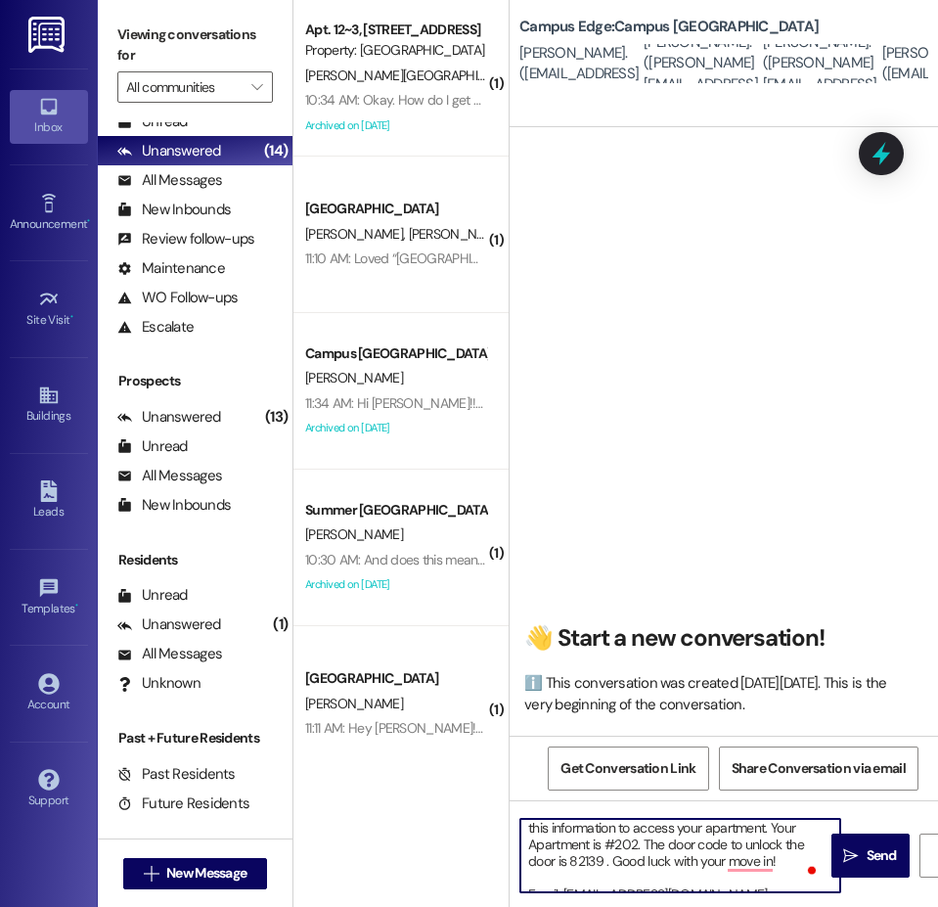
type textarea "Hi {{first_name}}!! This is the leasing team at {{property}}. I'm messaging you…"
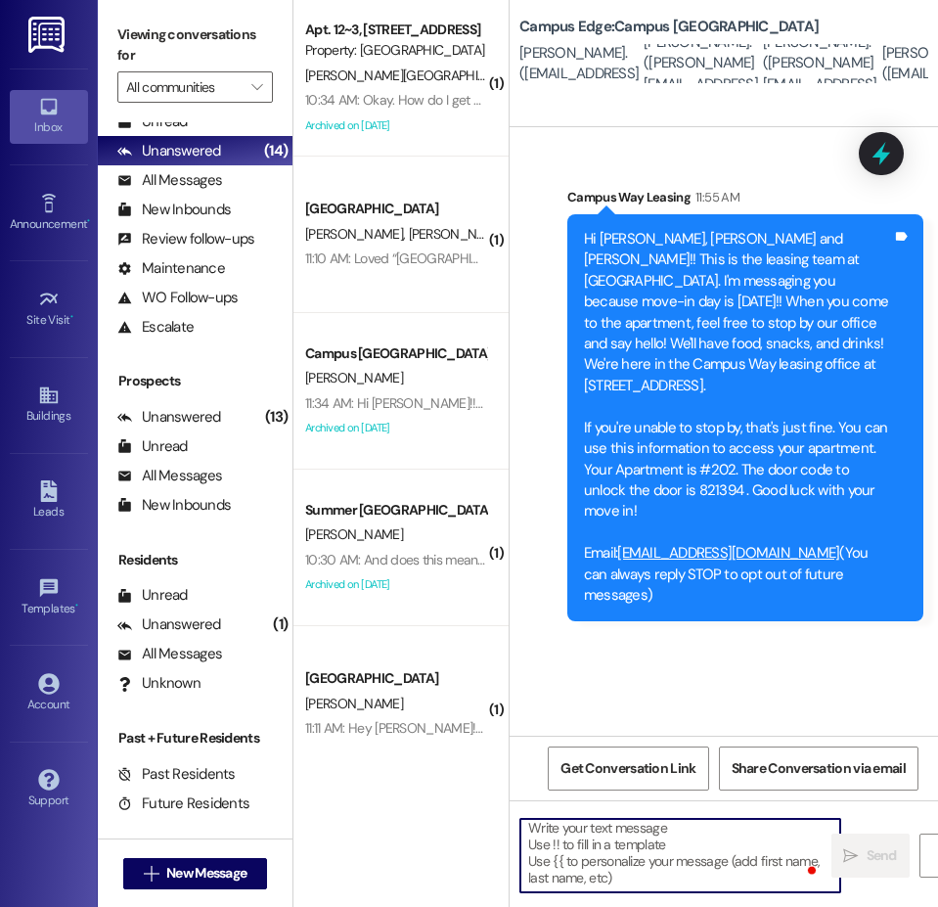
scroll to position [0, 0]
click at [707, 880] on textarea "To enrich screen reader interactions, please activate Accessibility in Grammarl…" at bounding box center [680, 855] width 320 height 73
click at [182, 879] on span "New Message" at bounding box center [206, 873] width 80 height 21
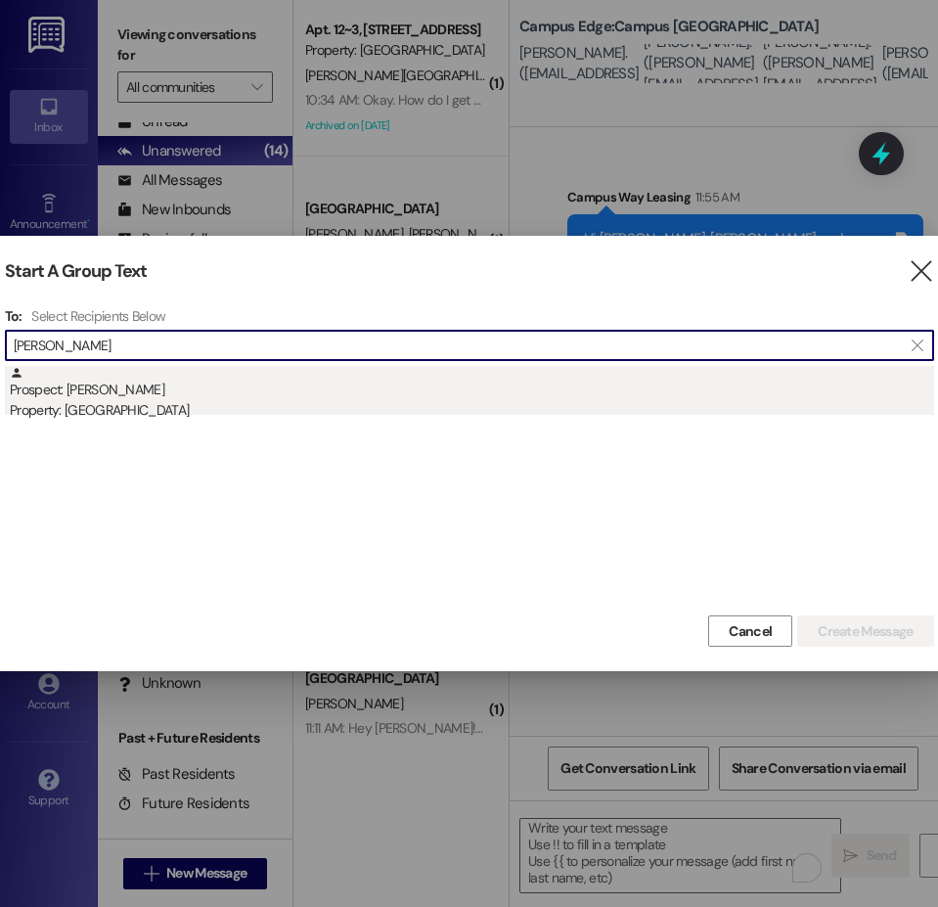
click at [162, 387] on div "Prospect: Annie Dunn Property: Campus Edge" at bounding box center [472, 394] width 924 height 56
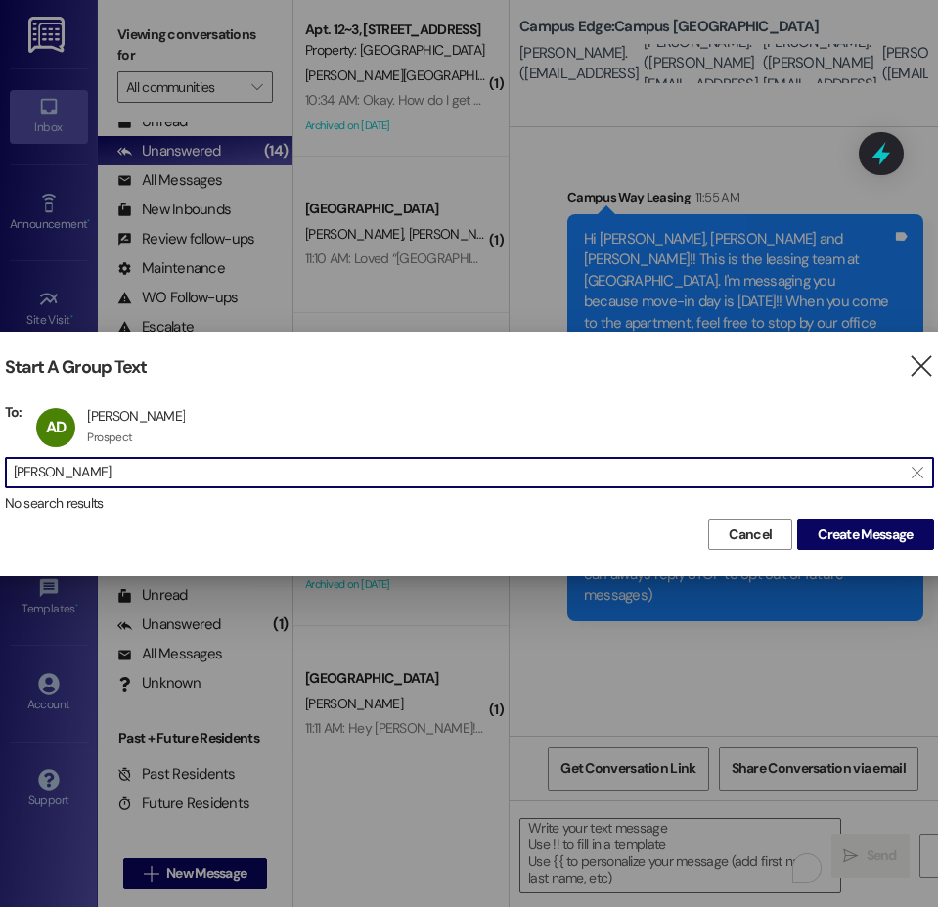
drag, startPoint x: 98, startPoint y: 477, endPoint x: -1, endPoint y: 473, distance: 98.9
click at [0, 473] on html "Inbox Go to Inbox Announcement • Send A Text Announcement Site Visit • Go to Si…" at bounding box center [469, 453] width 938 height 907
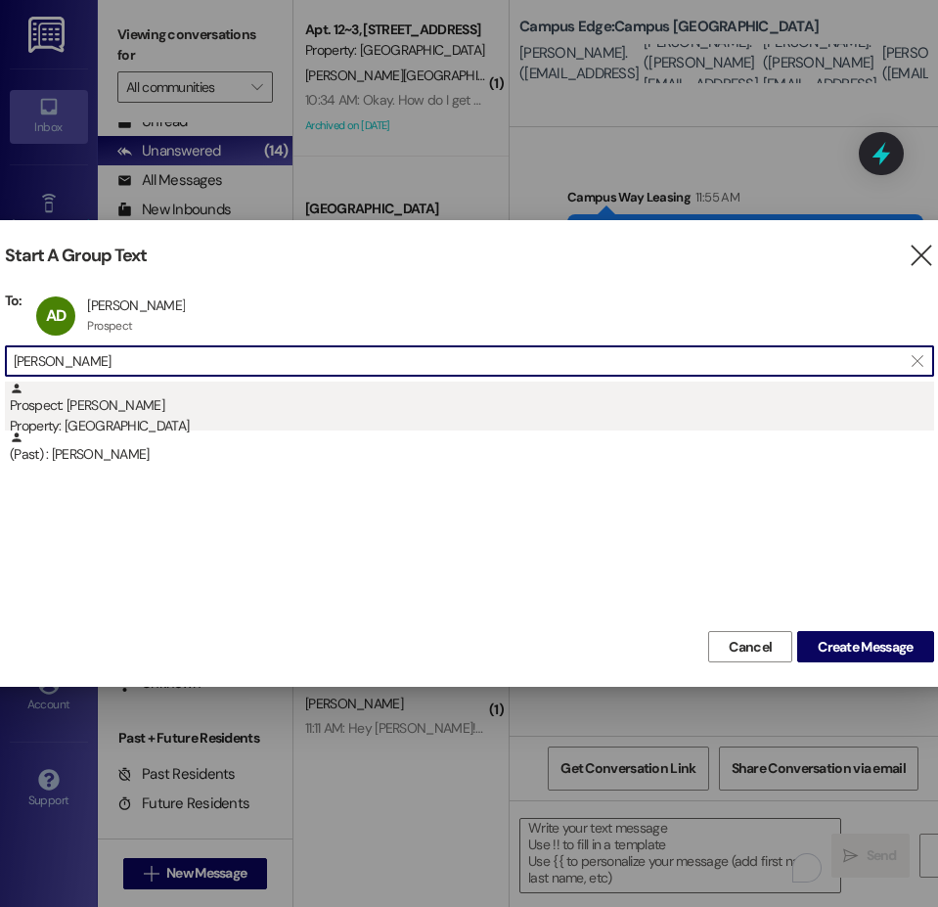
type input "emilee"
click at [117, 409] on div "Prospect: Emilee Smith Property: Campus Edge" at bounding box center [472, 409] width 924 height 56
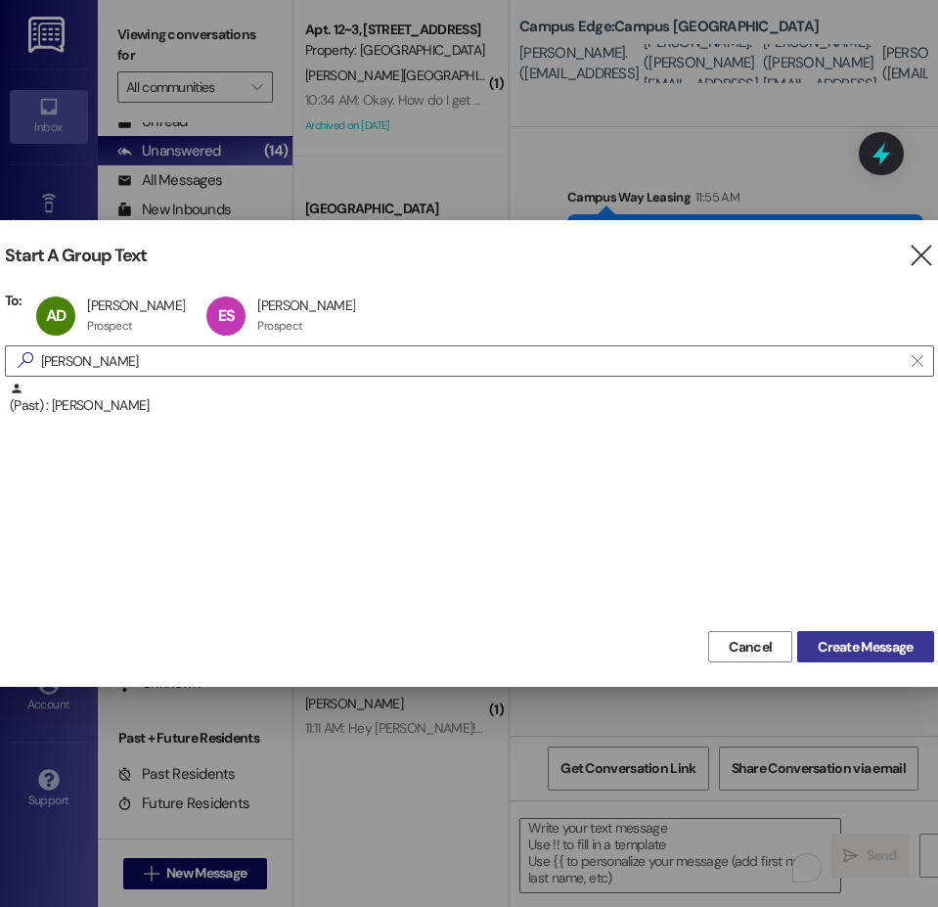
click at [852, 646] on span "Create Message" at bounding box center [865, 647] width 95 height 21
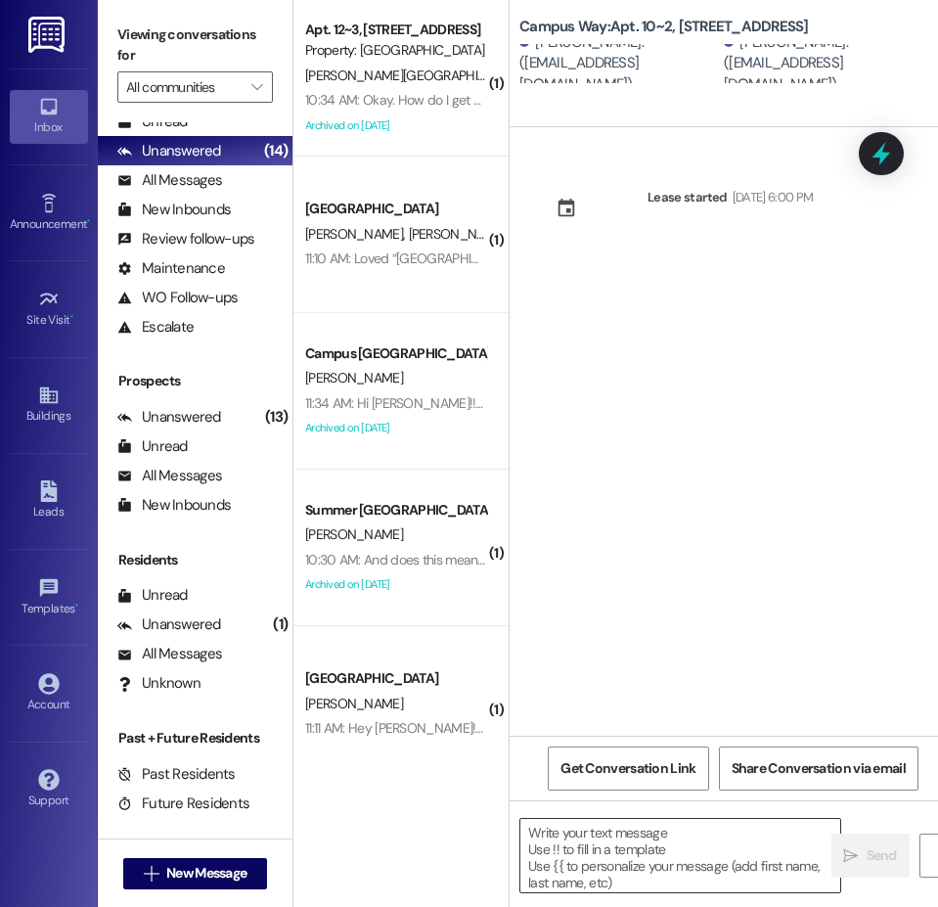
click at [603, 824] on textarea at bounding box center [680, 855] width 320 height 73
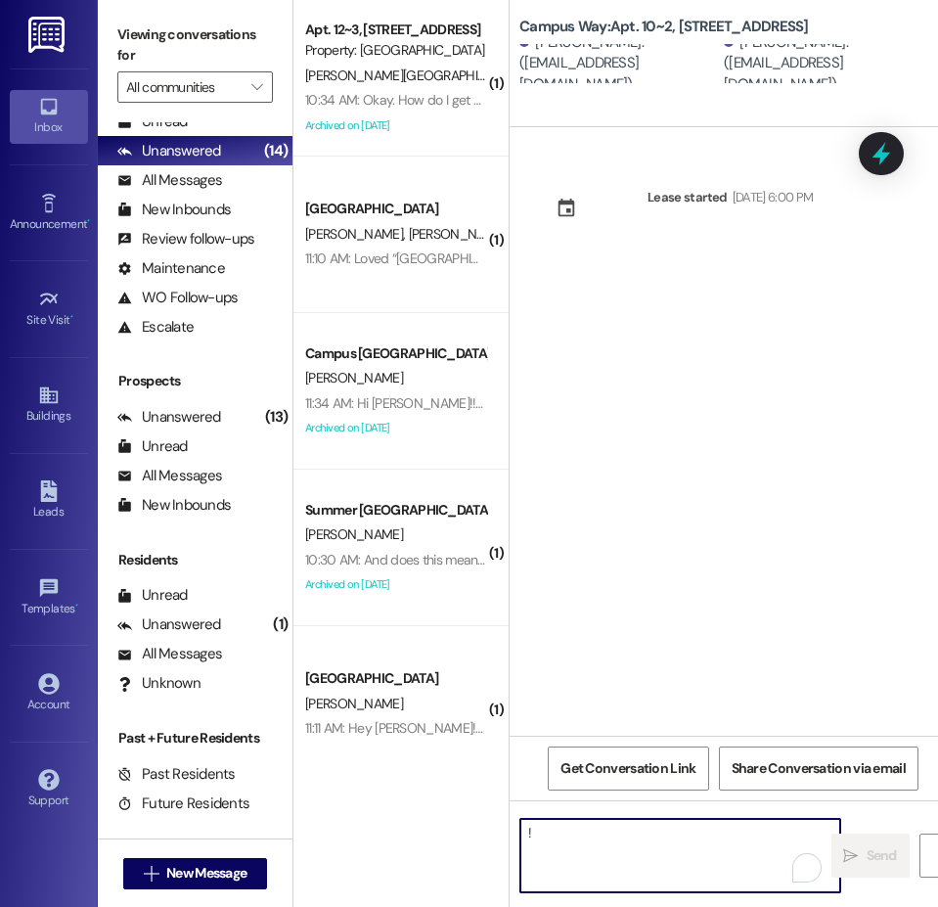
type textarea "!!"
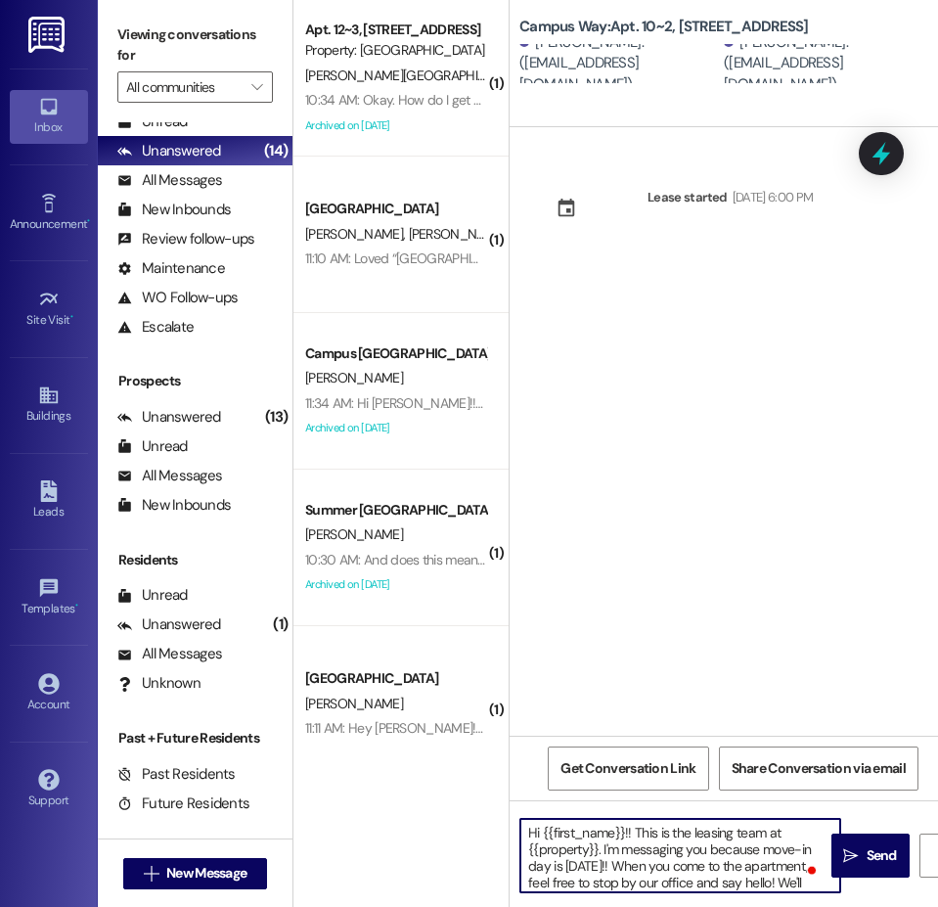
click at [746, 863] on textarea "Hi {{first_name}}!! This is the leasing team at {{property}}. I'm messaging you…" at bounding box center [680, 855] width 320 height 73
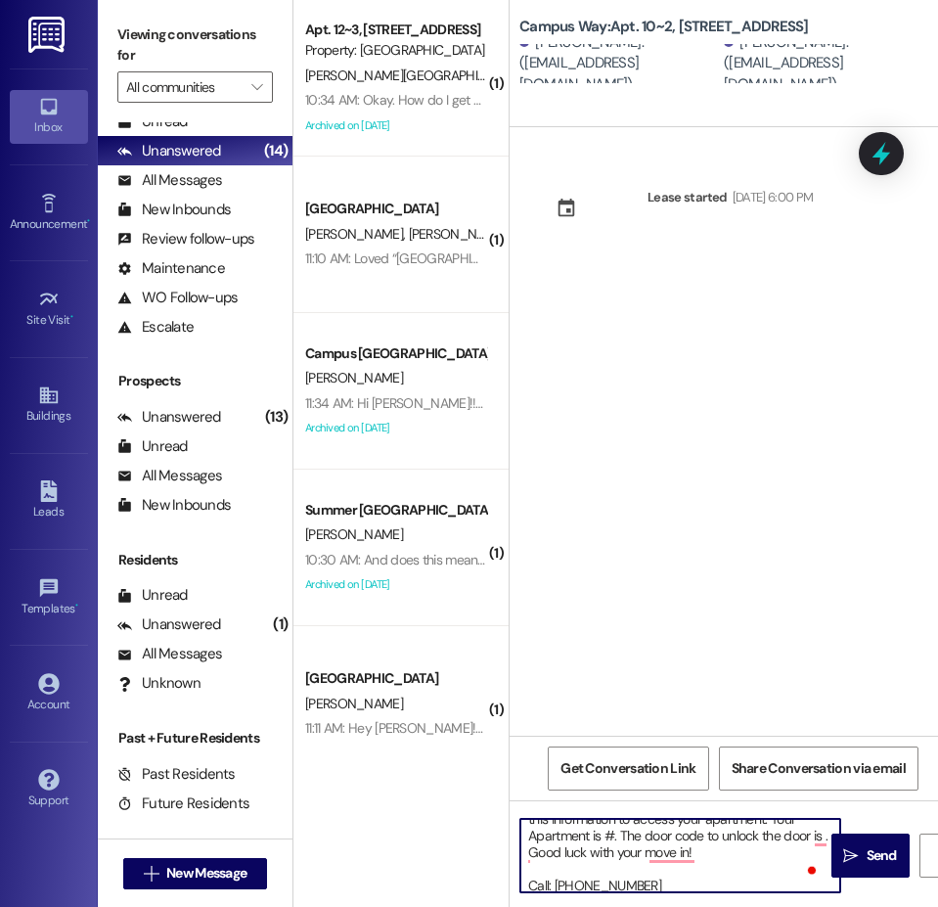
scroll to position [188, 0]
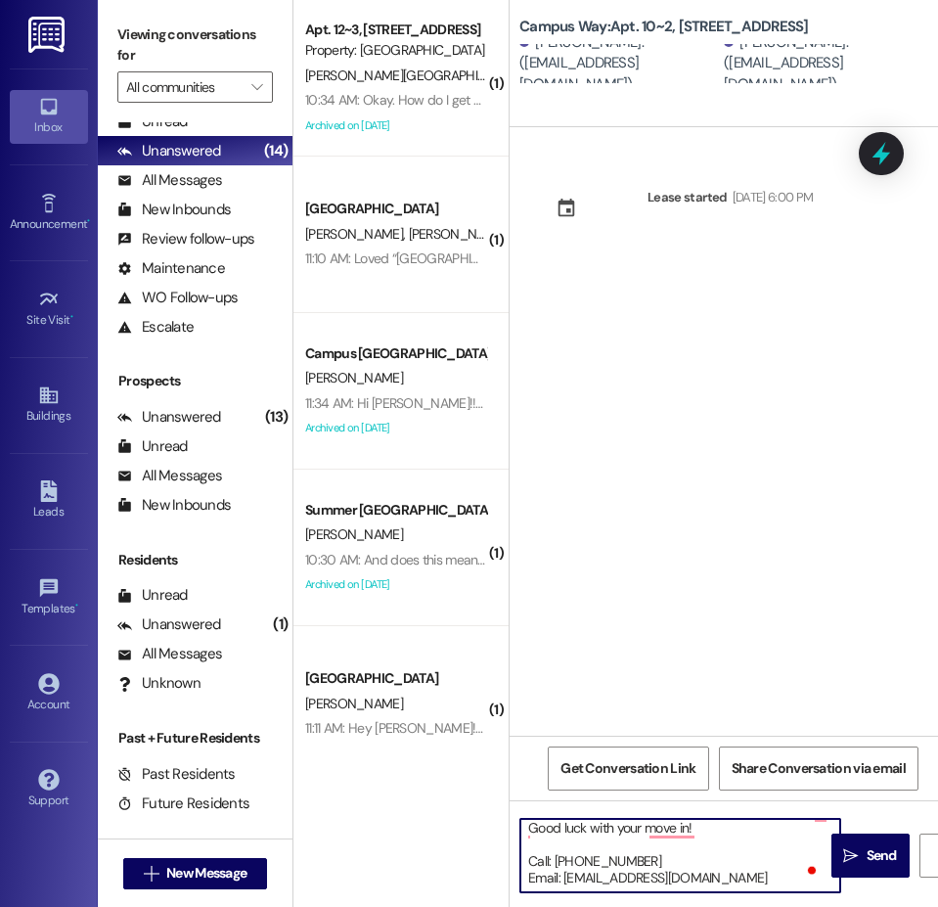
drag, startPoint x: 628, startPoint y: 862, endPoint x: 524, endPoint y: 857, distance: 103.8
click at [524, 857] on textarea "Hi {{first_name}}!! This is the leasing team at {{property}}. I'm messaging you…" at bounding box center [680, 855] width 320 height 73
click at [614, 829] on textarea "Hi {{first_name}}!! This is the leasing team at {{property}}. I'm messaging you…" at bounding box center [680, 855] width 320 height 73
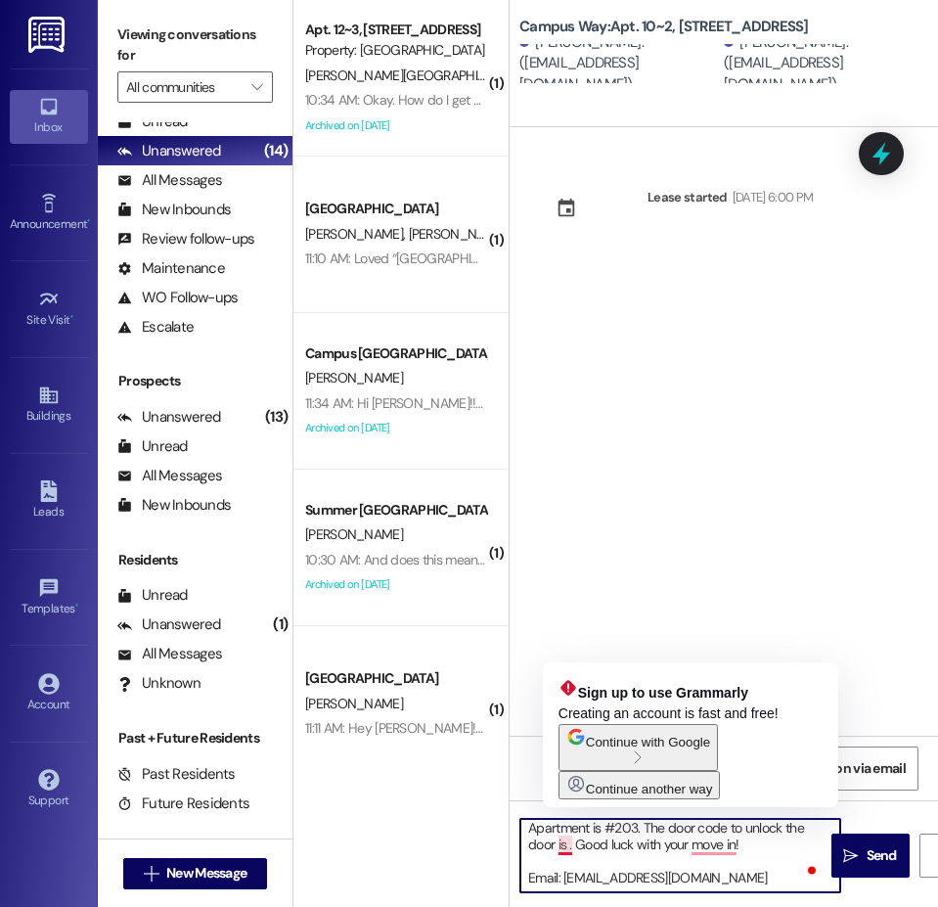
click at [567, 848] on textarea "Hi {{first_name}}!! This is the leasing team at {{property}}. I'm messaging you…" at bounding box center [680, 855] width 320 height 73
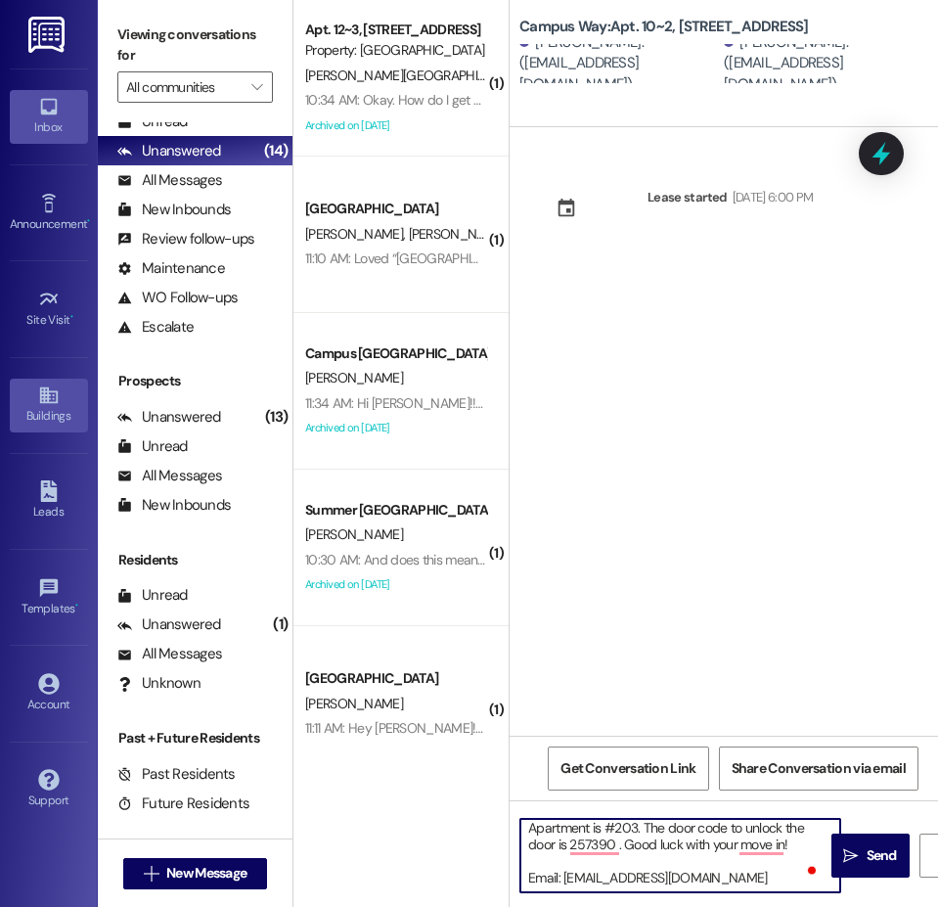
type textarea "Hi {{first_name}}!! This is the leasing team at {{property}}. I'm messaging you…"
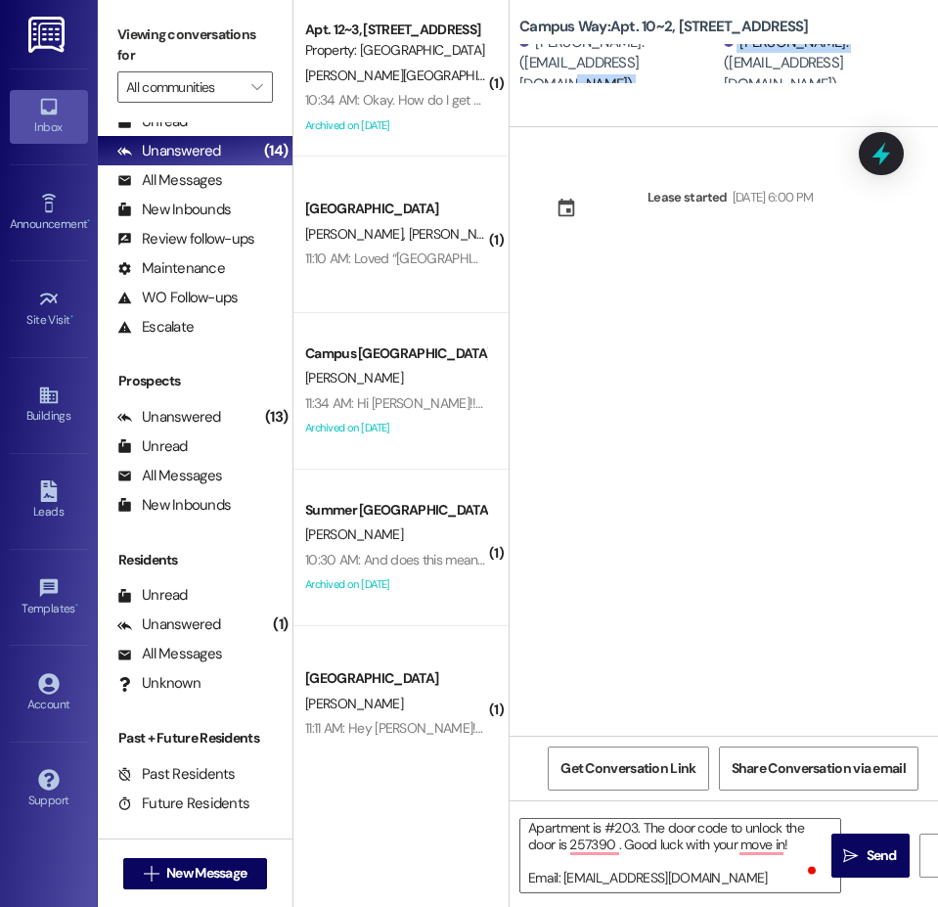
scroll to position [1, 0]
drag, startPoint x: 733, startPoint y: 78, endPoint x: 827, endPoint y: 86, distance: 95.2
click at [827, 86] on div "Campus Way: Apt. 10~2, 1 Campus Way Emilee Smith. (emileejsmith@gmail.com) Anni…" at bounding box center [724, 63] width 428 height 127
click at [725, 846] on textarea "Hi {{first_name}}!! This is the leasing team at {{property}}. I'm messaging you…" at bounding box center [680, 855] width 320 height 73
click at [218, 872] on span "New Message" at bounding box center [206, 873] width 80 height 21
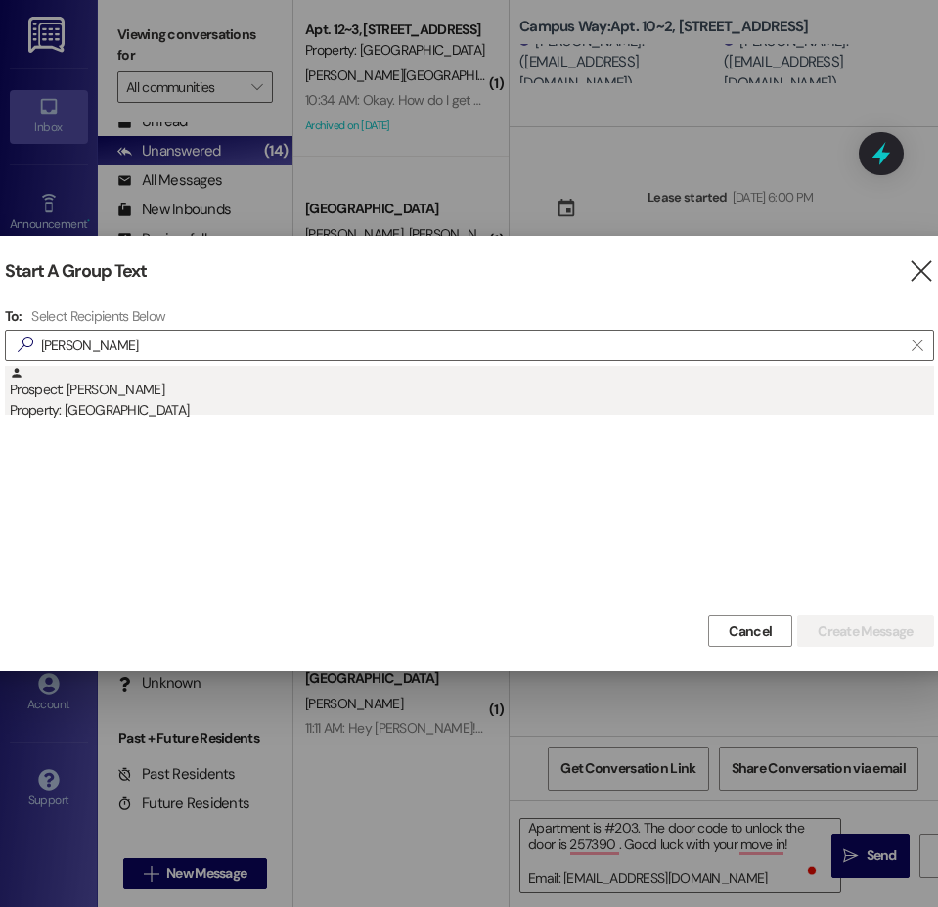
click at [72, 408] on div "Property: [GEOGRAPHIC_DATA]" at bounding box center [472, 410] width 924 height 21
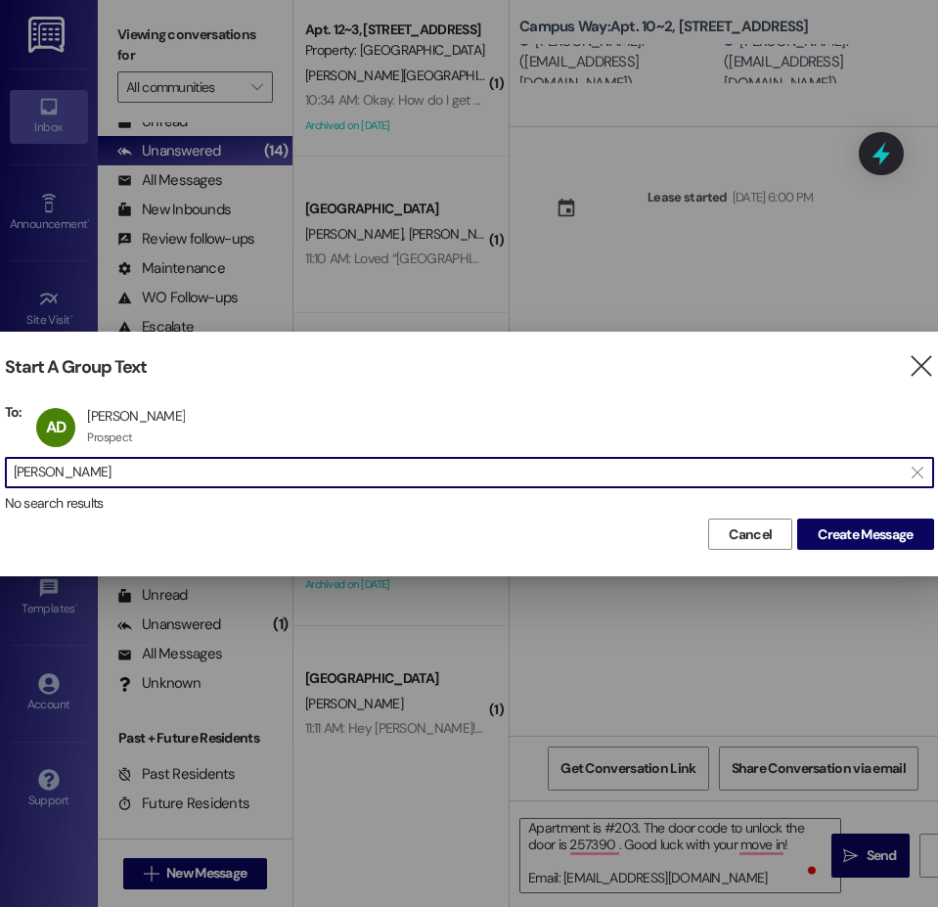
click at [750, 462] on input "annie dun" at bounding box center [458, 472] width 888 height 27
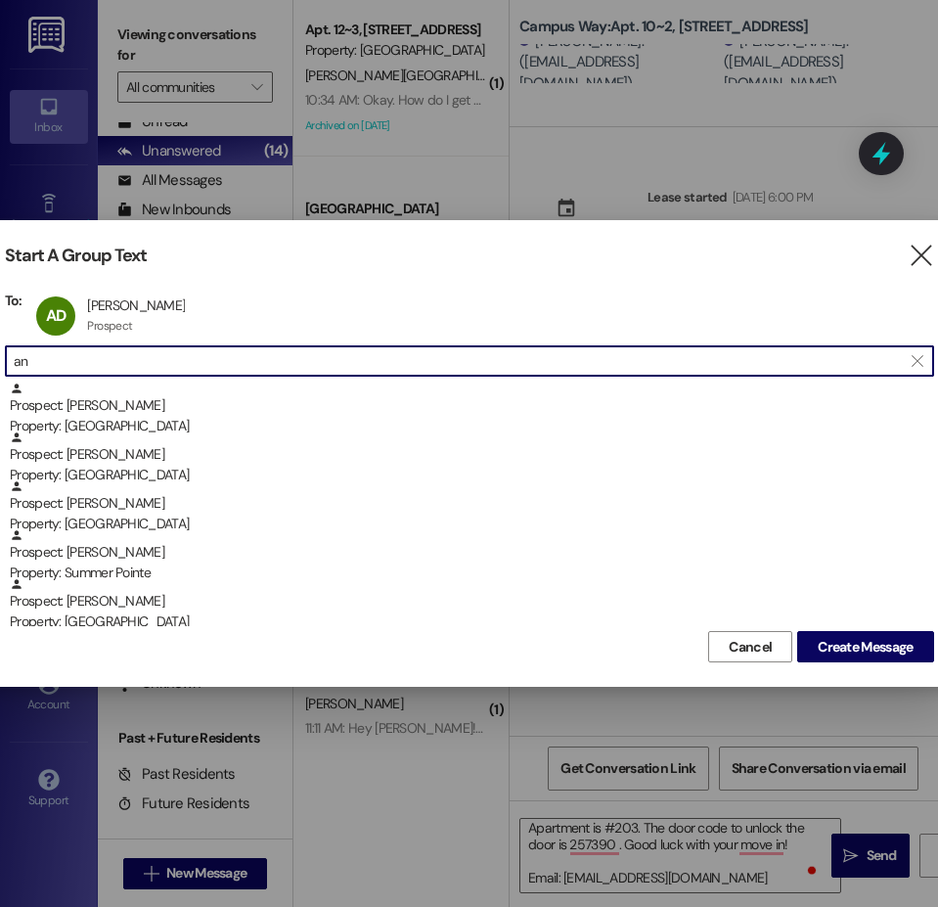
type input "a"
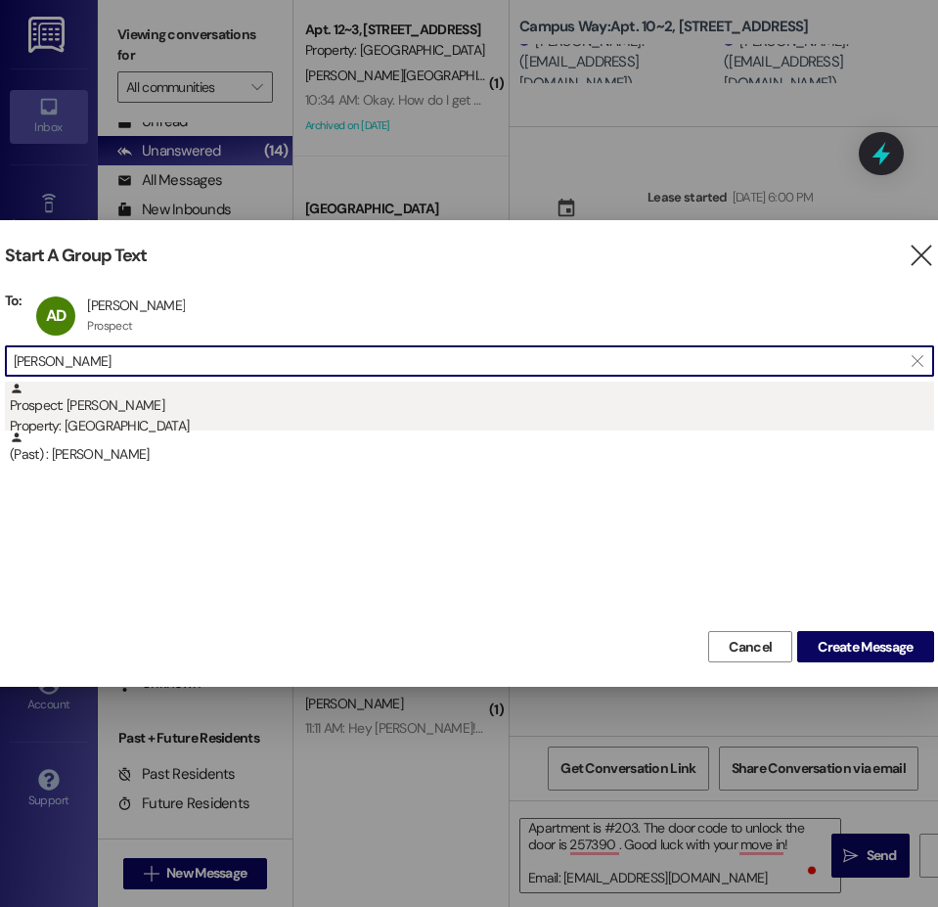
type input "emilee"
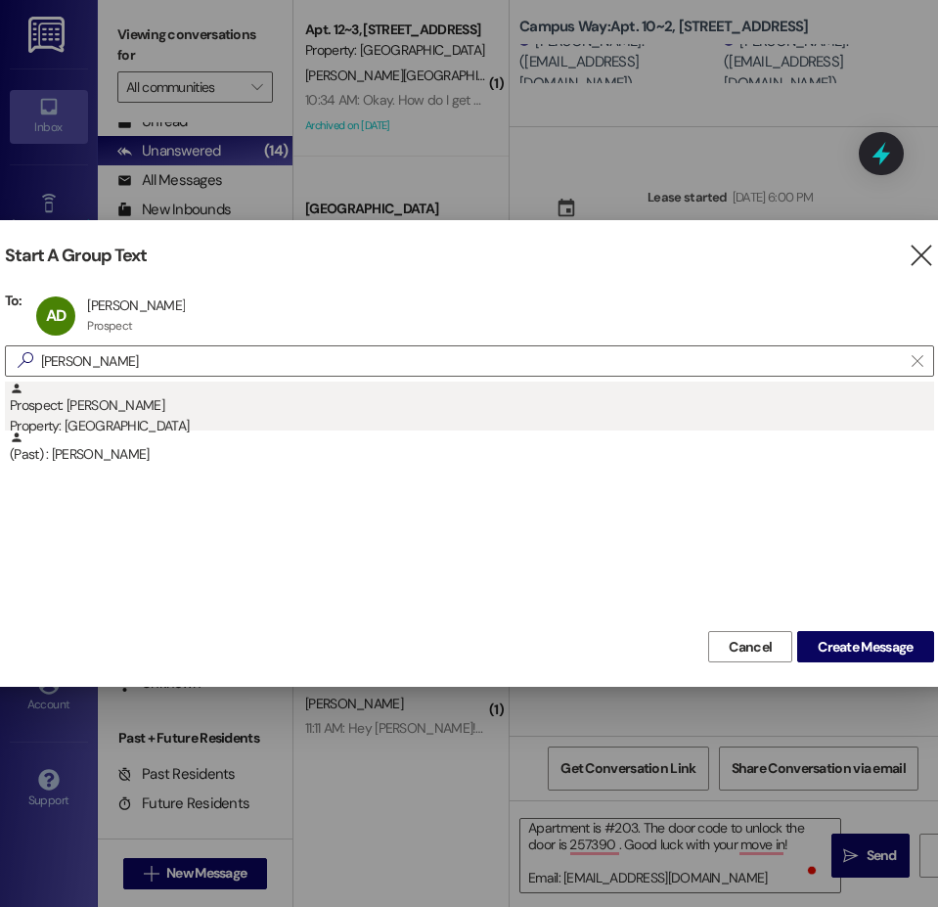
click at [205, 400] on div "Prospect: Emilee Smith Property: Campus Edge" at bounding box center [472, 409] width 924 height 56
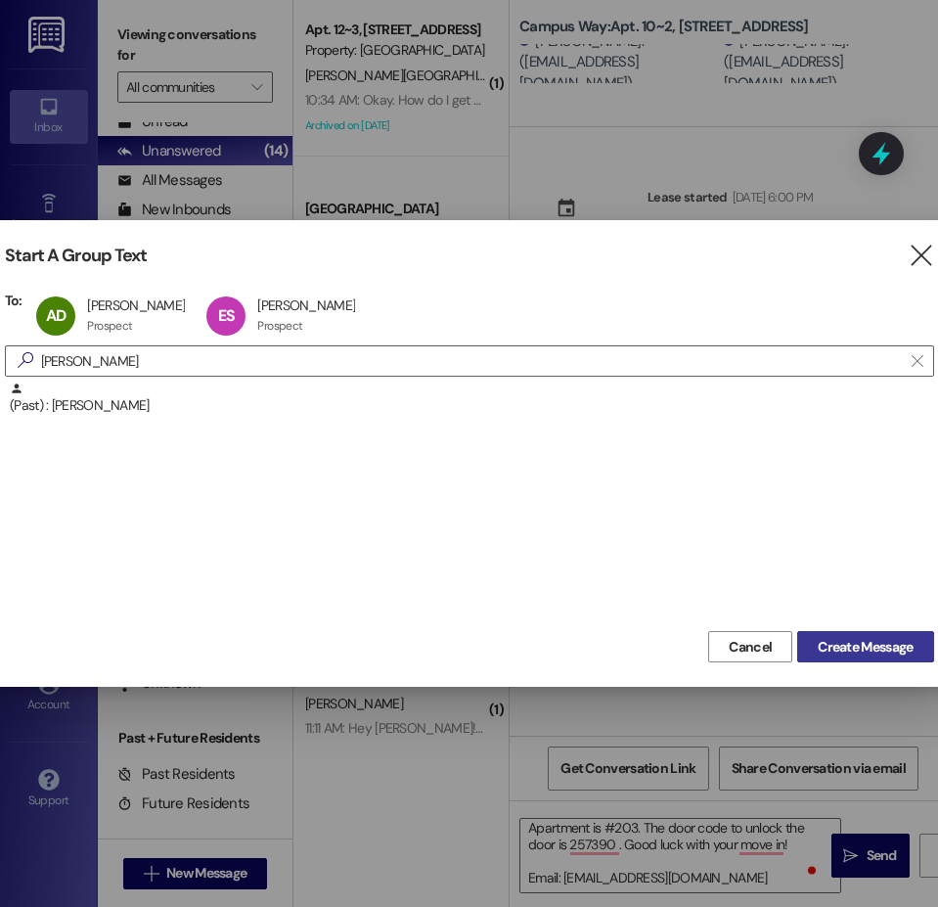
click at [899, 643] on span "Create Message" at bounding box center [865, 647] width 95 height 21
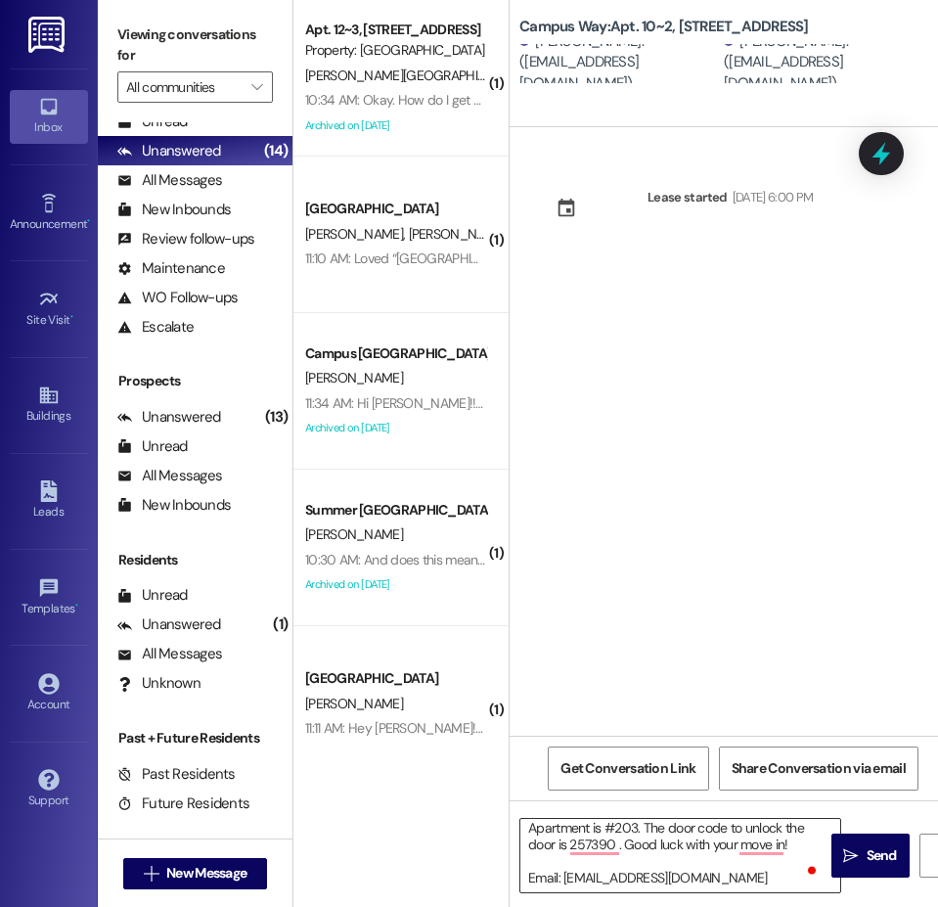
click at [655, 832] on textarea "Hi {{first_name}}!! This is the leasing team at {{property}}. I'm messaging you…" at bounding box center [680, 855] width 320 height 73
click at [222, 880] on span "New Message" at bounding box center [206, 873] width 80 height 21
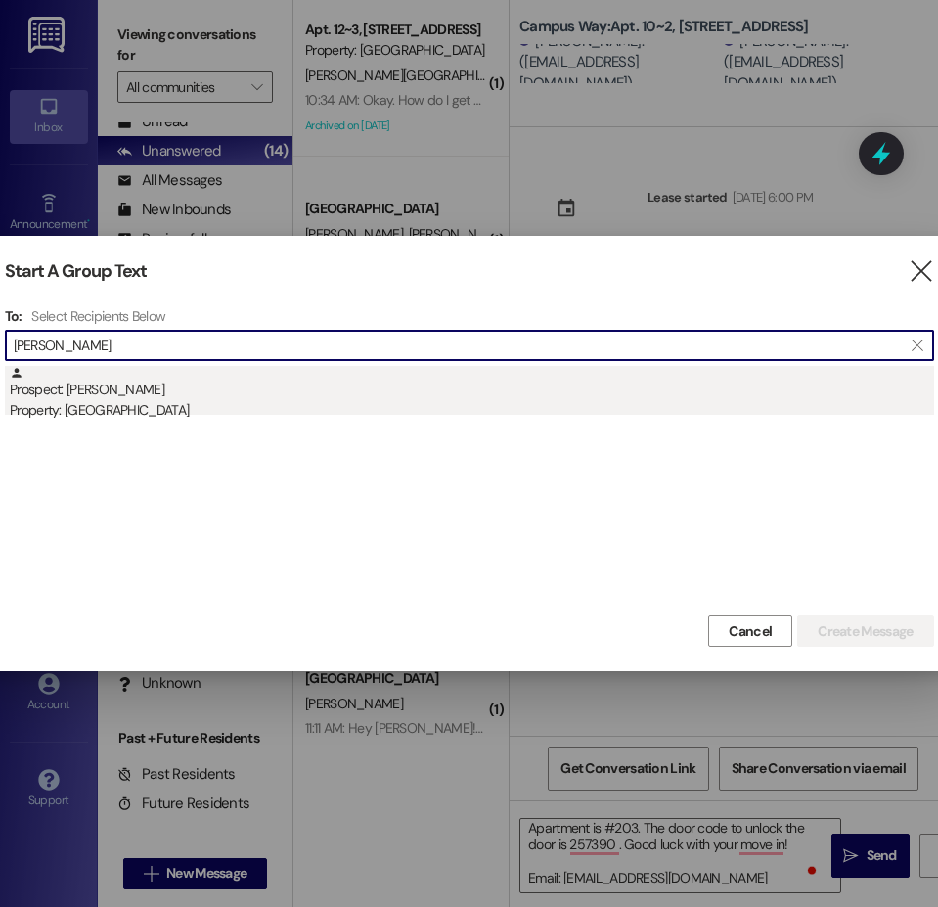
type input "annie dun"
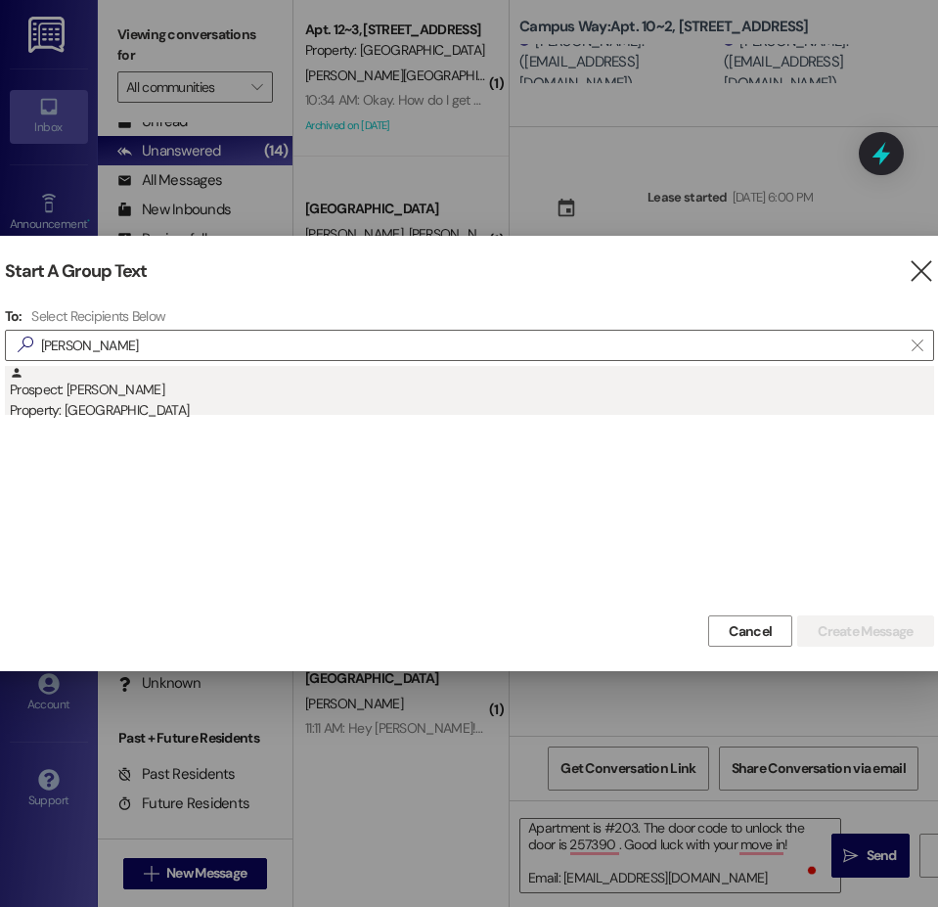
click at [80, 403] on div "Property: [GEOGRAPHIC_DATA]" at bounding box center [472, 410] width 924 height 21
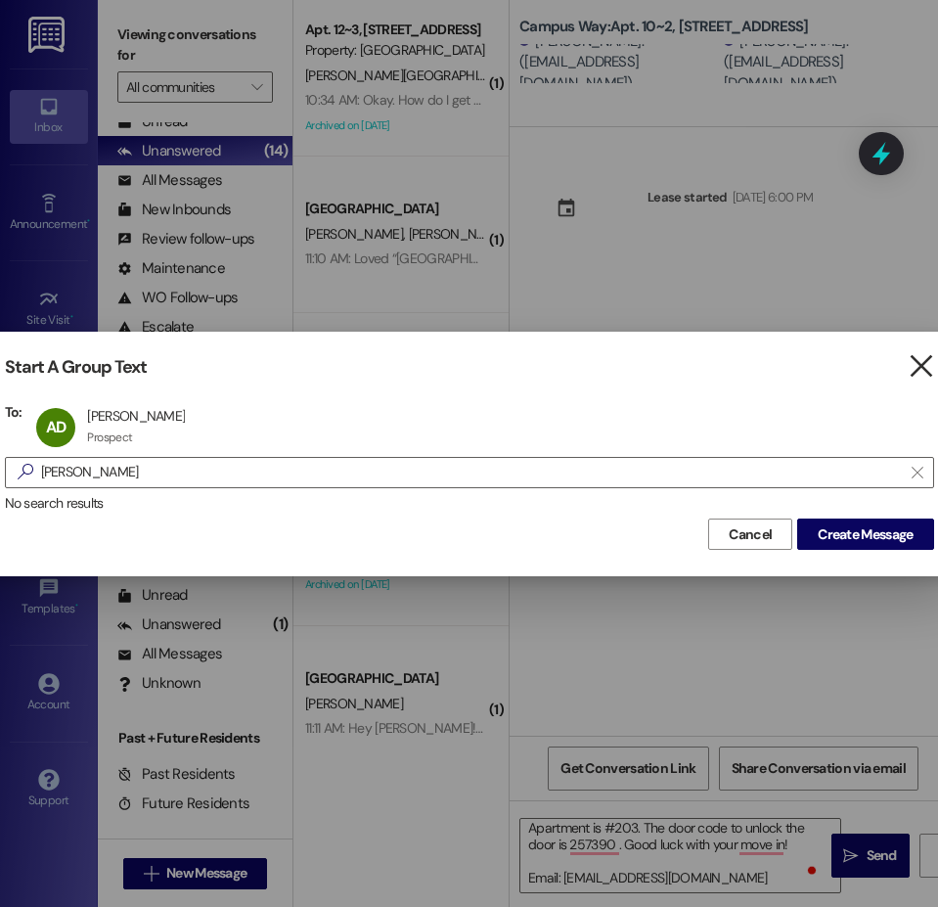
click at [923, 373] on icon "" at bounding box center [921, 366] width 26 height 21
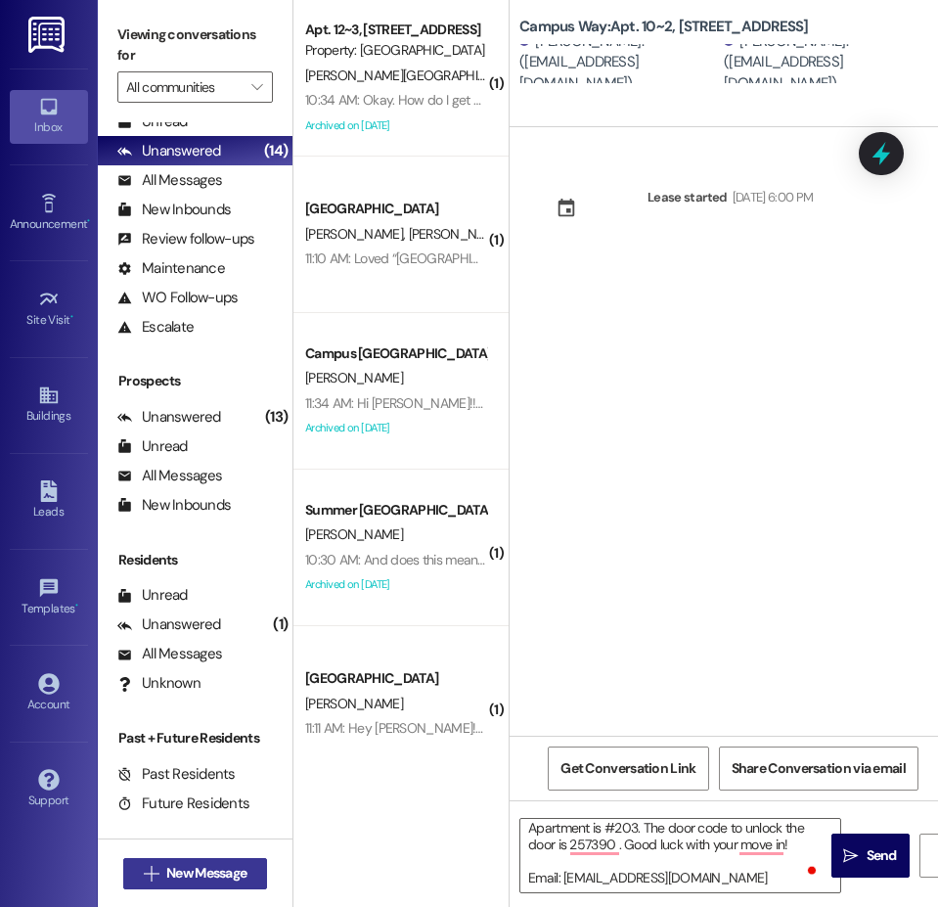
click at [219, 878] on span "New Message" at bounding box center [206, 873] width 80 height 21
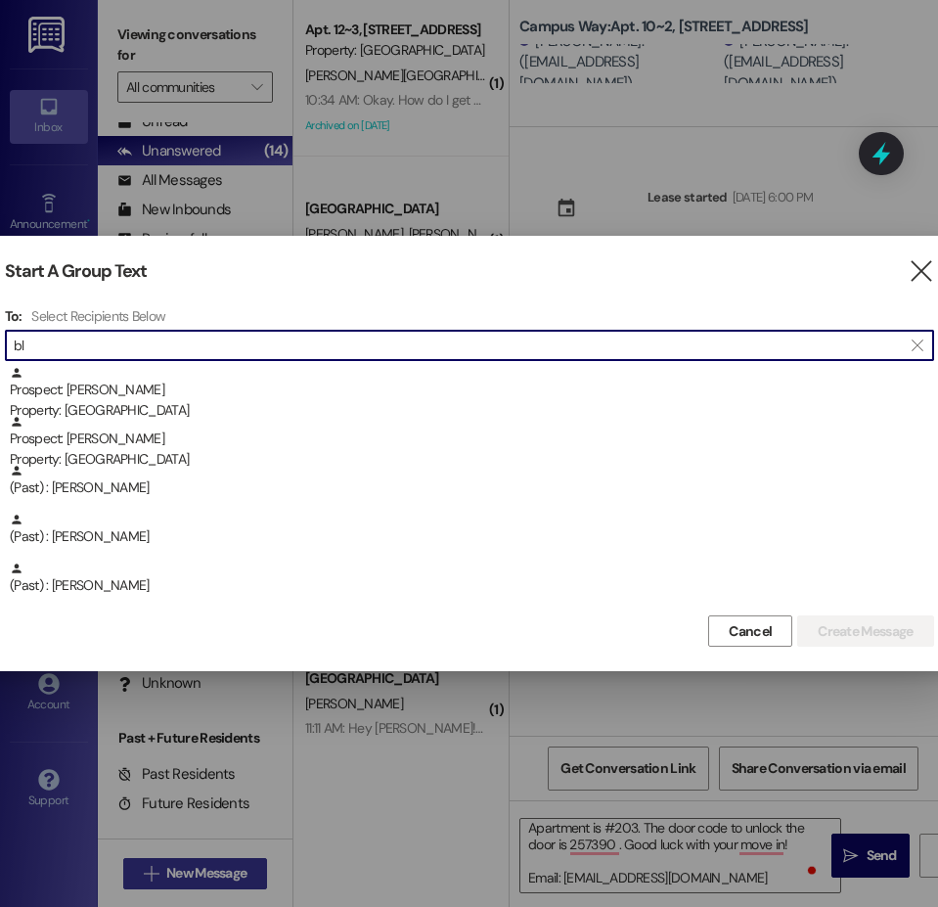
type input "b"
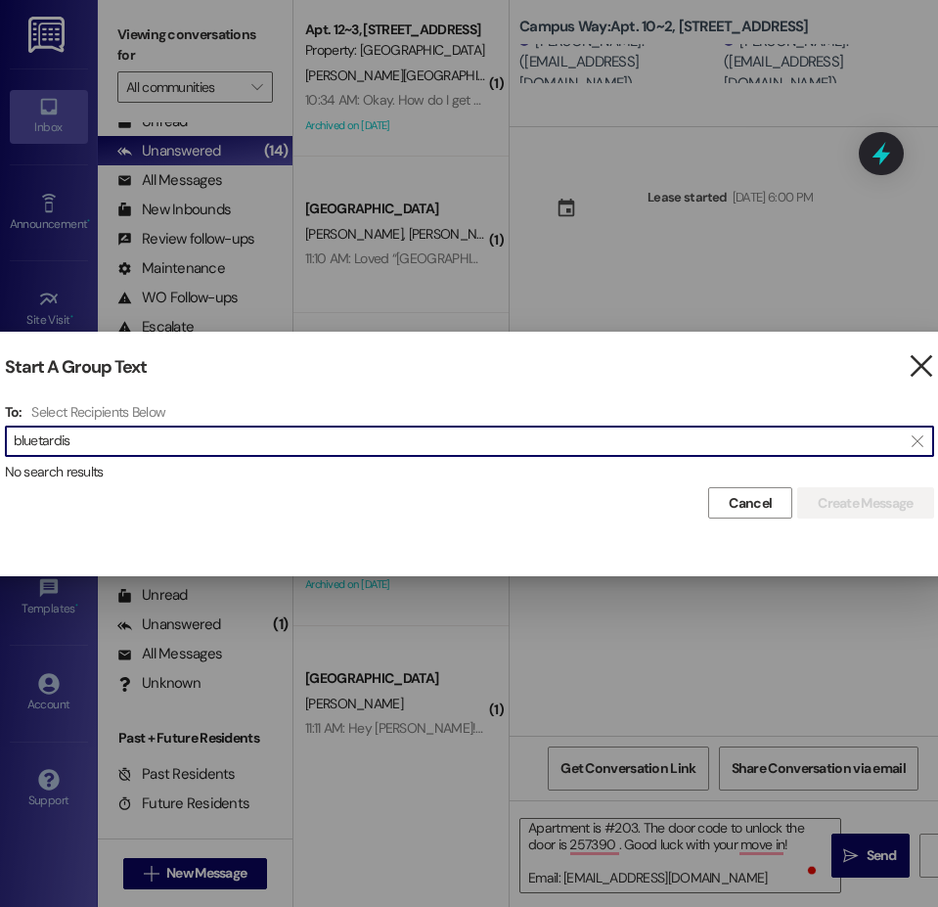
type input "bluetardis"
click at [923, 358] on icon "" at bounding box center [921, 366] width 26 height 21
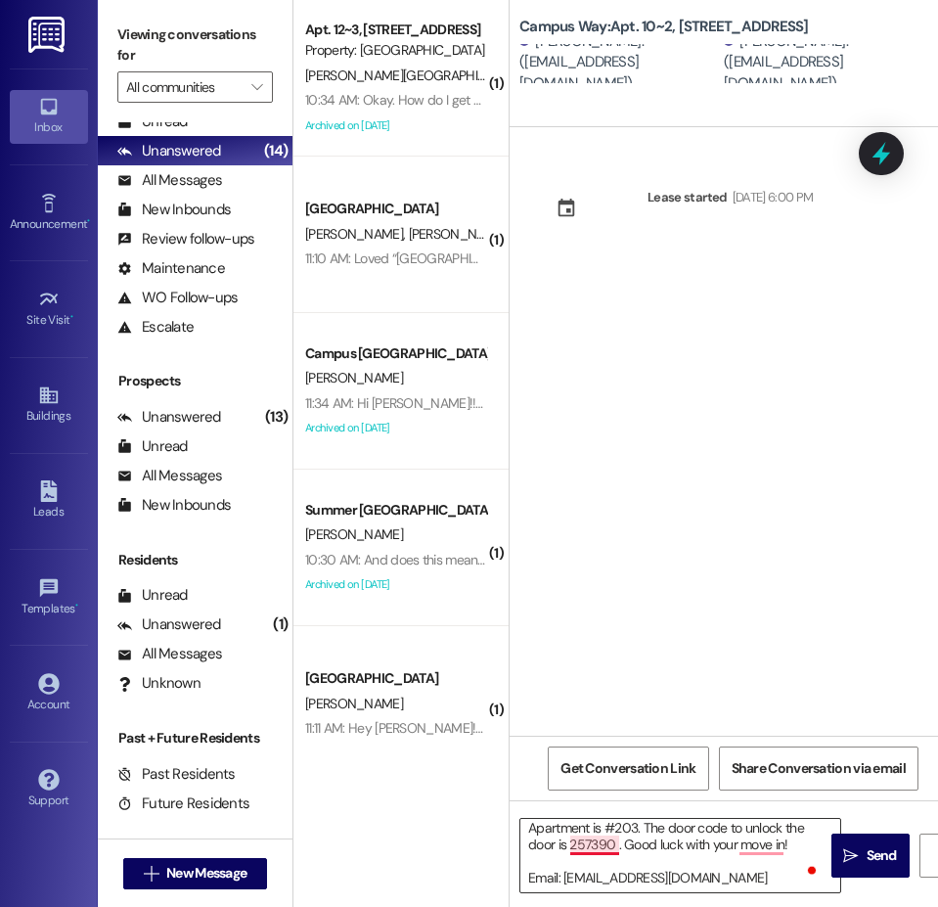
click at [609, 856] on textarea "Hi {{first_name}}!! This is the leasing team at {{property}}. I'm messaging you…" at bounding box center [680, 855] width 320 height 73
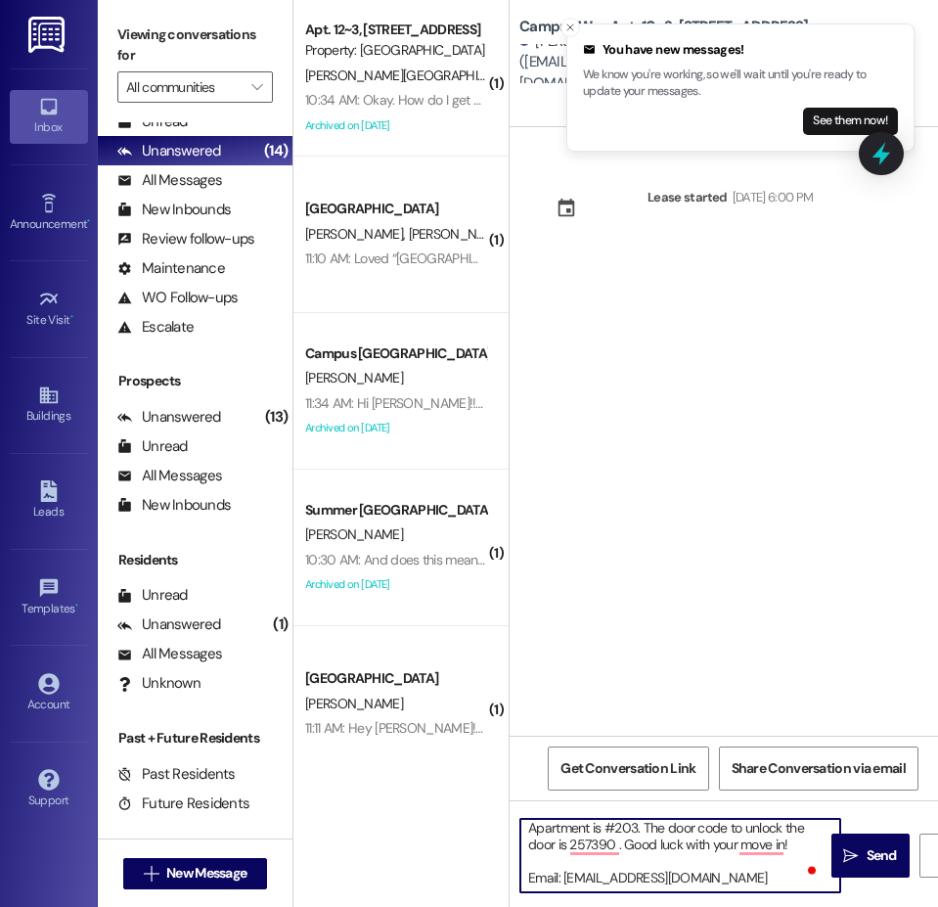
click at [636, 859] on textarea "Hi {{first_name}}!! This is the leasing team at {{property}}. I'm messaging you…" at bounding box center [680, 855] width 320 height 73
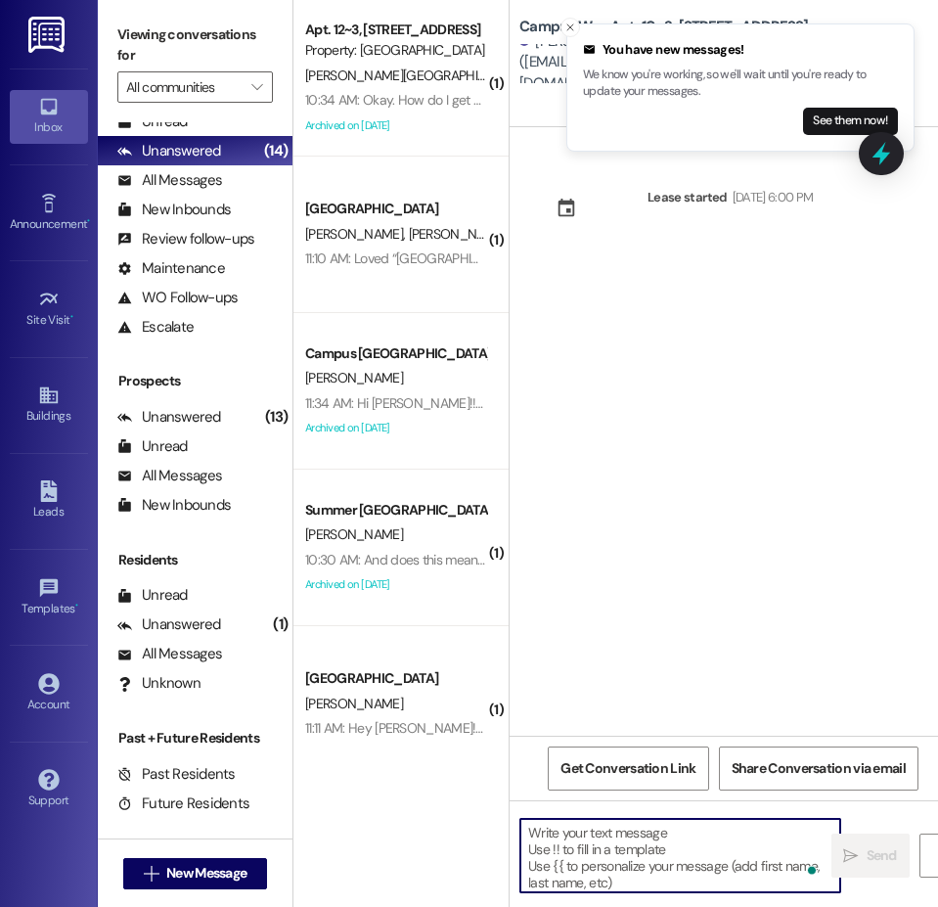
scroll to position [0, 0]
click at [246, 878] on span "New Message" at bounding box center [206, 873] width 80 height 21
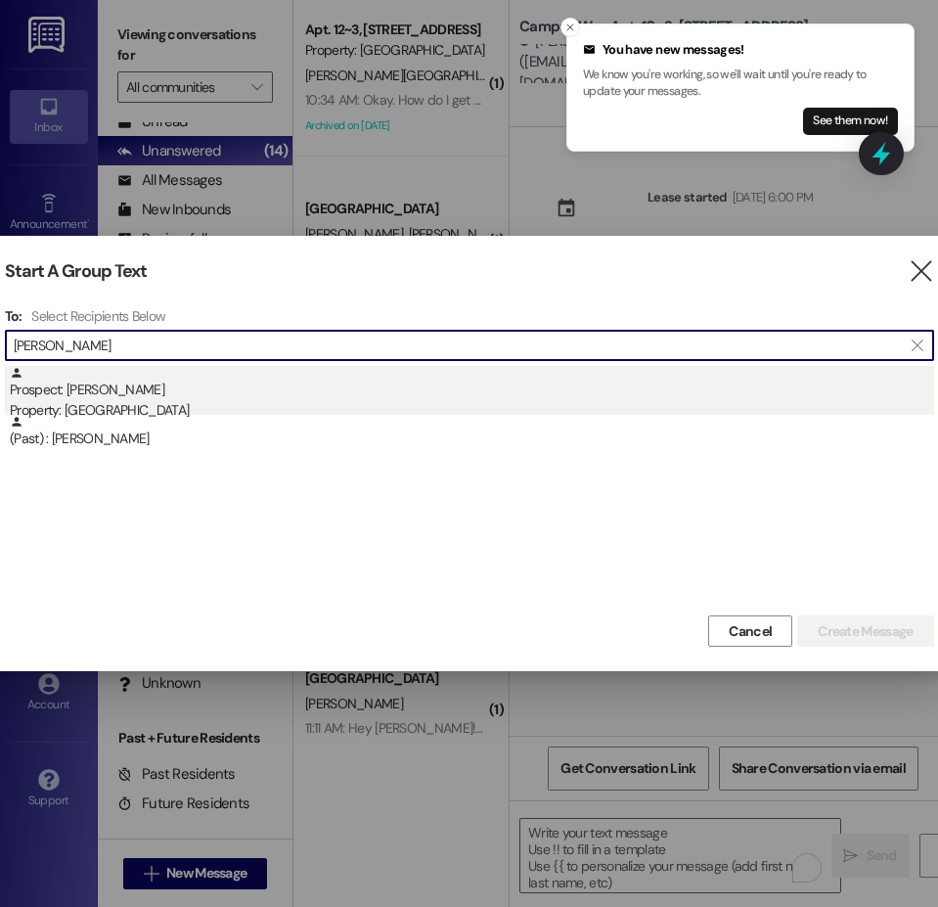
type input "emilee"
click at [157, 398] on div "Prospect: Emilee Smith Property: Campus Edge" at bounding box center [472, 394] width 924 height 56
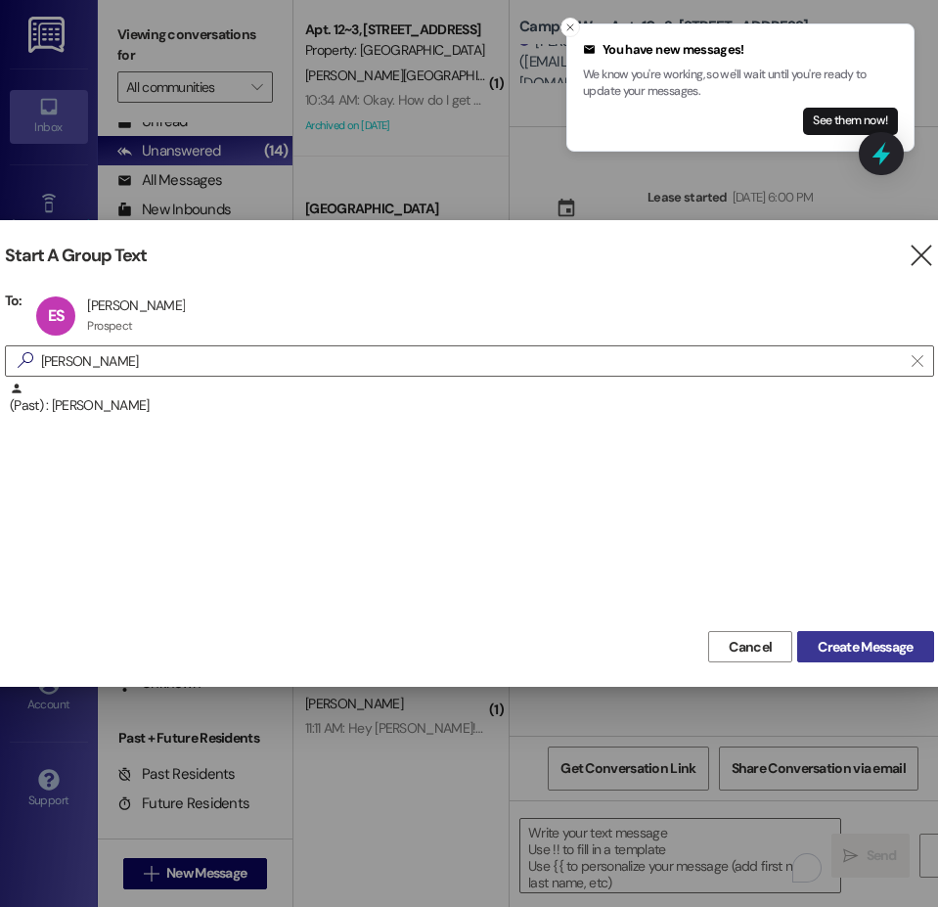
click at [848, 645] on span "Create Message" at bounding box center [865, 647] width 95 height 21
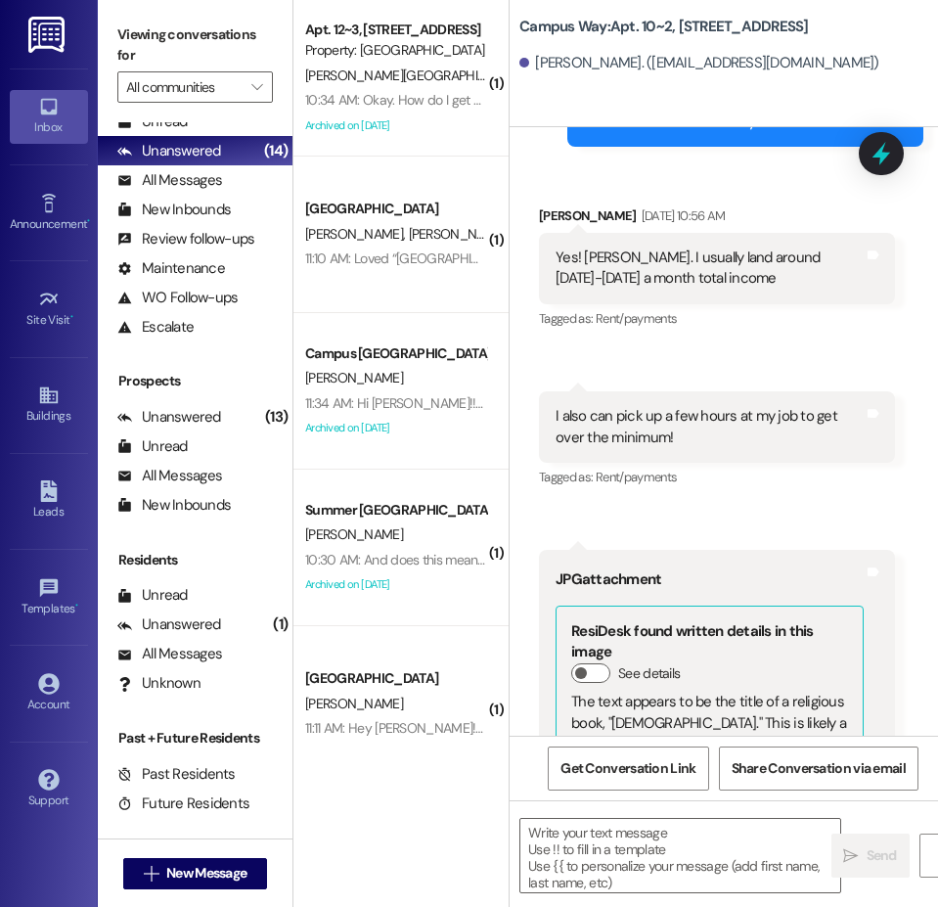
scroll to position [3613, 0]
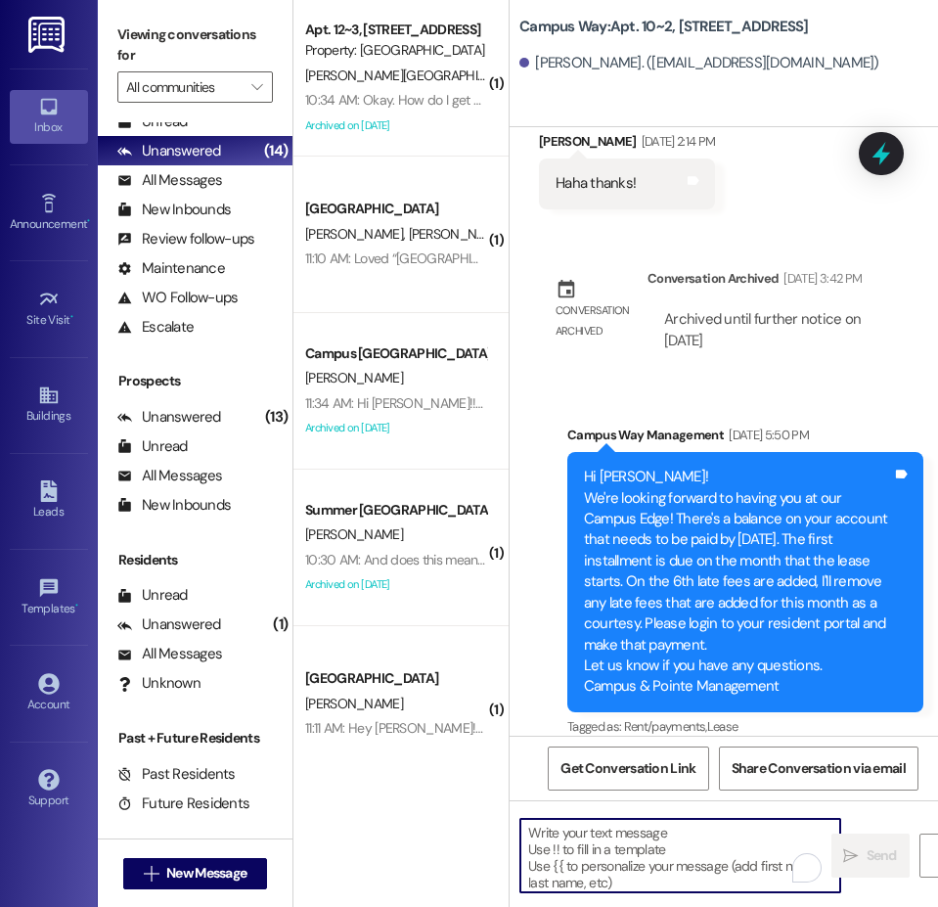
click at [624, 858] on textarea "To enrich screen reader interactions, please activate Accessibility in Grammarl…" at bounding box center [680, 855] width 320 height 73
paste textarea "Hi {{first_name}}!! This is the leasing team at {{property}}. I'm messaging you…"
type textarea "Hi {{first_name}}!! This is the leasing team at {{property}}. I'm messaging you…"
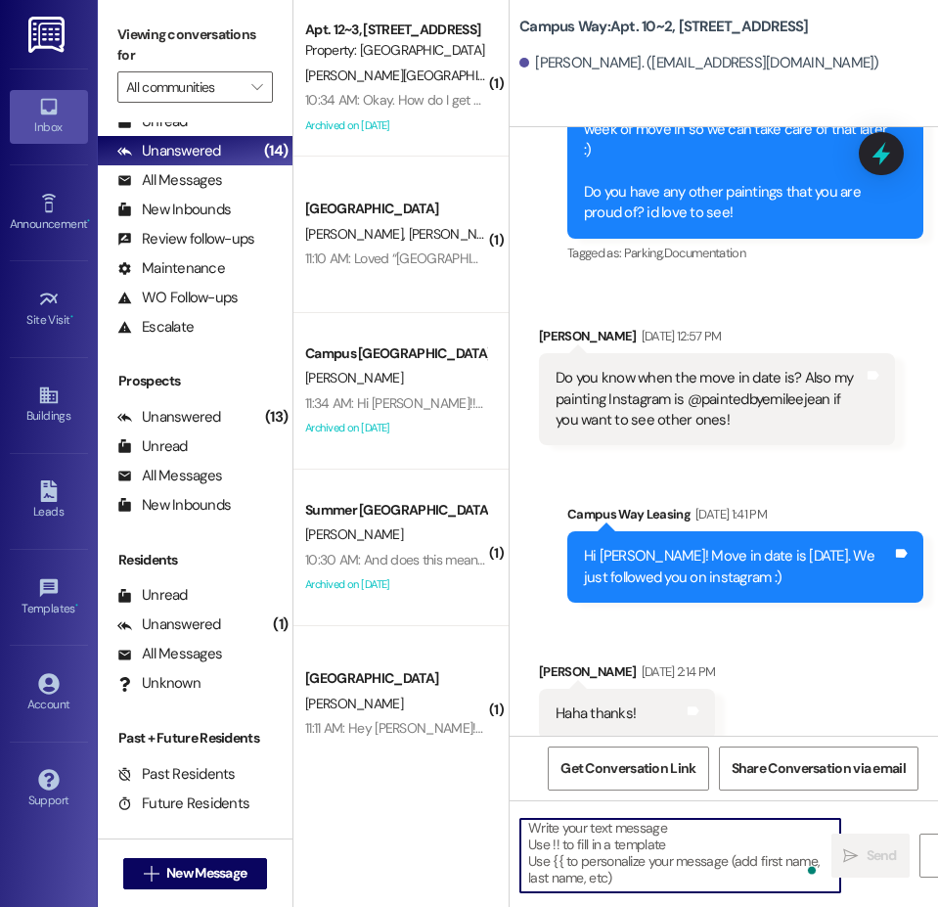
scroll to position [3080, 0]
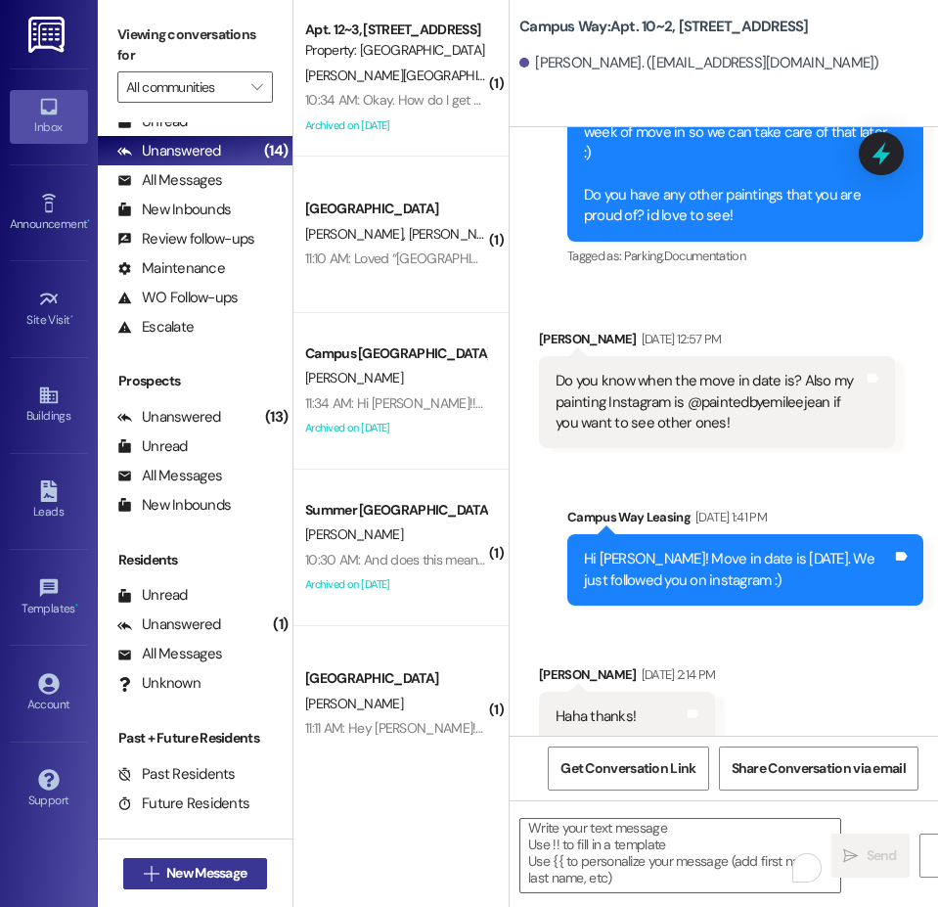
click at [234, 859] on button " New Message" at bounding box center [195, 873] width 145 height 31
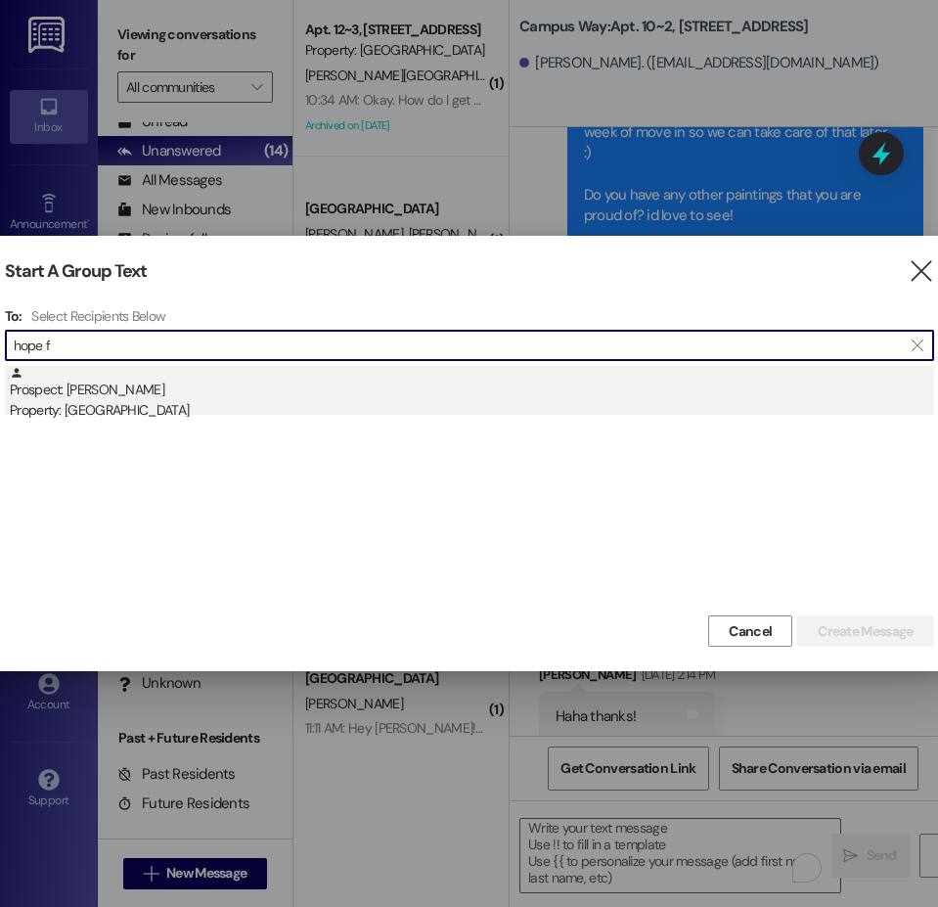
type input "hope f"
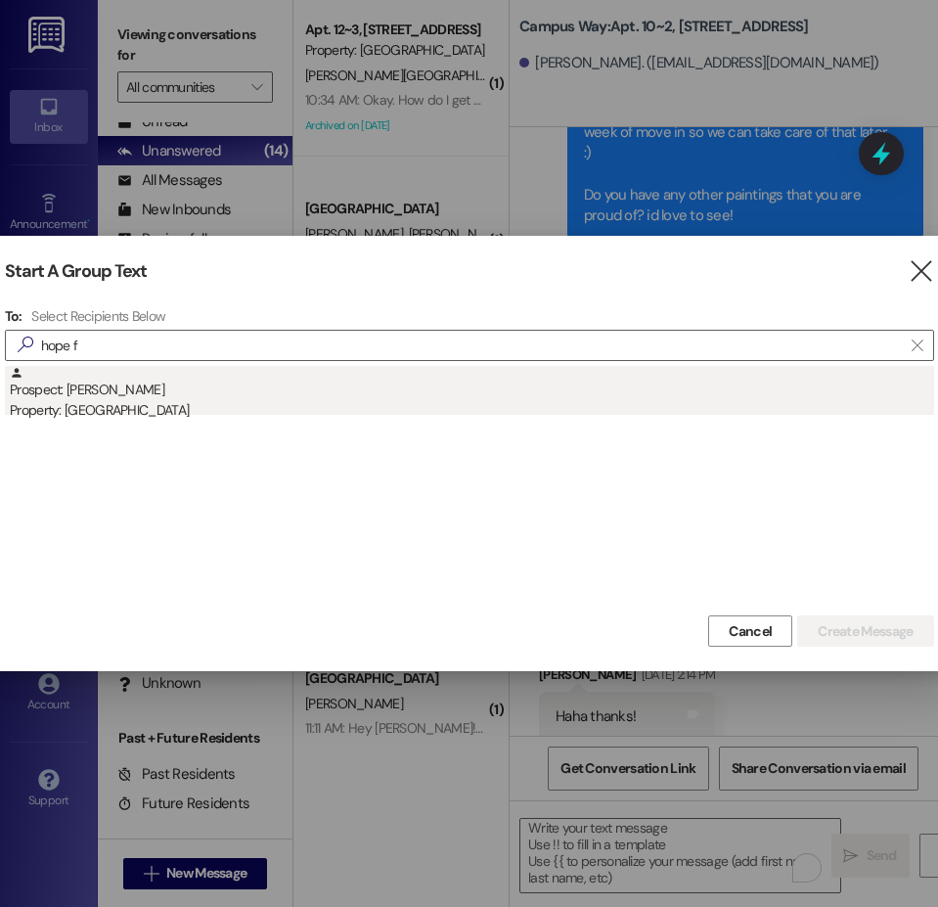
click at [36, 403] on div "Property: [GEOGRAPHIC_DATA]" at bounding box center [472, 410] width 924 height 21
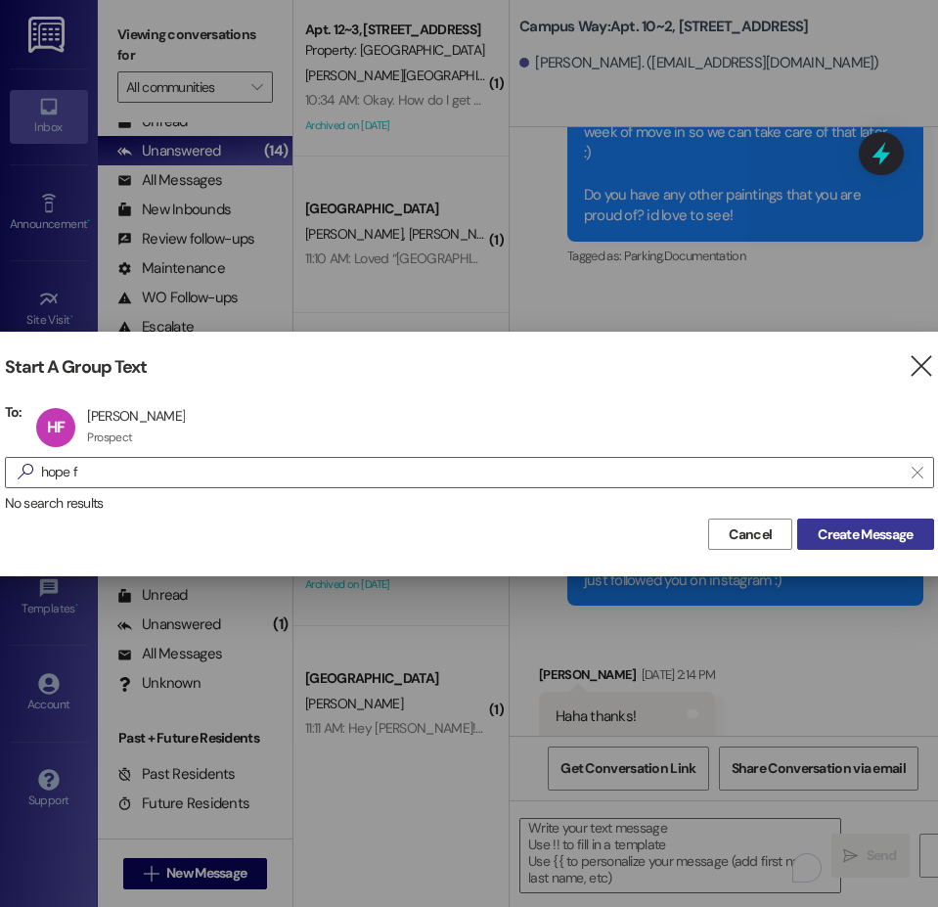
click at [824, 532] on span "Create Message" at bounding box center [865, 534] width 95 height 21
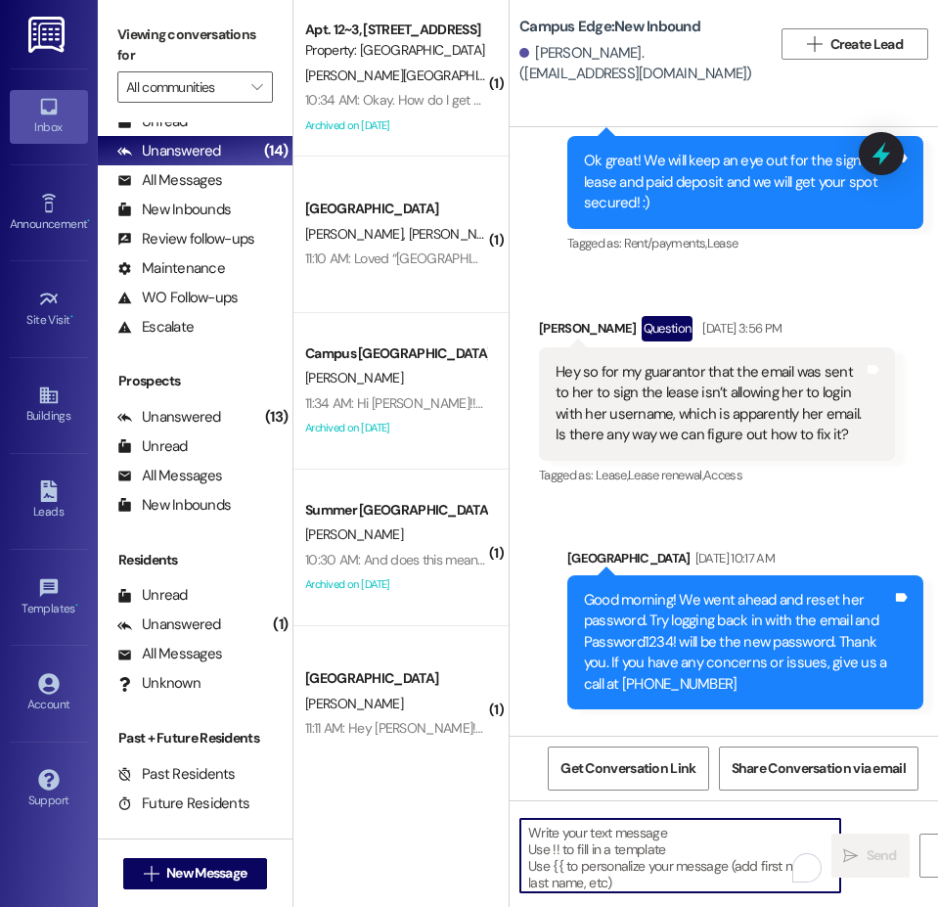
click at [696, 836] on textarea "To enrich screen reader interactions, please activate Accessibility in Grammarl…" at bounding box center [680, 855] width 320 height 73
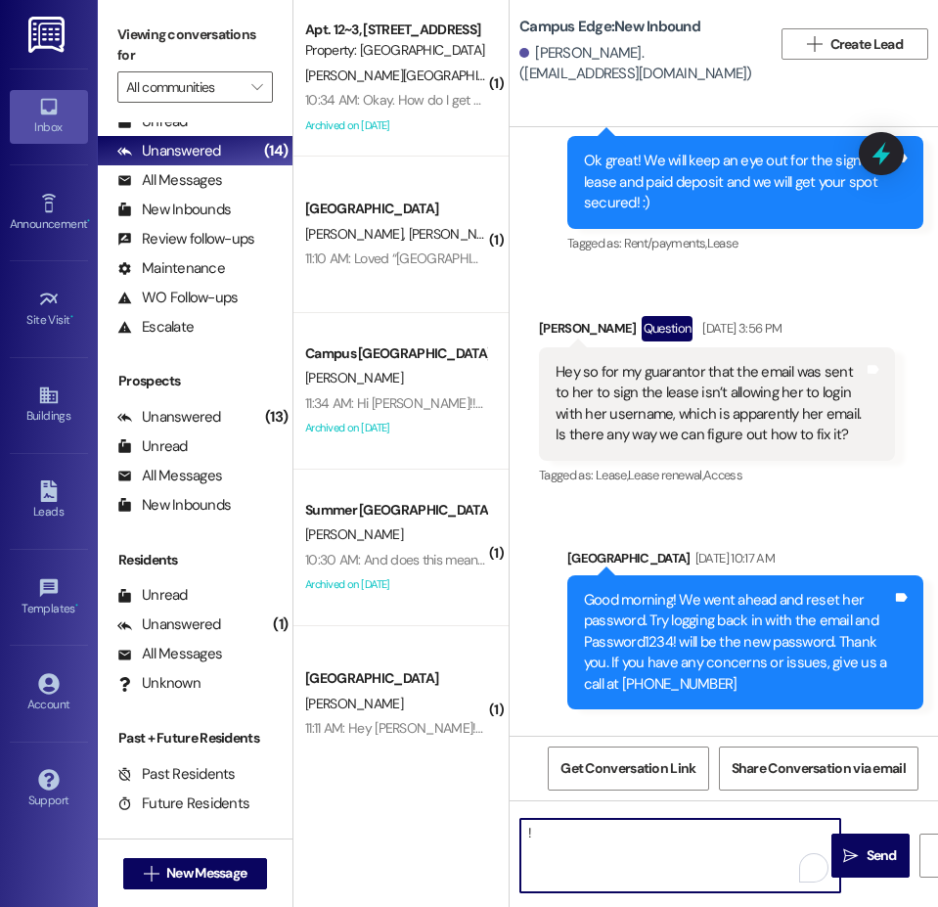
type textarea "!!"
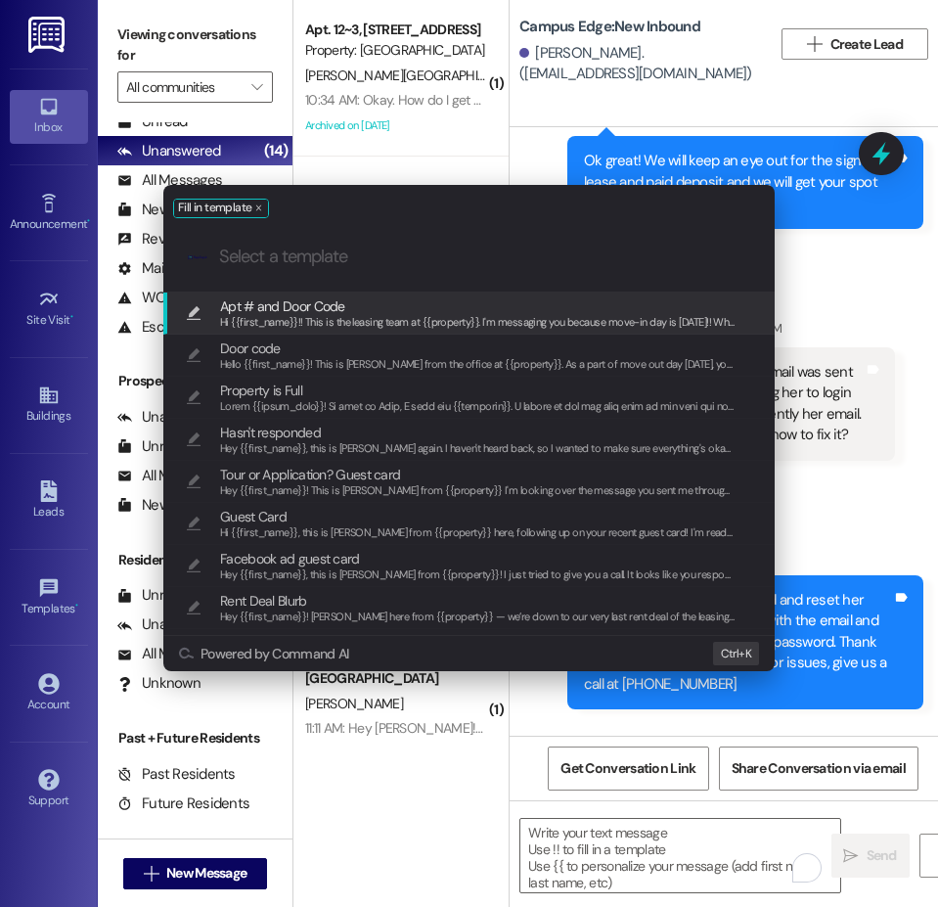
click at [367, 314] on div "Hi {{first_name}}!! This is the leasing team at {{property}}. I'm messaging you…" at bounding box center [477, 323] width 515 height 18
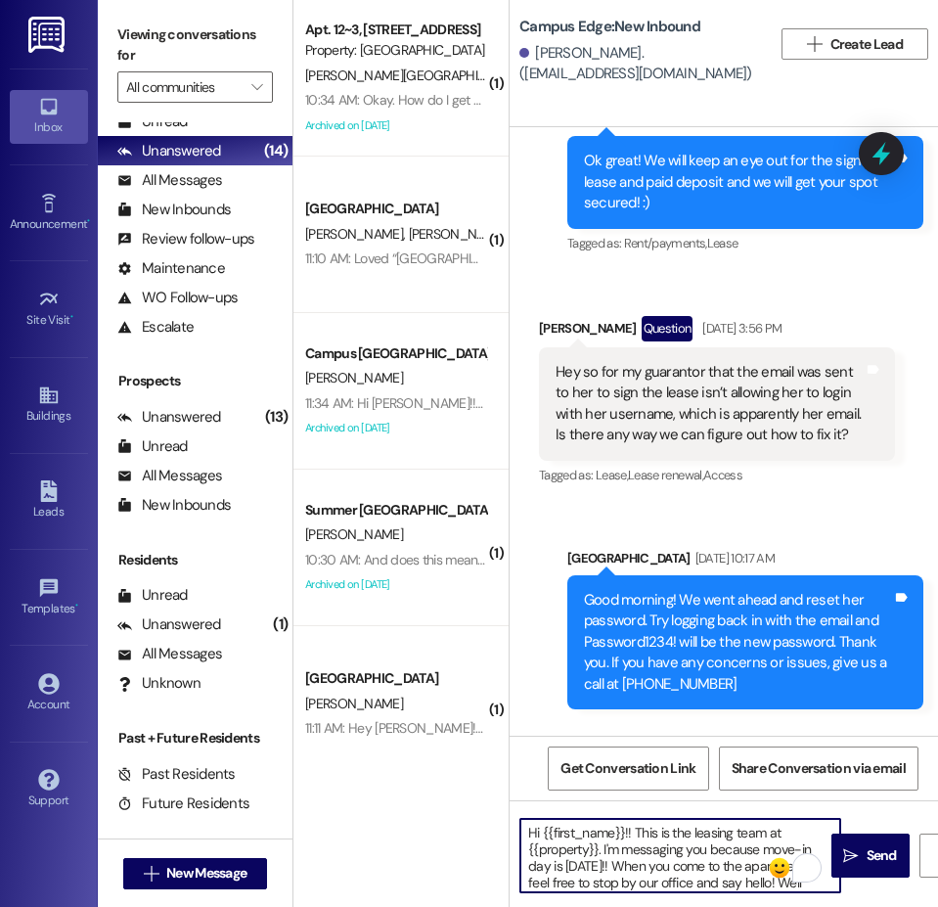
click at [692, 852] on textarea "Hi {{first_name}}!! This is the leasing team at {{property}}. I'm messaging you…" at bounding box center [680, 855] width 320 height 73
type textarea "Hi {{first_name}}!! This is the leasing team at {{property}}. I'm messaging you…"
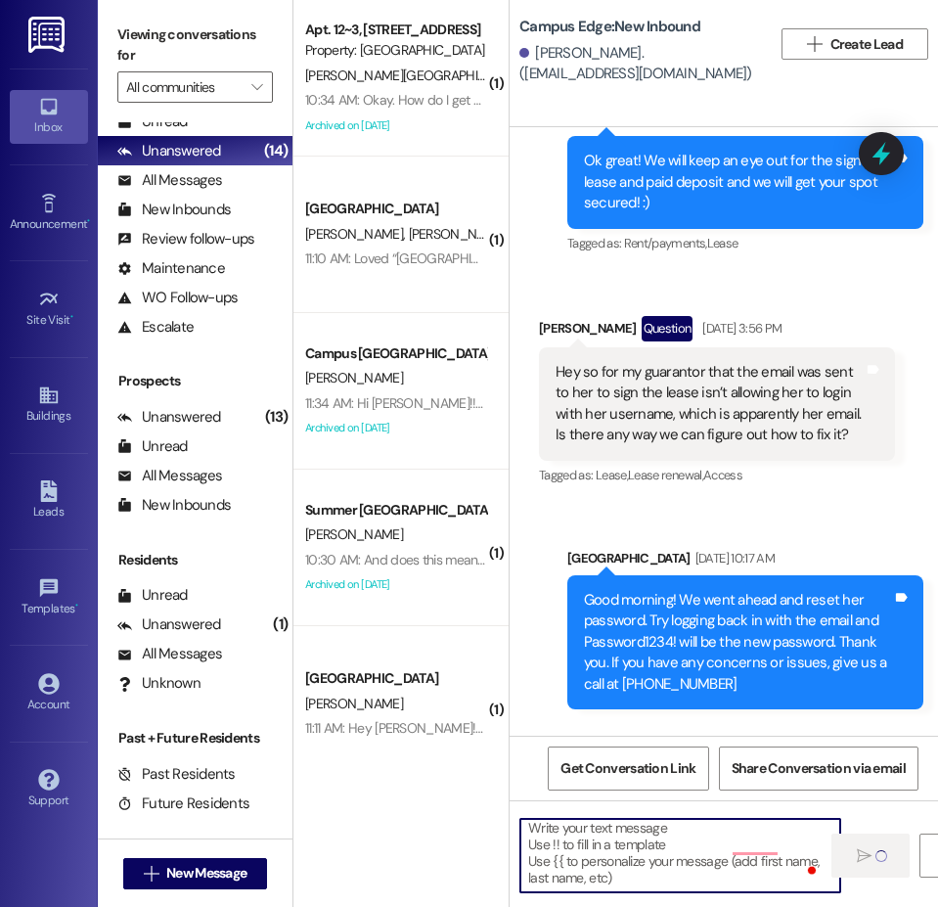
scroll to position [32, 0]
click at [660, 872] on textarea "To enrich screen reader interactions, please activate Accessibility in Grammarl…" at bounding box center [680, 855] width 320 height 73
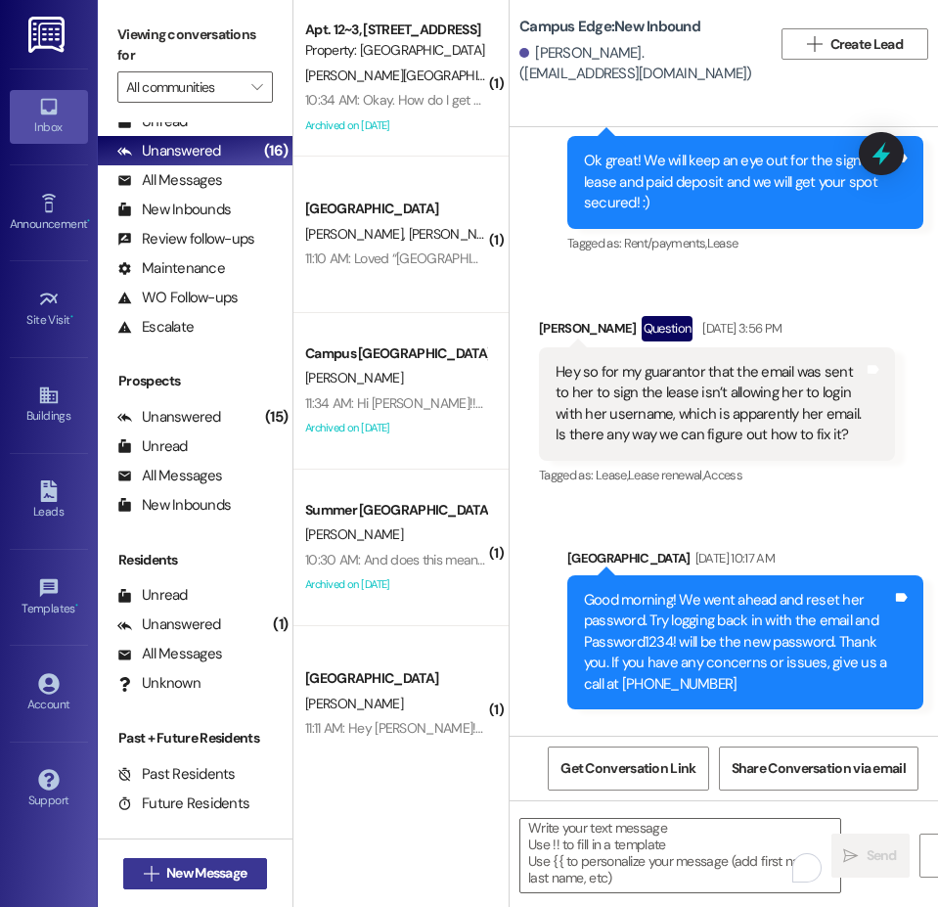
click at [208, 876] on span "New Message" at bounding box center [206, 873] width 80 height 21
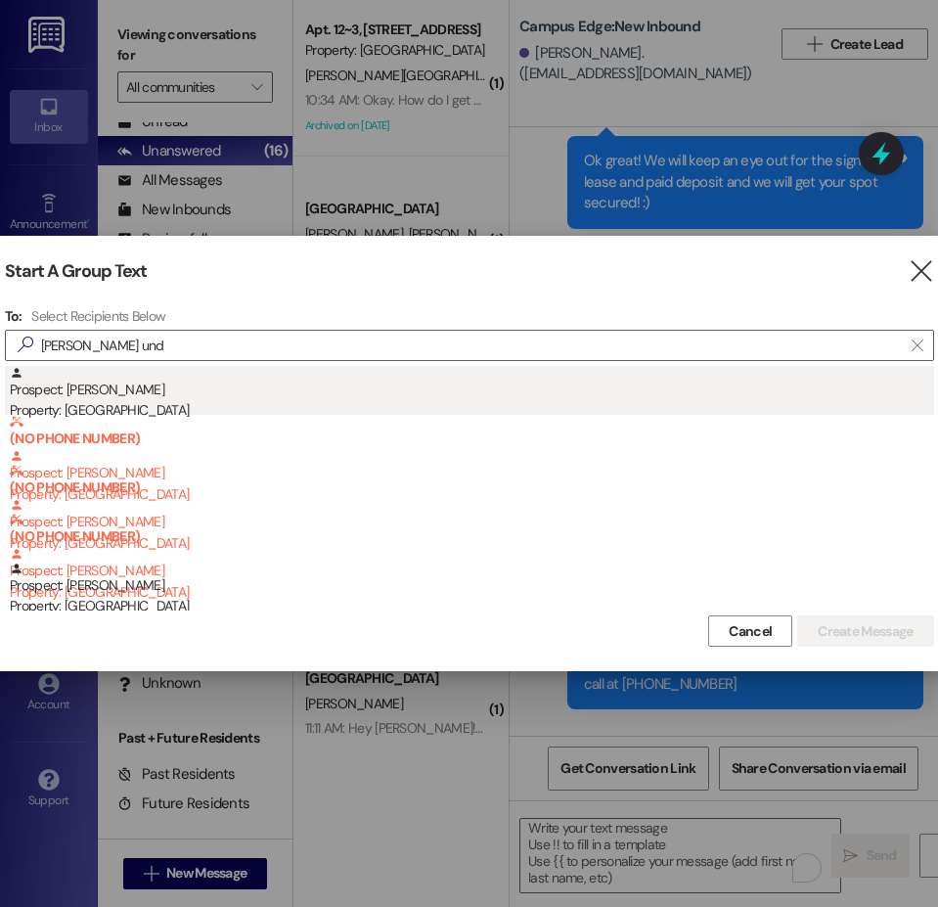
click at [154, 402] on div "Property: [GEOGRAPHIC_DATA]" at bounding box center [472, 410] width 924 height 21
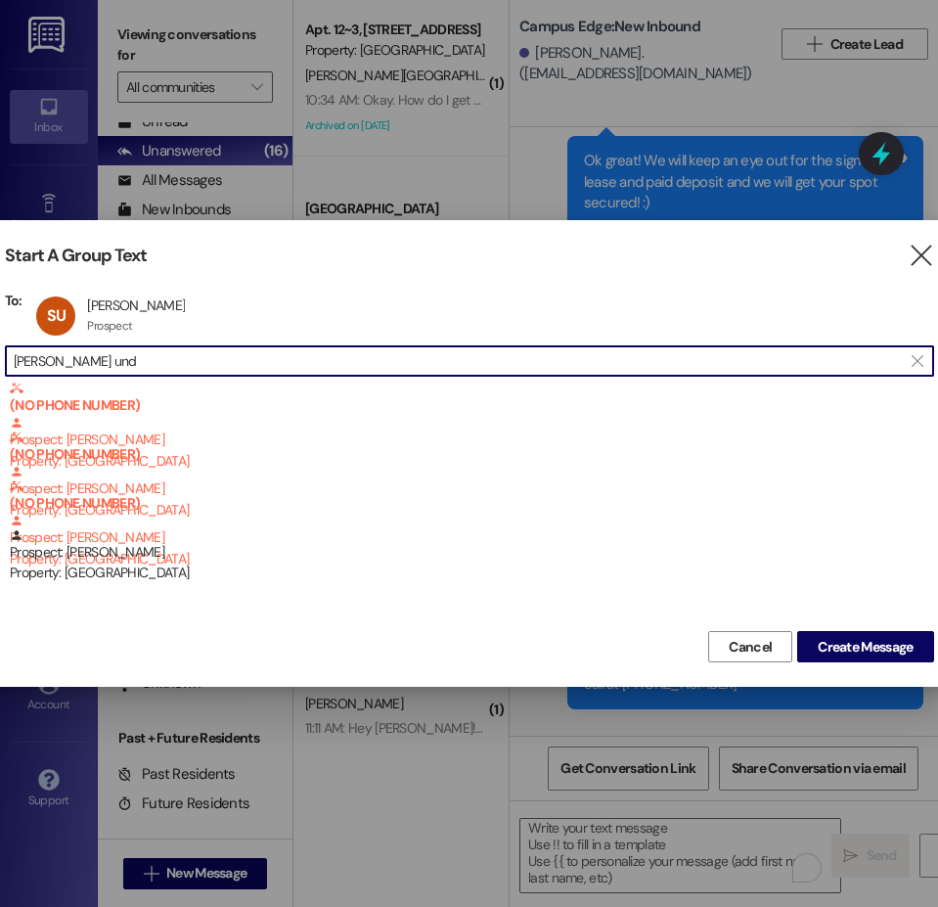
drag, startPoint x: 14, startPoint y: 358, endPoint x: -30, endPoint y: 352, distance: 44.4
click at [0, 352] on html "Inbox Go to Inbox Announcement • Send A Text Announcement Site Visit • Go to Si…" at bounding box center [469, 453] width 938 height 907
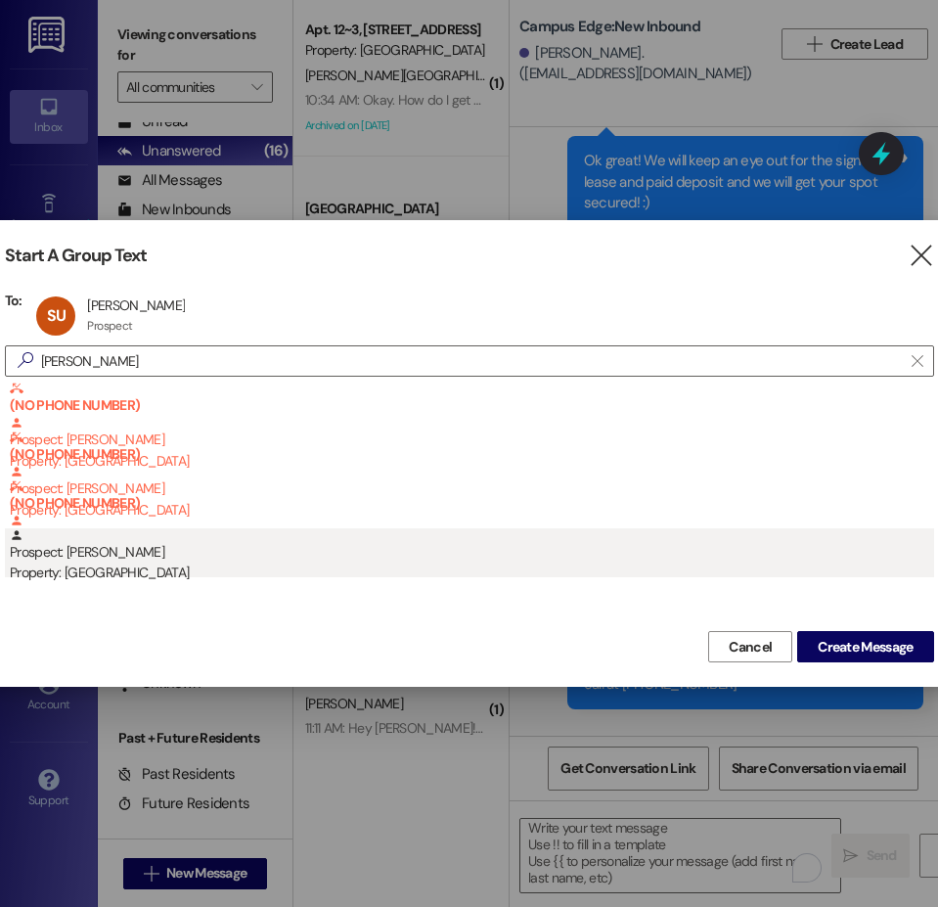
click at [137, 567] on div "Property: [GEOGRAPHIC_DATA]" at bounding box center [472, 572] width 924 height 21
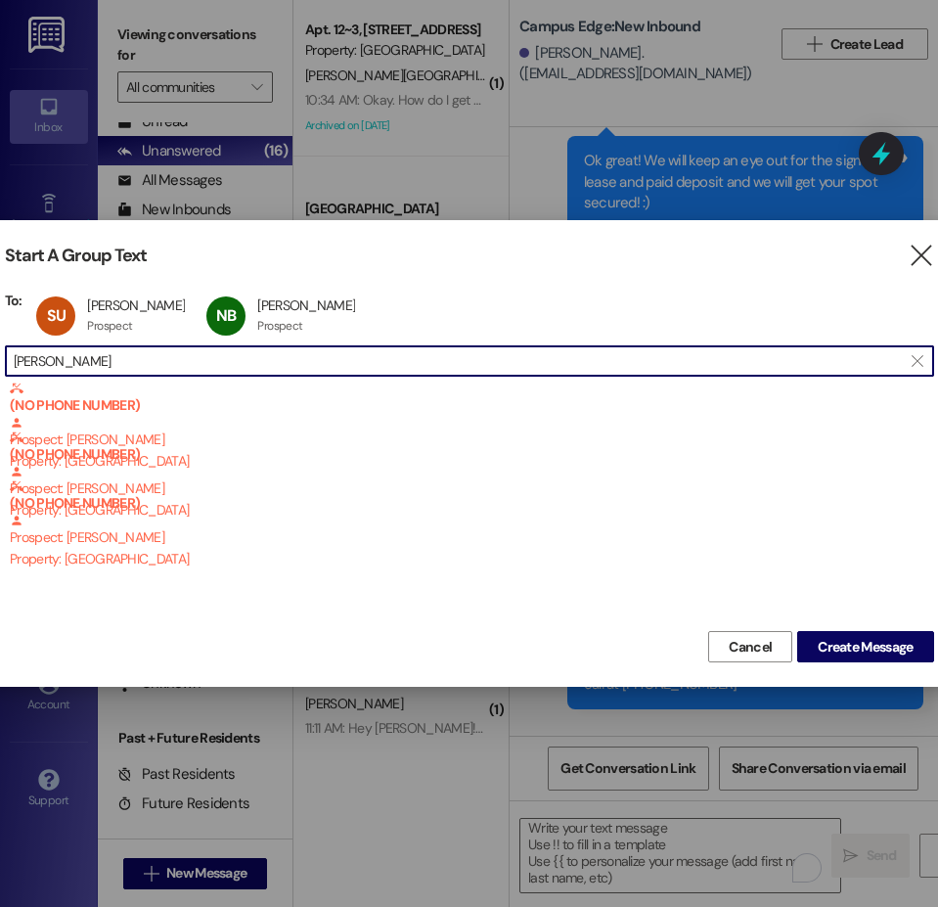
click at [40, 369] on input "bezzant" at bounding box center [458, 360] width 888 height 27
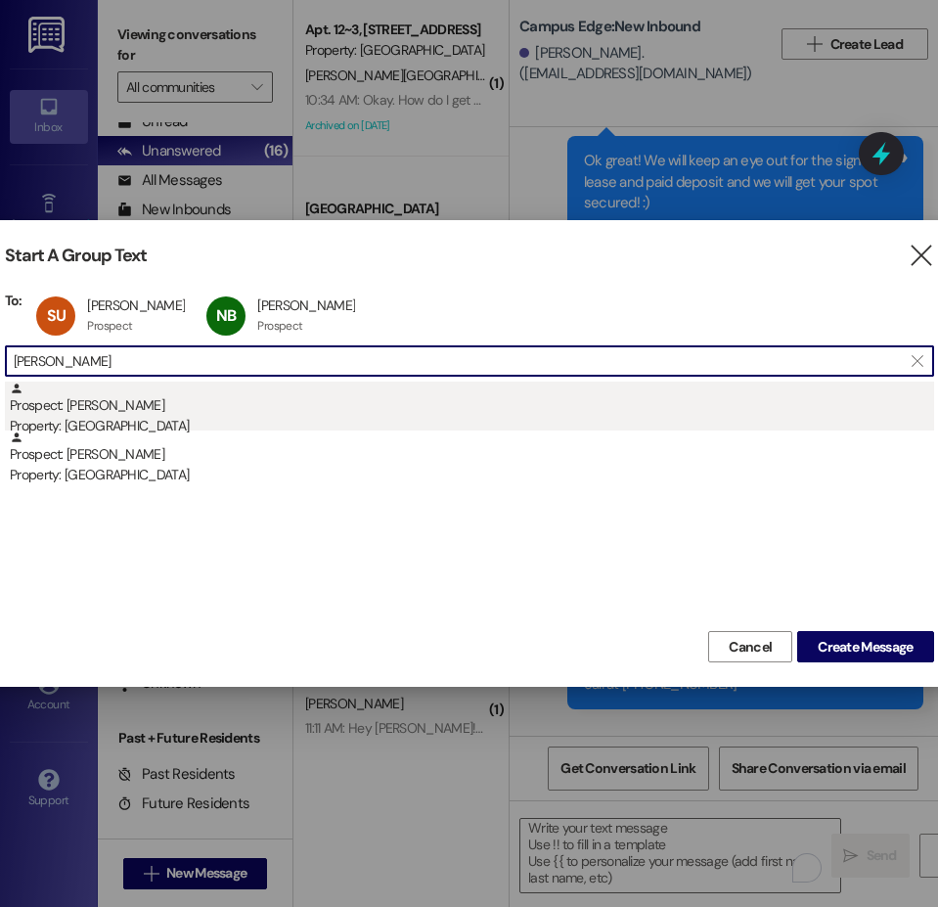
type input "riley taylo"
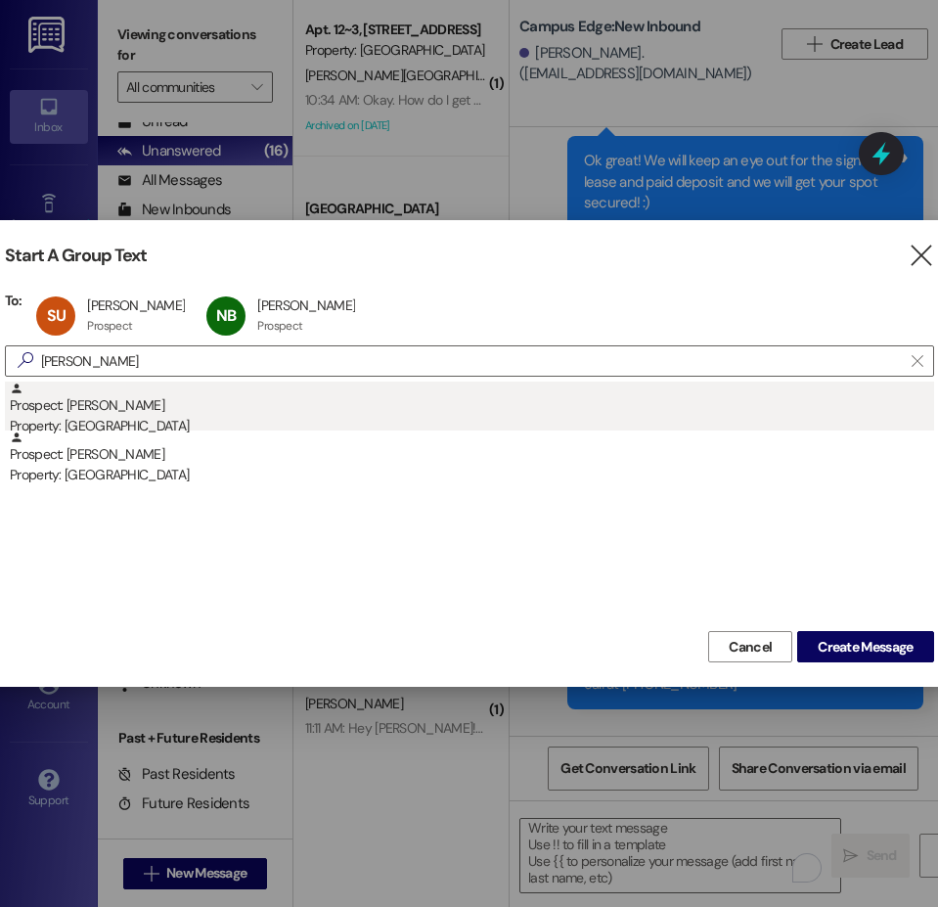
click at [142, 414] on div "Prospect: Riley Taylor Property: Center Pointe" at bounding box center [472, 409] width 924 height 56
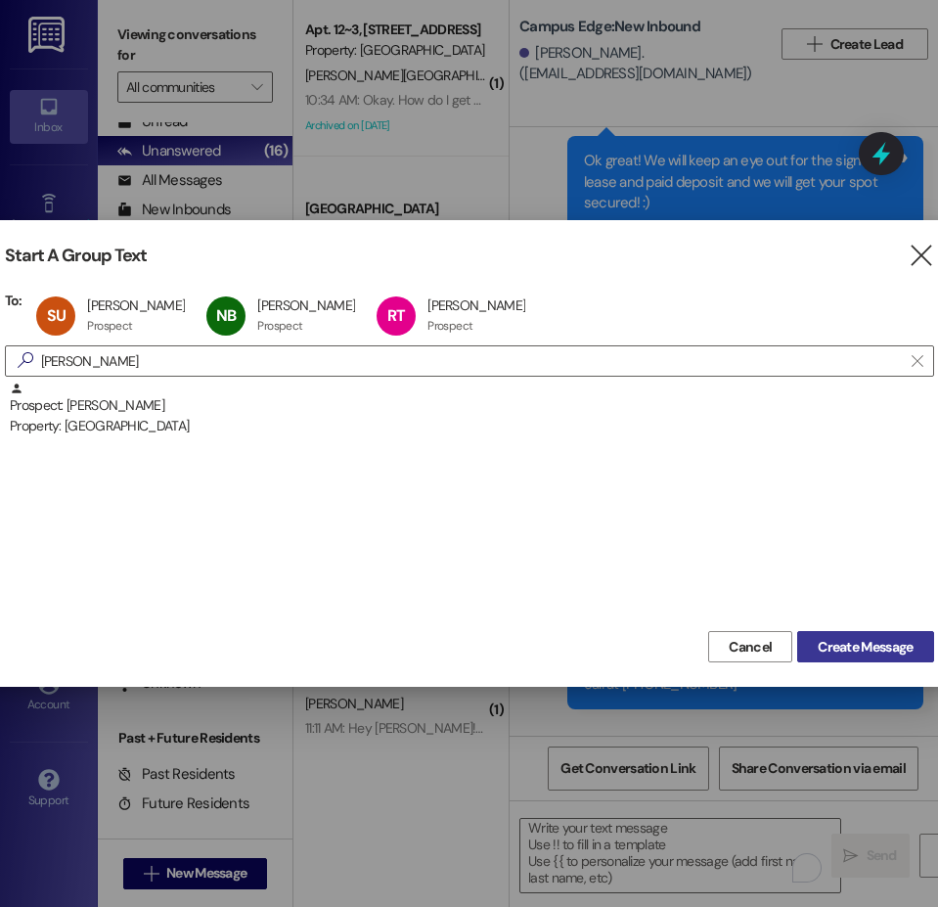
click at [853, 647] on span "Create Message" at bounding box center [865, 647] width 95 height 21
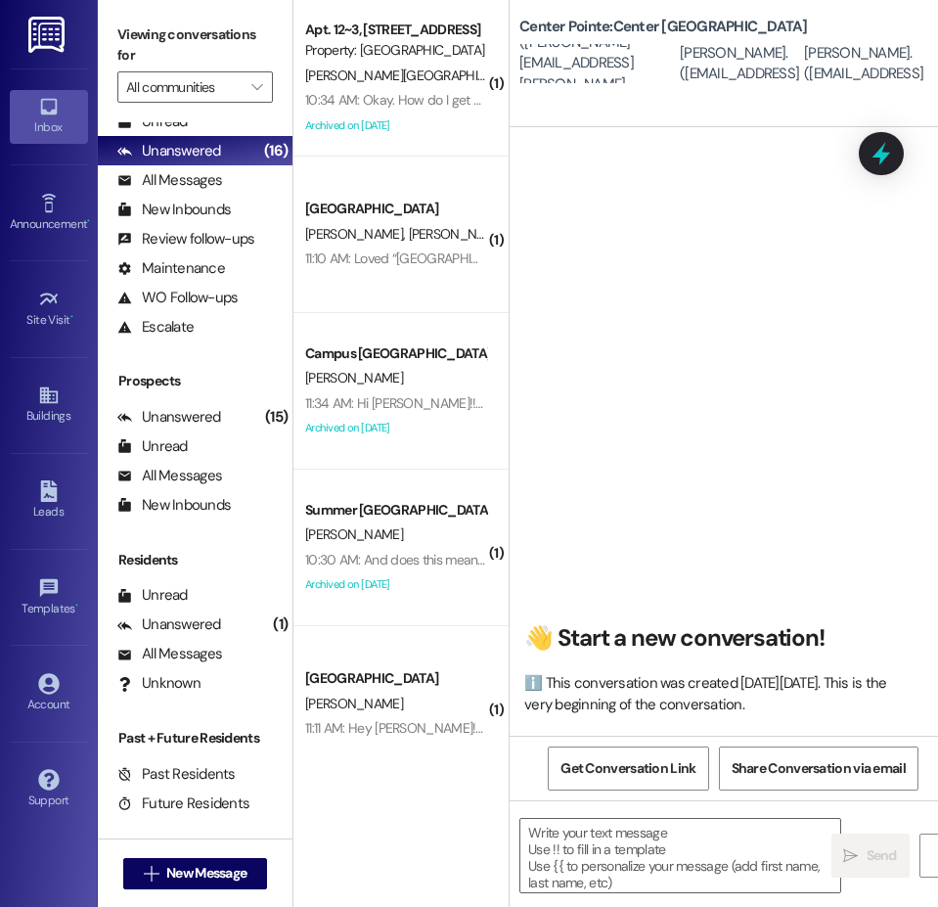
scroll to position [1, 0]
click at [657, 850] on textarea at bounding box center [680, 855] width 320 height 73
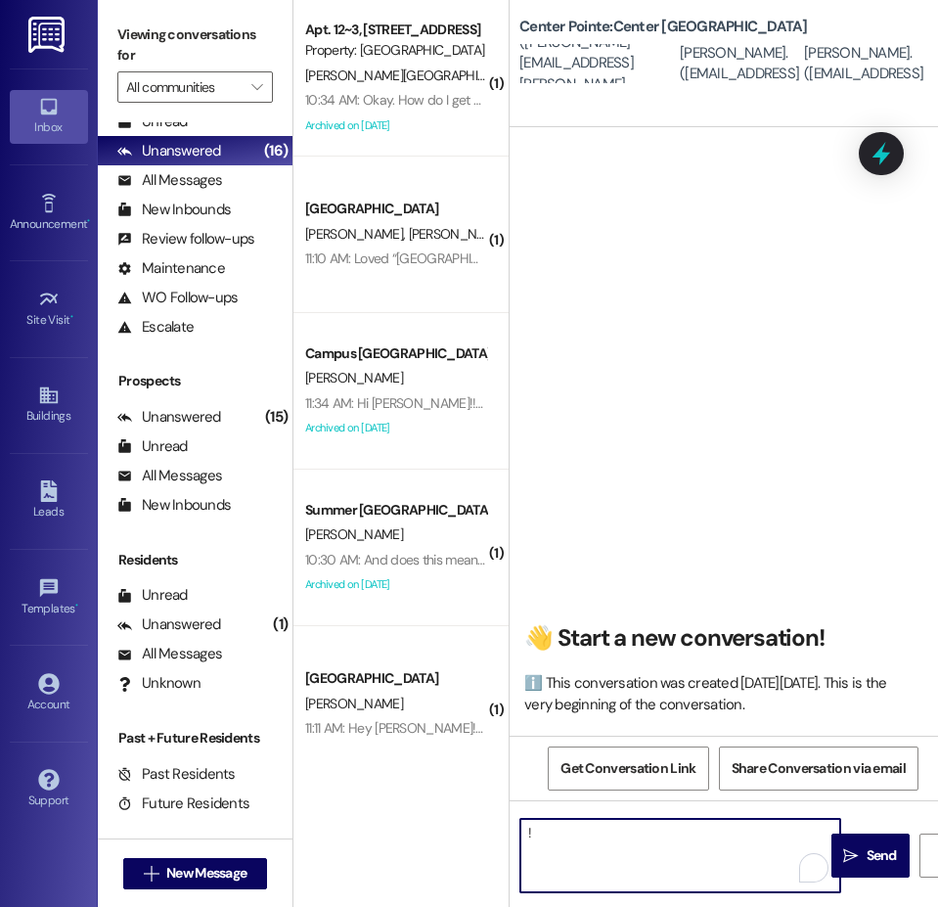
type textarea "!!"
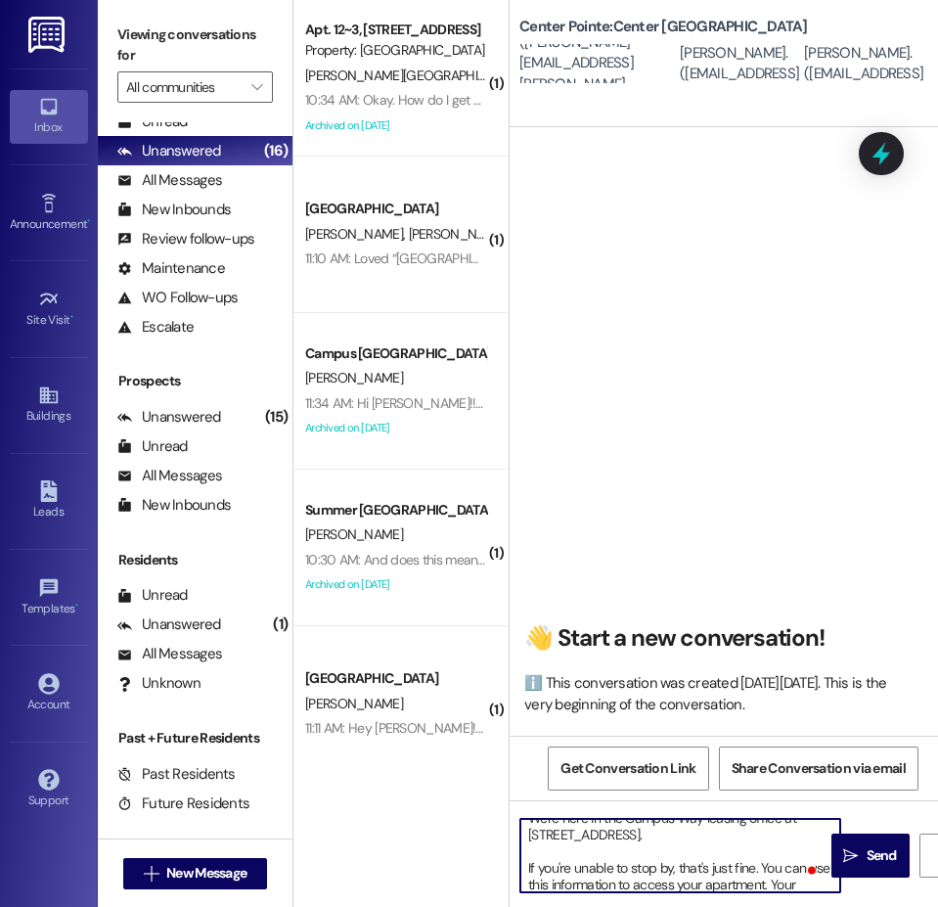
scroll to position [188, 0]
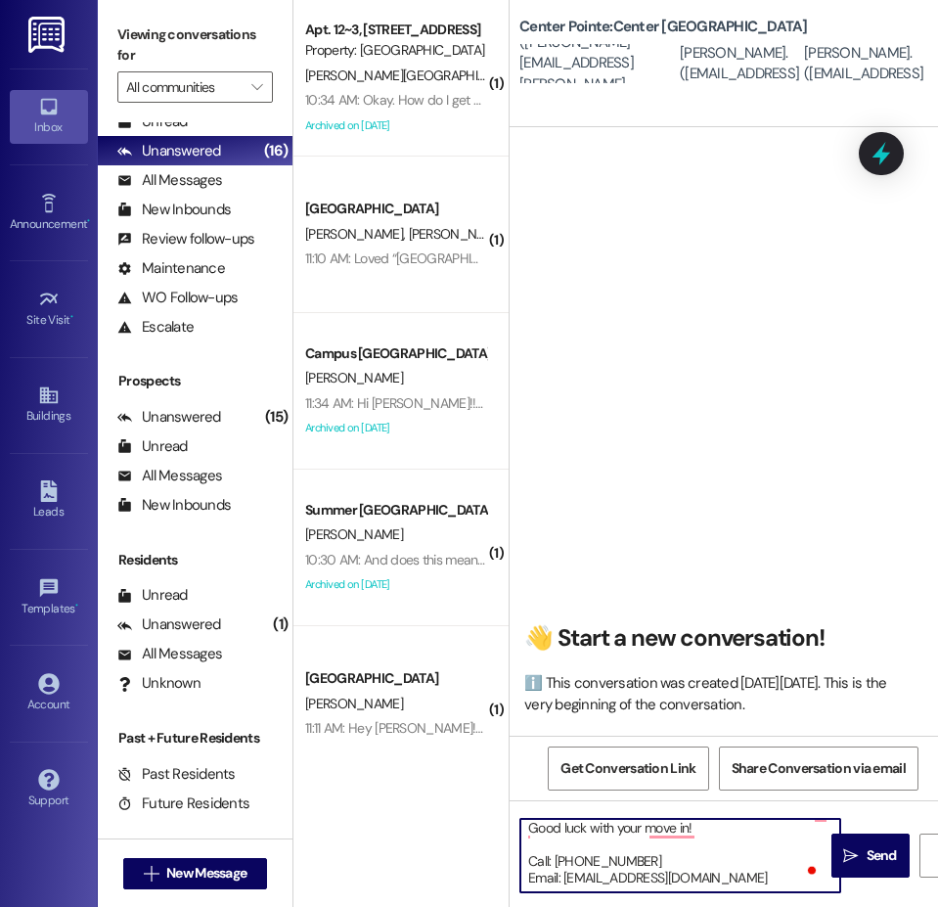
click at [620, 834] on textarea "Hi {{first_name}}!! This is the leasing team at {{property}}. I'm messaging you…" at bounding box center [680, 855] width 320 height 73
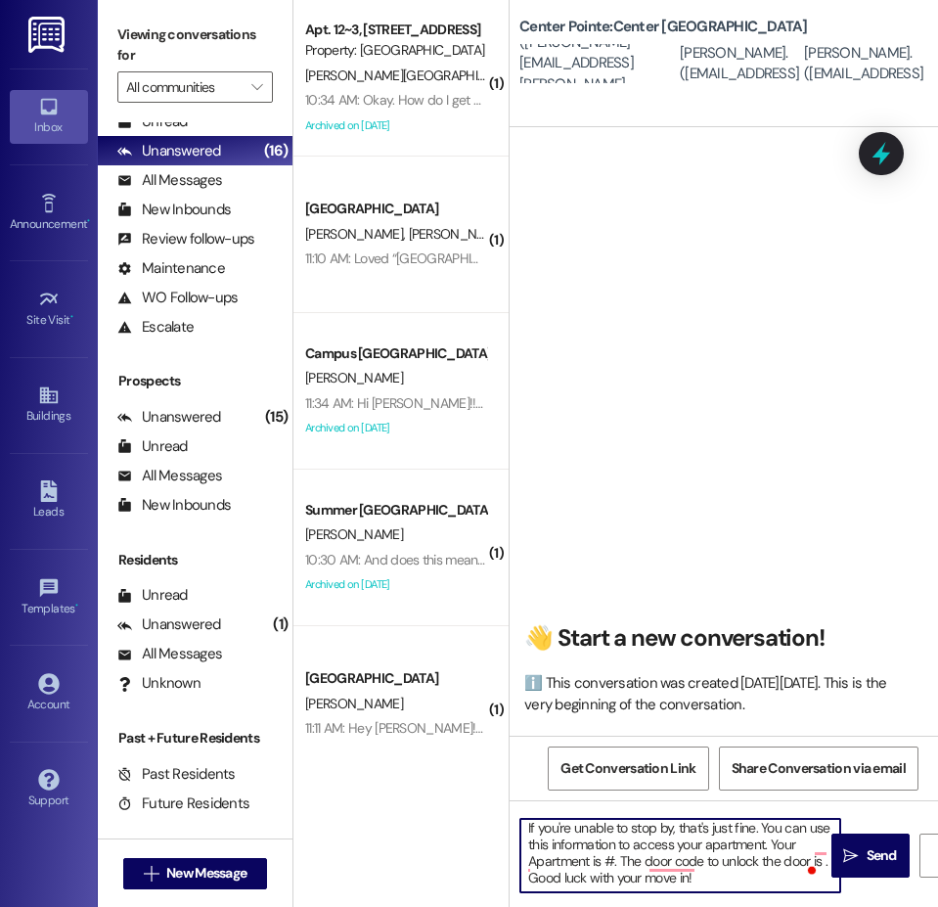
scroll to position [138, 0]
type textarea "Hi {{first_name}}!! This is the leasing team at {{property}}. I'm messaging you…"
click at [857, 855] on icon "" at bounding box center [850, 856] width 15 height 16
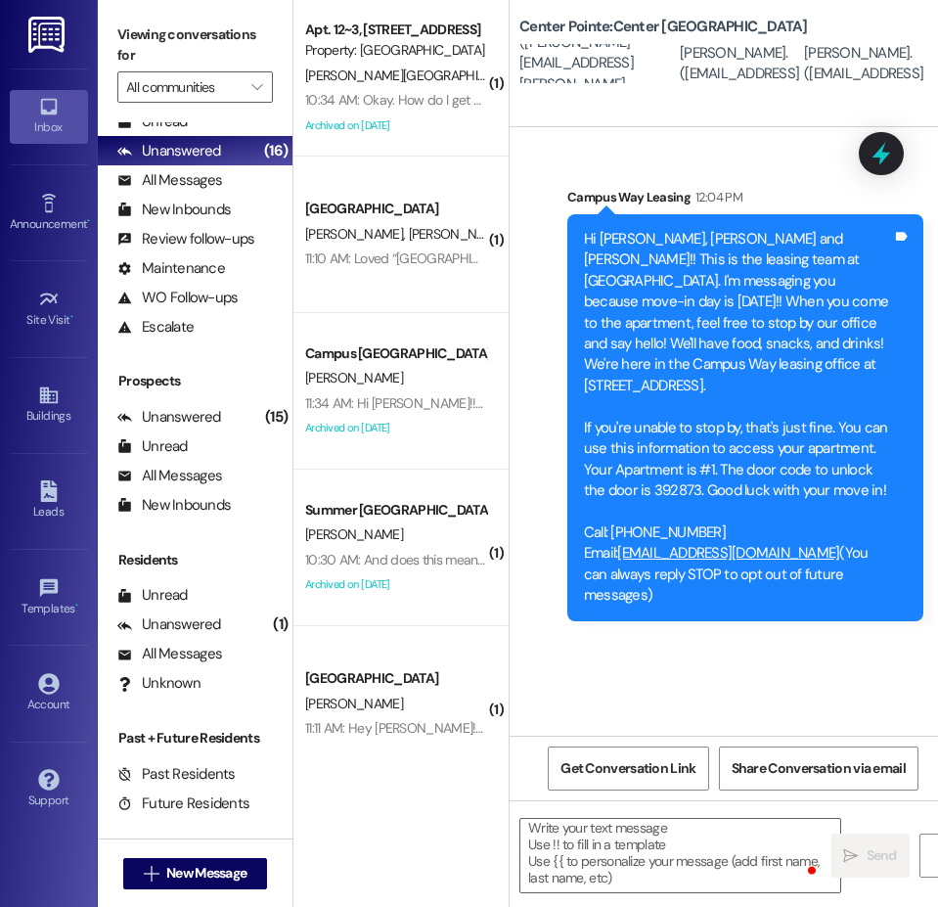
scroll to position [0, 0]
click at [259, 881] on button " New Message" at bounding box center [195, 873] width 145 height 31
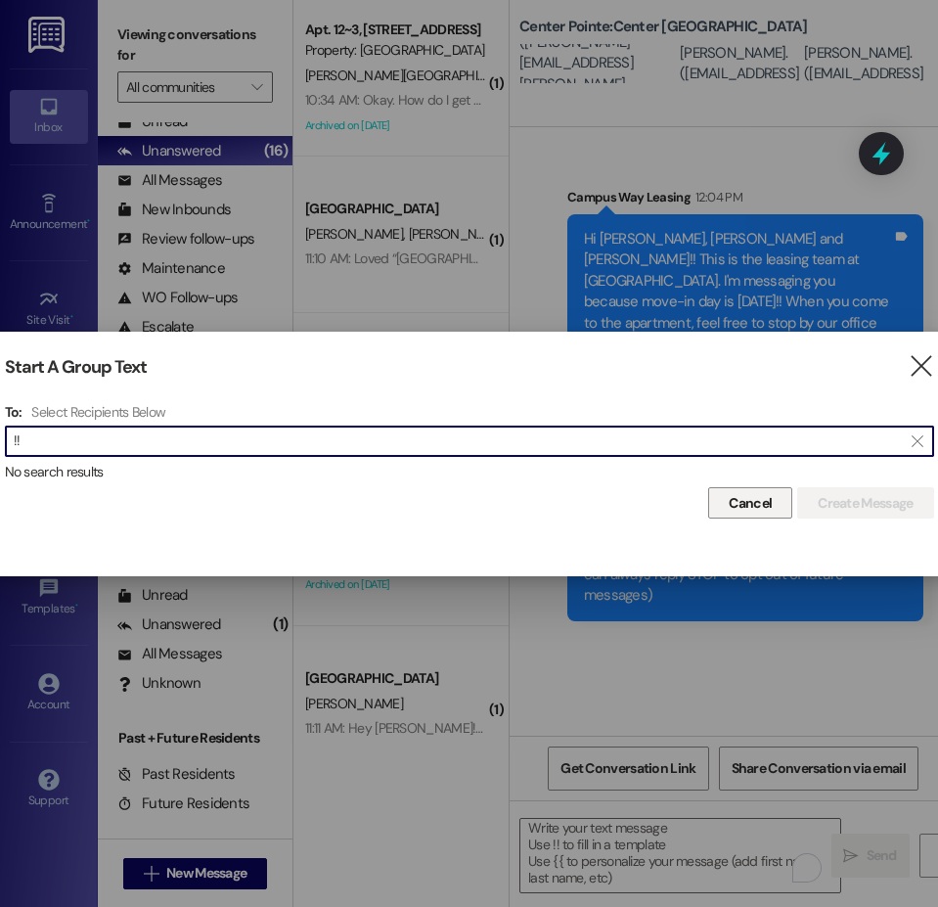
type input "!!"
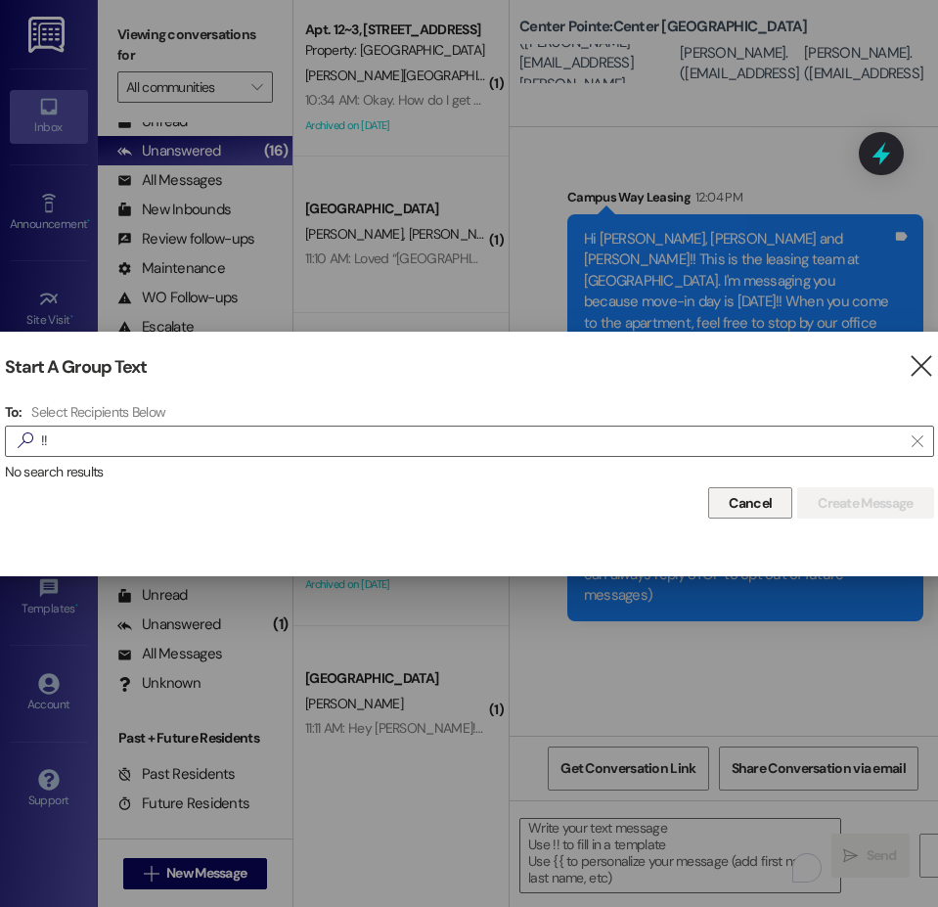
click at [730, 494] on span "Cancel" at bounding box center [750, 503] width 43 height 21
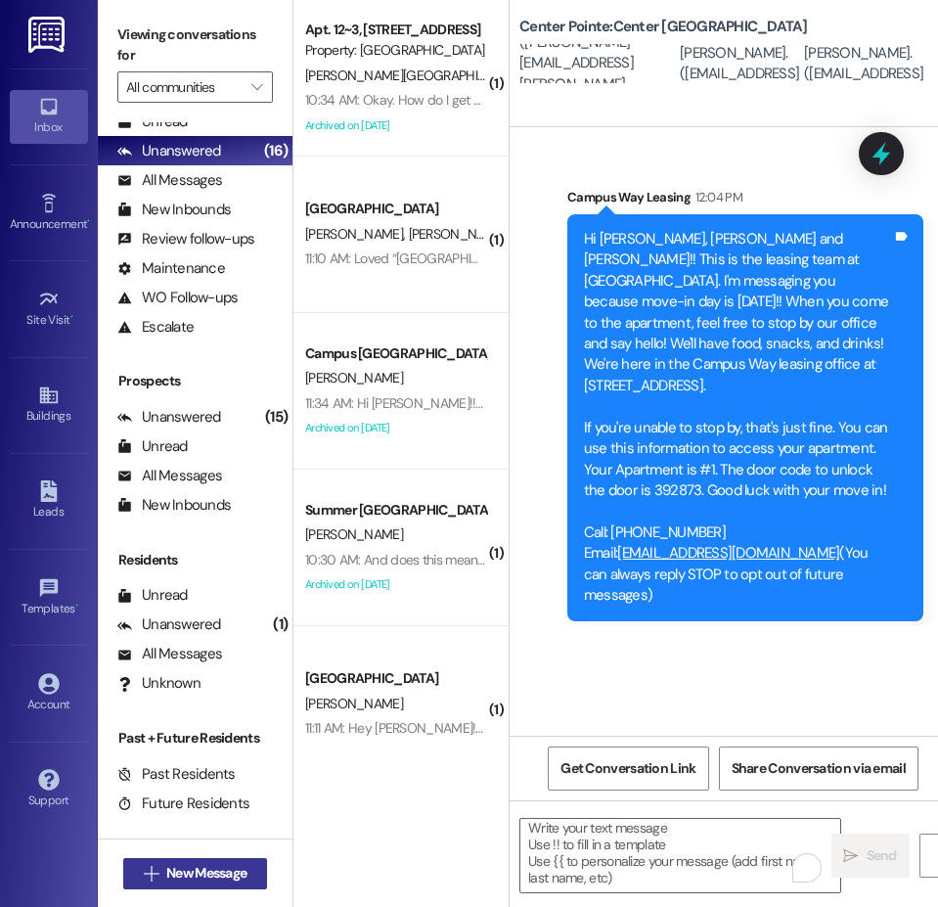
click at [205, 876] on span "New Message" at bounding box center [206, 873] width 80 height 21
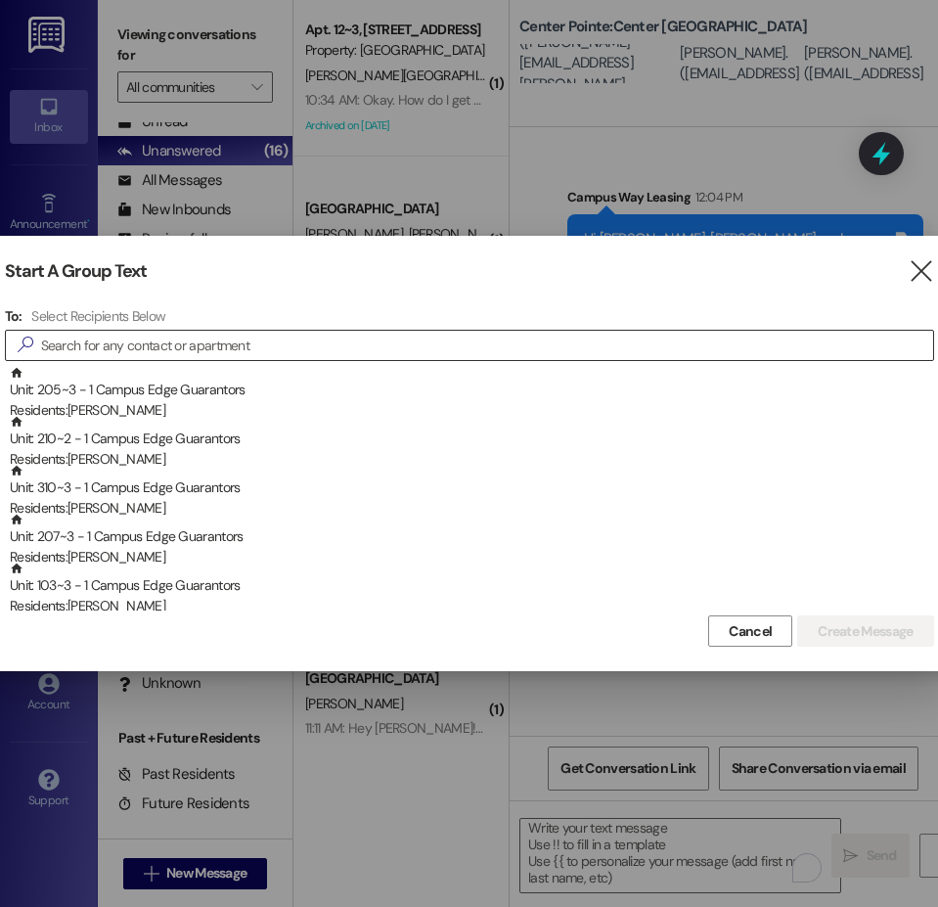
click at [698, 345] on input at bounding box center [487, 345] width 892 height 27
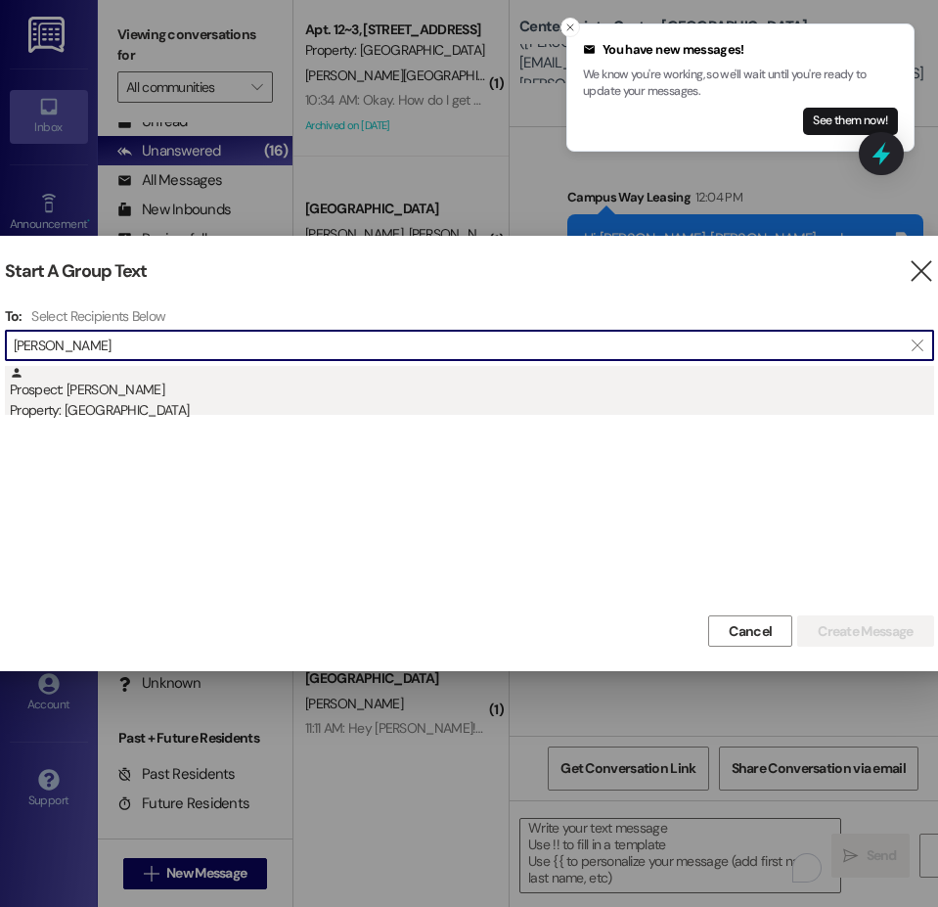
type input "hayden bra"
click at [125, 393] on div "Prospect: Hayden Branch Property: Center Pointe" at bounding box center [472, 394] width 924 height 56
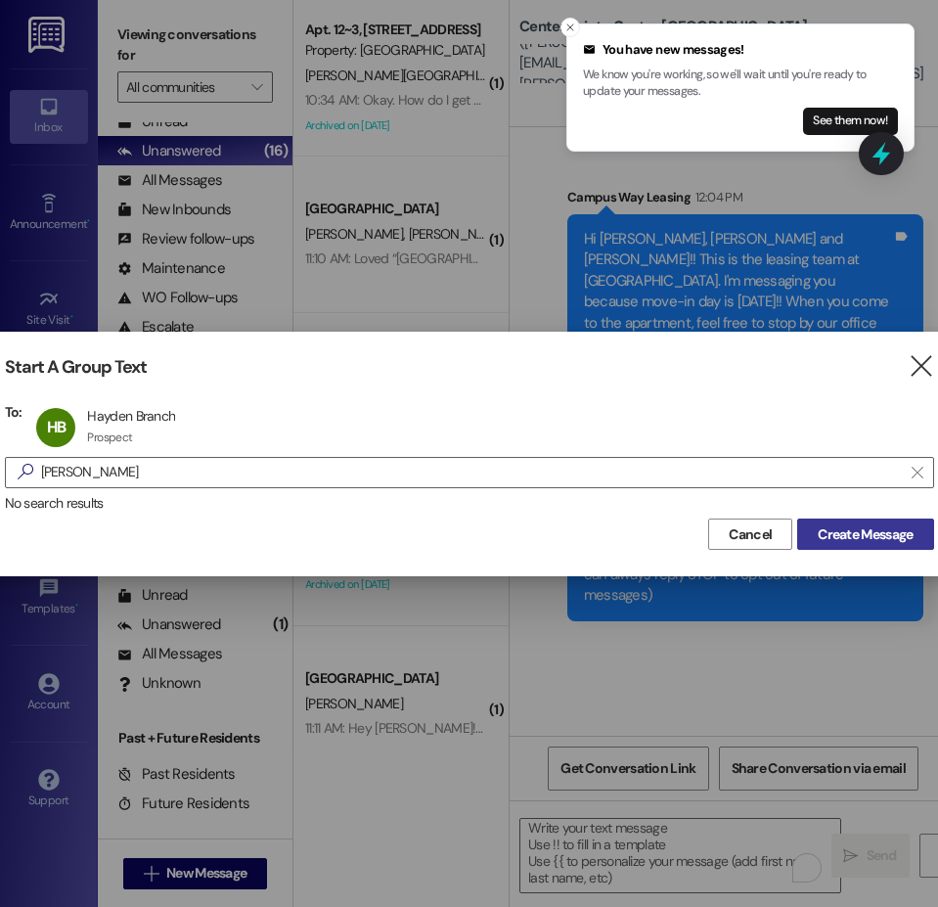
click at [882, 530] on span "Create Message" at bounding box center [865, 534] width 95 height 21
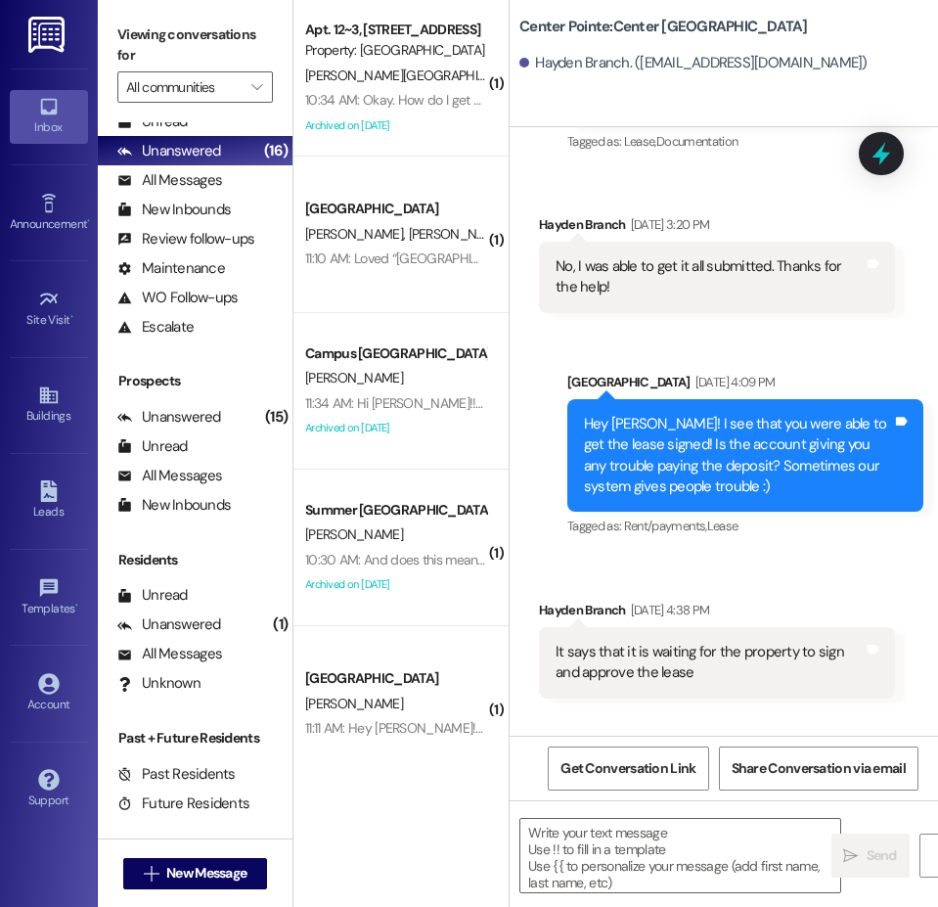
scroll to position [1998, 0]
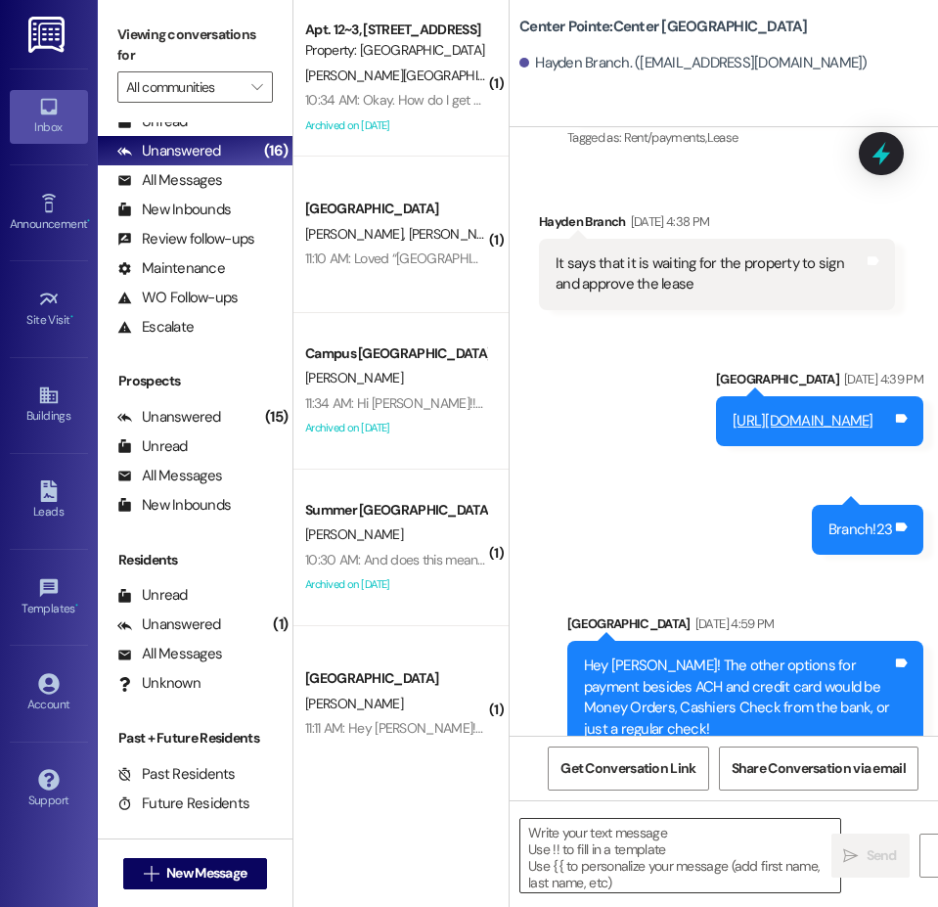
click at [577, 852] on textarea at bounding box center [680, 855] width 320 height 73
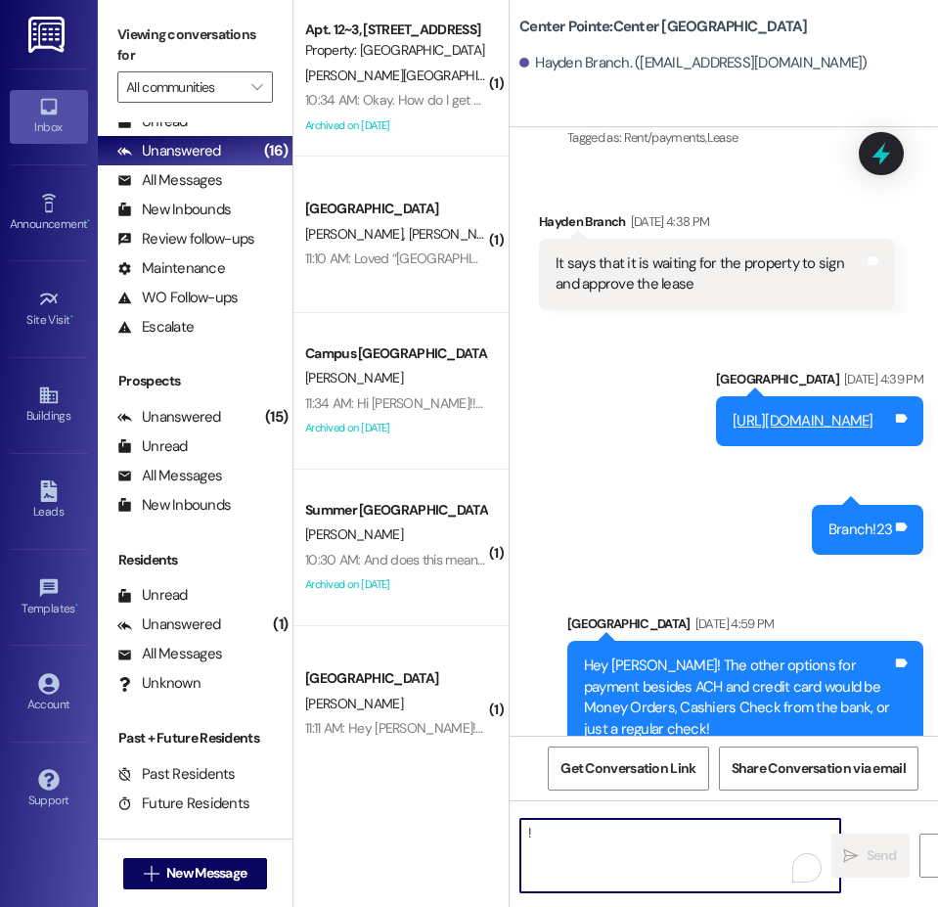
type textarea "!!"
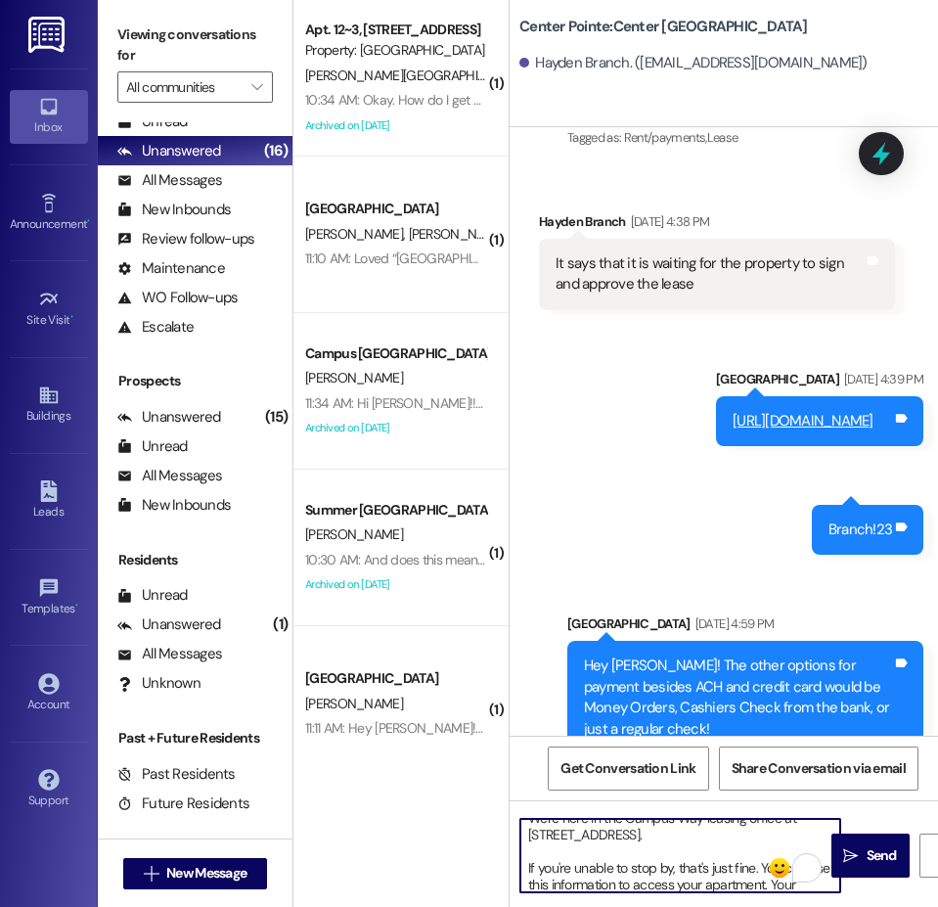
scroll to position [98, 0]
click at [617, 876] on textarea "Hi {{first_name}}!! This is the leasing team at {{property}}. I'm messaging you…" at bounding box center [680, 855] width 320 height 73
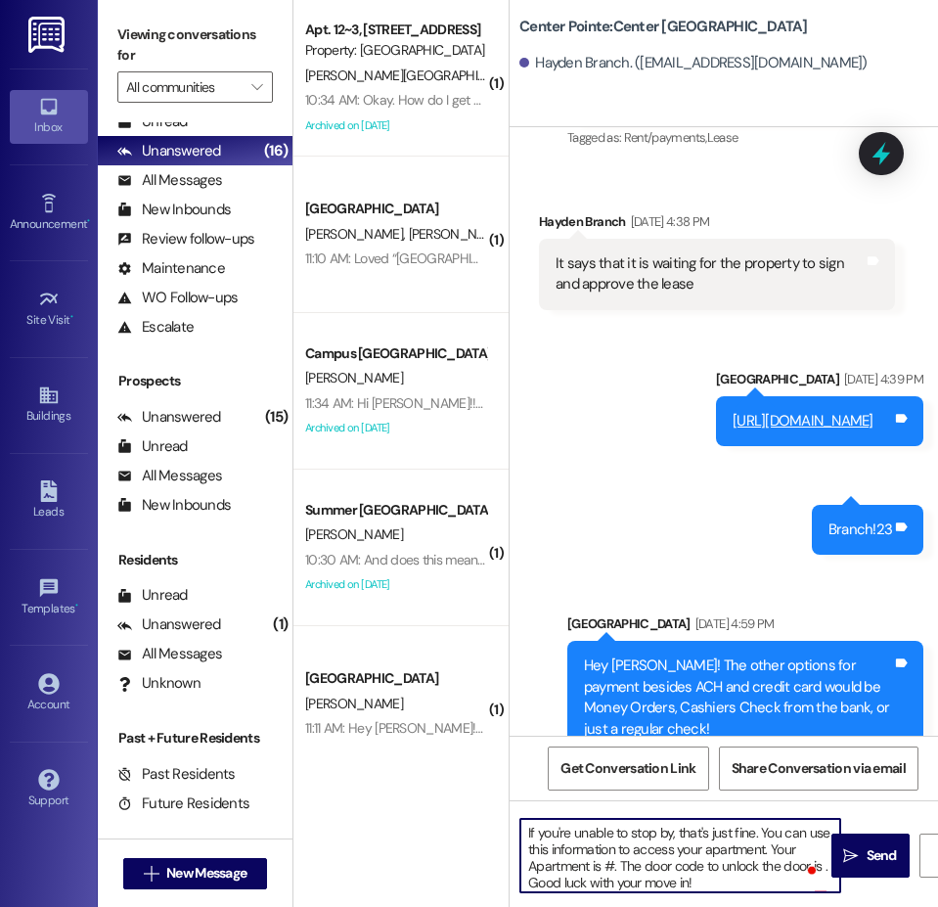
scroll to position [133, 0]
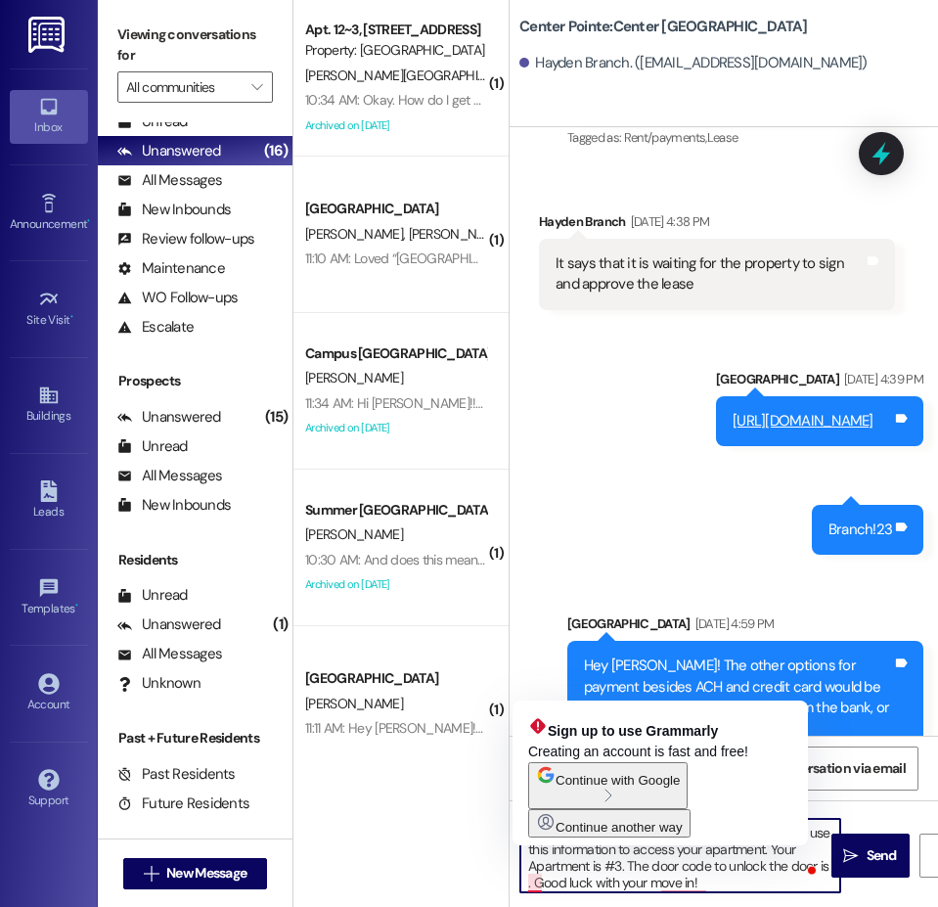
click at [538, 877] on textarea "Hi {{first_name}}!! This is the leasing team at {{property}}. I'm messaging you…" at bounding box center [680, 855] width 320 height 73
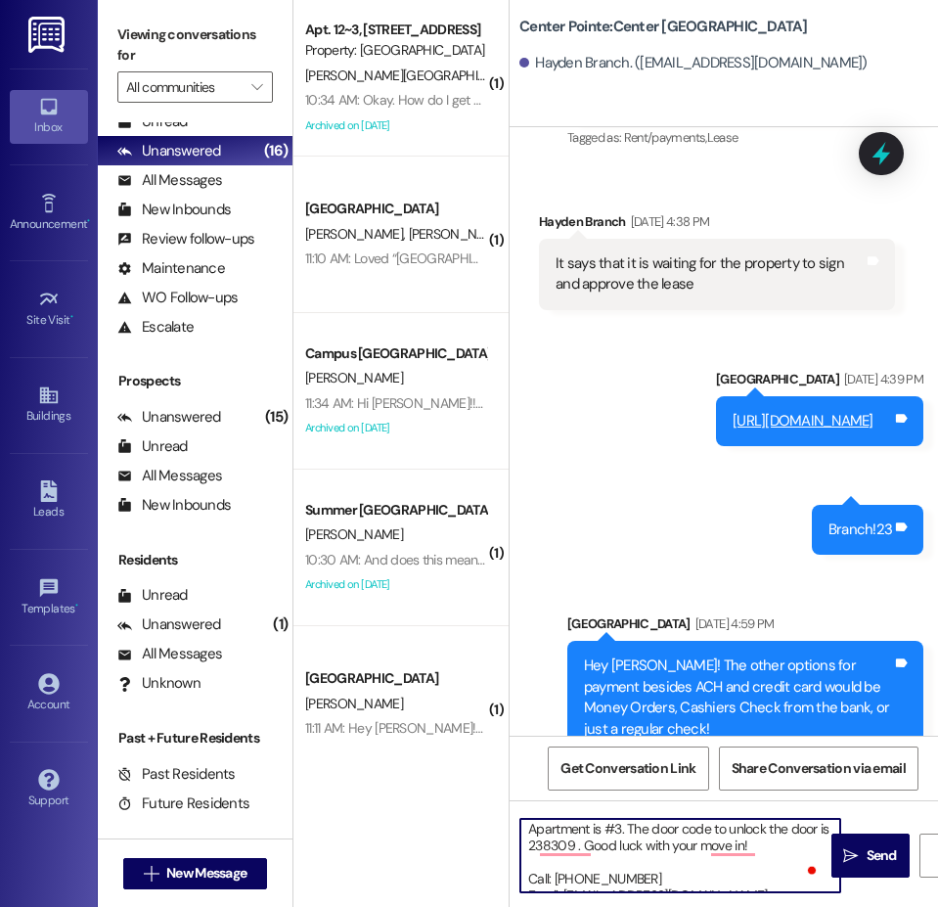
scroll to position [188, 0]
drag, startPoint x: 647, startPoint y: 863, endPoint x: 469, endPoint y: 859, distance: 177.1
click at [469, 859] on div "( 1 ) Apt. 12~3, 1 Campus Way Property: Campus Way C. Lyon 10:34 AM: Okay. How …" at bounding box center [615, 453] width 645 height 907
type textarea "Hi {{first_name}}!! This is the leasing team at {{property}}. I'm messaging you…"
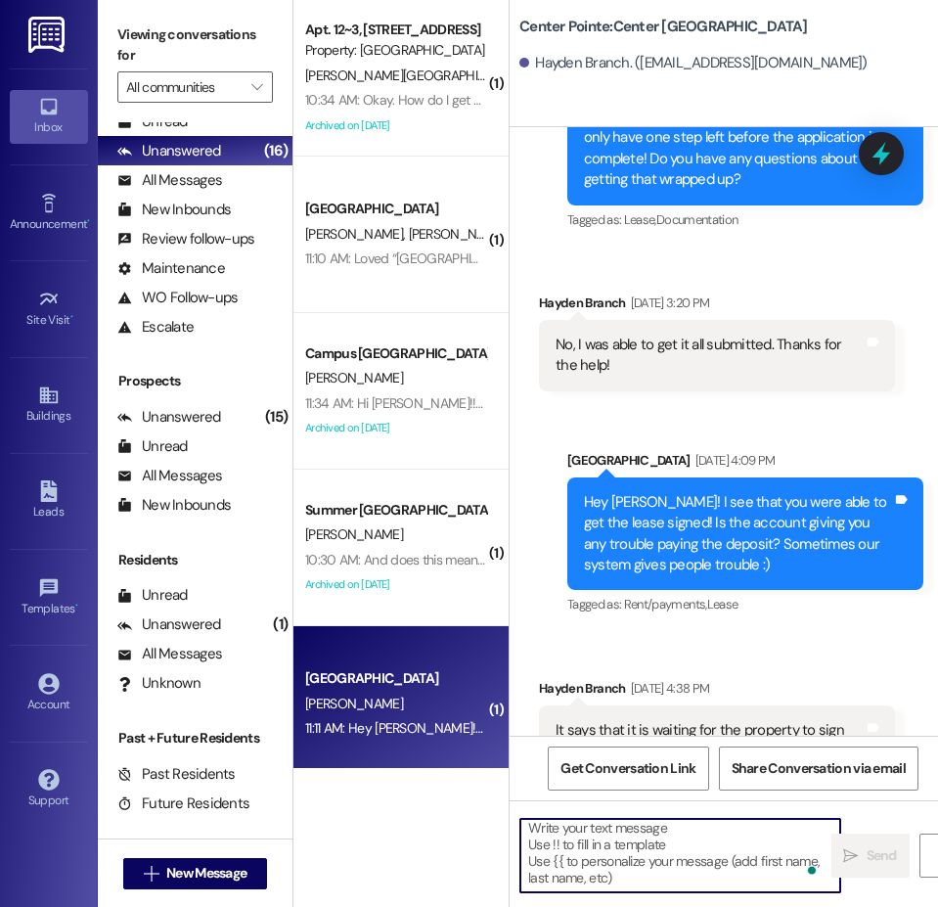
scroll to position [1524, 0]
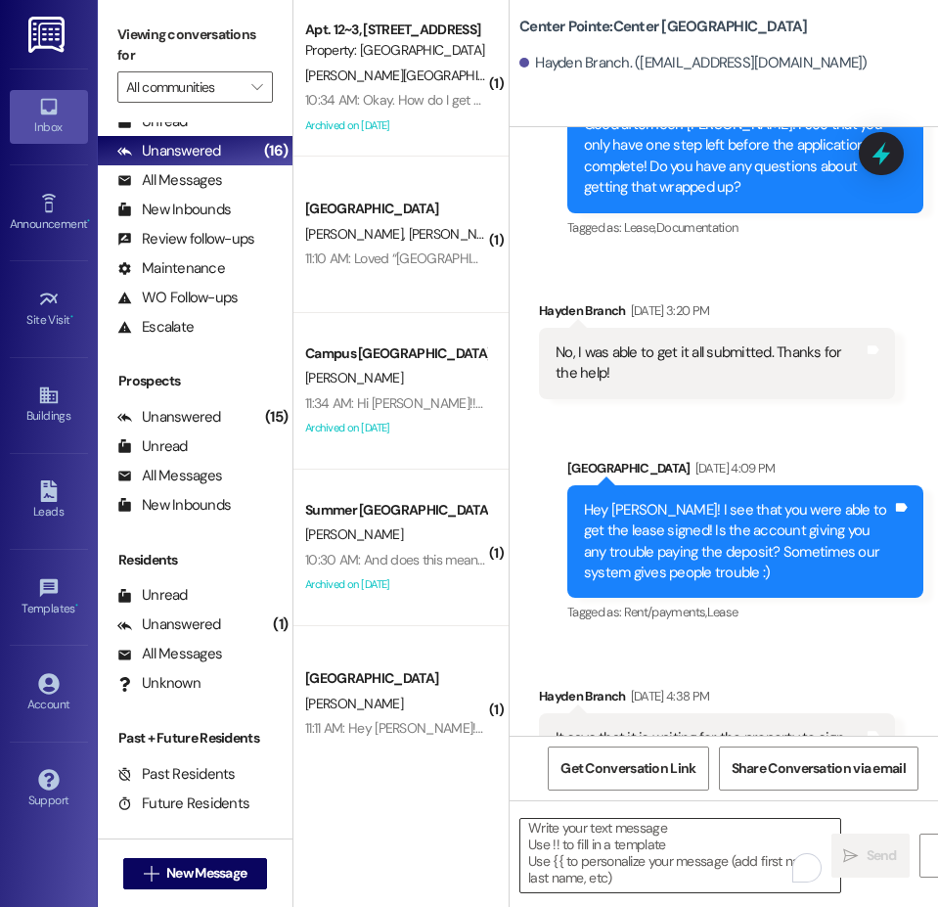
click at [649, 867] on textarea "To enrich screen reader interactions, please activate Accessibility in Grammarl…" at bounding box center [680, 855] width 320 height 73
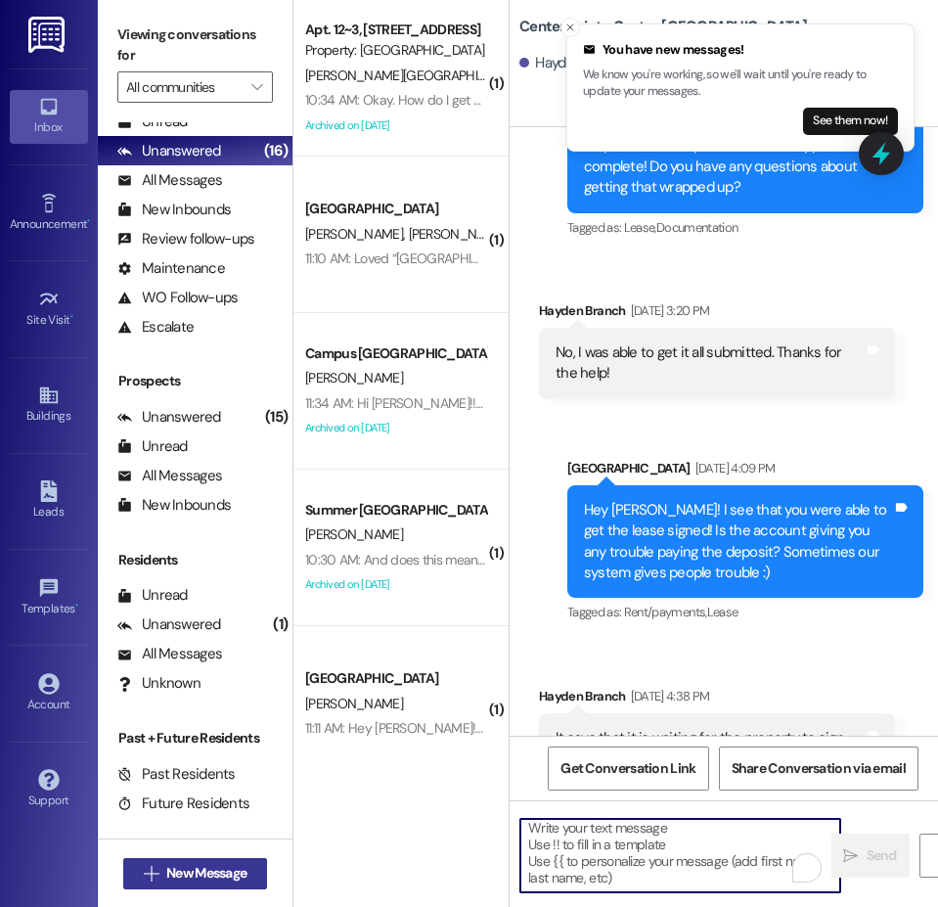
click at [234, 875] on span "New Message" at bounding box center [206, 873] width 80 height 21
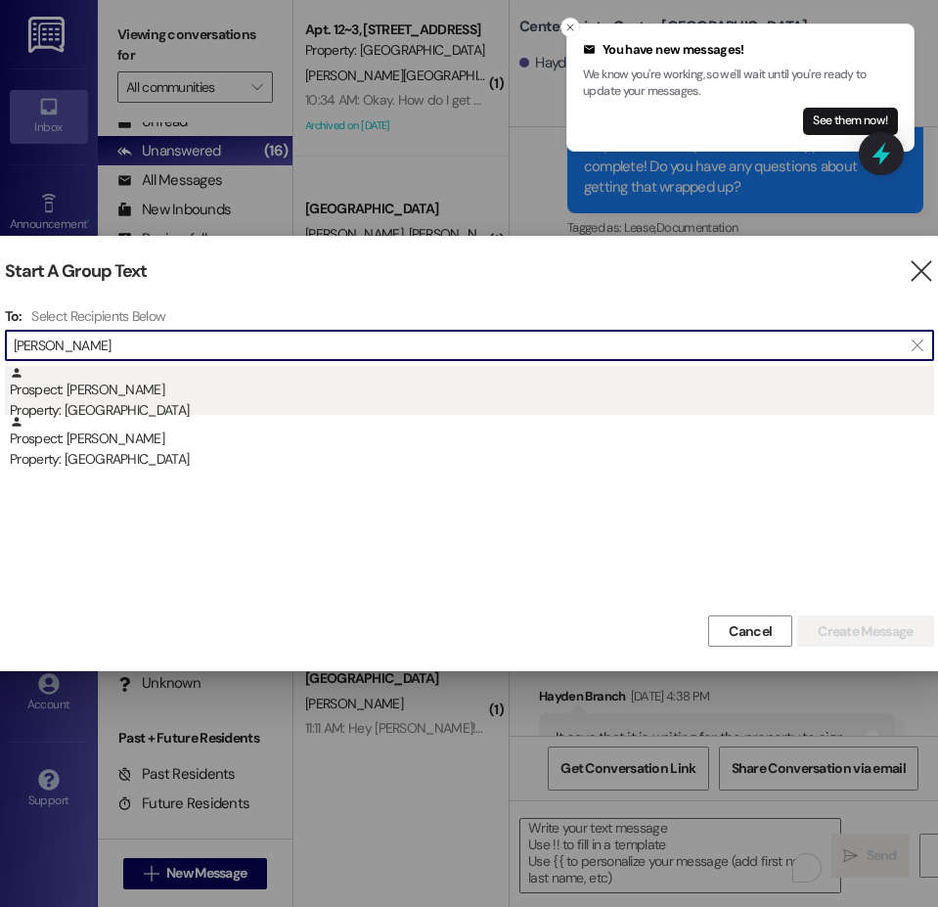
click at [114, 403] on div "Property: [GEOGRAPHIC_DATA]" at bounding box center [472, 410] width 924 height 21
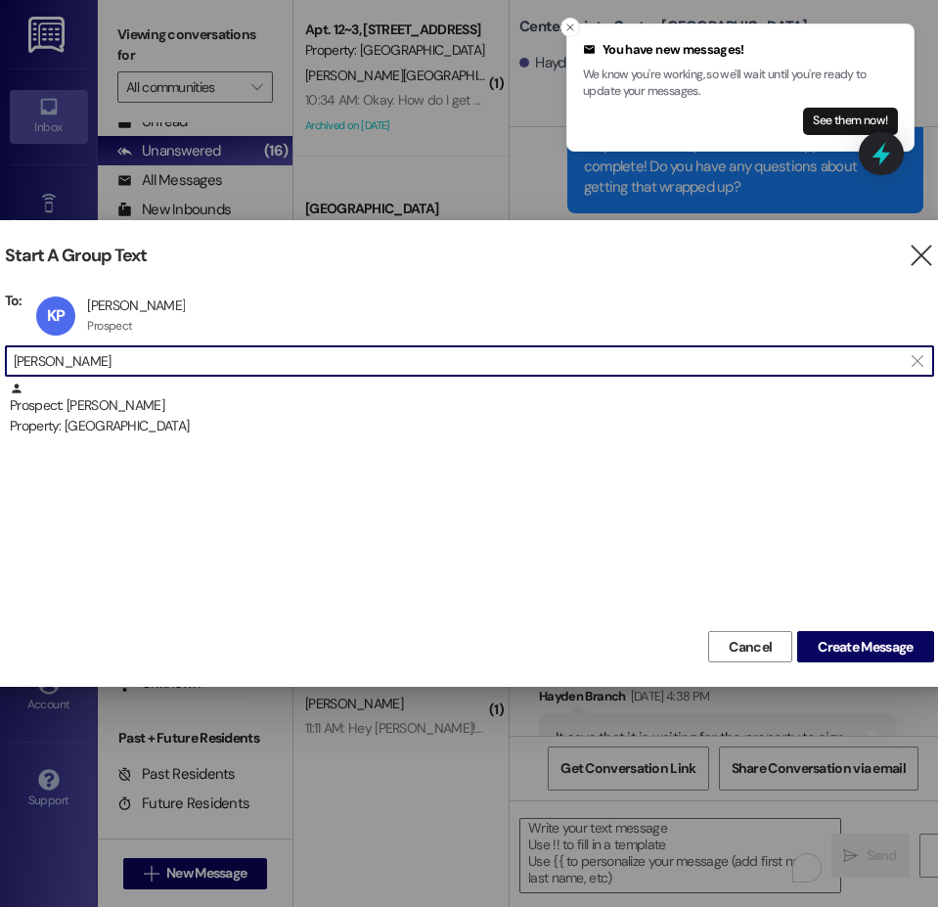
drag, startPoint x: 117, startPoint y: 366, endPoint x: 8, endPoint y: 361, distance: 109.7
click at [8, 361] on div " kassandra pe " at bounding box center [469, 360] width 929 height 31
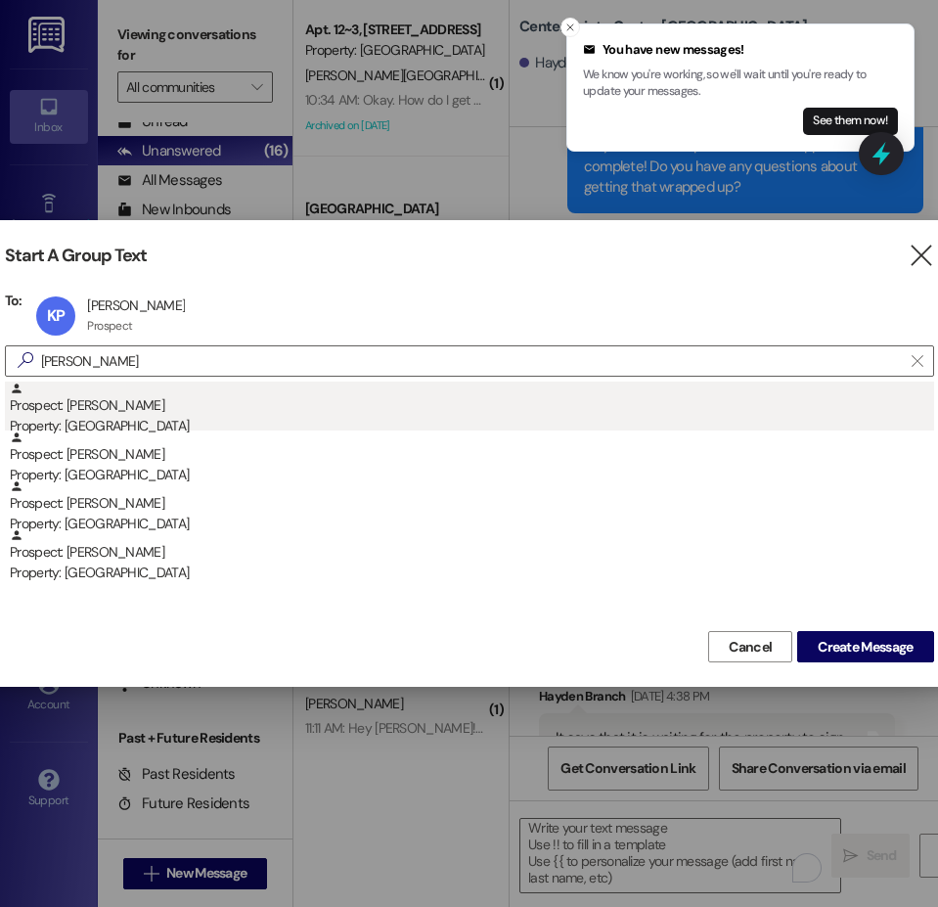
click at [116, 422] on div "Property: [GEOGRAPHIC_DATA]" at bounding box center [472, 426] width 924 height 21
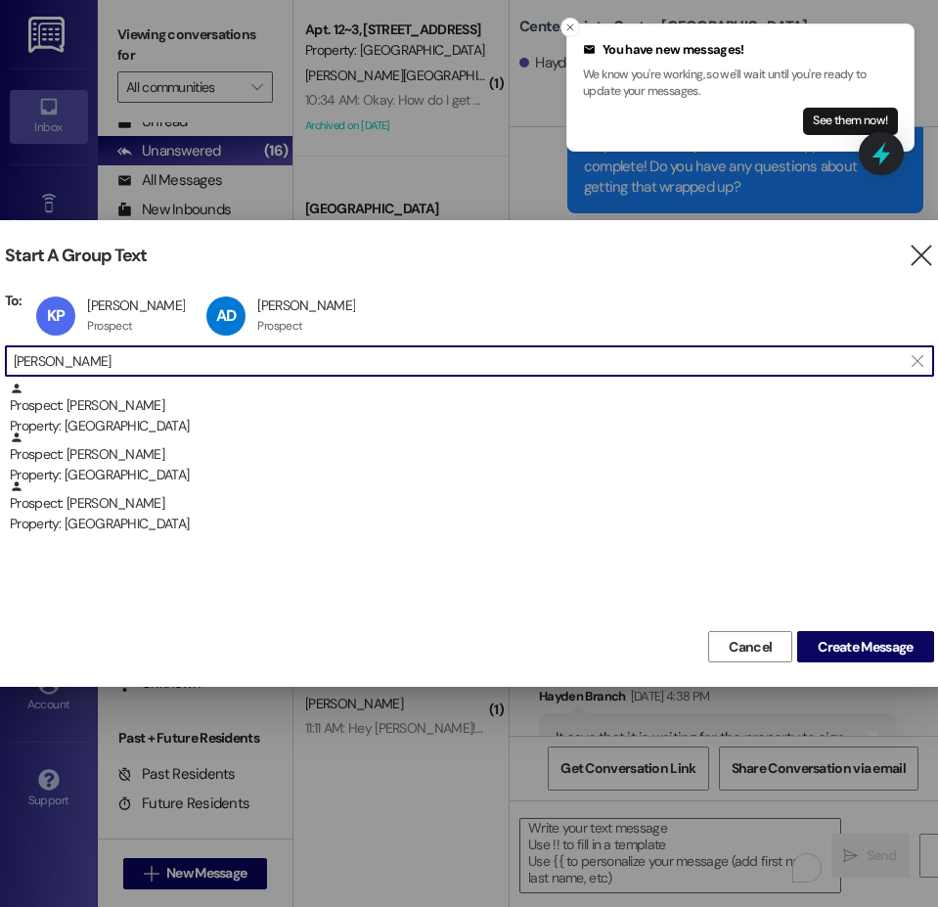
scroll to position [1, 0]
drag, startPoint x: 114, startPoint y: 367, endPoint x: -51, endPoint y: 378, distance: 165.6
click at [0, 378] on html "You have new messages! We know you're working, so we'll wait until you're ready…" at bounding box center [469, 453] width 938 height 907
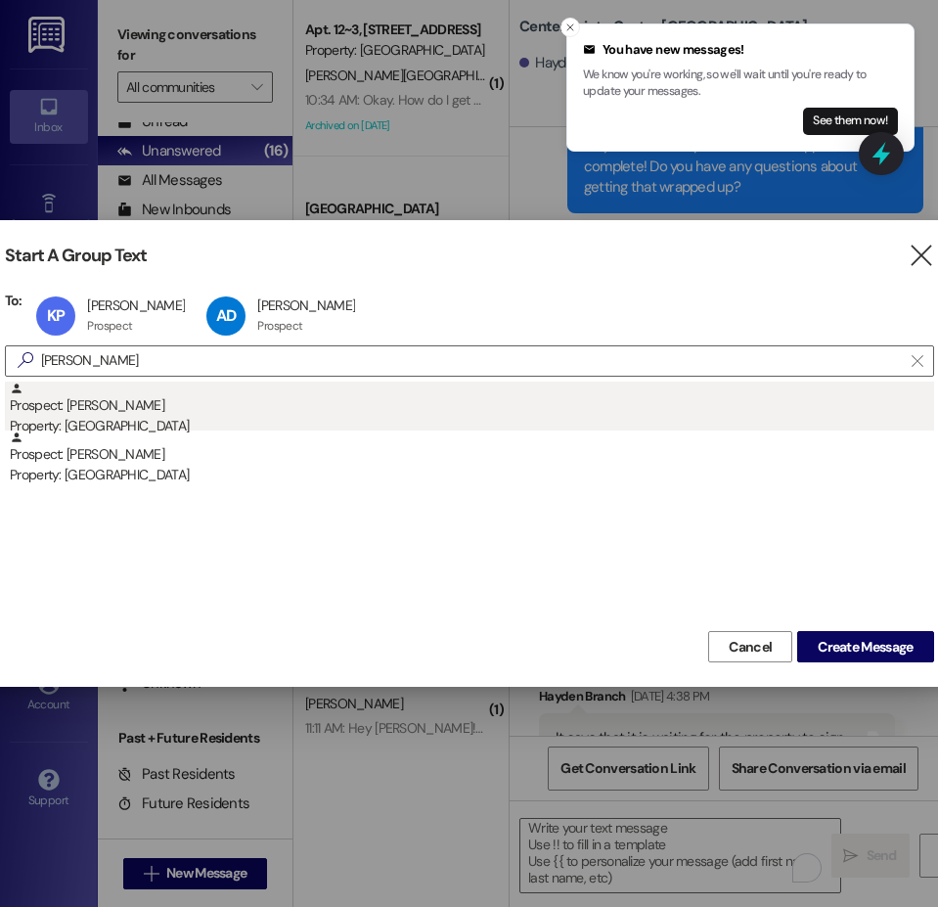
scroll to position [0, 0]
click at [100, 419] on div "Property: [GEOGRAPHIC_DATA]" at bounding box center [472, 426] width 924 height 21
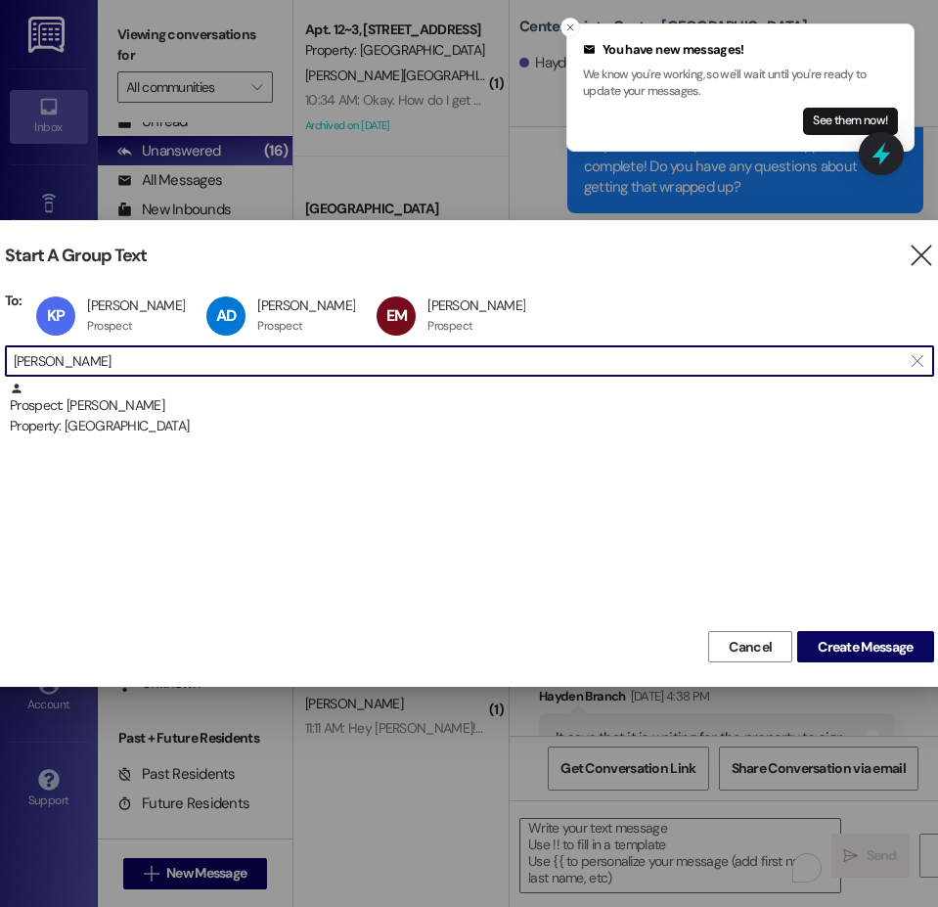
drag, startPoint x: 125, startPoint y: 358, endPoint x: -74, endPoint y: 361, distance: 199.6
click at [0, 361] on html "You have new messages! We know you're working, so we'll wait until you're ready…" at bounding box center [469, 453] width 938 height 907
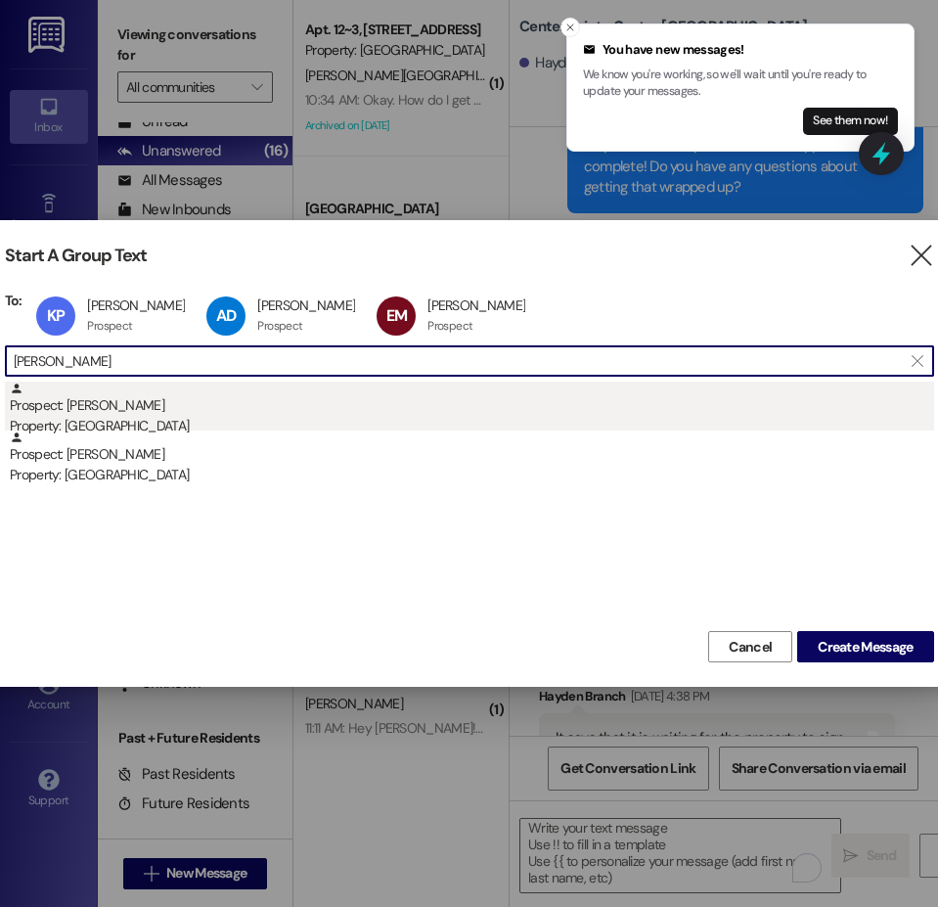
type input "laura mcp"
click at [85, 424] on div "Property: [GEOGRAPHIC_DATA]" at bounding box center [472, 426] width 924 height 21
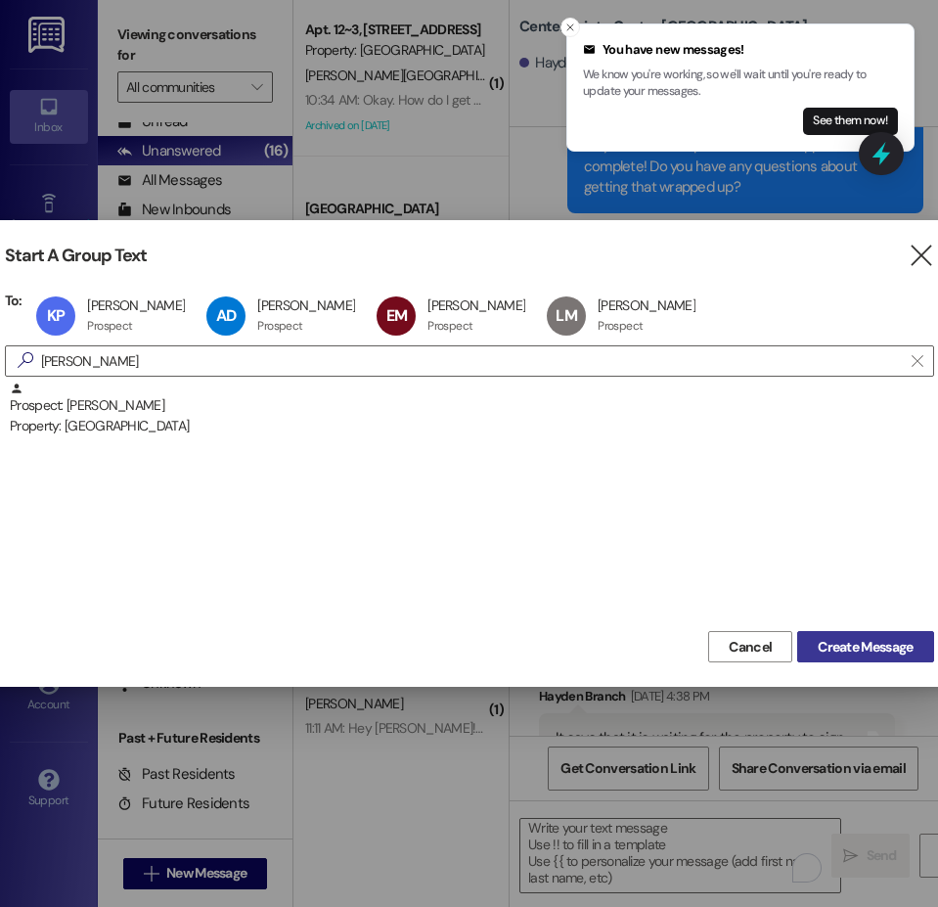
click at [840, 635] on button "Create Message" at bounding box center [865, 646] width 136 height 31
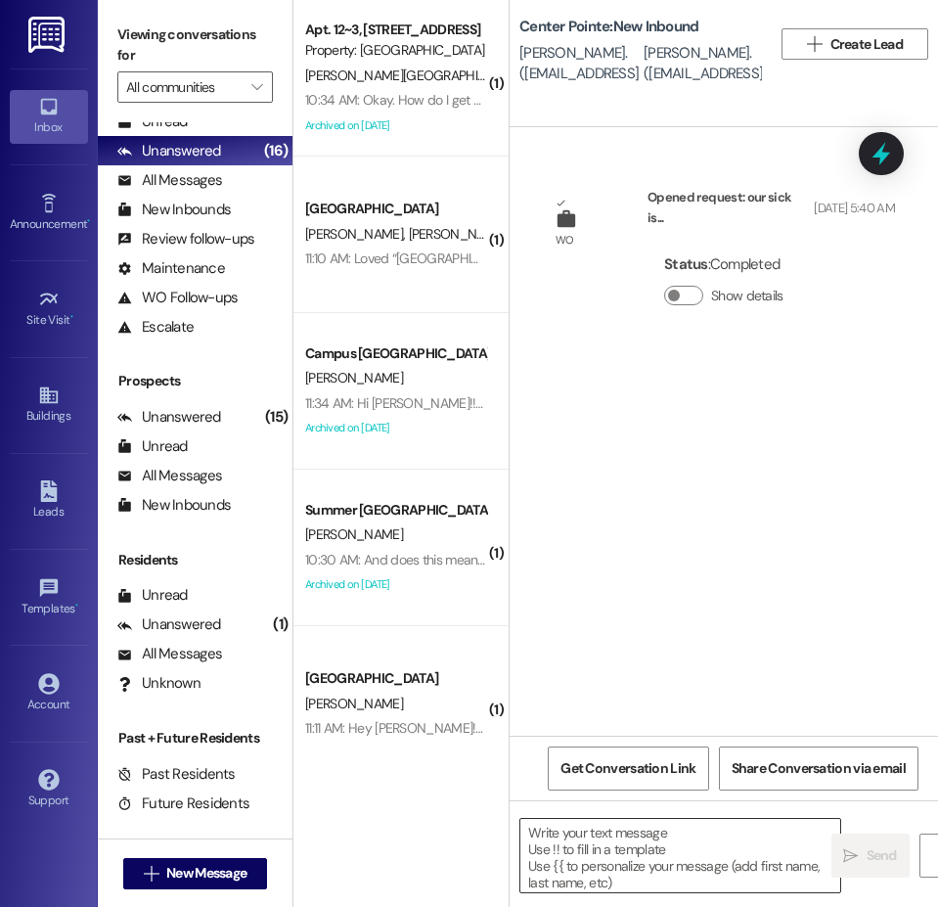
click at [689, 871] on textarea at bounding box center [680, 855] width 320 height 73
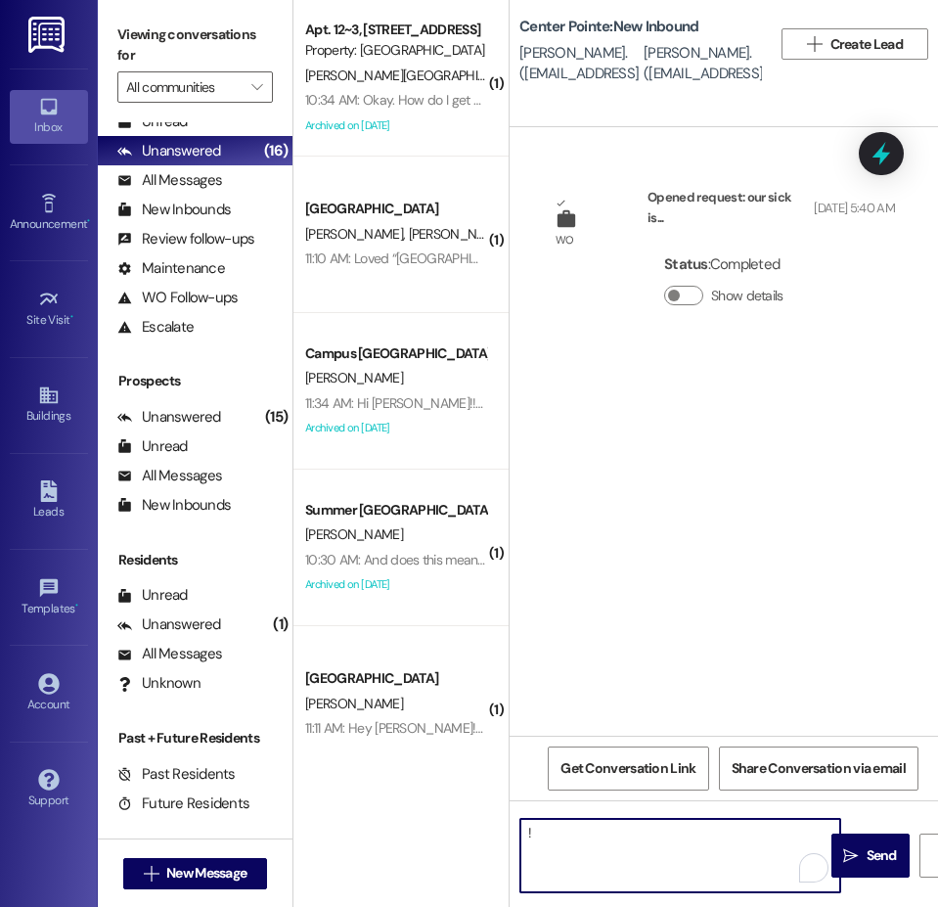
type textarea "!!"
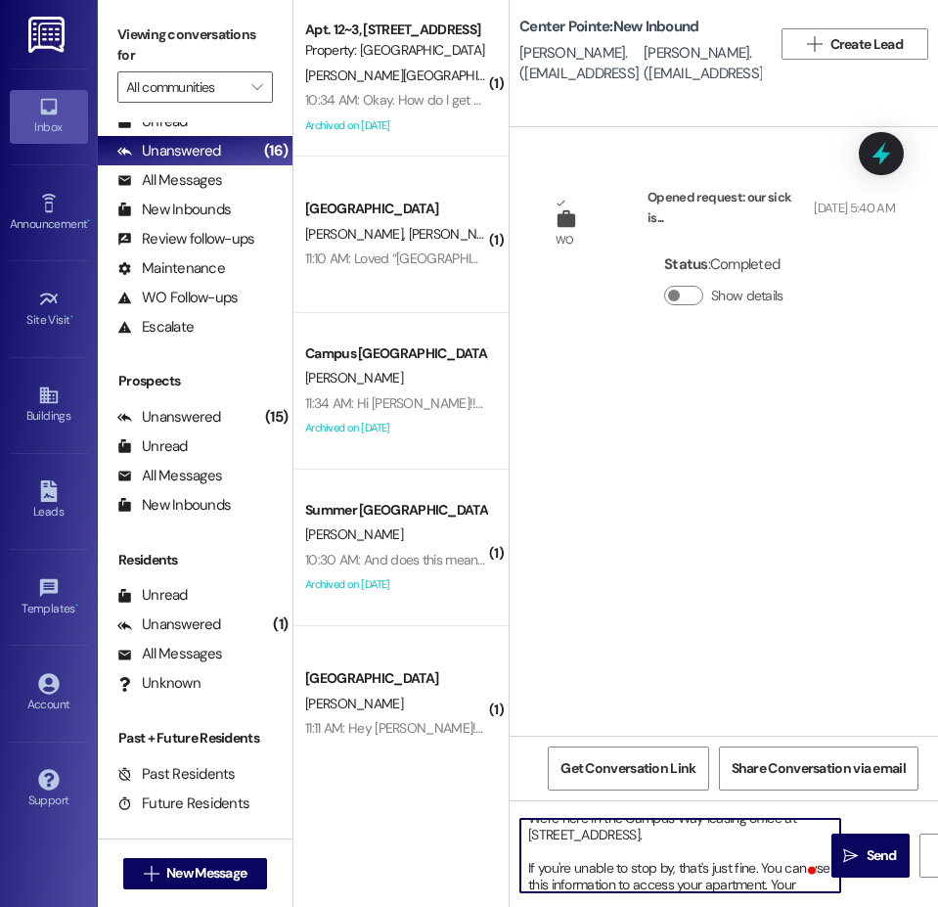
scroll to position [98, 0]
click at [646, 871] on textarea "Hi {{first_name}}!! This is the leasing team at {{property}}. I'm messaging you…" at bounding box center [680, 855] width 320 height 73
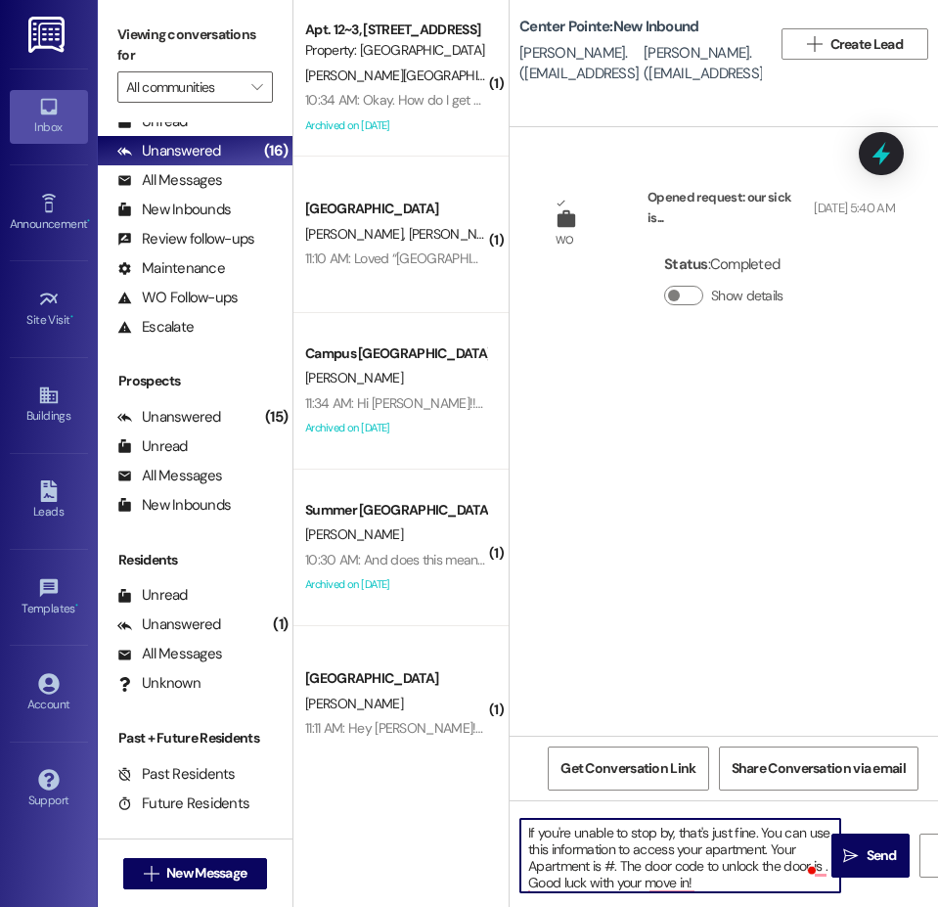
scroll to position [150, 0]
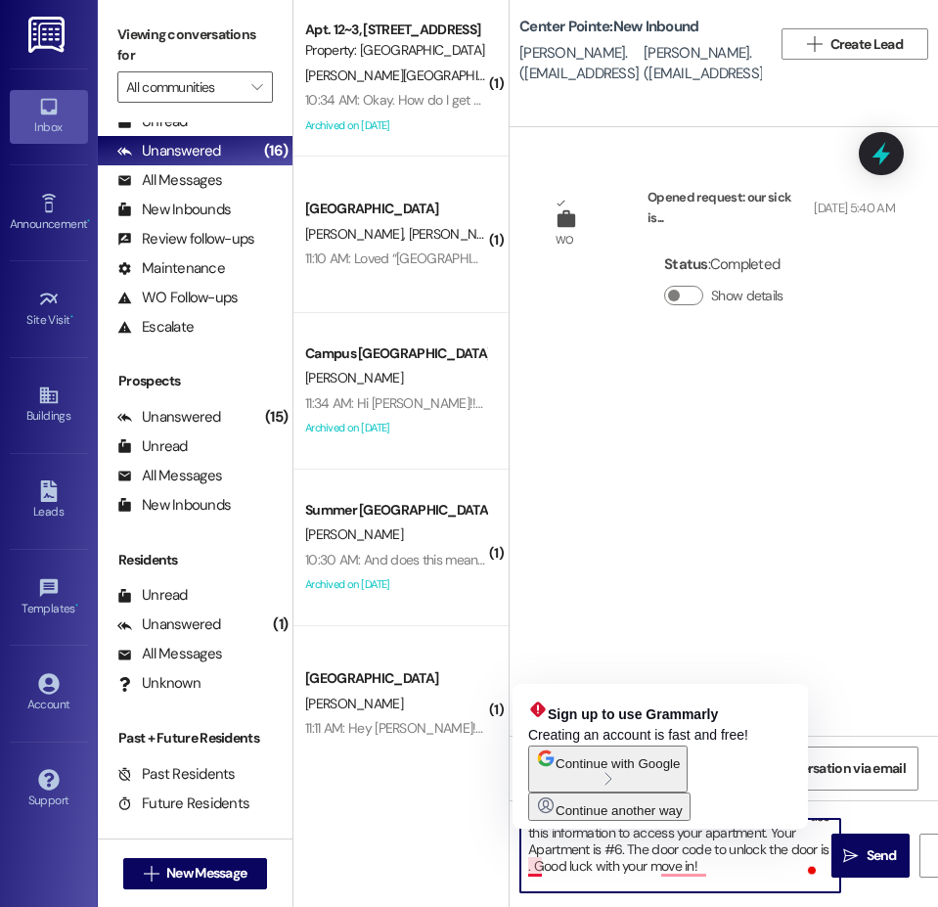
click at [539, 870] on textarea "Hi {{first_name}}!! This is the leasing team at {{property}}. I'm messaging you…" at bounding box center [680, 855] width 320 height 73
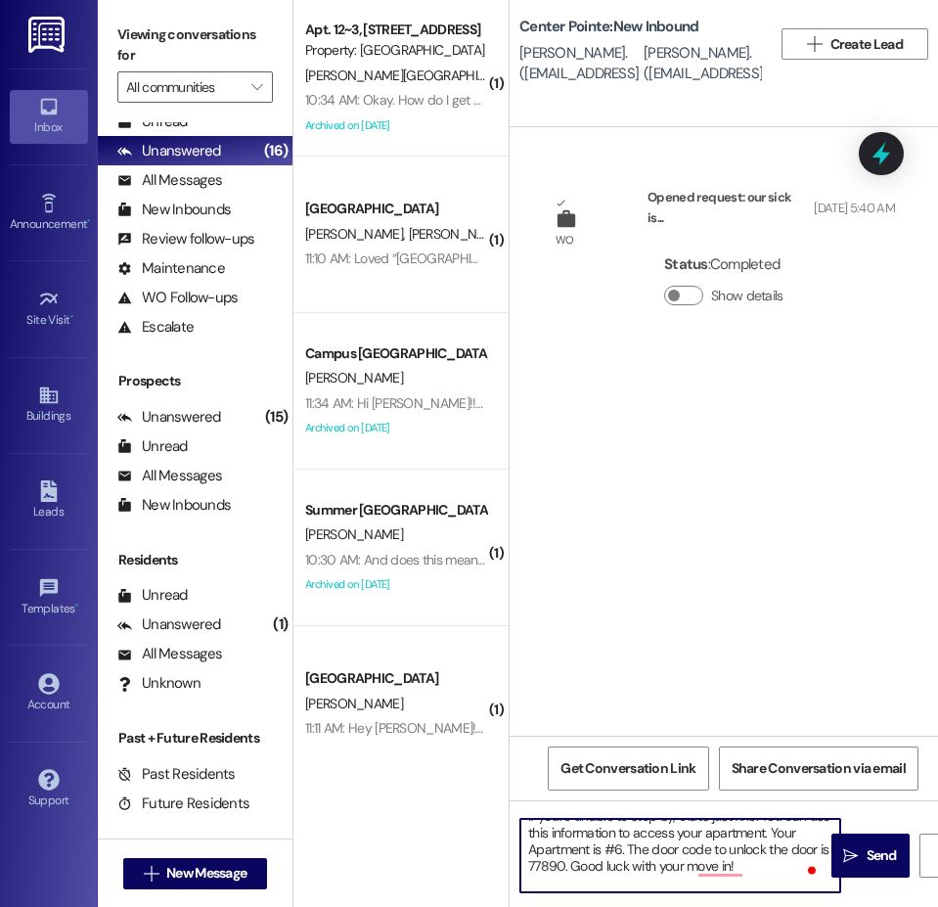
type textarea "Hi {{first_name}}!! This is the leasing team at {{property}}. I'm messaging you…"
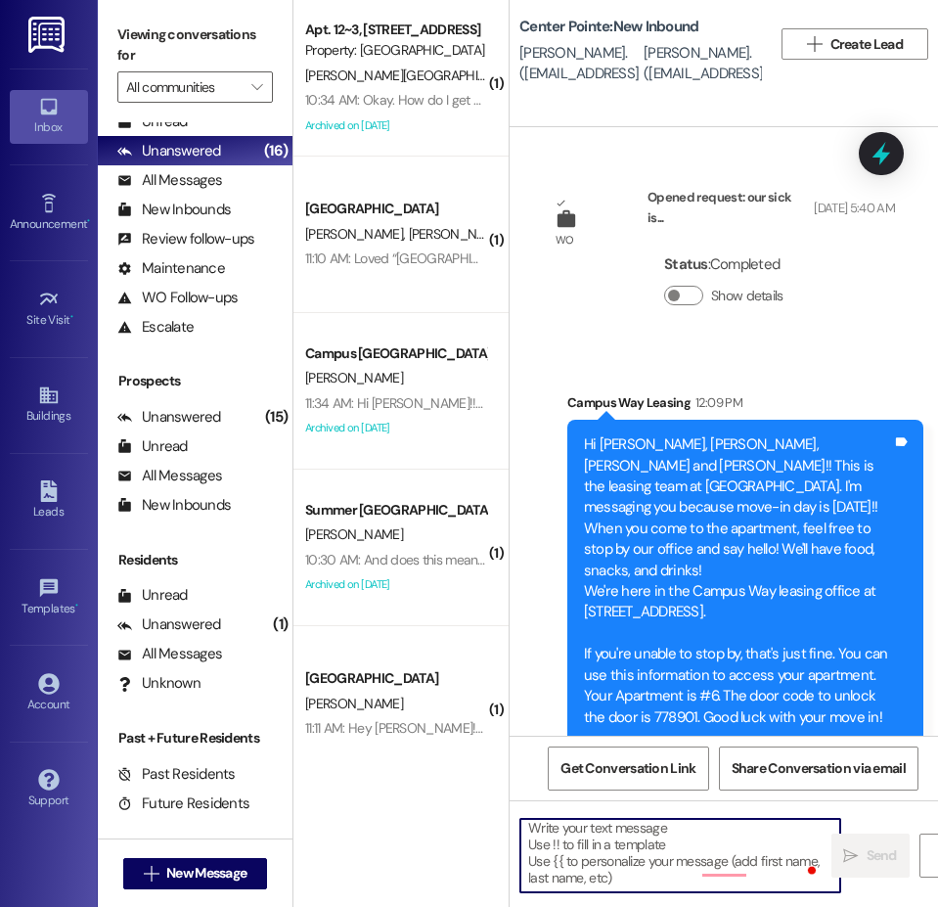
scroll to position [32, 0]
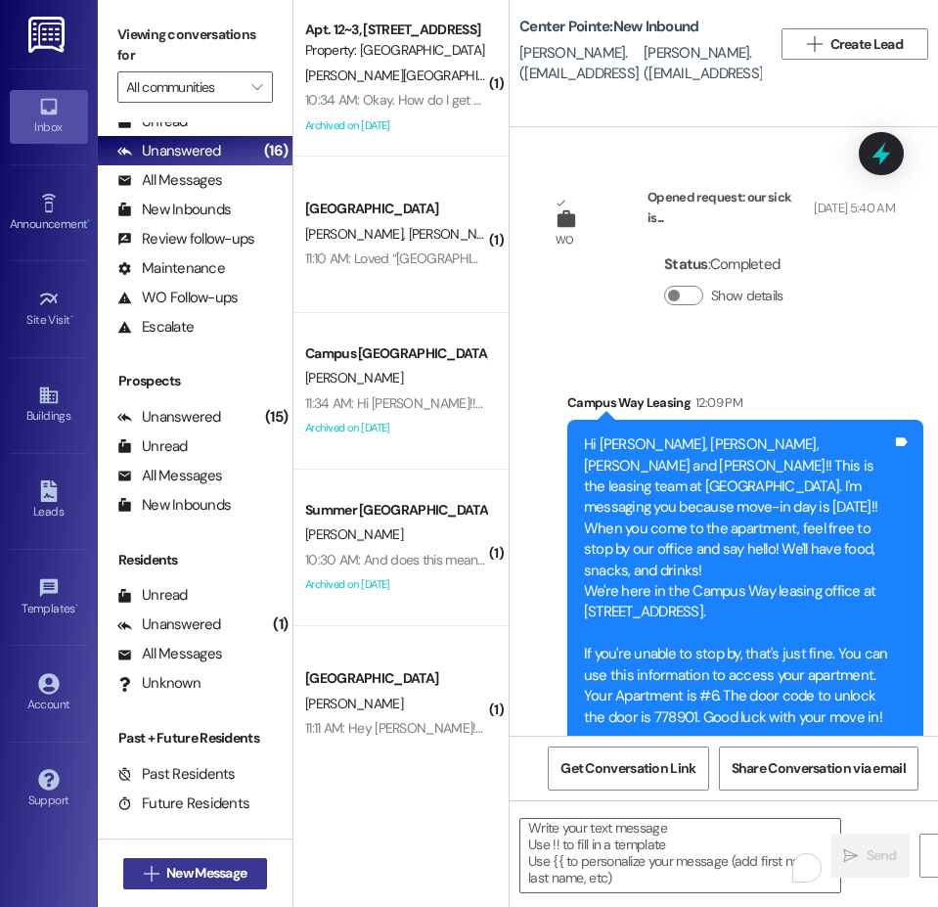
click at [231, 873] on span "New Message" at bounding box center [206, 873] width 80 height 21
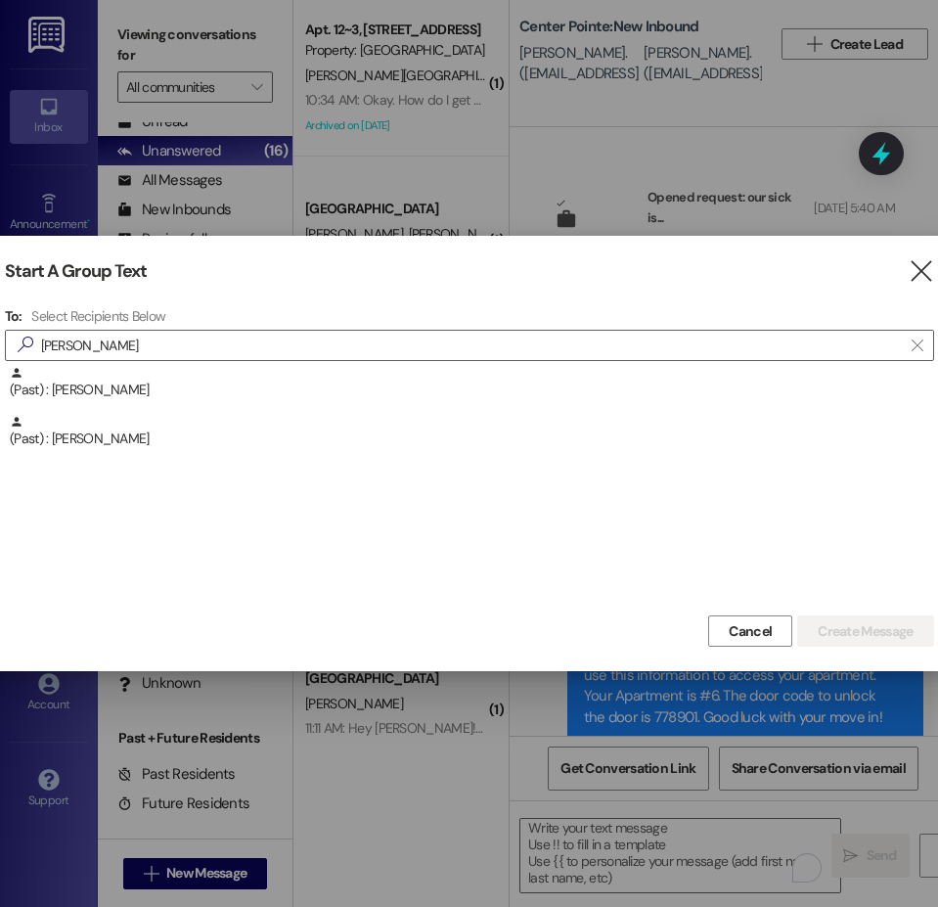
click at [1, 343] on div "Start A Group Text  To: Select Recipients Below  jacey  (Past) : Jacey Fletc…" at bounding box center [469, 453] width 978 height 435
click at [37, 344] on input "jacey" at bounding box center [458, 345] width 888 height 27
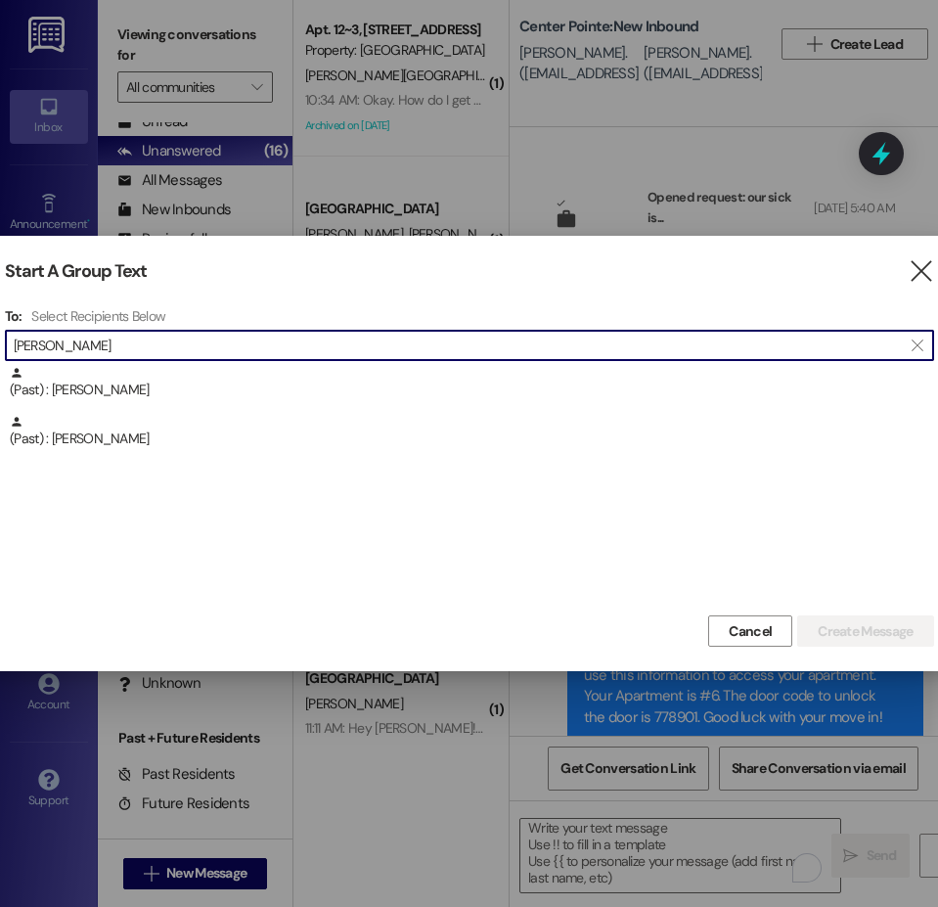
click at [37, 344] on input "jacey" at bounding box center [458, 345] width 888 height 27
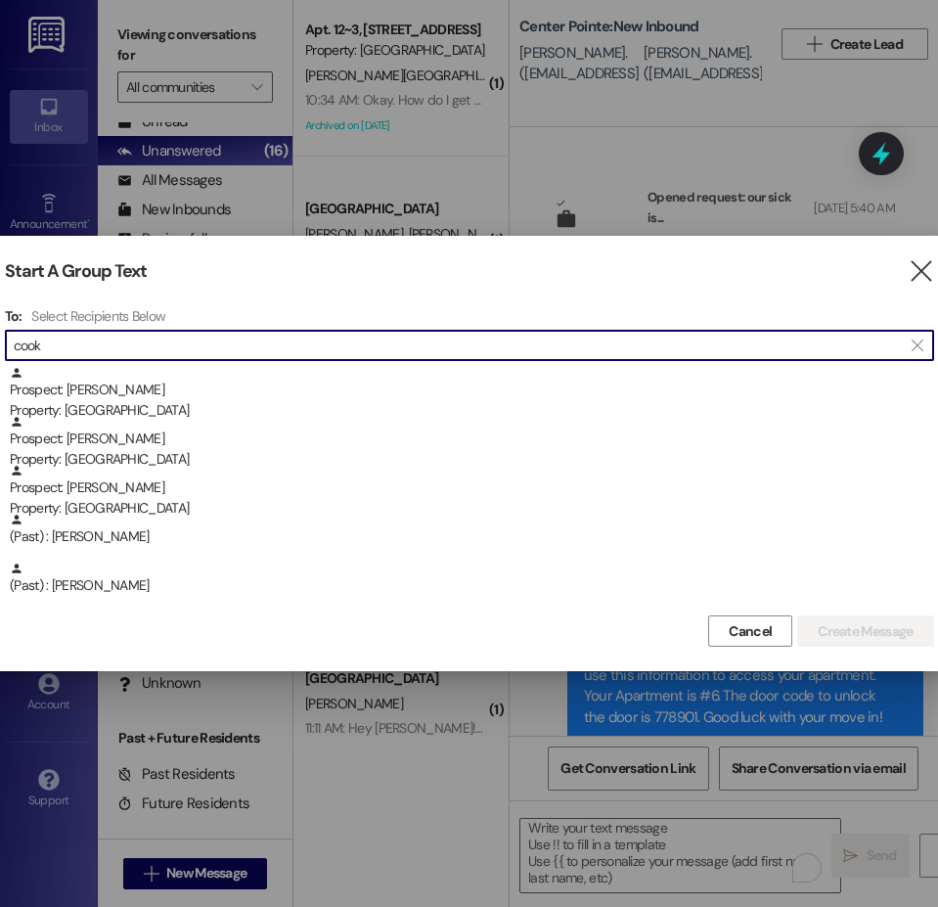
click at [23, 346] on input "cook" at bounding box center [458, 345] width 888 height 27
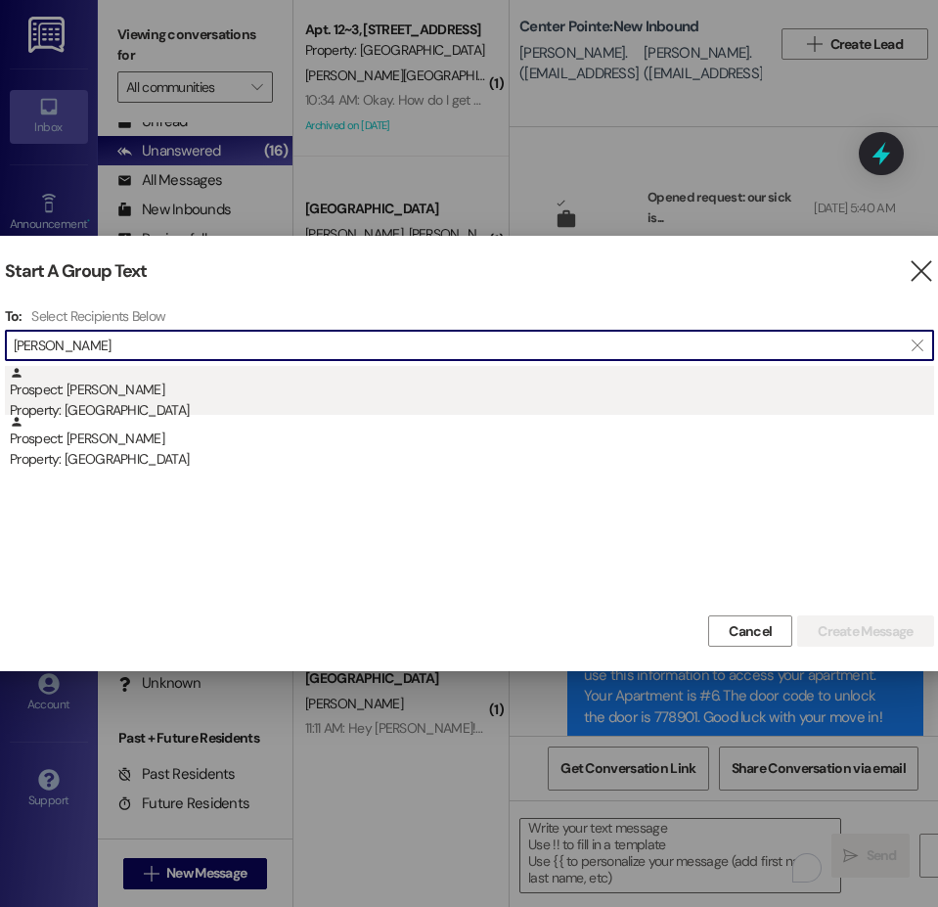
click at [145, 393] on div "Prospect: Ava Hullinger Property: Center Pointe" at bounding box center [472, 394] width 924 height 56
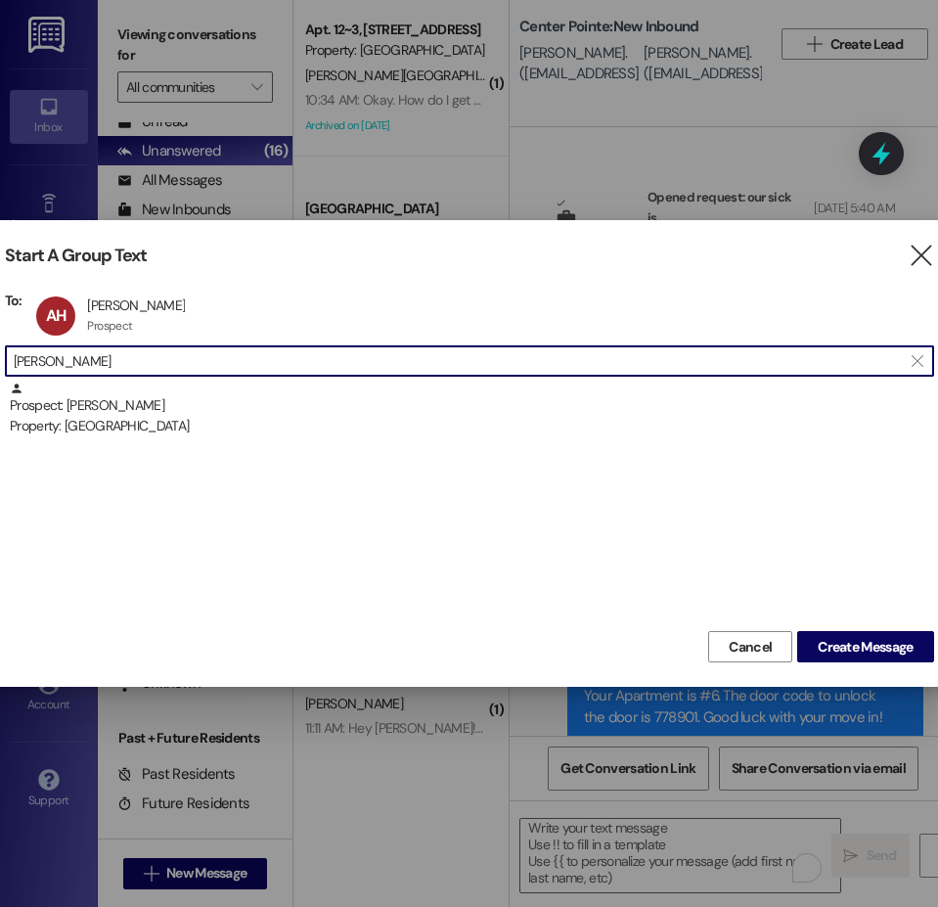
drag, startPoint x: 121, startPoint y: 364, endPoint x: -12, endPoint y: 363, distance: 133.0
click at [0, 363] on html "Inbox Go to Inbox Announcement • Send A Text Announcement Site Visit • Go to Si…" at bounding box center [469, 453] width 938 height 907
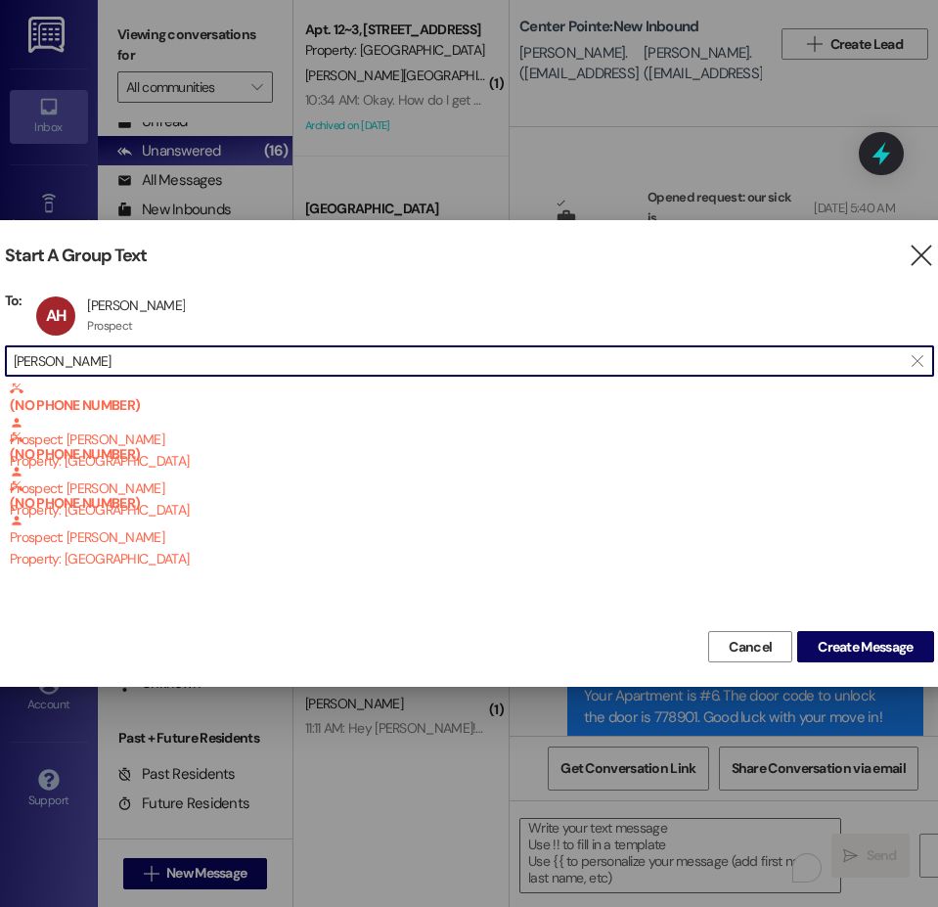
drag, startPoint x: 92, startPoint y: 362, endPoint x: 22, endPoint y: 356, distance: 70.7
click at [22, 356] on input "charly peck" at bounding box center [458, 360] width 888 height 27
type input "c"
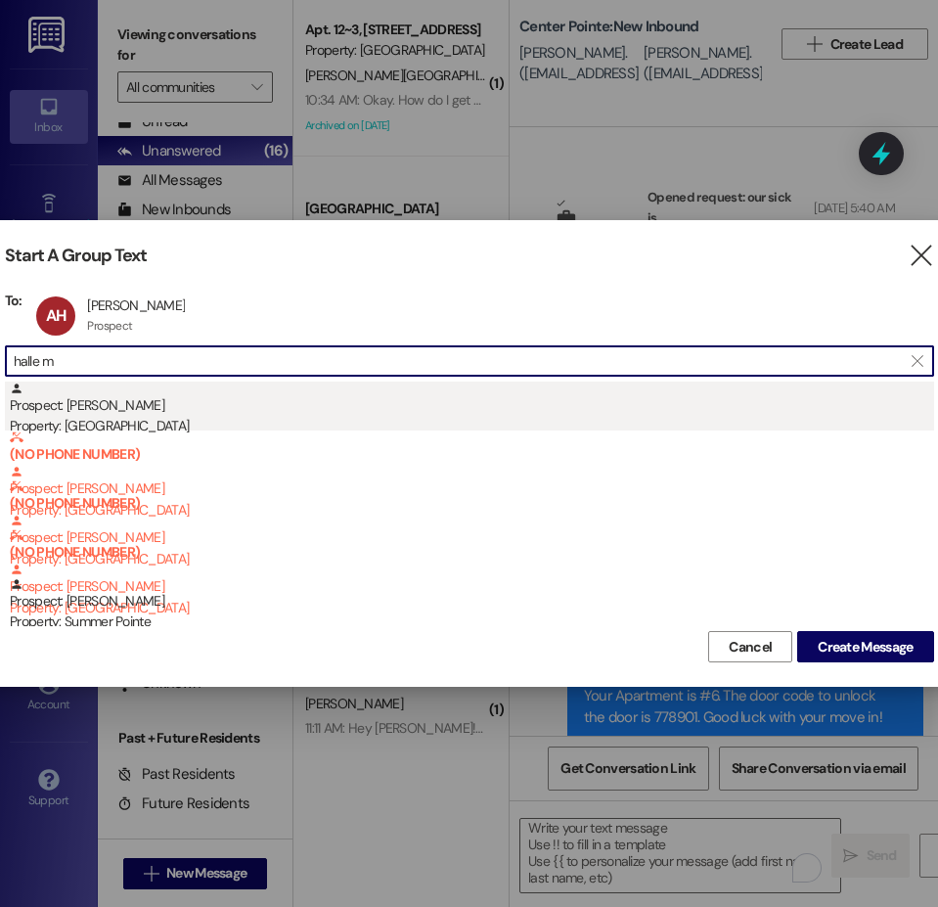
type input "halle m"
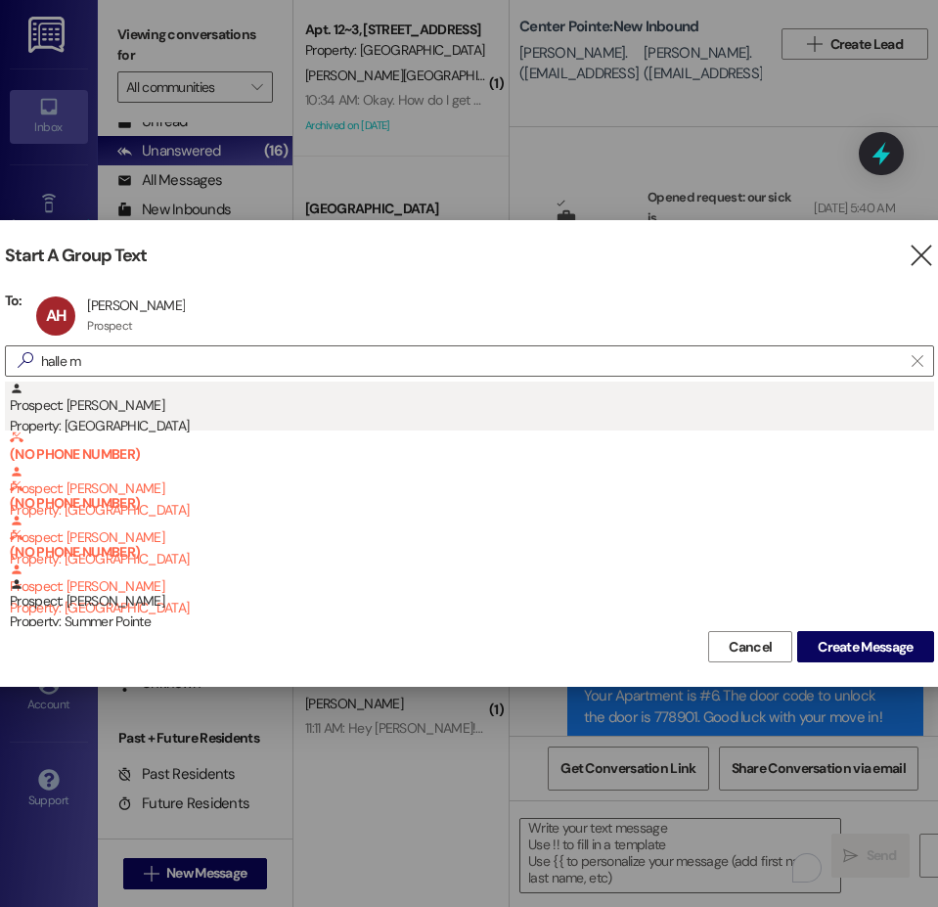
click at [85, 416] on div "Property: [GEOGRAPHIC_DATA]" at bounding box center [472, 426] width 924 height 21
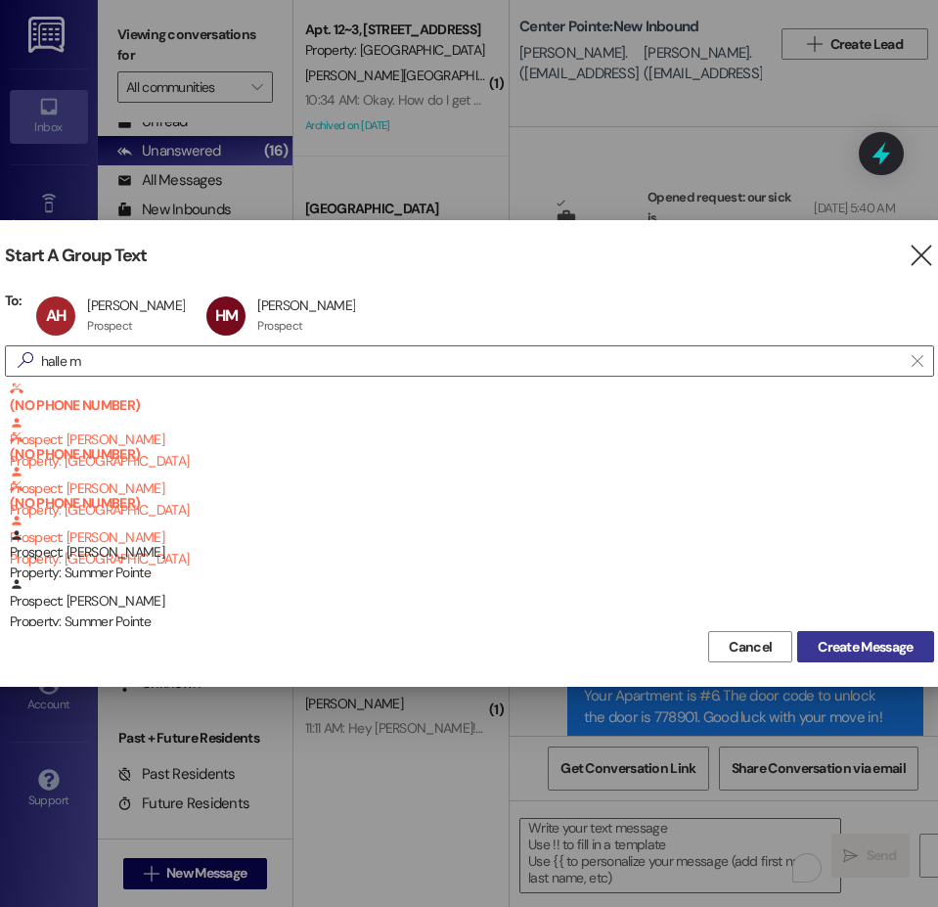
click at [846, 638] on span "Create Message" at bounding box center [865, 647] width 95 height 21
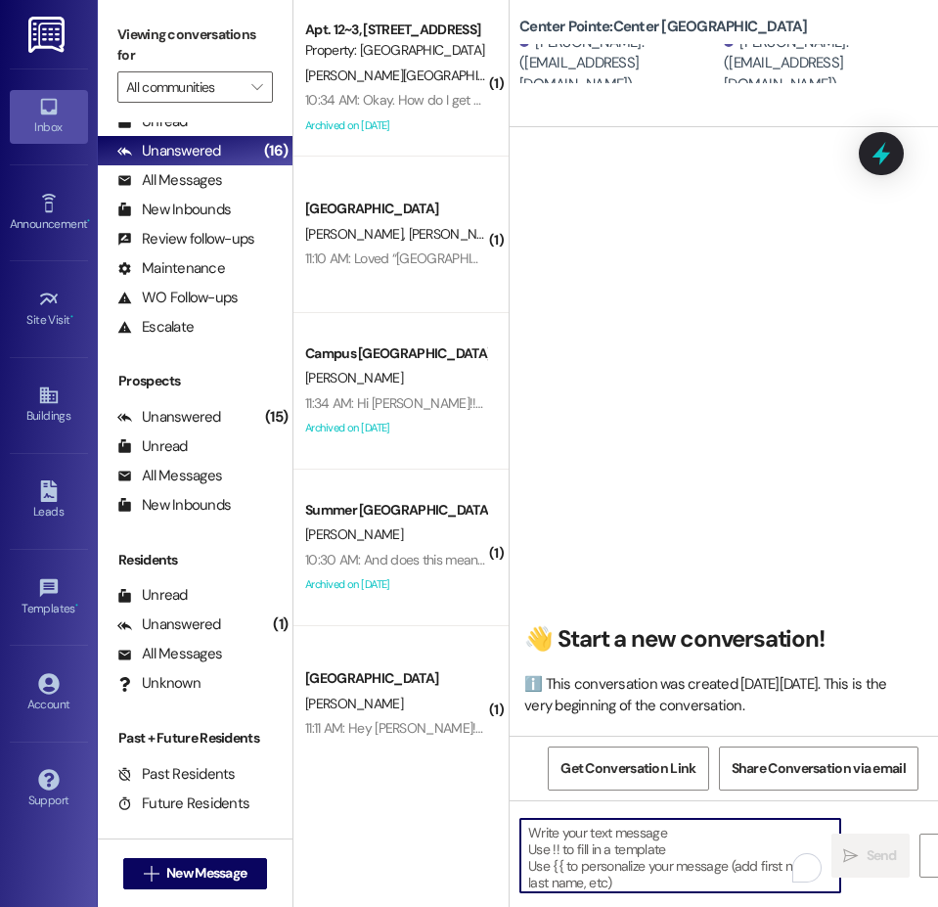
click at [613, 855] on textarea "To enrich screen reader interactions, please activate Accessibility in Grammarl…" at bounding box center [680, 855] width 320 height 73
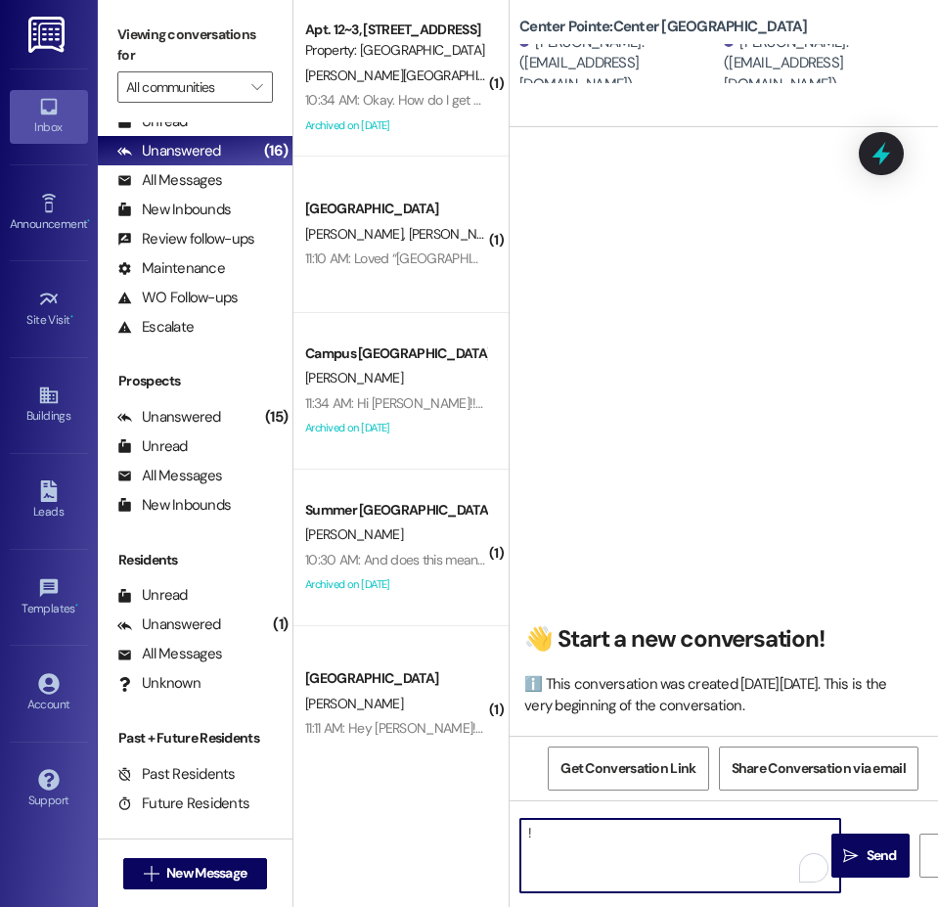
type textarea "!!"
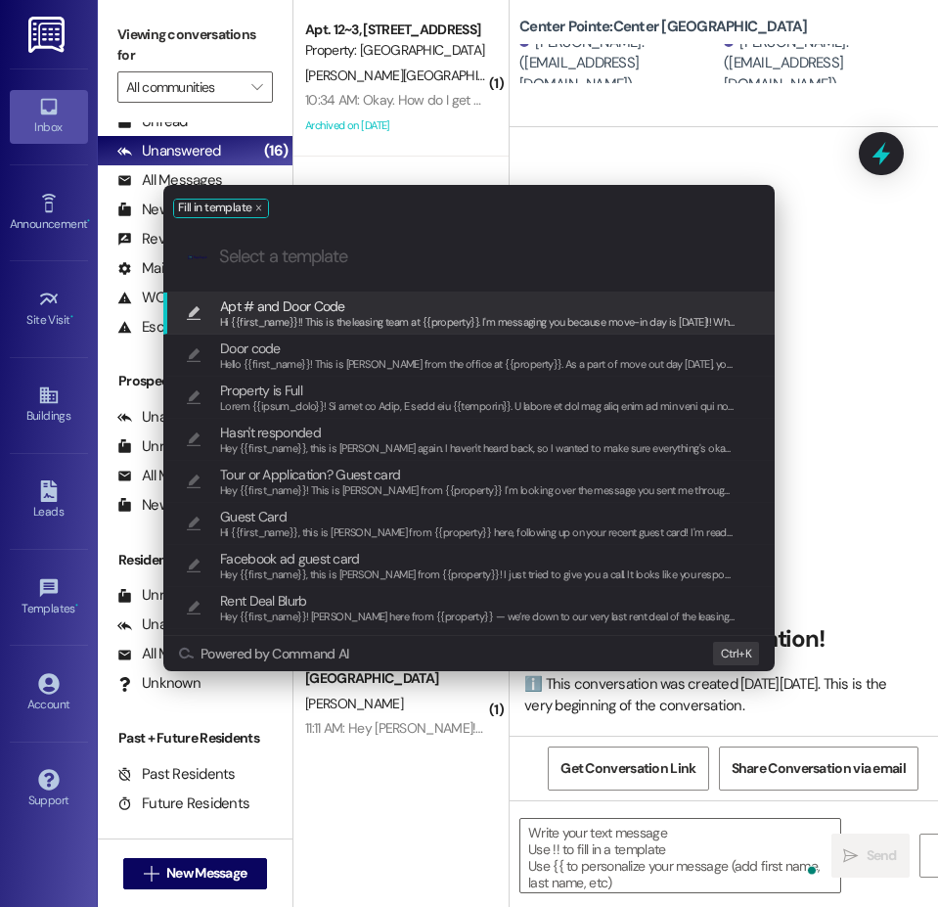
click at [414, 307] on span "Apt # and Door Code" at bounding box center [477, 306] width 515 height 22
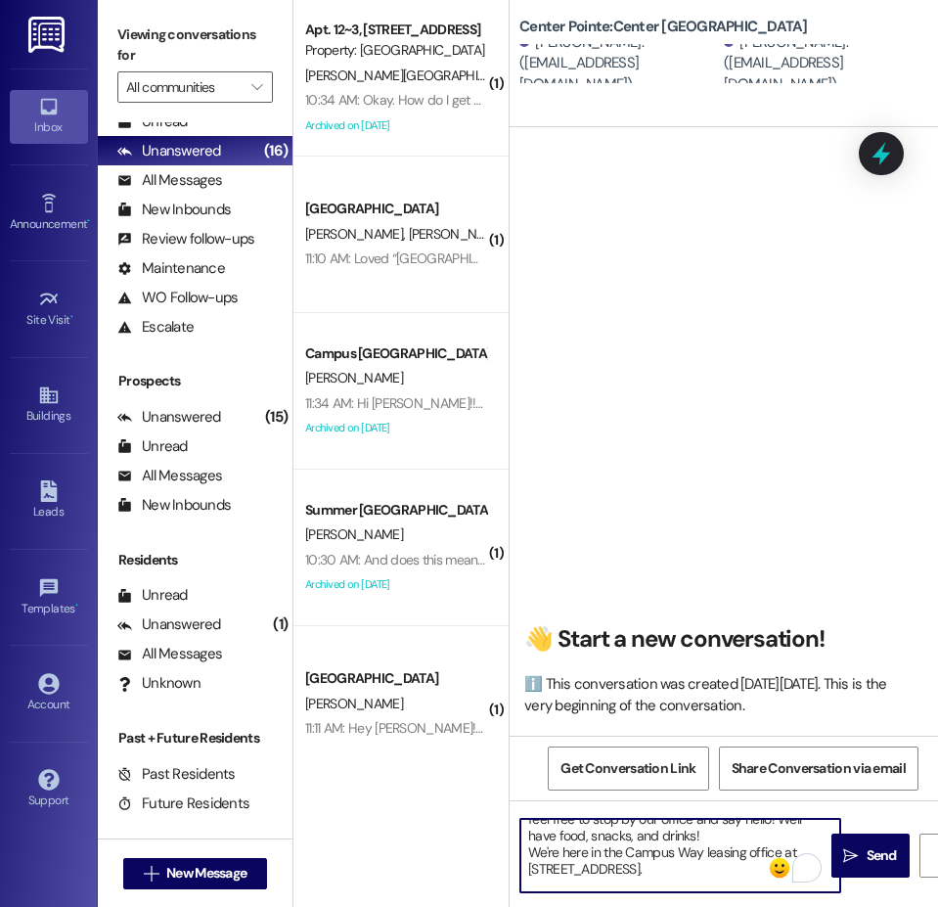
scroll to position [98, 0]
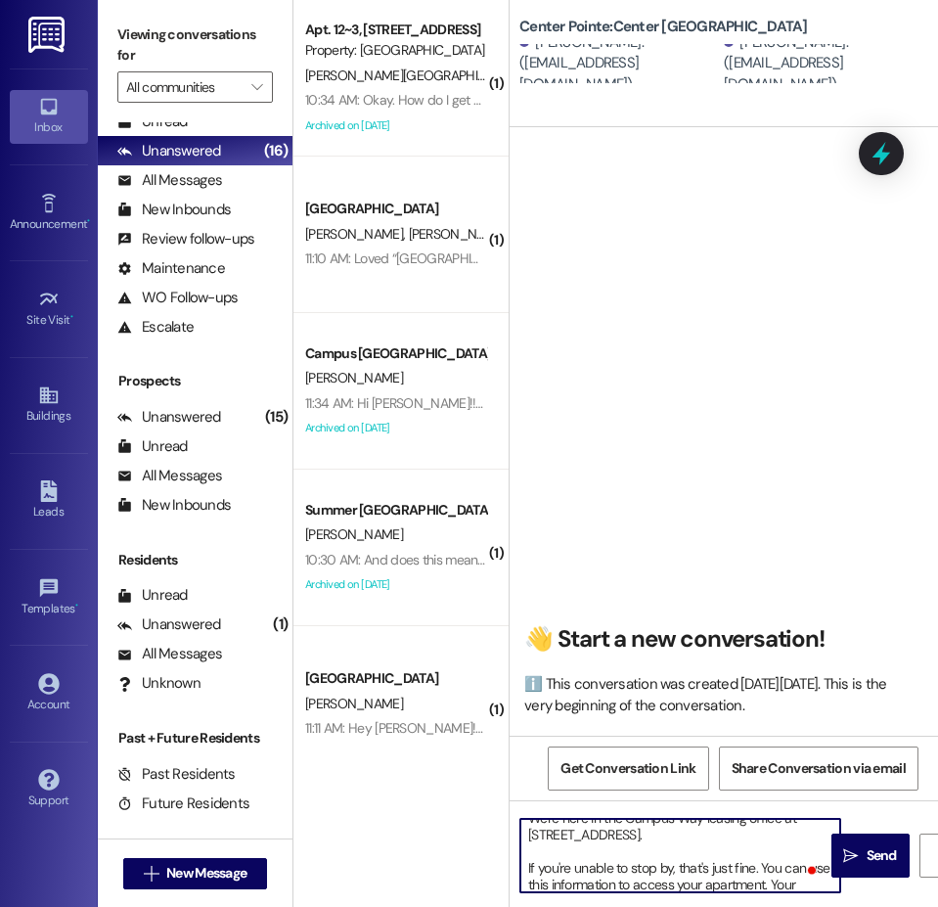
click at [648, 869] on textarea "Hi {{first_name}}!! This is the leasing team at {{property}}. I'm messaging you…" at bounding box center [680, 855] width 320 height 73
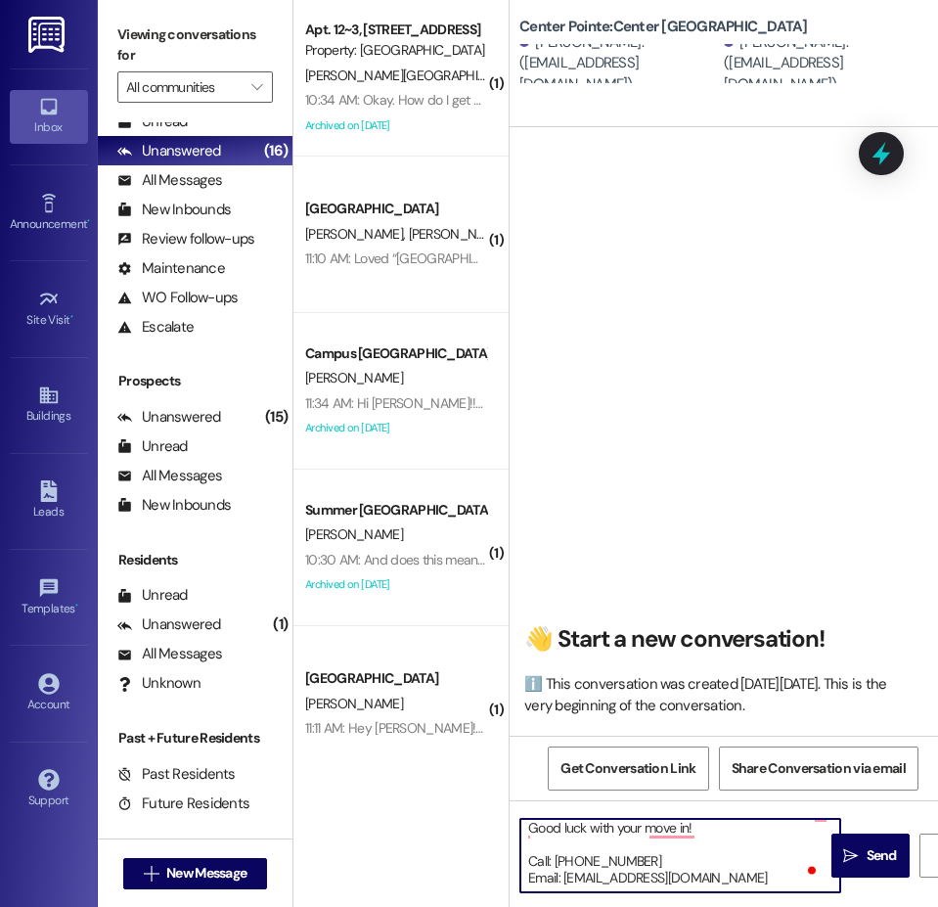
click at [607, 826] on textarea "Hi {{first_name}}!! This is the leasing team at {{property}}. I'm messaging you…" at bounding box center [680, 855] width 320 height 73
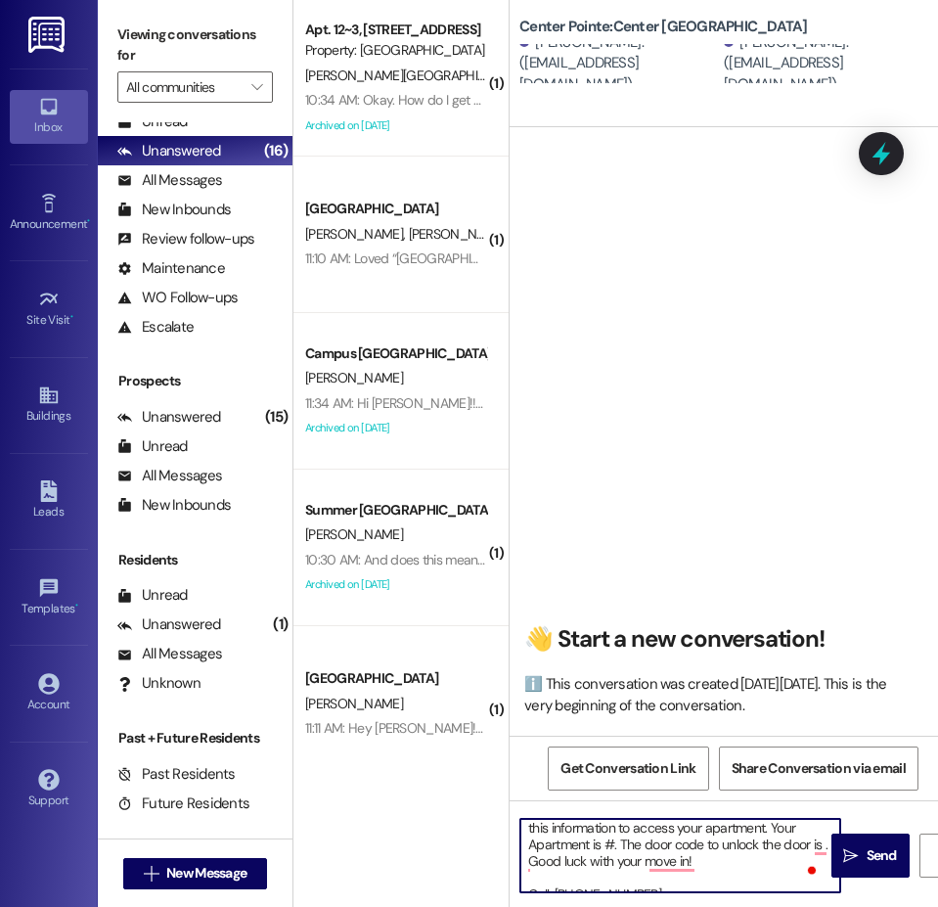
click at [615, 843] on textarea "Hi {{first_name}}!! This is the leasing team at {{property}}. I'm messaging you…" at bounding box center [680, 855] width 320 height 73
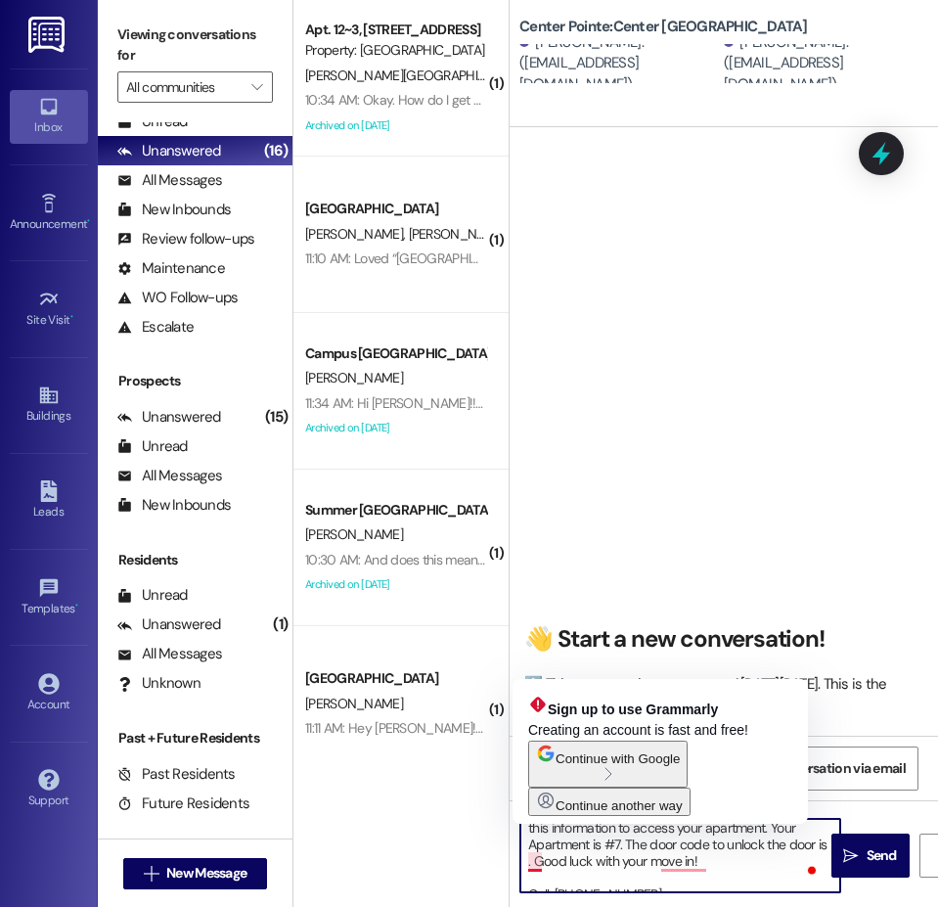
click at [539, 870] on textarea "Hi {{first_name}}!! This is the leasing team at {{property}}. I'm messaging you…" at bounding box center [680, 855] width 320 height 73
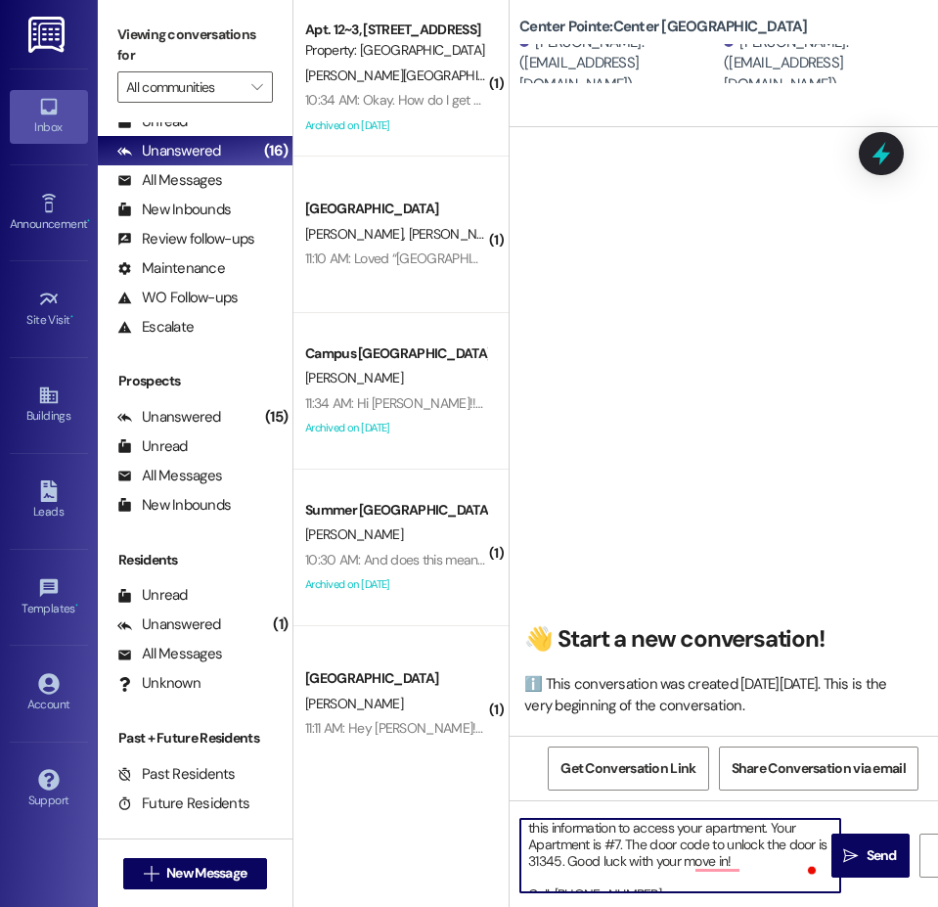
type textarea "Hi {{first_name}}!! This is the leasing team at {{property}}. I'm messaging you…"
click at [603, 865] on textarea "Hi {{first_name}}!! This is the leasing team at {{property}}. I'm messaging you…" at bounding box center [680, 855] width 320 height 73
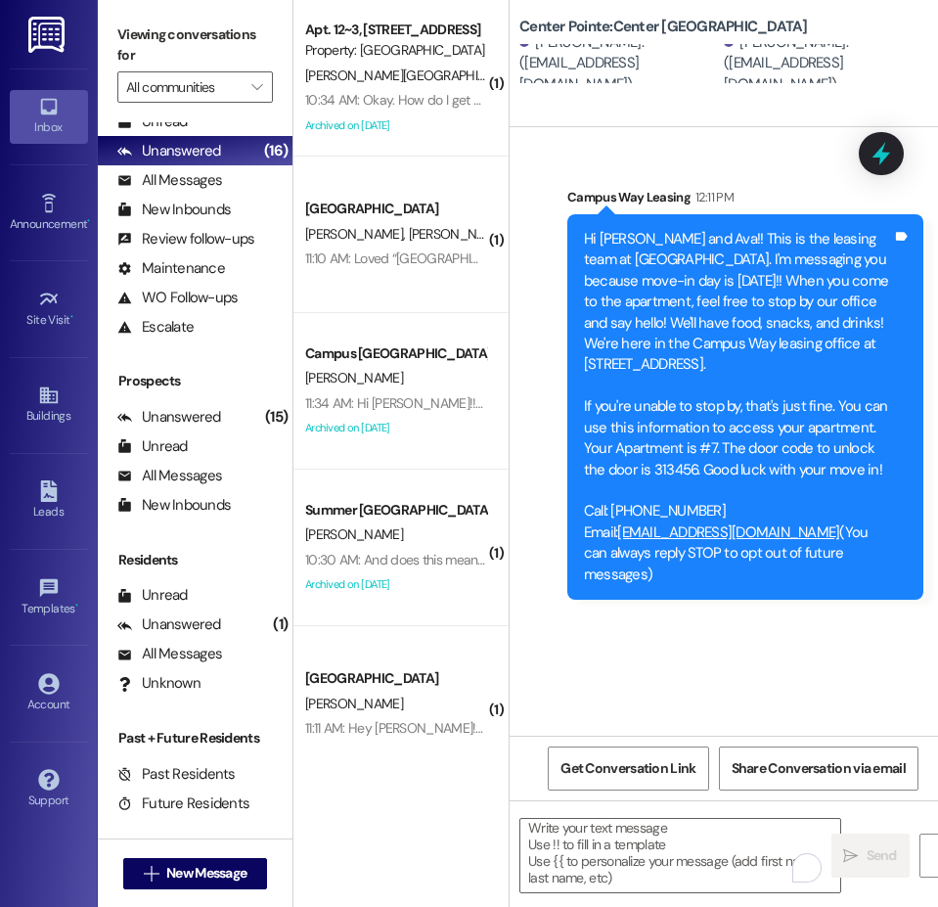
drag, startPoint x: 533, startPoint y: 30, endPoint x: 513, endPoint y: 29, distance: 20.6
click at [533, 30] on b "Center Pointe: Center Pointe Prospect" at bounding box center [663, 27] width 289 height 21
click at [710, 671] on div "Sent via SMS Campus Way Leasing 12:11 PM Hi Halle and Ava!! This is the leasing…" at bounding box center [724, 431] width 428 height 608
click at [193, 880] on span "New Message" at bounding box center [206, 873] width 80 height 21
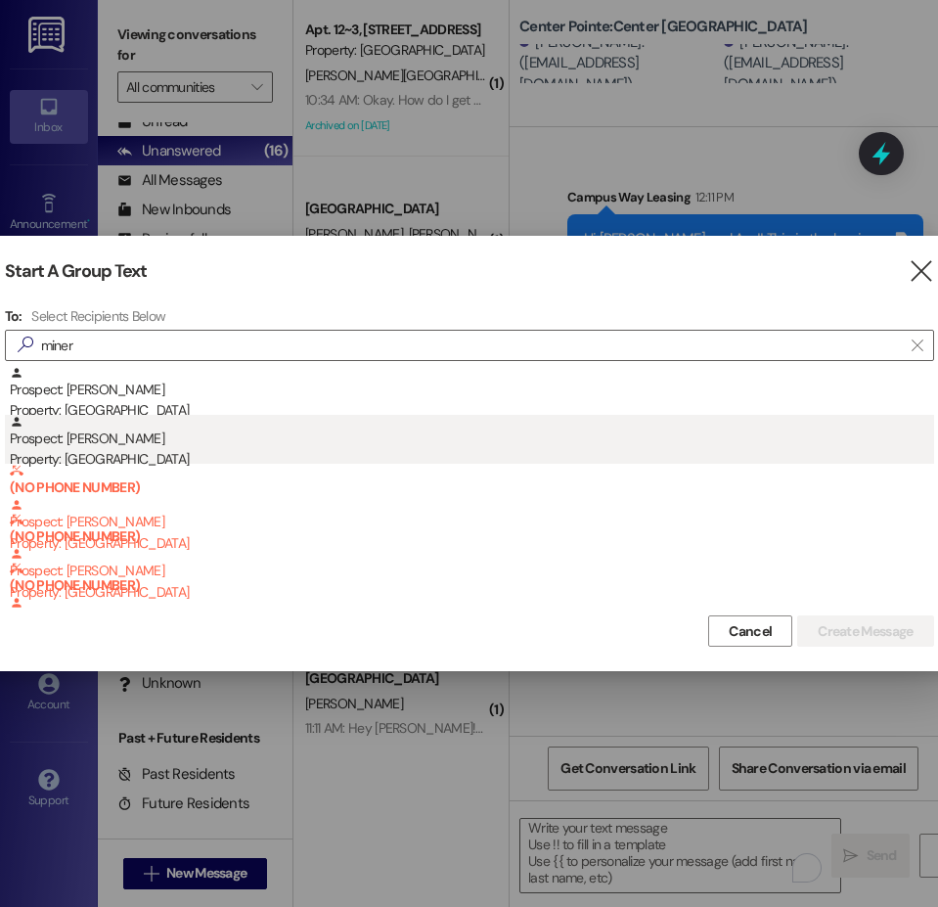
click at [156, 443] on div "Prospect: Kyle Miner Property: Center Pointe" at bounding box center [472, 443] width 924 height 56
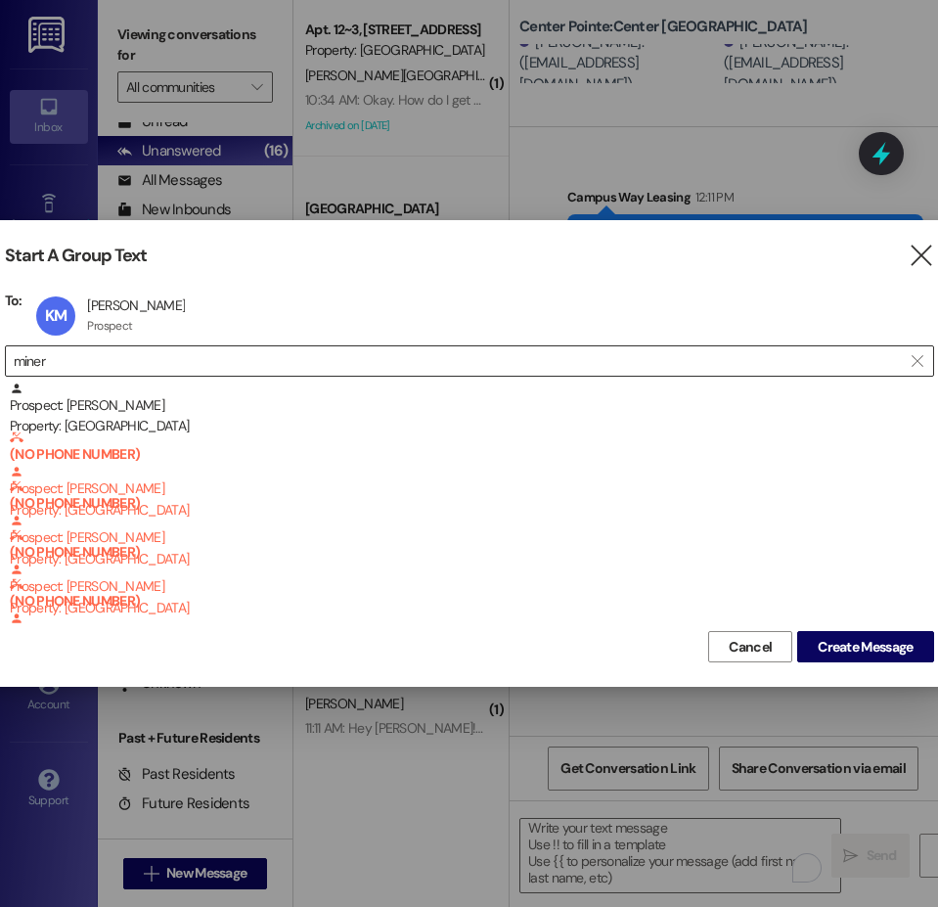
click at [33, 354] on input "miner" at bounding box center [458, 360] width 888 height 27
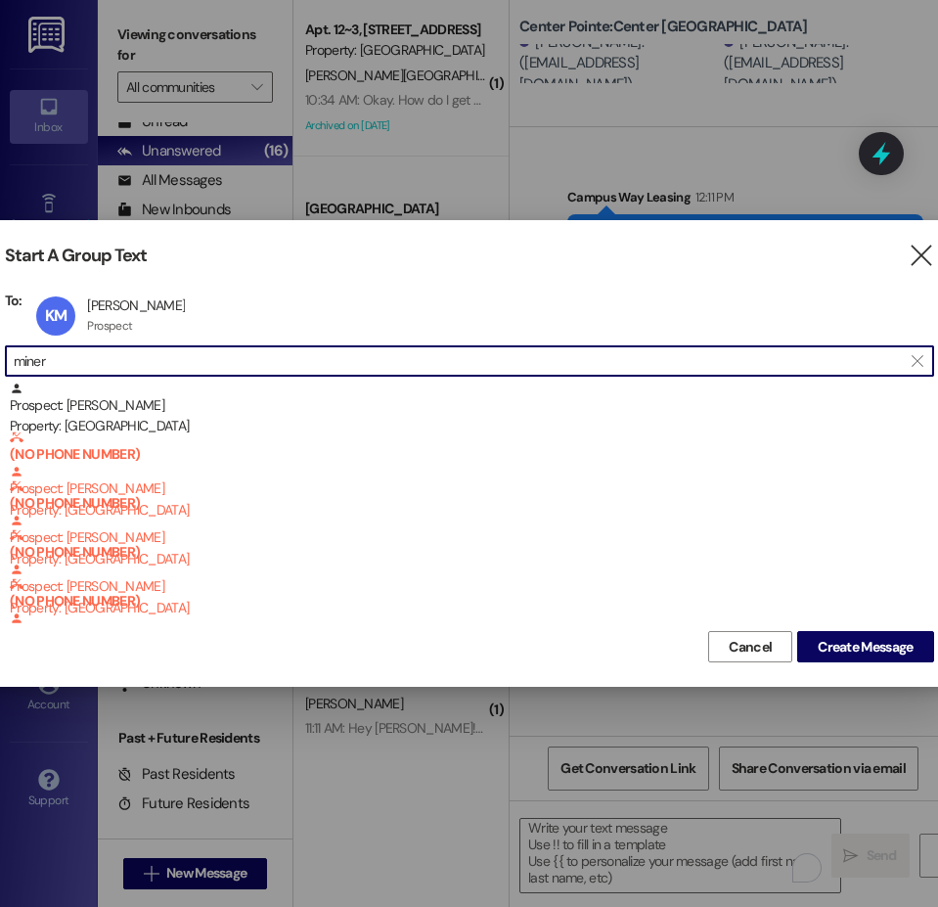
click at [33, 354] on input "miner" at bounding box center [458, 360] width 888 height 27
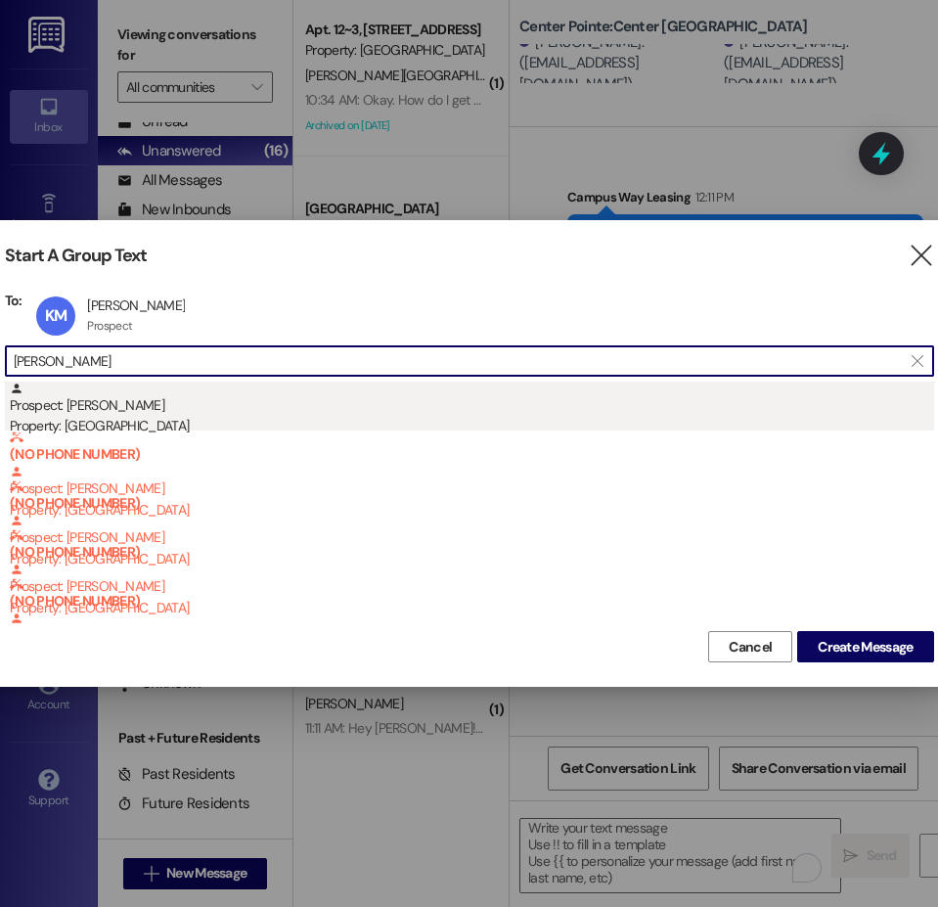
click at [84, 406] on div "Prospect: Talon Rucker Property: Center Pointe" at bounding box center [472, 409] width 924 height 56
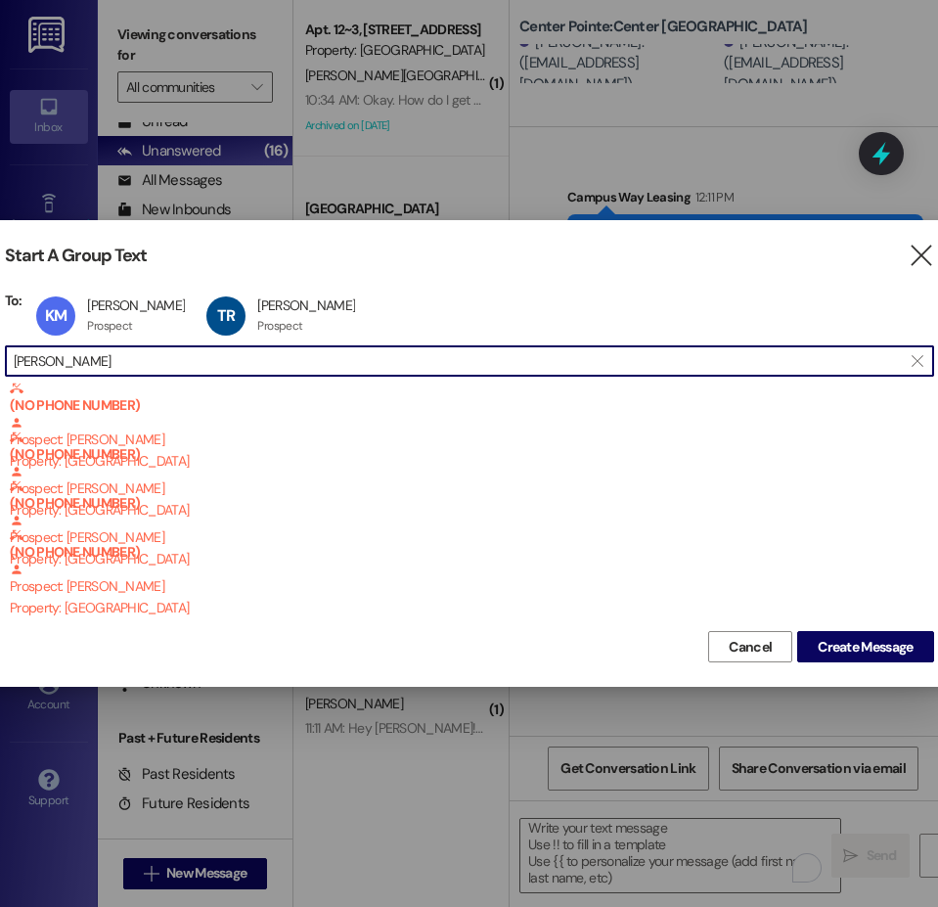
click at [37, 360] on input "rucker" at bounding box center [458, 360] width 888 height 27
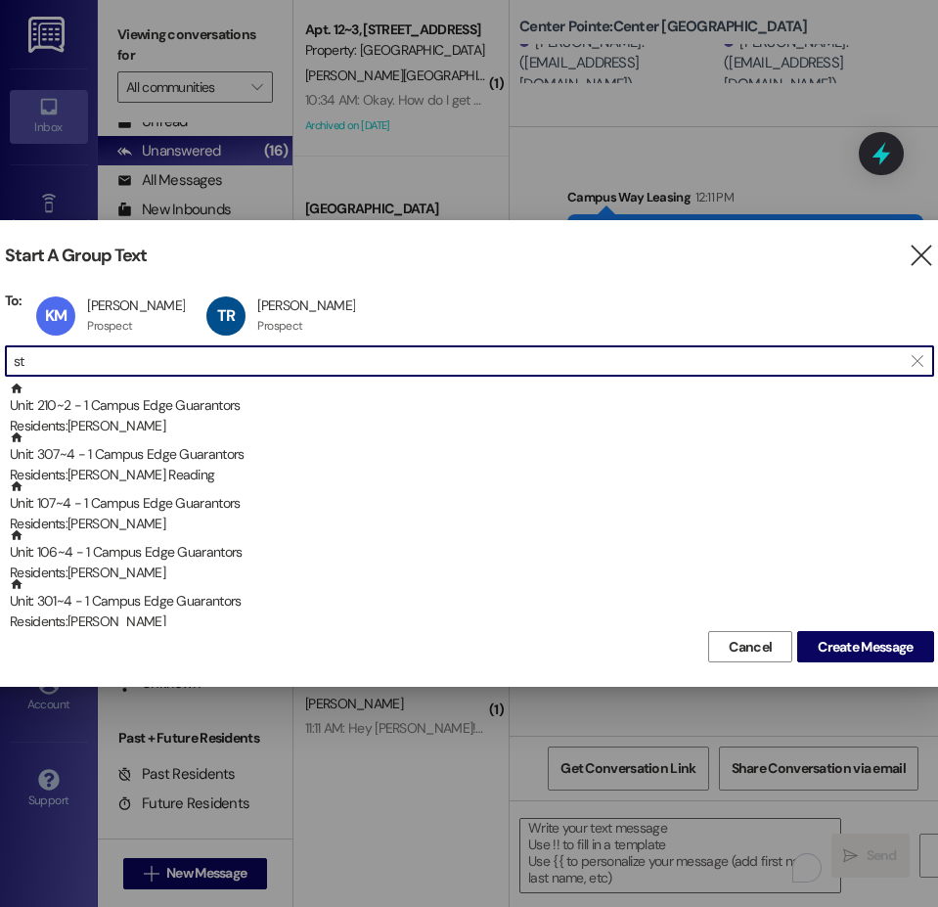
type input "s"
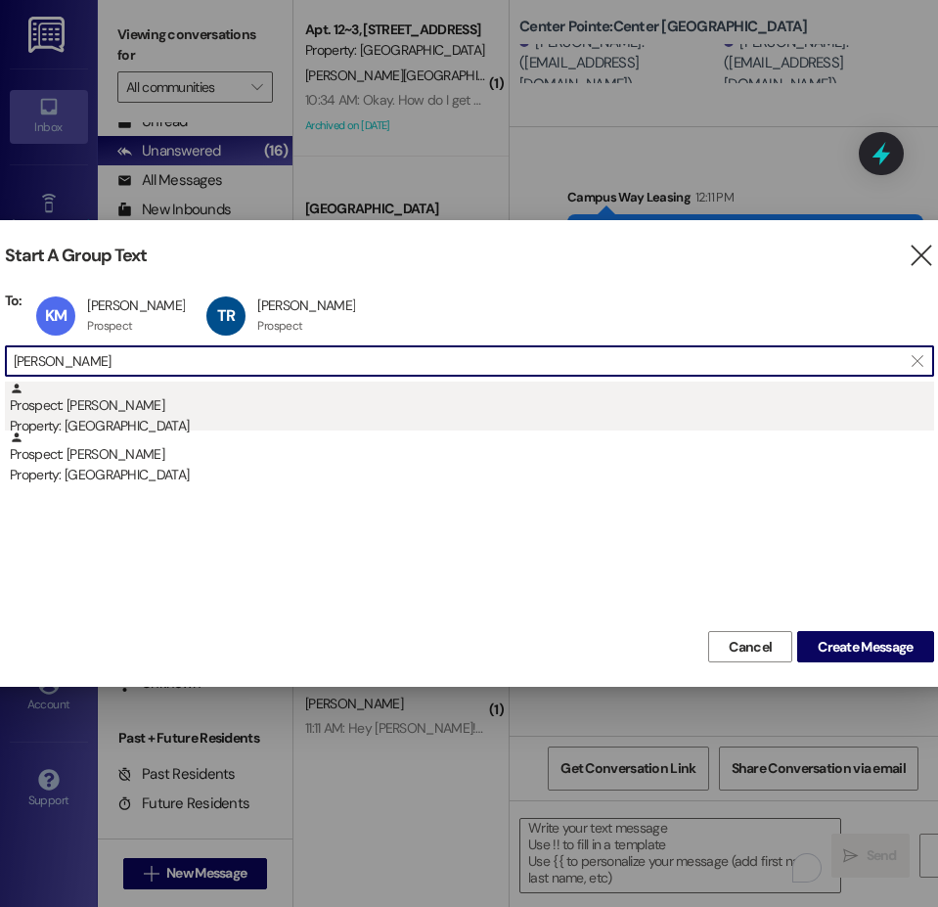
click at [137, 406] on div "Prospect: Wyatt Hansen Property: Center Pointe" at bounding box center [472, 409] width 924 height 56
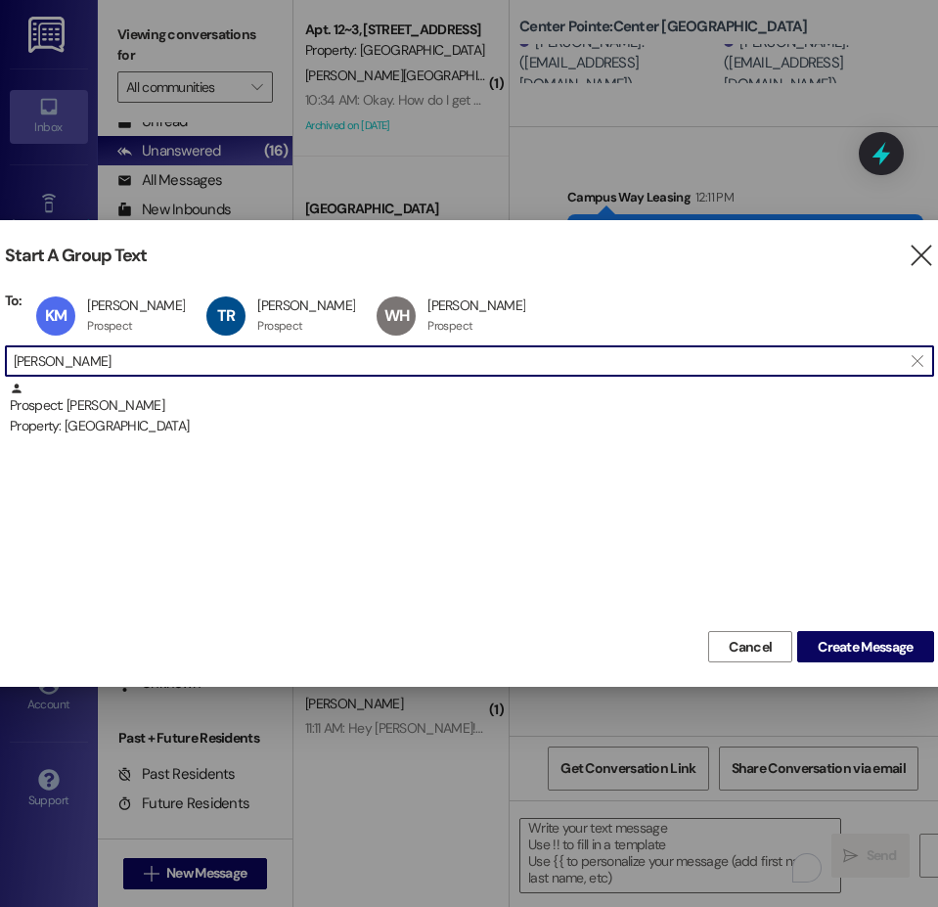
drag, startPoint x: 10, startPoint y: 348, endPoint x: -35, endPoint y: 337, distance: 46.3
click at [0, 337] on html "Inbox Go to Inbox Announcement • Send A Text Announcement Site Visit • Go to Si…" at bounding box center [469, 453] width 938 height 907
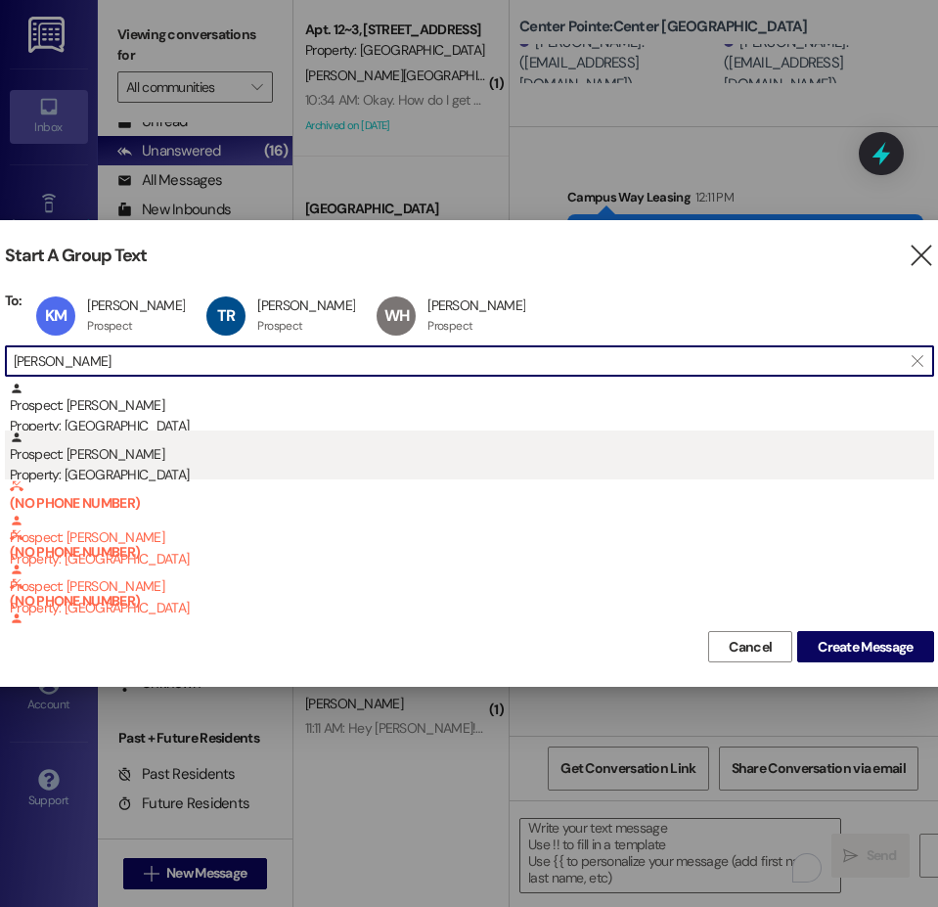
type input "wurtz"
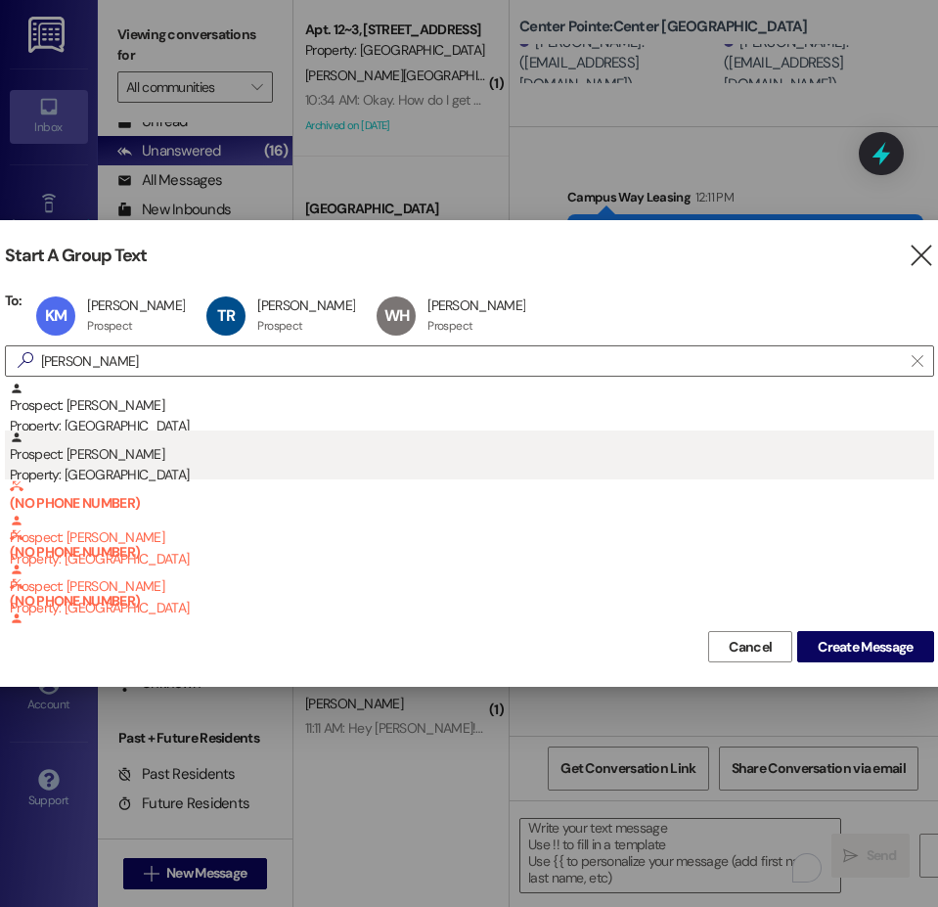
click at [65, 460] on div "Prospect: Zach Wurtz Property: Center Pointe" at bounding box center [472, 458] width 924 height 56
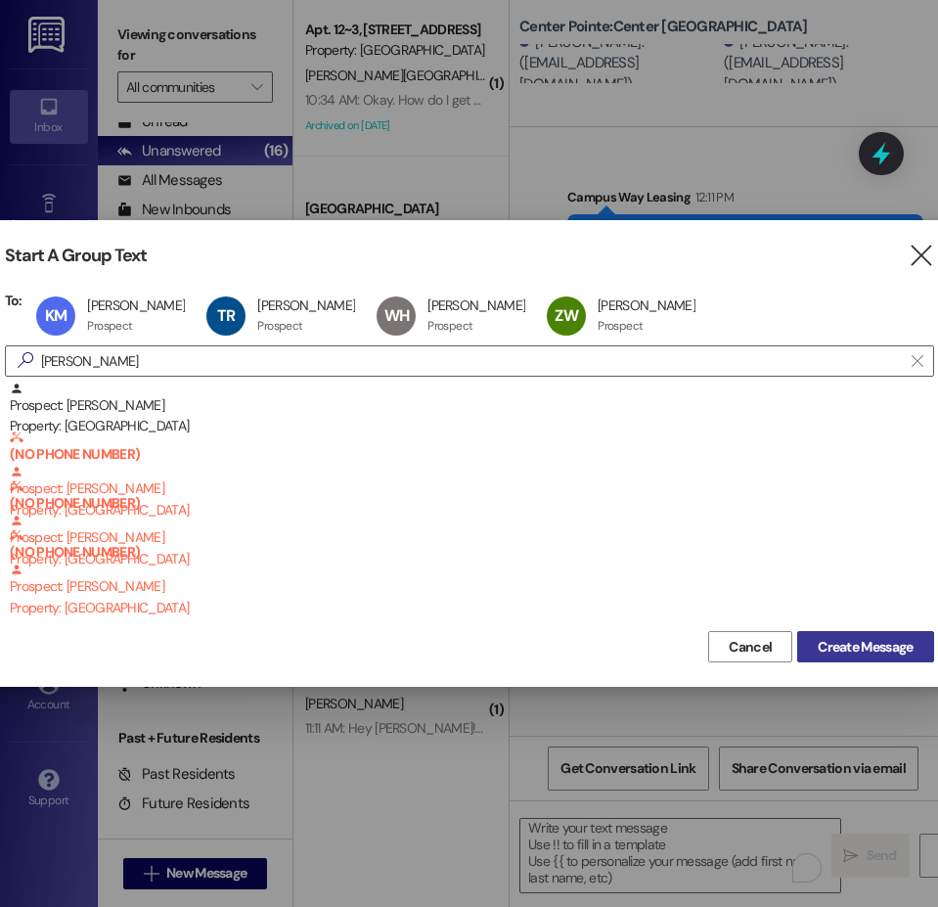
click at [866, 639] on span "Create Message" at bounding box center [865, 647] width 95 height 21
click at [846, 642] on span "Create Message" at bounding box center [865, 647] width 95 height 21
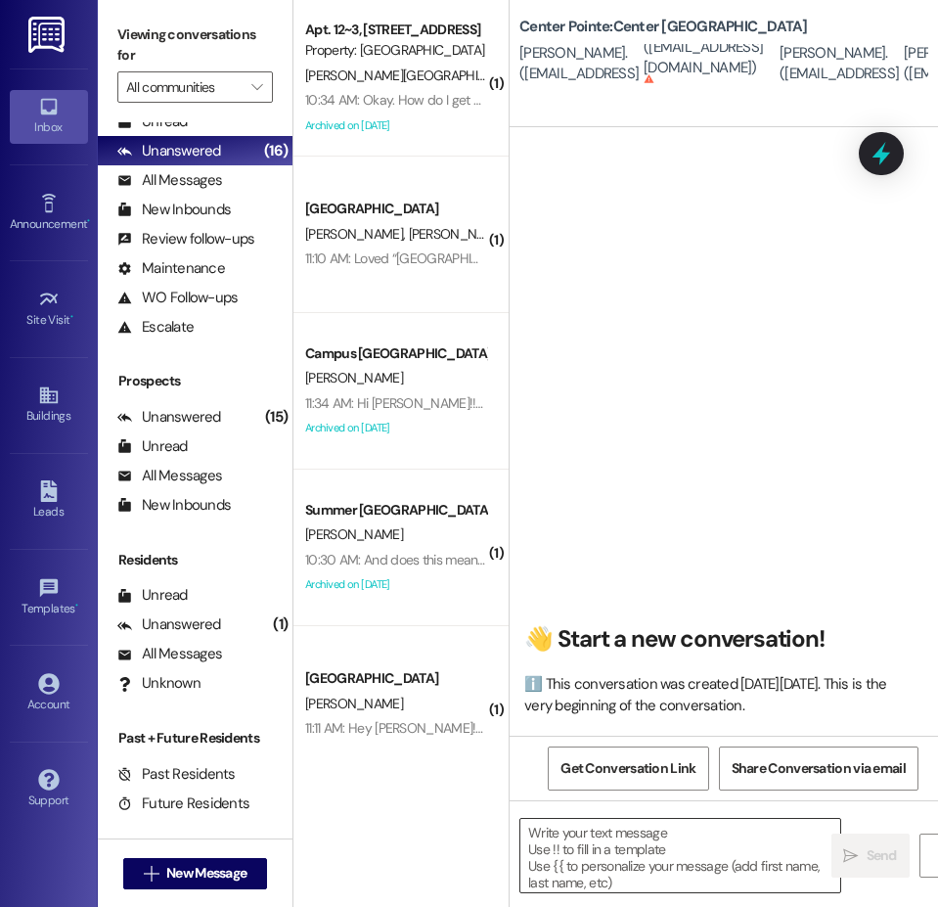
click at [616, 838] on textarea at bounding box center [680, 855] width 320 height 73
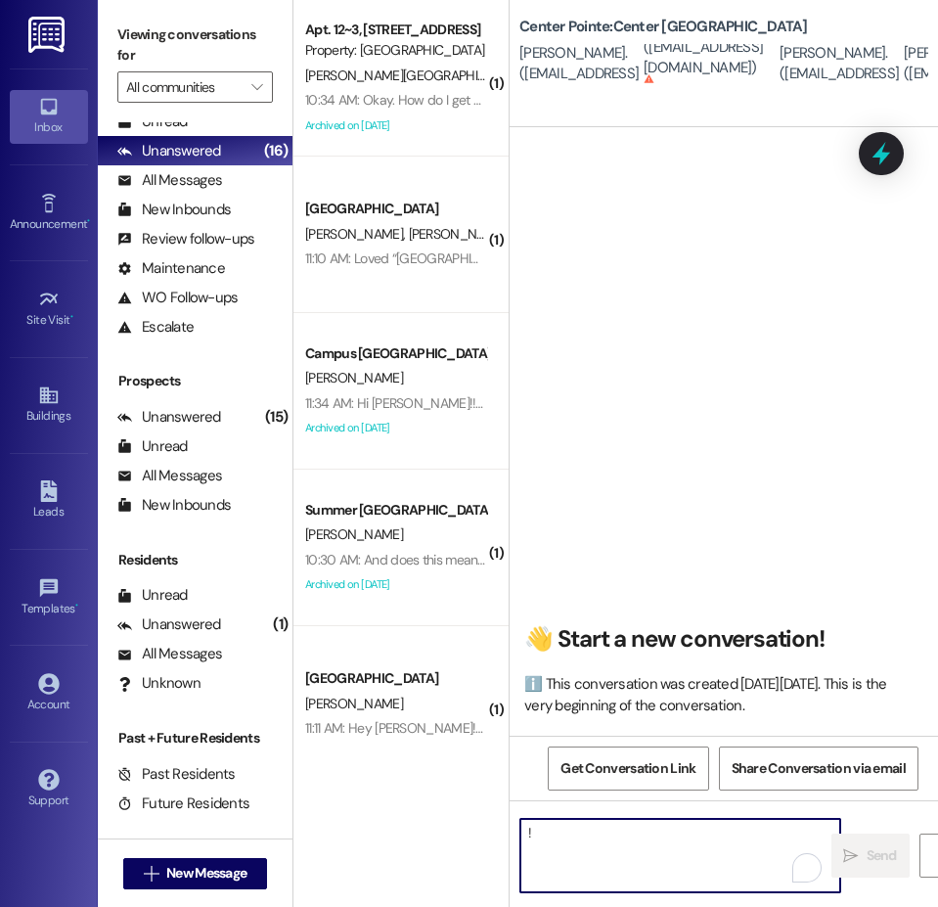
type textarea "!!"
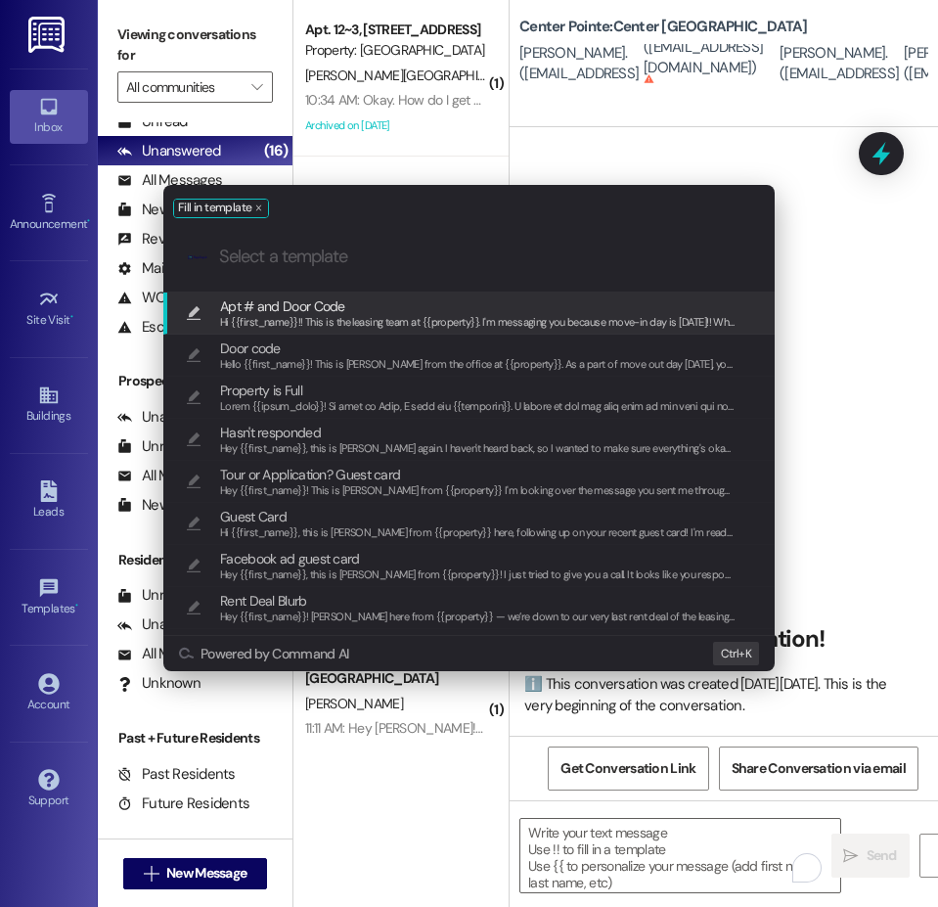
click at [315, 310] on span "Apt # and Door Code" at bounding box center [282, 306] width 125 height 22
type textarea "Hi {{first_name}}!! This is the leasing team at {{property}}. I'm messaging you…"
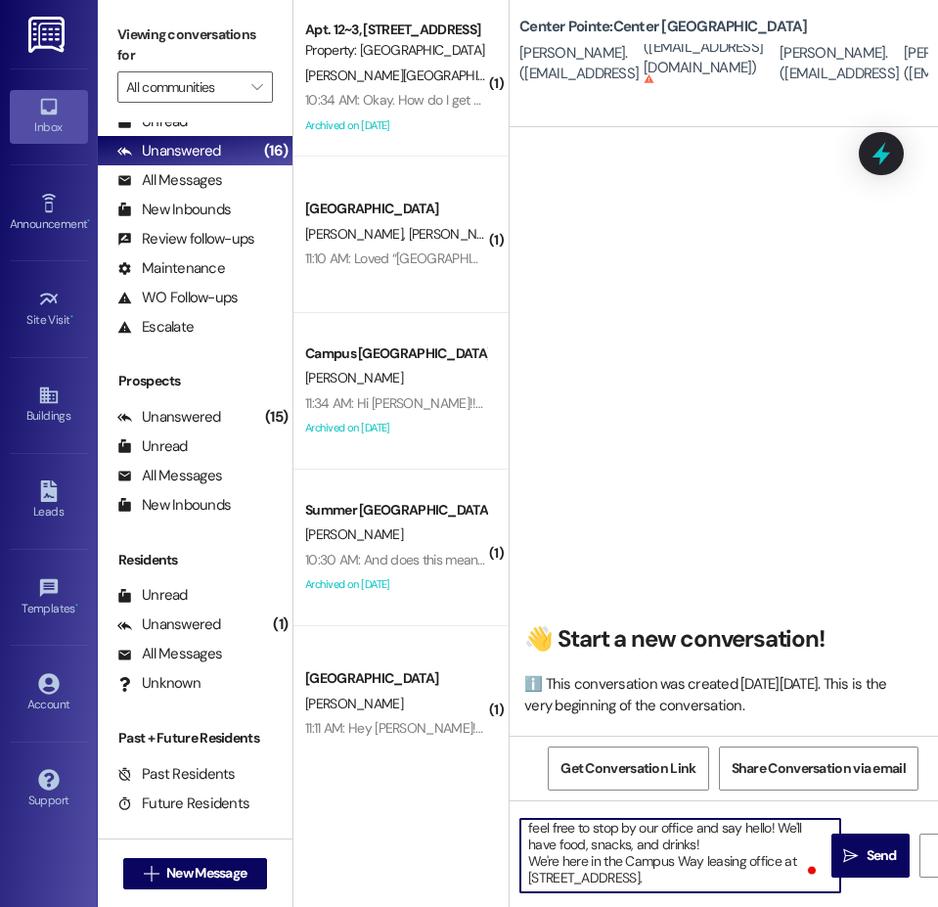
scroll to position [98, 0]
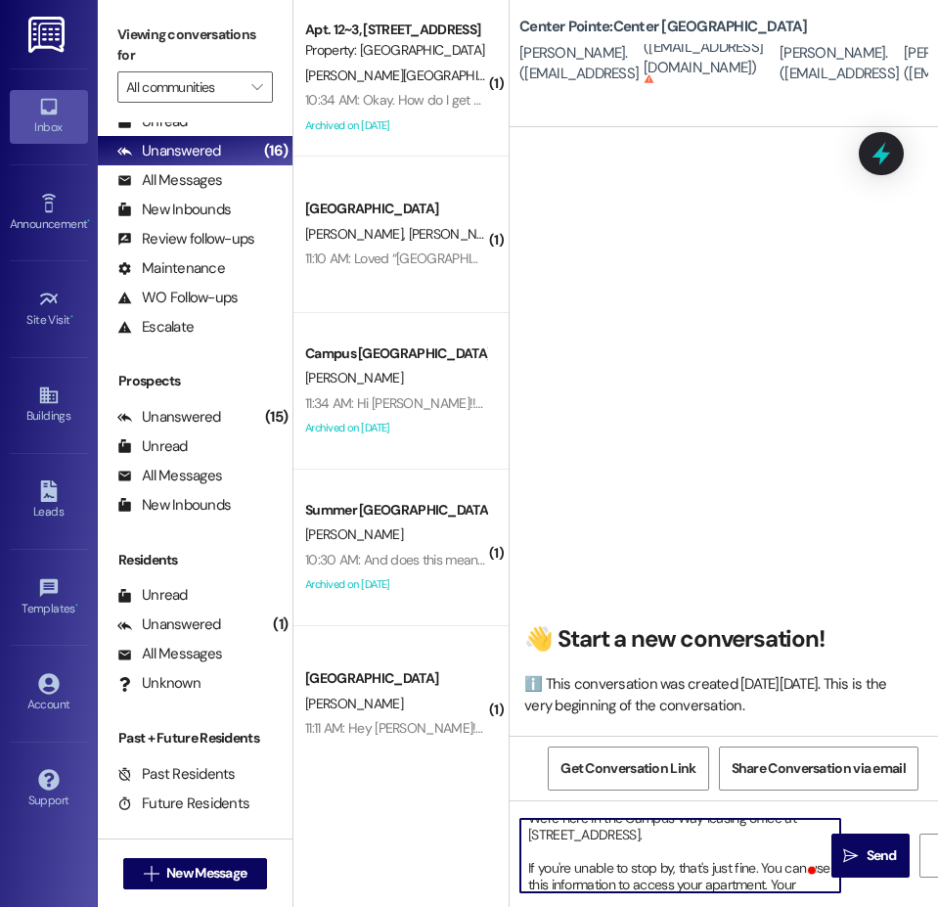
click at [713, 859] on textarea "Hi {{first_name}}!! This is the leasing team at {{property}}. I'm messaging you…" at bounding box center [680, 855] width 320 height 73
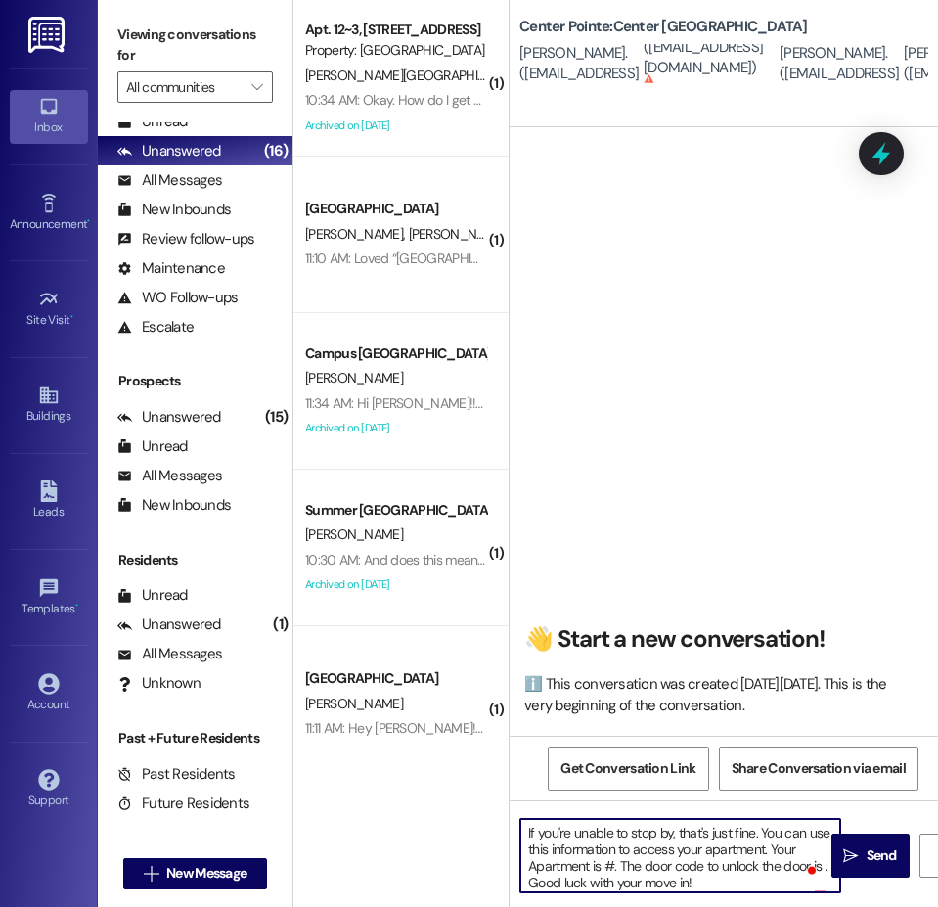
scroll to position [133, 0]
click at [606, 865] on textarea "Hi {{first_name}}!! This is the leasing team at {{property}}. I'm messaging you…" at bounding box center [680, 855] width 320 height 73
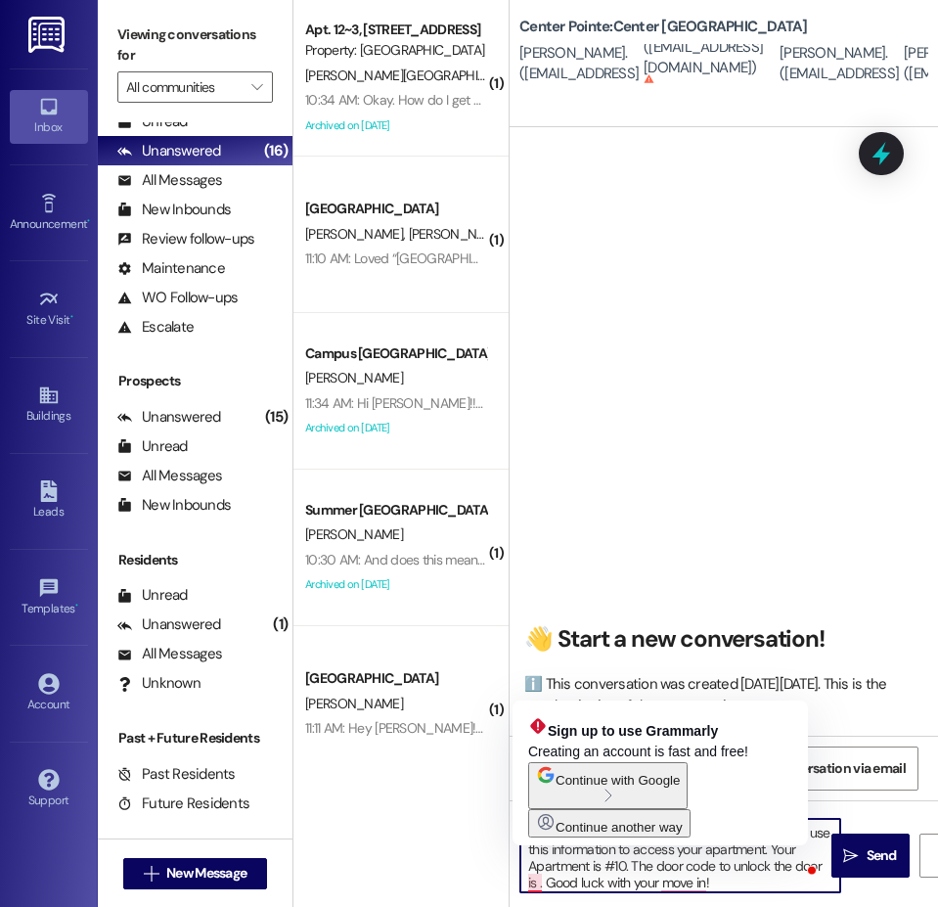
click at [538, 880] on textarea "Hi {{first_name}}!! This is the leasing team at {{property}}. I'm messaging you…" at bounding box center [680, 855] width 320 height 73
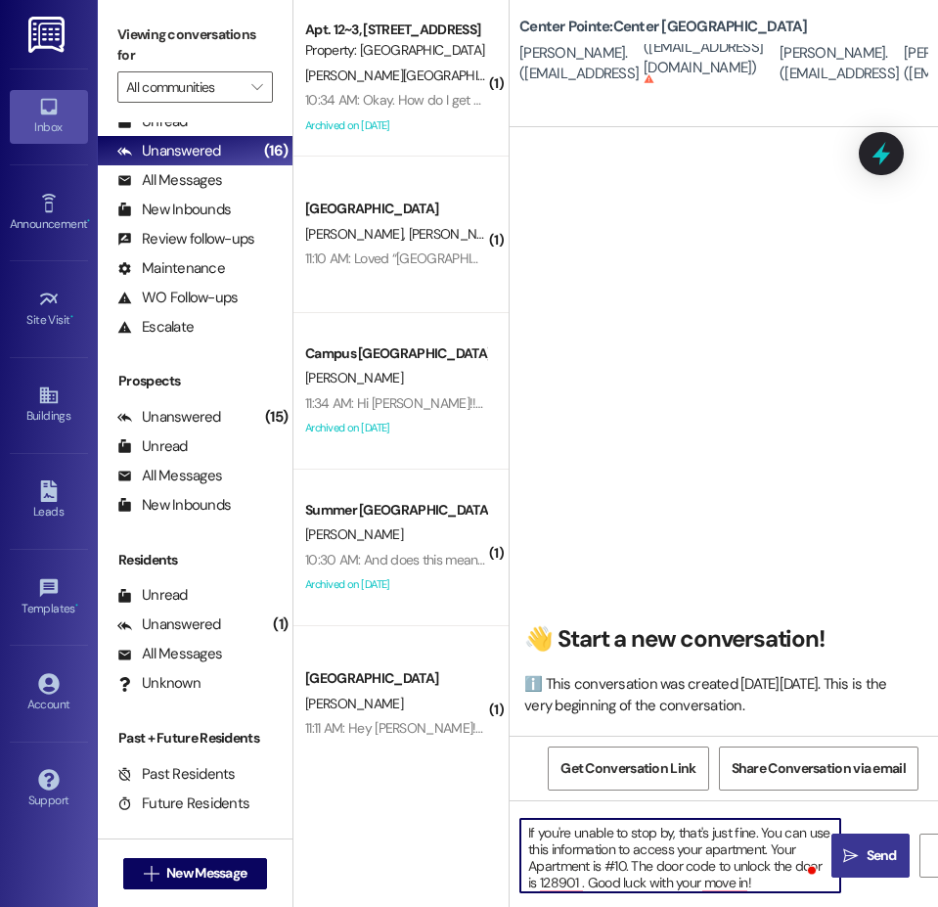
type textarea "Hi {{first_name}}!! This is the leasing team at {{property}}. I'm messaging you…"
click at [857, 859] on icon "" at bounding box center [850, 856] width 15 height 16
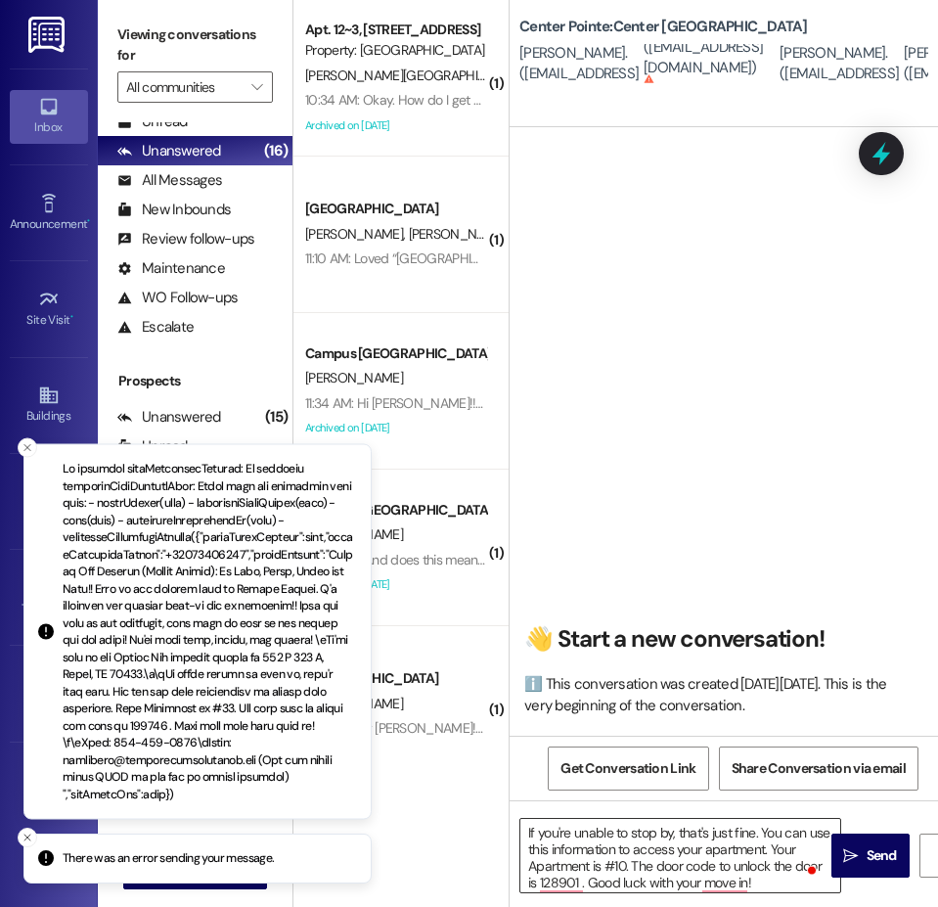
click at [619, 870] on textarea "Hi {{first_name}}!! This is the leasing team at {{property}}. I'm messaging you…" at bounding box center [680, 855] width 320 height 73
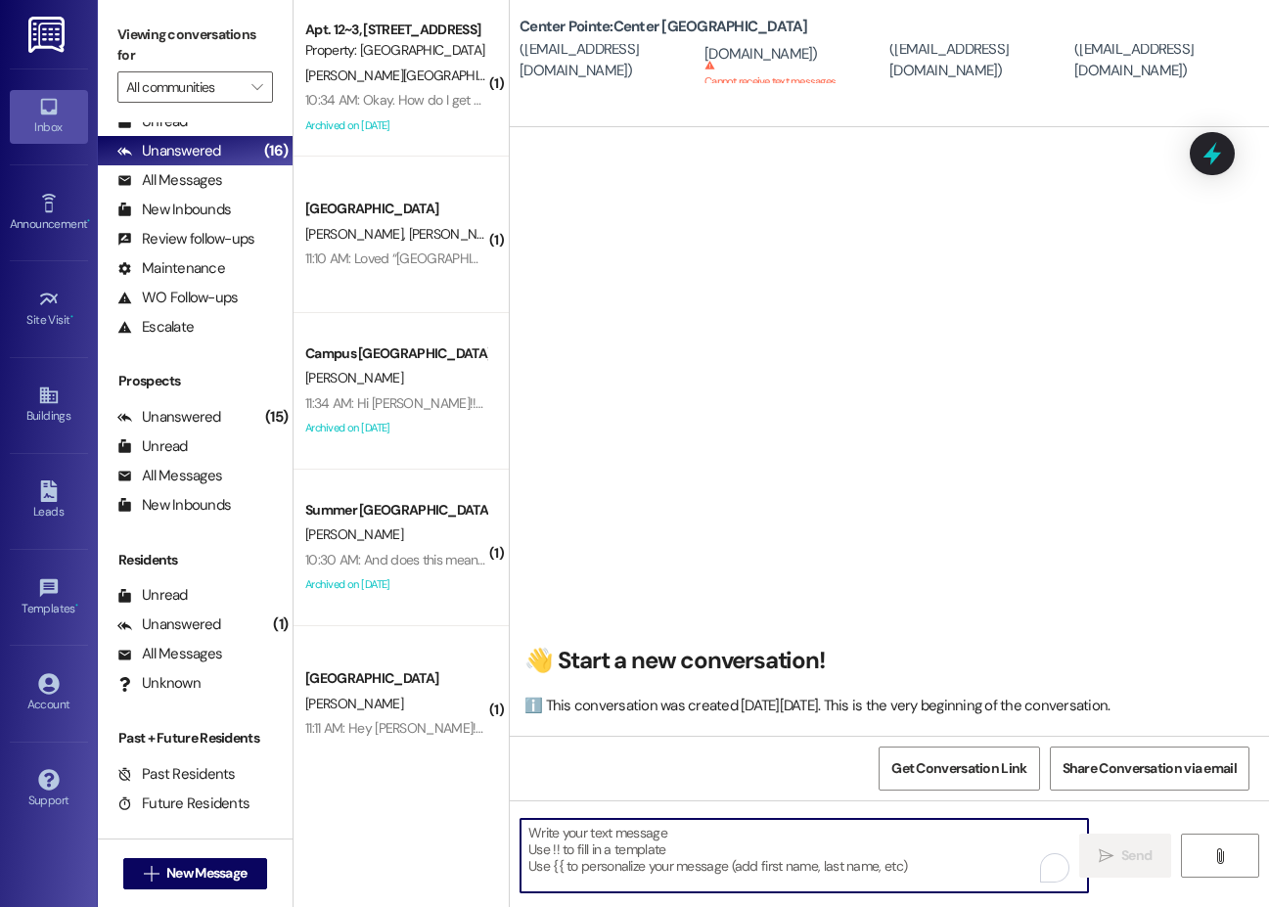
scroll to position [18, 0]
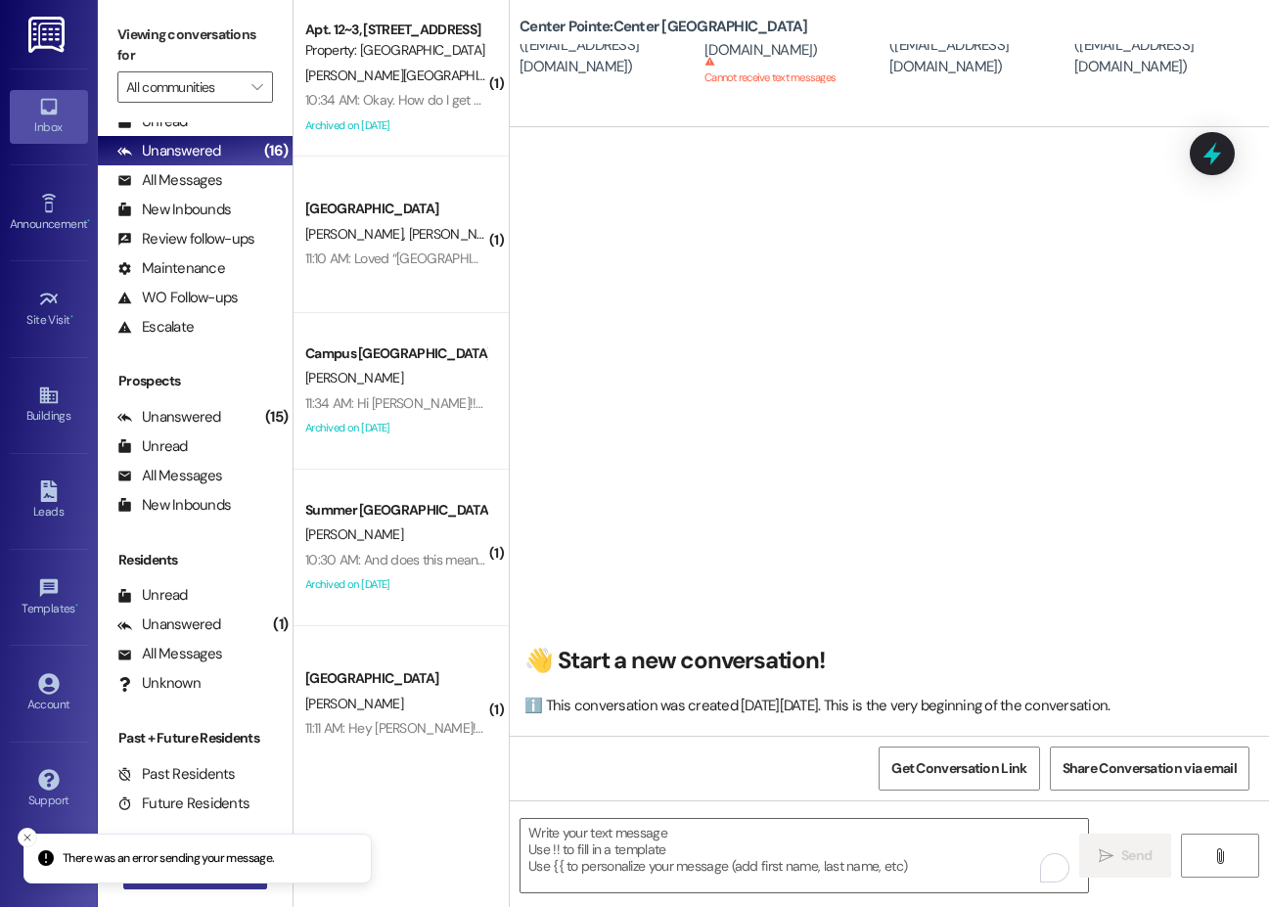
click at [194, 873] on div "There was an error sending your message. Inbox Go to Inbox Announcement • Send …" at bounding box center [634, 453] width 1269 height 907
click at [210, 870] on li "There was an error sending your message." at bounding box center [197, 858] width 348 height 51
click at [215, 885] on button " New Message" at bounding box center [195, 873] width 145 height 31
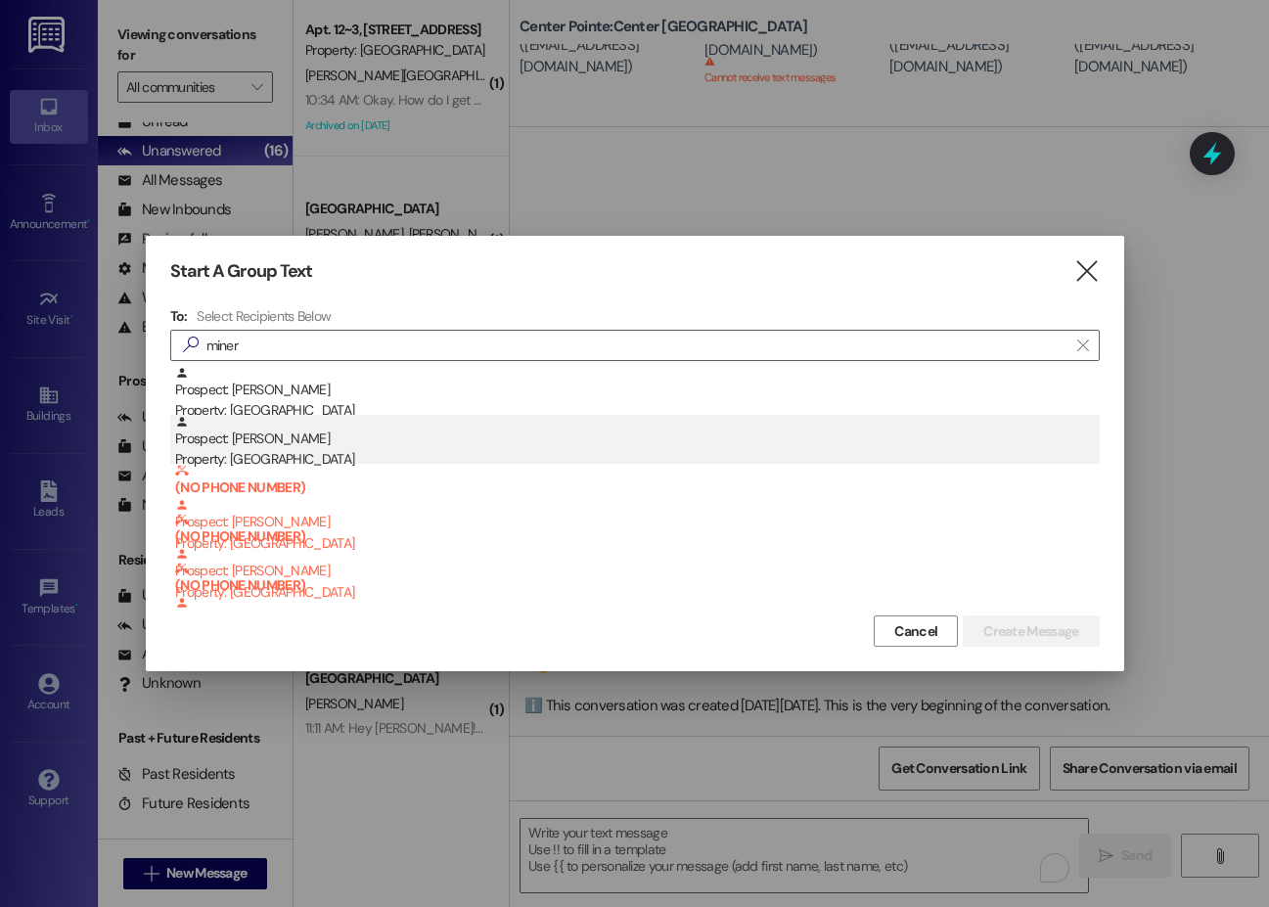
click at [241, 431] on div "Prospect: [PERSON_NAME] Property: [GEOGRAPHIC_DATA]" at bounding box center [637, 443] width 924 height 56
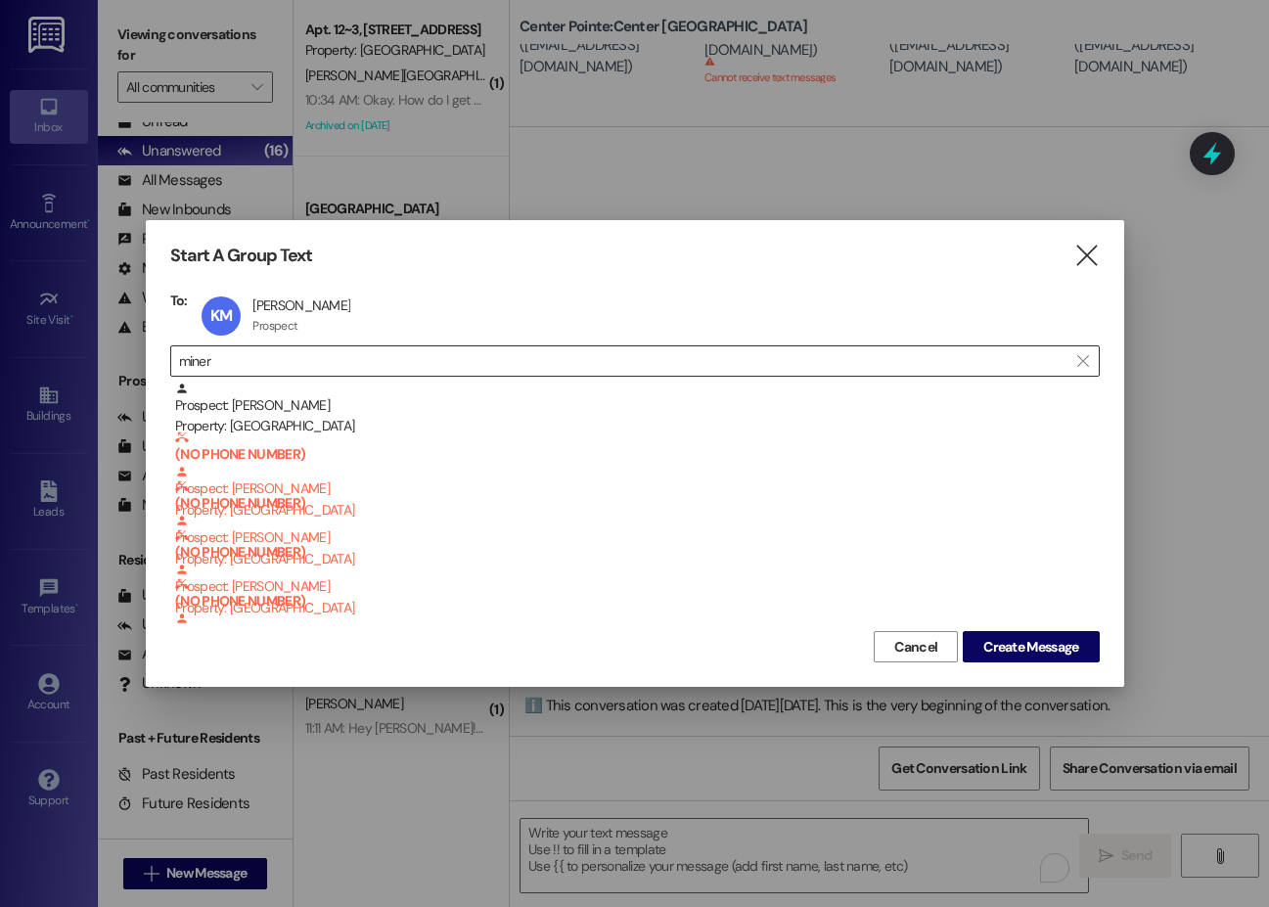
click at [201, 358] on input "miner" at bounding box center [623, 360] width 888 height 27
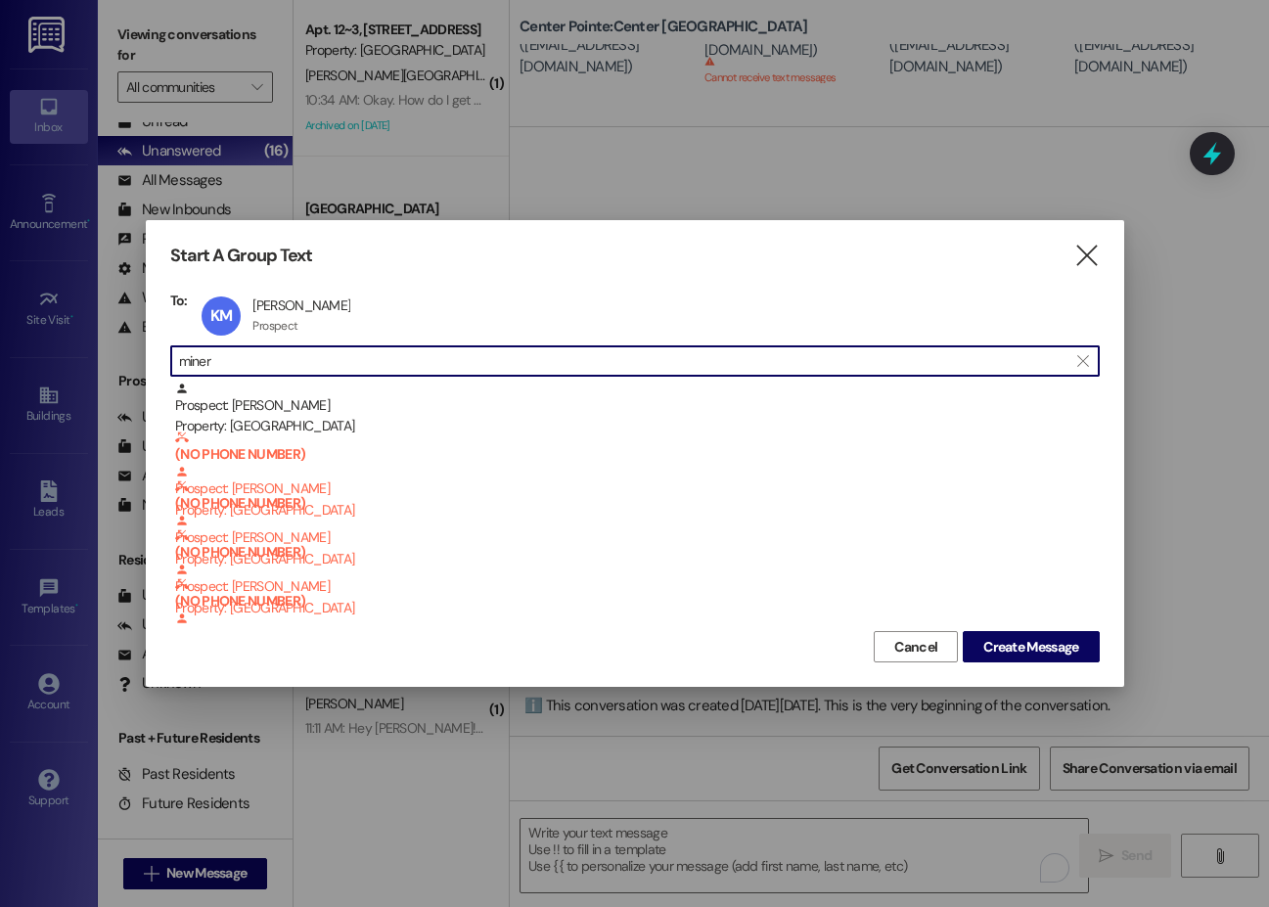
click at [201, 358] on input "miner" at bounding box center [623, 360] width 888 height 27
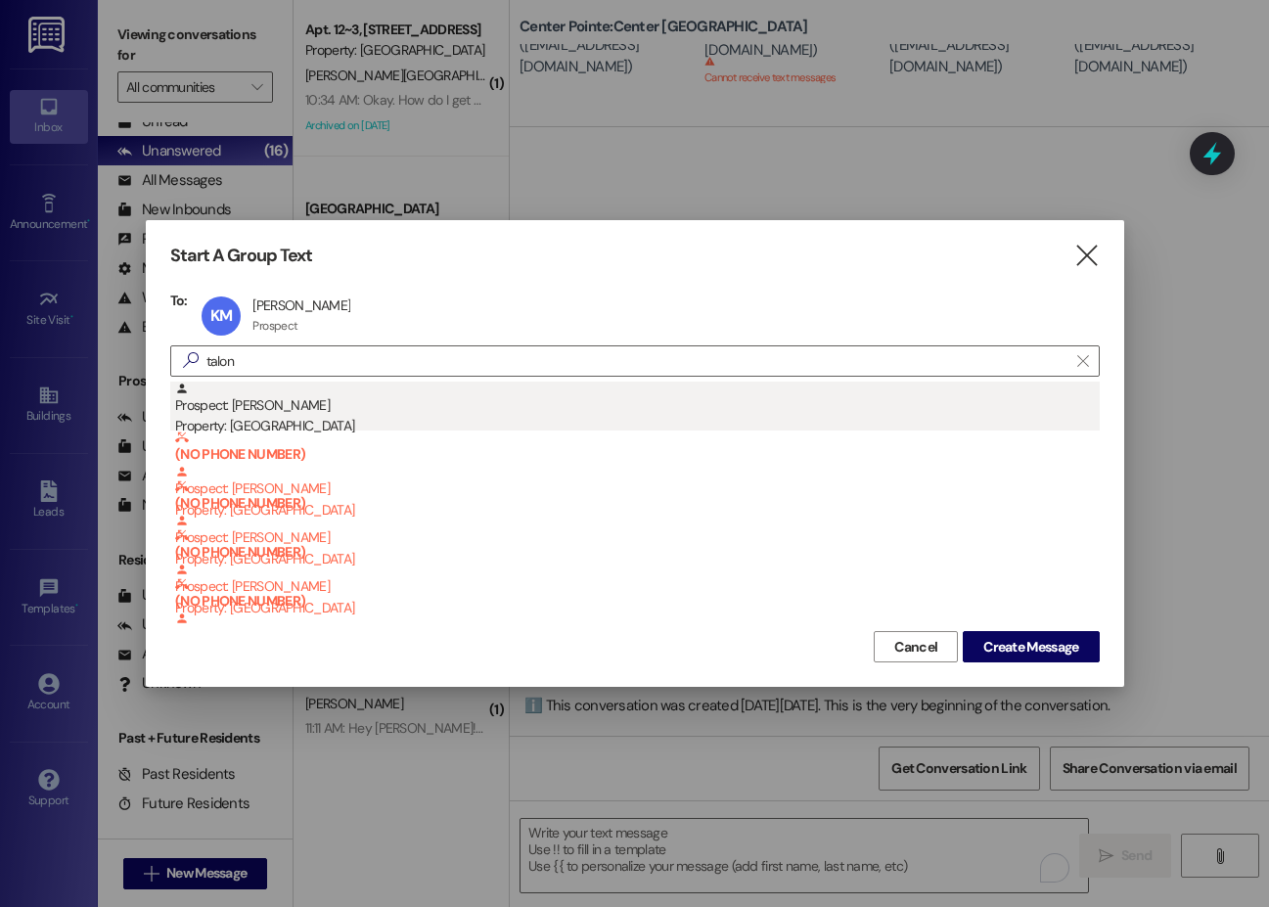
click at [286, 405] on div "Prospect: Talon [PERSON_NAME] Property: Center Pointe" at bounding box center [637, 409] width 924 height 56
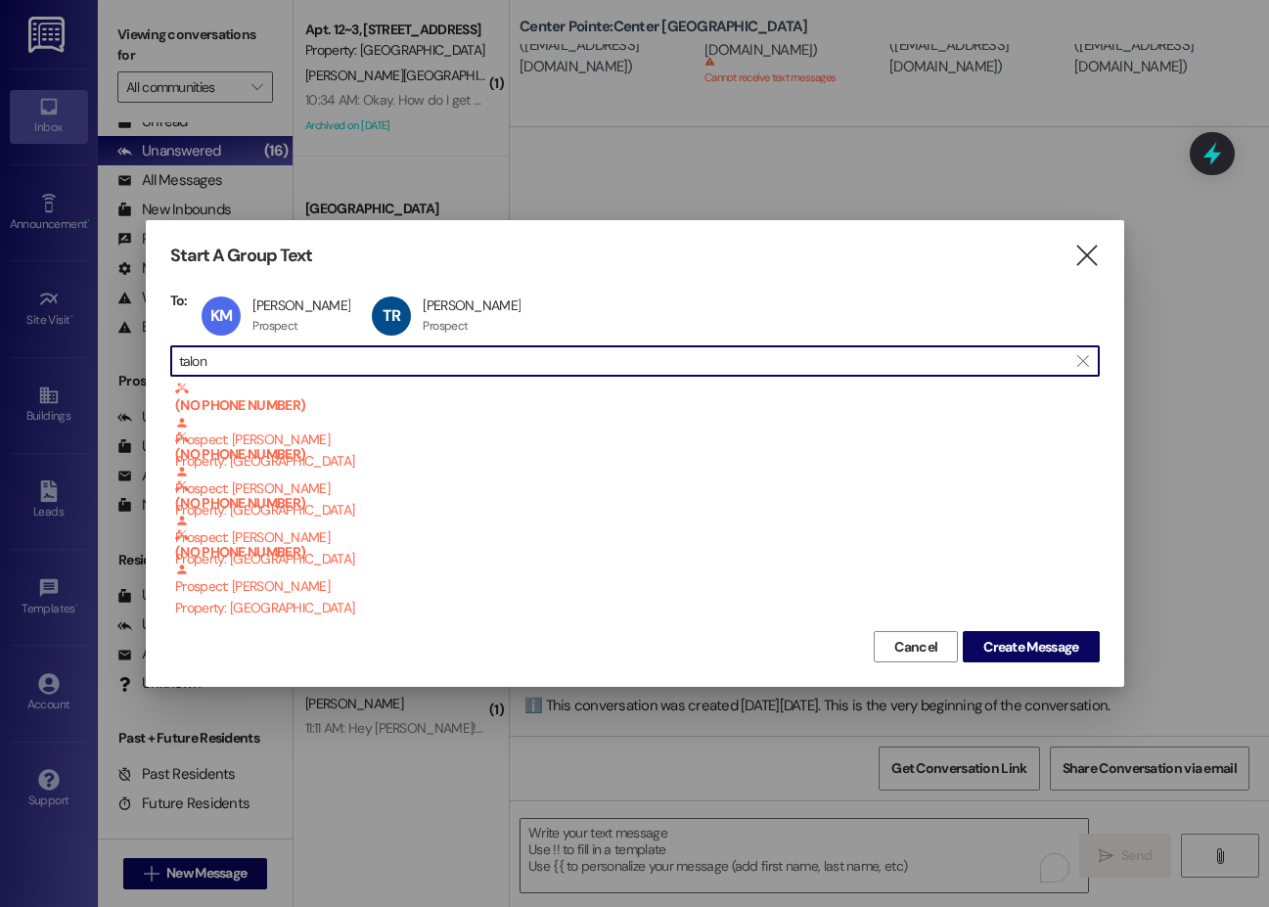
click at [190, 361] on input "talon" at bounding box center [623, 360] width 888 height 27
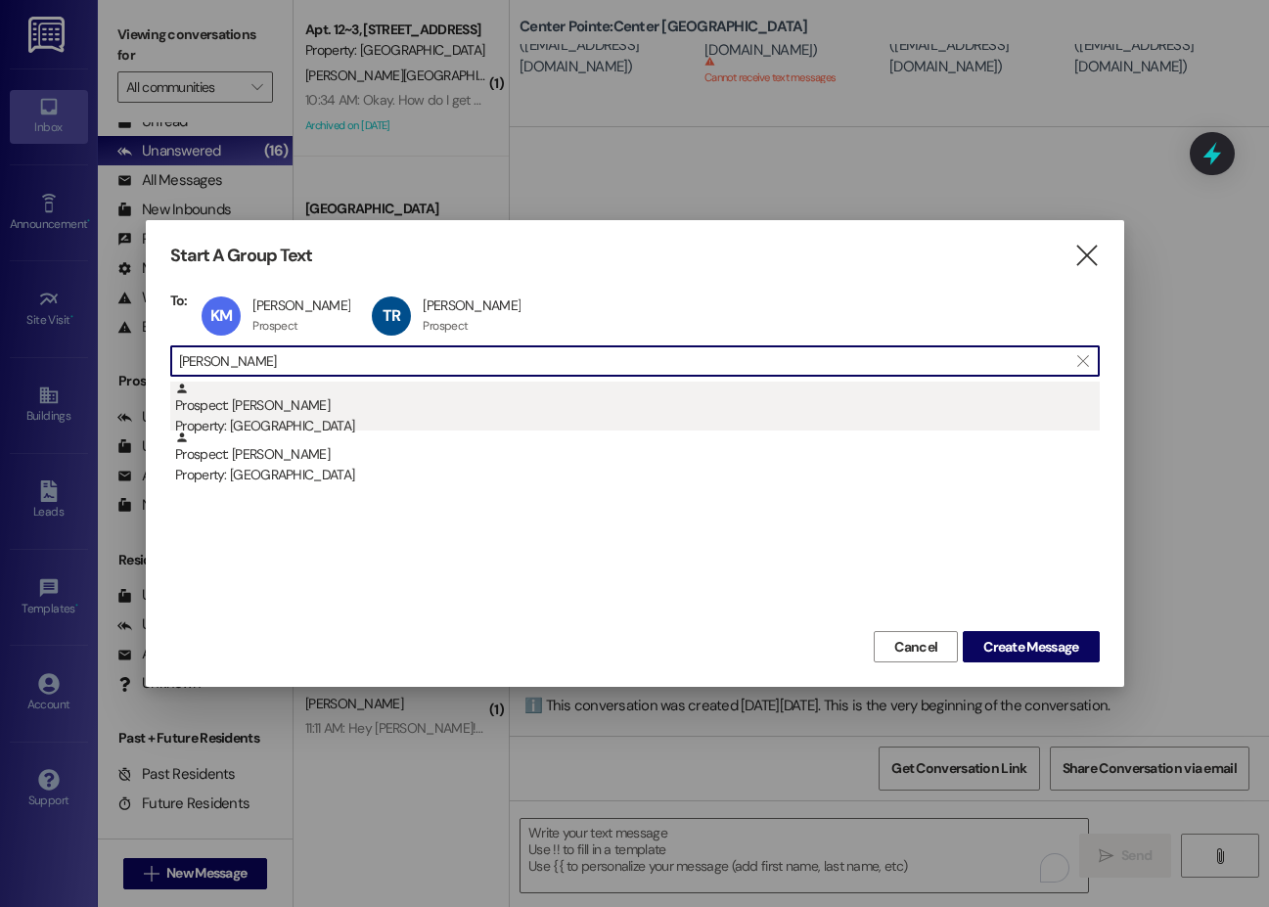
type input "[PERSON_NAME]"
click at [261, 414] on div "Prospect: [PERSON_NAME] Property: Center Pointe" at bounding box center [637, 409] width 924 height 56
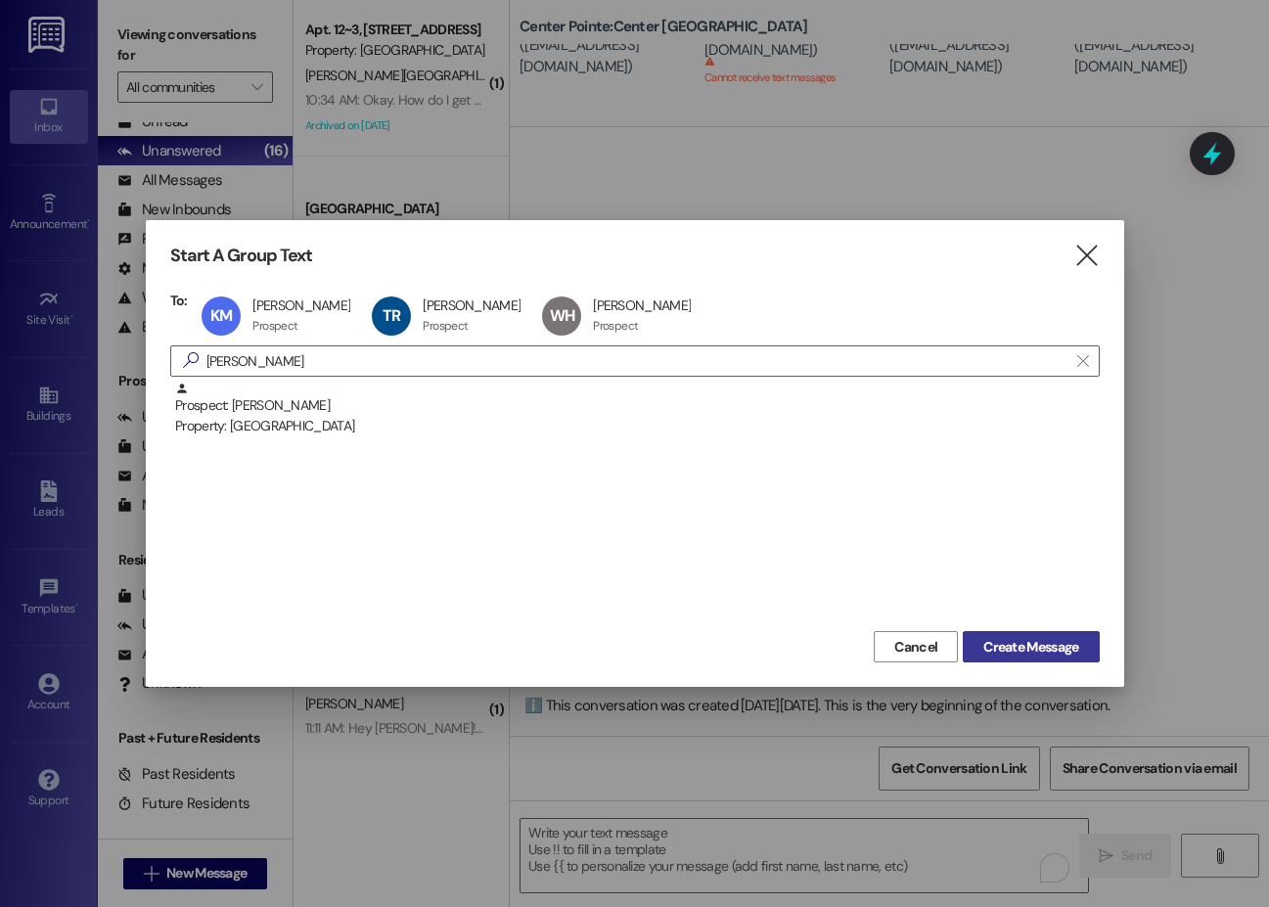
click at [937, 639] on span "Create Message" at bounding box center [1030, 647] width 95 height 21
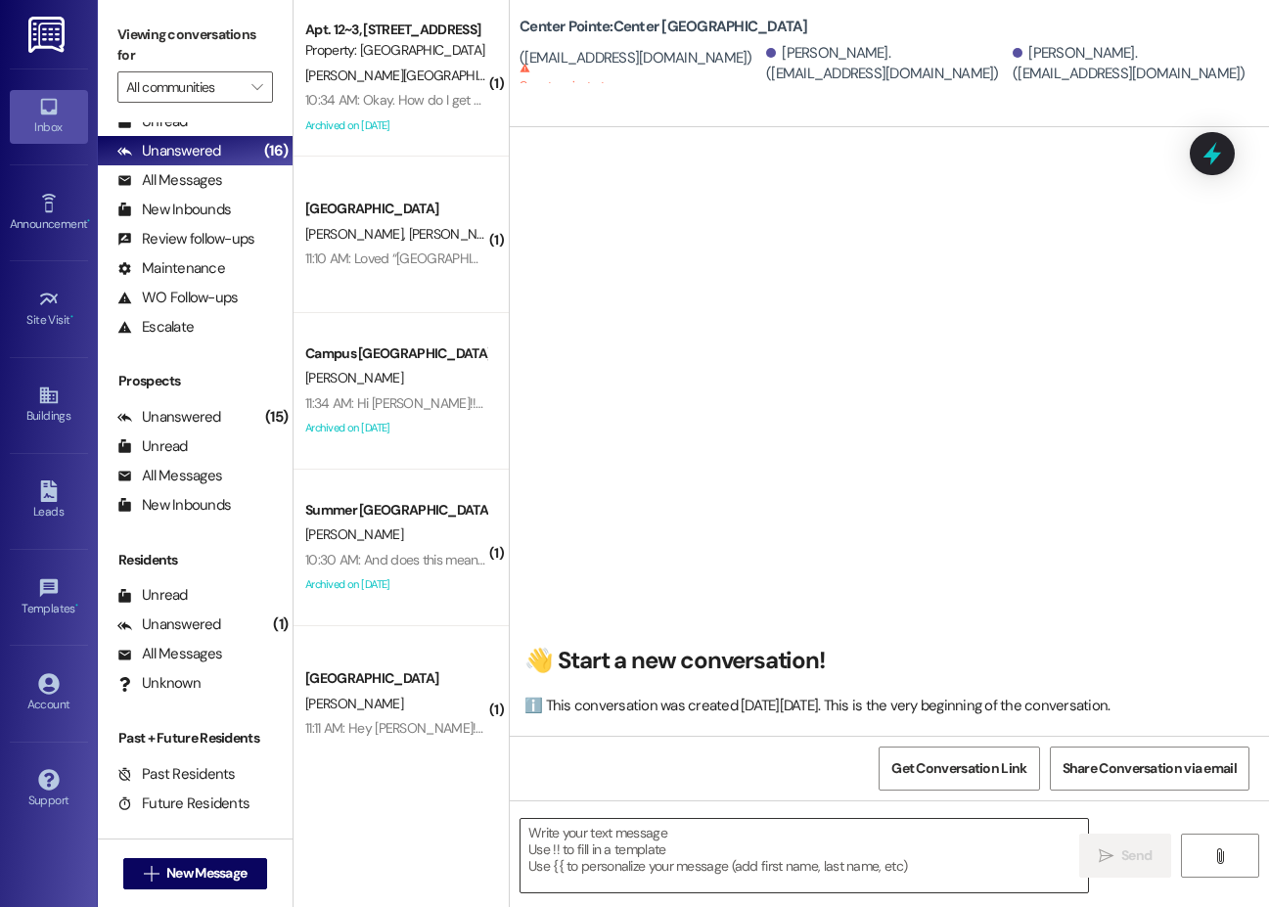
click at [937, 869] on textarea at bounding box center [803, 855] width 567 height 73
click at [205, 866] on span "New Message" at bounding box center [206, 873] width 80 height 21
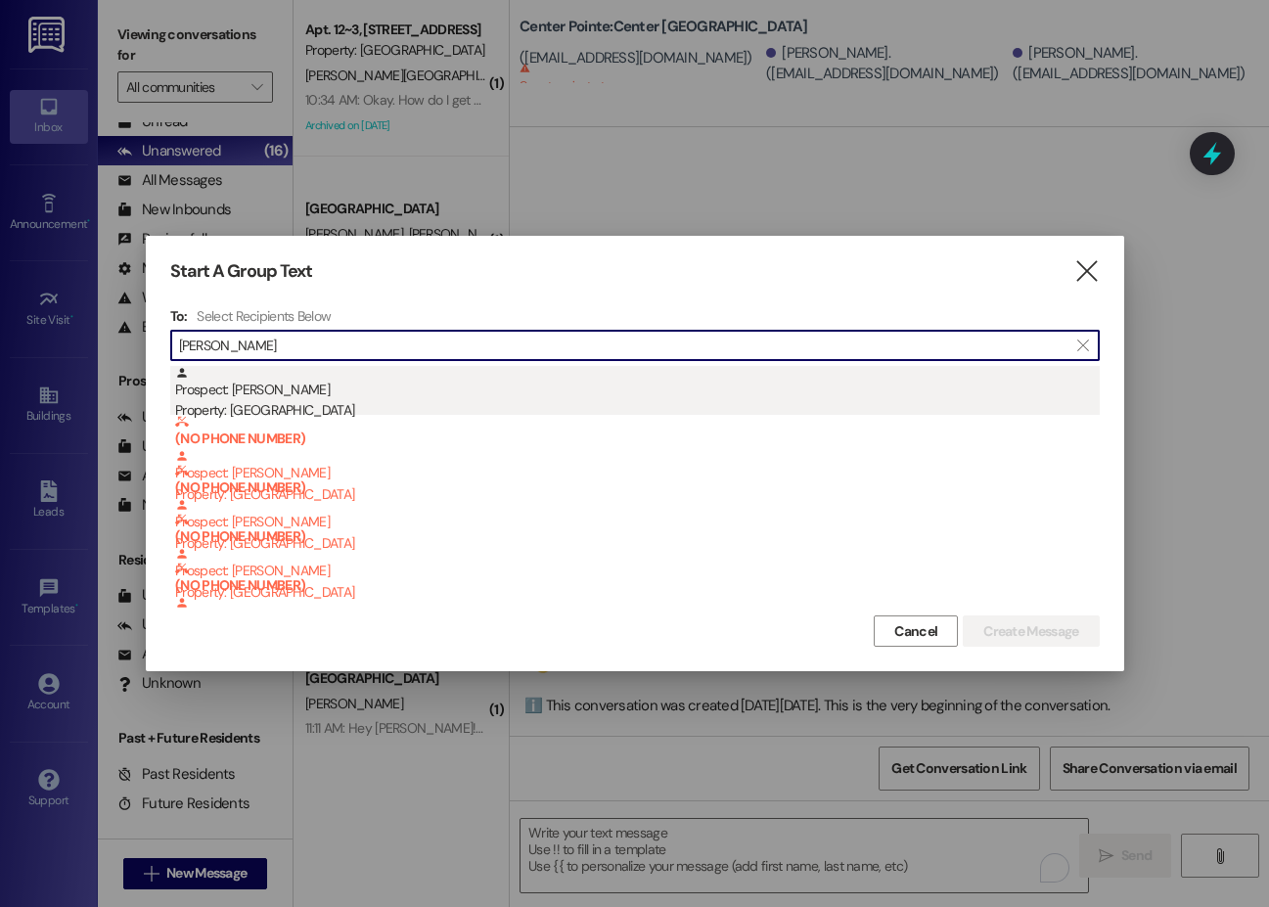
click at [233, 385] on div "Prospect: [PERSON_NAME] Property: [GEOGRAPHIC_DATA]" at bounding box center [637, 394] width 924 height 56
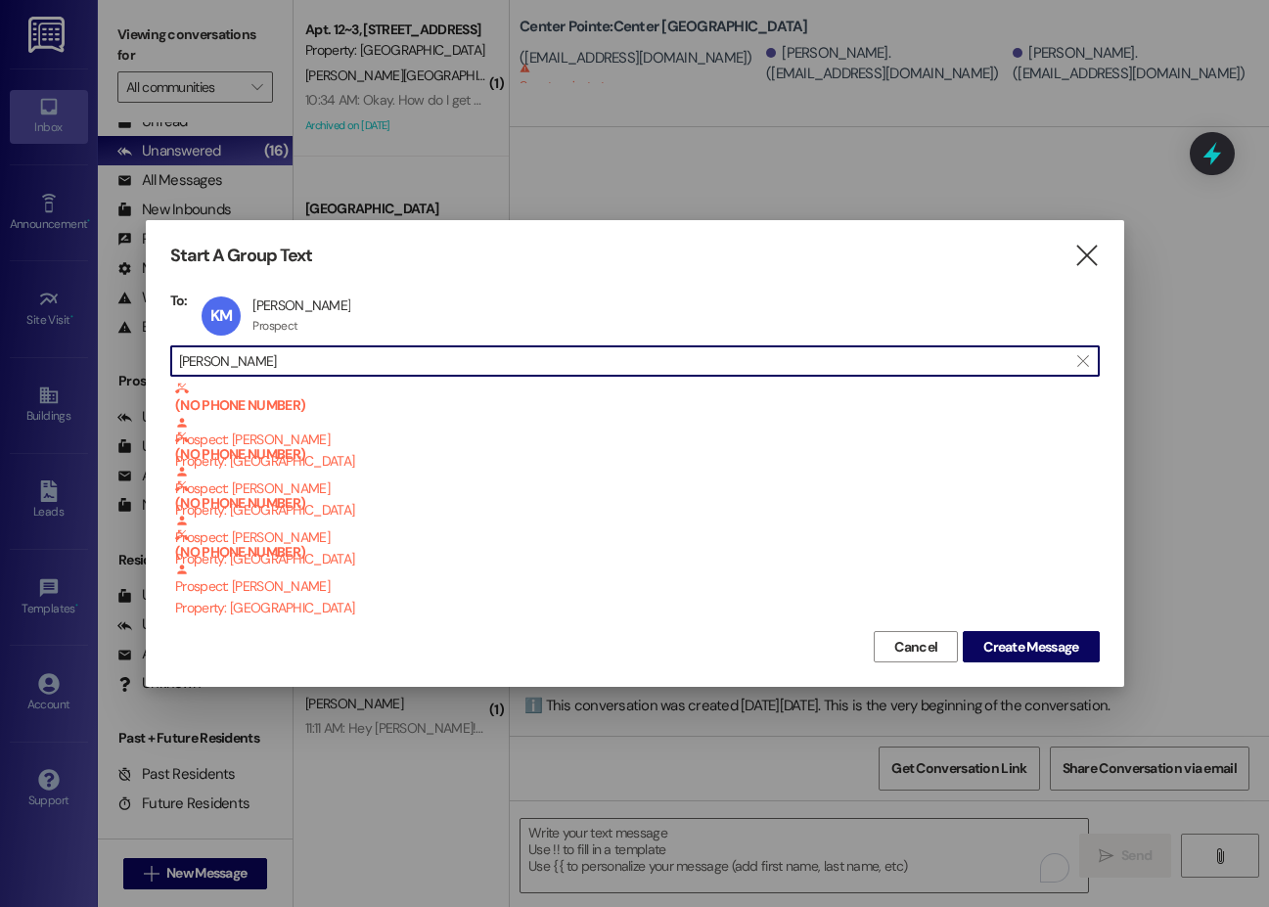
click at [231, 359] on input "[PERSON_NAME]" at bounding box center [623, 360] width 888 height 27
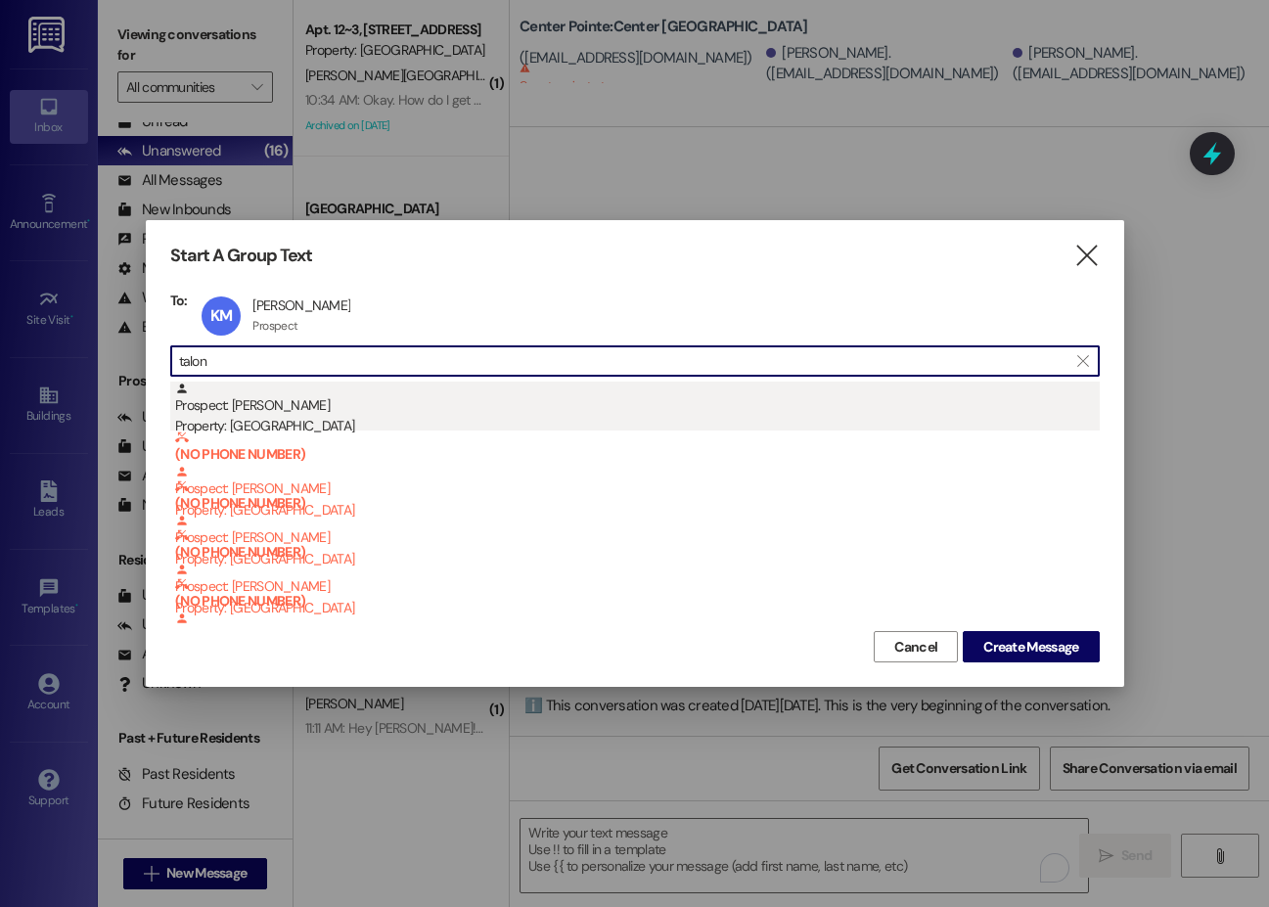
type input "talon"
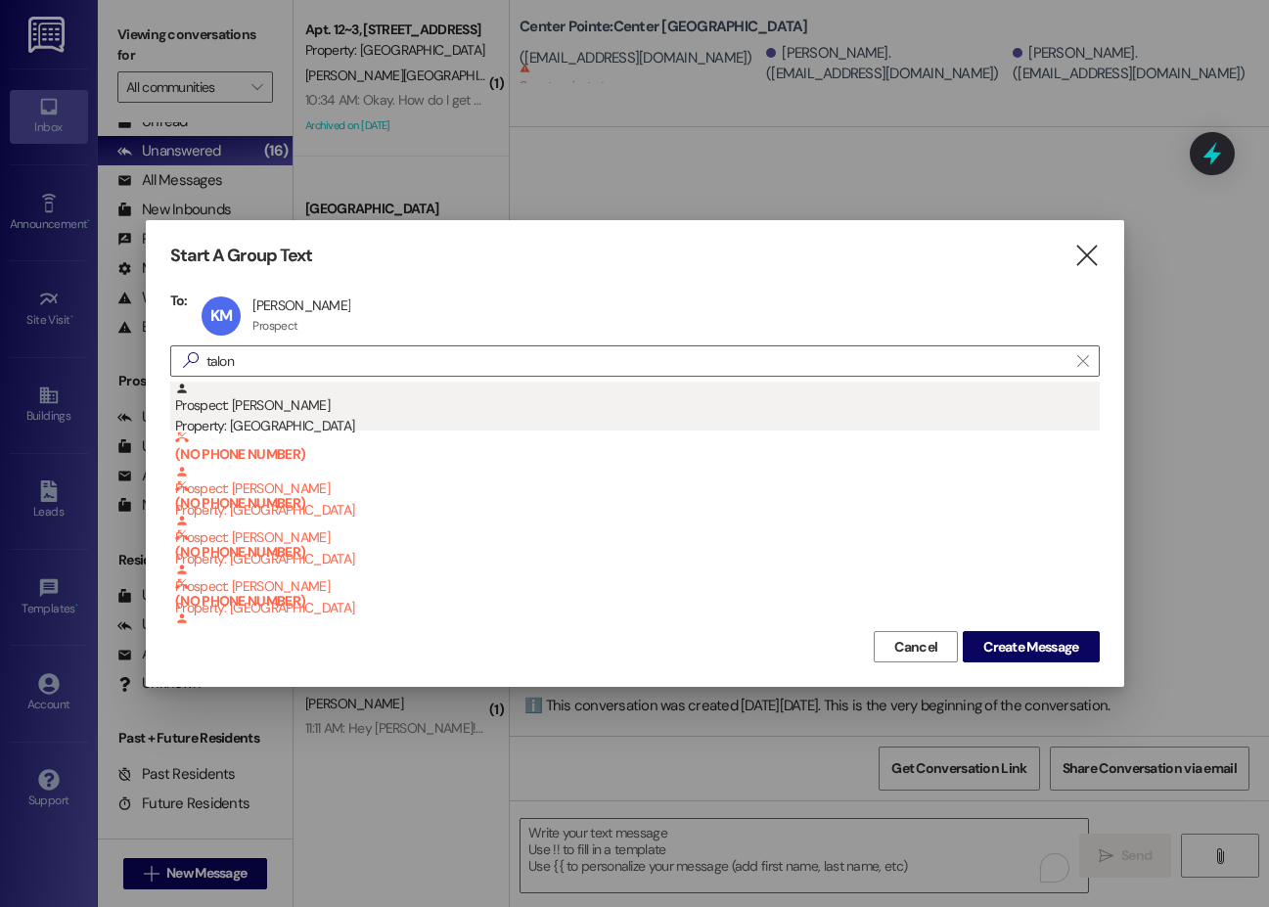
click at [240, 411] on div "Prospect: Talon [PERSON_NAME] Property: Center Pointe" at bounding box center [637, 409] width 924 height 56
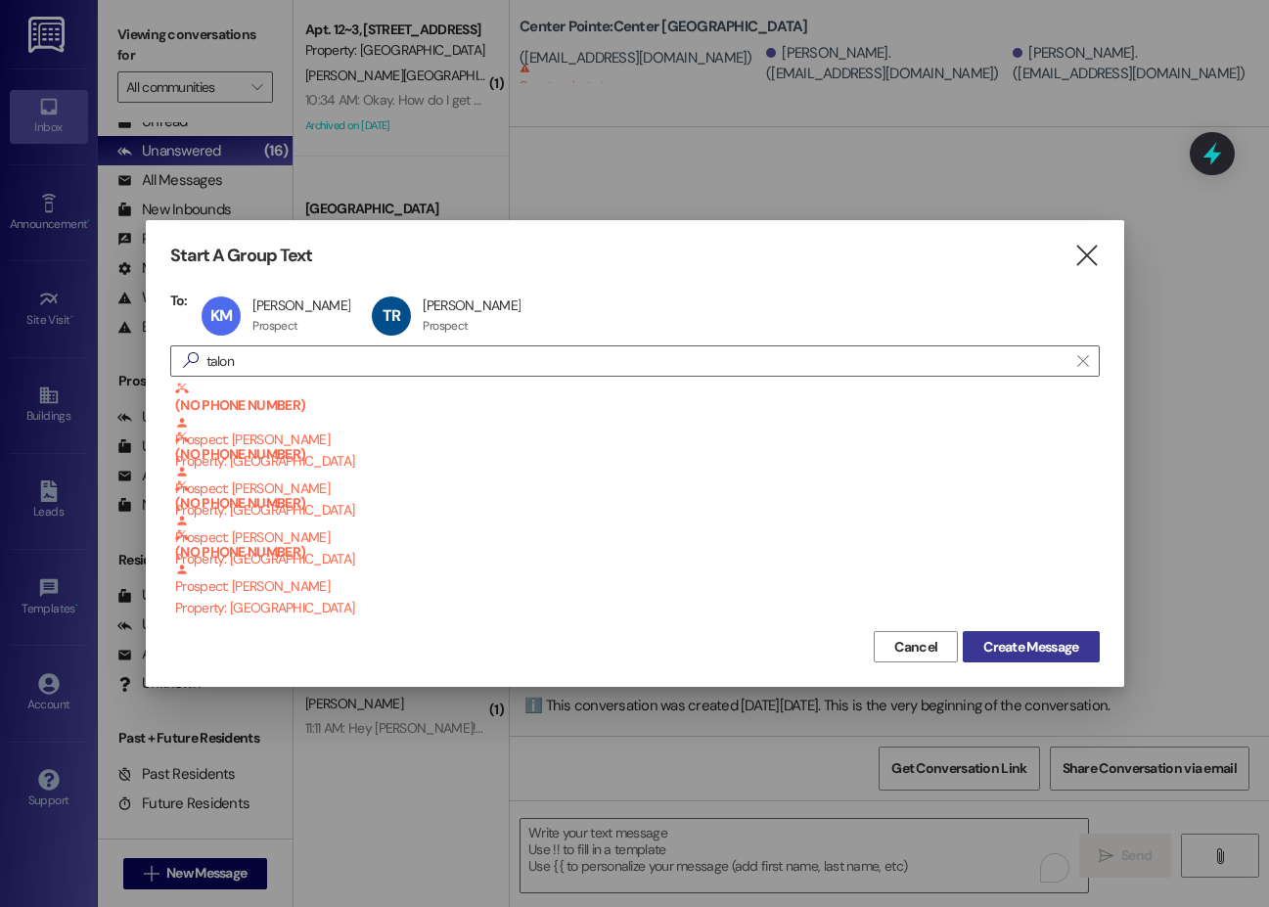
click at [937, 662] on button "Create Message" at bounding box center [1030, 646] width 136 height 31
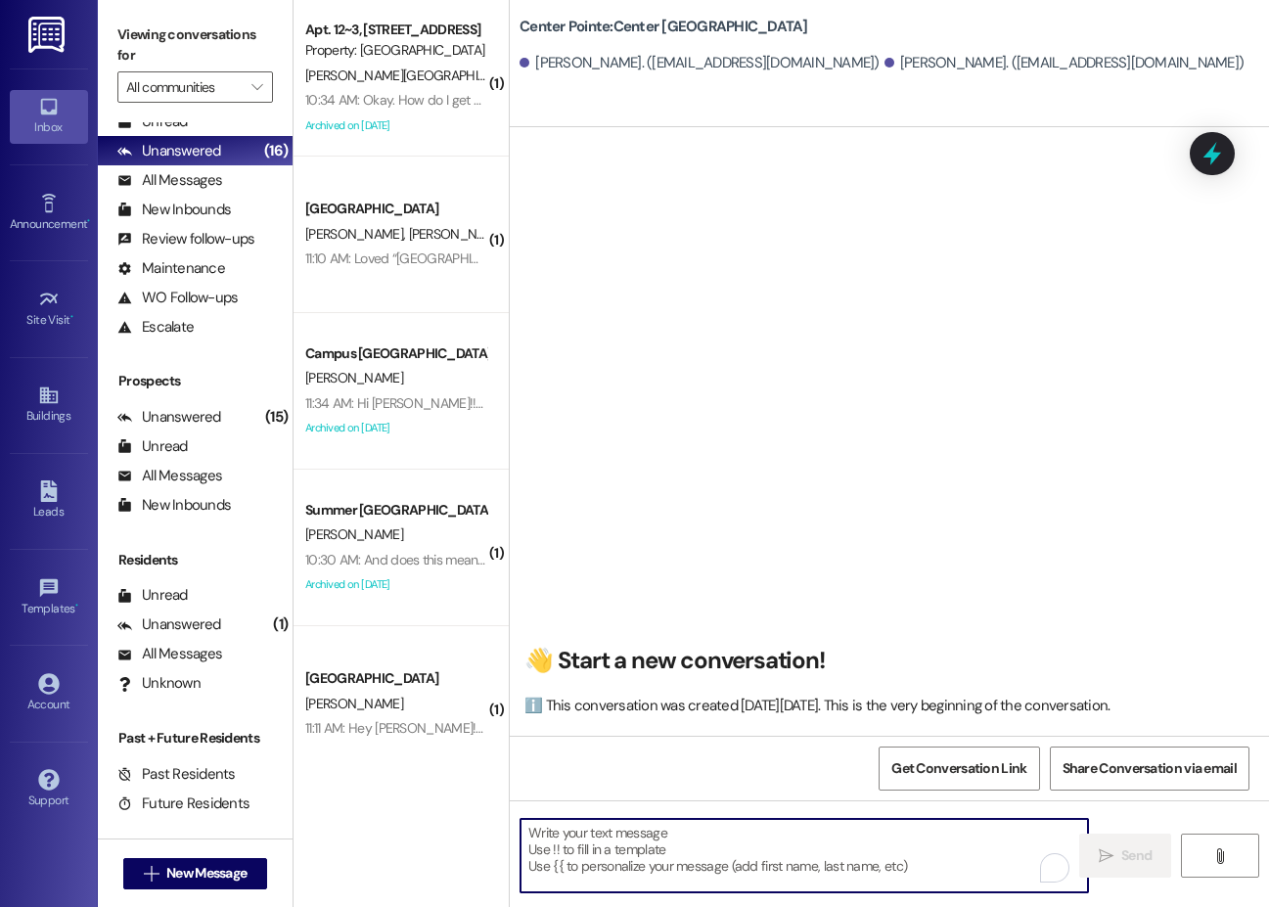
click at [732, 845] on textarea "To enrich screen reader interactions, please activate Accessibility in Grammarl…" at bounding box center [803, 855] width 567 height 73
paste textarea "Hi {{first_name}}!! This is the leasing team at {{property}}. I'm messaging you…"
type textarea "Hi {{first_name}}!! This is the leasing team at {{property}}. I'm messaging you…"
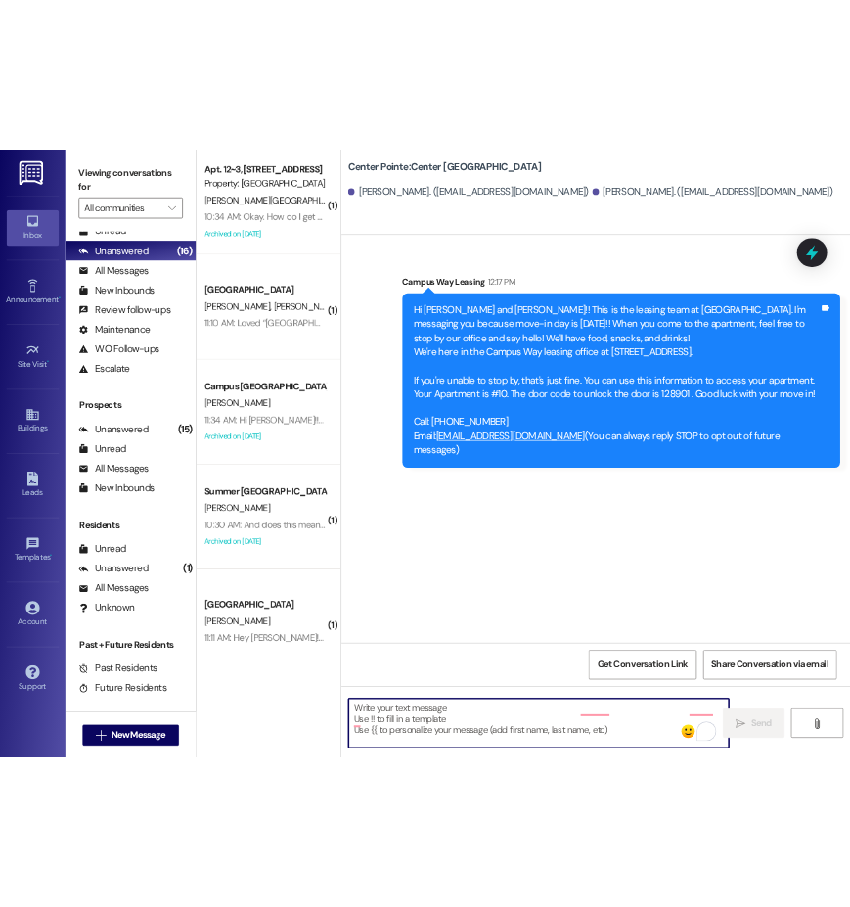
scroll to position [9, 0]
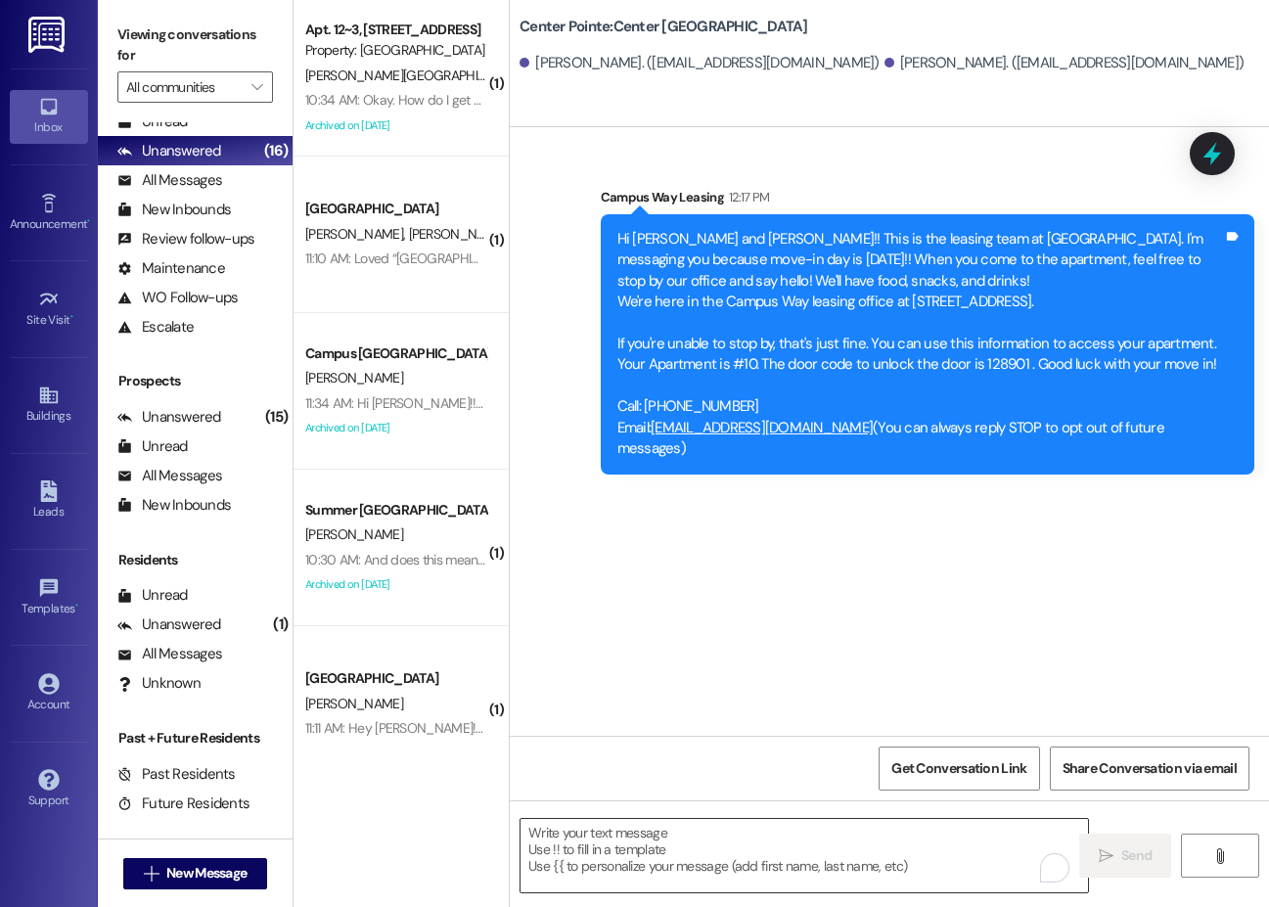
click at [821, 848] on textarea "To enrich screen reader interactions, please activate Accessibility in Grammarl…" at bounding box center [803, 855] width 567 height 73
click at [226, 864] on span "New Message" at bounding box center [206, 873] width 80 height 21
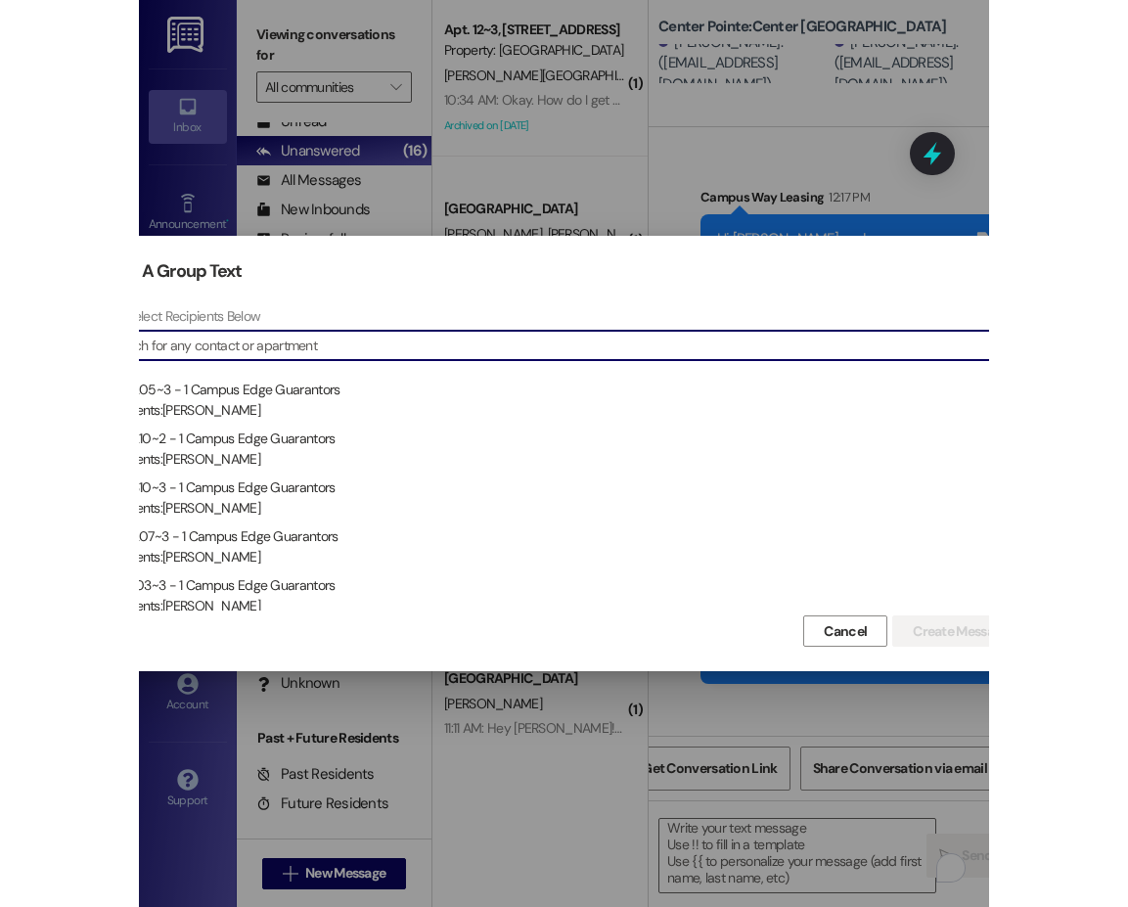
scroll to position [32, 0]
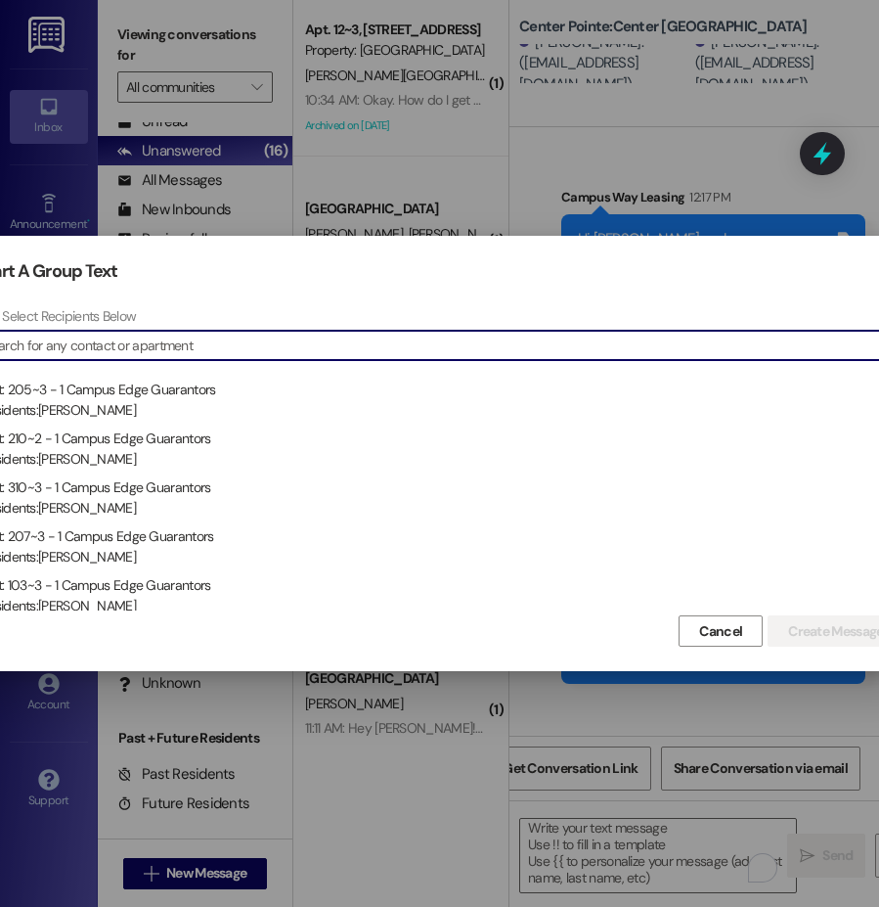
click at [118, 348] on input at bounding box center [443, 345] width 919 height 27
type input "l"
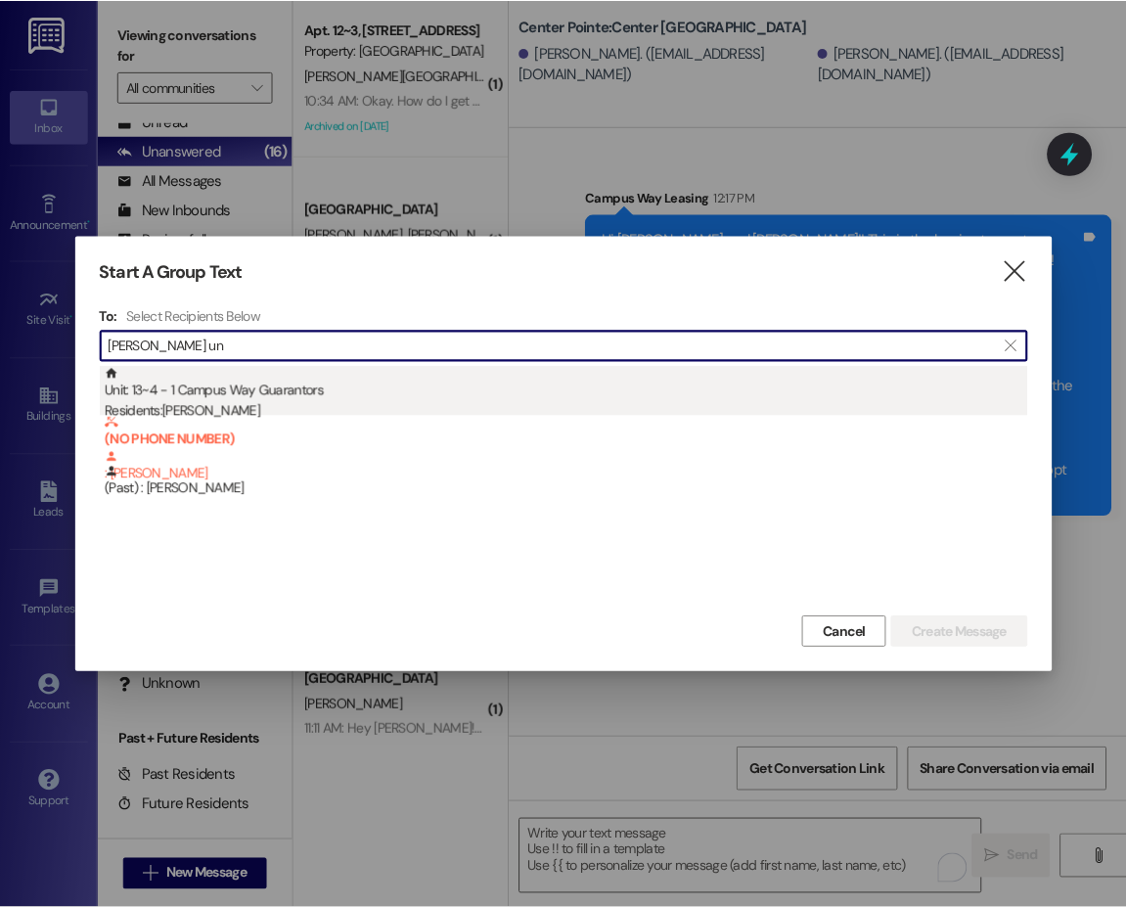
scroll to position [9, 0]
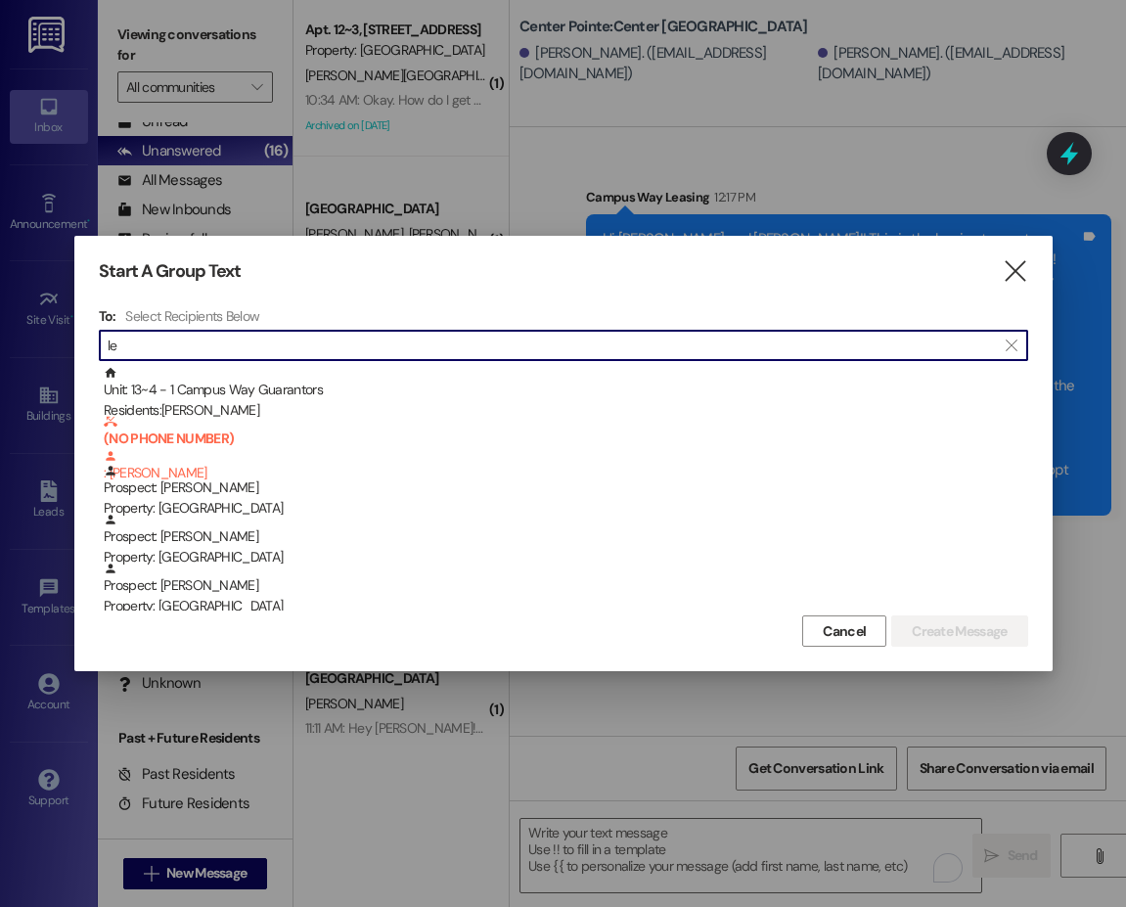
type input "l"
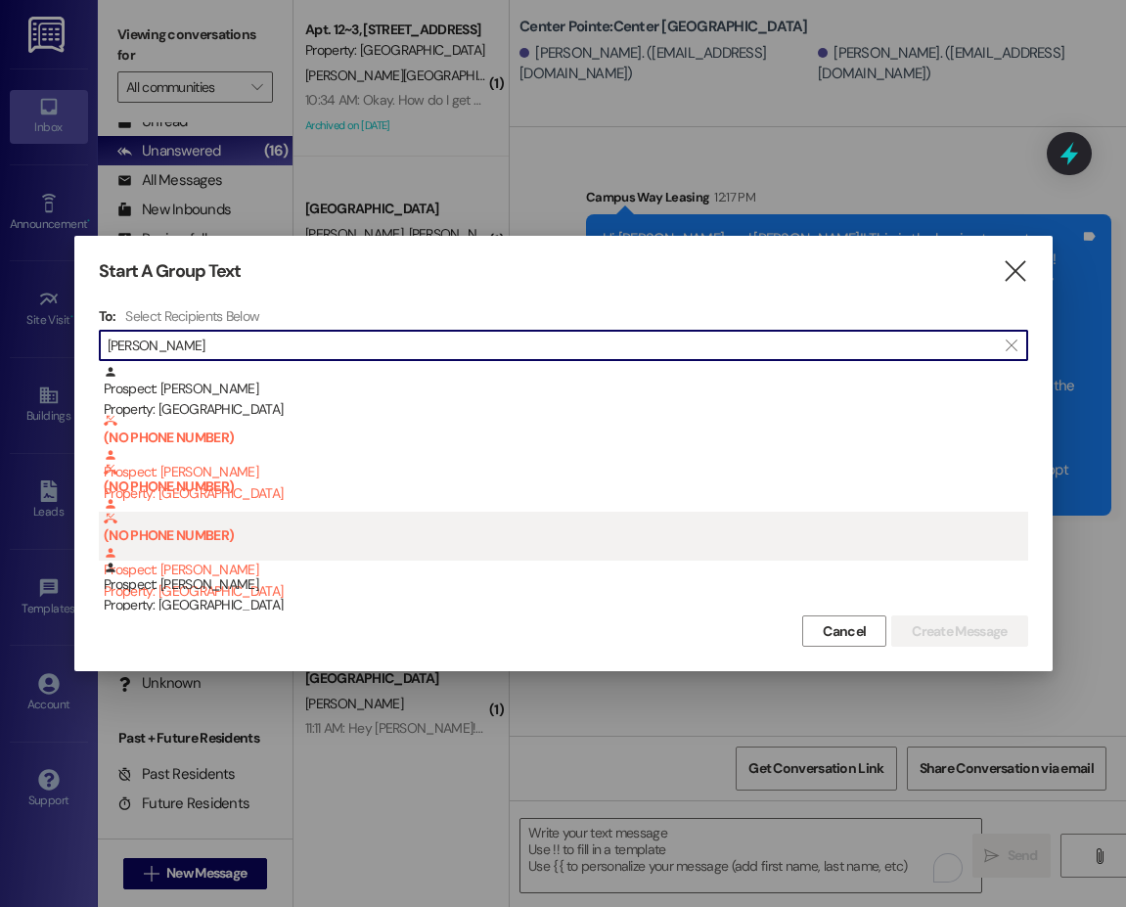
scroll to position [0, 0]
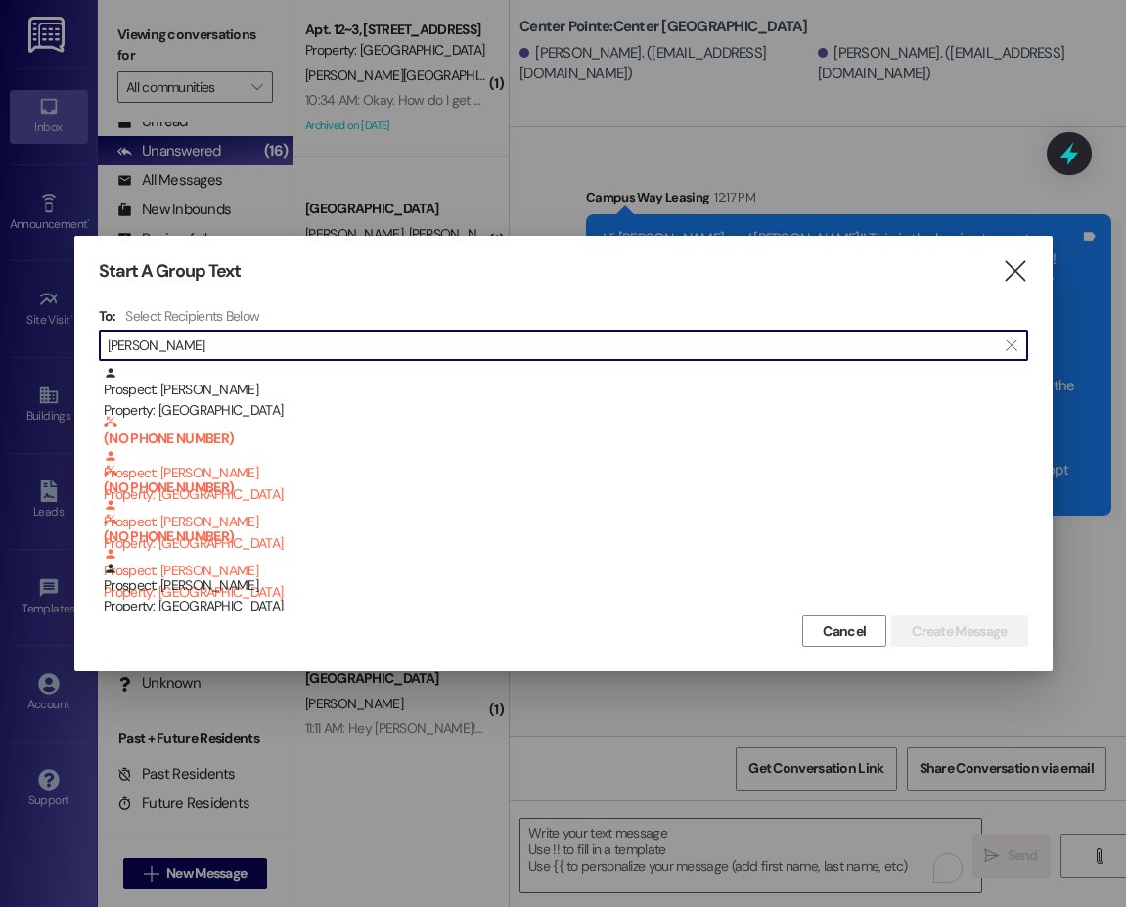
type input "underwood"
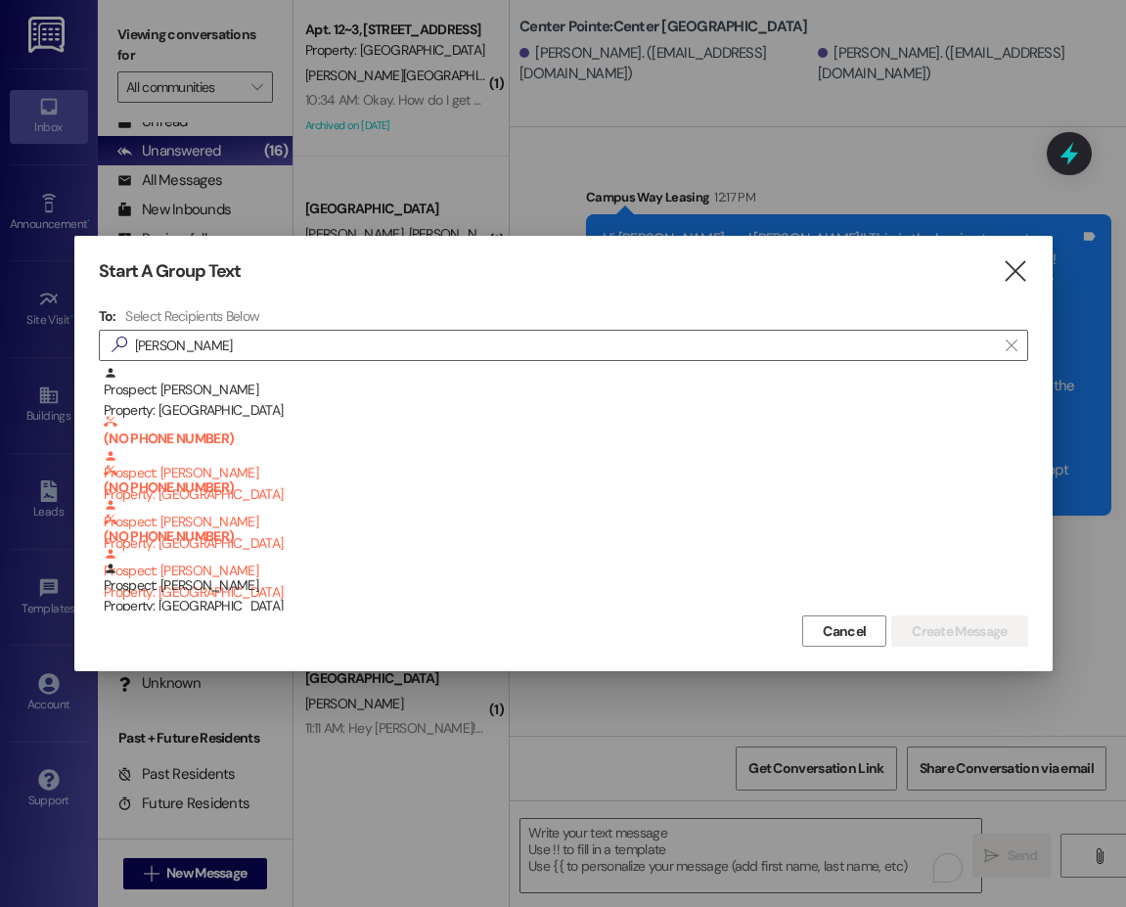
drag, startPoint x: 219, startPoint y: 362, endPoint x: 79, endPoint y: 372, distance: 140.2
click at [79, 372] on div "Start A Group Text  To: Select Recipients Below  underwood  Prospect: Sarah …" at bounding box center [563, 453] width 978 height 435
click at [140, 343] on input "underwood" at bounding box center [552, 345] width 888 height 27
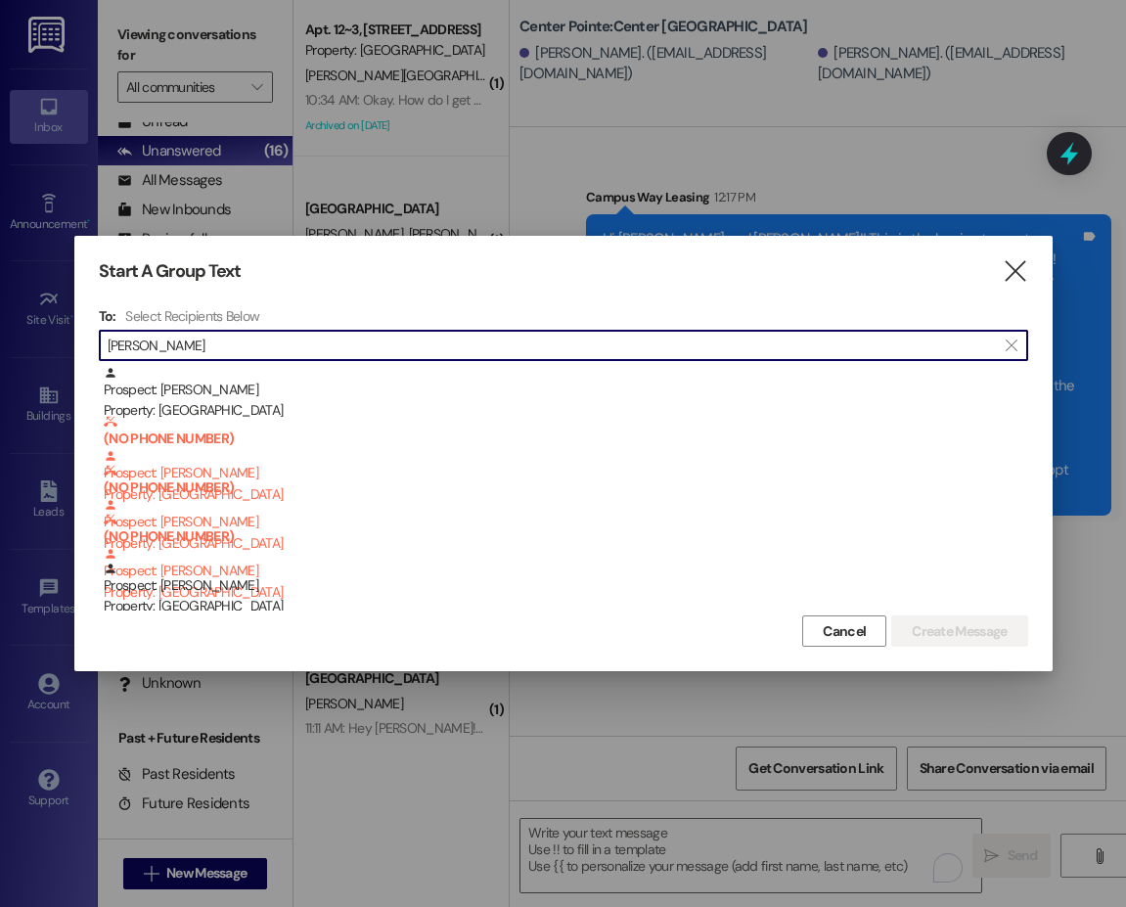
click at [140, 343] on input "underwood" at bounding box center [552, 345] width 888 height 27
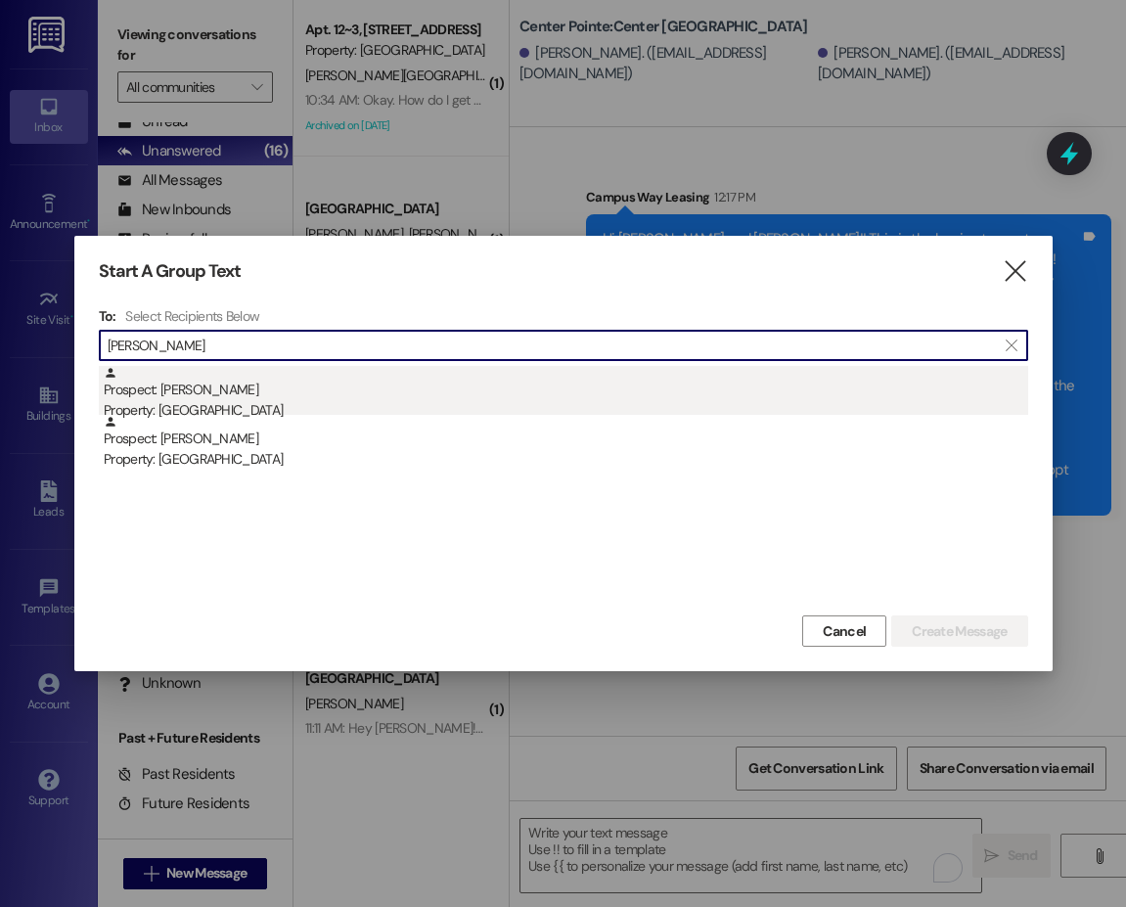
type input "sarah white"
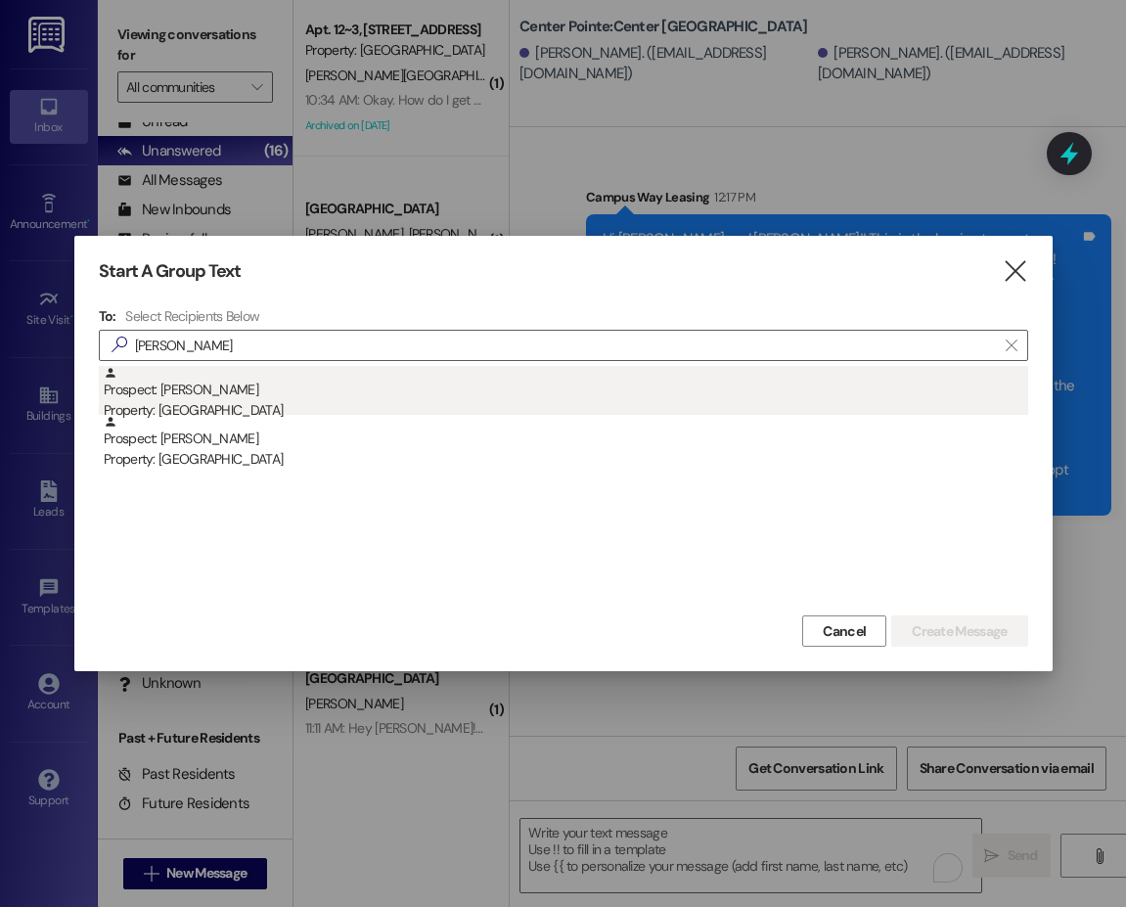
click at [249, 390] on div "Prospect: Sarah White Property: Center Pointe" at bounding box center [566, 394] width 924 height 56
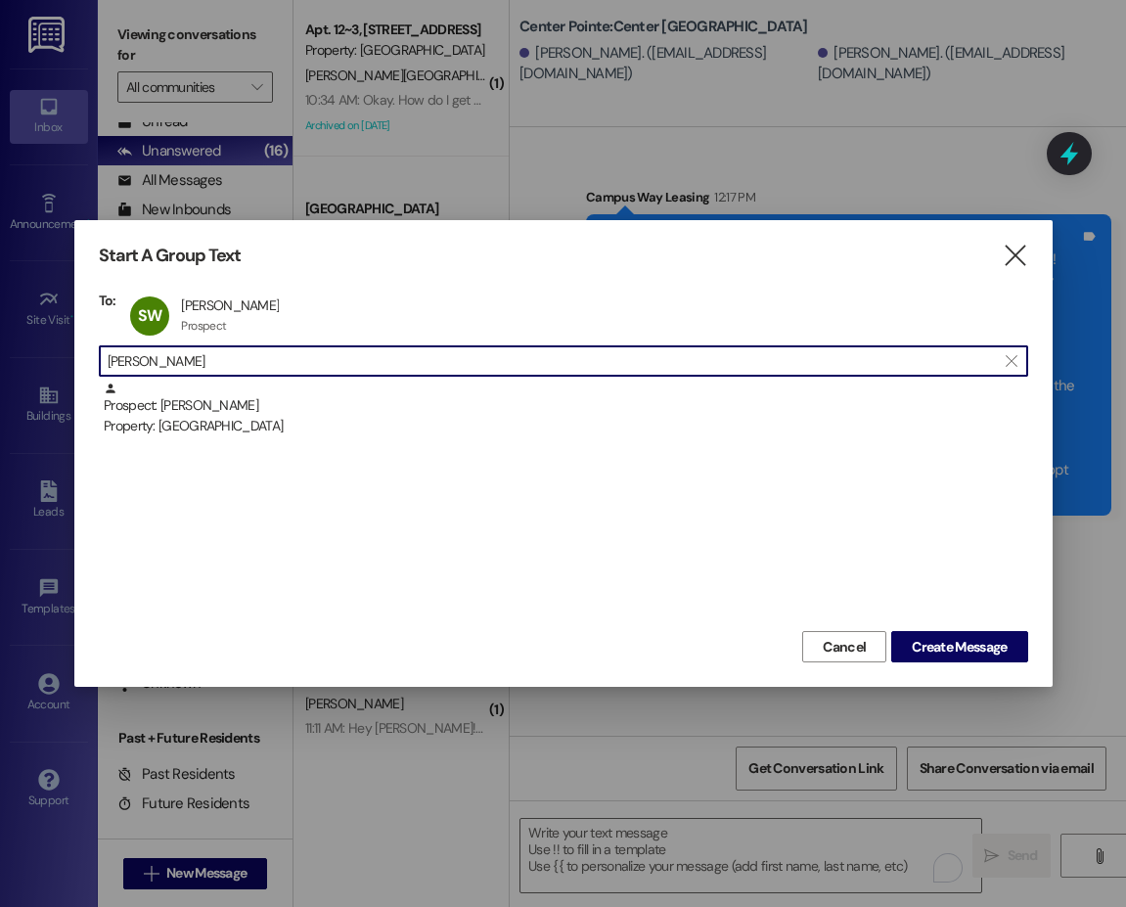
click at [633, 359] on input "sarah white" at bounding box center [552, 360] width 888 height 27
click at [937, 638] on span "Create Message" at bounding box center [959, 647] width 95 height 21
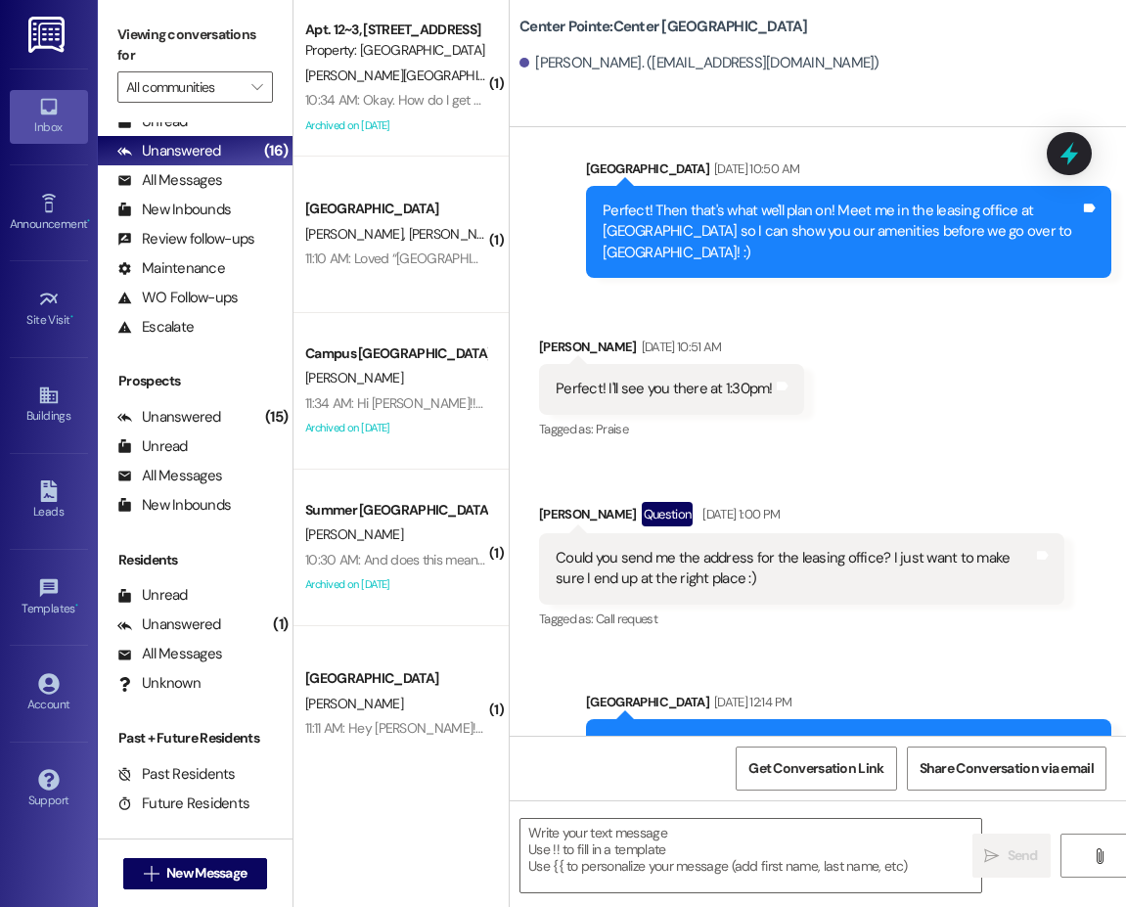
scroll to position [6854, 0]
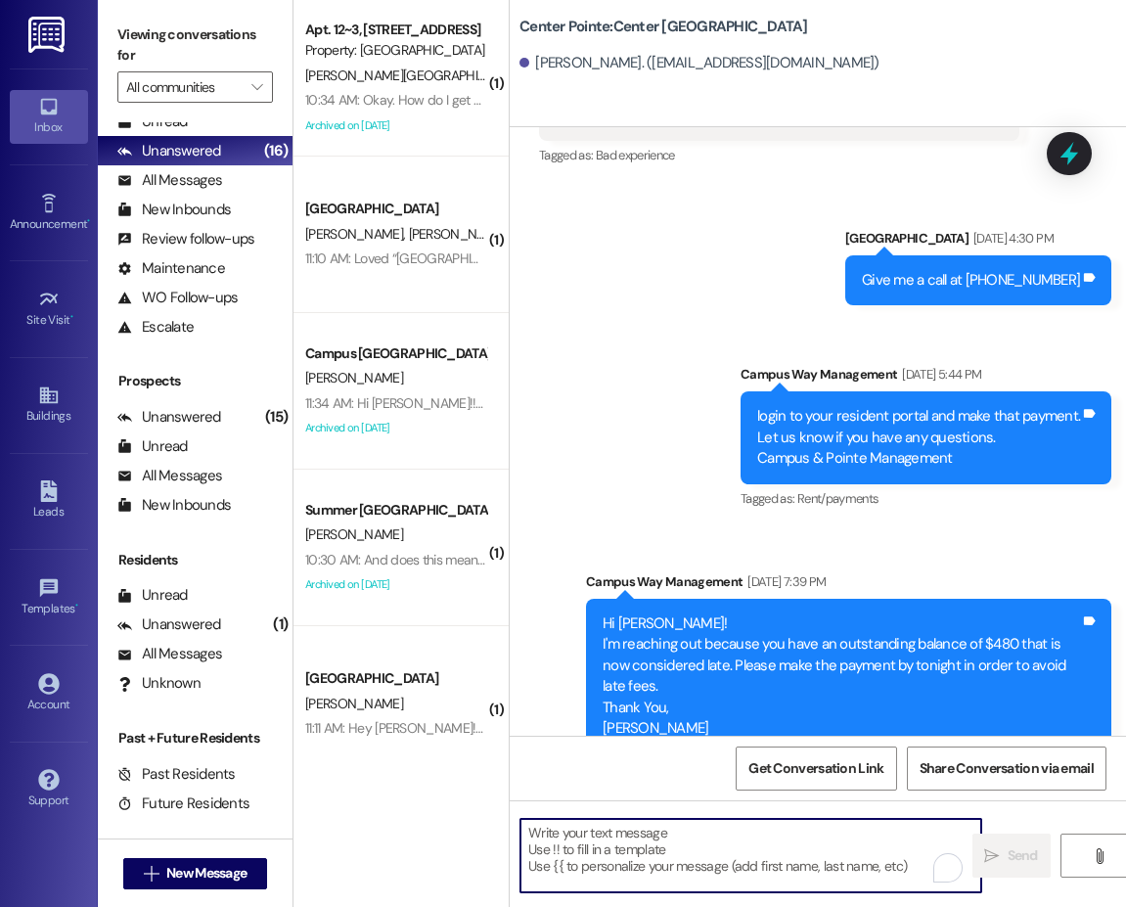
click at [678, 841] on textarea "To enrich screen reader interactions, please activate Accessibility in Grammarl…" at bounding box center [750, 855] width 461 height 73
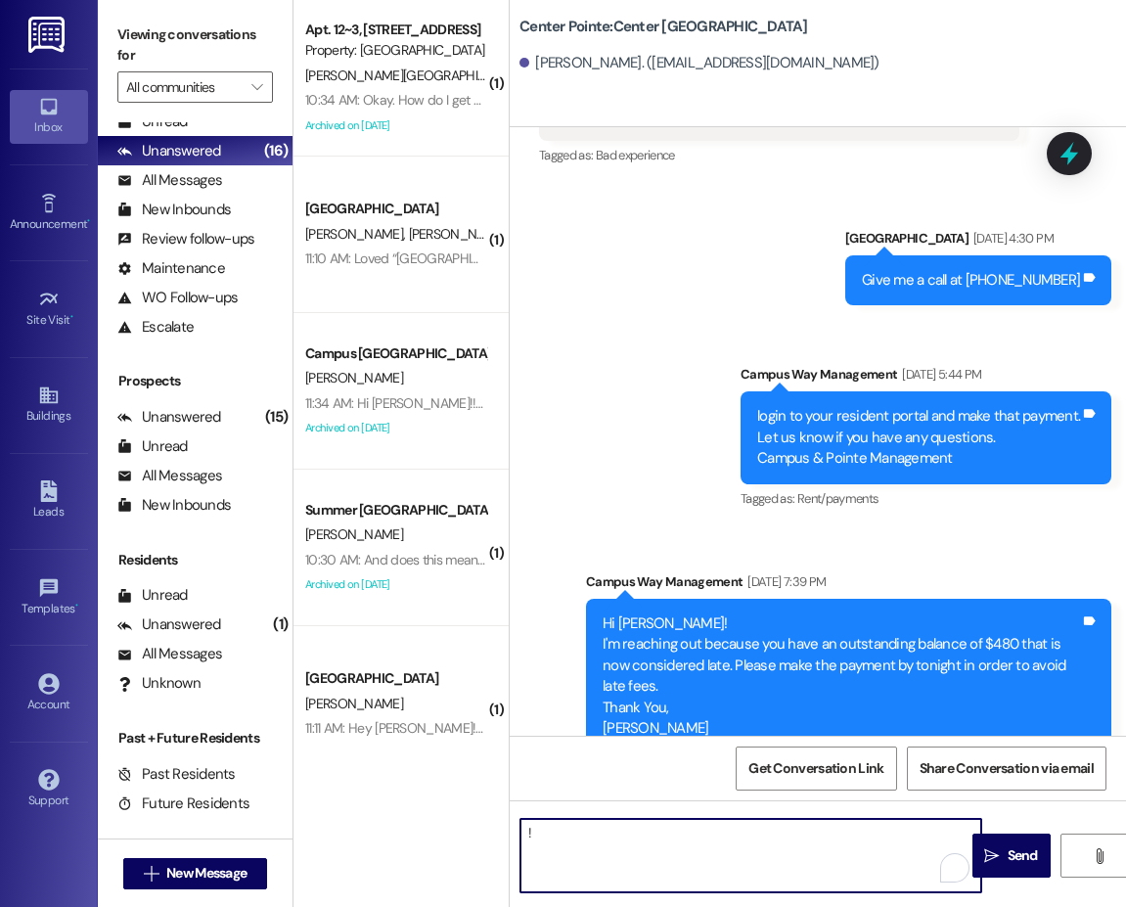
type textarea "!!"
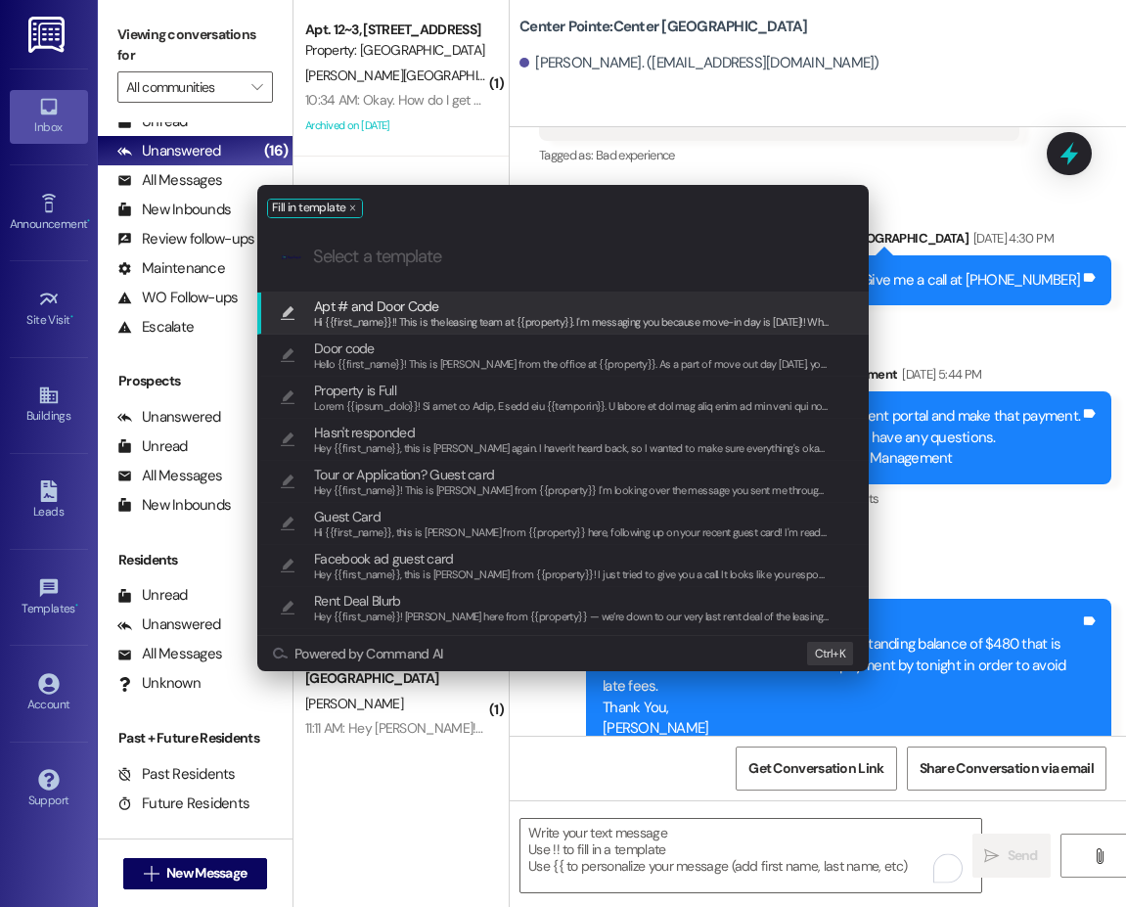
click at [314, 313] on span "Apt # and Door Code" at bounding box center [376, 306] width 125 height 22
type textarea "Hi {{first_name}}!! This is the leasing team at {{property}}. I'm messaging you…"
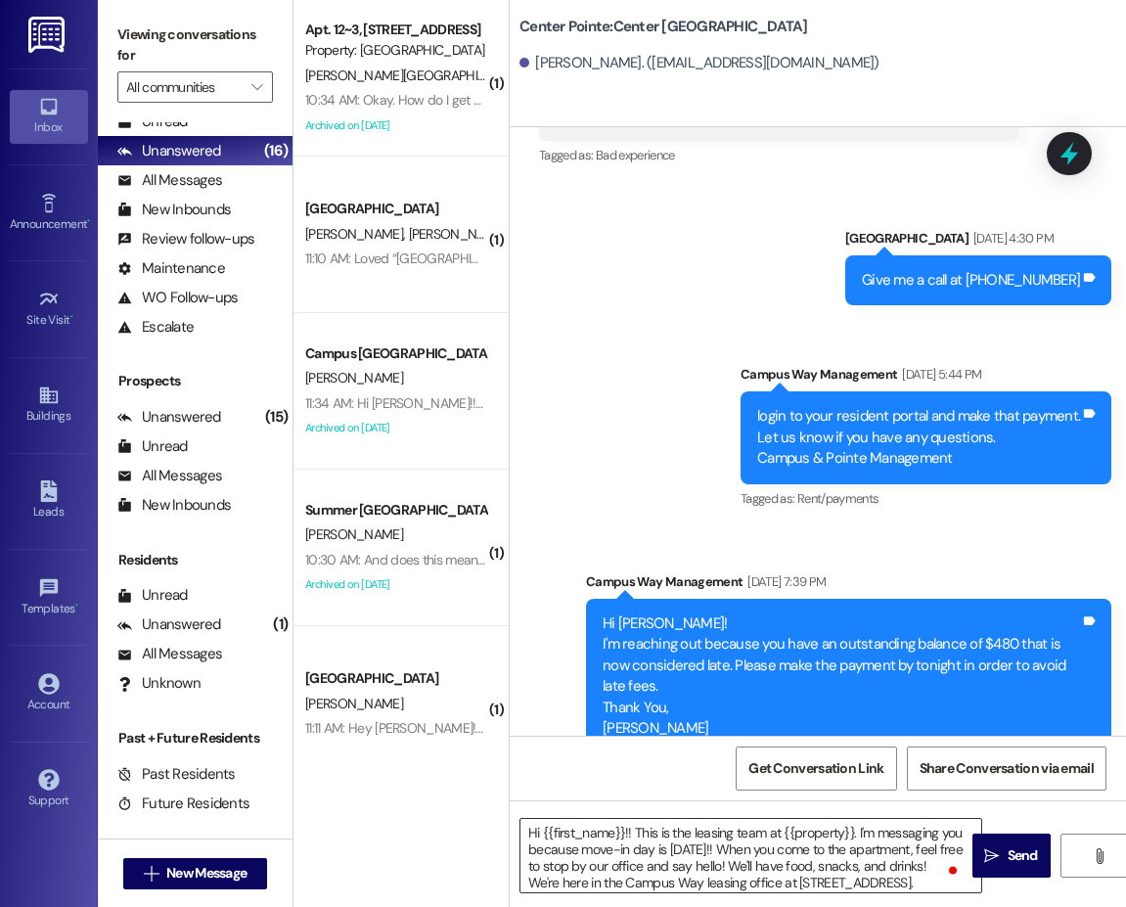
click at [710, 874] on textarea "Hi {{first_name}}!! This is the leasing team at {{property}}. I'm messaging you…" at bounding box center [750, 855] width 461 height 73
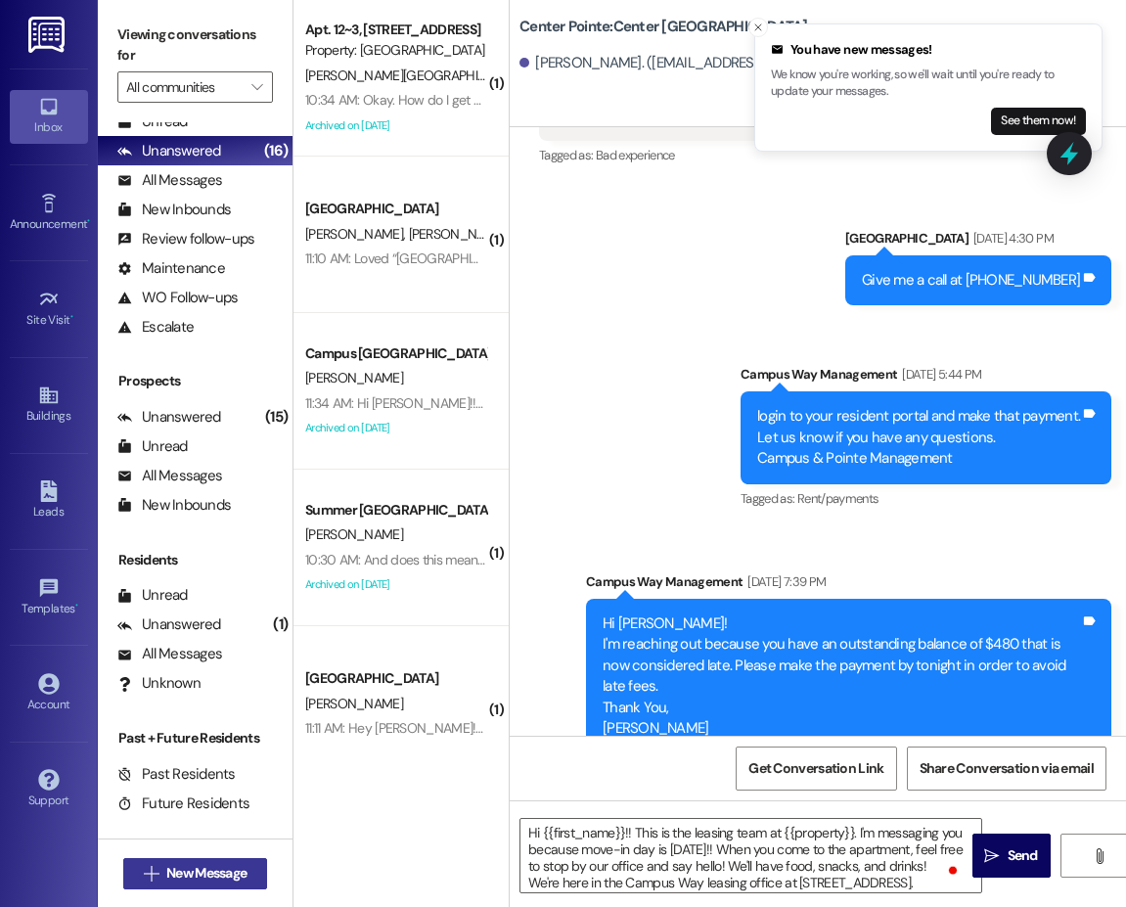
click at [242, 875] on span "New Message" at bounding box center [206, 873] width 80 height 21
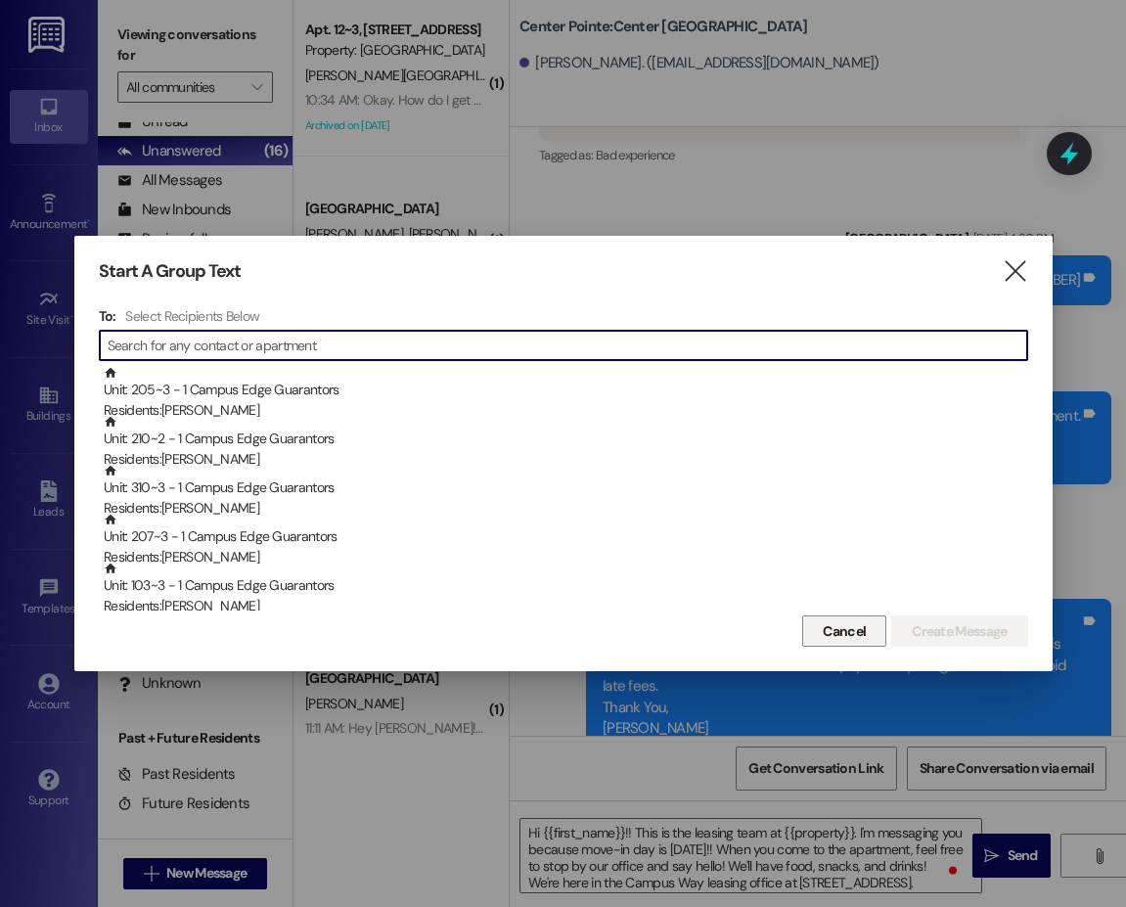
click at [836, 636] on span "Cancel" at bounding box center [844, 631] width 43 height 21
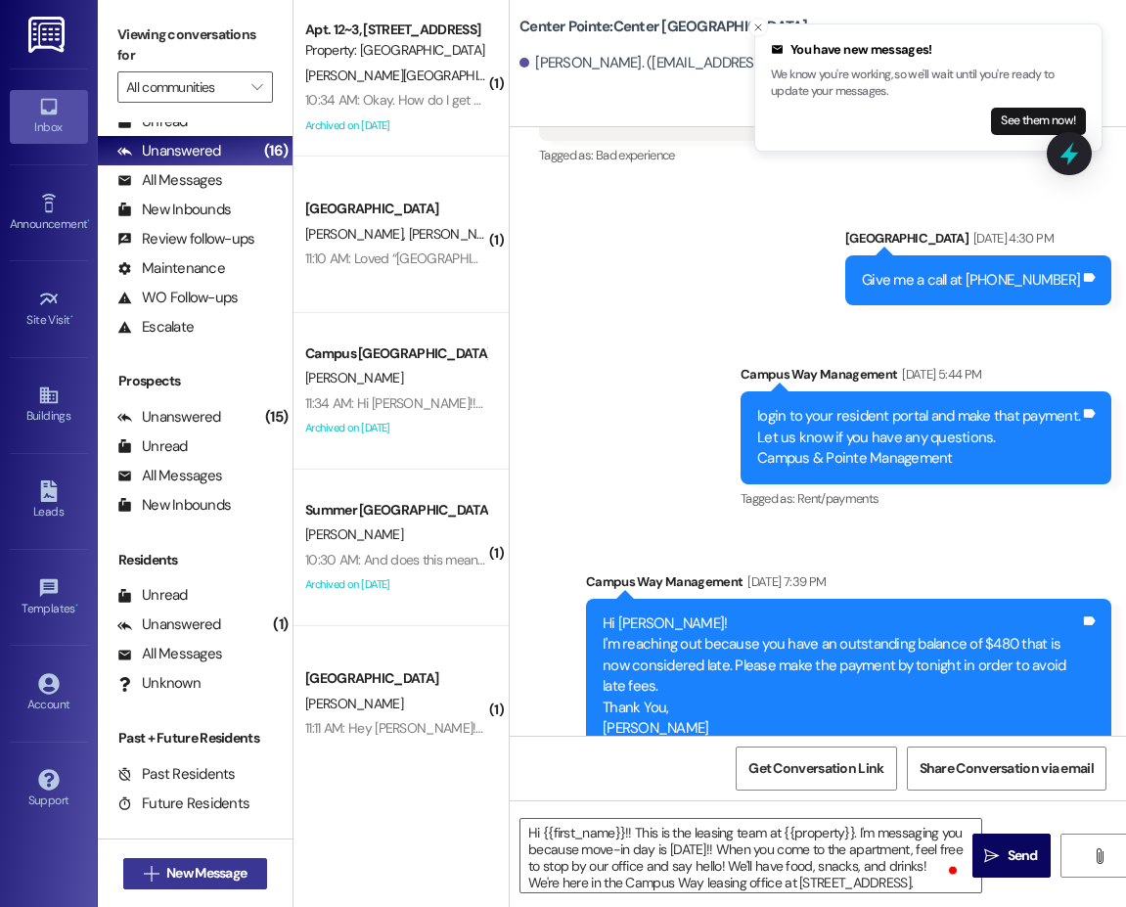
click at [228, 870] on span "New Message" at bounding box center [206, 873] width 80 height 21
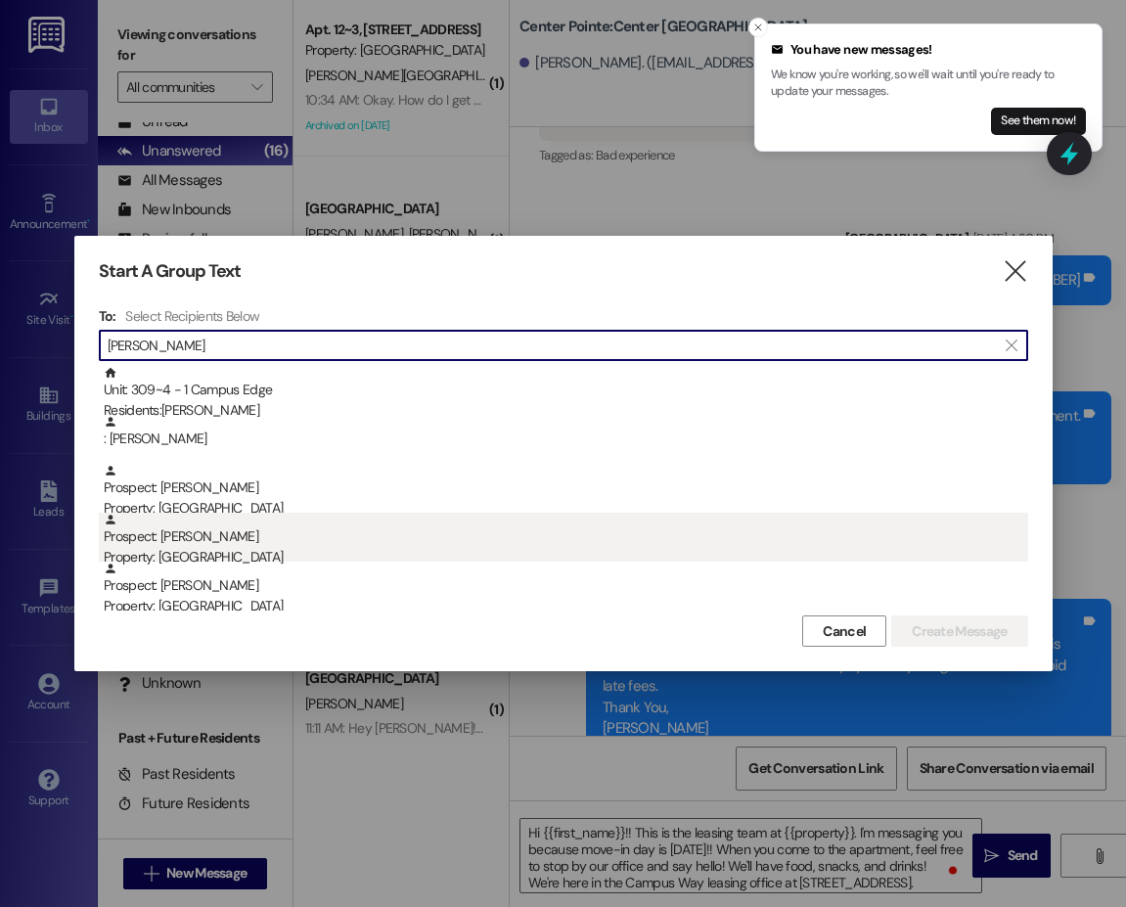
type input "maren"
click at [191, 536] on div "Prospect: Maren Jorgensen Property: Center Pointe" at bounding box center [566, 541] width 924 height 56
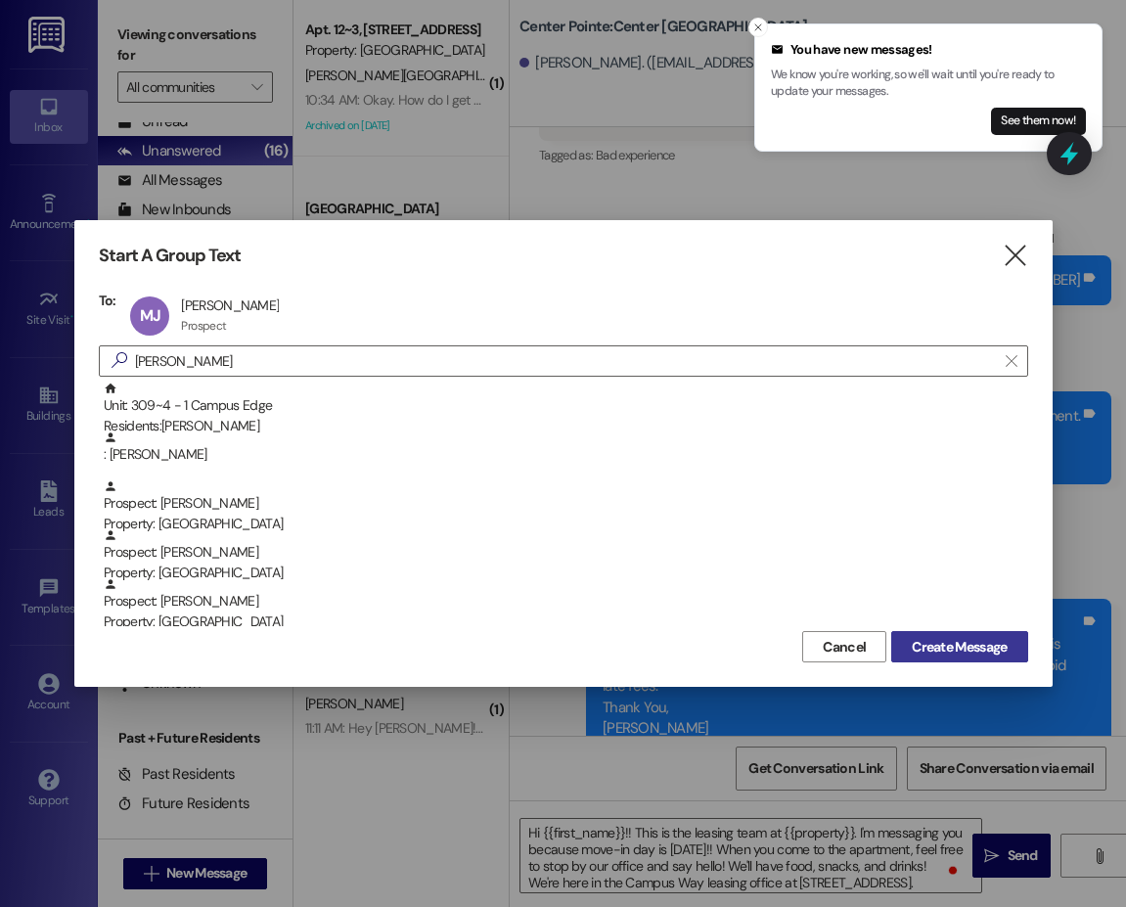
click at [937, 642] on span "Create Message" at bounding box center [959, 647] width 95 height 21
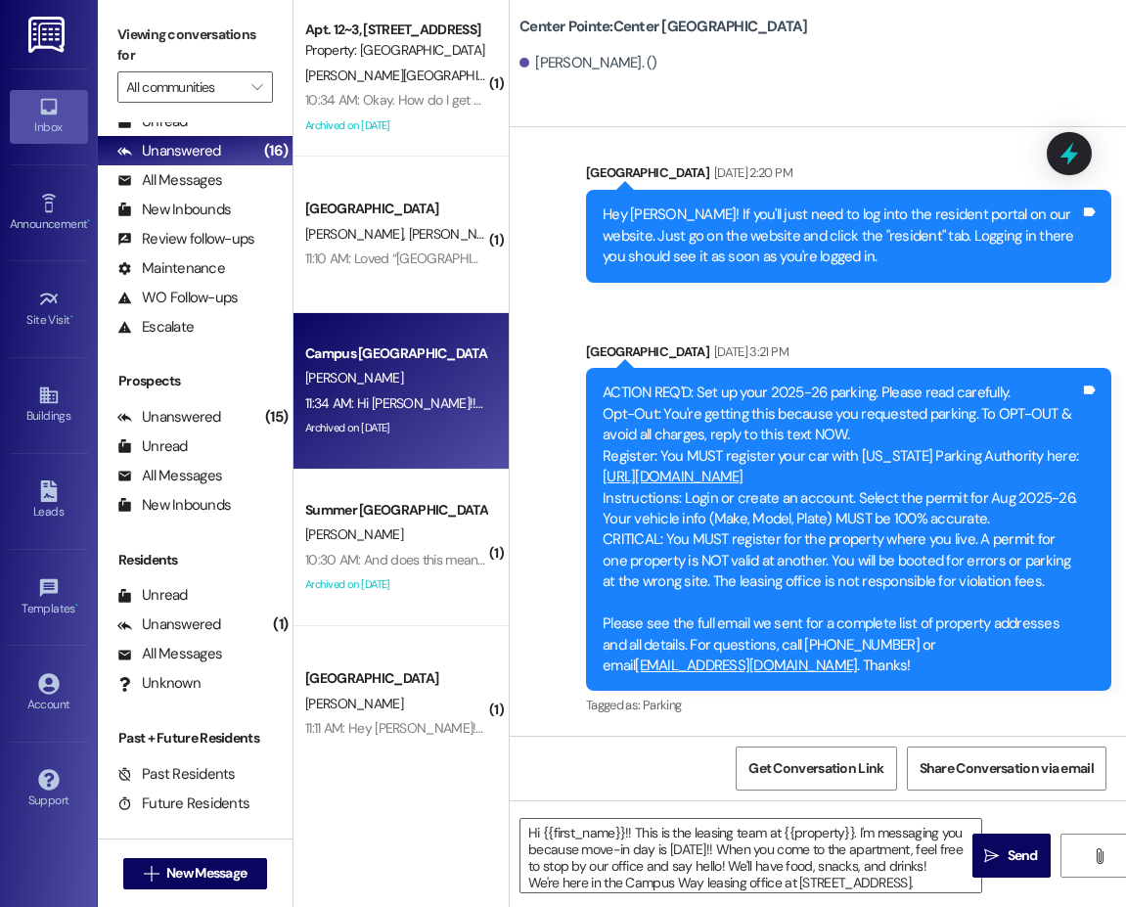
scroll to position [563, 0]
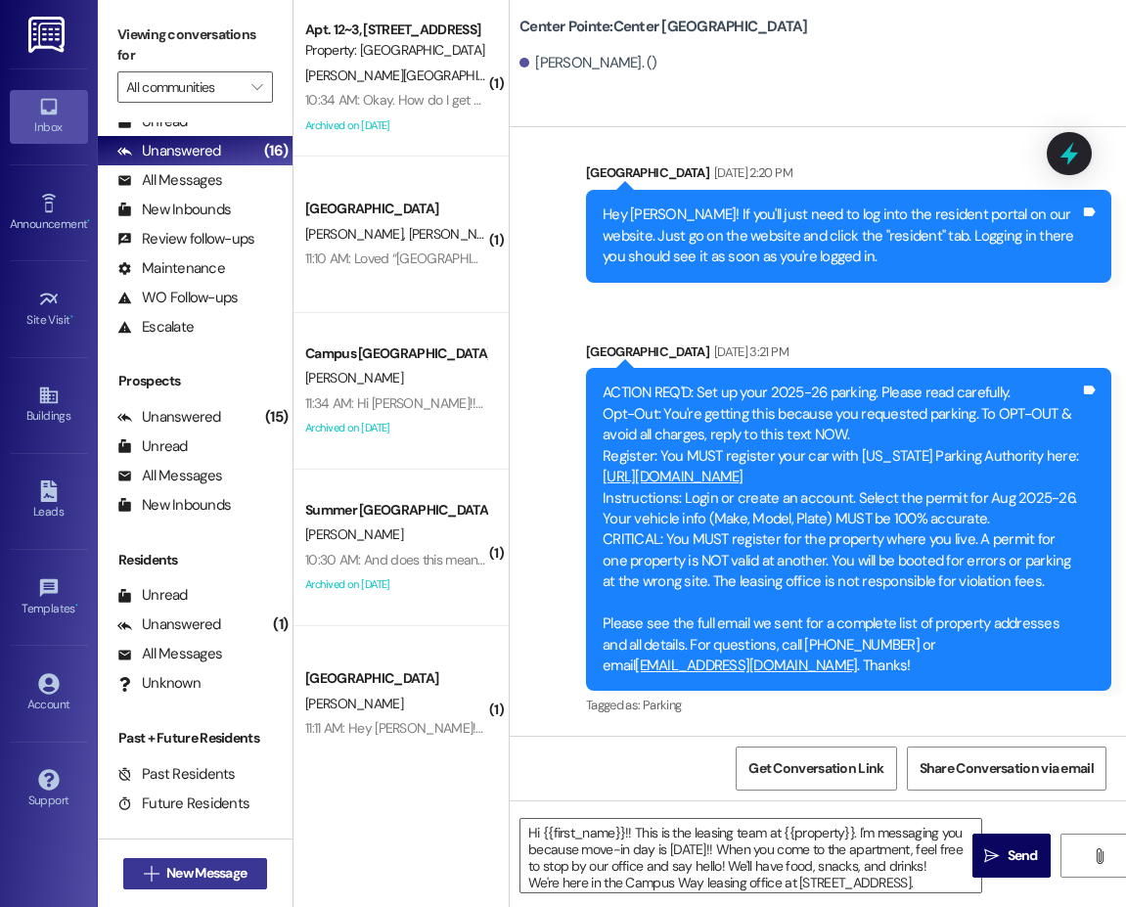
click at [192, 870] on span "New Message" at bounding box center [206, 873] width 80 height 21
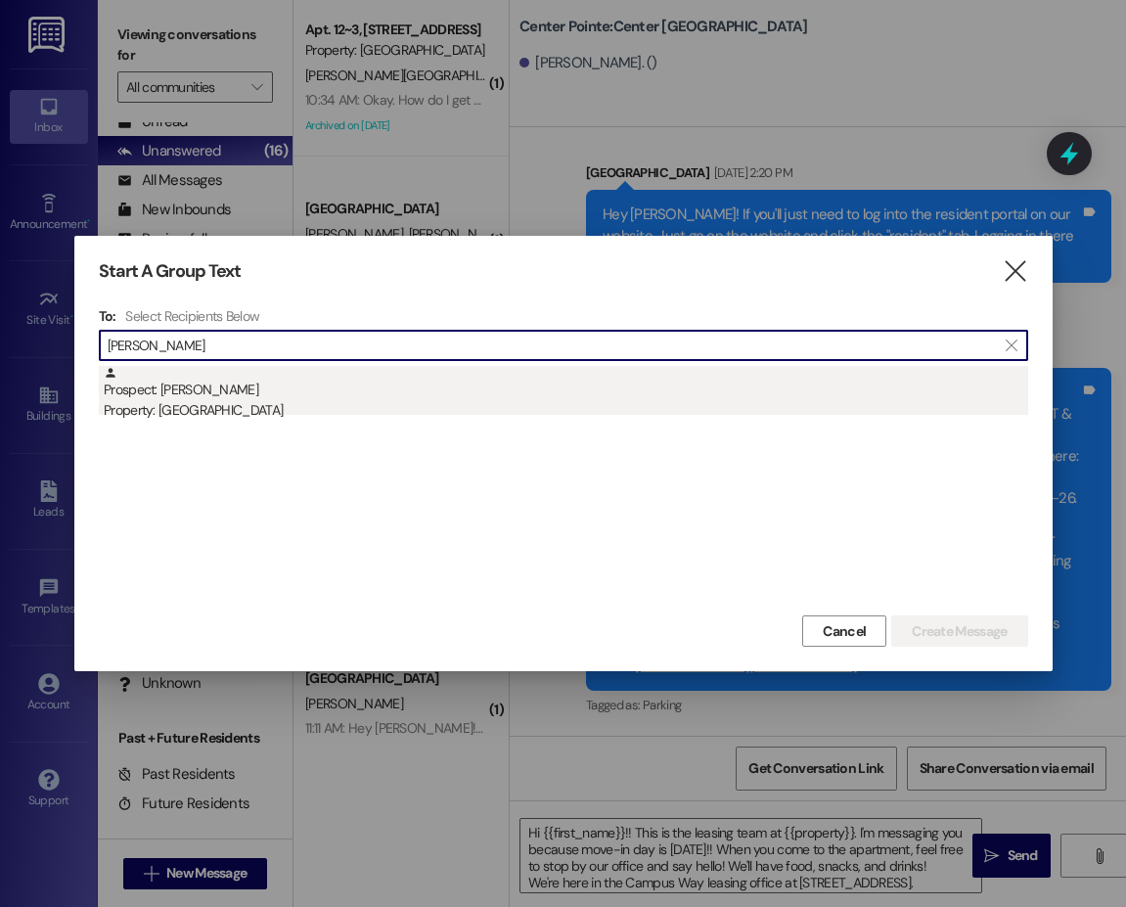
click at [163, 392] on div "Prospect: Maren Jorgensen Property: Center Pointe" at bounding box center [566, 394] width 924 height 56
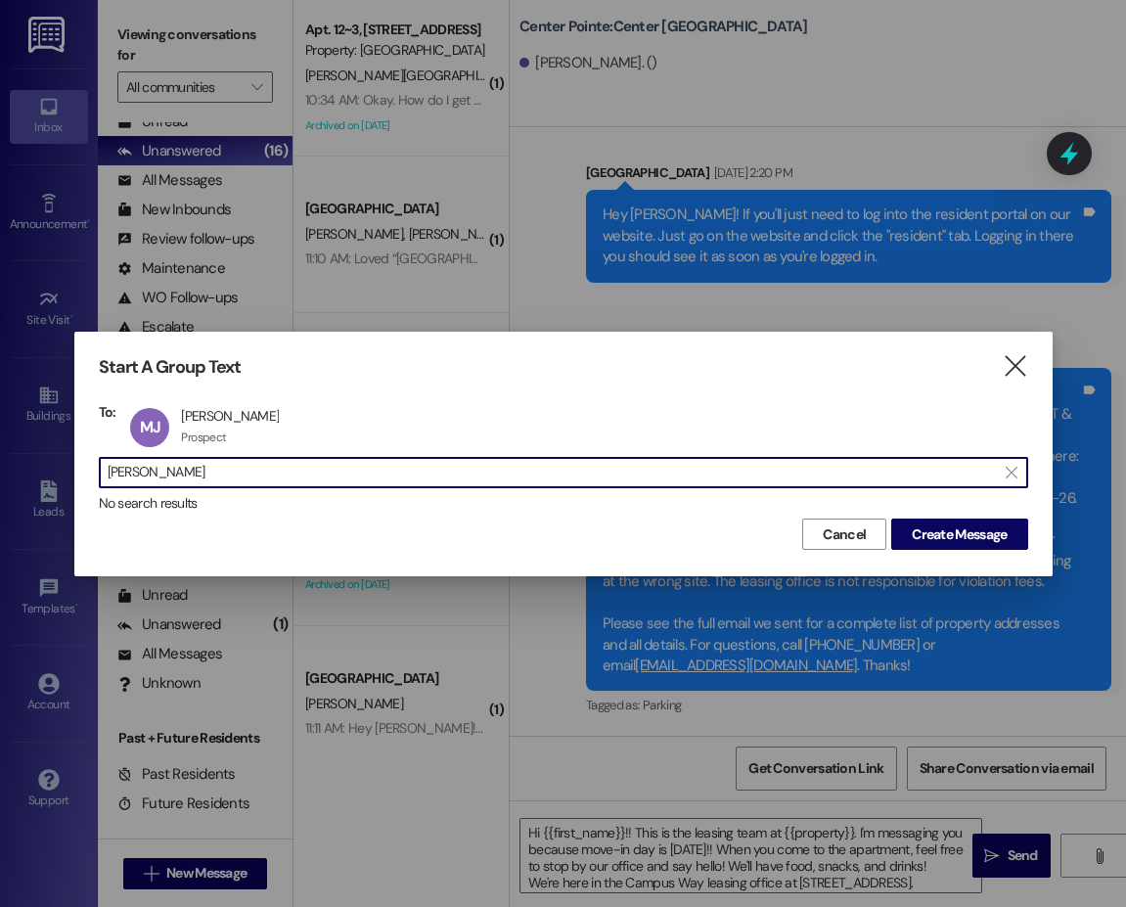
drag, startPoint x: 169, startPoint y: 476, endPoint x: 106, endPoint y: 476, distance: 63.6
click at [106, 476] on div " maren jor " at bounding box center [563, 472] width 929 height 31
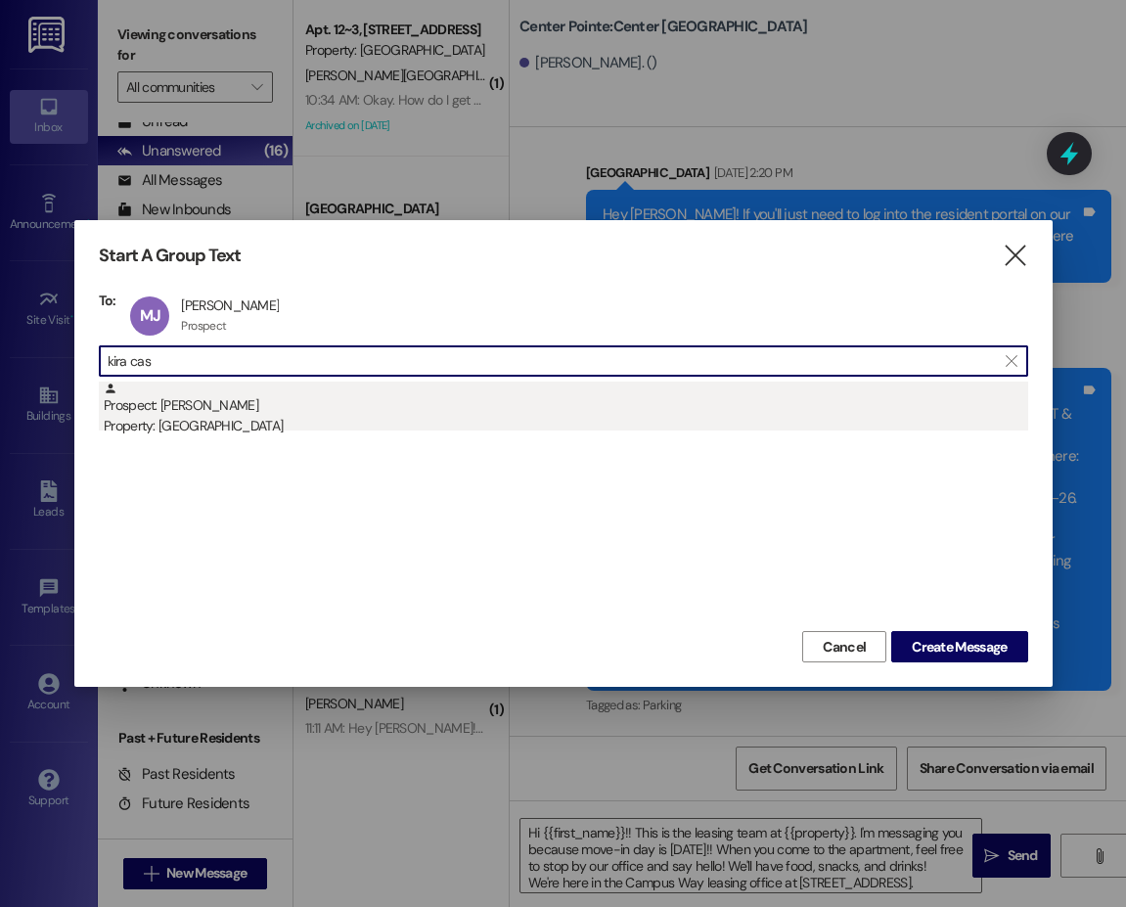
click at [162, 420] on div "Property: [GEOGRAPHIC_DATA]" at bounding box center [566, 426] width 924 height 21
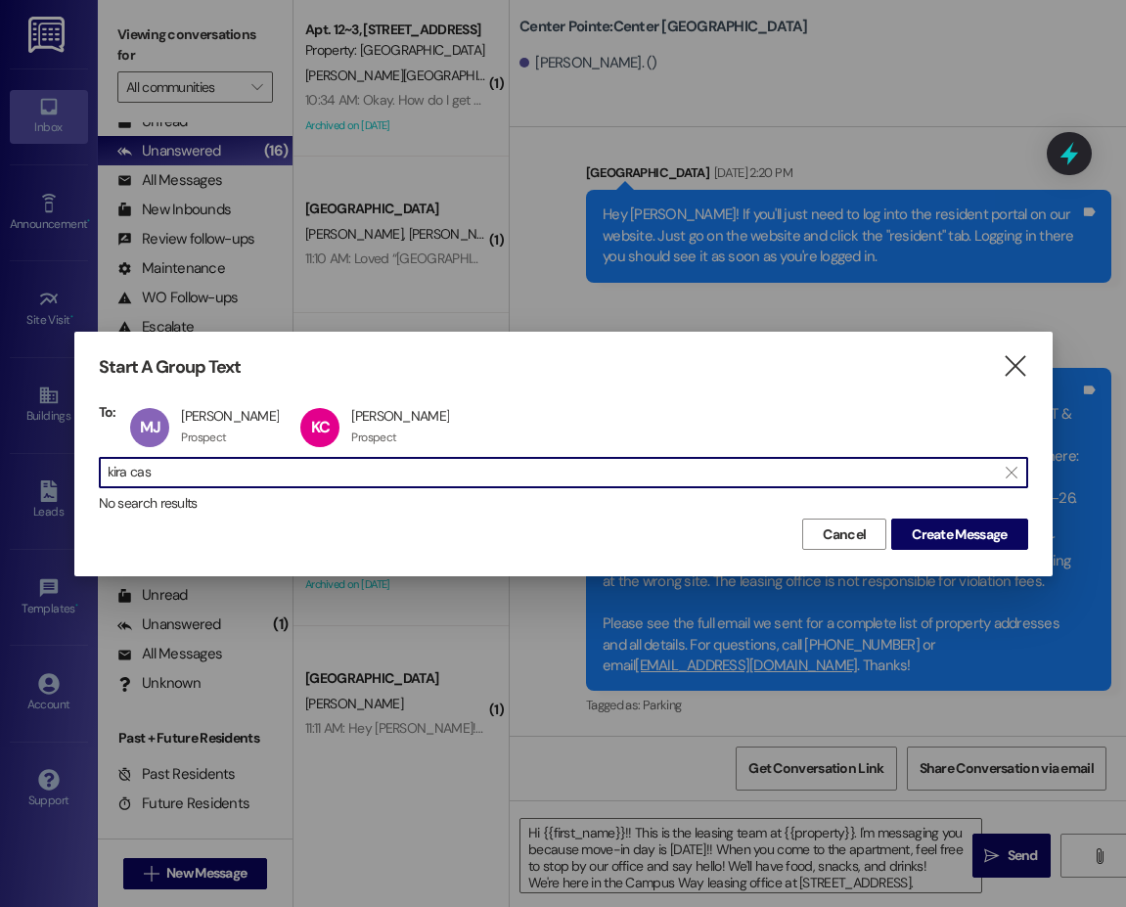
drag, startPoint x: 213, startPoint y: 469, endPoint x: 77, endPoint y: 456, distance: 136.6
click at [77, 456] on div "Start A Group Text  To: MJ Maren Jorgensen Maren Jorgensen Prospect Prospect c…" at bounding box center [563, 454] width 978 height 244
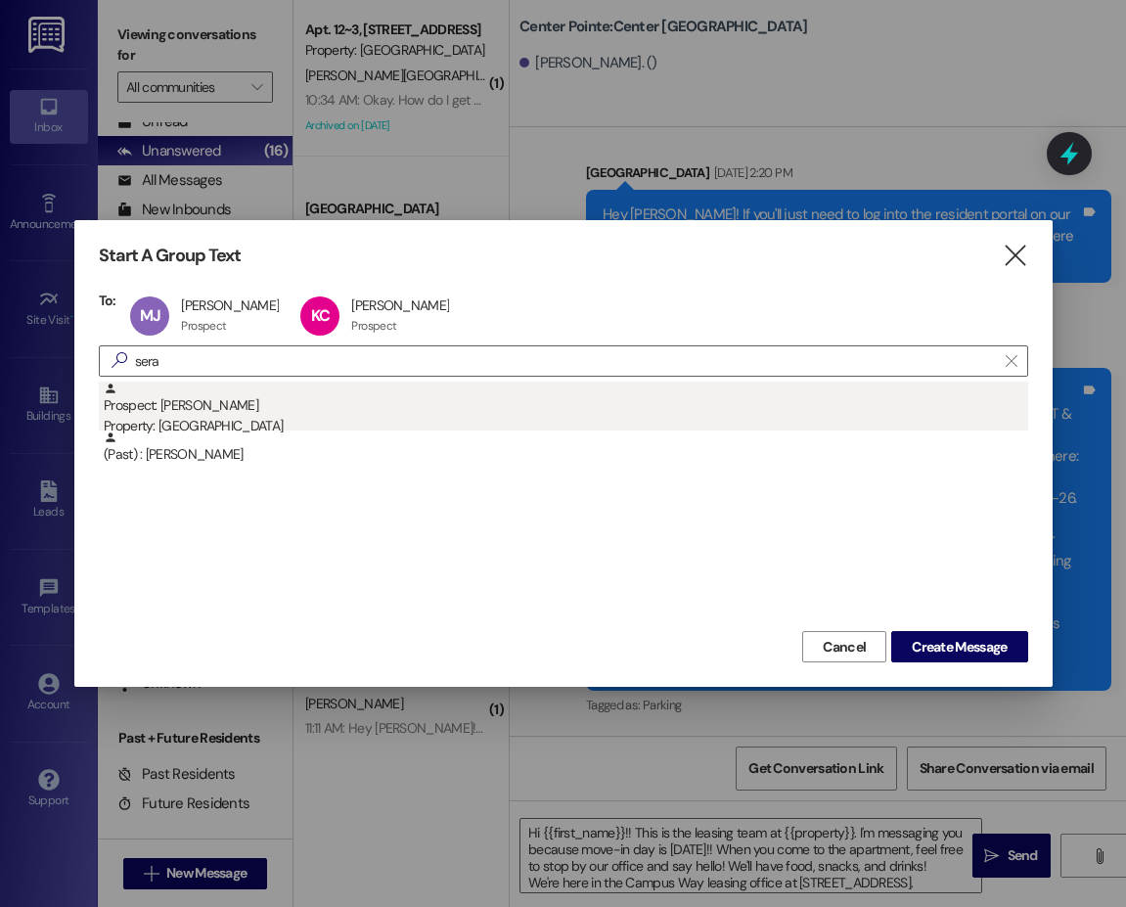
click at [199, 405] on div "Prospect: Serafina Pinto-Haynes Property: Center Pointe" at bounding box center [566, 409] width 924 height 56
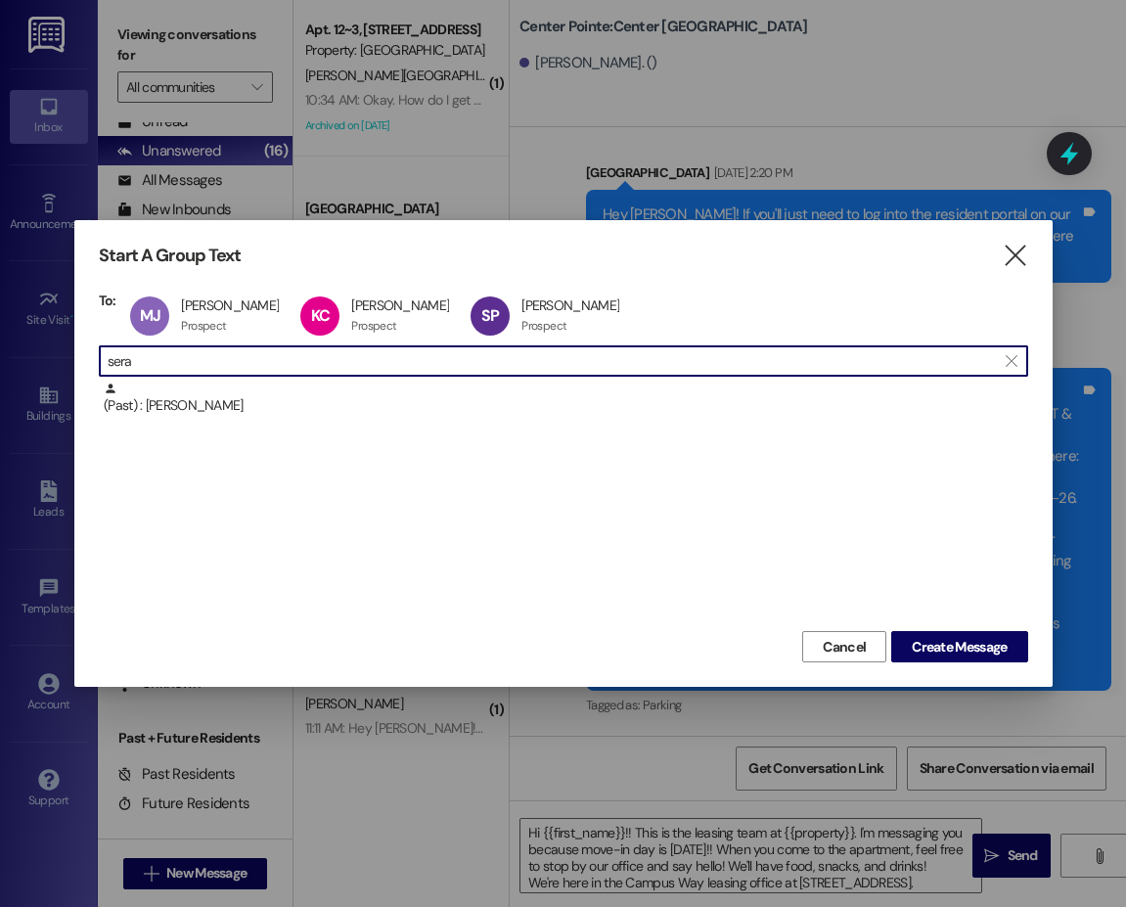
drag, startPoint x: 167, startPoint y: 368, endPoint x: 108, endPoint y: 364, distance: 59.8
click at [108, 364] on input "sera" at bounding box center [552, 360] width 888 height 27
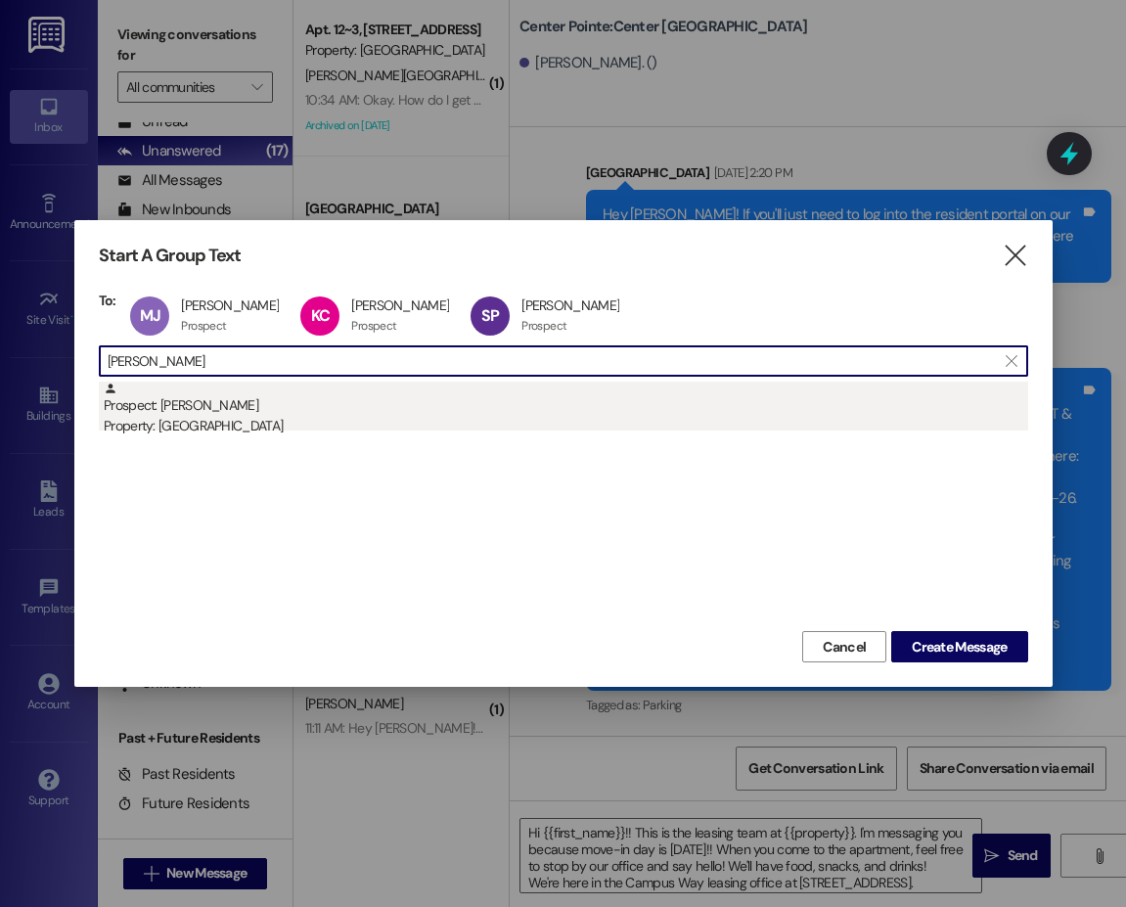
type input "leah mangu"
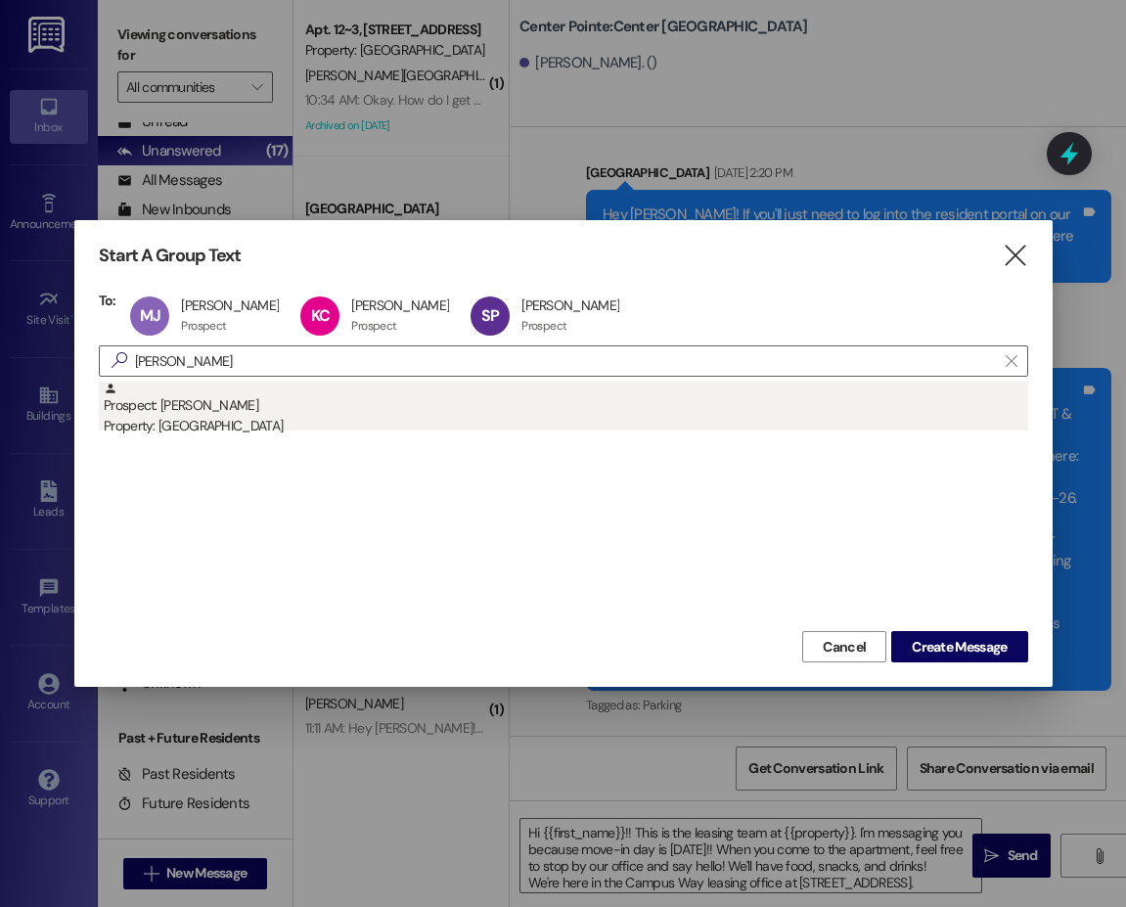
click at [172, 427] on div "Property: [GEOGRAPHIC_DATA]" at bounding box center [566, 426] width 924 height 21
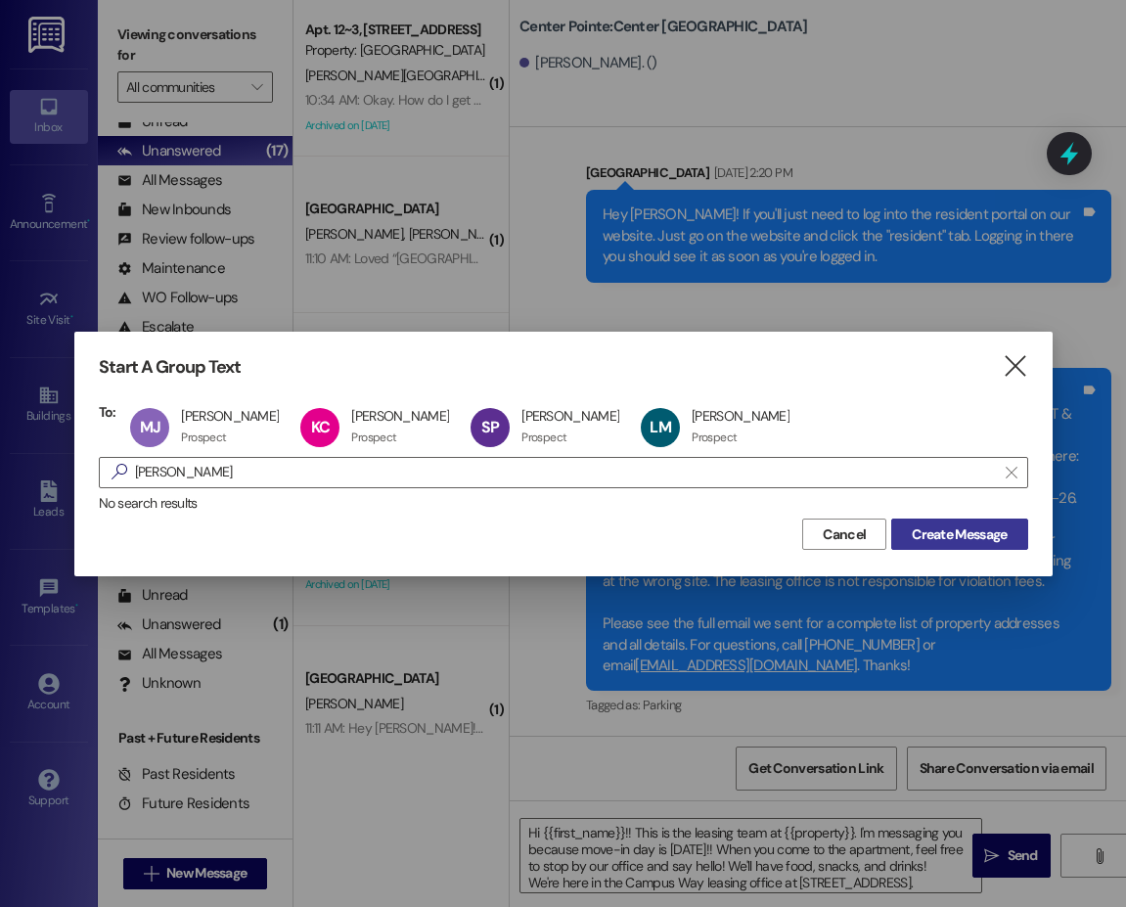
click at [937, 541] on span "Create Message" at bounding box center [959, 534] width 95 height 21
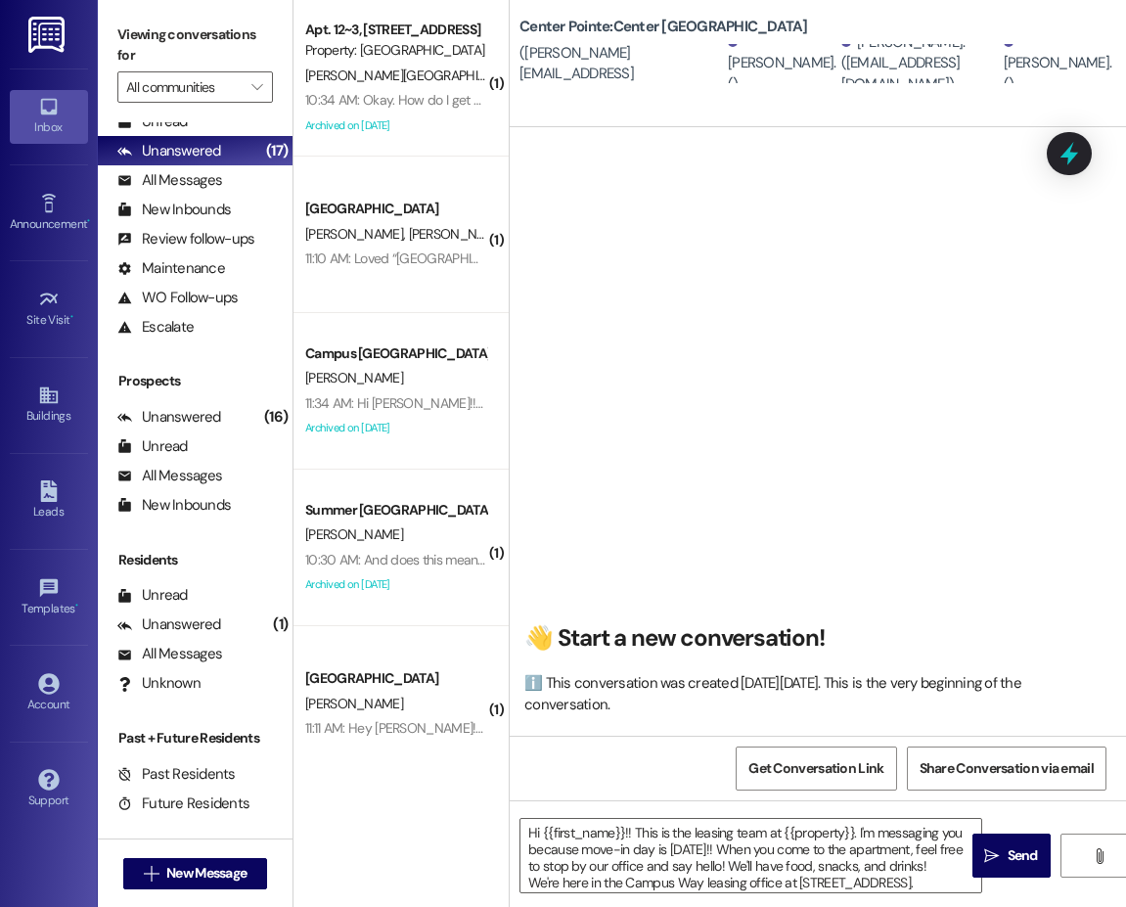
scroll to position [0, 0]
click at [689, 853] on textarea "Hi {{first_name}}!! This is the leasing team at {{property}}. I'm messaging you…" at bounding box center [750, 855] width 461 height 73
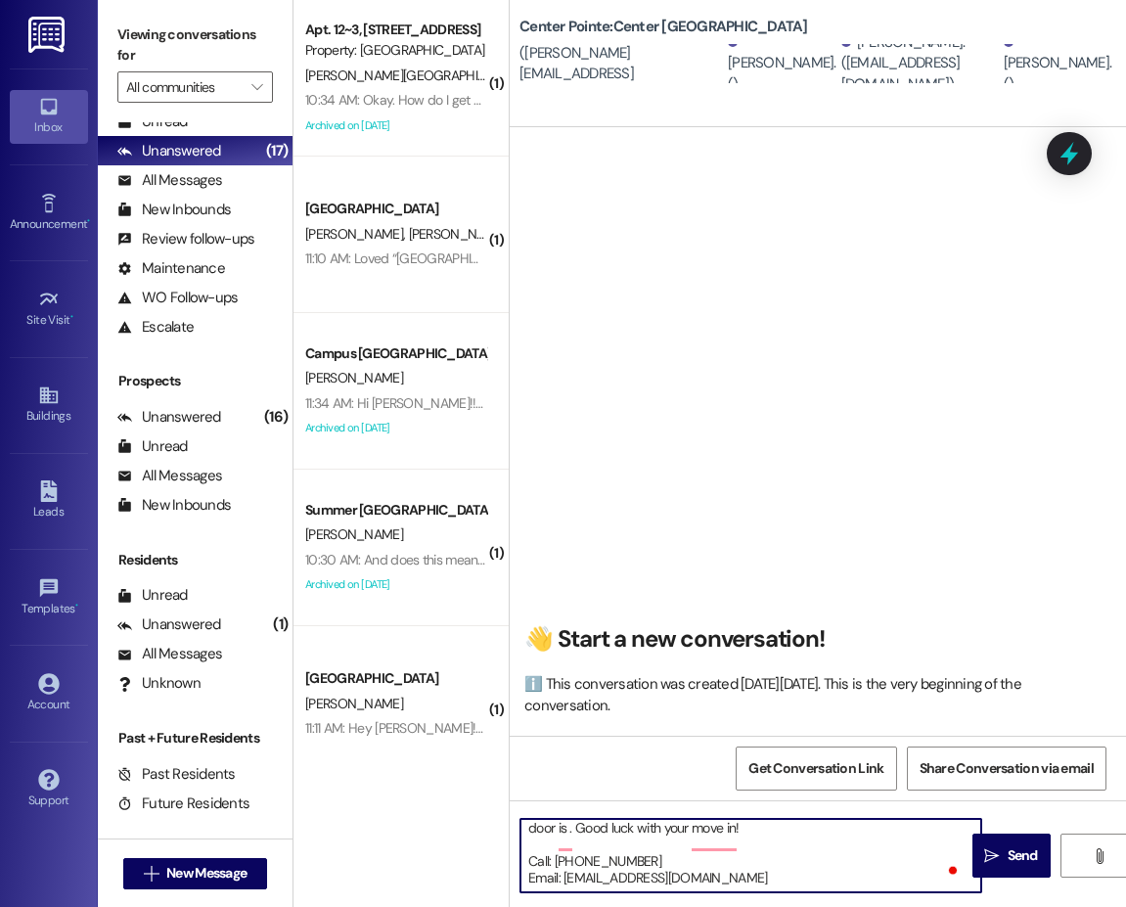
scroll to position [138, 0]
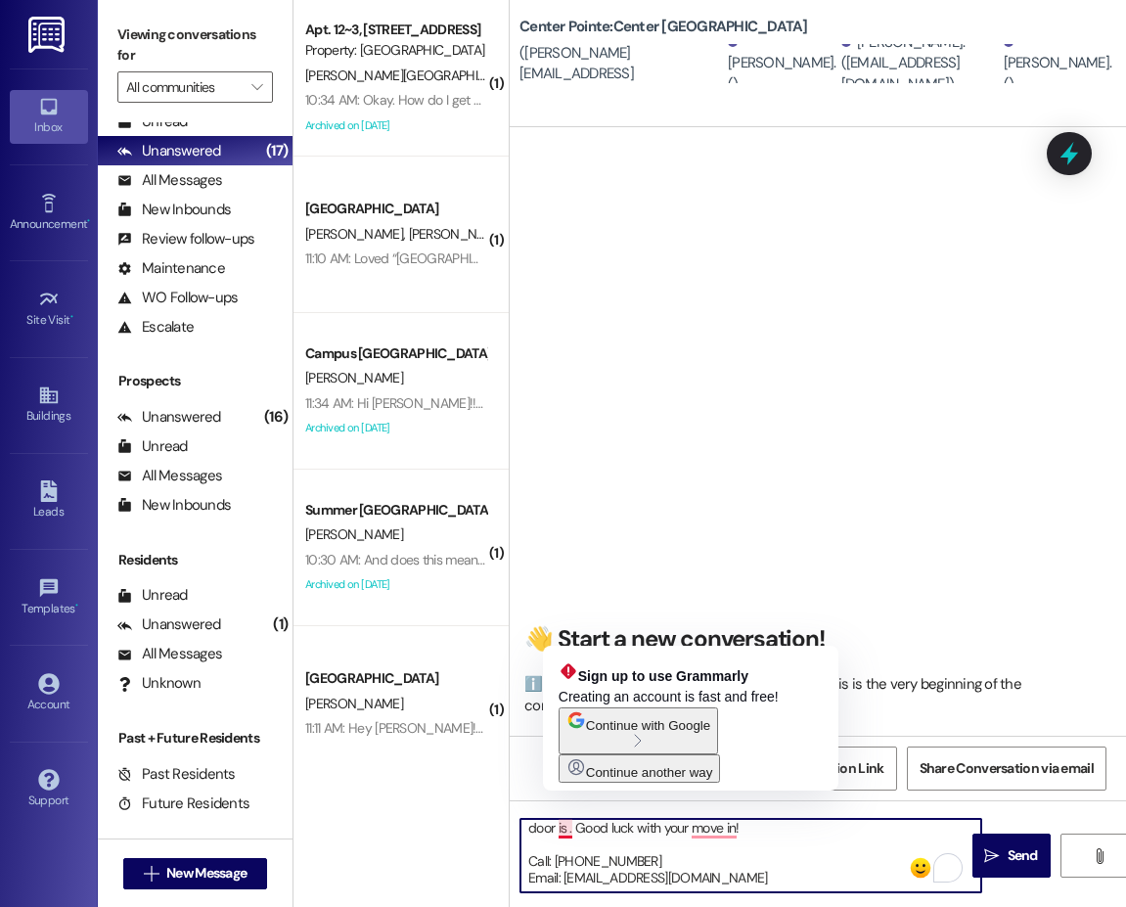
click at [565, 832] on textarea "Hi {{first_name}}!! This is the leasing team at {{property}}. I'm messaging you…" at bounding box center [750, 855] width 461 height 73
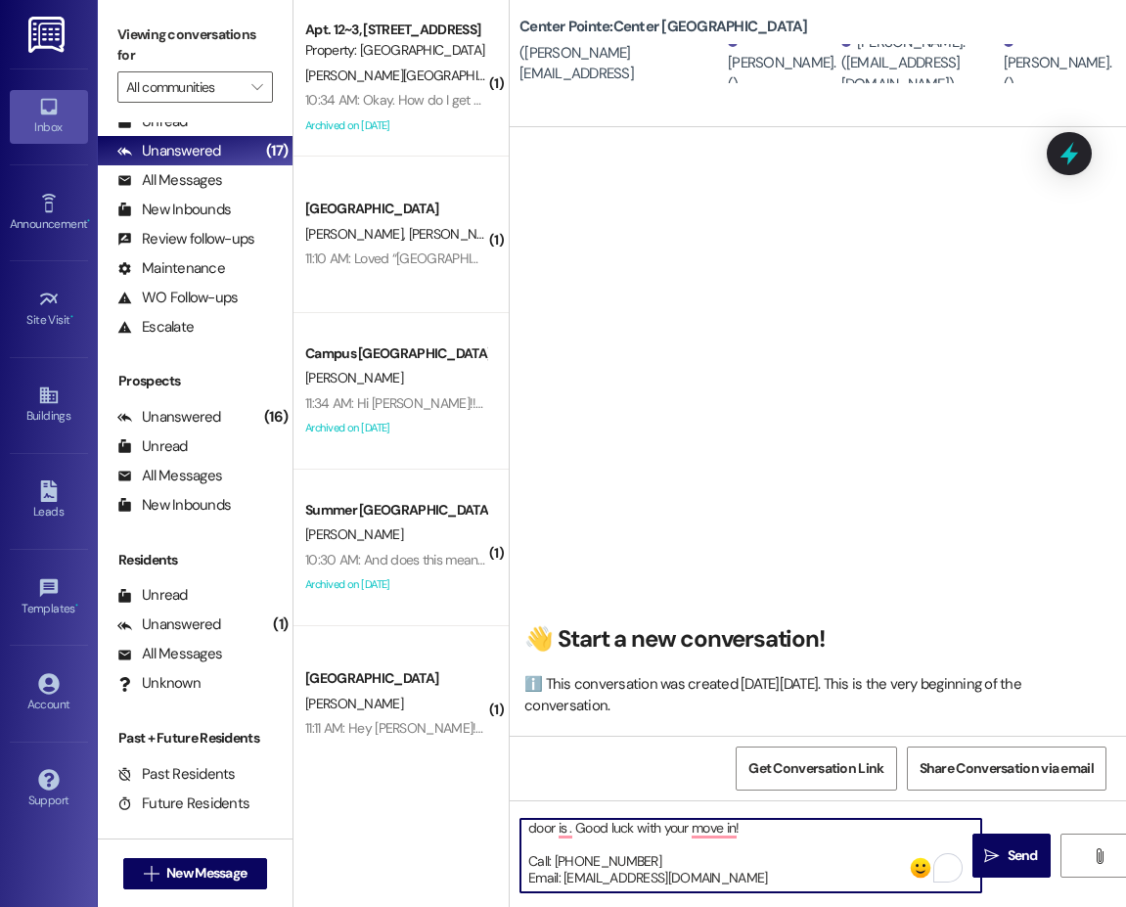
scroll to position [121, 0]
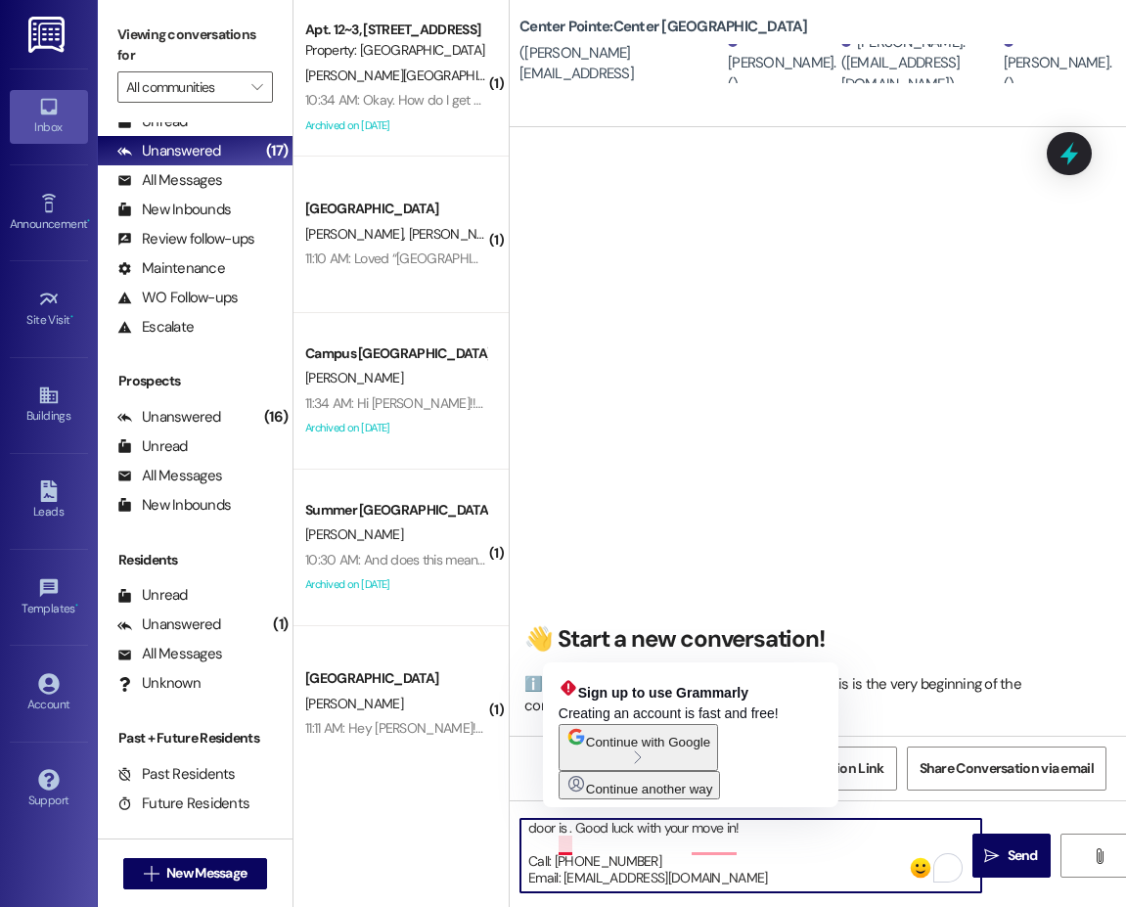
click at [565, 848] on textarea "Hi {{first_name}}!! This is the leasing team at {{property}}. I'm messaging you…" at bounding box center [750, 855] width 461 height 73
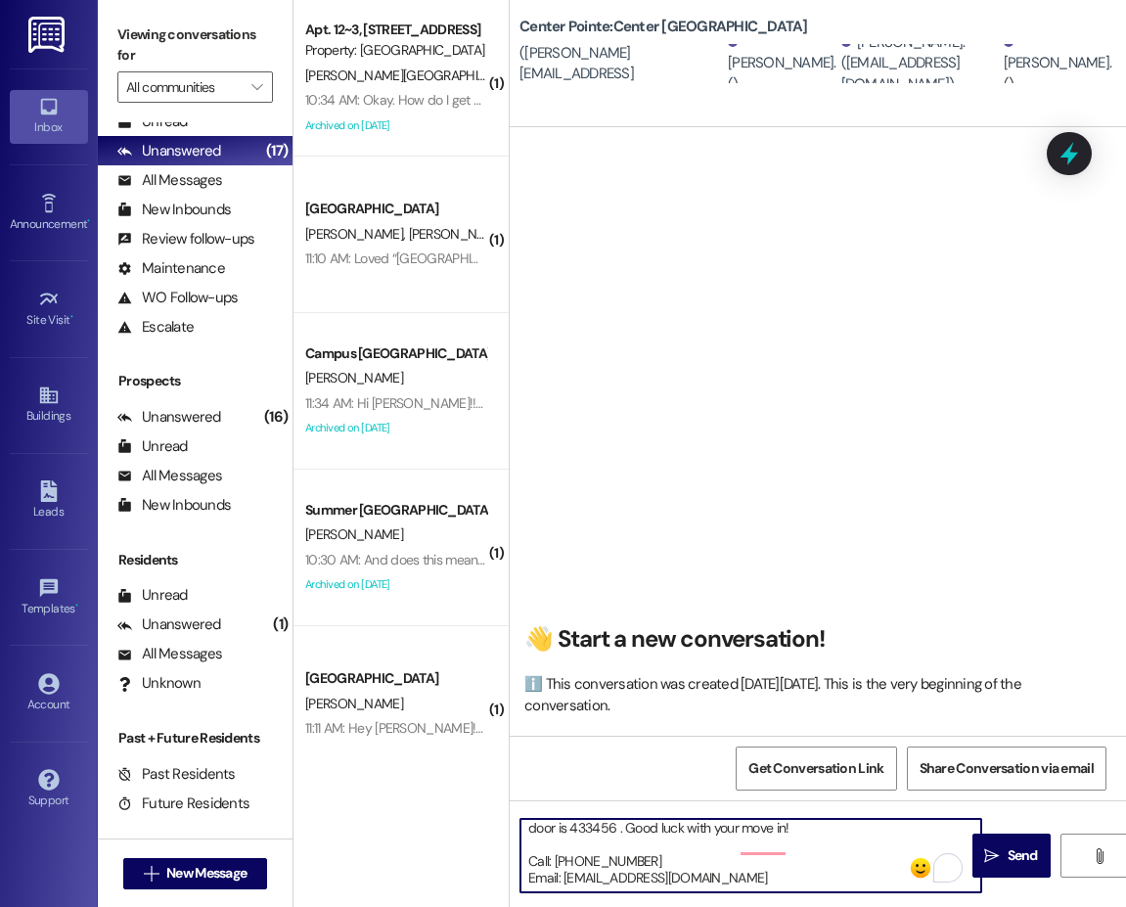
scroll to position [23, 0]
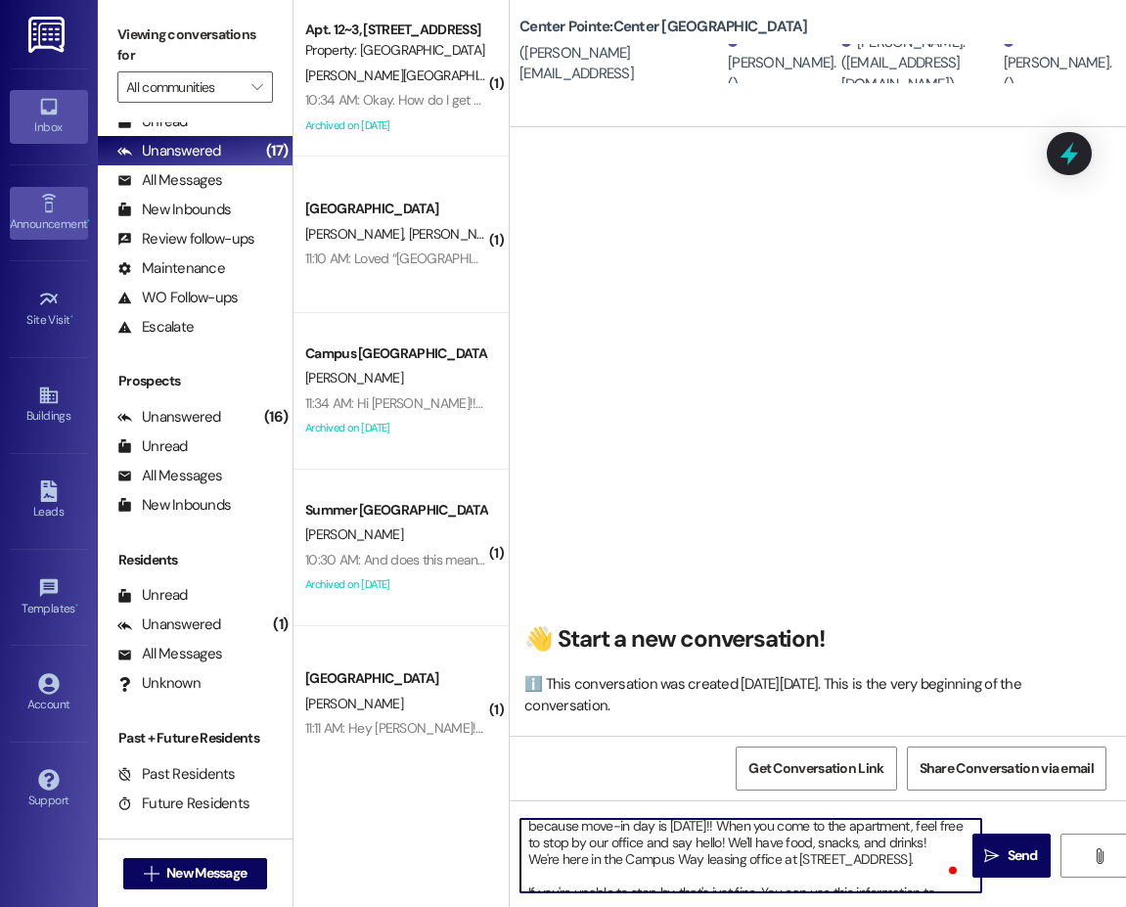
type textarea "Hi {{first_name}}!! This is the leasing team at {{property}}. I'm messaging you…"
click at [770, 830] on textarea "Hi {{first_name}}!! This is the leasing team at {{property}}. I'm messaging you…" at bounding box center [750, 855] width 461 height 73
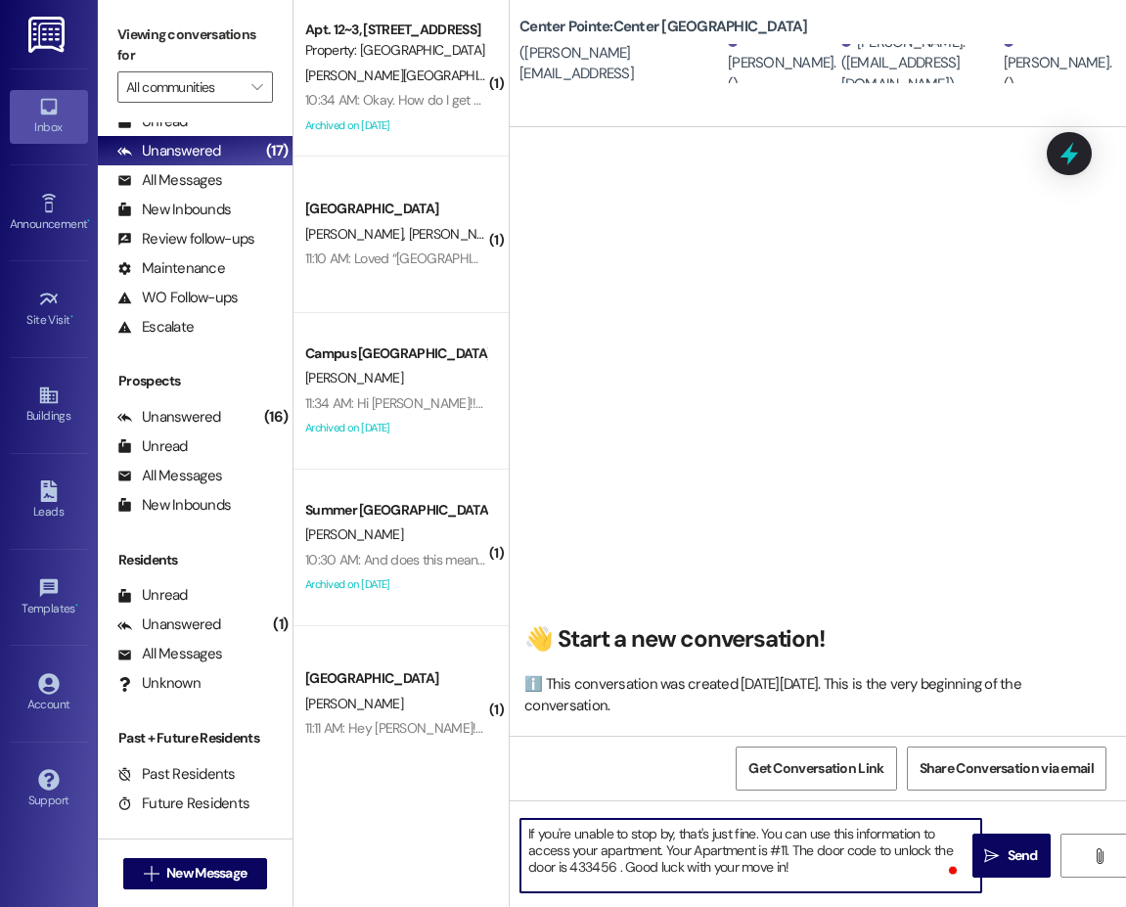
scroll to position [121, 0]
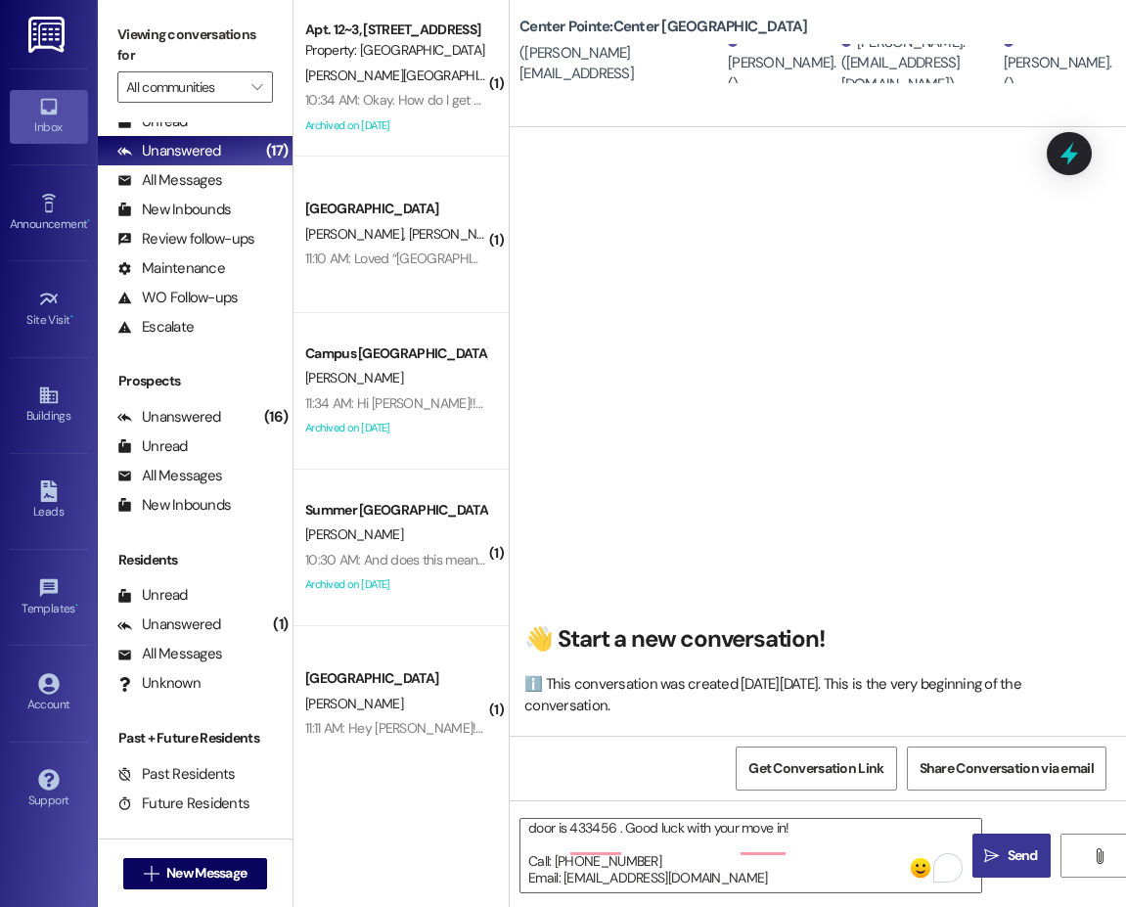
click at [937, 860] on icon "" at bounding box center [991, 856] width 15 height 16
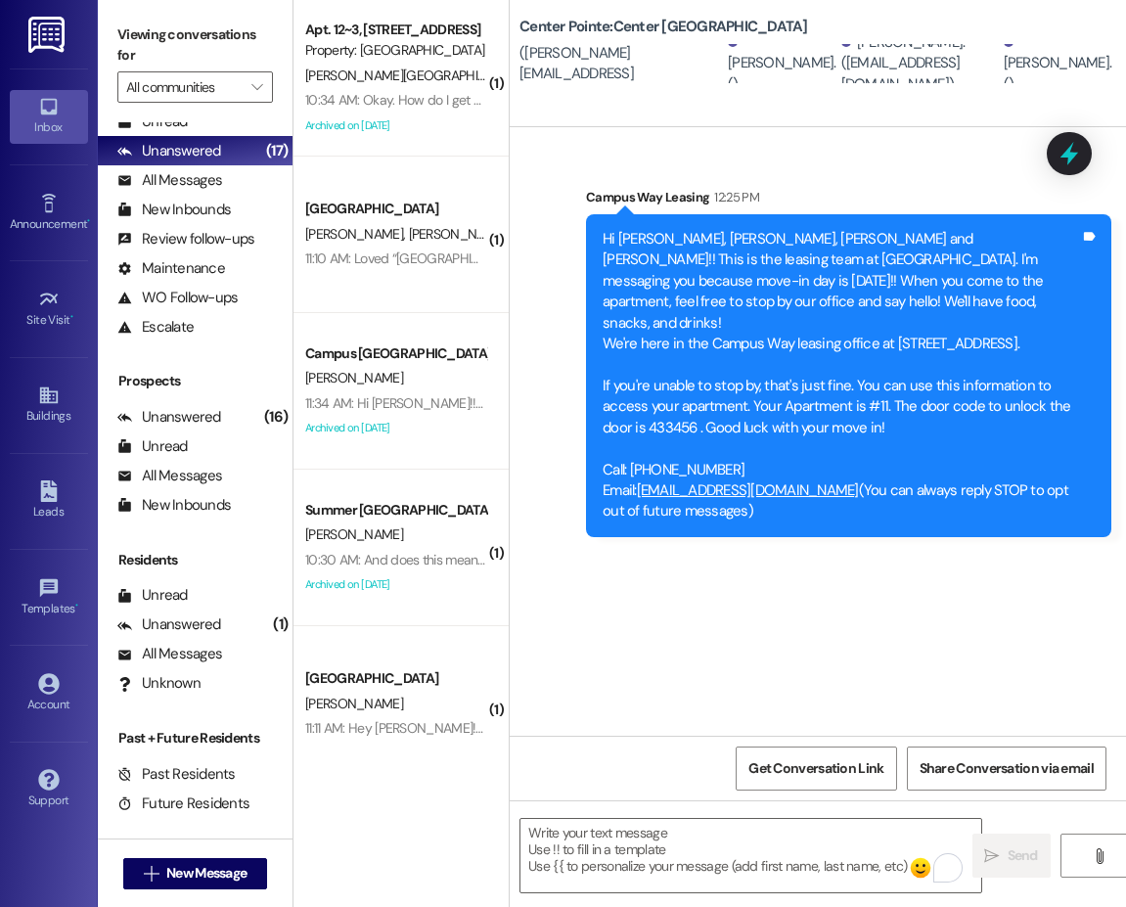
scroll to position [0, 0]
drag, startPoint x: 748, startPoint y: 627, endPoint x: 734, endPoint y: 631, distance: 15.2
click at [748, 627] on div "Sent via SMS Campus Way Leasing 12:25 PM Hi Serafina, Kira, Leah and Maren!! Th…" at bounding box center [818, 431] width 616 height 608
click at [248, 858] on button " New Message" at bounding box center [195, 873] width 145 height 31
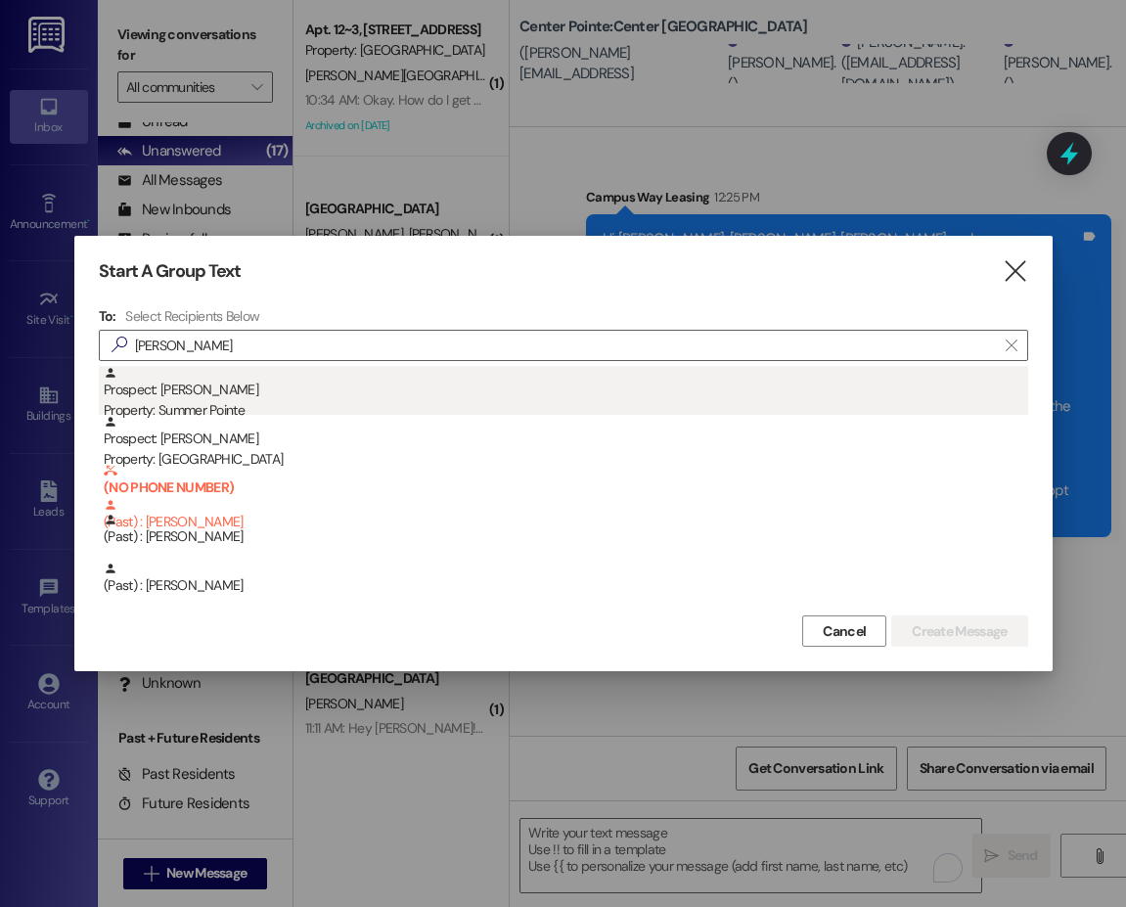
click at [214, 407] on div "Property: Summer Pointe" at bounding box center [566, 410] width 924 height 21
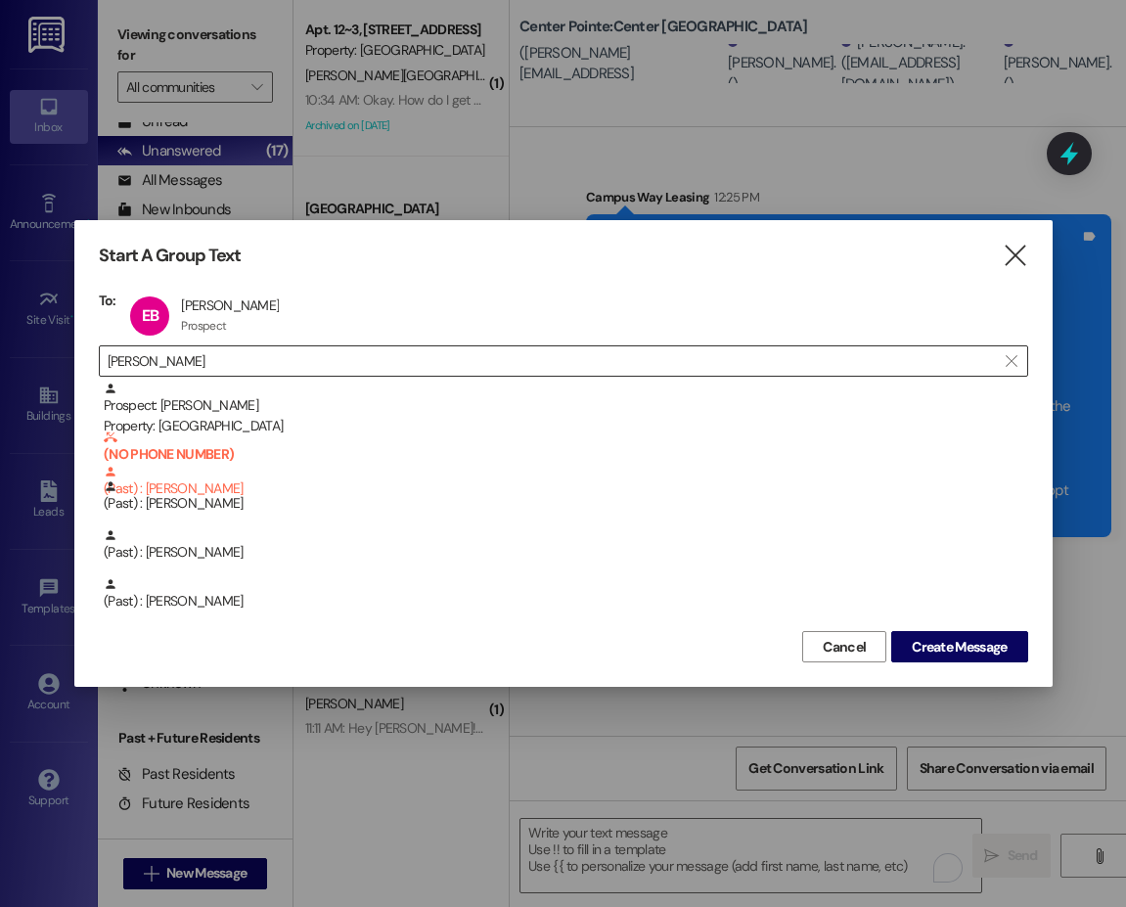
click at [127, 357] on input "baker" at bounding box center [552, 360] width 888 height 27
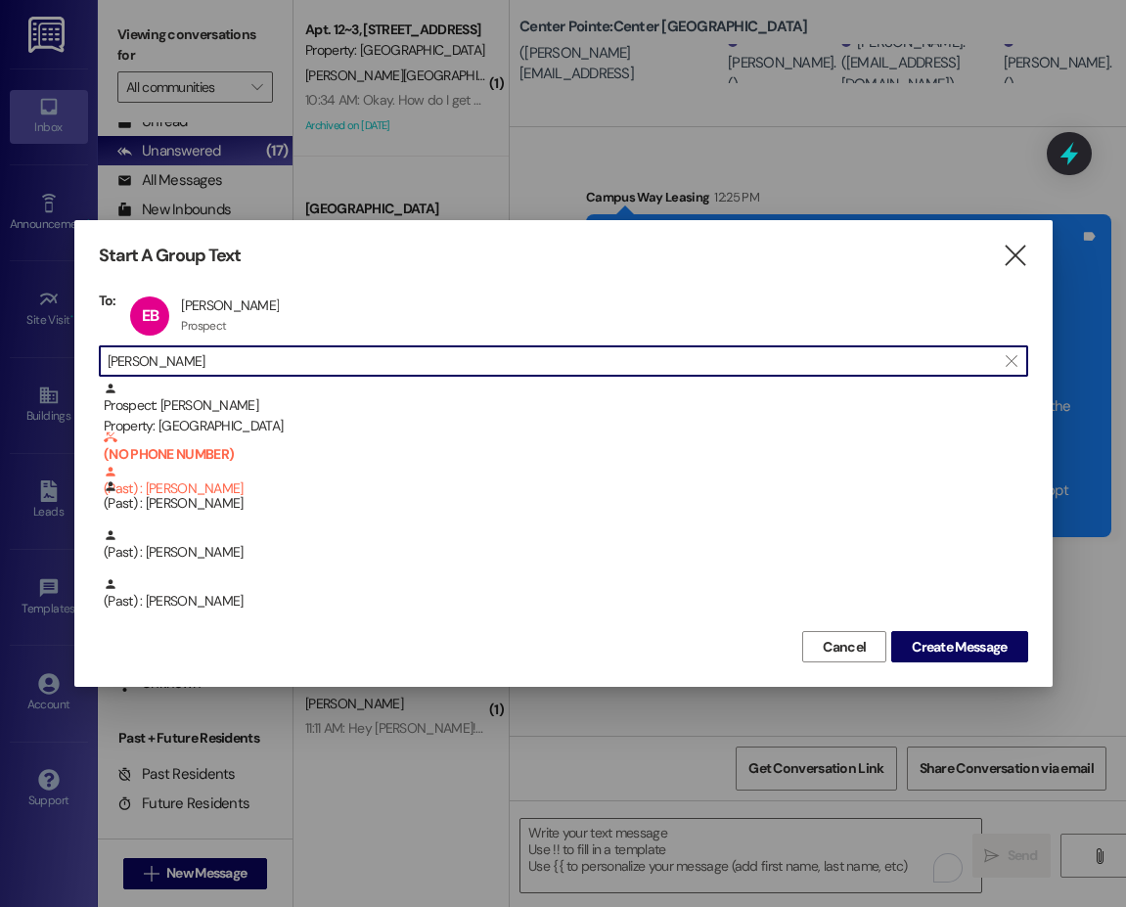
click at [127, 357] on input "baker" at bounding box center [552, 360] width 888 height 27
type input "a"
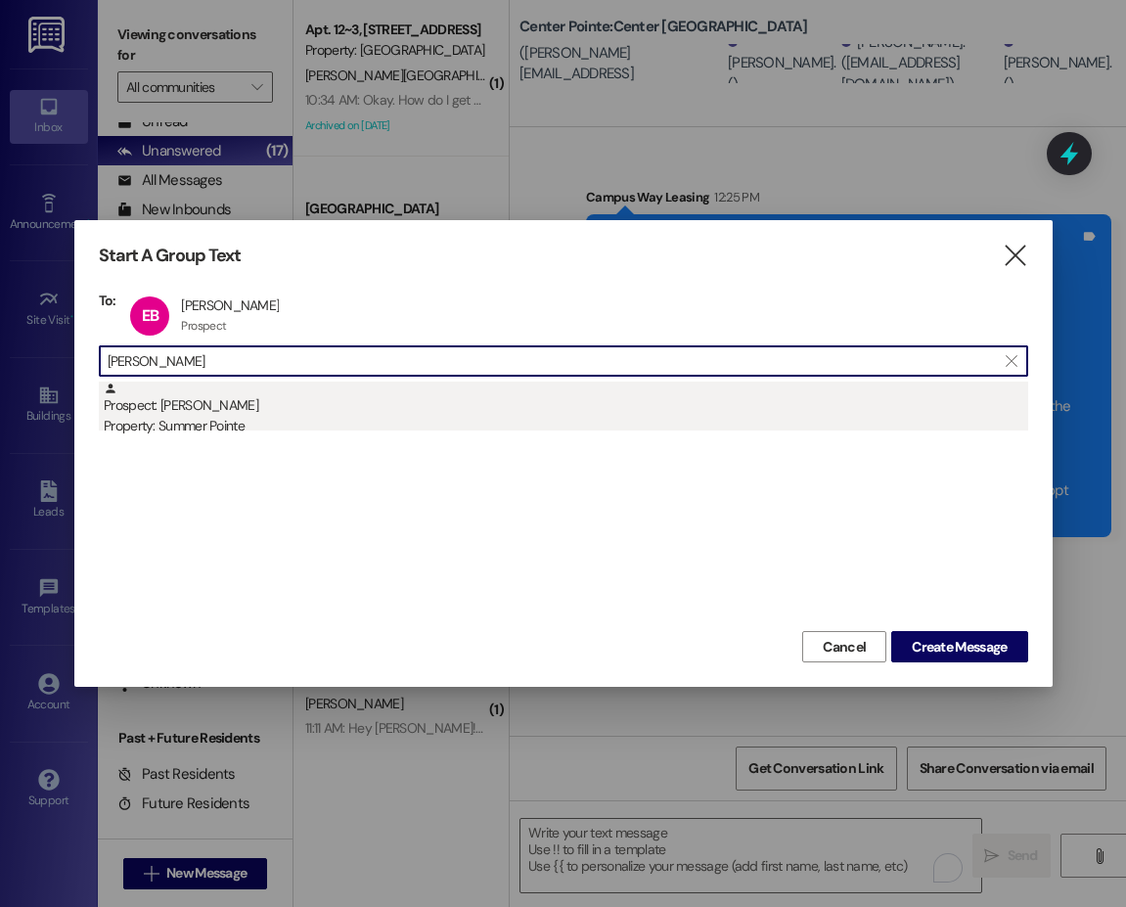
click at [233, 408] on div "Prospect: Aaron Bencomo Property: Summer Pointe" at bounding box center [566, 409] width 924 height 56
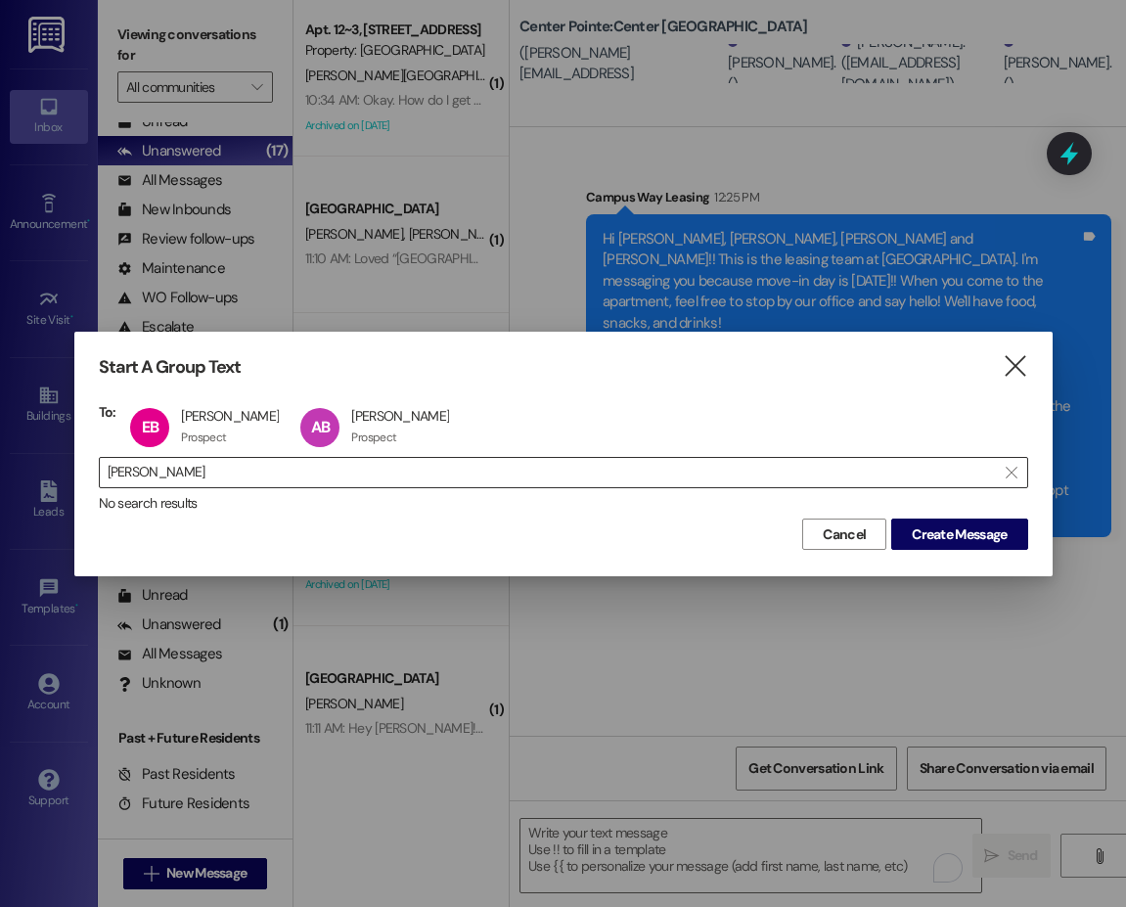
click at [156, 470] on input "bencomo" at bounding box center [552, 472] width 888 height 27
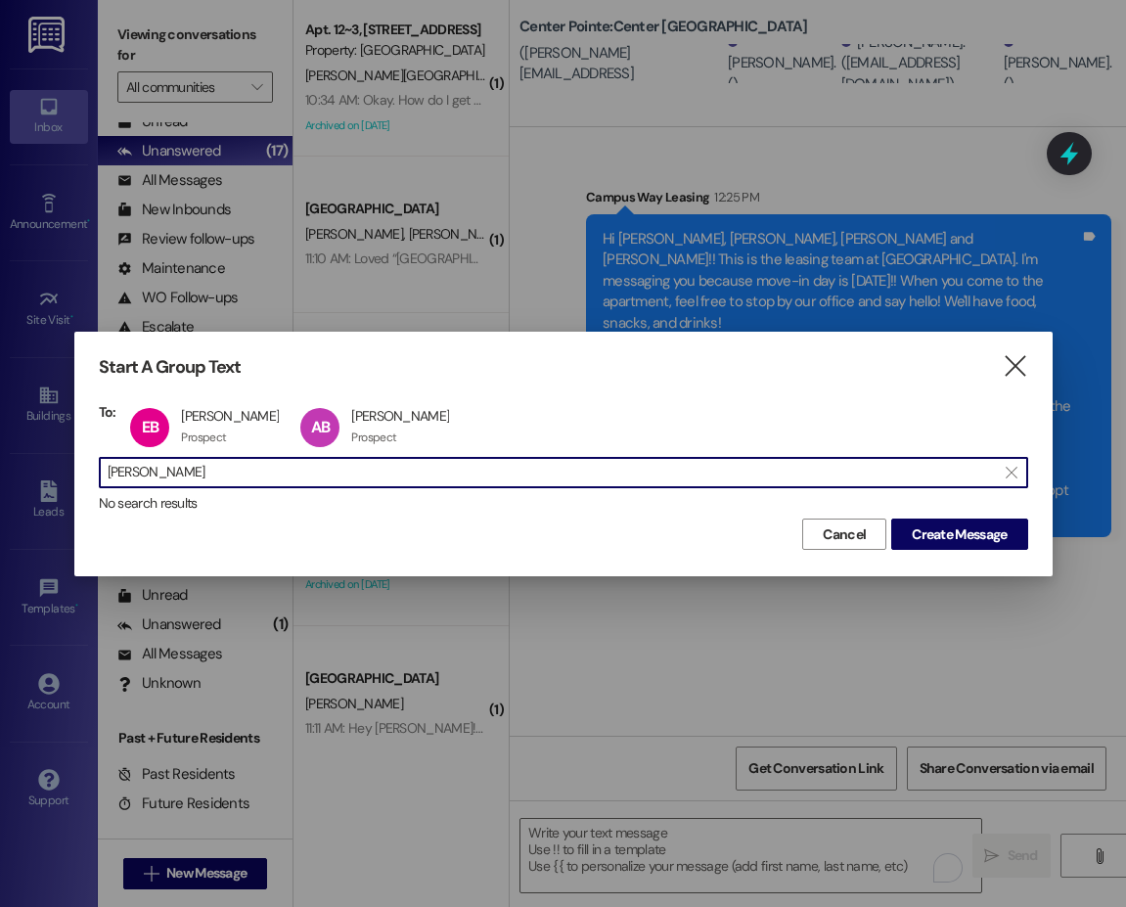
click at [156, 470] on input "bencomo" at bounding box center [552, 472] width 888 height 27
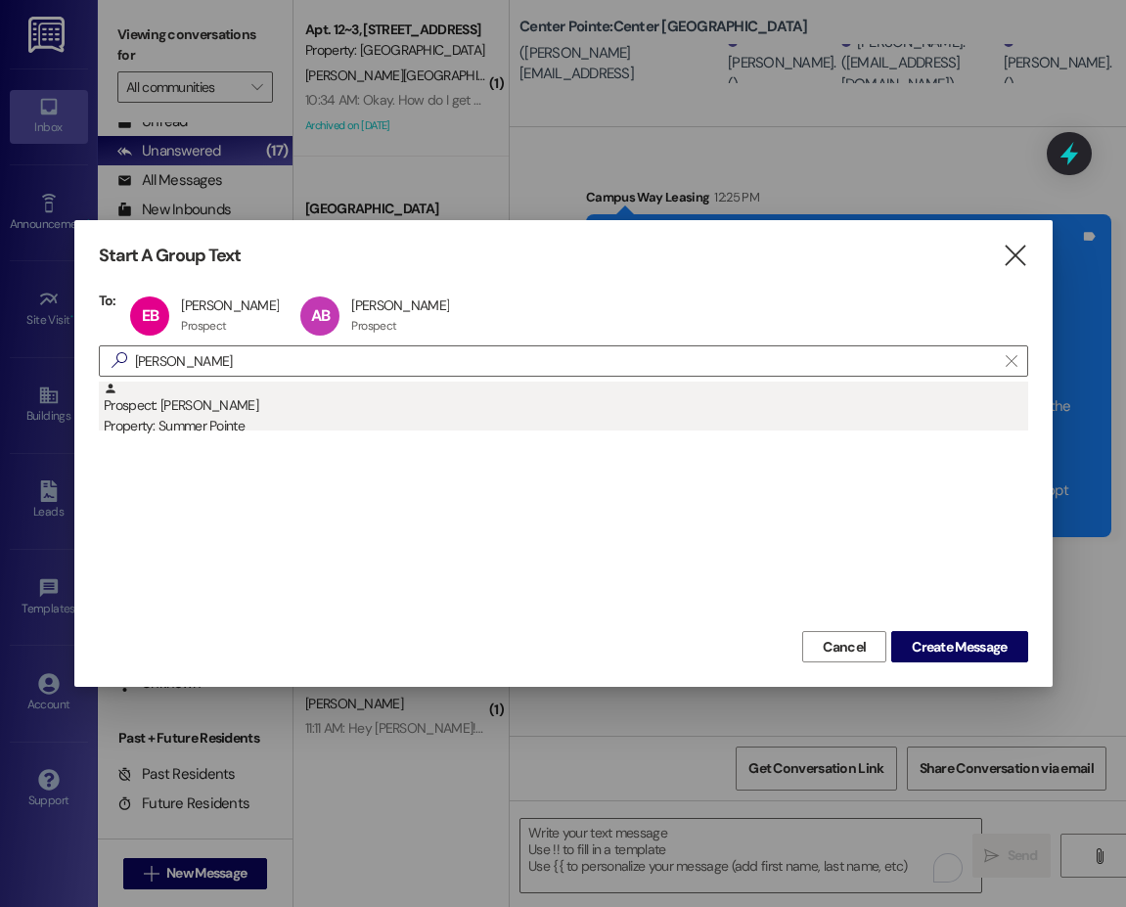
click at [172, 425] on div "Property: Summer Pointe" at bounding box center [566, 426] width 924 height 21
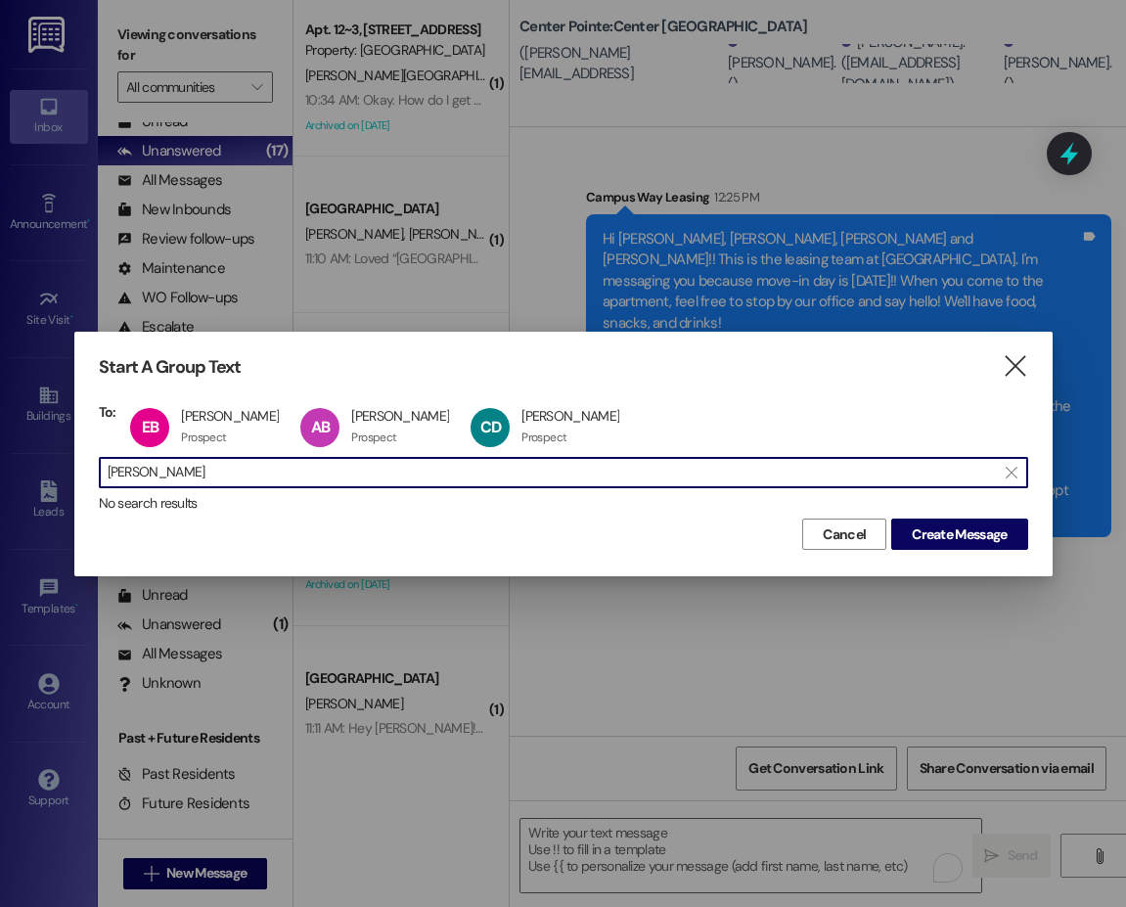
click at [144, 479] on input "devore" at bounding box center [552, 472] width 888 height 27
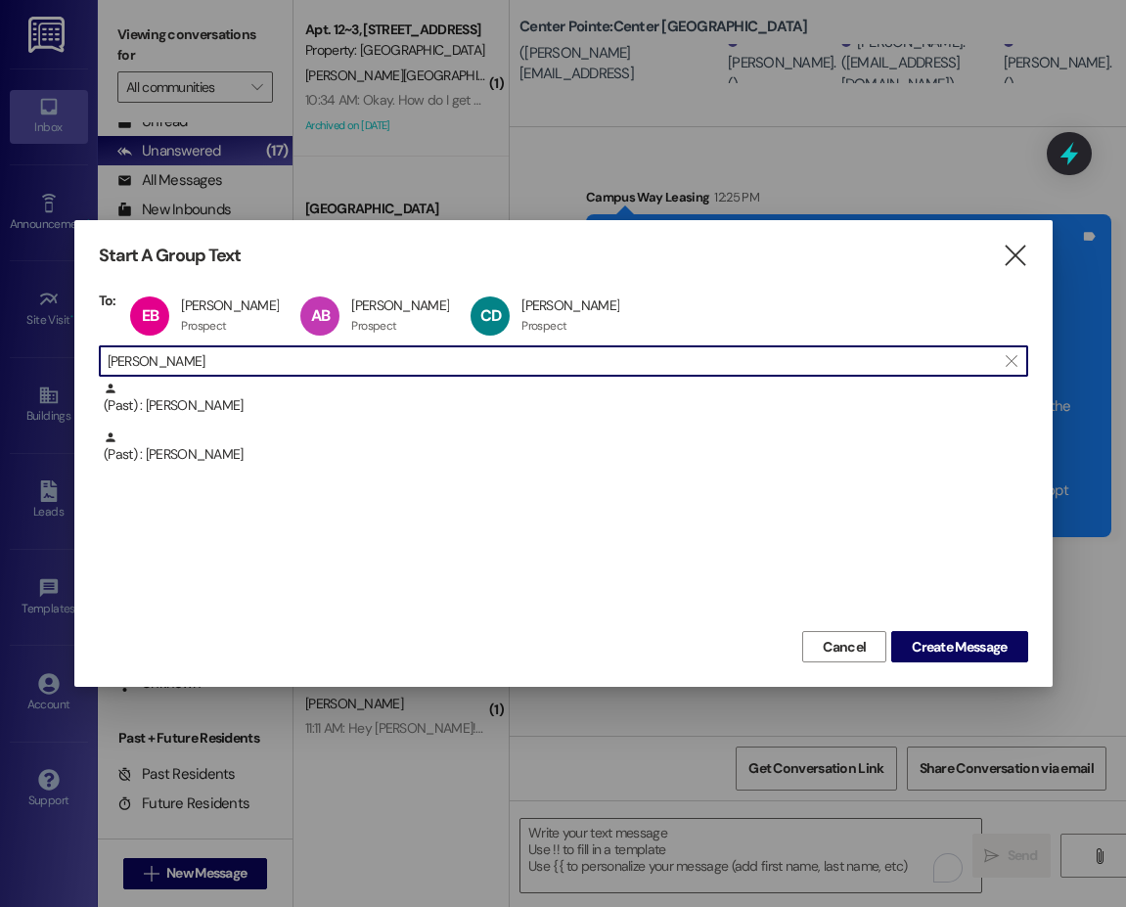
drag, startPoint x: 163, startPoint y: 358, endPoint x: 86, endPoint y: 351, distance: 77.6
click at [86, 351] on div "Start A Group Text  To: EB Ethan Baker Ethan Baker Prospect Prospect click to …" at bounding box center [563, 453] width 978 height 467
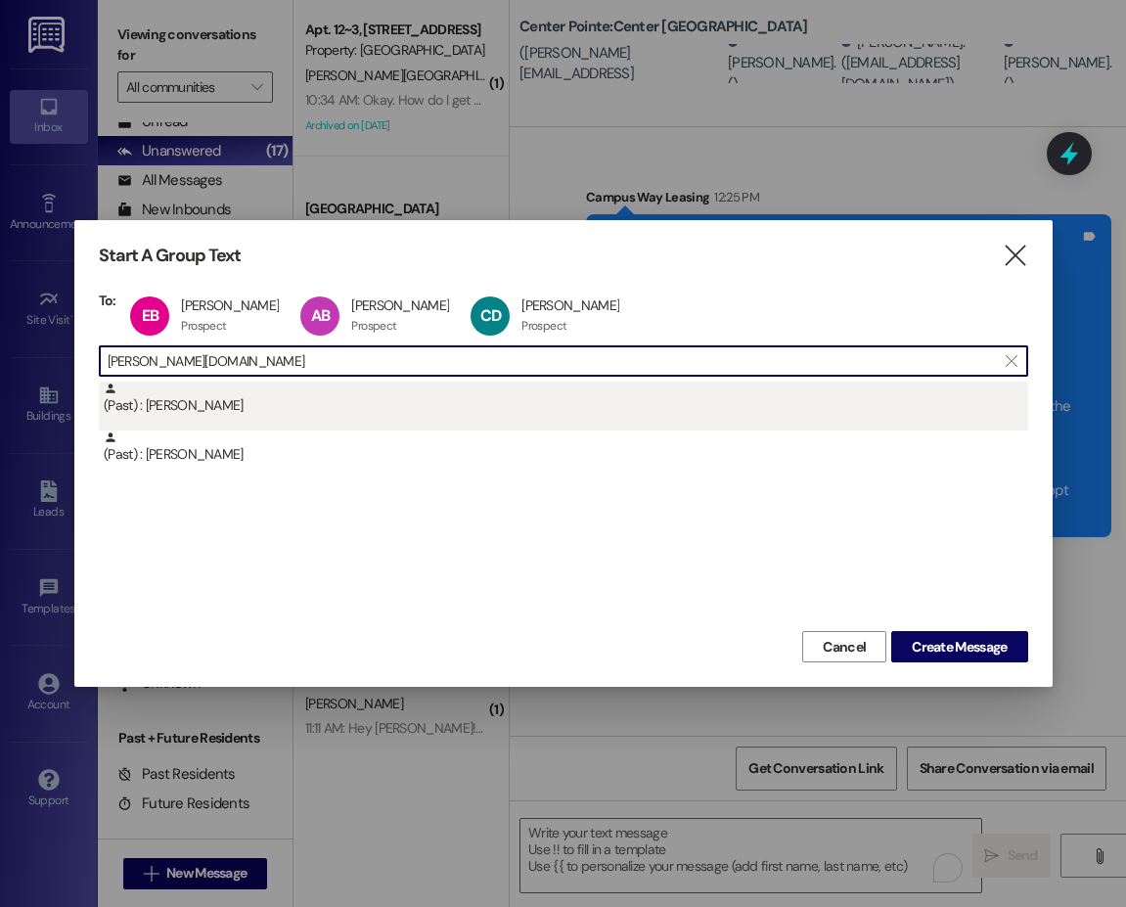
type input "osborn.je"
click at [250, 411] on div "(Past) : Jeffrey Osborn" at bounding box center [566, 398] width 924 height 34
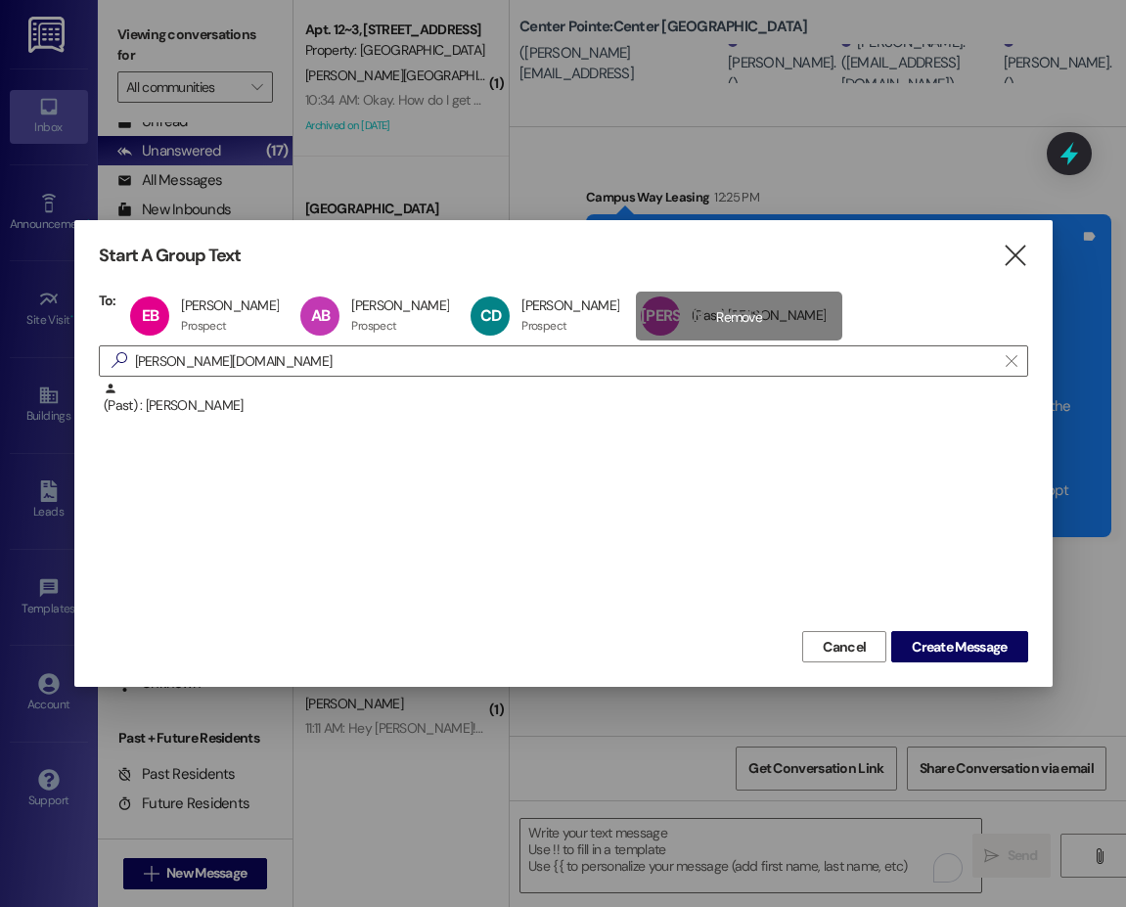
click at [676, 317] on div "JO (Past) Jeffrey Osborn (Past) Jeffrey Osborn click to remove" at bounding box center [739, 315] width 206 height 49
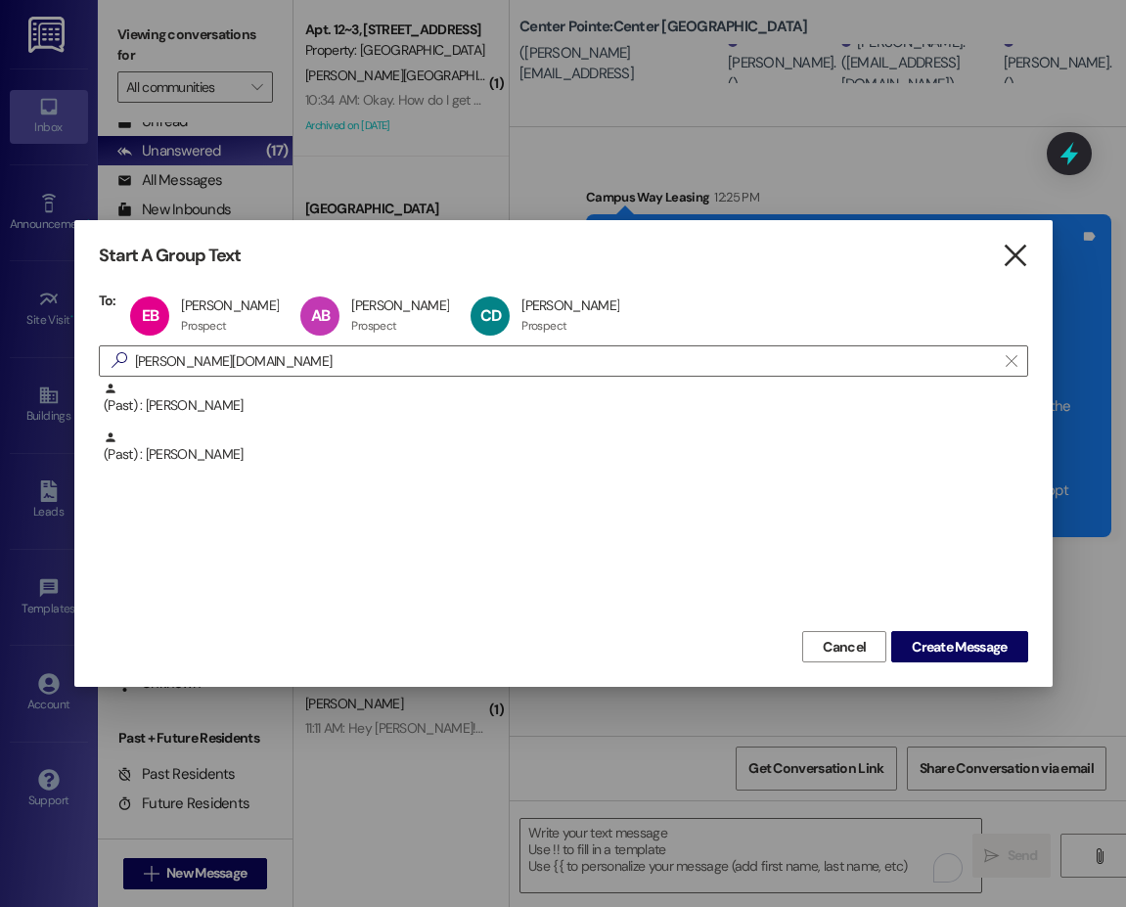
click at [937, 246] on icon "" at bounding box center [1015, 256] width 26 height 21
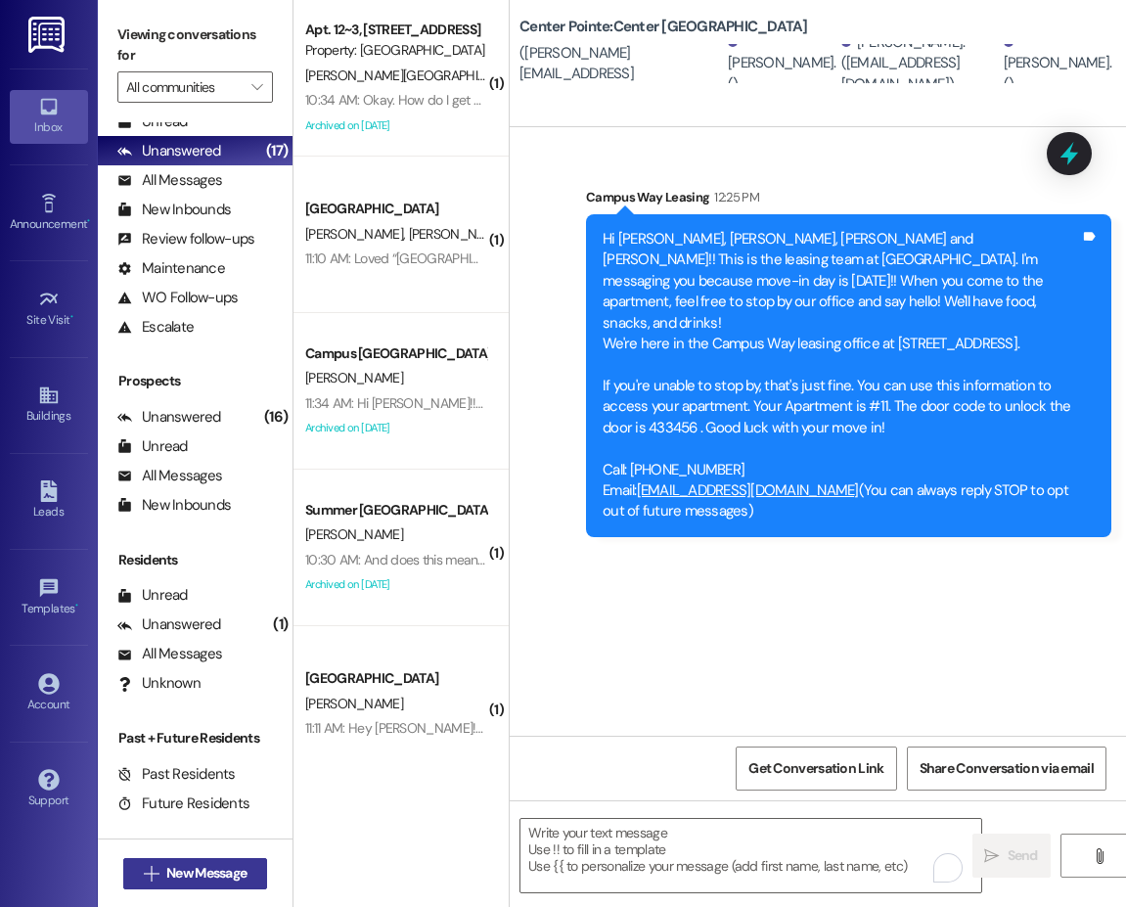
click at [218, 859] on button " New Message" at bounding box center [195, 873] width 145 height 31
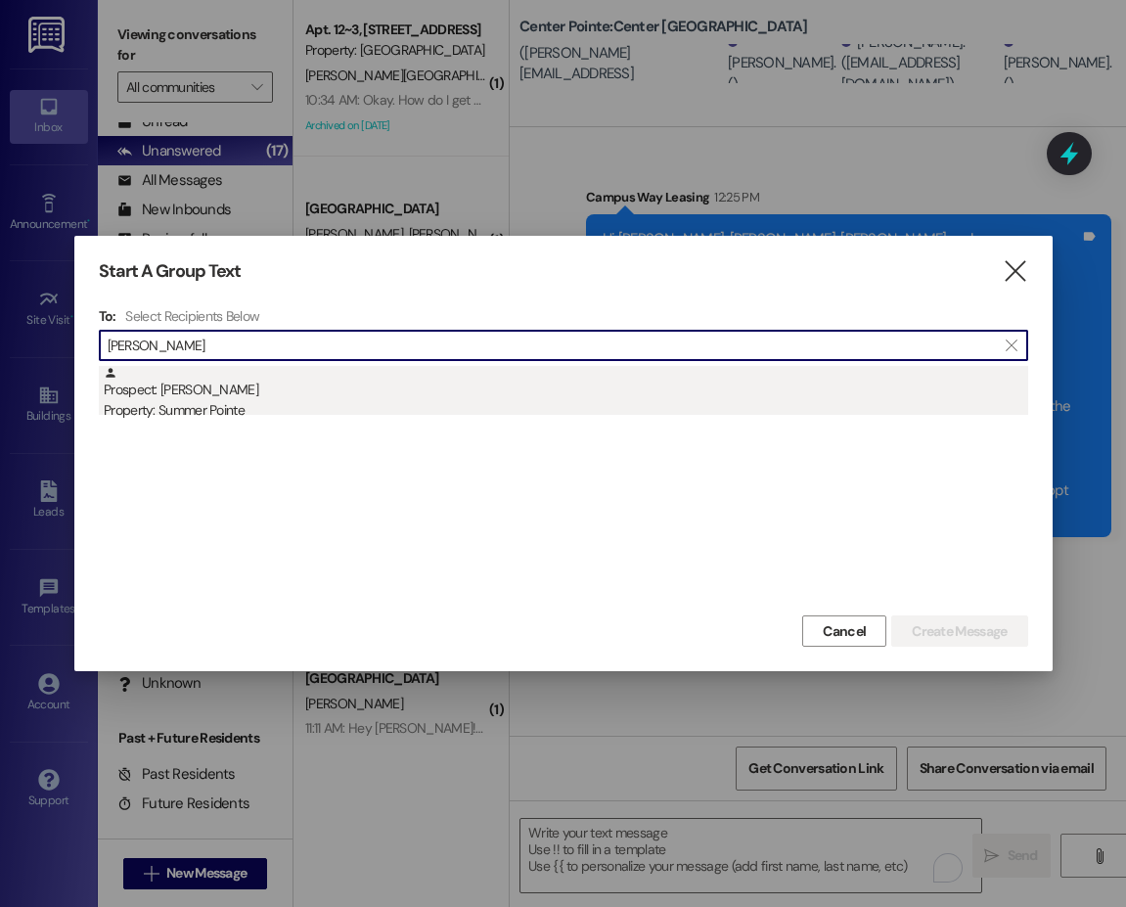
click at [226, 400] on div "Property: Summer Pointe" at bounding box center [566, 410] width 924 height 21
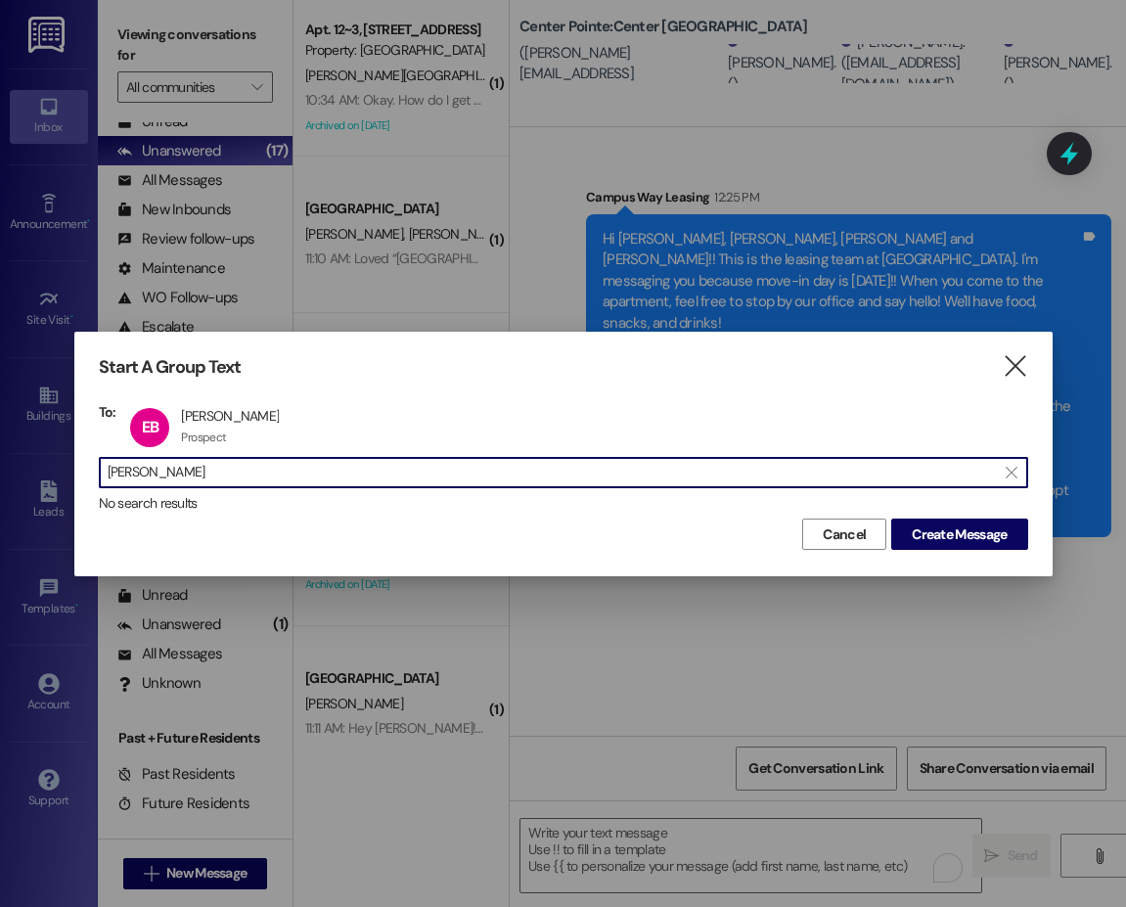
drag, startPoint x: 191, startPoint y: 478, endPoint x: 32, endPoint y: 481, distance: 158.5
click at [32, 481] on div "Start A Group Text  To: EB Ethan Baker Ethan Baker Prospect Prospect click to …" at bounding box center [563, 453] width 1126 height 907
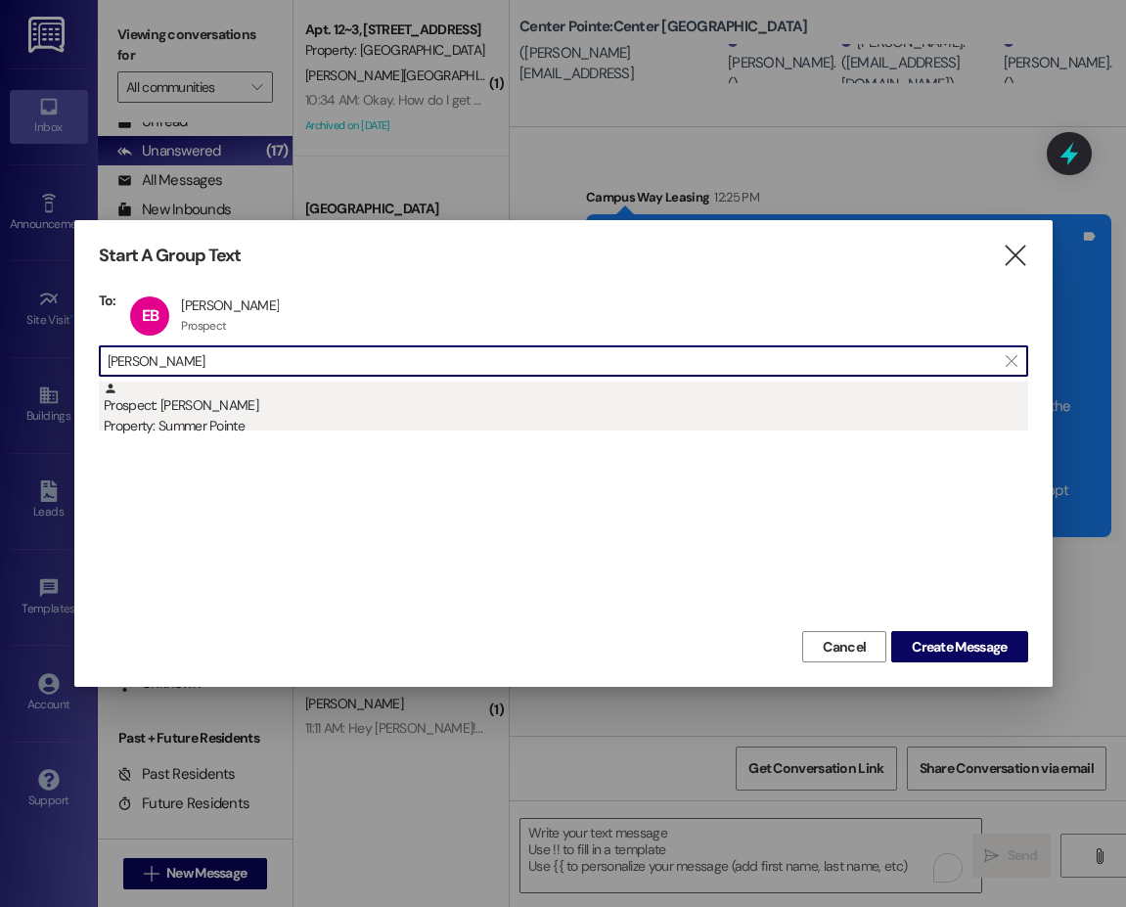
type input "bencomo"
click at [192, 408] on div "Prospect: Aaron Bencomo Property: Summer Pointe" at bounding box center [566, 409] width 924 height 56
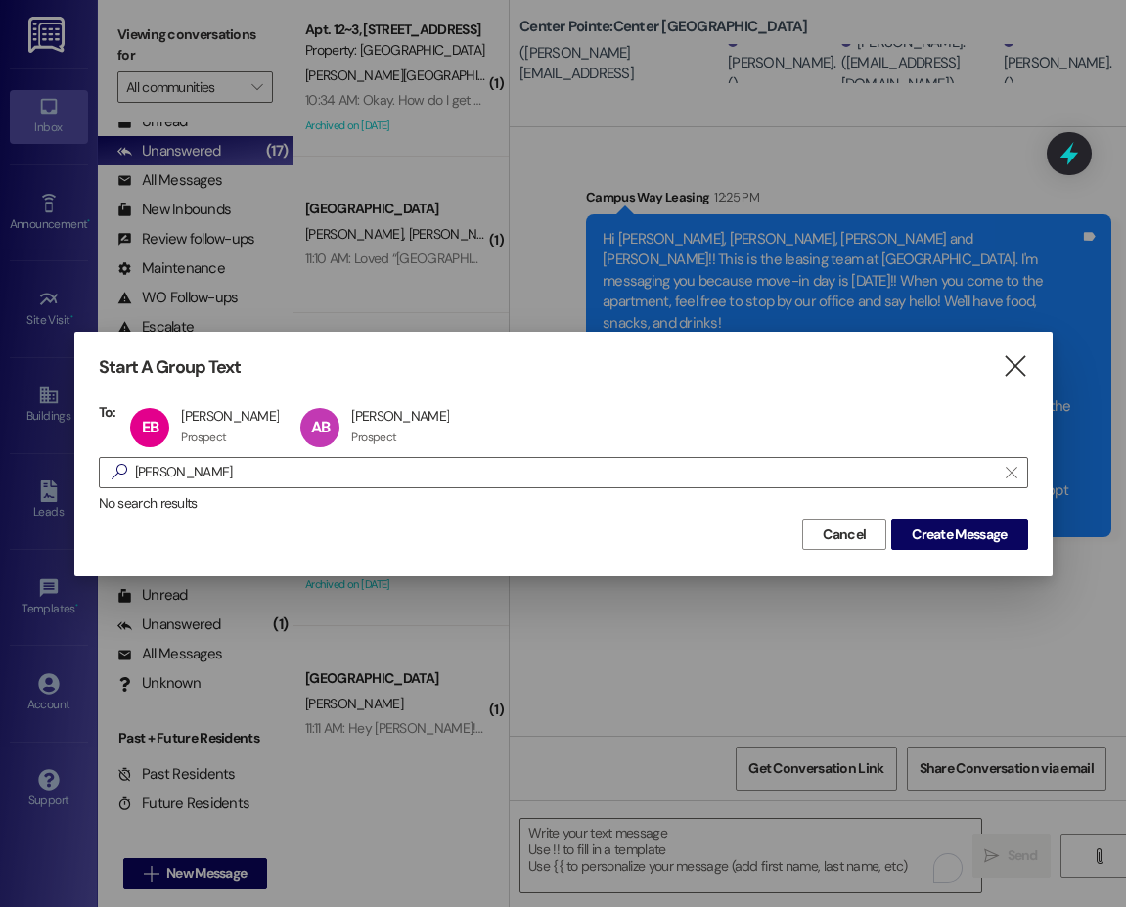
click at [802, 357] on div "Start A Group Text" at bounding box center [534, 367] width 871 height 22
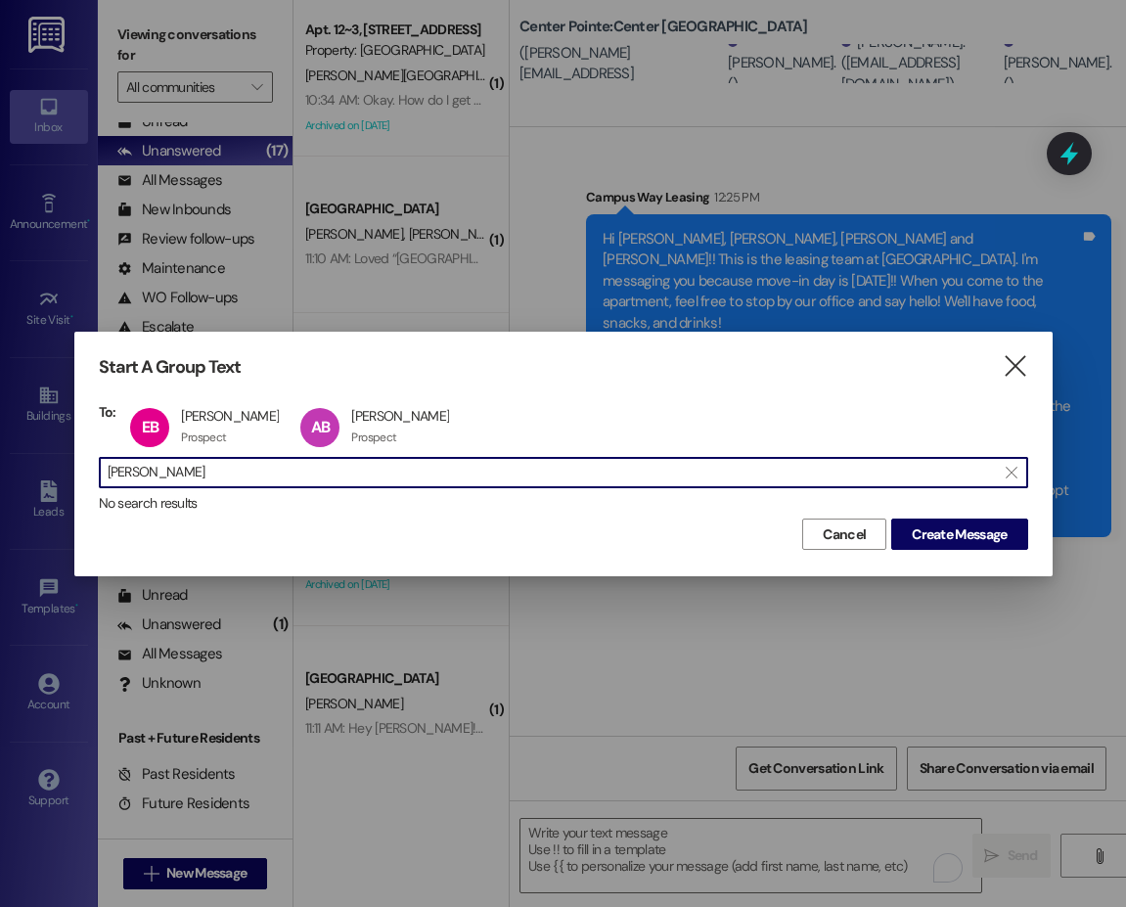
click at [139, 464] on input "bencomo" at bounding box center [552, 472] width 888 height 27
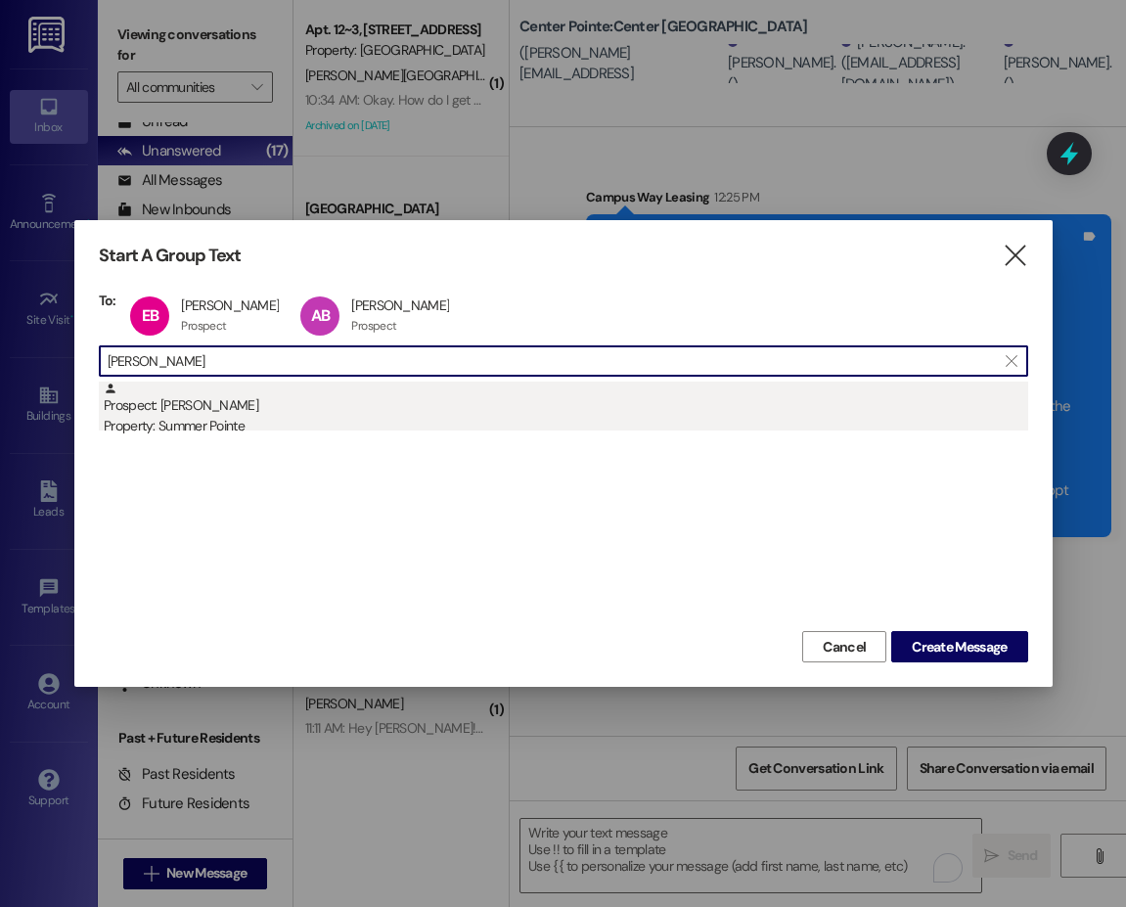
type input "devore"
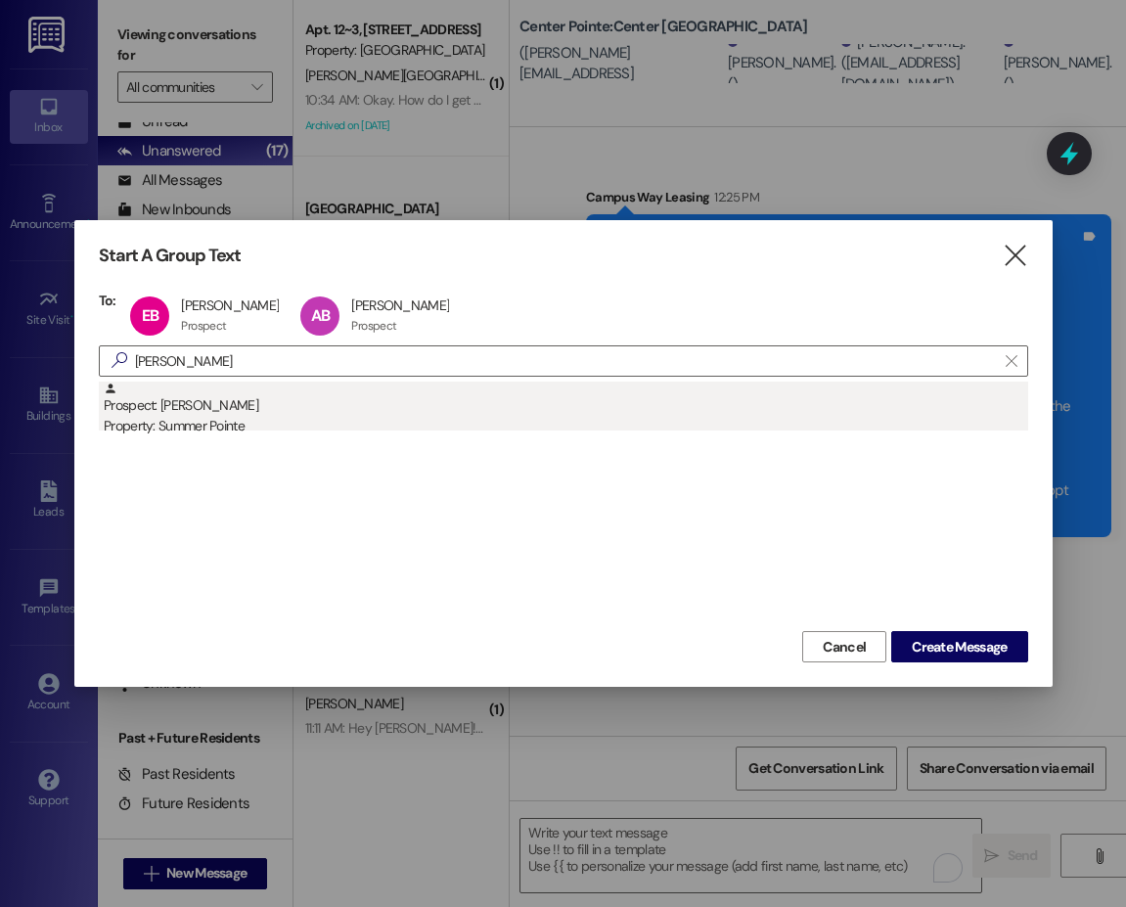
click at [221, 408] on div "Prospect: Cole Devore Property: Summer Pointe" at bounding box center [566, 409] width 924 height 56
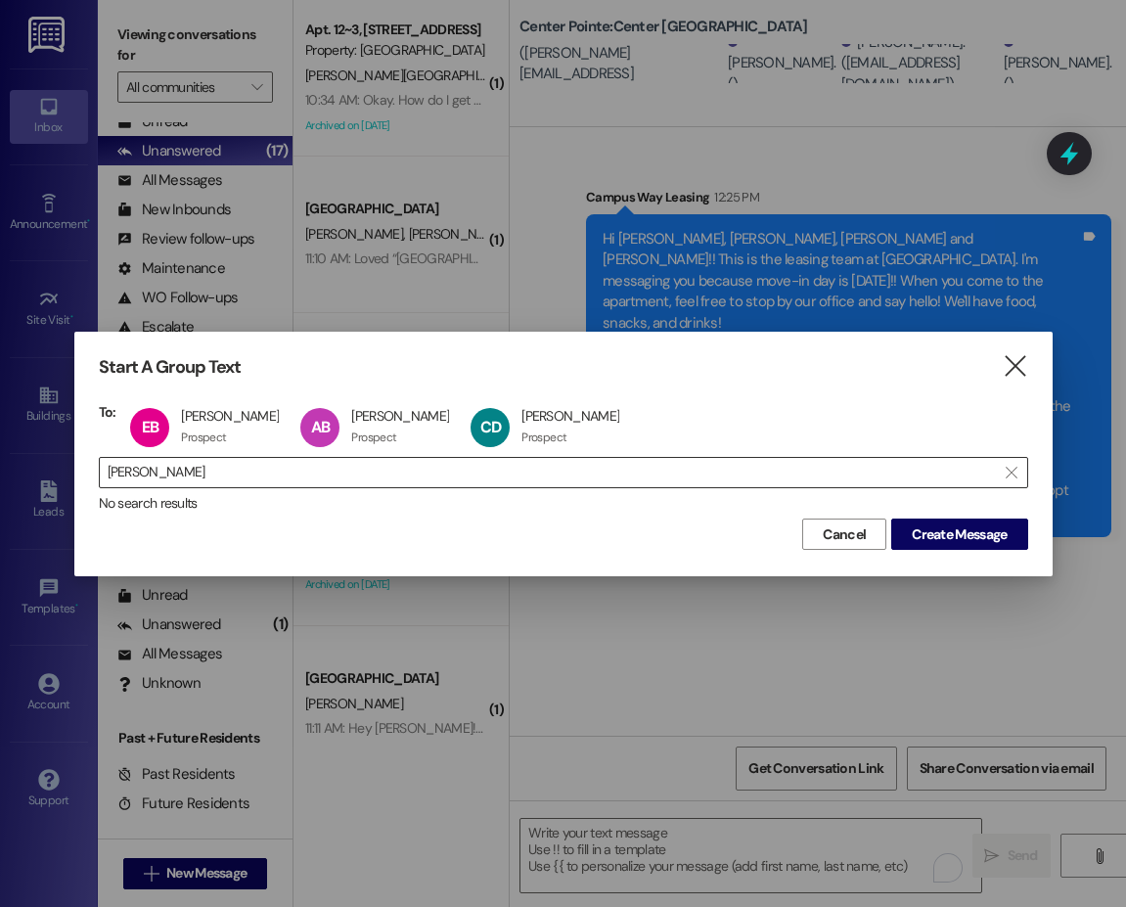
click at [752, 483] on input "devore" at bounding box center [552, 472] width 888 height 27
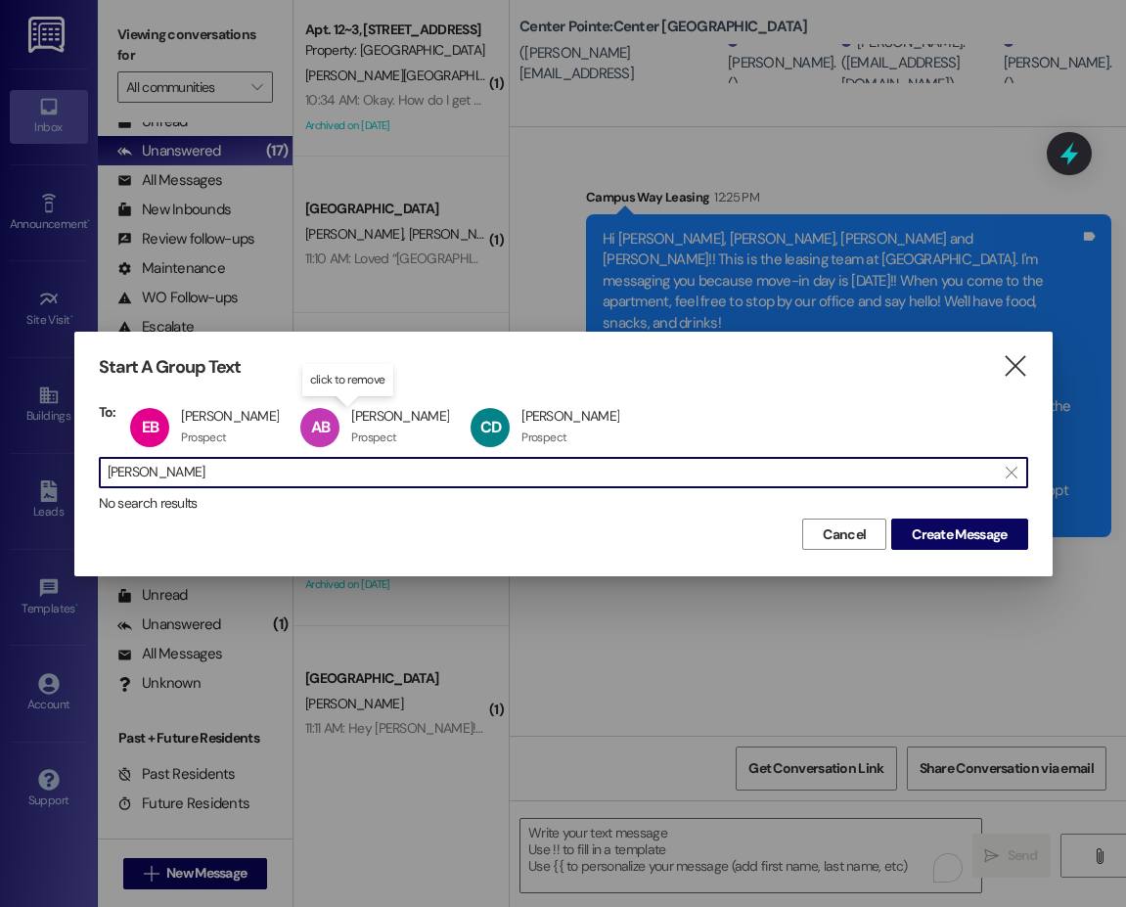
click at [118, 480] on input "devore" at bounding box center [552, 472] width 888 height 27
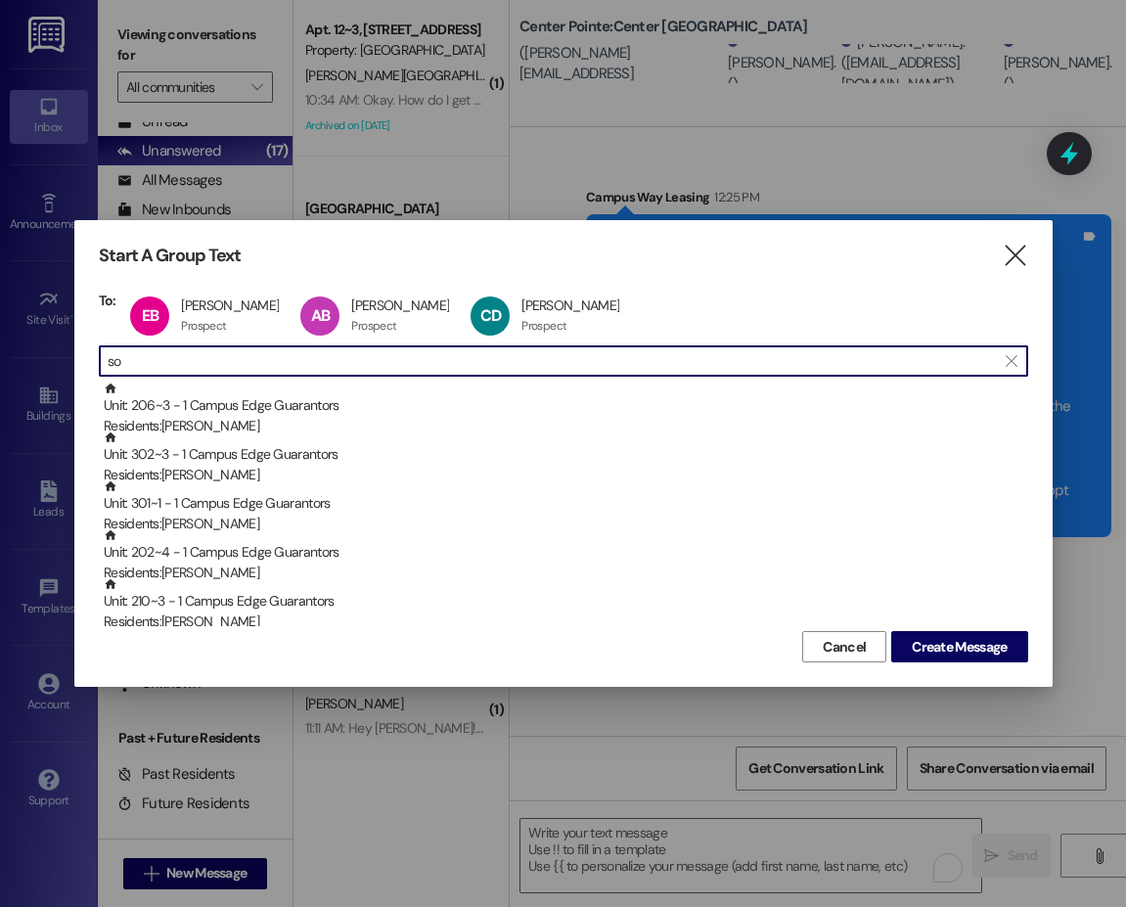
type input "s"
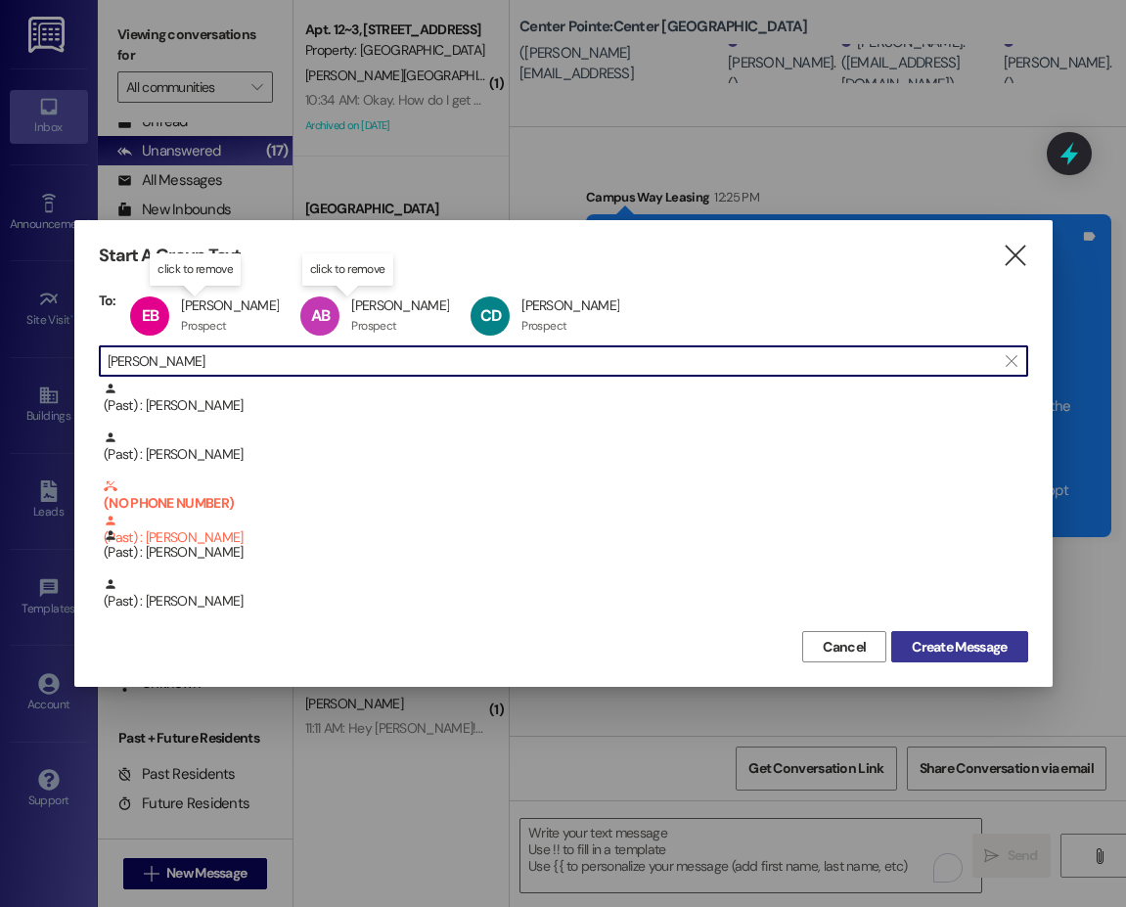
type input "osborn"
click at [937, 654] on span "Create Message" at bounding box center [959, 647] width 95 height 21
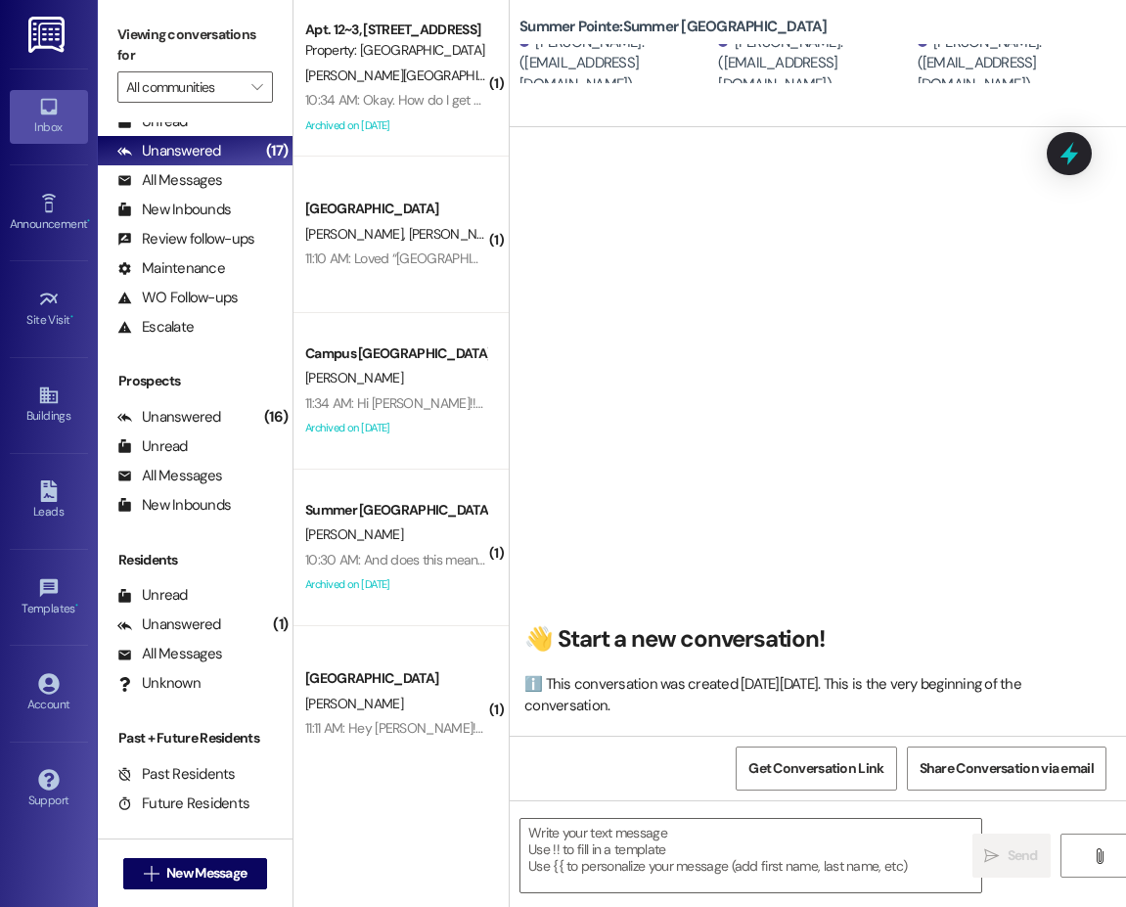
scroll to position [1, 0]
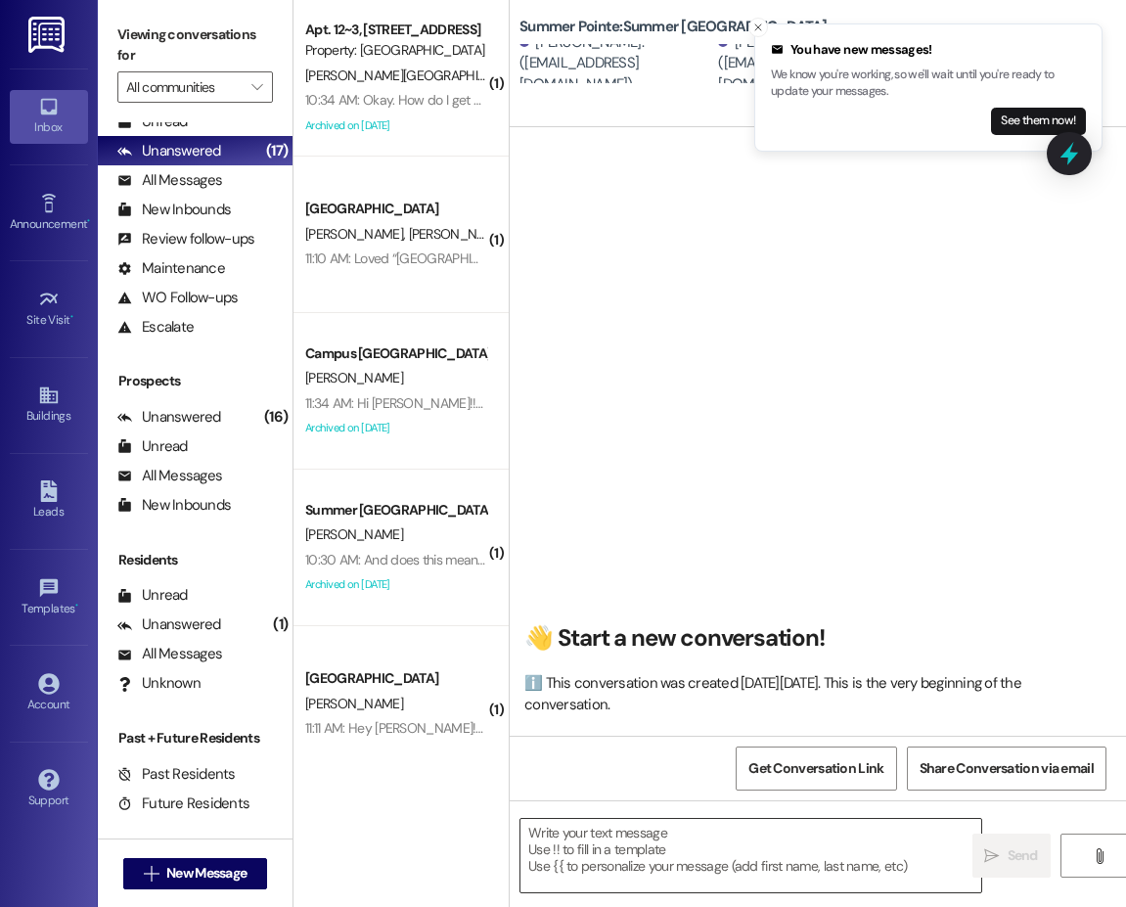
click at [551, 844] on textarea at bounding box center [750, 855] width 461 height 73
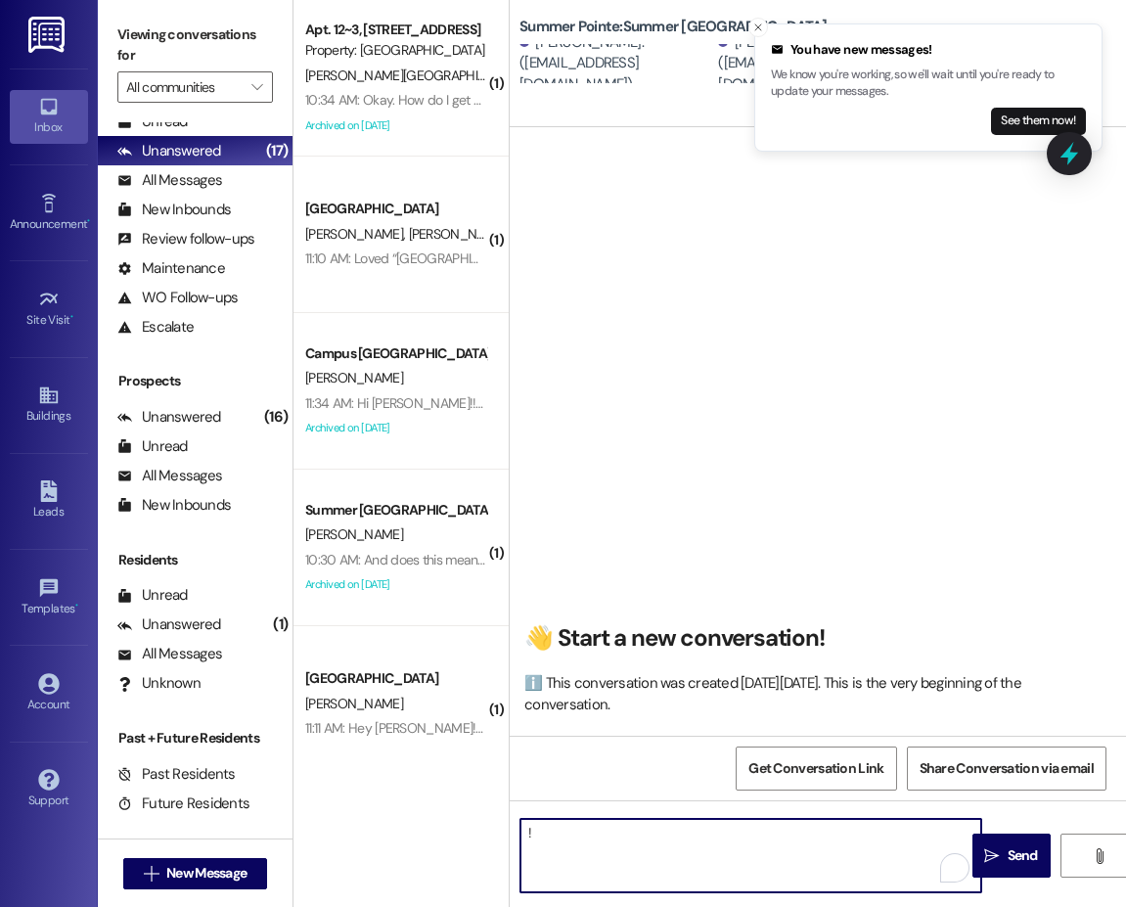
type textarea "!!"
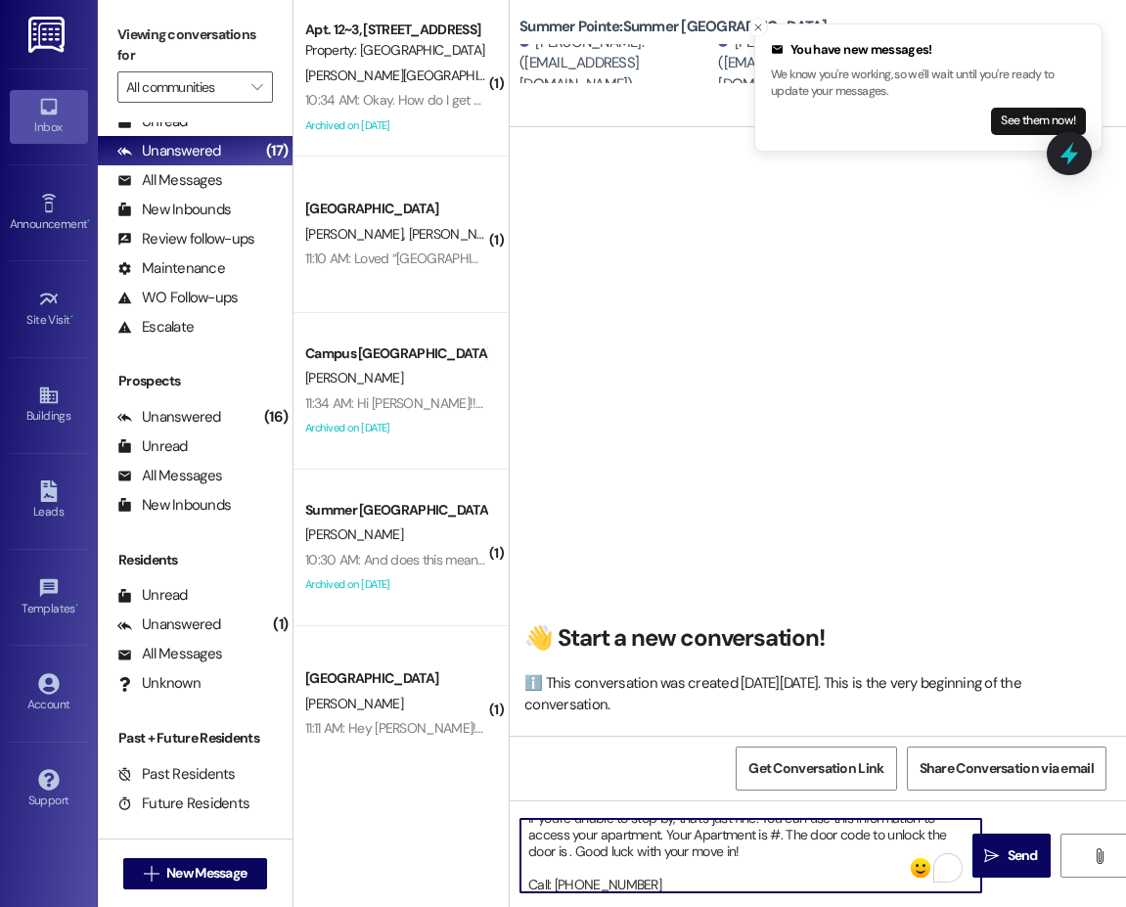
scroll to position [98, 0]
click at [778, 851] on textarea "Hi {{first_name}}!! This is the leasing team at {{property}}. I'm messaging you…" at bounding box center [750, 855] width 461 height 73
click at [568, 879] on textarea "Hi {{first_name}}!! This is the leasing team at {{property}}. I'm messaging you…" at bounding box center [750, 855] width 461 height 73
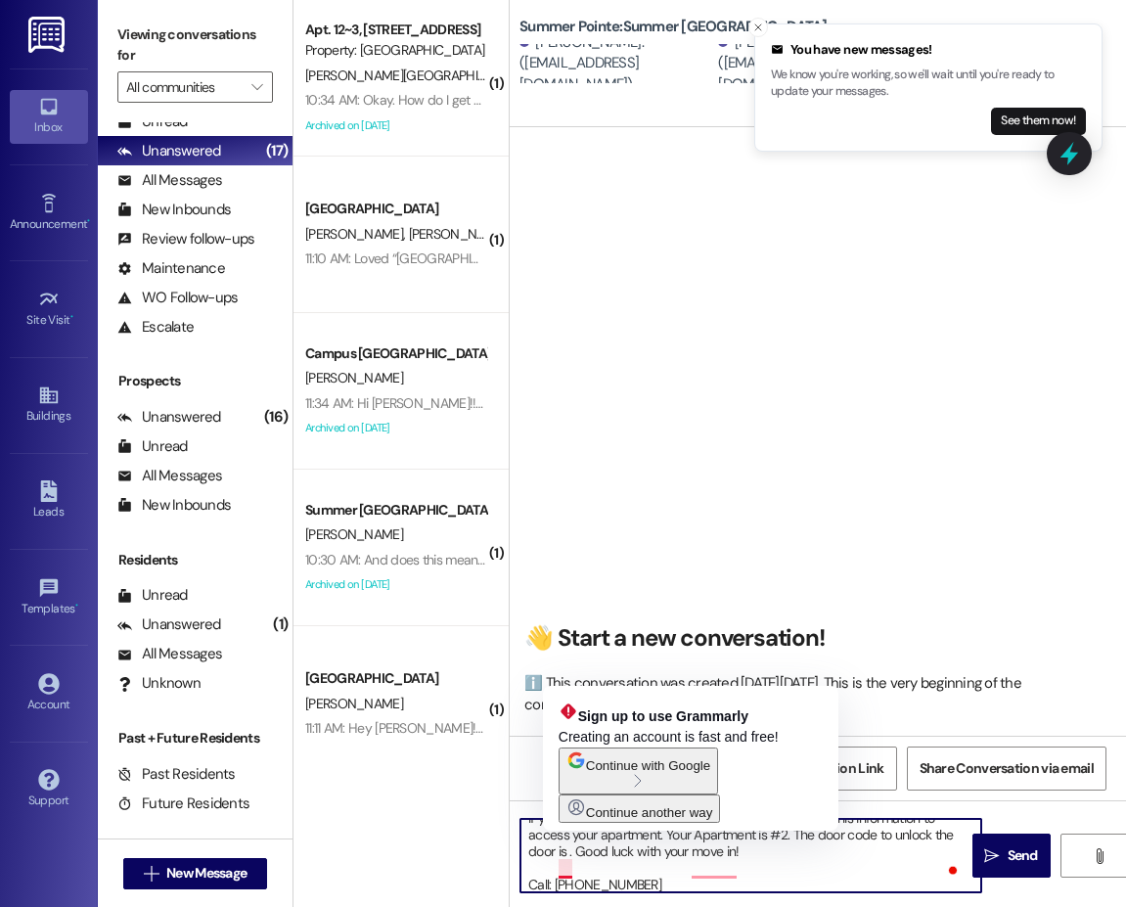
click at [565, 863] on textarea "Hi {{first_name}}!! This is the leasing team at {{property}}. I'm messaging you…" at bounding box center [750, 855] width 461 height 73
click at [568, 871] on textarea "Hi {{first_name}}!! This is the leasing team at {{property}}. I'm messaging you…" at bounding box center [750, 855] width 461 height 73
click at [565, 869] on textarea "Hi {{first_name}}!! This is the leasing team at {{property}}. I'm messaging you…" at bounding box center [750, 855] width 461 height 73
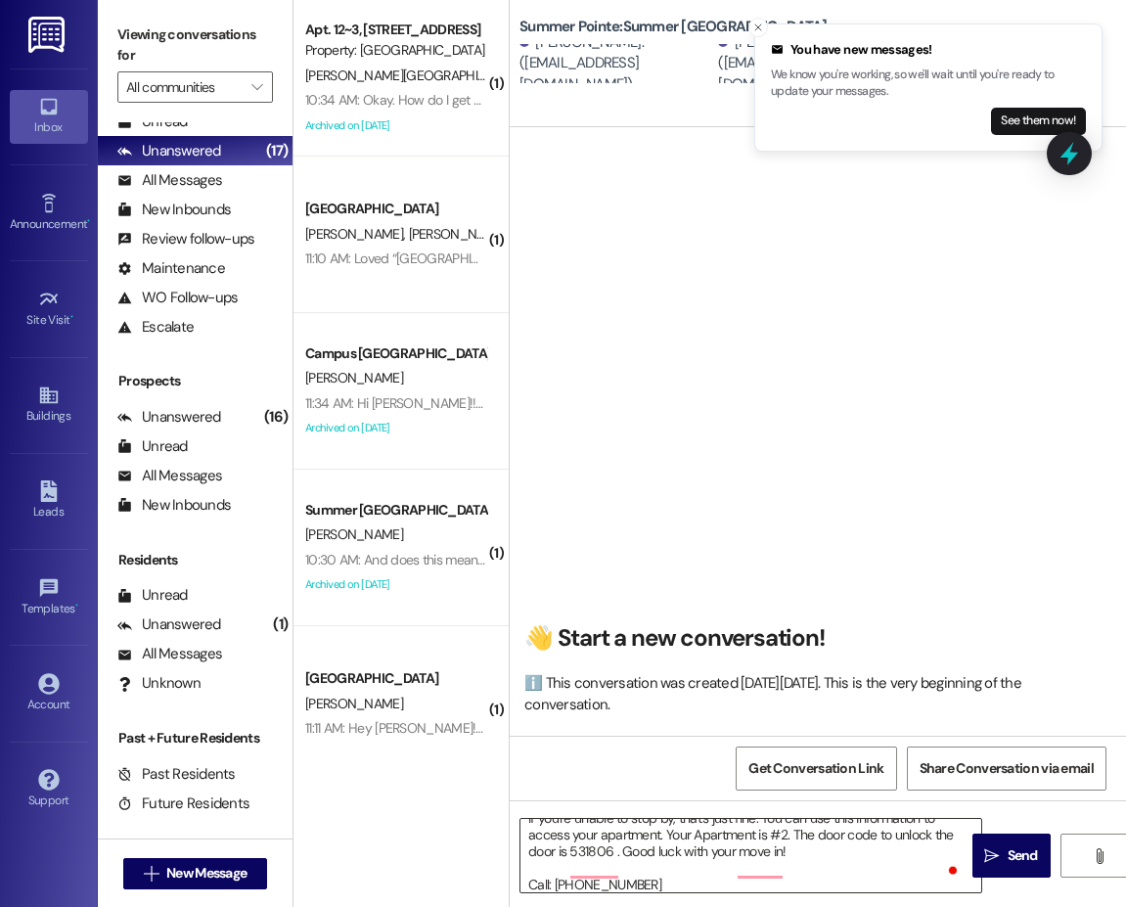
click at [708, 868] on textarea "Hi {{first_name}}!! This is the leasing team at {{property}}. I'm messaging you…" at bounding box center [750, 855] width 461 height 73
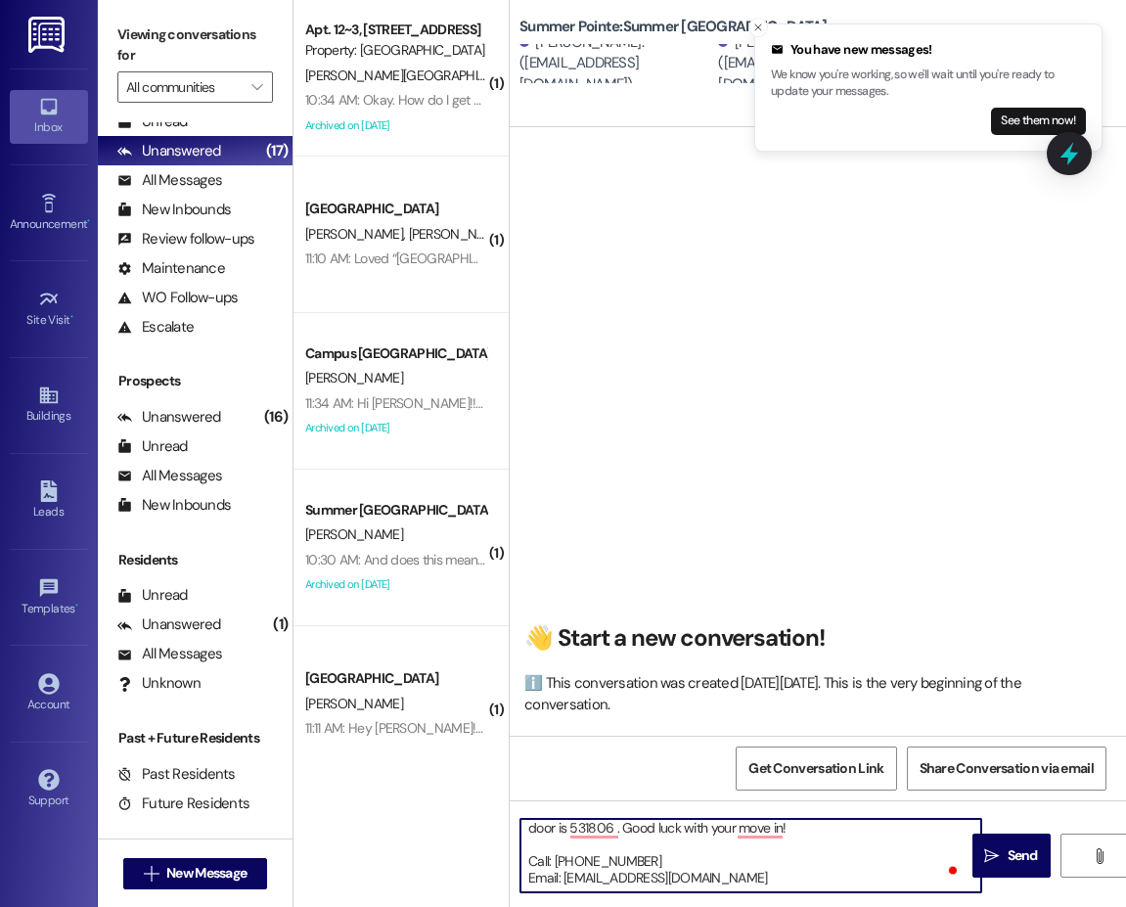
scroll to position [0, 0]
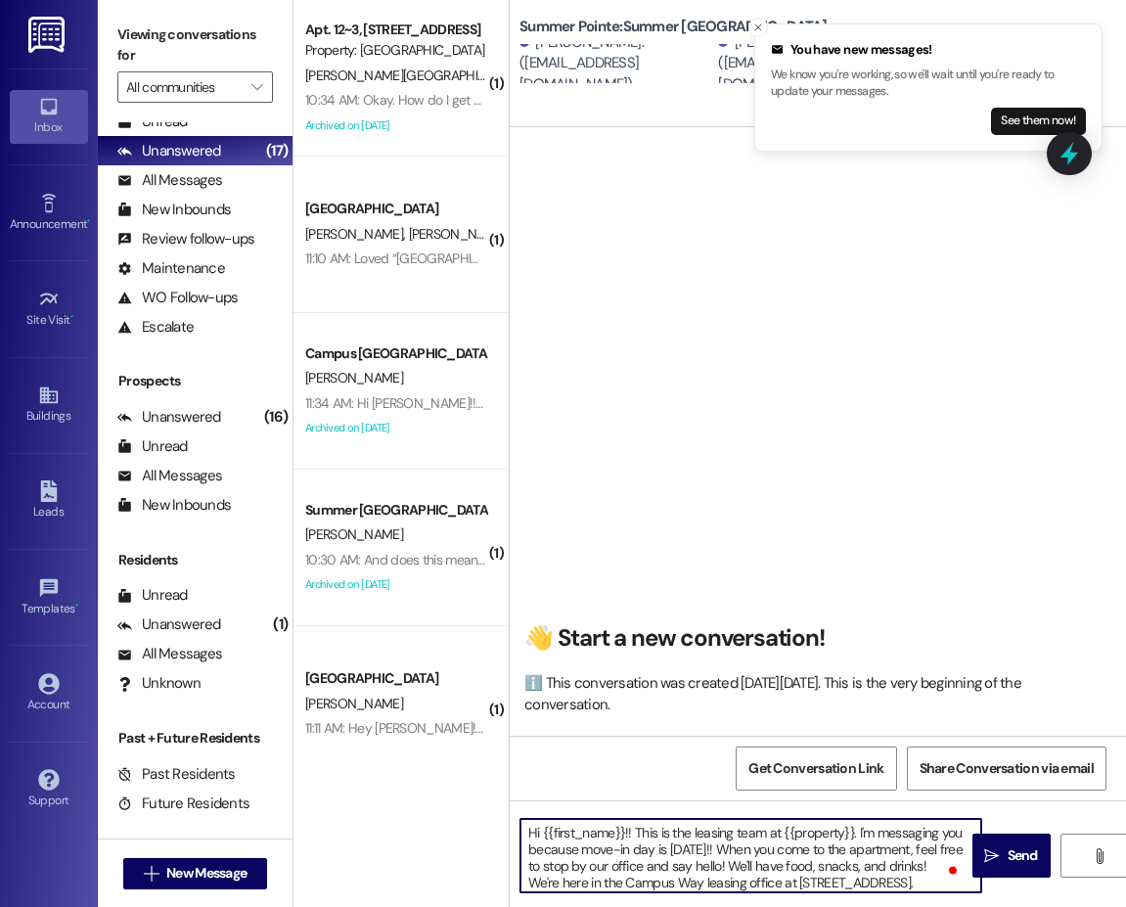
click at [680, 850] on textarea "Hi {{first_name}}!! This is the leasing team at {{property}}. I'm messaging you…" at bounding box center [750, 855] width 461 height 73
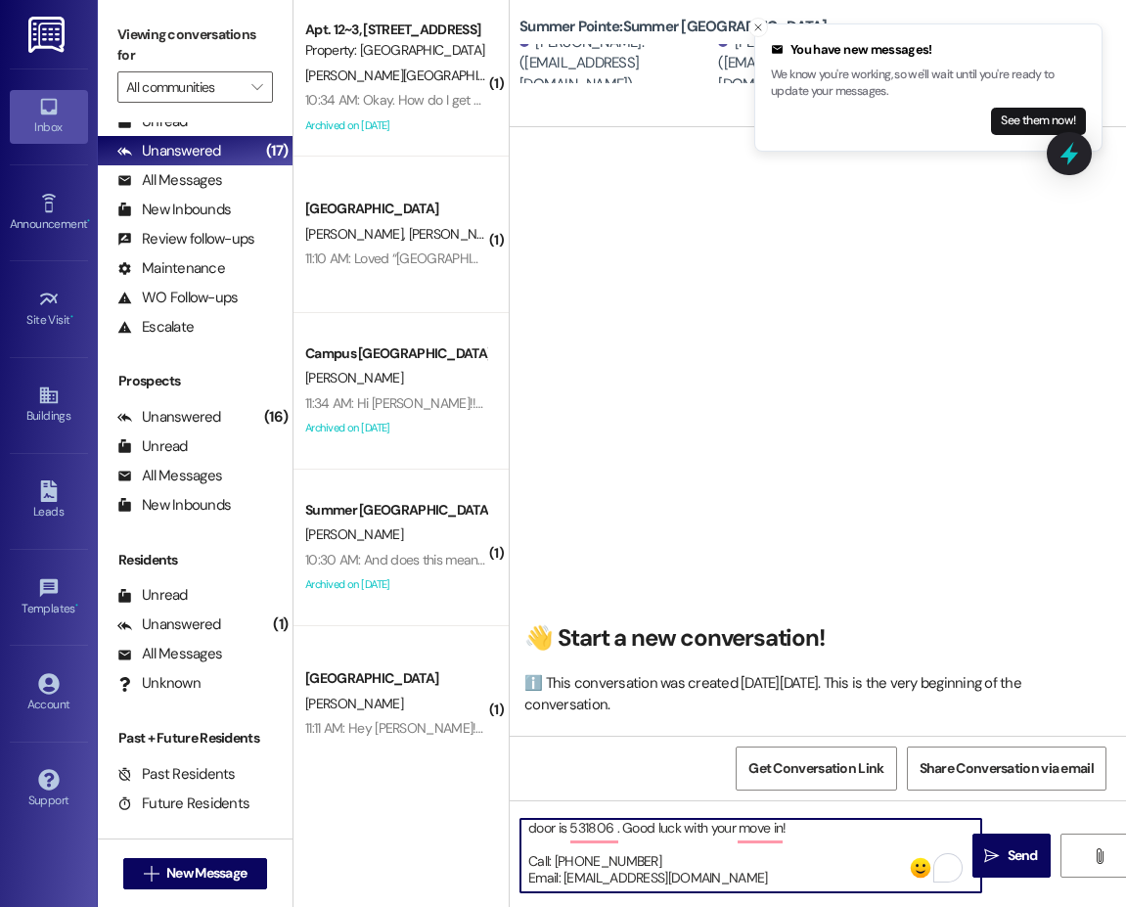
drag, startPoint x: 658, startPoint y: 864, endPoint x: 467, endPoint y: 849, distance: 192.3
click at [467, 849] on div "( 1 ) Apt. 12~3, 1 Campus Way Property: Campus Way C. Lyon 10:34 AM: Okay. How …" at bounding box center [709, 453] width 832 height 907
type textarea "Hi {{first_name}}!! This is the leasing team at {{property}}. I'm messaging you…"
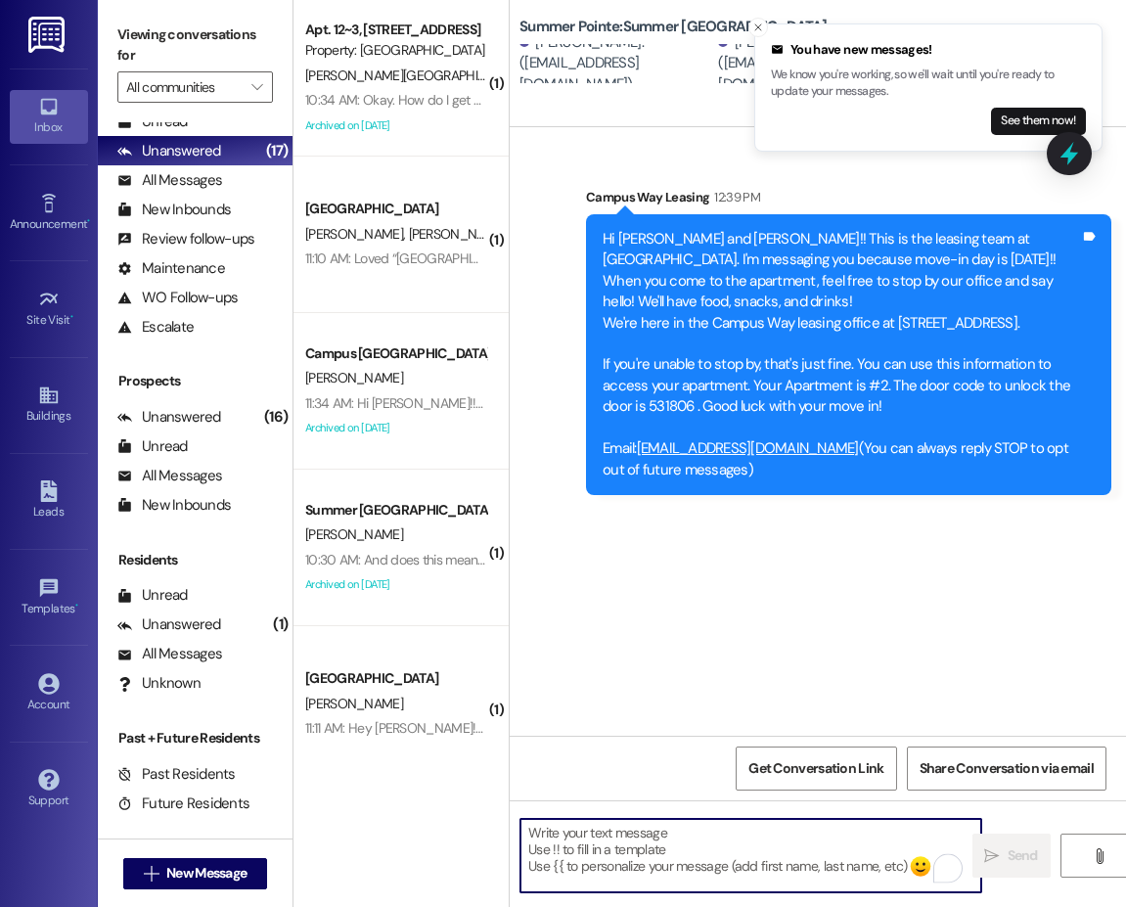
scroll to position [0, 0]
click at [721, 839] on textarea "To enrich screen reader interactions, please activate Accessibility in Grammarl…" at bounding box center [750, 855] width 461 height 73
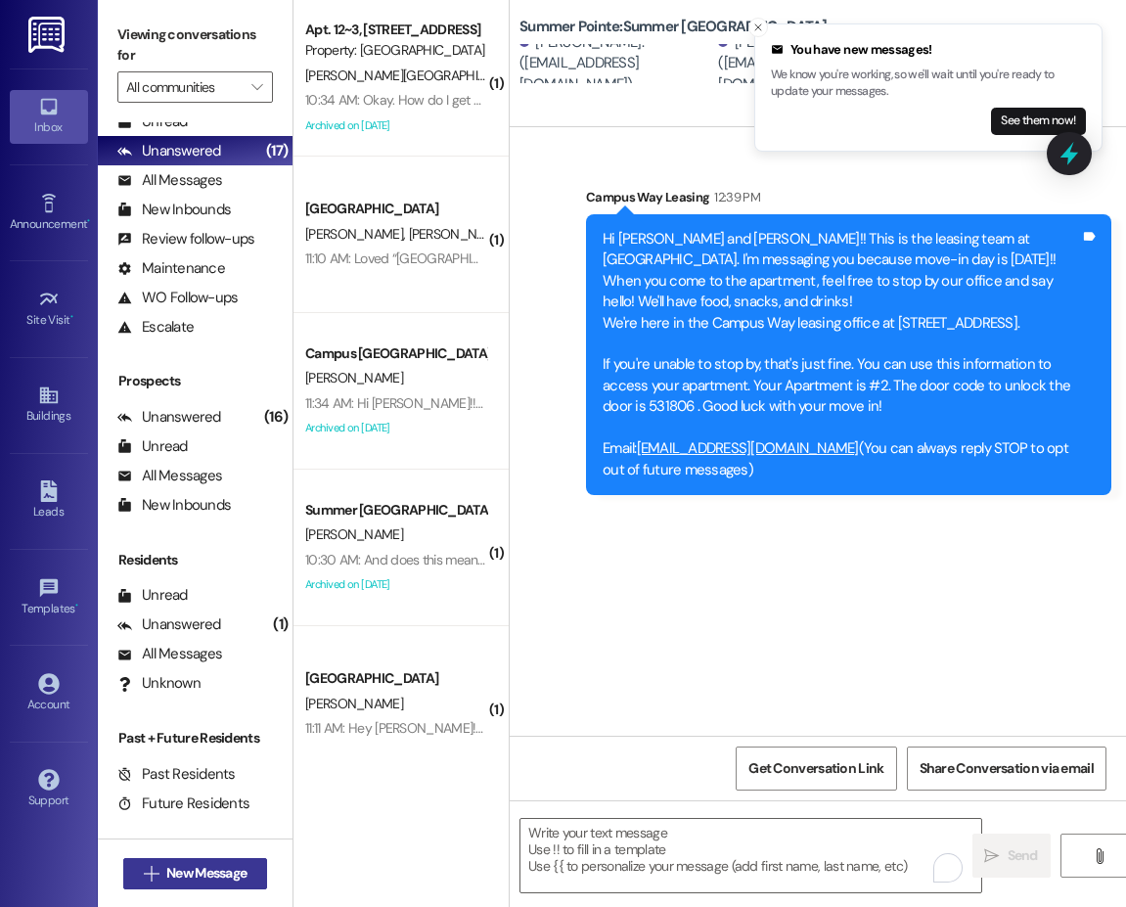
click at [166, 878] on span "New Message" at bounding box center [206, 873] width 80 height 21
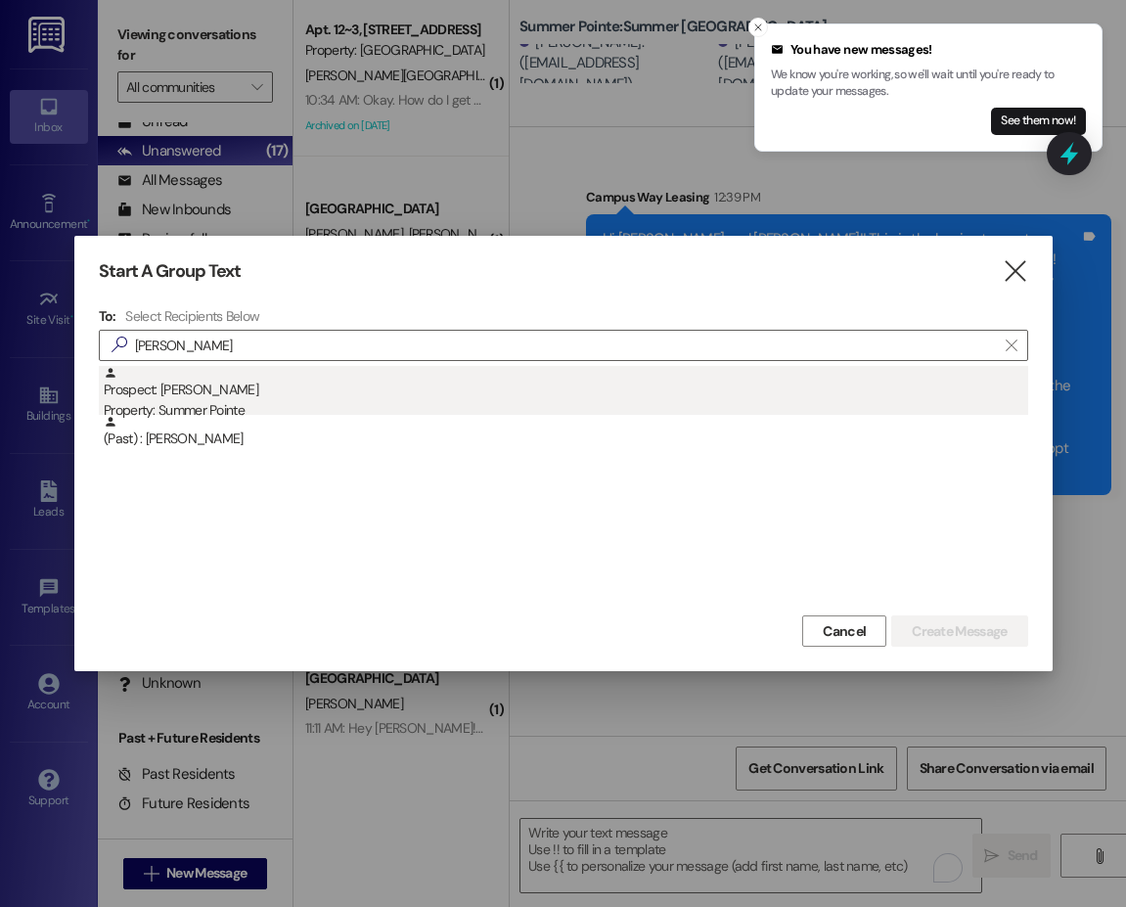
click at [250, 379] on div "Prospect: Genevieve Duffield Property: Summer Pointe" at bounding box center [566, 394] width 924 height 56
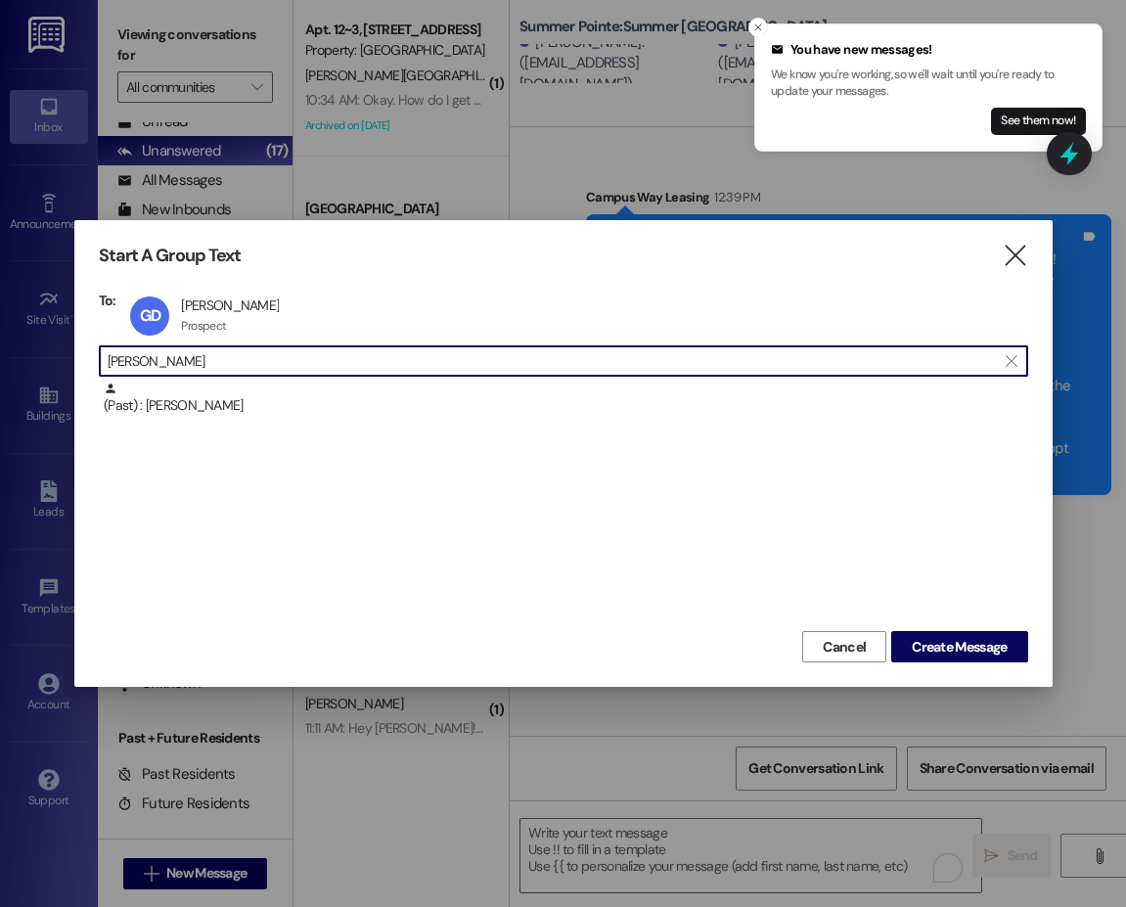
click at [131, 356] on input "duffield" at bounding box center [552, 360] width 888 height 27
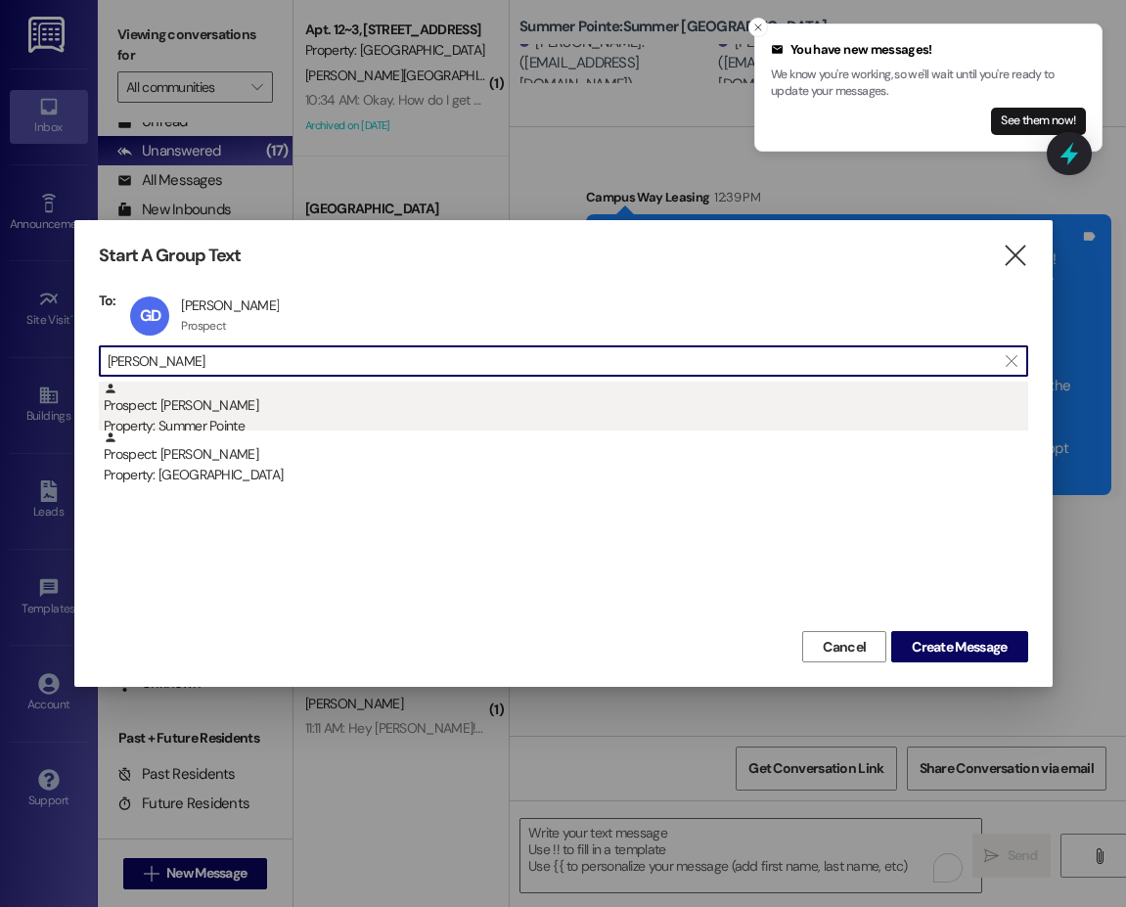
click at [203, 407] on div "Prospect: Cossette Hansen Property: Summer Pointe" at bounding box center [566, 409] width 924 height 56
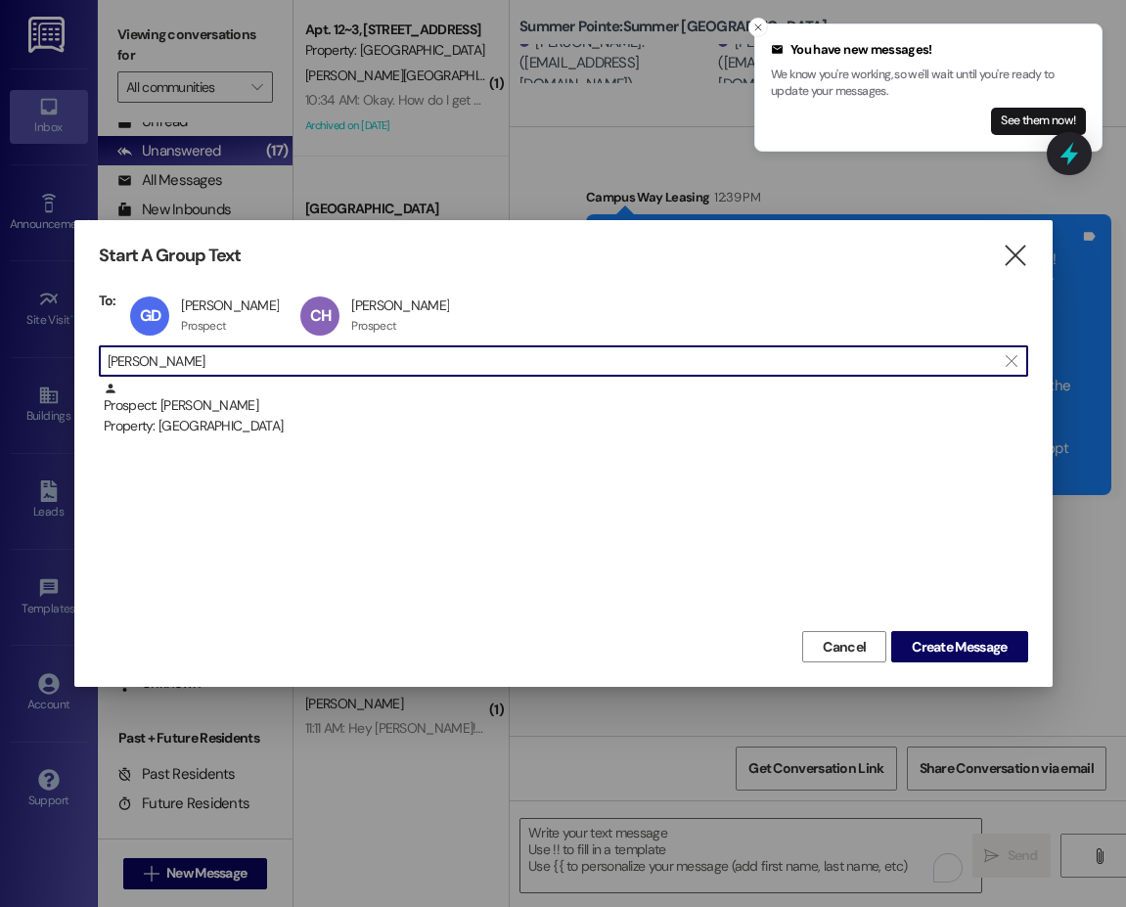
click at [138, 363] on input "cossette" at bounding box center [552, 360] width 888 height 27
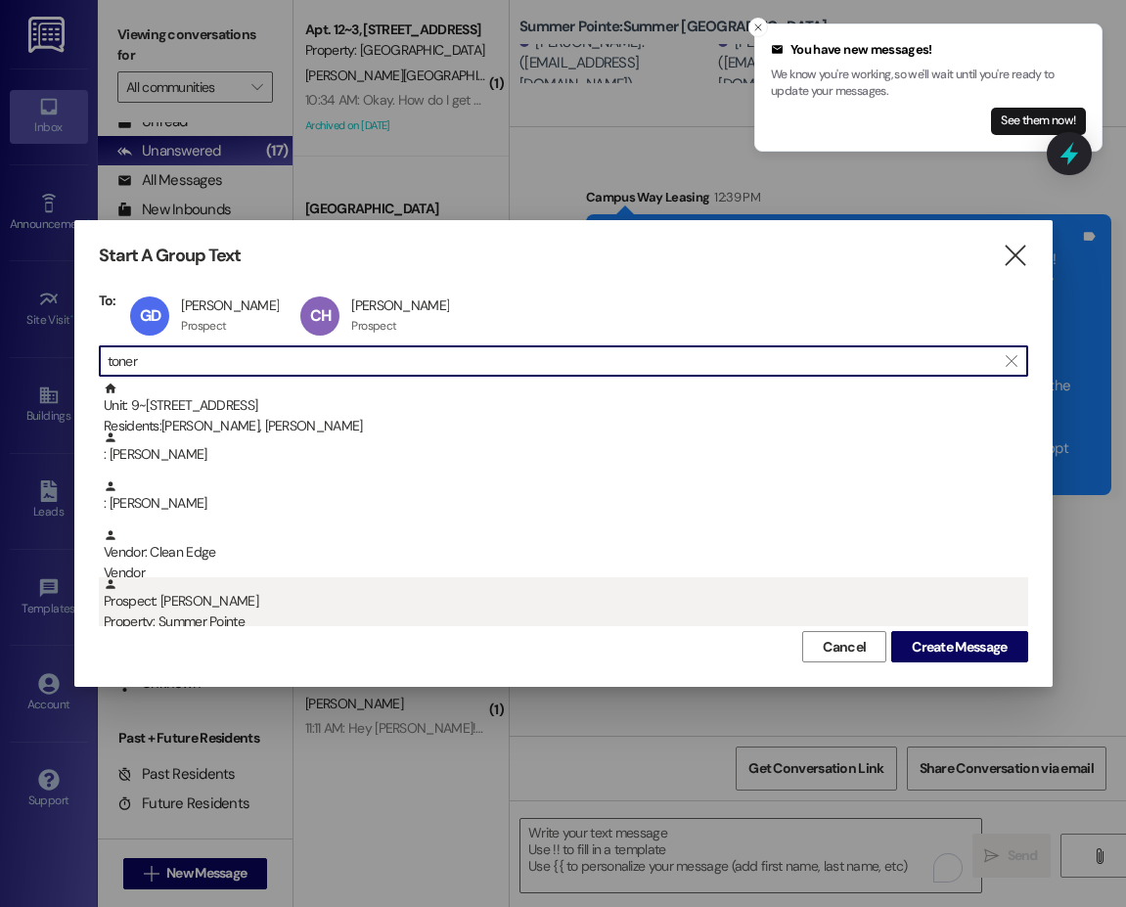
type input "toner"
click at [233, 601] on div "Prospect: Savannah Toner Property: Summer Pointe" at bounding box center [566, 605] width 924 height 56
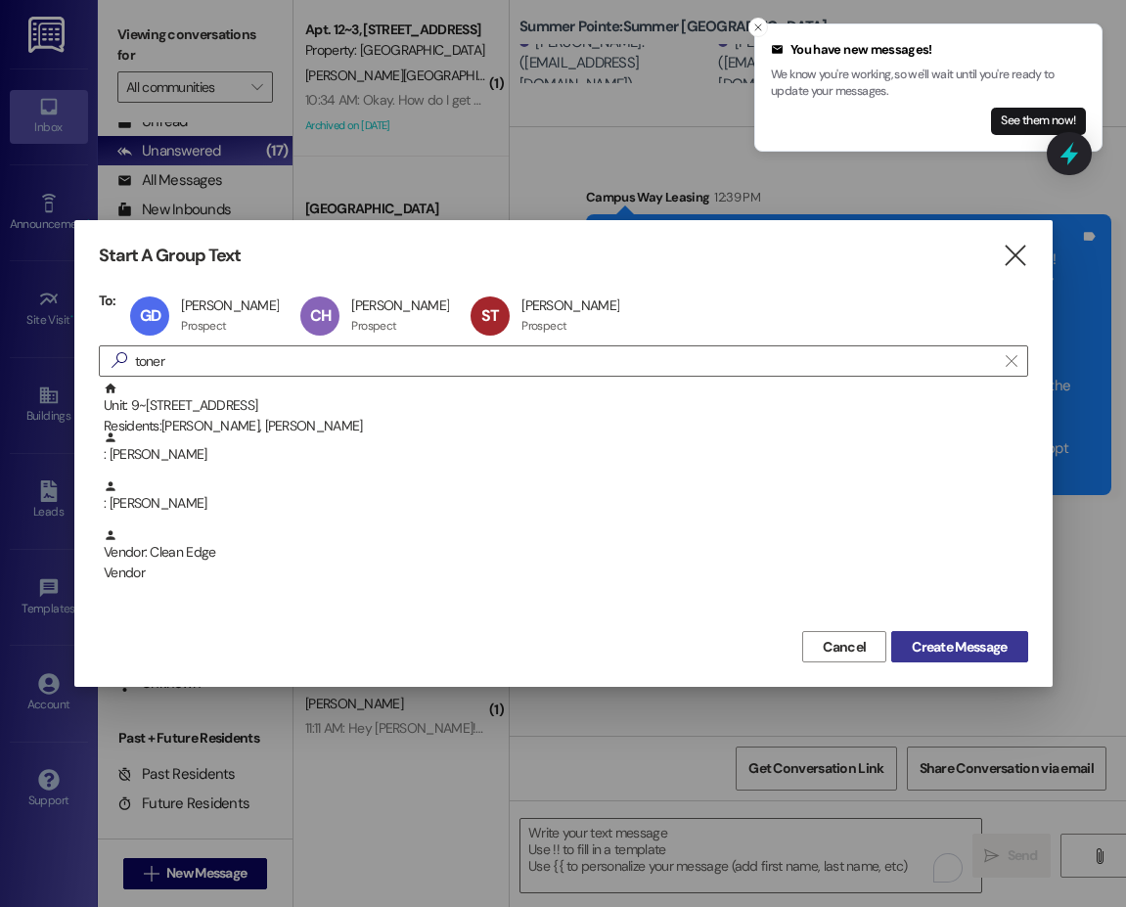
click at [937, 644] on span "Create Message" at bounding box center [959, 647] width 95 height 21
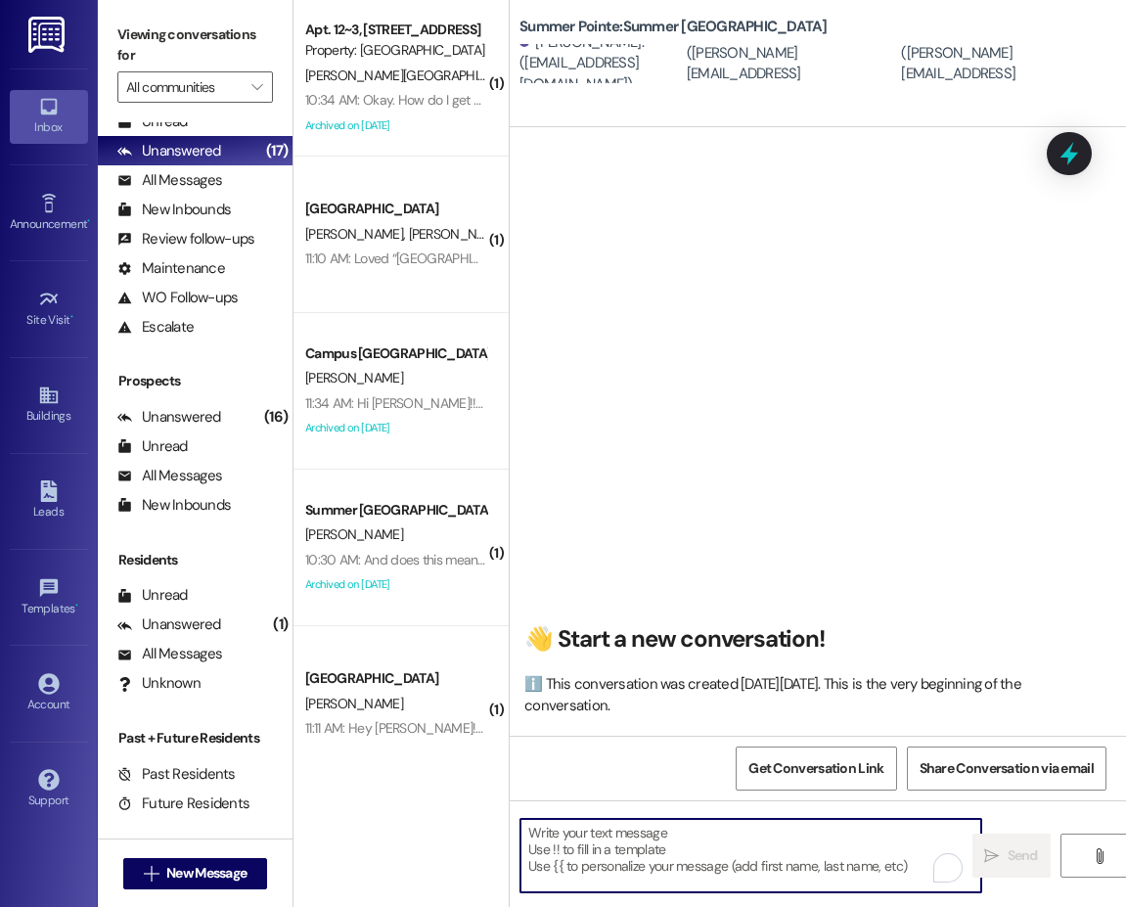
click at [612, 835] on textarea "To enrich screen reader interactions, please activate Accessibility in Grammarl…" at bounding box center [750, 855] width 461 height 73
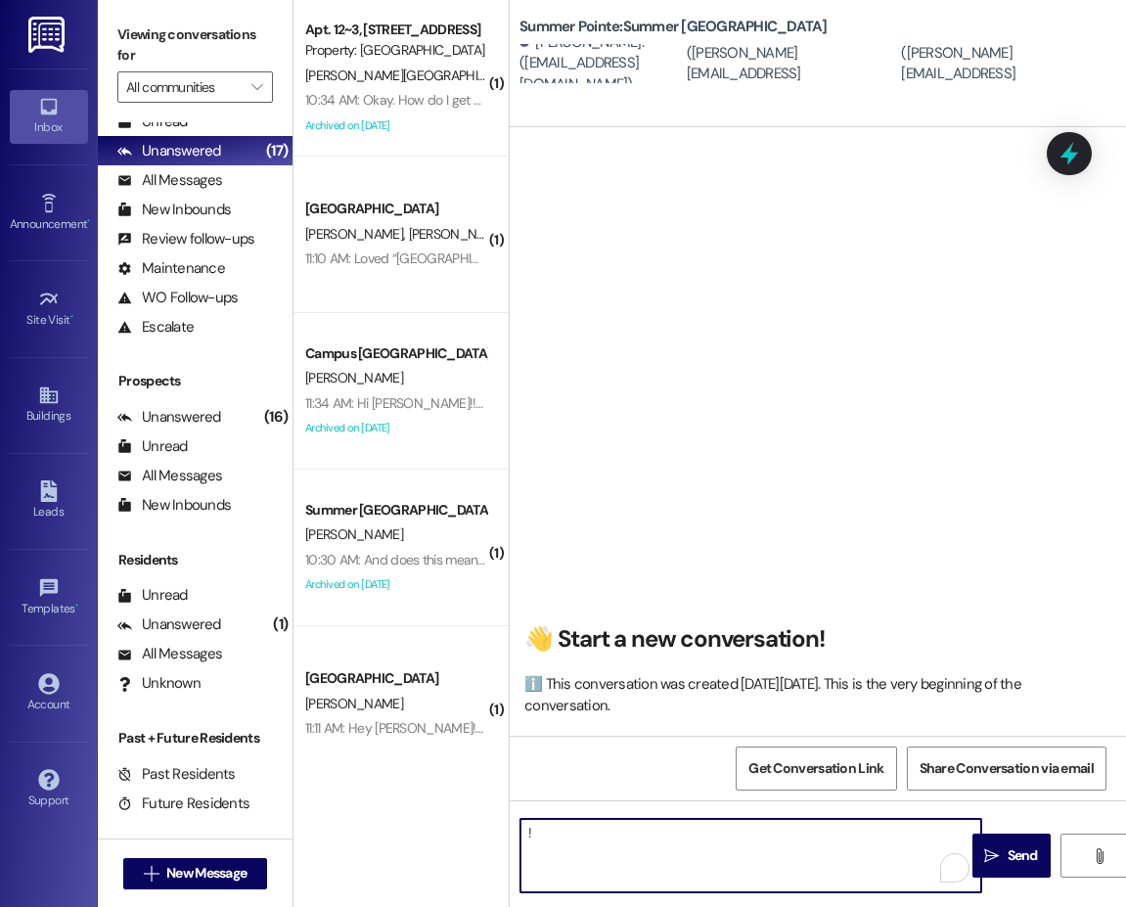
type textarea "!!"
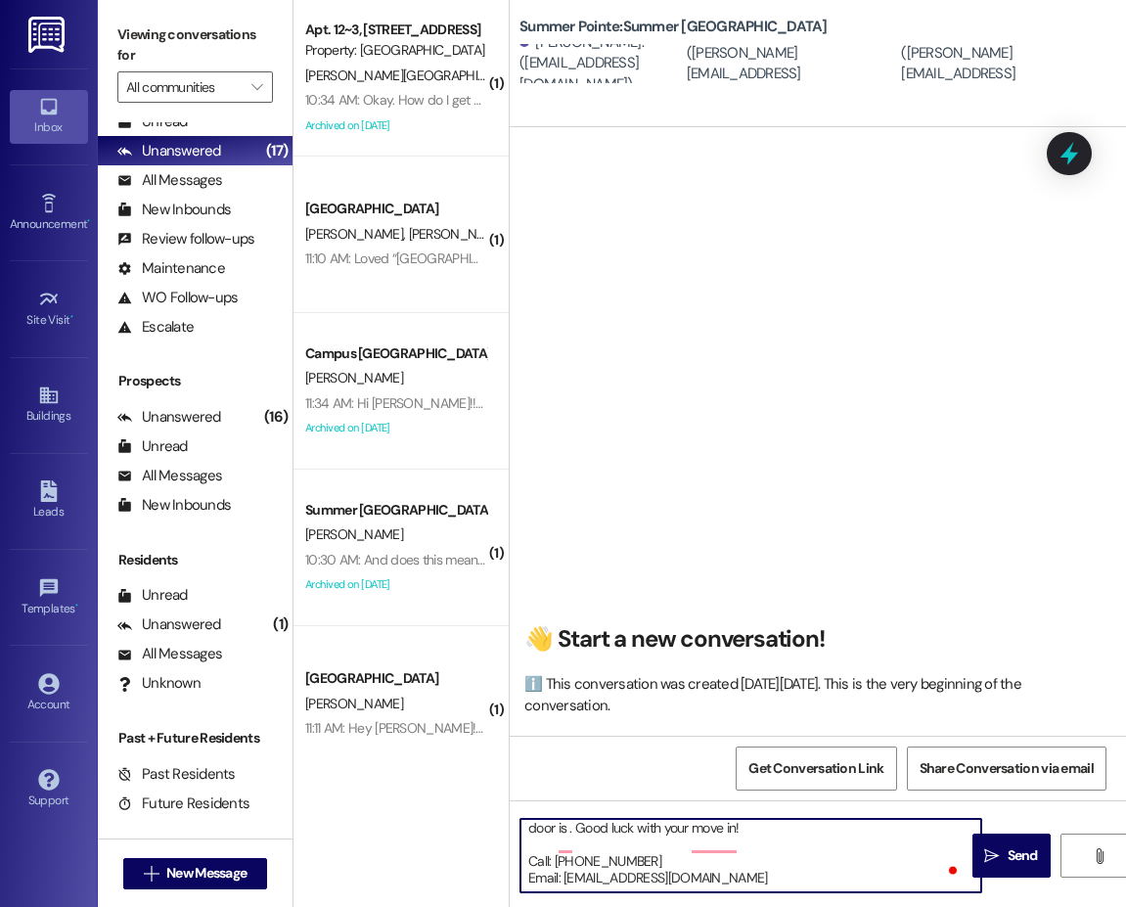
scroll to position [138, 0]
drag, startPoint x: 648, startPoint y: 860, endPoint x: 403, endPoint y: 864, distance: 244.6
click at [403, 864] on div "( 1 ) Apt. 12~3, 1 Campus Way Property: Campus Way C. Lyon 10:34 AM: Okay. How …" at bounding box center [709, 453] width 832 height 907
click at [777, 827] on textarea "Hi {{first_name}}!! This is the leasing team at {{property}}. I'm messaging you…" at bounding box center [750, 855] width 461 height 73
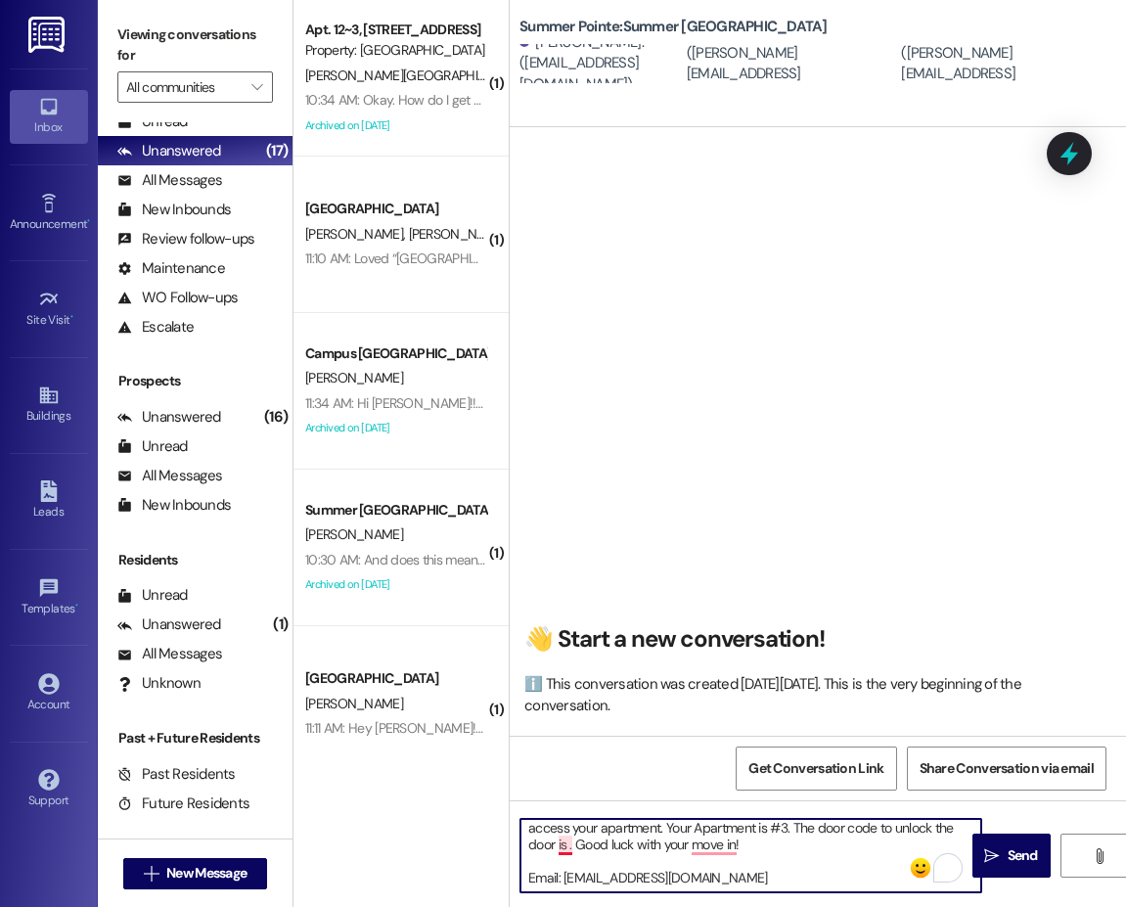
click at [563, 848] on textarea "Hi {{first_name}}!! This is the leasing team at {{property}}. I'm messaging you…" at bounding box center [750, 855] width 461 height 73
type textarea "Hi {{first_name}}!! This is the leasing team at {{property}}. I'm messaging you…"
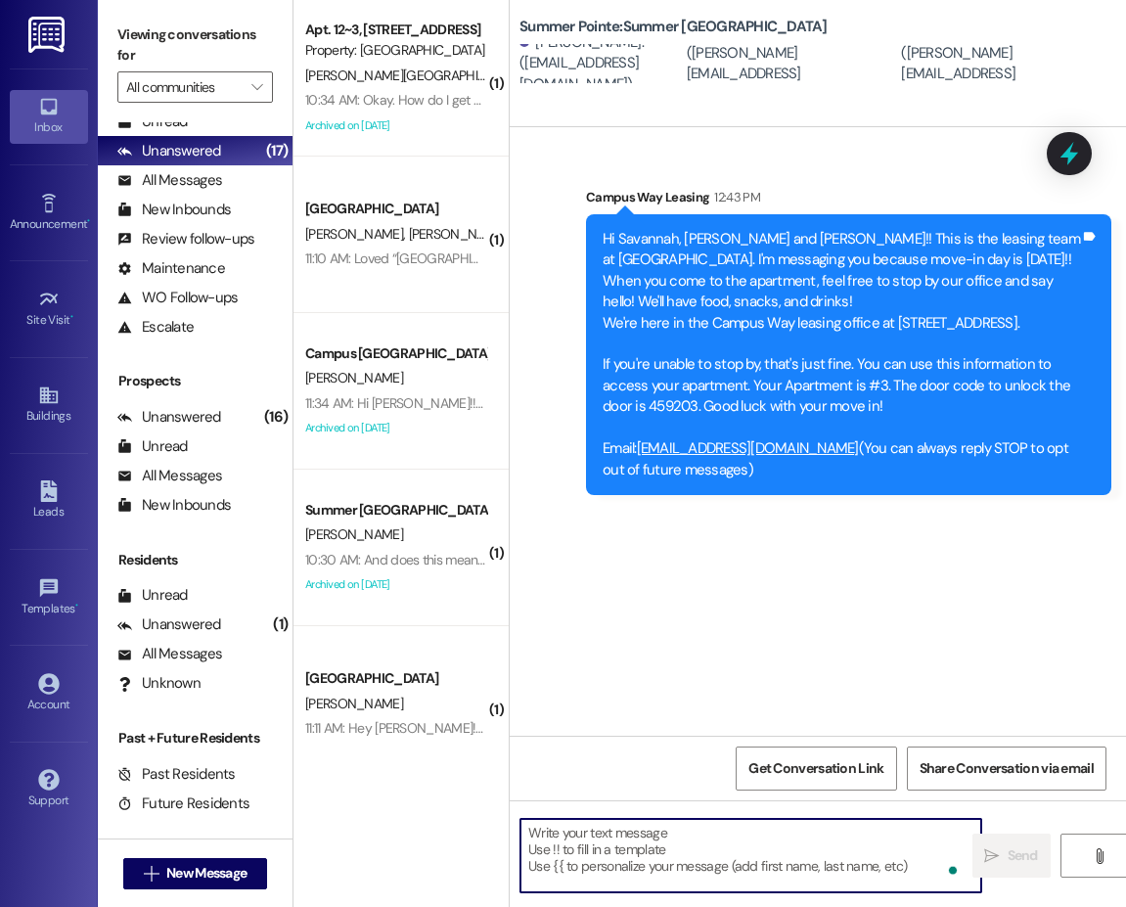
scroll to position [0, 0]
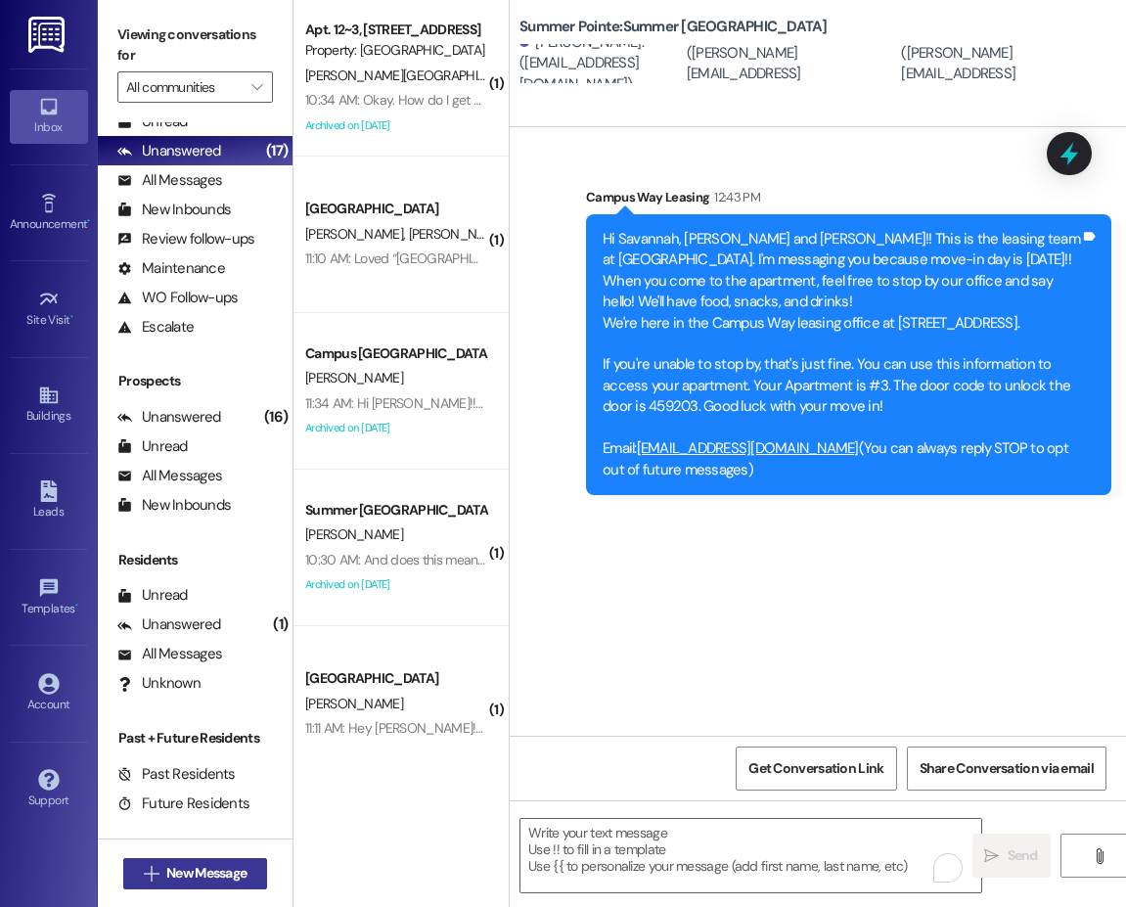
click at [228, 868] on span "New Message" at bounding box center [206, 873] width 80 height 21
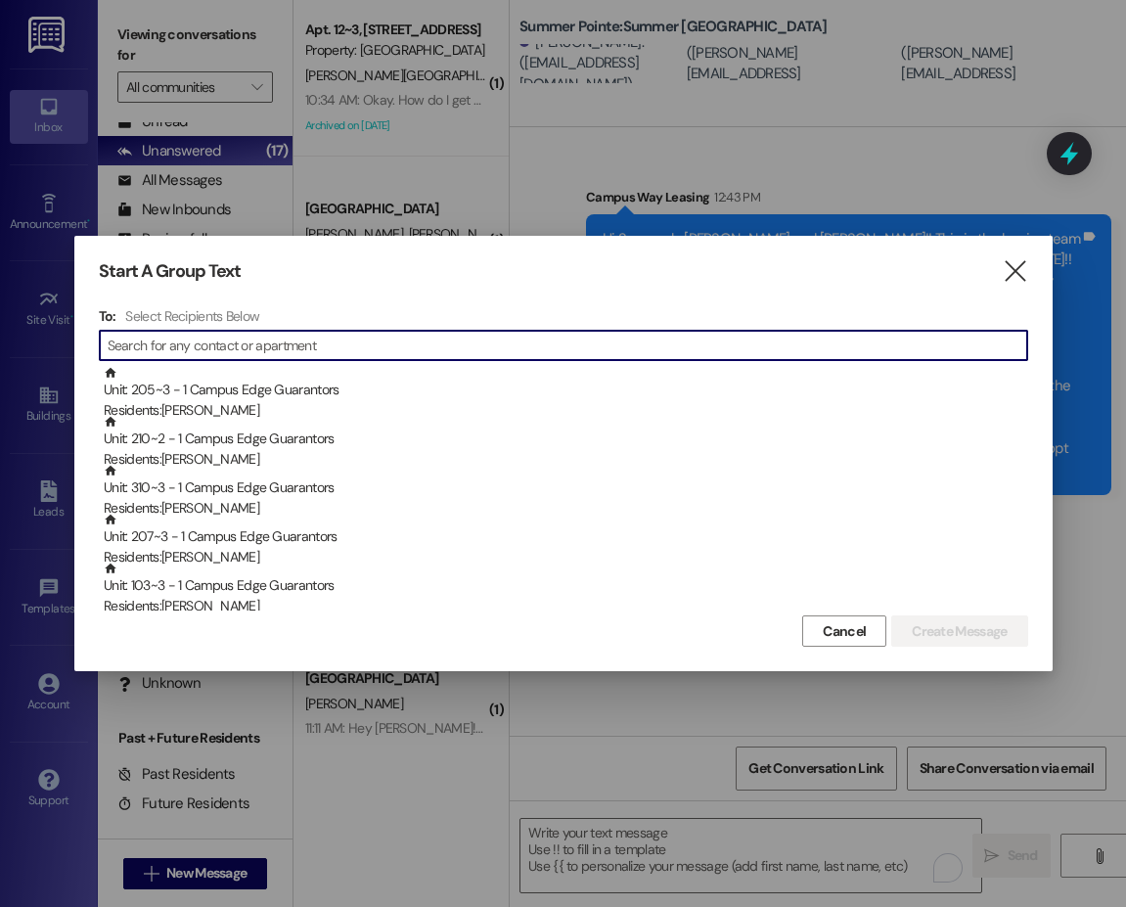
click at [282, 348] on input at bounding box center [567, 345] width 919 height 27
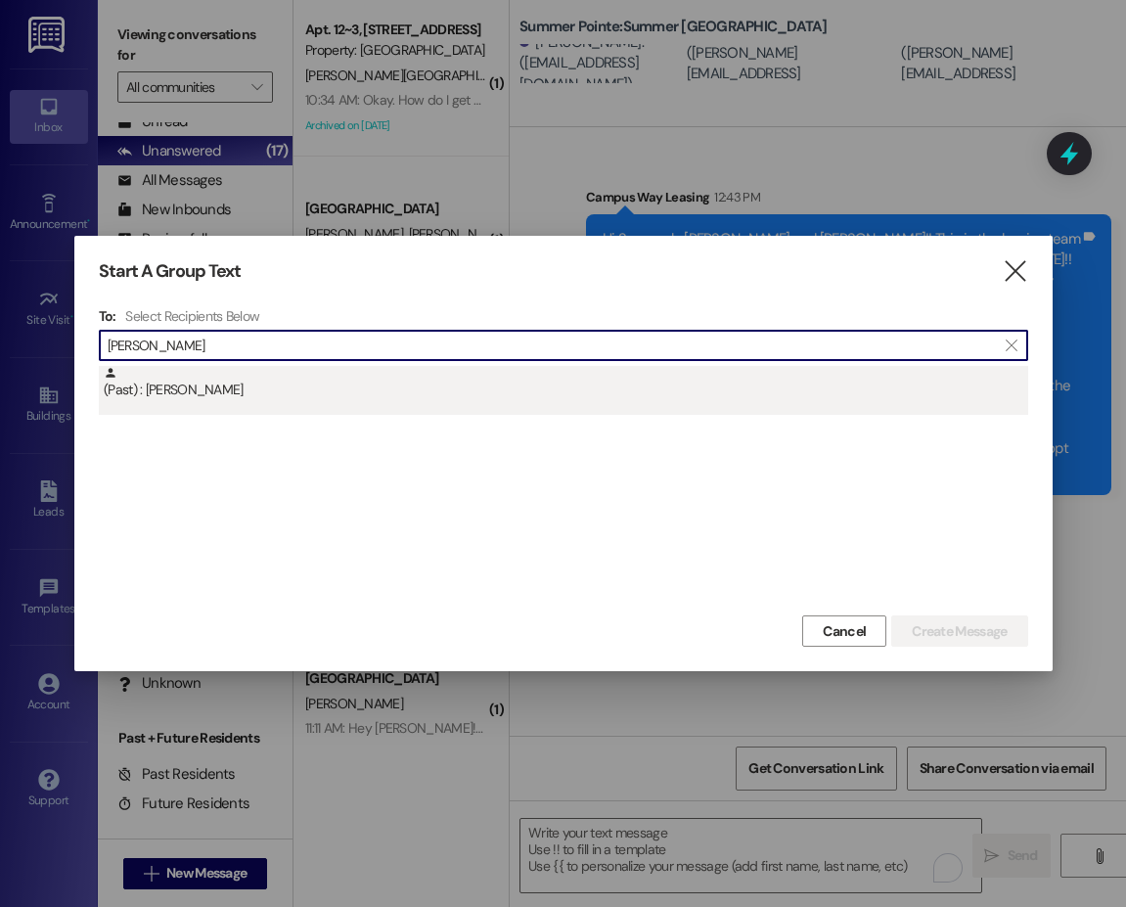
type input "kilian janz"
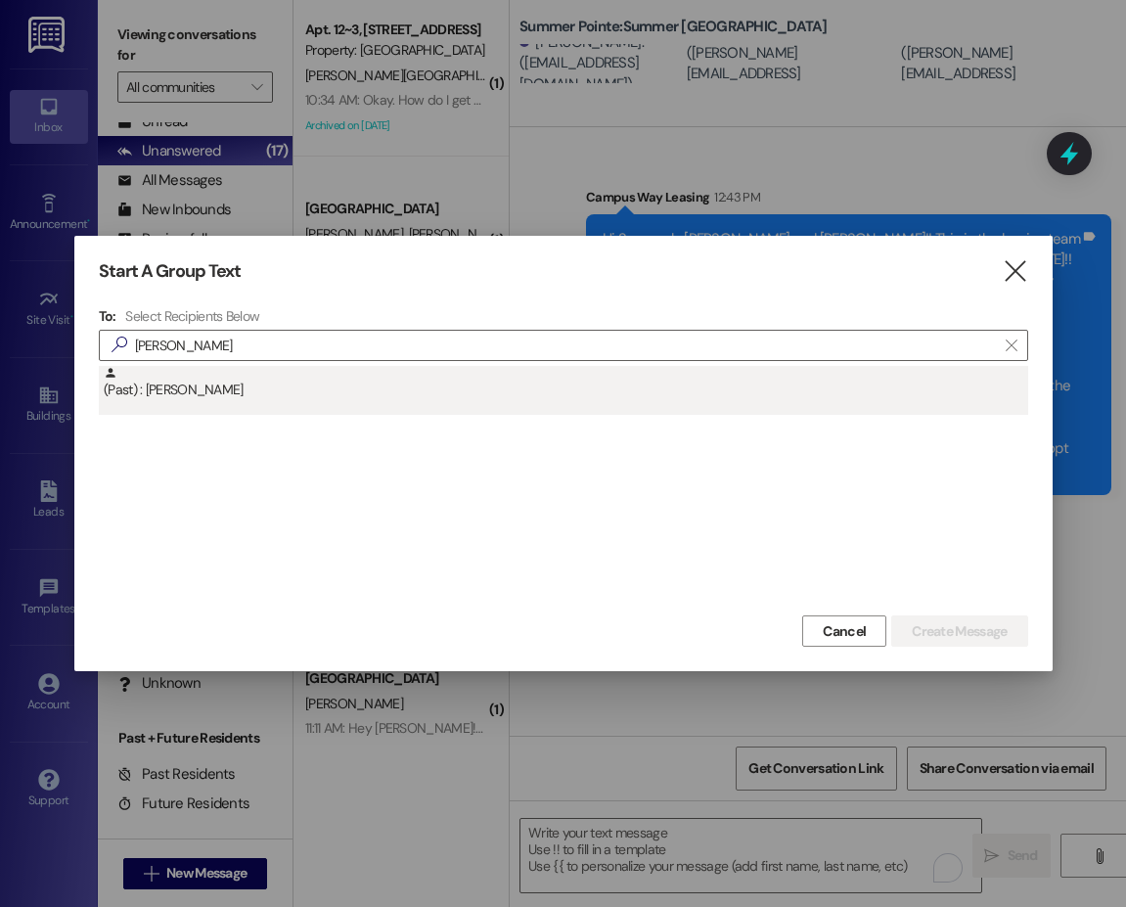
click at [237, 392] on div "(Past) : Kilian Janzen" at bounding box center [566, 383] width 924 height 34
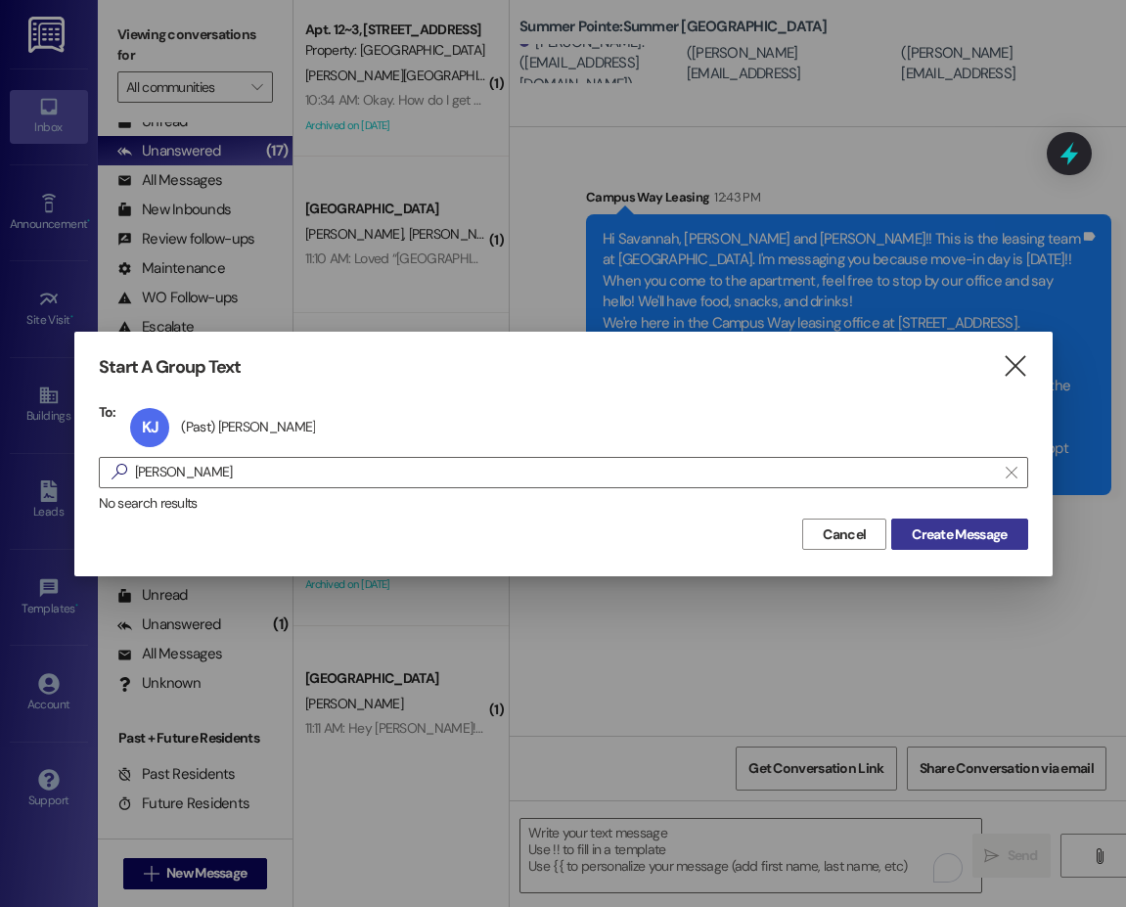
click at [937, 539] on span "Create Message" at bounding box center [959, 534] width 95 height 21
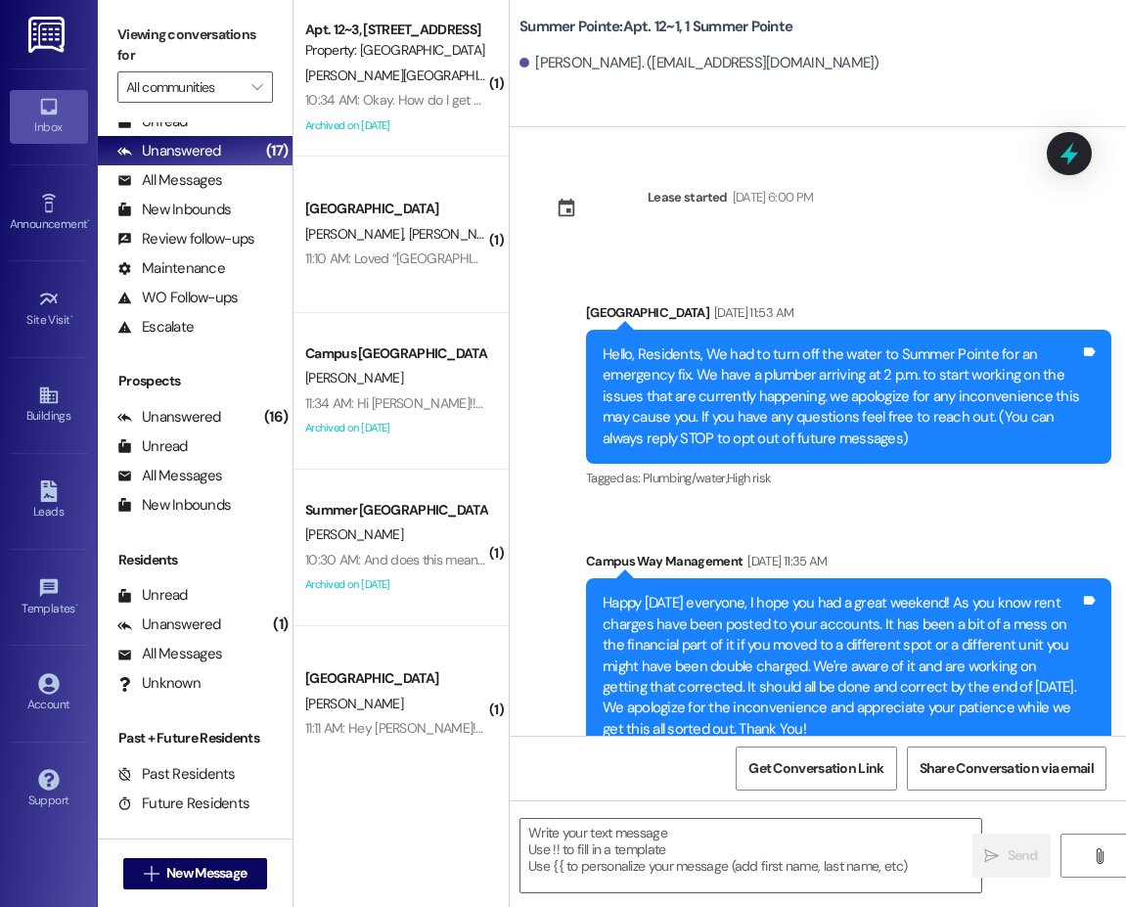
scroll to position [20163, 0]
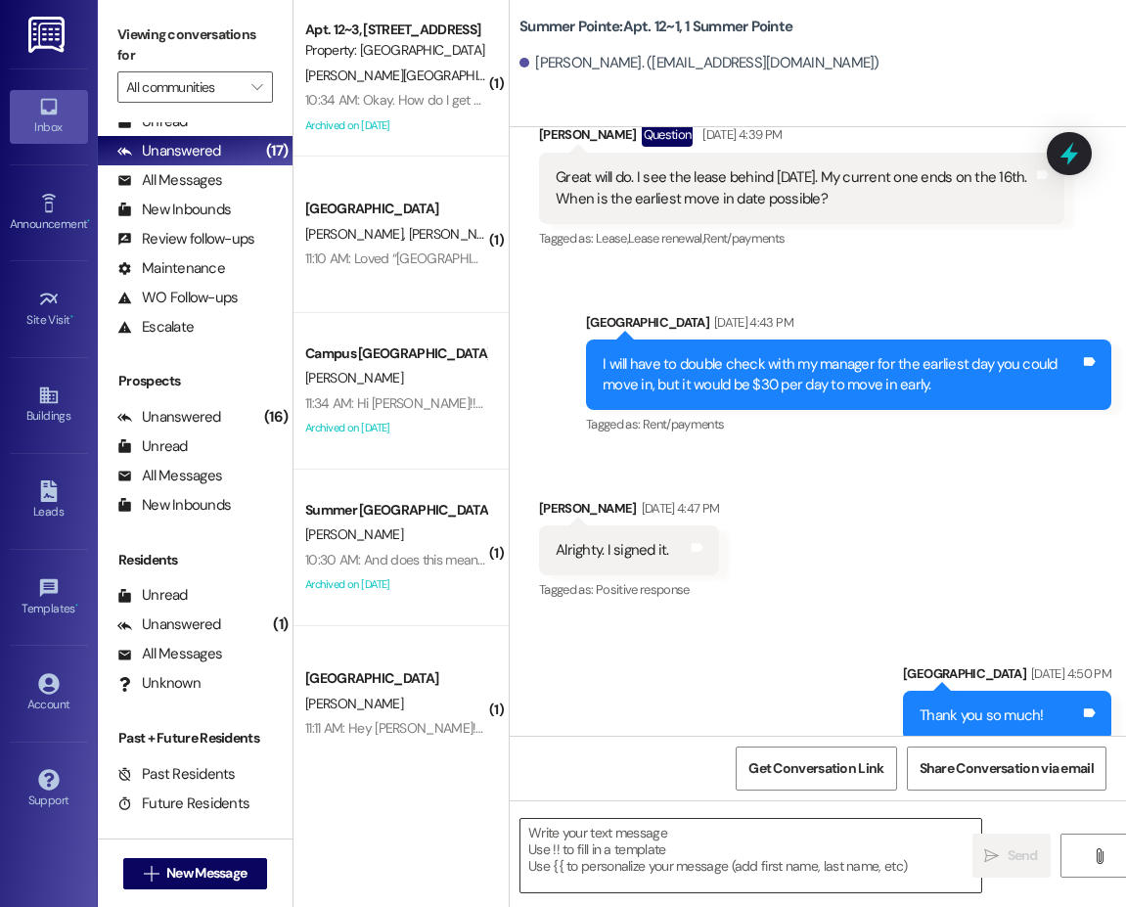
click at [620, 862] on textarea at bounding box center [750, 855] width 461 height 73
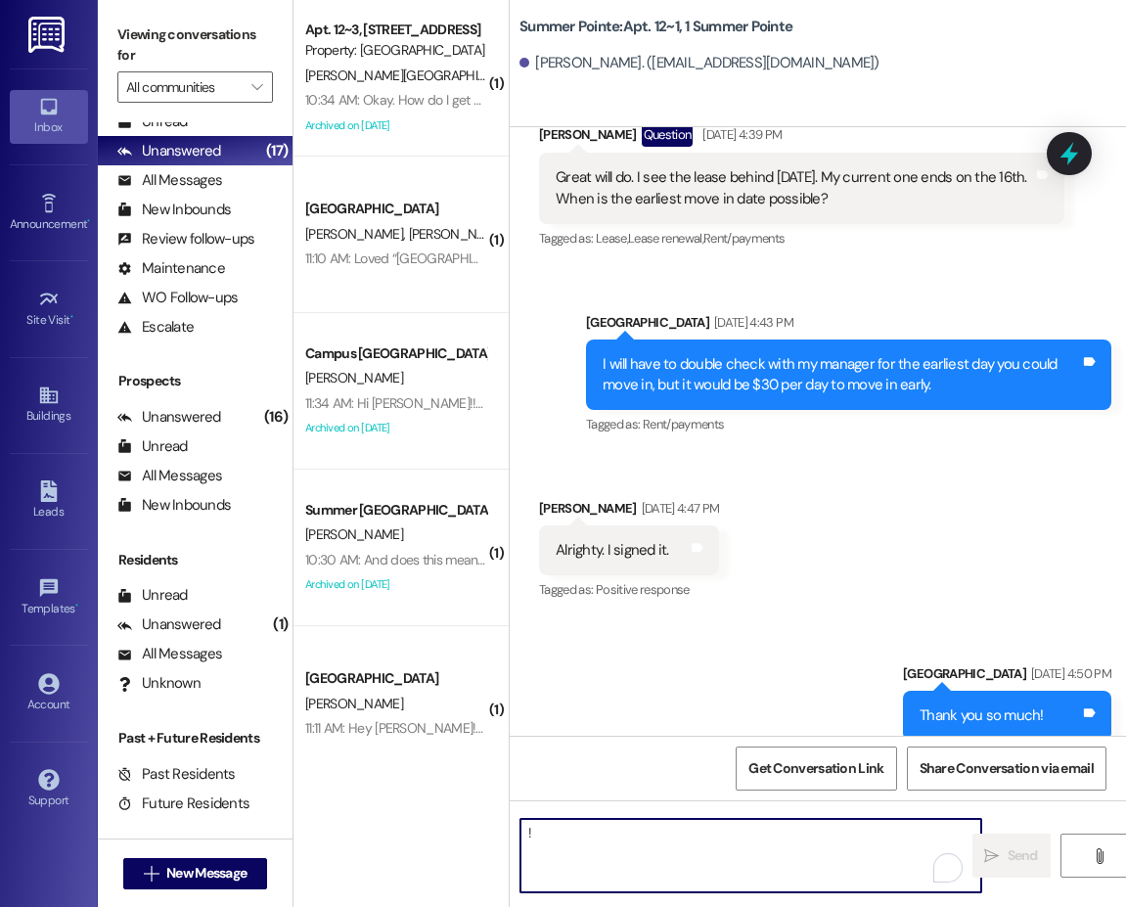
type textarea "!!"
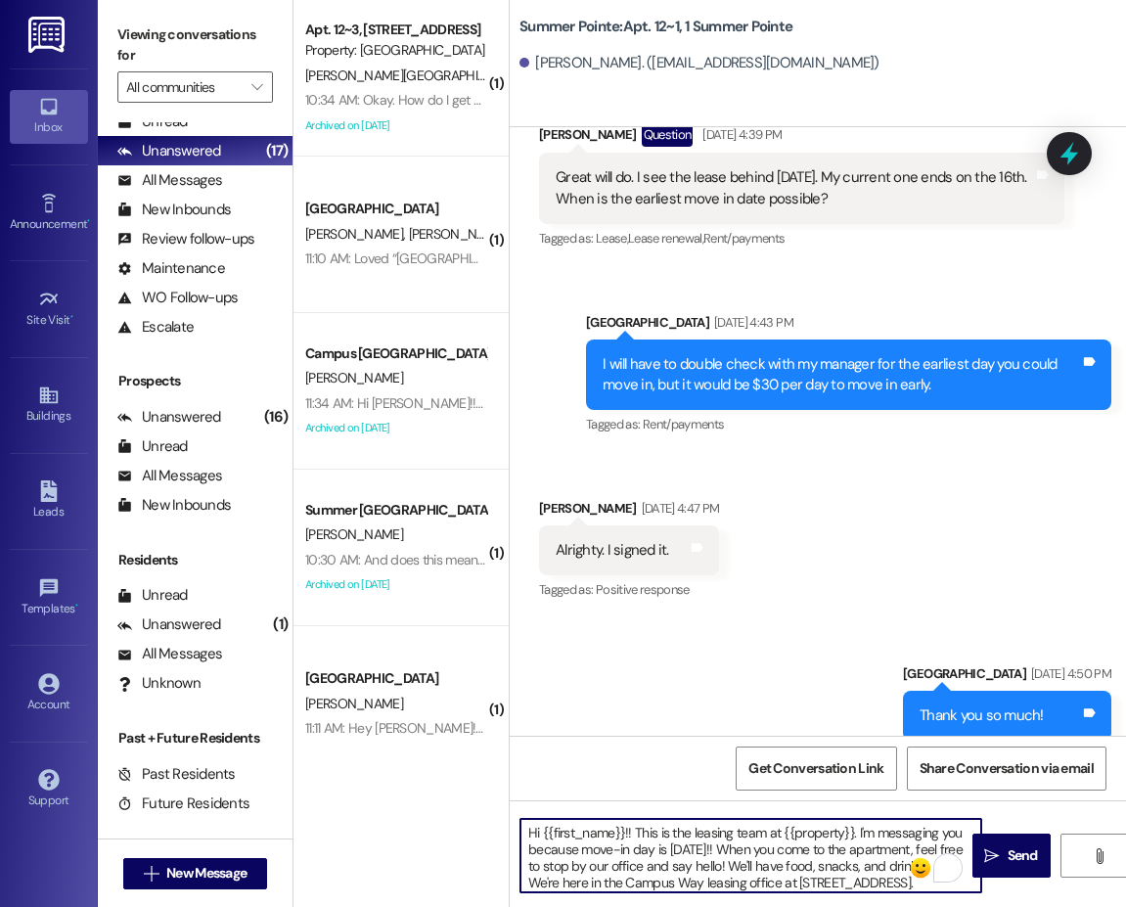
scroll to position [98, 0]
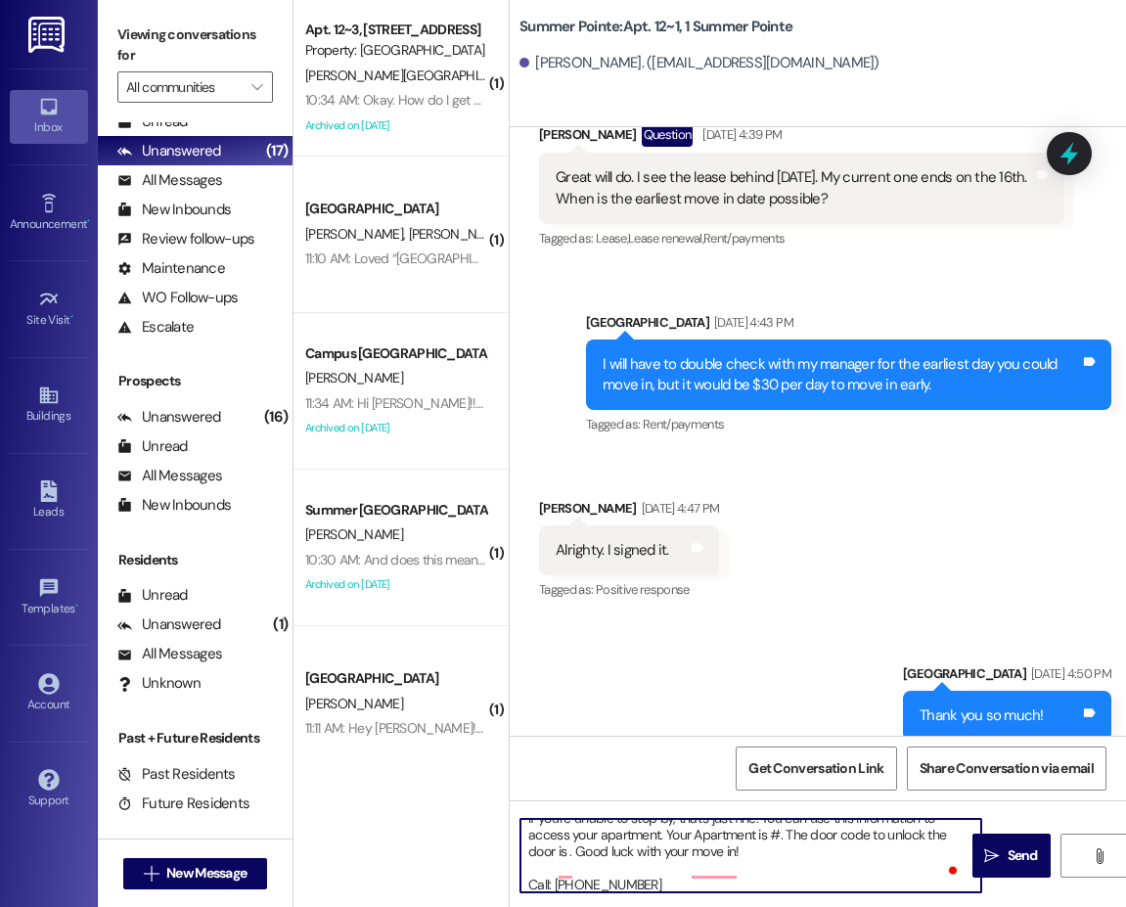
click at [777, 859] on textarea "Hi {{first_name}}!! This is the leasing team at {{property}}. I'm messaging you…" at bounding box center [750, 855] width 461 height 73
click at [570, 867] on textarea "Hi {{first_name}}!! This is the leasing team at {{property}}. I'm messaging you…" at bounding box center [750, 855] width 461 height 73
type textarea "Hi {{first_name}}!! This is the leasing team at {{property}}. I'm messaging you…"
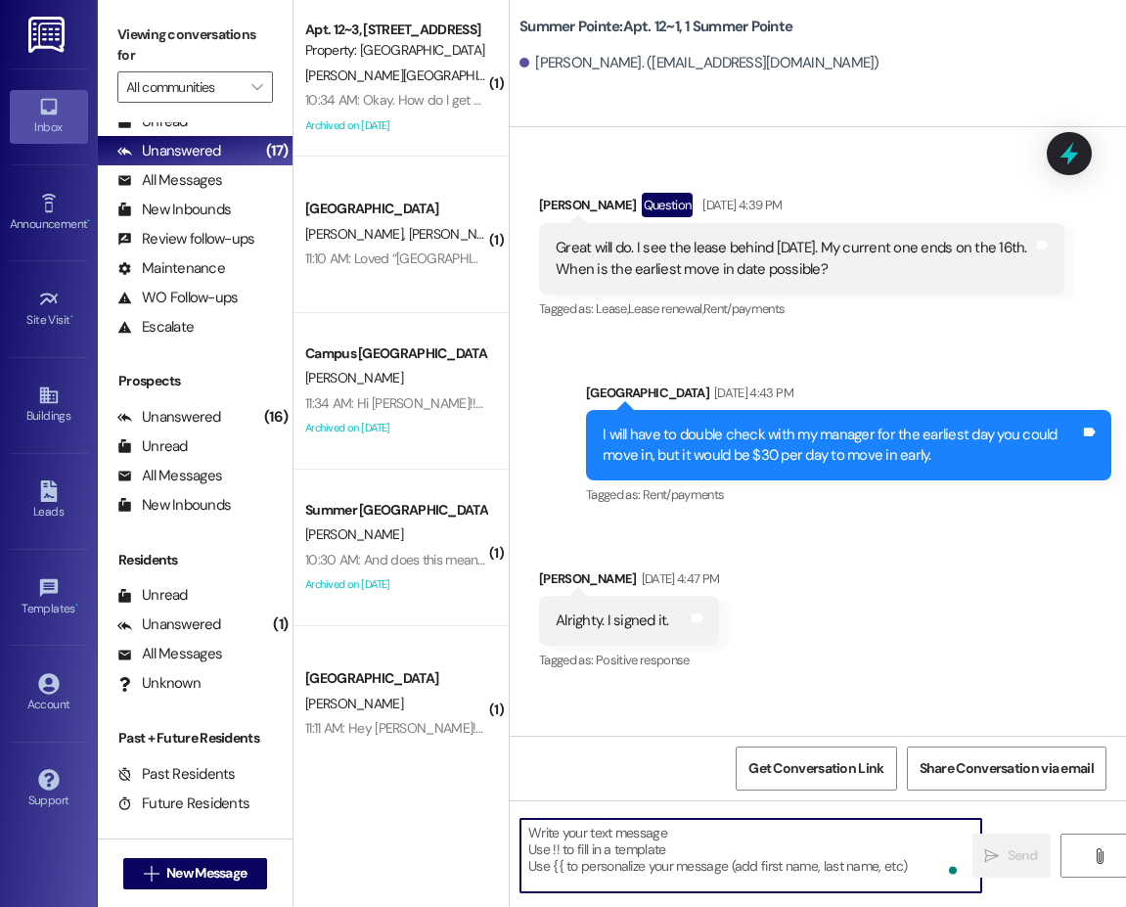
scroll to position [20025, 0]
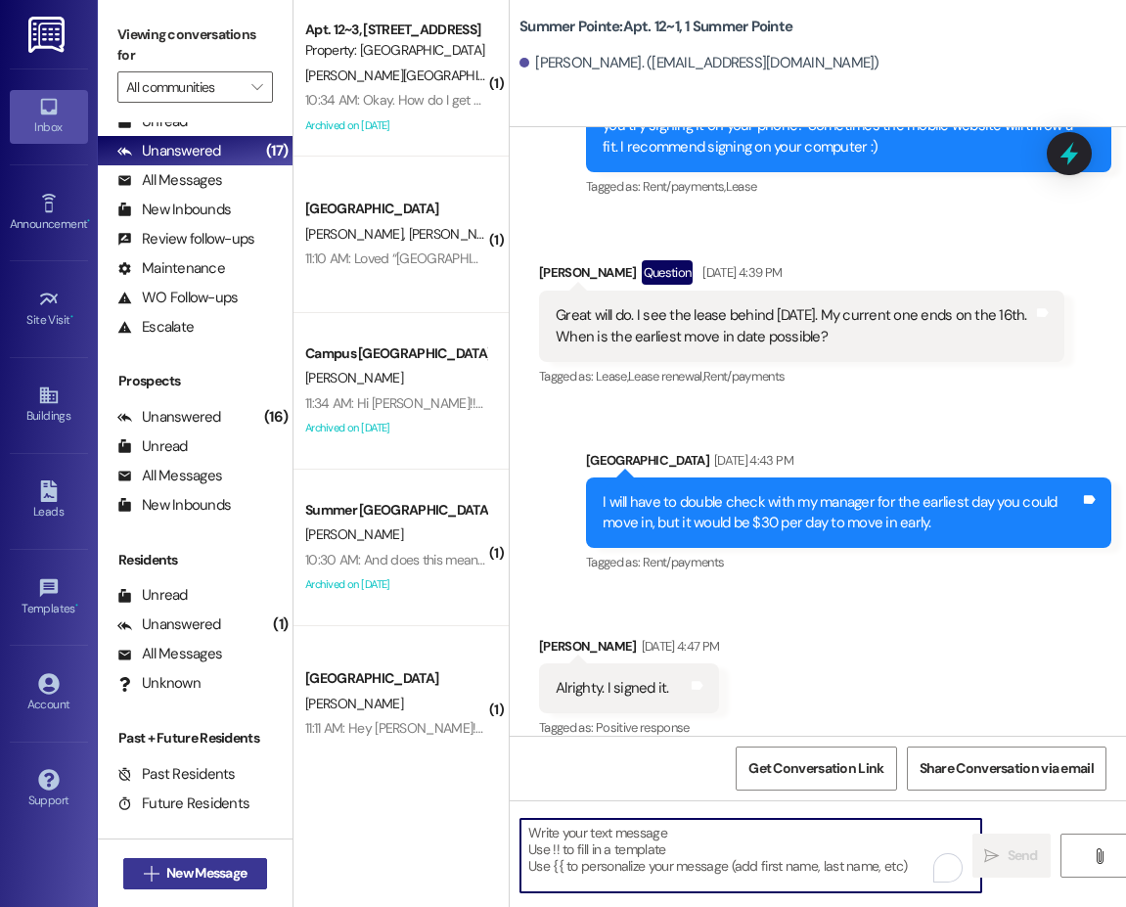
click at [198, 870] on span "New Message" at bounding box center [206, 873] width 80 height 21
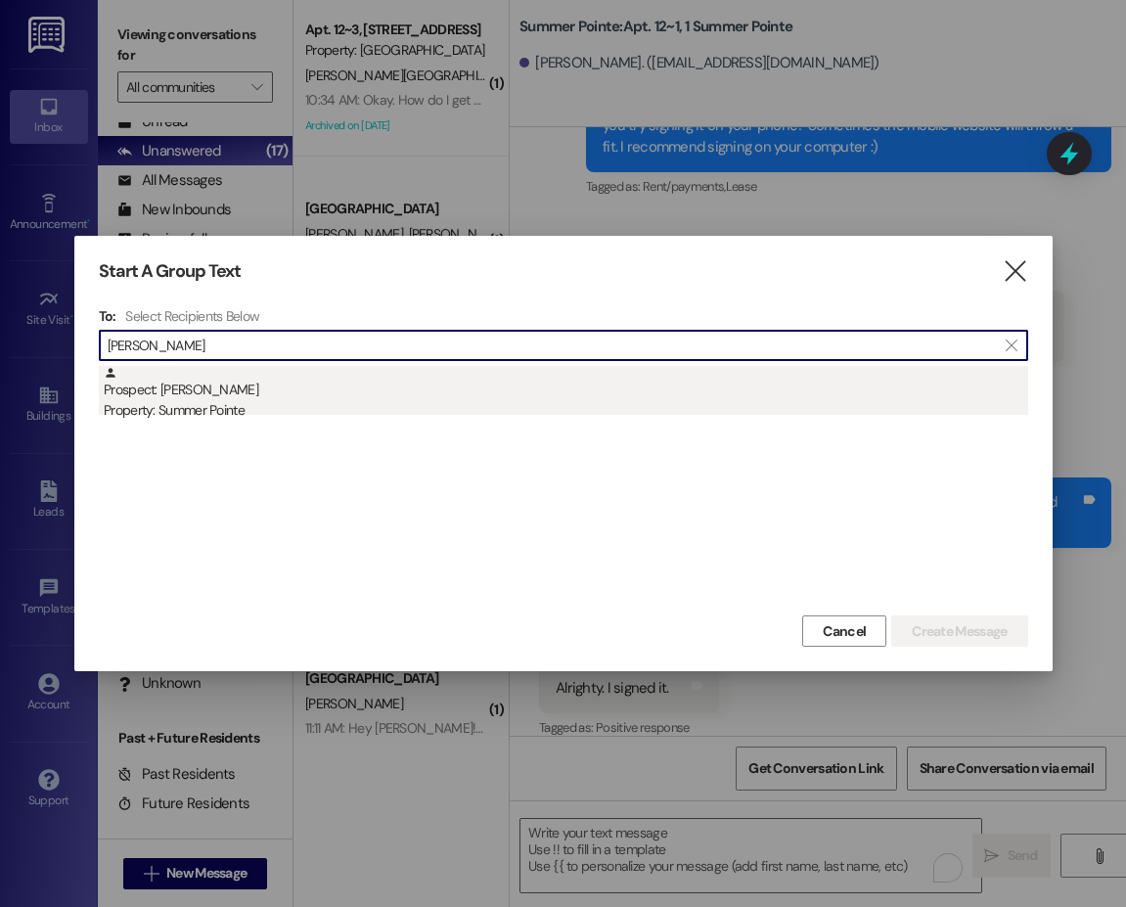
type input "annie meek"
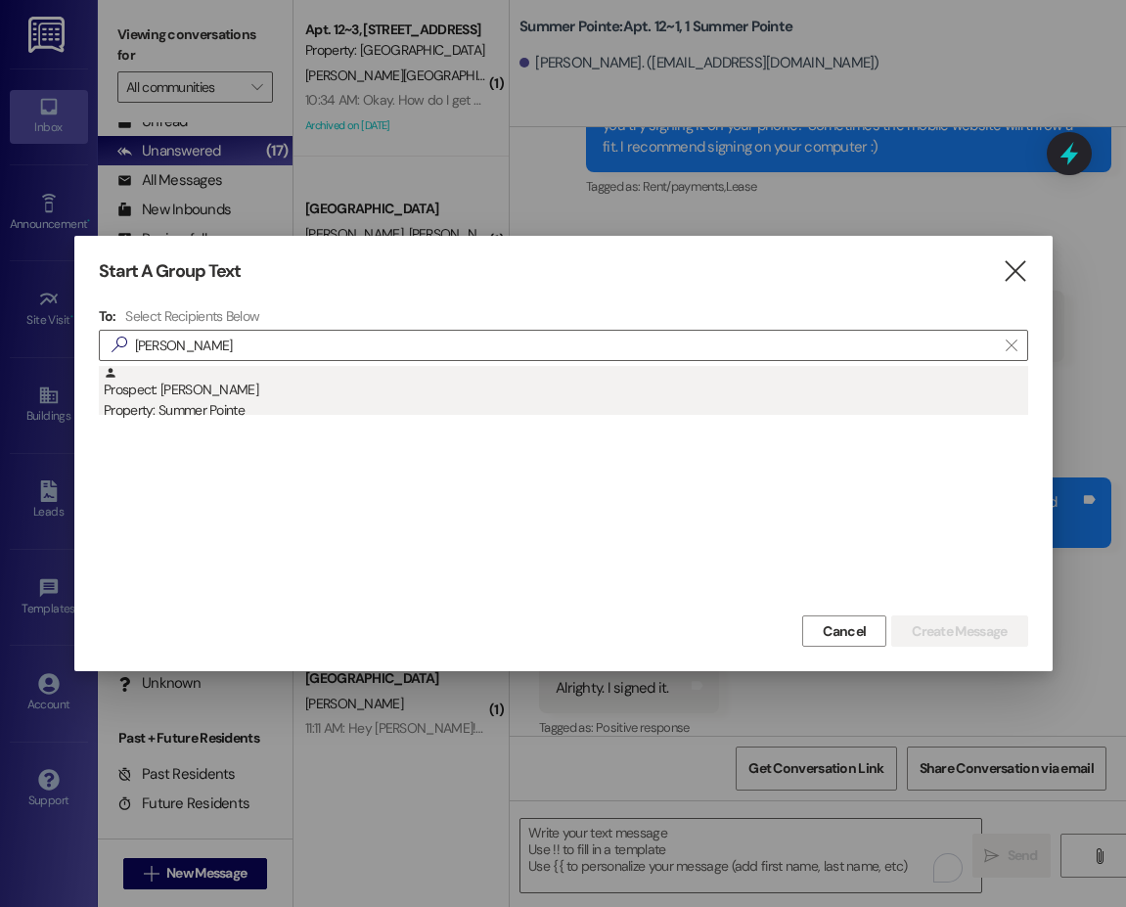
click at [177, 414] on div "Property: Summer Pointe" at bounding box center [566, 410] width 924 height 21
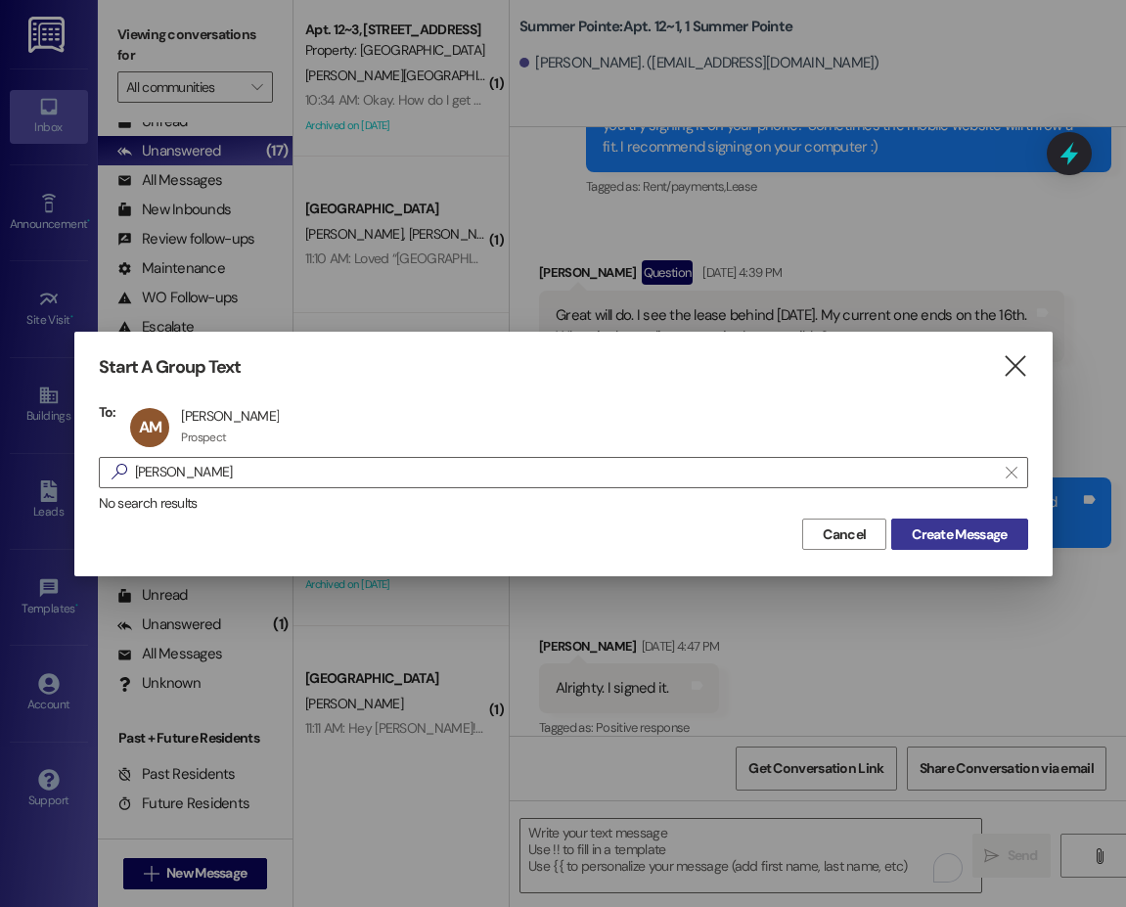
click at [937, 543] on span "Create Message" at bounding box center [959, 534] width 95 height 21
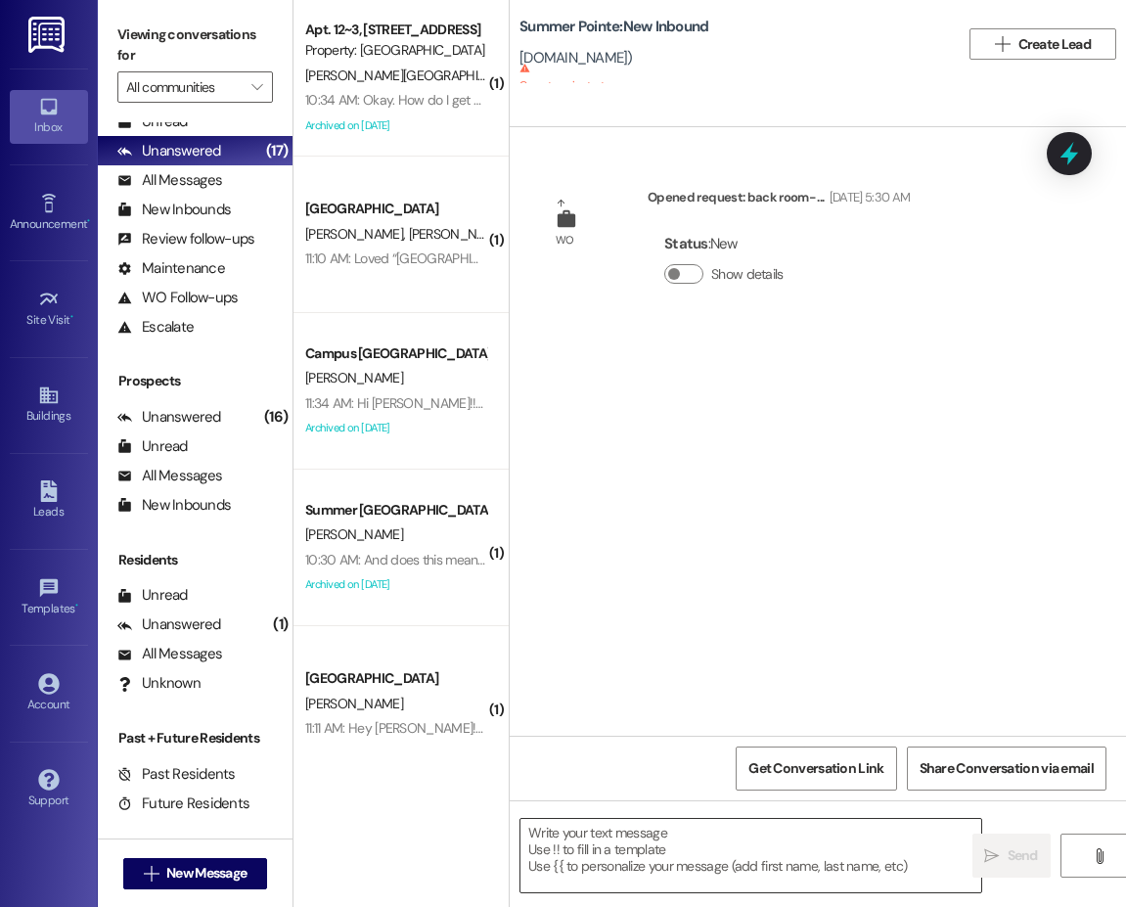
scroll to position [0, 0]
click at [681, 844] on textarea at bounding box center [750, 855] width 461 height 73
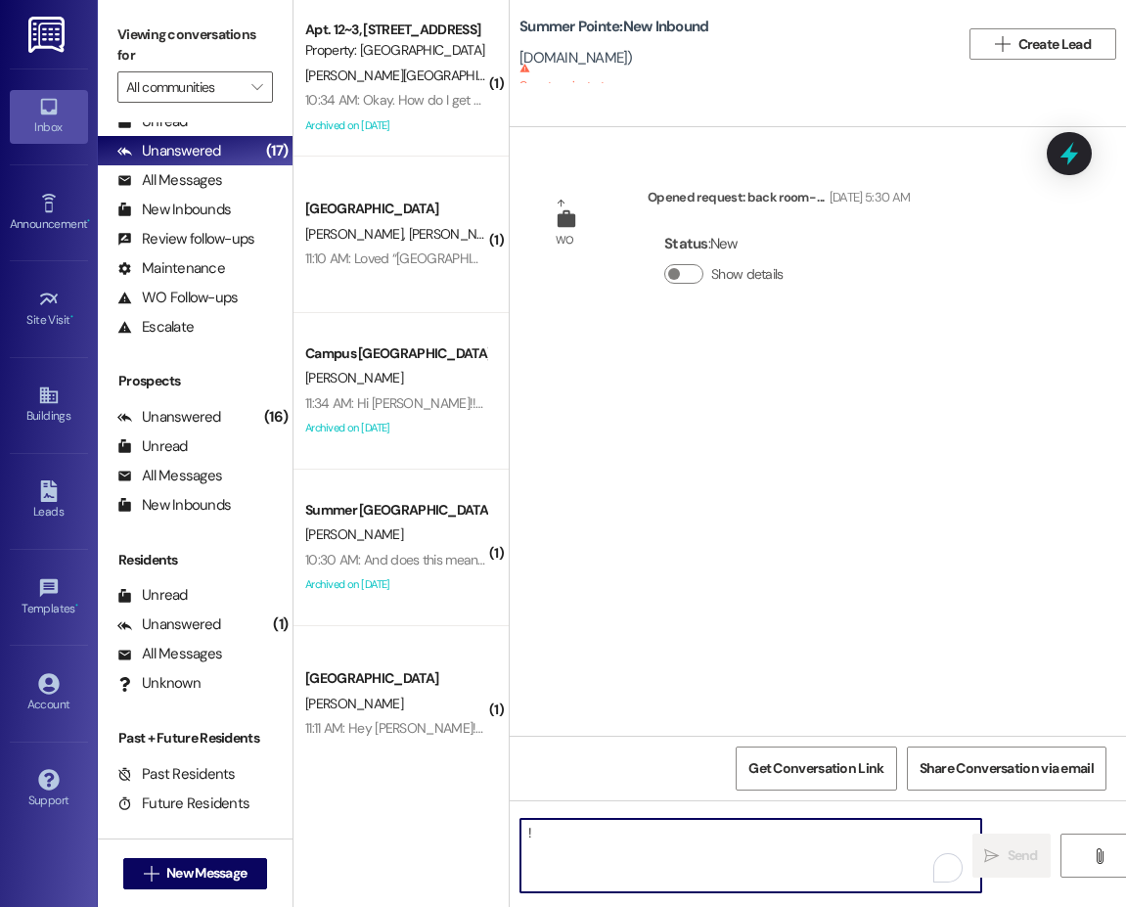
type textarea "!!"
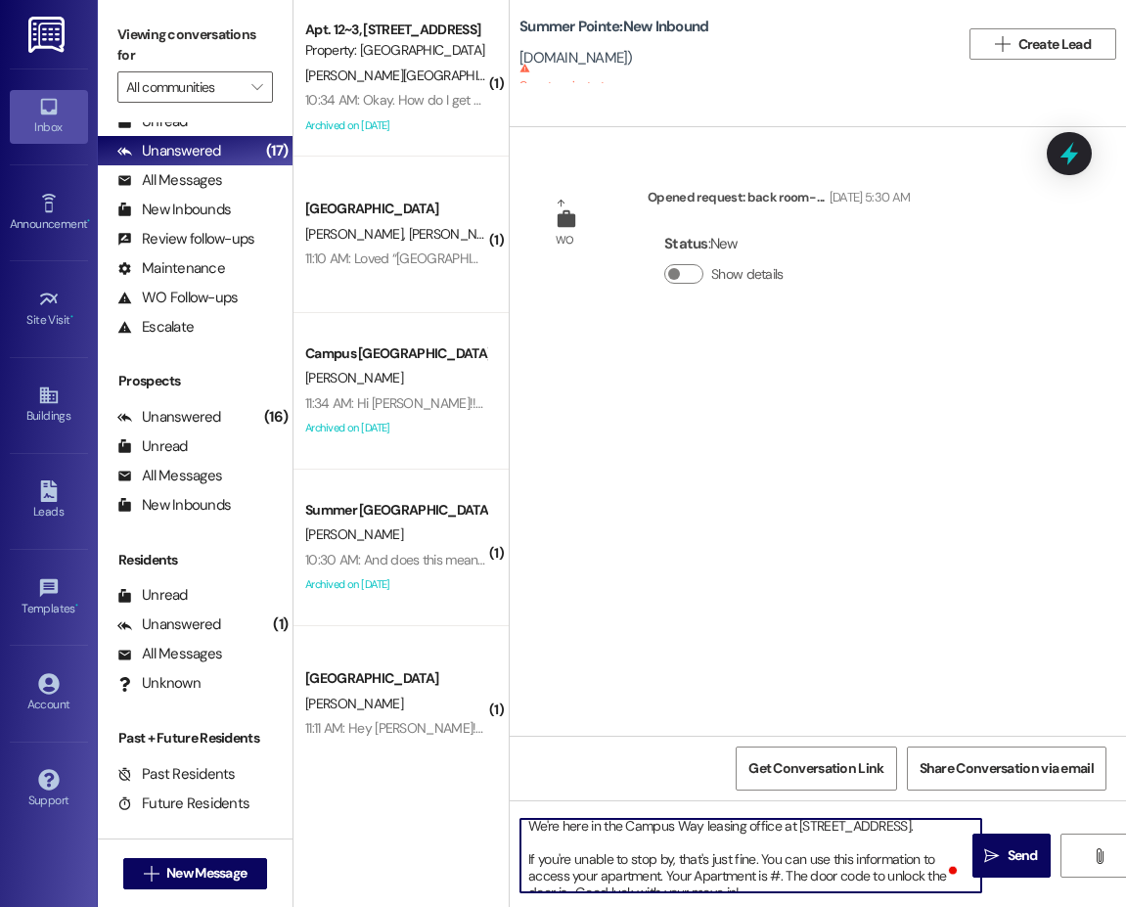
scroll to position [98, 0]
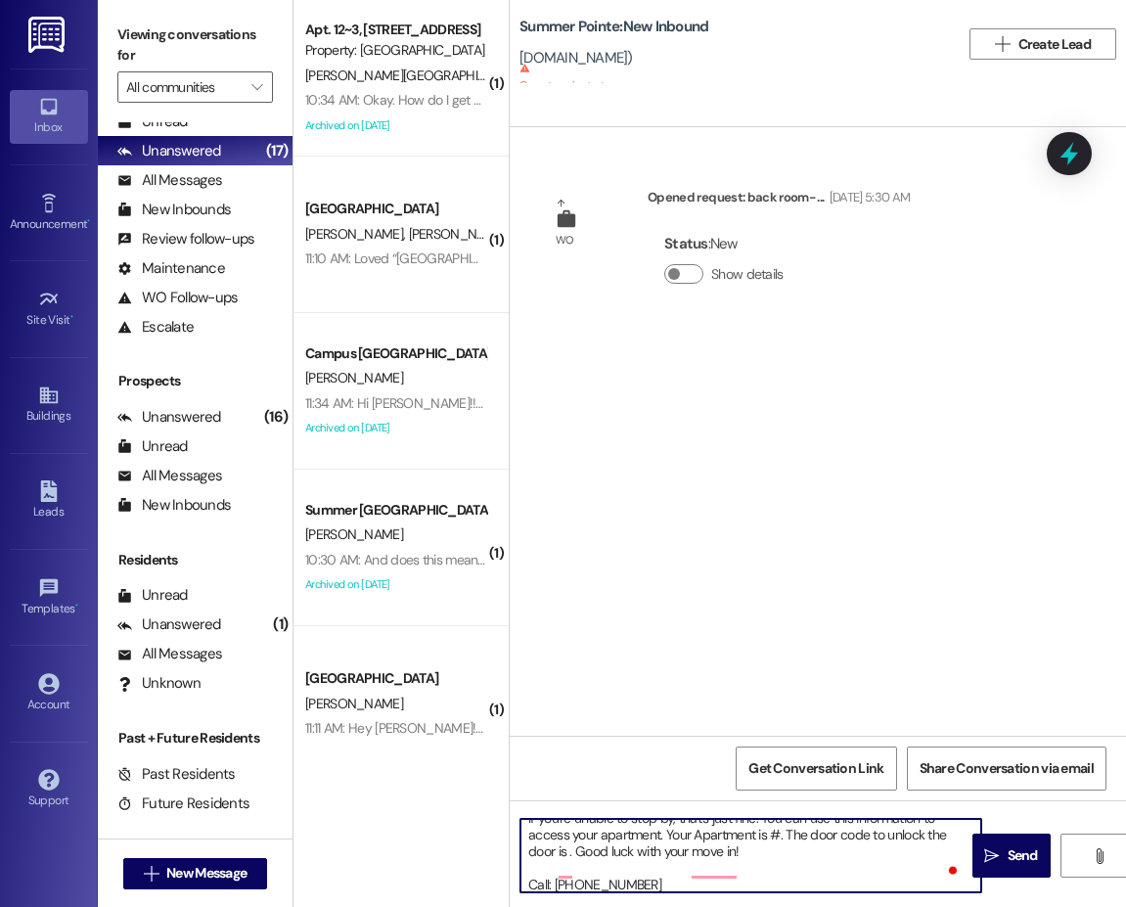
click at [776, 847] on textarea "Hi {{first_name}}!! This is the leasing team at {{property}}. I'm messaging you…" at bounding box center [750, 855] width 461 height 73
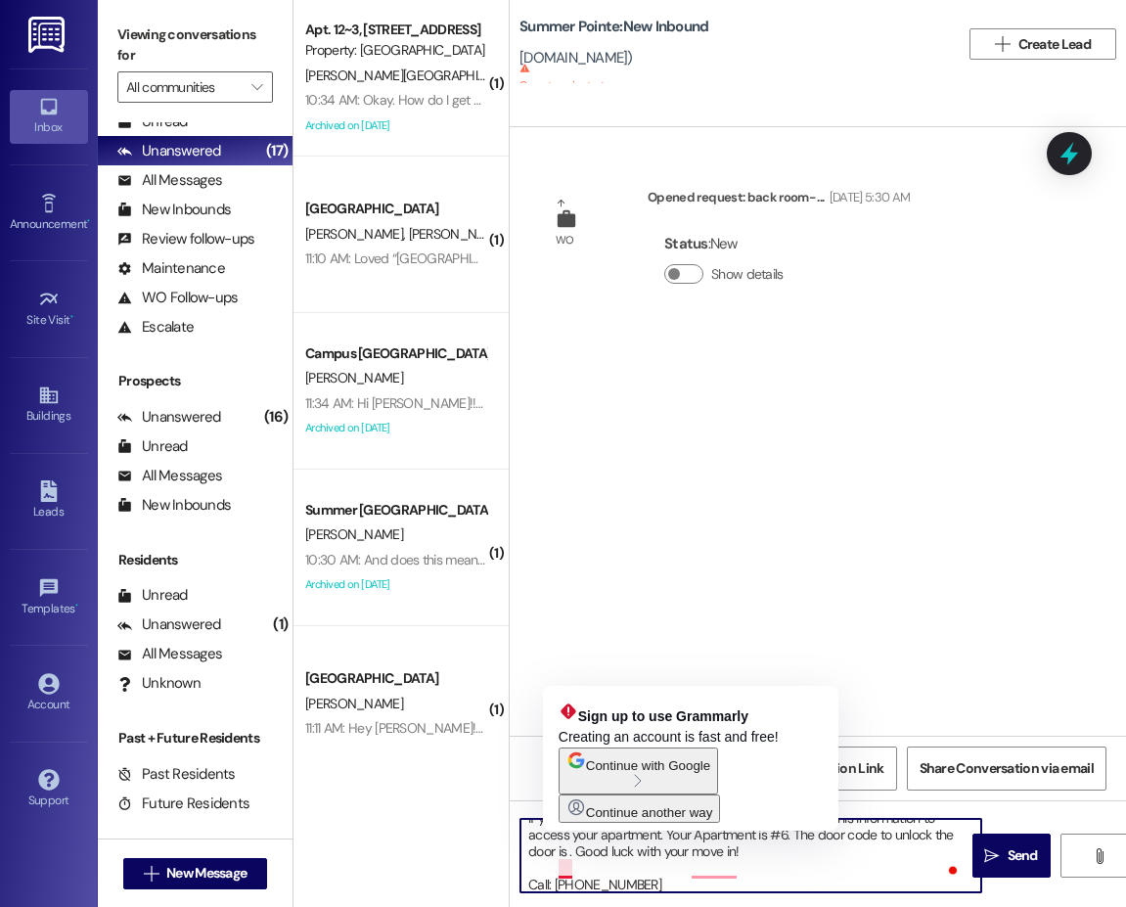
click at [569, 869] on textarea "Hi {{first_name}}!! This is the leasing team at {{property}}. I'm messaging you…" at bounding box center [750, 855] width 461 height 73
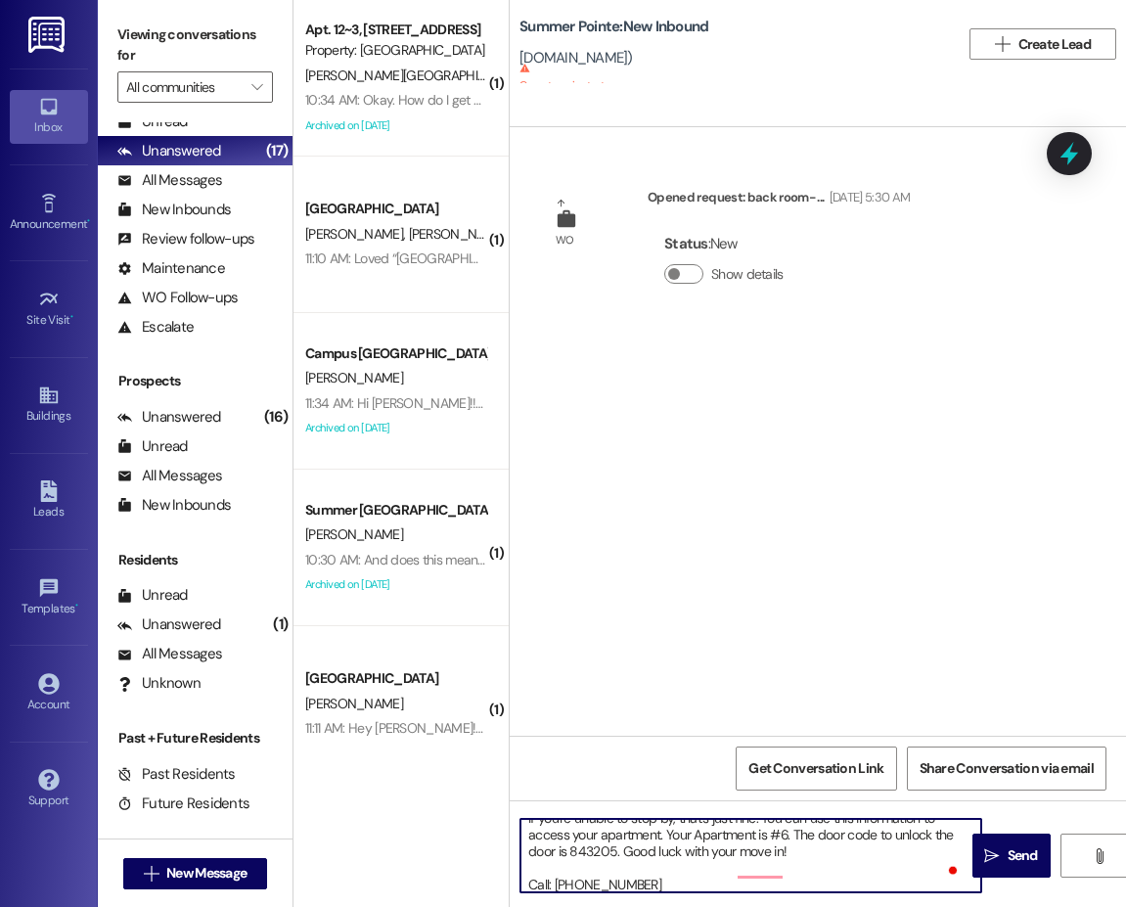
click at [801, 875] on textarea "Hi {{first_name}}!! This is the leasing team at {{property}}. I'm messaging you…" at bounding box center [750, 855] width 461 height 73
type textarea "Hi {{first_name}}!! This is the leasing team at {{property}}. I'm messaging you…"
click at [818, 867] on textarea "Hi {{first_name}}!! This is the leasing team at {{property}}. I'm messaging you…" at bounding box center [750, 855] width 461 height 73
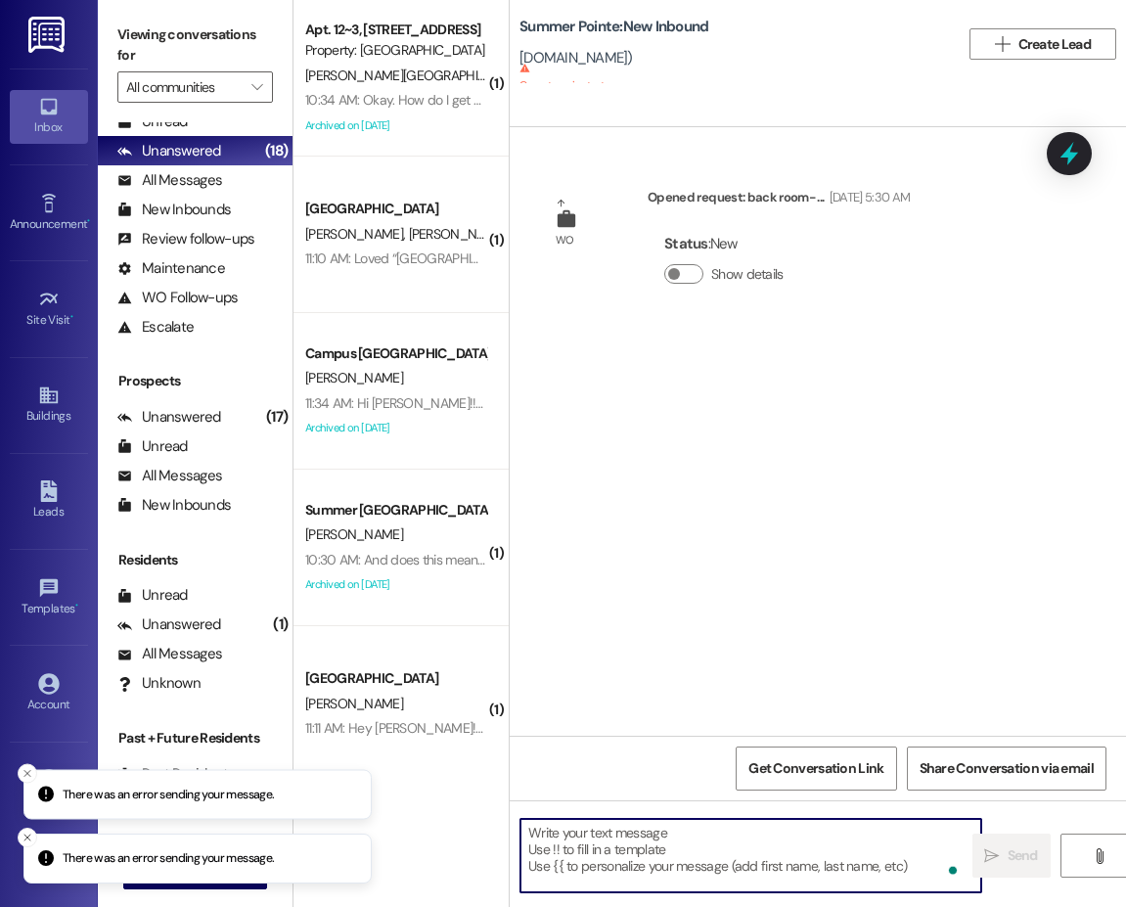
scroll to position [0, 0]
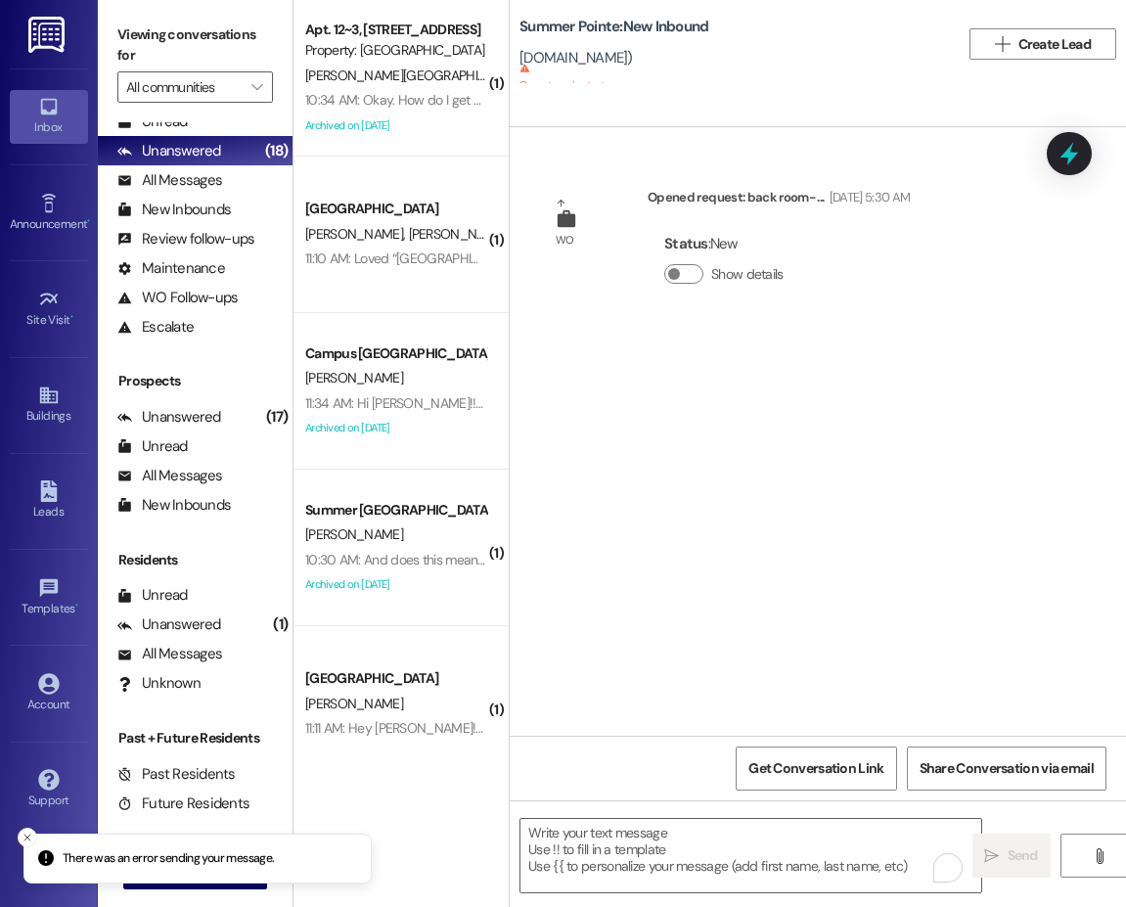
click at [171, 881] on li "There was an error sending your message." at bounding box center [197, 858] width 348 height 51
click at [178, 885] on div "There was an error sending your message. There was an error sending your messag…" at bounding box center [563, 453] width 1126 height 907
click at [203, 869] on div "There was an error sending your message. Inbox Go to Inbox Announcement • Send …" at bounding box center [563, 453] width 1126 height 907
click at [606, 848] on textarea "To enrich screen reader interactions, please activate Accessibility in Grammarl…" at bounding box center [750, 855] width 461 height 73
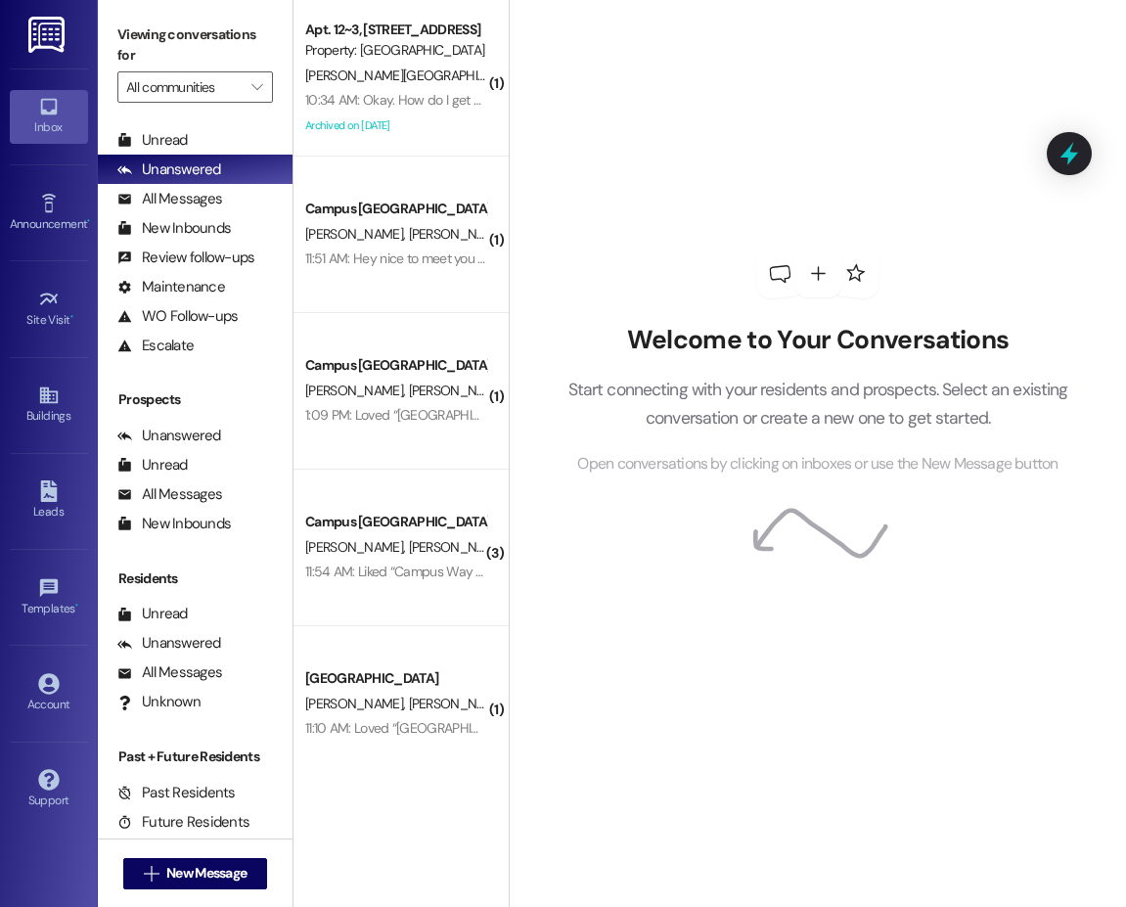
scroll to position [57, 0]
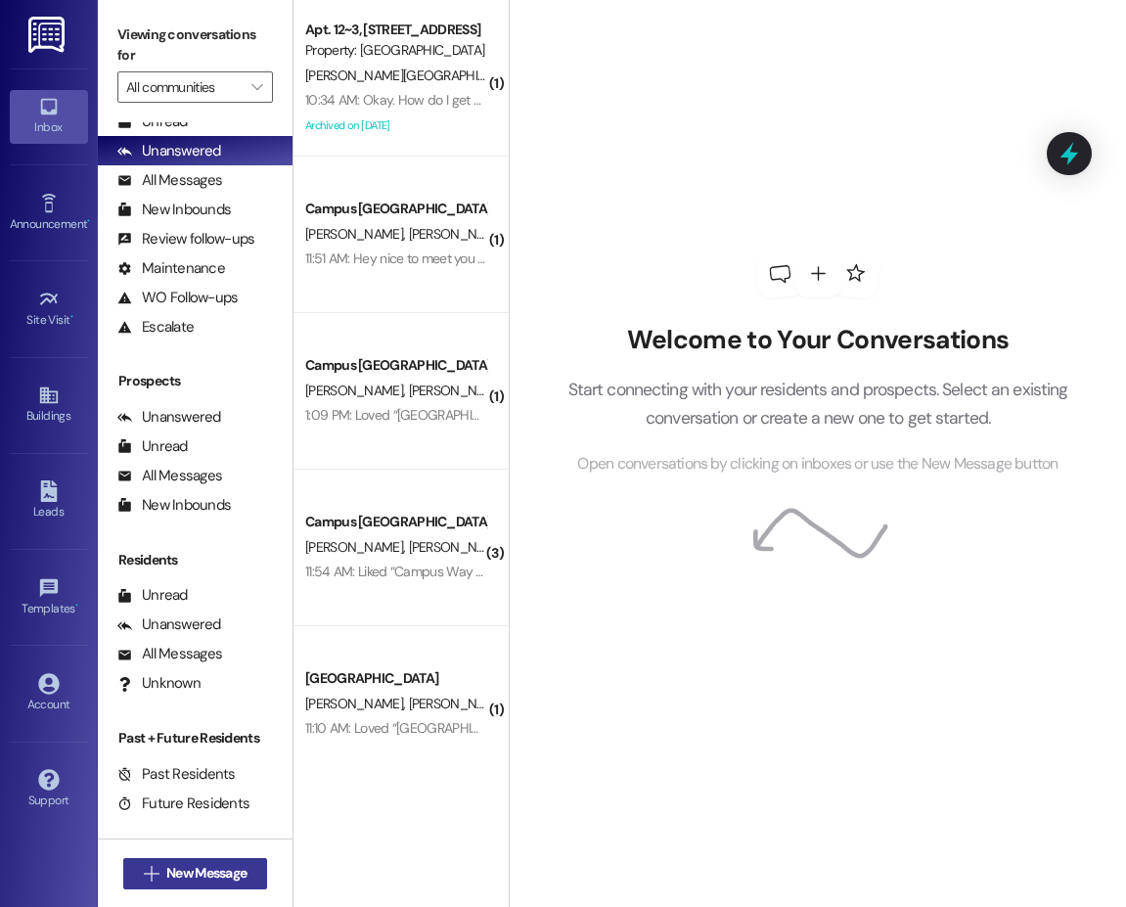
click at [241, 879] on span "New Message" at bounding box center [206, 873] width 80 height 21
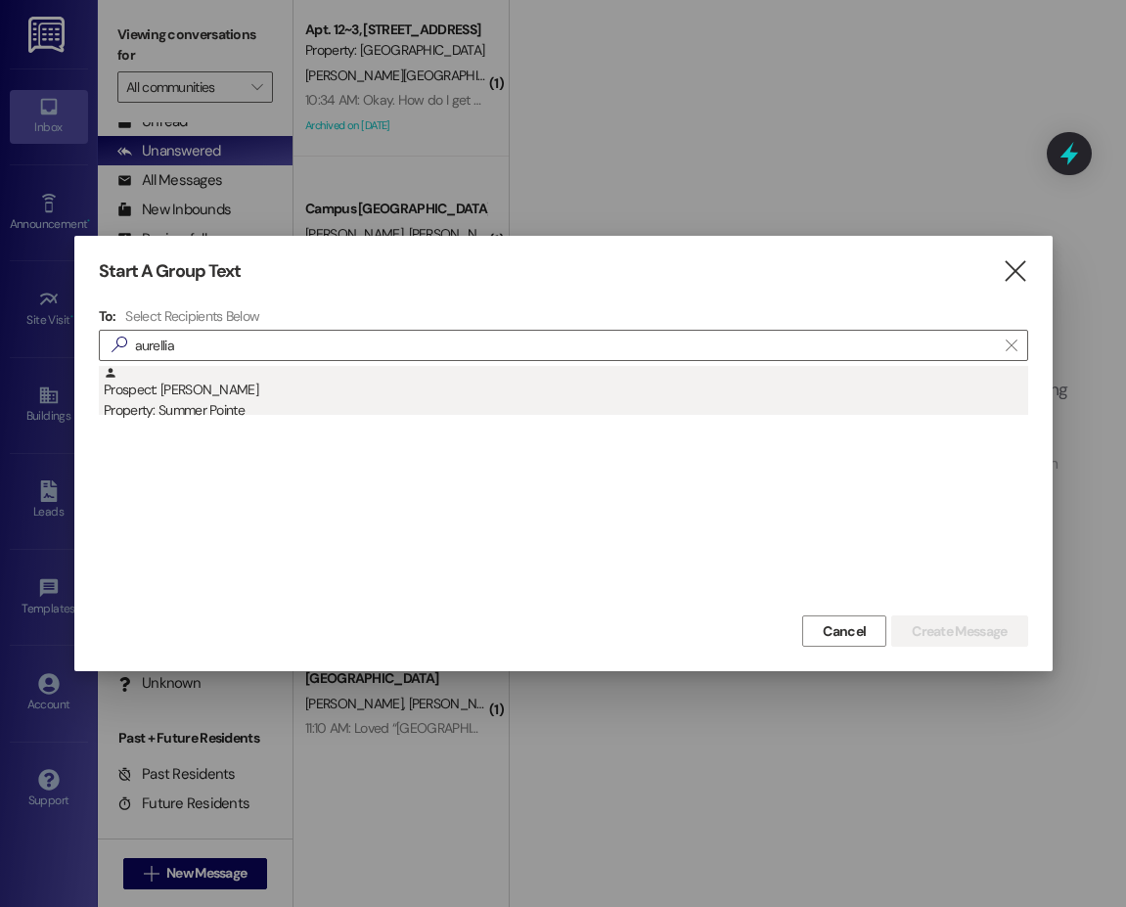
click at [208, 404] on div "Property: Summer Pointe" at bounding box center [566, 410] width 924 height 21
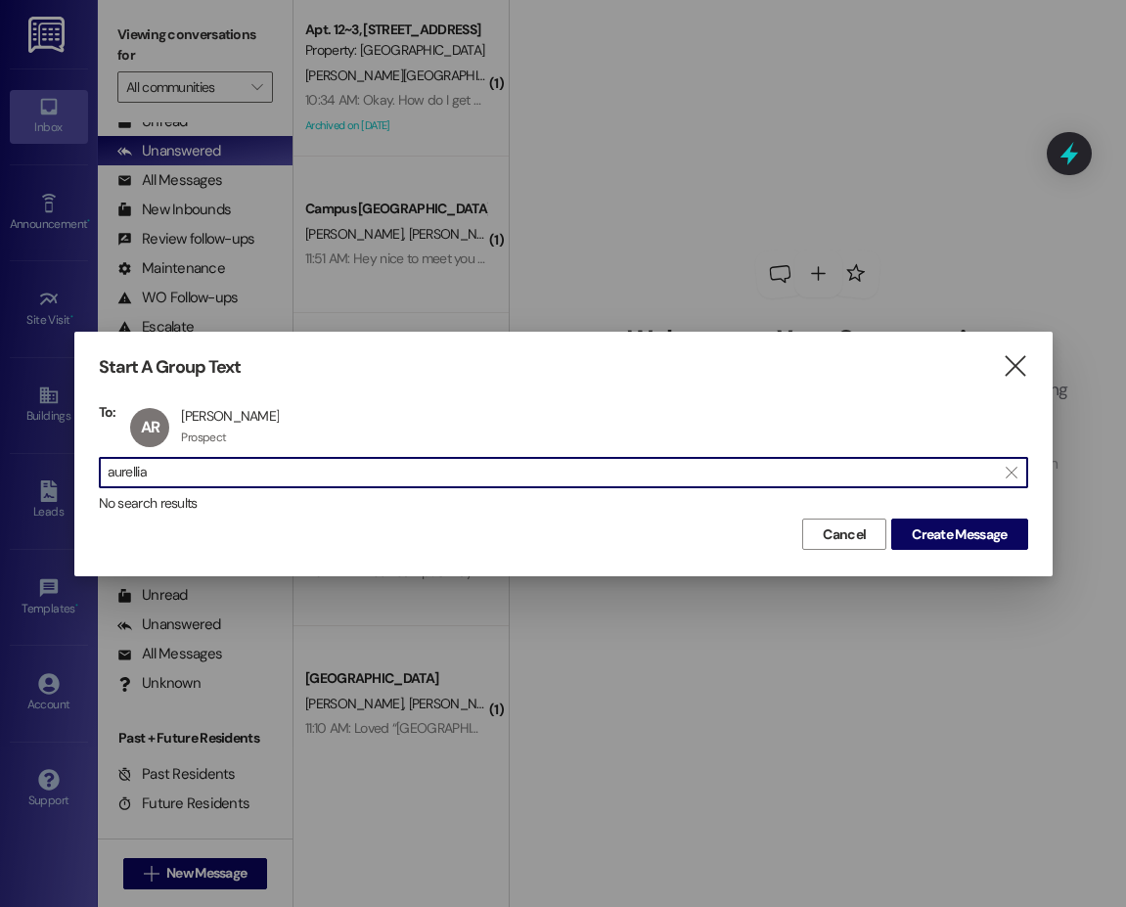
click at [145, 478] on input "aurellia" at bounding box center [552, 472] width 888 height 27
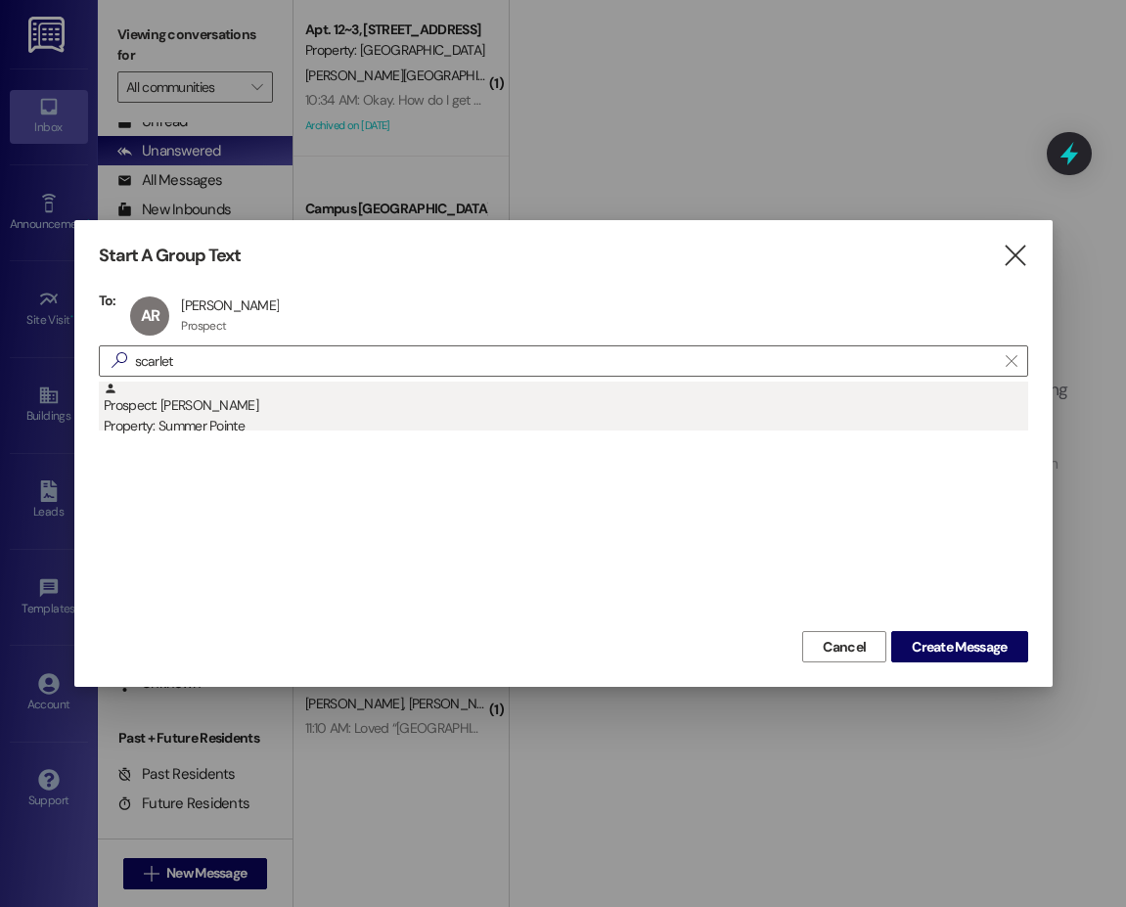
click at [206, 420] on div "Property: Summer Pointe" at bounding box center [566, 426] width 924 height 21
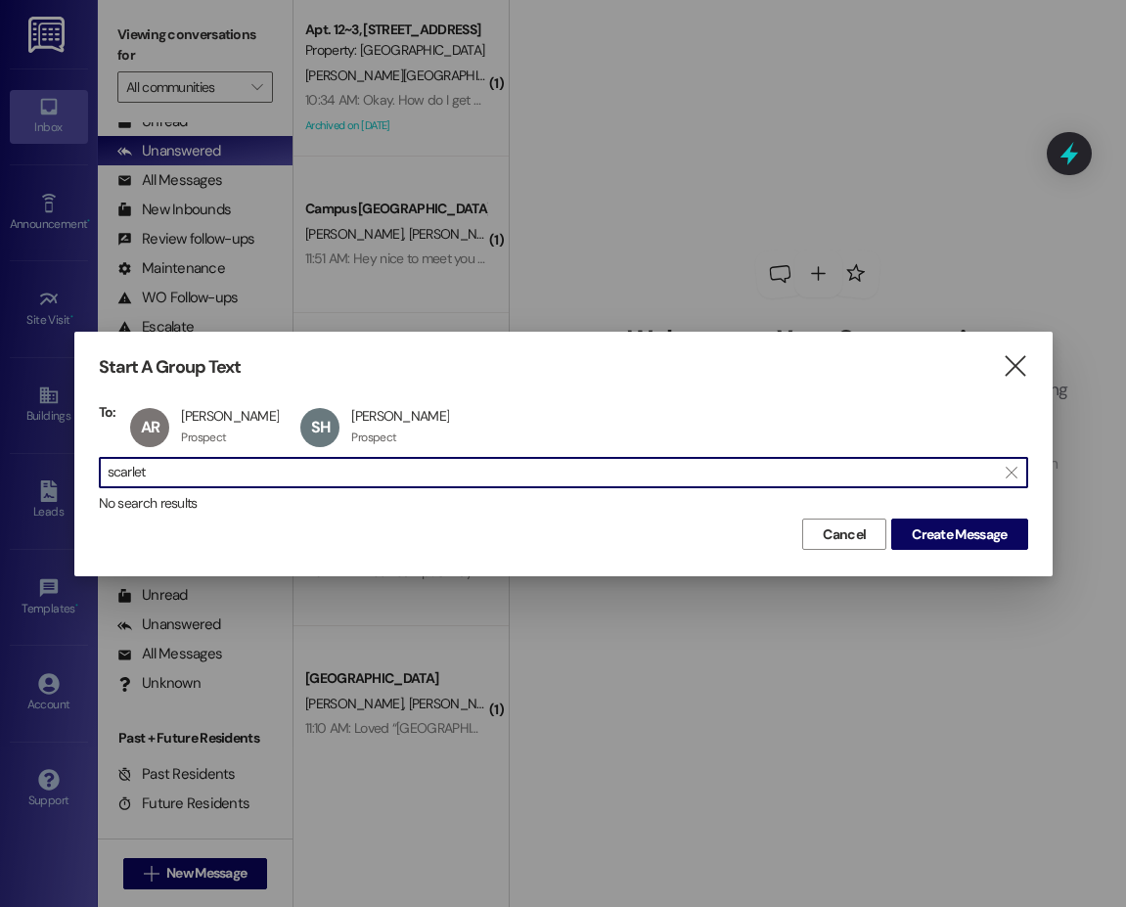
click at [161, 472] on input "scarlet" at bounding box center [552, 472] width 888 height 27
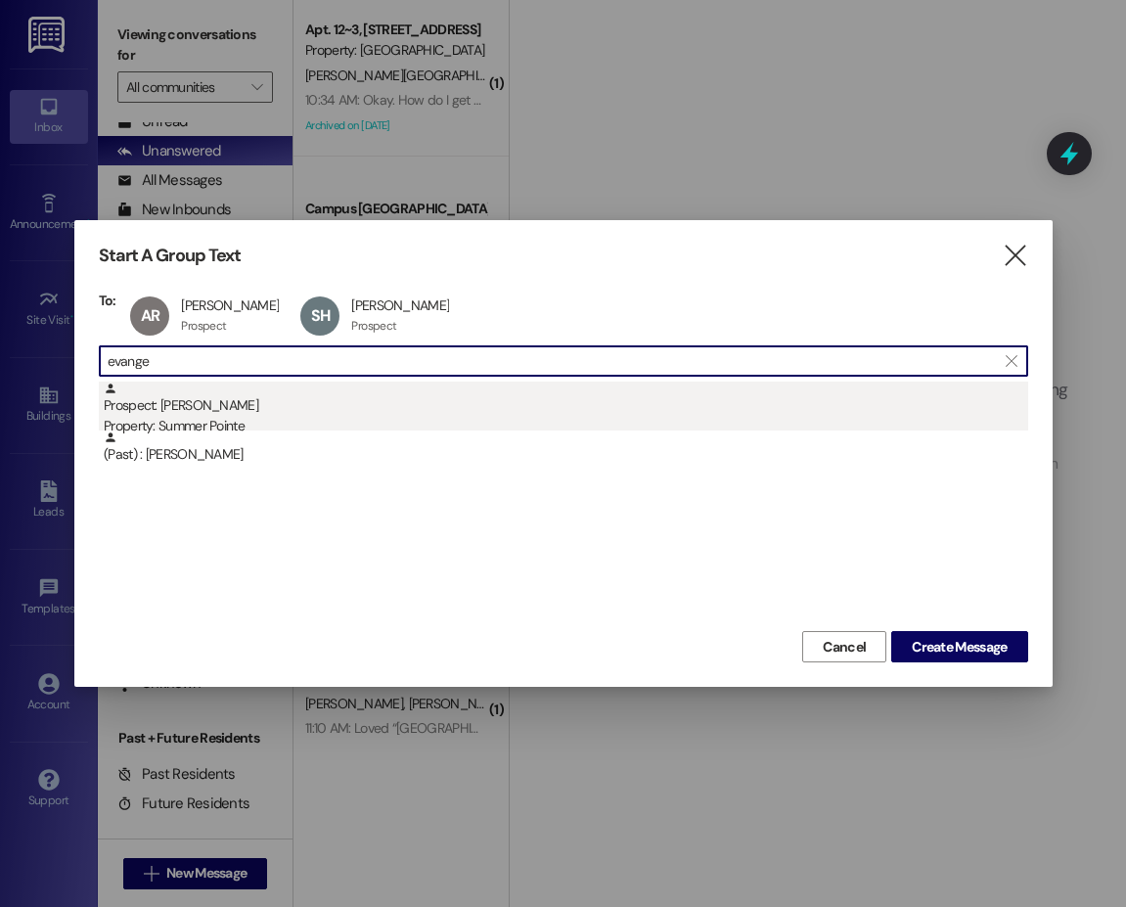
type input "evange"
click at [278, 406] on div "Prospect: [PERSON_NAME] Property: Summer Pointe" at bounding box center [566, 409] width 924 height 56
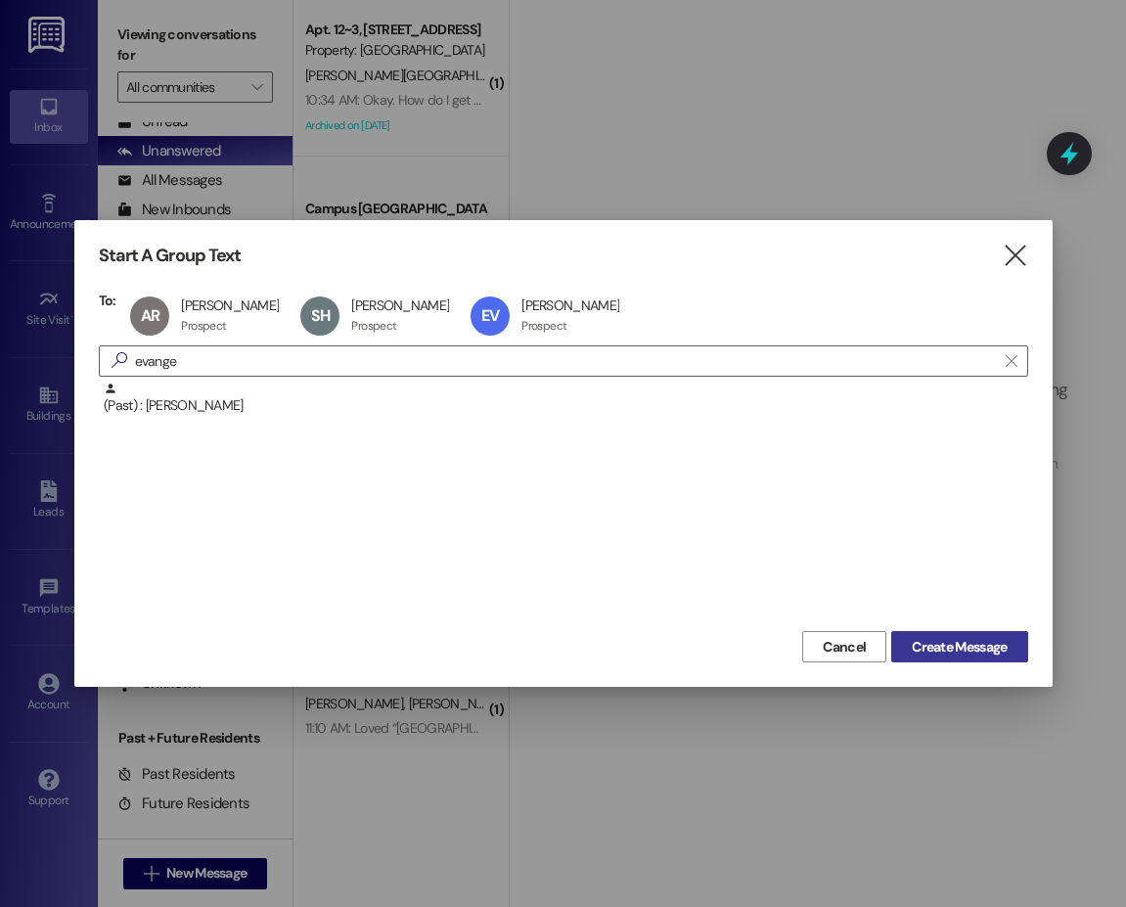
click at [959, 658] on button "Create Message" at bounding box center [959, 646] width 136 height 31
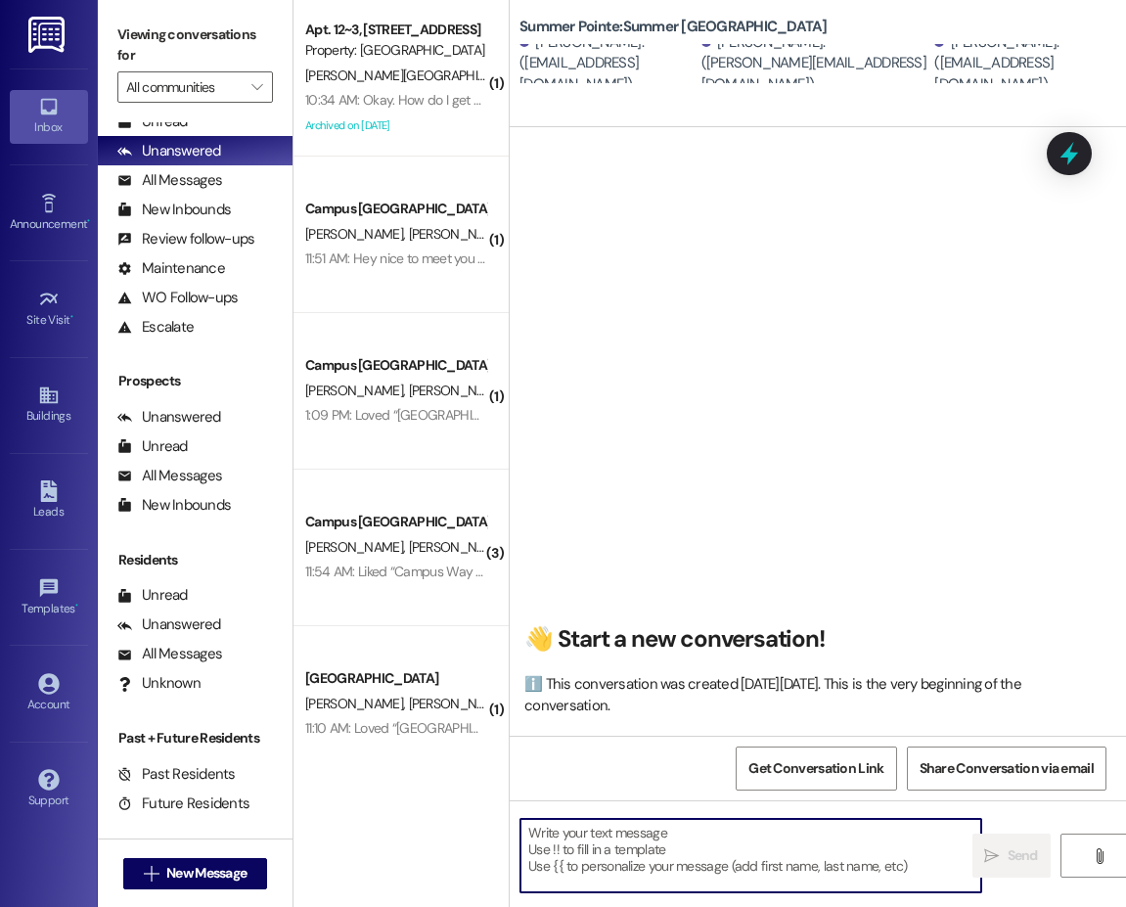
click at [656, 835] on textarea at bounding box center [750, 855] width 461 height 73
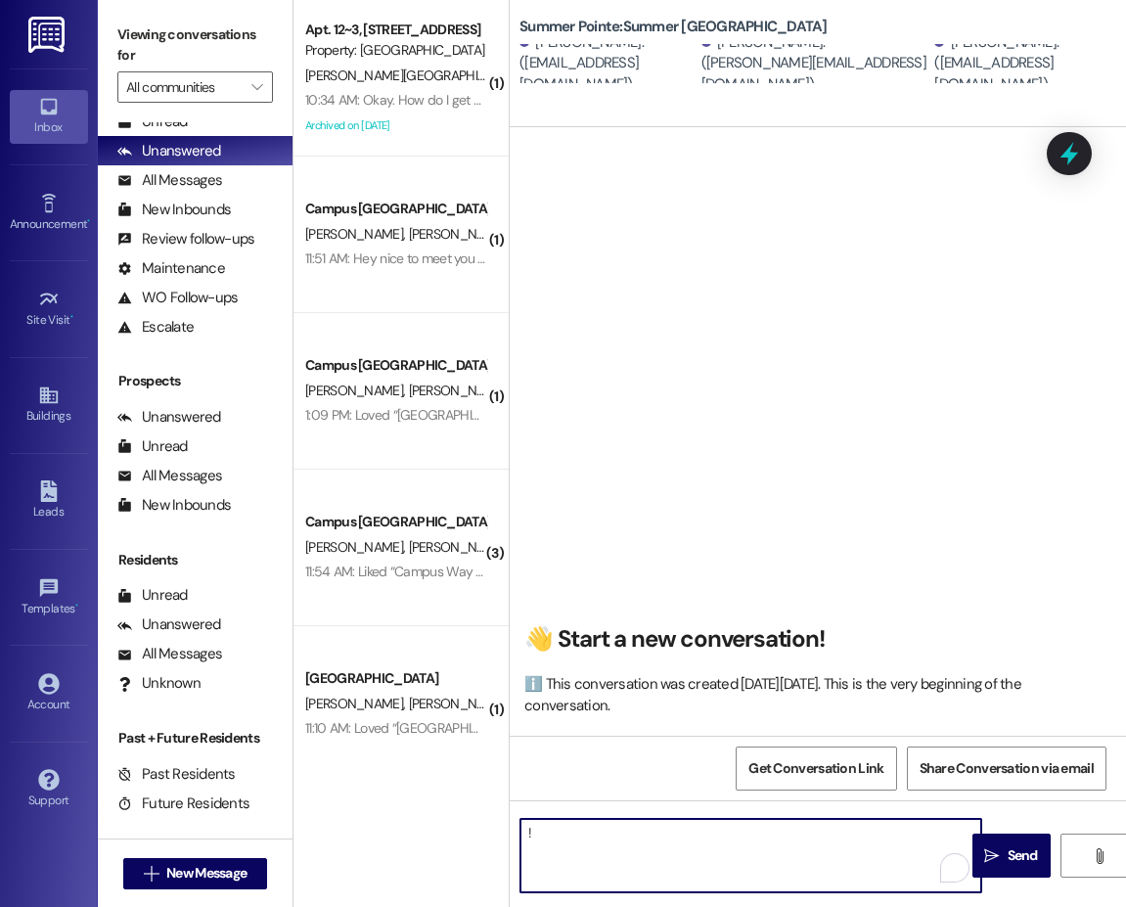
type textarea "!!"
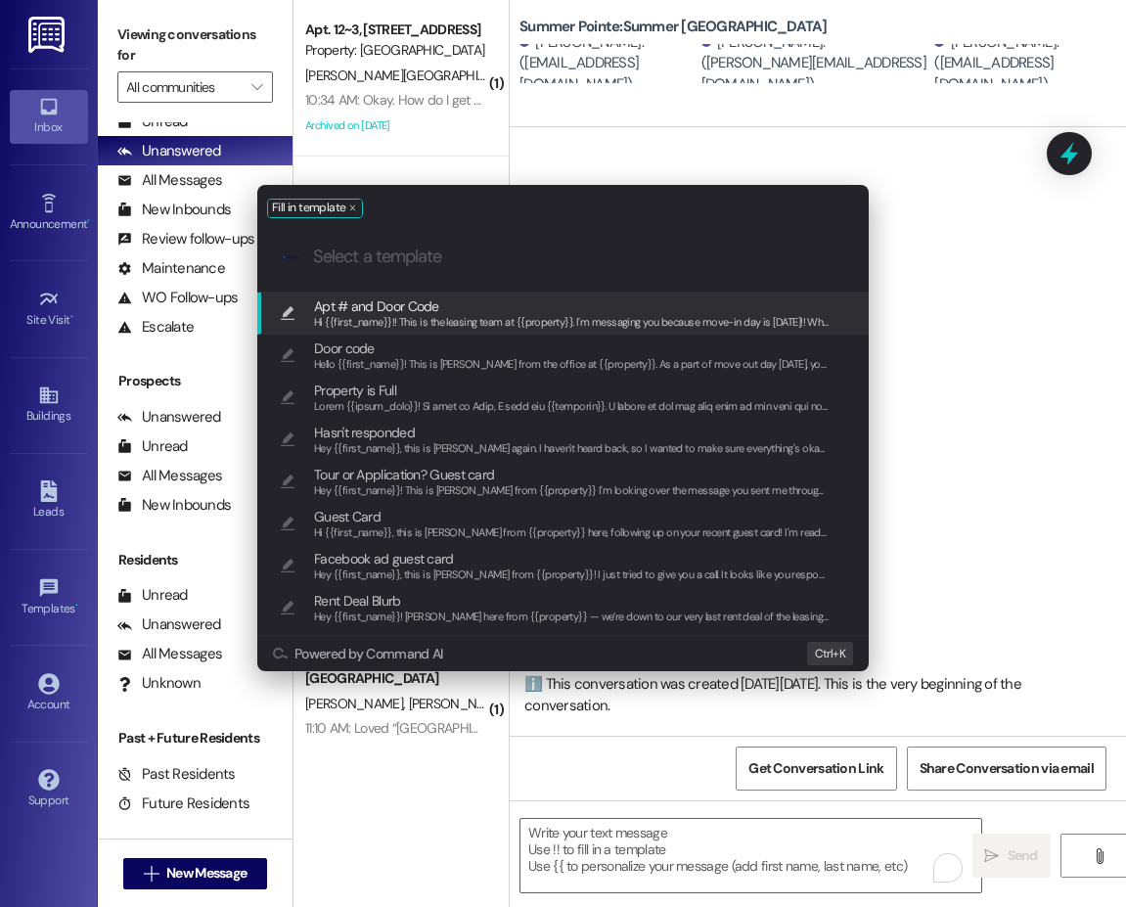
click at [373, 302] on span "Apt # and Door Code" at bounding box center [376, 306] width 125 height 22
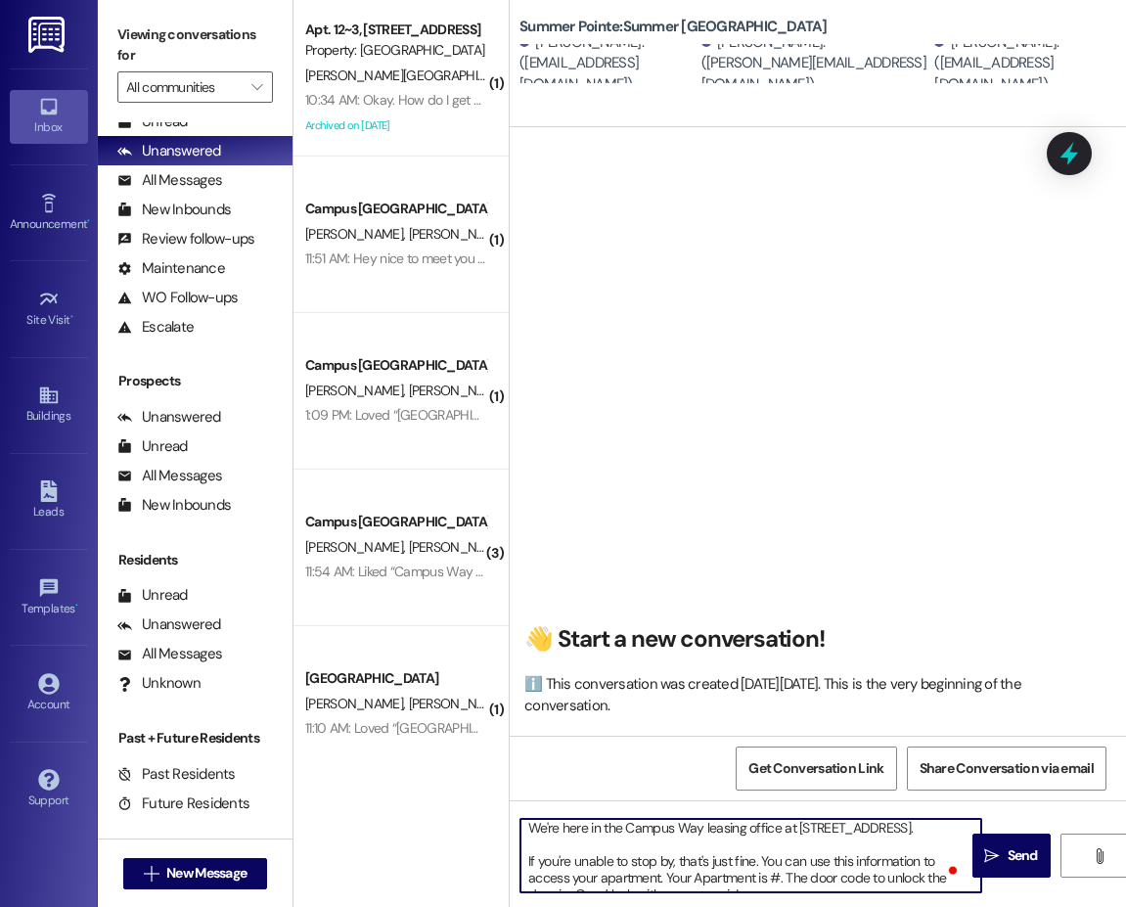
scroll to position [98, 0]
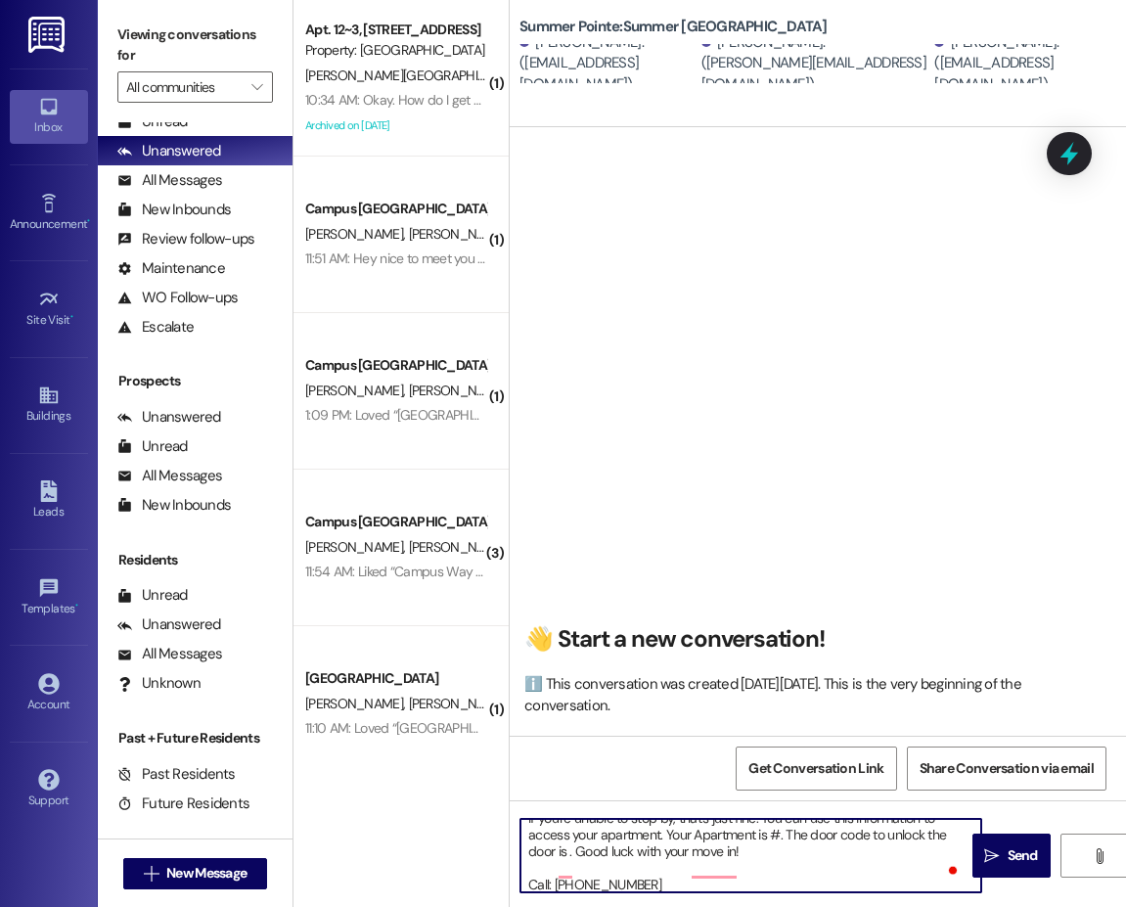
click at [674, 838] on textarea "Hi {{first_name}}!! This is the leasing team at {{property}}. I'm messaging you…" at bounding box center [750, 855] width 461 height 73
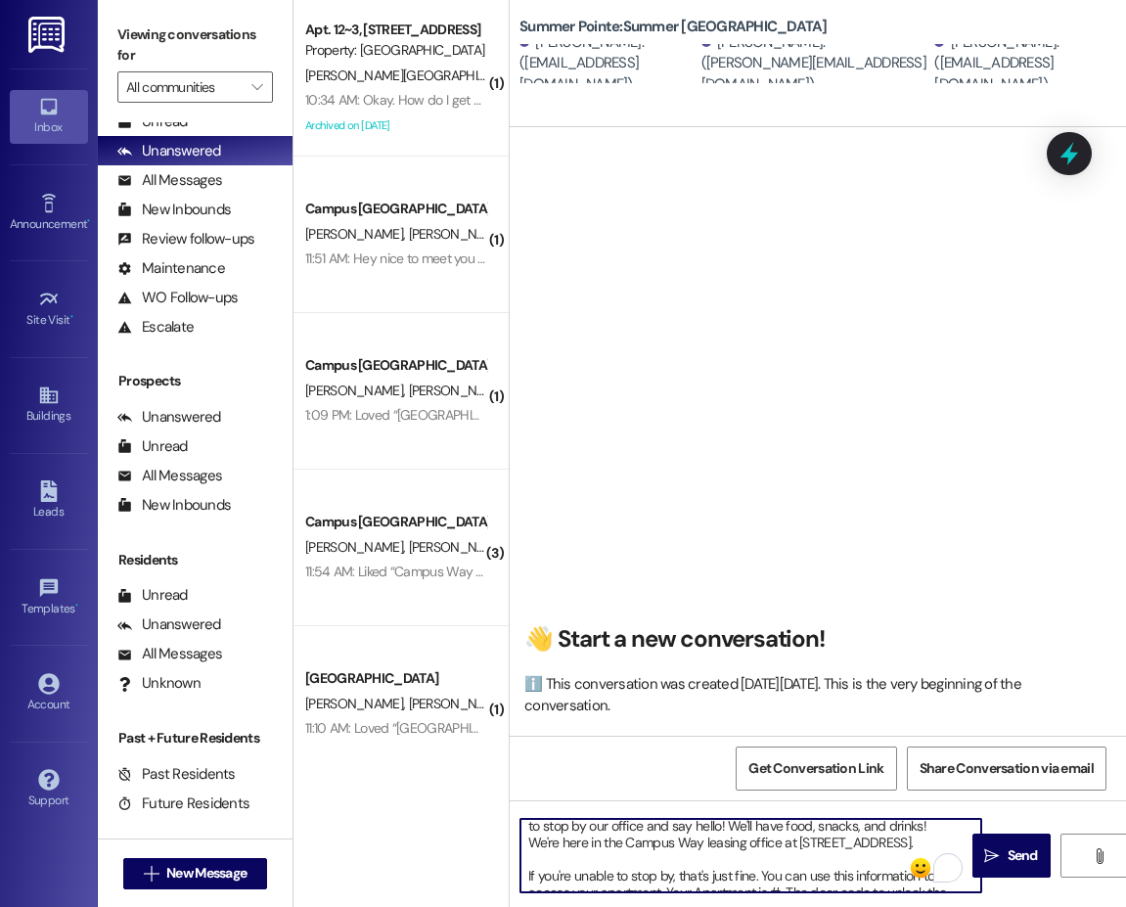
scroll to position [9, 0]
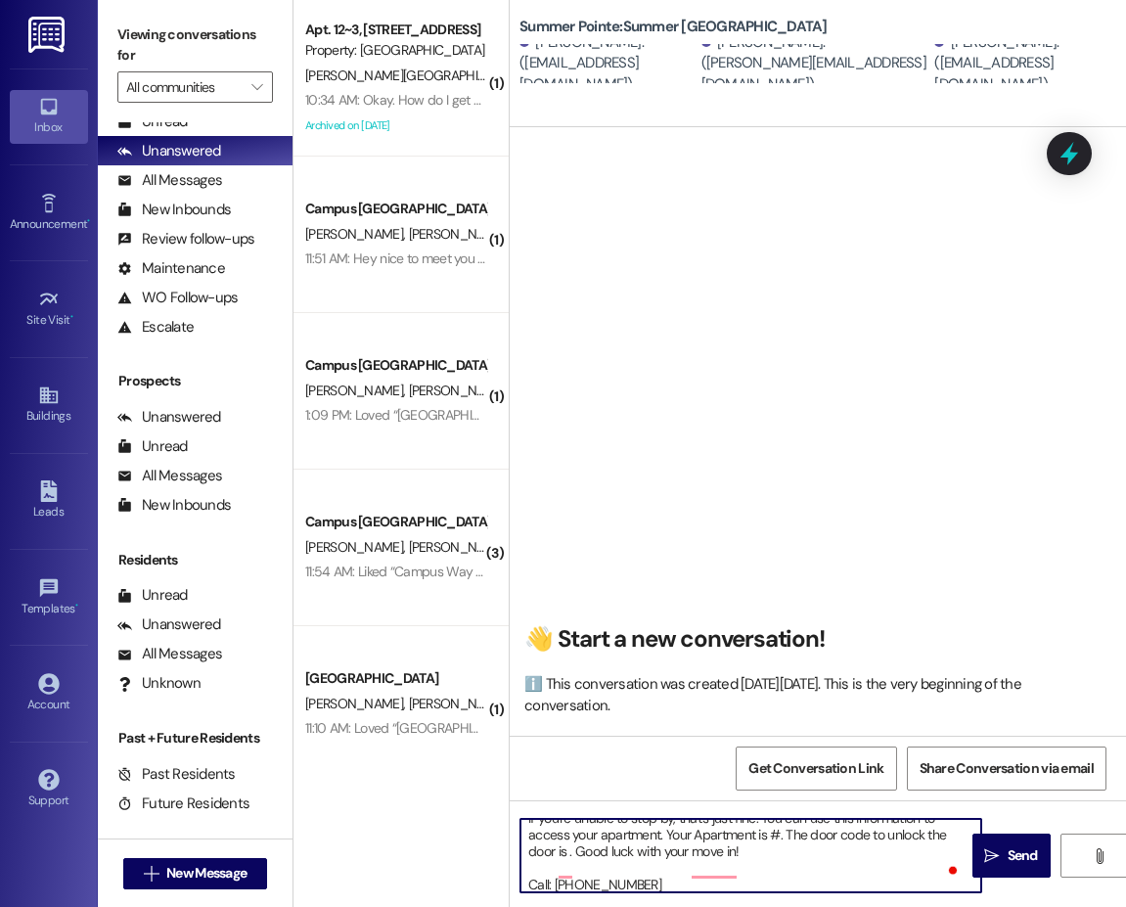
click at [781, 849] on textarea "Hi {{first_name}}!! This is the leasing team at {{property}}. I'm messaging you…" at bounding box center [750, 855] width 461 height 73
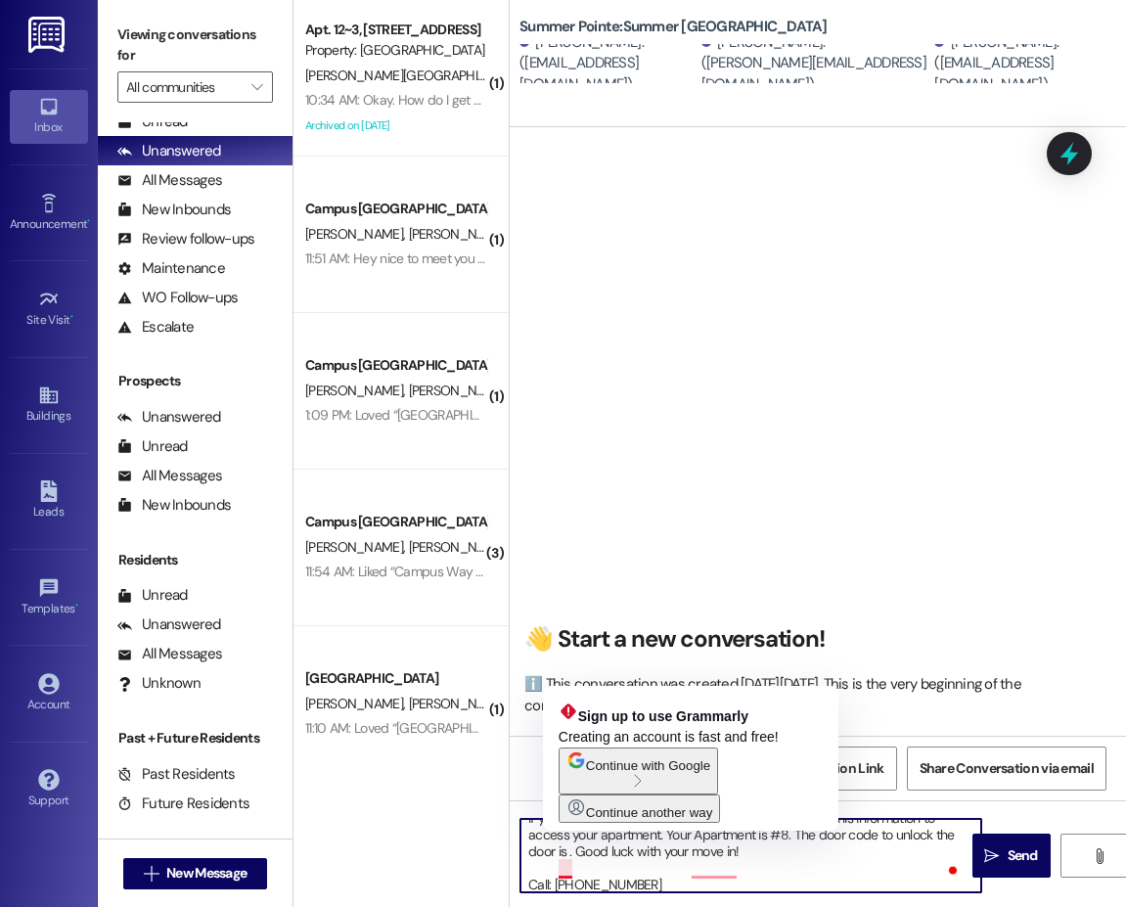
click at [567, 869] on textarea "Hi {{first_name}}!! This is the leasing team at {{property}}. I'm messaging you…" at bounding box center [750, 855] width 461 height 73
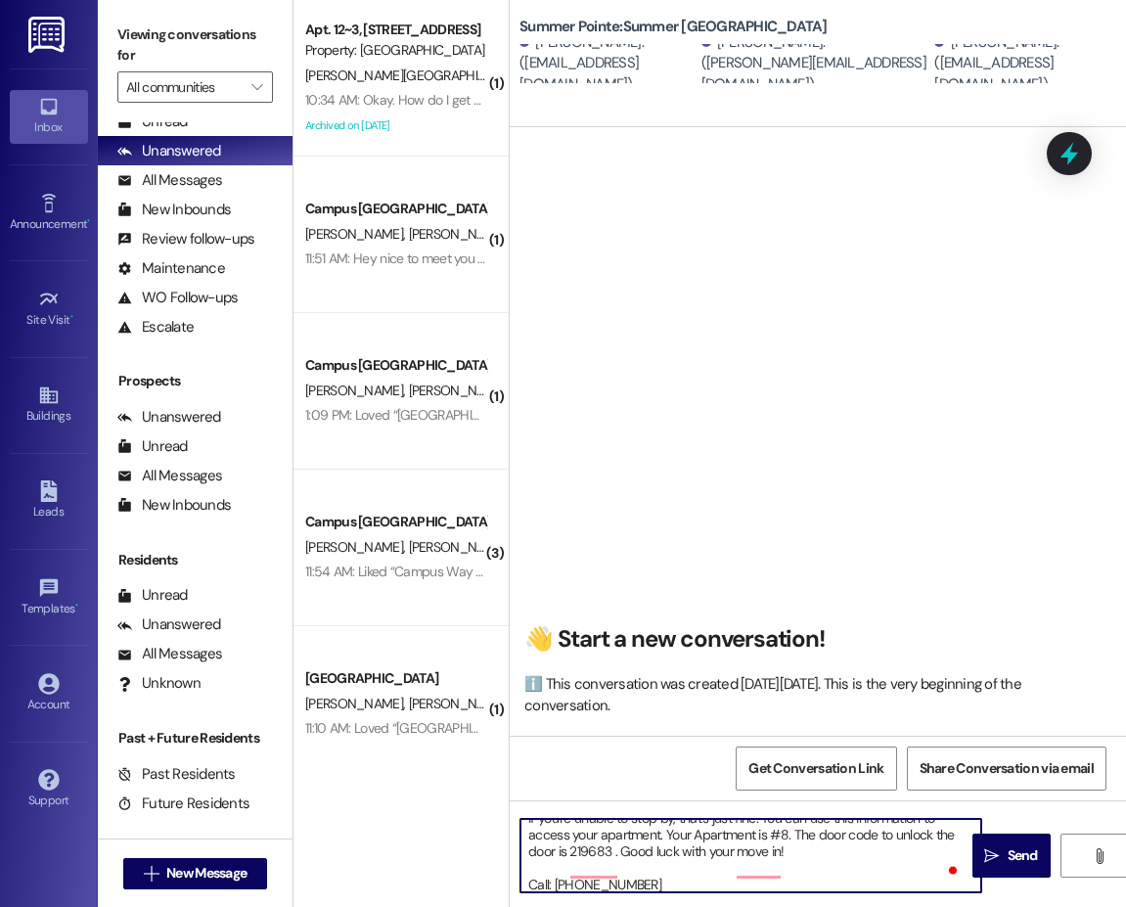
type textarea "Hi {{first_name}}!! This is the leasing team at {{property}}. I'm messaging you…"
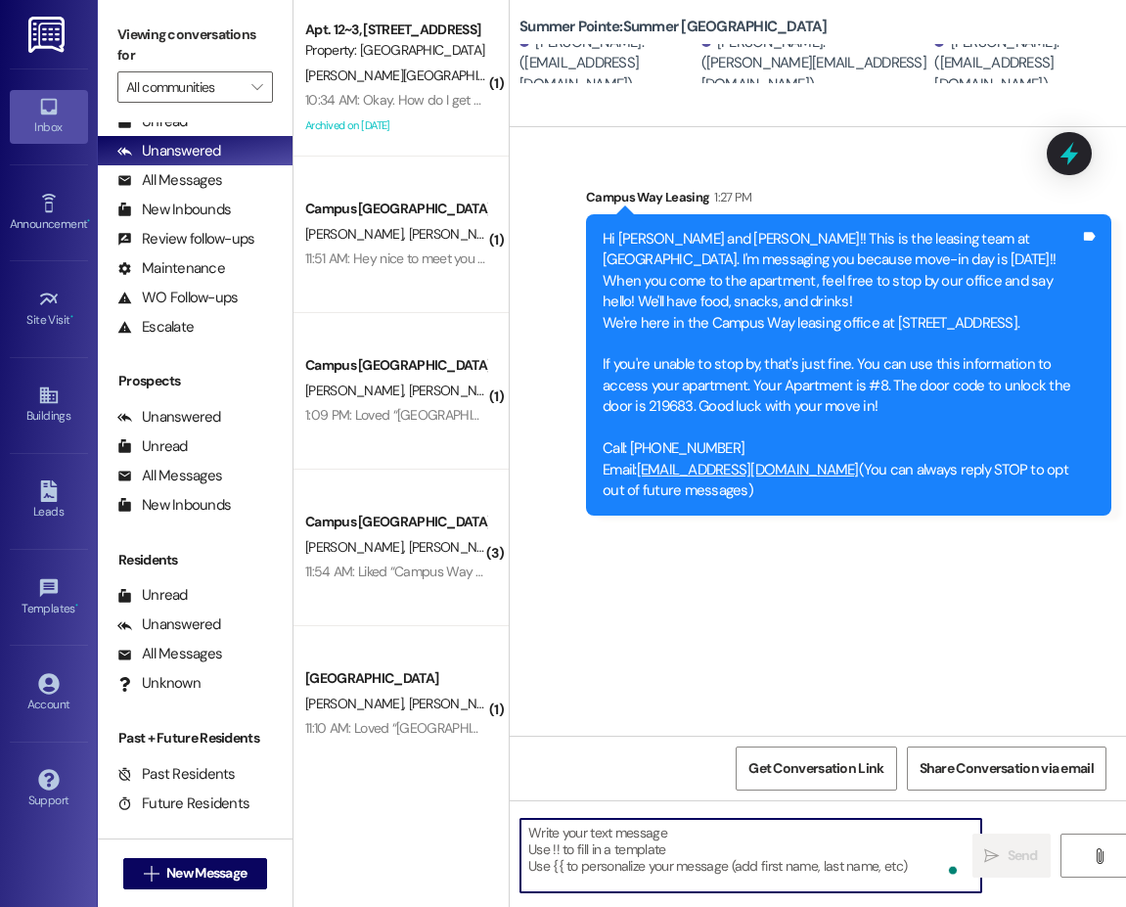
scroll to position [0, 0]
drag, startPoint x: 679, startPoint y: 865, endPoint x: 571, endPoint y: 845, distance: 109.4
click at [679, 865] on textarea "To enrich screen reader interactions, please activate Accessibility in Grammarl…" at bounding box center [750, 855] width 461 height 73
click at [193, 870] on span "New Message" at bounding box center [206, 873] width 80 height 21
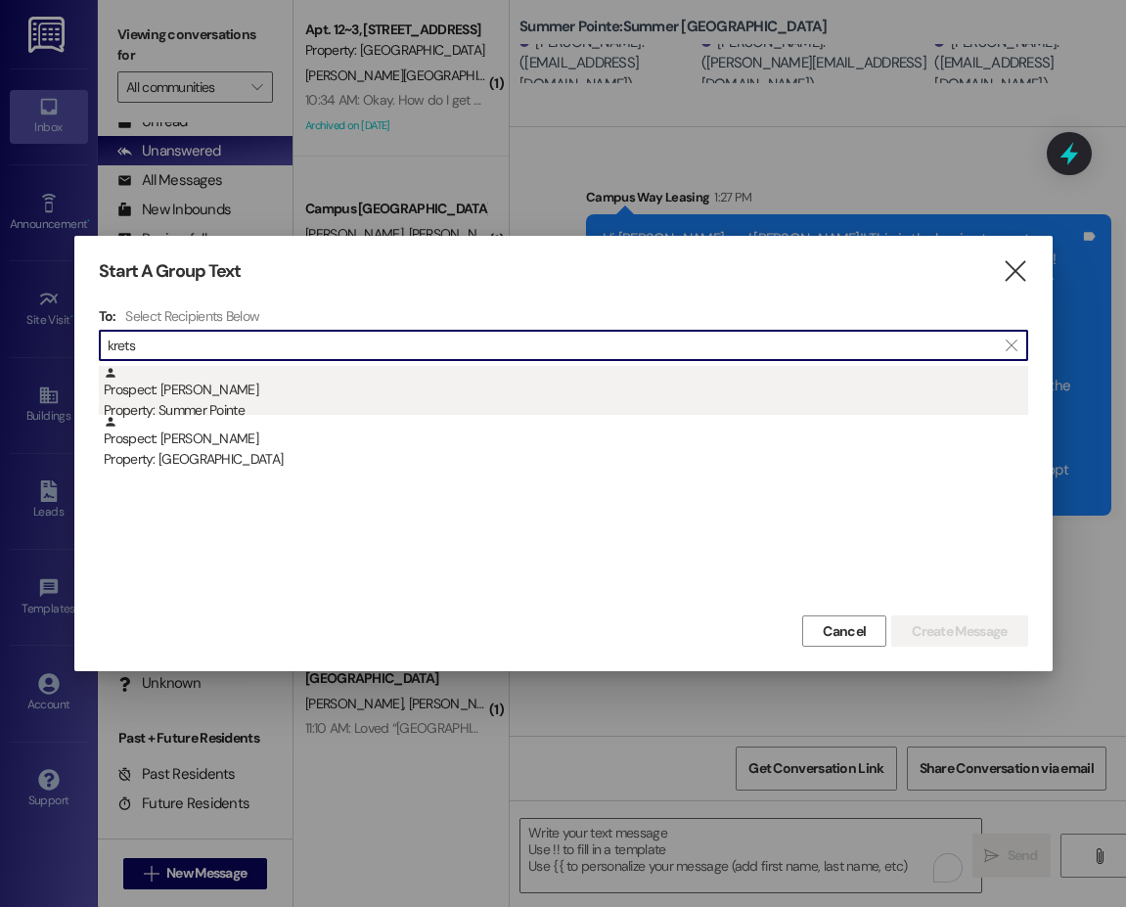
type input "krets"
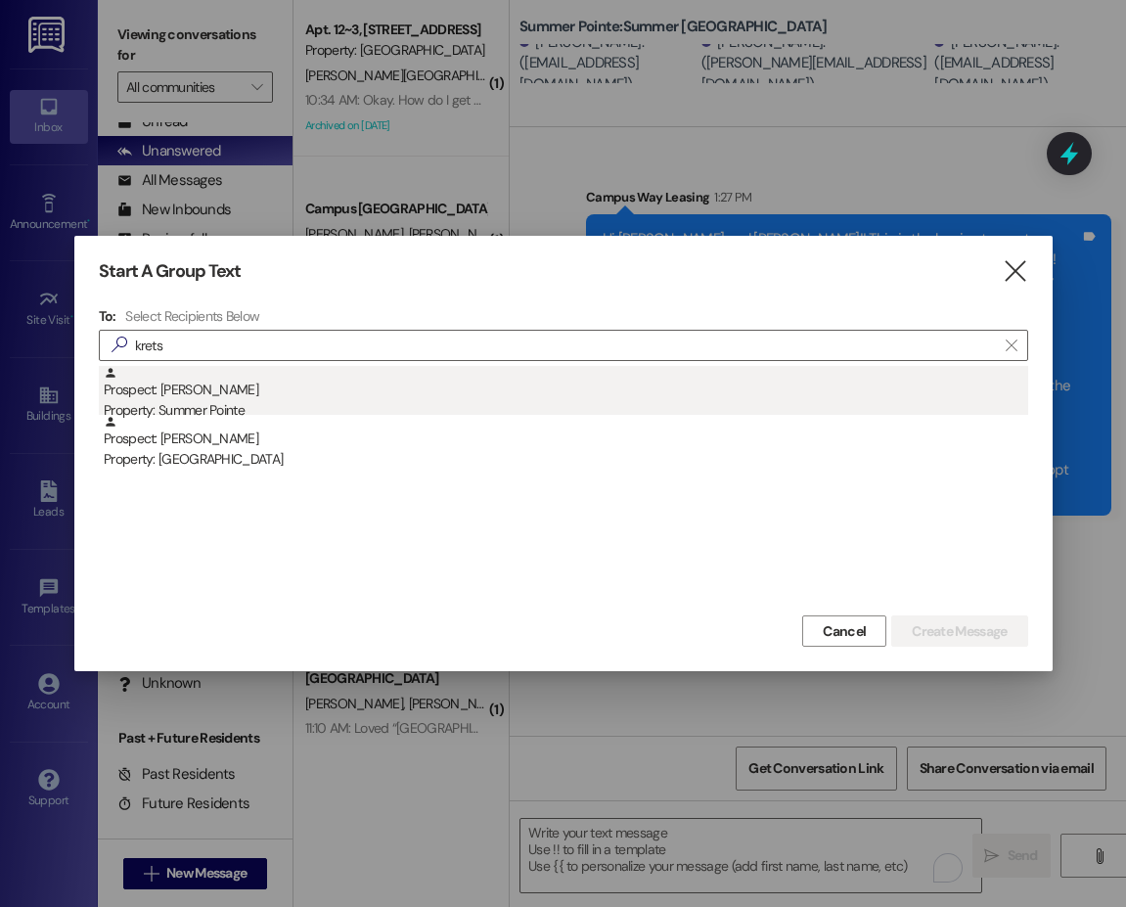
click at [230, 400] on div "Property: Summer Pointe" at bounding box center [566, 410] width 924 height 21
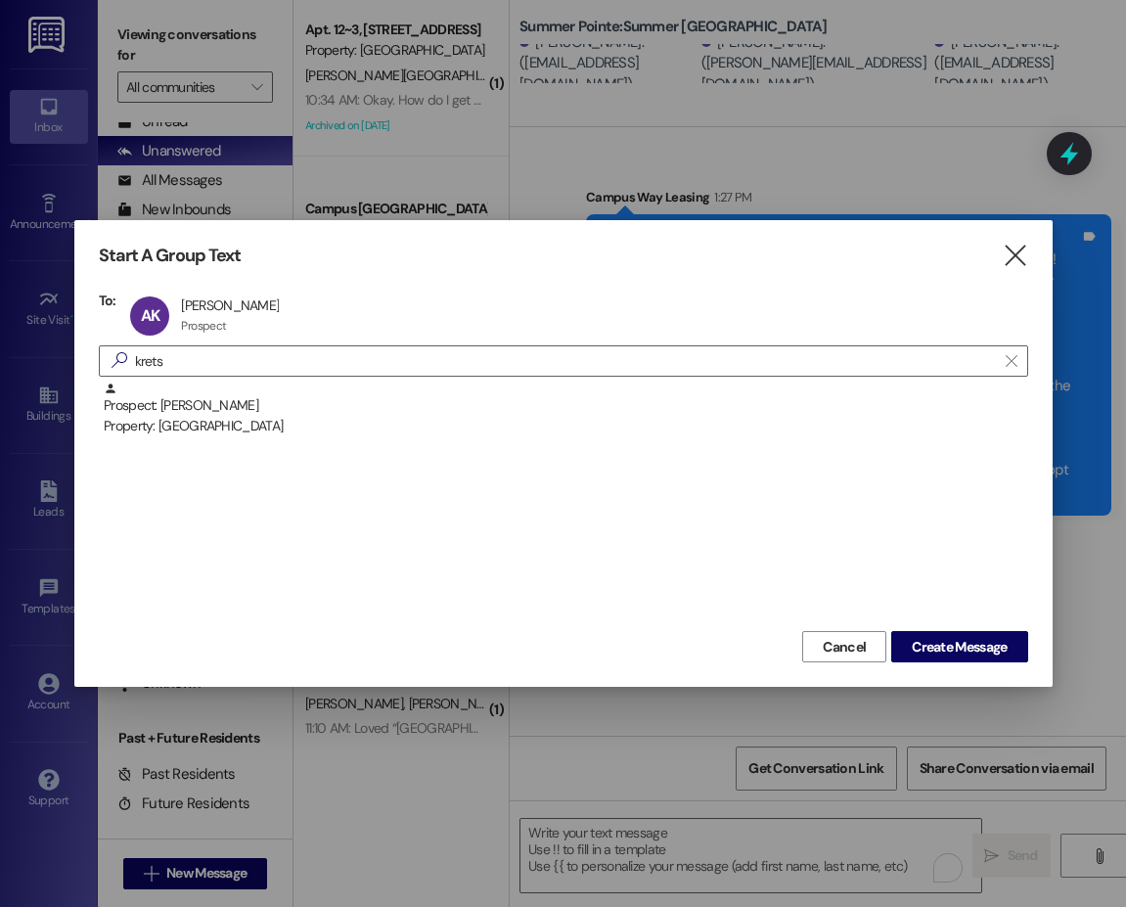
drag, startPoint x: 930, startPoint y: 652, endPoint x: 837, endPoint y: 786, distance: 163.1
click at [931, 652] on span "Create Message" at bounding box center [959, 647] width 95 height 21
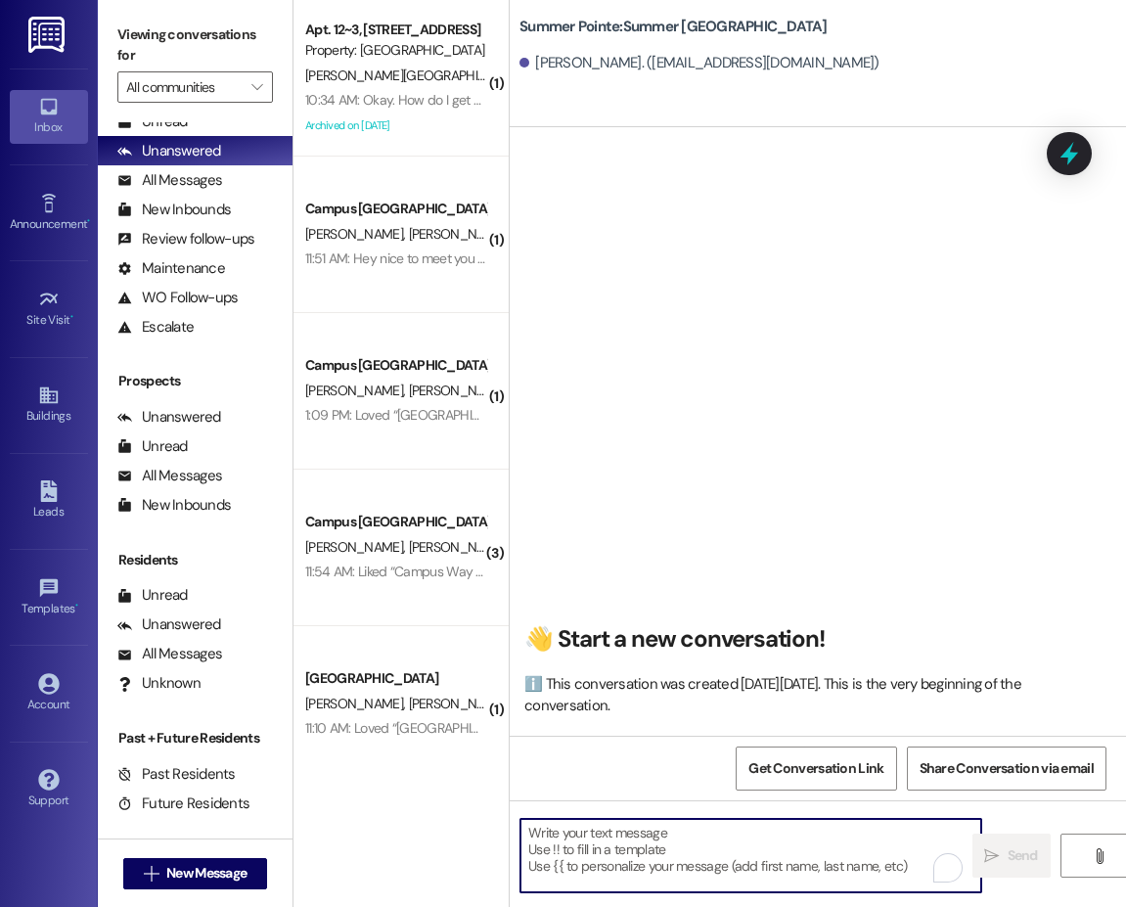
click at [658, 862] on textarea "To enrich screen reader interactions, please activate Accessibility in Grammarl…" at bounding box center [750, 855] width 461 height 73
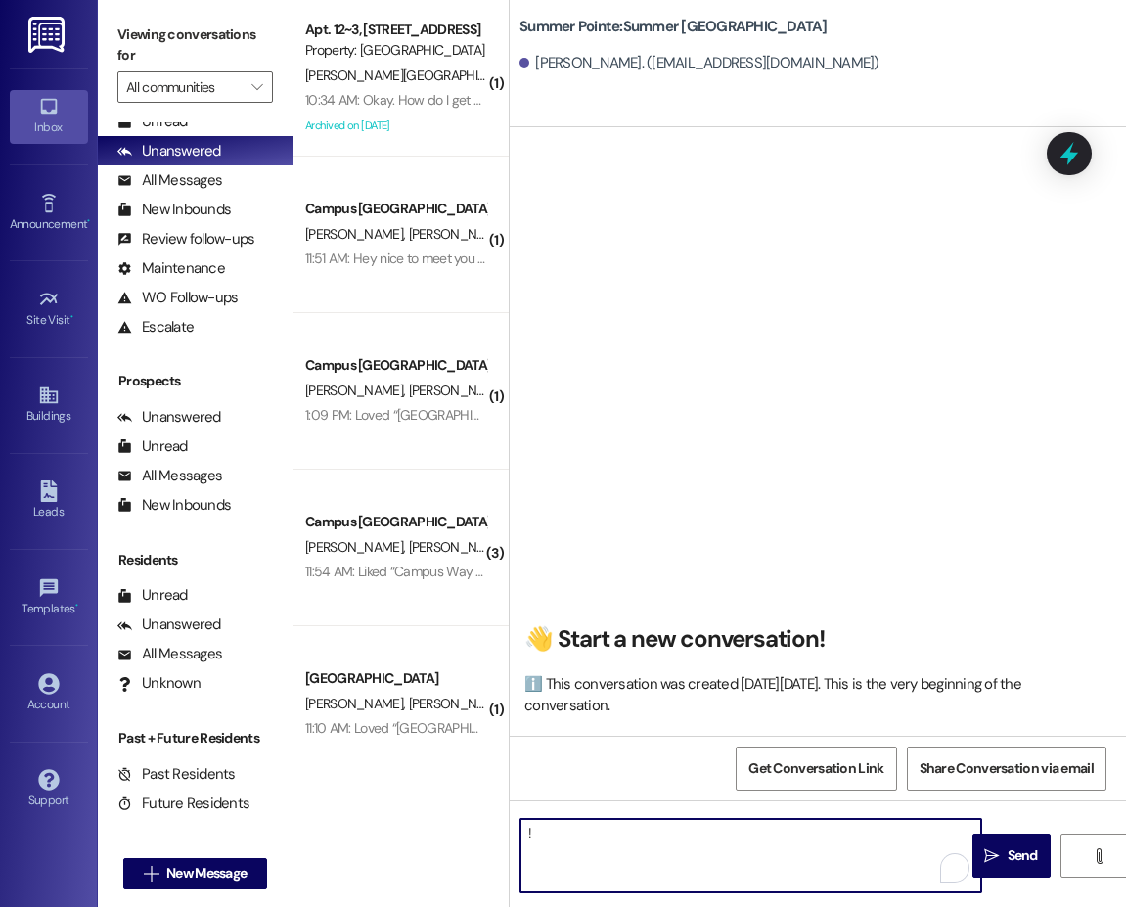
type textarea "!!"
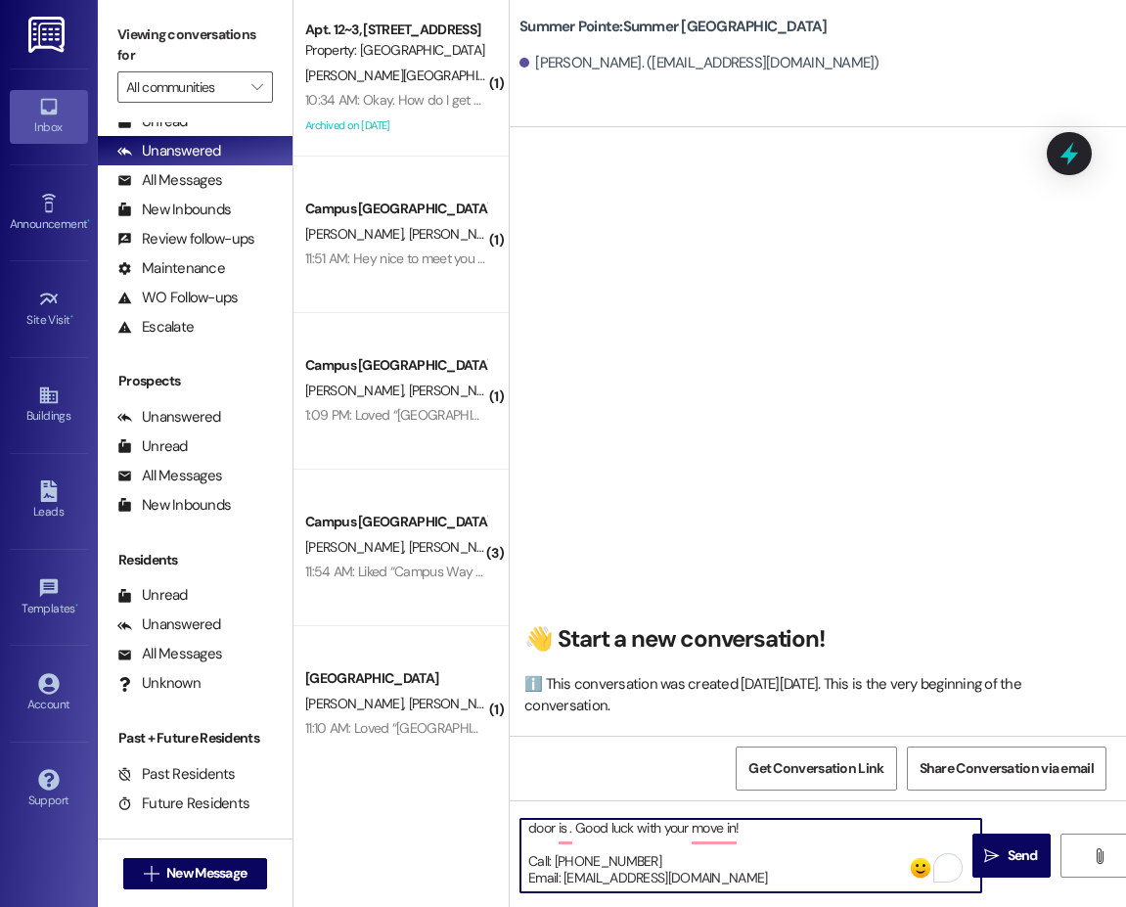
scroll to position [138, 0]
click at [556, 832] on textarea "Hi {{first_name}}!! This is the leasing team at {{property}}. I'm messaging you…" at bounding box center [750, 855] width 461 height 73
click at [566, 858] on textarea "Hi {{first_name}}!! This is the leasing team at {{property}}. I'm messaging you…" at bounding box center [750, 855] width 461 height 73
type textarea "Hi {{first_name}}!! This is the leasing team at {{property}}. I'm messaging you…"
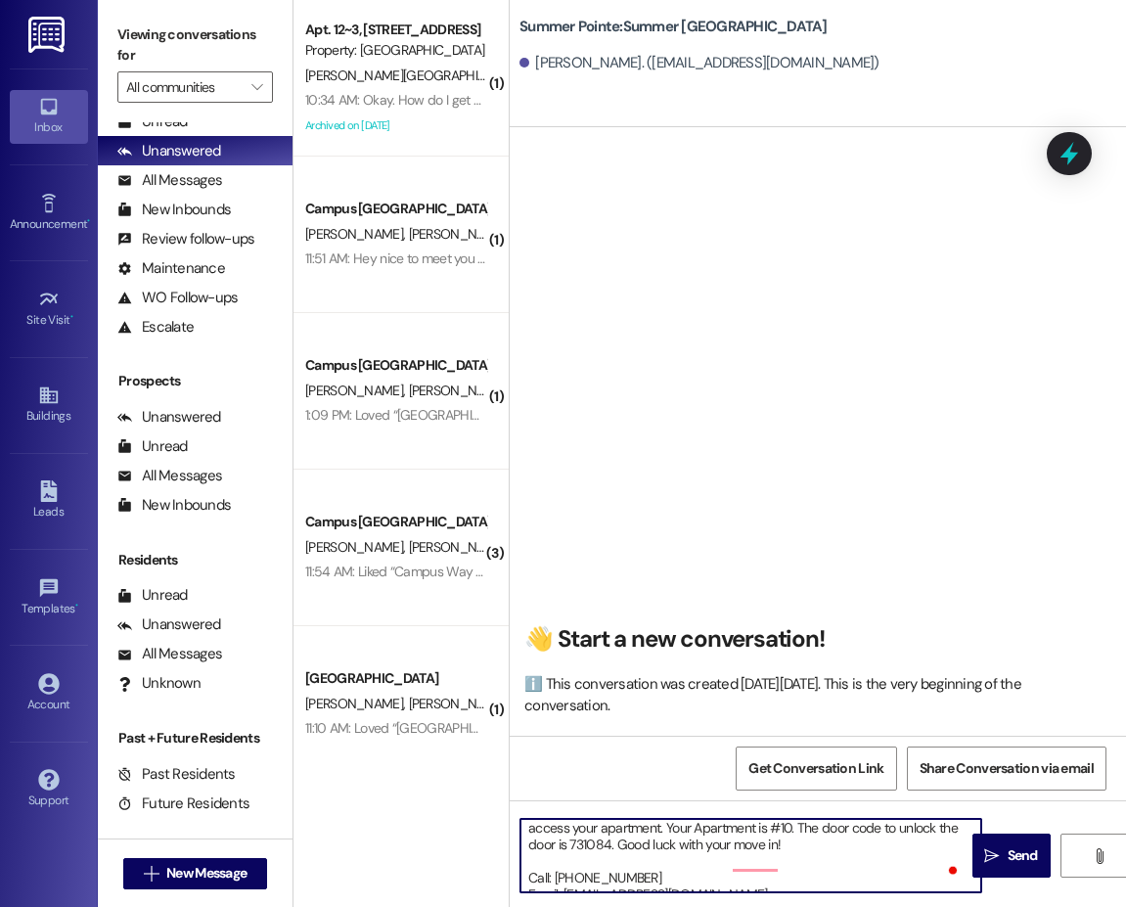
click at [718, 847] on textarea "Hi {{first_name}}!! This is the leasing team at {{property}}. I'm messaging you…" at bounding box center [750, 855] width 461 height 73
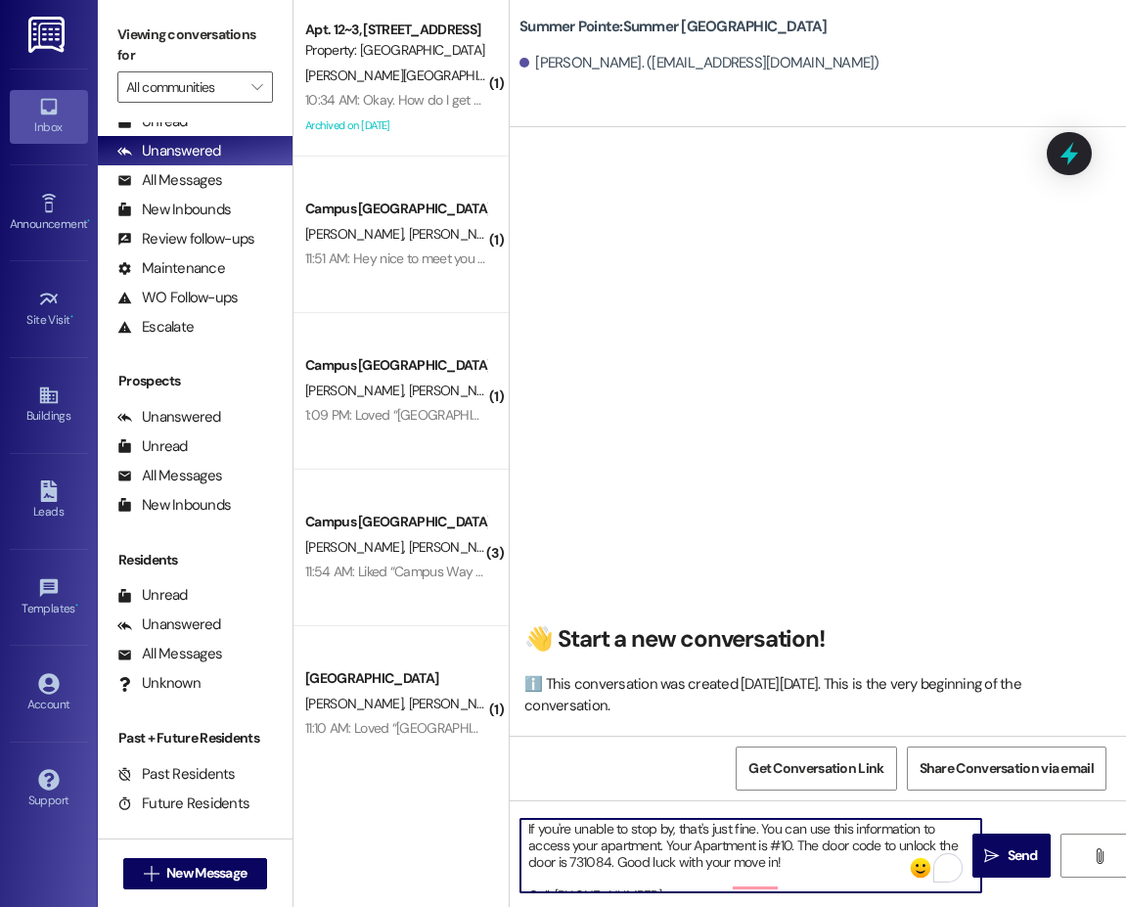
scroll to position [40, 0]
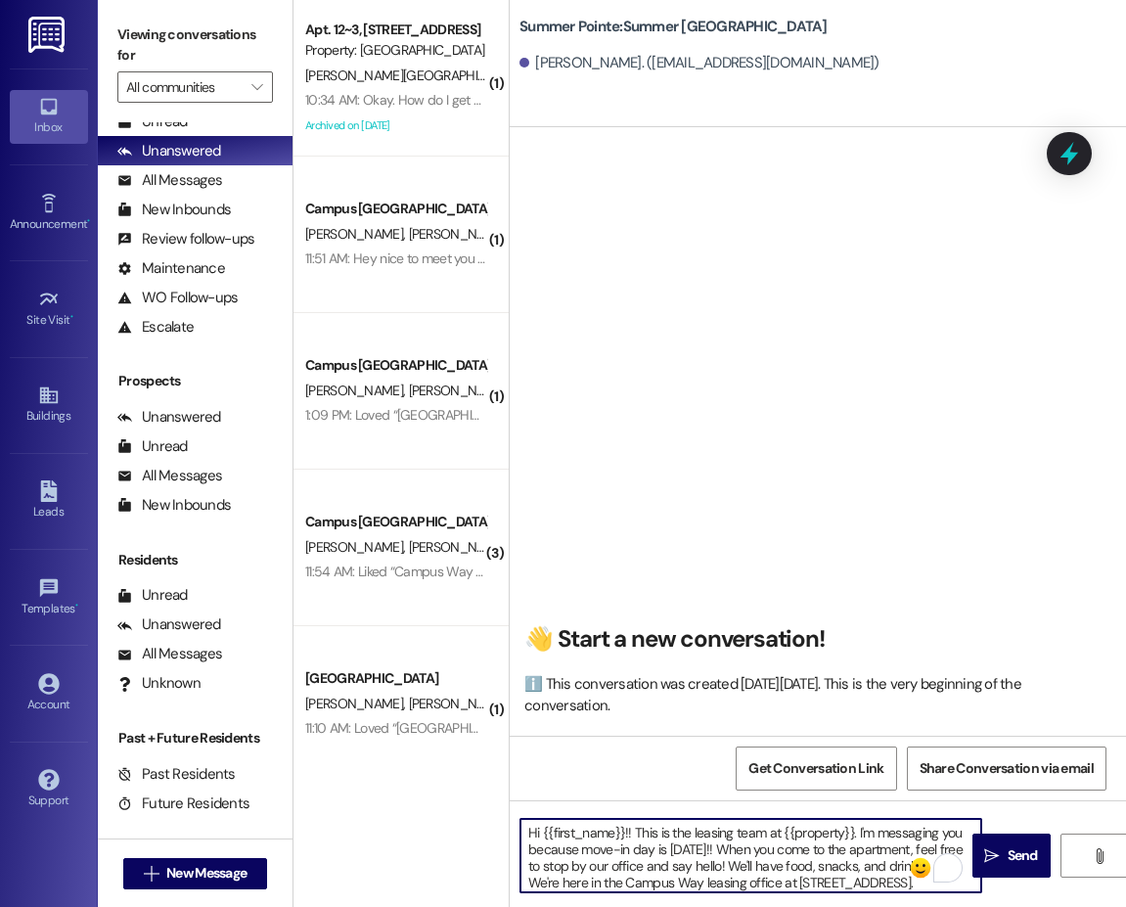
click at [736, 866] on textarea "Hi {{first_name}}!! This is the leasing team at {{property}}. I'm messaging you…" at bounding box center [750, 855] width 461 height 73
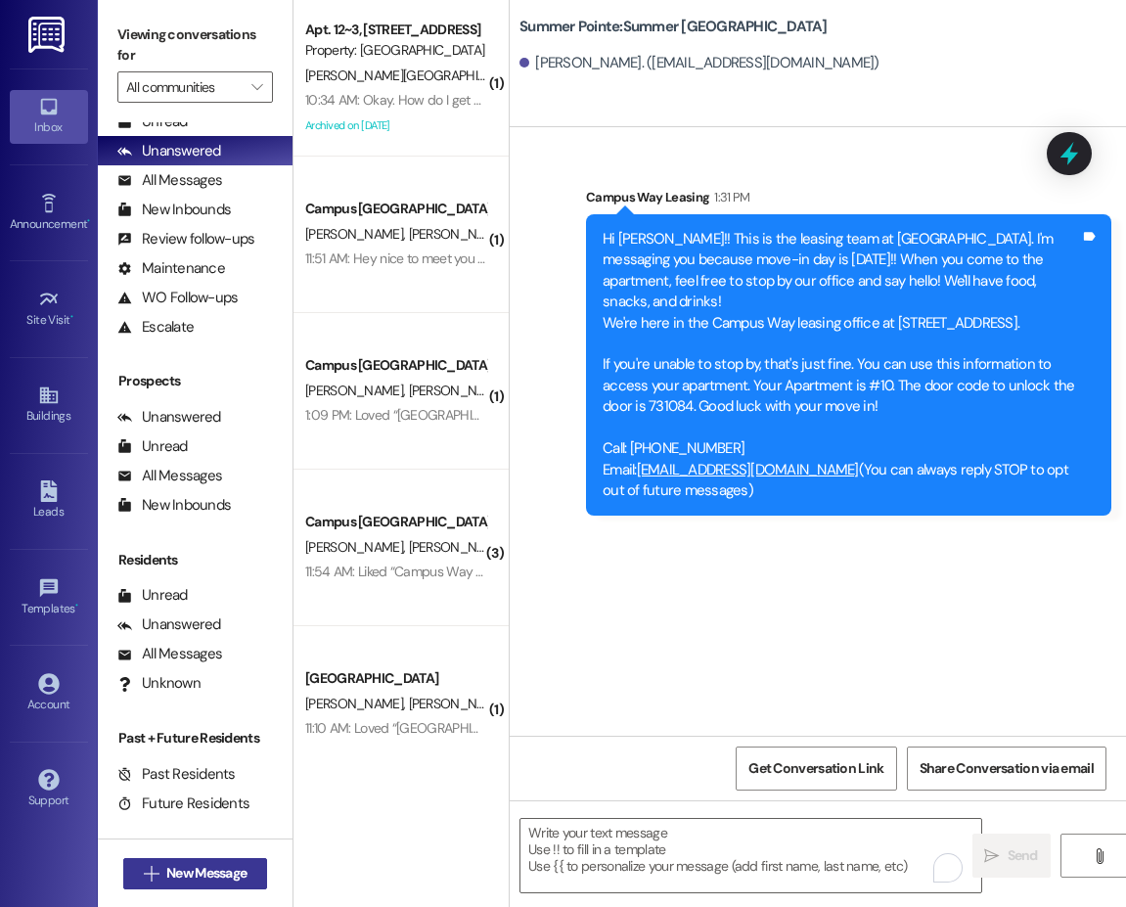
click at [190, 871] on span "New Message" at bounding box center [206, 873] width 80 height 21
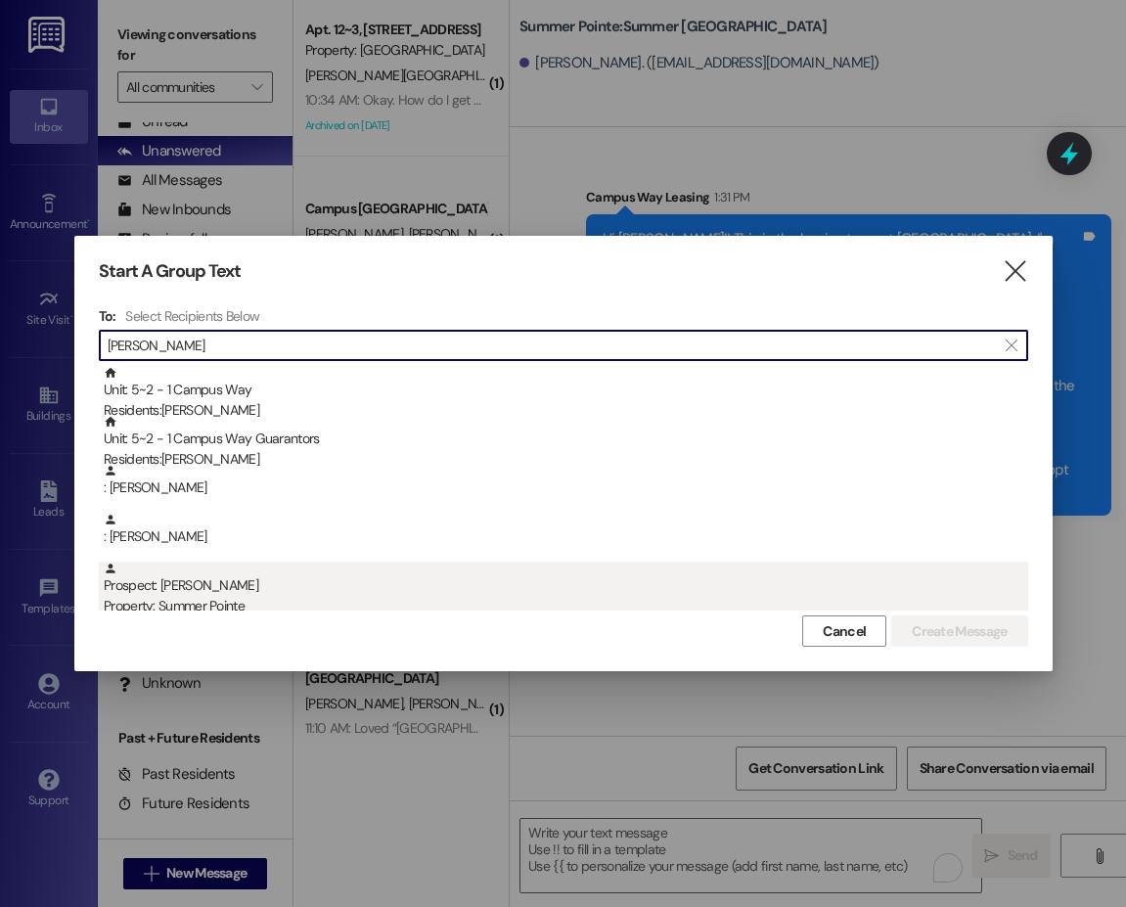
type input "reed"
click at [219, 594] on div "Prospect: Reed Broschinsky Property: Summer Pointe" at bounding box center [566, 589] width 924 height 56
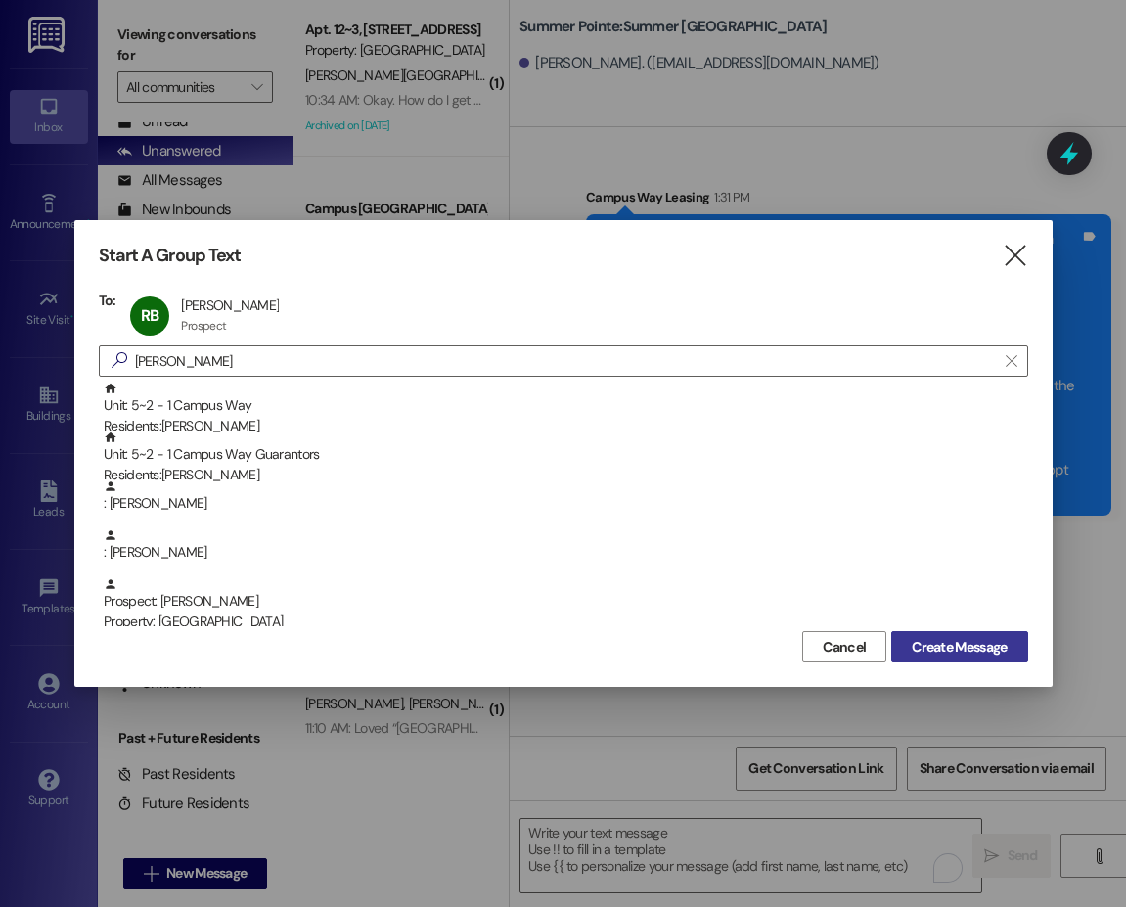
click at [926, 639] on span "Create Message" at bounding box center [959, 647] width 95 height 21
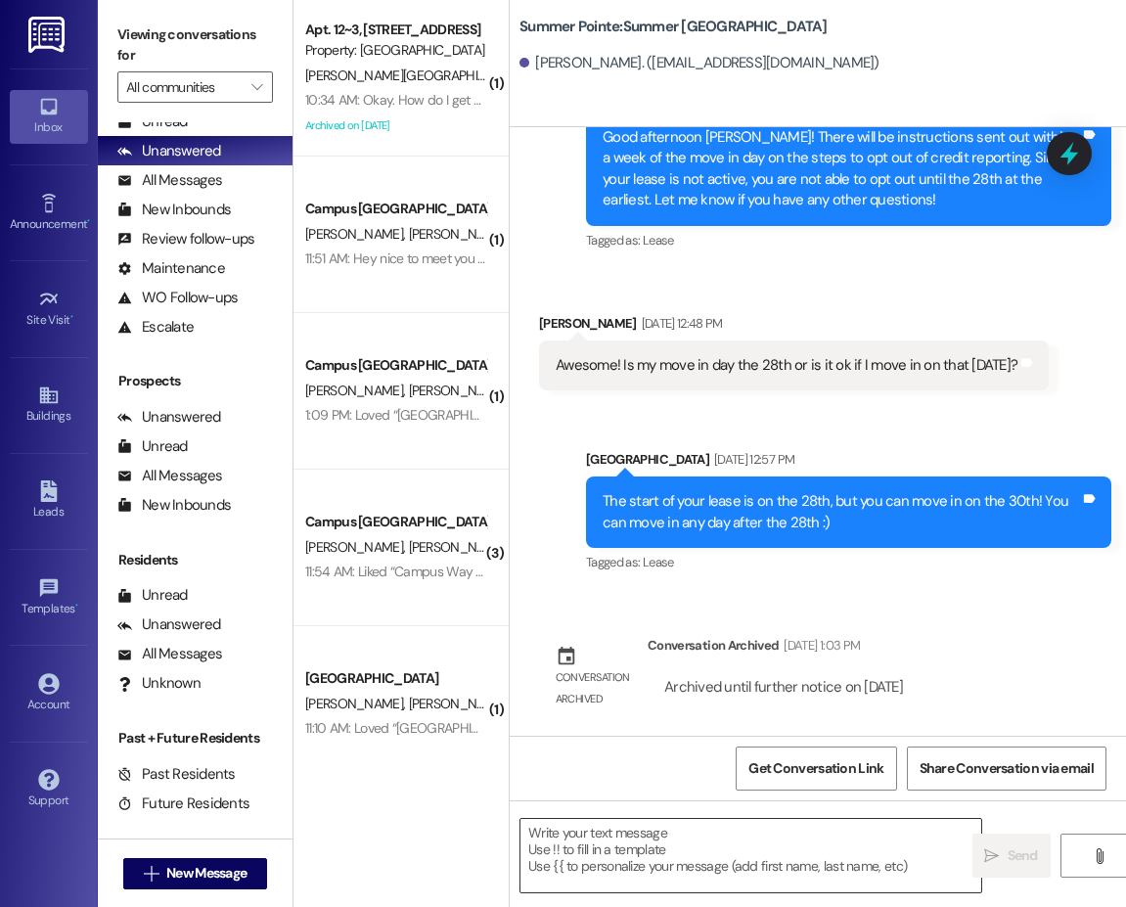
click at [603, 867] on textarea at bounding box center [750, 855] width 461 height 73
paste textarea "Hi {{first_name}}!! This is the leasing team at {{property}}. I'm messaging you…"
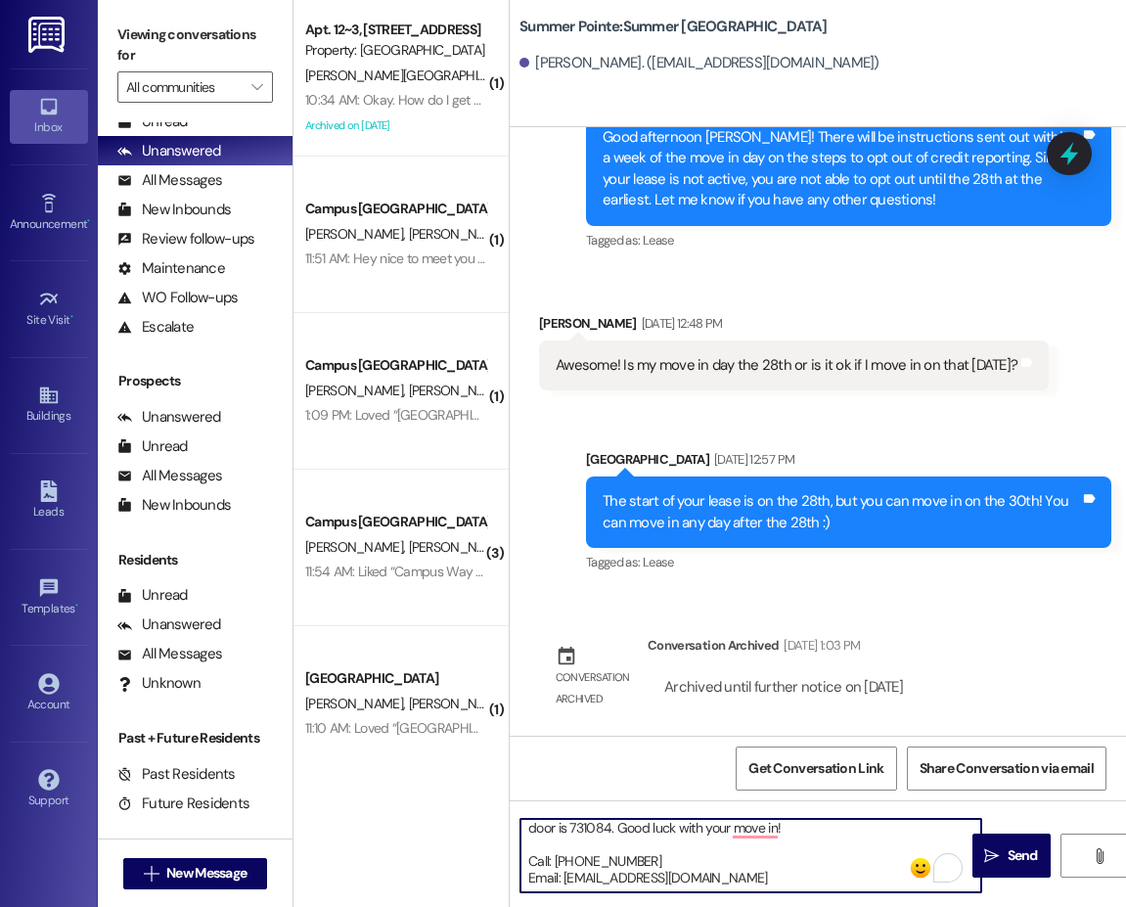
drag, startPoint x: 641, startPoint y: 854, endPoint x: 513, endPoint y: 855, distance: 128.1
click at [513, 855] on div "Hi {{first_name}}!! This is the leasing team at {{property}}. I'm messaging you…" at bounding box center [741, 855] width 463 height 75
type textarea "Hi {{first_name}}!! This is the leasing team at {{property}}. I'm messaging you…"
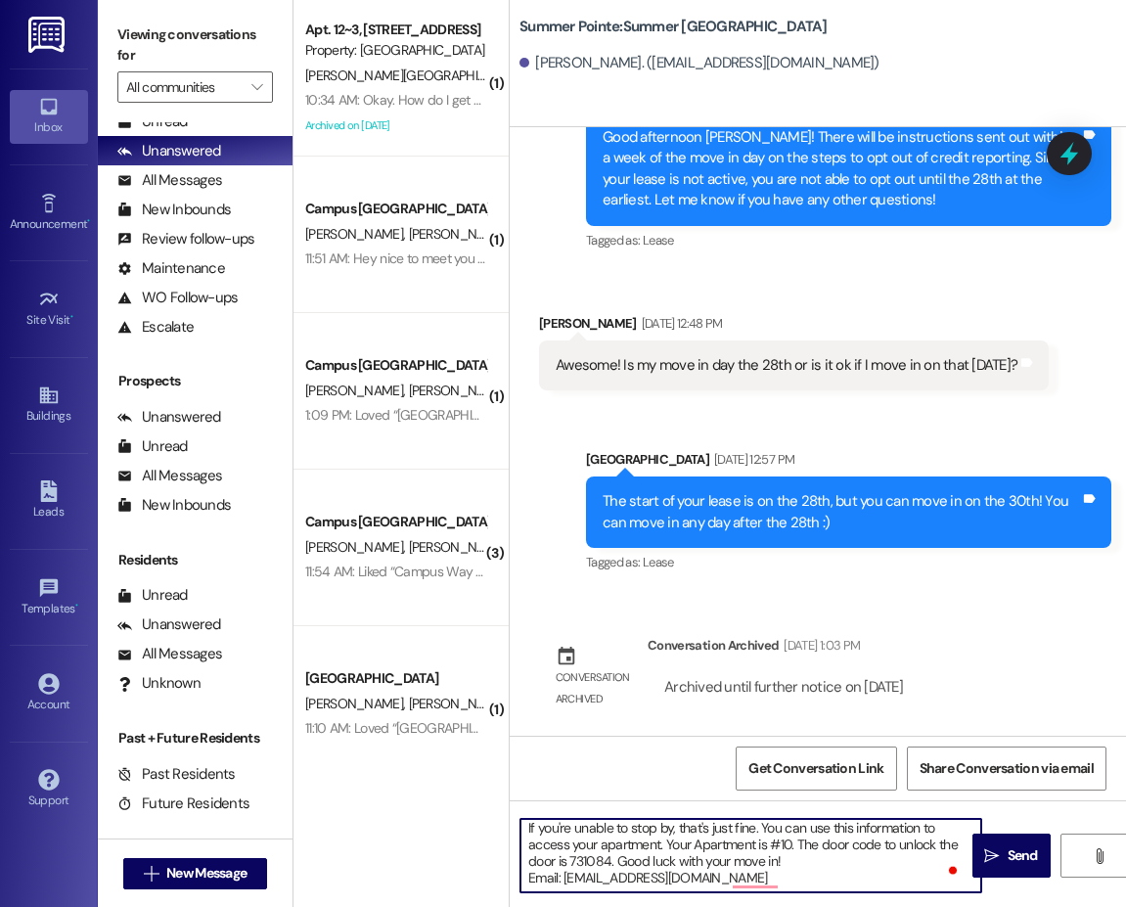
scroll to position [71, 0]
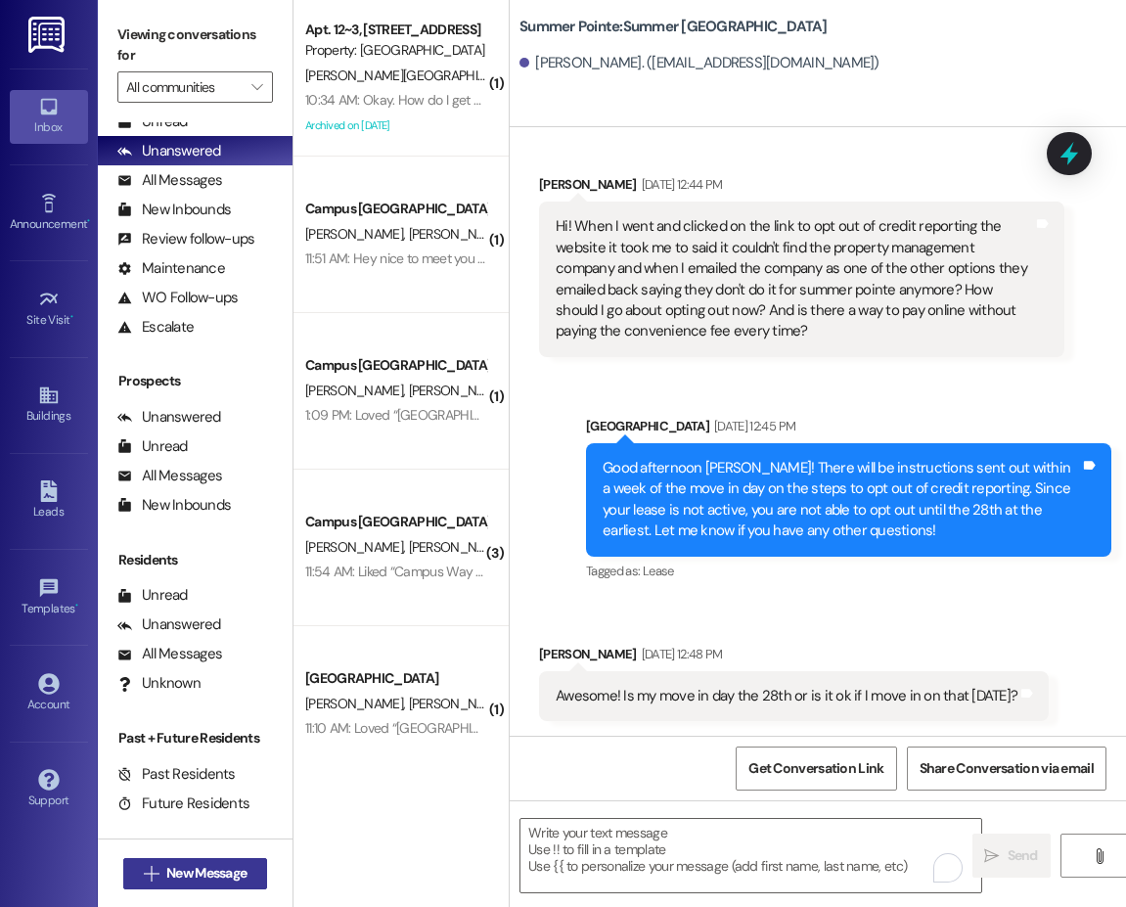
click at [174, 861] on button " New Message" at bounding box center [195, 873] width 145 height 31
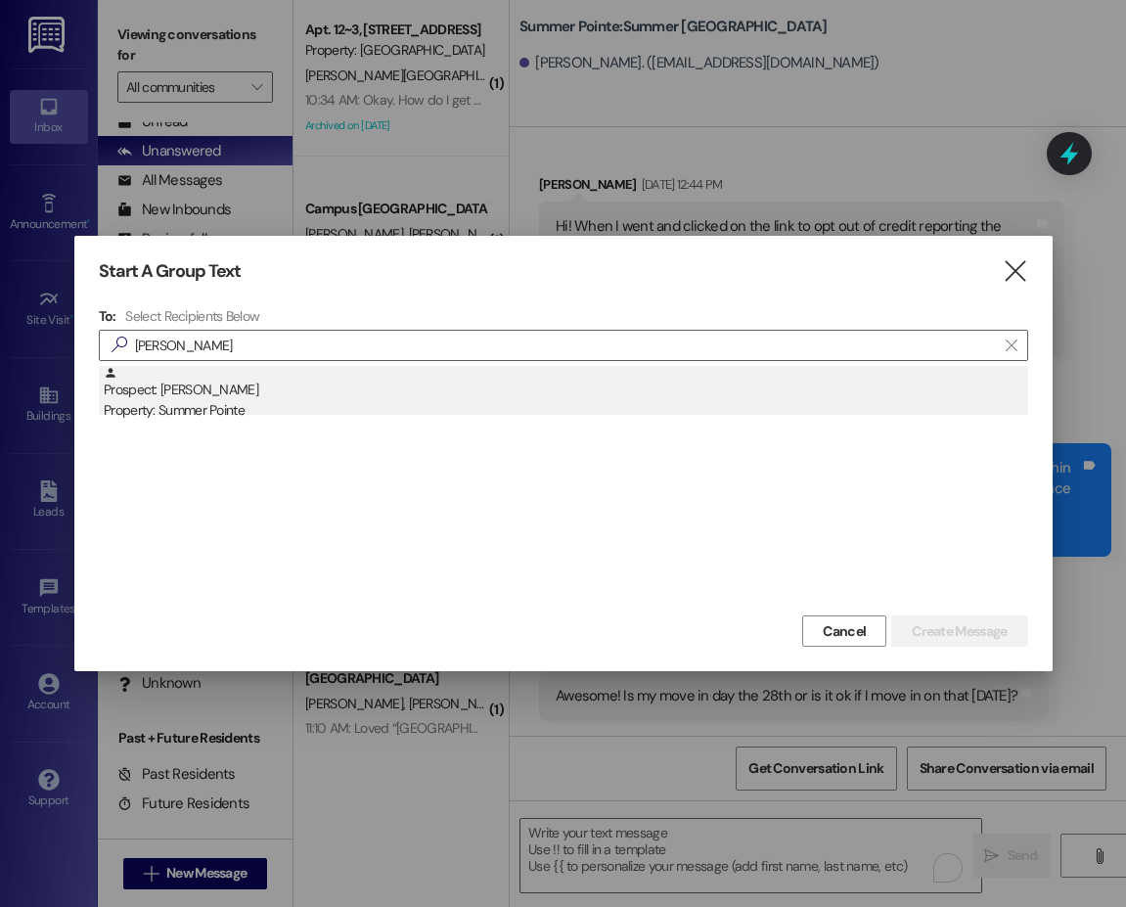
click at [244, 400] on div "Property: Summer Pointe" at bounding box center [566, 410] width 924 height 21
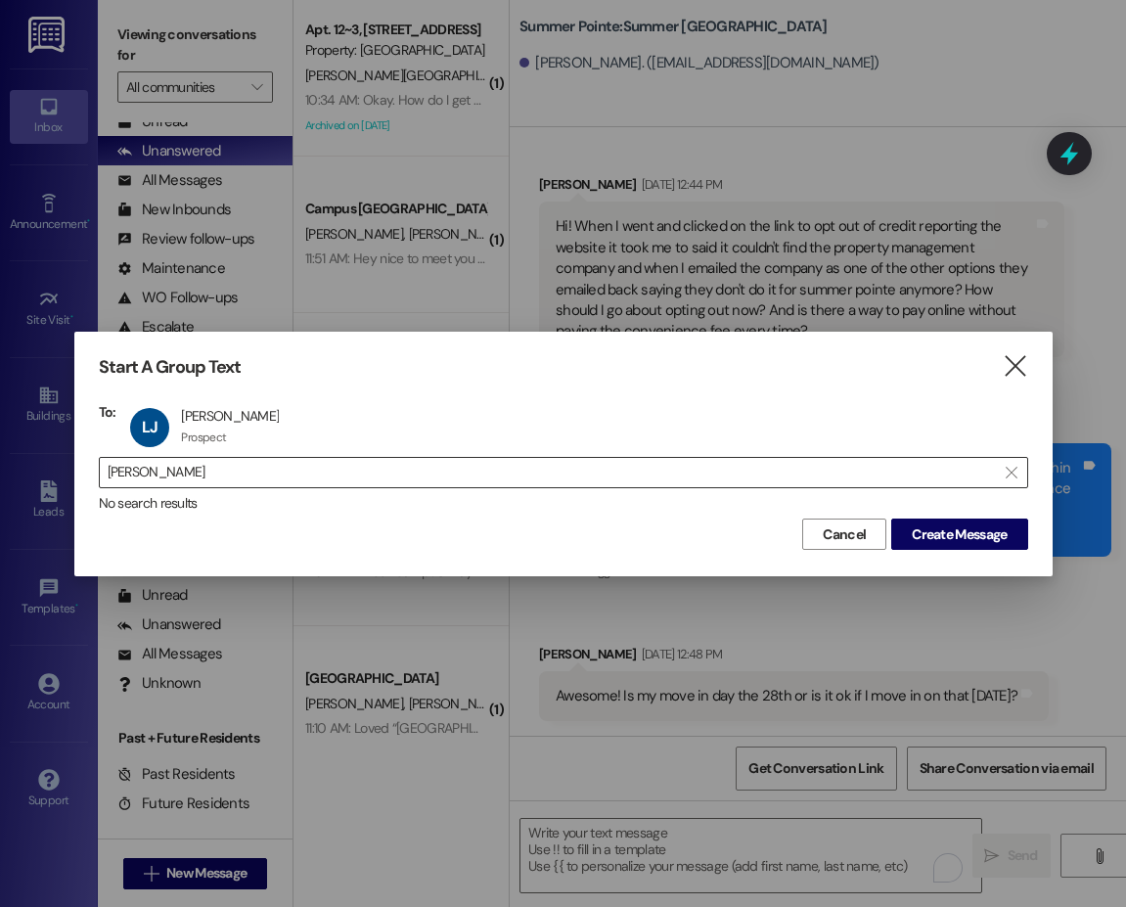
click at [157, 476] on input "laura joh" at bounding box center [552, 472] width 888 height 27
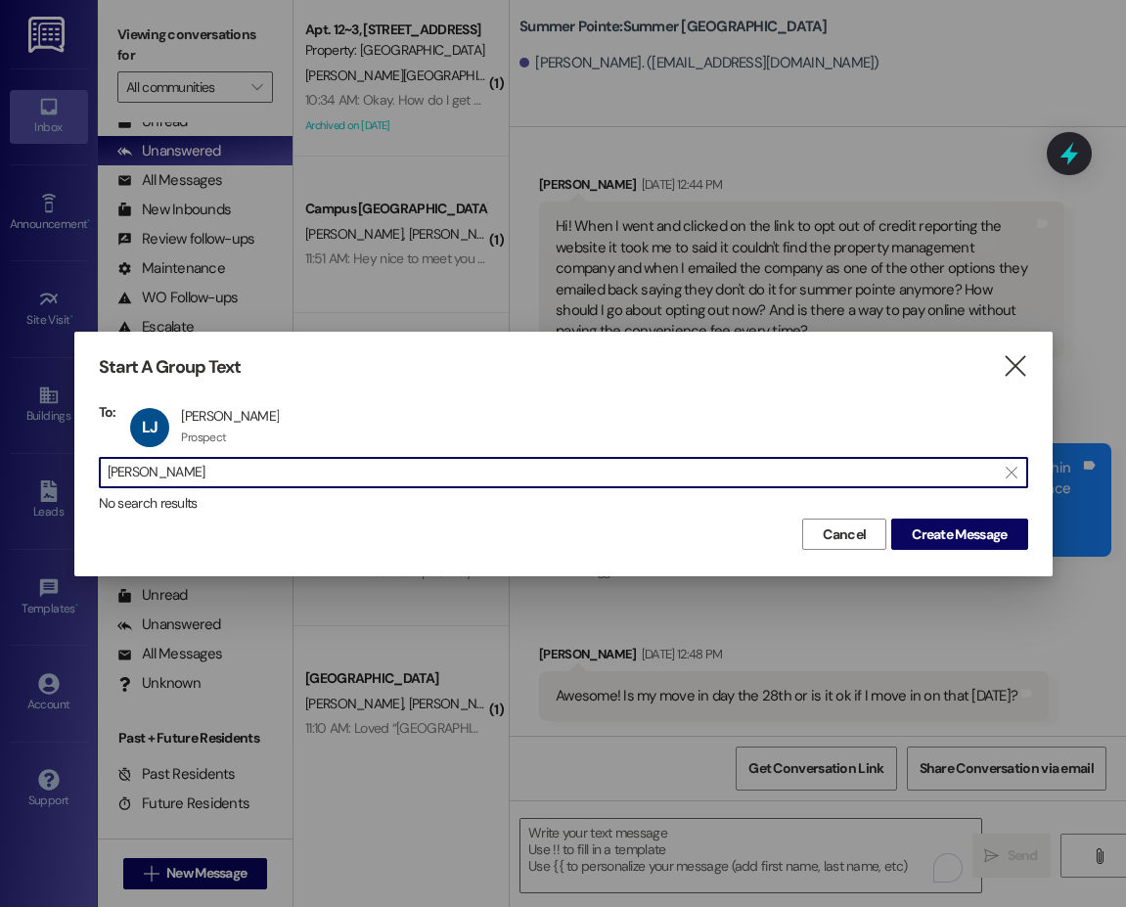
click at [157, 476] on input "laura joh" at bounding box center [552, 472] width 888 height 27
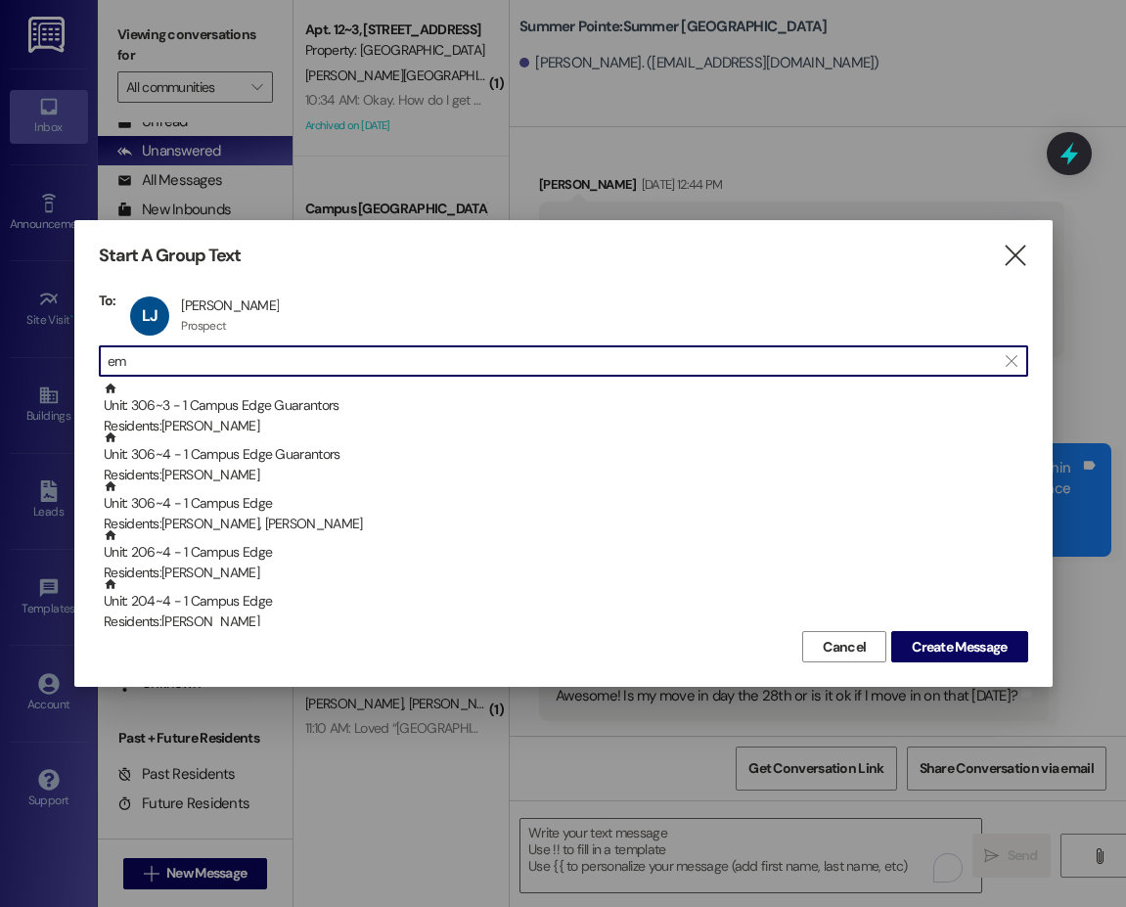
type input "e"
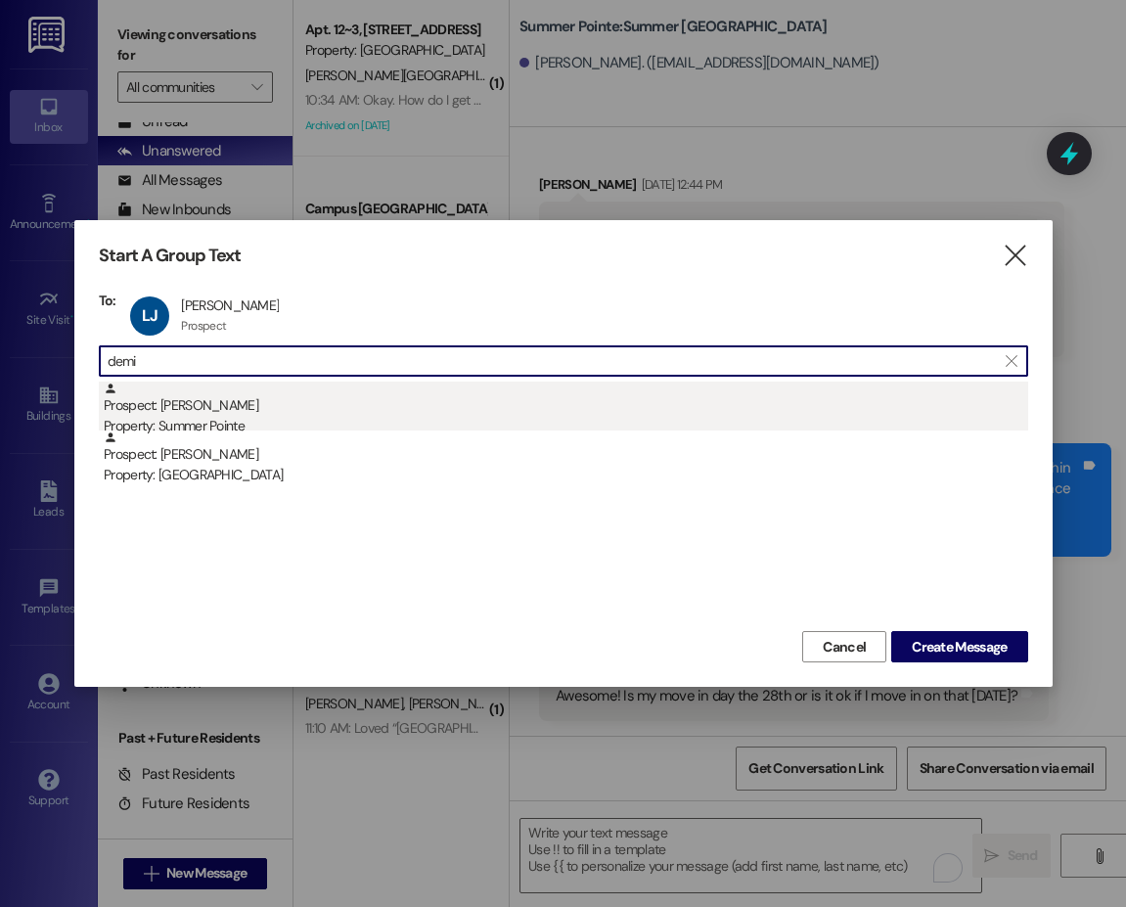
type input "demi"
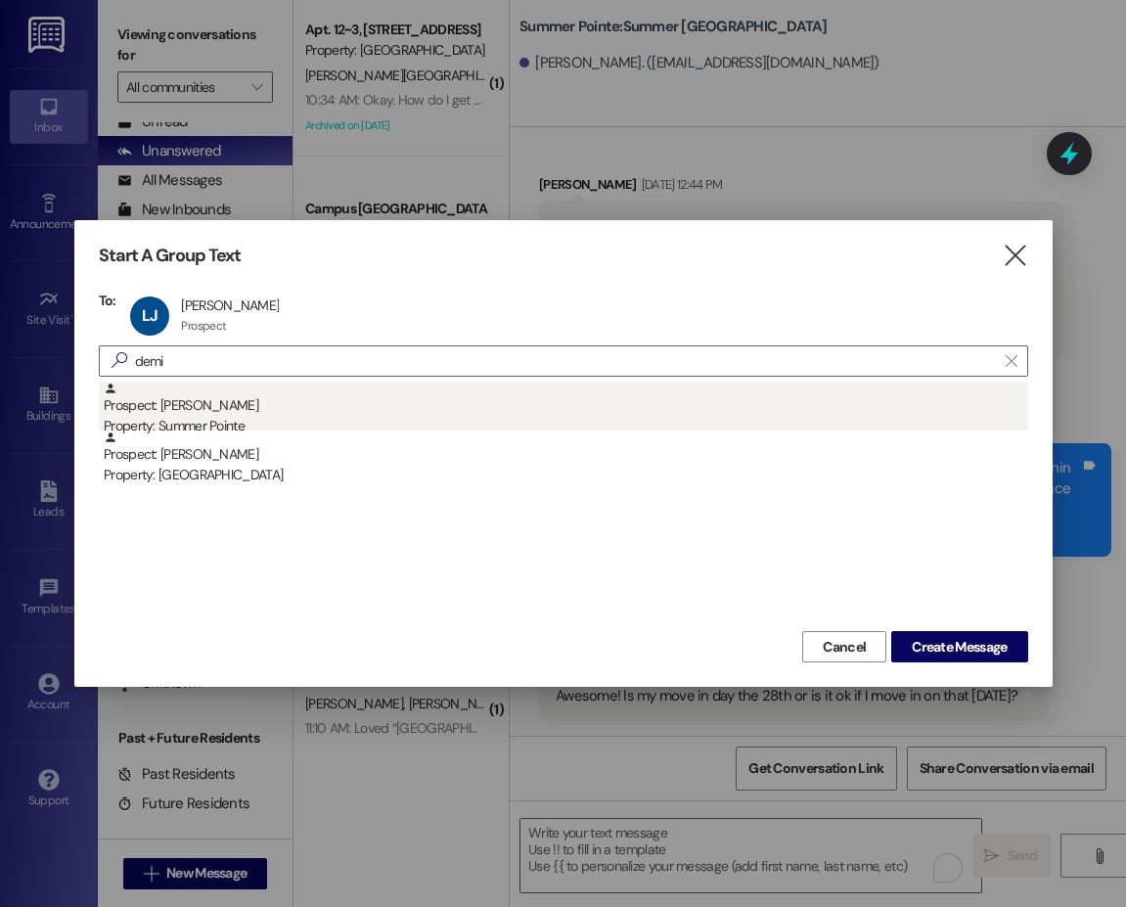
click at [217, 404] on div "Prospect: Demi Murray Property: Summer Pointe" at bounding box center [566, 409] width 924 height 56
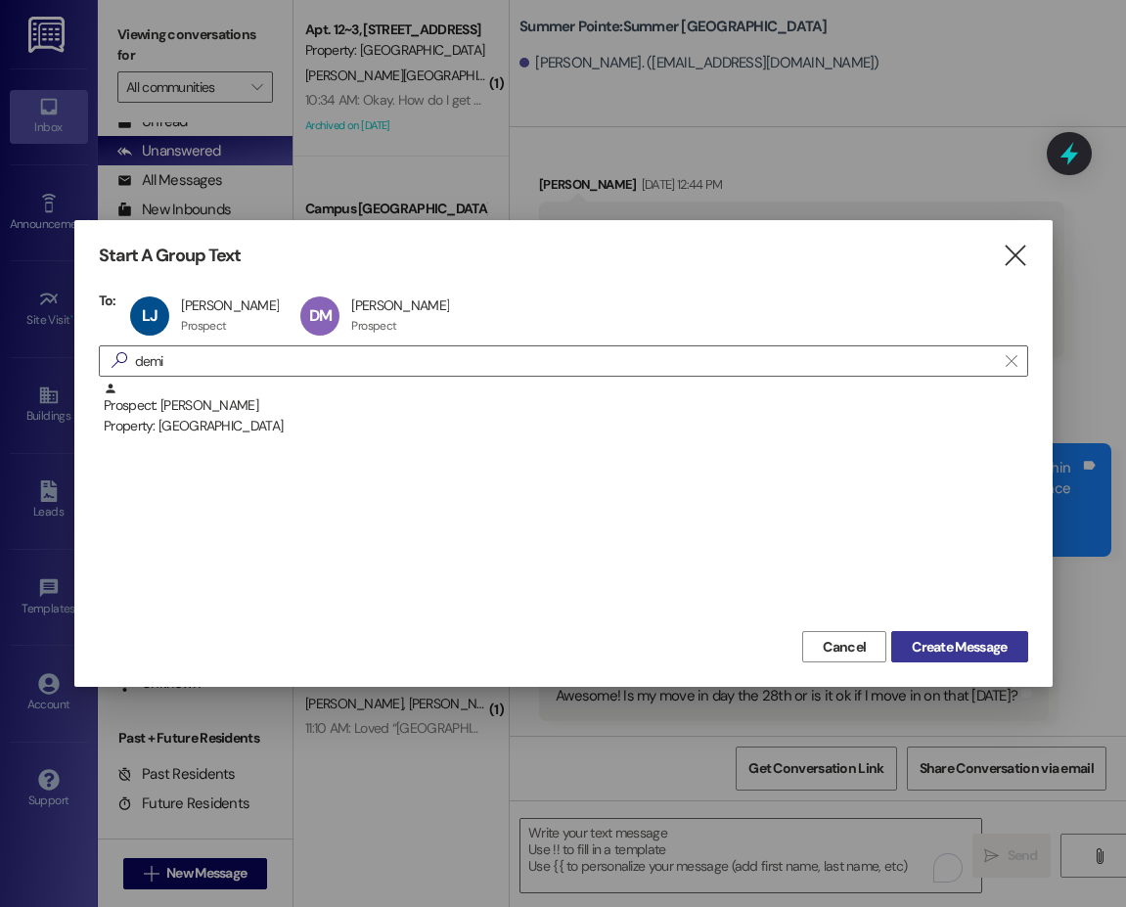
click at [912, 650] on span "Create Message" at bounding box center [959, 647] width 95 height 21
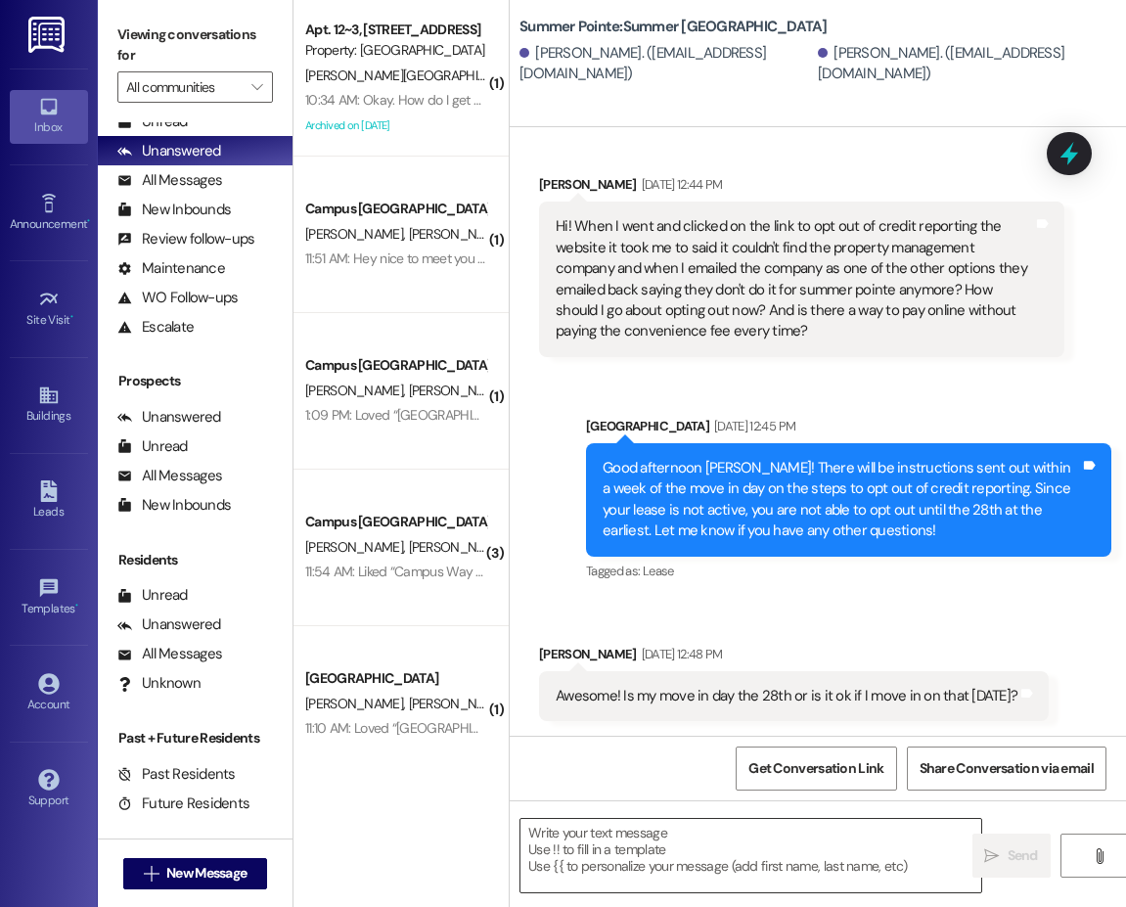
scroll to position [1, 0]
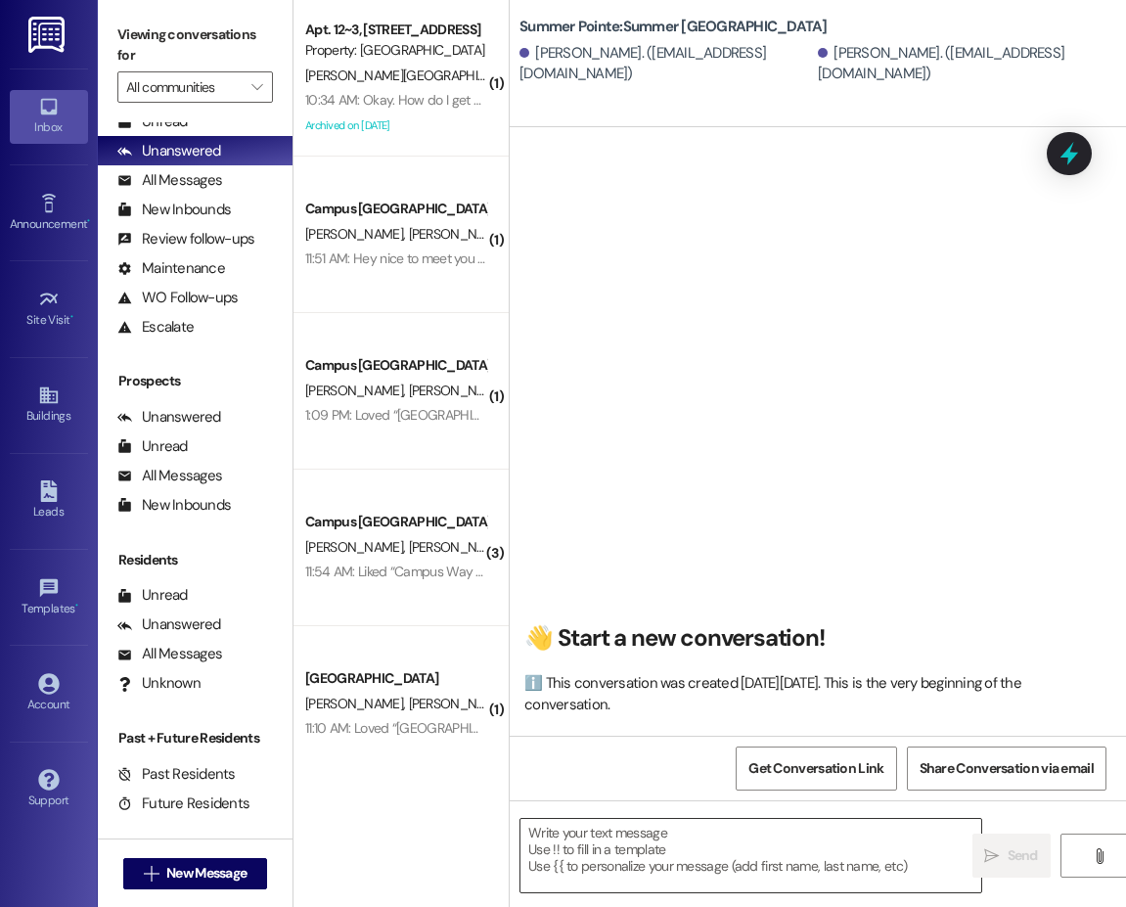
click at [567, 881] on textarea at bounding box center [750, 855] width 461 height 73
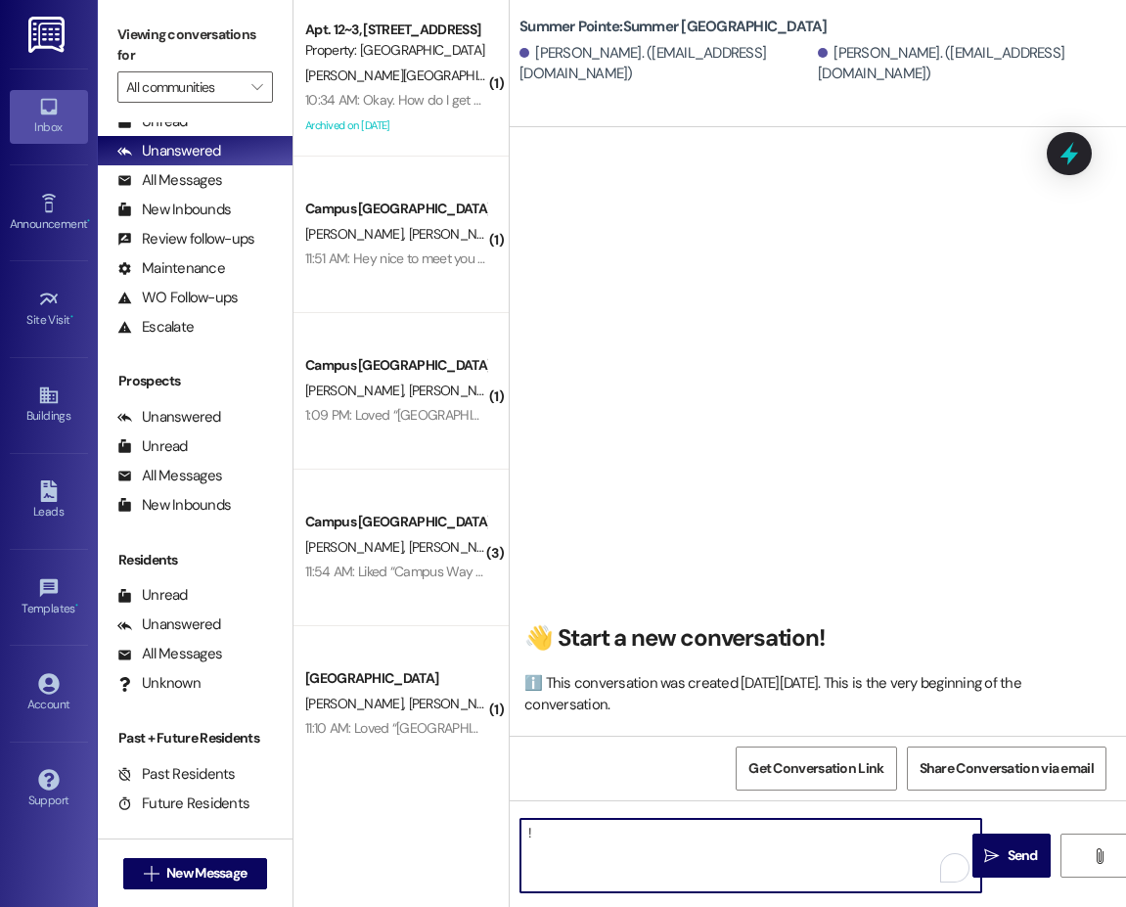
type textarea "!!"
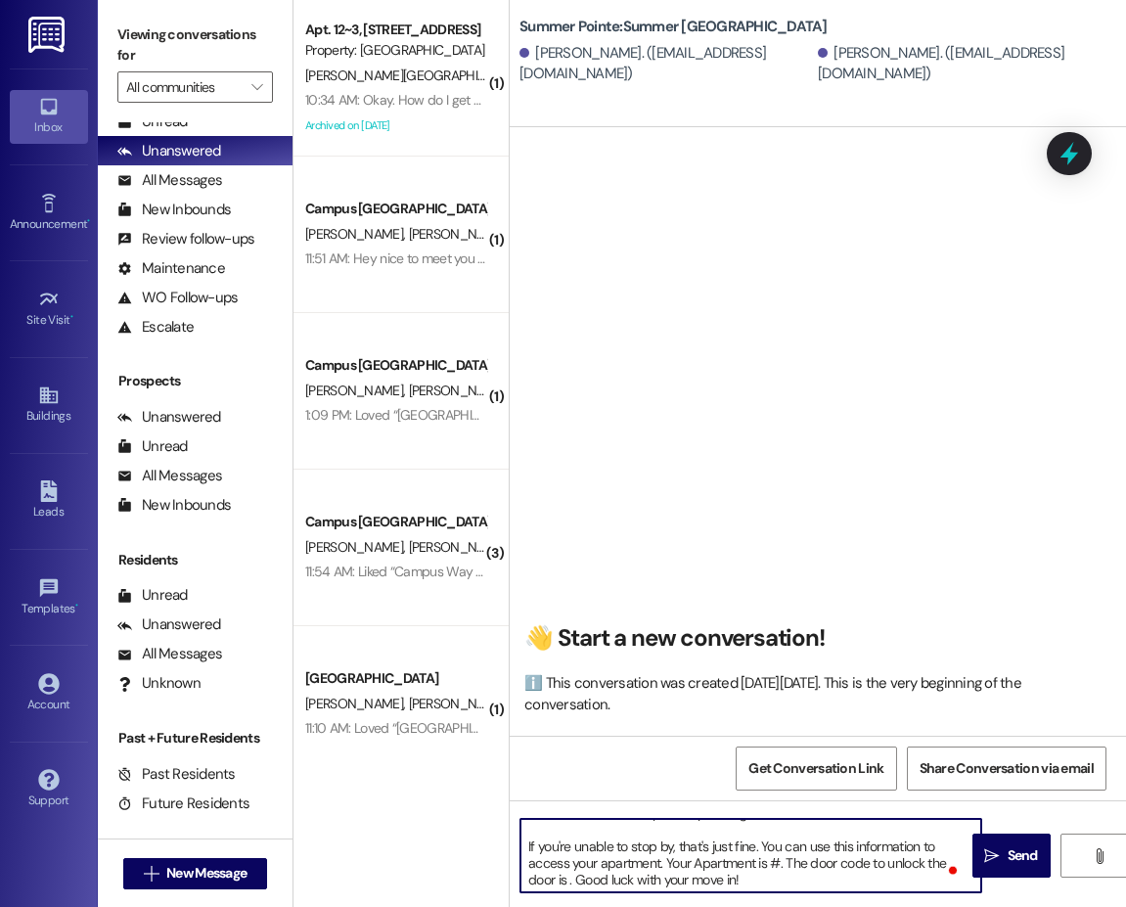
scroll to position [98, 0]
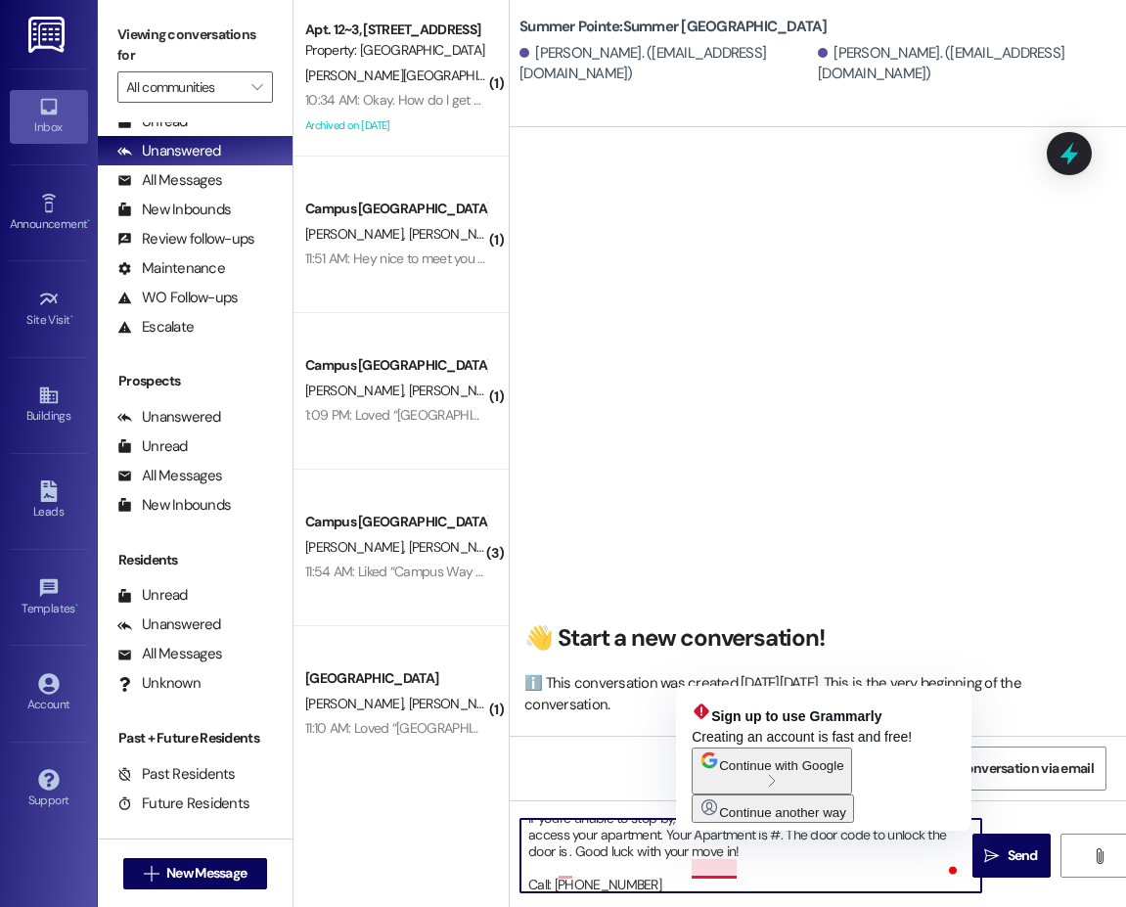
click at [779, 876] on textarea "Hi {{first_name}}!! This is the leasing team at {{property}}. I'm messaging you…" at bounding box center [750, 855] width 461 height 73
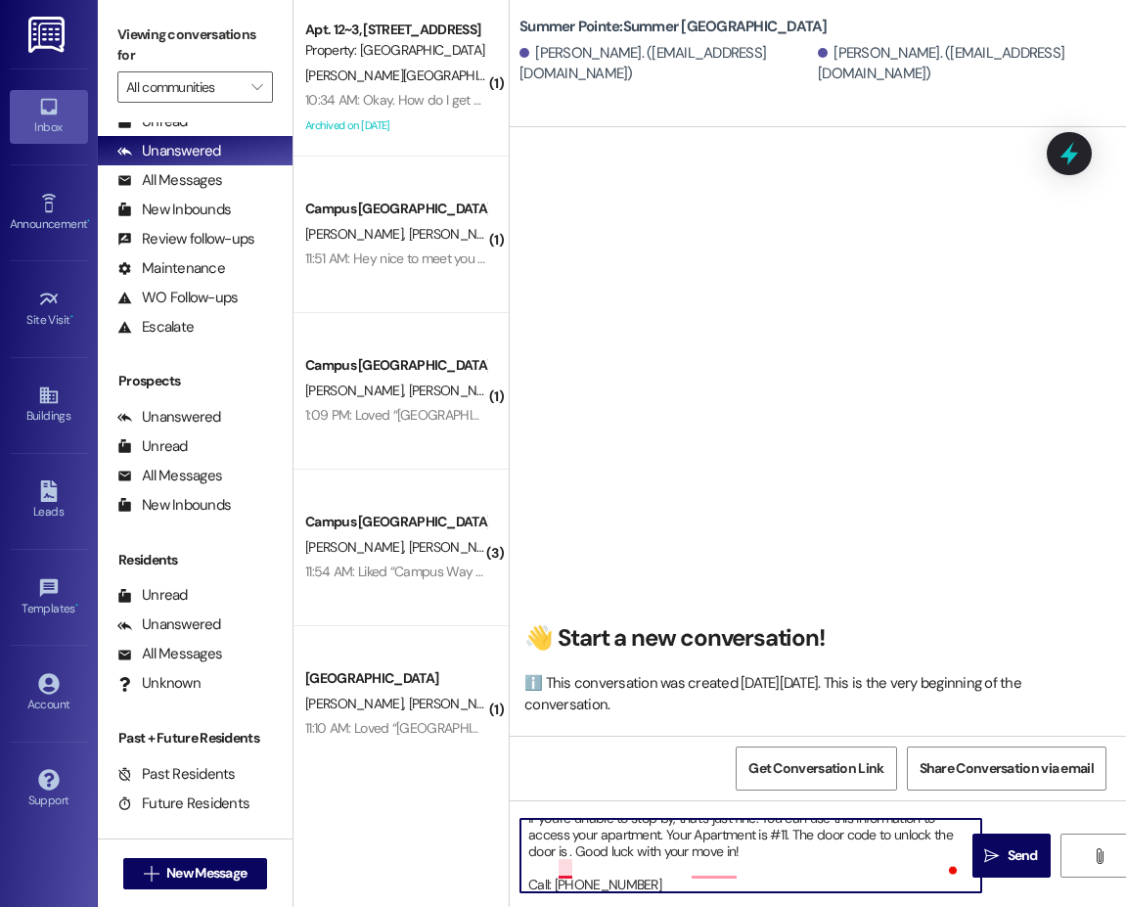
click at [567, 868] on textarea "Hi {{first_name}}!! This is the leasing team at {{property}}. I'm messaging you…" at bounding box center [750, 855] width 461 height 73
type textarea "Hi {{first_name}}!! This is the leasing team at {{property}}. I'm messaging you…"
click at [854, 868] on textarea "Hi {{first_name}}!! This is the leasing team at {{property}}. I'm messaging you…" at bounding box center [750, 855] width 461 height 73
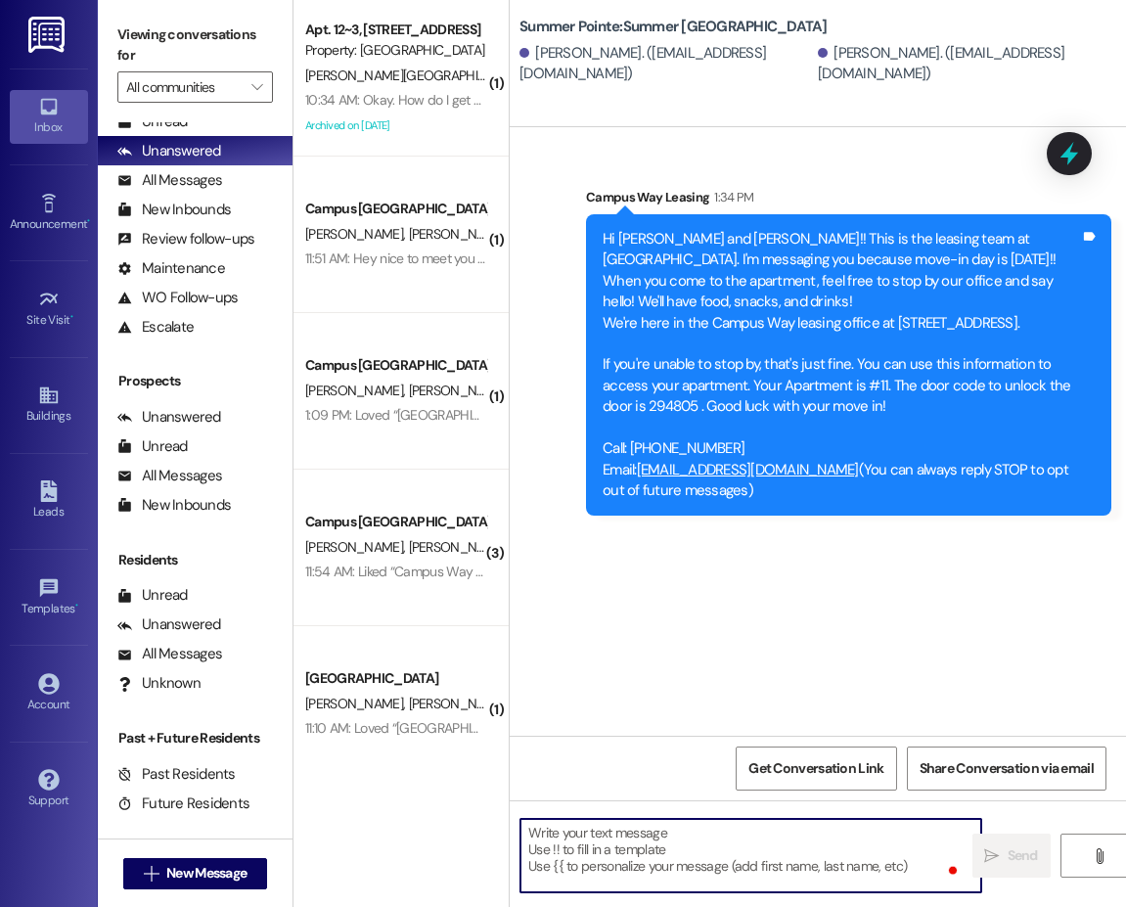
scroll to position [0, 0]
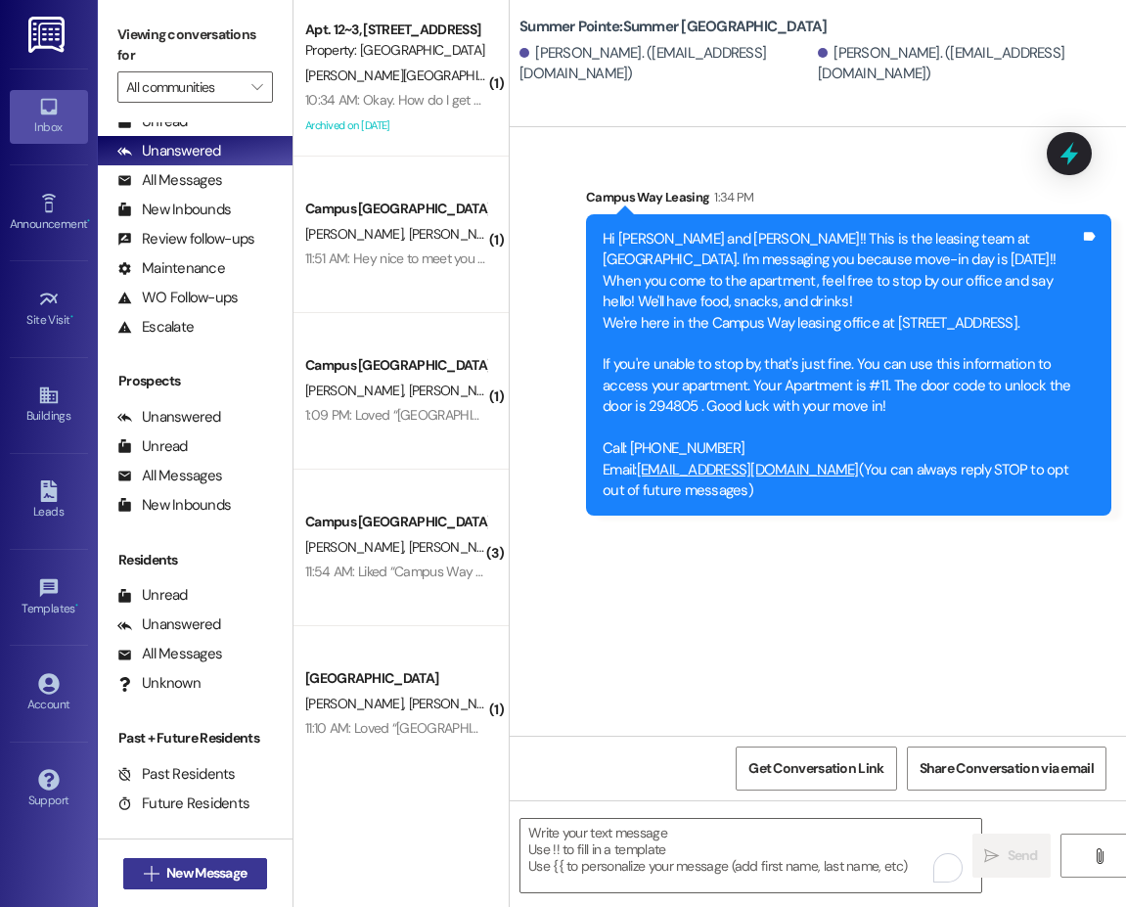
click at [192, 868] on span "New Message" at bounding box center [206, 873] width 80 height 21
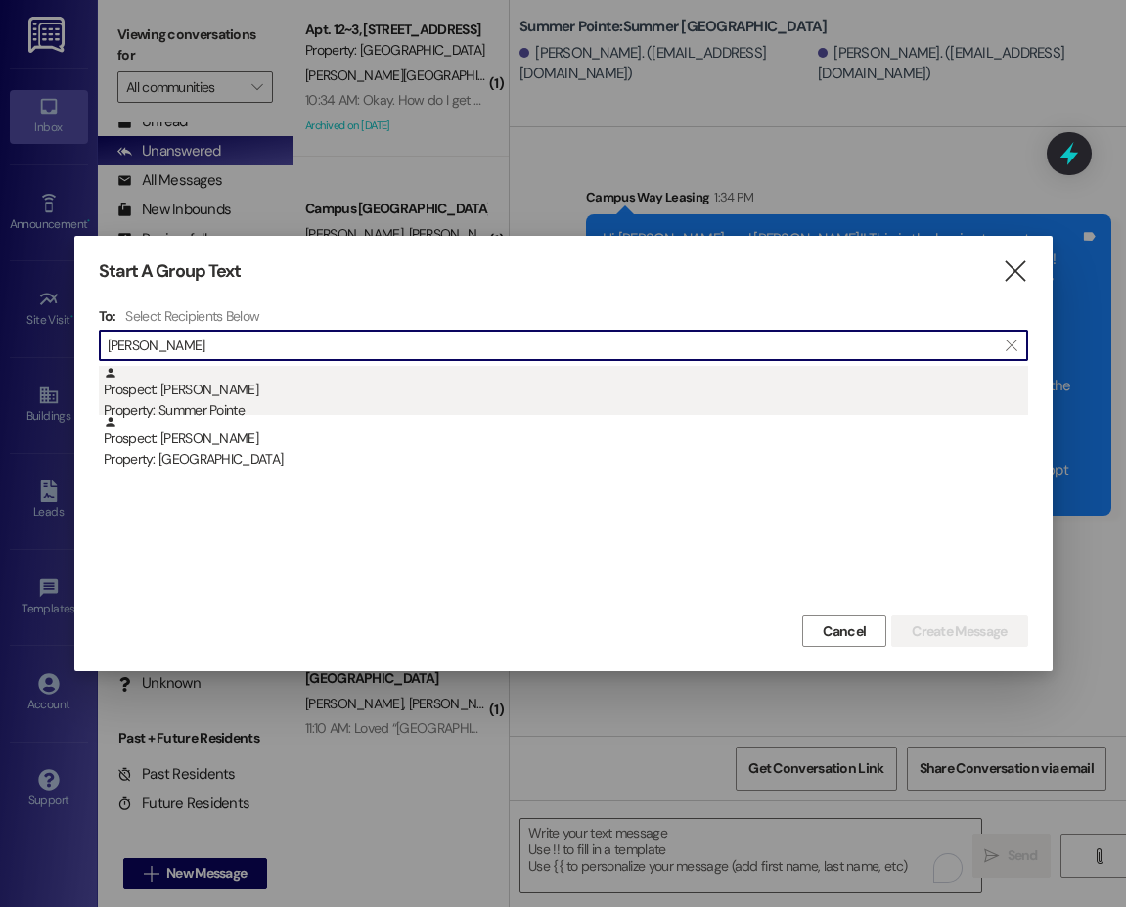
type input "david cole"
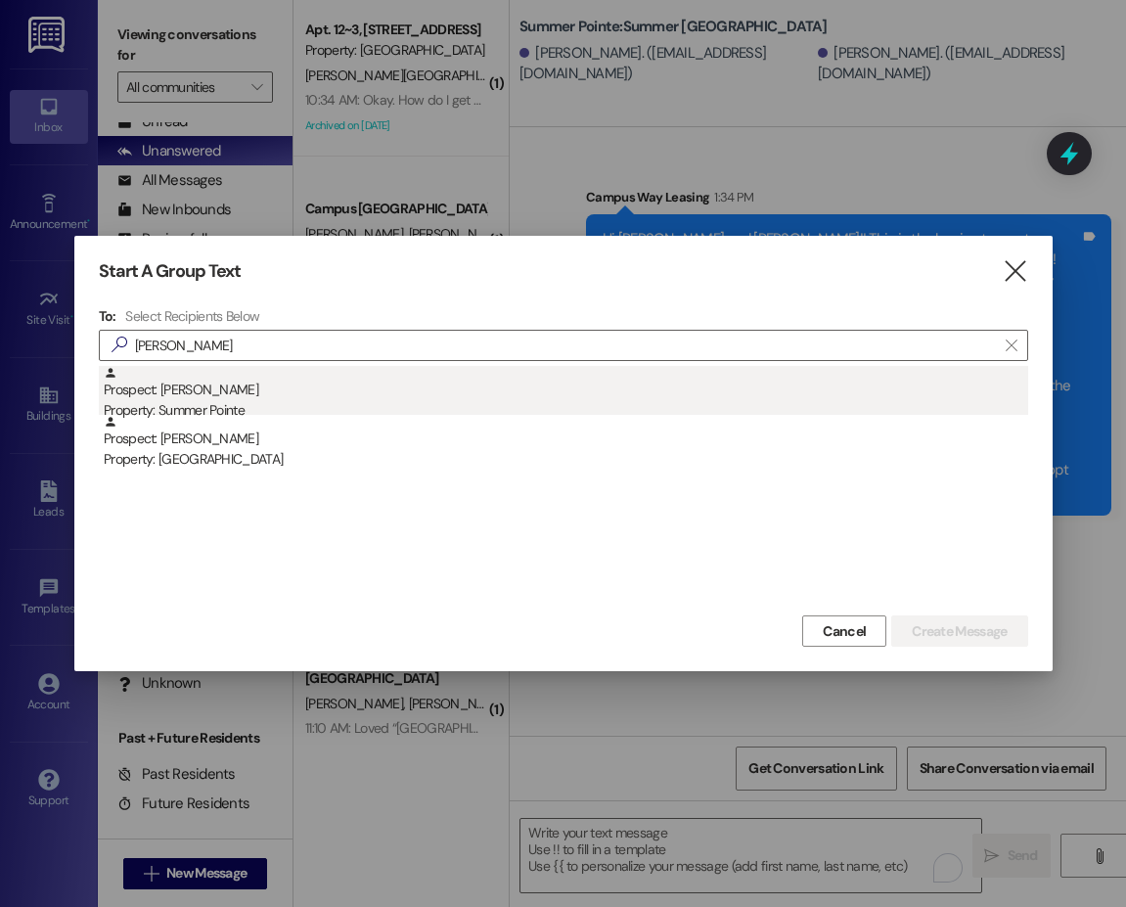
click at [226, 404] on div "Property: Summer Pointe" at bounding box center [566, 410] width 924 height 21
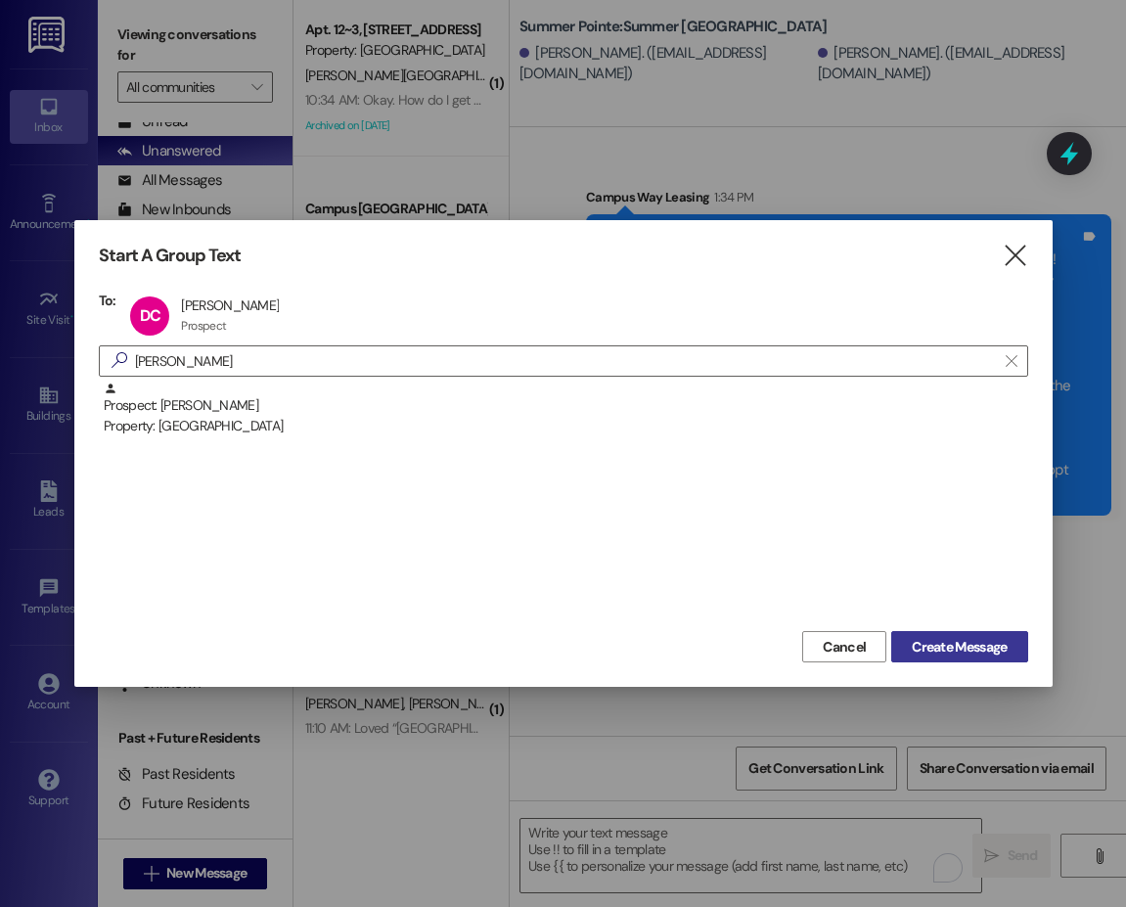
click at [949, 640] on span "Create Message" at bounding box center [959, 647] width 95 height 21
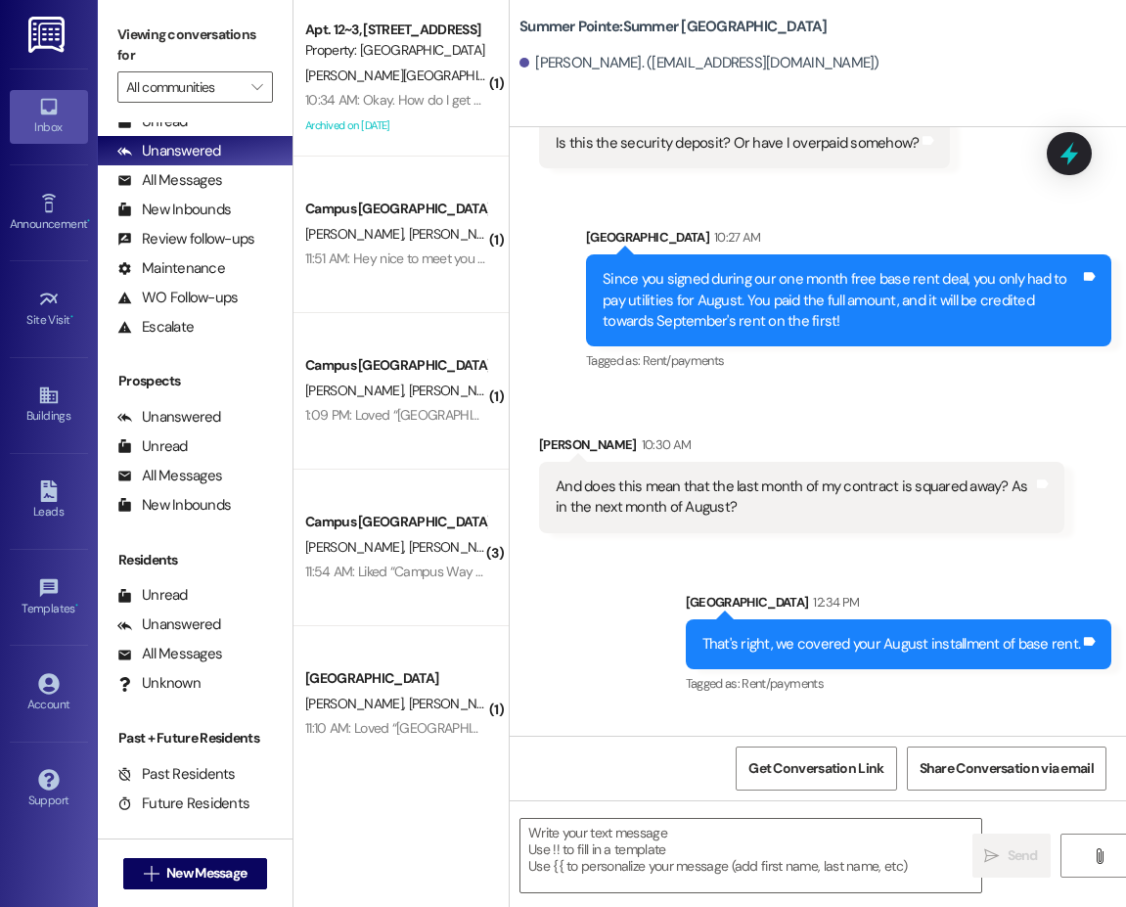
scroll to position [3603, 0]
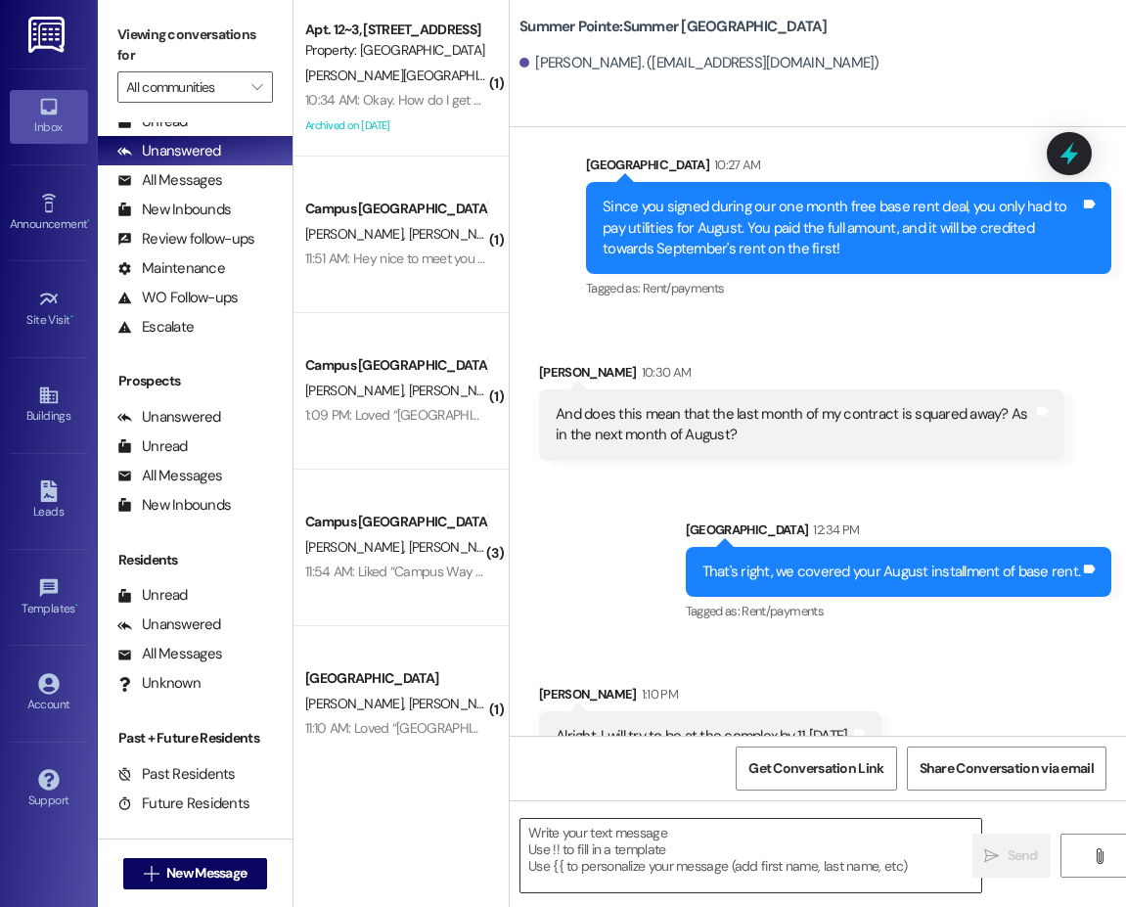
click at [765, 887] on textarea at bounding box center [750, 855] width 461 height 73
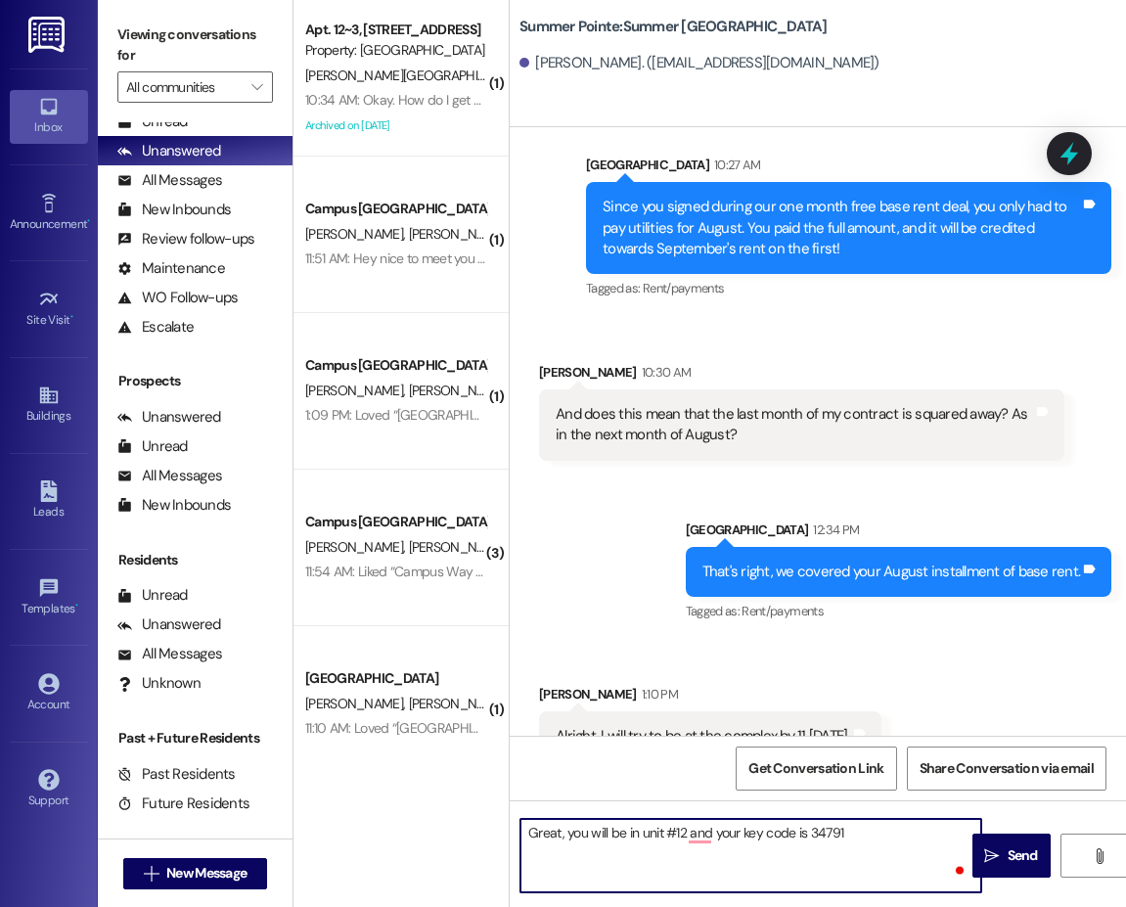
type textarea "Great, you will be in unit #12 and your key code is 347910"
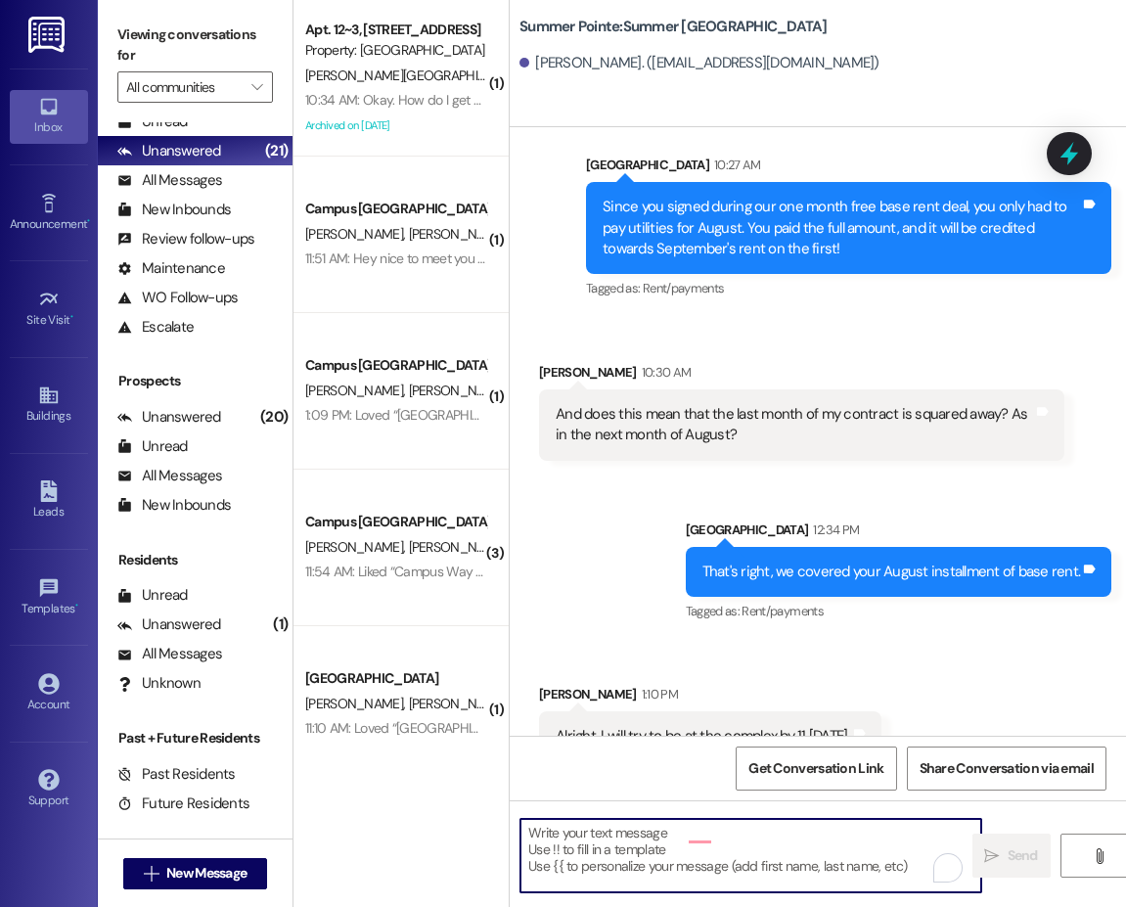
scroll to position [3602, 0]
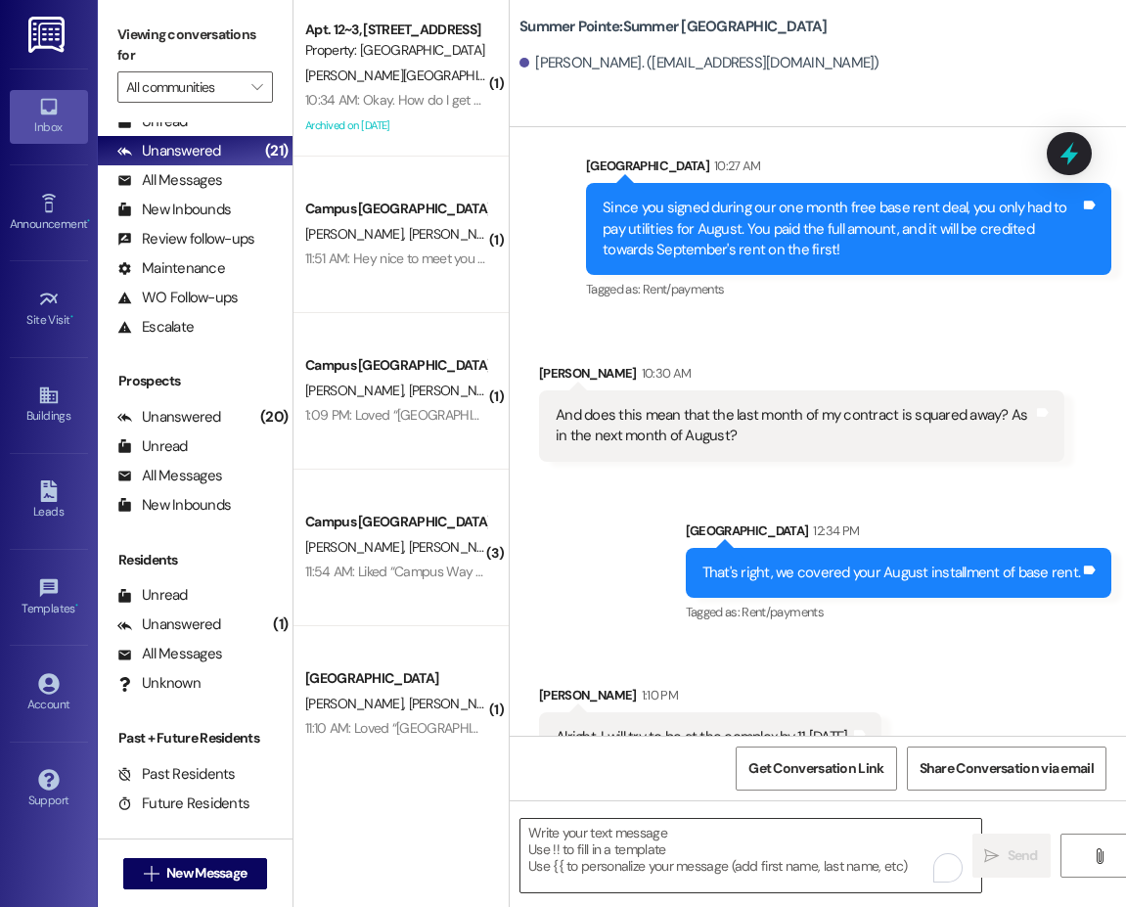
drag, startPoint x: 641, startPoint y: 854, endPoint x: 612, endPoint y: 852, distance: 28.4
click at [641, 854] on textarea "To enrich screen reader interactions, please activate Accessibility in Grammarl…" at bounding box center [750, 855] width 461 height 73
click at [195, 869] on span "New Message" at bounding box center [206, 873] width 80 height 21
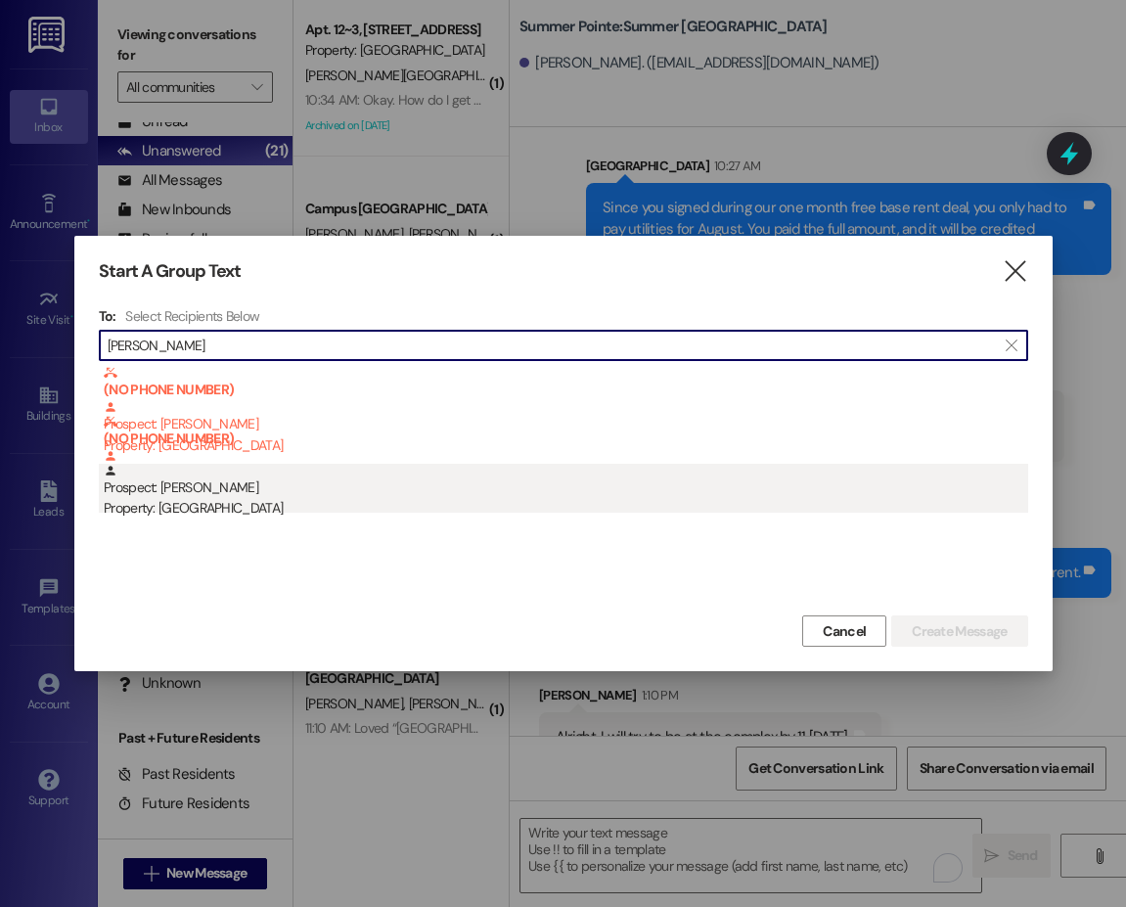
type input "quinn beam"
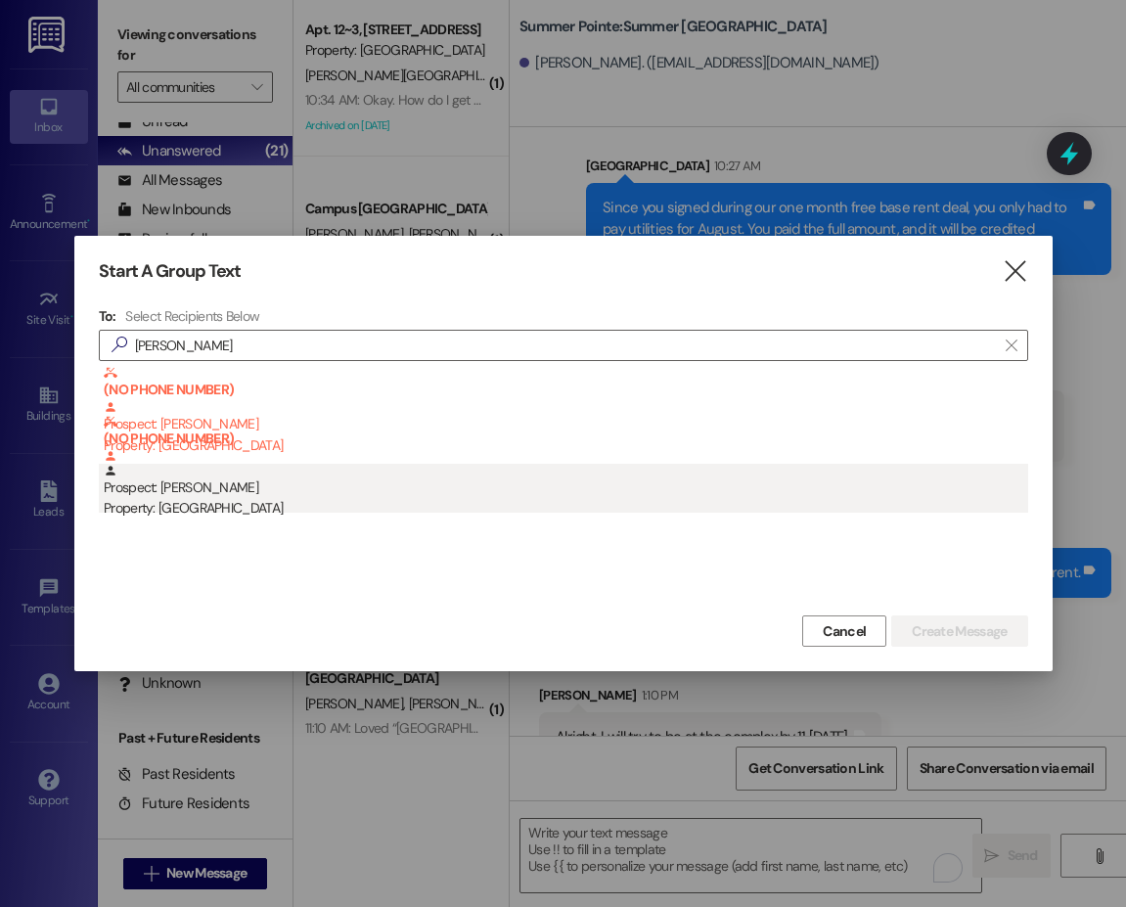
click at [226, 491] on div "Prospect: Quinn Beames Property: South Pointe" at bounding box center [566, 492] width 924 height 56
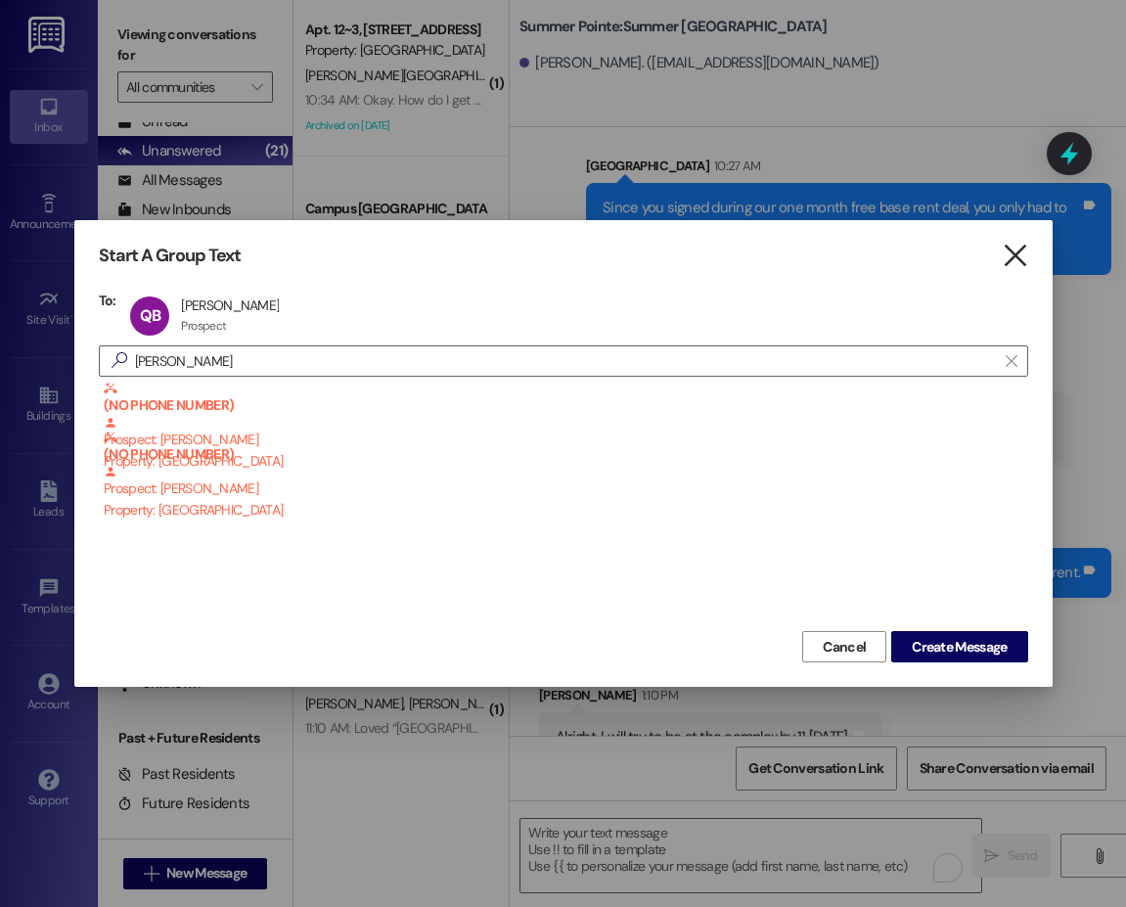
click at [1013, 261] on icon "" at bounding box center [1015, 256] width 26 height 21
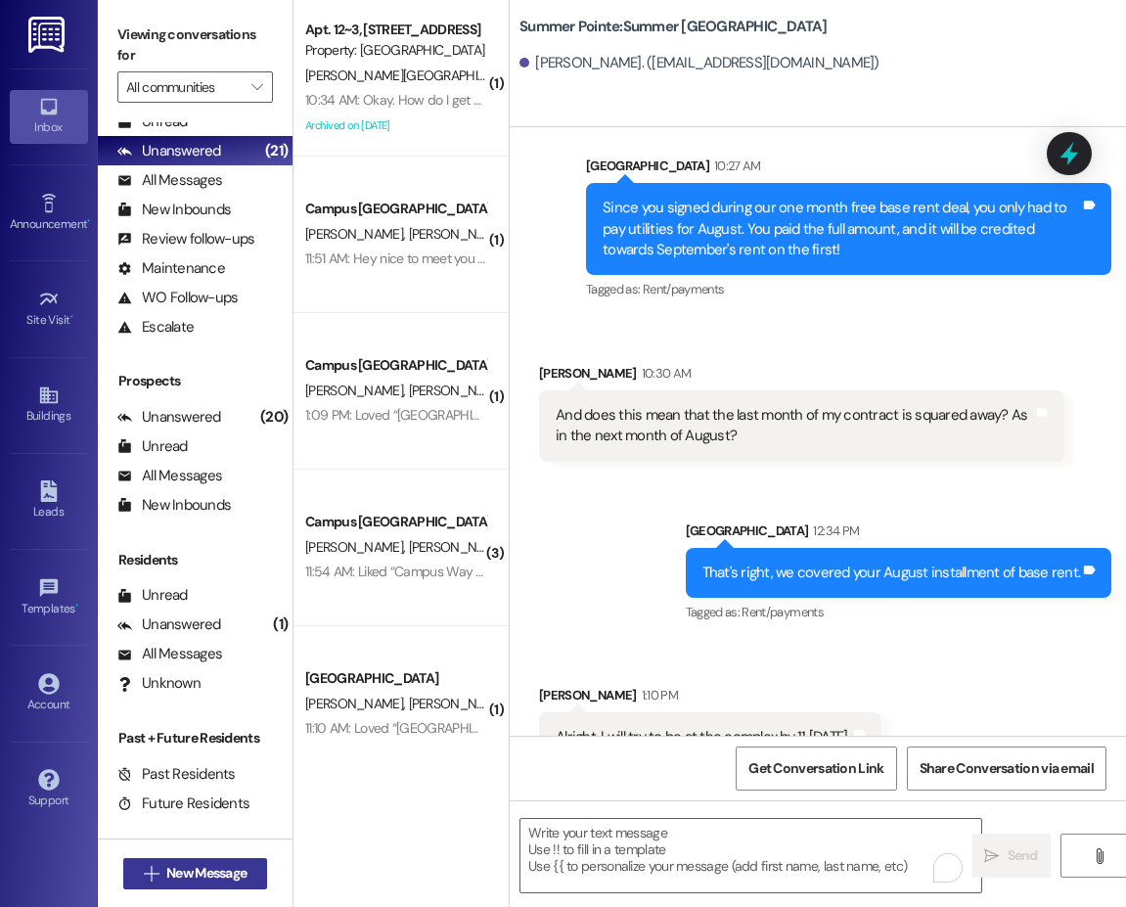
click at [239, 877] on span "New Message" at bounding box center [206, 873] width 80 height 21
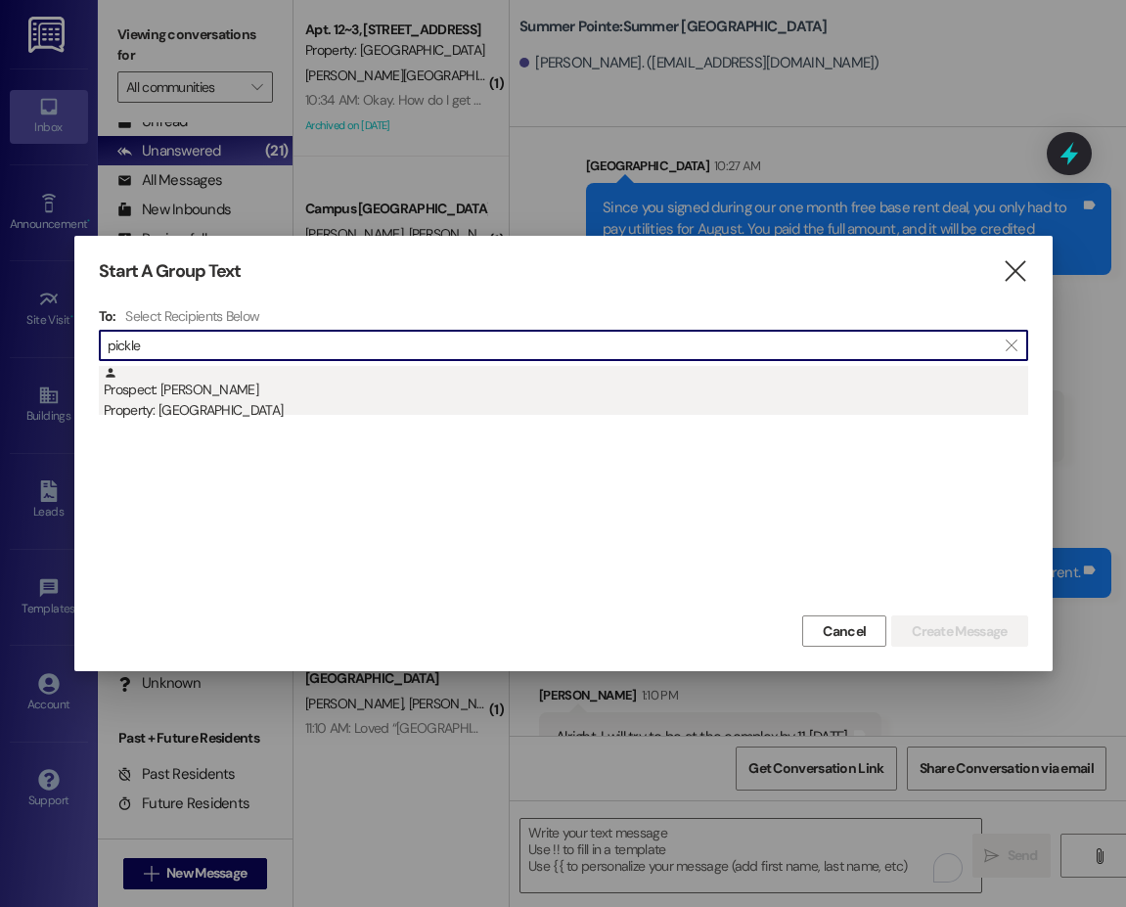
type input "pickle"
click at [255, 399] on div "Prospect: Bryce Picklesimer Property: Campus Edge" at bounding box center [566, 394] width 924 height 56
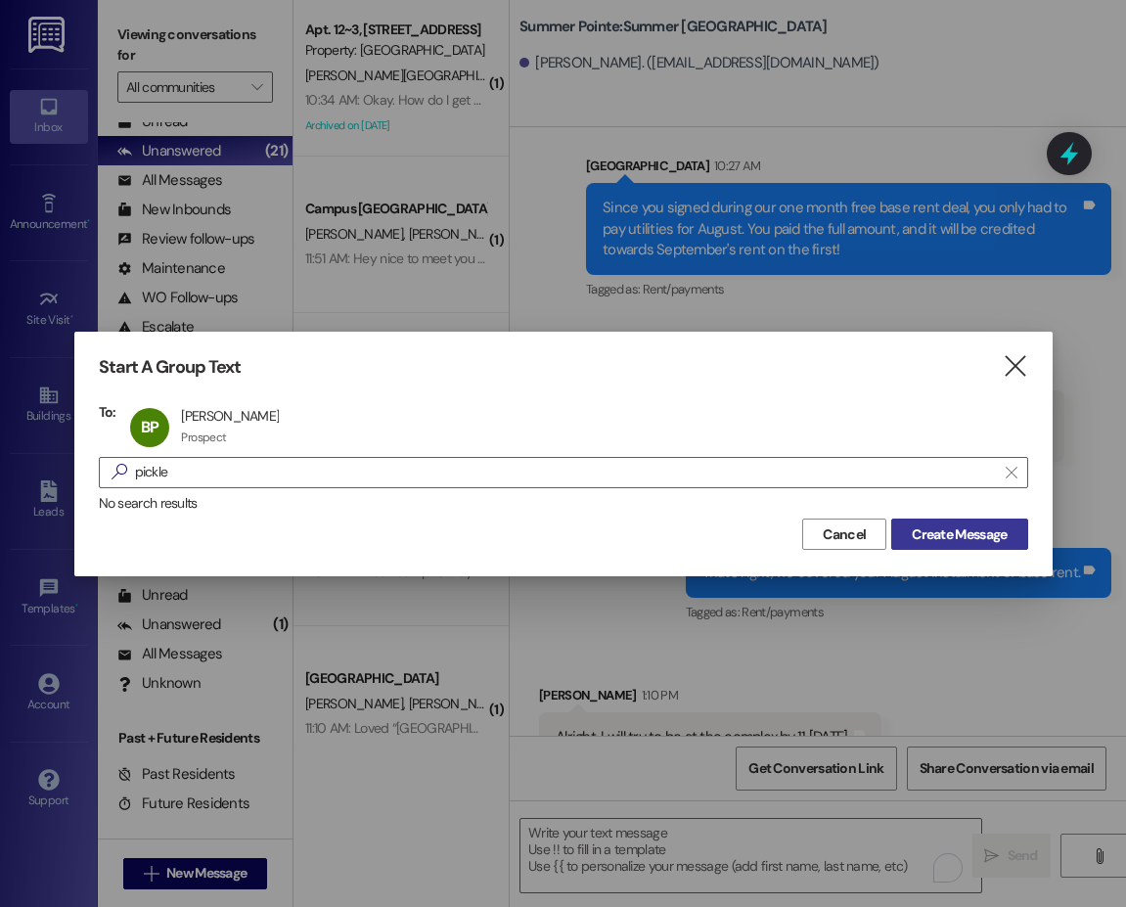
click at [949, 521] on button "Create Message" at bounding box center [959, 533] width 136 height 31
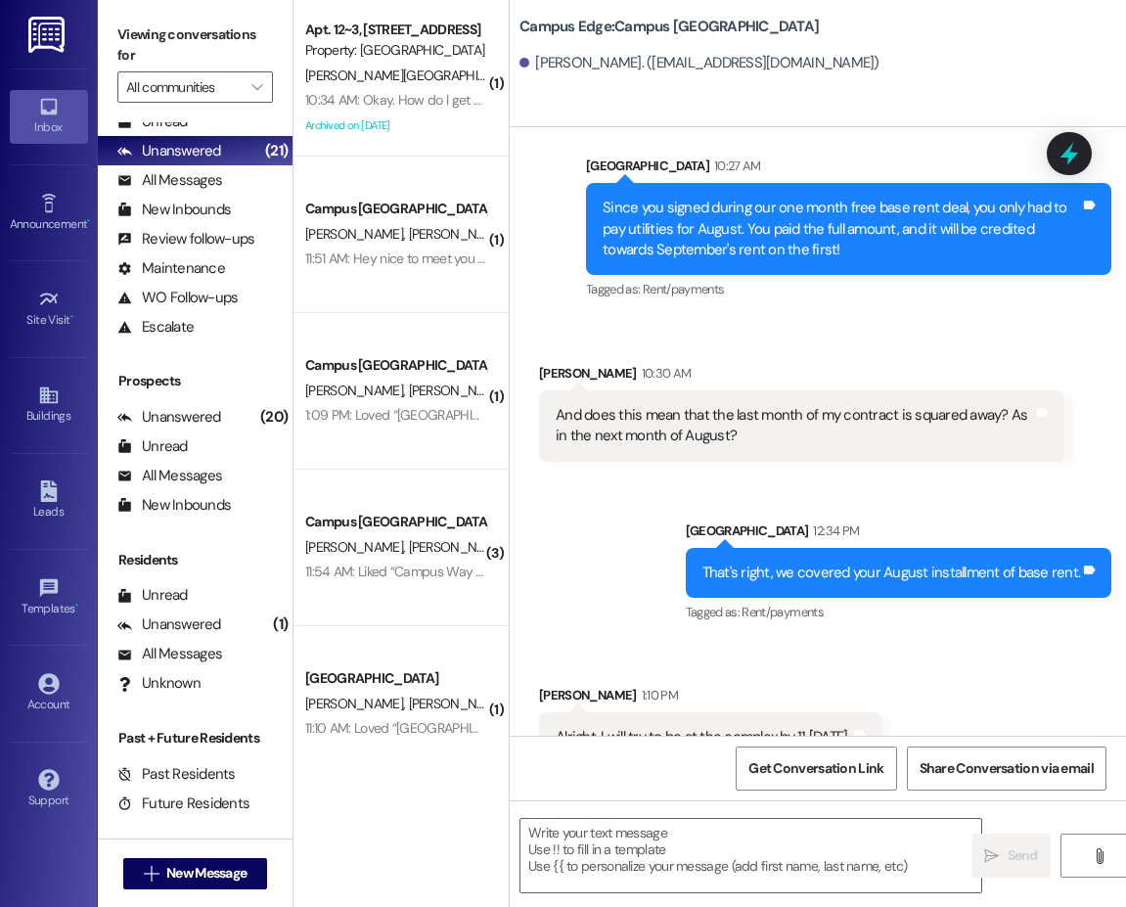
scroll to position [754, 0]
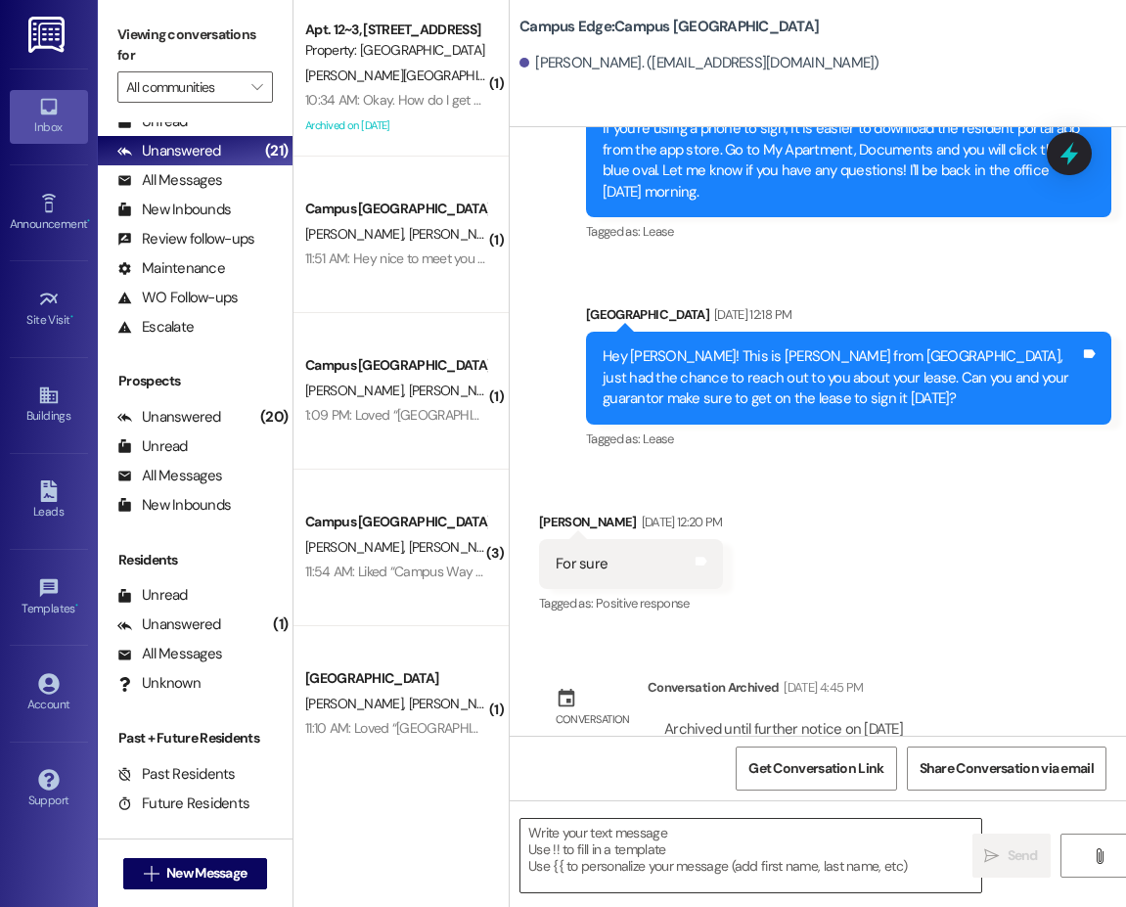
click at [737, 869] on textarea at bounding box center [750, 855] width 461 height 73
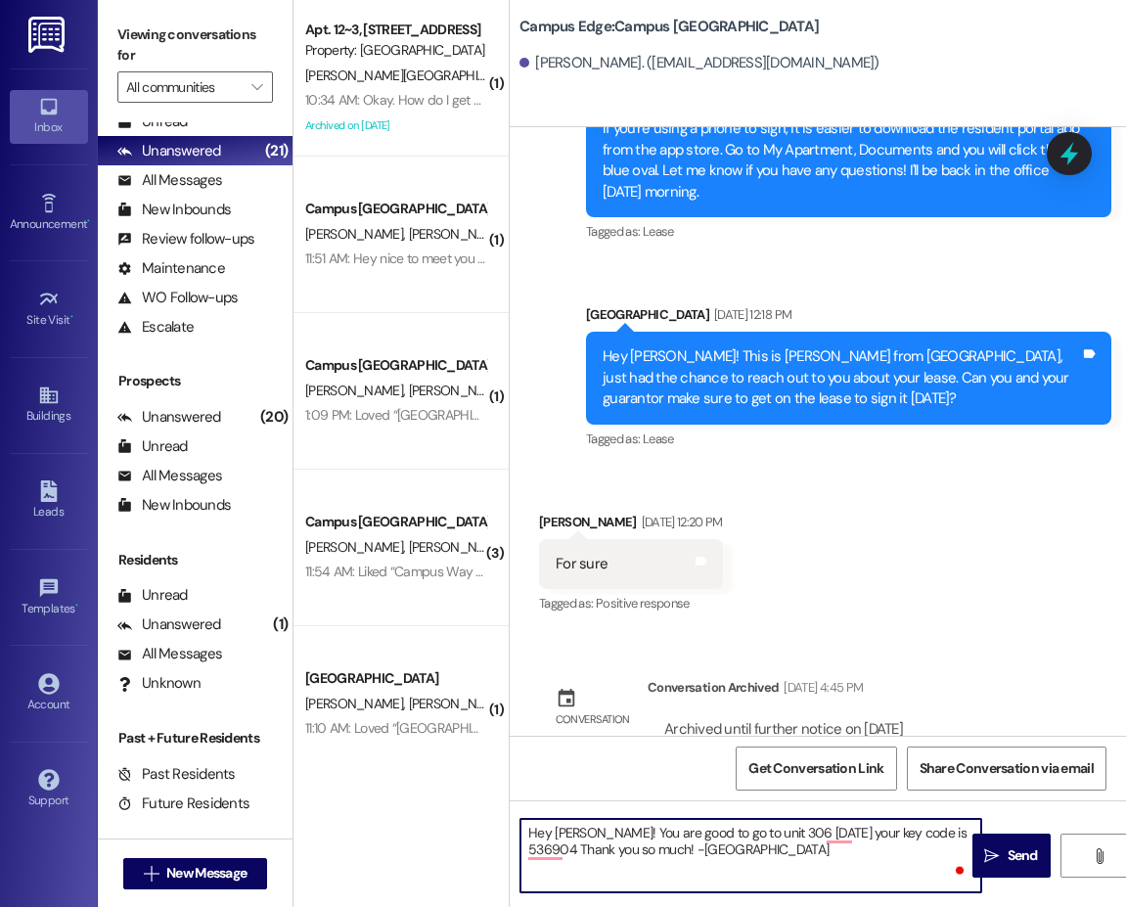
type textarea "Hey Bryce! You are good to go to unit 306 tomorrow your key code is 536904 Than…"
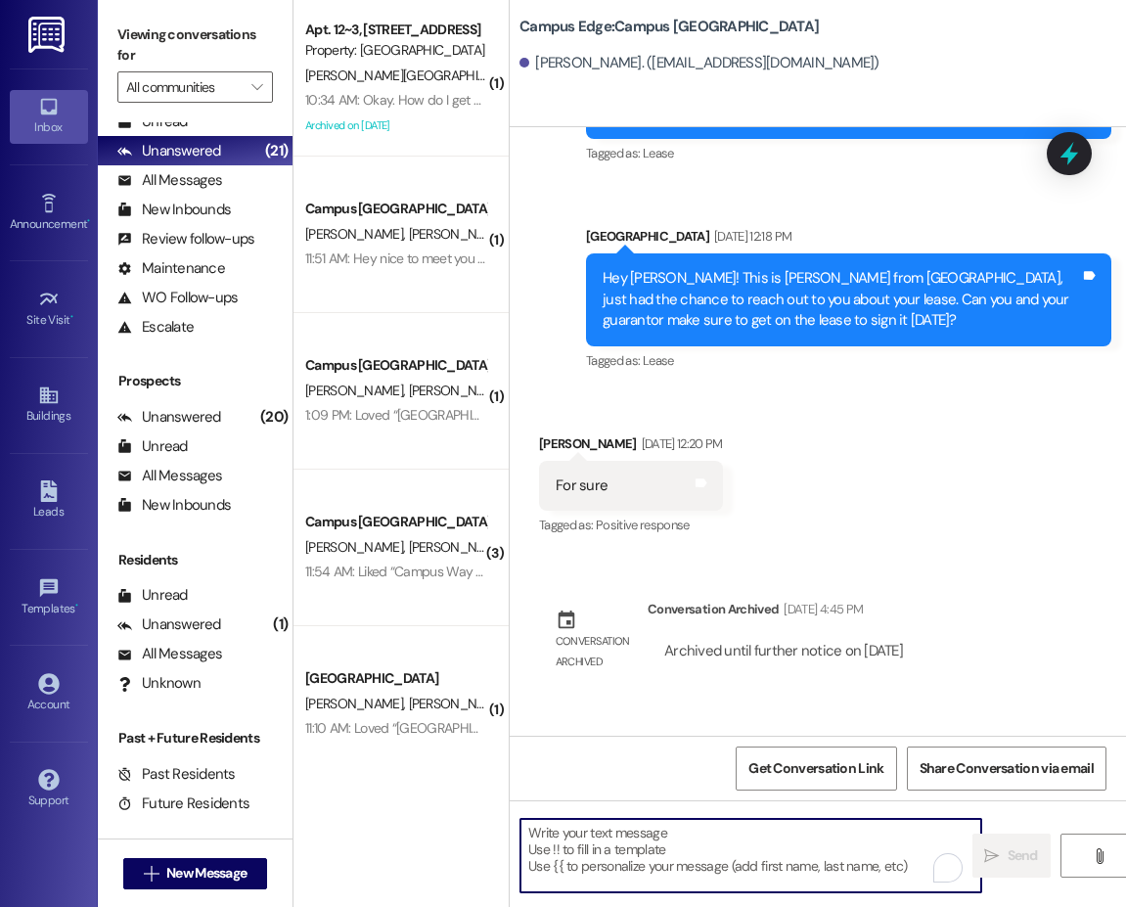
scroll to position [912, 0]
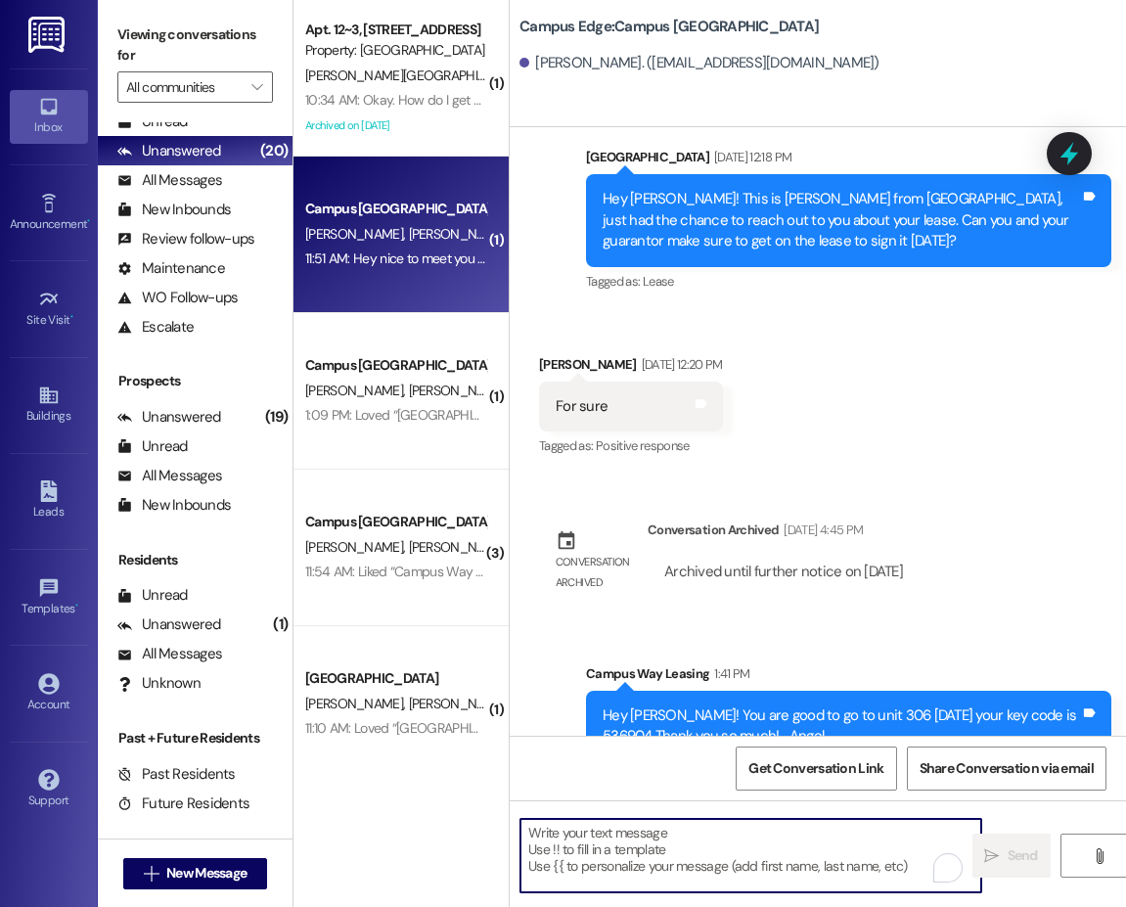
click at [363, 269] on div "11:51 AM: Hey nice to meet you guys, is there any possibility we could move in …" at bounding box center [395, 258] width 185 height 24
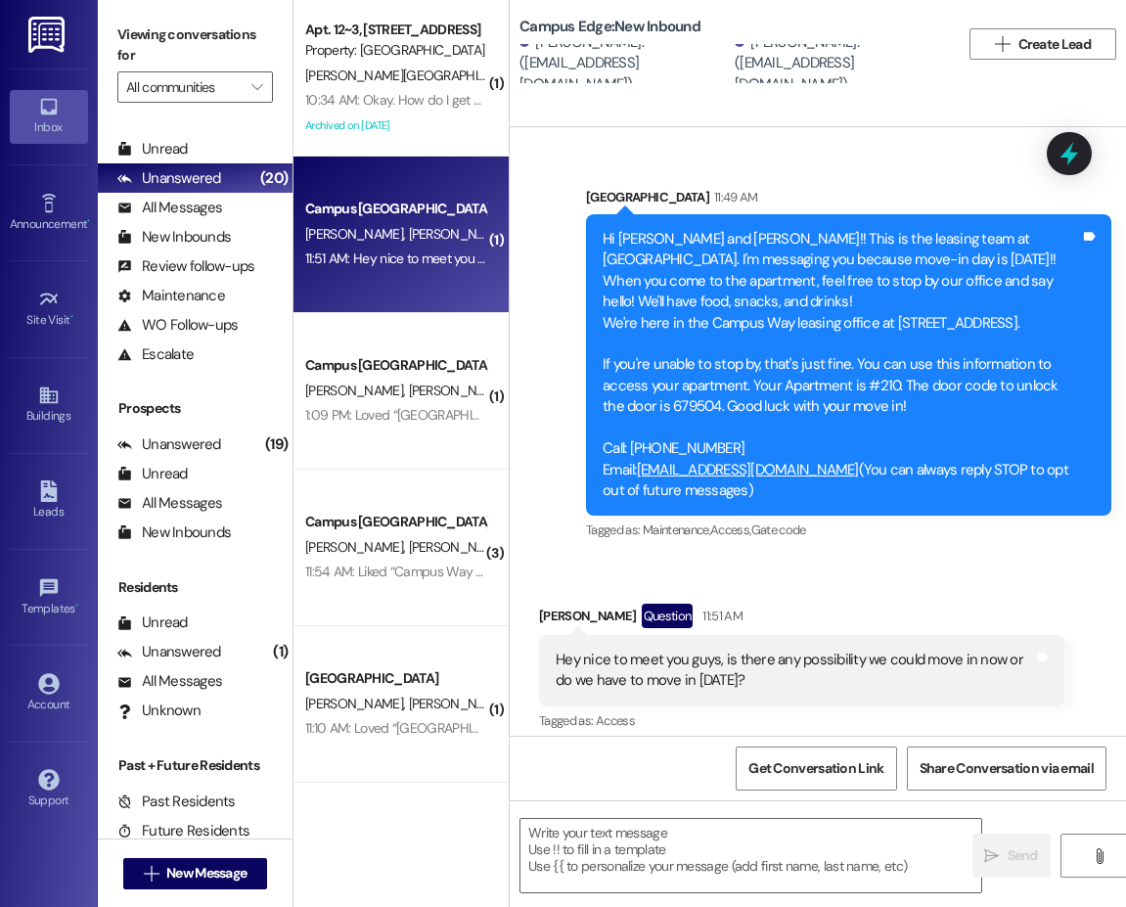
scroll to position [57, 0]
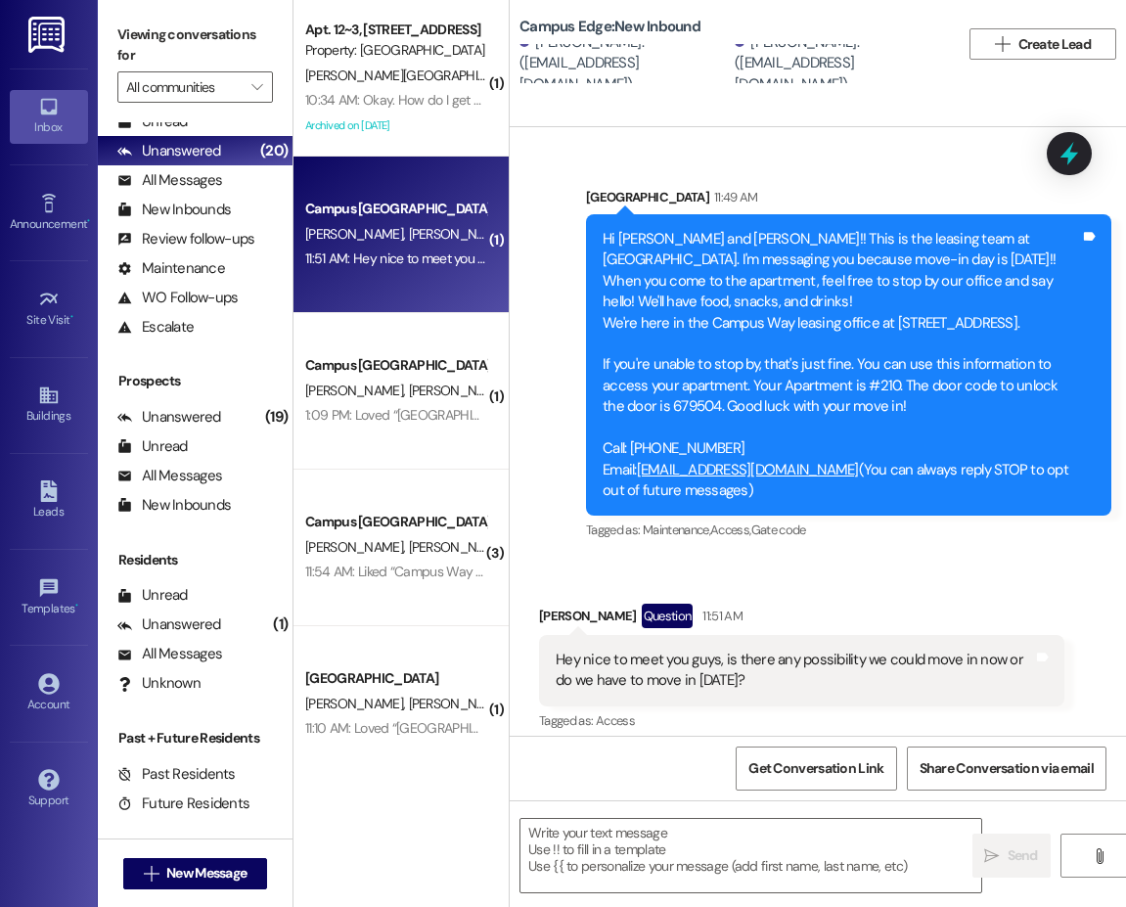
click at [700, 531] on div "Sent via SMS Leasing Campus Way 11:49 AM Hi Brady and Jack!! This is the leasin…" at bounding box center [848, 365] width 555 height 387
click at [642, 824] on textarea "To enrich screen reader interactions, please activate Accessibility in Grammarl…" at bounding box center [750, 855] width 461 height 73
click at [778, 838] on textarea "To enrich screen reader interactions, please activate Accessibility in Grammarl…" at bounding box center [750, 855] width 461 height 73
click at [805, 839] on textarea "Hey there! That's a possibility. Bra" at bounding box center [750, 855] width 461 height 73
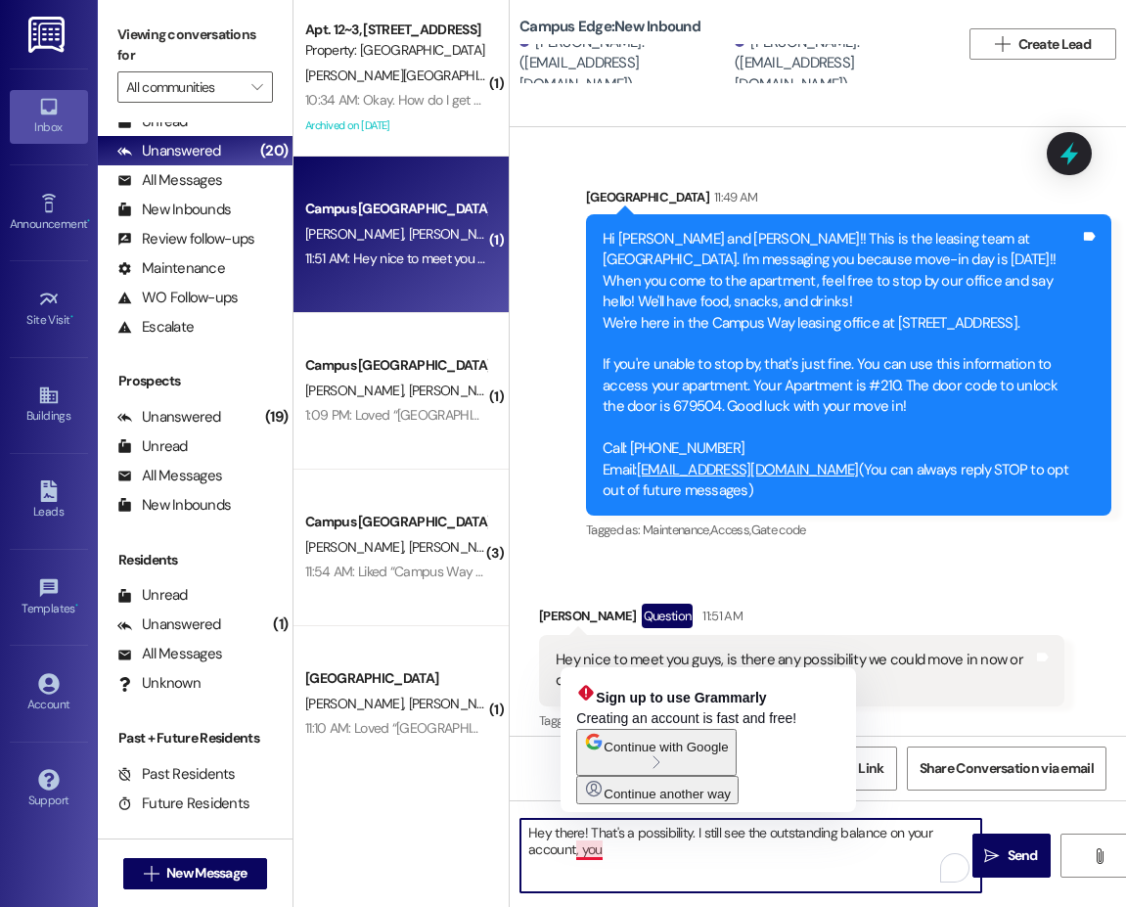
drag, startPoint x: 582, startPoint y: 854, endPoint x: 634, endPoint y: 854, distance: 51.8
click at [634, 854] on textarea "Hey there! That's a possibility. I still see the outstanding balance on your ac…" at bounding box center [750, 855] width 461 height 73
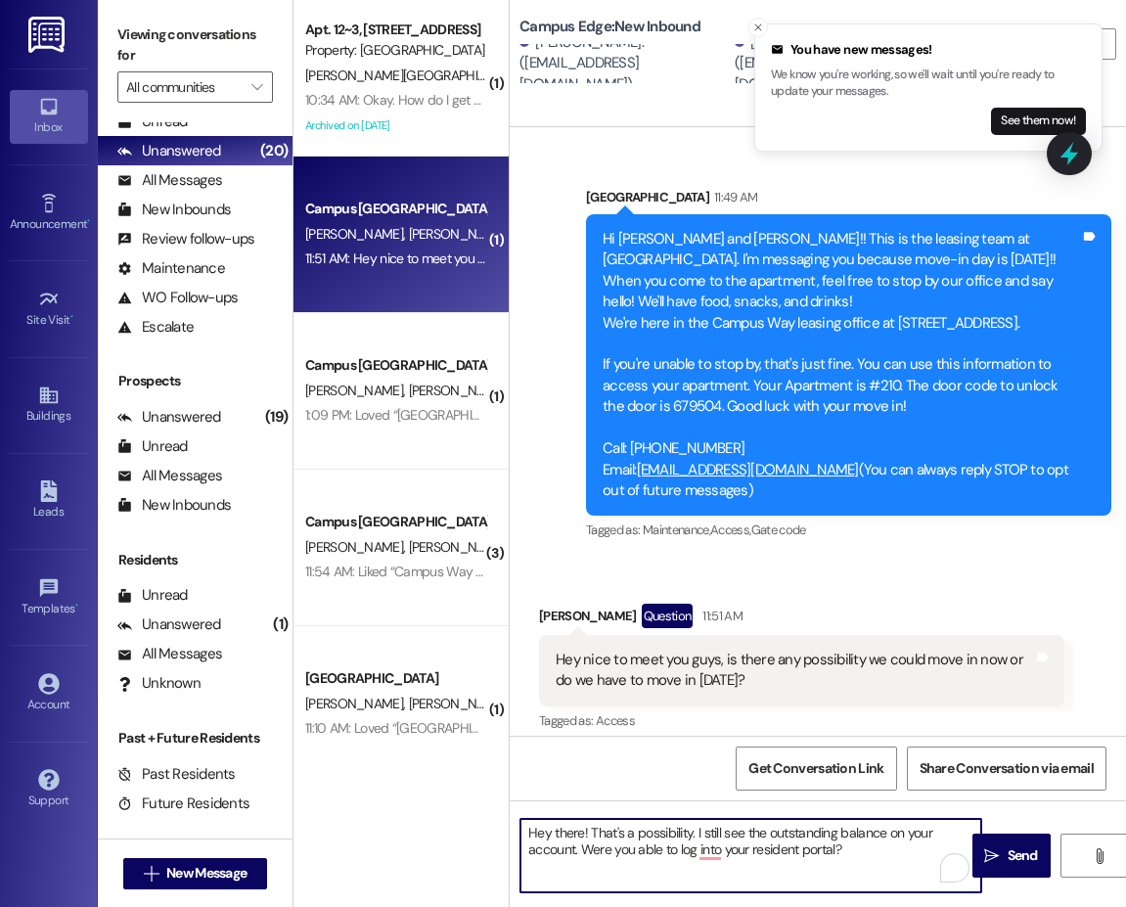
click at [597, 835] on textarea "Hey there! That's a possibility. I still see the outstanding balance on your ac…" at bounding box center [750, 855] width 461 height 73
type textarea "Hey there! Yes, that's a possibility. I still see the outstanding balance on yo…"
click at [637, 833] on textarea "Hey there! Yes, that's a possibility. I still see the outstanding balance on yo…" at bounding box center [750, 855] width 461 height 73
drag, startPoint x: 637, startPoint y: 832, endPoint x: 700, endPoint y: 831, distance: 63.6
click at [700, 831] on textarea "Hey there! Yes, that's a possibility. I still see the outstanding balance on yo…" at bounding box center [750, 855] width 461 height 73
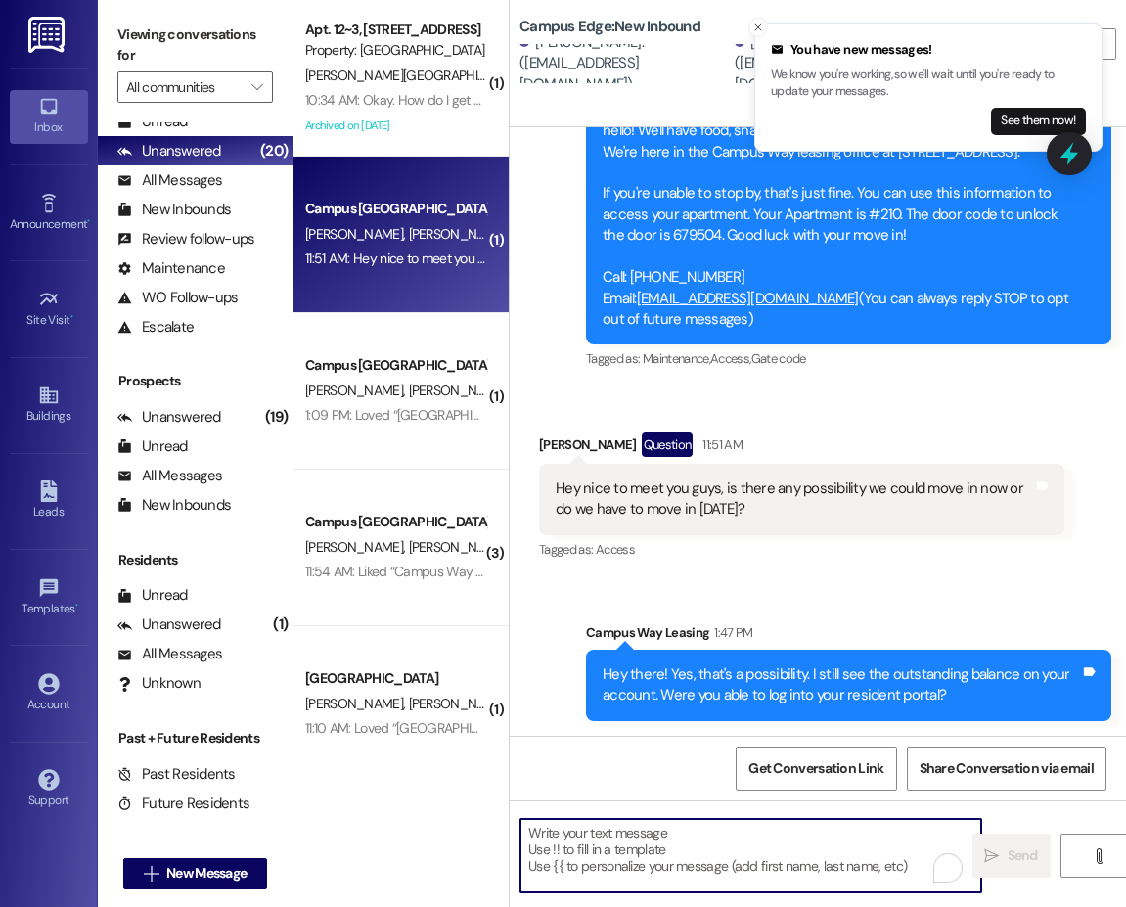
scroll to position [172, 0]
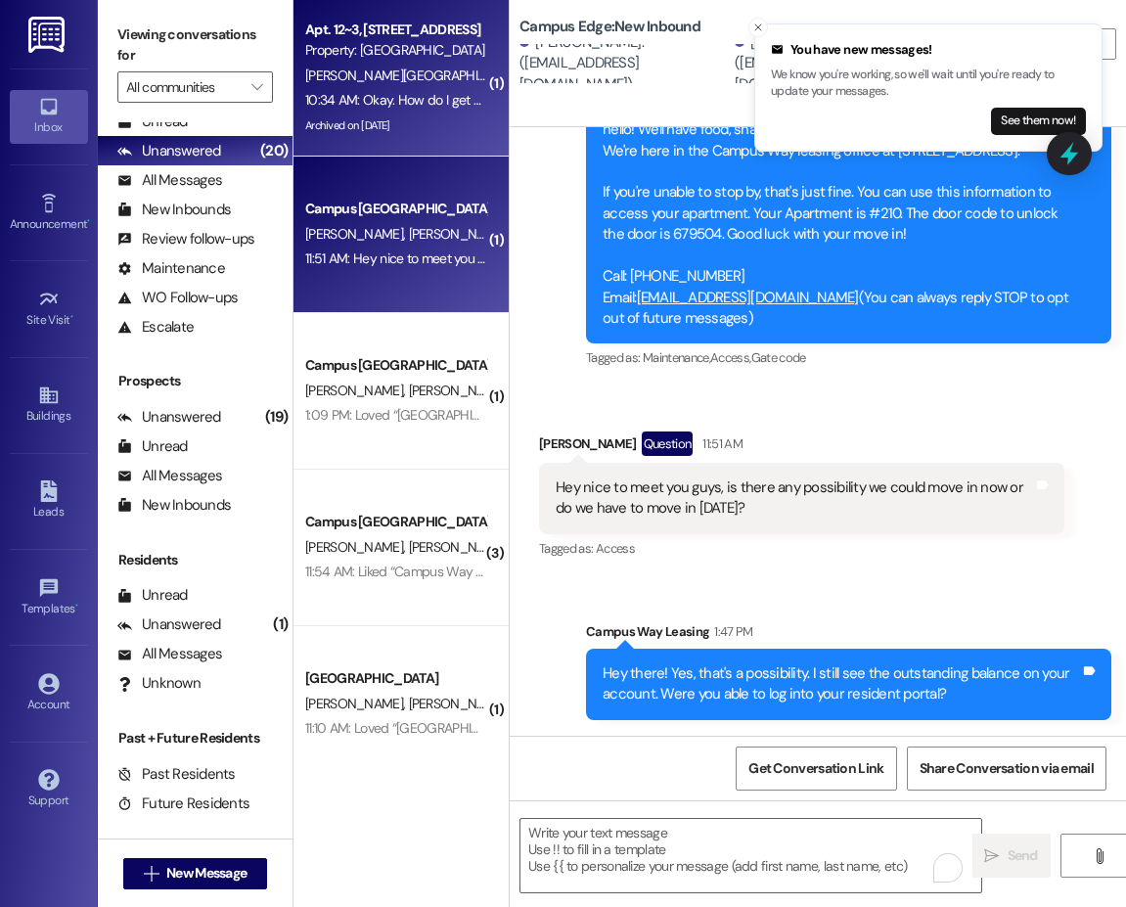
click at [384, 103] on div "10:34 AM: Okay. How do I get my security deposit back? 10:34 AM: Okay. How do I…" at bounding box center [464, 100] width 319 height 18
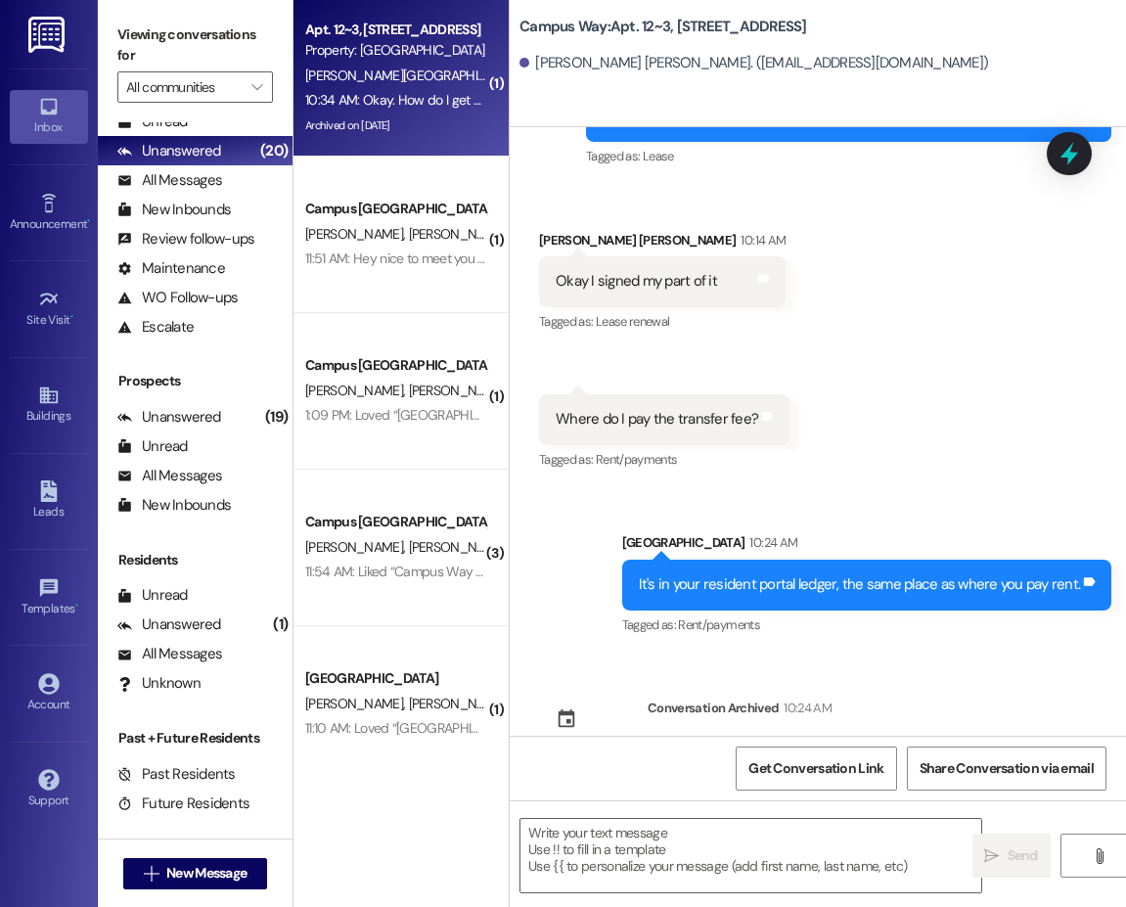
scroll to position [13785, 0]
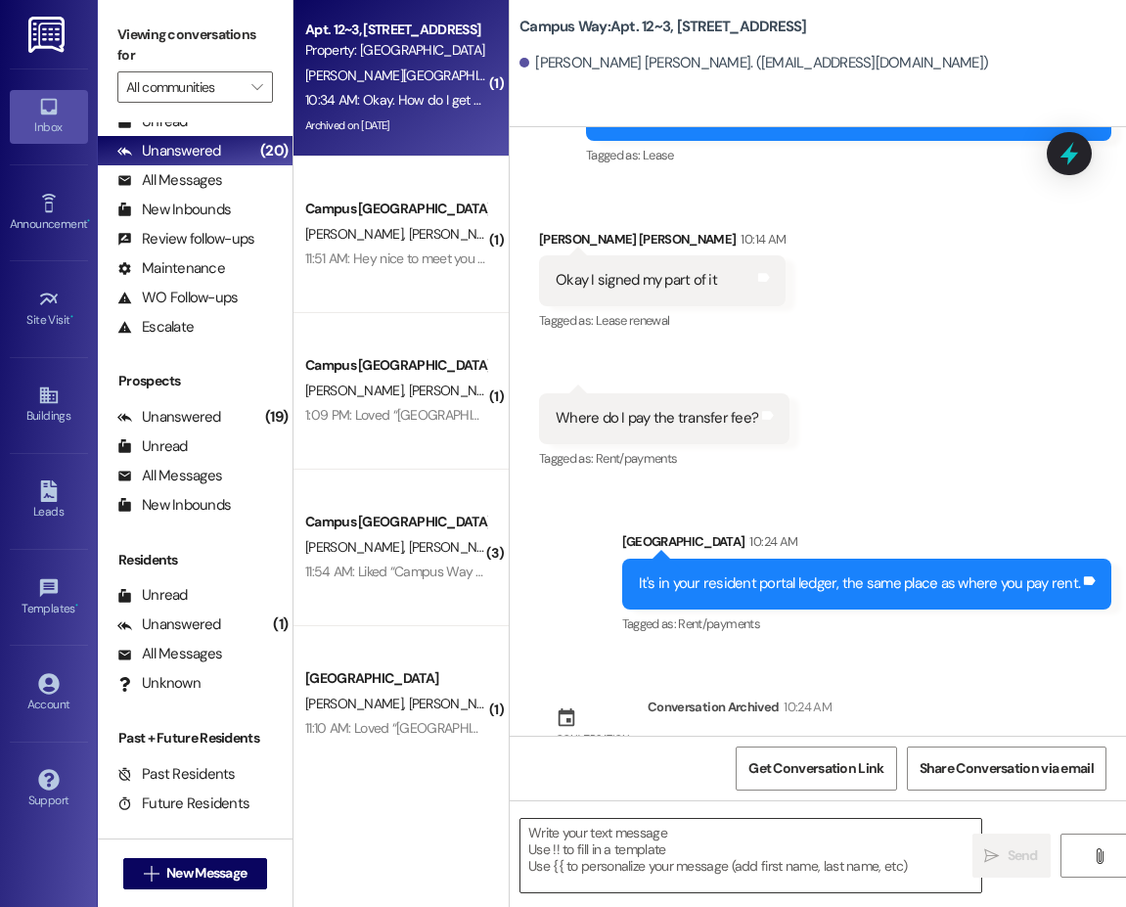
click at [750, 861] on textarea at bounding box center [750, 855] width 461 height 73
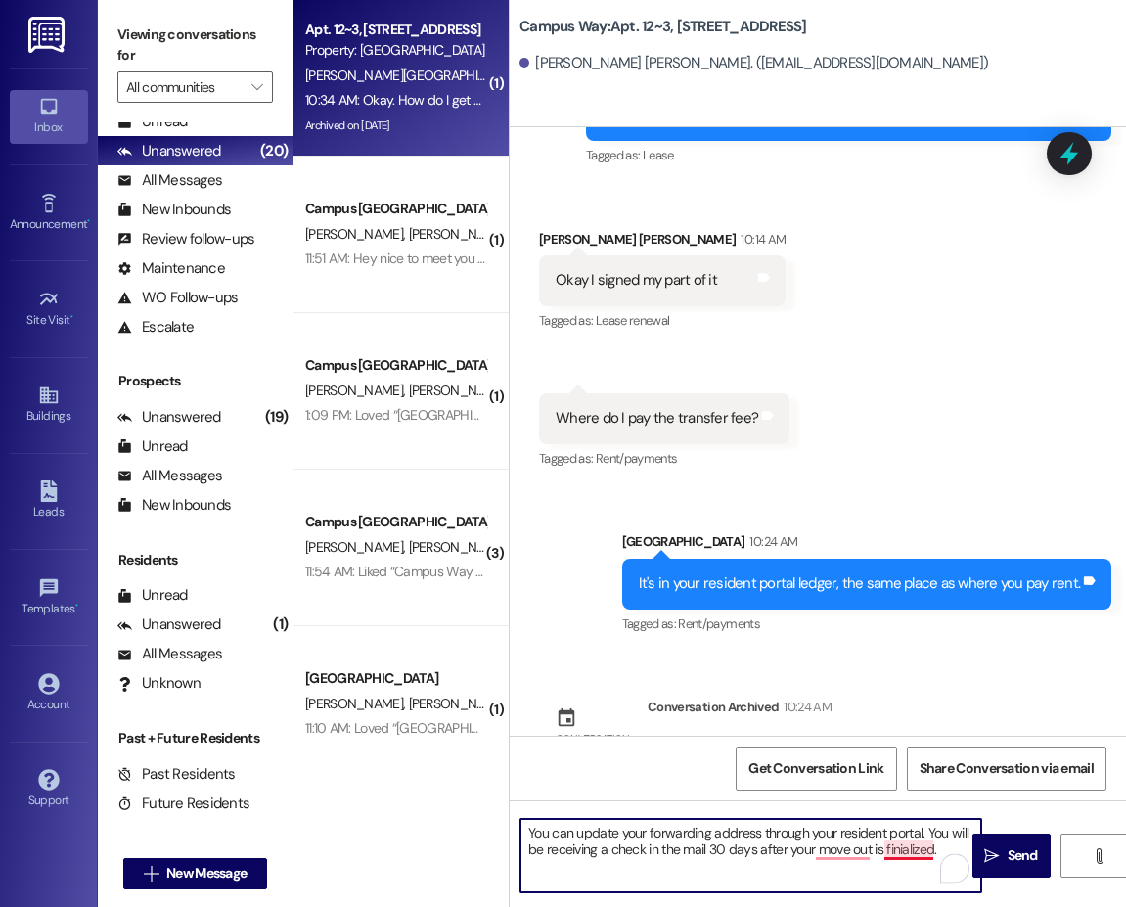
click at [906, 842] on textarea "You can update your forwarding address through your resident portal. You will b…" at bounding box center [750, 855] width 461 height 73
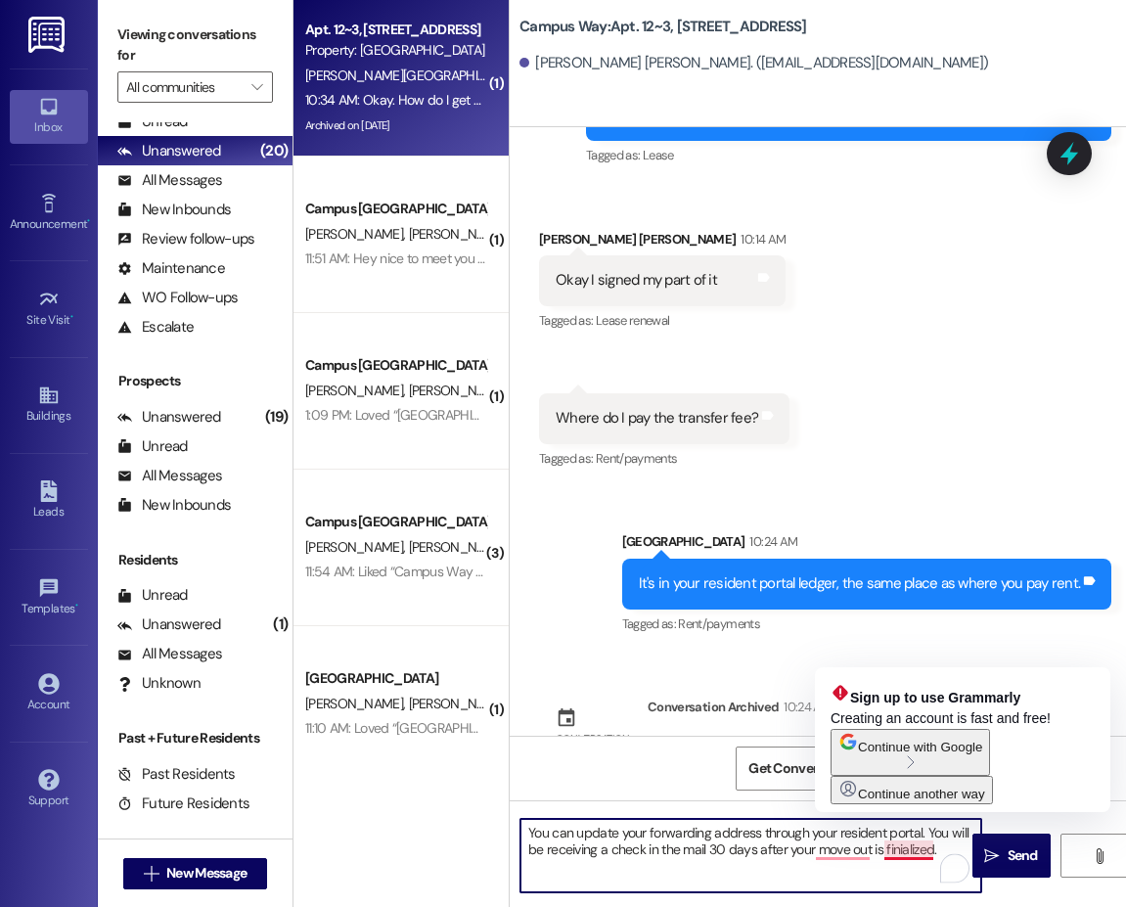
click at [901, 849] on textarea "You can update your forwarding address through your resident portal. You will b…" at bounding box center [750, 855] width 461 height 73
click at [839, 854] on textarea "You can update your forwarding address through your resident portal. You will b…" at bounding box center [750, 855] width 461 height 73
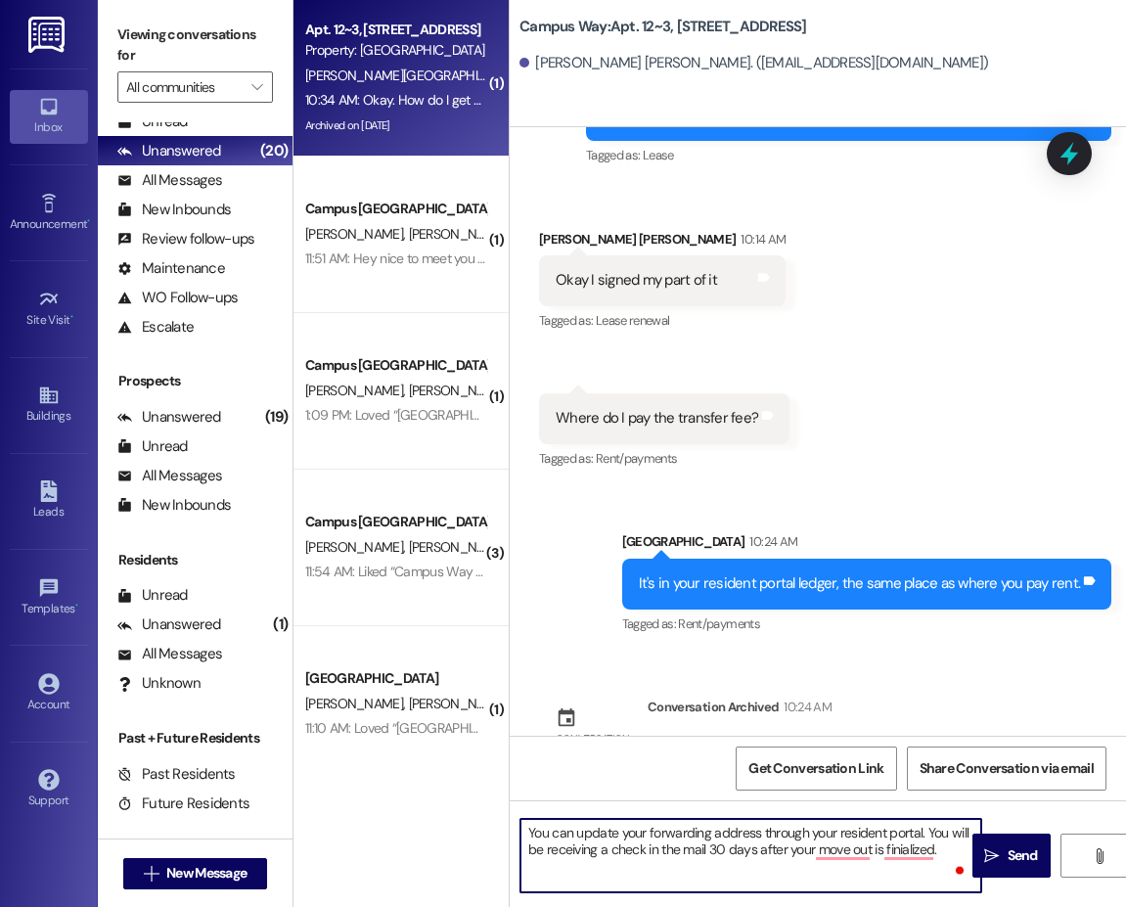
drag, startPoint x: 881, startPoint y: 851, endPoint x: 946, endPoint y: 859, distance: 65.0
click at [946, 859] on textarea "You can update your forwarding address through your resident portal. You will b…" at bounding box center [750, 855] width 461 height 73
type textarea "You can update your forwarding address through your resident portal. You will b…"
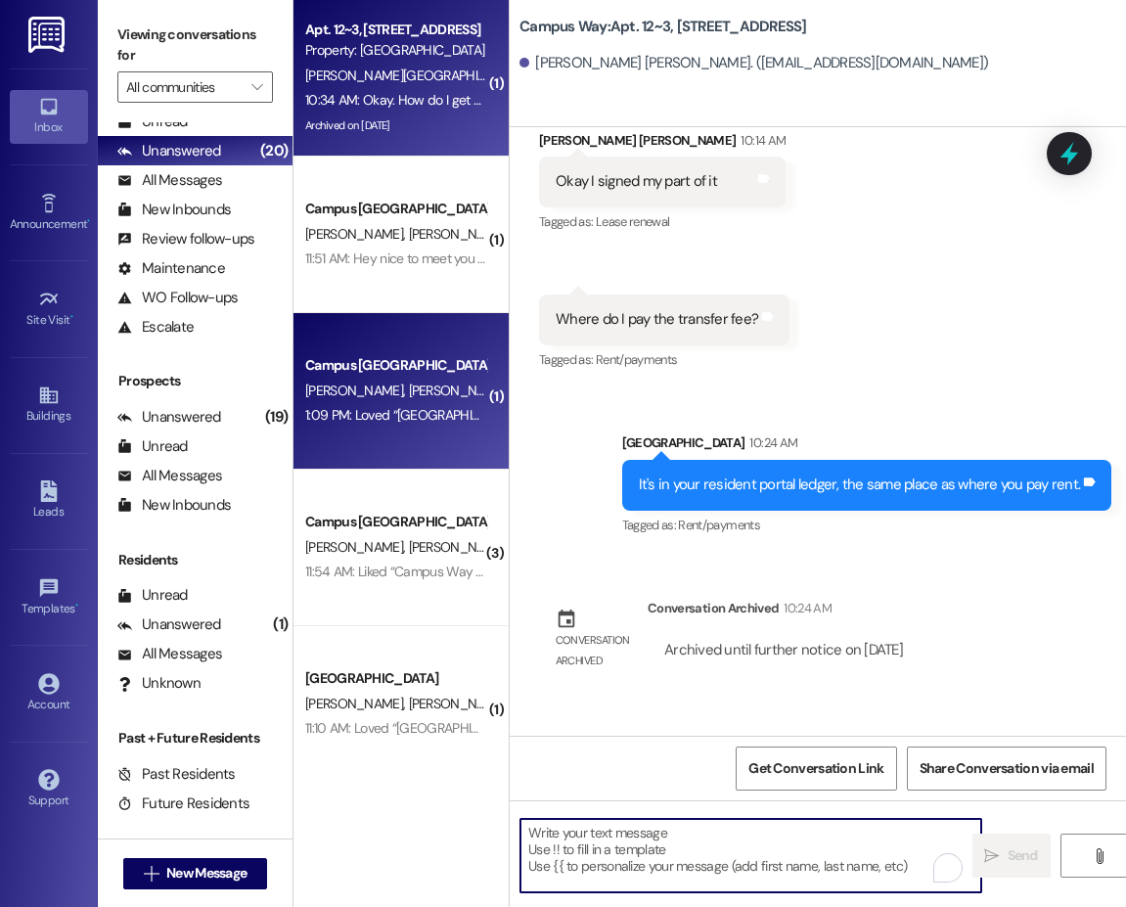
scroll to position [13943, 0]
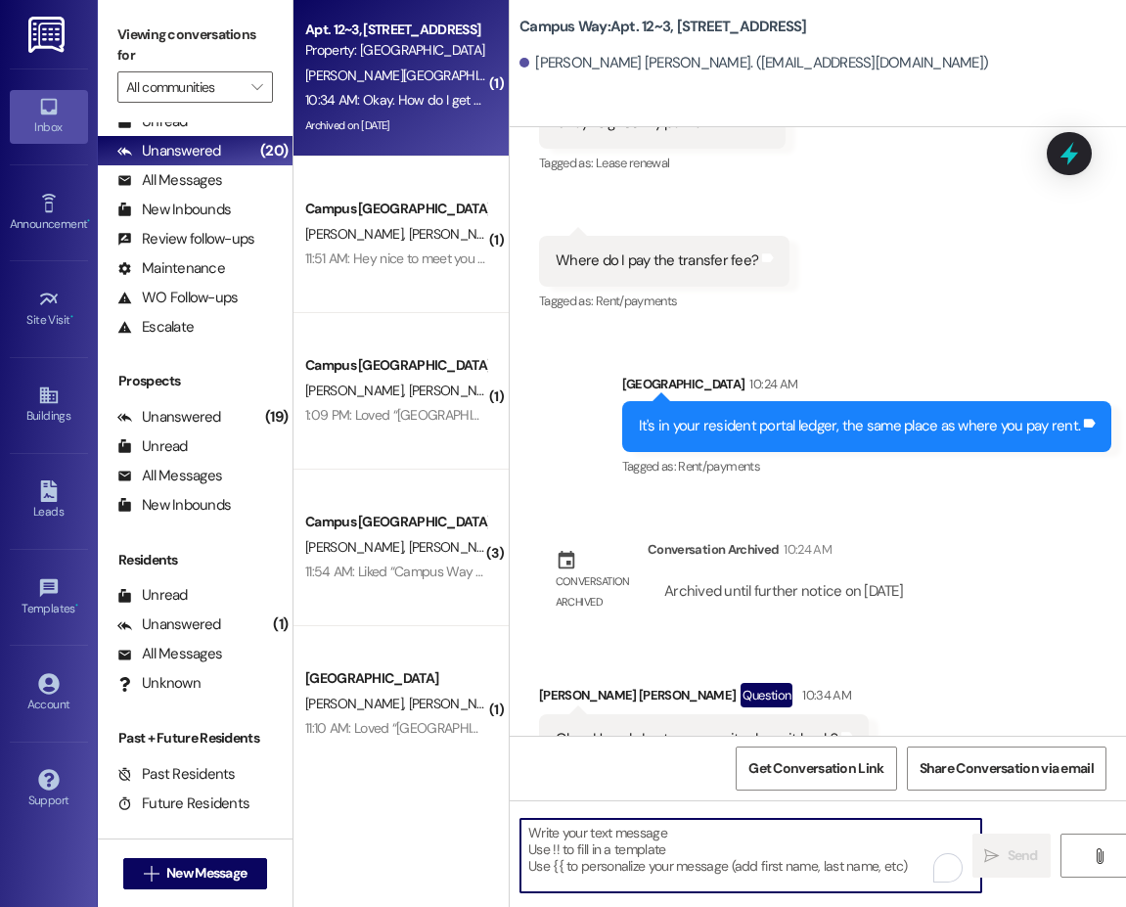
drag, startPoint x: 1087, startPoint y: 151, endPoint x: 946, endPoint y: 153, distance: 140.9
click at [1087, 151] on div at bounding box center [1069, 153] width 45 height 43
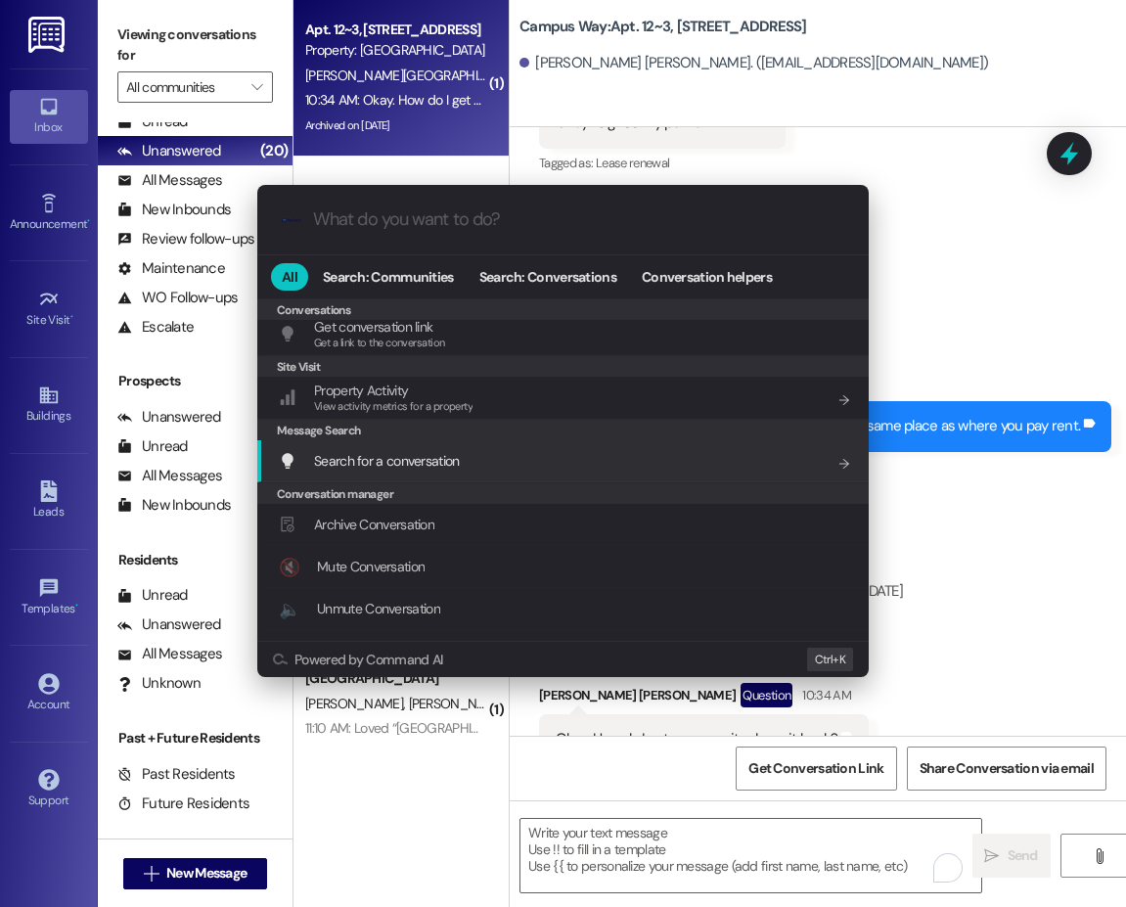
scroll to position [853, 0]
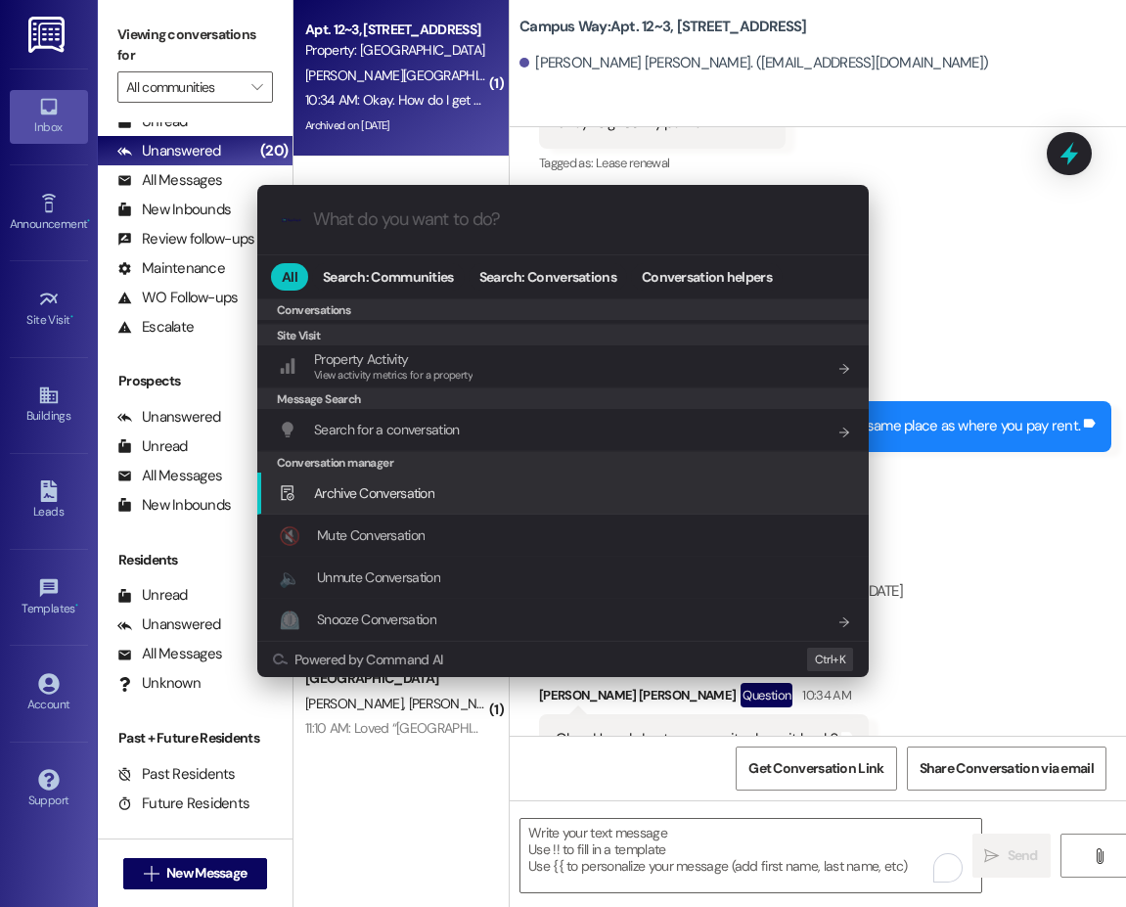
click at [407, 511] on div "Archive Conversation Add shortcut" at bounding box center [562, 493] width 611 height 42
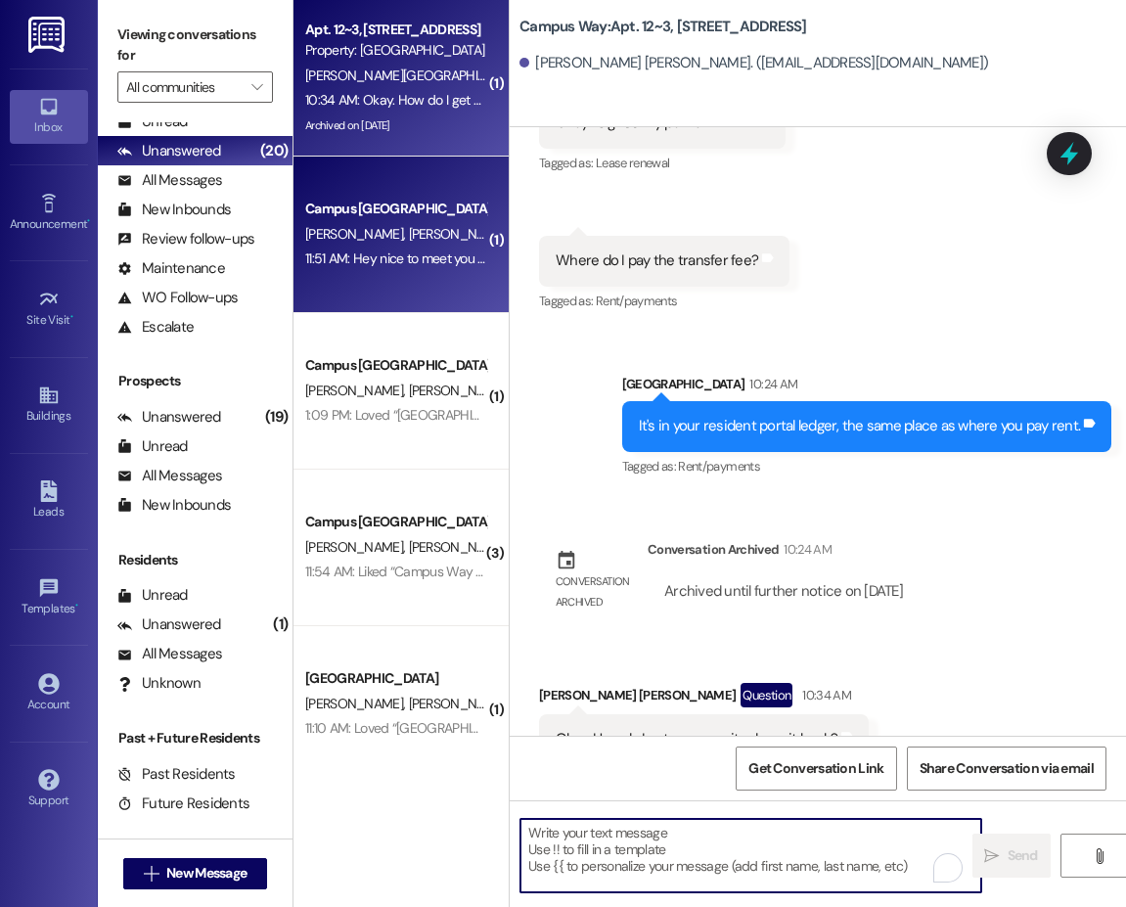
click at [409, 225] on span "J. Wirig" at bounding box center [458, 234] width 98 height 18
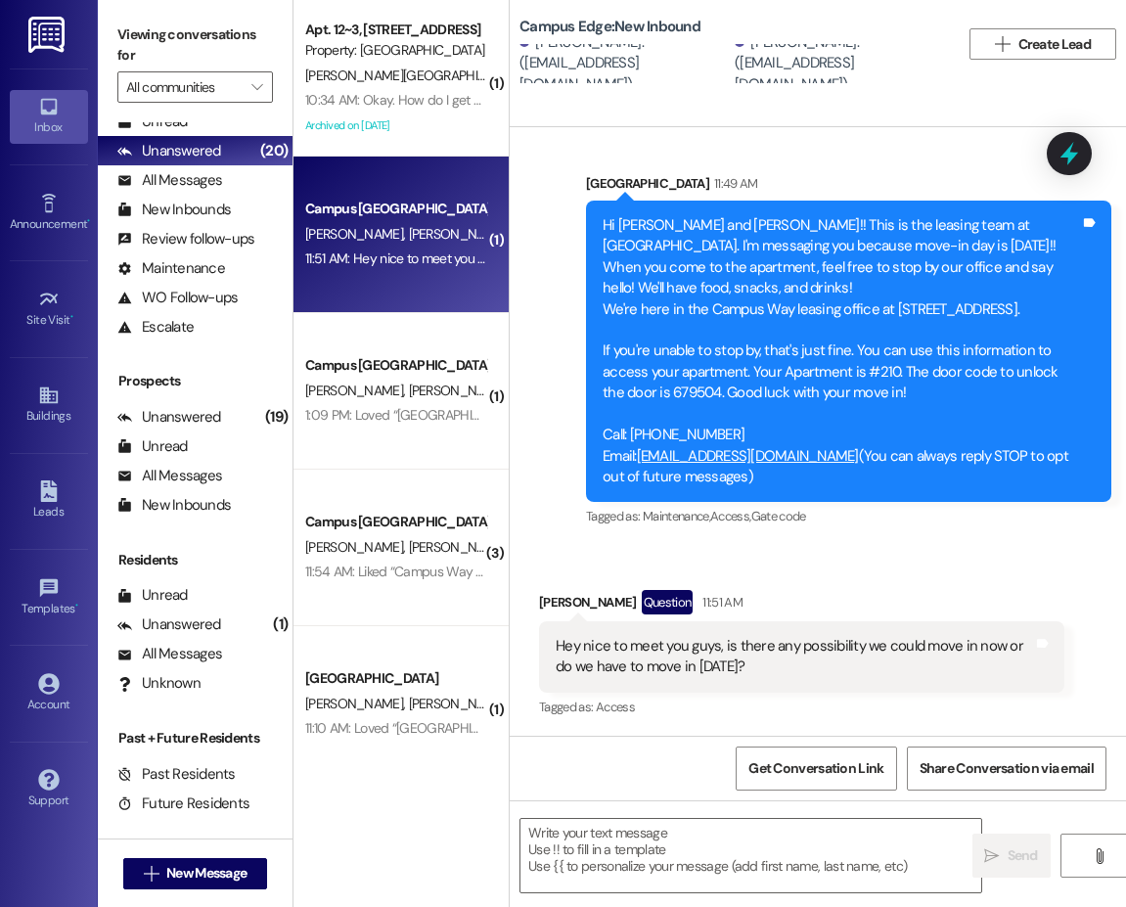
scroll to position [172, 0]
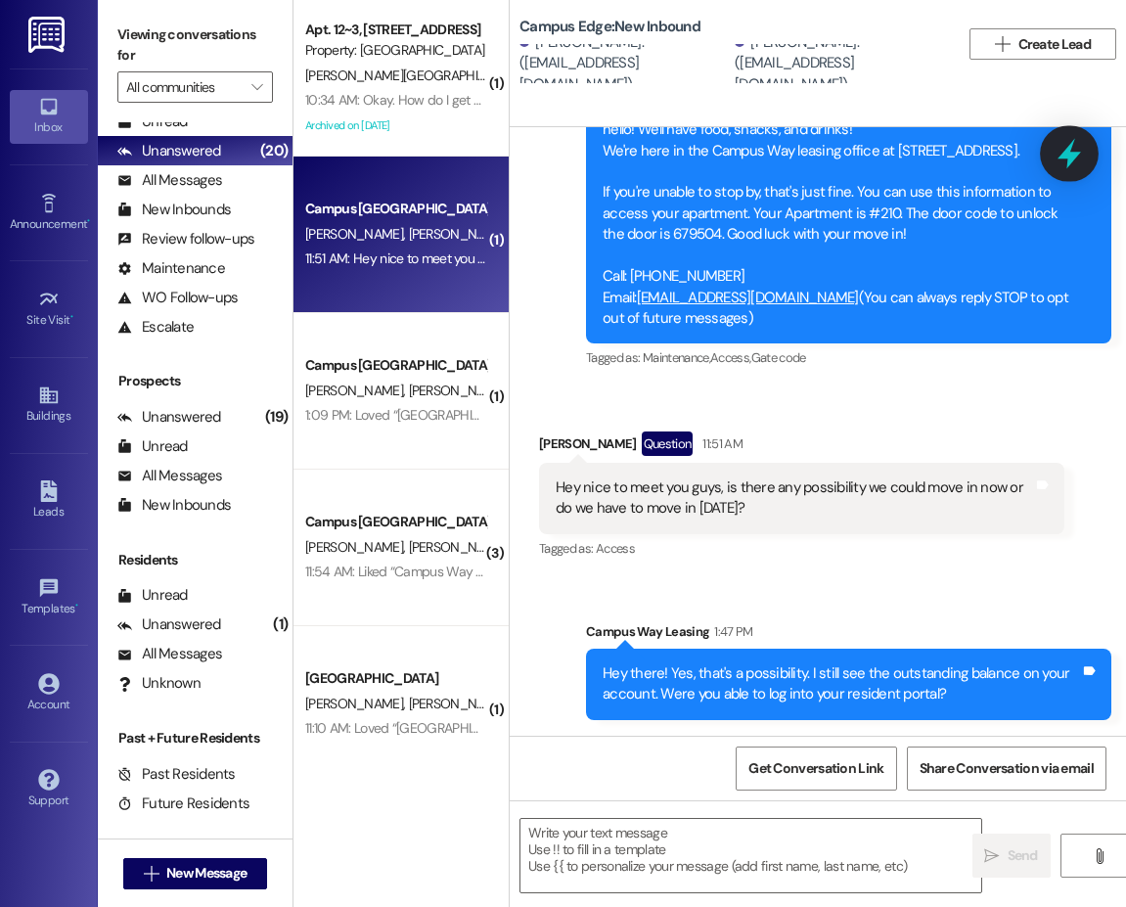
click at [1062, 157] on icon at bounding box center [1068, 154] width 23 height 30
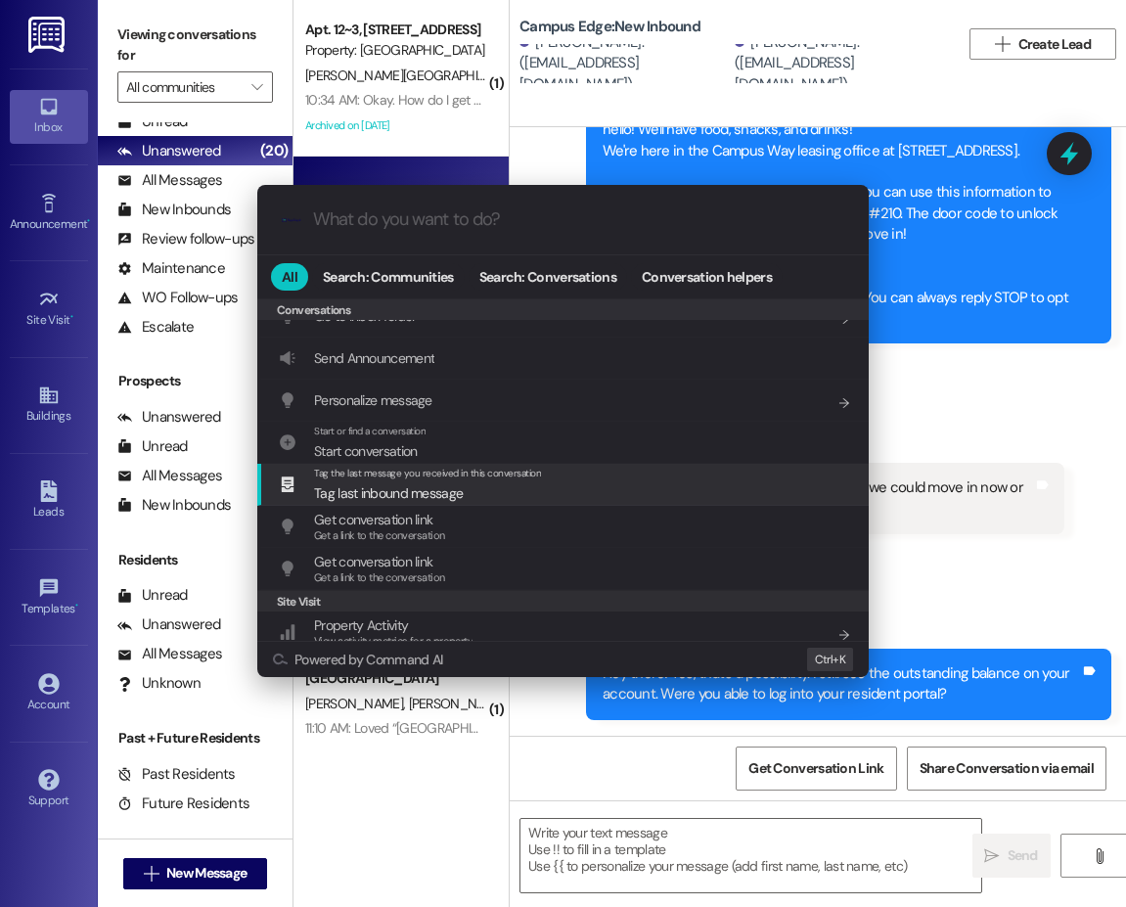
scroll to position [853, 0]
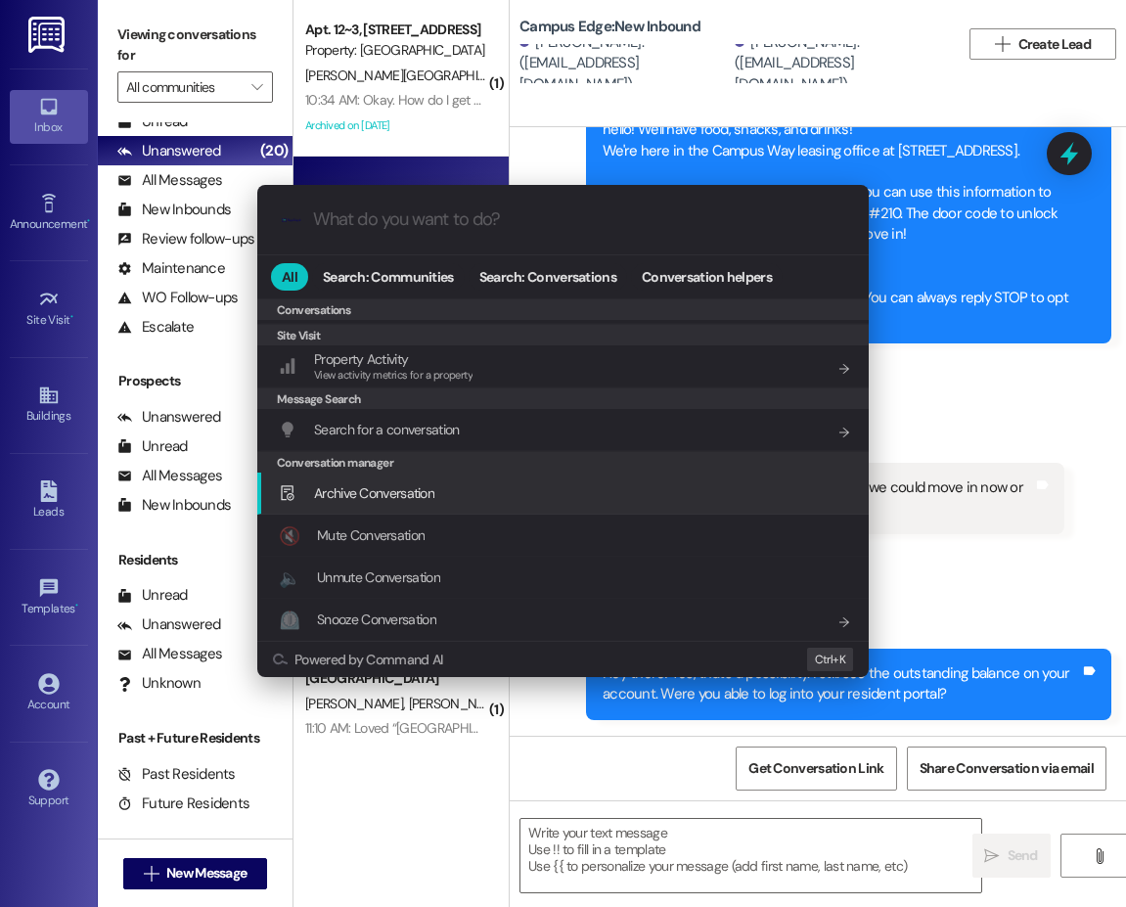
click at [381, 491] on span "Archive Conversation" at bounding box center [374, 493] width 120 height 18
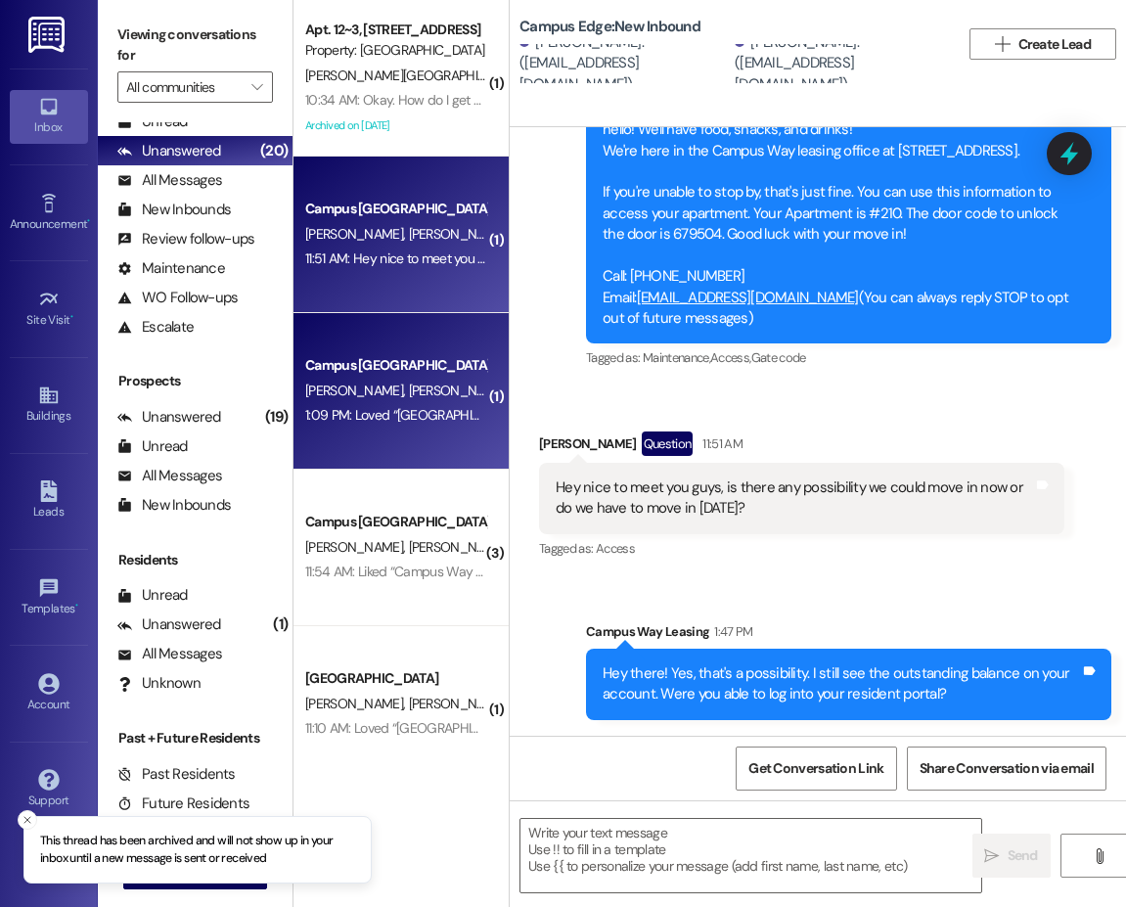
click at [512, 388] on span "B. Jorgensen" at bounding box center [564, 390] width 104 height 18
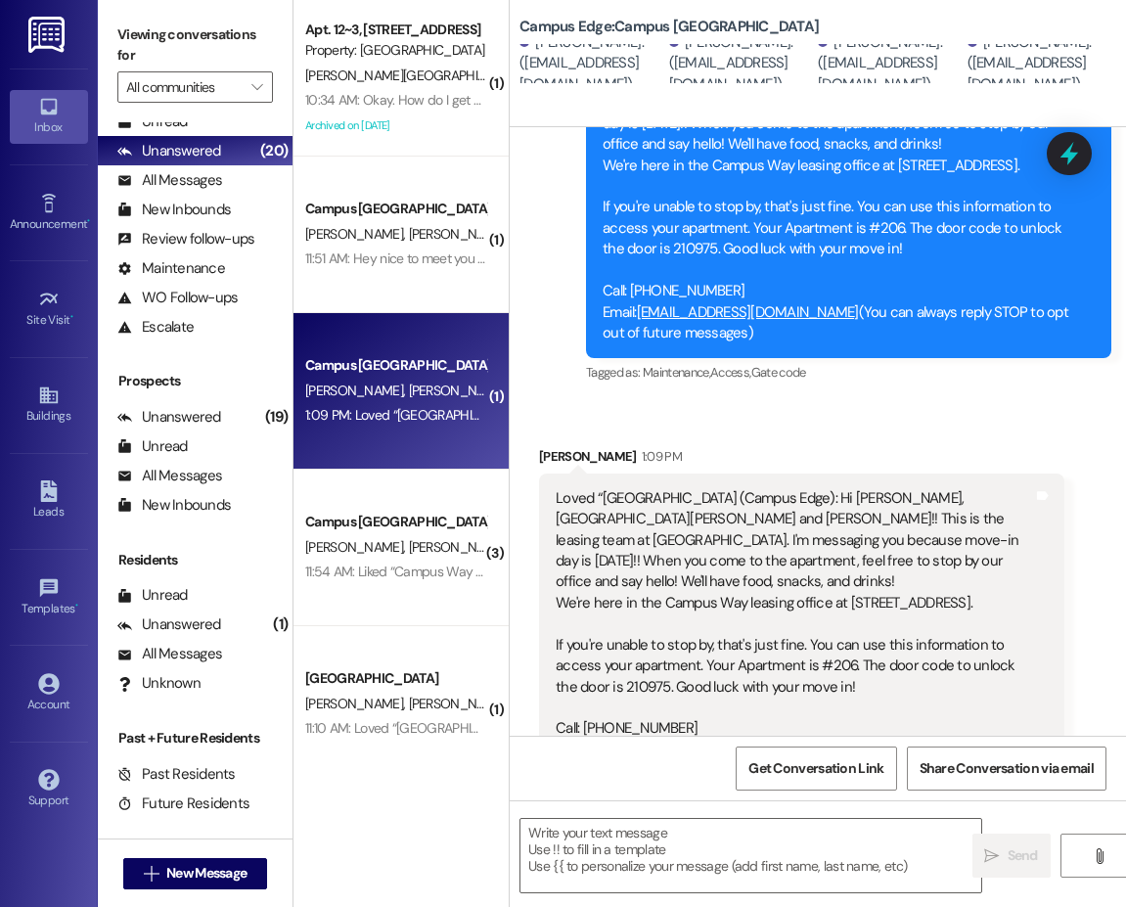
scroll to position [212, 0]
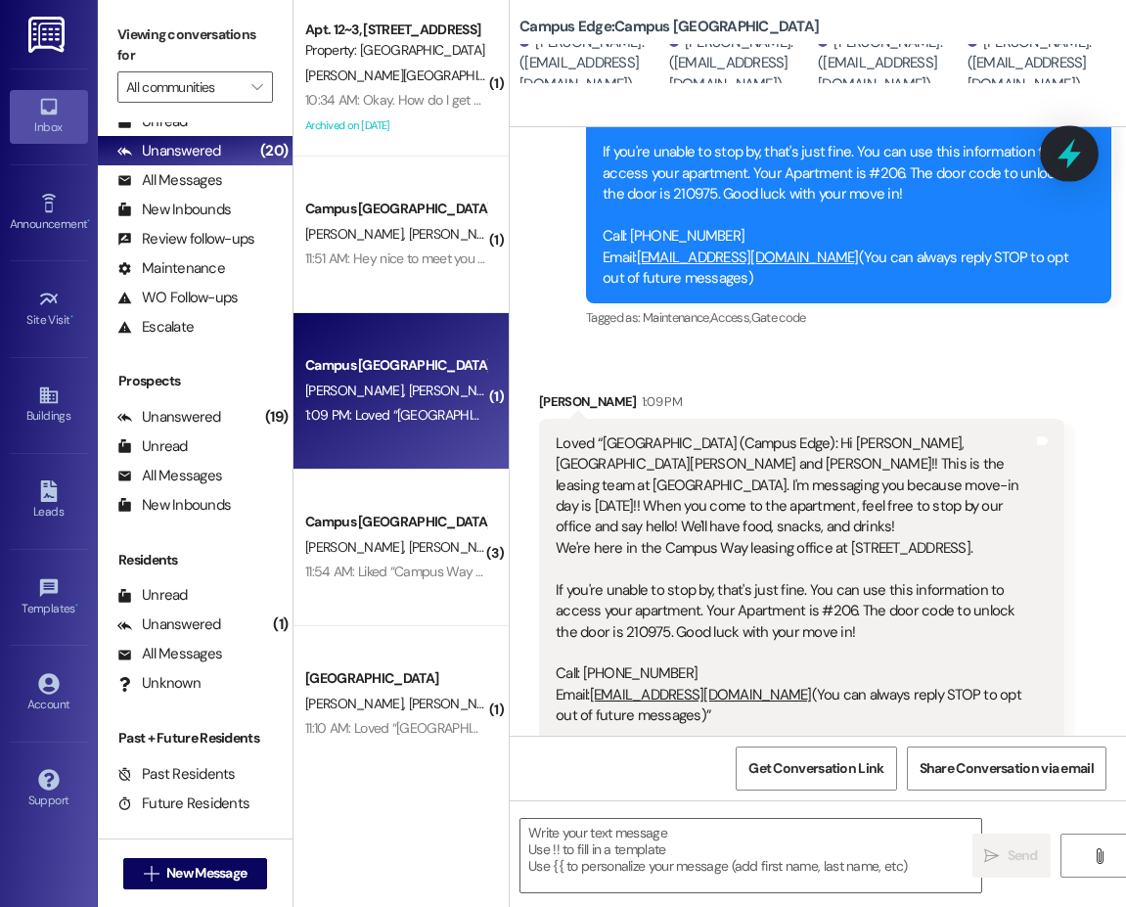
click at [1064, 147] on icon at bounding box center [1068, 153] width 33 height 33
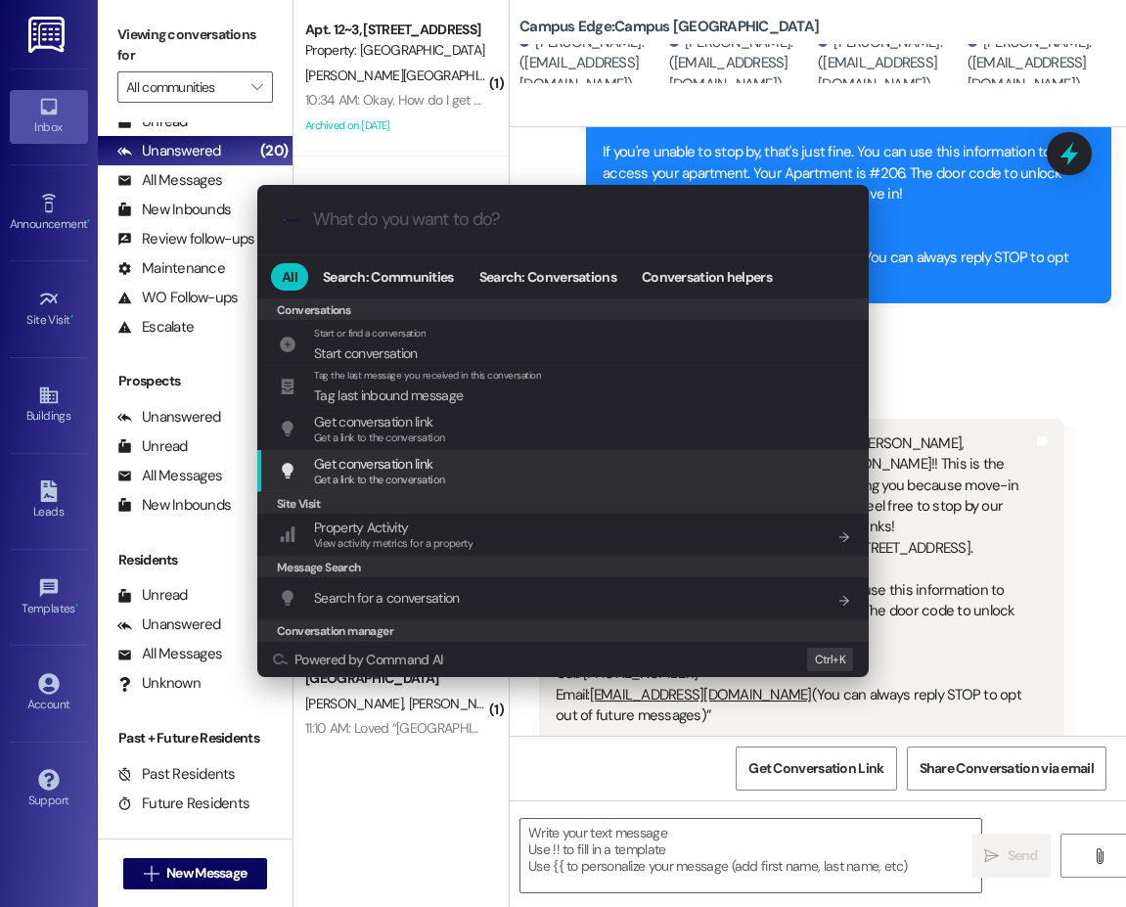
scroll to position [853, 0]
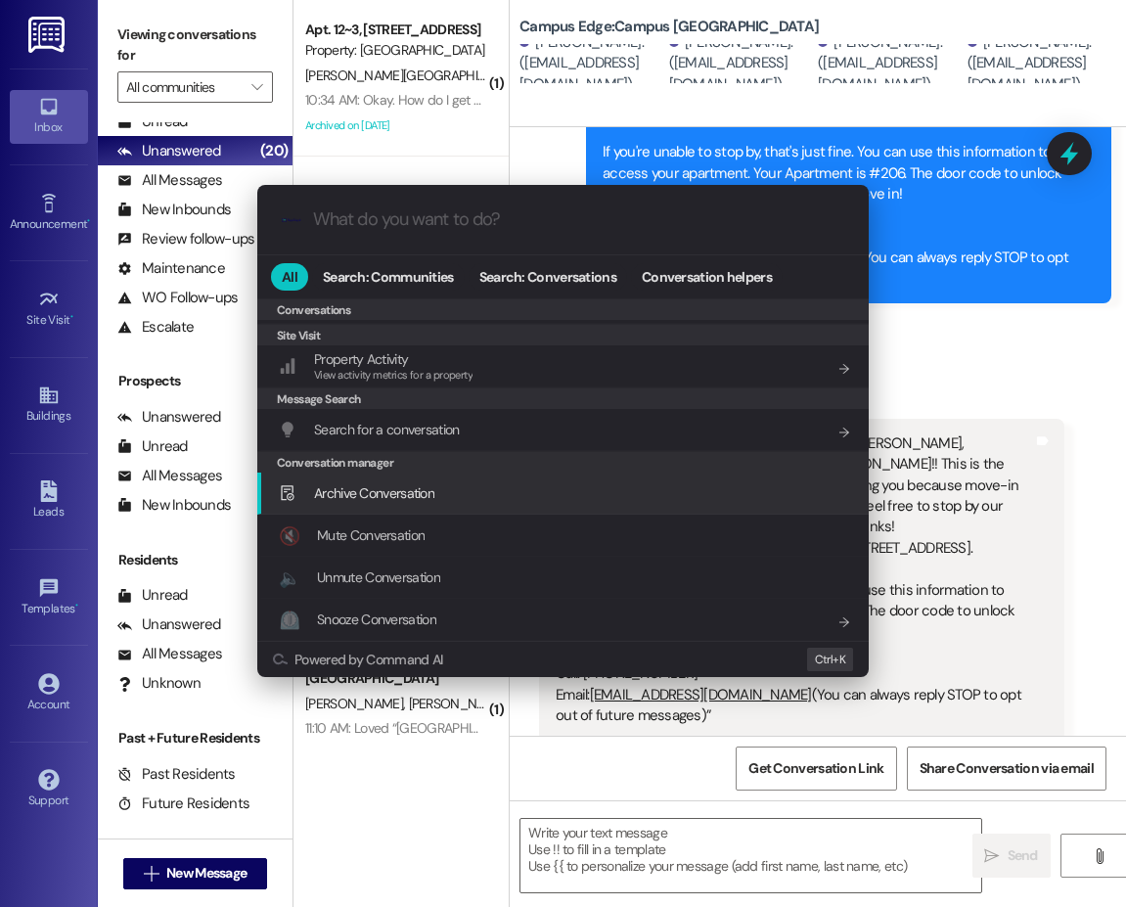
click at [384, 492] on span "Archive Conversation" at bounding box center [374, 493] width 120 height 18
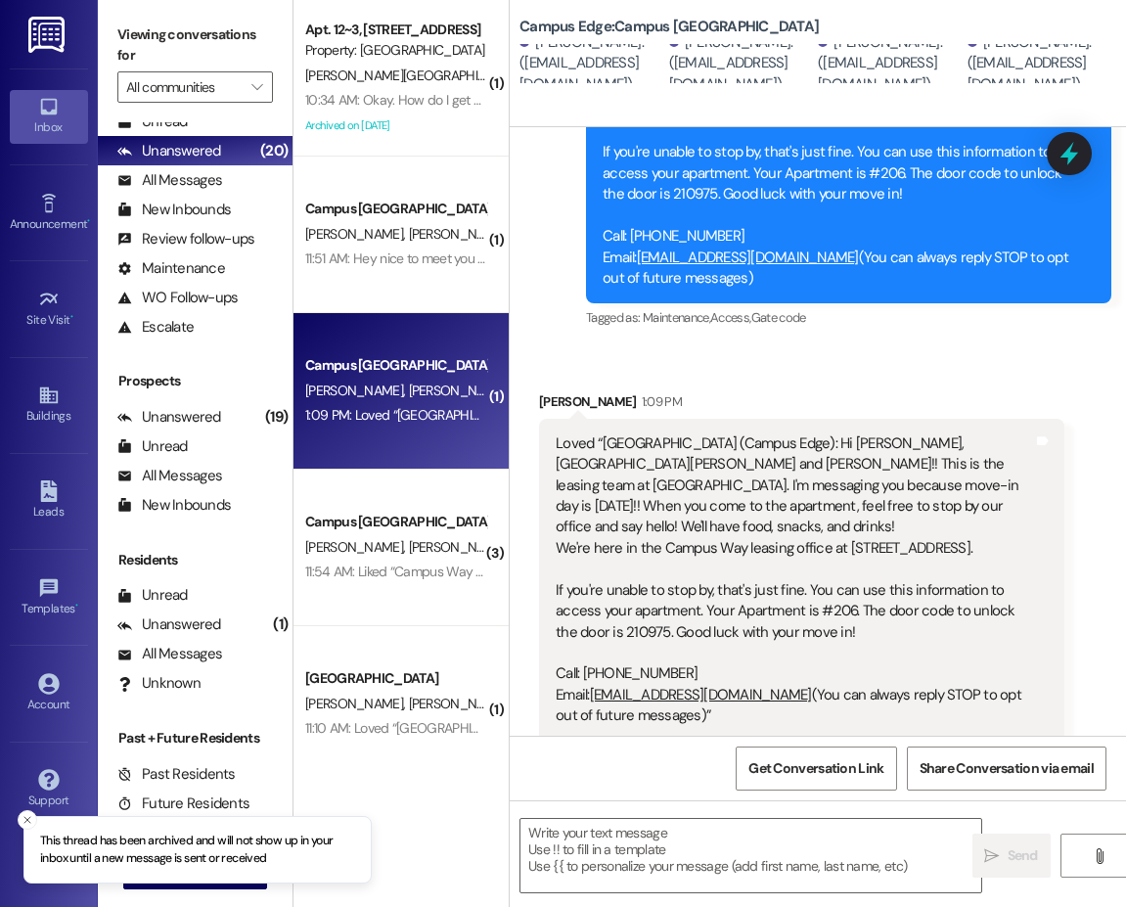
scroll to position [293, 0]
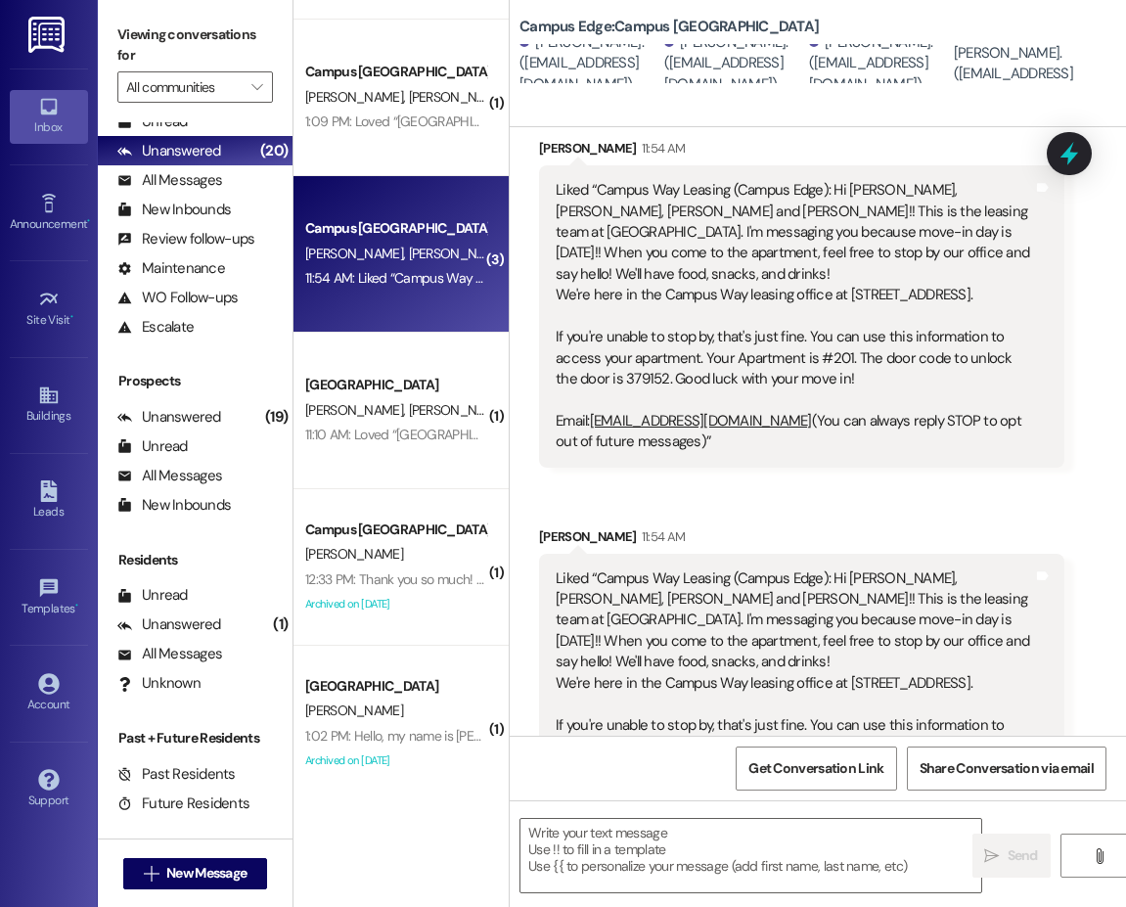
scroll to position [904, 0]
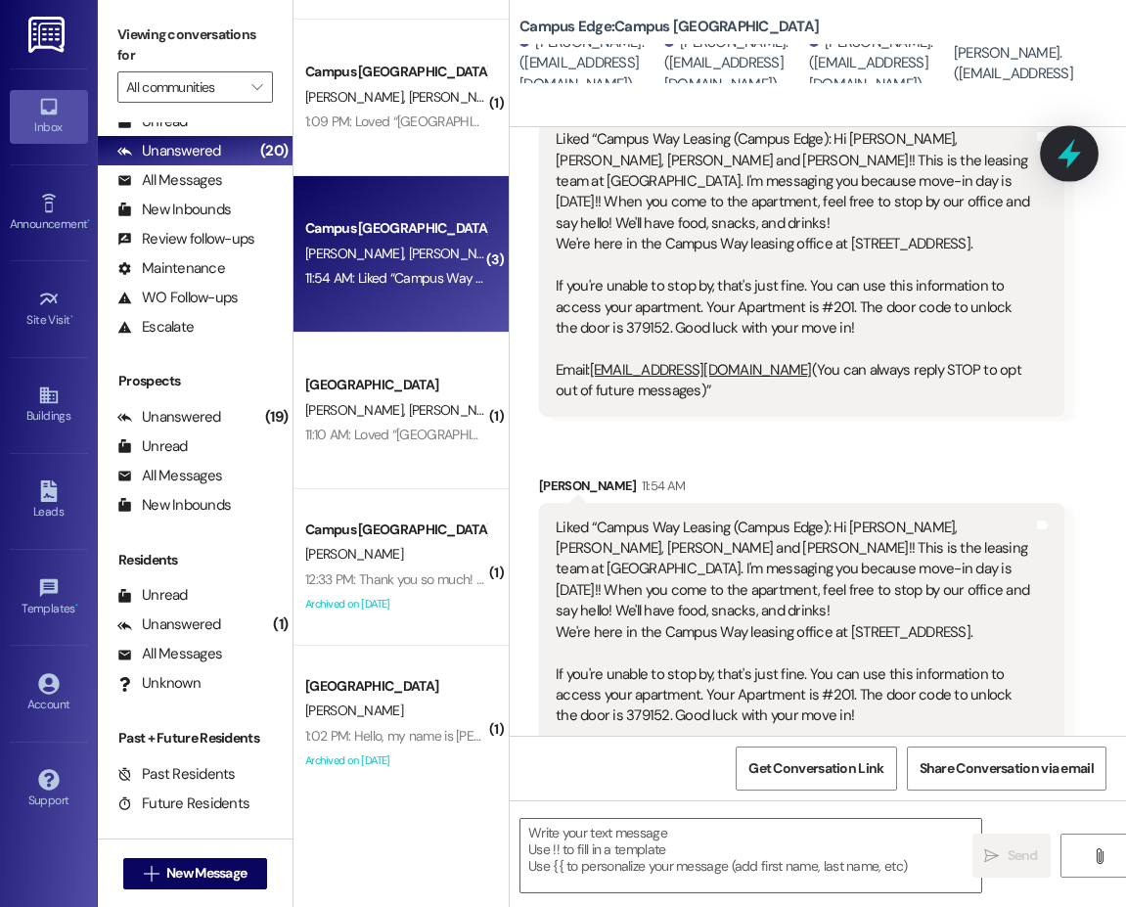
click at [1063, 156] on icon at bounding box center [1068, 154] width 23 height 30
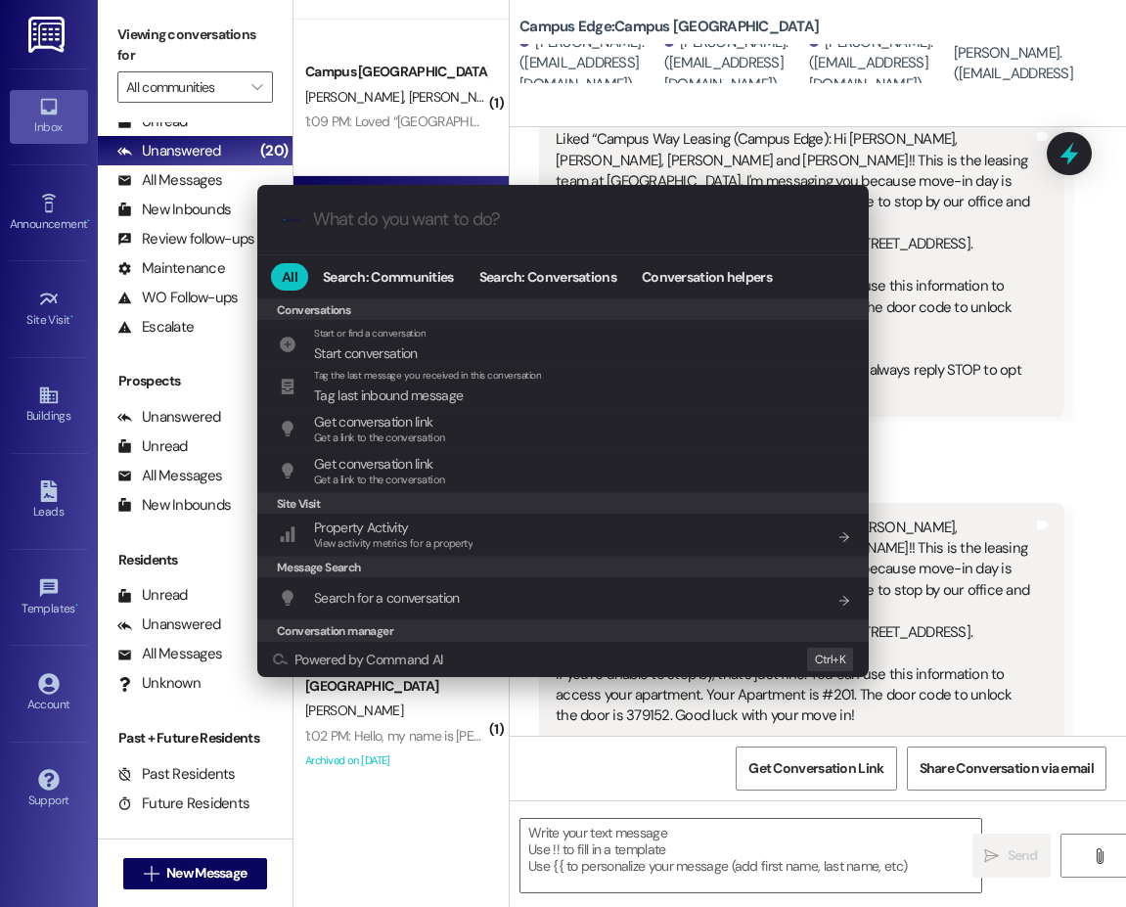
scroll to position [853, 0]
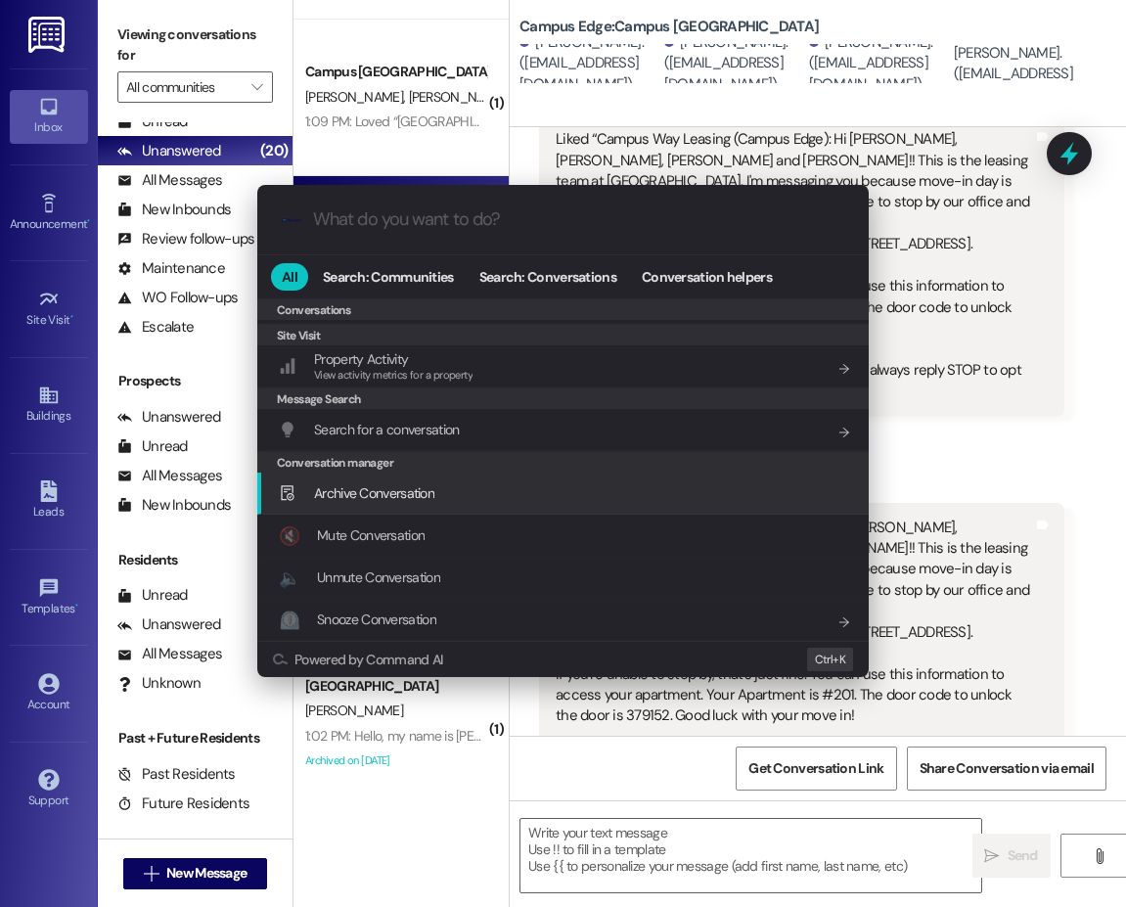
click at [477, 482] on div "Archive Conversation Add shortcut" at bounding box center [565, 493] width 572 height 22
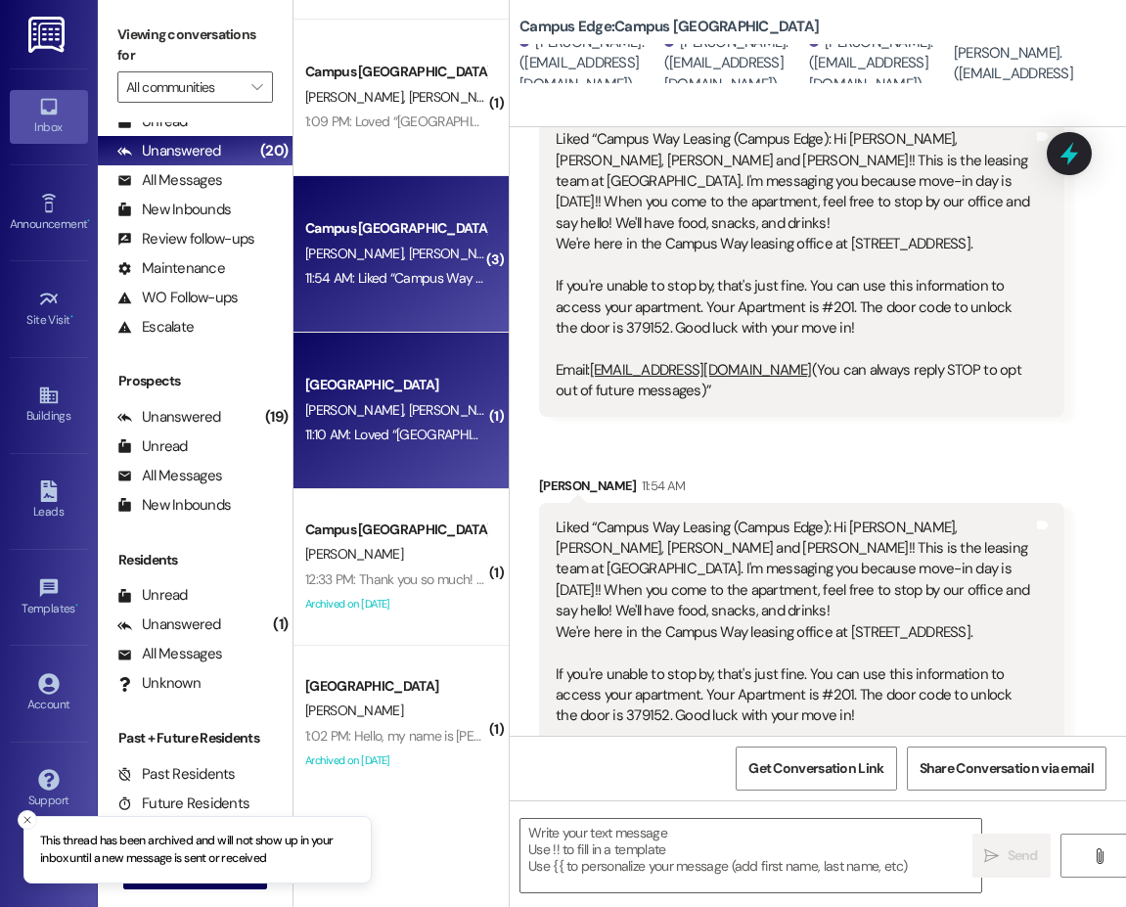
click at [379, 382] on div "[GEOGRAPHIC_DATA]" at bounding box center [395, 385] width 181 height 21
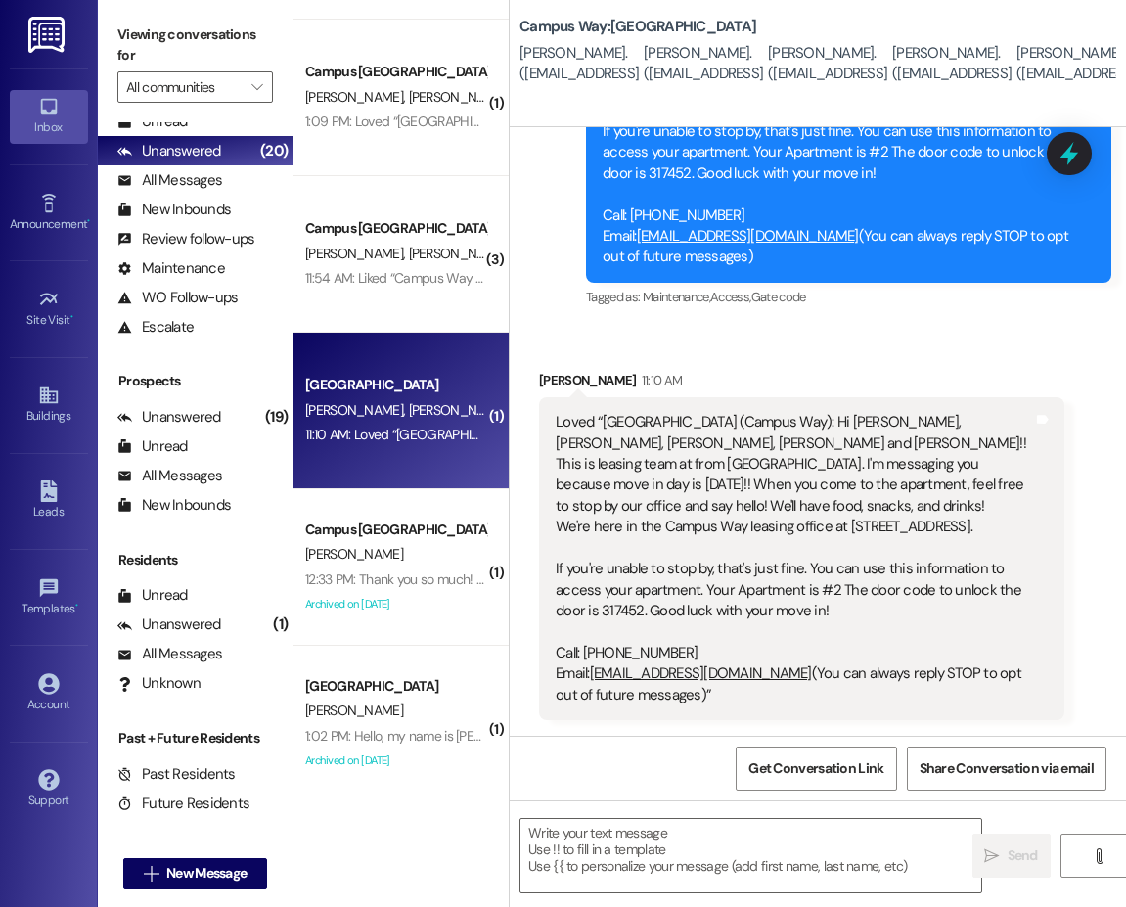
scroll to position [234, 0]
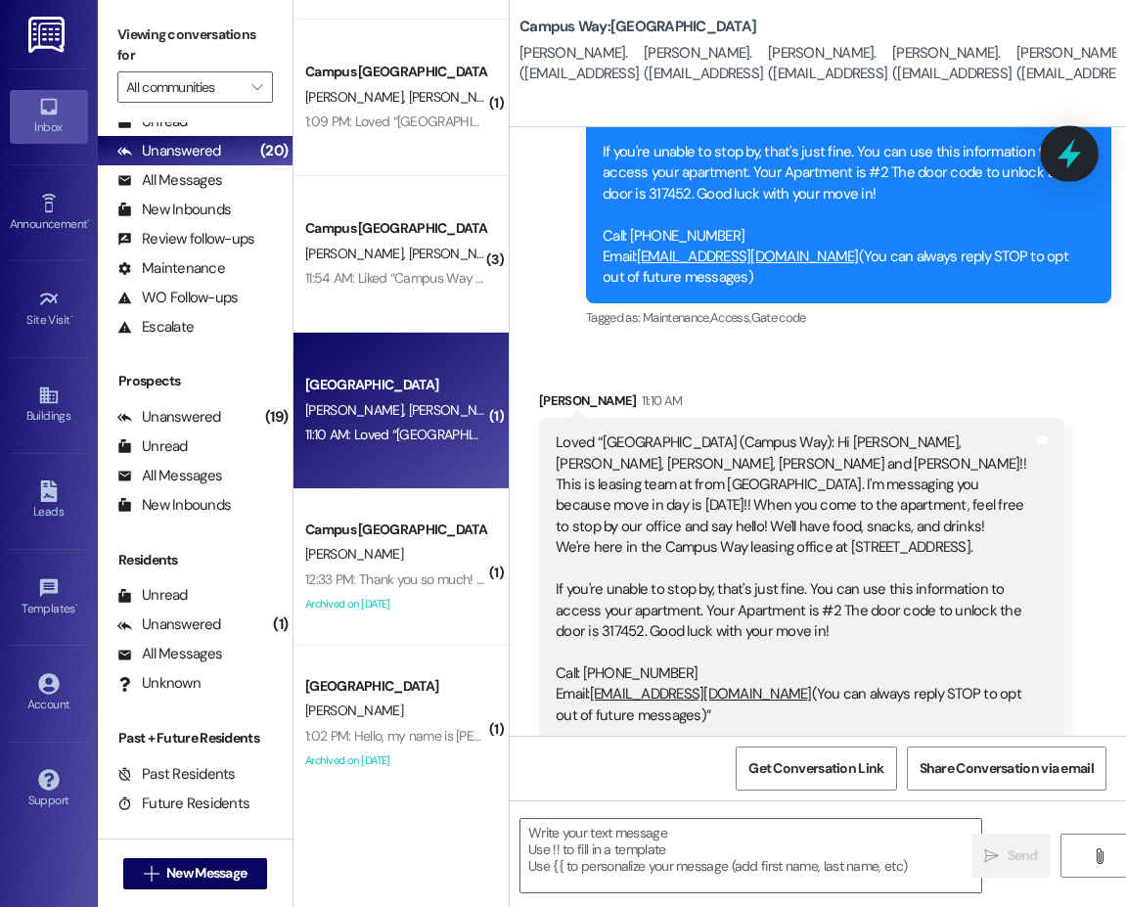
click at [1050, 155] on div at bounding box center [1069, 153] width 59 height 56
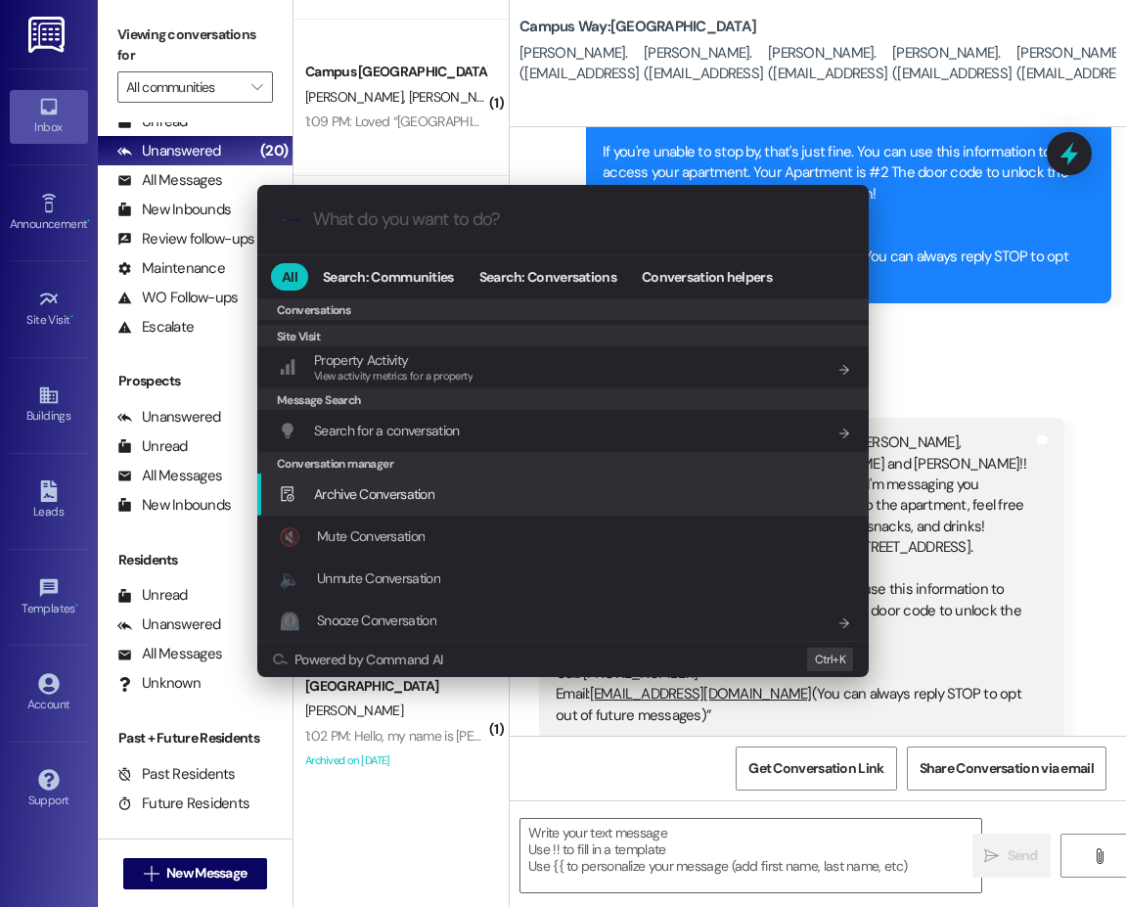
scroll to position [853, 0]
click at [456, 493] on div "Archive Conversation Add shortcut" at bounding box center [565, 493] width 572 height 22
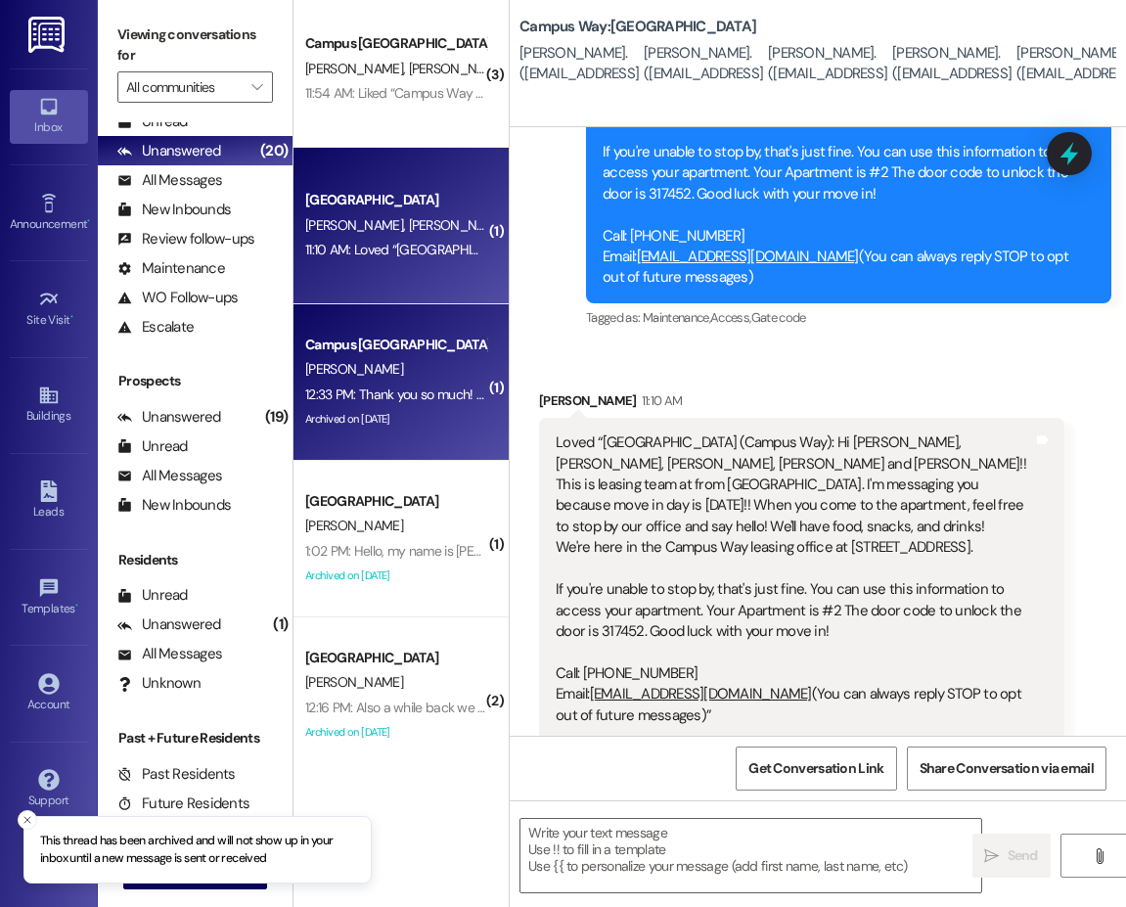
scroll to position [489, 0]
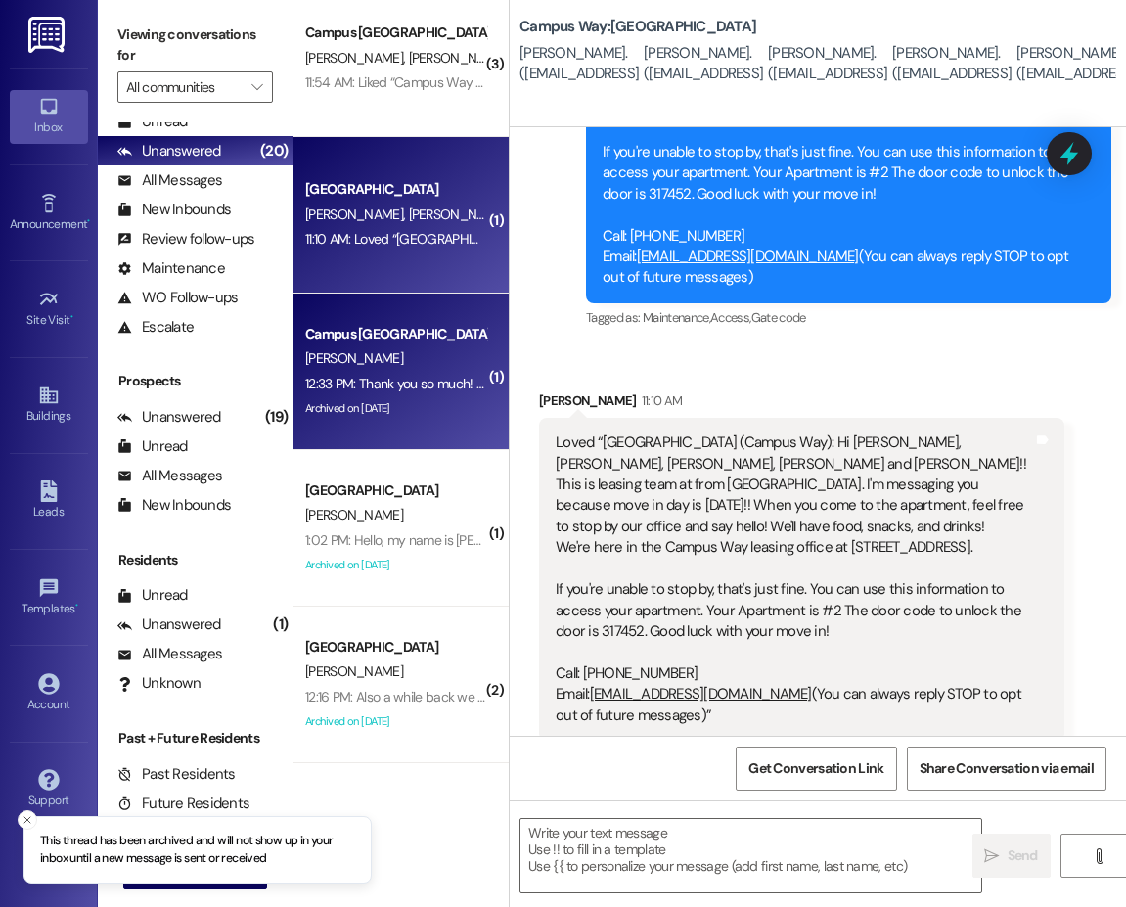
click at [424, 373] on div "12:33 PM: Thank you so much! Have a good day 12:33 PM: Thank you so much! Have …" at bounding box center [395, 384] width 185 height 24
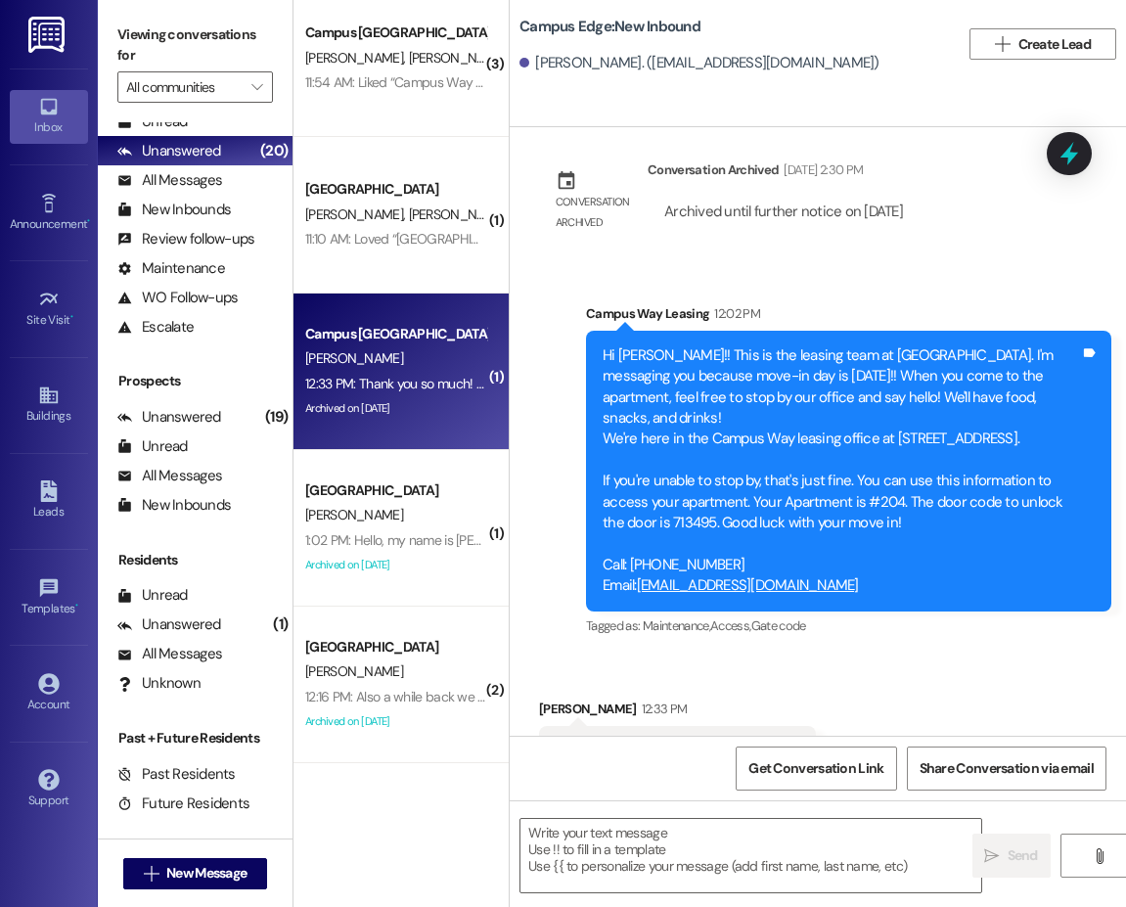
scroll to position [3429, 0]
click at [699, 855] on textarea at bounding box center [750, 855] width 461 height 73
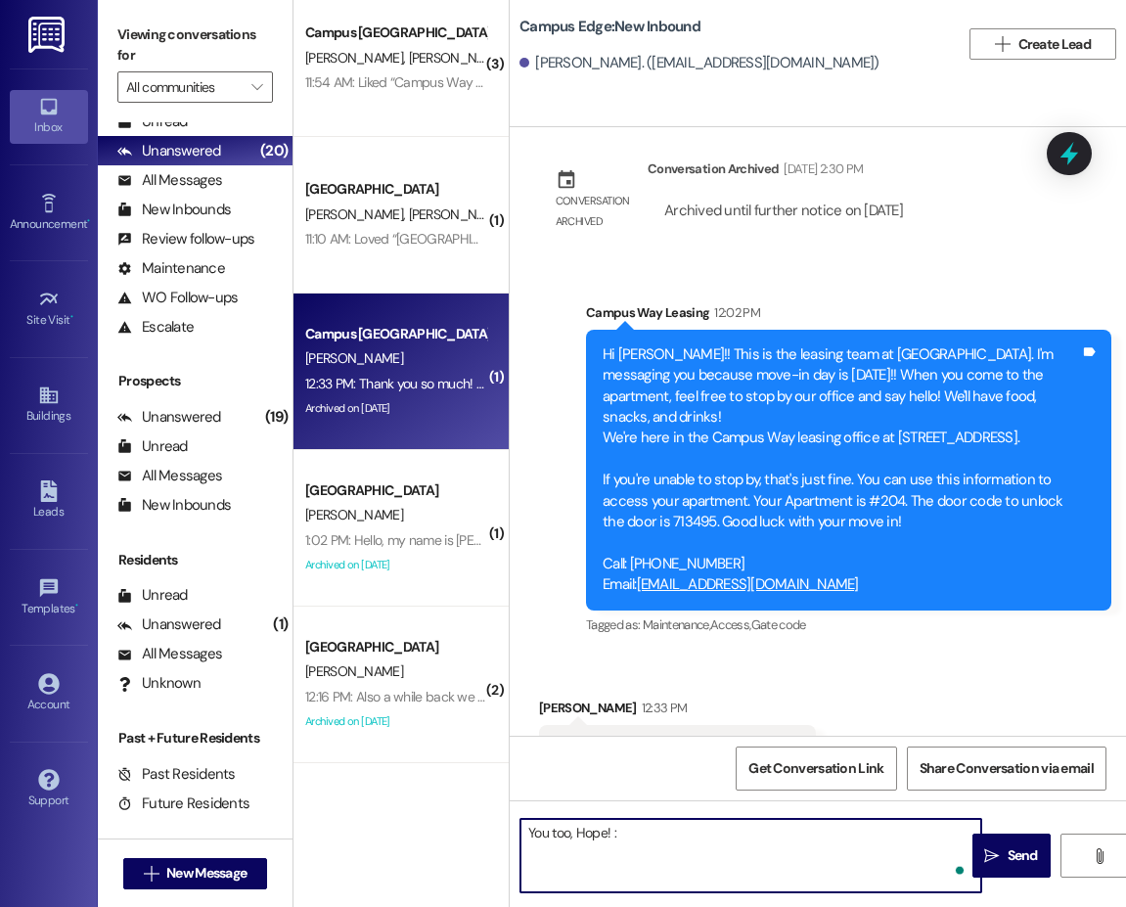
type textarea "You too, Hope! :)"
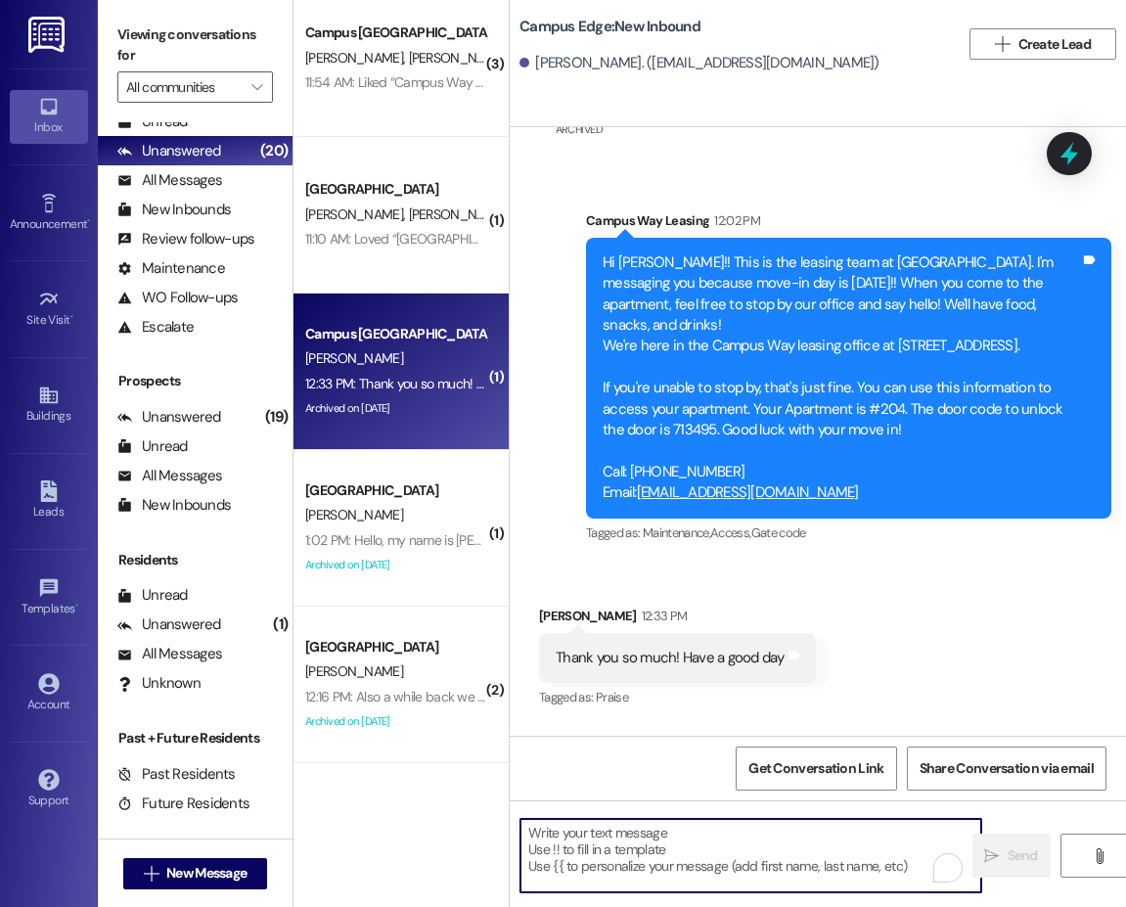
scroll to position [3566, 0]
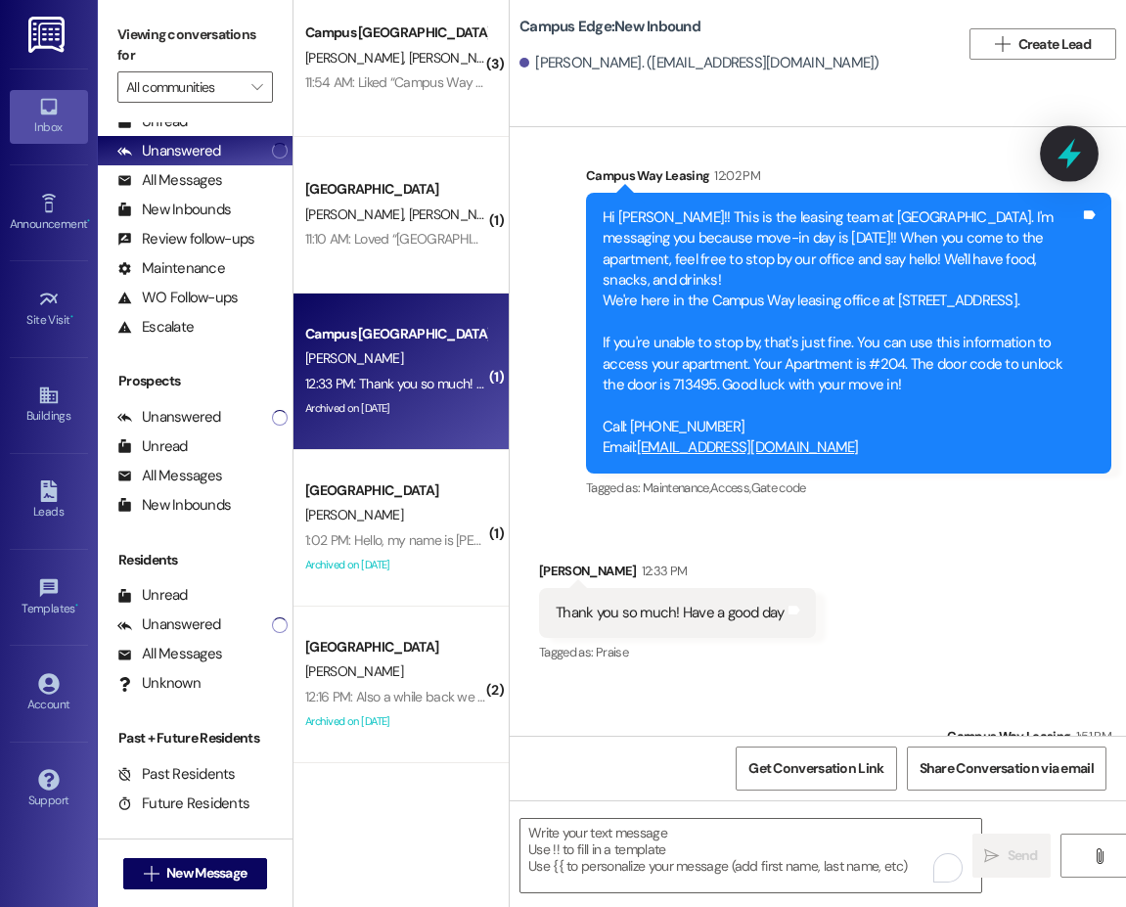
click at [1065, 147] on icon at bounding box center [1068, 153] width 33 height 33
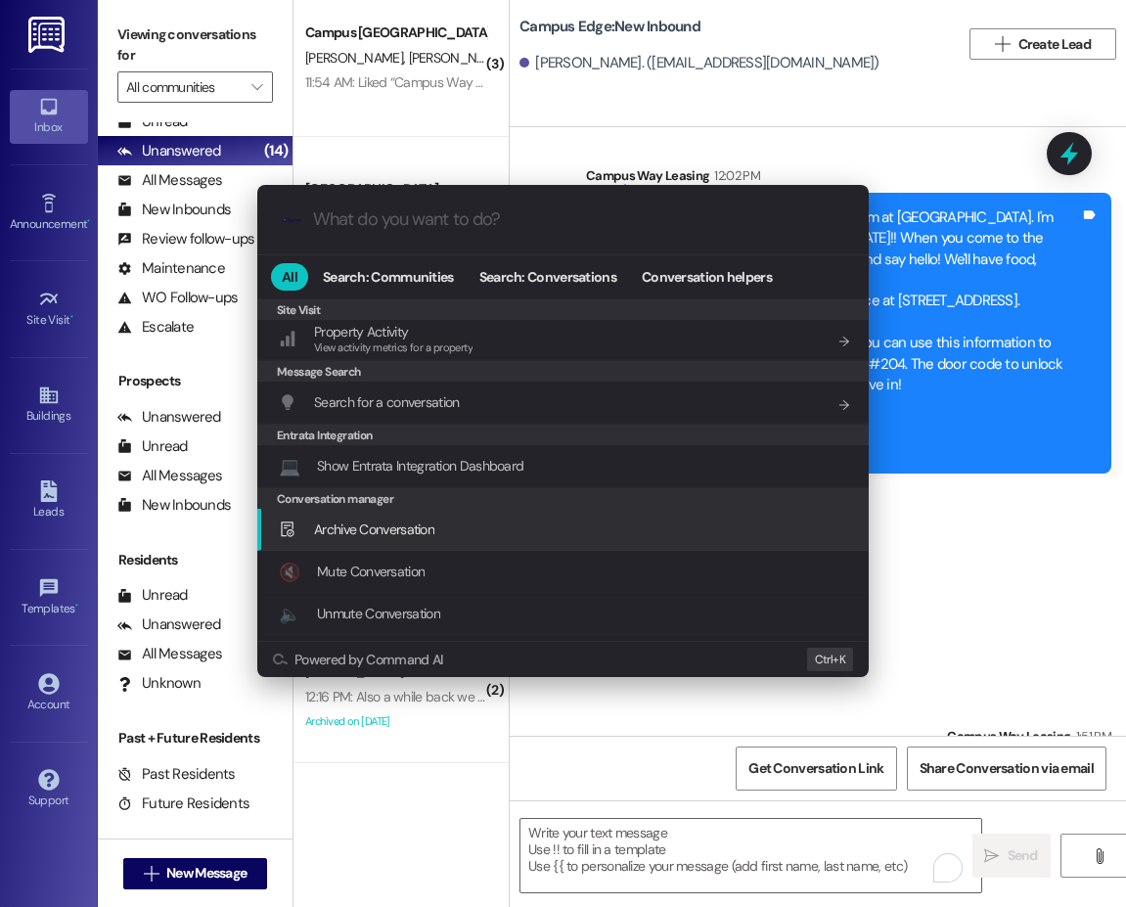
scroll to position [916, 0]
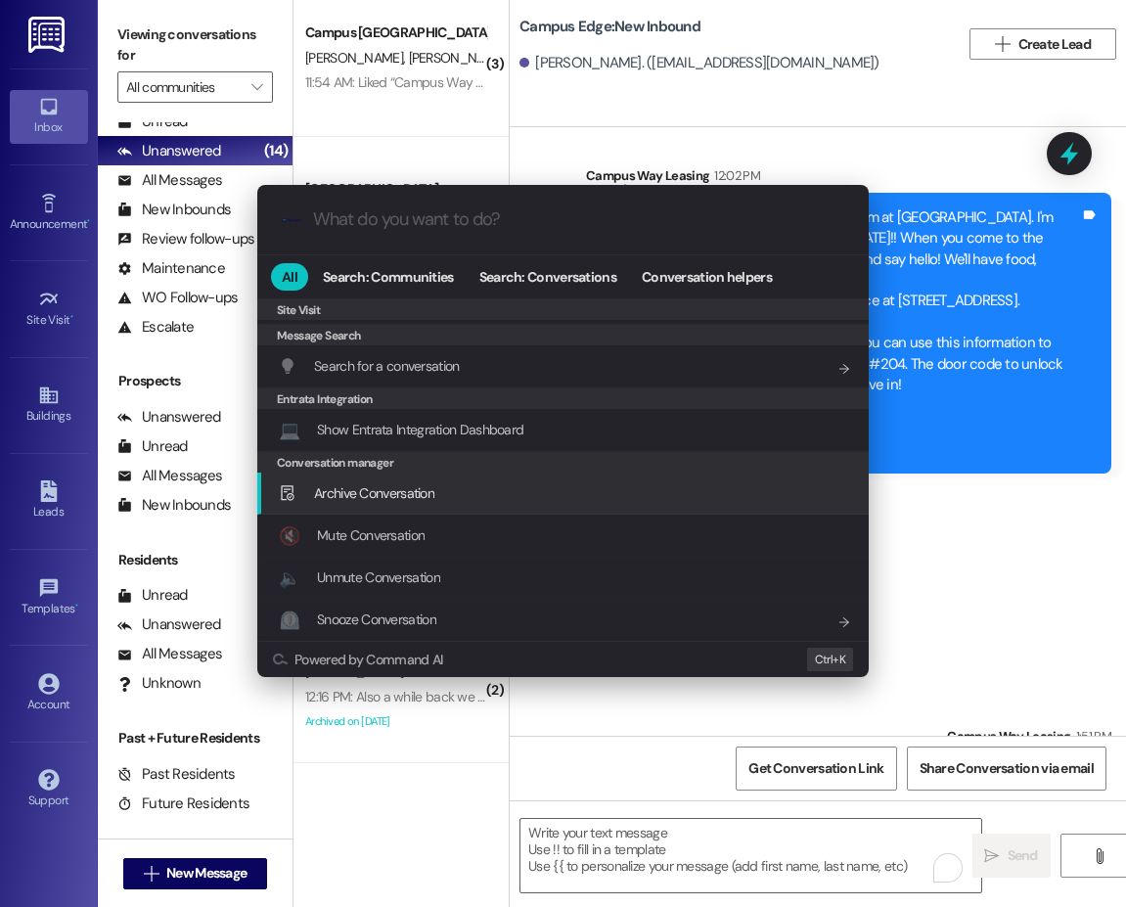
click at [396, 490] on span "Archive Conversation" at bounding box center [374, 493] width 120 height 18
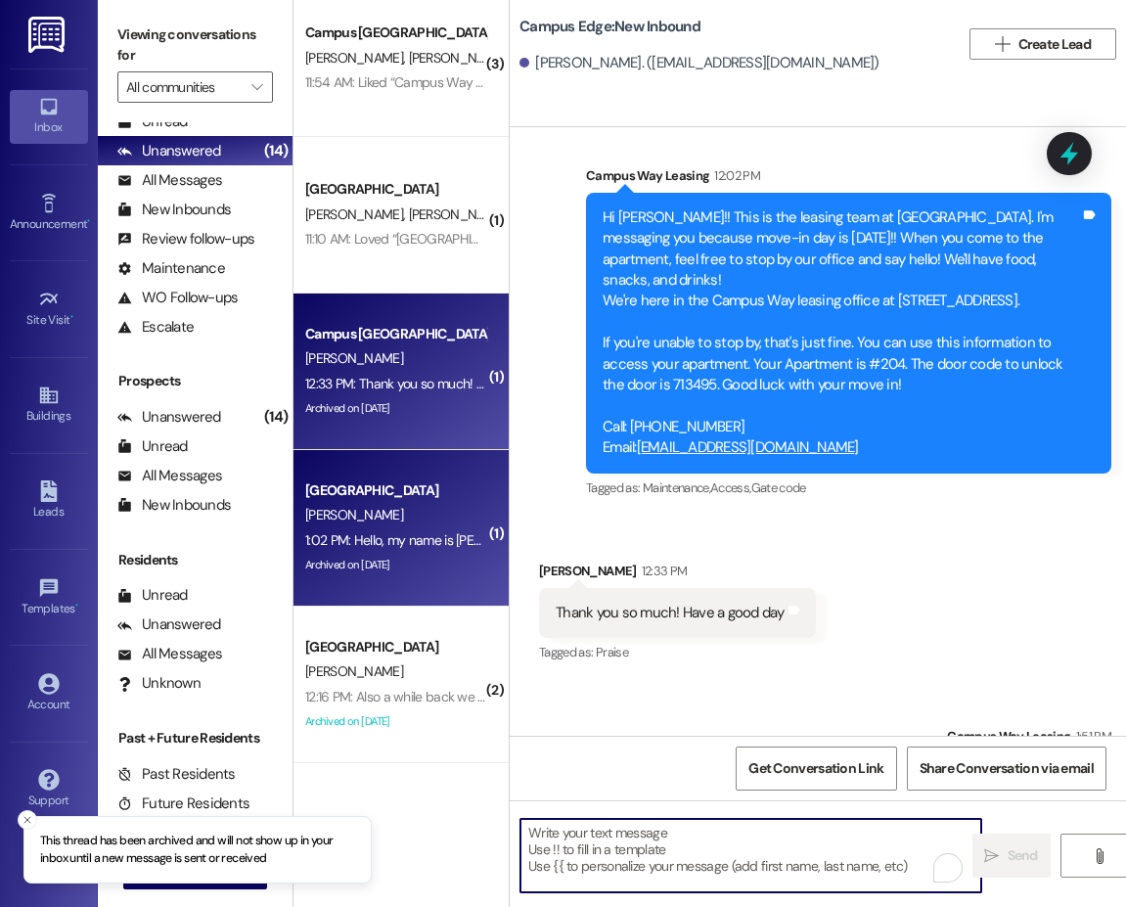
click at [409, 517] on div "[PERSON_NAME]" at bounding box center [395, 515] width 185 height 24
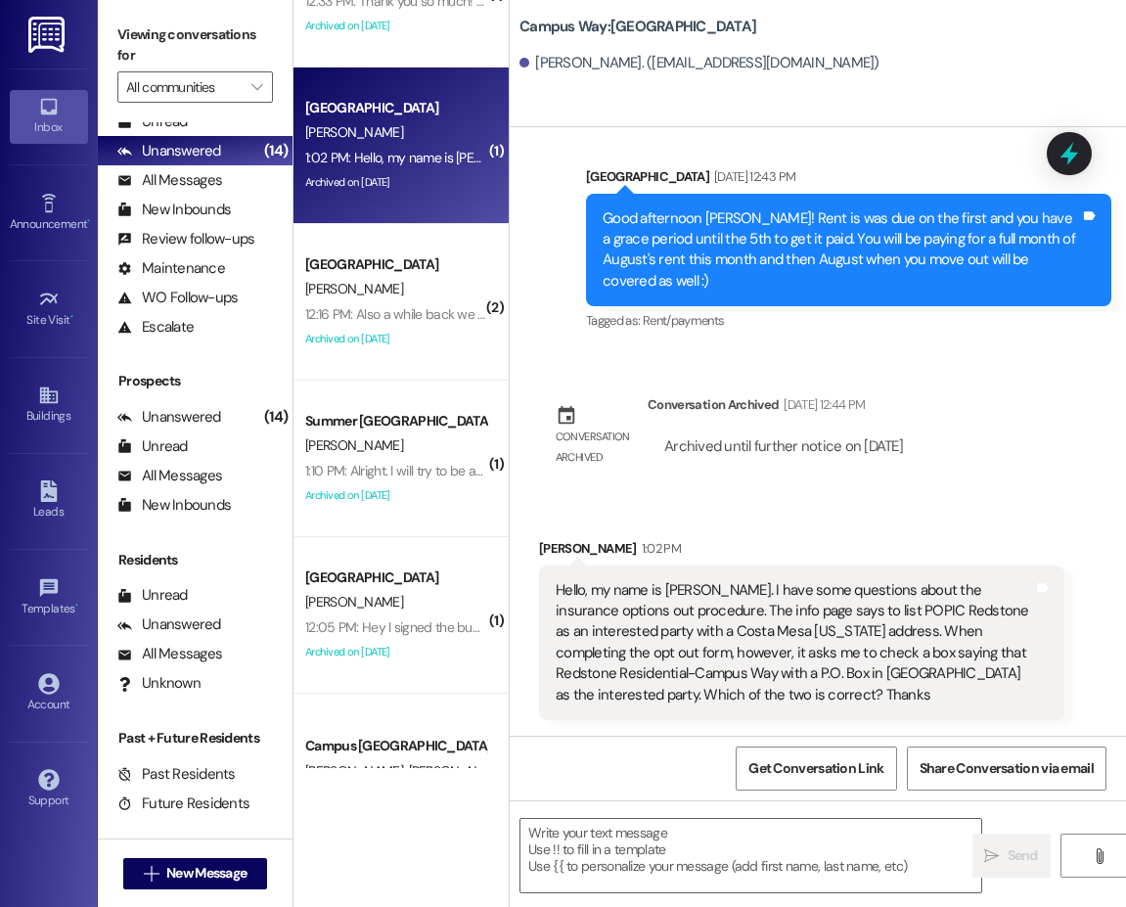
scroll to position [880, 0]
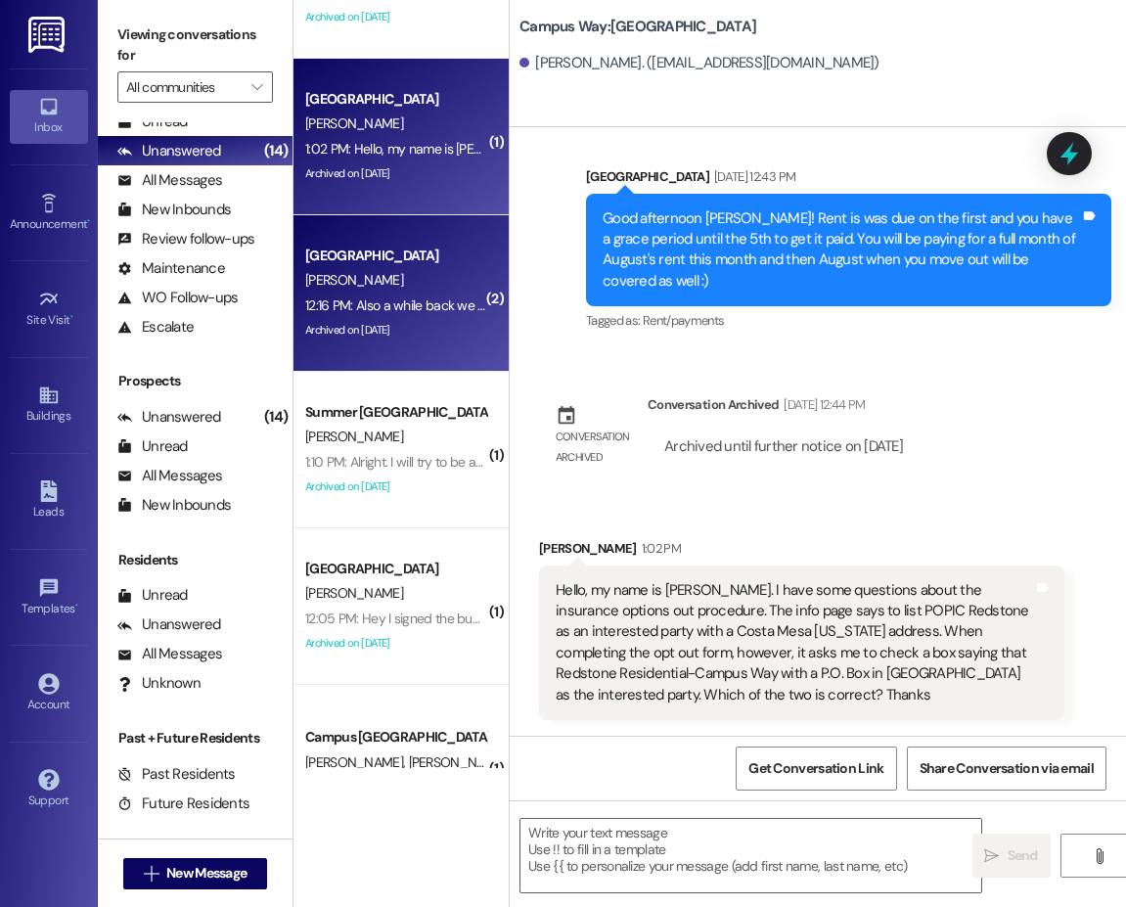
click at [398, 276] on div "[PERSON_NAME]" at bounding box center [395, 280] width 185 height 24
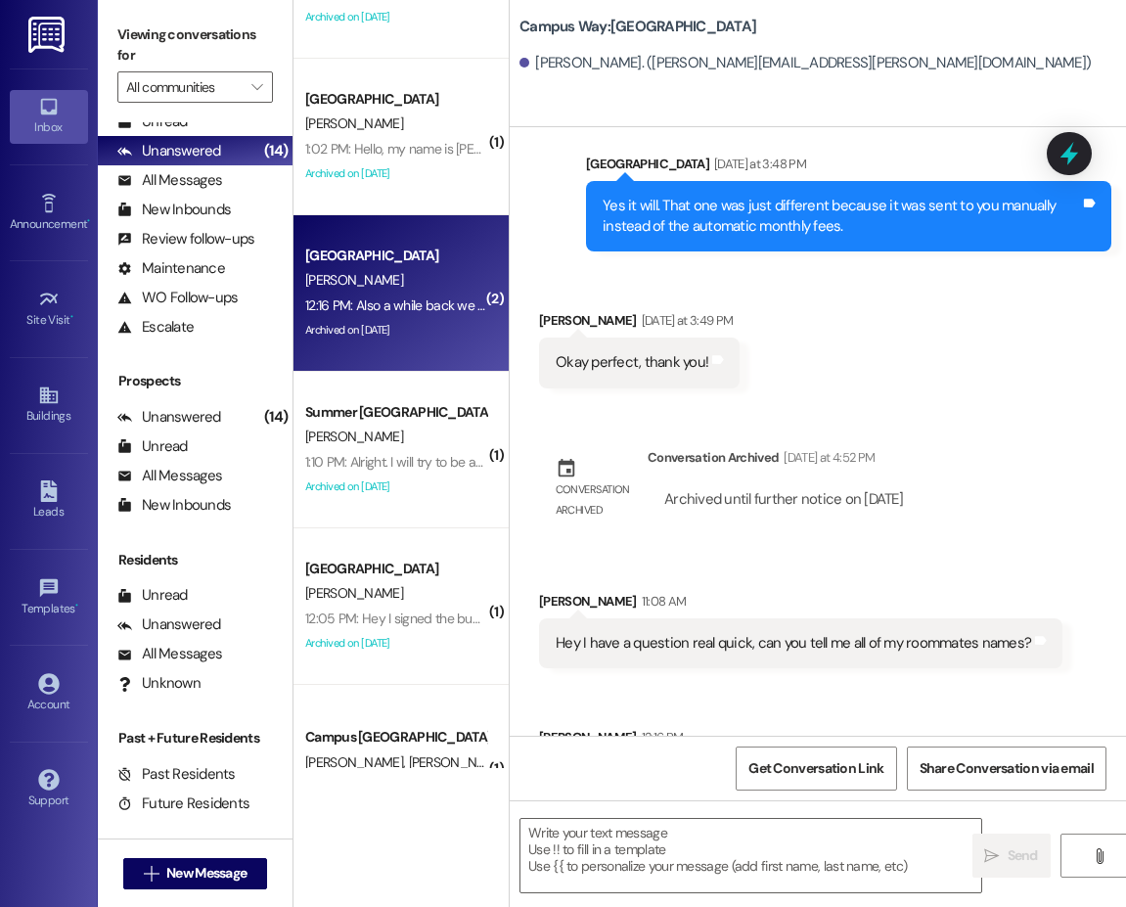
scroll to position [5797, 0]
click at [969, 265] on div "Received via SMS Tyler Gappmayer Yesterday at 3:49 PM Okay perfect, thank you! …" at bounding box center [818, 333] width 616 height 136
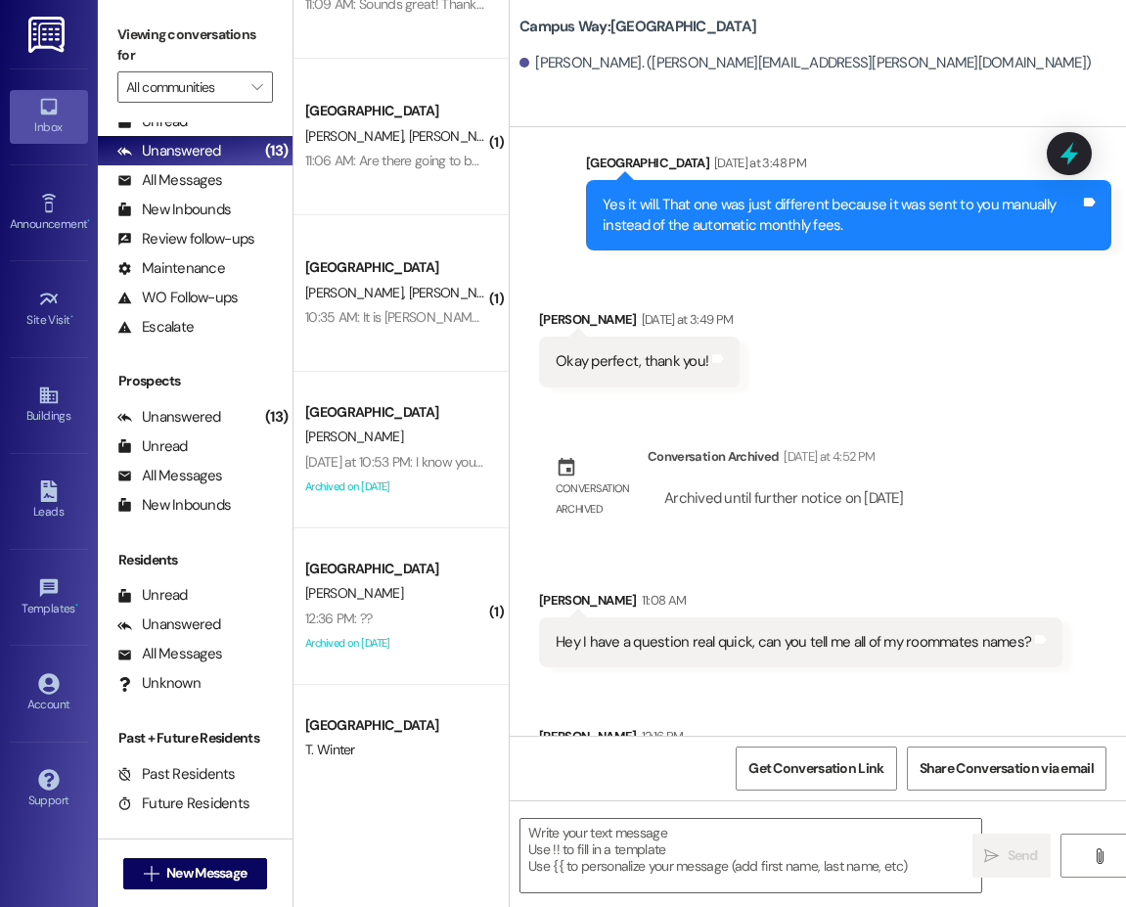
click at [904, 560] on div "Received via SMS Tyler Gappmayer 11:08 AM Hey I have a question real quick, can…" at bounding box center [818, 713] width 616 height 335
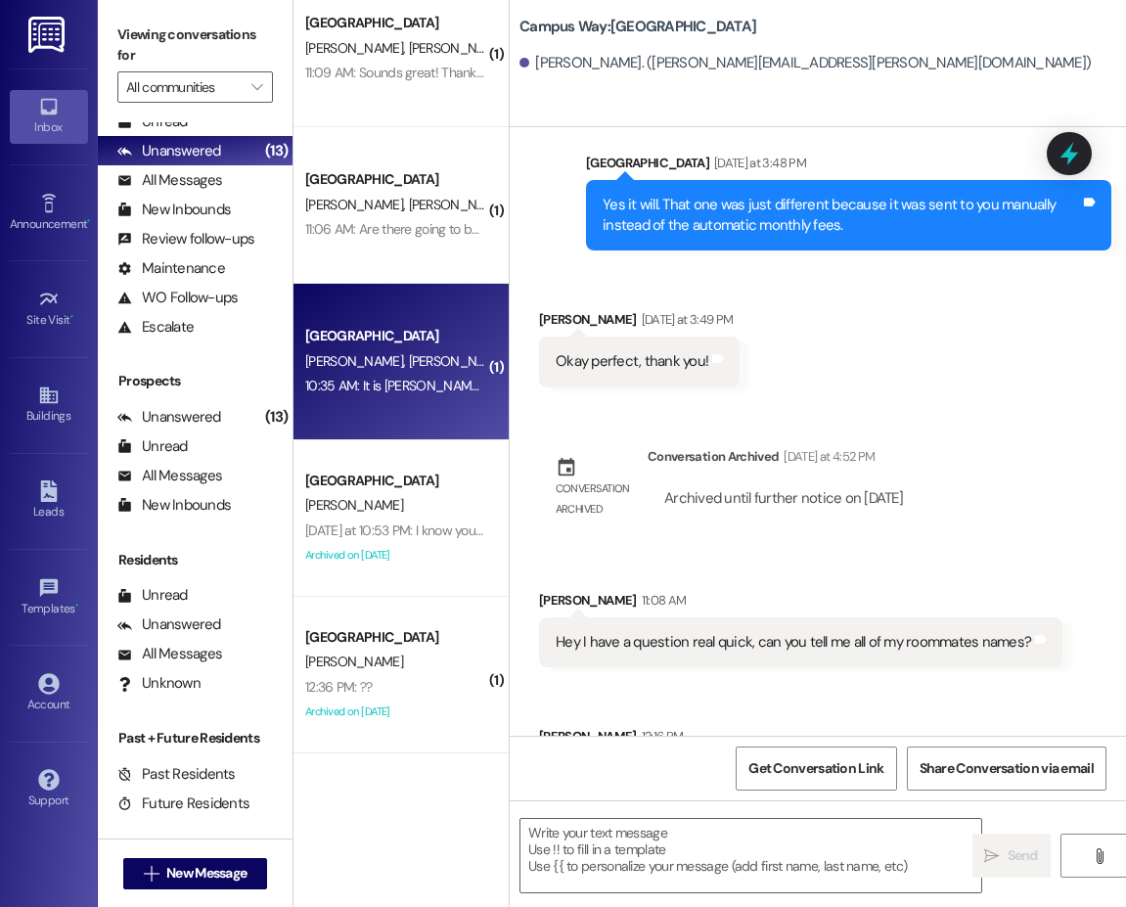
scroll to position [685, 0]
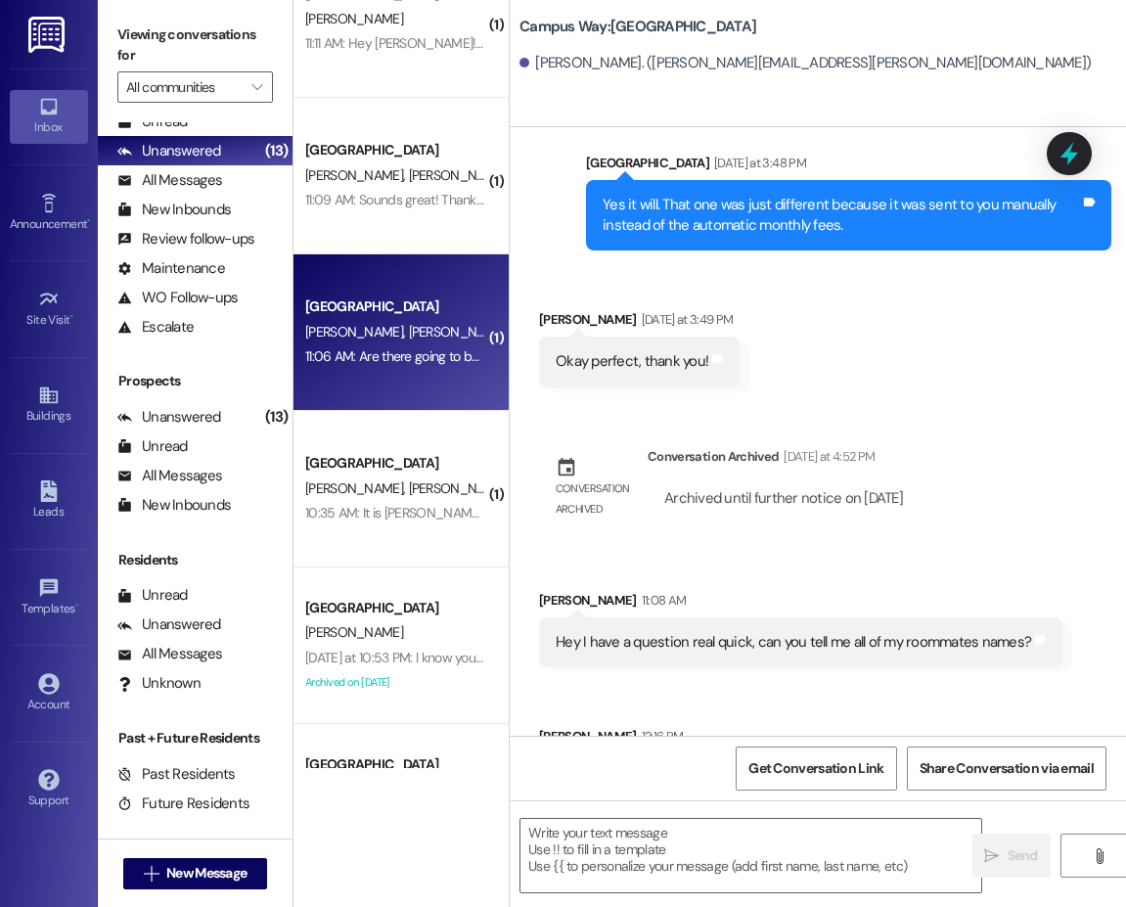
click at [374, 348] on div "11:06 AM: Are there going to be only 3 people in our apartment? 11:06 AM: Are t…" at bounding box center [484, 356] width 358 height 18
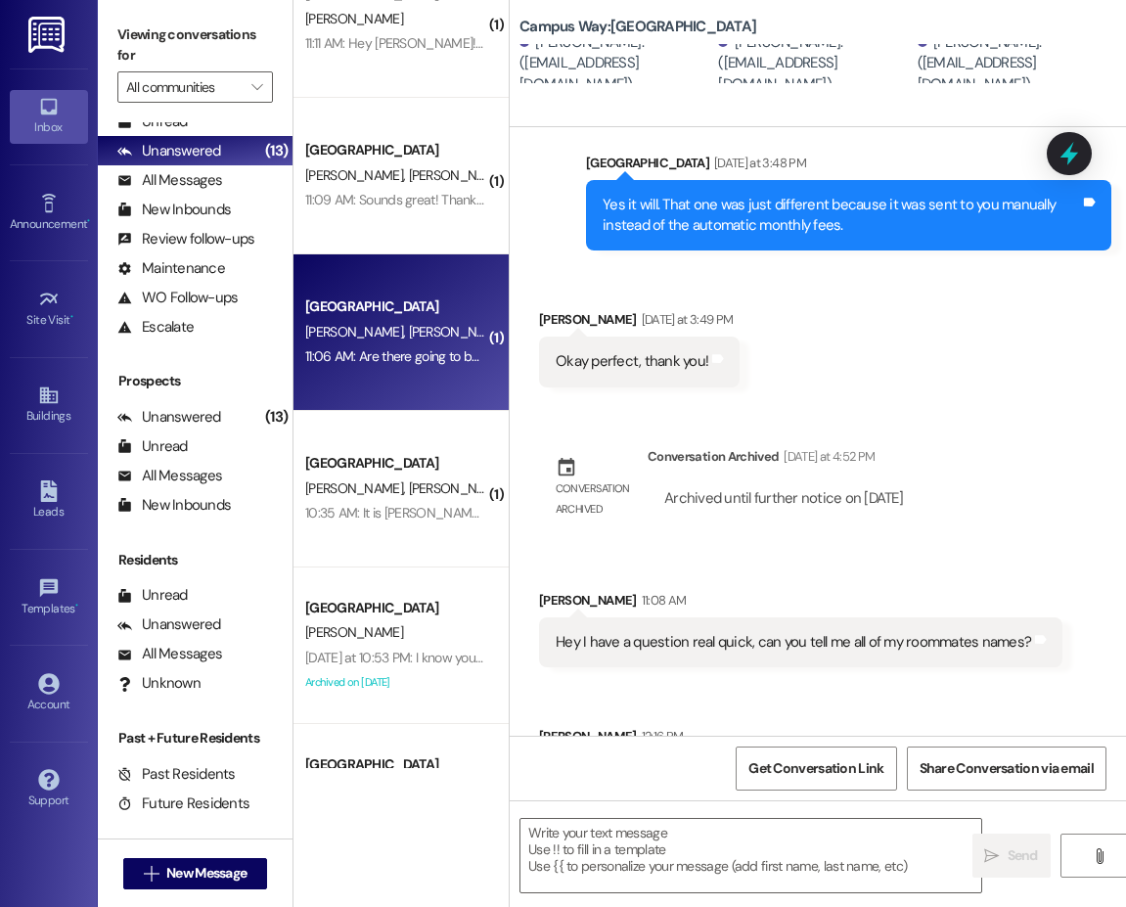
scroll to position [276, 0]
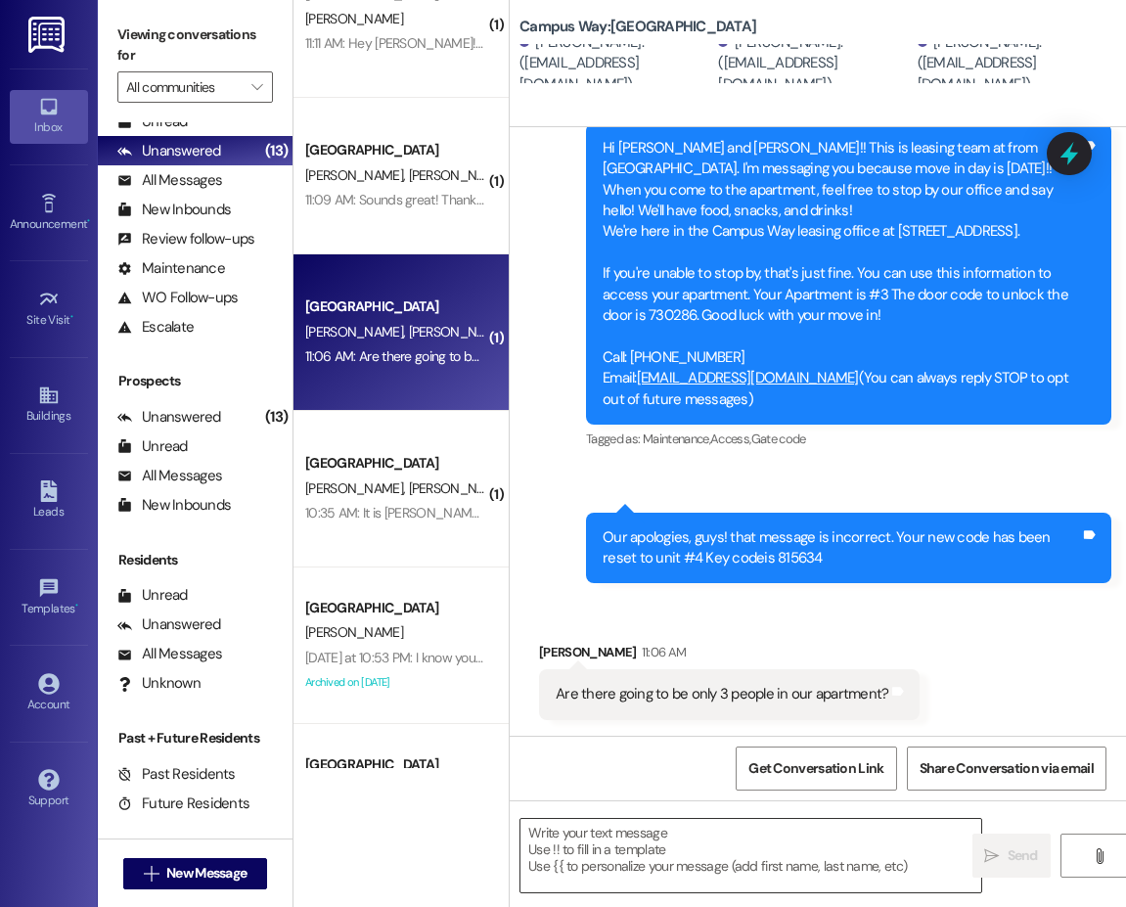
click at [704, 850] on textarea at bounding box center [750, 855] width 461 height 73
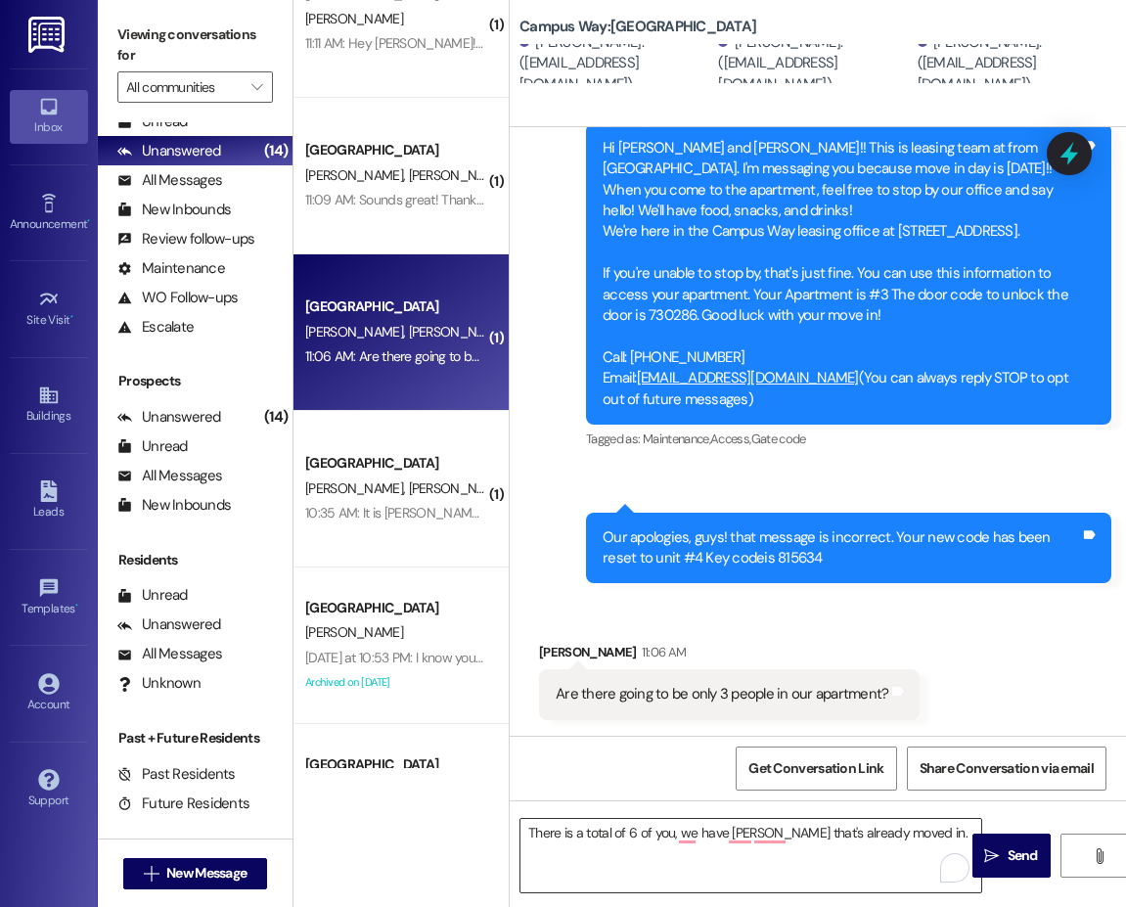
click at [931, 833] on textarea "There is a total of 6 of you, we have Kyle that's already moved in." at bounding box center [750, 855] width 461 height 73
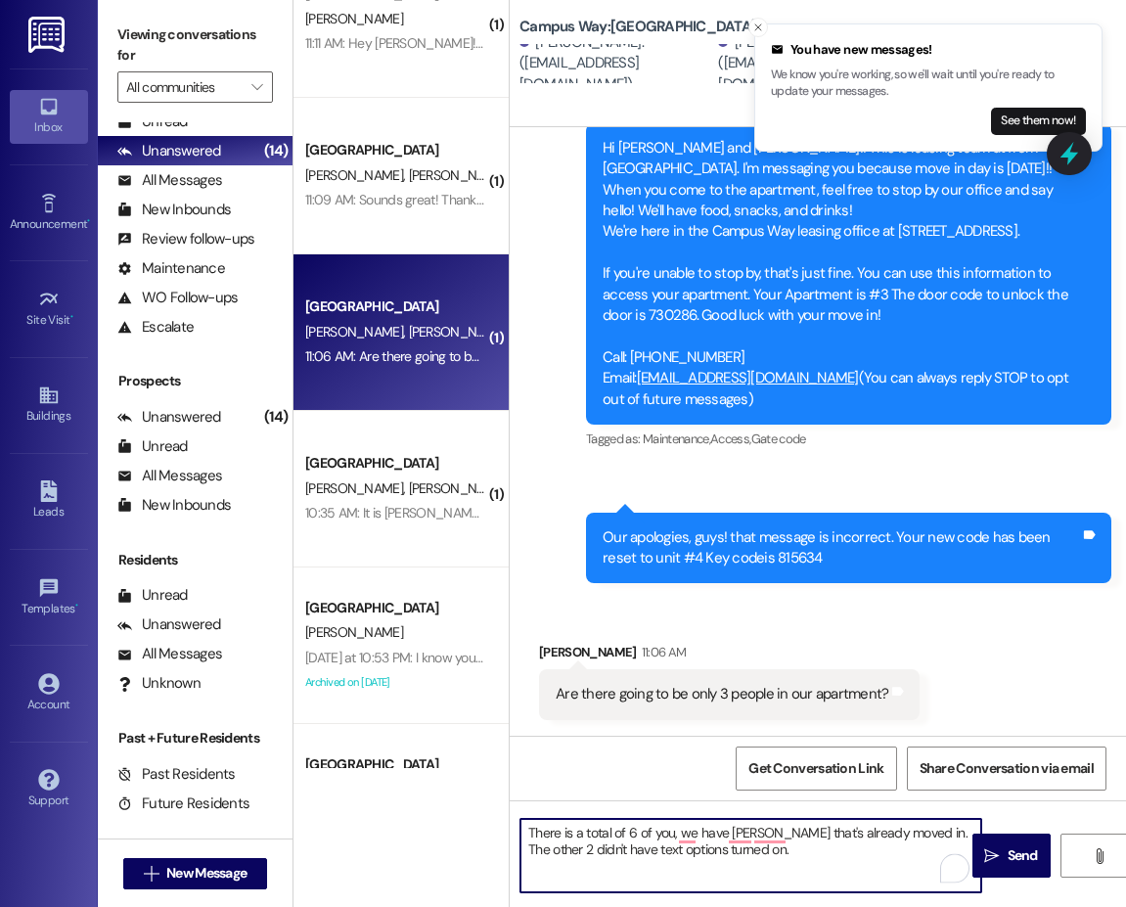
click at [530, 820] on textarea "There is a total of 6 of you, we have Kyle that's already moved in. The other 2…" at bounding box center [750, 855] width 461 height 73
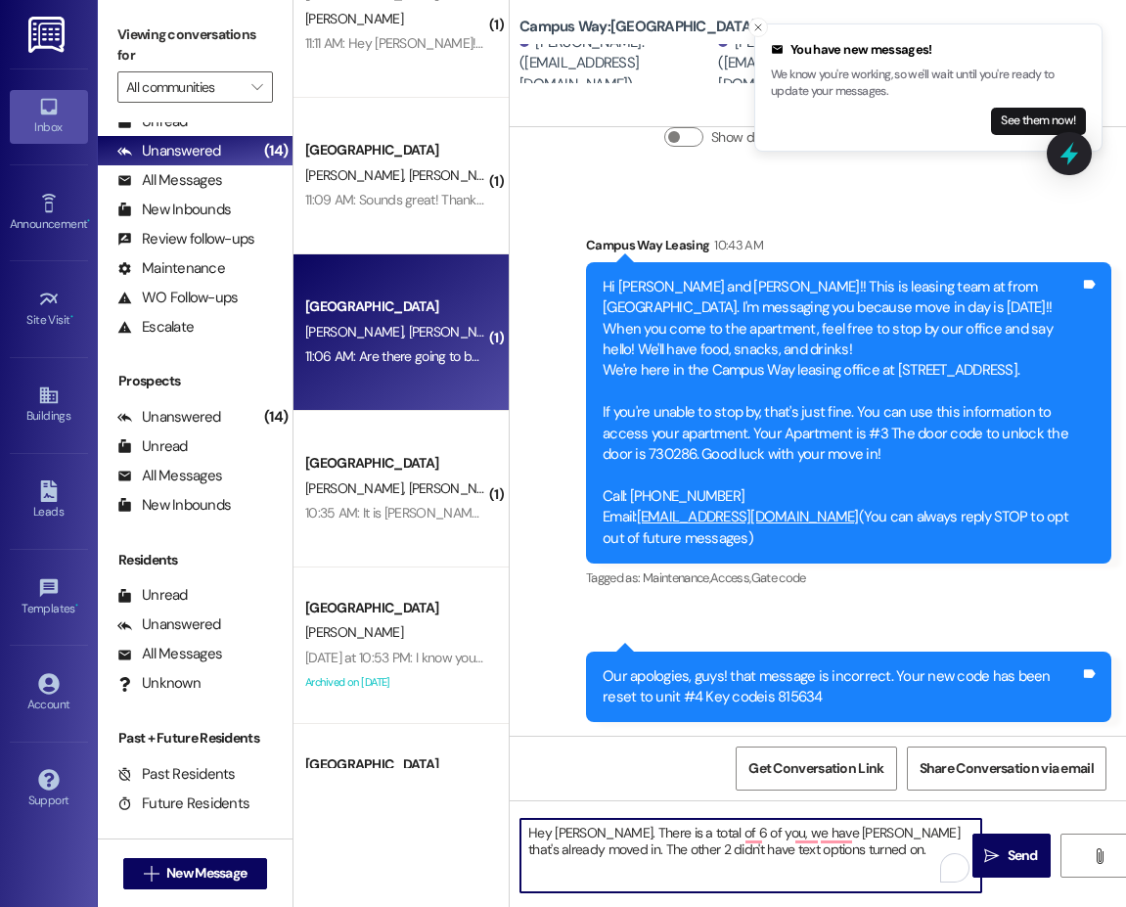
scroll to position [0, 0]
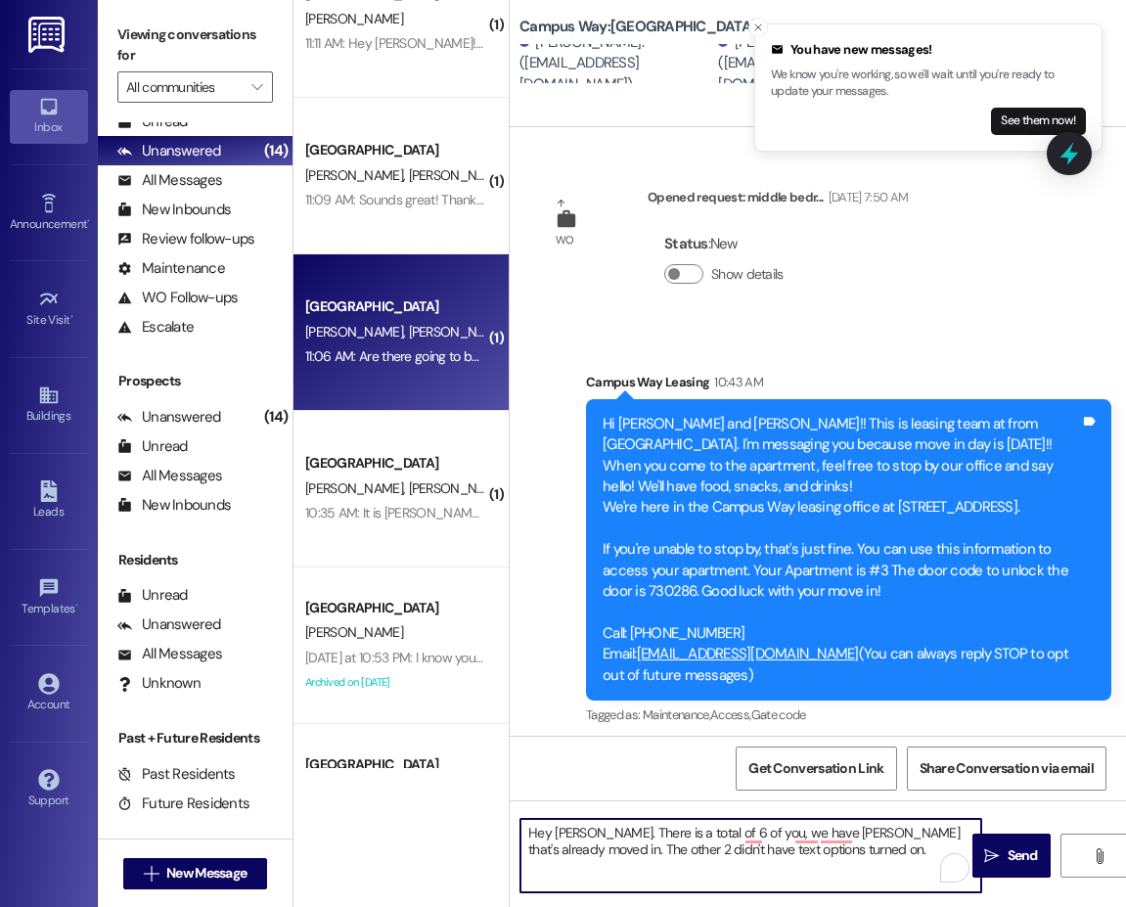
click at [850, 64] on div "You have new messages! We know you're working, so we'll wait until you're ready…" at bounding box center [928, 87] width 315 height 95
click at [756, 28] on icon "Close toast" at bounding box center [758, 28] width 12 height 12
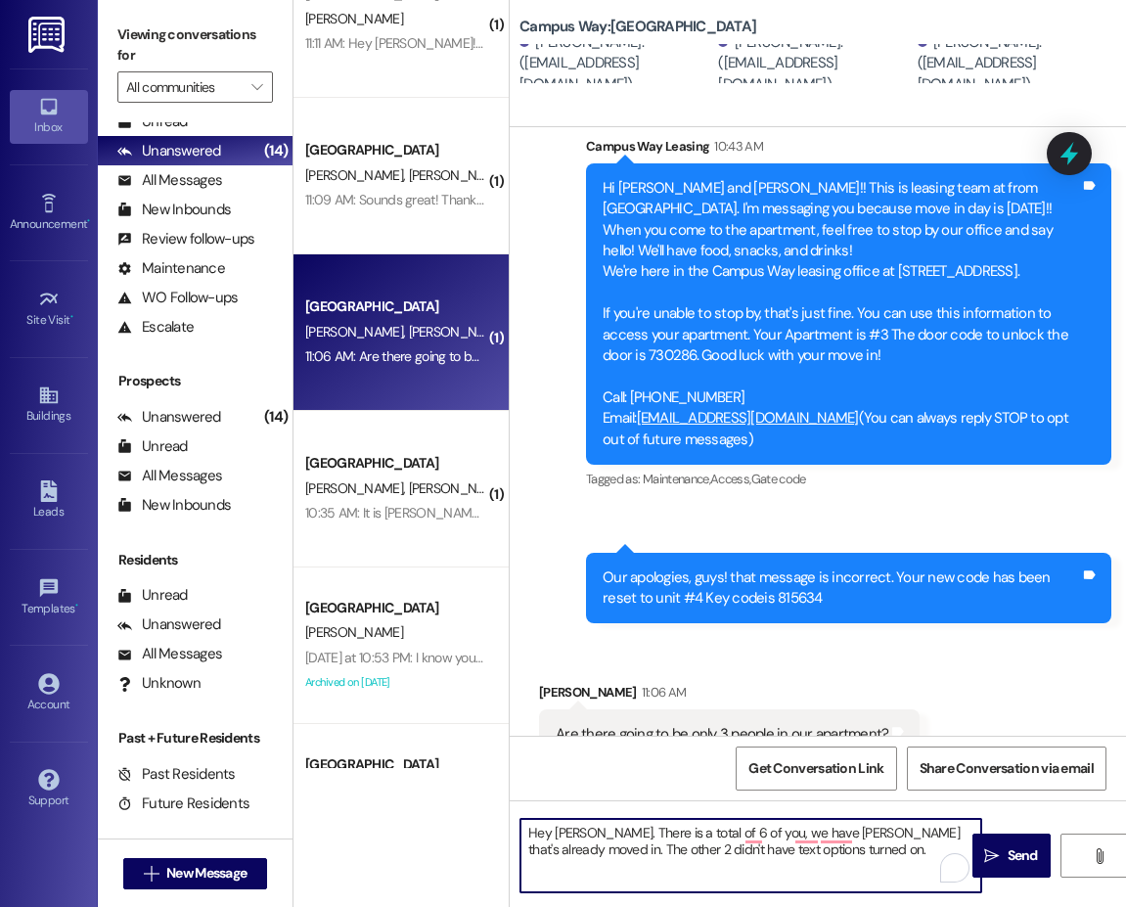
scroll to position [276, 0]
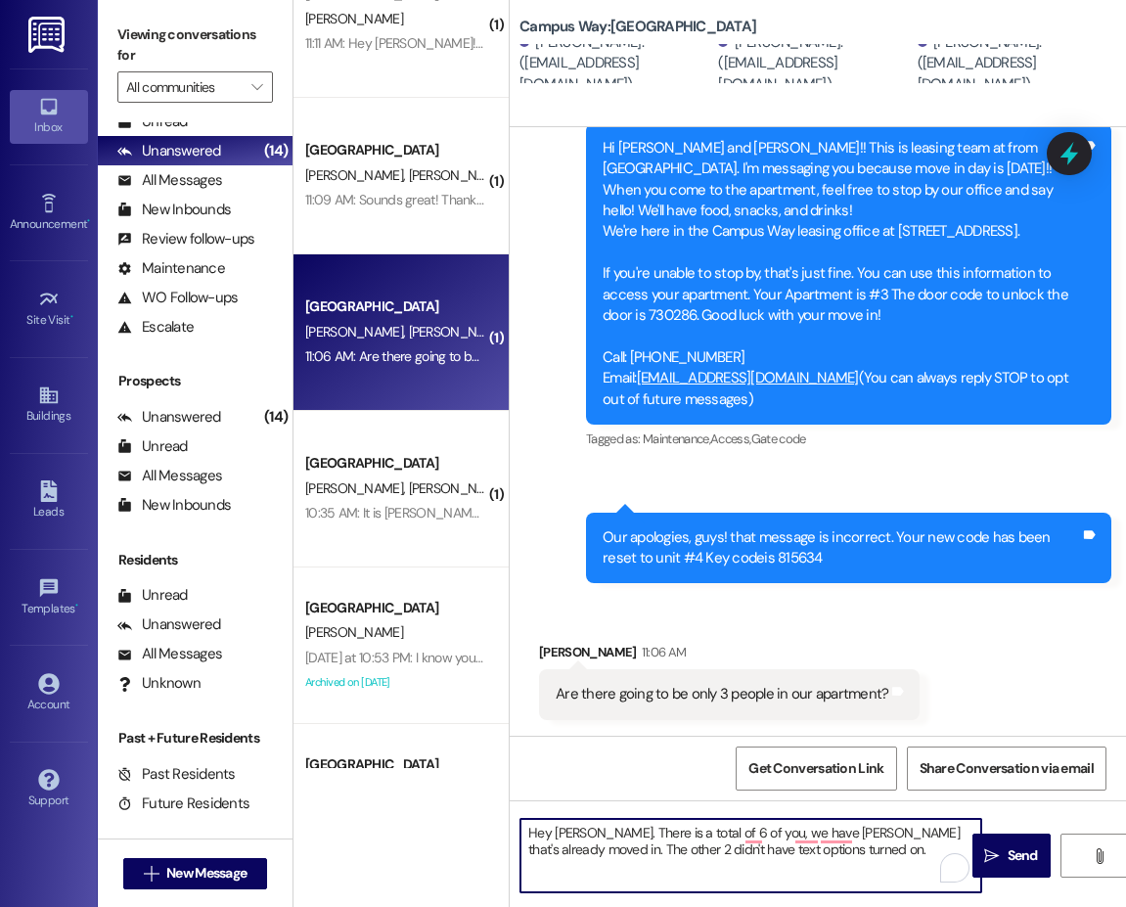
drag, startPoint x: 743, startPoint y: 833, endPoint x: 965, endPoint y: 834, distance: 222.0
click at [965, 834] on textarea "Hey Stefan. There is a total of 6 of you, we have Kyle that's already moved in.…" at bounding box center [750, 855] width 461 height 73
click at [870, 869] on textarea "Hey Stefan. There is a total of 6 of you,, one of your rommates is already in t…" at bounding box center [750, 855] width 461 height 73
click at [740, 834] on textarea "Hey Stefan. There is a total of 6 of you,, one of your rommates is already in t…" at bounding box center [750, 855] width 461 height 73
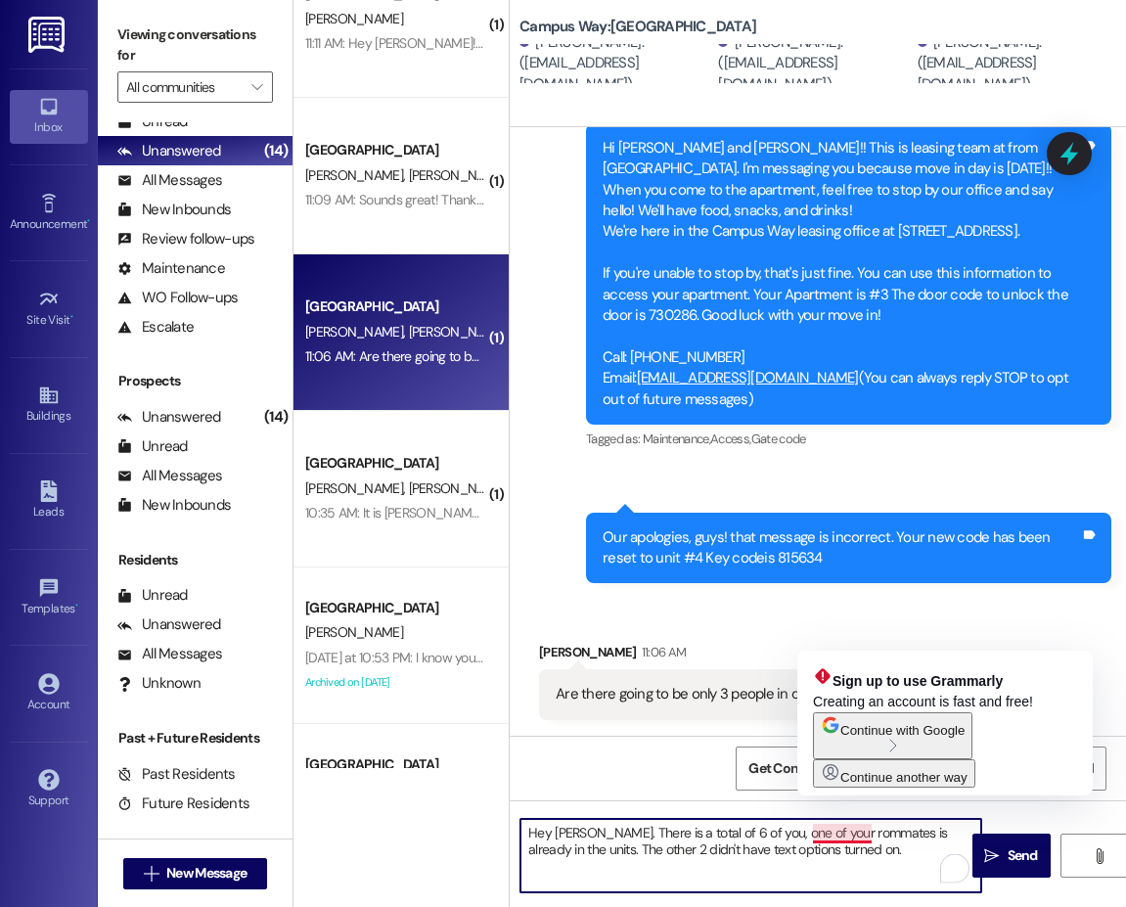
click at [849, 833] on textarea "Hey Stefan. There is a total of 6 of you, one of your rommates is already in th…" at bounding box center [750, 855] width 461 height 73
click at [837, 832] on textarea "Hey Stefan. There is a total of 6 of you, one of your rommates is already in th…" at bounding box center [750, 855] width 461 height 73
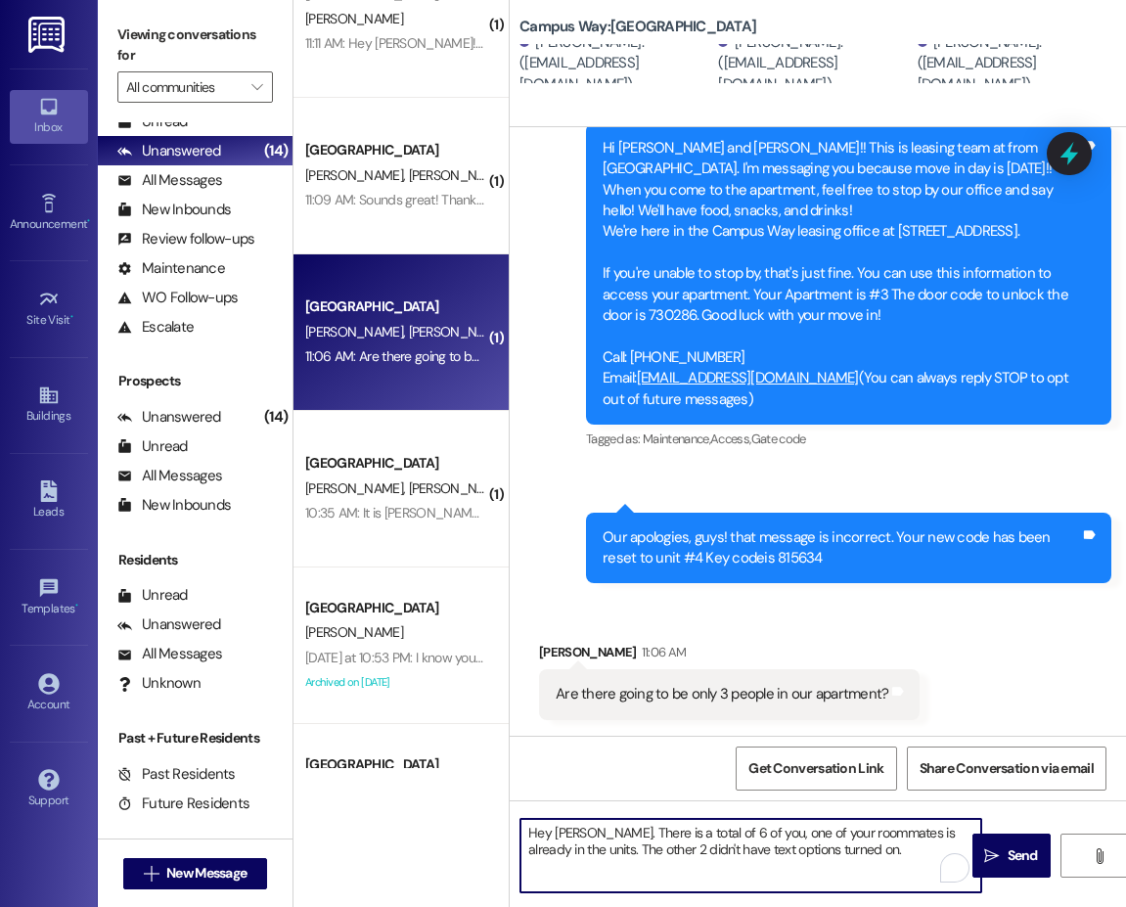
click at [831, 841] on textarea "Hey Stefan. There is a total of 6 of you, one of your roommates is already in t…" at bounding box center [750, 855] width 461 height 73
click at [555, 852] on textarea "Hey Stefan. There is a total of 6 of you, one of your roommates is already in t…" at bounding box center [750, 855] width 461 height 73
type textarea "Hey Stefan. There is a total of 6 of you, one of your roommates is already in t…"
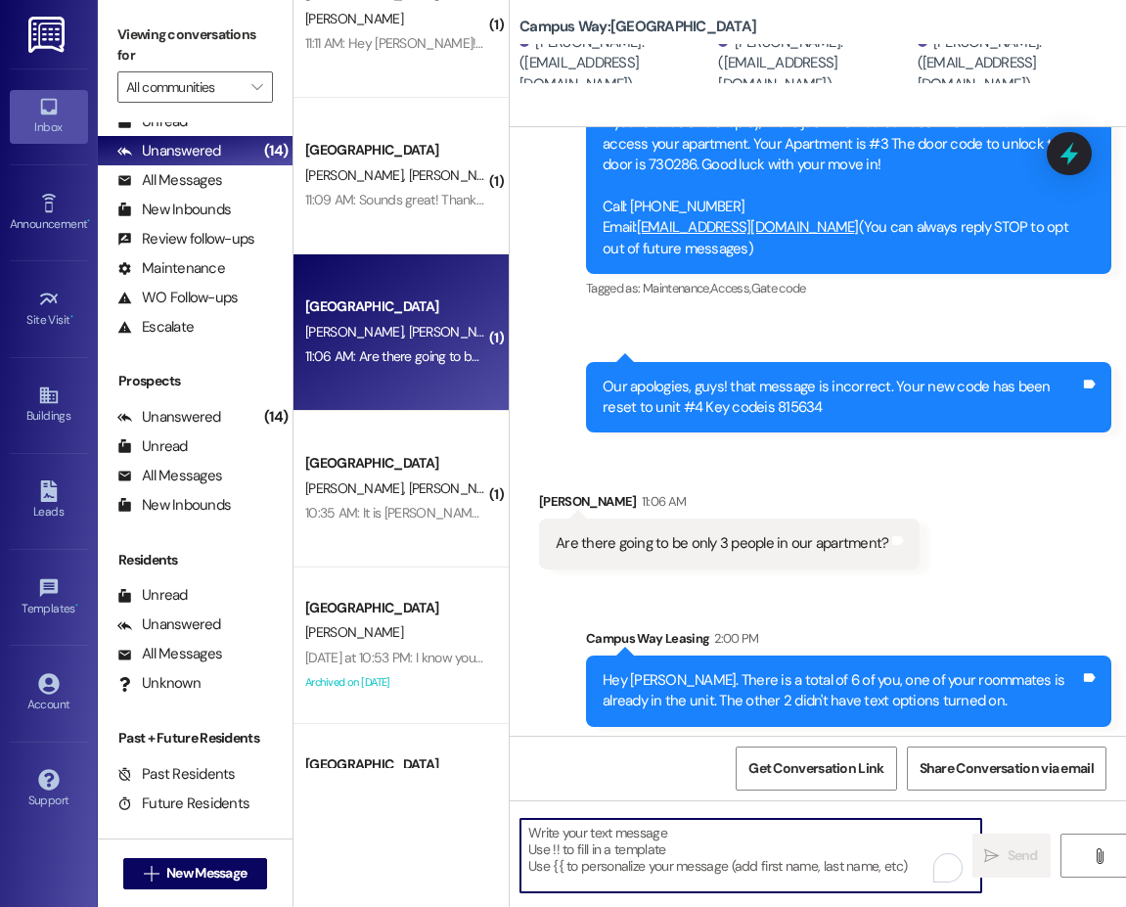
scroll to position [433, 0]
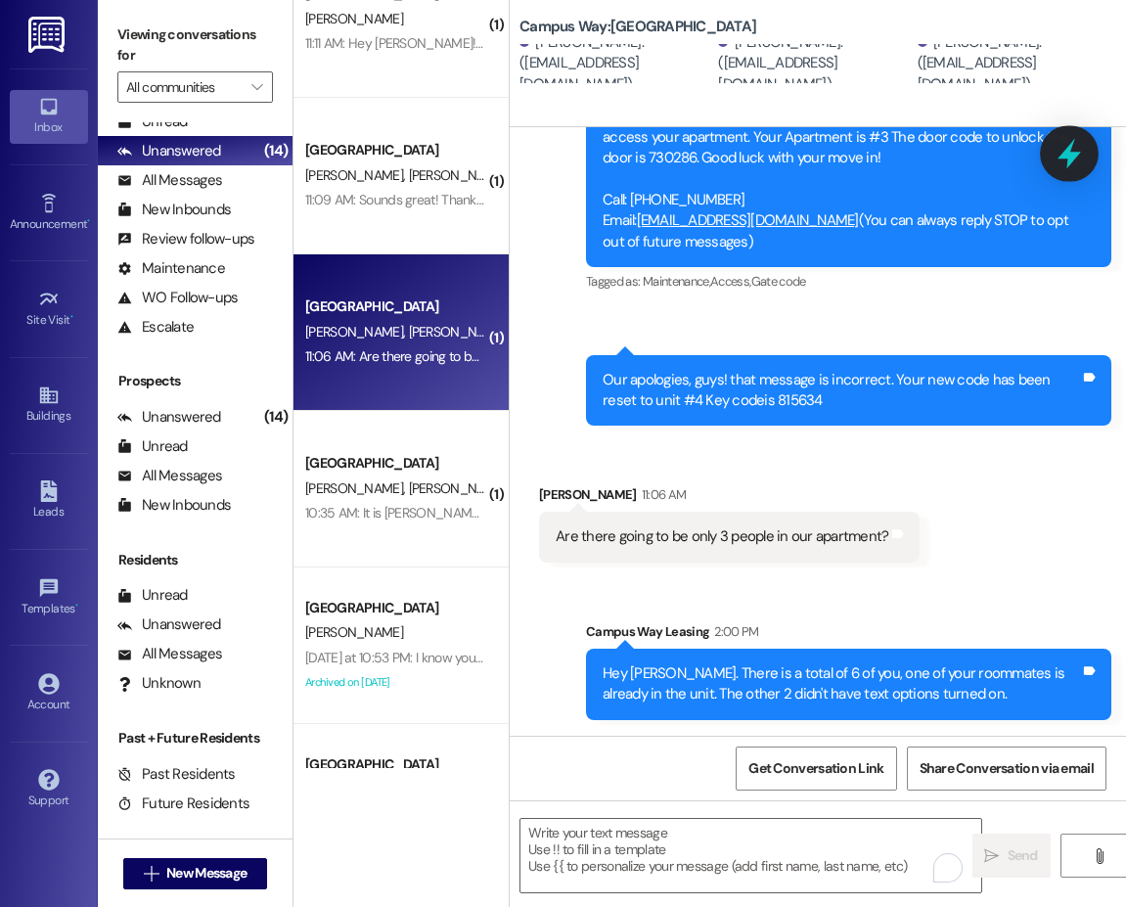
click at [1062, 160] on icon at bounding box center [1068, 153] width 33 height 33
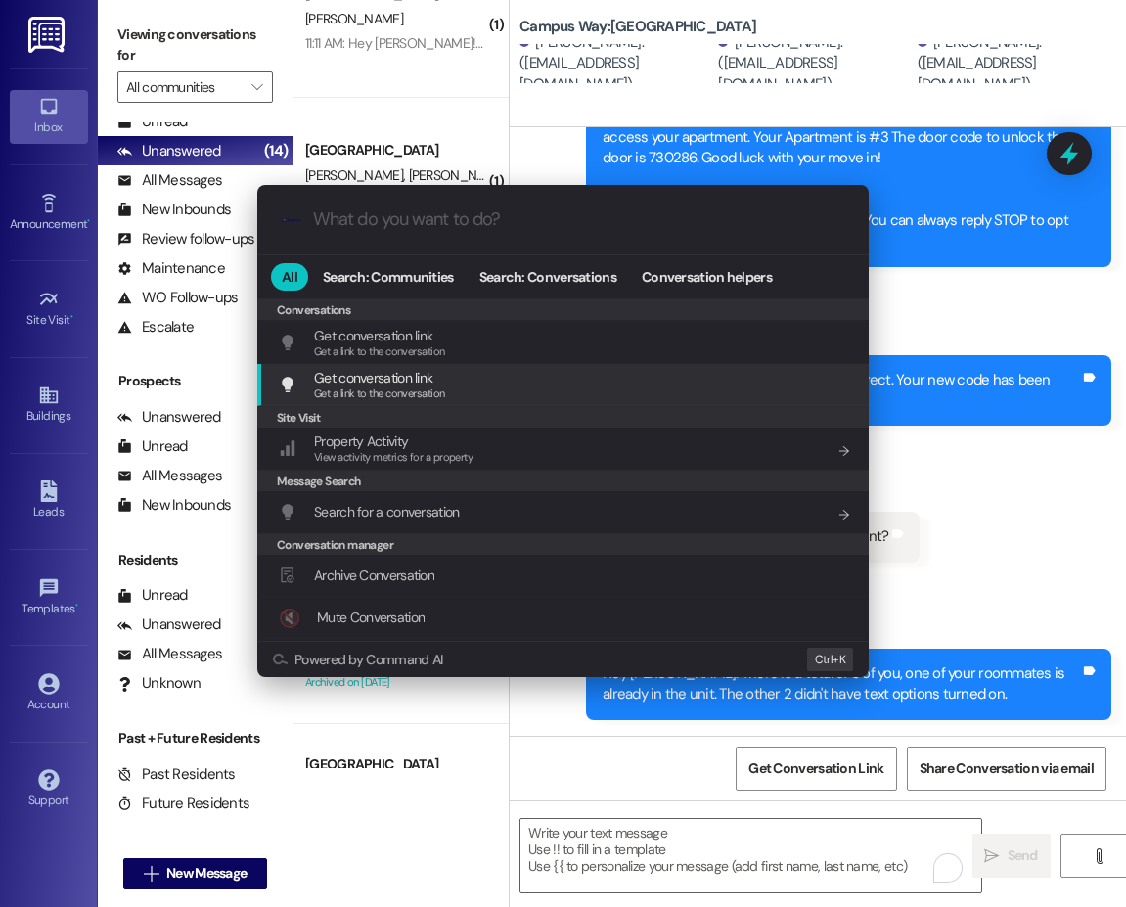
scroll to position [853, 0]
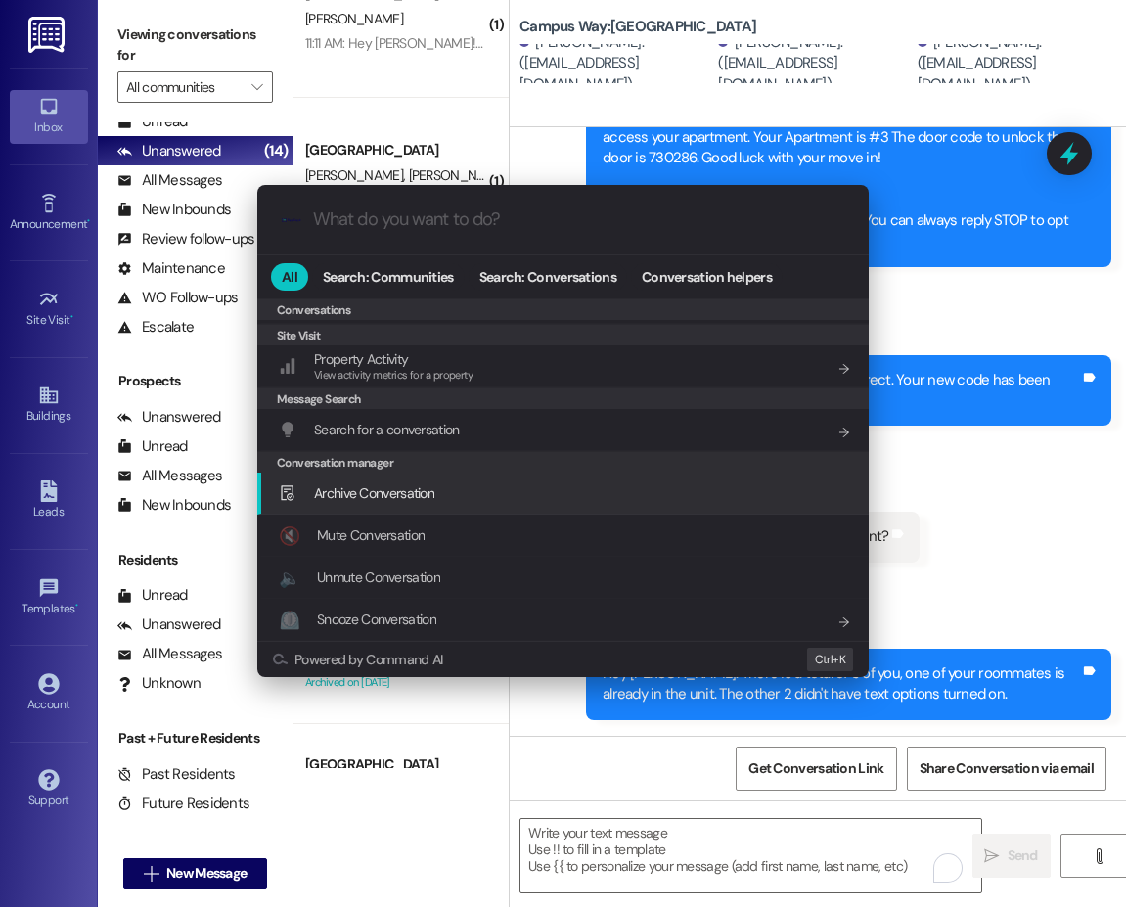
click at [438, 488] on div "Archive Conversation Add shortcut" at bounding box center [565, 493] width 572 height 22
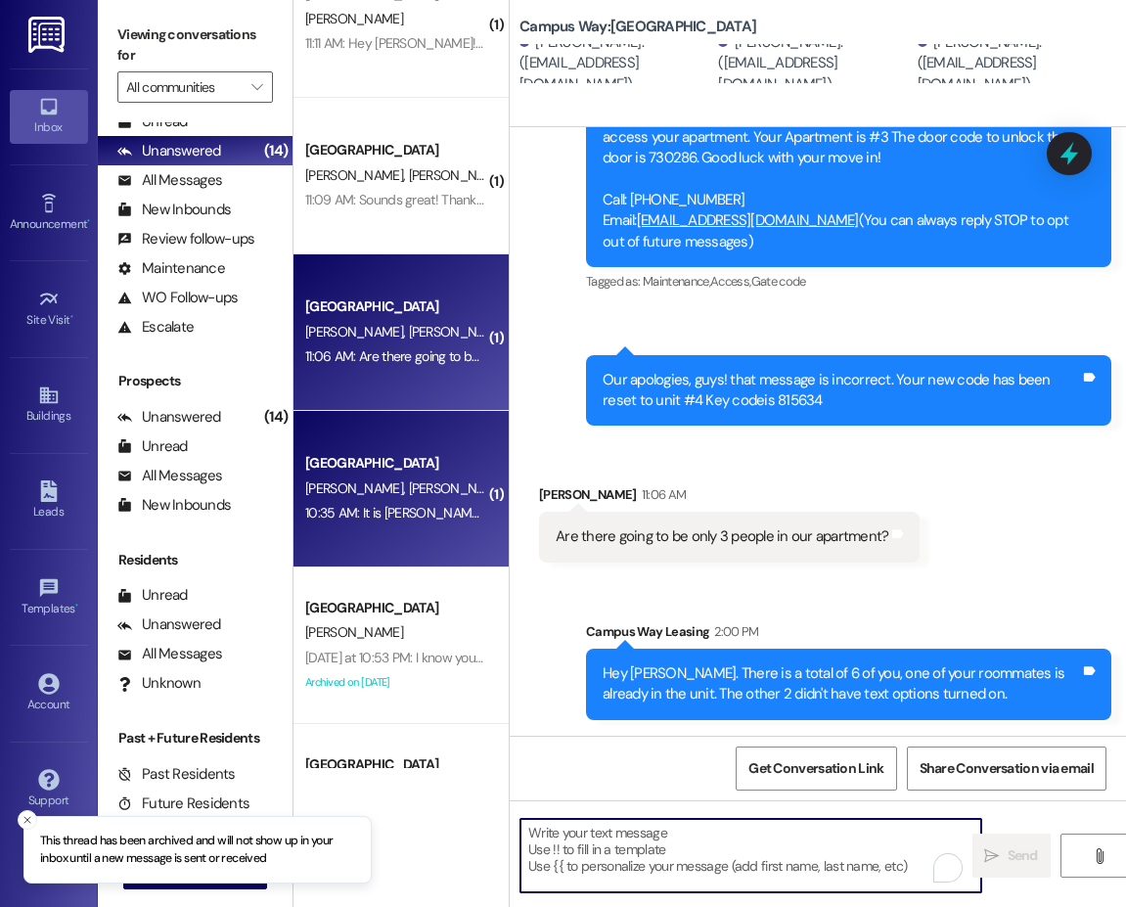
scroll to position [782, 0]
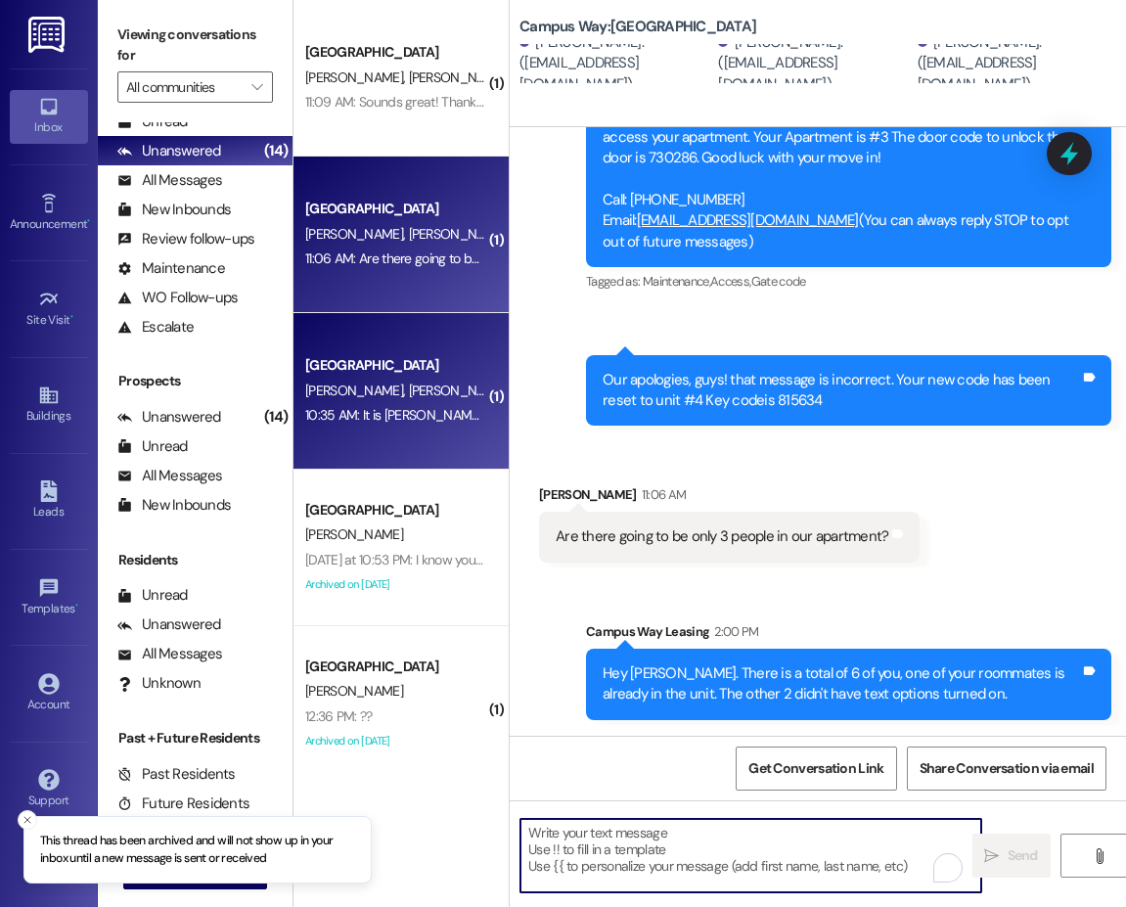
click at [409, 381] on span "L. Larson" at bounding box center [458, 390] width 98 height 18
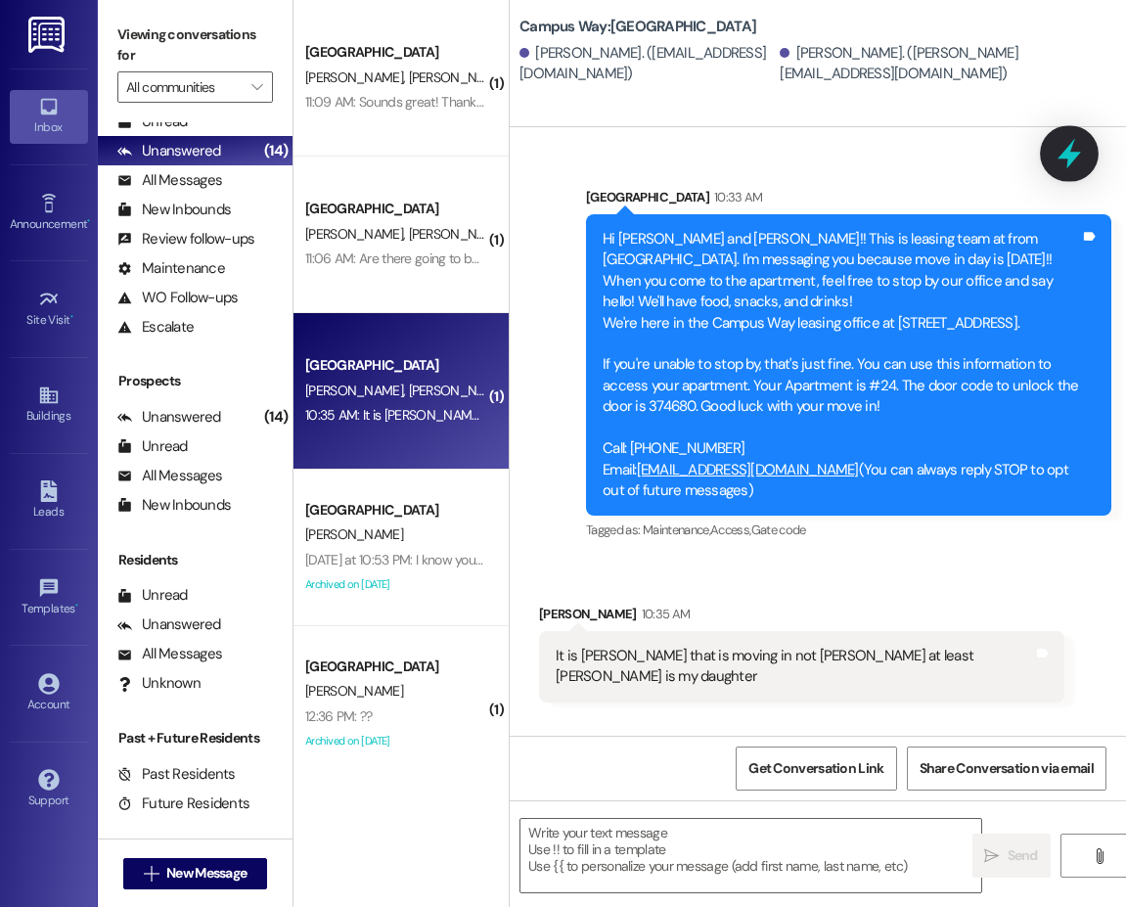
click at [1076, 163] on icon at bounding box center [1068, 153] width 33 height 33
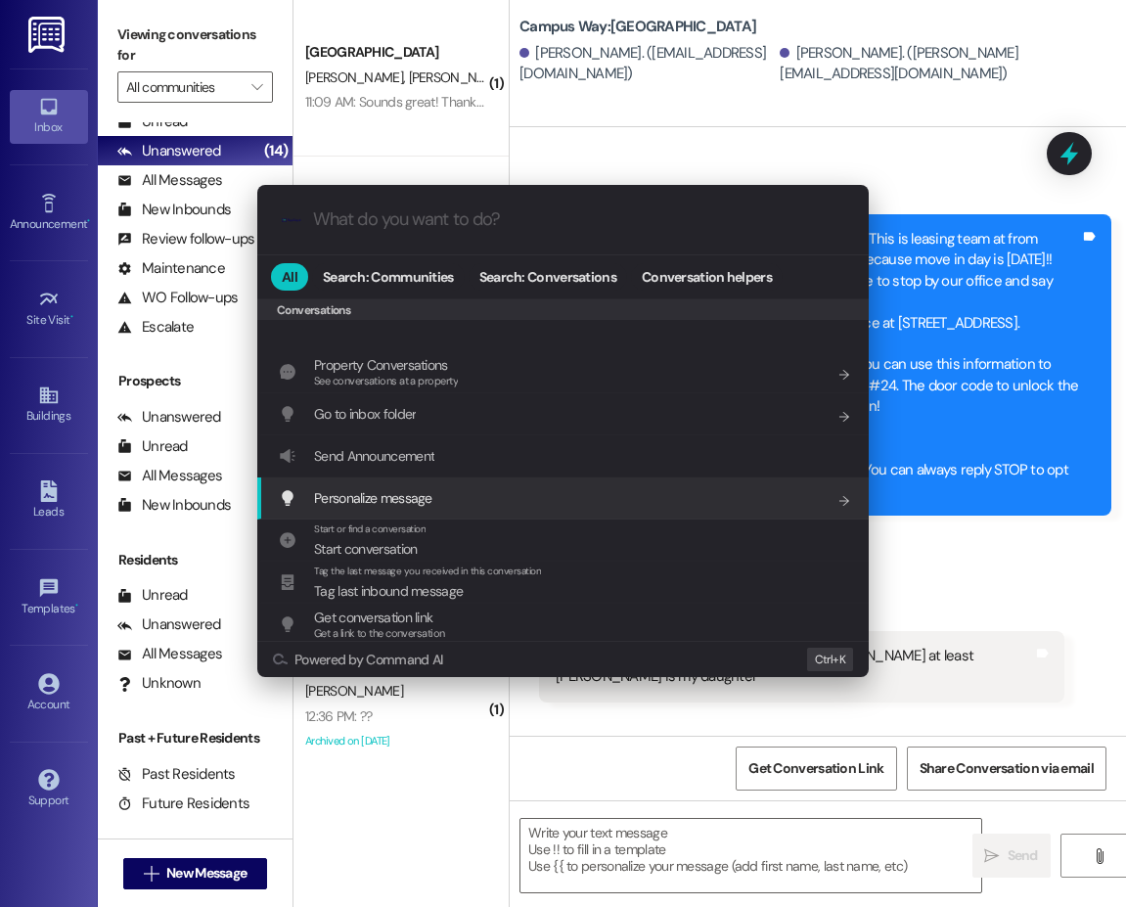
scroll to position [853, 0]
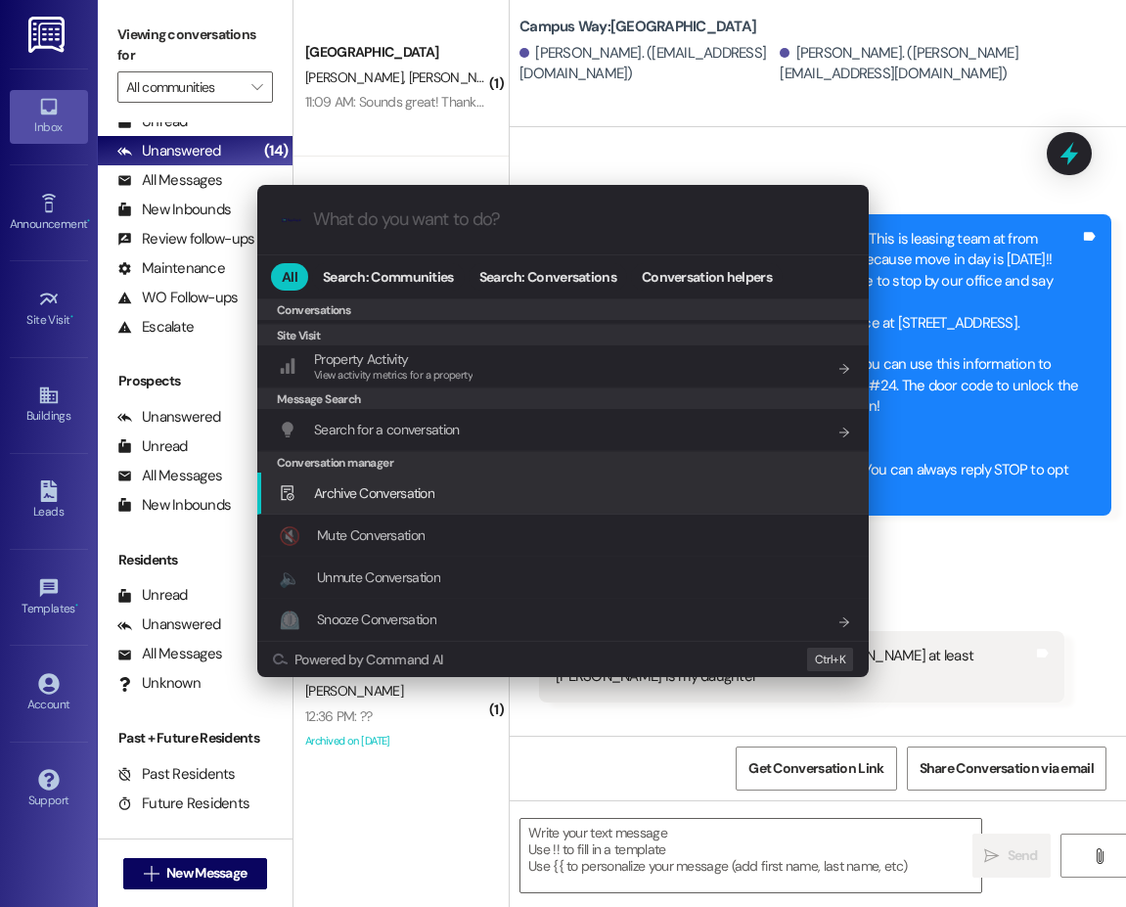
click at [461, 500] on div "Archive Conversation Add shortcut" at bounding box center [565, 493] width 572 height 22
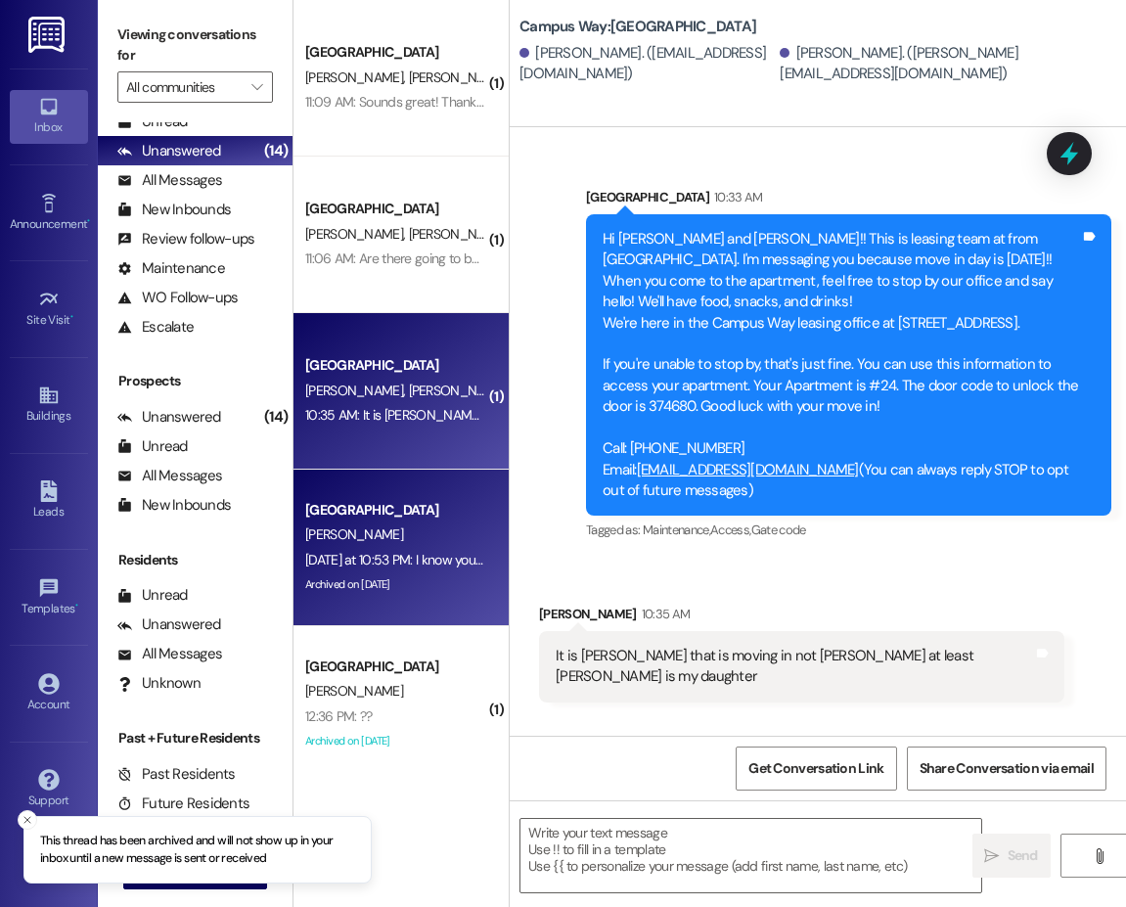
click at [416, 534] on div "A. Johanson" at bounding box center [395, 534] width 185 height 24
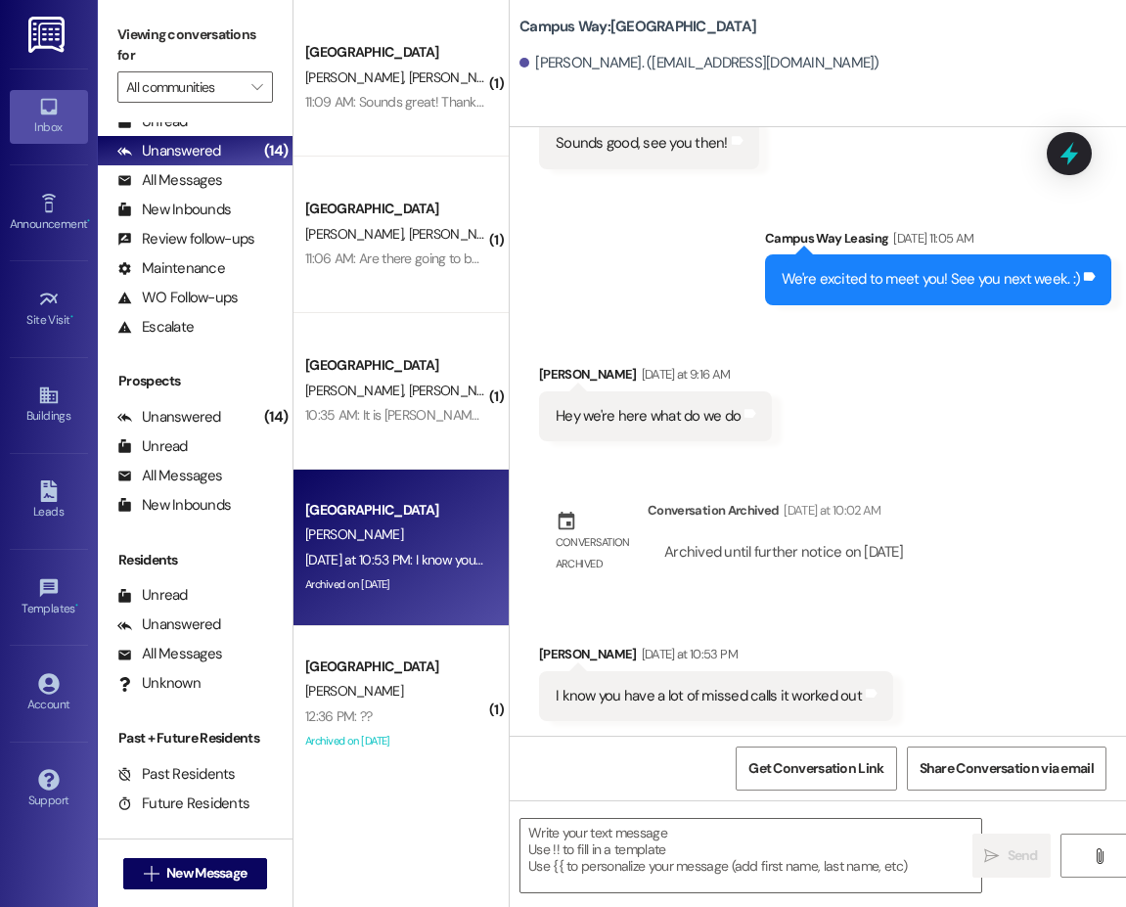
scroll to position [4263, 0]
click at [1063, 155] on icon at bounding box center [1068, 154] width 23 height 30
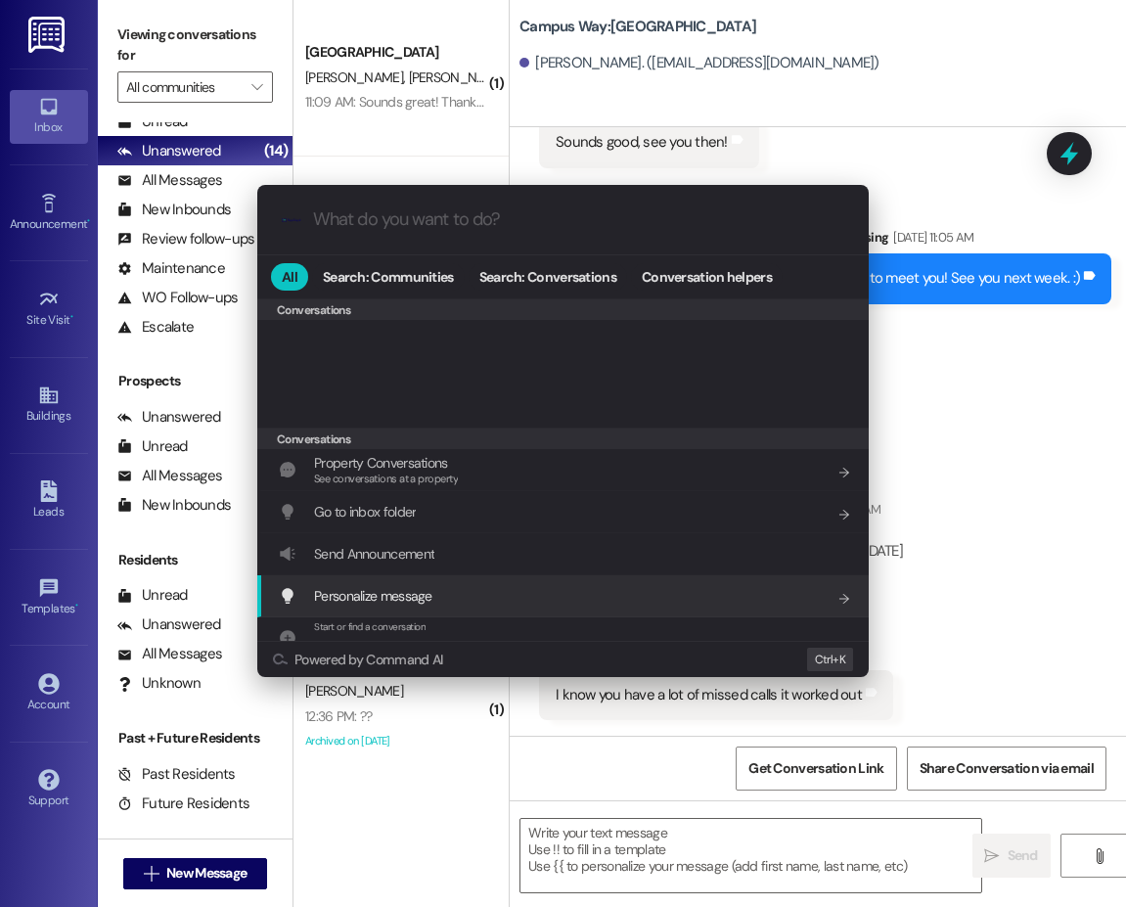
scroll to position [853, 0]
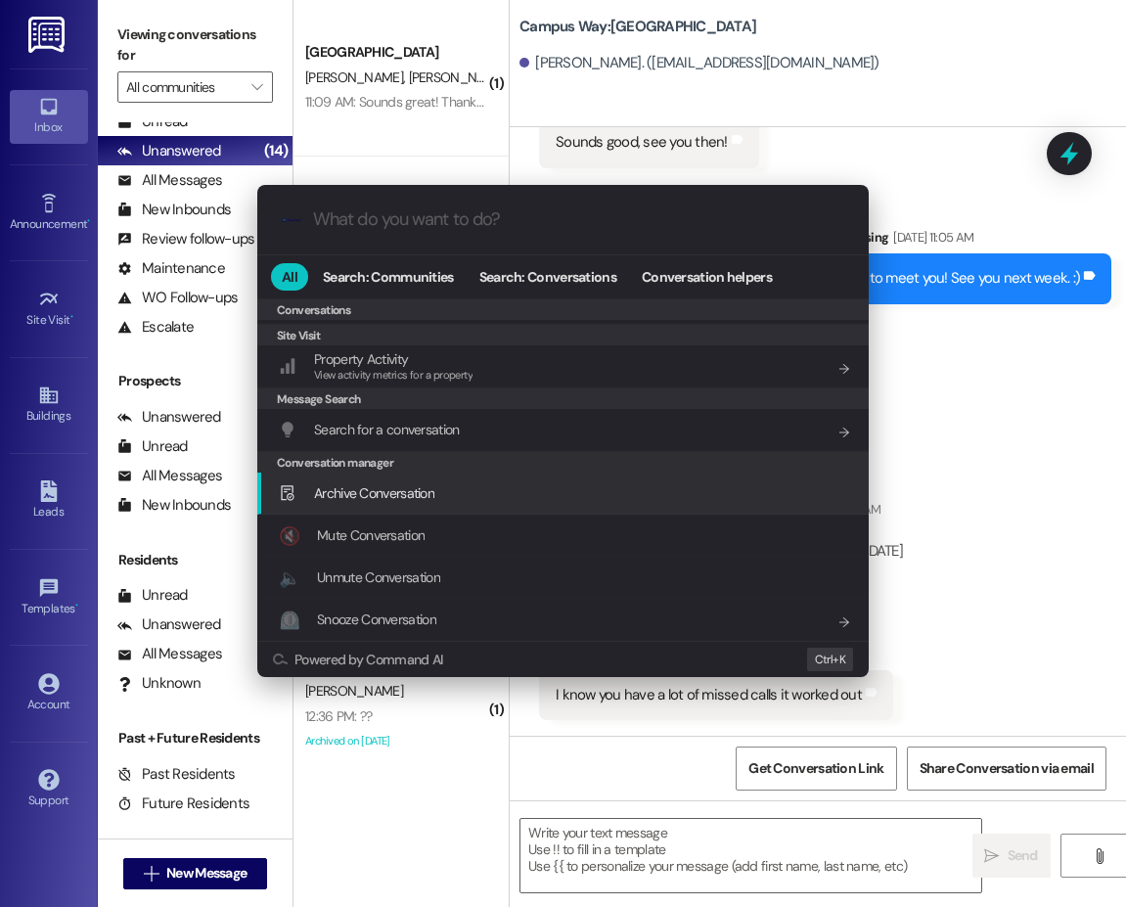
click at [388, 491] on span "Archive Conversation" at bounding box center [374, 493] width 120 height 18
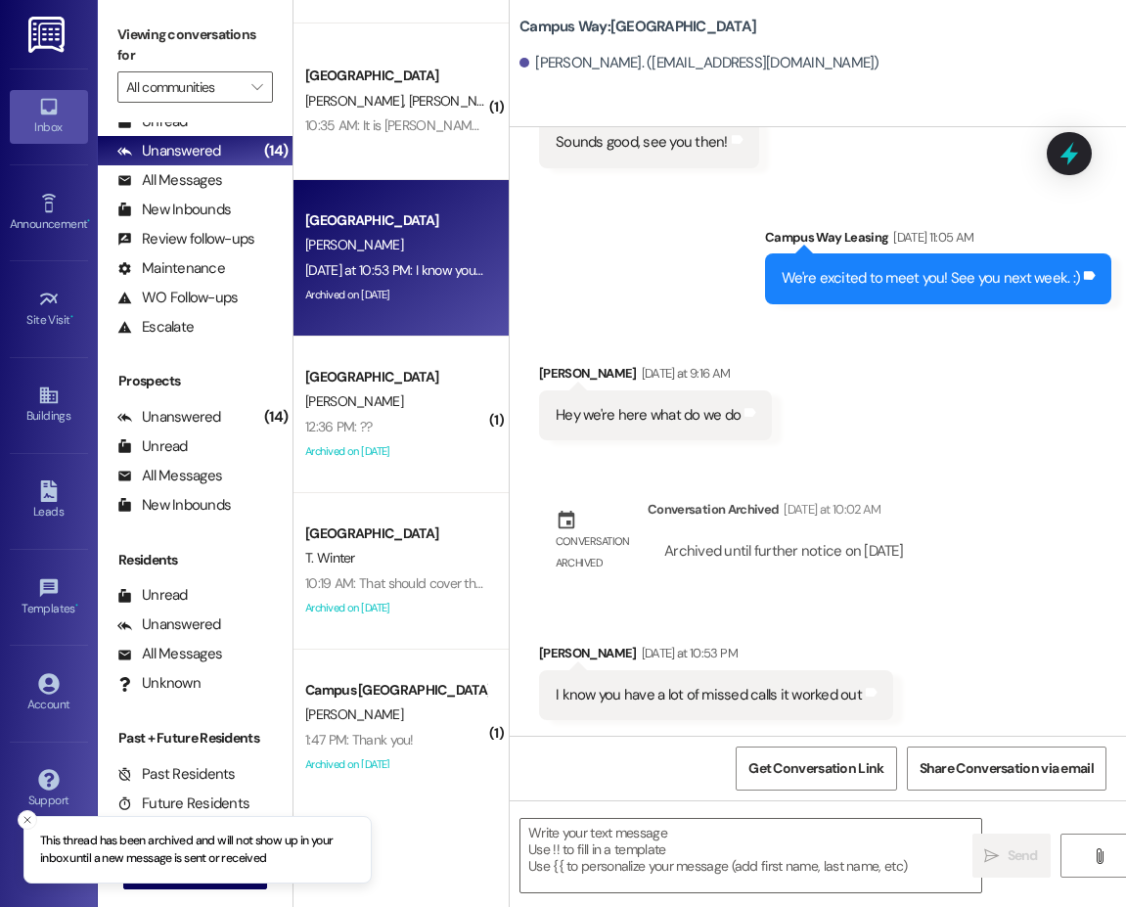
scroll to position [1076, 0]
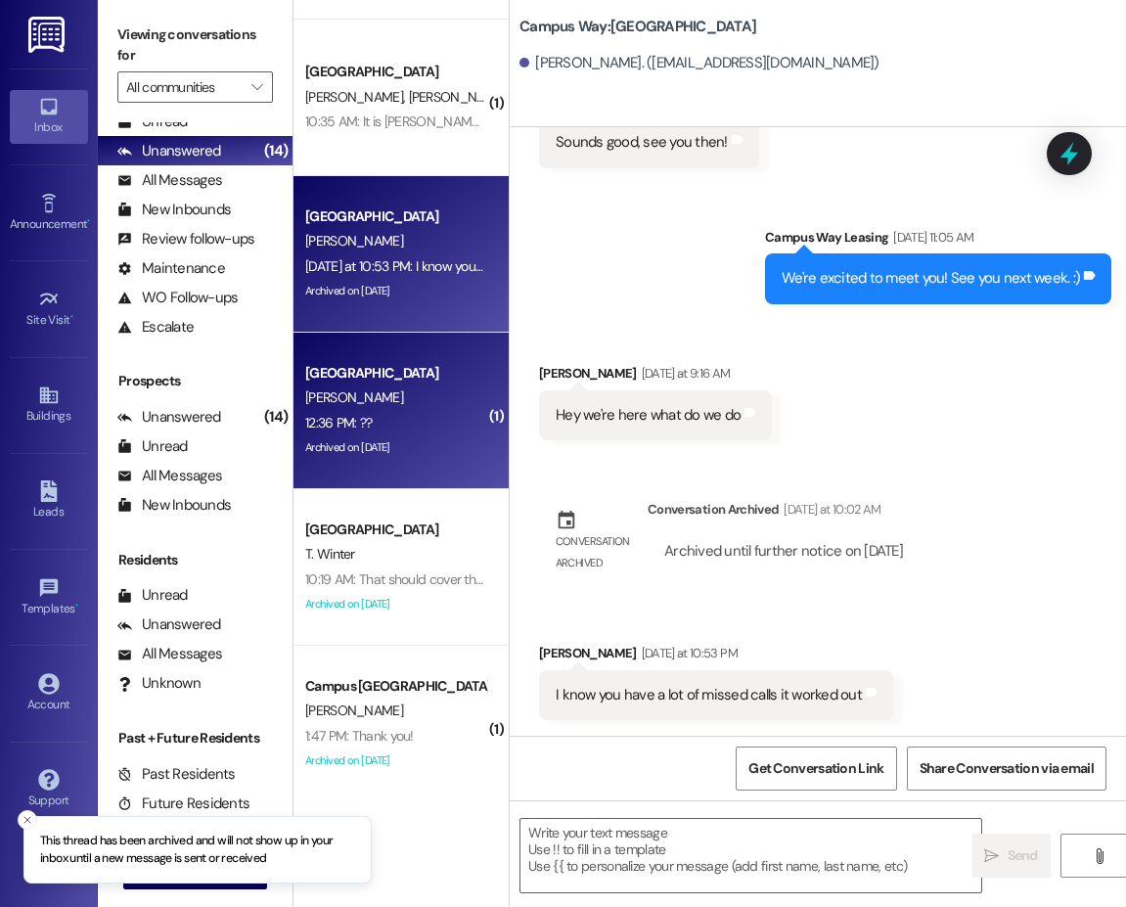
click at [426, 361] on div "South Pointe Prospect" at bounding box center [395, 373] width 185 height 24
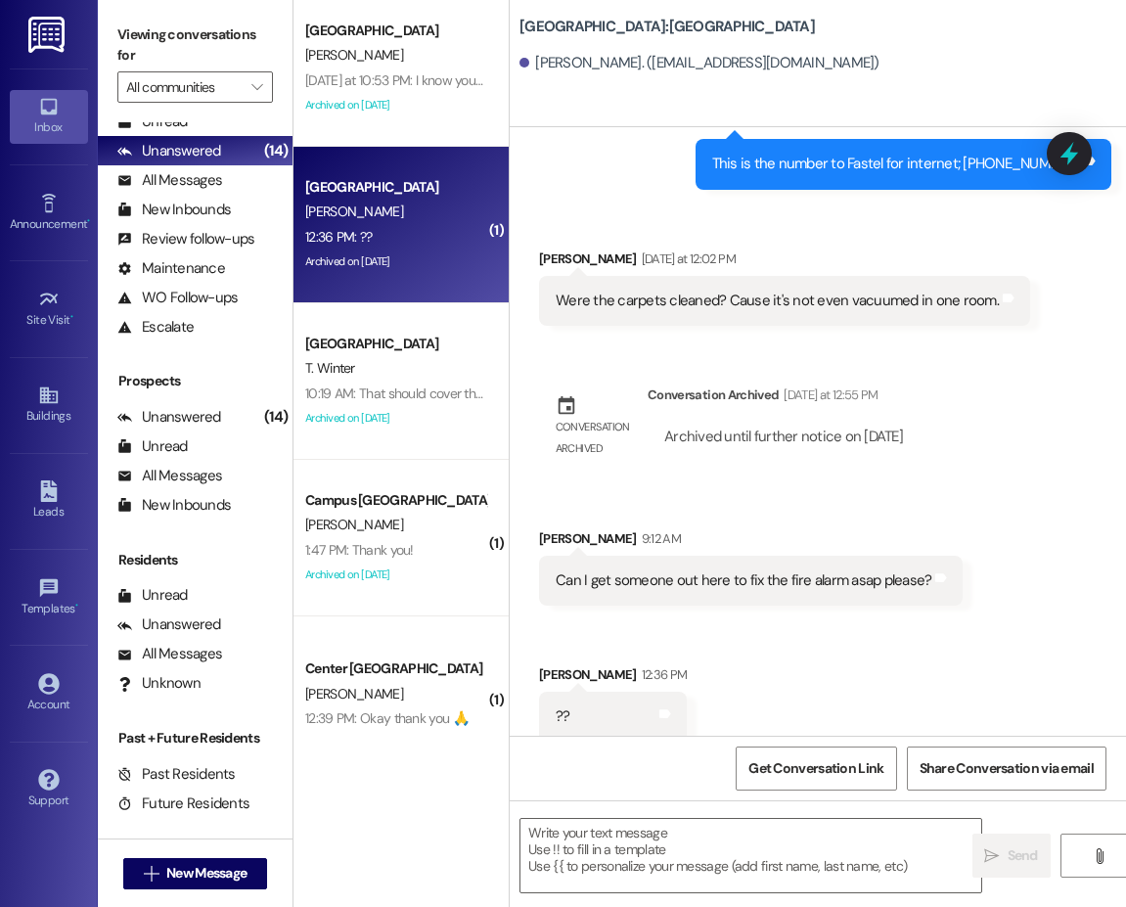
scroll to position [1272, 0]
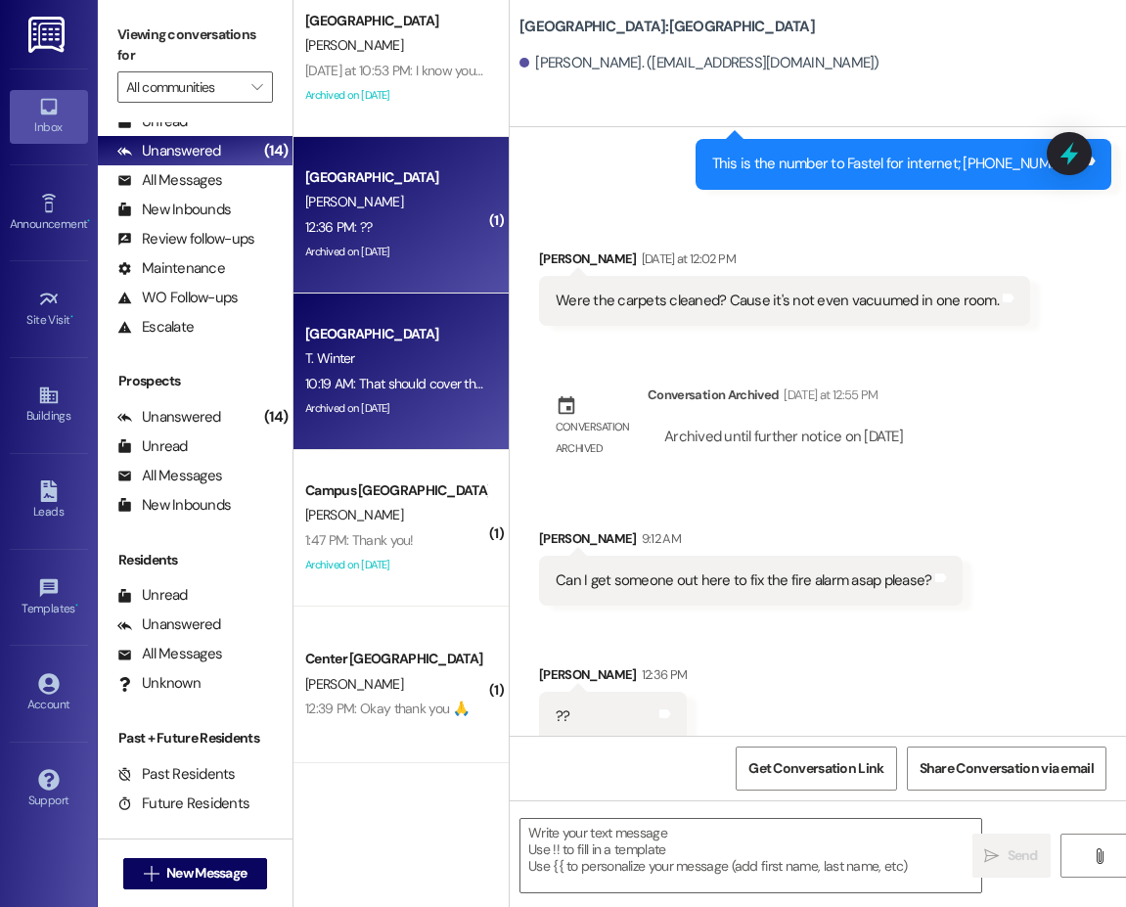
click at [382, 355] on div "T. Winter" at bounding box center [395, 358] width 185 height 24
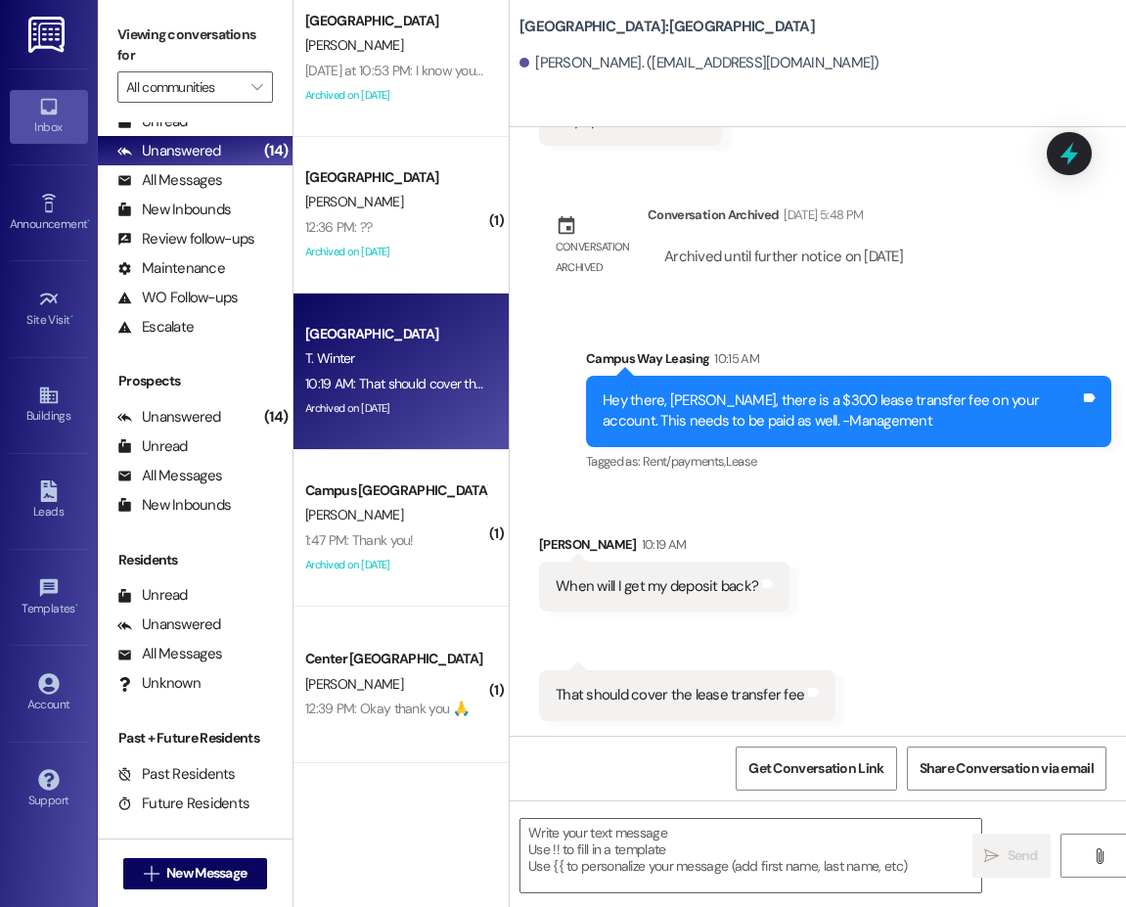
scroll to position [782, 0]
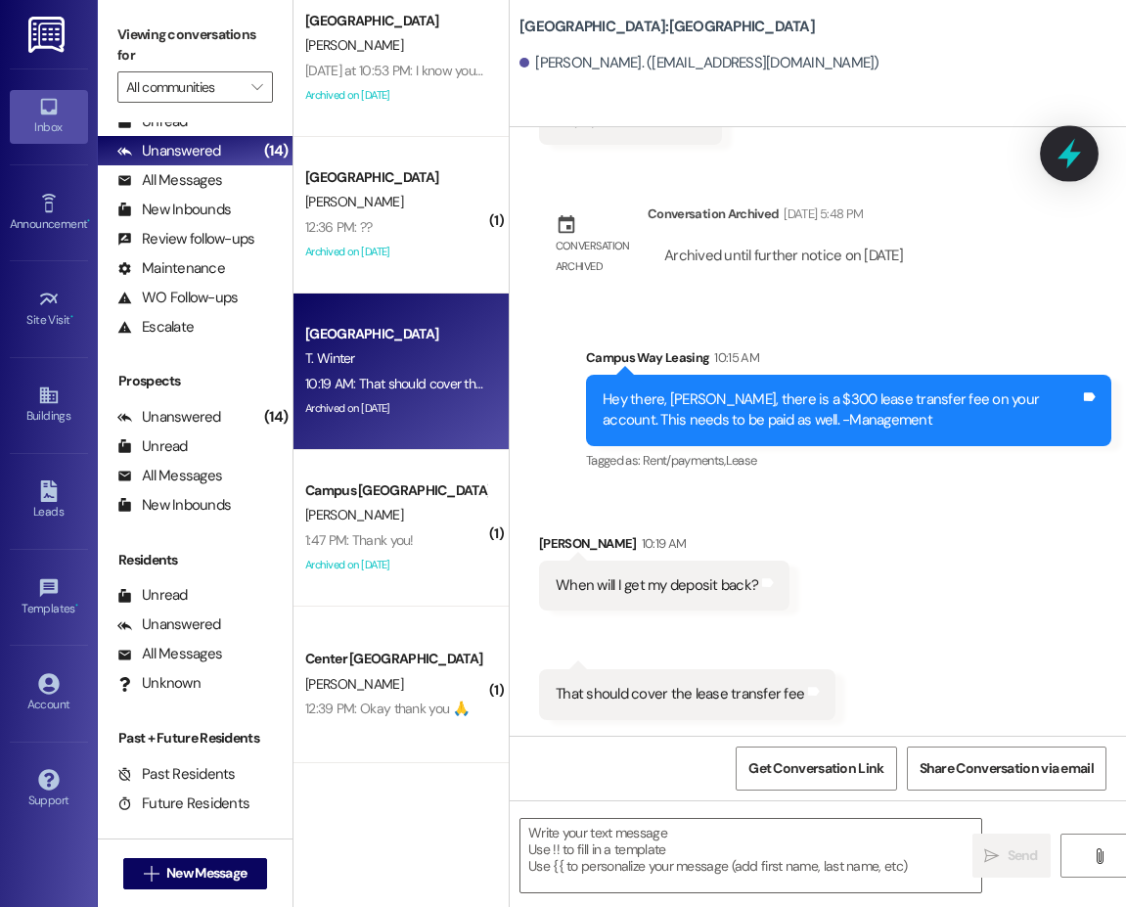
click at [1080, 161] on icon at bounding box center [1068, 153] width 33 height 33
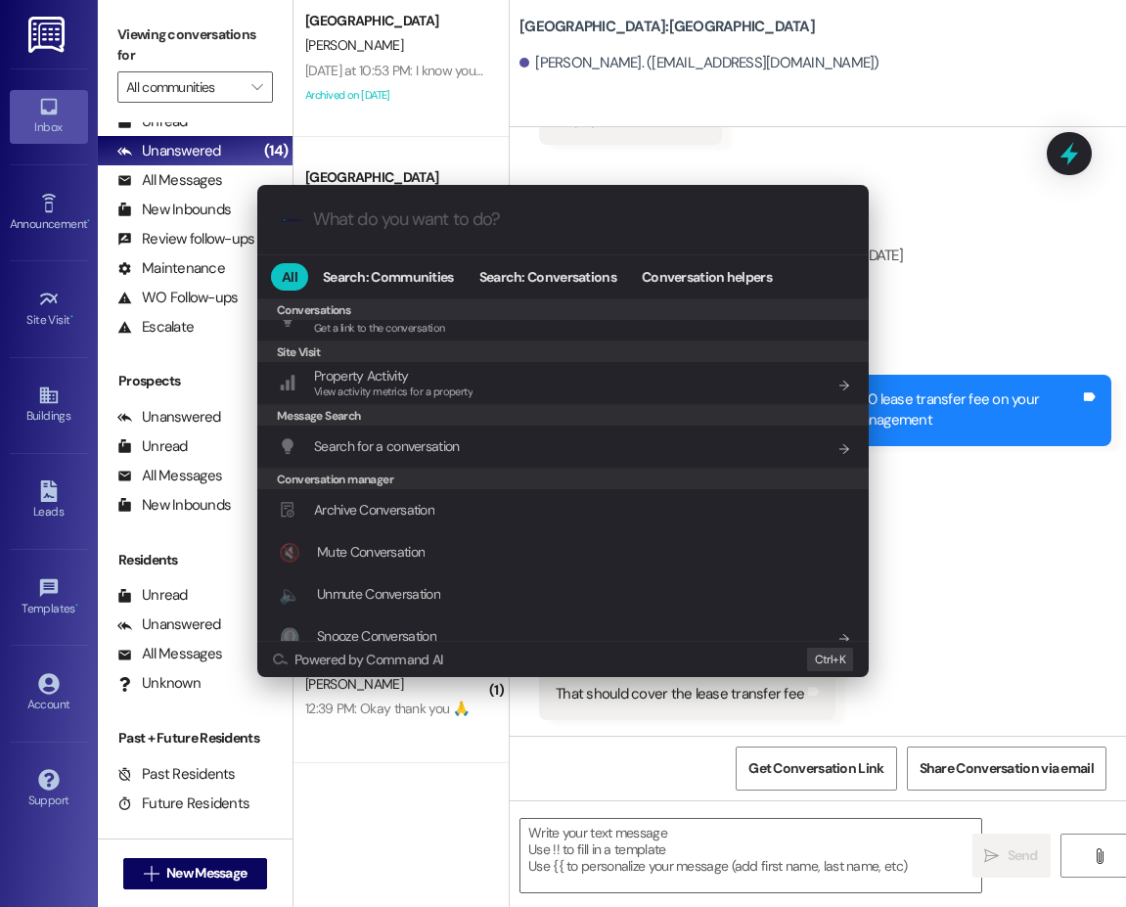
scroll to position [853, 0]
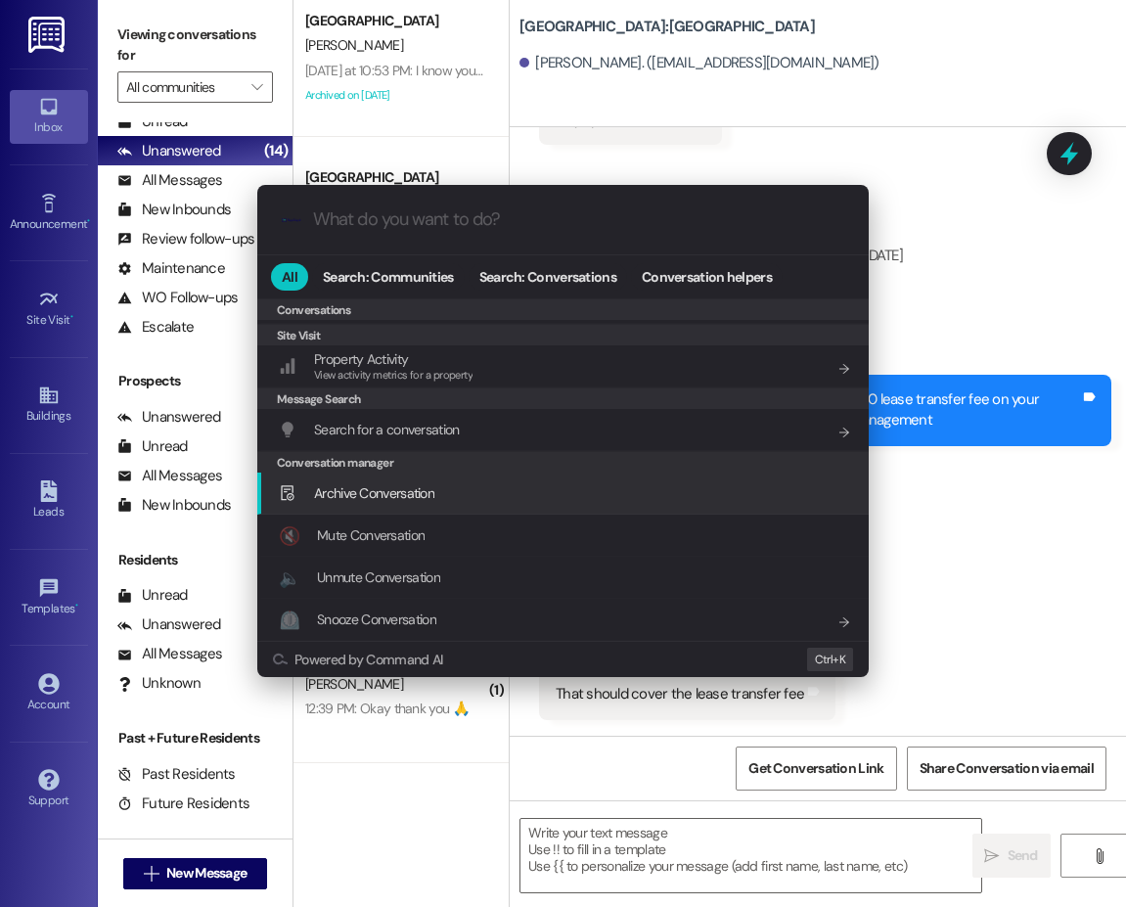
click at [370, 488] on span "Archive Conversation" at bounding box center [374, 493] width 120 height 18
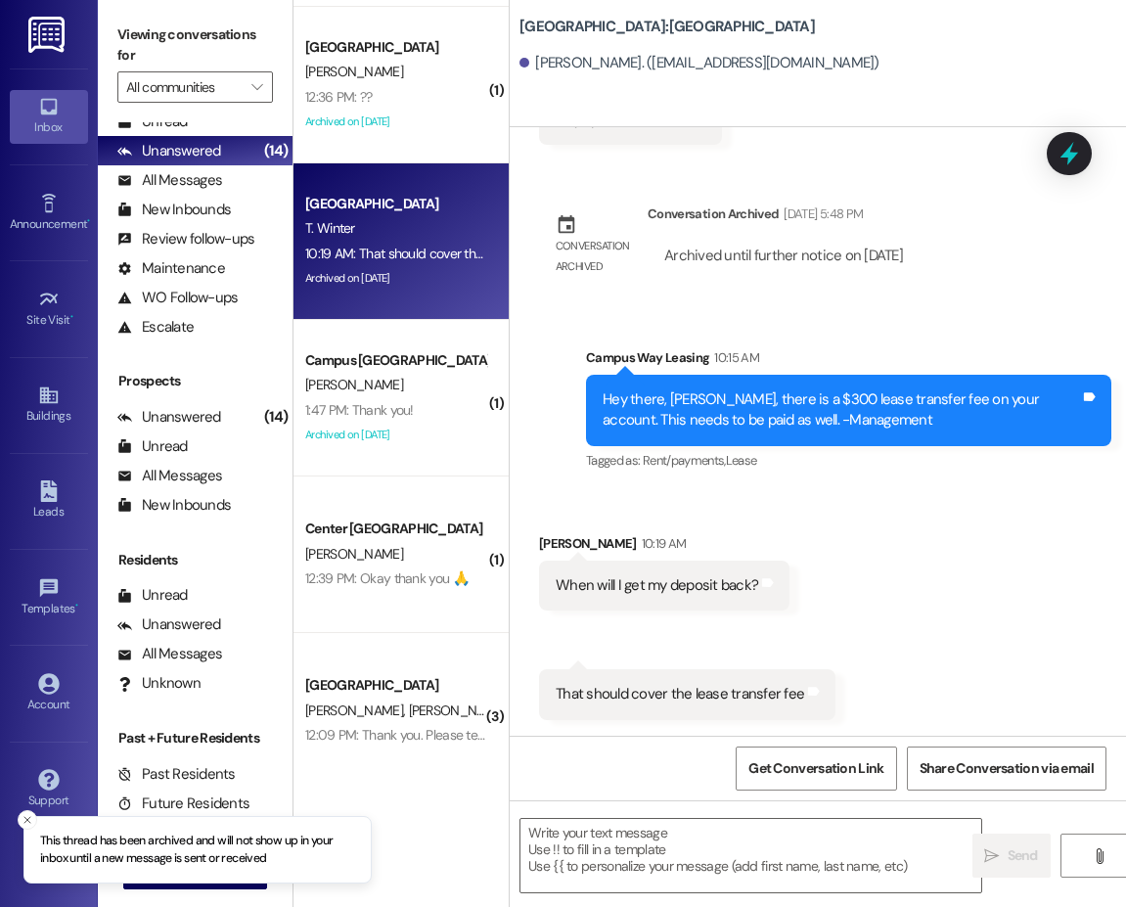
scroll to position [1423, 0]
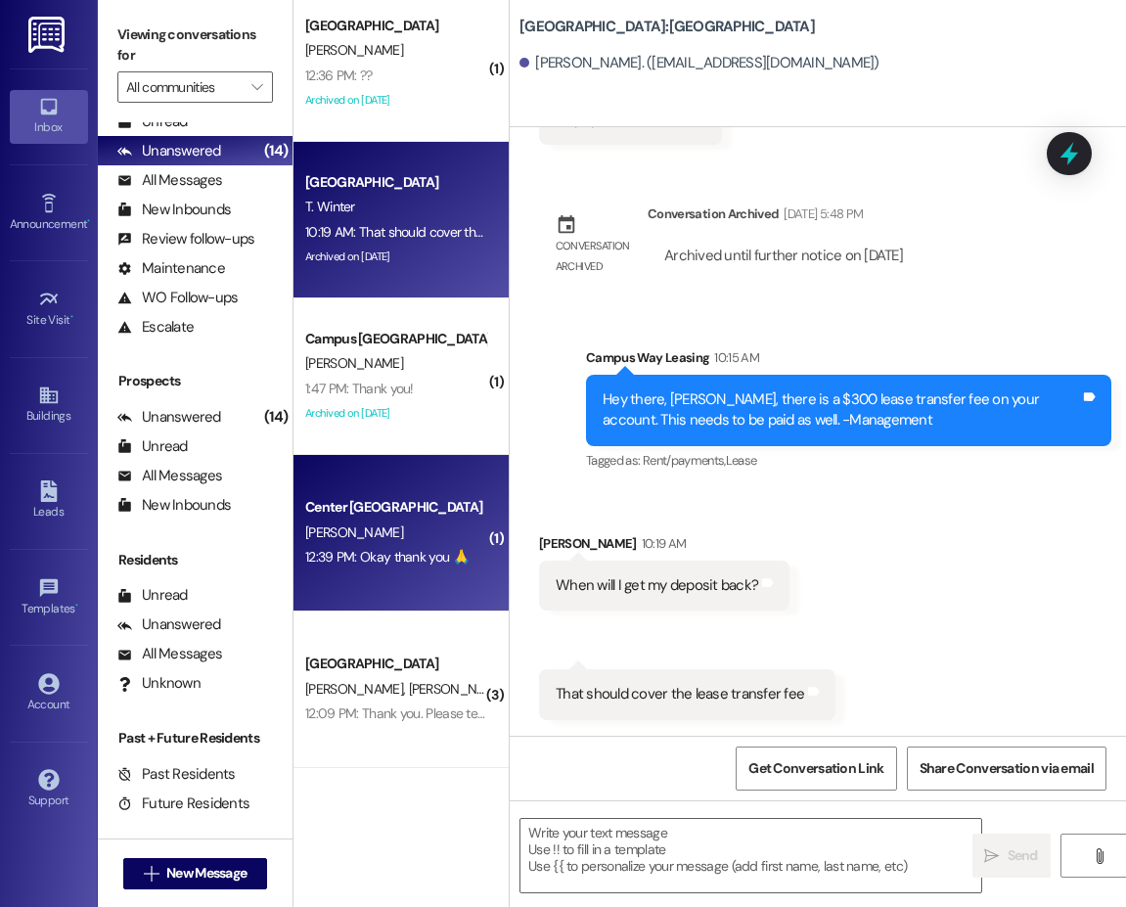
click at [399, 515] on div "Center Pointe Prospect" at bounding box center [395, 507] width 181 height 21
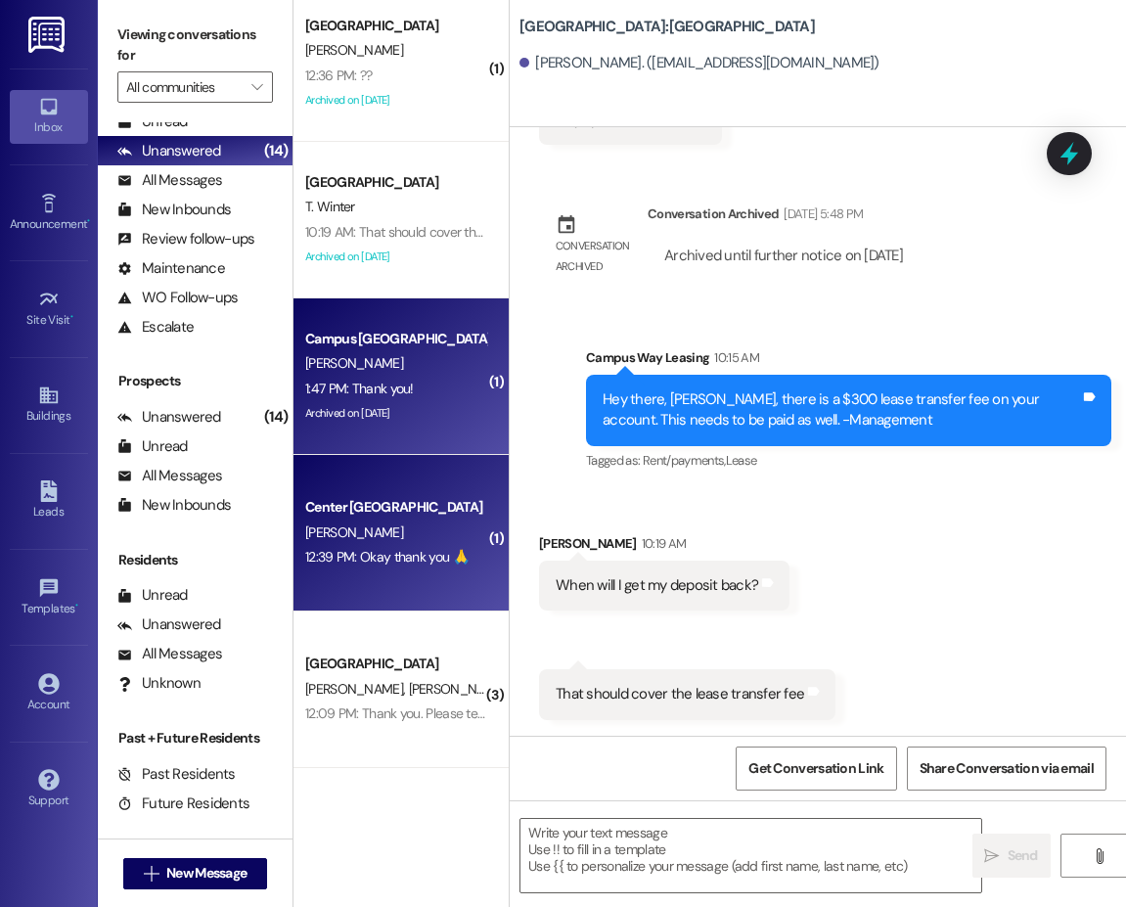
scroll to position [980, 0]
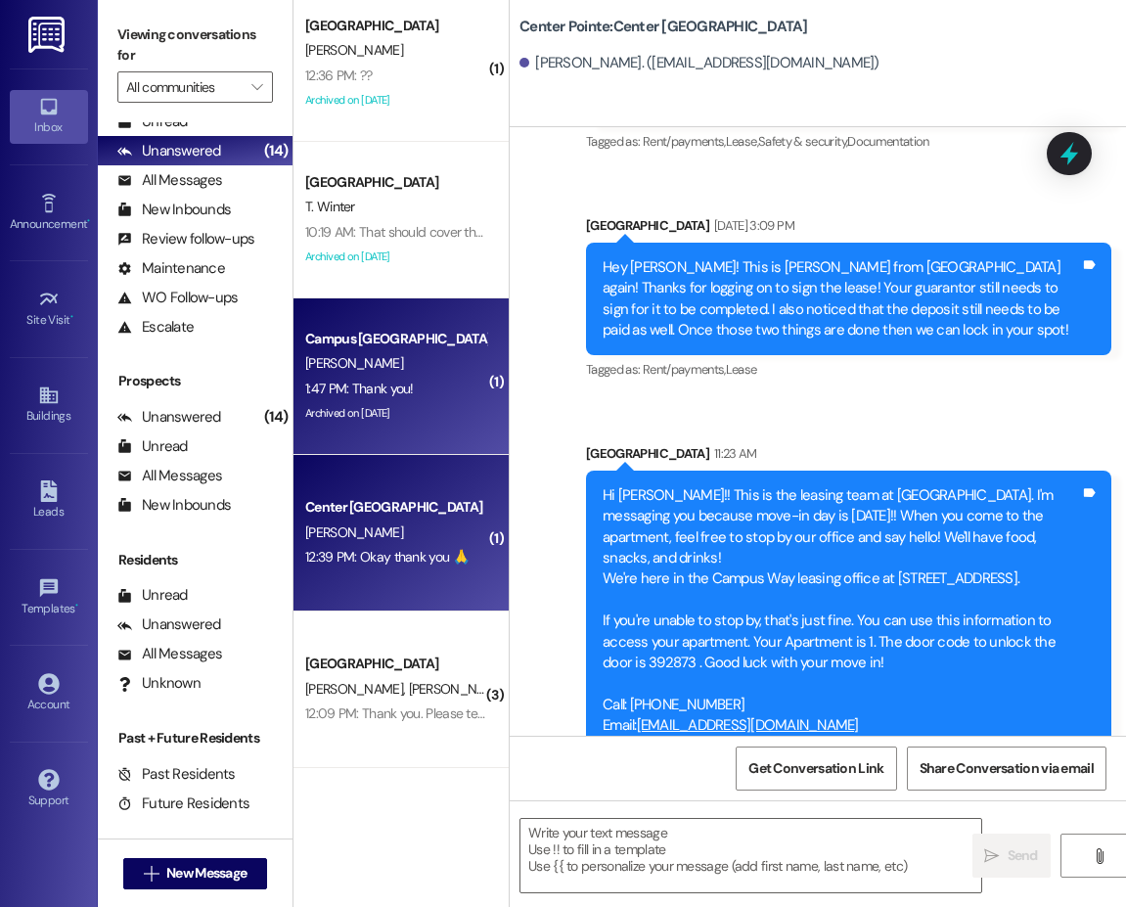
click at [401, 380] on div "1:47 PM: Thank you! 1:47 PM: Thank you!" at bounding box center [359, 389] width 109 height 18
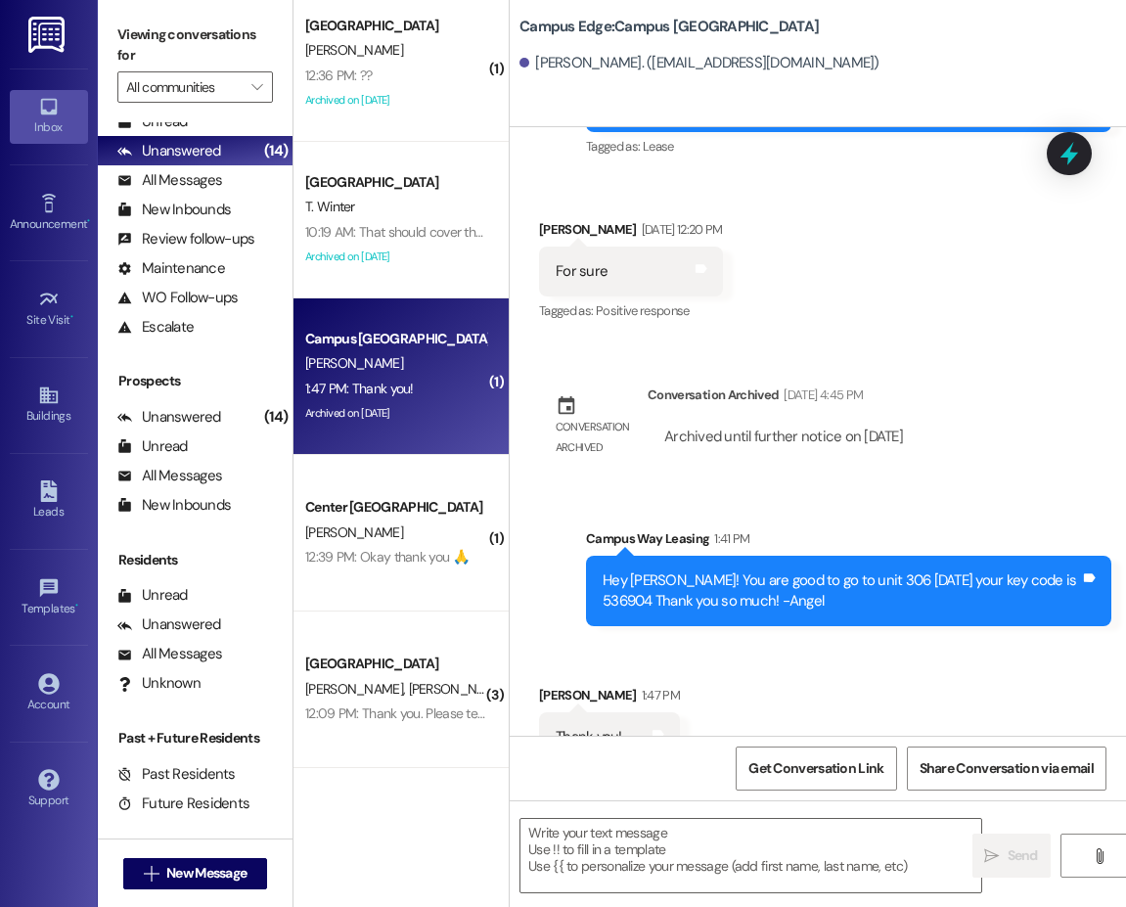
scroll to position [1048, 0]
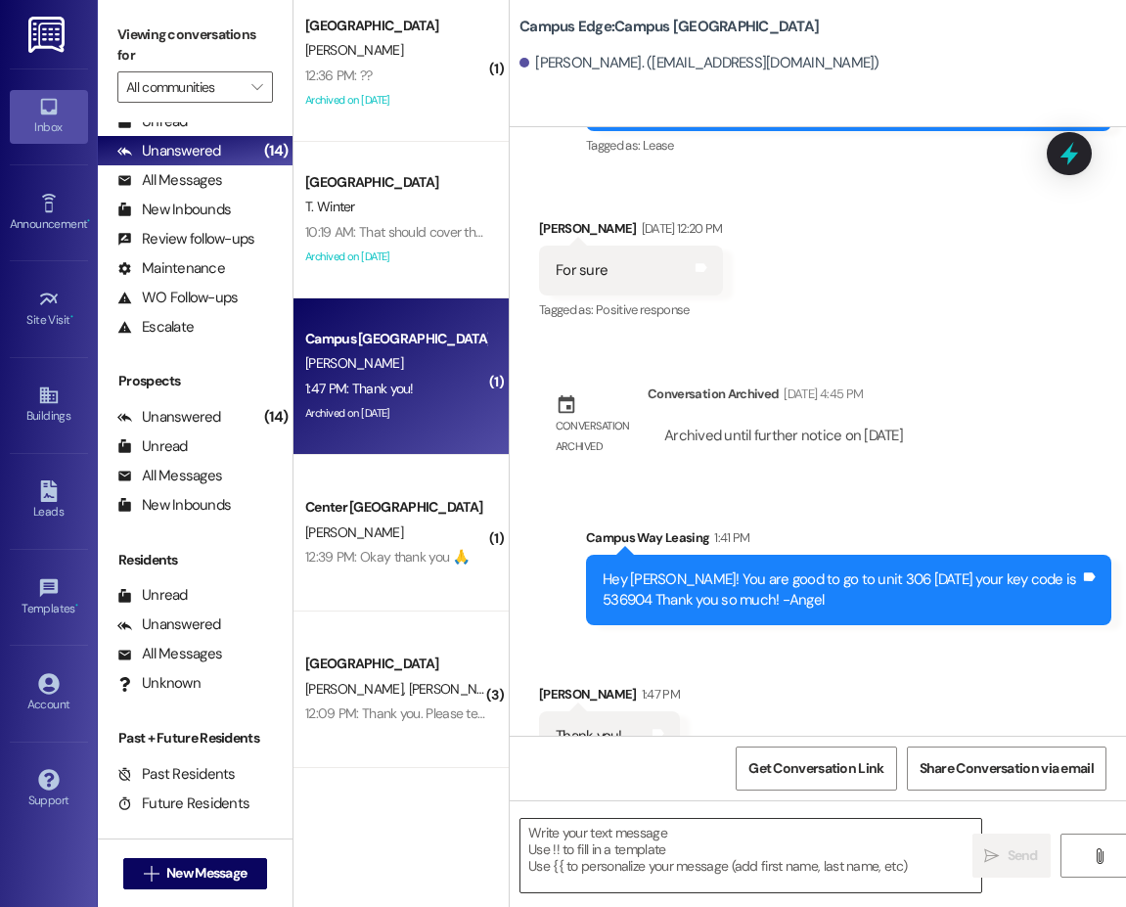
click at [763, 865] on textarea at bounding box center [750, 855] width 461 height 73
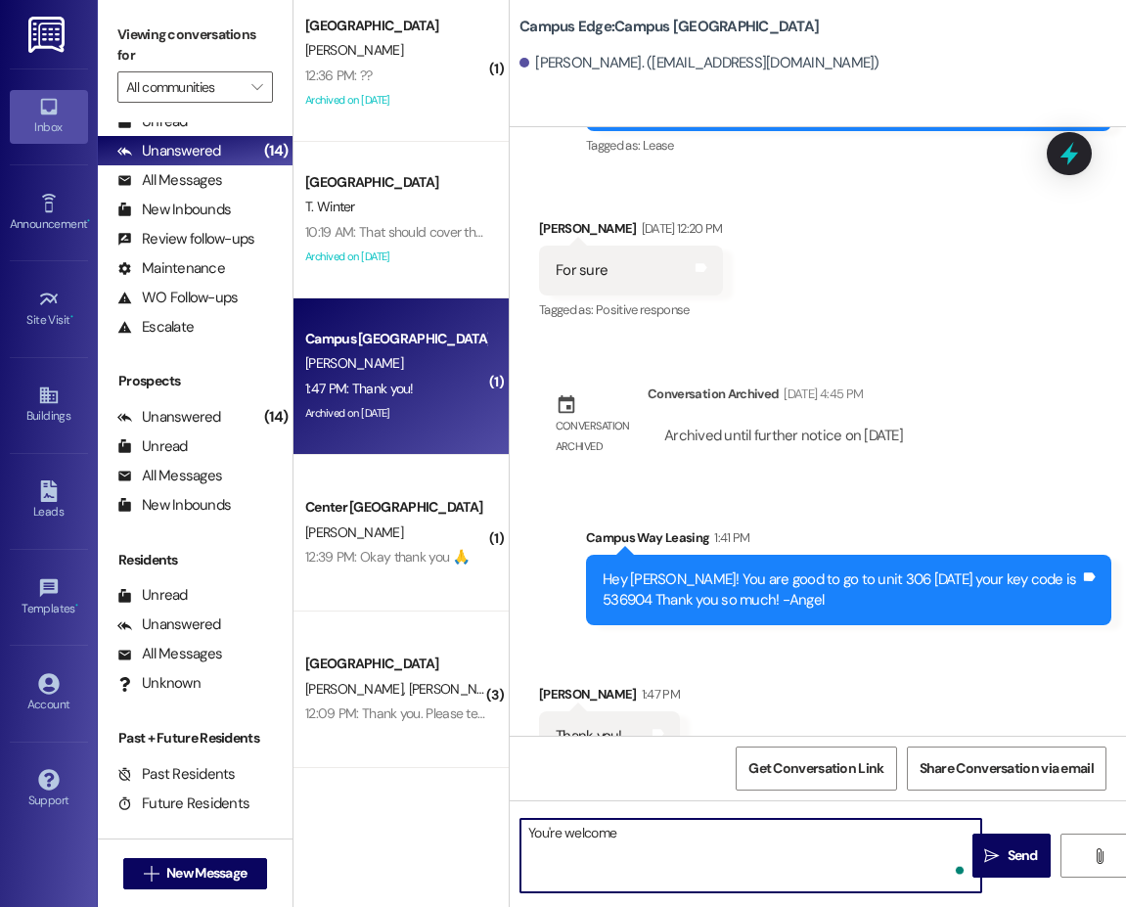
type textarea "You're welcome!"
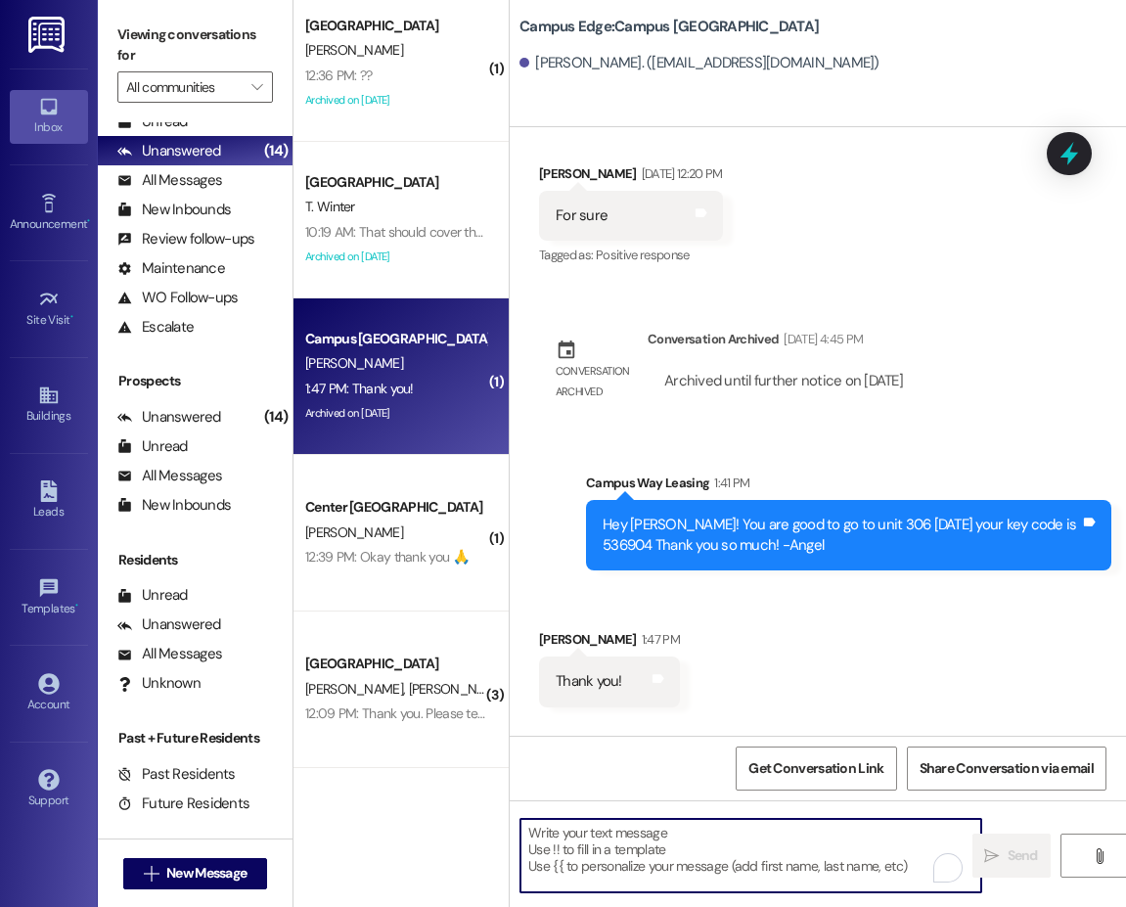
scroll to position [1184, 0]
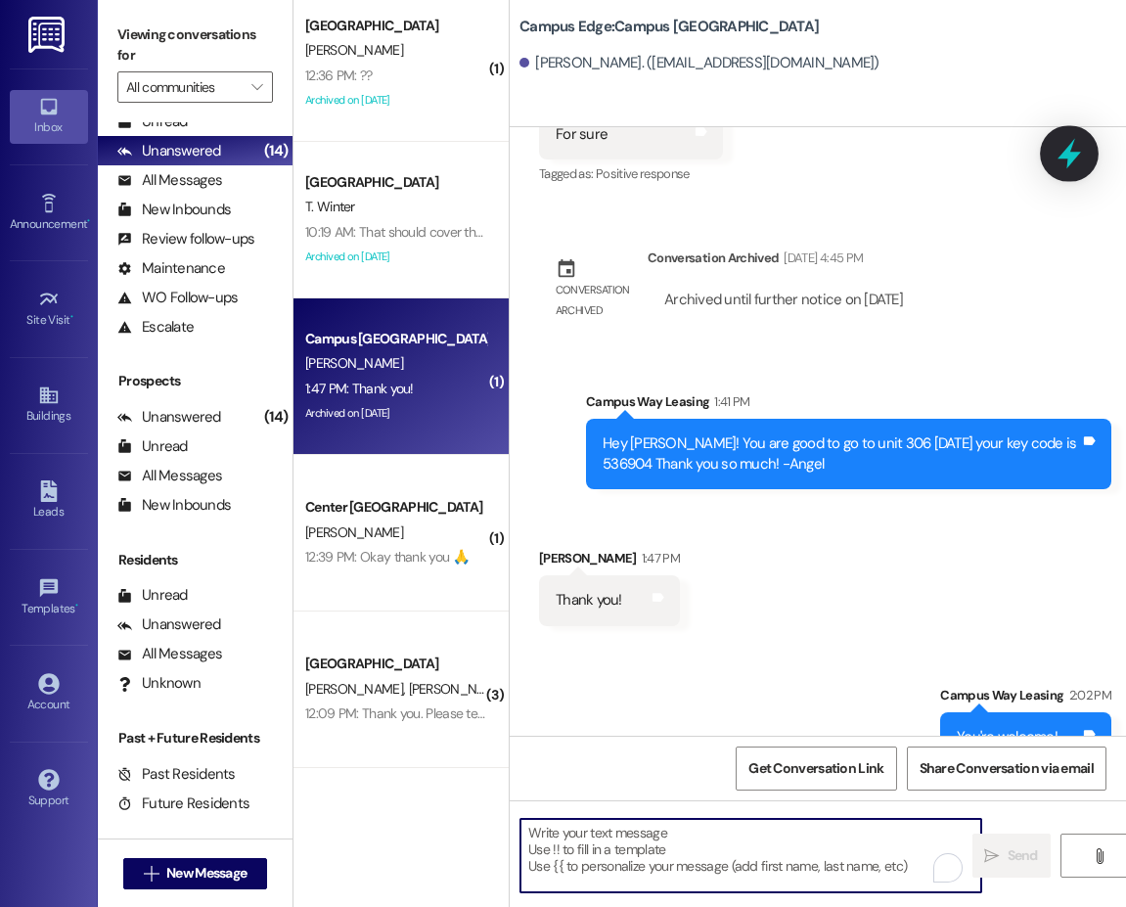
click at [1076, 155] on icon at bounding box center [1068, 154] width 23 height 30
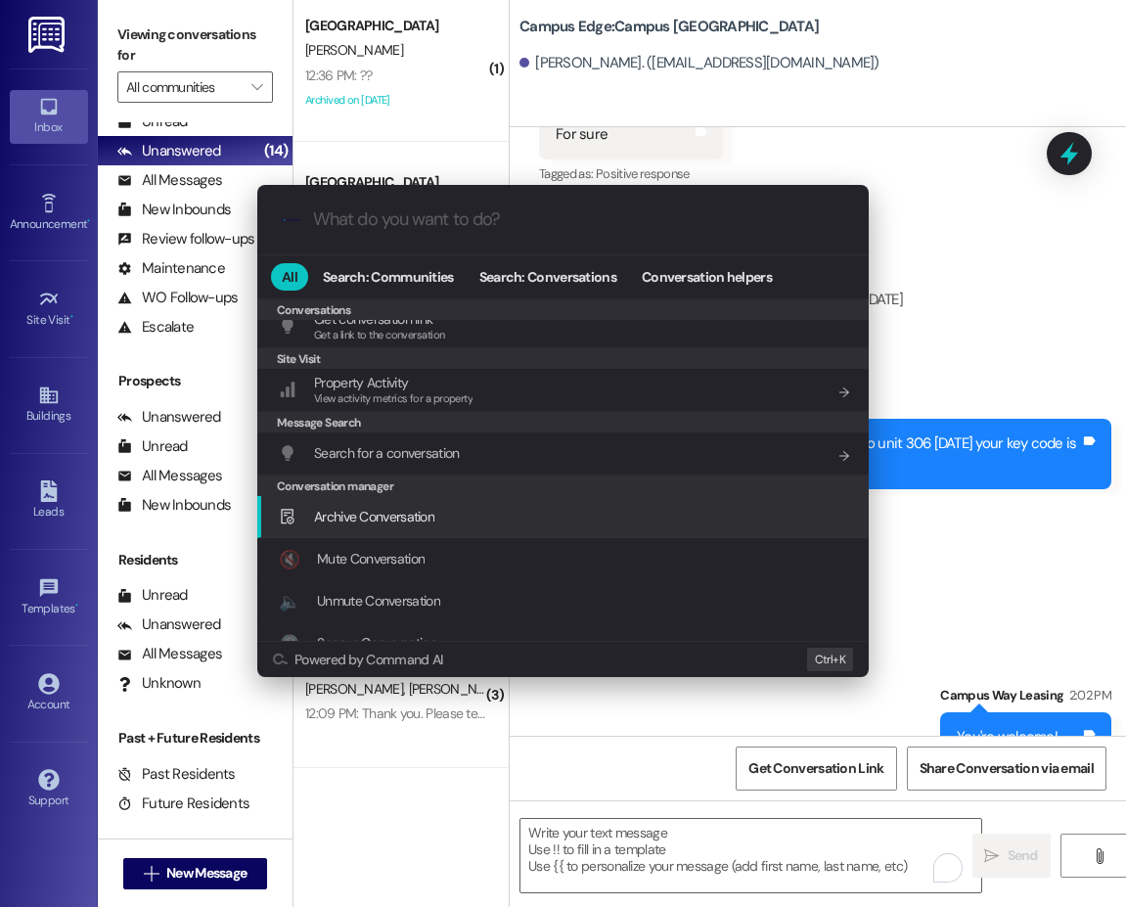
scroll to position [853, 0]
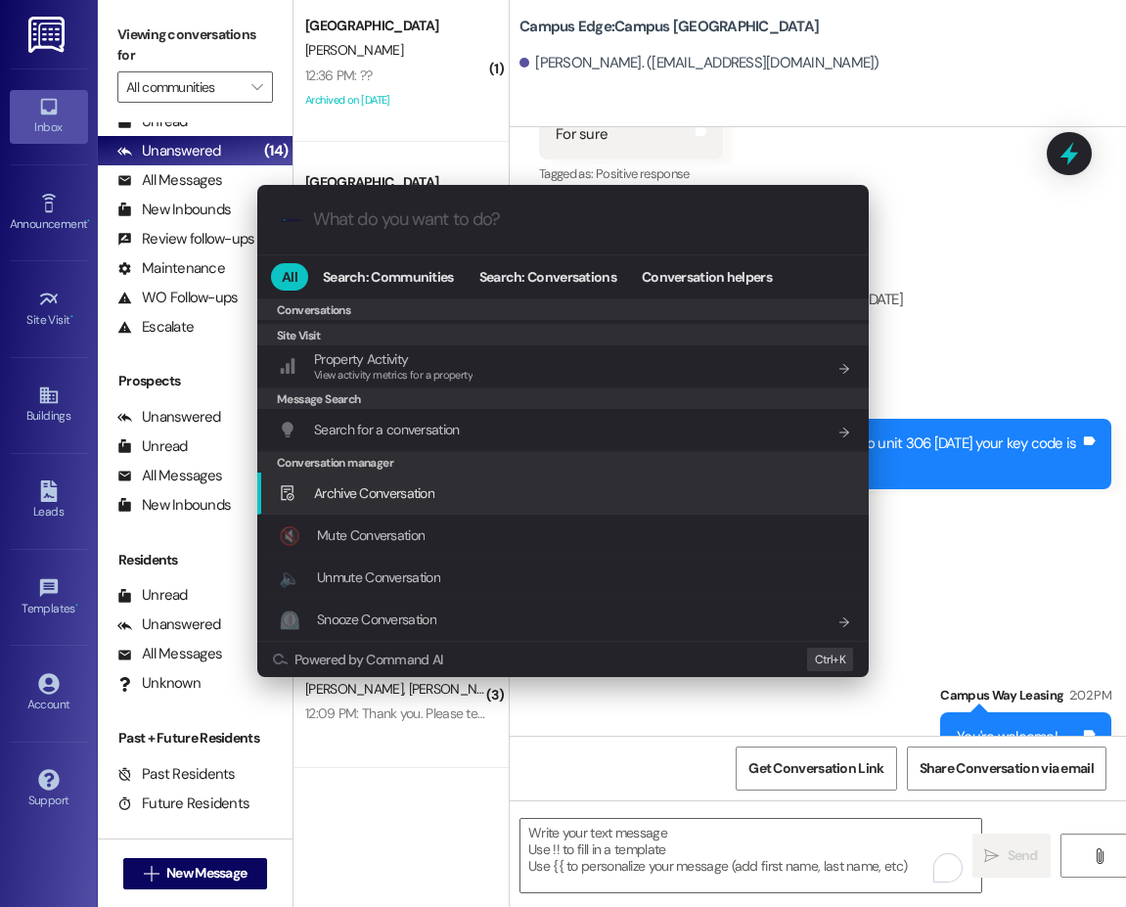
click at [380, 500] on span "Archive Conversation" at bounding box center [374, 493] width 120 height 18
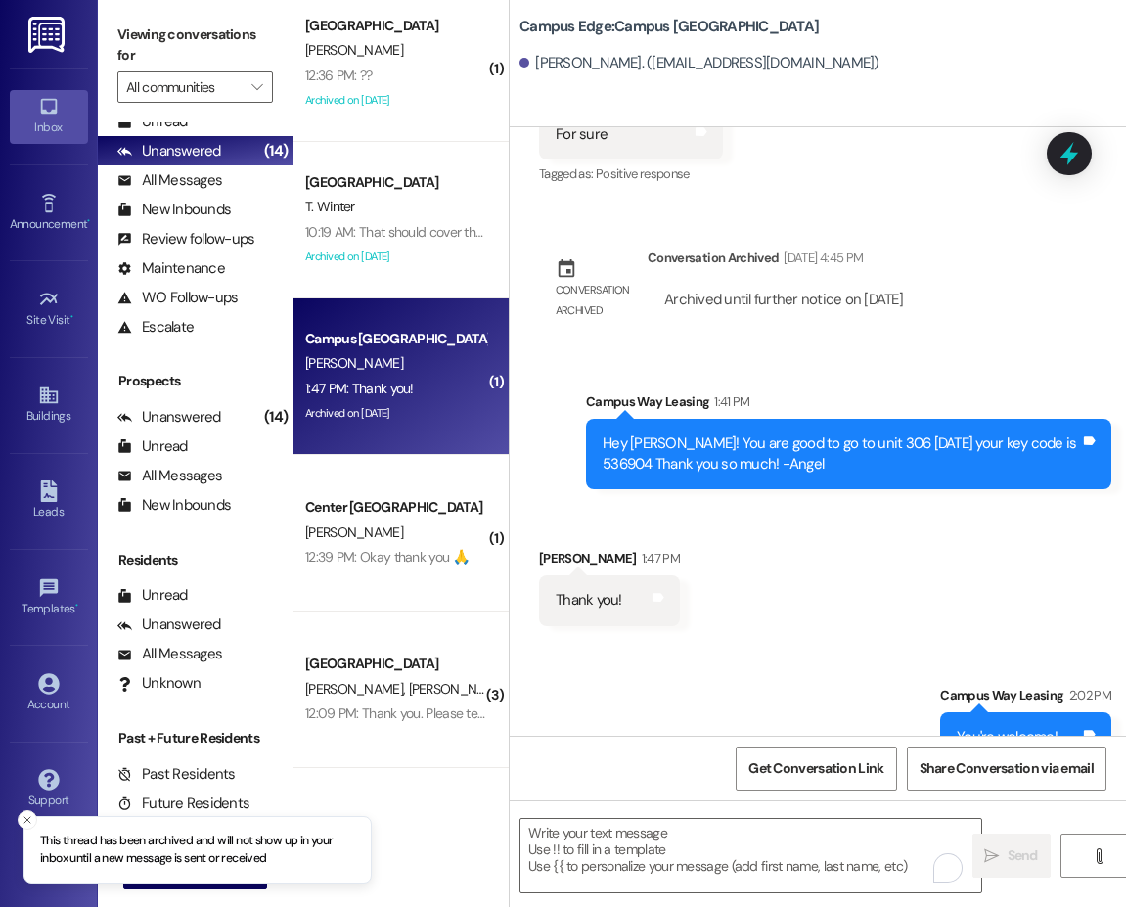
click at [396, 346] on div "Campus [GEOGRAPHIC_DATA]" at bounding box center [395, 339] width 181 height 21
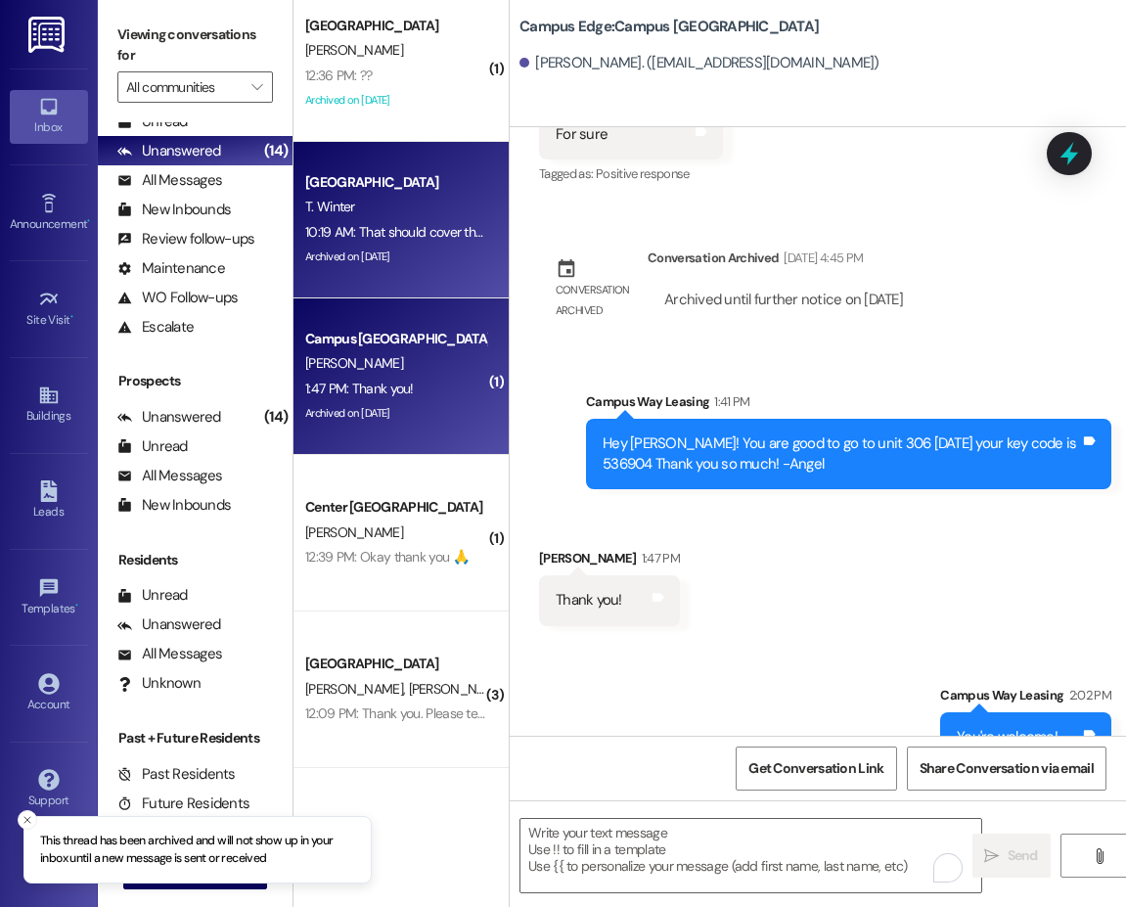
click at [407, 231] on div "10:19 AM: That should cover the lease transfer fee 10:19 AM: That should cover …" at bounding box center [445, 232] width 280 height 18
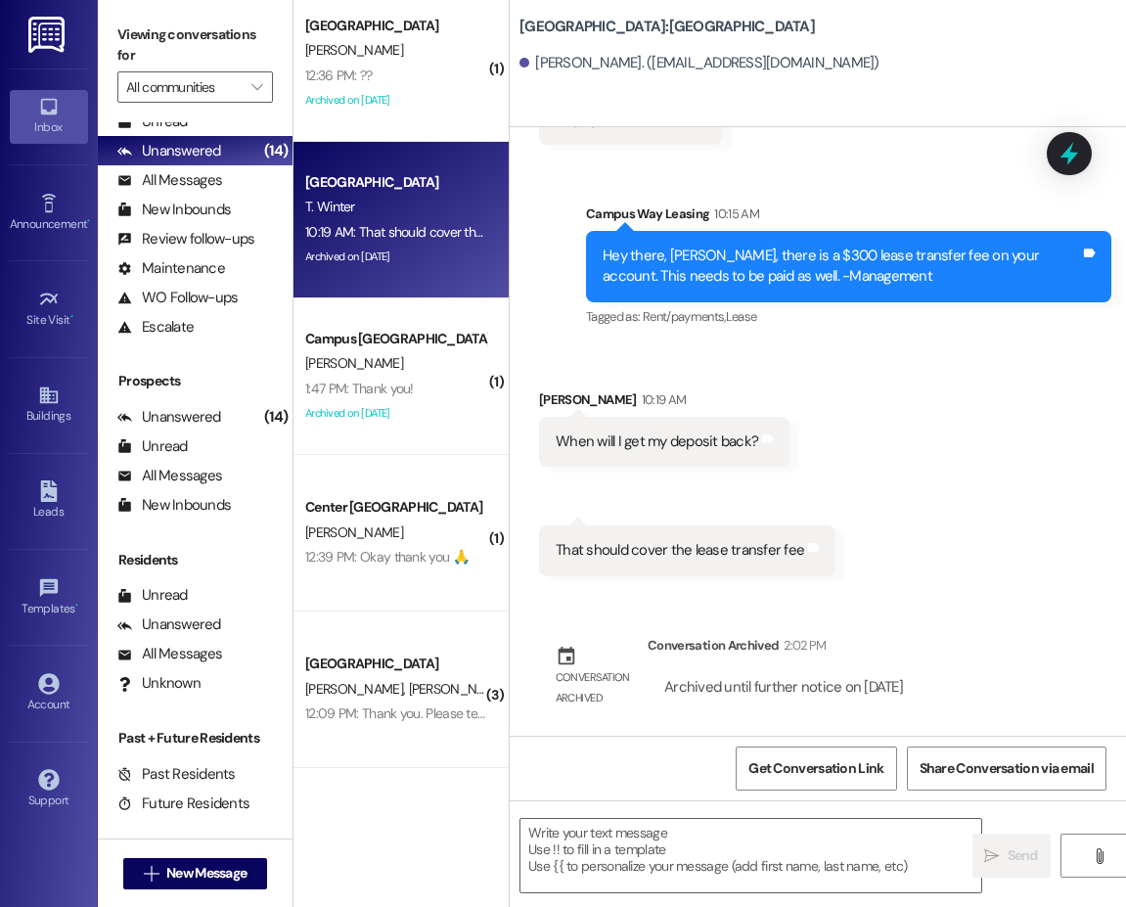
scroll to position [782, 0]
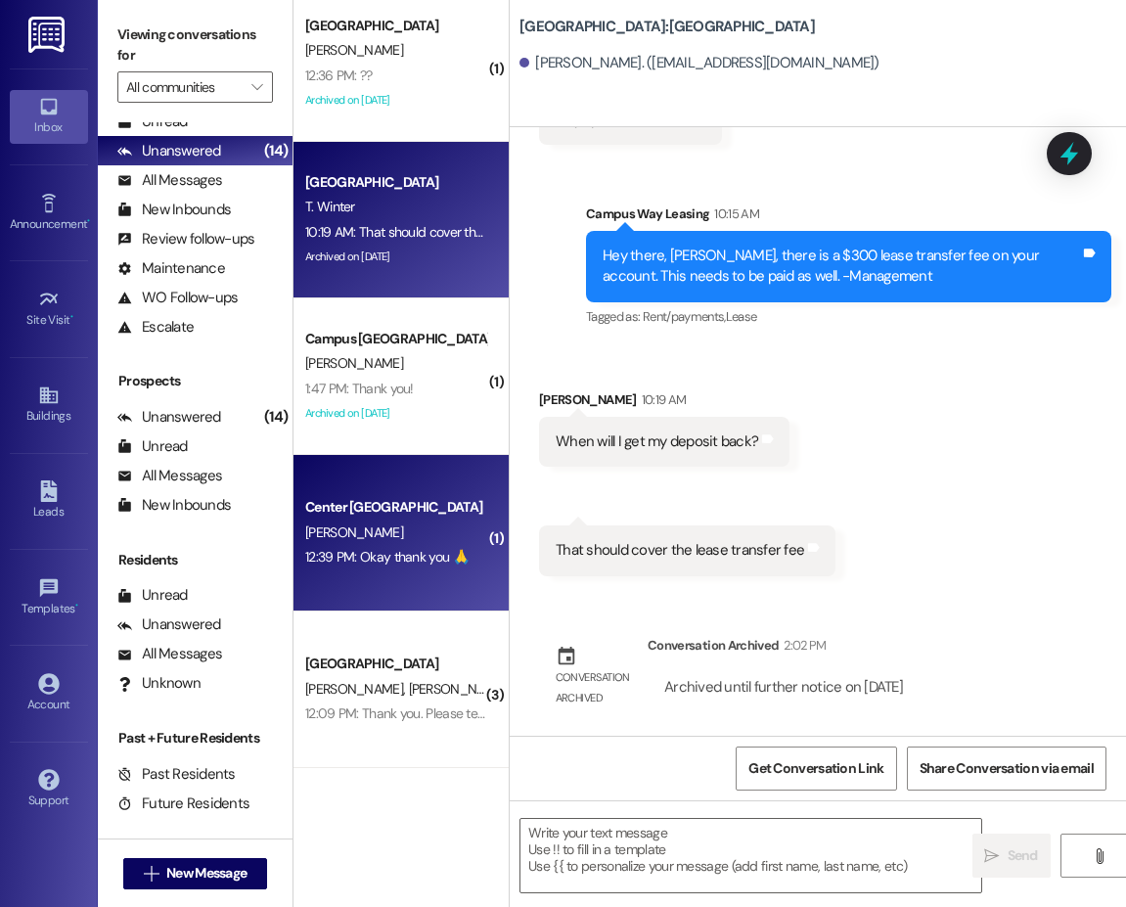
click at [386, 555] on div "12:39 PM: Okay thank you 🙏 12:39 PM: Okay thank you 🙏" at bounding box center [386, 557] width 163 height 18
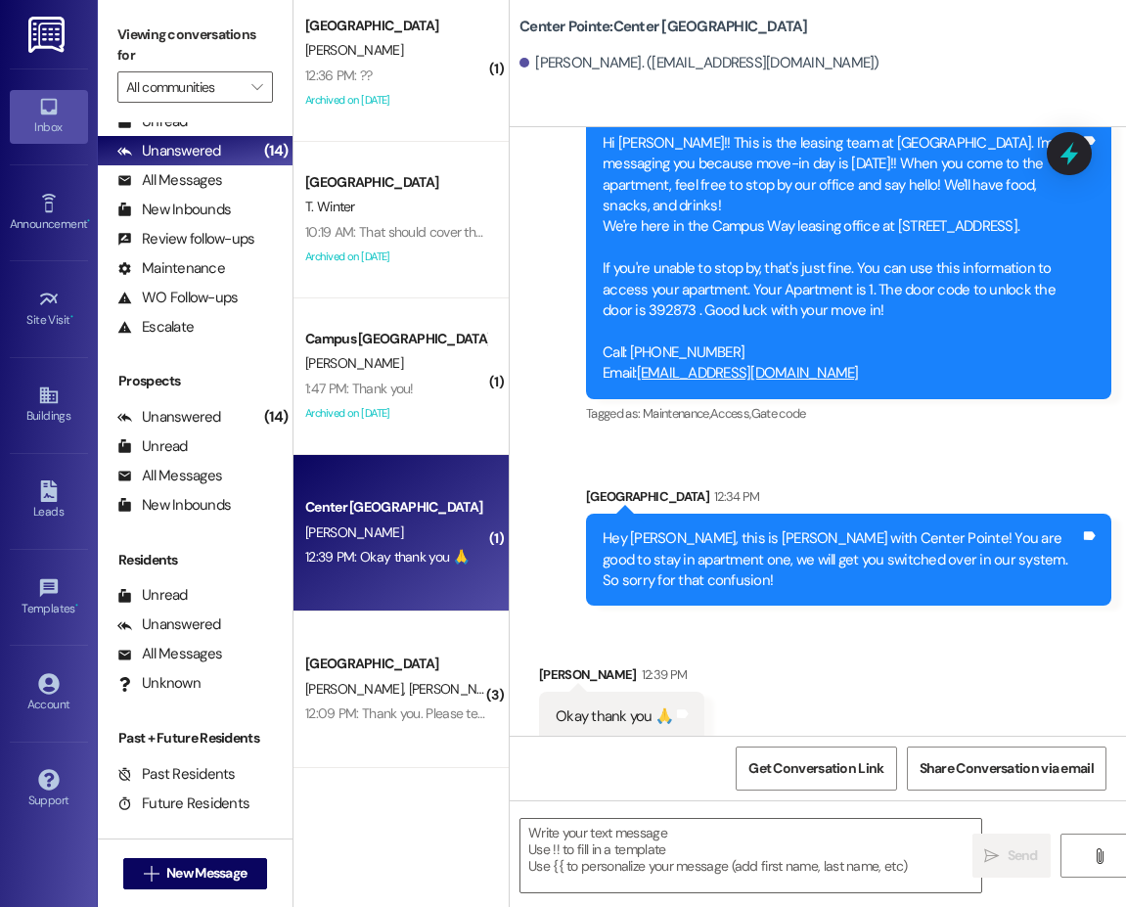
scroll to position [1333, 0]
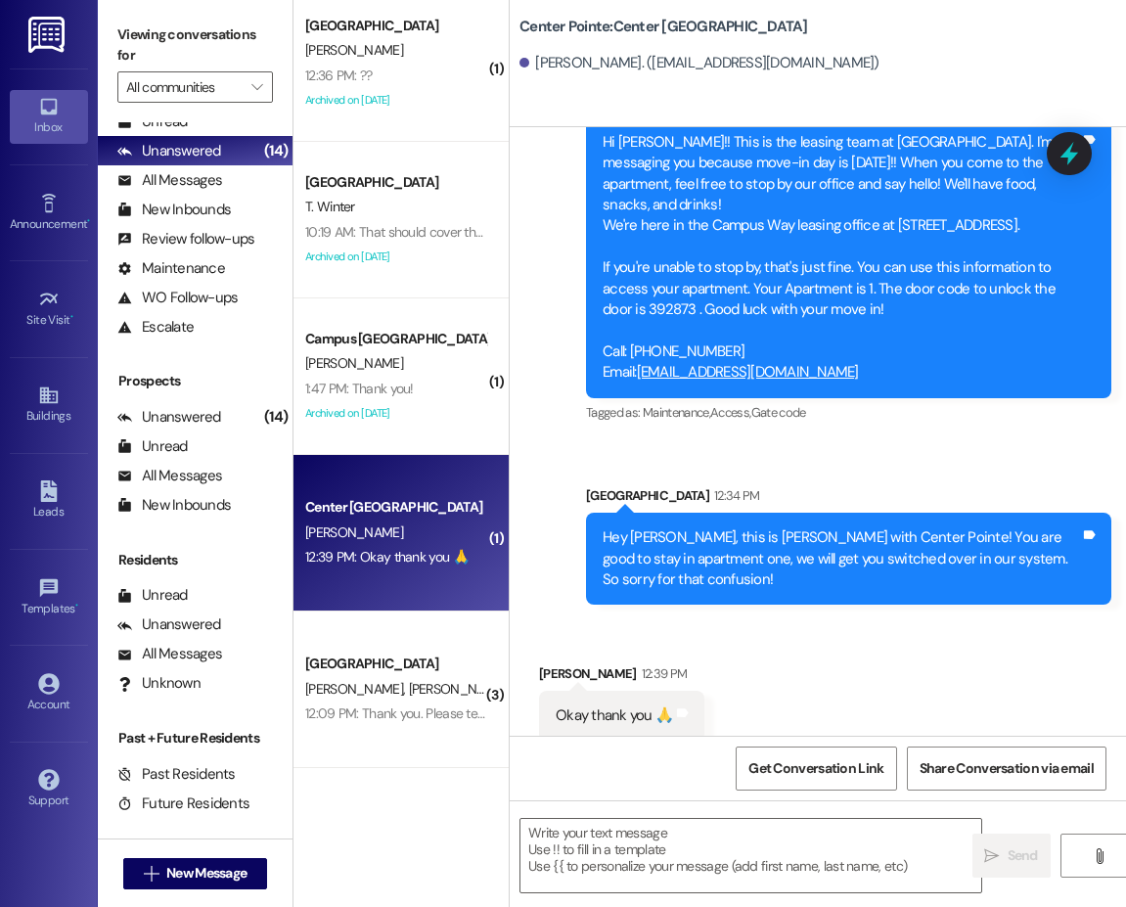
click at [1068, 166] on icon at bounding box center [1068, 153] width 25 height 25
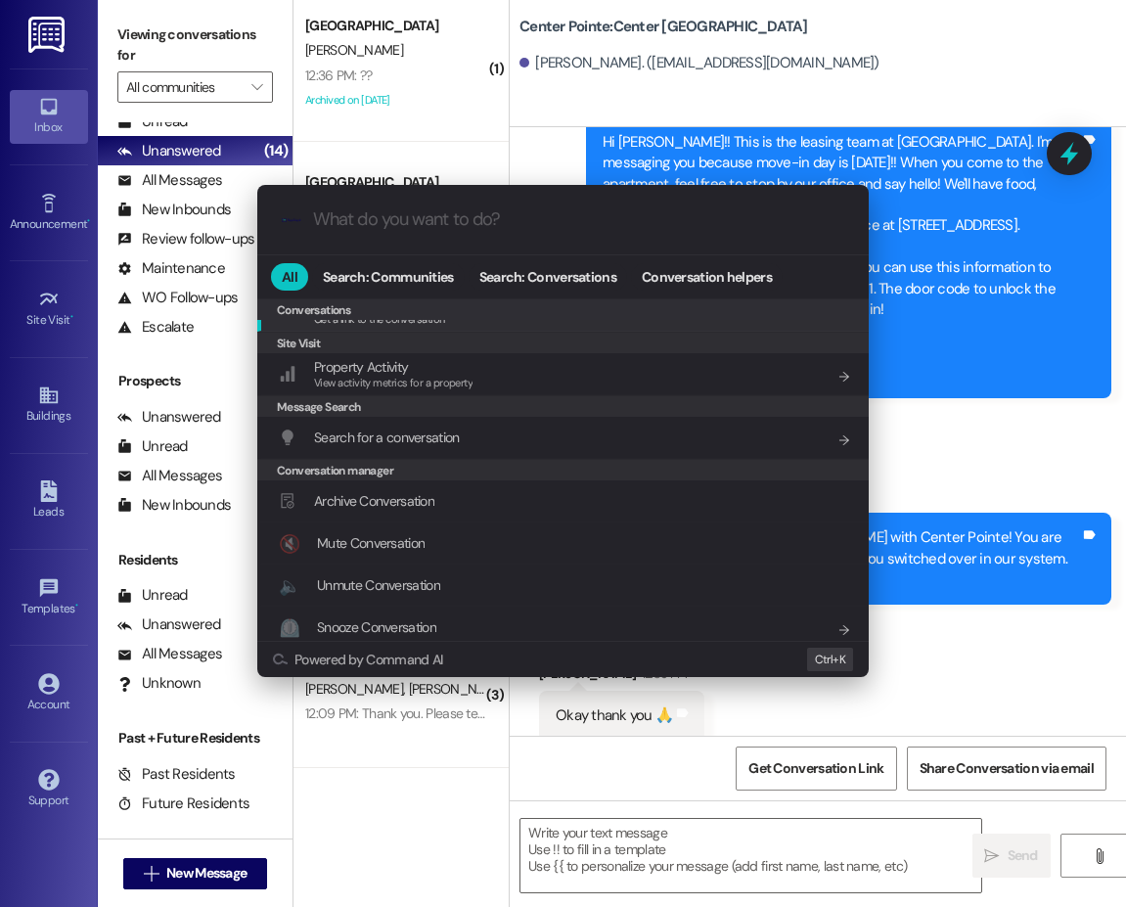
scroll to position [853, 0]
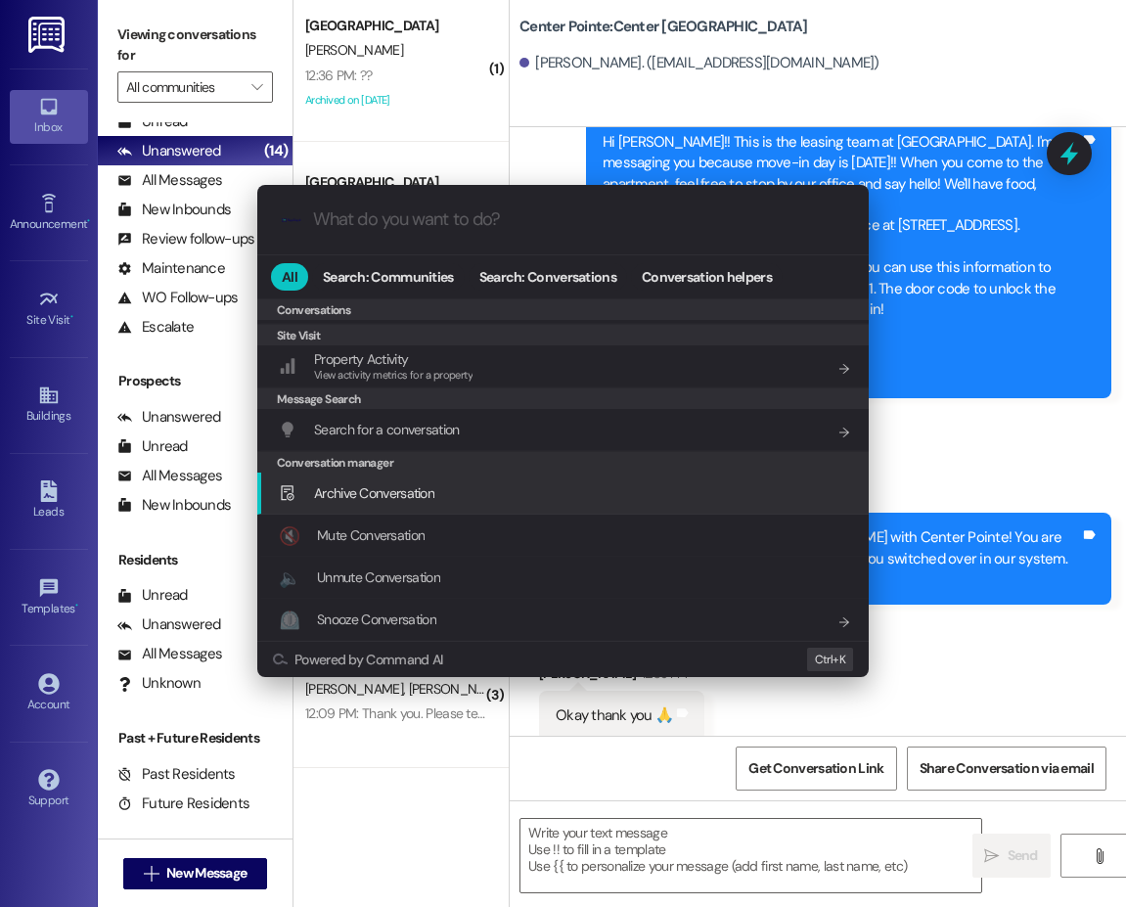
click at [455, 488] on div "Archive Conversation Add shortcut" at bounding box center [565, 493] width 572 height 22
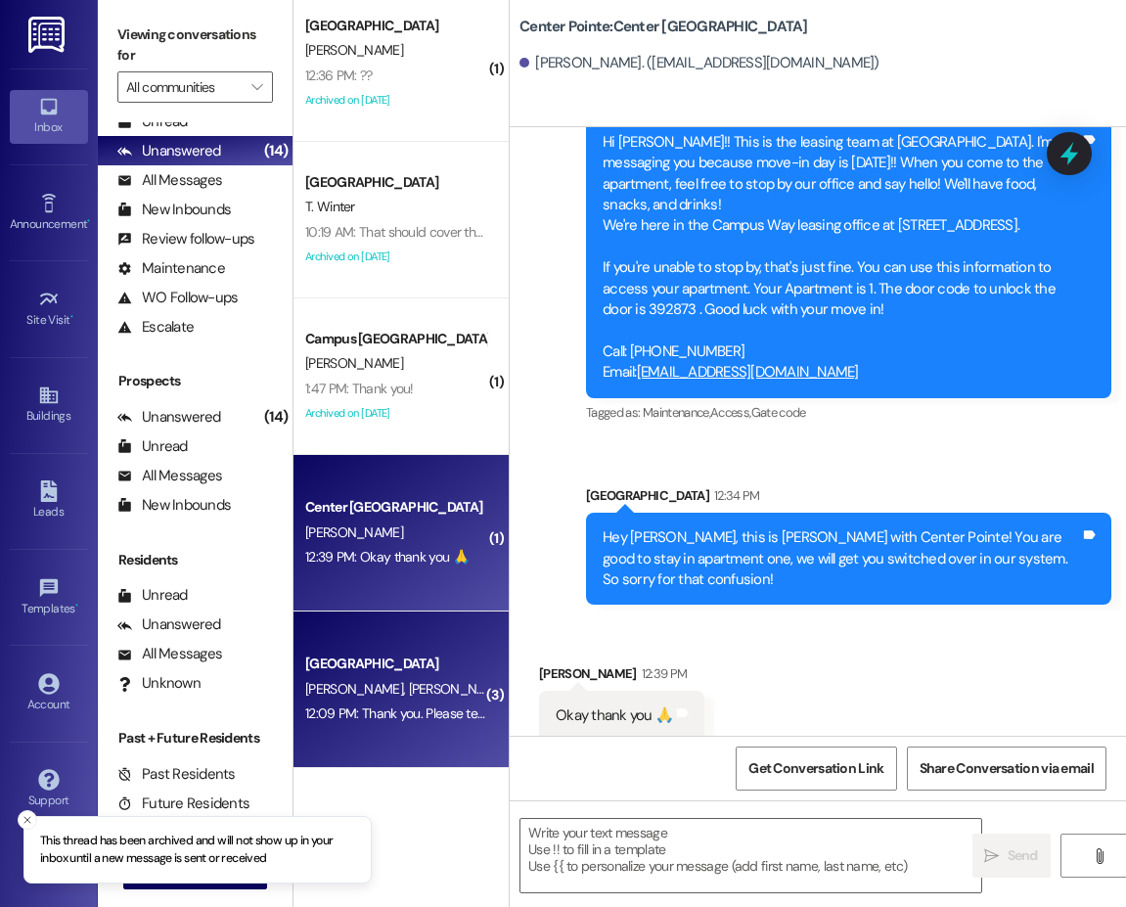
click at [428, 689] on span "E. Newman" at bounding box center [461, 689] width 104 height 18
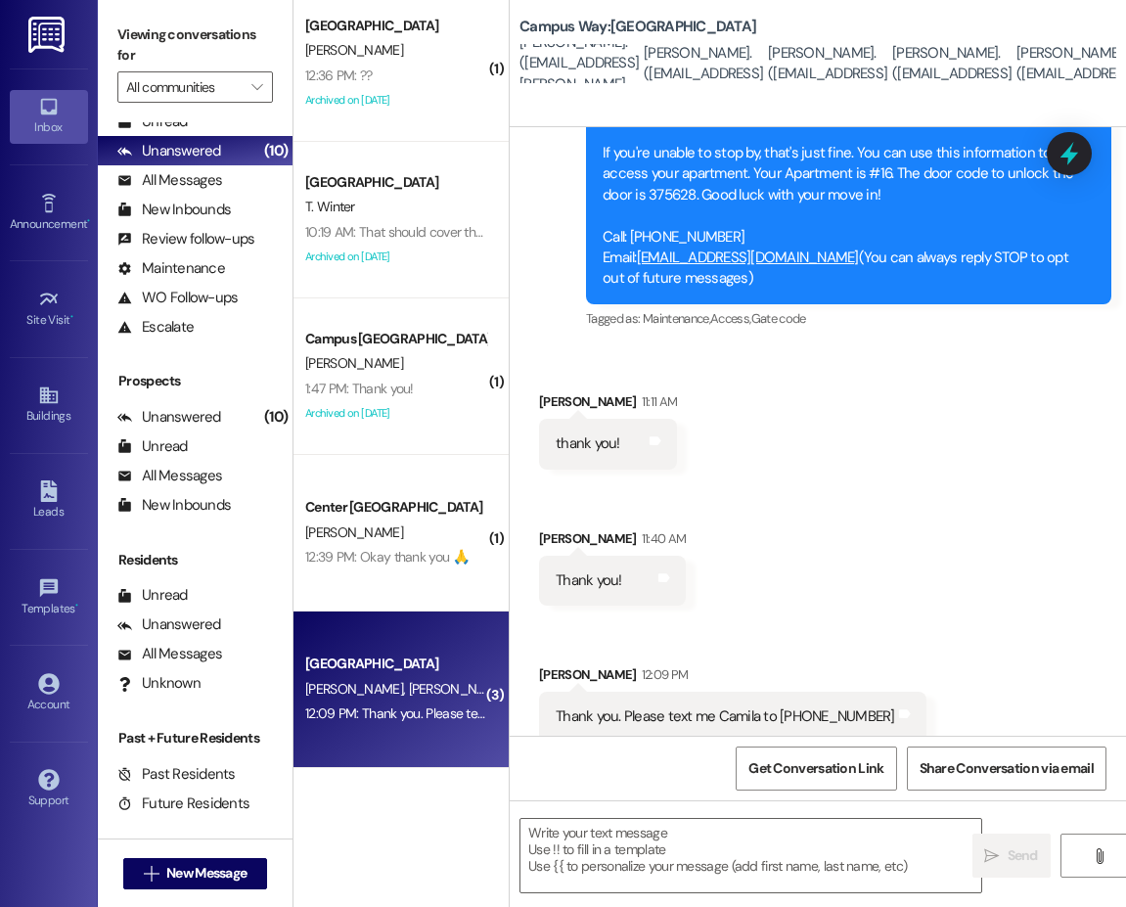
scroll to position [234, 0]
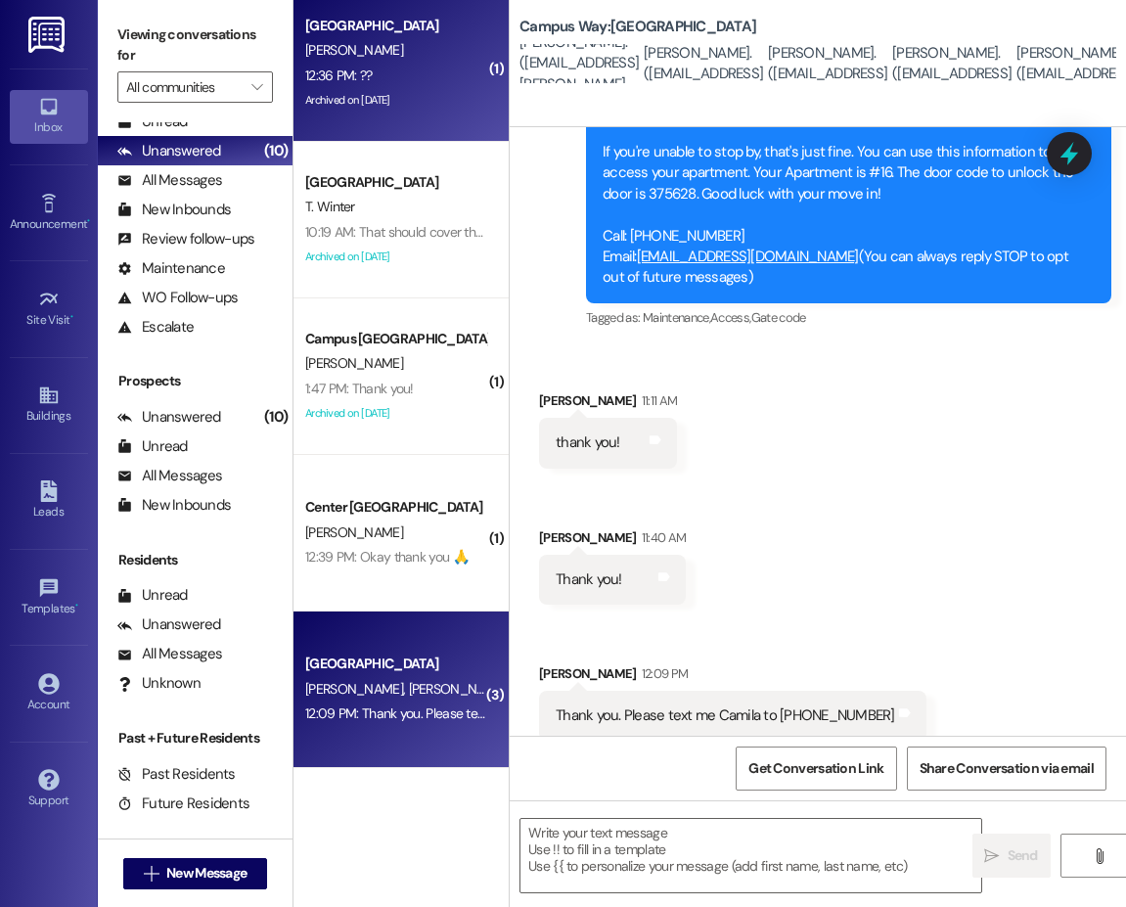
click at [413, 92] on div "Archived on [DATE]" at bounding box center [395, 100] width 185 height 24
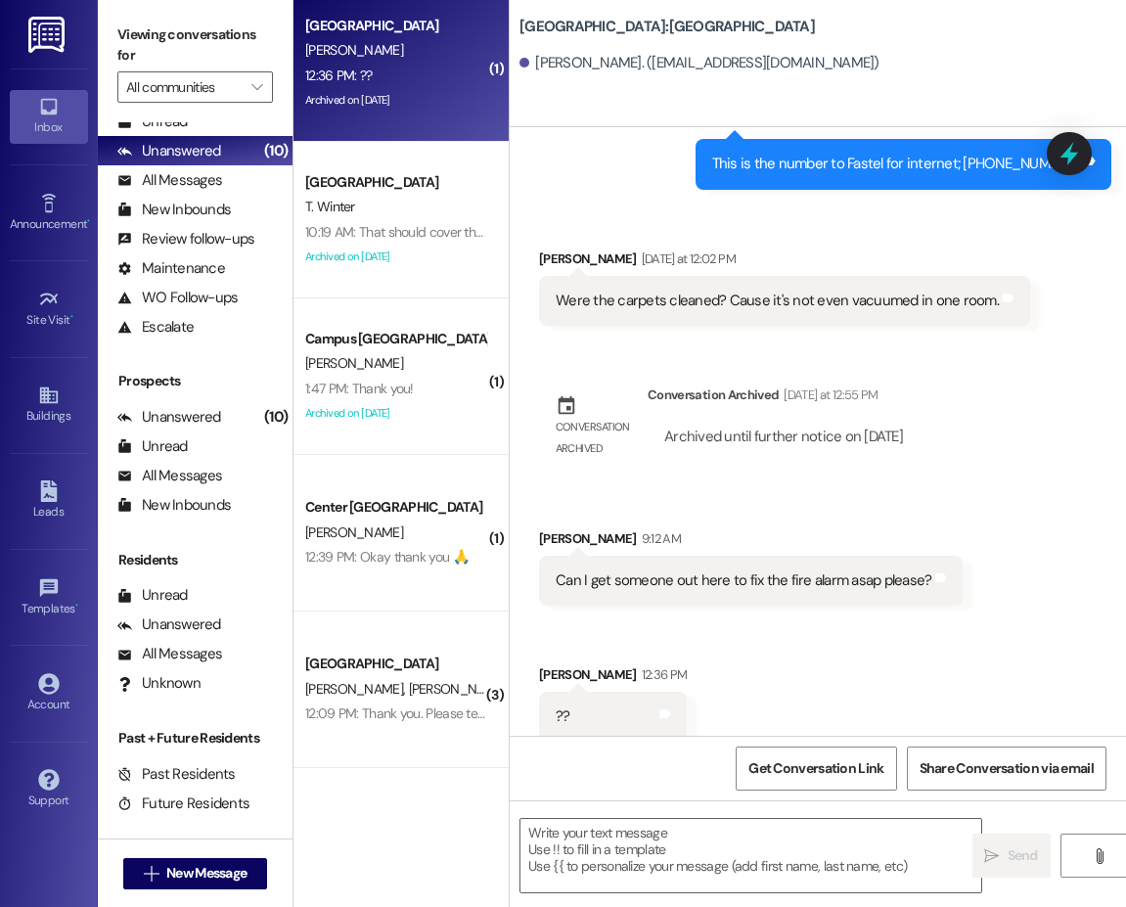
scroll to position [7872, 0]
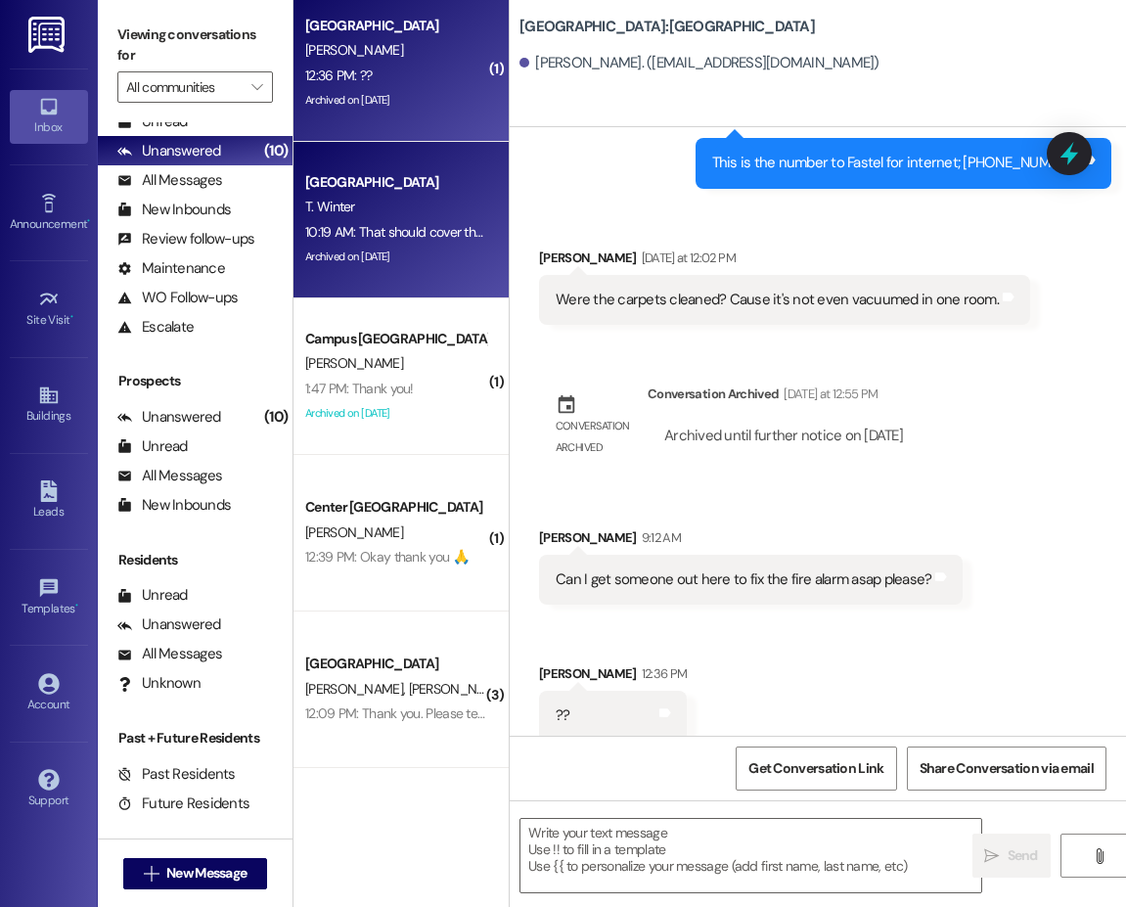
click at [426, 232] on div "10:19 AM: That should cover the lease transfer fee 10:19 AM: That should cover …" at bounding box center [445, 232] width 280 height 18
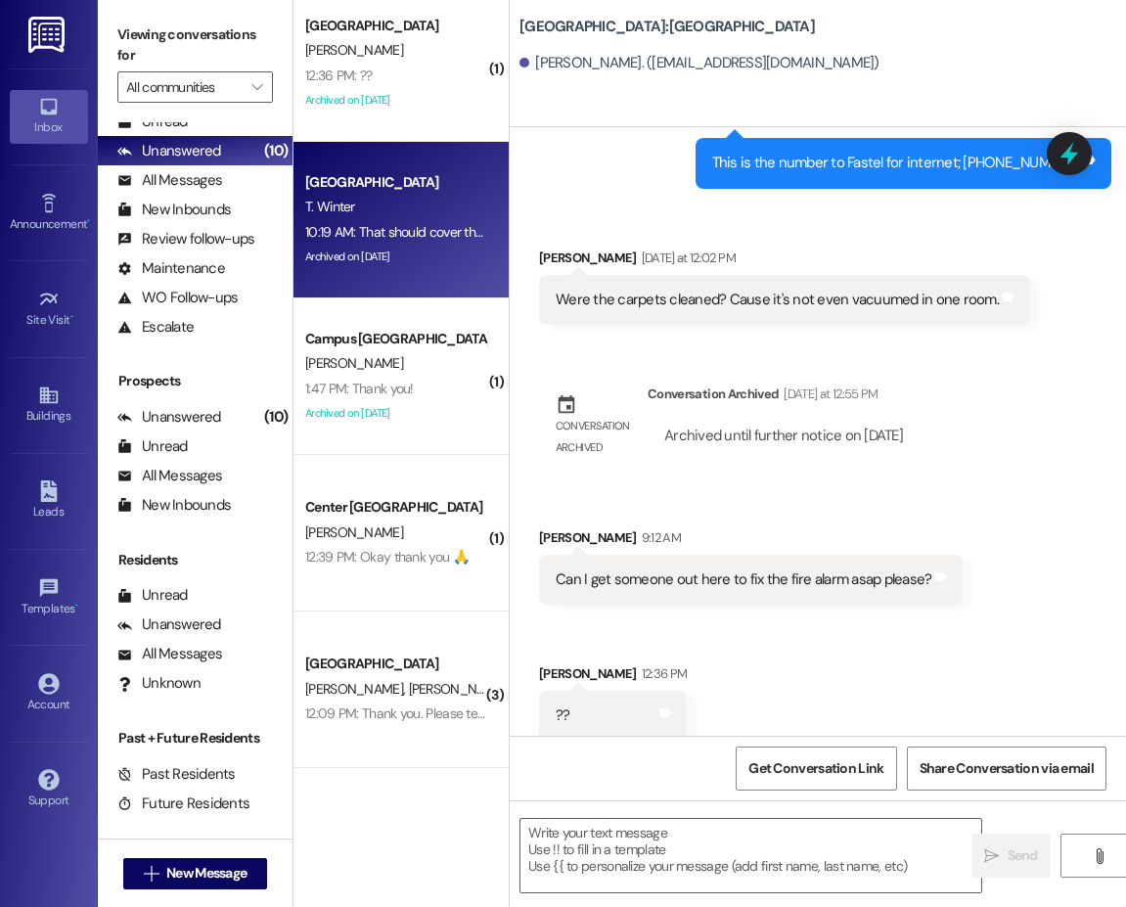
scroll to position [782, 0]
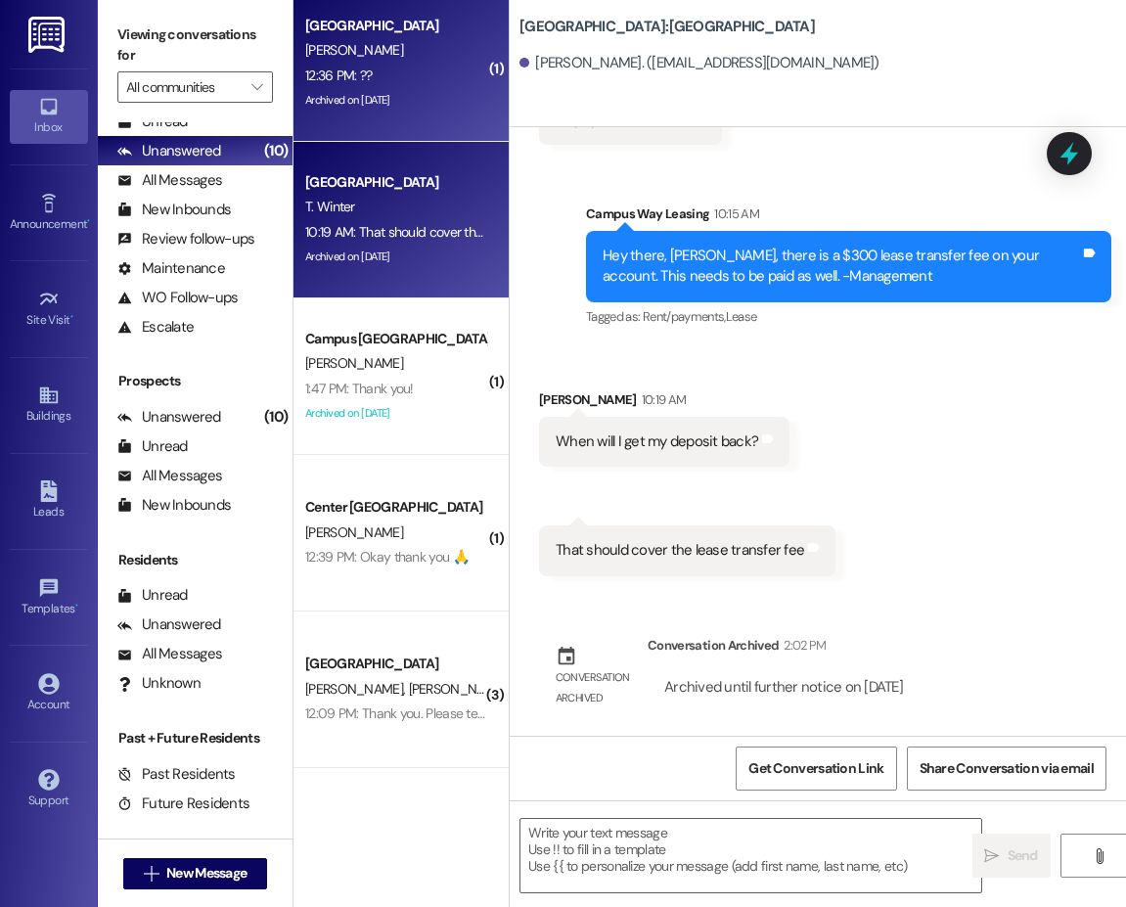
click at [384, 54] on div "K. Eichler" at bounding box center [395, 50] width 185 height 24
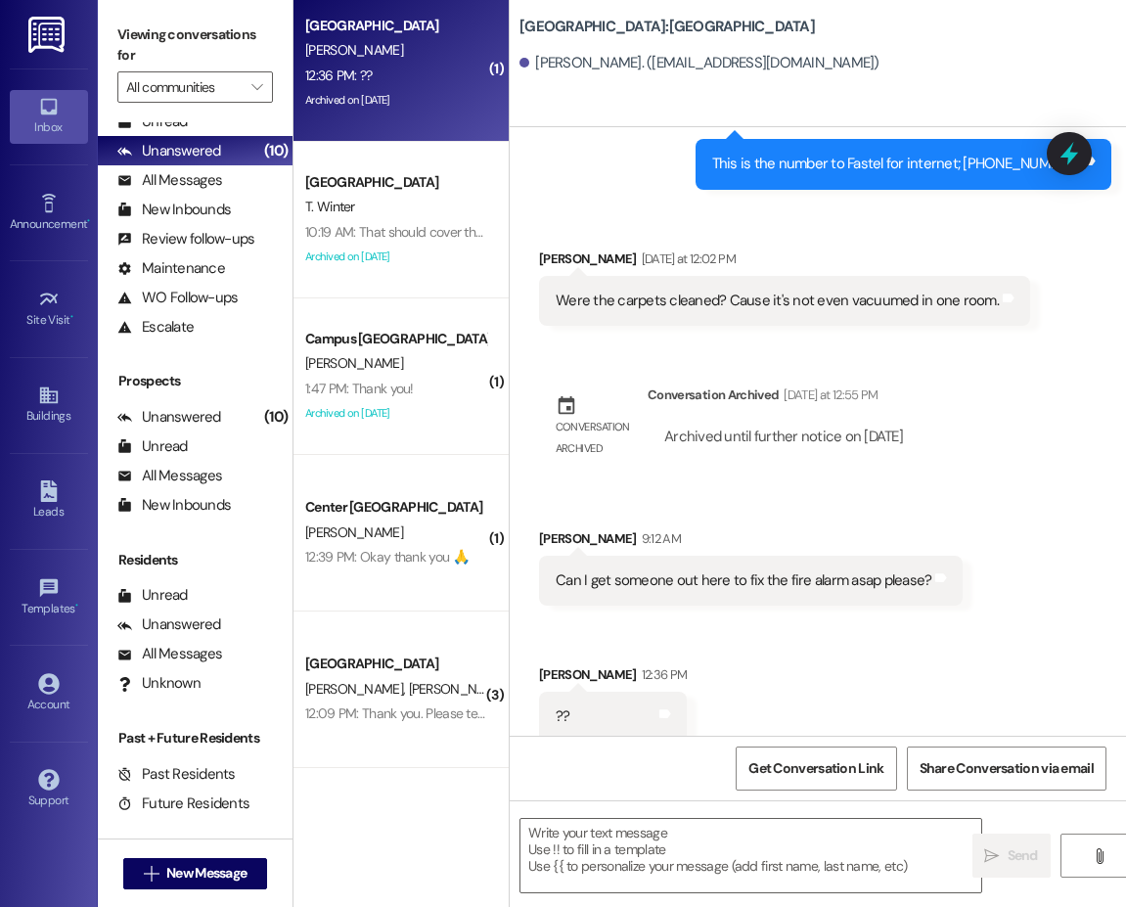
scroll to position [7872, 0]
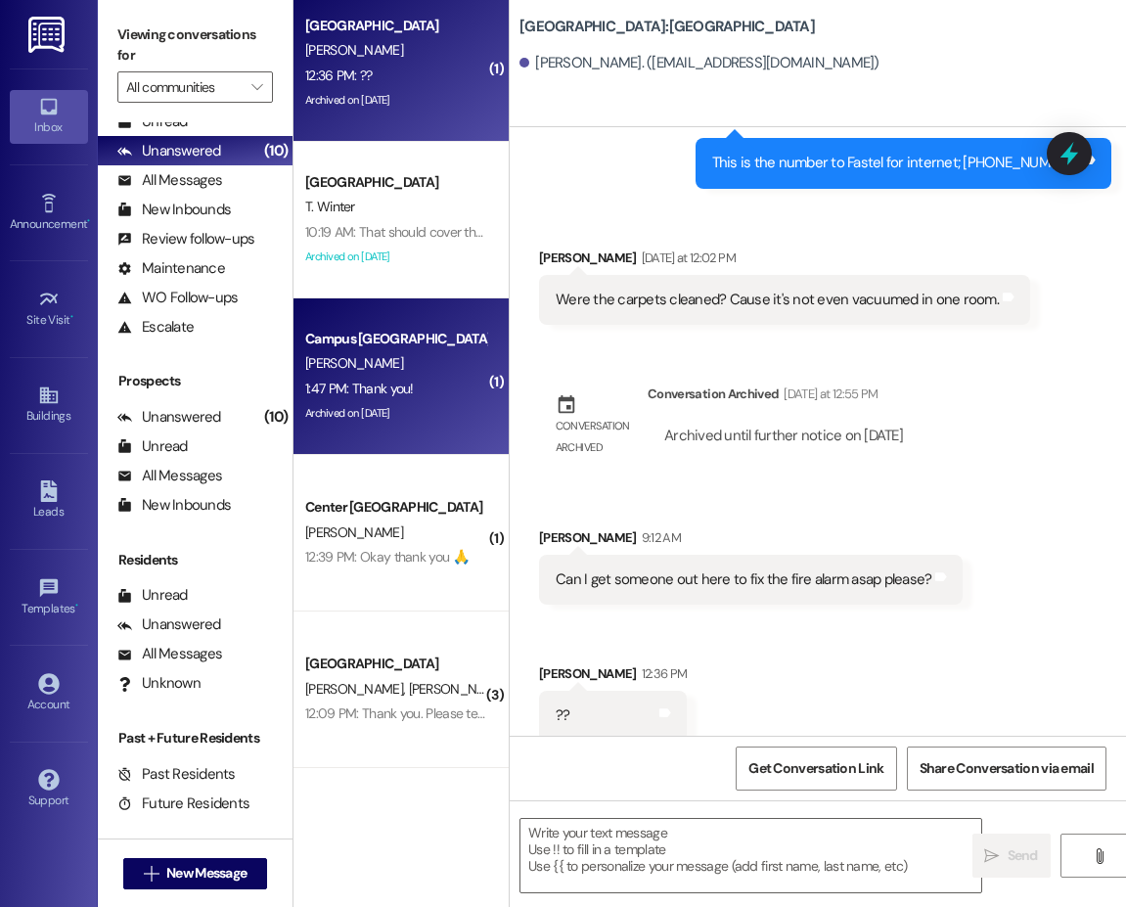
click at [421, 383] on div "1:47 PM: Thank you! 1:47 PM: Thank you!" at bounding box center [395, 389] width 185 height 24
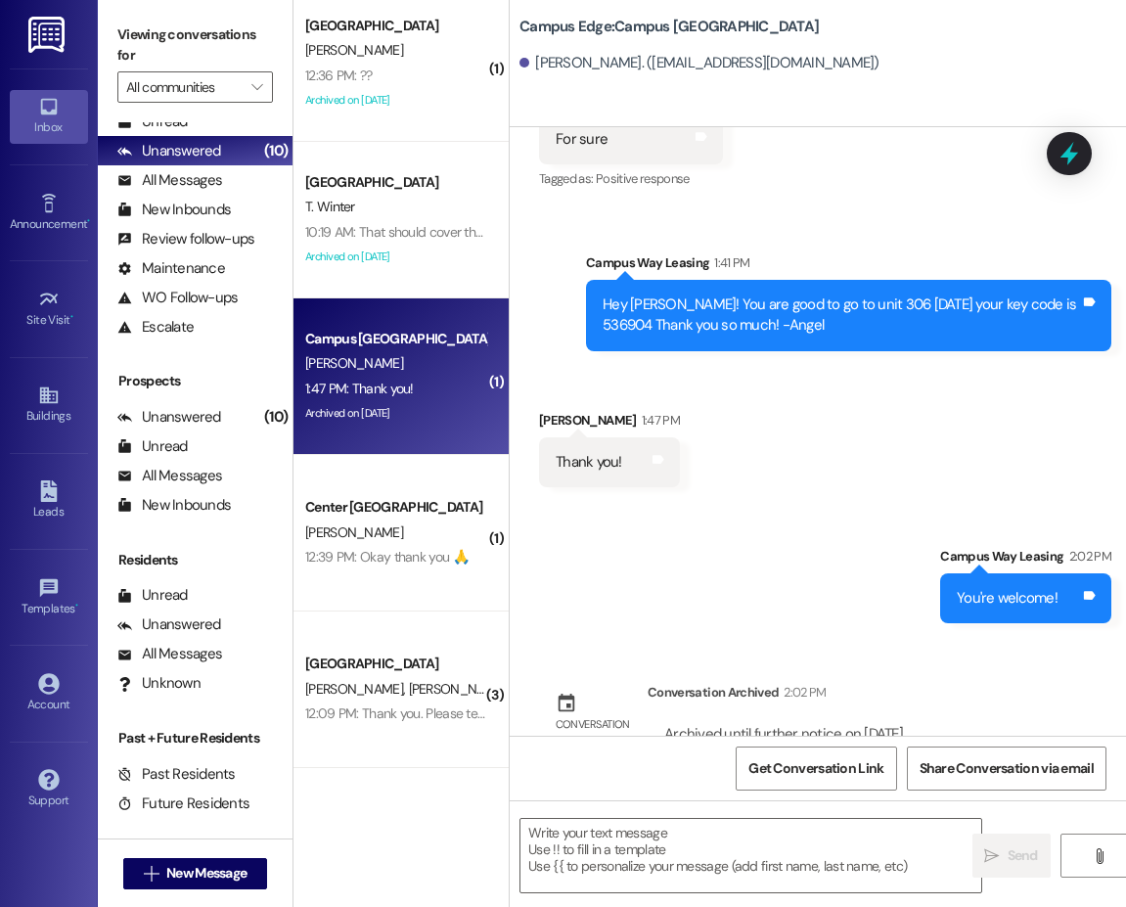
scroll to position [1184, 0]
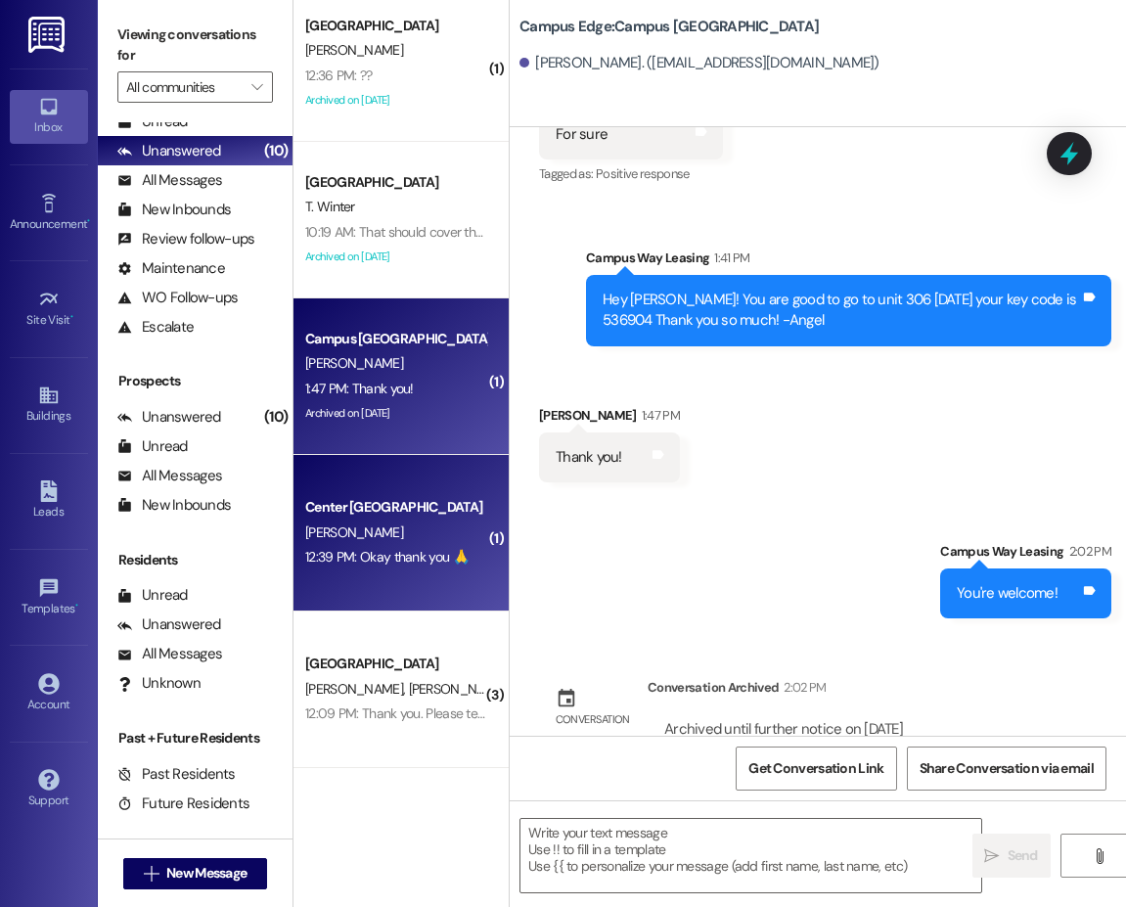
click at [373, 529] on div "L. Kugler" at bounding box center [395, 532] width 185 height 24
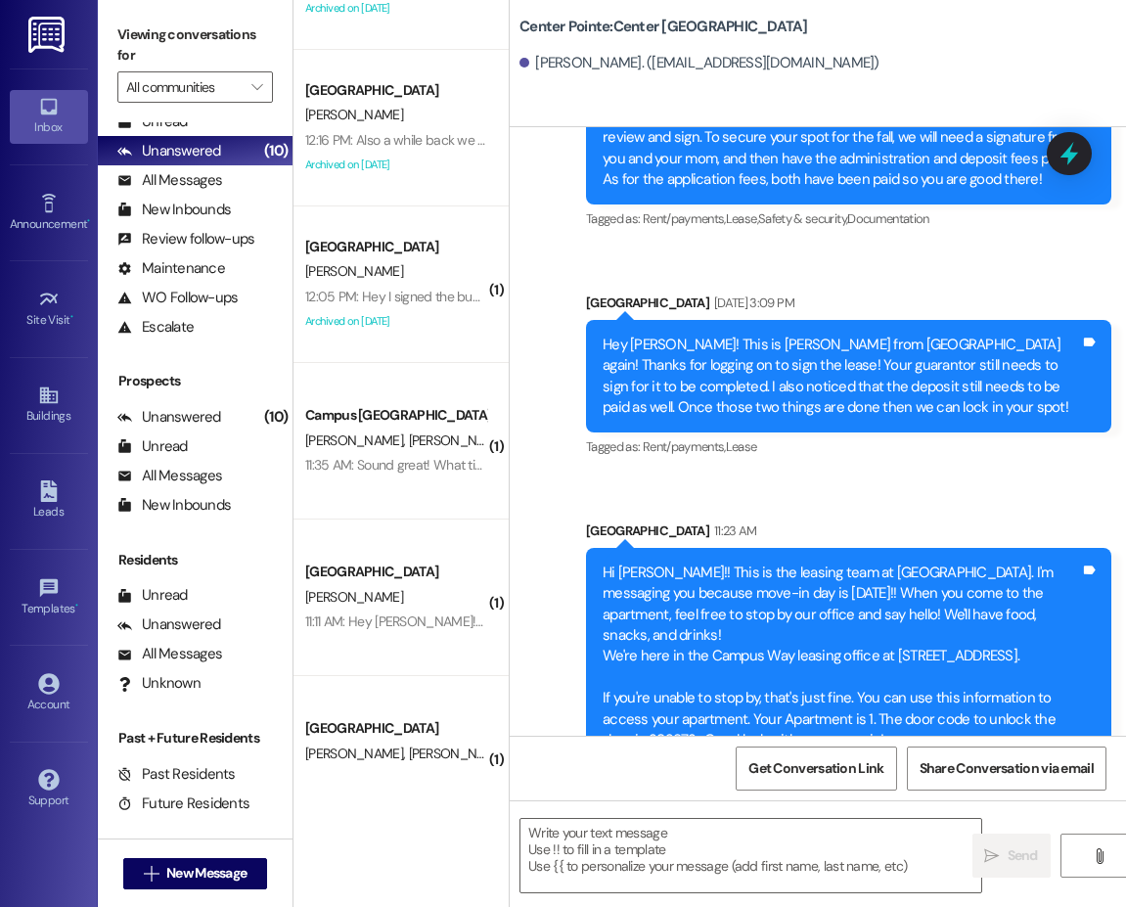
scroll to position [0, 0]
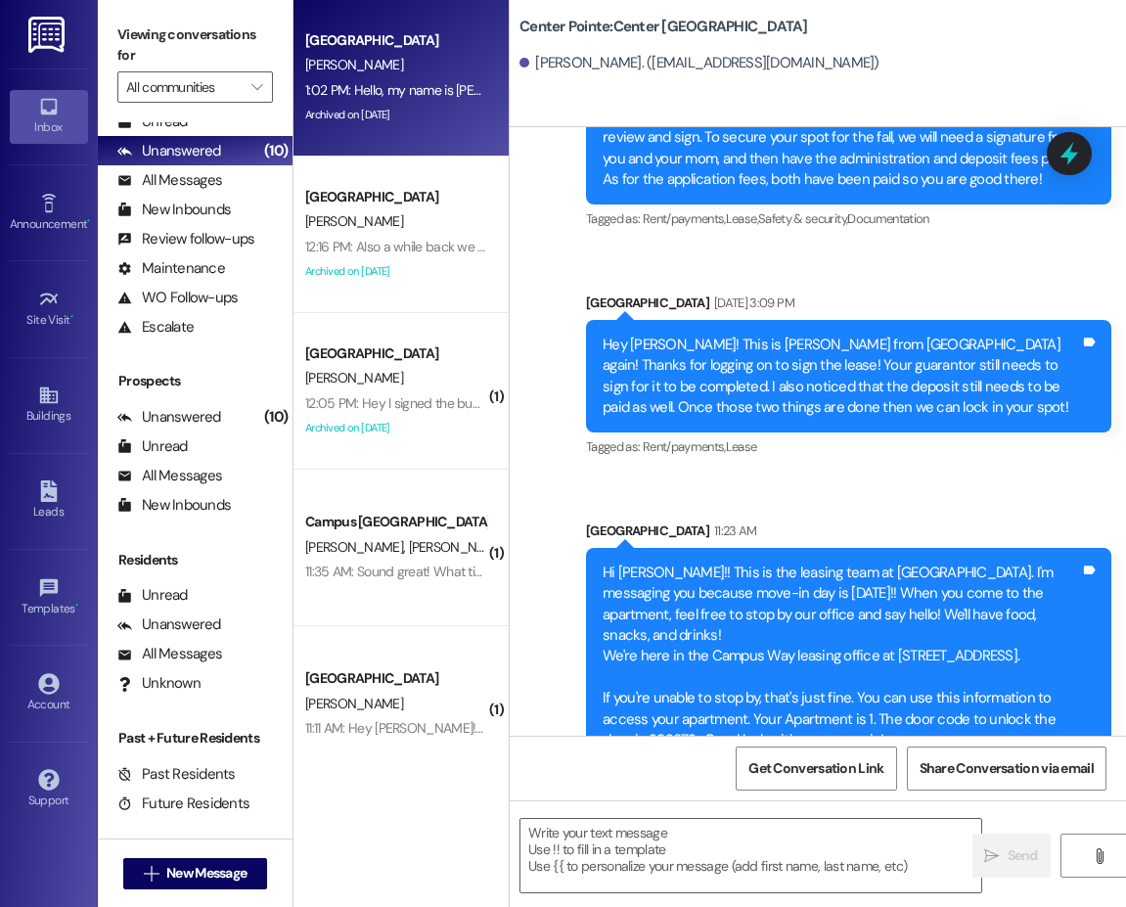
click at [436, 59] on div "[PERSON_NAME]" at bounding box center [395, 65] width 185 height 24
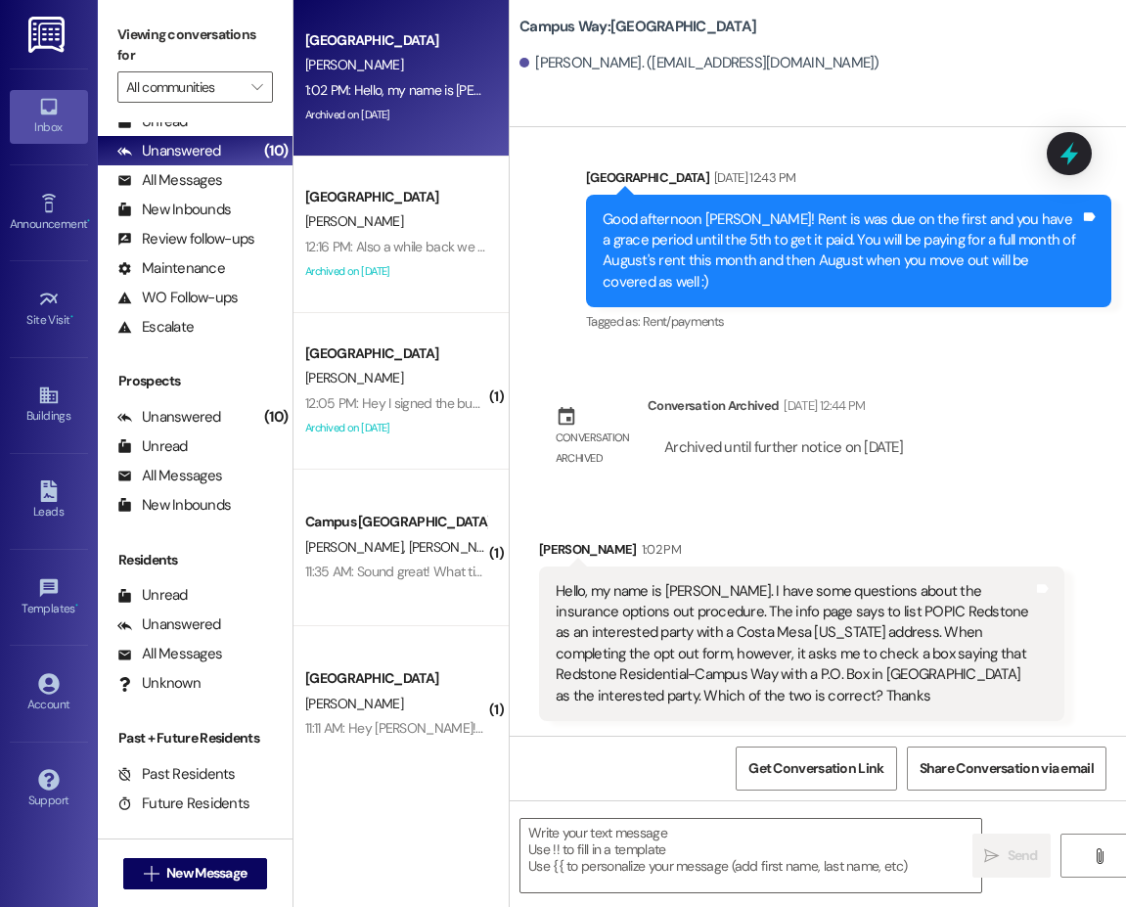
scroll to position [514, 0]
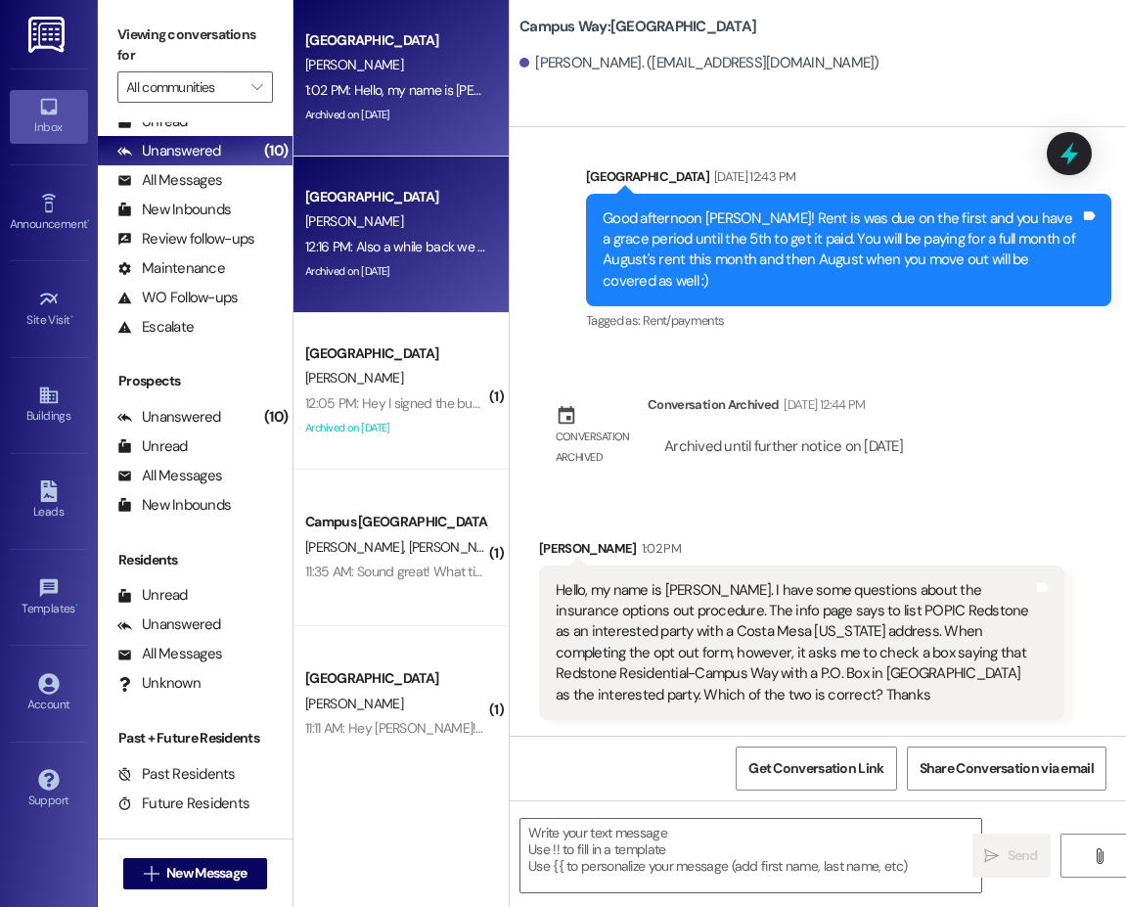
click at [384, 244] on div "12:16 PM: Also a while back we requested that [PERSON_NAME] be put in our apart…" at bounding box center [986, 247] width 1362 height 18
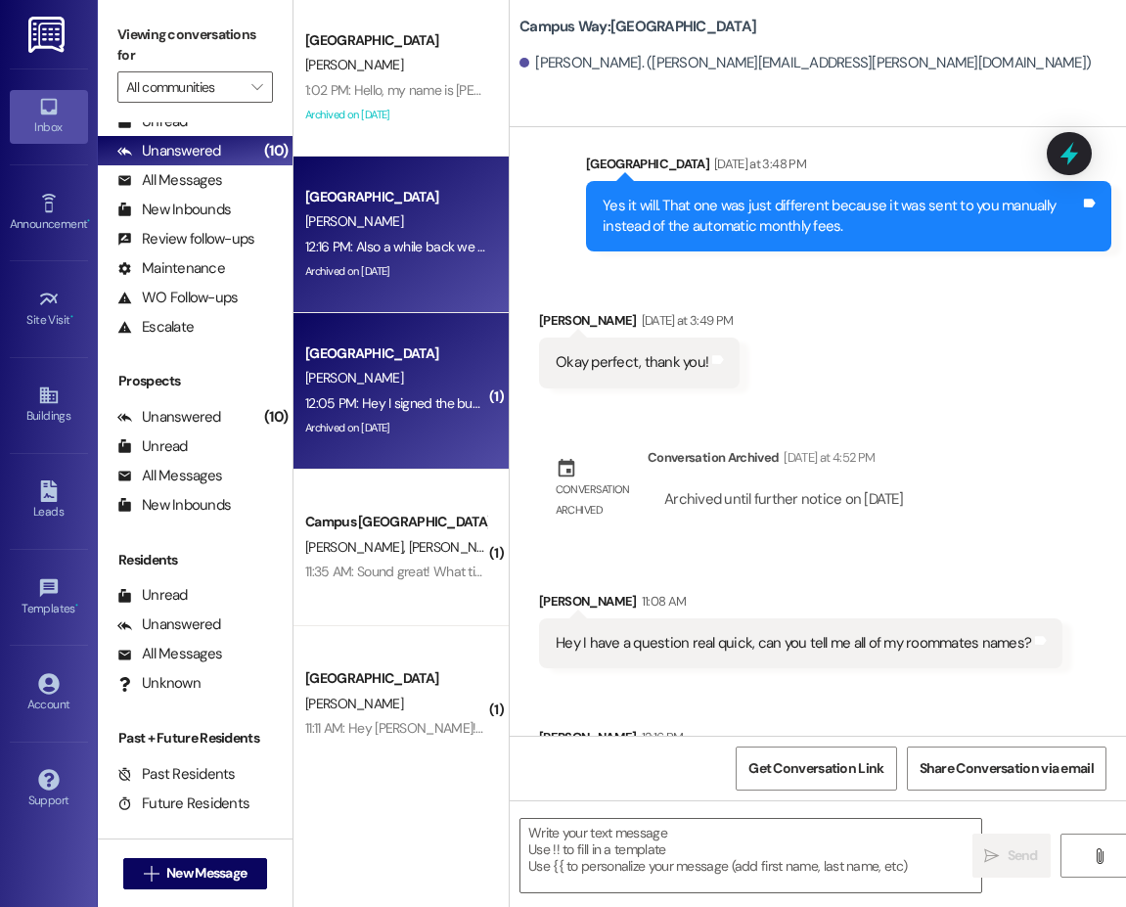
click at [433, 380] on div "[PERSON_NAME]" at bounding box center [395, 378] width 185 height 24
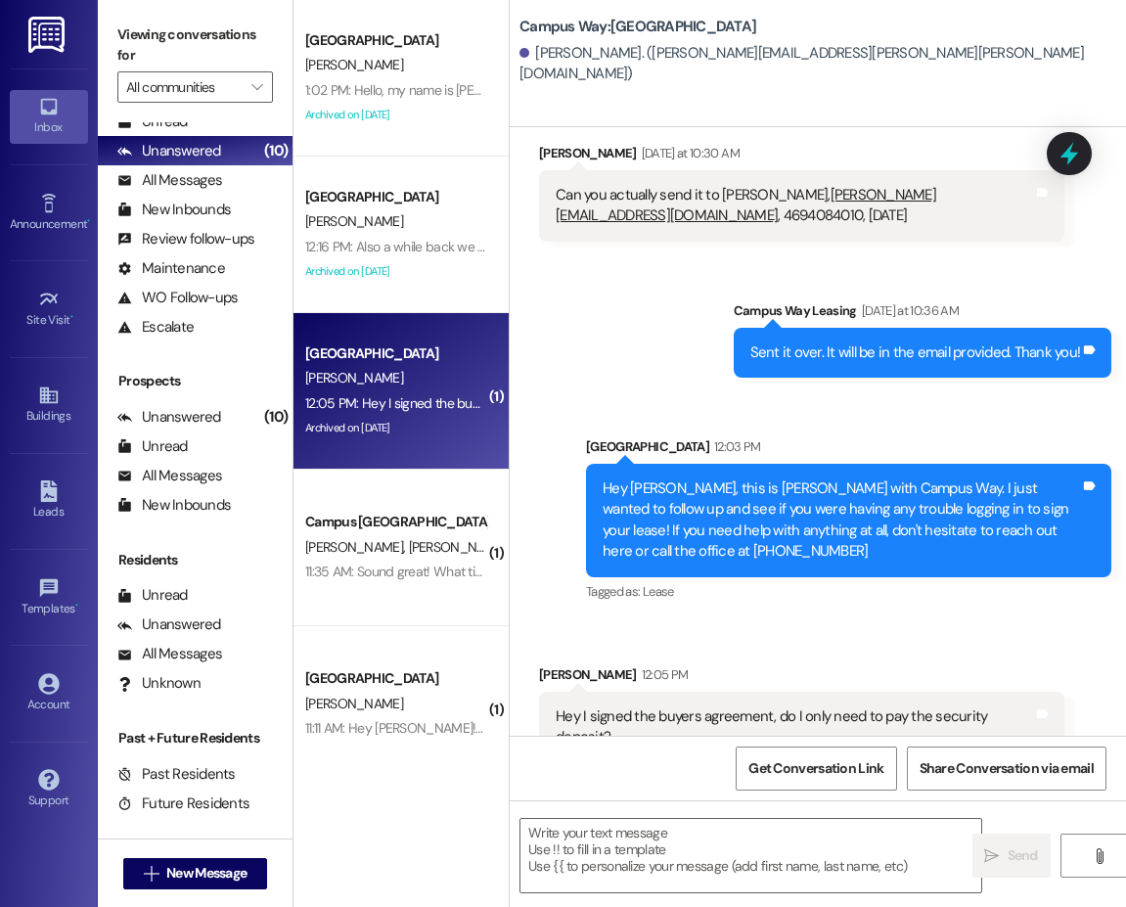
scroll to position [1323, 0]
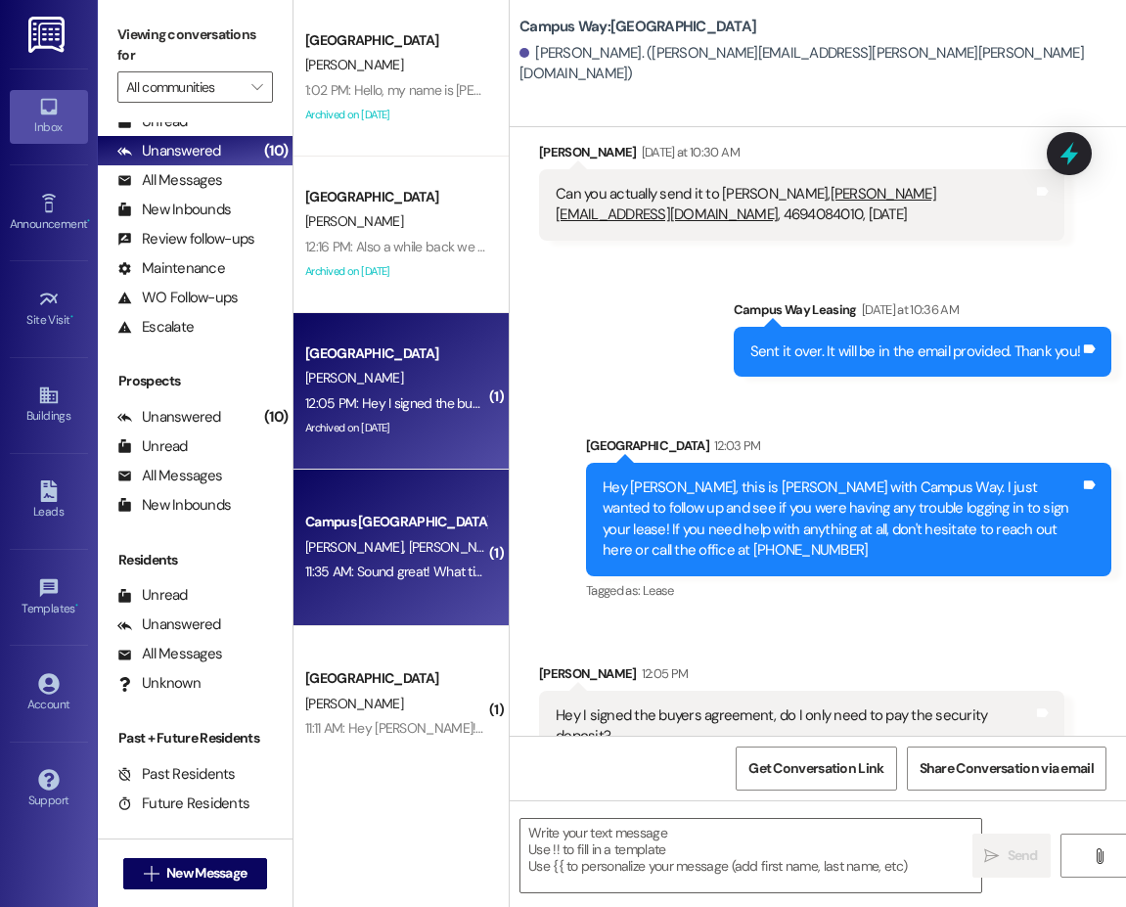
click at [416, 525] on div "Campus [GEOGRAPHIC_DATA]" at bounding box center [395, 522] width 181 height 21
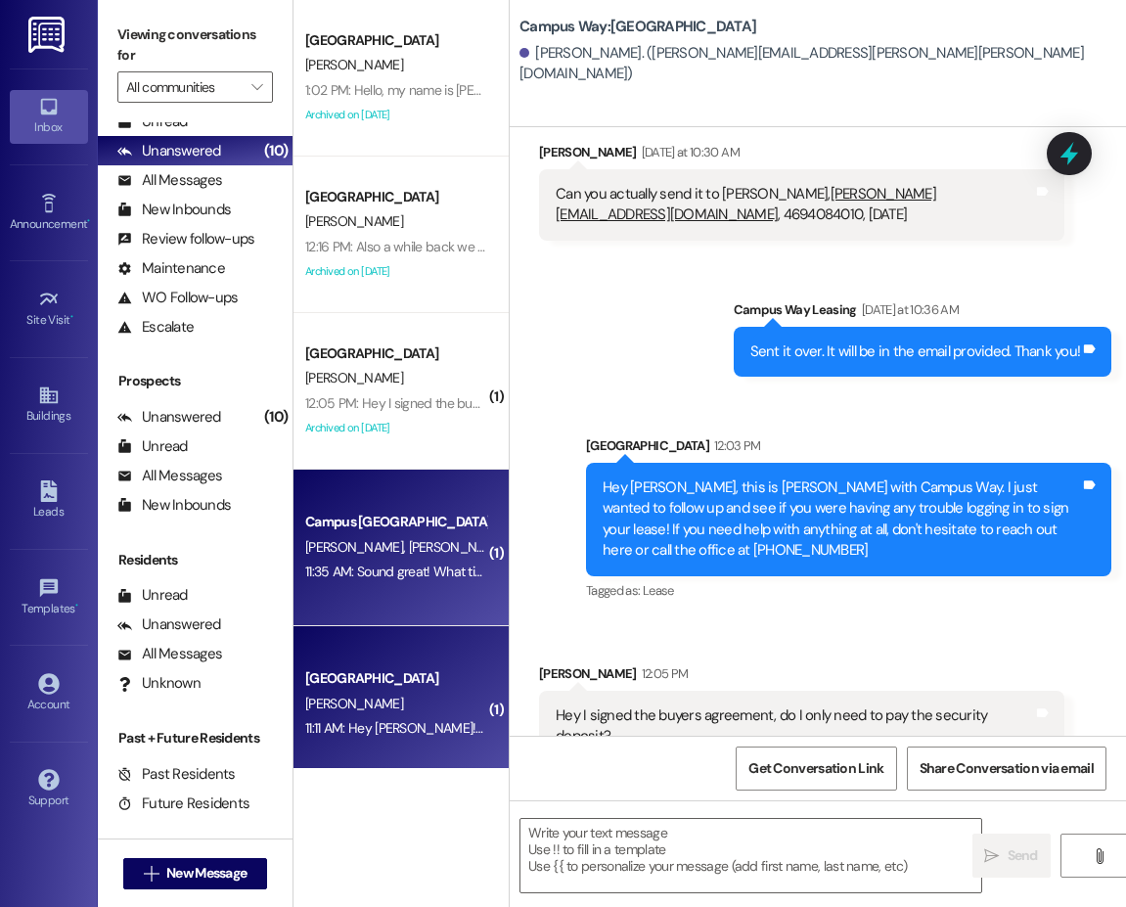
scroll to position [0, 0]
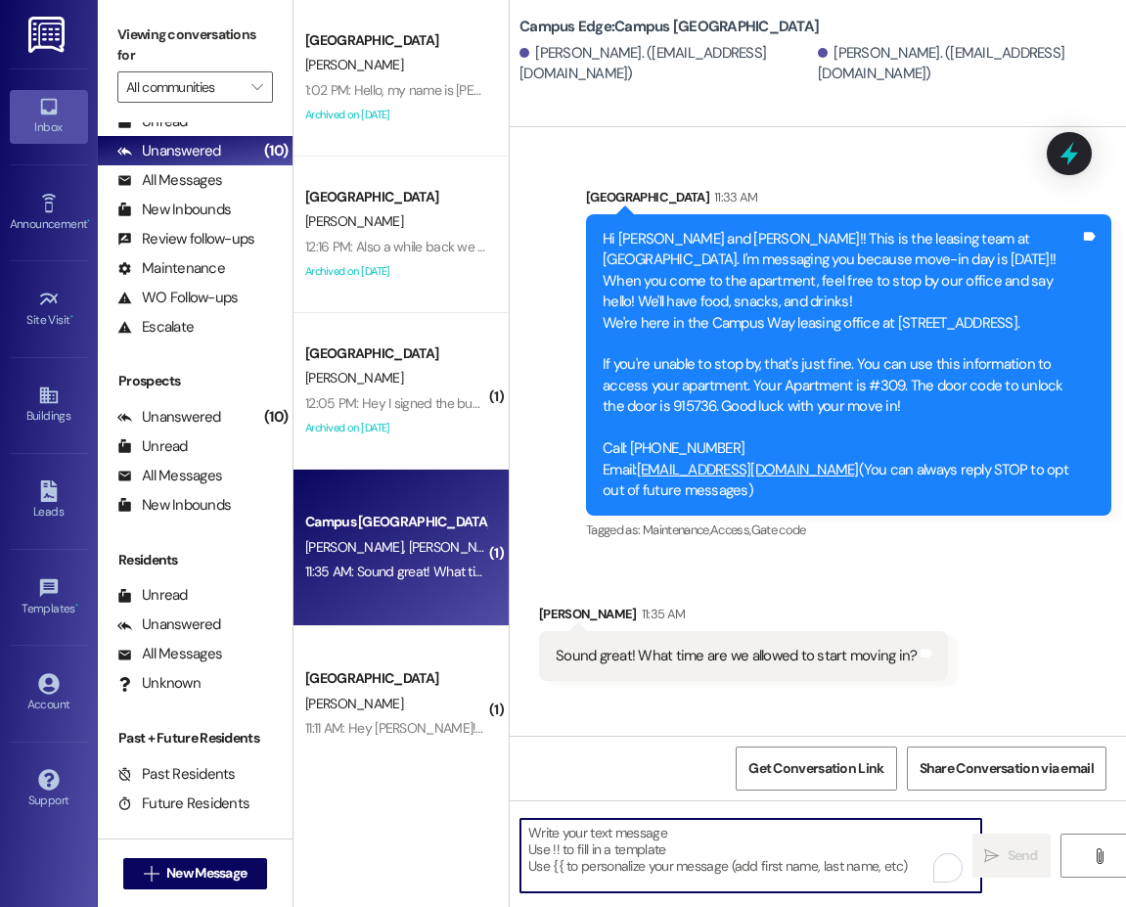
click at [635, 850] on textarea "To enrich screen reader interactions, please activate Accessibility in Grammarl…" at bounding box center [750, 855] width 461 height 73
click at [1105, 563] on div "Received via SMS Briley Severts 11:35 AM Sound great! What time are we allowed …" at bounding box center [818, 627] width 616 height 136
click at [621, 856] on textarea "To enrich screen reader interactions, please activate Accessibility in Grammarl…" at bounding box center [750, 855] width 461 height 73
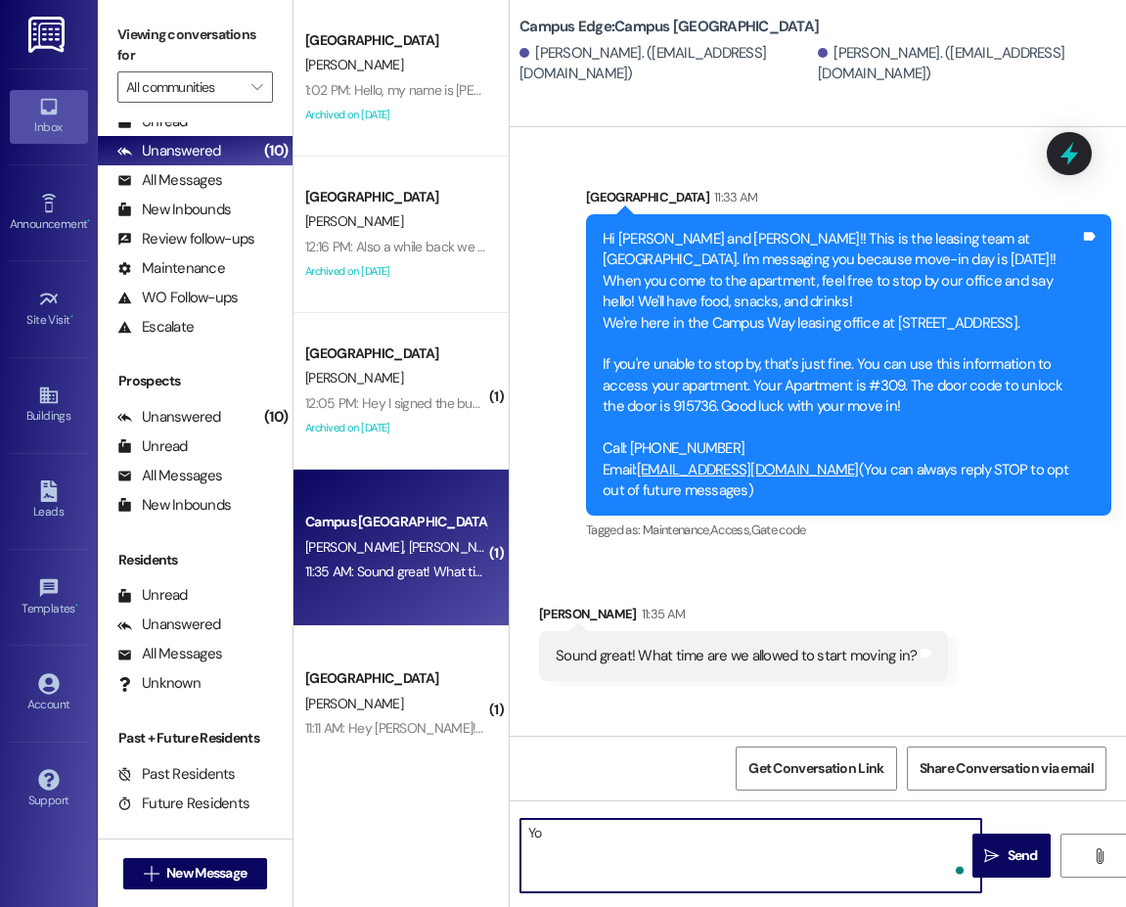
type textarea "Y"
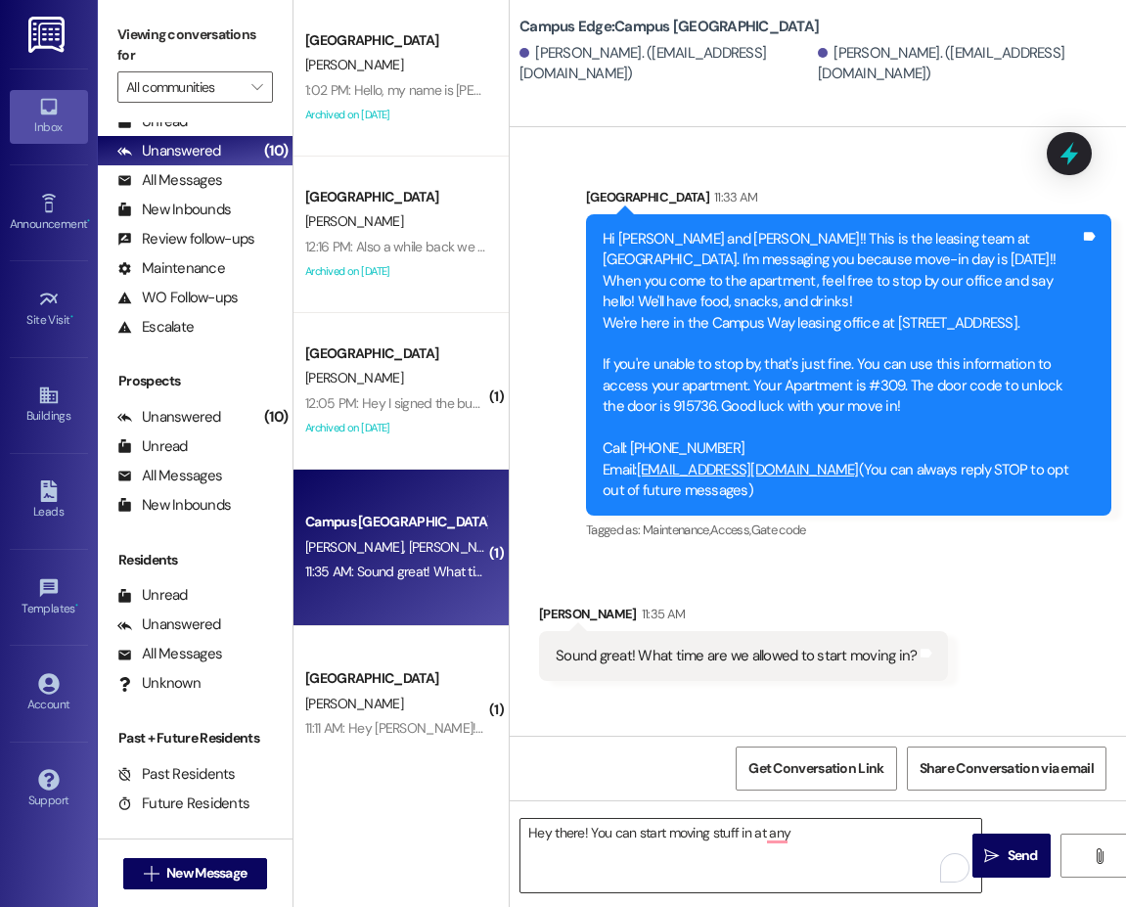
click at [928, 824] on textarea "Hey there! You can start moving stuff in at any" at bounding box center [750, 855] width 461 height 73
type textarea "Hey there! You can start moving stuff in at anytime [DATE]."
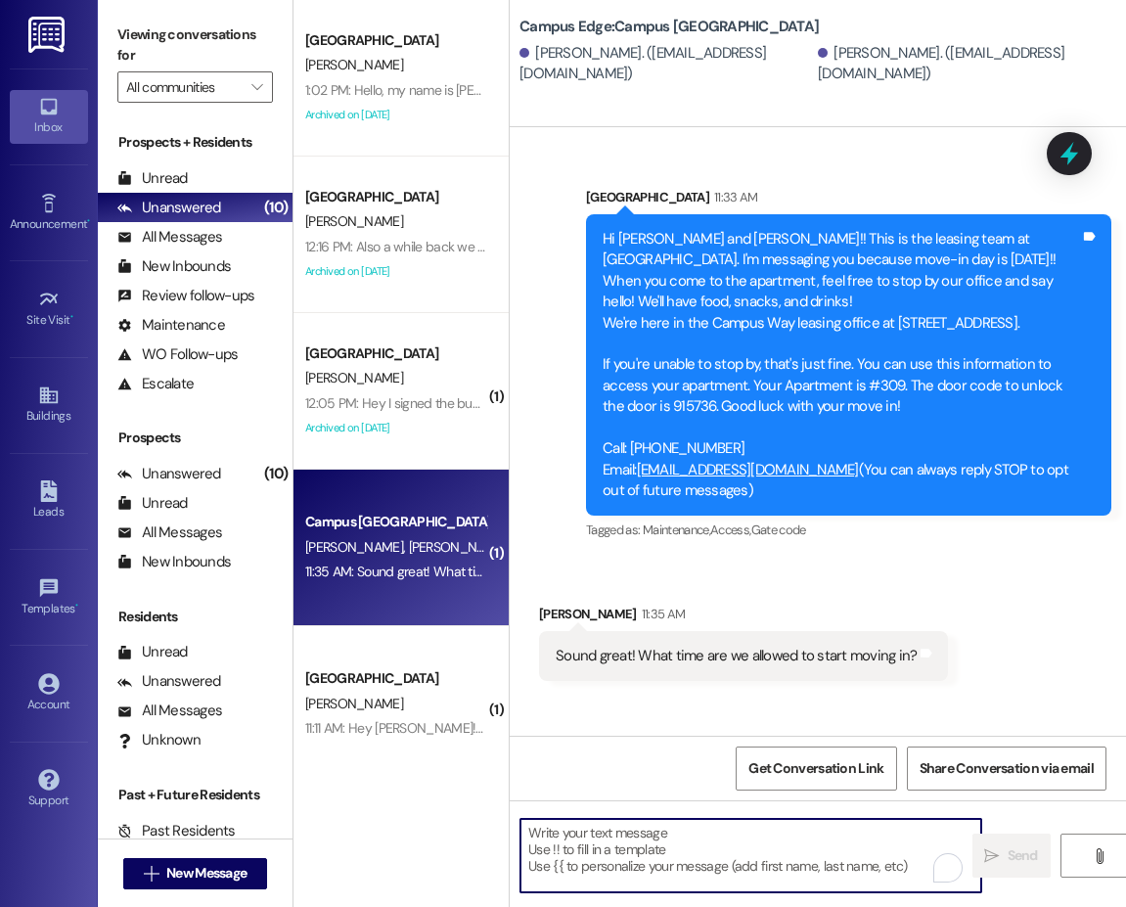
scroll to position [57, 0]
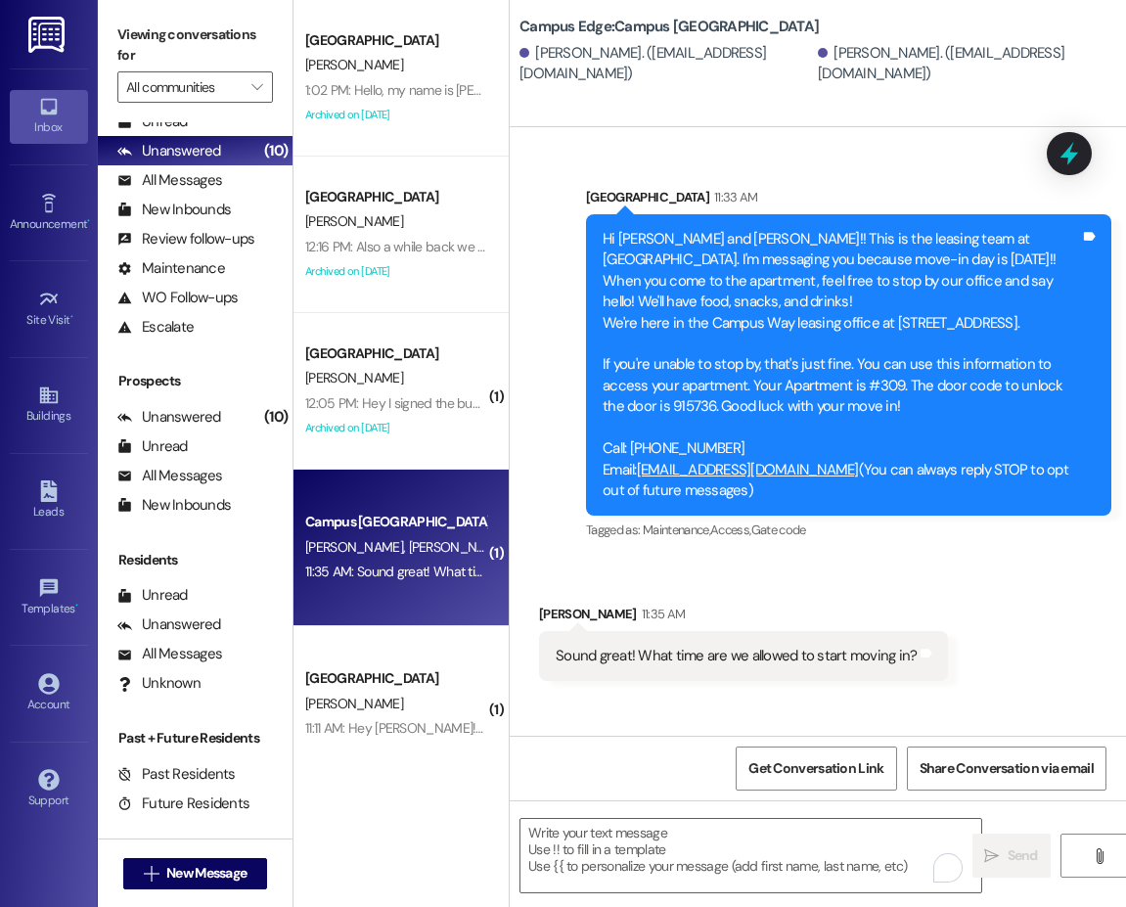
drag, startPoint x: 1042, startPoint y: 728, endPoint x: 1026, endPoint y: 725, distance: 15.9
click at [1042, 728] on div "Sent via SMS Campus Way Leasing 2:13 PM Hey there! You can start moving stuff i…" at bounding box center [908, 778] width 436 height 107
click at [220, 867] on span "New Message" at bounding box center [206, 873] width 80 height 21
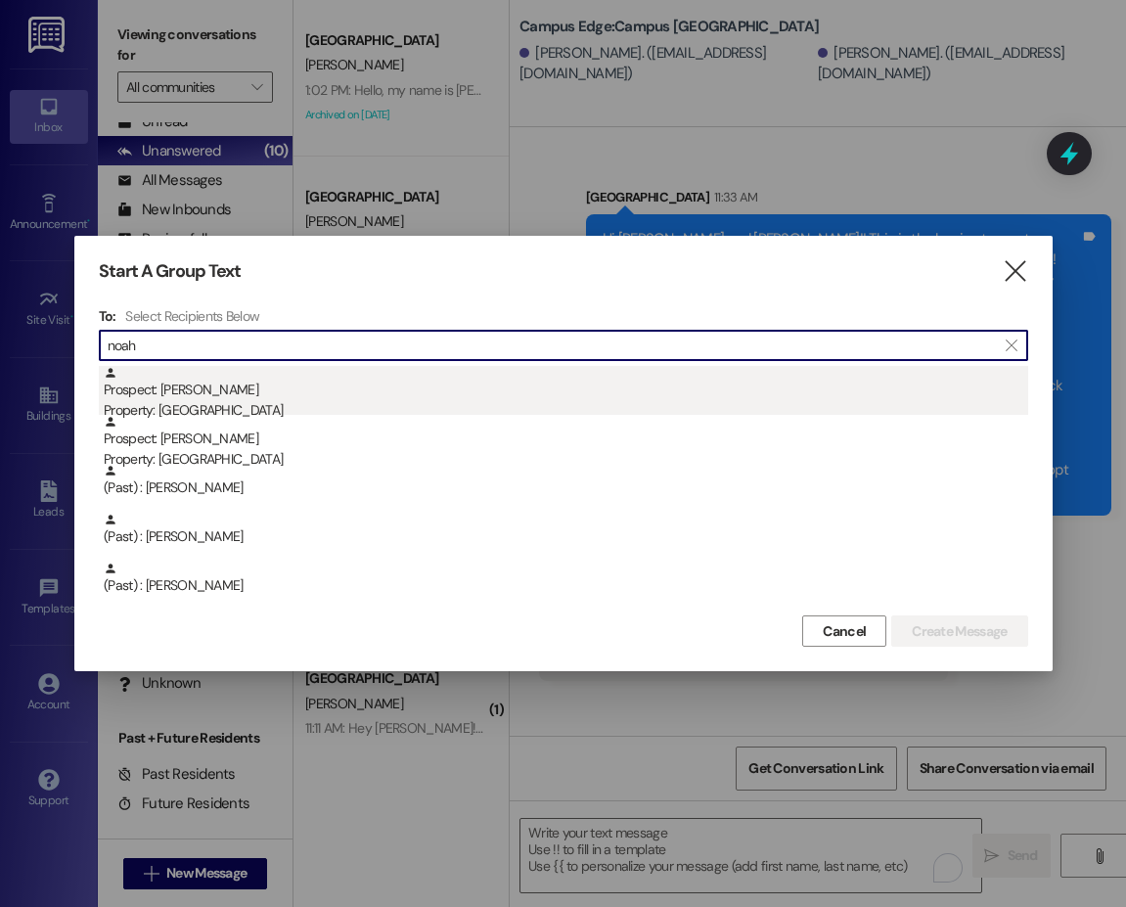
type input "noah"
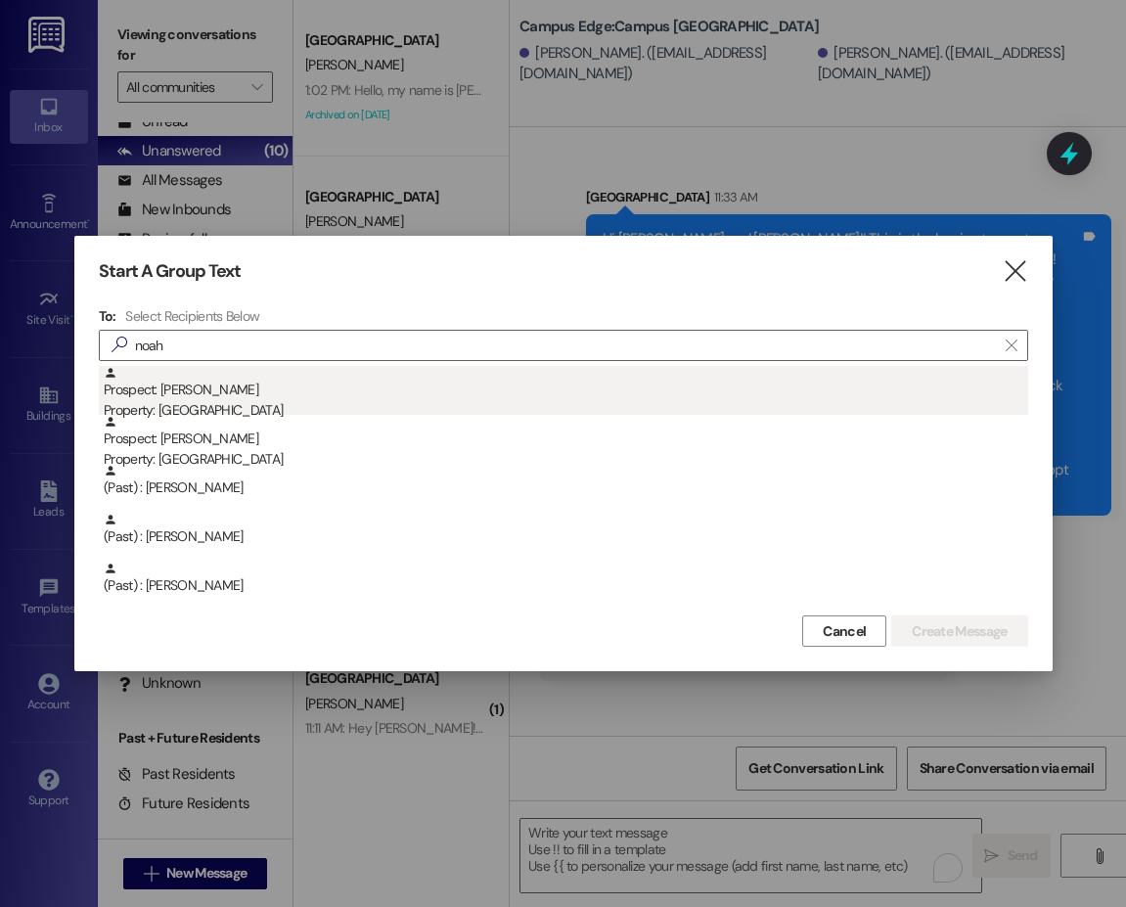
click at [218, 389] on div "Prospect: [PERSON_NAME] Property: [GEOGRAPHIC_DATA]" at bounding box center [566, 394] width 924 height 56
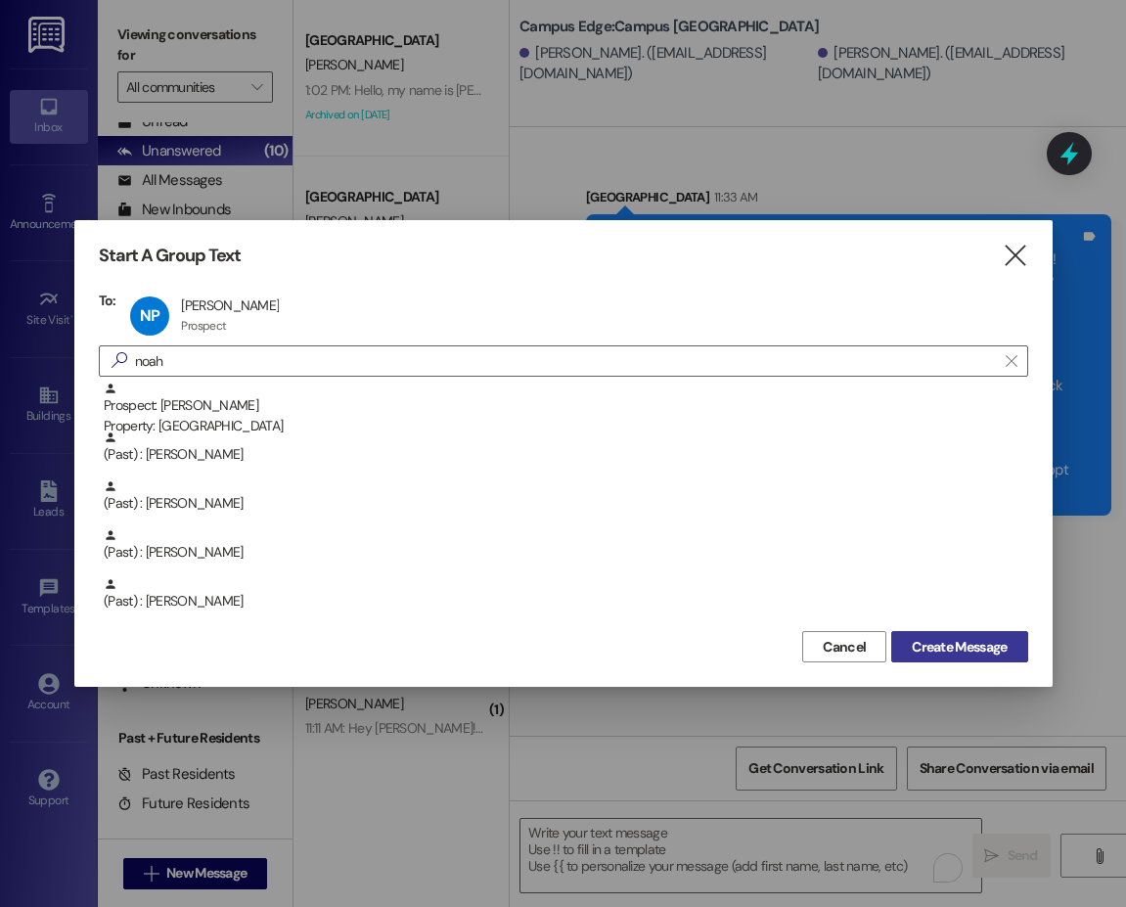
click at [941, 648] on span "Create Message" at bounding box center [959, 647] width 95 height 21
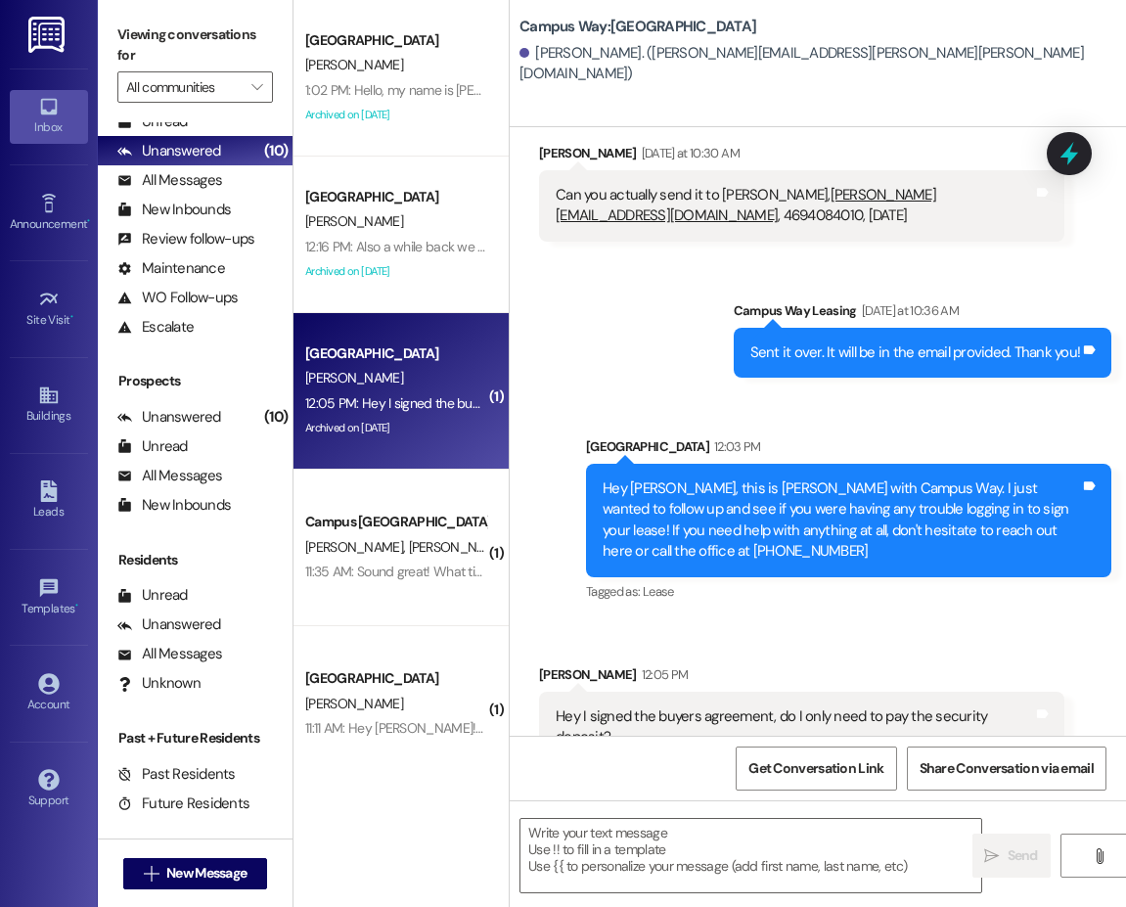
scroll to position [1323, 0]
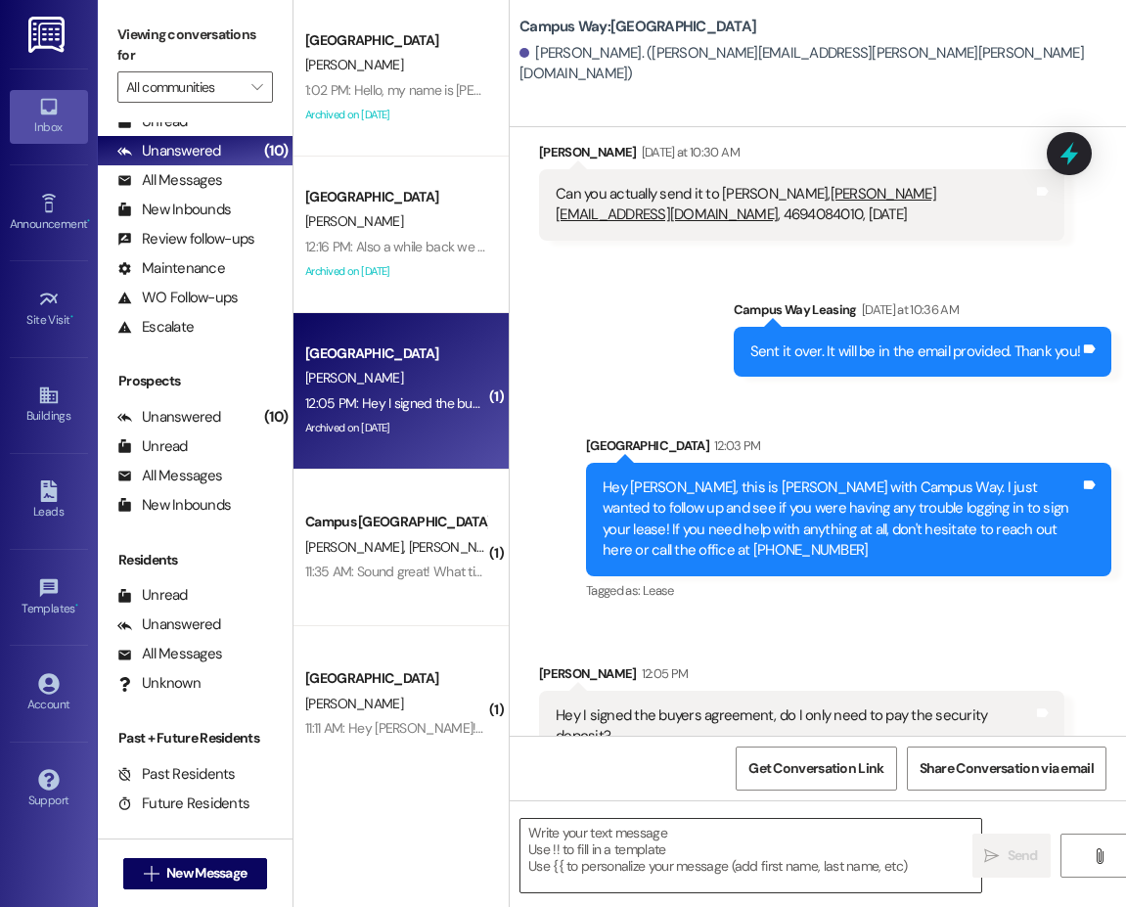
click at [690, 860] on textarea at bounding box center [750, 855] width 461 height 73
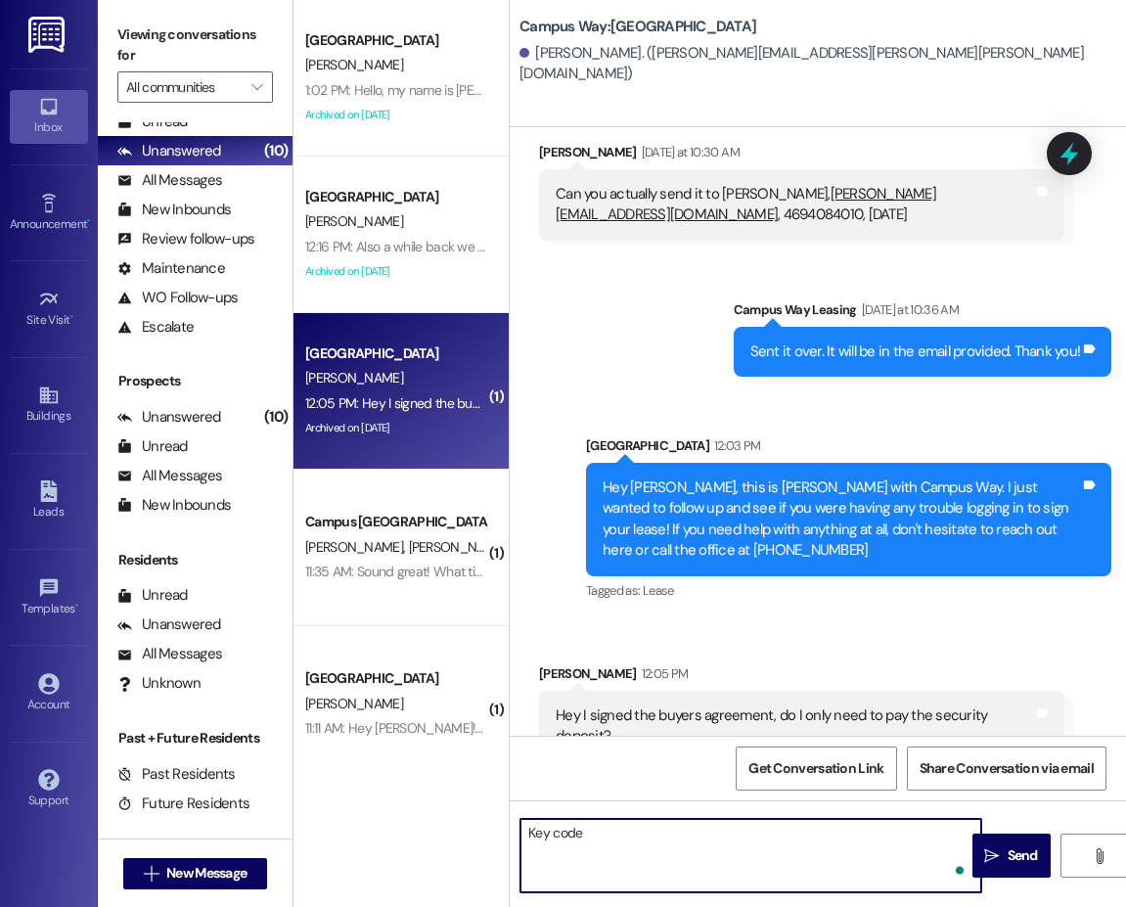
paste textarea "386102"
type textarea "Key code 386102"
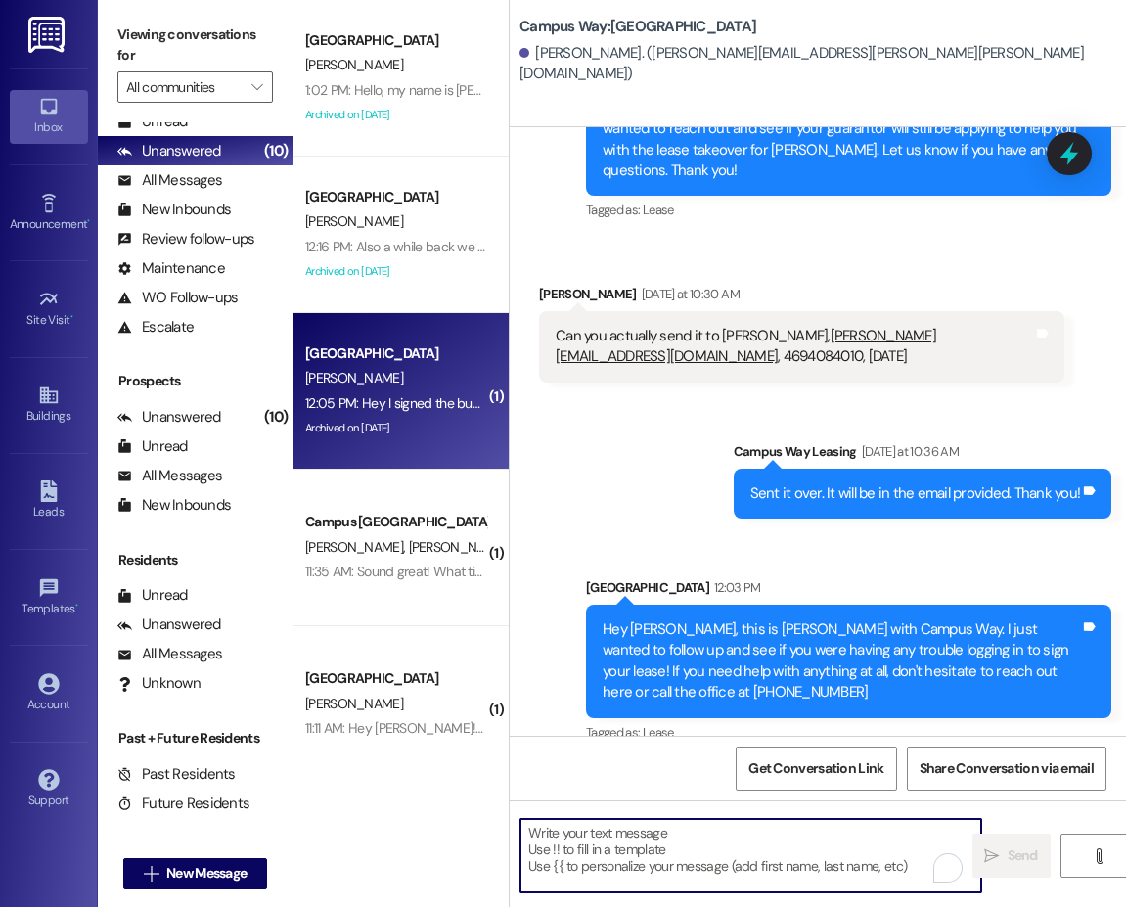
scroll to position [1459, 0]
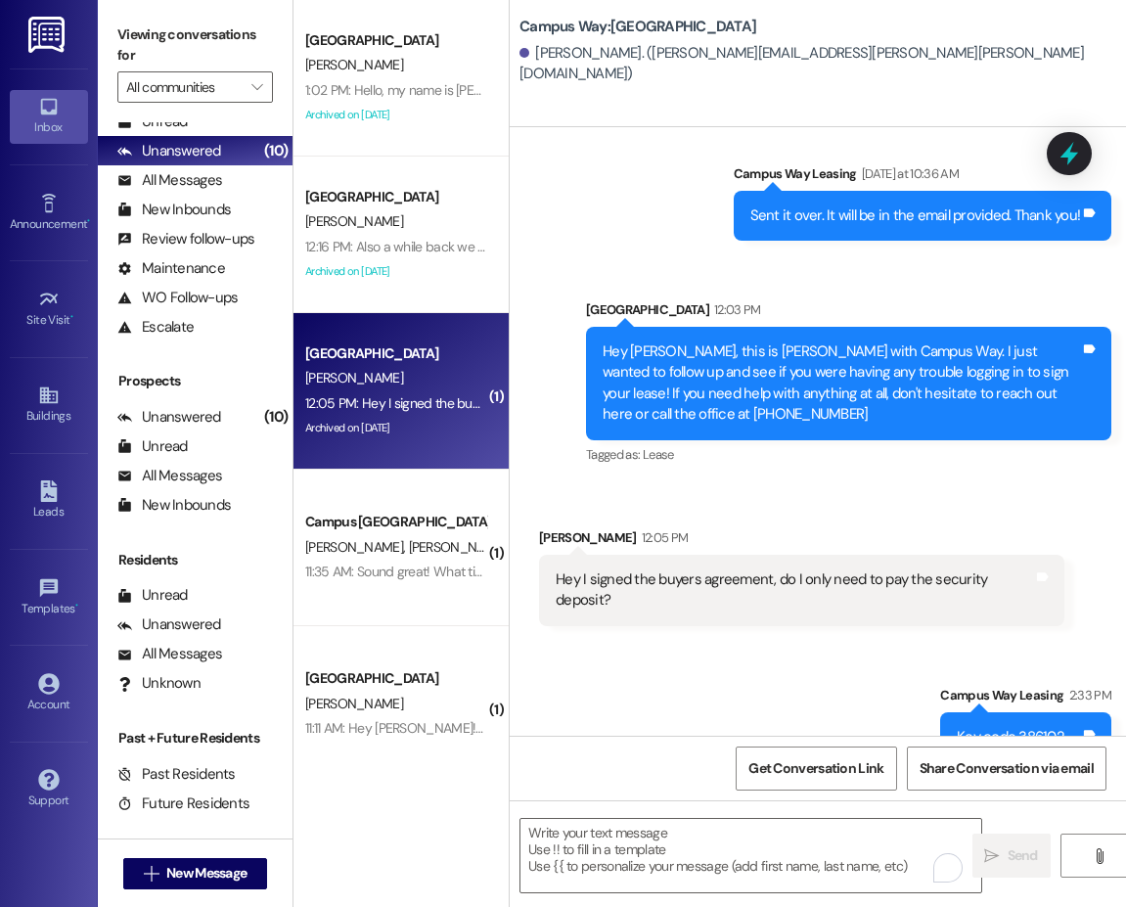
click at [1040, 513] on div "Received via SMS [PERSON_NAME] 12:05 PM Hey I signed the buyers agreement, do I…" at bounding box center [801, 577] width 555 height 128
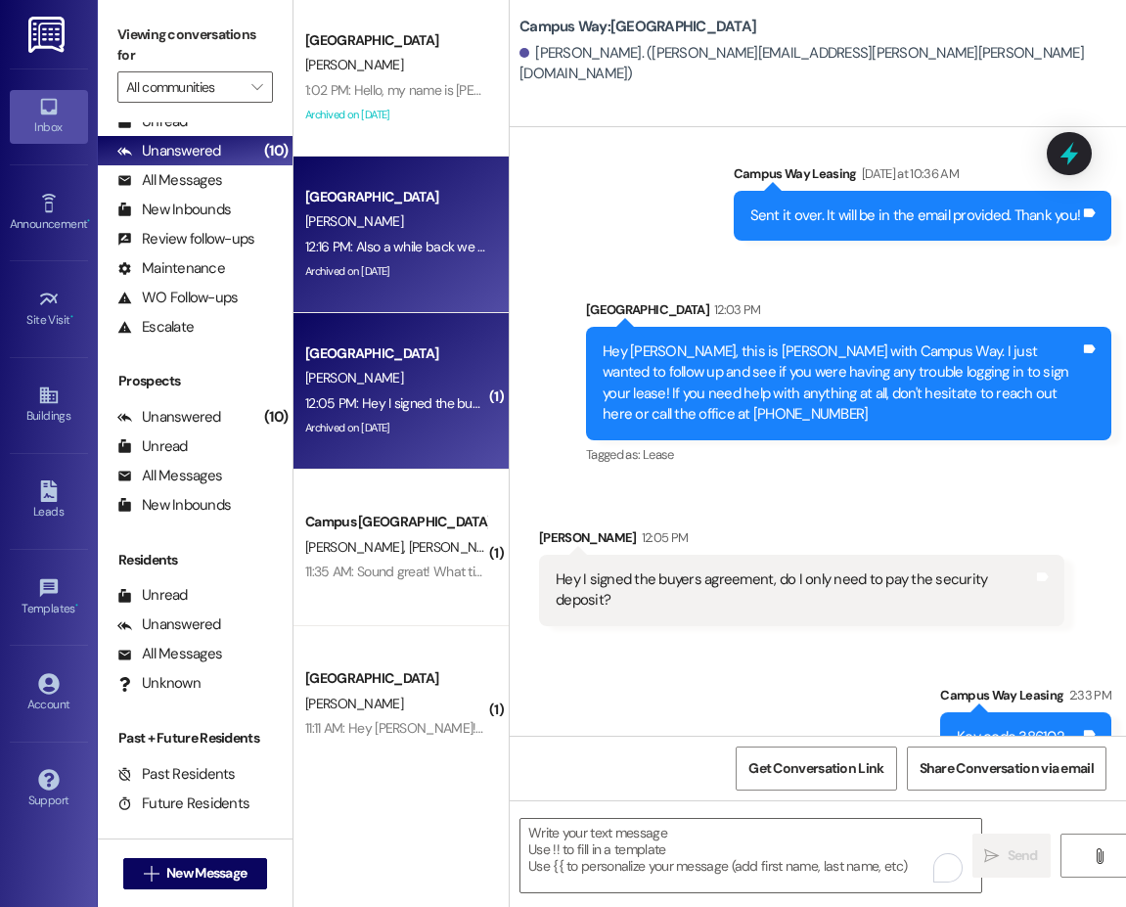
click at [414, 235] on div "12:16 PM: Also a while back we requested that [PERSON_NAME] be put in our apart…" at bounding box center [395, 247] width 185 height 24
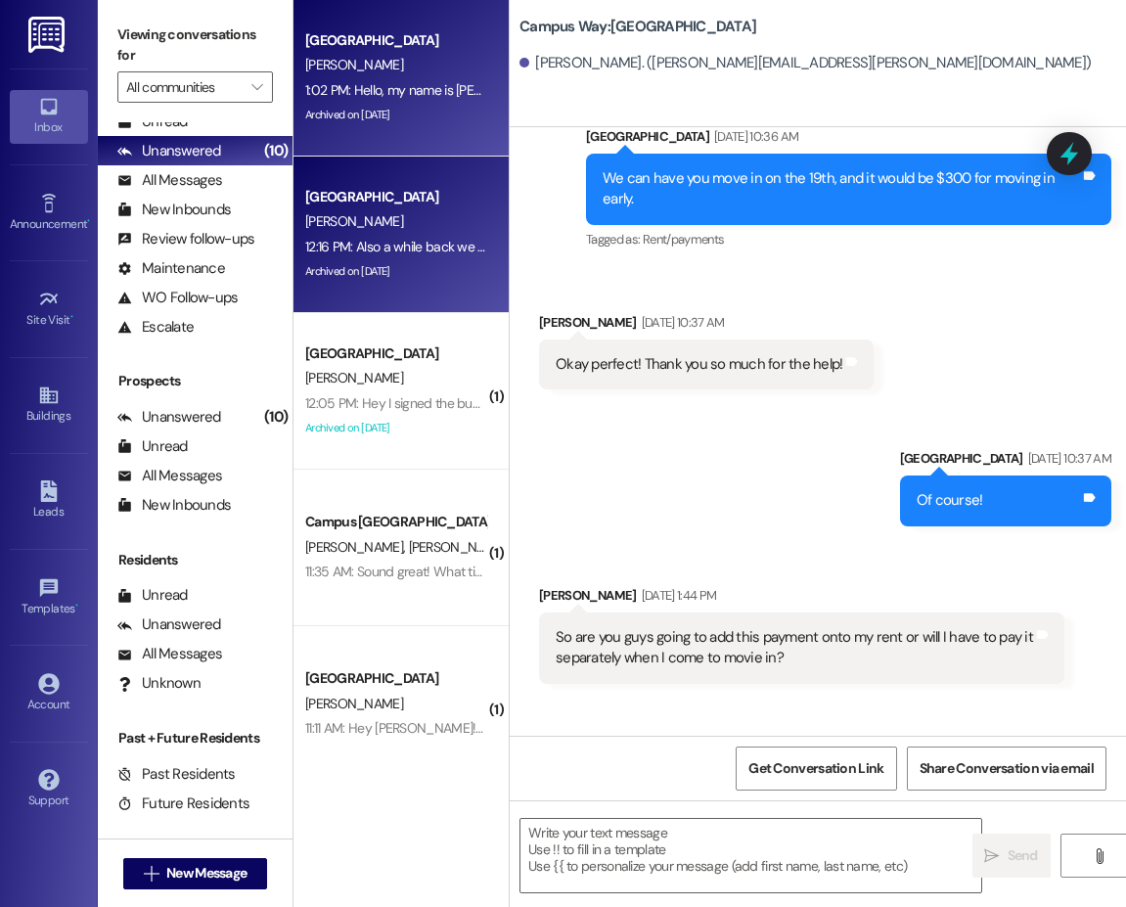
click at [424, 67] on div "[PERSON_NAME]" at bounding box center [395, 65] width 185 height 24
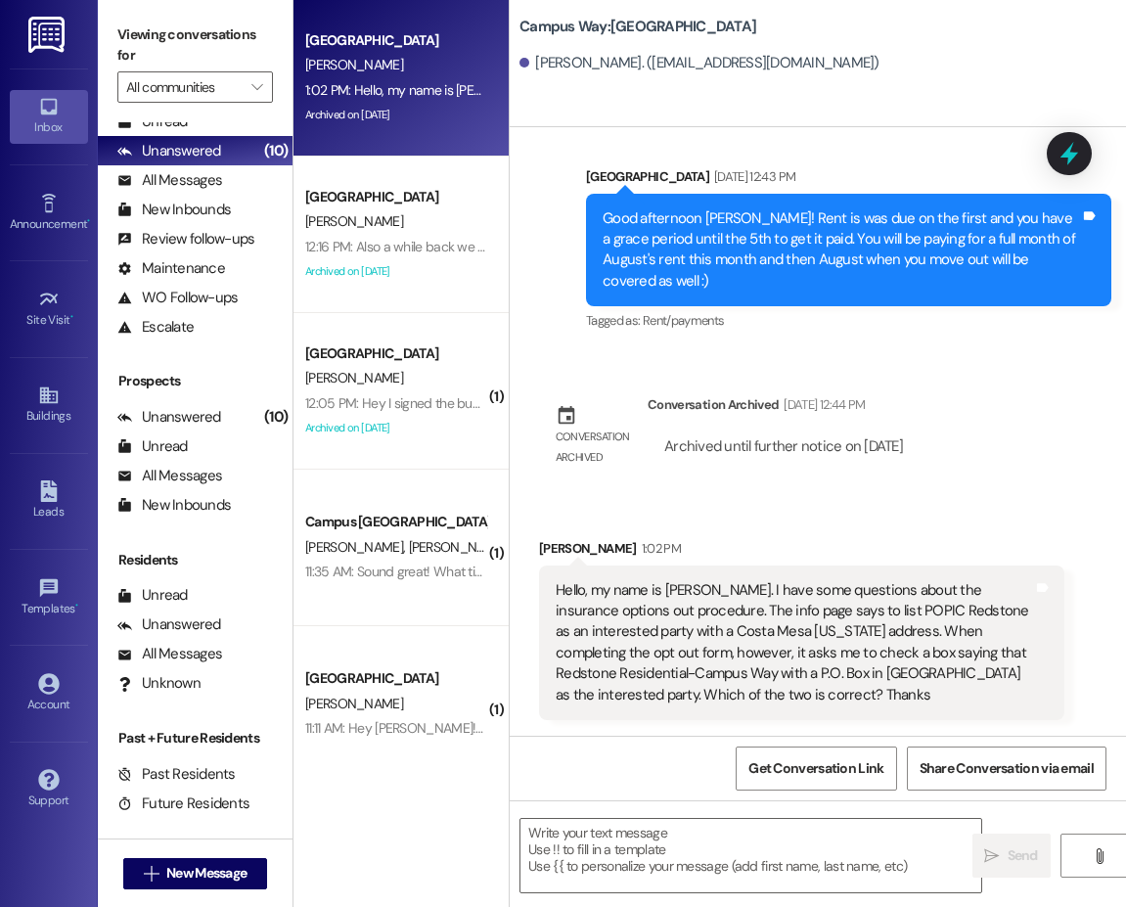
scroll to position [514, 0]
